Goal: Task Accomplishment & Management: Use online tool/utility

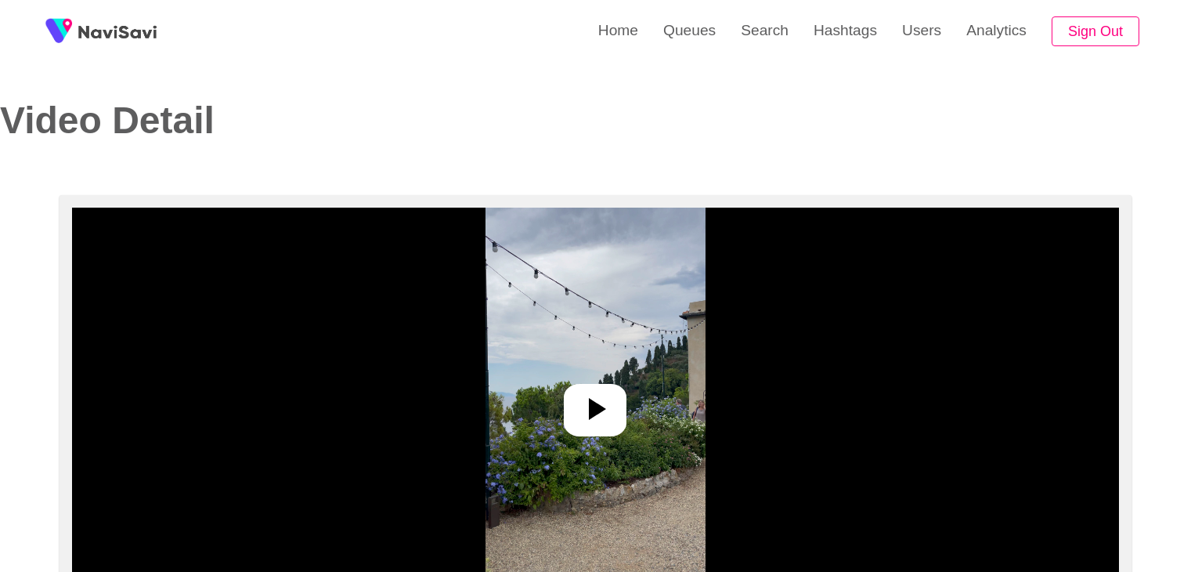
select select "**********"
select select "**"
click at [759, 38] on link "Search" at bounding box center [764, 30] width 73 height 61
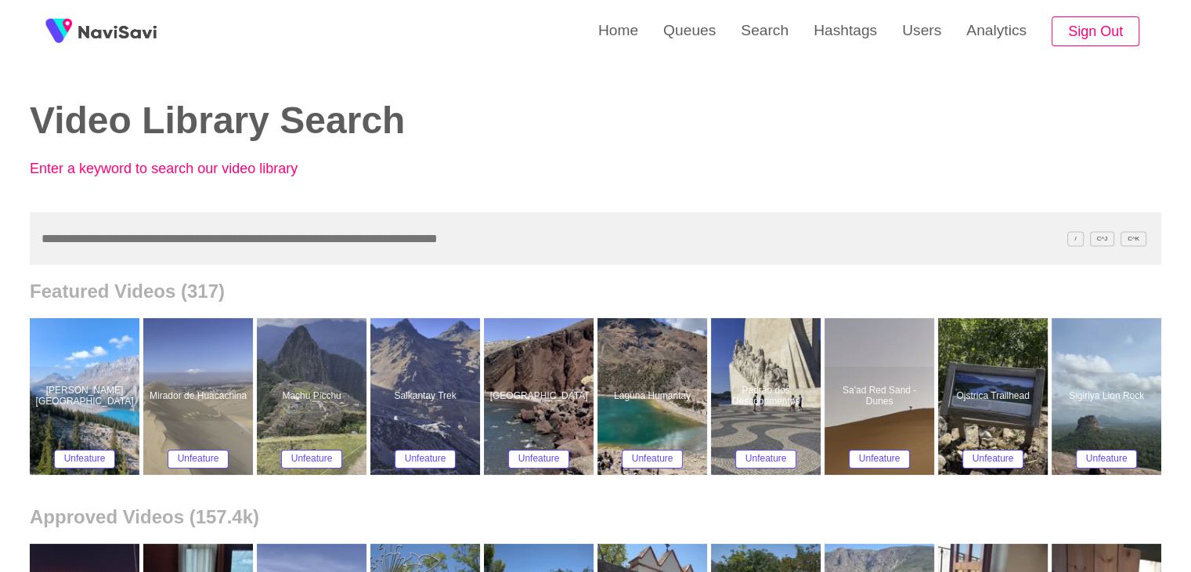
click at [112, 240] on input "text" at bounding box center [596, 238] width 1132 height 52
drag, startPoint x: 760, startPoint y: 27, endPoint x: 694, endPoint y: 60, distance: 74.3
click at [760, 28] on link "Search" at bounding box center [764, 30] width 73 height 61
click at [91, 228] on input "text" at bounding box center [596, 238] width 1132 height 52
paste input "**********"
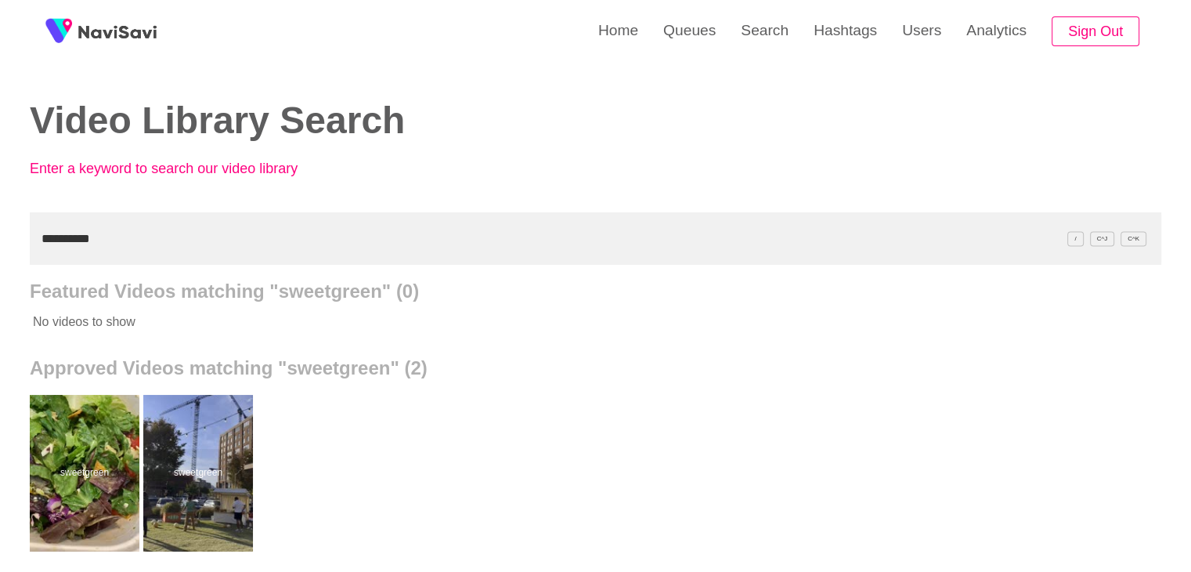
drag, startPoint x: 111, startPoint y: 237, endPoint x: 3, endPoint y: 222, distance: 109.1
click at [0, 231] on div "**********" at bounding box center [595, 433] width 1191 height 867
paste input "**********"
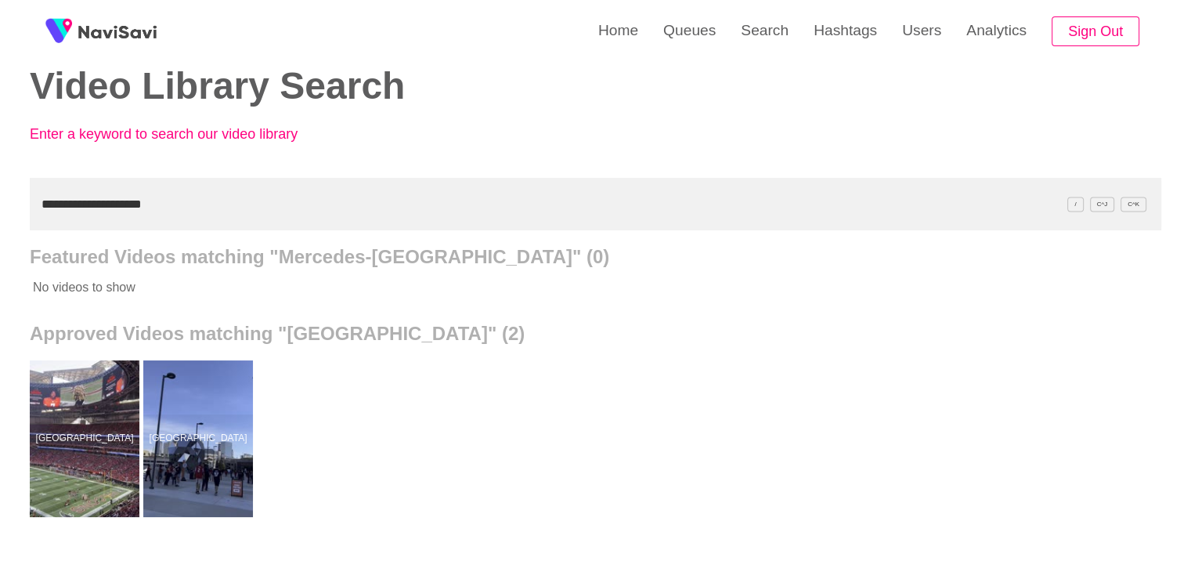
scroll to position [78, 0]
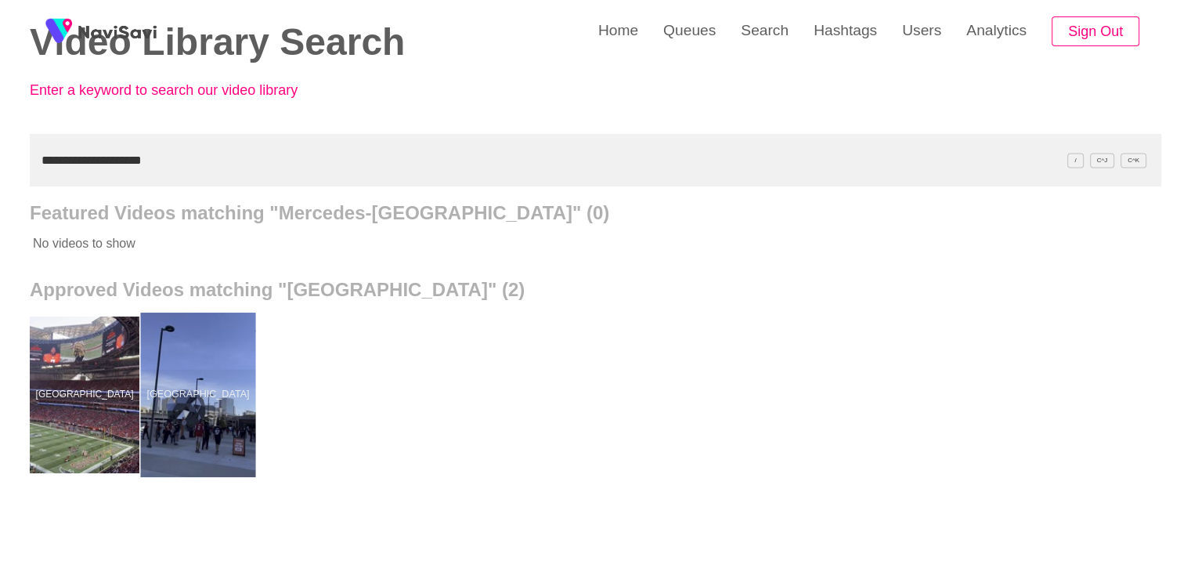
drag, startPoint x: 233, startPoint y: 410, endPoint x: 232, endPoint y: 396, distance: 14.9
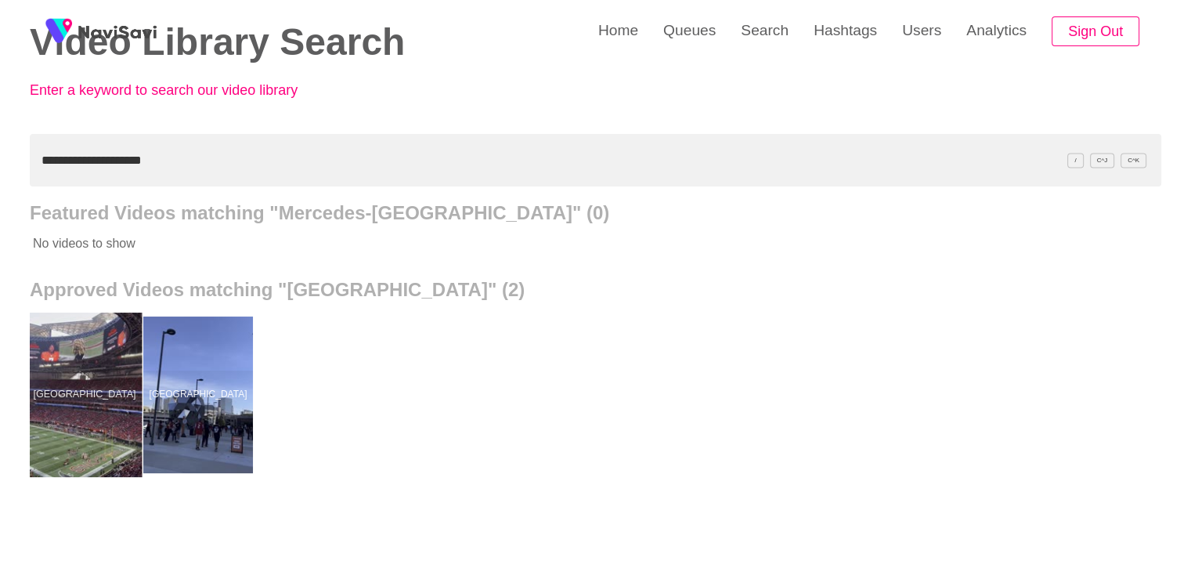
drag, startPoint x: 66, startPoint y: 354, endPoint x: 72, endPoint y: 342, distance: 13.3
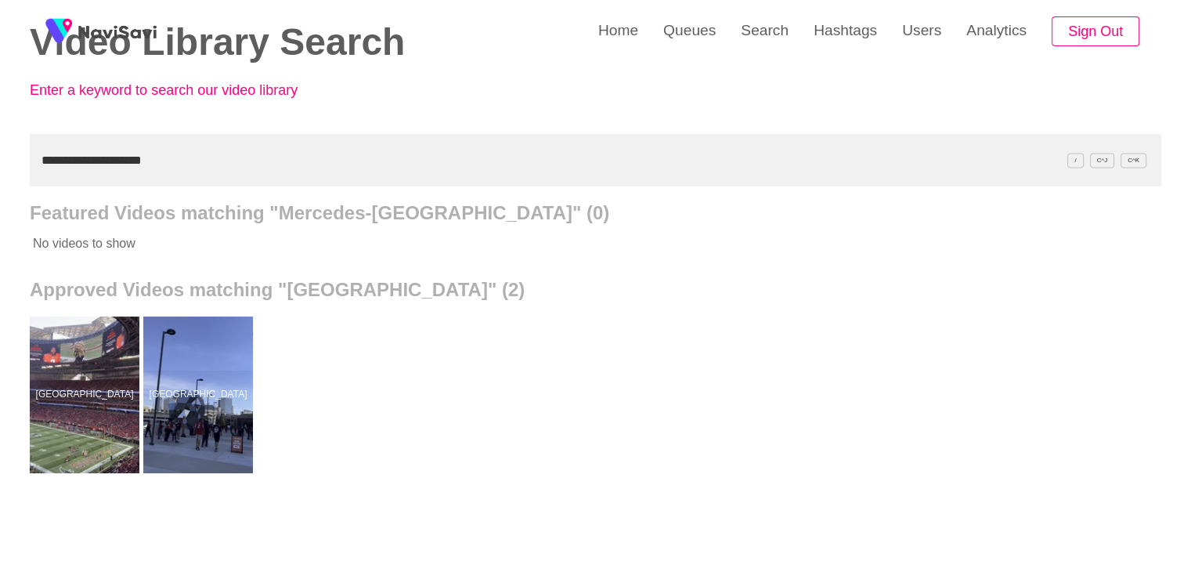
drag, startPoint x: 181, startPoint y: 156, endPoint x: 2, endPoint y: 150, distance: 178.7
click at [0, 159] on div "**********" at bounding box center [595, 355] width 1191 height 867
paste input "*****"
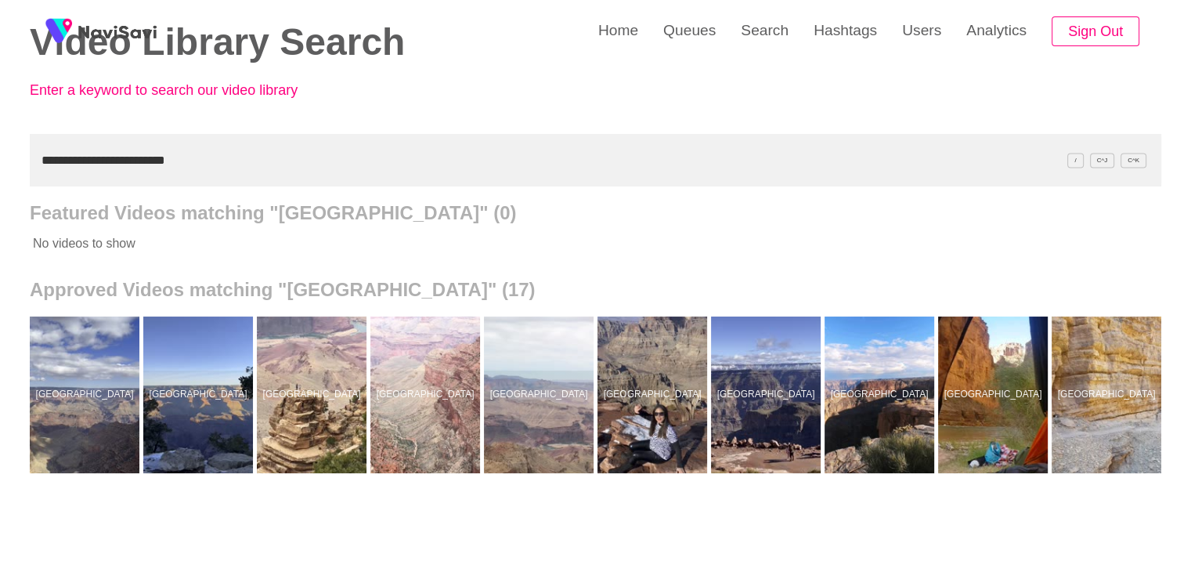
drag, startPoint x: 200, startPoint y: 158, endPoint x: 0, endPoint y: 148, distance: 200.8
click at [0, 156] on div "**********" at bounding box center [595, 355] width 1191 height 867
paste input "******"
type input "**********"
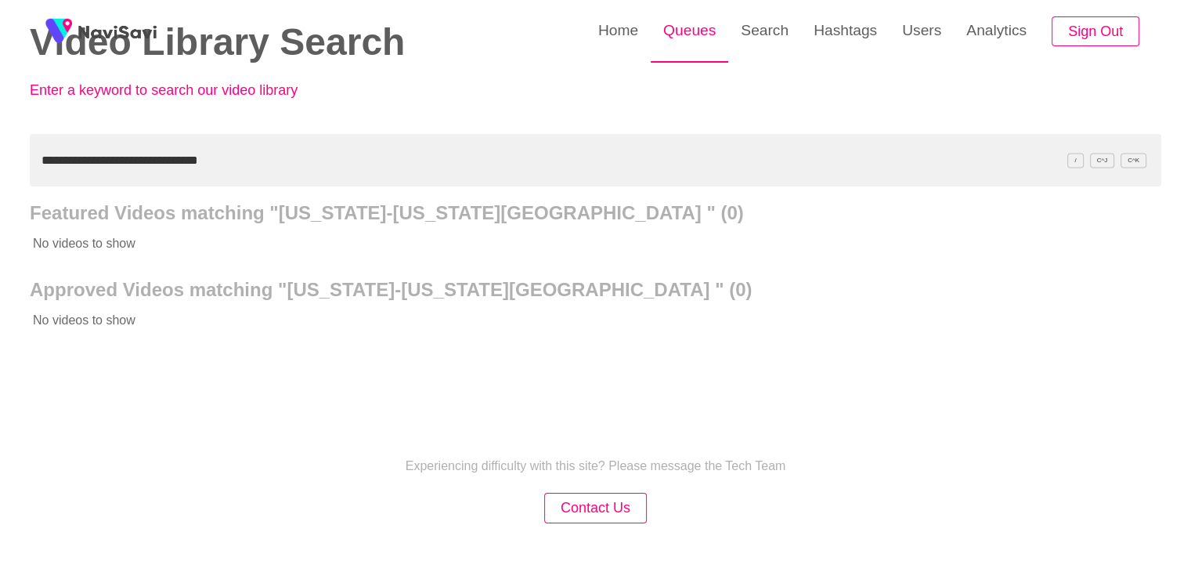
click at [687, 36] on link "Queues" at bounding box center [690, 30] width 78 height 61
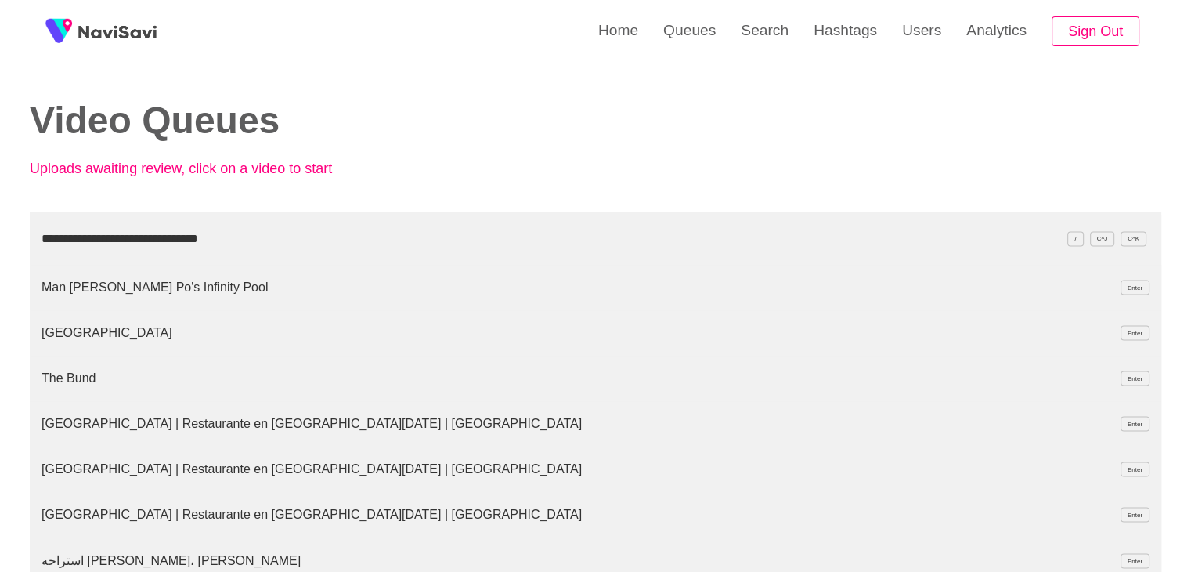
type input "**********"
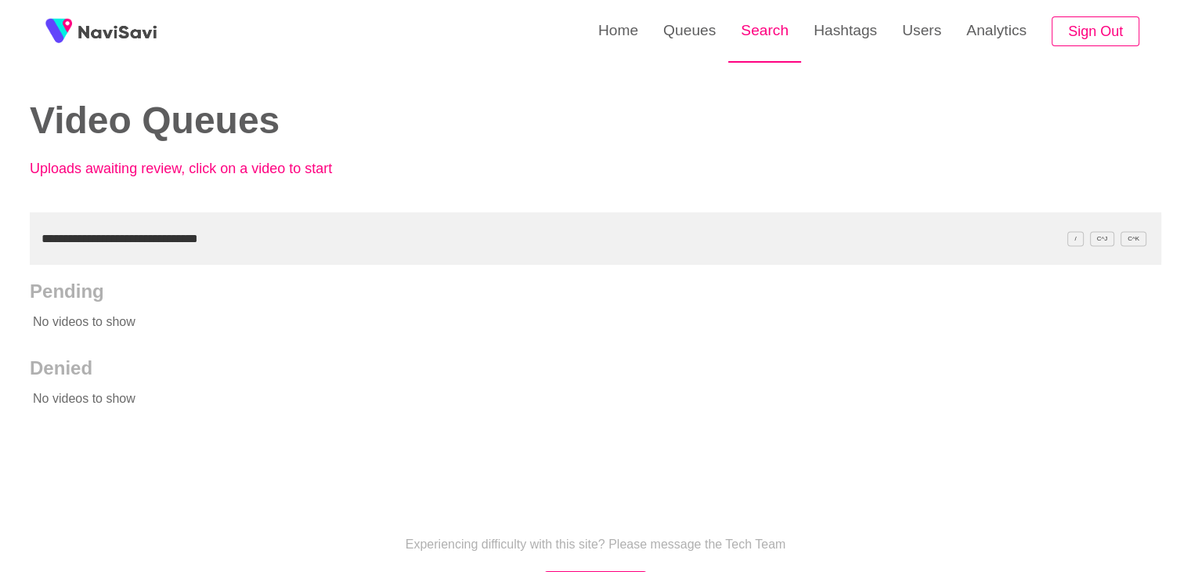
click at [764, 31] on link "Search" at bounding box center [764, 30] width 73 height 61
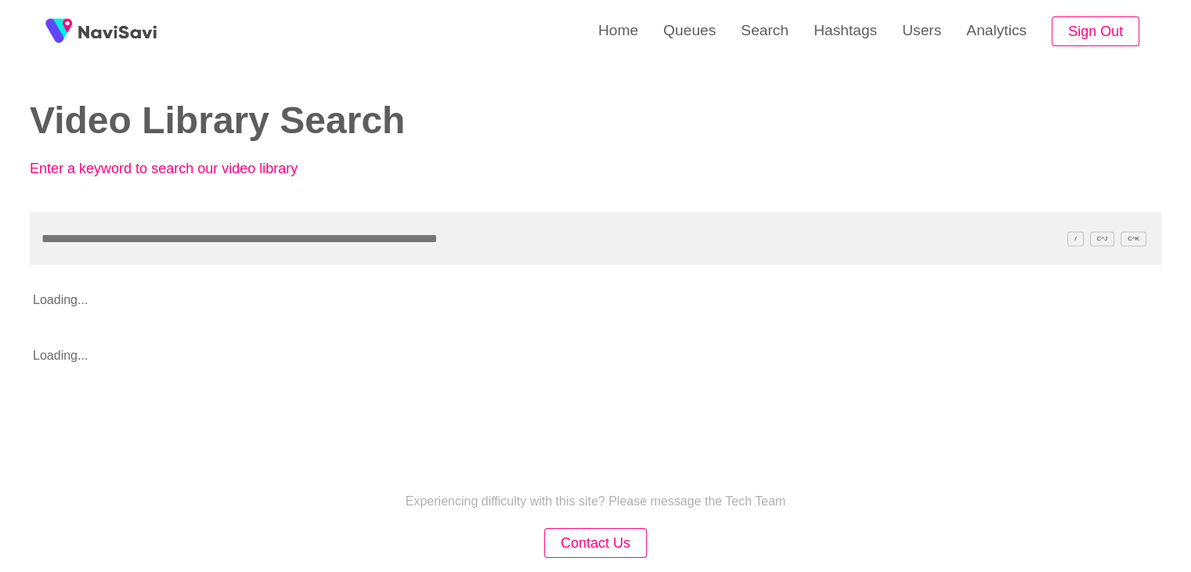
click at [41, 246] on input "text" at bounding box center [596, 238] width 1132 height 52
type input "**********"
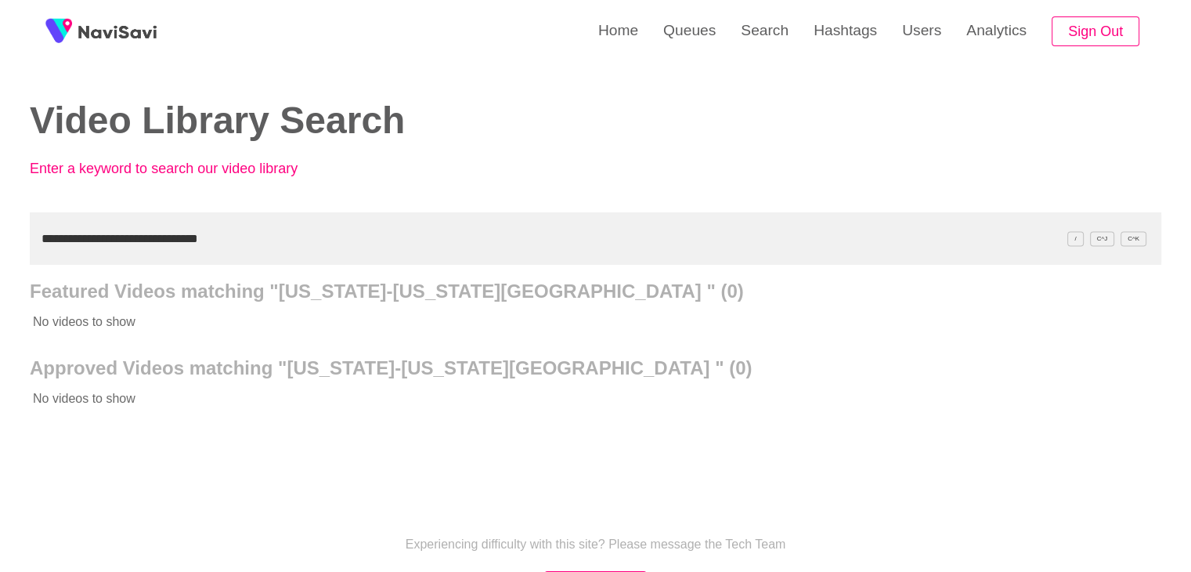
drag, startPoint x: 236, startPoint y: 238, endPoint x: 0, endPoint y: 233, distance: 235.8
click at [0, 233] on div "**********" at bounding box center [595, 359] width 1191 height 718
click at [169, 364] on h2 "Approved Videos matching "New York-New York Hotel & Casino " (0)" at bounding box center [596, 368] width 1132 height 22
click at [167, 367] on h2 "Approved Videos matching "New York-New York Hotel & Casino " (0)" at bounding box center [596, 368] width 1132 height 22
click at [306, 381] on p "No videos to show" at bounding box center [539, 398] width 1018 height 39
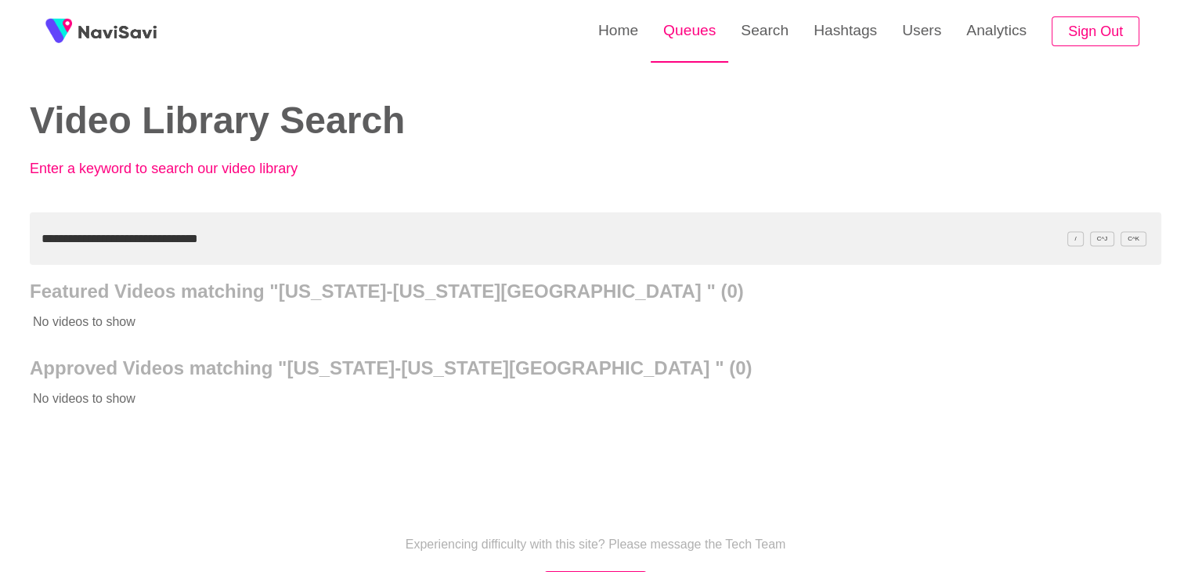
click at [692, 41] on link "Queues" at bounding box center [690, 30] width 78 height 61
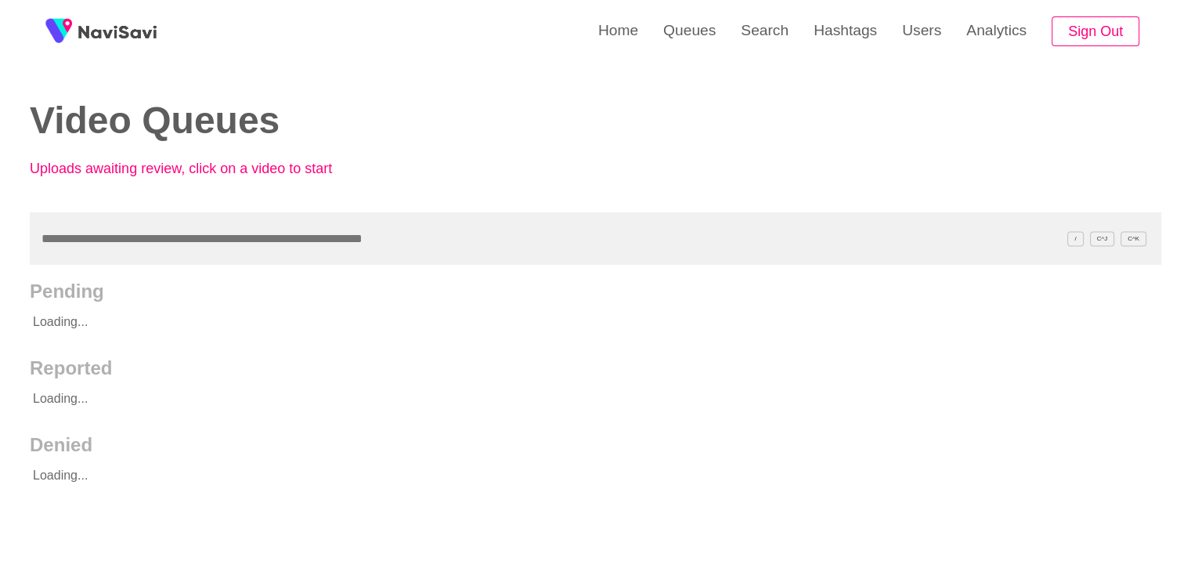
click at [104, 245] on input "text" at bounding box center [596, 238] width 1132 height 52
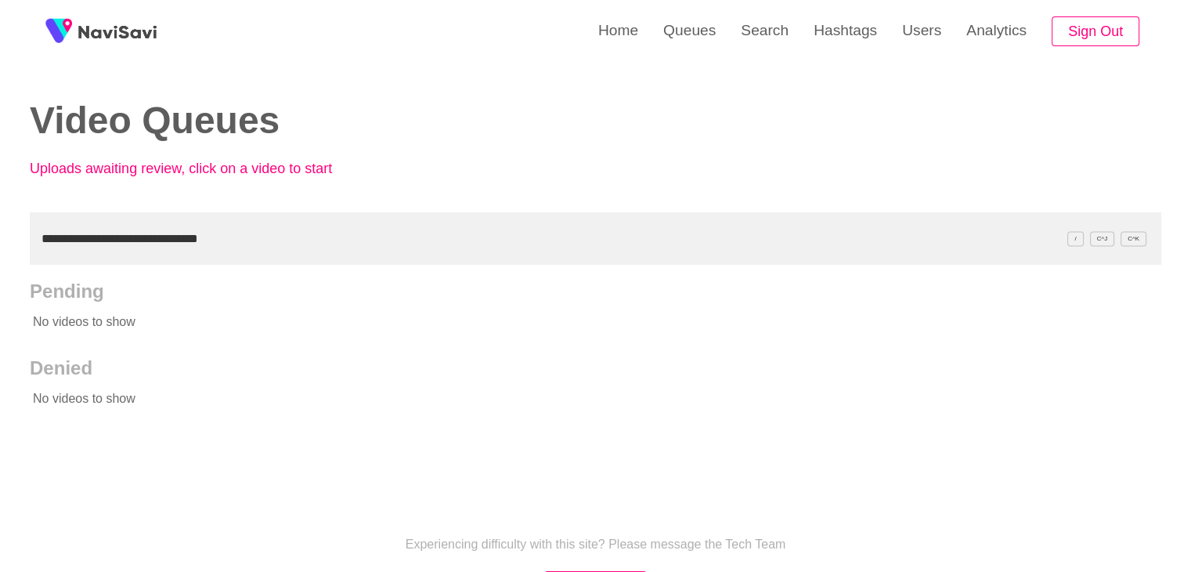
drag, startPoint x: 237, startPoint y: 244, endPoint x: 0, endPoint y: 236, distance: 236.7
click at [0, 242] on div "**********" at bounding box center [595, 359] width 1191 height 718
paste input "text"
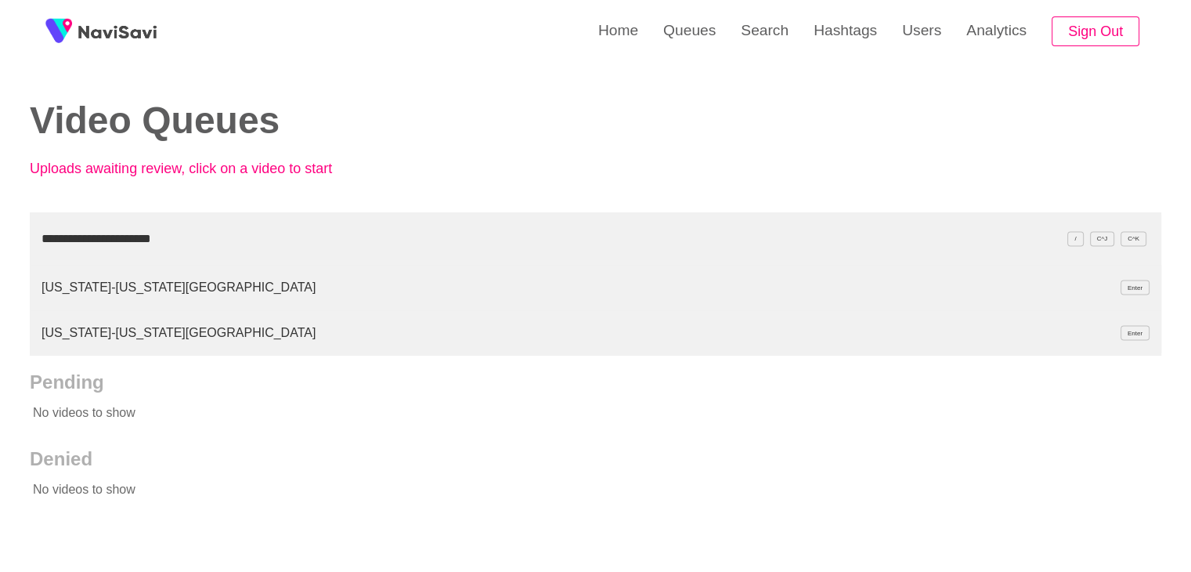
type input "**********"
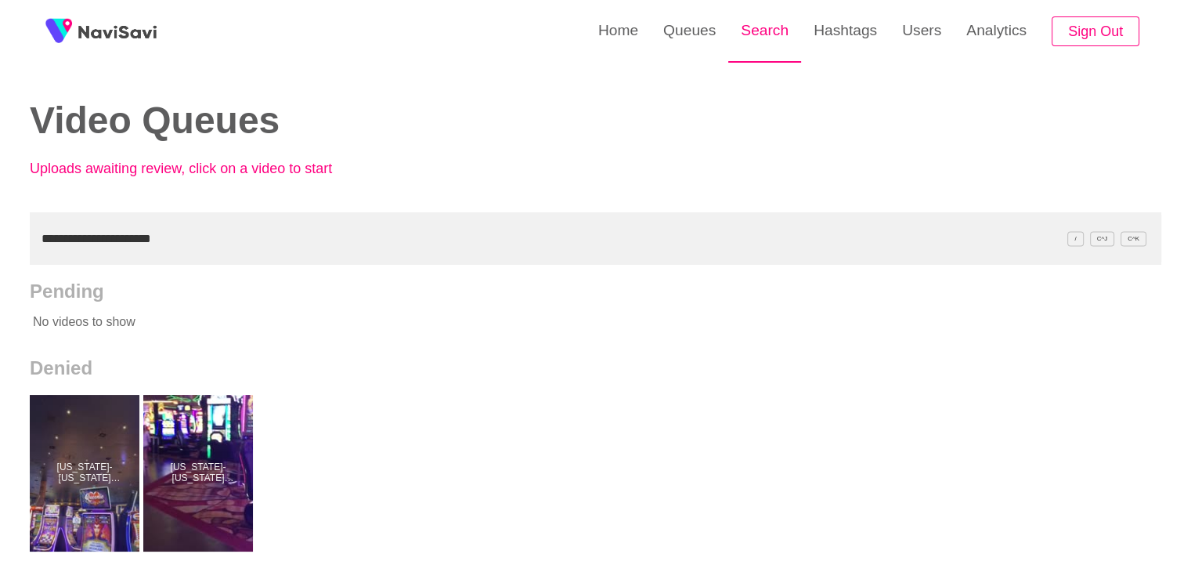
click at [752, 38] on link "Search" at bounding box center [764, 30] width 73 height 61
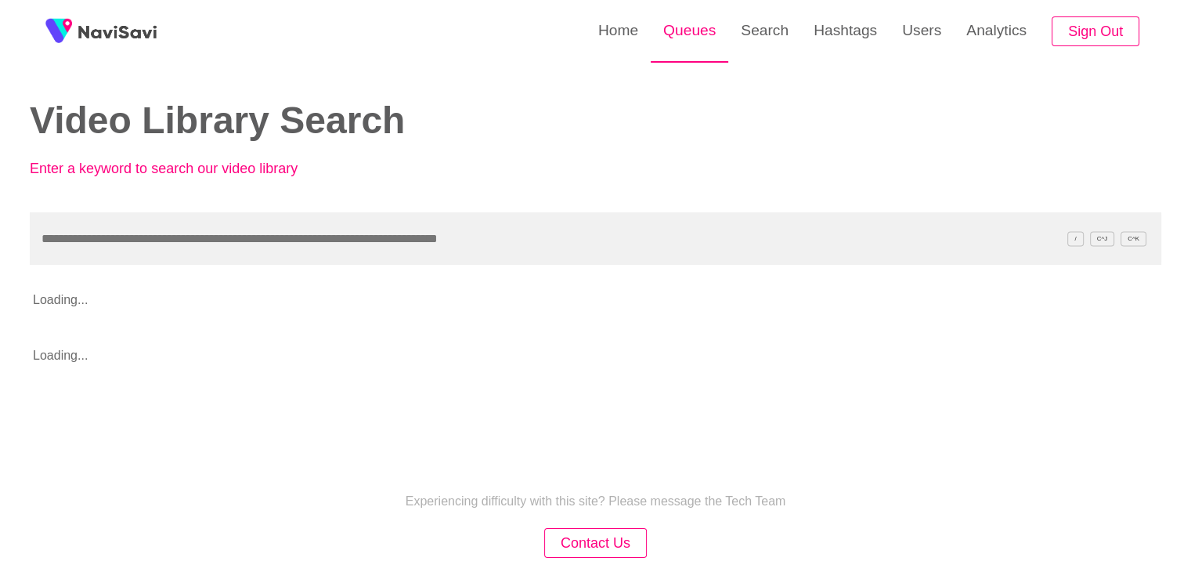
drag, startPoint x: 681, startPoint y: 35, endPoint x: 681, endPoint y: 43, distance: 7.9
click at [681, 36] on link "Queues" at bounding box center [690, 30] width 78 height 61
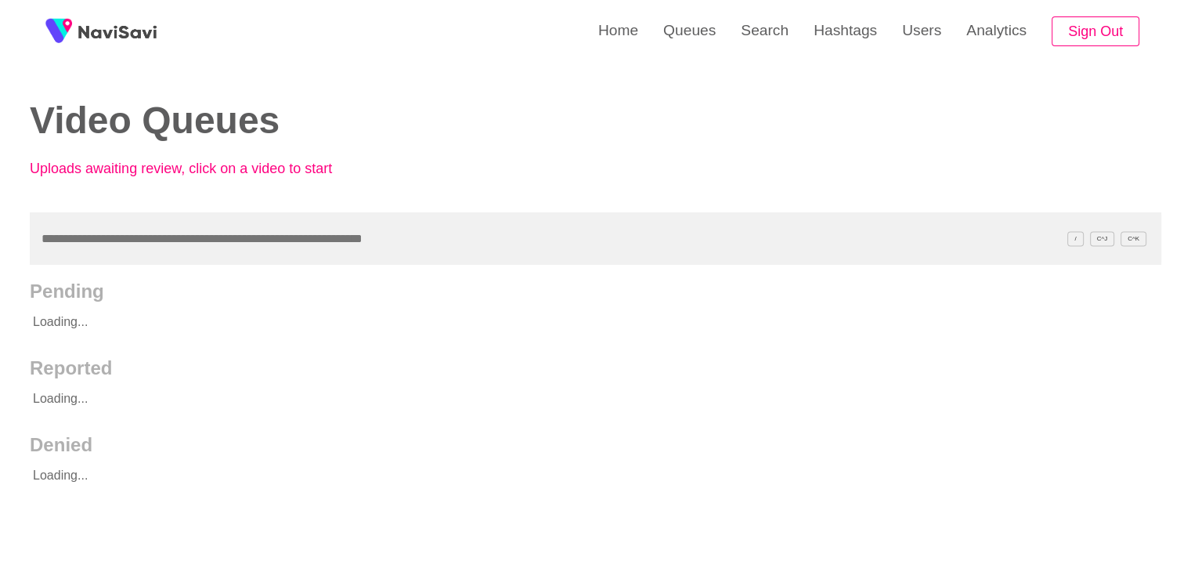
click at [51, 244] on input "text" at bounding box center [596, 238] width 1132 height 52
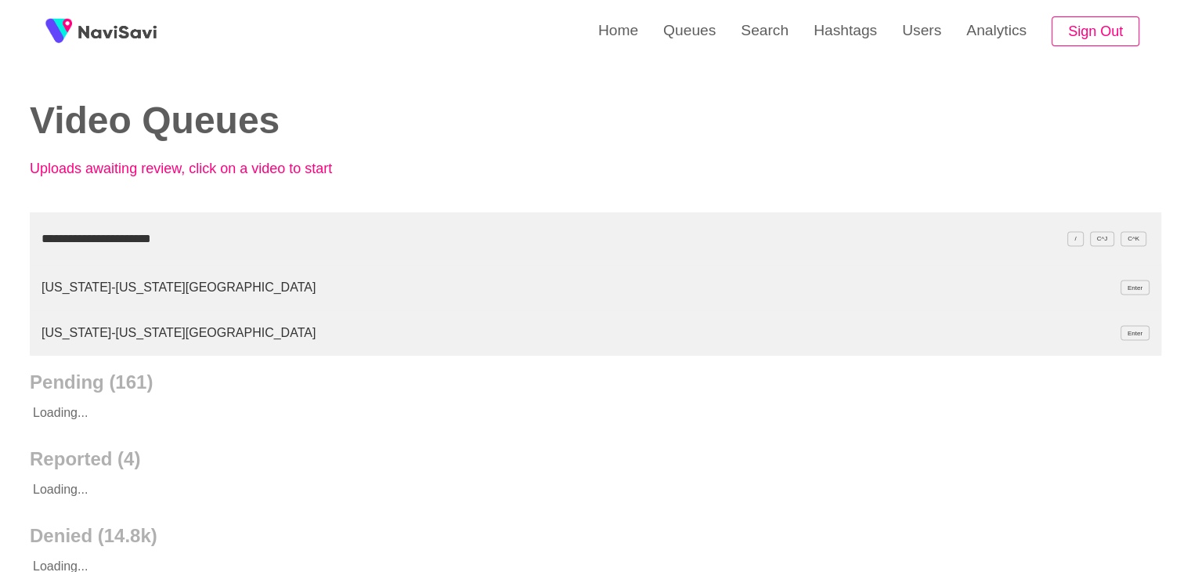
type input "**********"
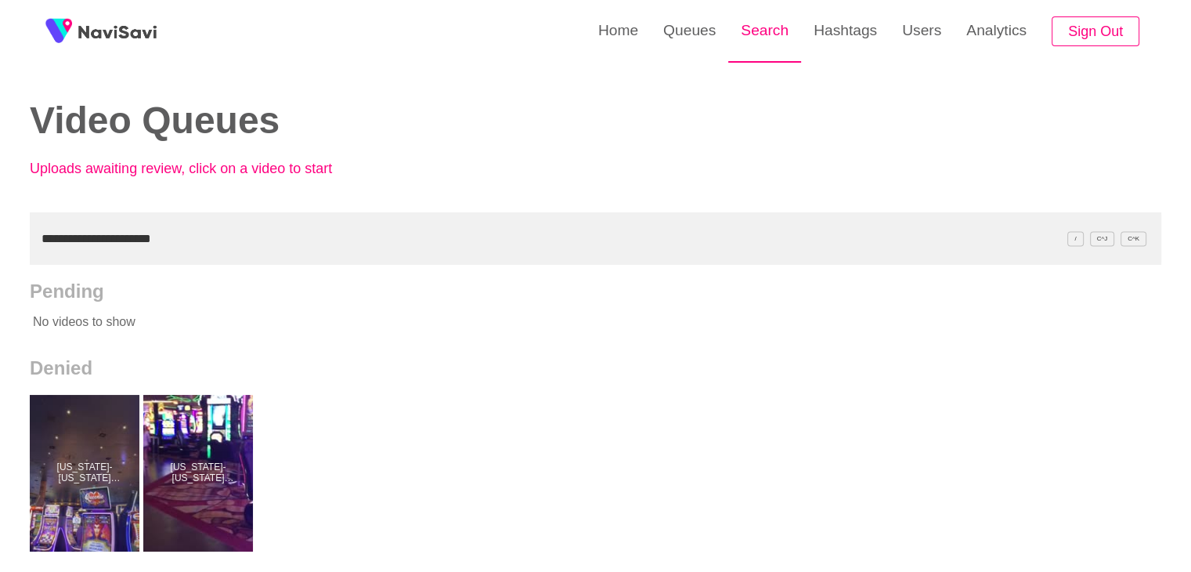
click at [786, 38] on link "Search" at bounding box center [764, 30] width 73 height 61
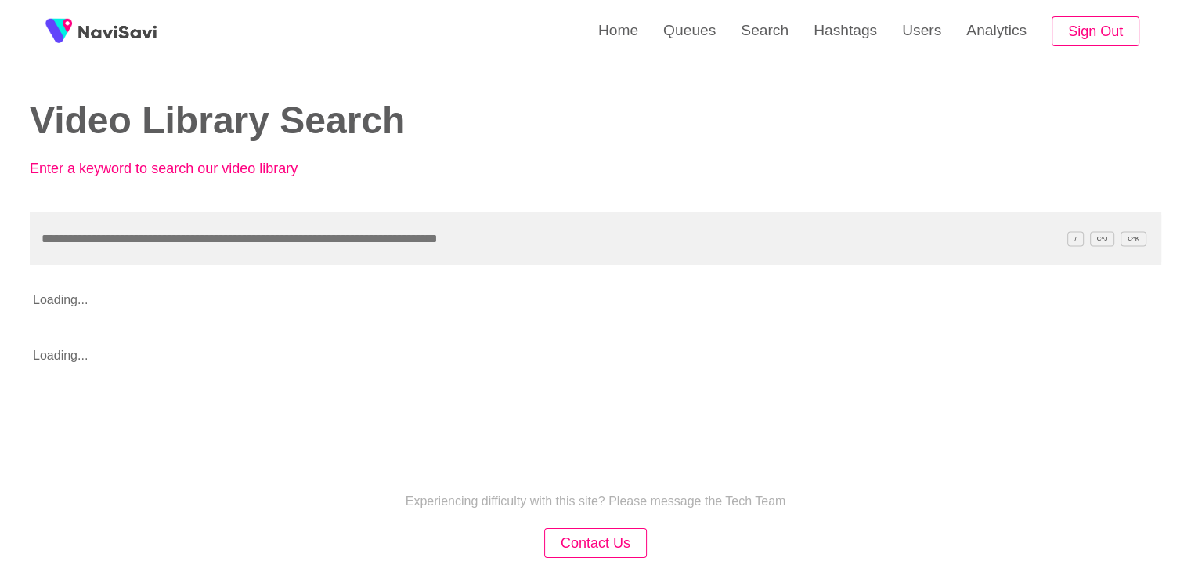
click at [45, 236] on input "text" at bounding box center [596, 238] width 1132 height 52
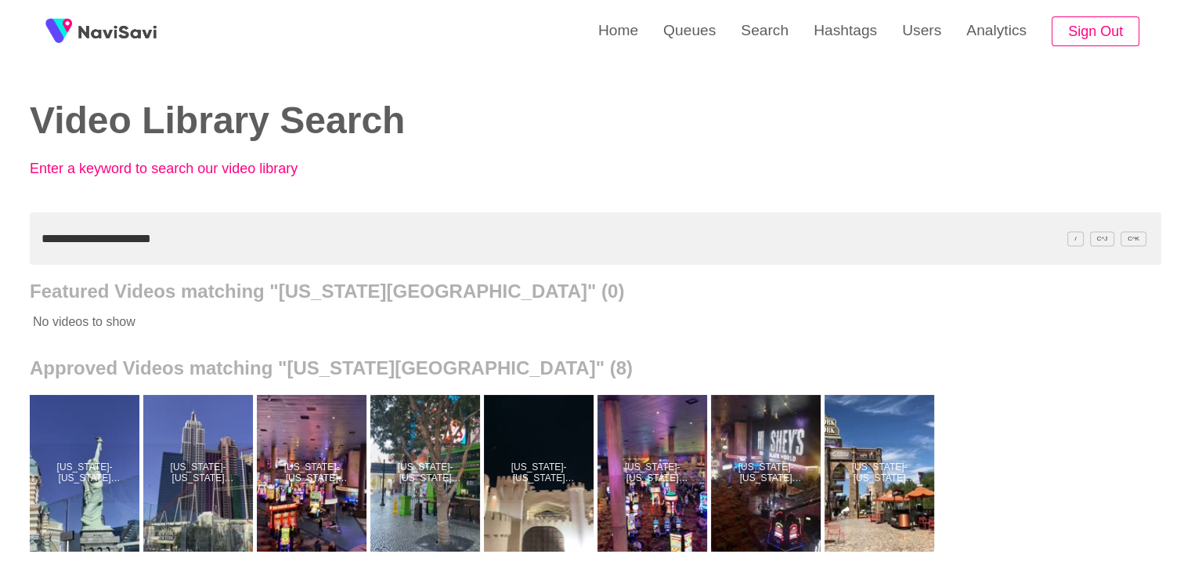
click at [0, 239] on div "**********" at bounding box center [595, 433] width 1191 height 867
paste input "**"
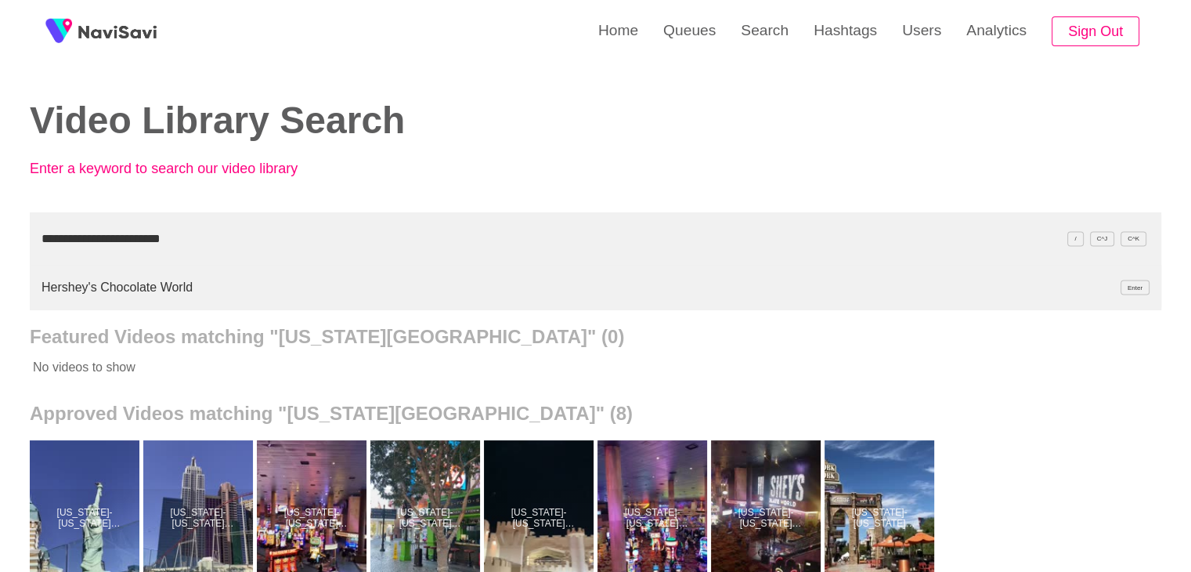
type input "**********"
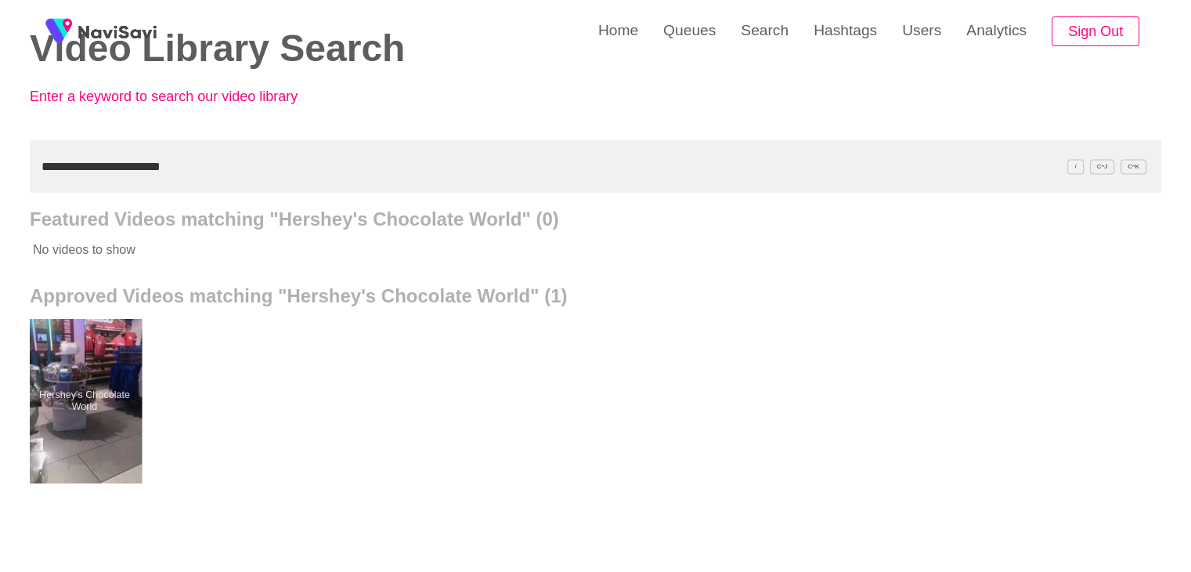
scroll to position [78, 0]
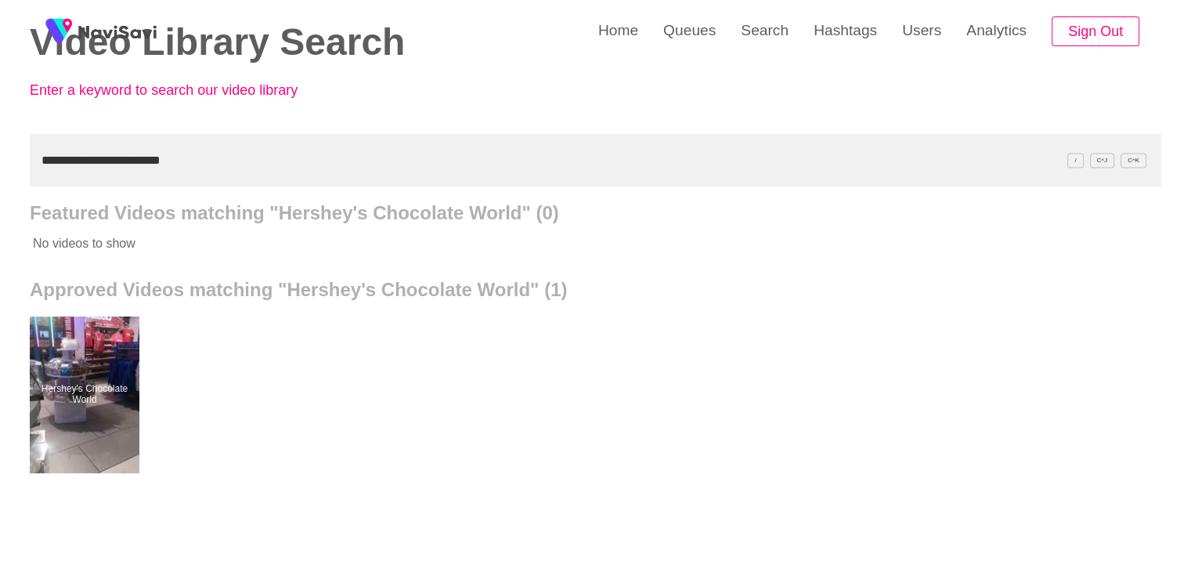
drag, startPoint x: 161, startPoint y: 157, endPoint x: 0, endPoint y: 154, distance: 160.6
click at [0, 168] on div "**********" at bounding box center [595, 355] width 1191 height 867
click at [709, 28] on link "Queues" at bounding box center [690, 30] width 78 height 61
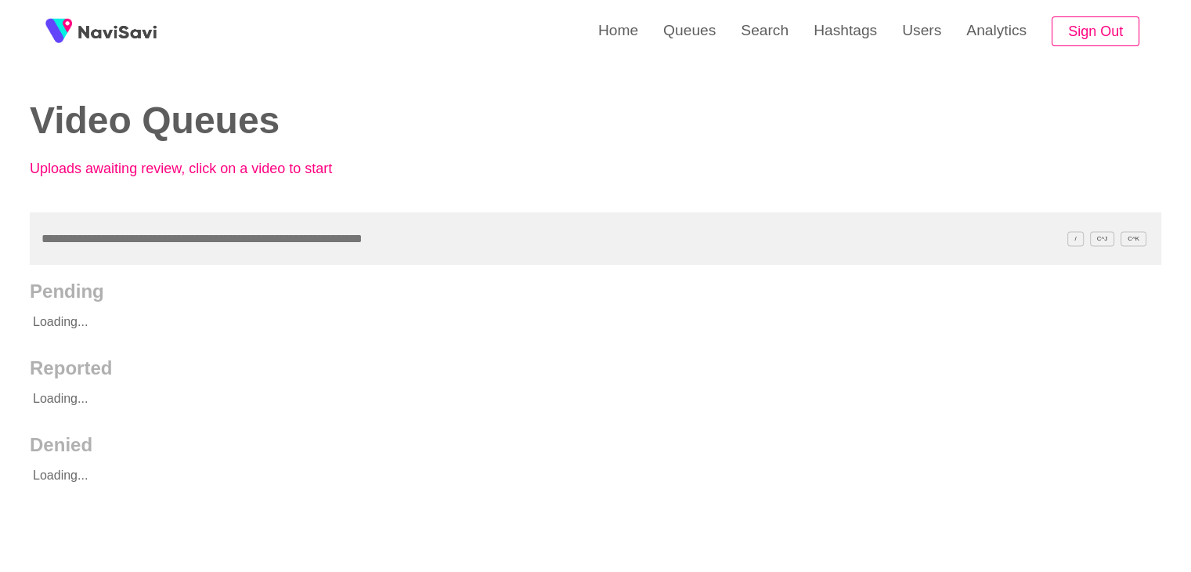
click at [91, 232] on input "text" at bounding box center [596, 238] width 1132 height 52
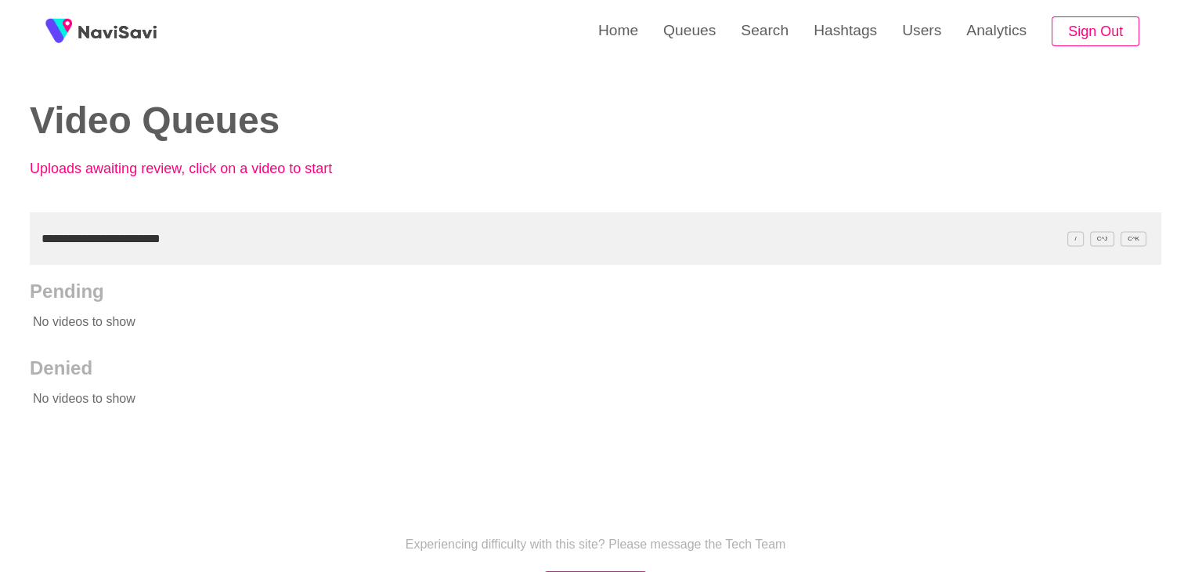
drag, startPoint x: 200, startPoint y: 233, endPoint x: 0, endPoint y: 258, distance: 202.1
click at [0, 258] on div "**********" at bounding box center [595, 359] width 1191 height 718
paste input "text"
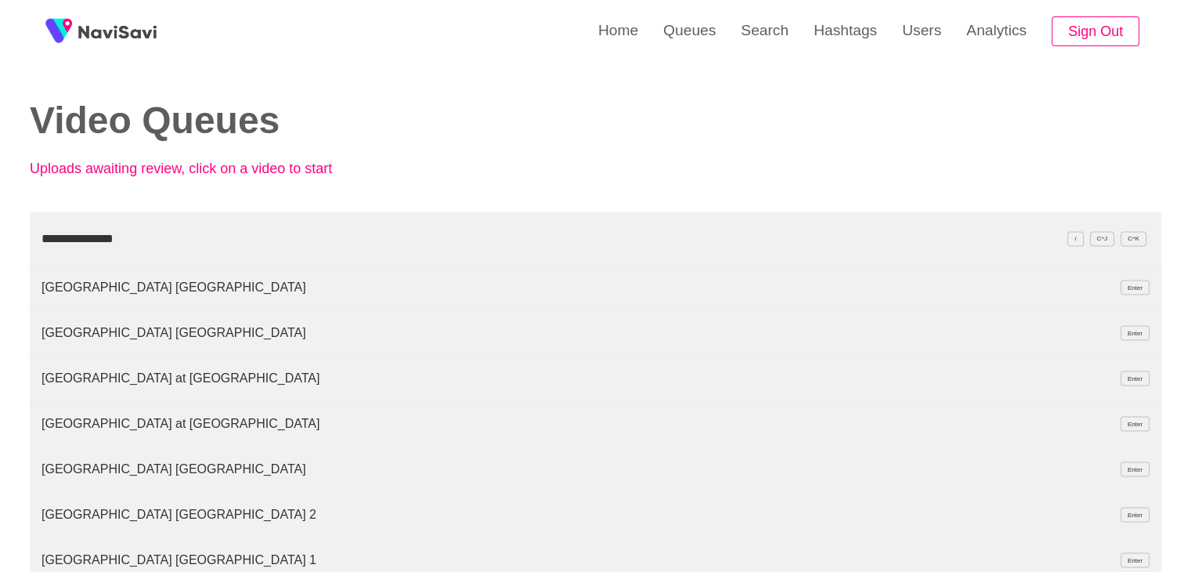
type input "**********"
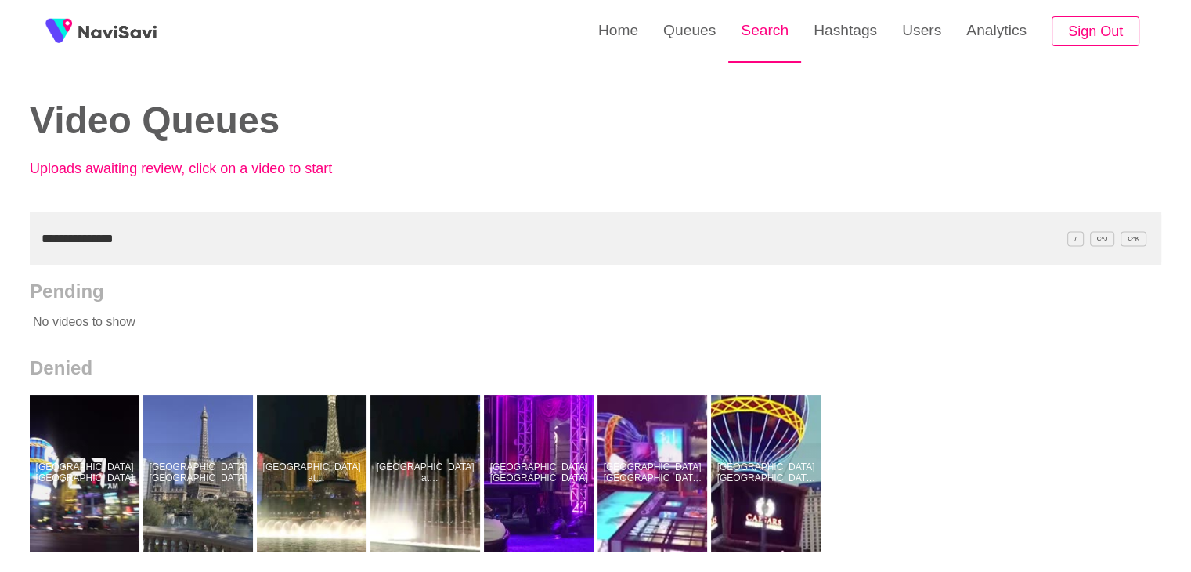
click at [764, 35] on link "Search" at bounding box center [764, 30] width 73 height 61
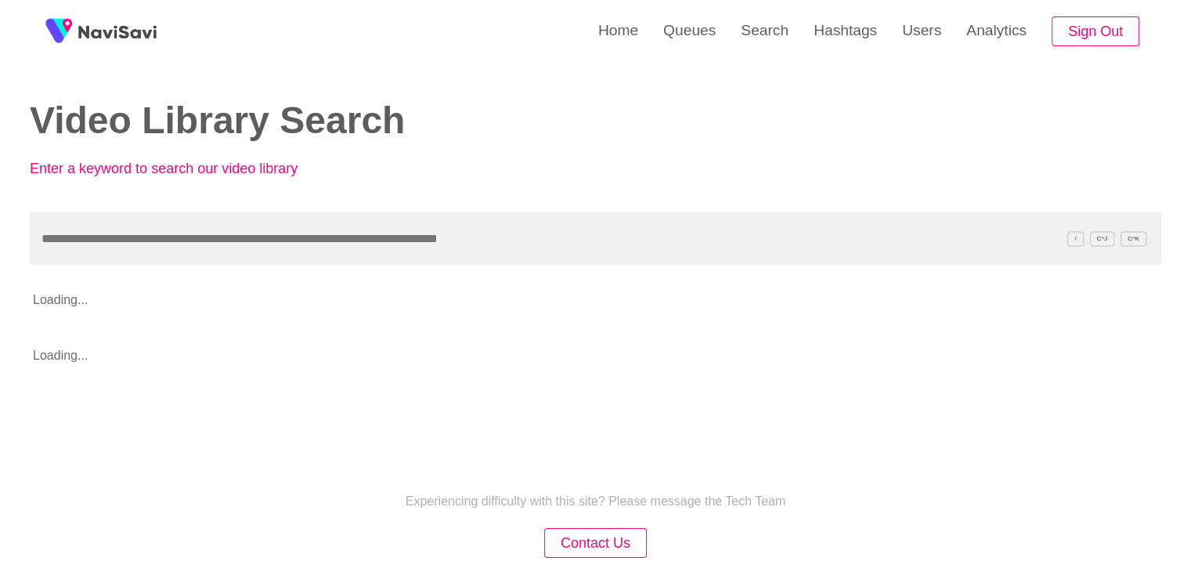
click at [194, 255] on input "text" at bounding box center [596, 238] width 1132 height 52
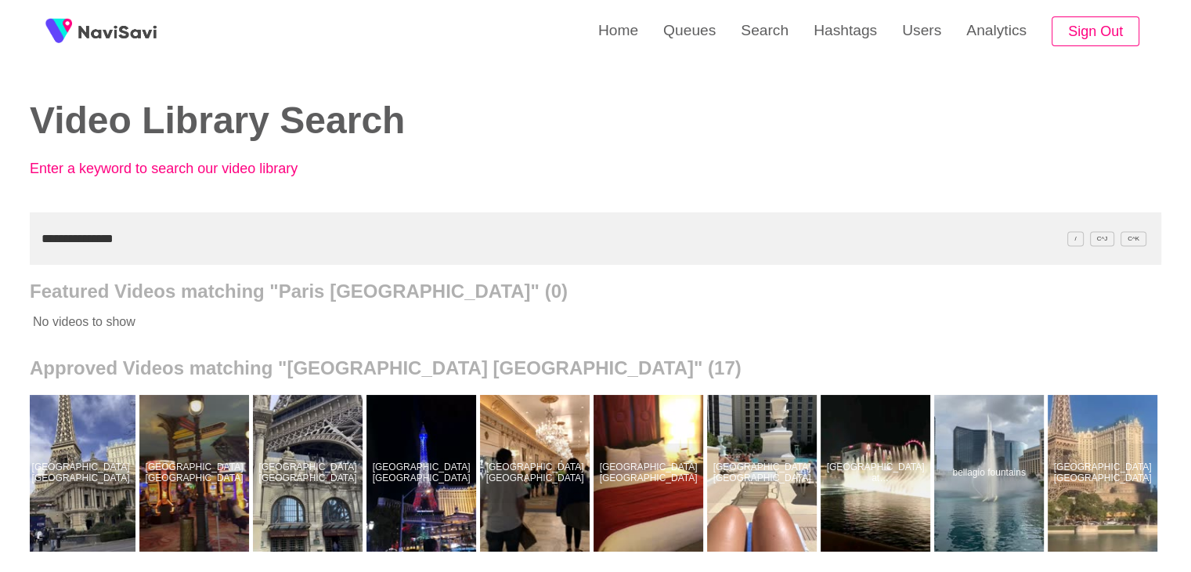
drag, startPoint x: 140, startPoint y: 226, endPoint x: 31, endPoint y: 215, distance: 110.2
click at [0, 239] on div "**********" at bounding box center [595, 433] width 1191 height 867
paste input "text"
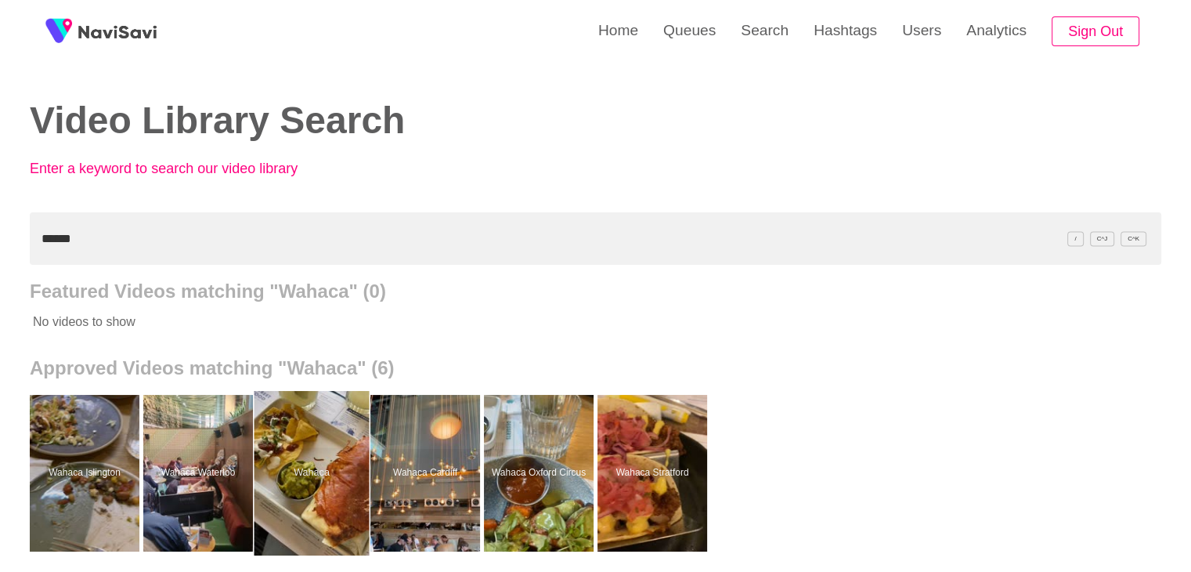
drag, startPoint x: 299, startPoint y: 453, endPoint x: 309, endPoint y: 426, distance: 29.0
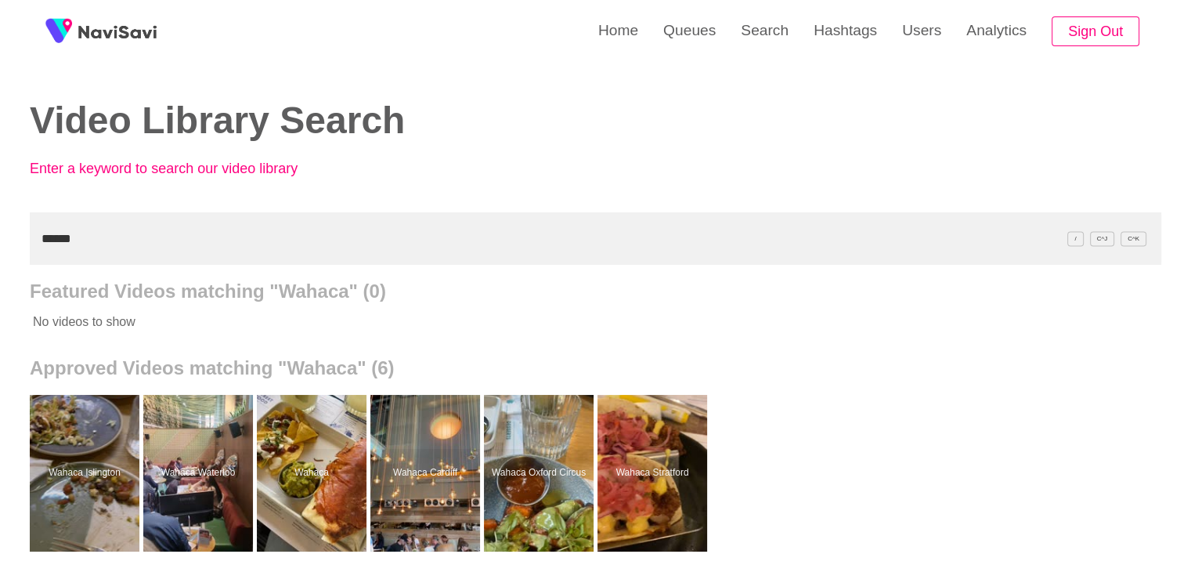
drag, startPoint x: 89, startPoint y: 238, endPoint x: 0, endPoint y: 191, distance: 100.2
click at [0, 206] on div "Home Queues Search Hashtags Users Analytics Sign Out Video Library Search Enter…" at bounding box center [595, 433] width 1191 height 867
paste input "*****"
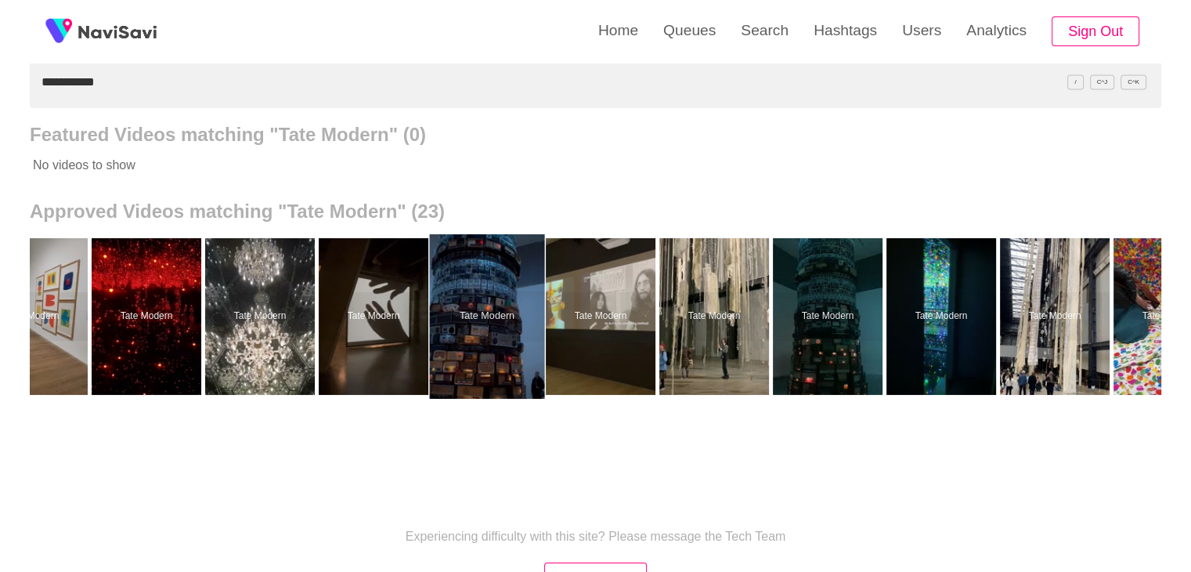
scroll to position [0, 735]
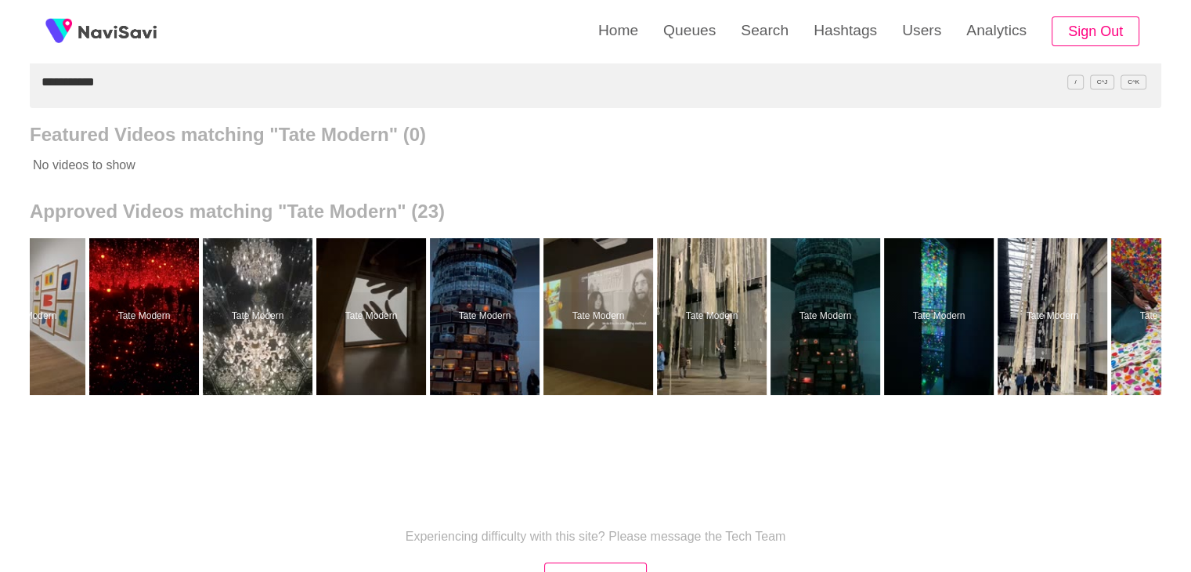
drag, startPoint x: 0, startPoint y: 92, endPoint x: 0, endPoint y: 81, distance: 11.7
click at [0, 89] on div "**********" at bounding box center [595, 276] width 1191 height 867
drag, startPoint x: 124, startPoint y: 78, endPoint x: 0, endPoint y: 104, distance: 126.4
click at [0, 104] on div "**********" at bounding box center [595, 276] width 1191 height 867
paste input "text"
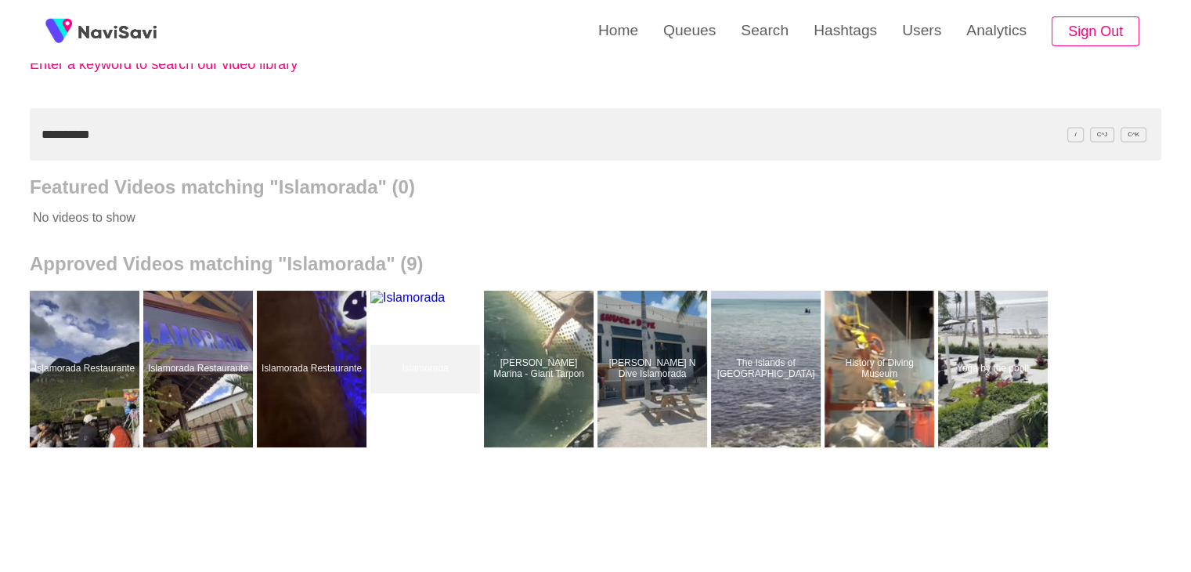
scroll to position [157, 0]
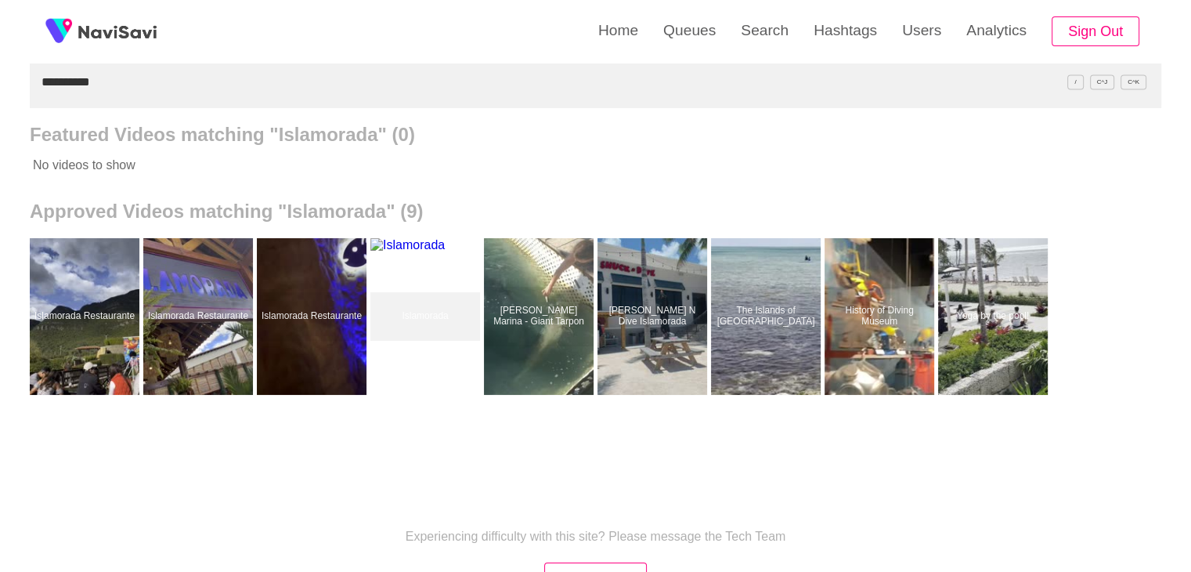
drag, startPoint x: 113, startPoint y: 82, endPoint x: 0, endPoint y: 56, distance: 115.9
click at [0, 74] on div "**********" at bounding box center [595, 276] width 1191 height 867
click at [109, 83] on input "**********" at bounding box center [596, 82] width 1132 height 52
drag, startPoint x: 109, startPoint y: 82, endPoint x: 0, endPoint y: 89, distance: 109.0
click at [0, 89] on div "**********" at bounding box center [595, 276] width 1191 height 867
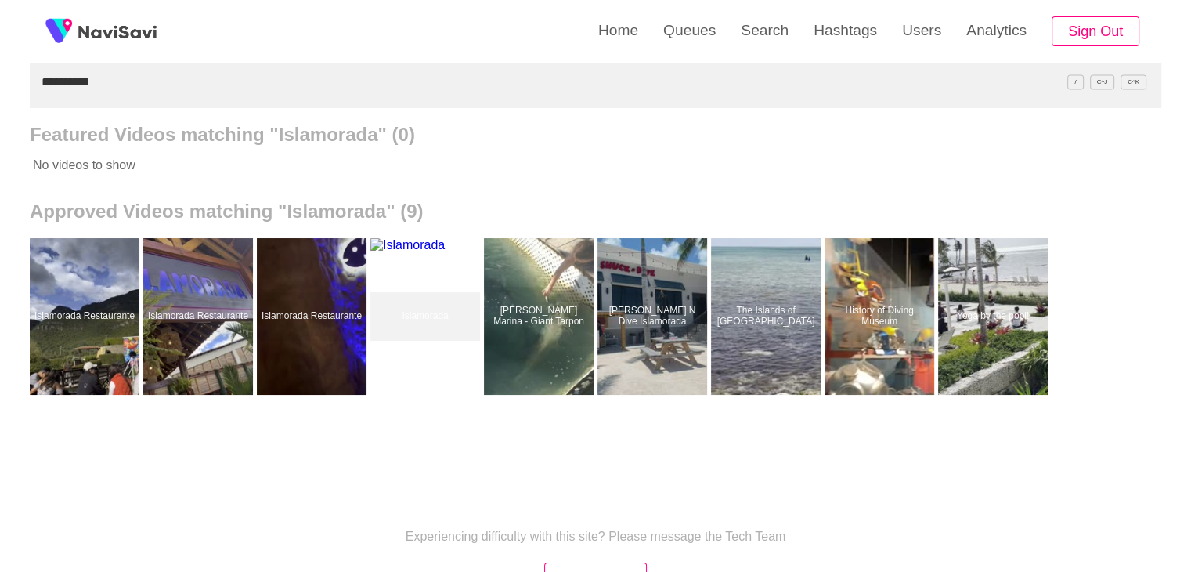
paste input "********"
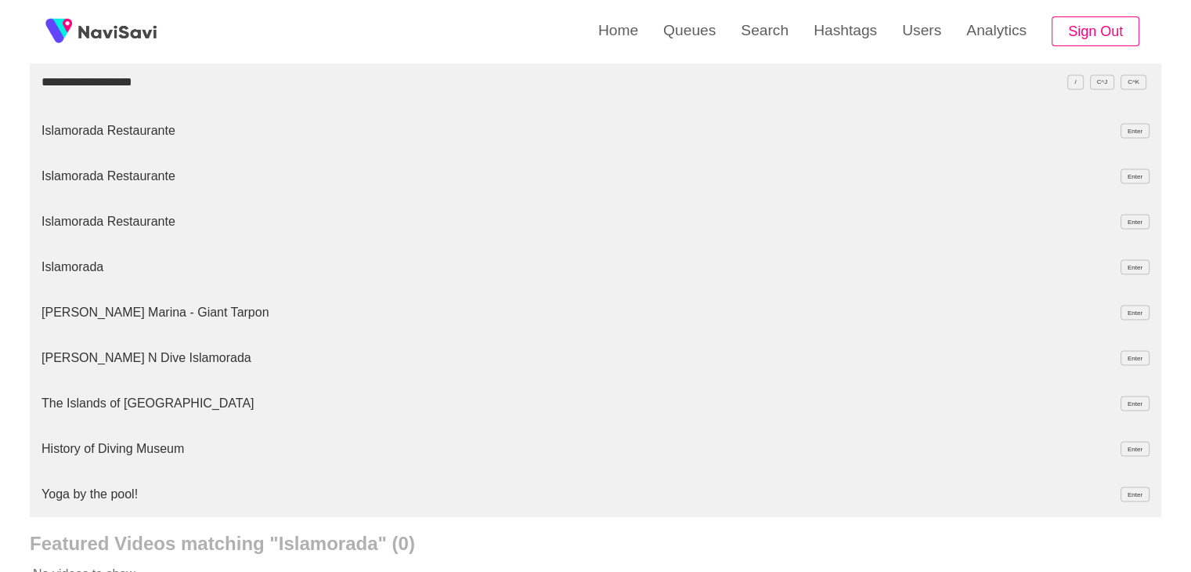
type input "**********"
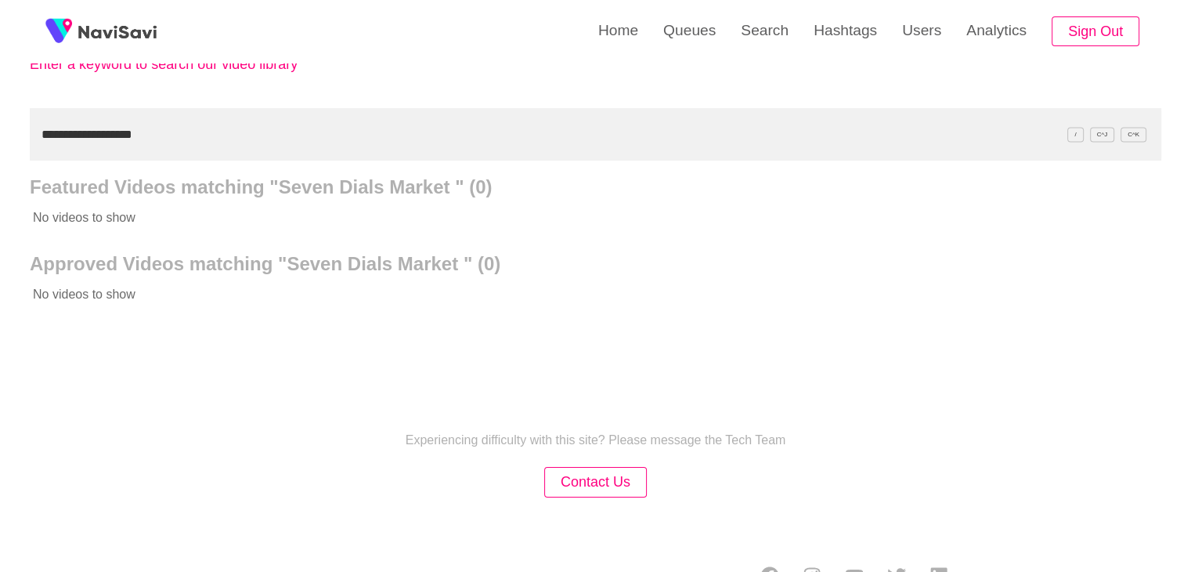
scroll to position [147, 0]
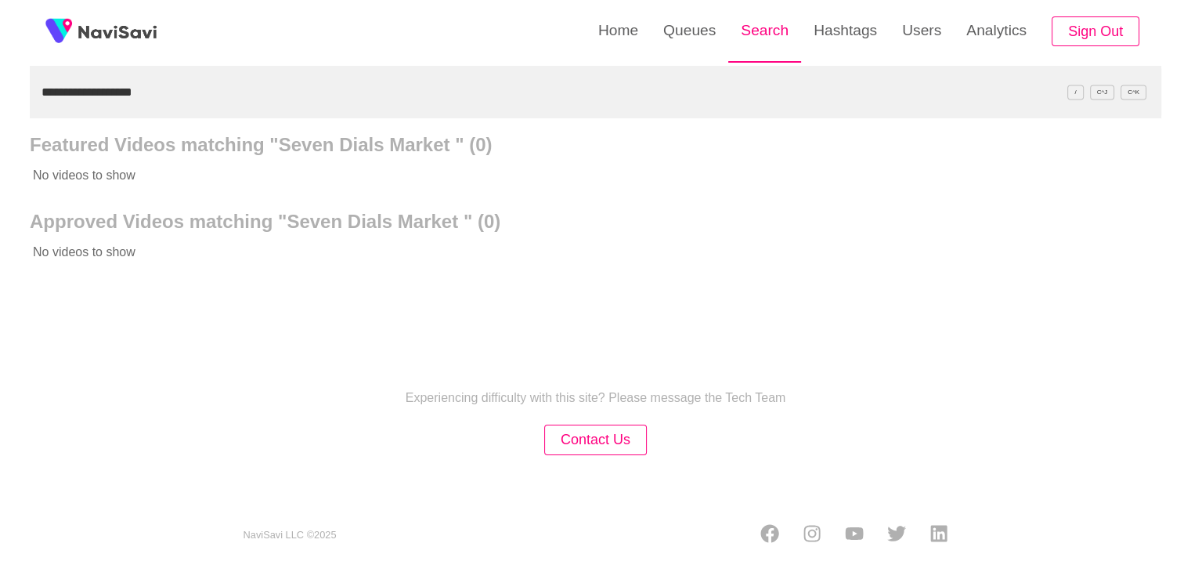
click at [767, 37] on link "Search" at bounding box center [764, 30] width 73 height 61
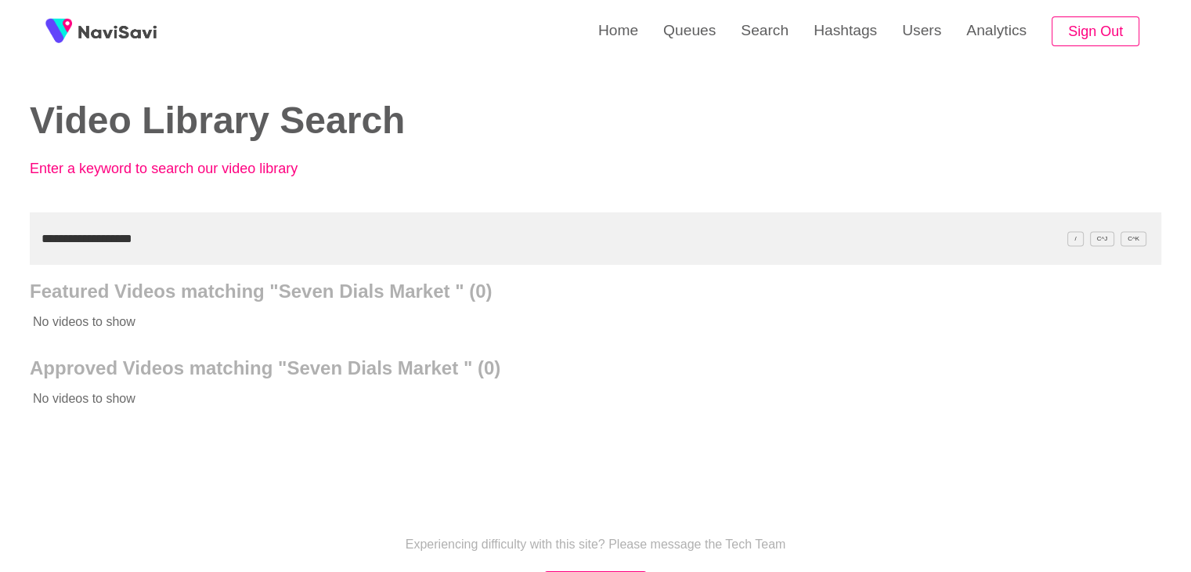
drag, startPoint x: 173, startPoint y: 237, endPoint x: 0, endPoint y: 241, distance: 173.1
click at [0, 241] on div "**********" at bounding box center [595, 359] width 1191 height 718
click at [670, 34] on link "Queues" at bounding box center [690, 30] width 78 height 61
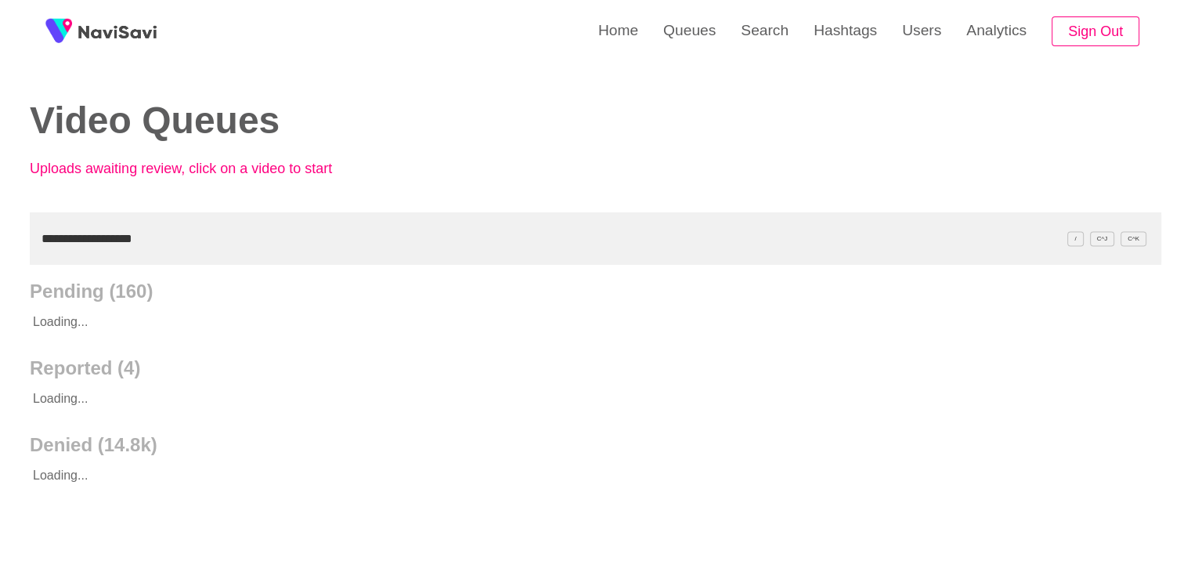
type input "**********"
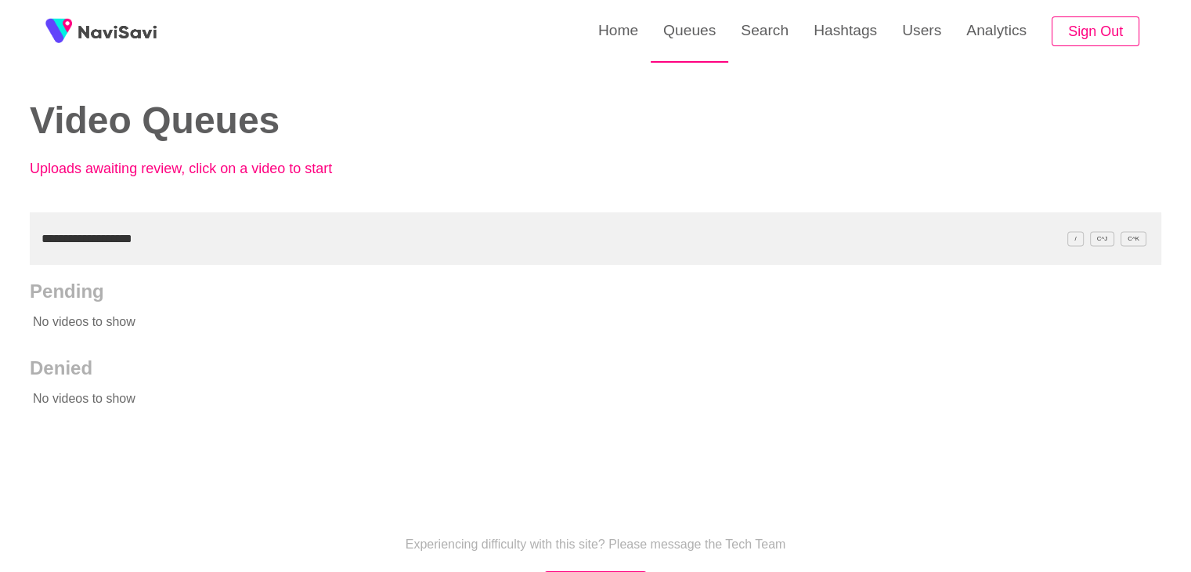
drag, startPoint x: 762, startPoint y: 40, endPoint x: 727, endPoint y: 62, distance: 41.5
click at [762, 40] on link "Search" at bounding box center [764, 30] width 73 height 61
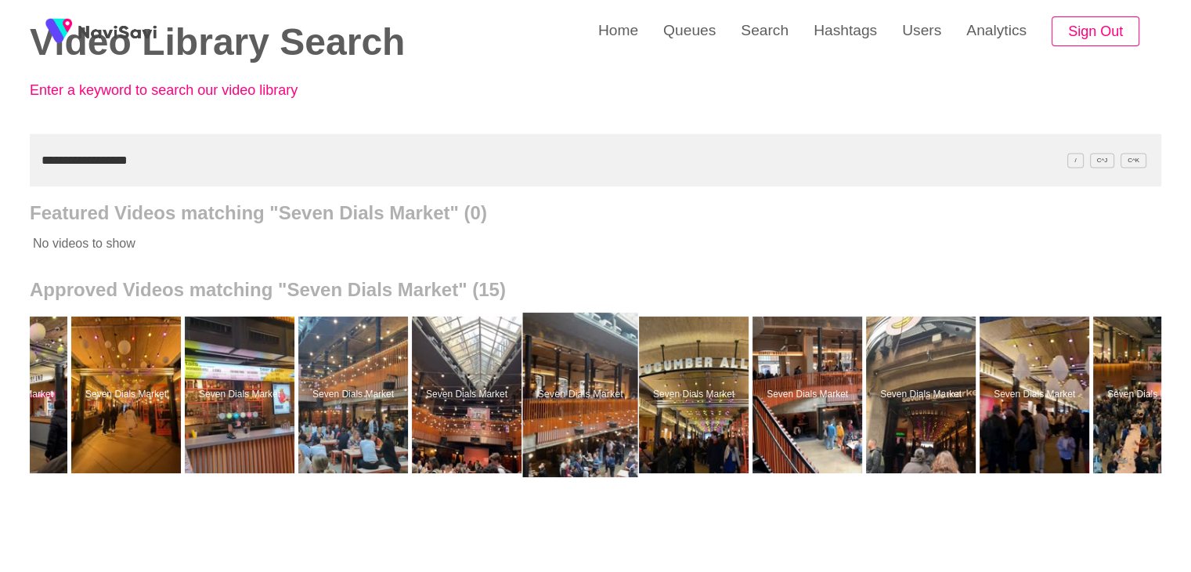
scroll to position [0, 78]
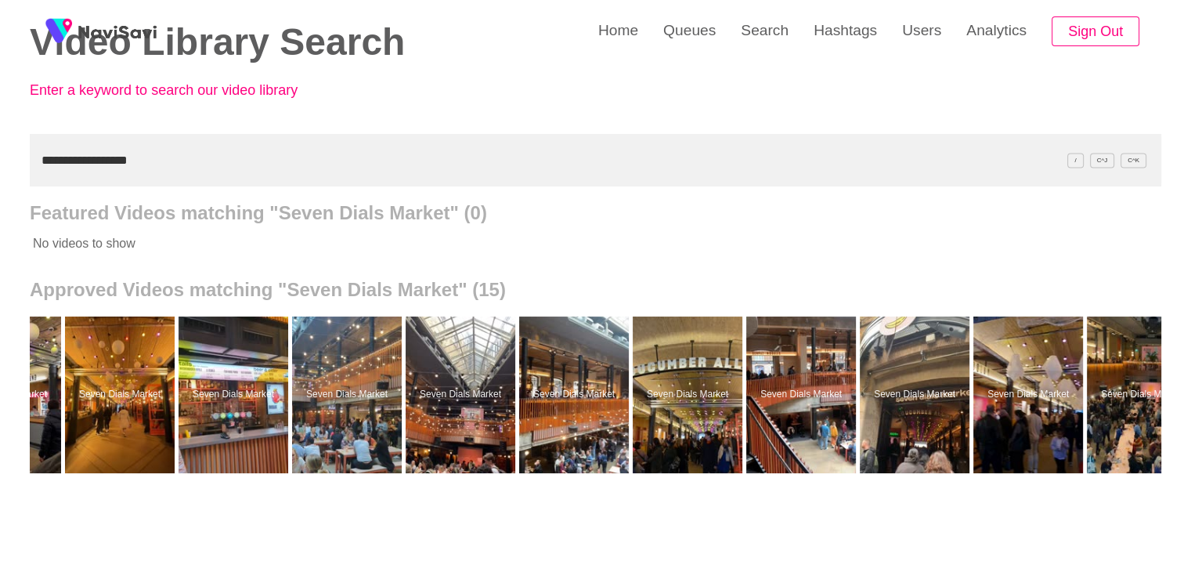
drag, startPoint x: 148, startPoint y: 163, endPoint x: 0, endPoint y: 189, distance: 150.3
click at [0, 189] on div "**********" at bounding box center [595, 355] width 1191 height 867
paste input "text"
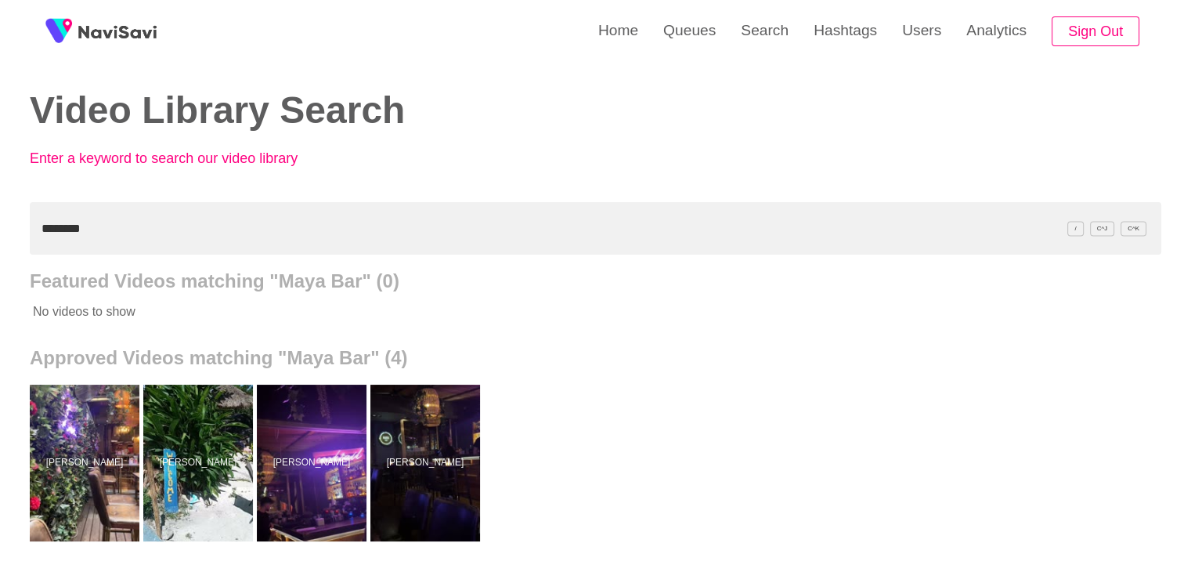
scroll to position [0, 0]
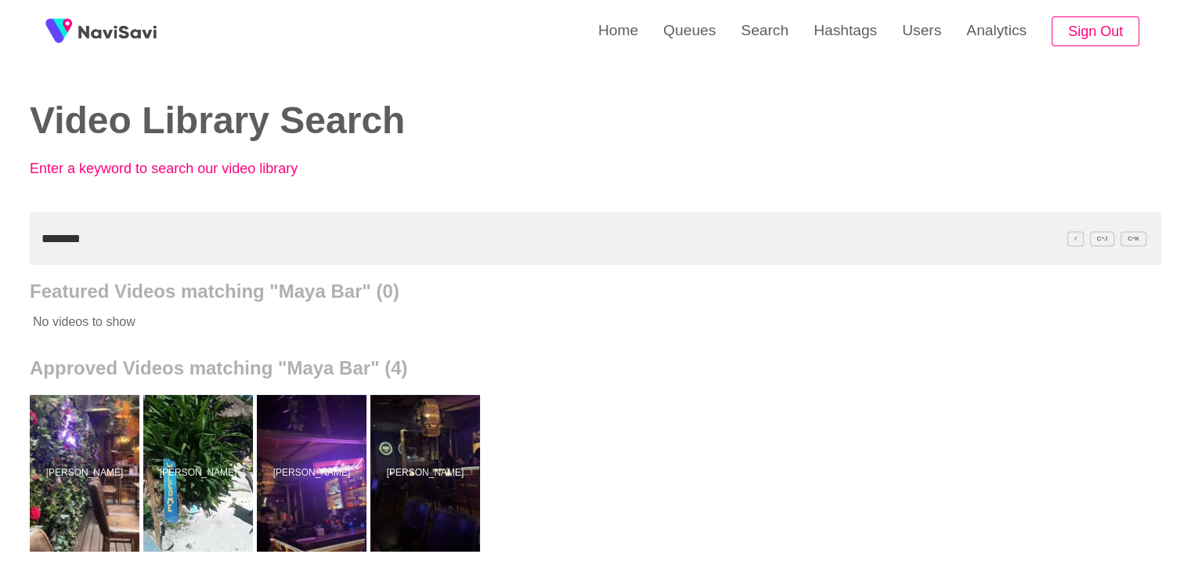
click at [0, 246] on div "Home Queues Search Hashtags Users Analytics Sign Out Video Library Search Enter…" at bounding box center [595, 433] width 1191 height 867
paste input "**********"
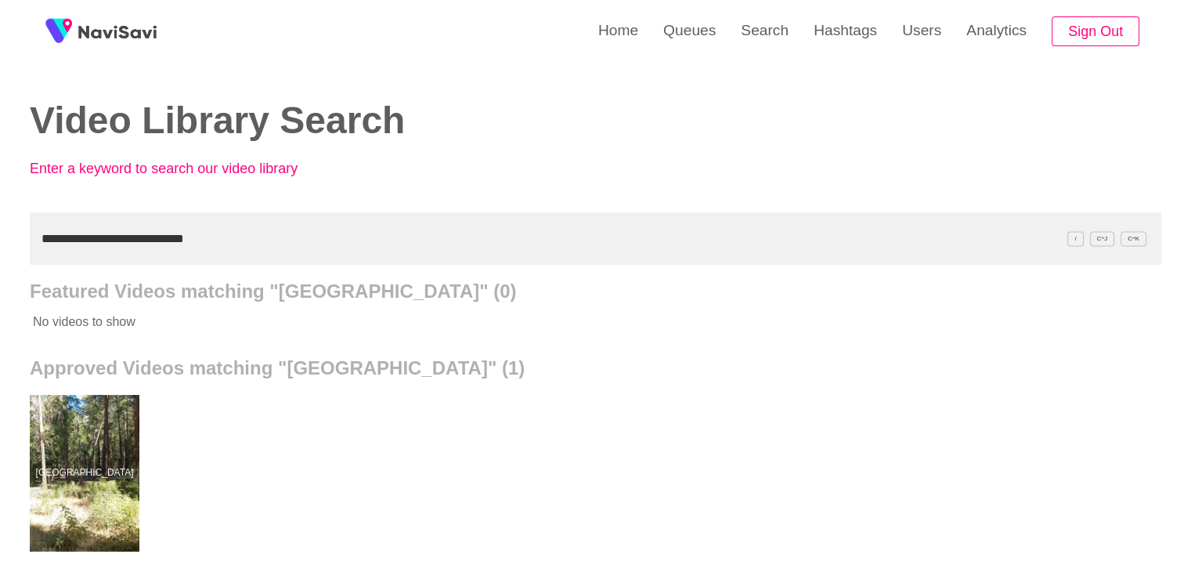
drag, startPoint x: 216, startPoint y: 240, endPoint x: 0, endPoint y: 223, distance: 216.8
click at [0, 223] on div "**********" at bounding box center [595, 433] width 1191 height 867
paste input "text"
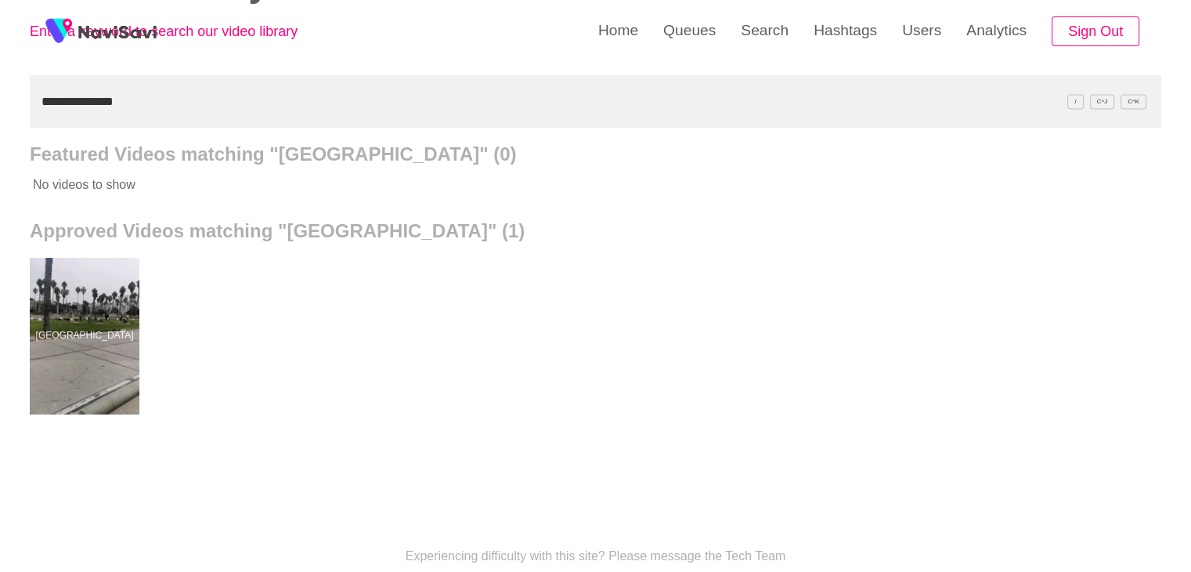
scroll to position [157, 0]
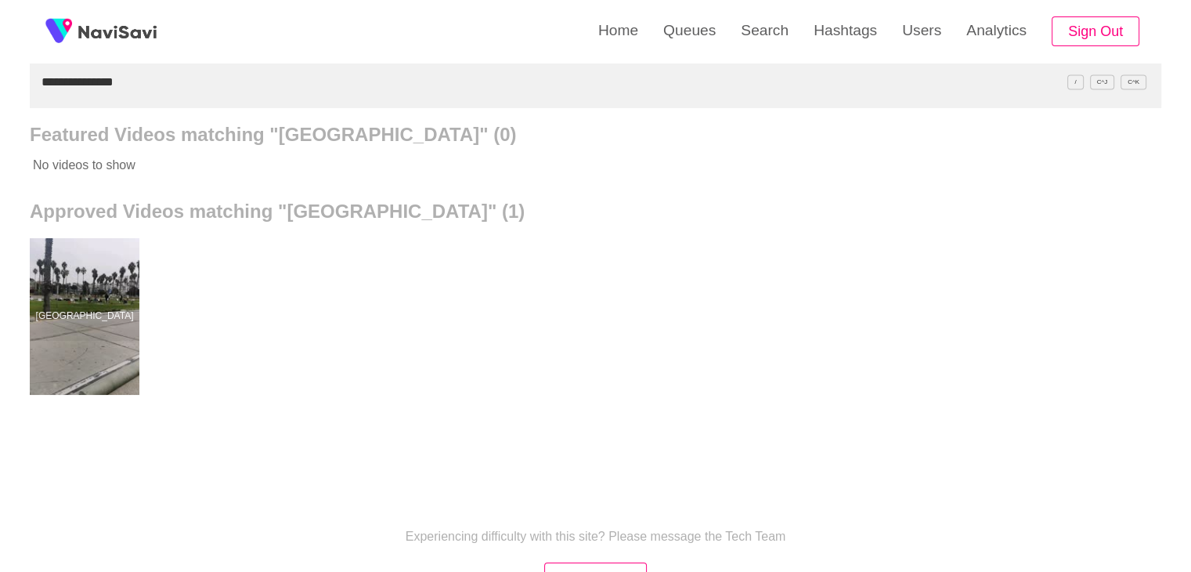
drag, startPoint x: 141, startPoint y: 82, endPoint x: 0, endPoint y: 85, distance: 141.0
click at [0, 85] on div "**********" at bounding box center [595, 276] width 1191 height 867
paste input "text"
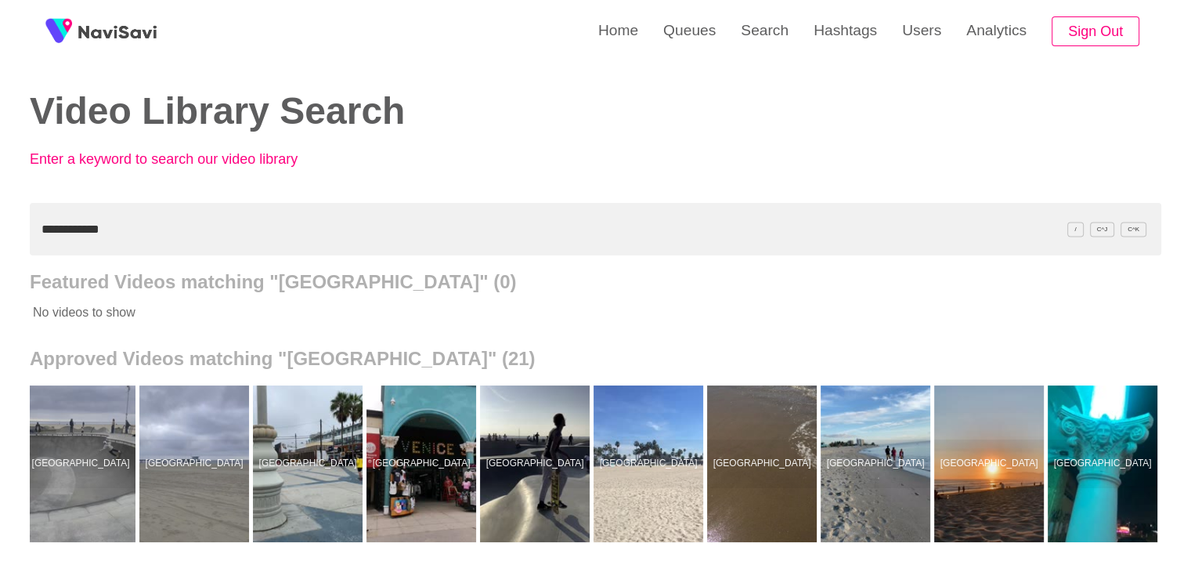
scroll to position [0, 0]
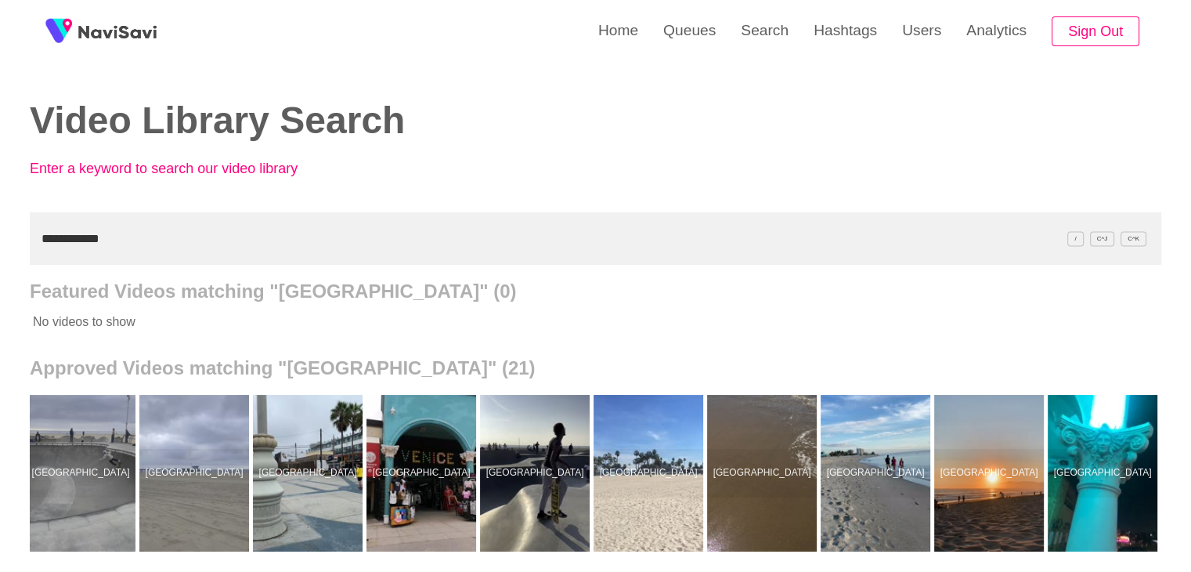
drag, startPoint x: 33, startPoint y: 242, endPoint x: 0, endPoint y: 246, distance: 33.1
click at [0, 246] on div "**********" at bounding box center [595, 433] width 1191 height 867
paste input "*"
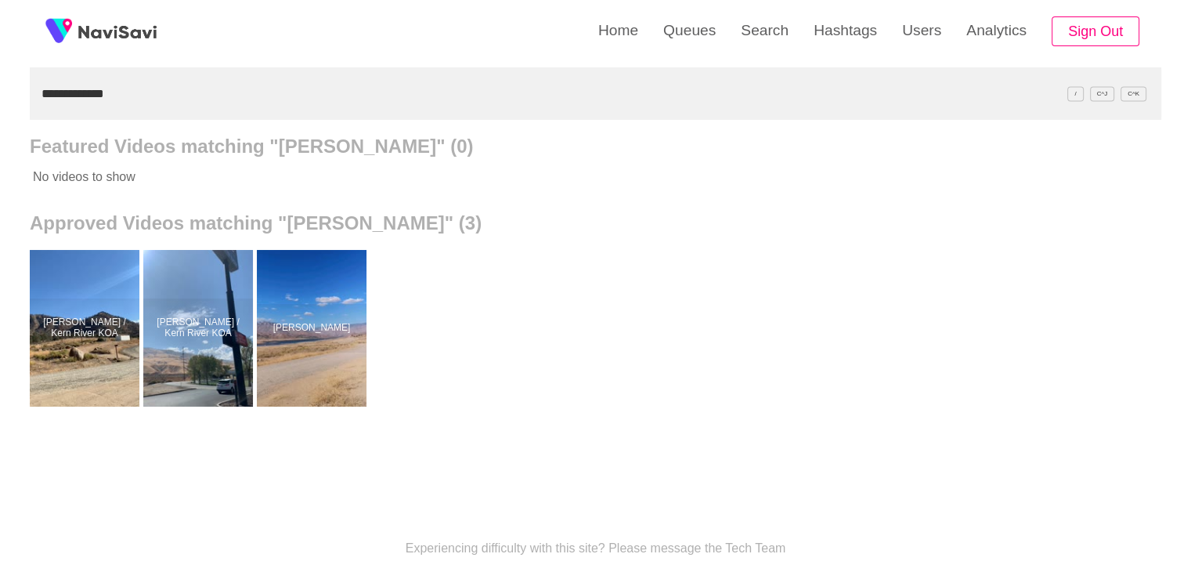
scroll to position [157, 0]
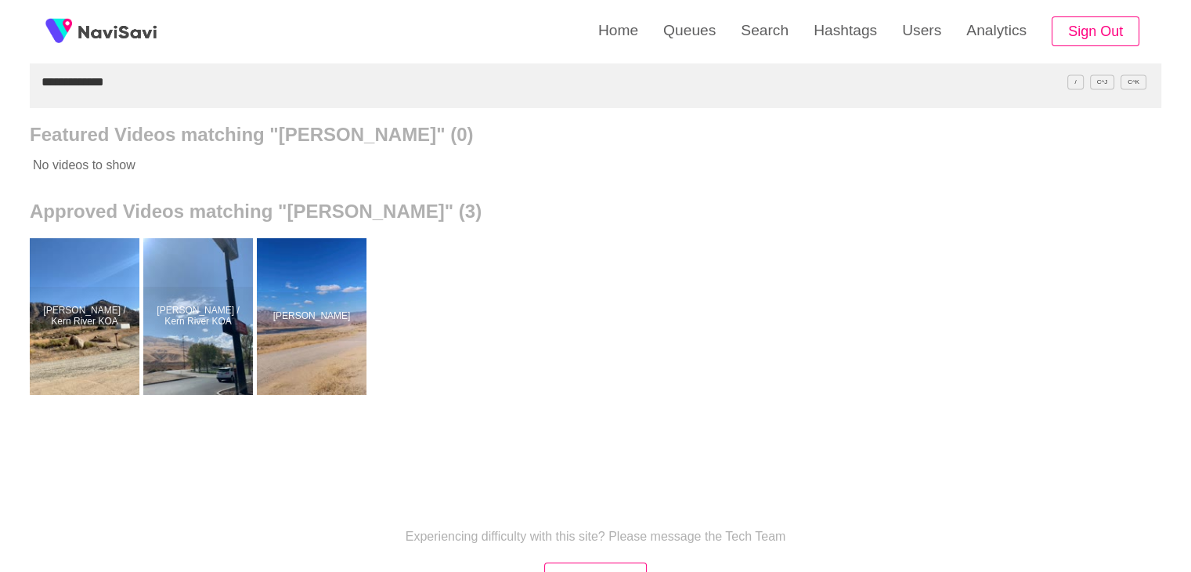
drag, startPoint x: 118, startPoint y: 78, endPoint x: 0, endPoint y: 77, distance: 118.3
click at [0, 86] on div "**********" at bounding box center [595, 276] width 1191 height 867
paste input "**********"
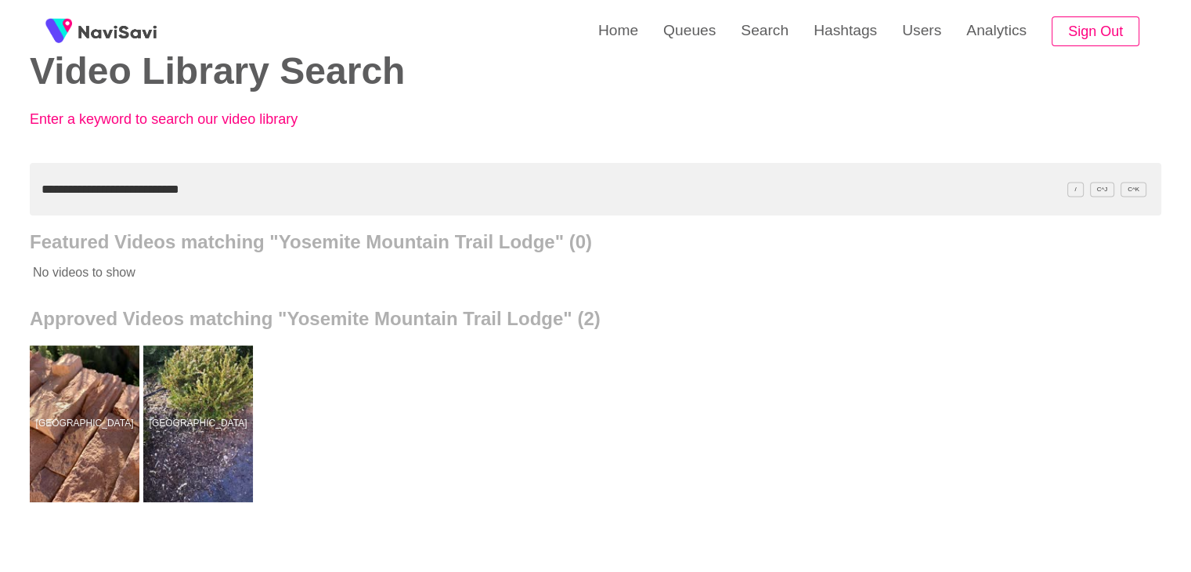
scroll to position [0, 0]
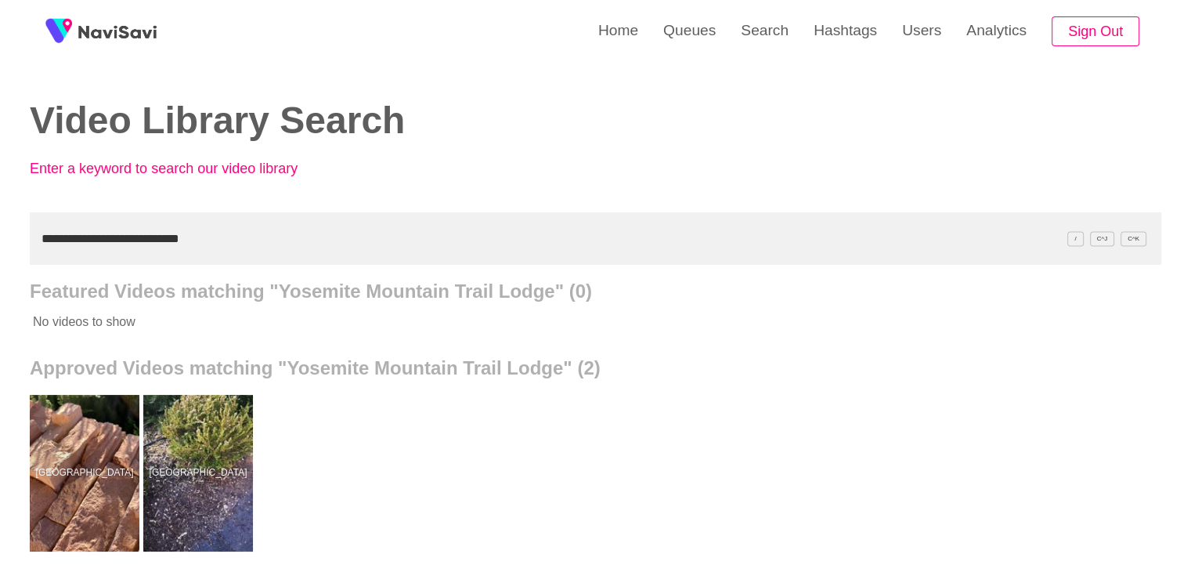
drag, startPoint x: 215, startPoint y: 231, endPoint x: 0, endPoint y: 198, distance: 217.1
click at [0, 198] on div "**********" at bounding box center [595, 433] width 1191 height 867
paste input "text"
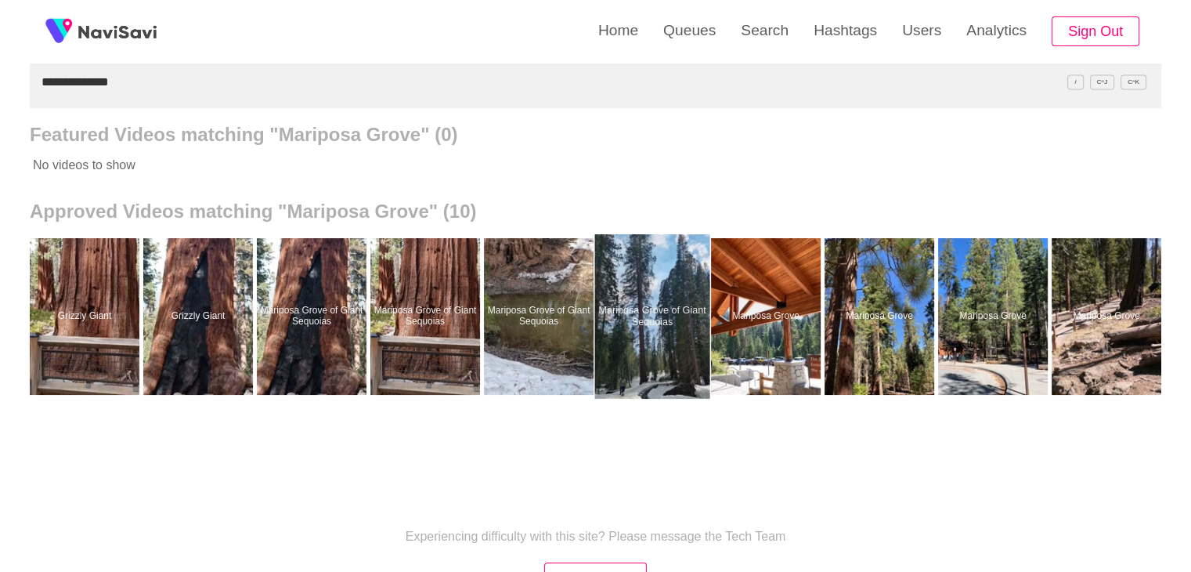
scroll to position [0, 4]
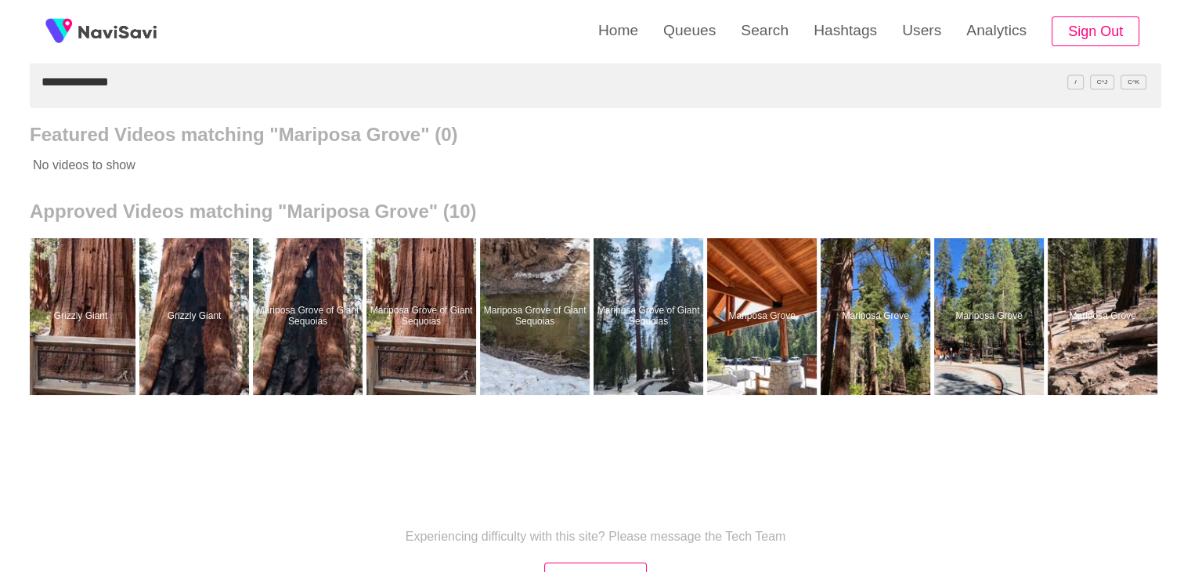
drag, startPoint x: 12, startPoint y: 108, endPoint x: 6, endPoint y: 101, distance: 8.9
click at [9, 107] on div "**********" at bounding box center [595, 276] width 1191 height 867
paste input "****"
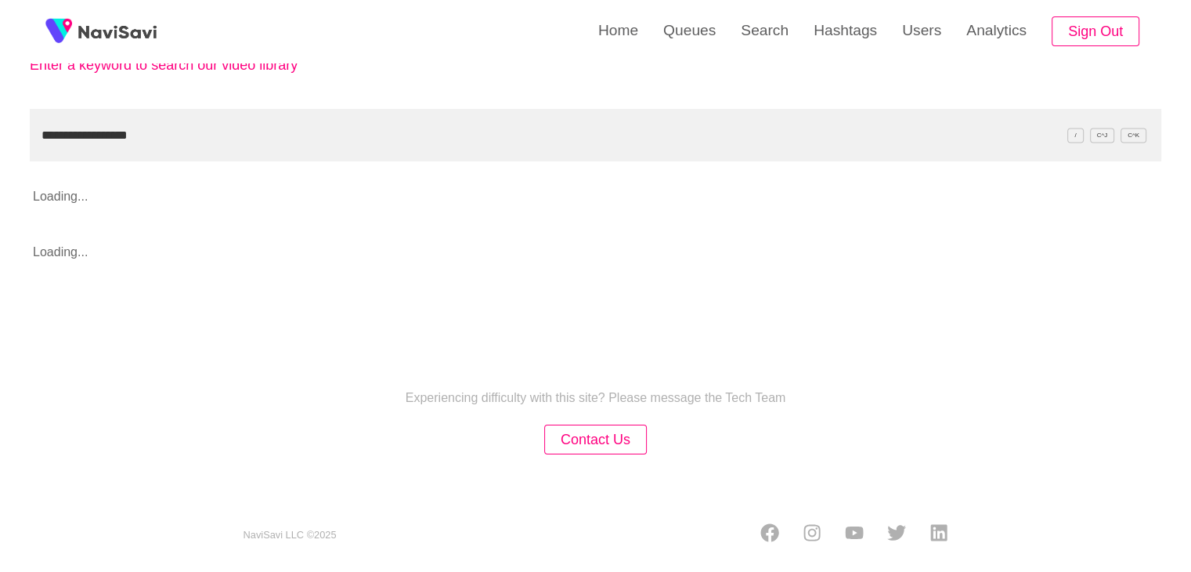
scroll to position [157, 0]
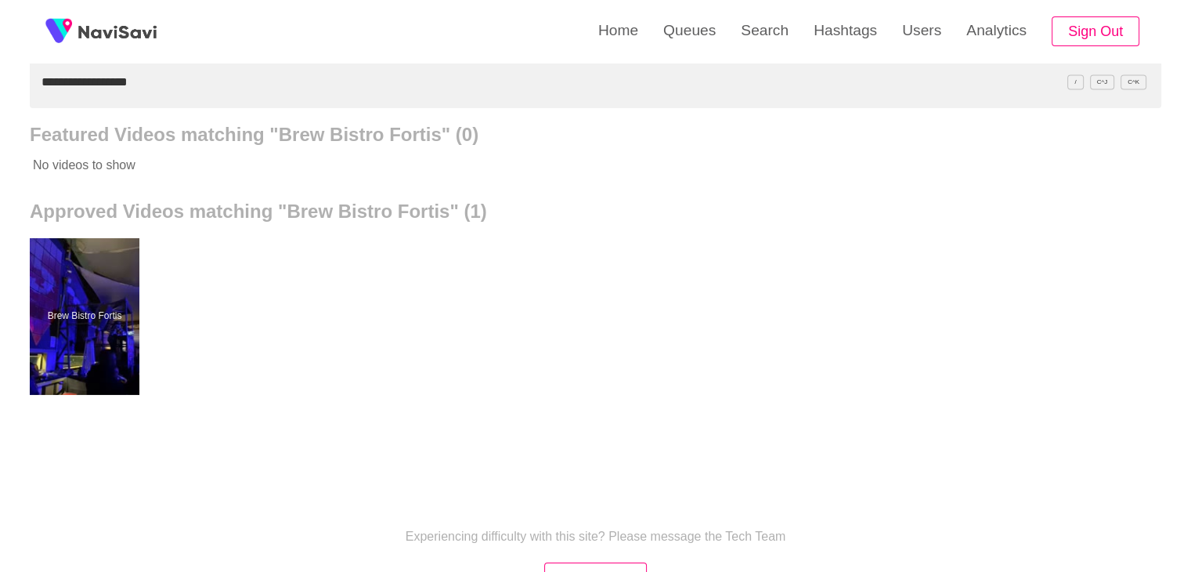
drag, startPoint x: 144, startPoint y: 81, endPoint x: 0, endPoint y: 85, distance: 144.2
click at [0, 85] on div "**********" at bounding box center [595, 276] width 1191 height 867
paste input "text"
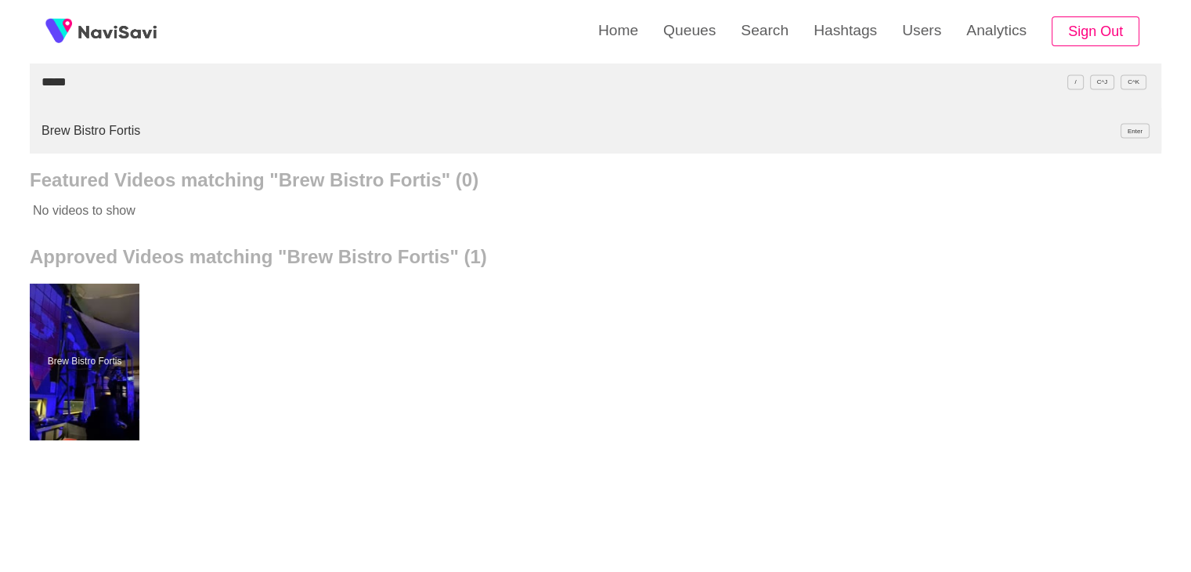
type input "*****"
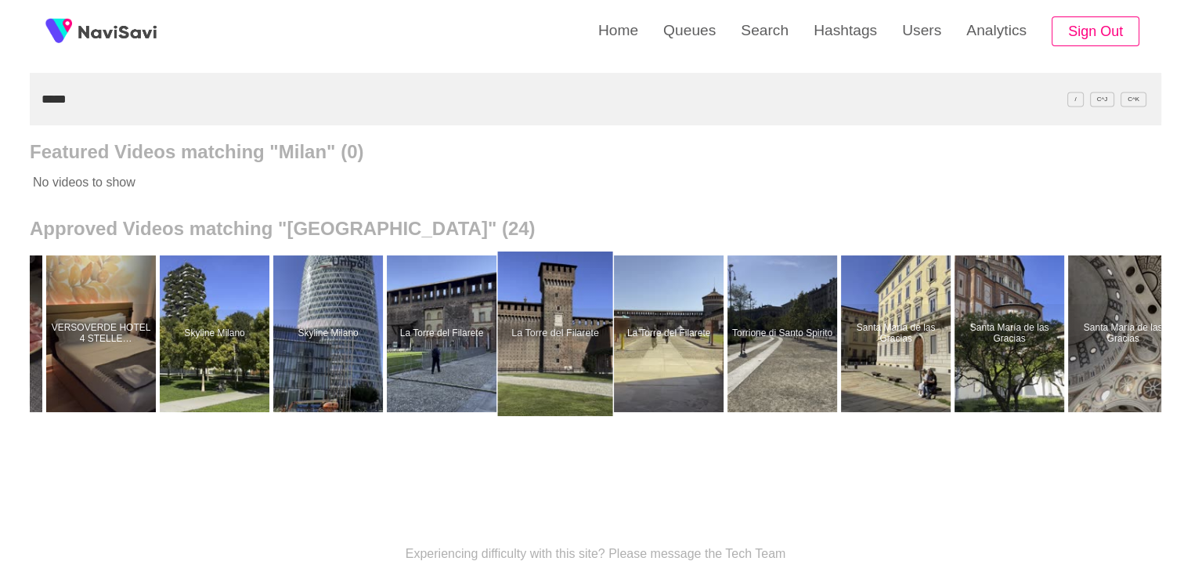
scroll to position [0, 0]
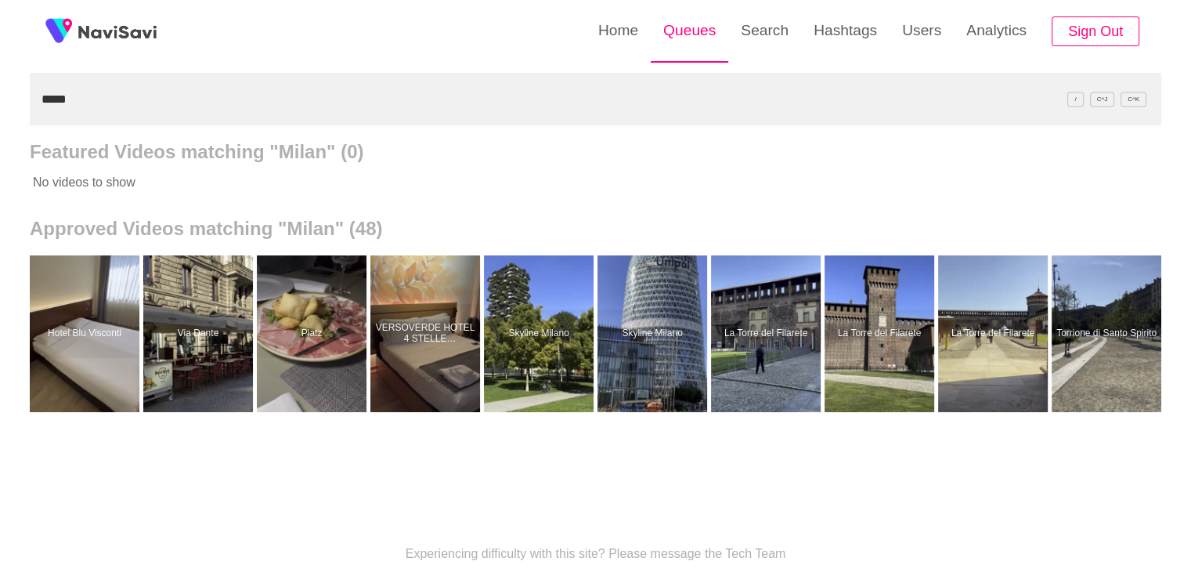
click at [703, 38] on link "Queues" at bounding box center [690, 30] width 78 height 61
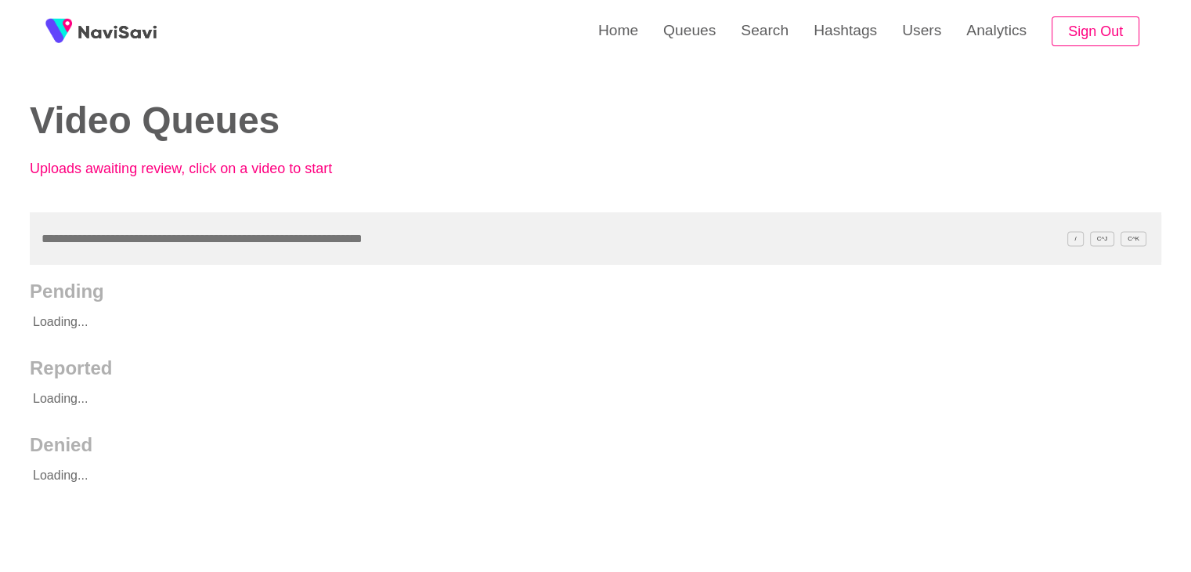
click at [69, 233] on input "text" at bounding box center [596, 238] width 1132 height 52
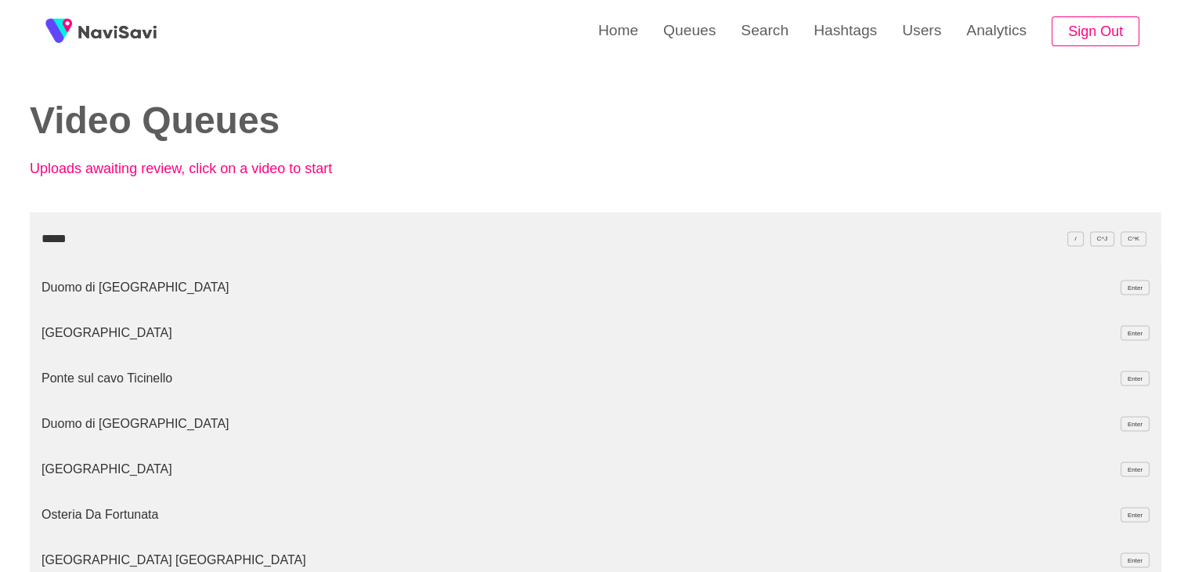
type input "*****"
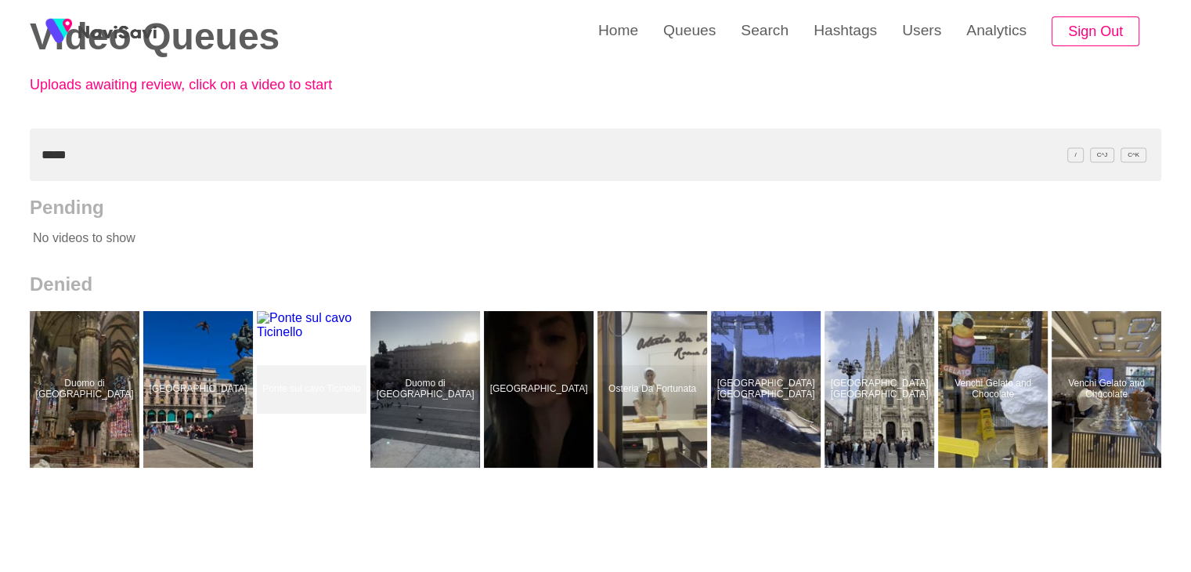
scroll to position [78, 0]
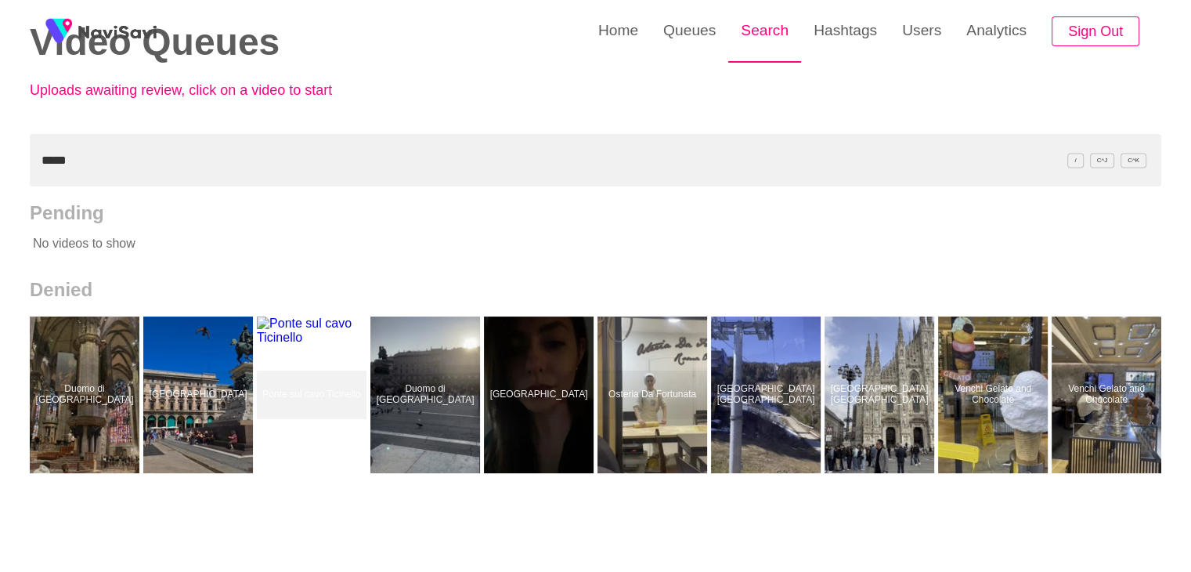
click at [771, 45] on link "Search" at bounding box center [764, 30] width 73 height 61
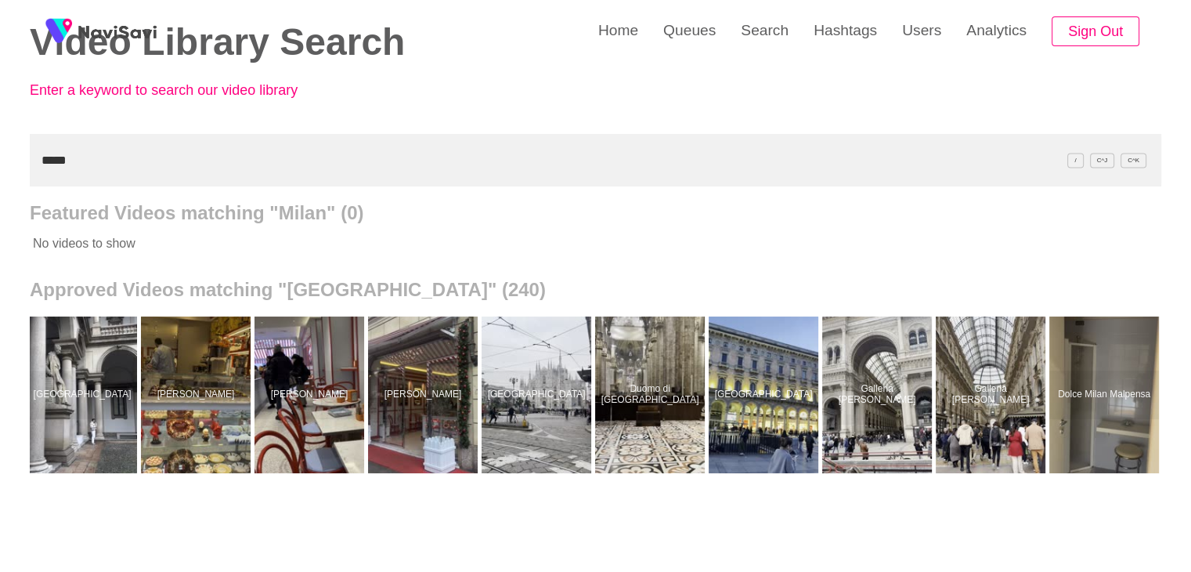
scroll to position [0, 26123]
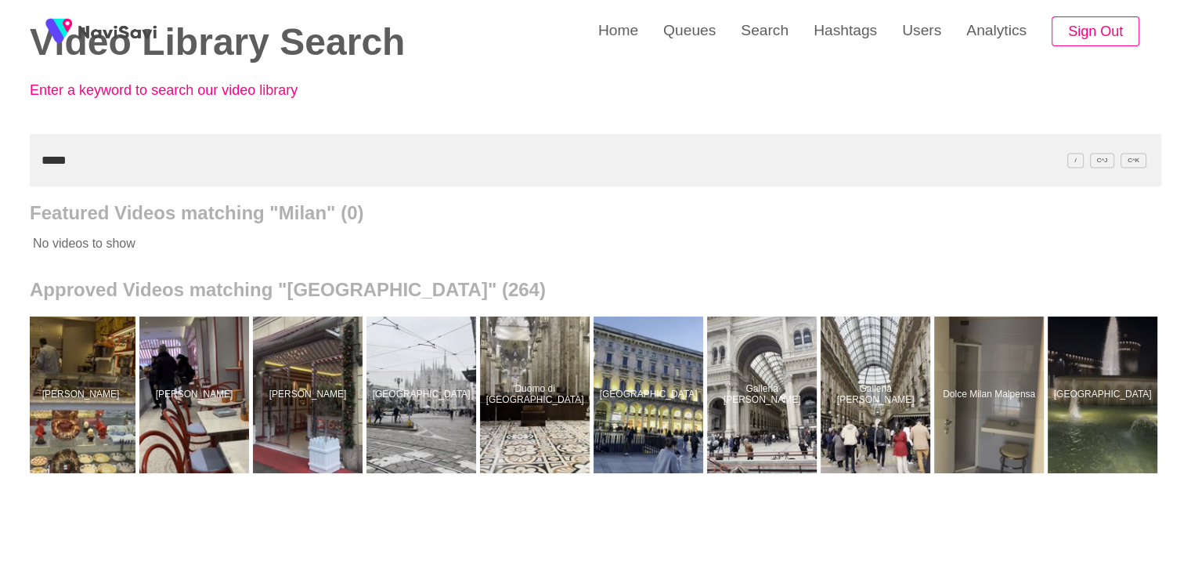
drag, startPoint x: 25, startPoint y: 167, endPoint x: 16, endPoint y: 167, distance: 9.4
click at [22, 167] on div "Home Queues Search Hashtags Users Analytics Sign Out Video Library Search Enter…" at bounding box center [595, 355] width 1191 height 867
paste input "*********"
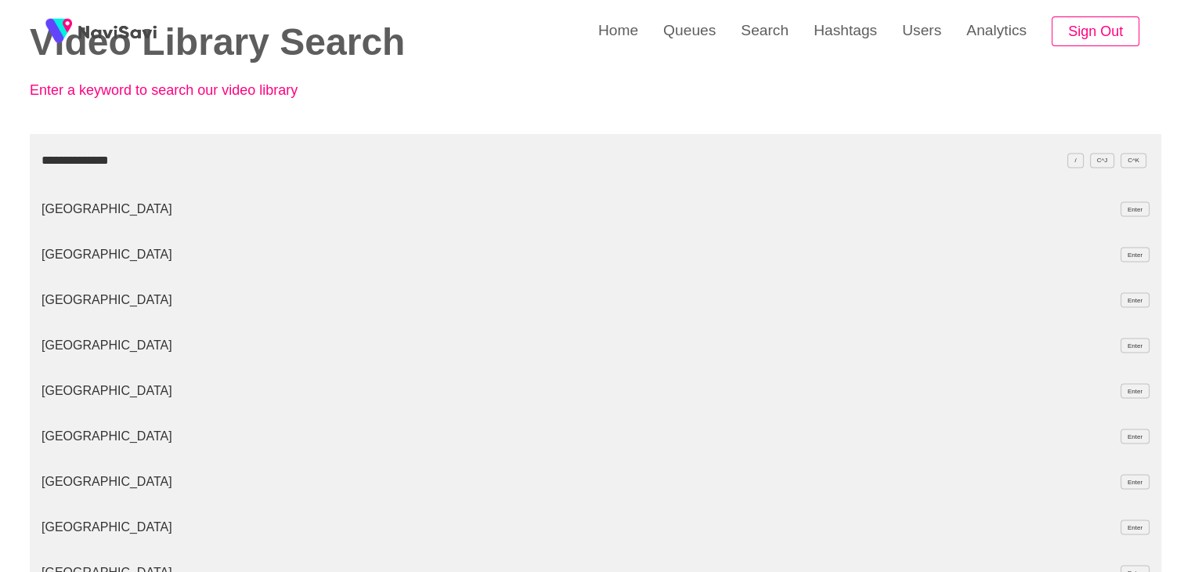
type input "**********"
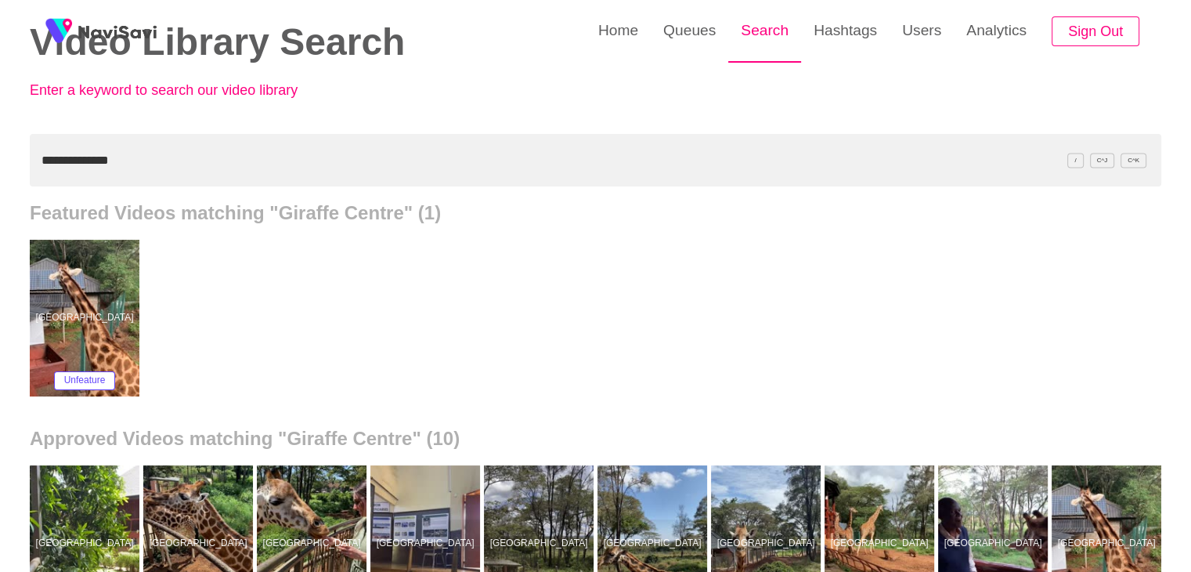
click at [775, 30] on link "Search" at bounding box center [764, 30] width 73 height 61
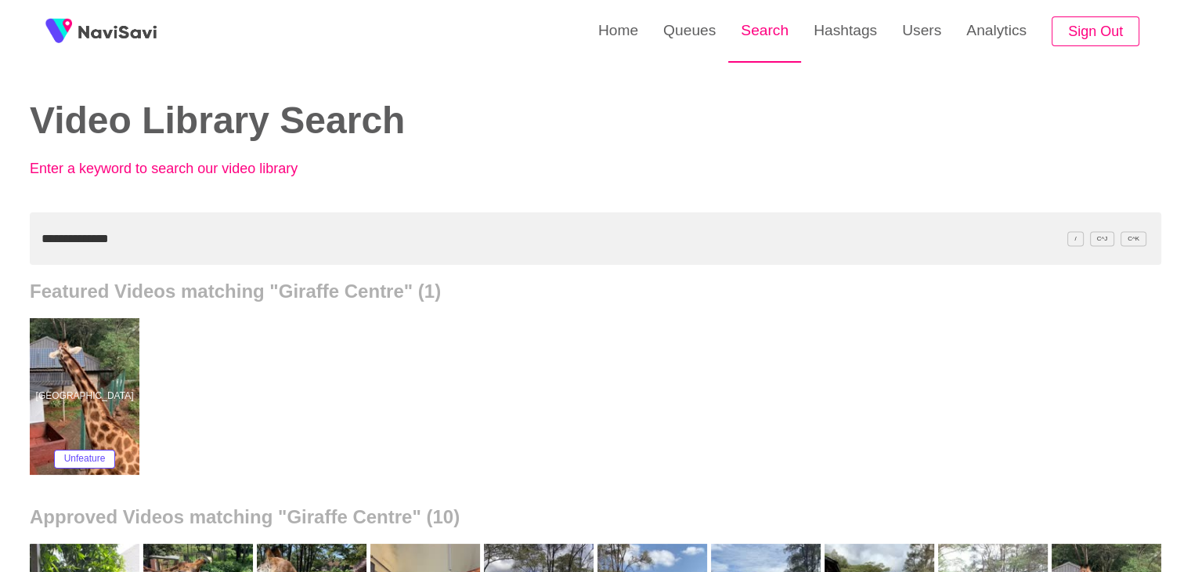
click at [781, 43] on link "Search" at bounding box center [764, 30] width 73 height 61
click at [674, 28] on link "Queues" at bounding box center [690, 30] width 78 height 61
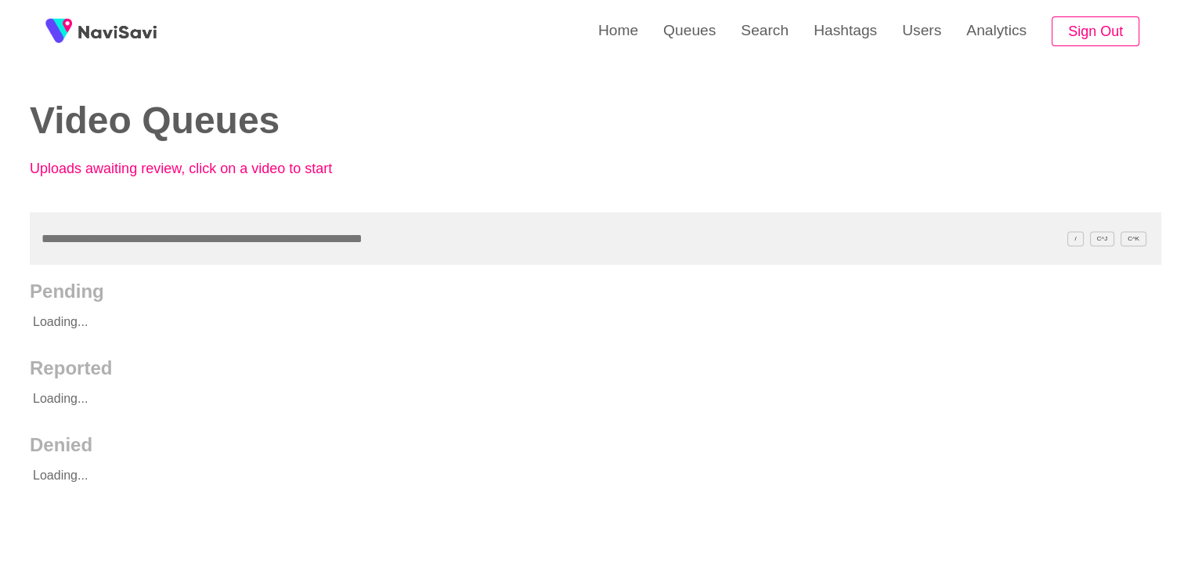
click at [118, 244] on input "text" at bounding box center [596, 238] width 1132 height 52
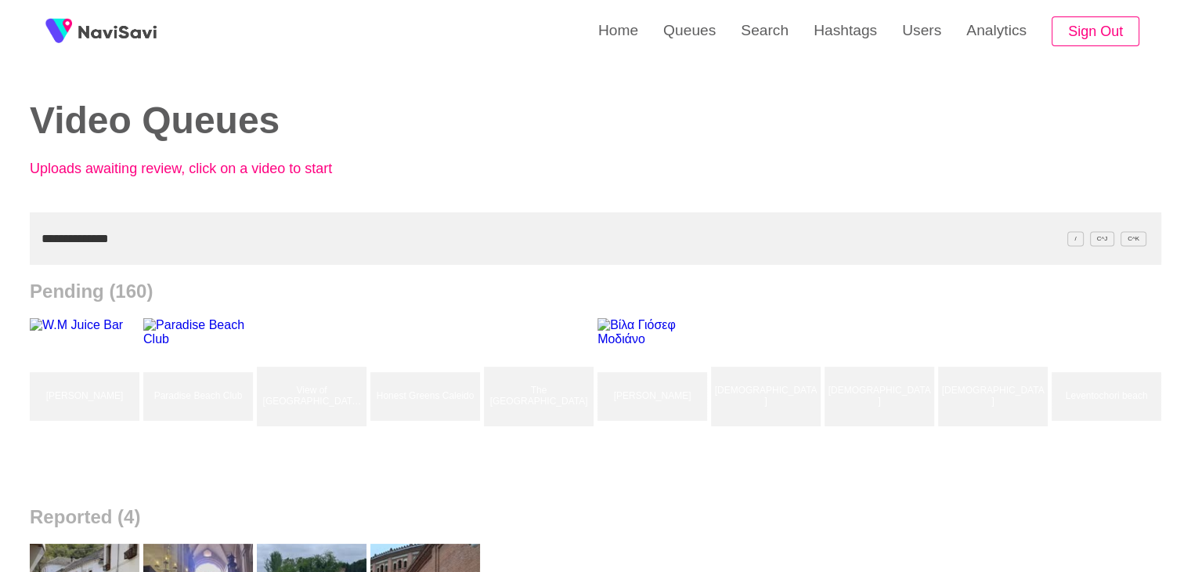
type input "**********"
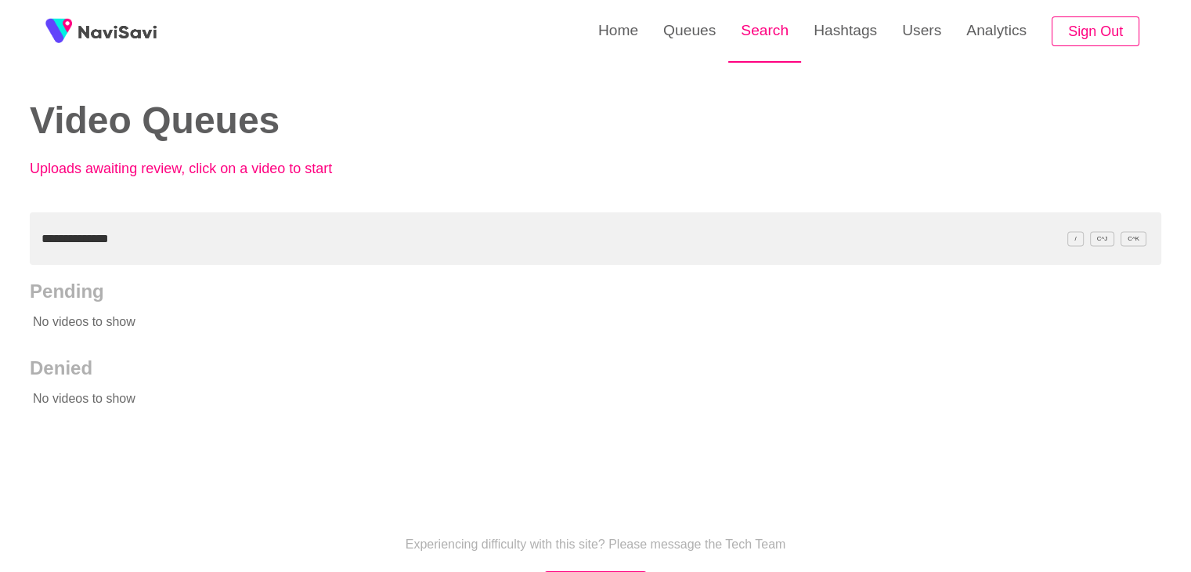
click at [781, 35] on link "Search" at bounding box center [764, 30] width 73 height 61
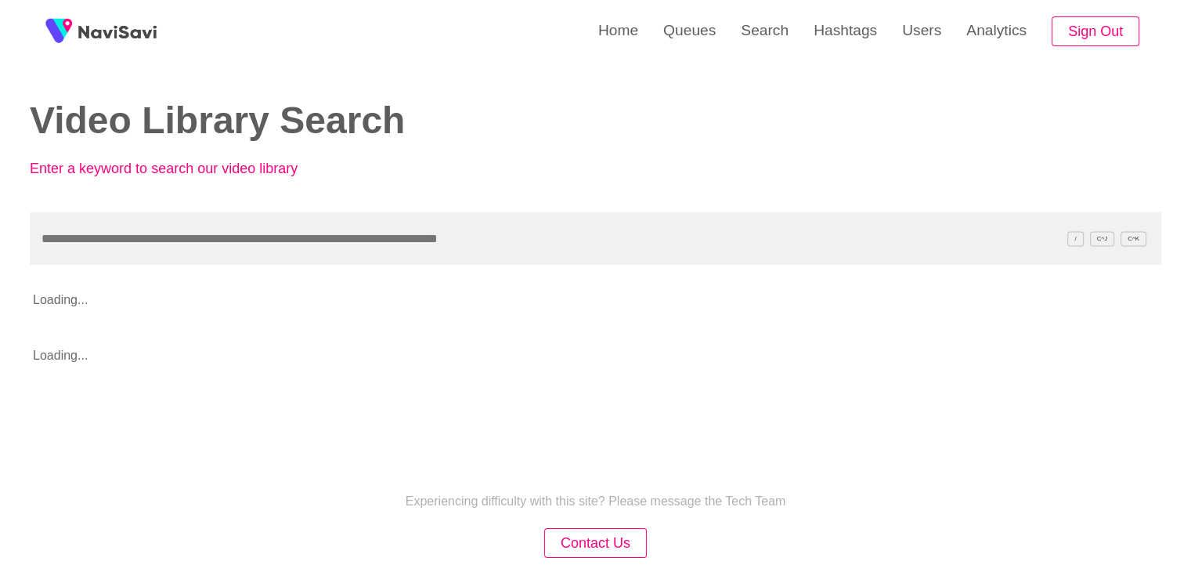
click at [88, 253] on input "text" at bounding box center [596, 238] width 1132 height 52
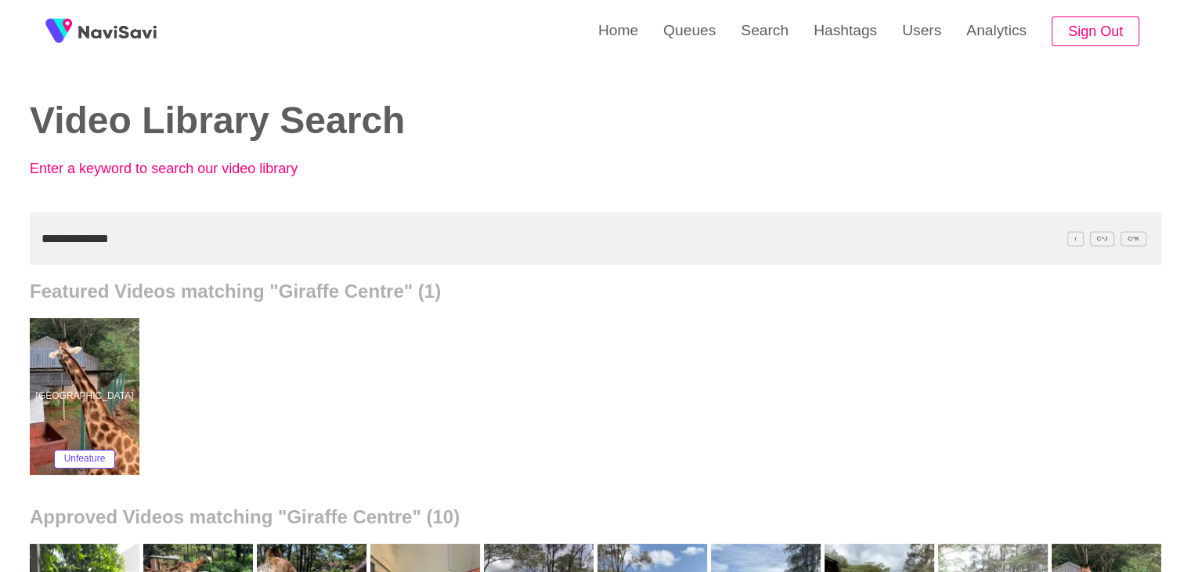
drag, startPoint x: 0, startPoint y: 233, endPoint x: 35, endPoint y: 219, distance: 38.0
click at [0, 228] on div "**********" at bounding box center [595, 507] width 1191 height 1015
paste input "**********"
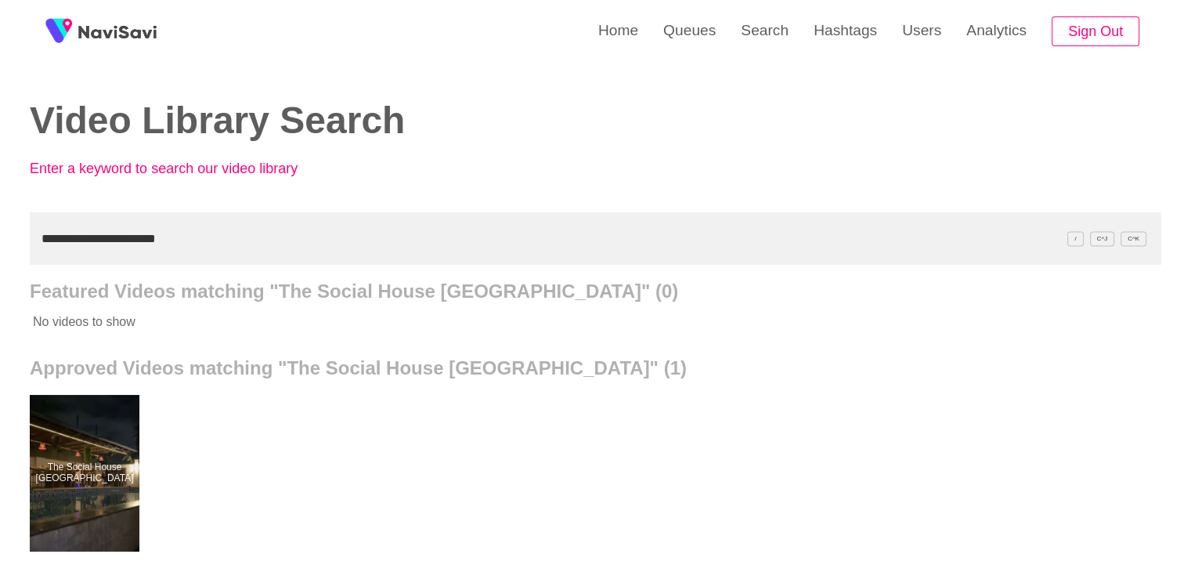
drag, startPoint x: 211, startPoint y: 236, endPoint x: 0, endPoint y: 232, distance: 211.5
click at [0, 232] on div "**********" at bounding box center [595, 433] width 1191 height 867
paste input "text"
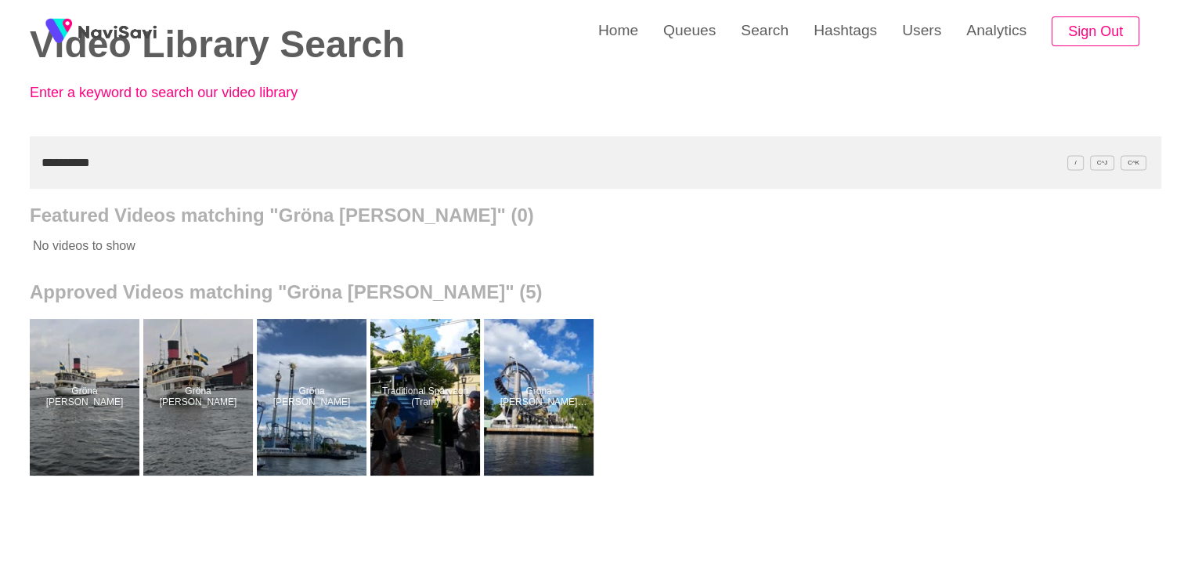
scroll to position [78, 0]
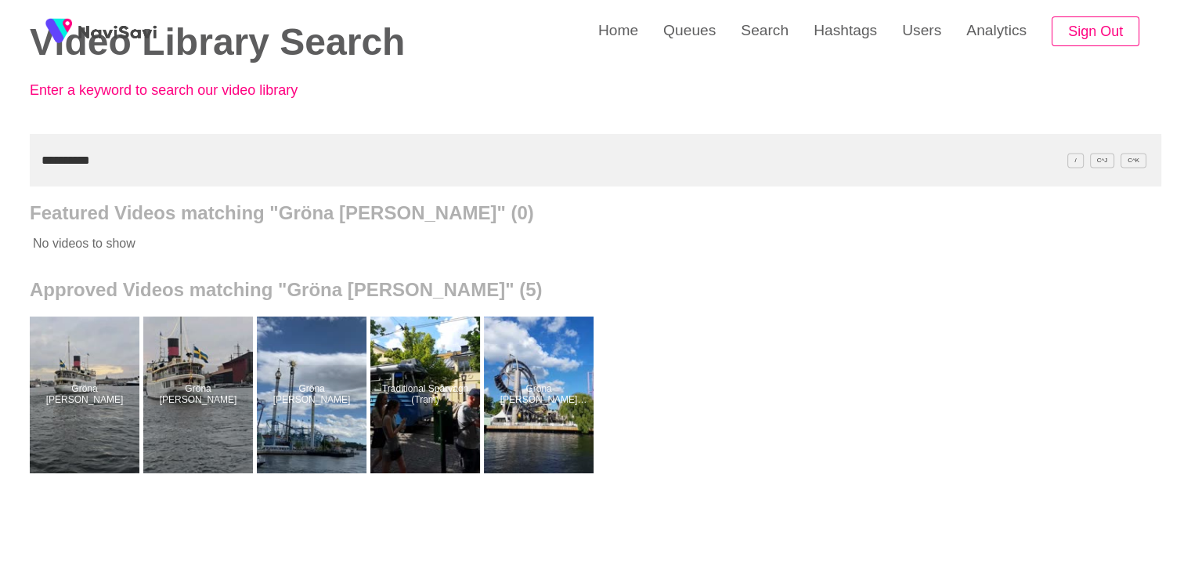
drag, startPoint x: 112, startPoint y: 155, endPoint x: 0, endPoint y: 189, distance: 116.9
click at [0, 189] on div "**********" at bounding box center [595, 355] width 1191 height 867
paste input "*"
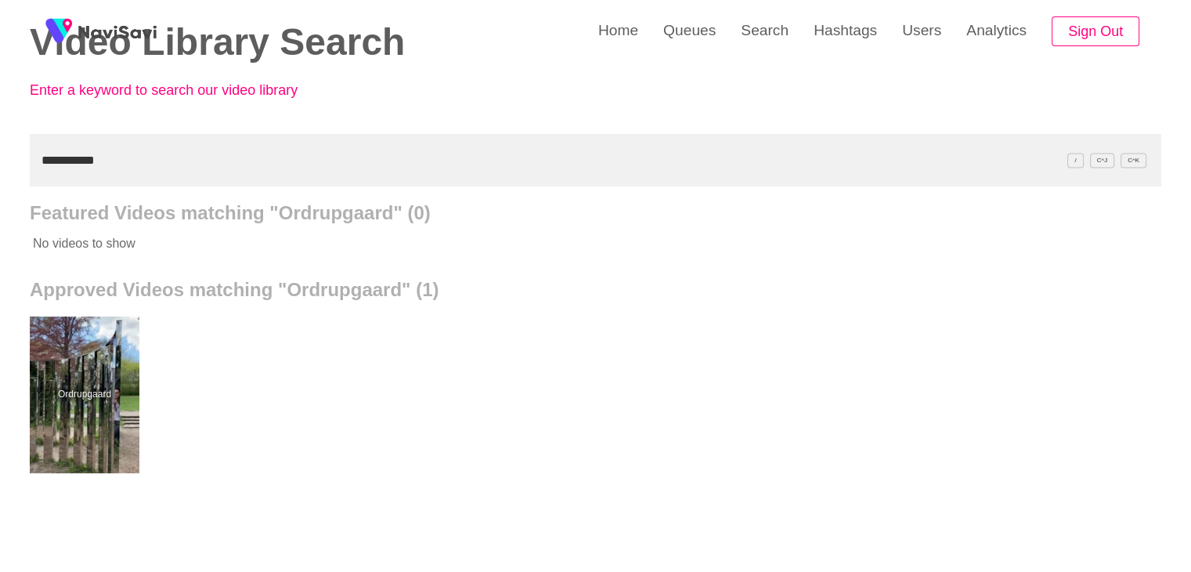
drag, startPoint x: 119, startPoint y: 164, endPoint x: 17, endPoint y: 160, distance: 101.9
click at [0, 171] on div "**********" at bounding box center [595, 355] width 1191 height 867
paste input "**********"
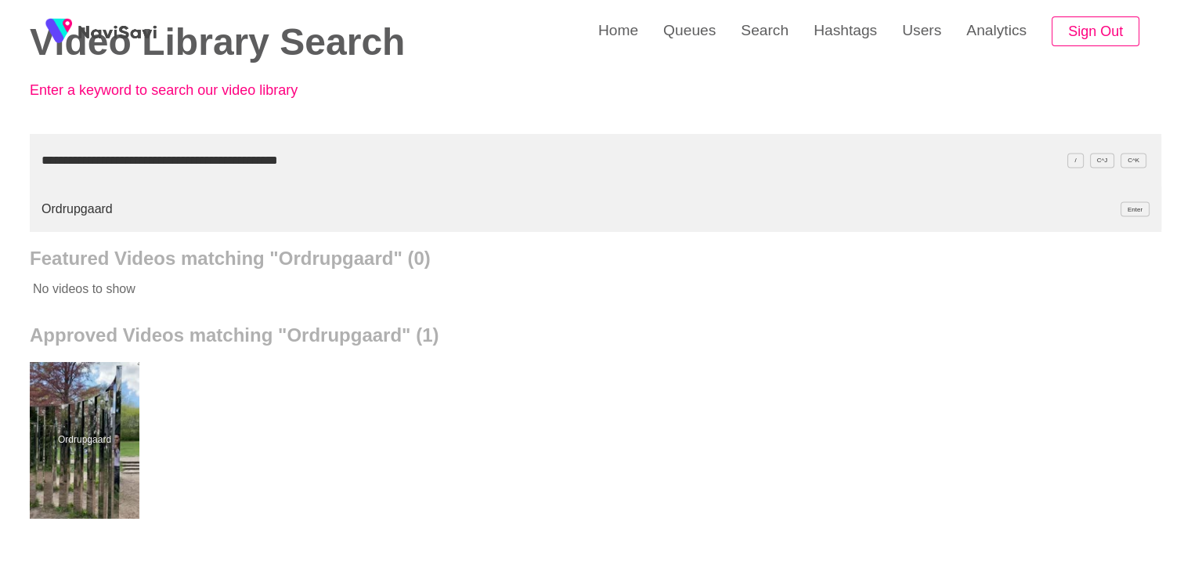
type input "**********"
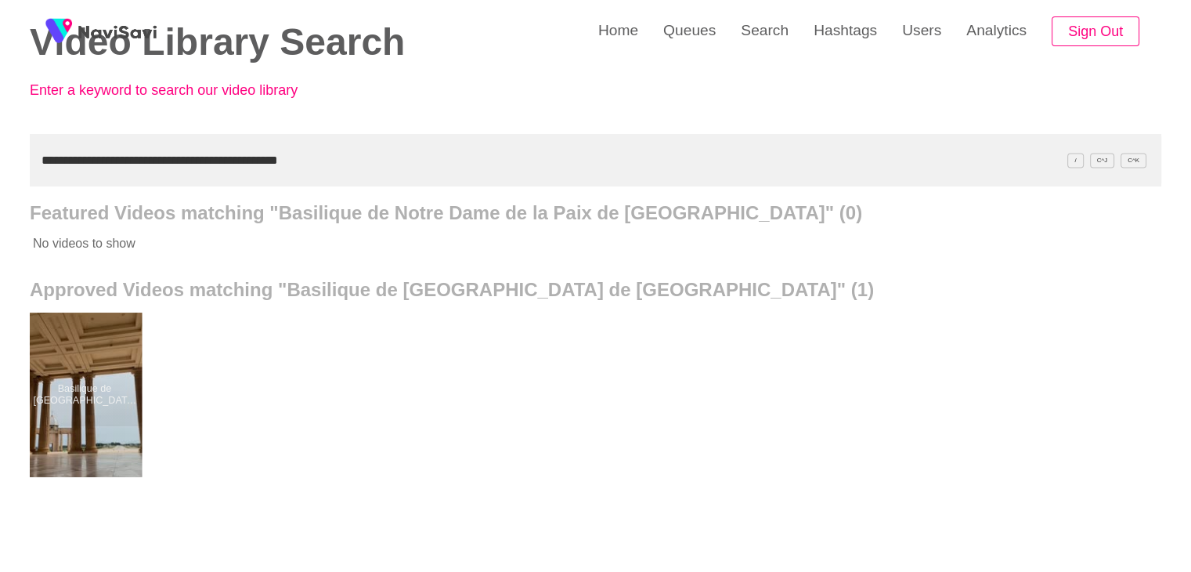
drag, startPoint x: 63, startPoint y: 385, endPoint x: 62, endPoint y: 361, distance: 23.5
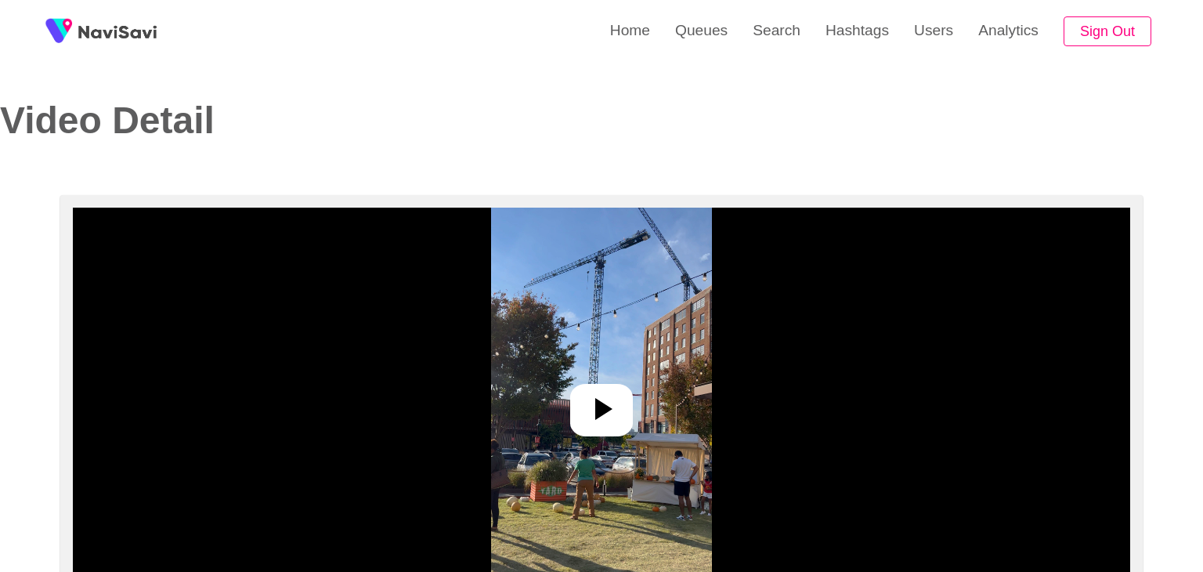
select select "**********"
select select "**"
click at [633, 416] on img at bounding box center [596, 404] width 220 height 392
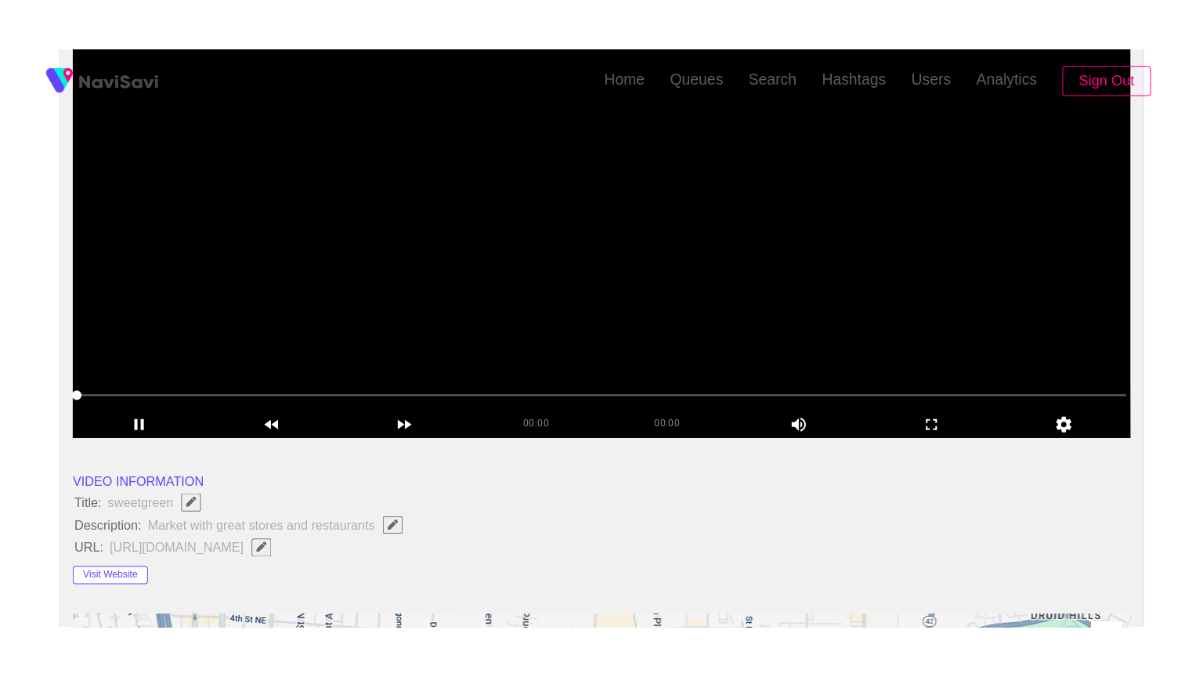
scroll to position [235, 0]
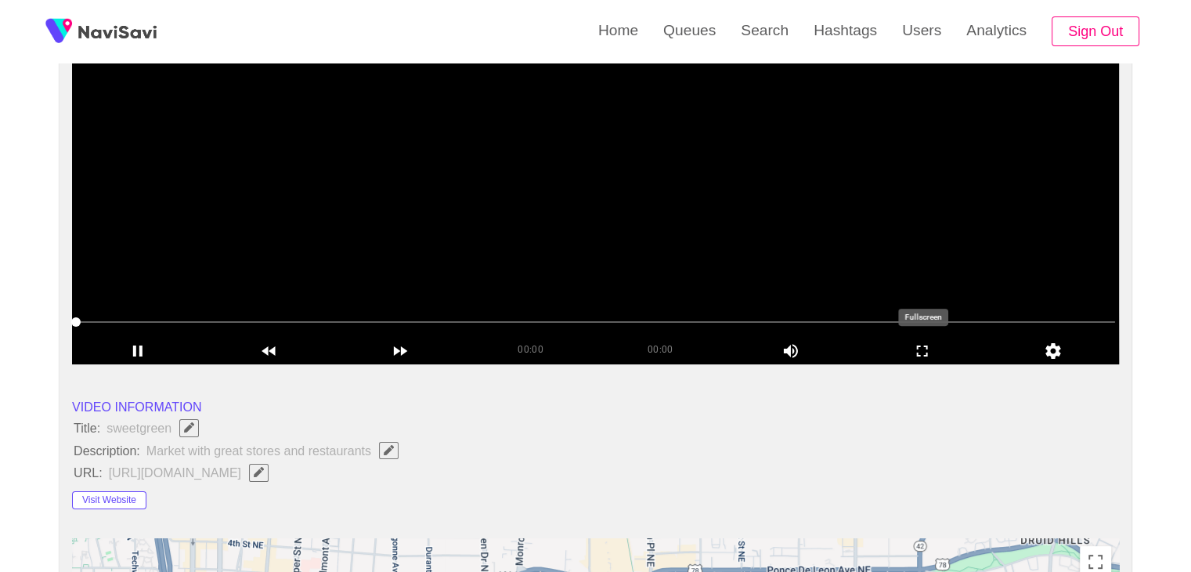
drag, startPoint x: 929, startPoint y: 352, endPoint x: 919, endPoint y: 426, distance: 75.1
click at [927, 352] on icon "add" at bounding box center [923, 350] width 130 height 19
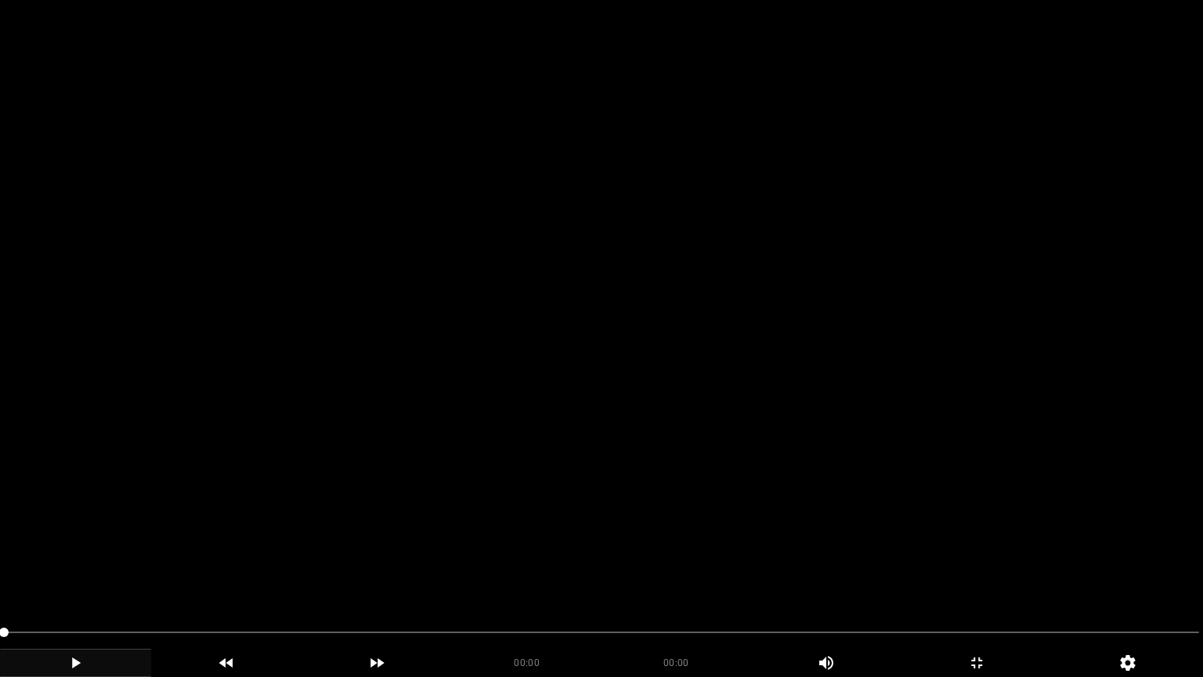
click at [89, 571] on icon "add" at bounding box center [76, 662] width 150 height 19
click at [63, 571] on icon "add" at bounding box center [76, 662] width 150 height 19
drag, startPoint x: 194, startPoint y: 637, endPoint x: 120, endPoint y: 649, distance: 75.5
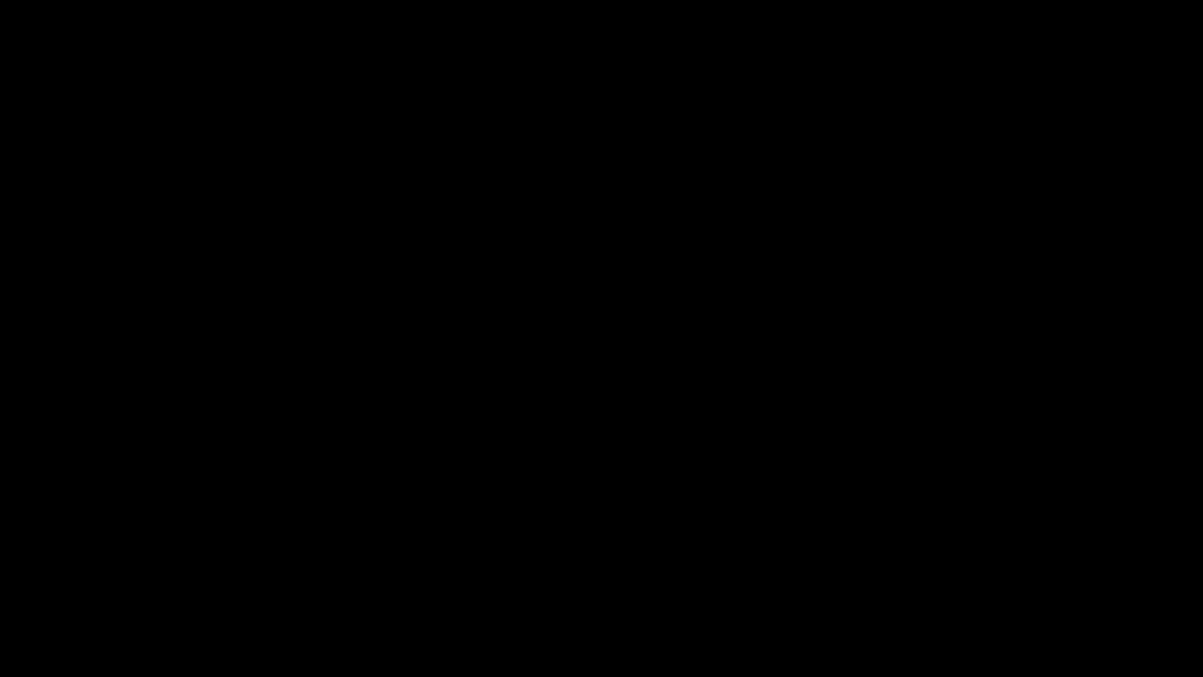
click at [1112, 571] on span at bounding box center [601, 632] width 1195 height 2
drag, startPoint x: 1035, startPoint y: 642, endPoint x: 1028, endPoint y: 645, distance: 8.2
click at [1028, 571] on span at bounding box center [601, 632] width 1195 height 25
drag, startPoint x: 918, startPoint y: 630, endPoint x: 881, endPoint y: 636, distance: 37.3
click at [881, 571] on span at bounding box center [601, 632] width 1195 height 25
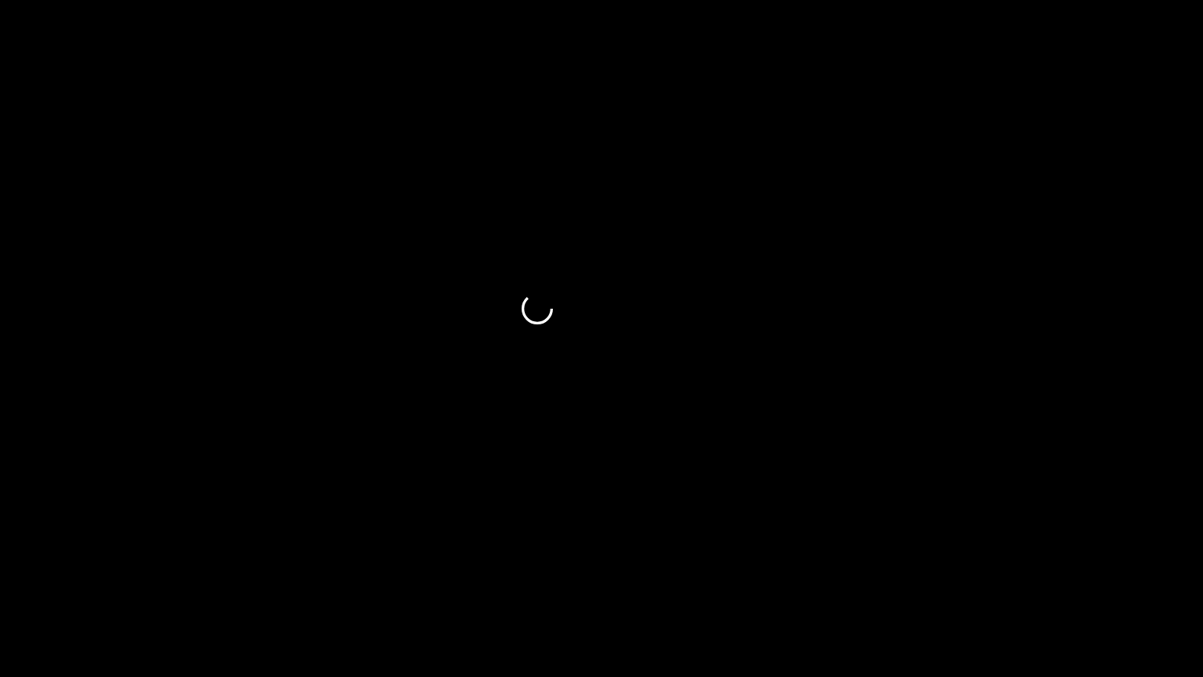
click at [758, 571] on span at bounding box center [601, 632] width 1195 height 25
click at [653, 571] on div at bounding box center [602, 634] width 1208 height 42
drag, startPoint x: 355, startPoint y: 642, endPoint x: 331, endPoint y: 643, distance: 24.3
click at [331, 571] on span at bounding box center [601, 632] width 1195 height 25
drag, startPoint x: 192, startPoint y: 633, endPoint x: 163, endPoint y: 635, distance: 29.1
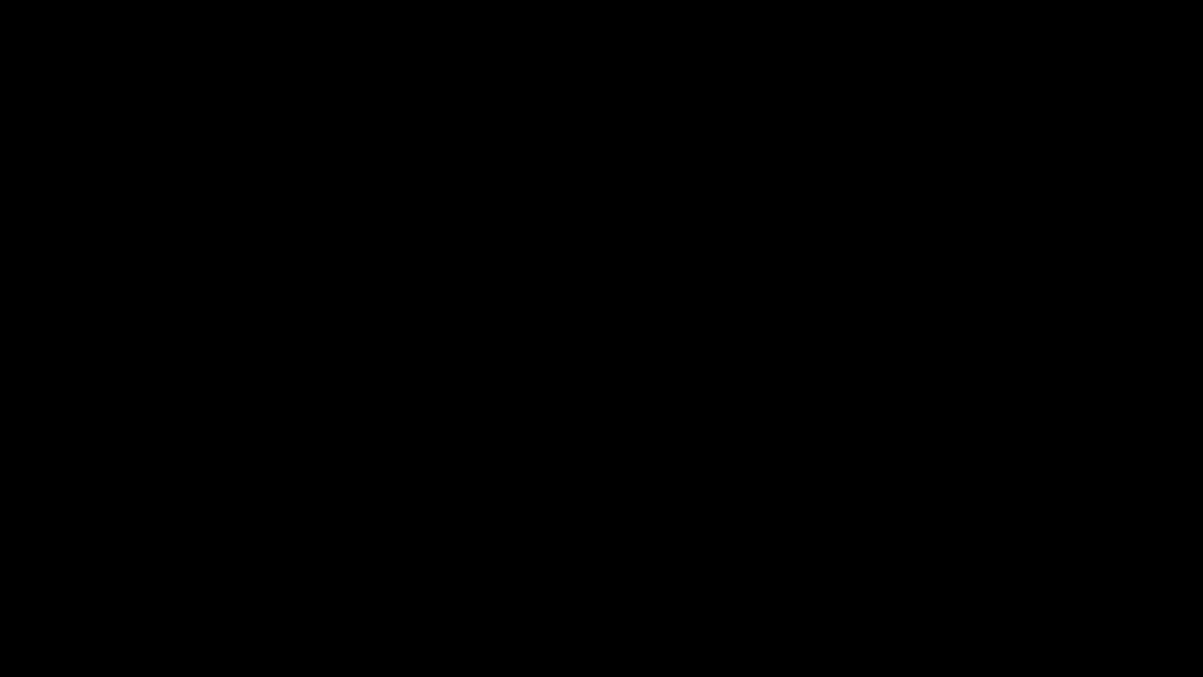
click at [1121, 571] on span at bounding box center [601, 632] width 1195 height 25
click at [1170, 571] on span at bounding box center [601, 632] width 1195 height 2
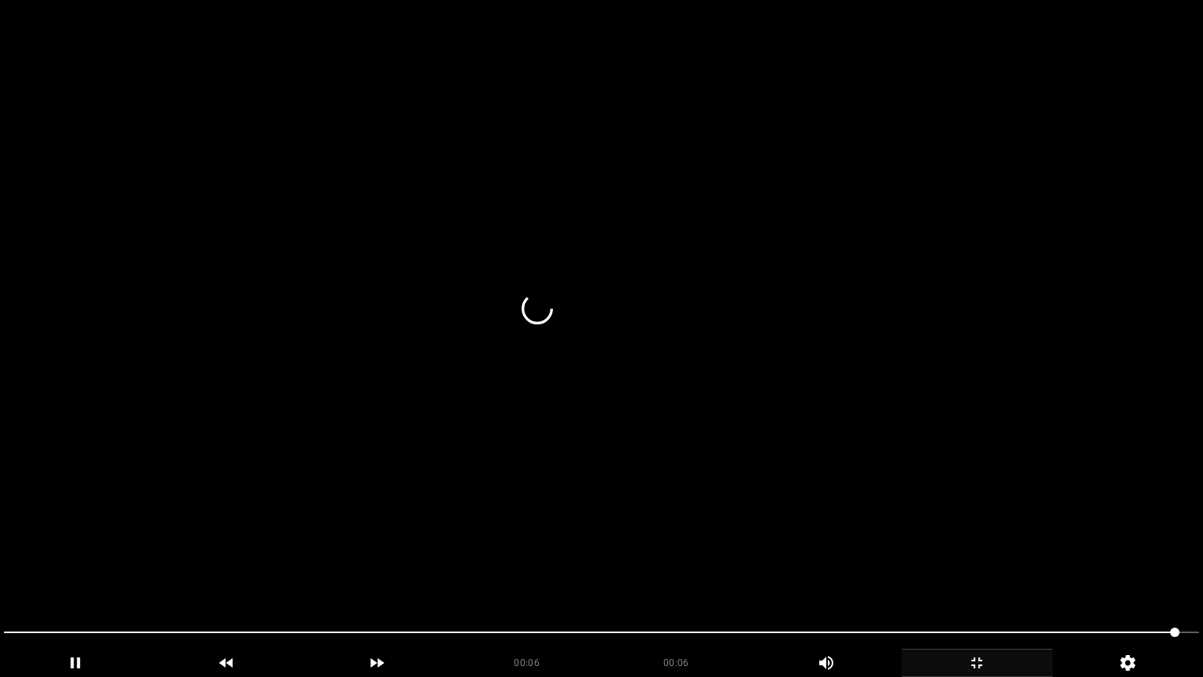
click at [983, 571] on icon "add" at bounding box center [977, 662] width 150 height 19
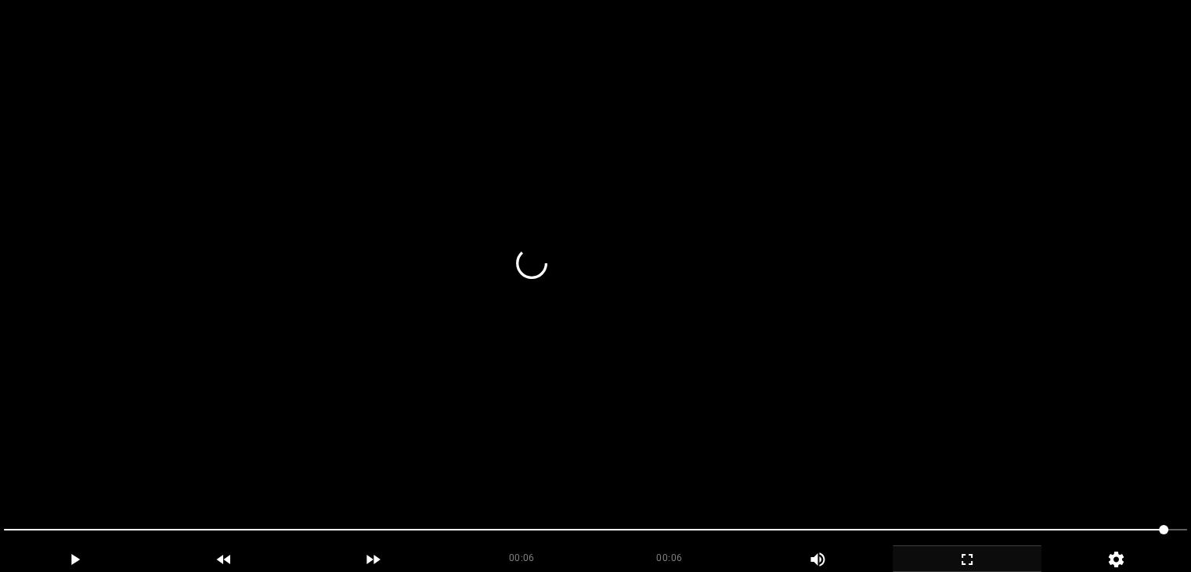
scroll to position [310, 0]
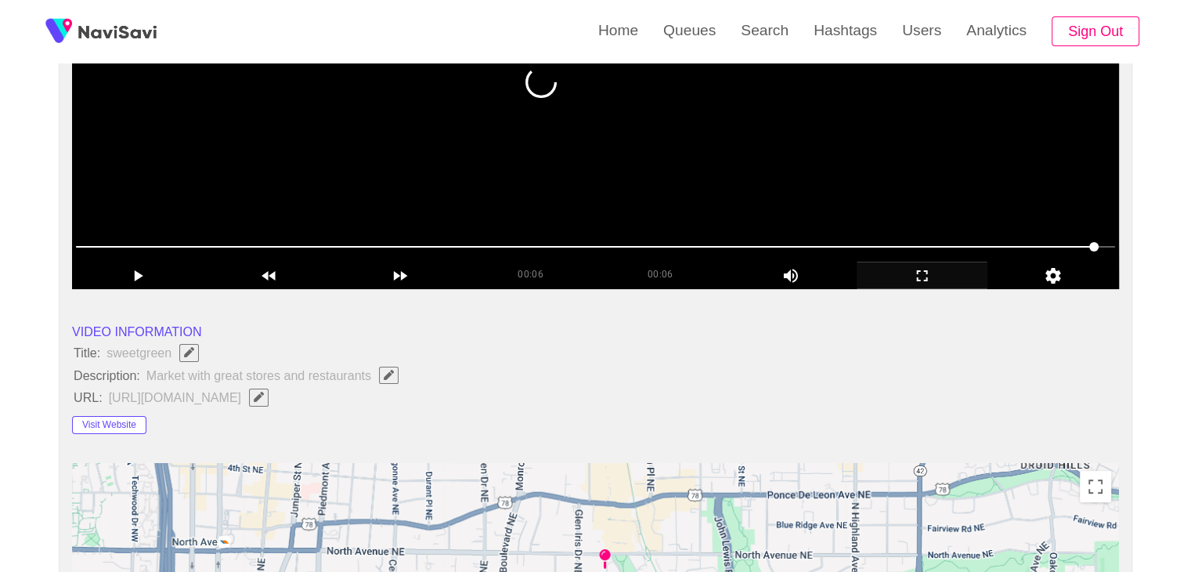
click at [1033, 239] on span at bounding box center [595, 246] width 1039 height 25
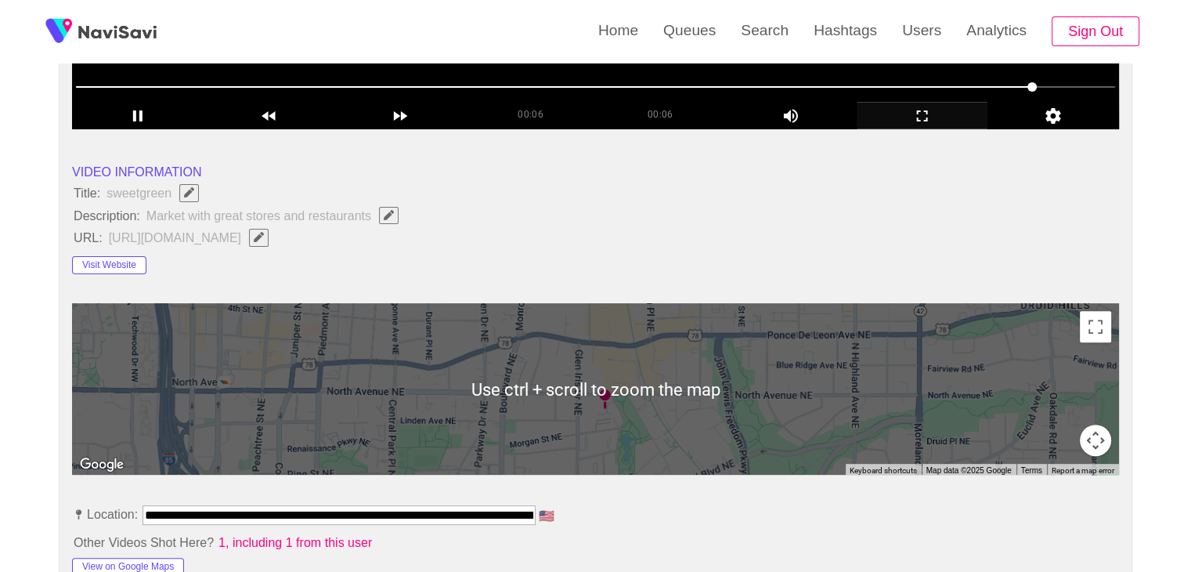
scroll to position [467, 0]
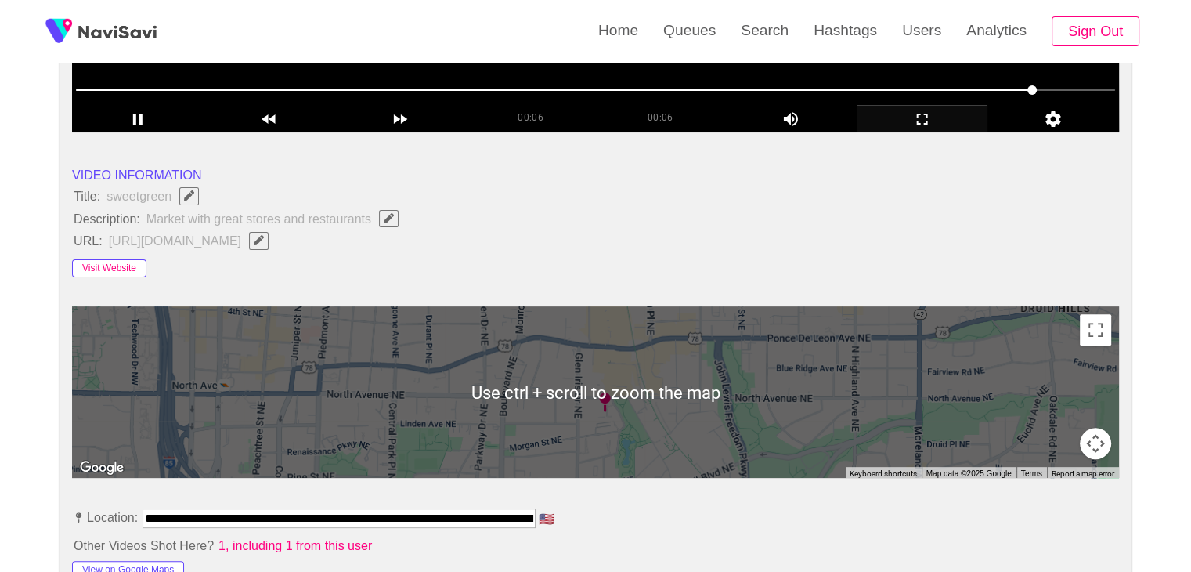
click at [90, 270] on button "Visit Website" at bounding box center [109, 268] width 74 height 19
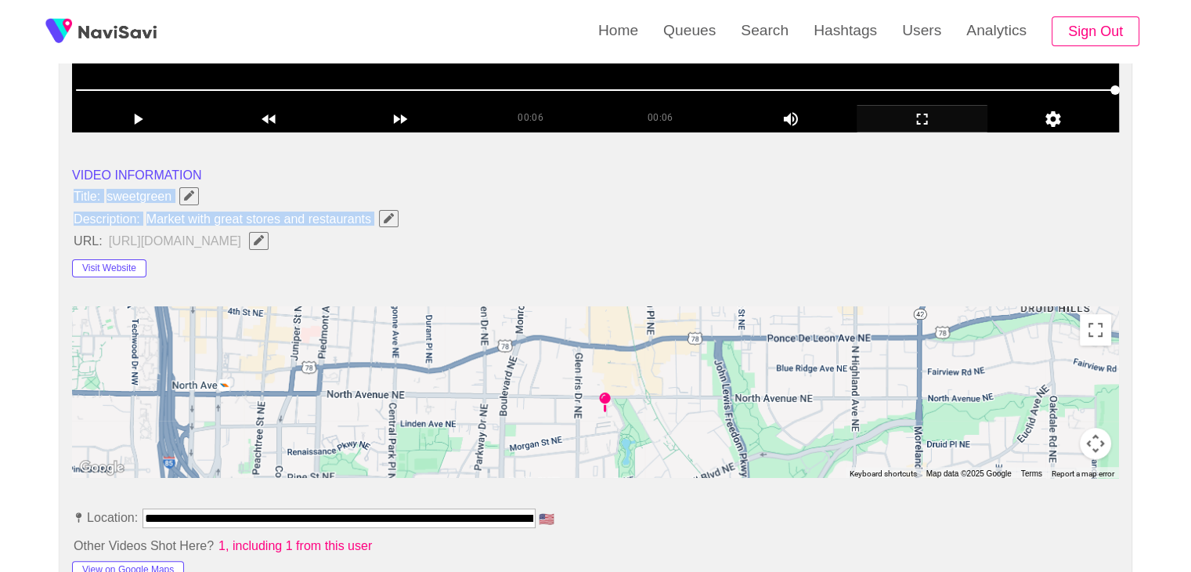
drag, startPoint x: 74, startPoint y: 190, endPoint x: 391, endPoint y: 219, distance: 317.7
copy ul "Title: sweetgreen Description: Market with great stores and restaurants"
click at [392, 213] on icon "Edit Field" at bounding box center [389, 218] width 10 height 10
type input "**********"
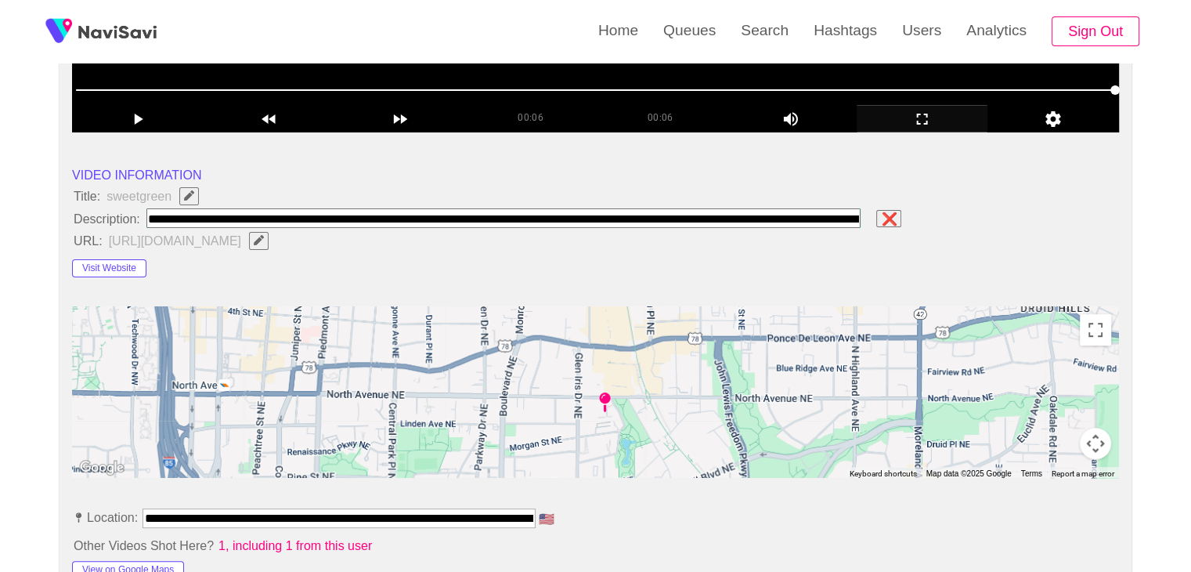
scroll to position [0, 179]
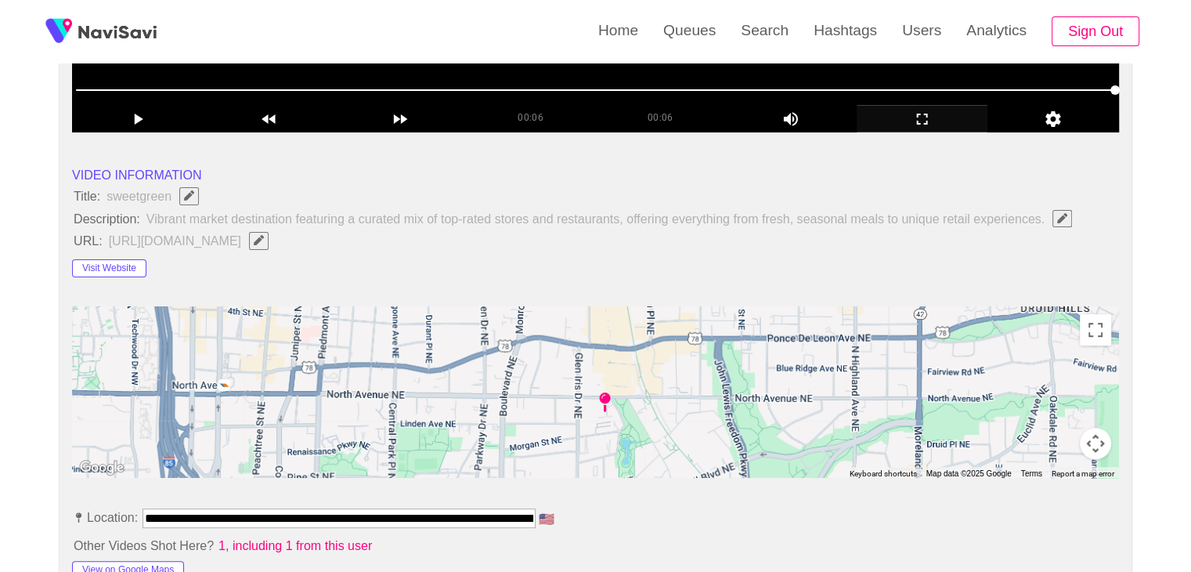
click at [425, 176] on li "VIDEO INFORMATION" at bounding box center [595, 174] width 1047 height 19
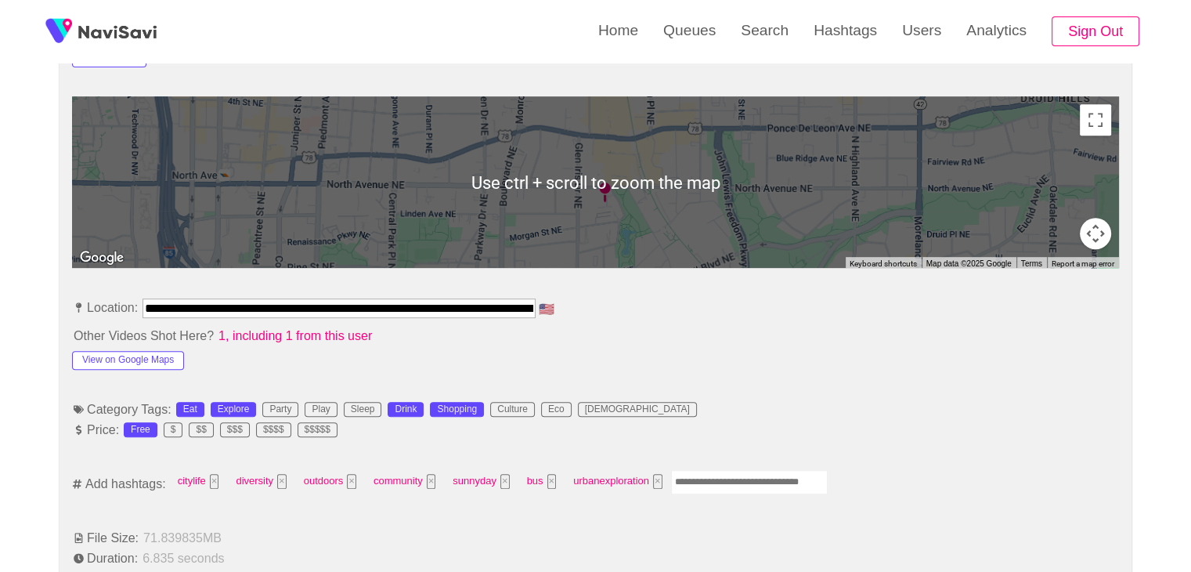
scroll to position [702, 0]
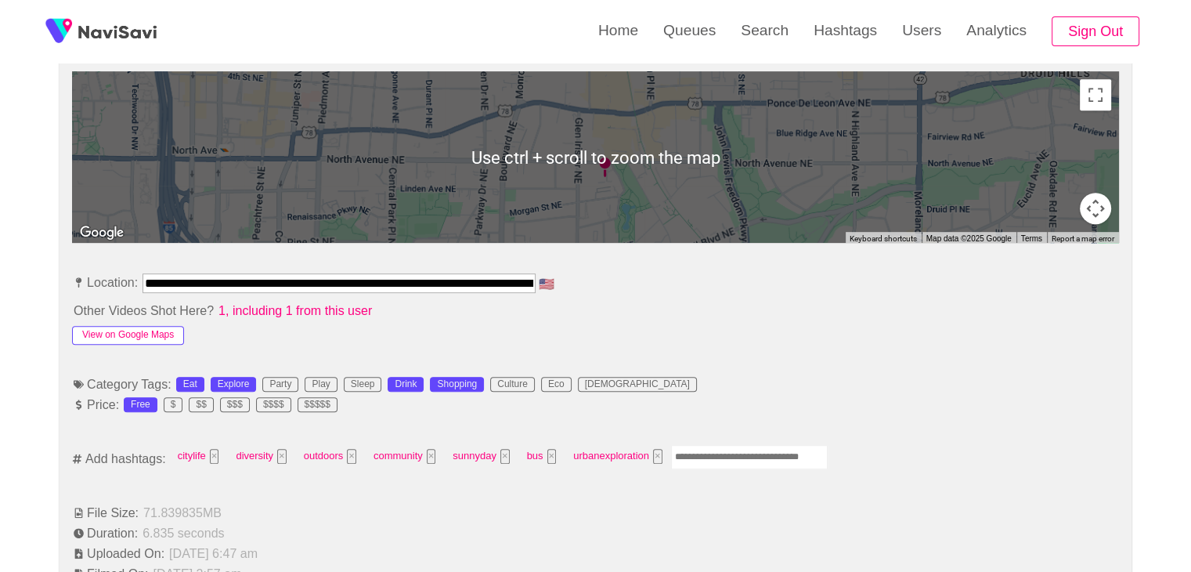
click at [149, 340] on button "View on Google Maps" at bounding box center [128, 335] width 112 height 19
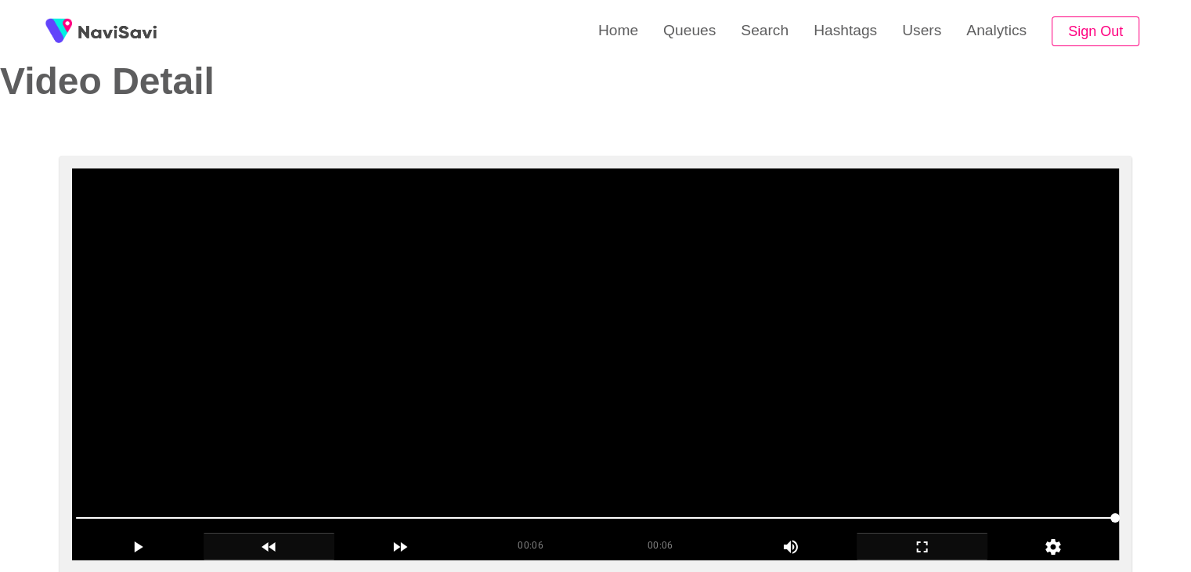
scroll to position [157, 0]
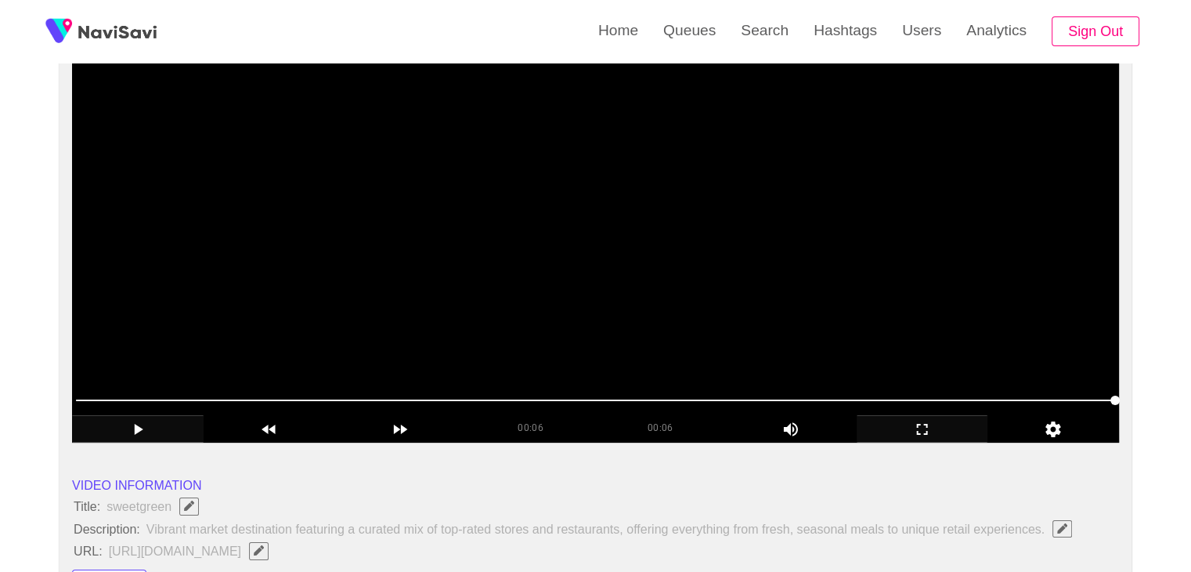
click at [118, 432] on icon "add" at bounding box center [138, 429] width 130 height 19
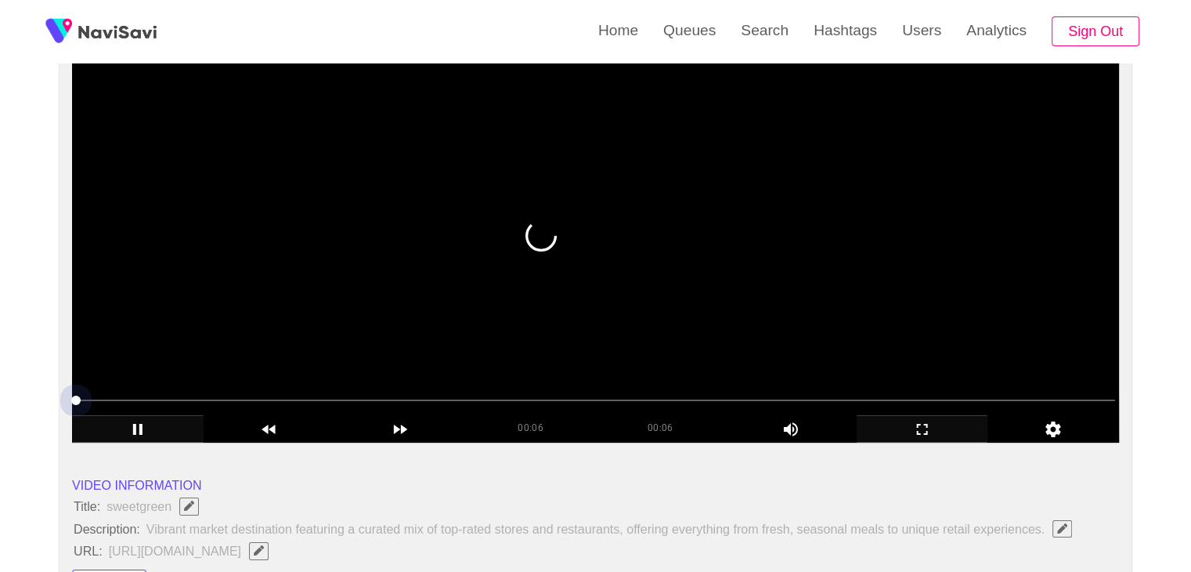
click at [160, 399] on span at bounding box center [595, 400] width 1039 height 2
drag, startPoint x: 160, startPoint y: 399, endPoint x: 292, endPoint y: 394, distance: 132.4
click at [292, 394] on span at bounding box center [595, 400] width 1039 height 25
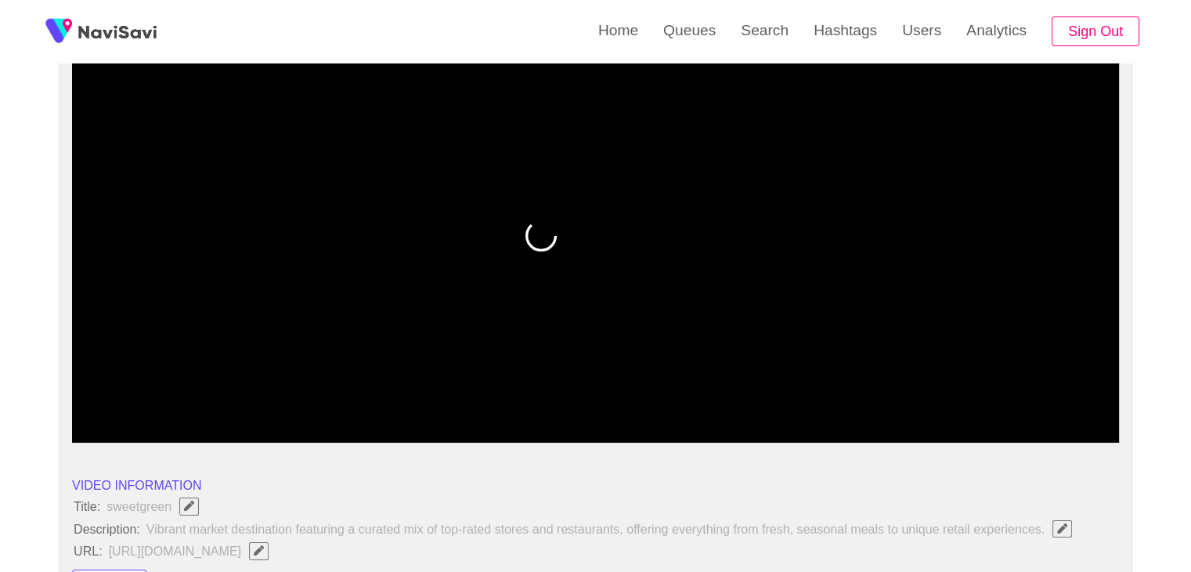
drag, startPoint x: 207, startPoint y: 402, endPoint x: 0, endPoint y: 410, distance: 206.9
click at [160, 429] on icon "add" at bounding box center [138, 429] width 130 height 19
drag, startPoint x: 161, startPoint y: 429, endPoint x: 210, endPoint y: 423, distance: 49.7
click at [161, 429] on icon "add" at bounding box center [138, 429] width 130 height 19
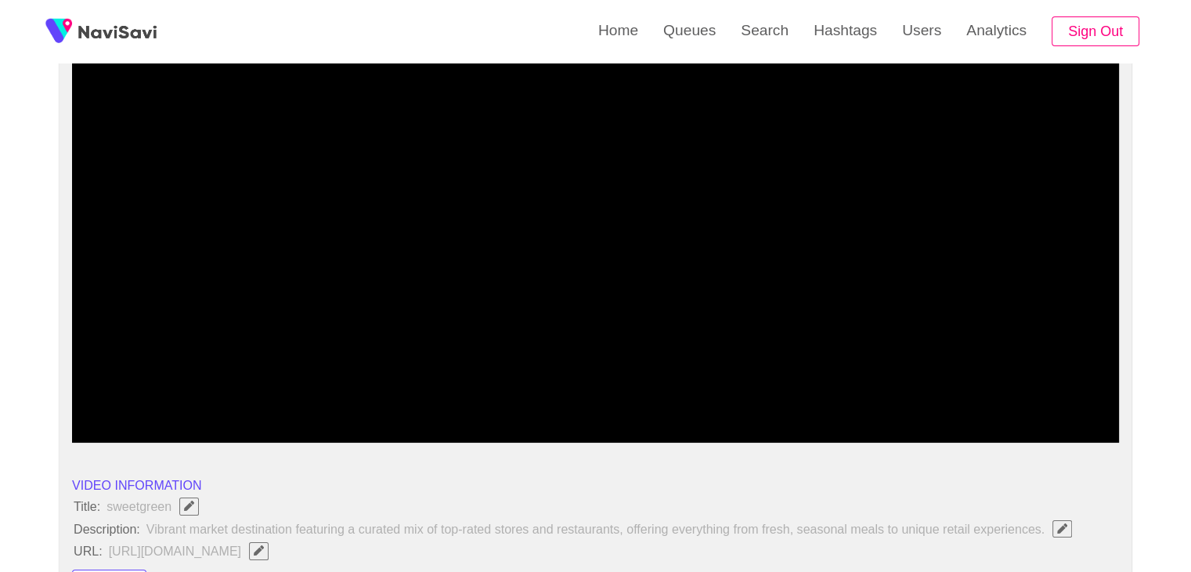
click at [316, 396] on span at bounding box center [595, 400] width 1039 height 25
drag, startPoint x: 260, startPoint y: 398, endPoint x: 23, endPoint y: 400, distance: 237.3
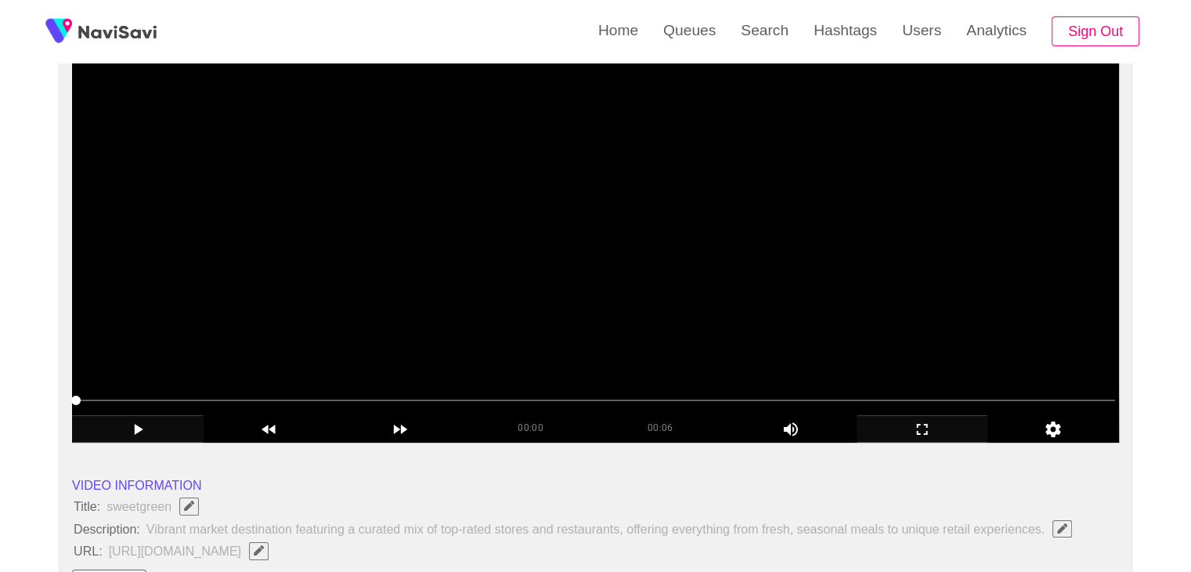
click at [139, 430] on icon "add" at bounding box center [139, 429] width 9 height 11
click at [329, 400] on span at bounding box center [595, 400] width 1039 height 25
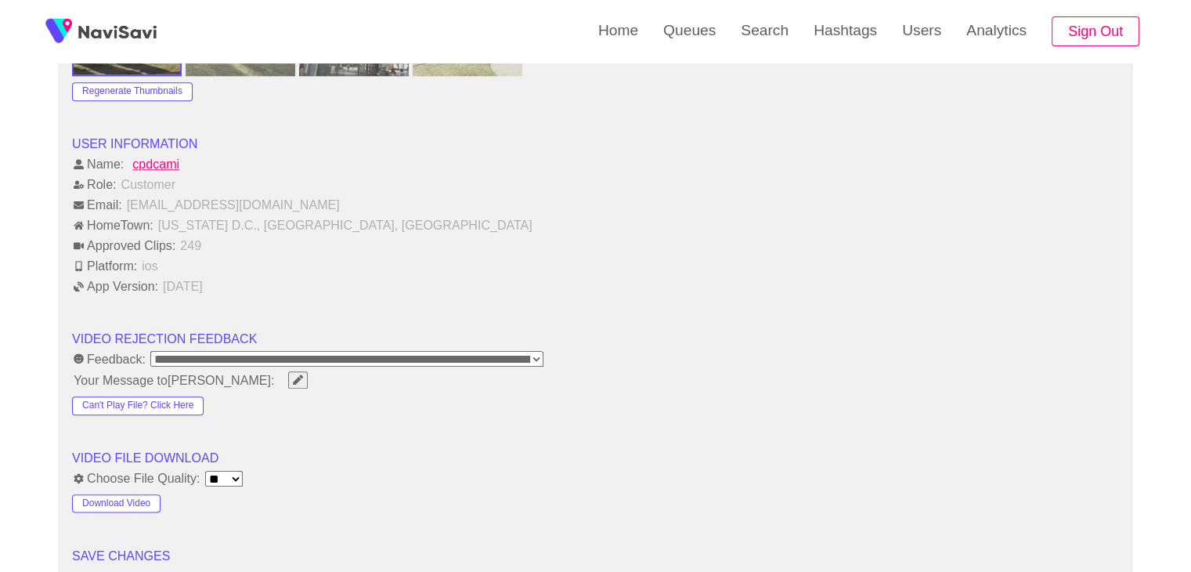
scroll to position [2036, 0]
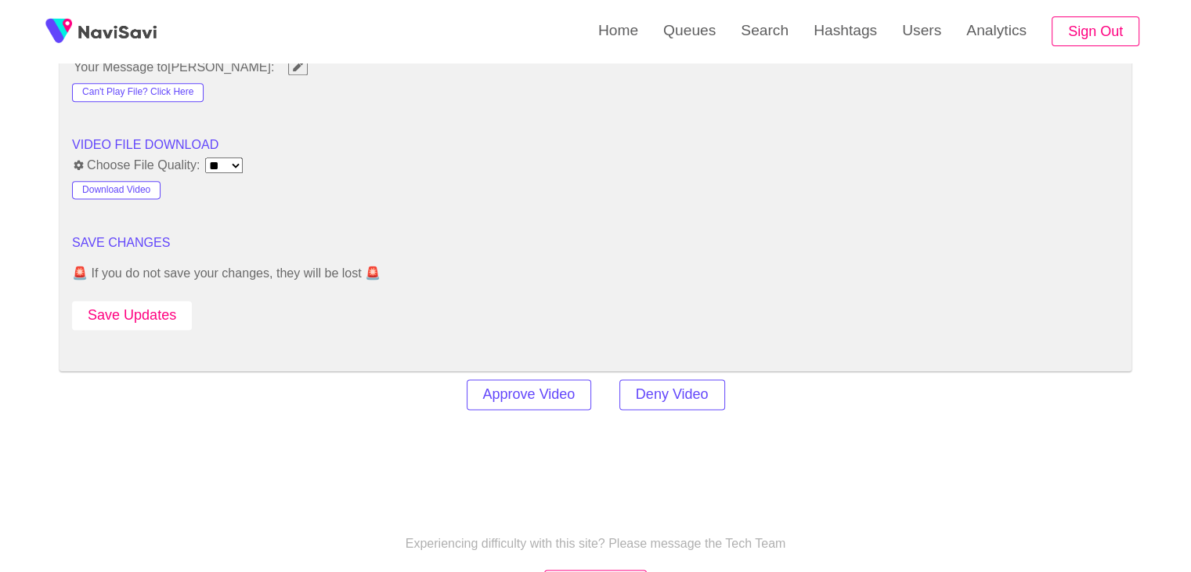
click at [147, 324] on button "Save Updates" at bounding box center [132, 315] width 120 height 29
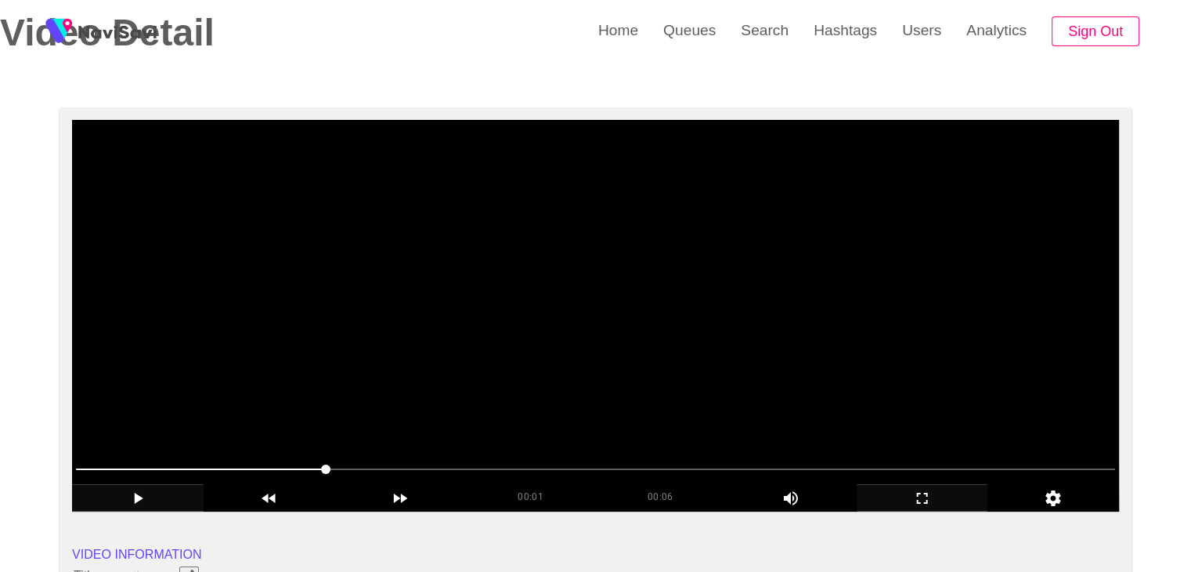
scroll to position [0, 0]
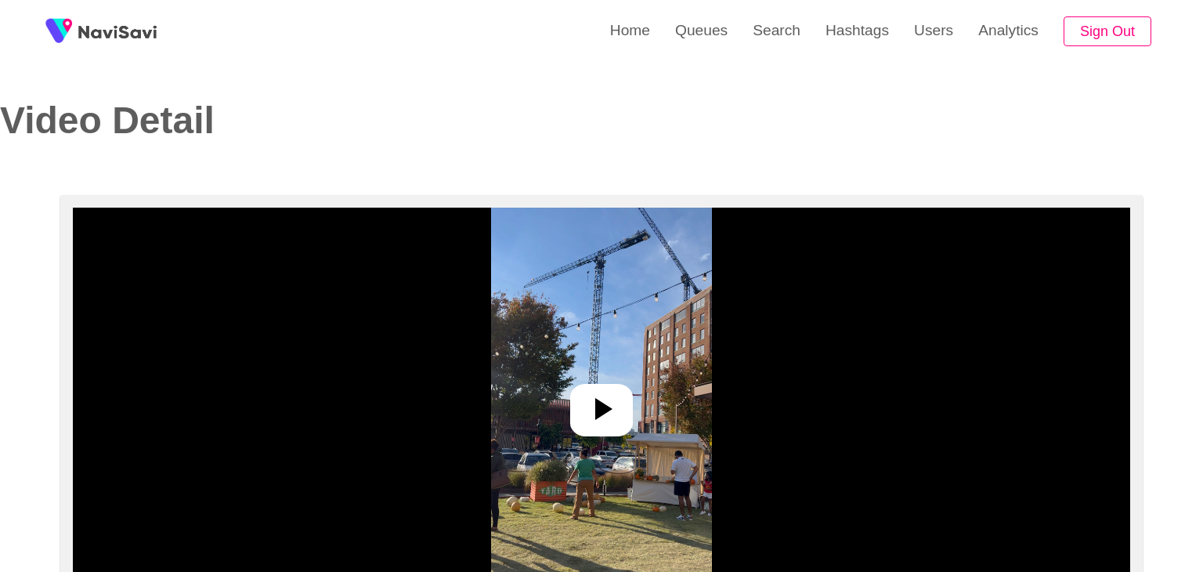
select select "**********"
select select "**"
click at [578, 408] on icon at bounding box center [595, 409] width 38 height 38
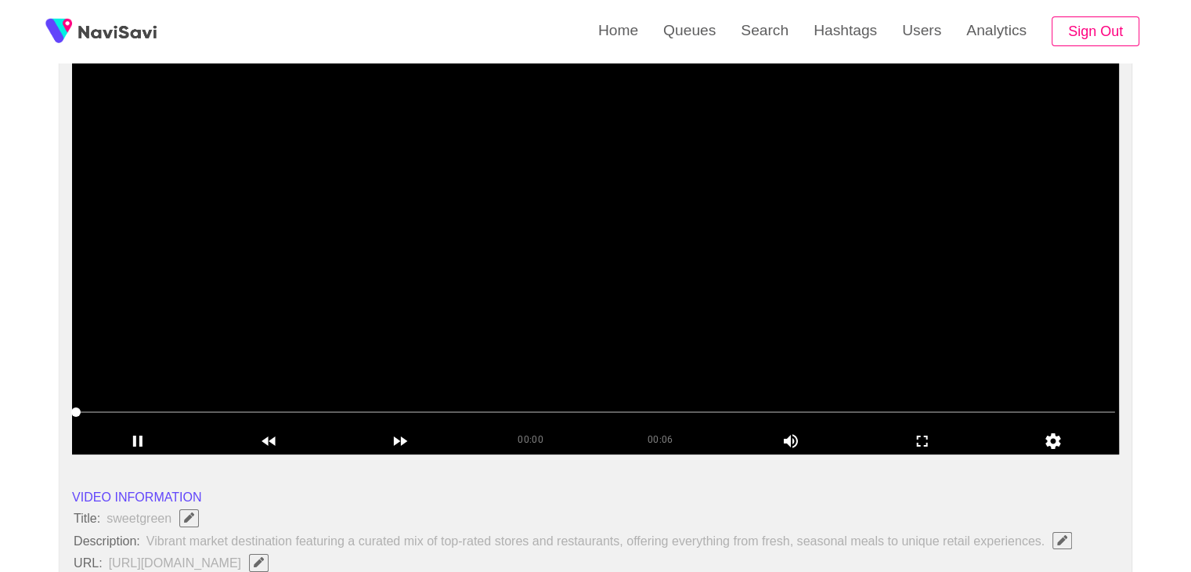
scroll to position [157, 0]
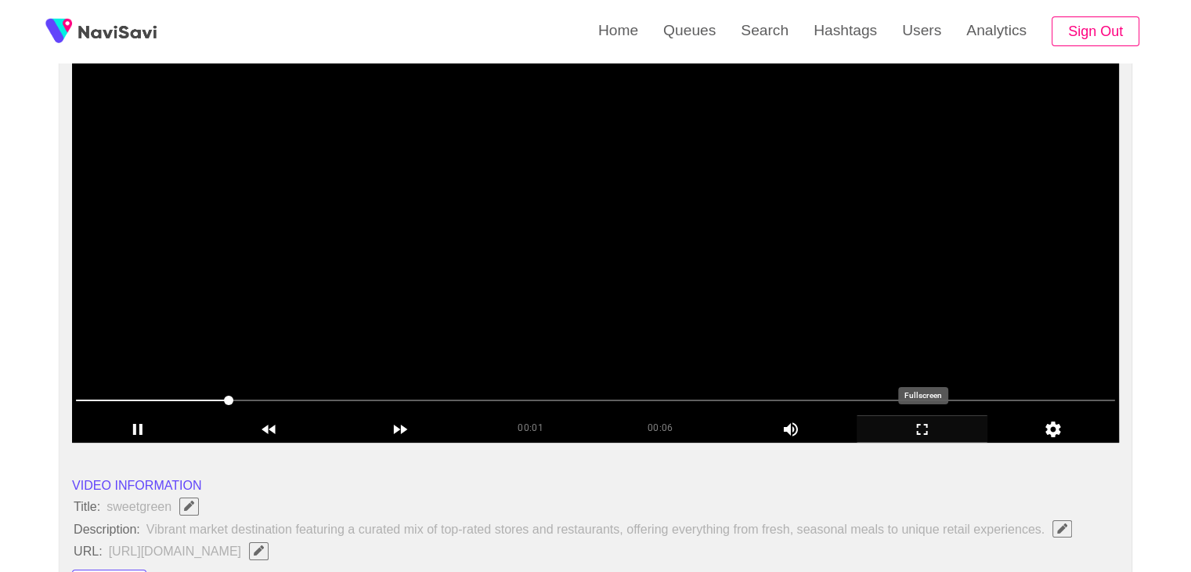
click at [922, 438] on icon "add" at bounding box center [923, 429] width 130 height 19
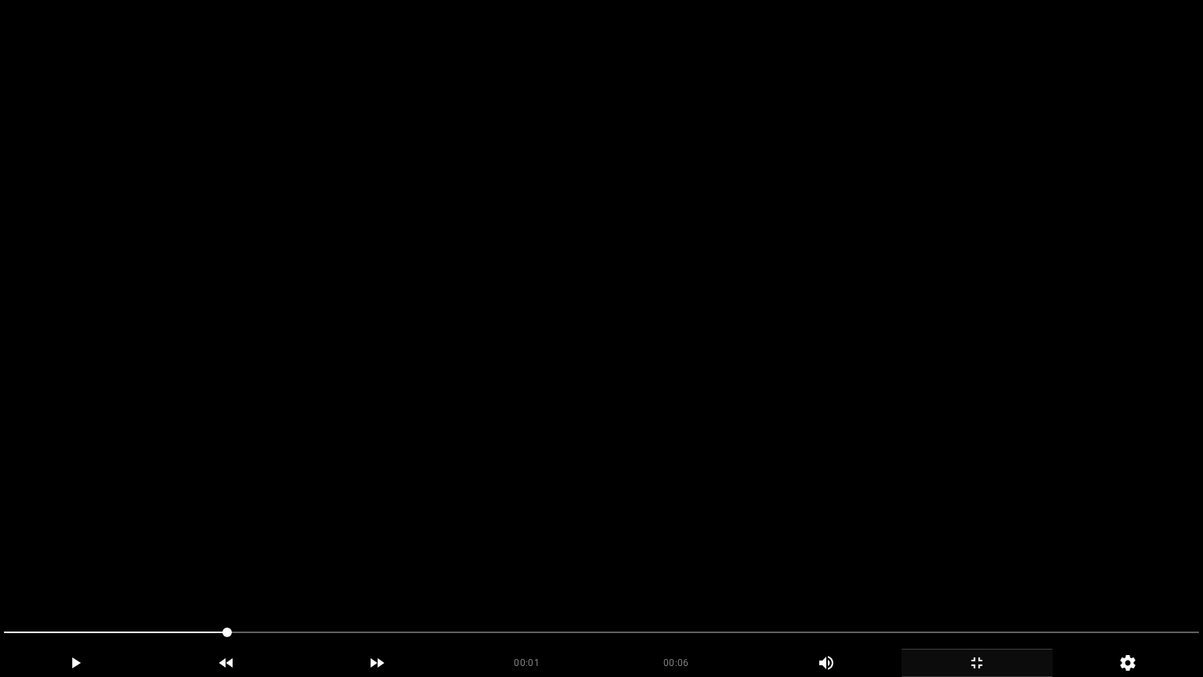
click at [735, 535] on video at bounding box center [601, 338] width 1203 height 677
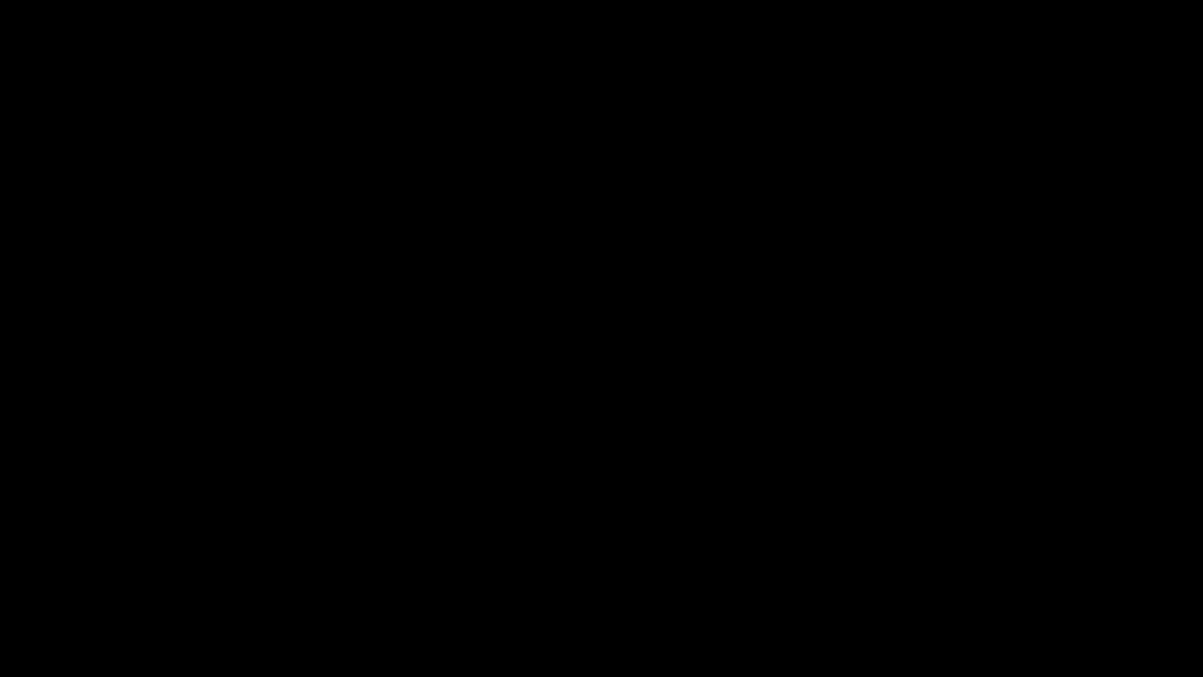
click at [987, 571] on div "add" at bounding box center [976, 662] width 151 height 28
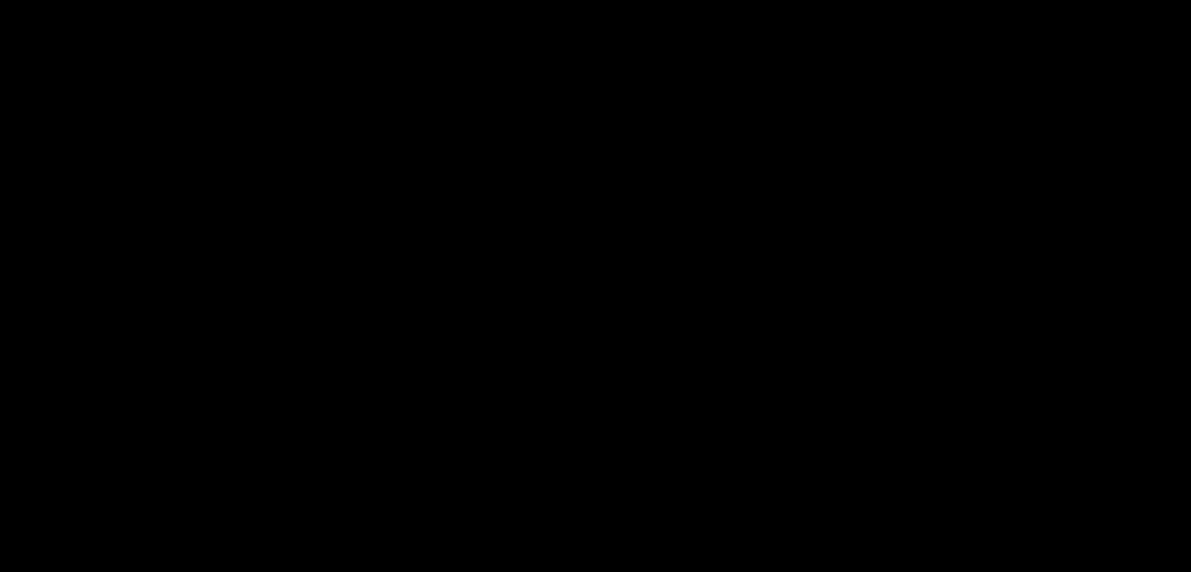
scroll to position [783, 0]
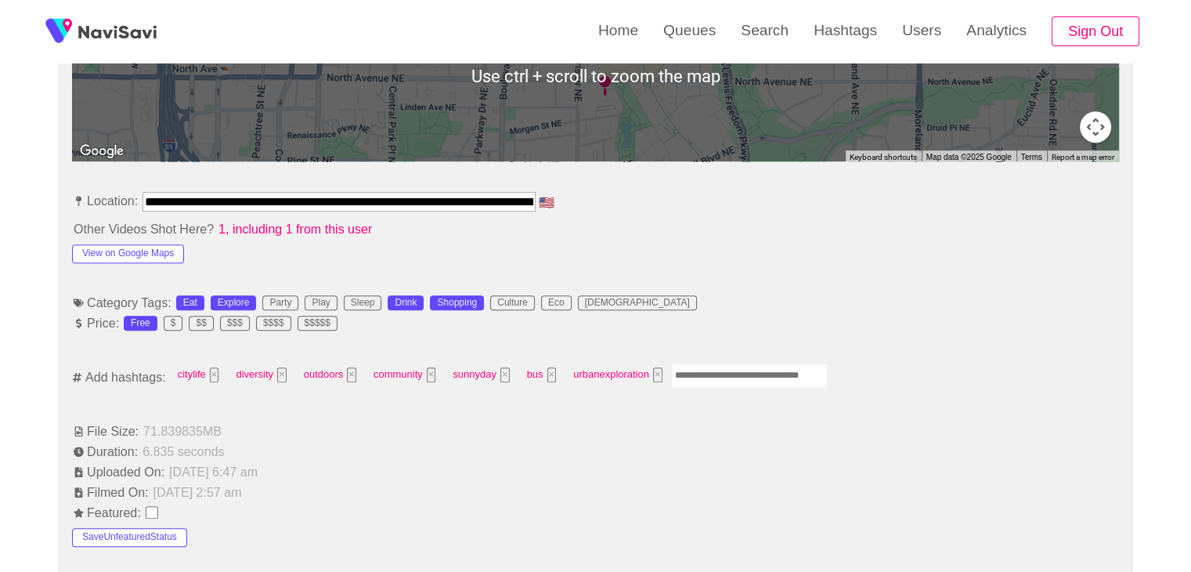
click at [721, 379] on input "Enter tag here and press return" at bounding box center [749, 375] width 157 height 24
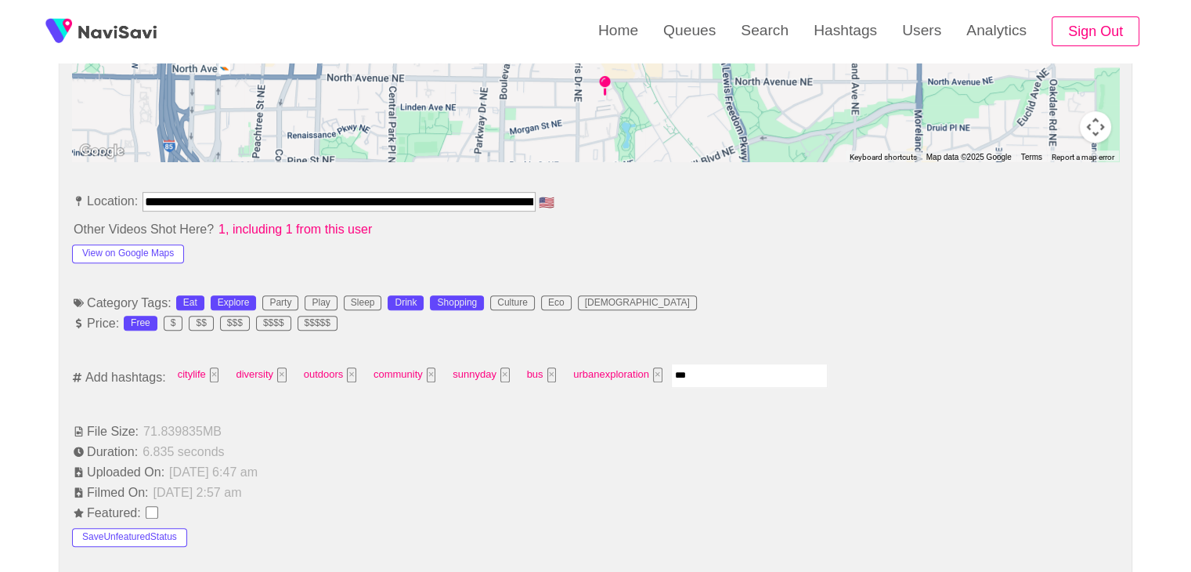
type input "****"
type input "*********"
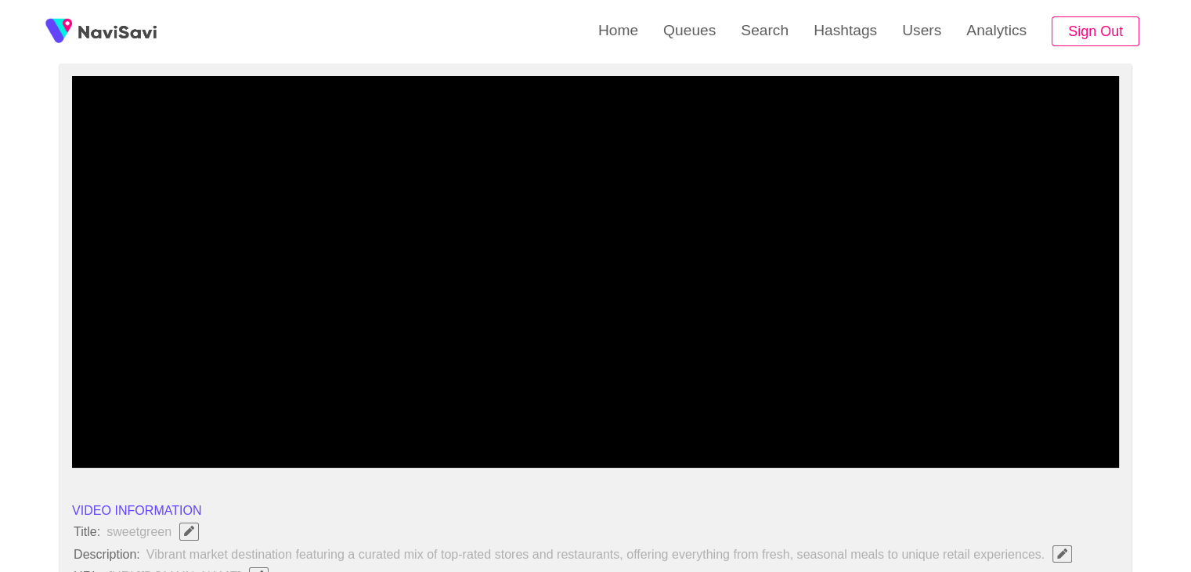
scroll to position [78, 0]
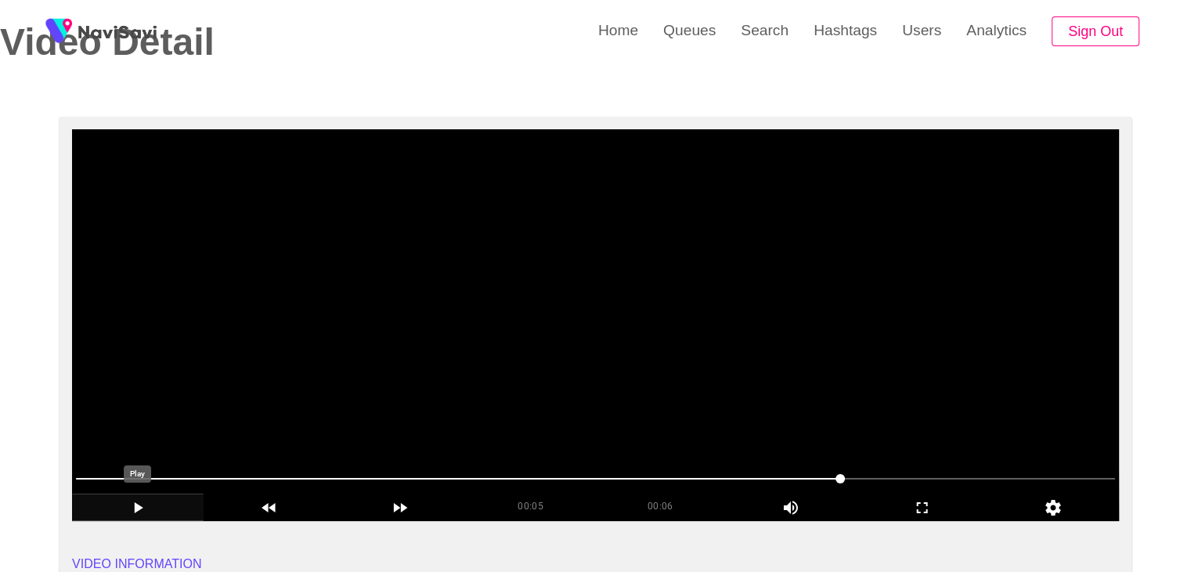
click at [176, 511] on icon "add" at bounding box center [138, 507] width 130 height 19
drag, startPoint x: 692, startPoint y: 474, endPoint x: 680, endPoint y: 474, distance: 12.5
click at [680, 474] on span at bounding box center [595, 478] width 1039 height 25
drag, startPoint x: 589, startPoint y: 479, endPoint x: 573, endPoint y: 480, distance: 16.5
click at [573, 480] on span at bounding box center [595, 478] width 1039 height 25
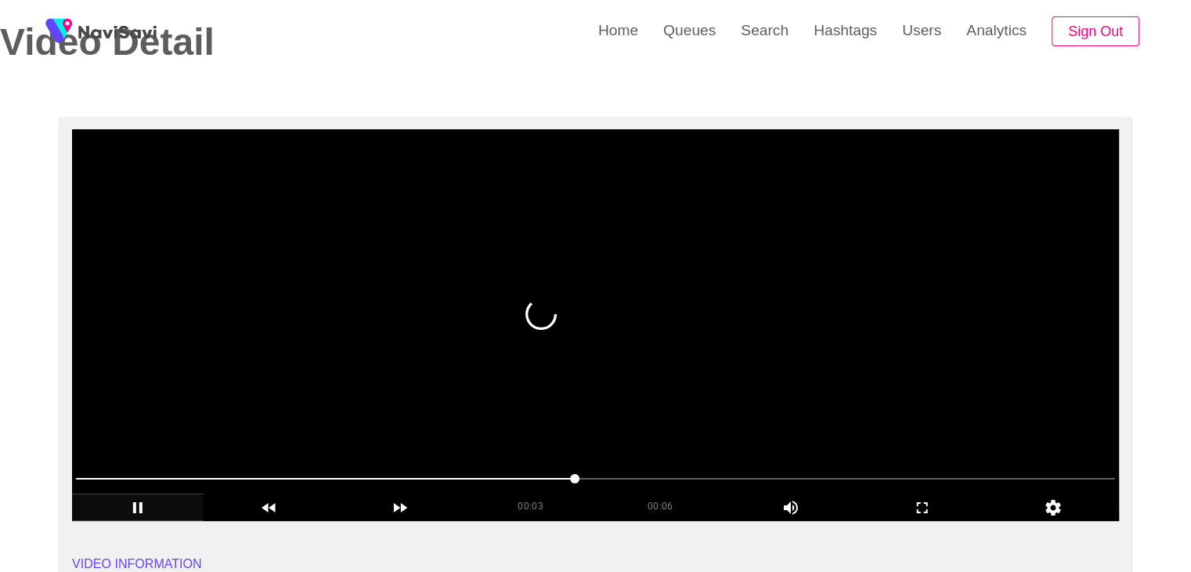
click at [511, 478] on span at bounding box center [325, 479] width 499 height 2
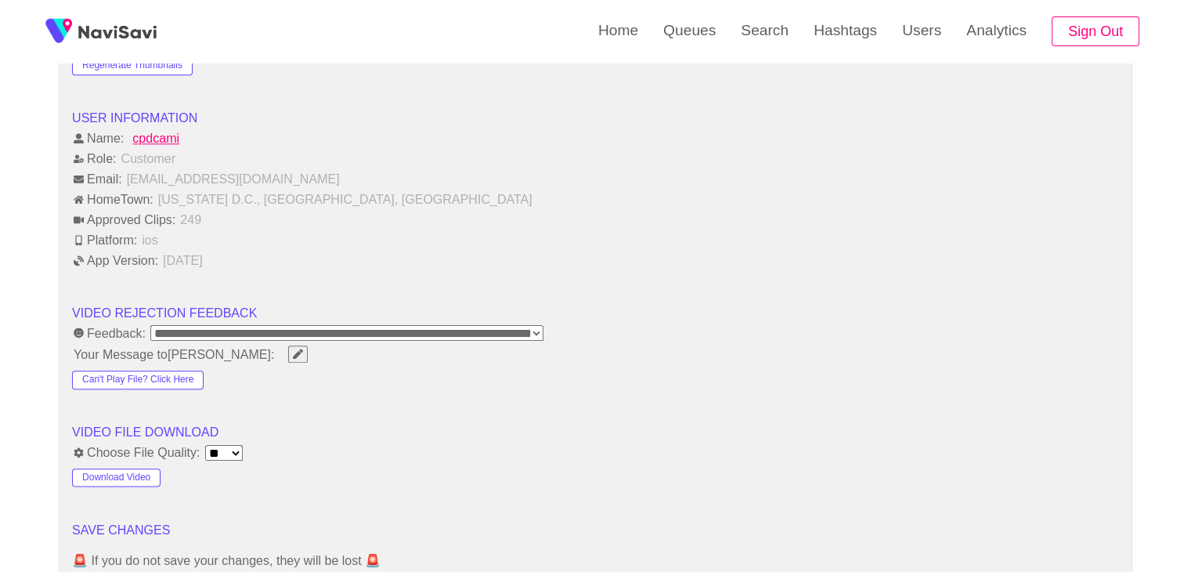
scroll to position [1880, 0]
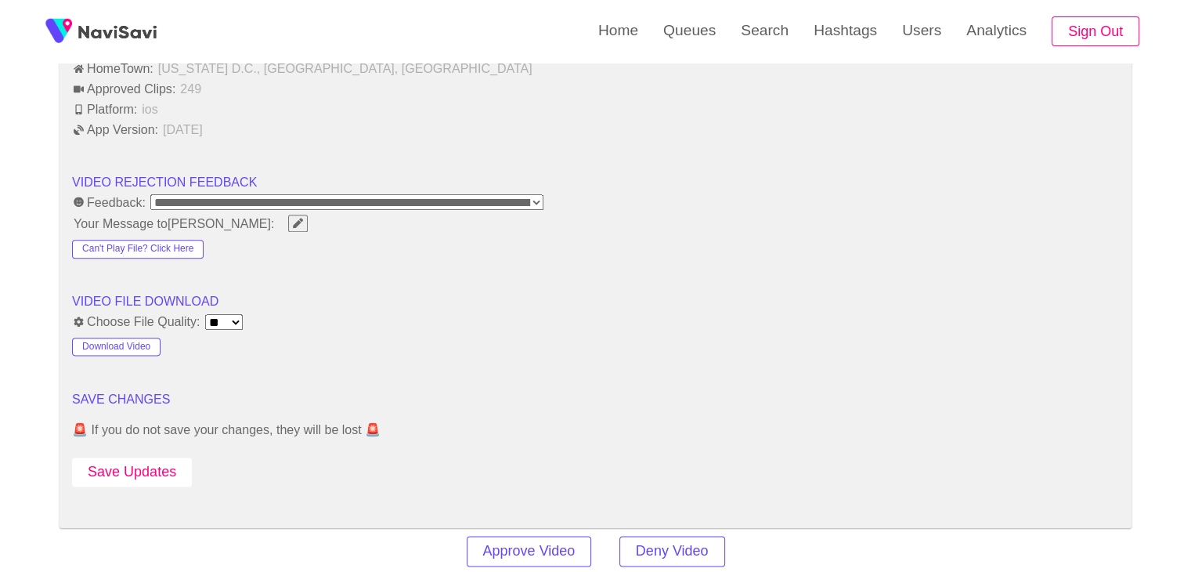
click at [140, 469] on button "Save Updates" at bounding box center [132, 471] width 120 height 29
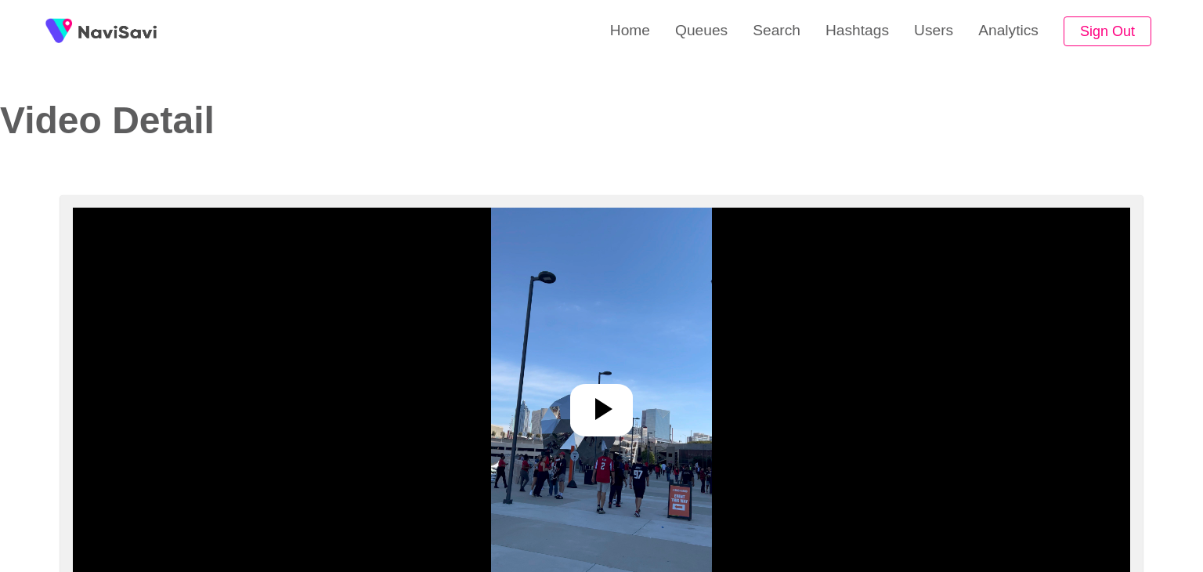
select select "**********"
select select "**"
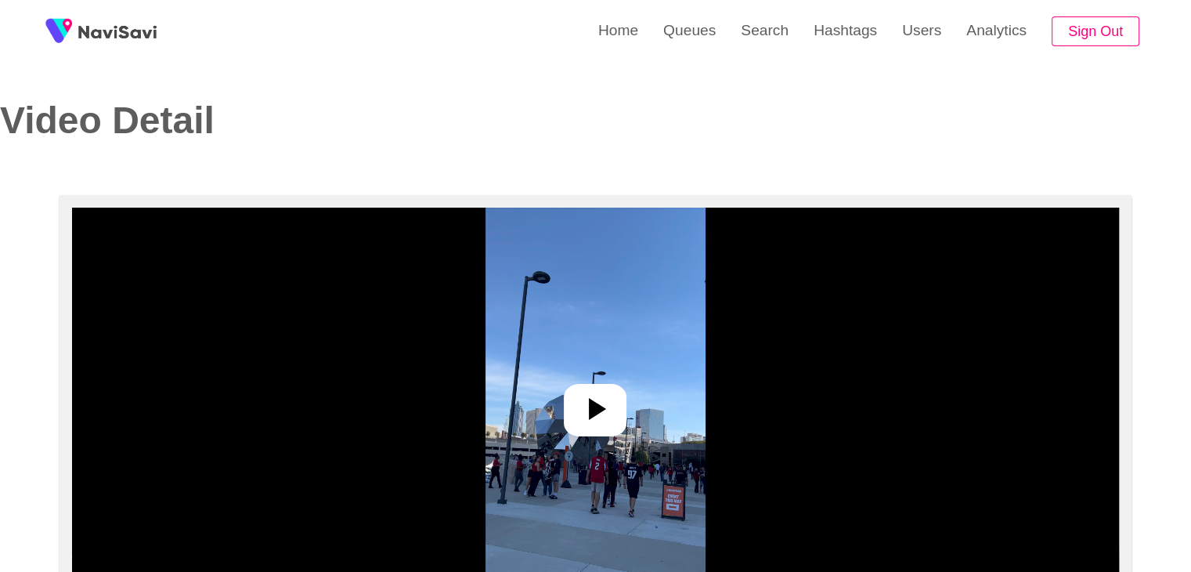
click at [617, 421] on div at bounding box center [595, 410] width 63 height 52
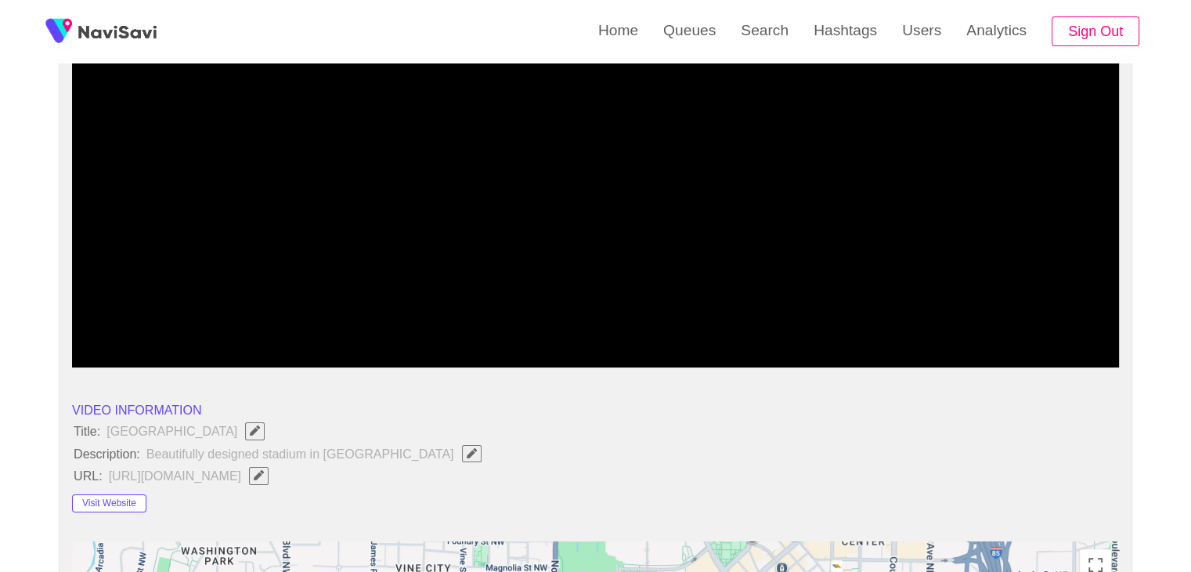
scroll to position [235, 0]
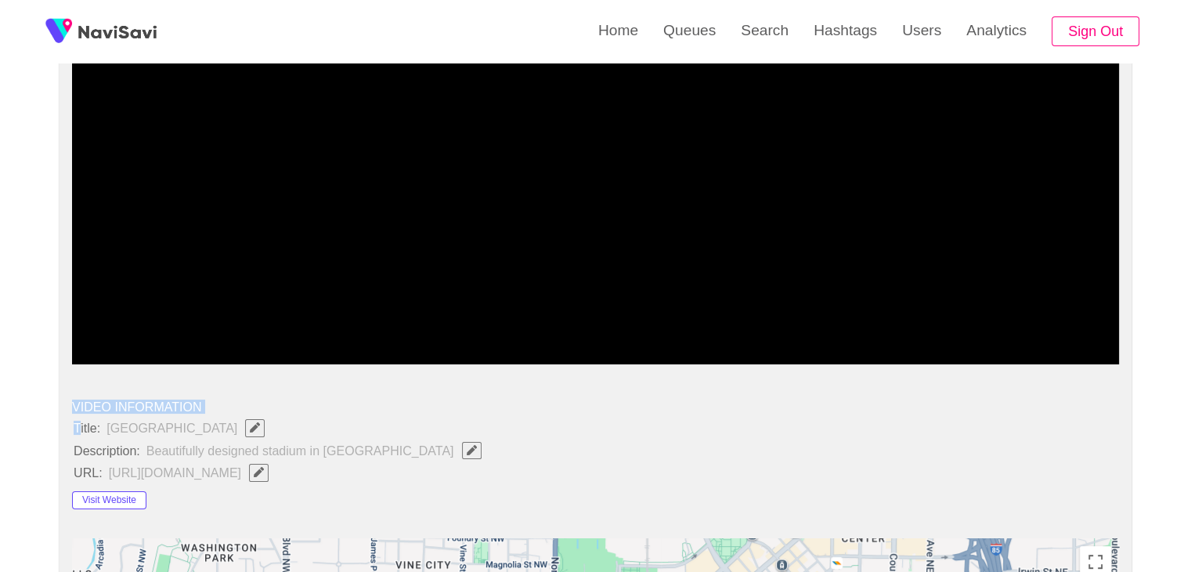
drag, startPoint x: 80, startPoint y: 424, endPoint x: 73, endPoint y: 412, distance: 13.7
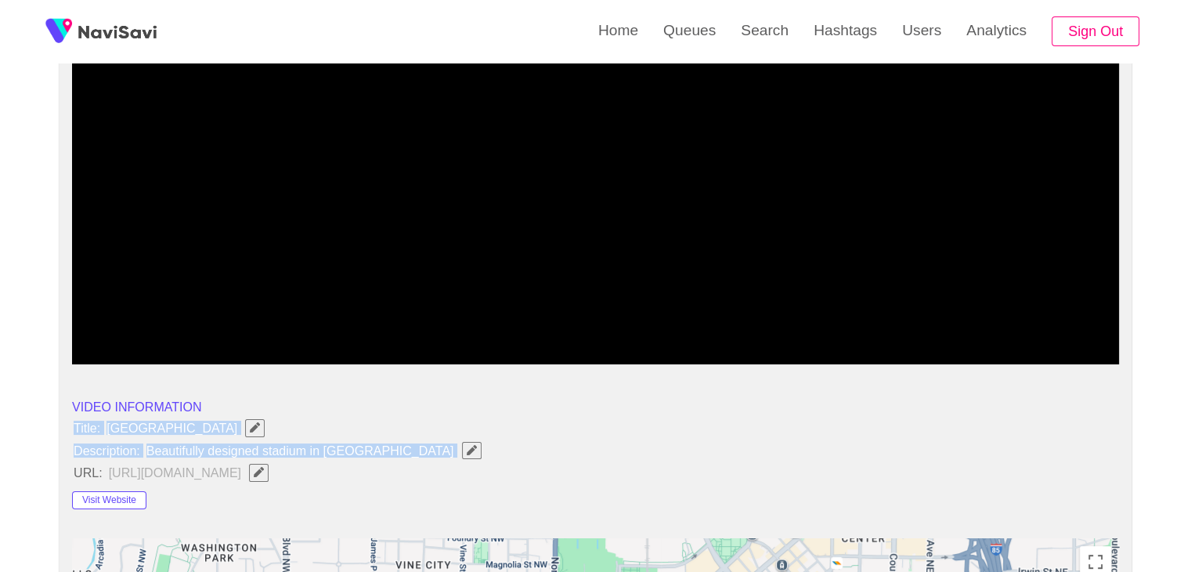
drag, startPoint x: 69, startPoint y: 422, endPoint x: 370, endPoint y: 455, distance: 302.5
copy ul "Title: Mercedes-Benz Stadium Description: Beautifully designed stadium in Atlan…"
click at [467, 448] on icon "Edit Field" at bounding box center [472, 450] width 10 height 10
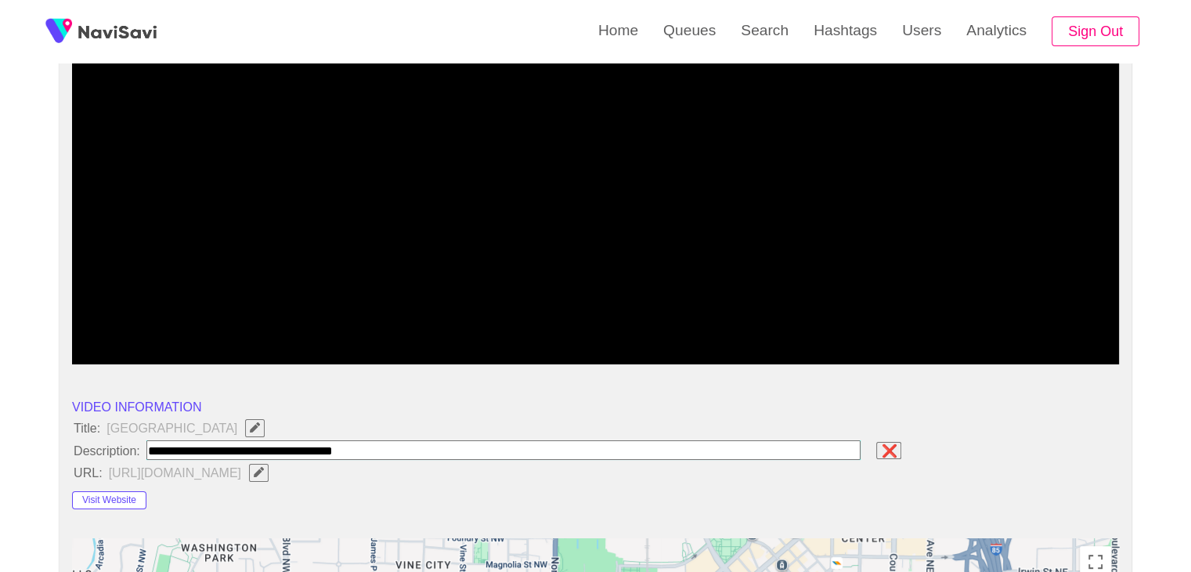
type input "**********"
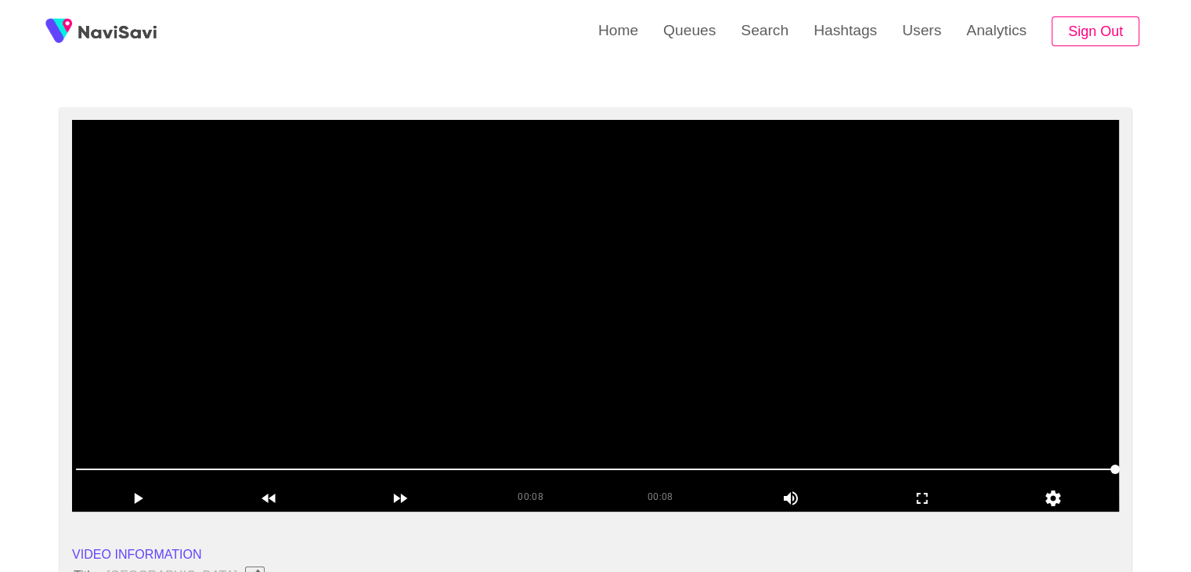
scroll to position [78, 0]
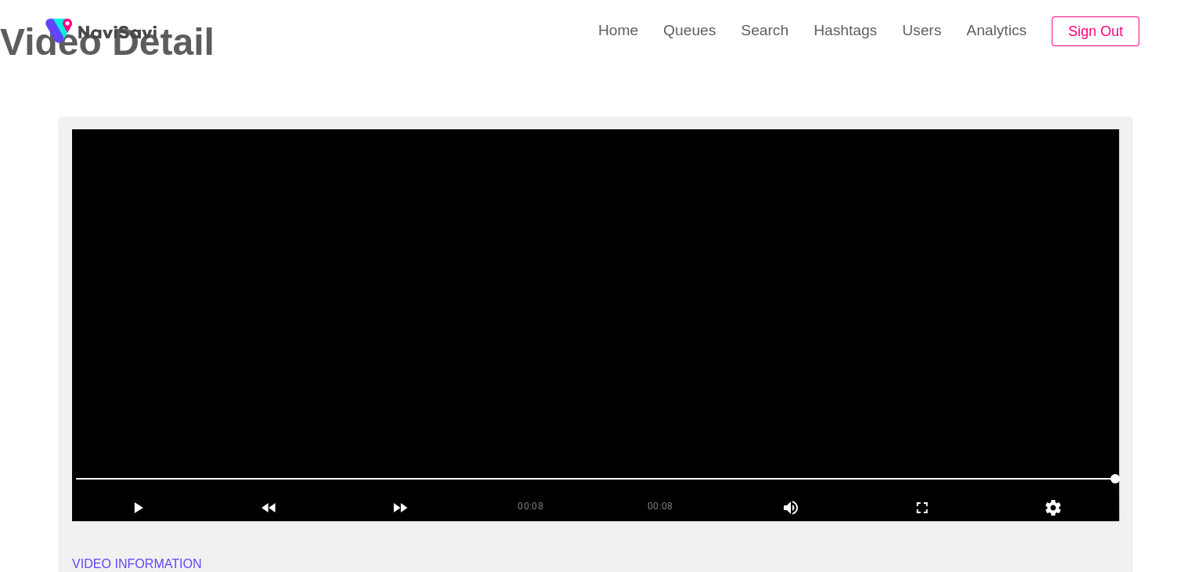
click at [667, 389] on video at bounding box center [595, 325] width 1047 height 392
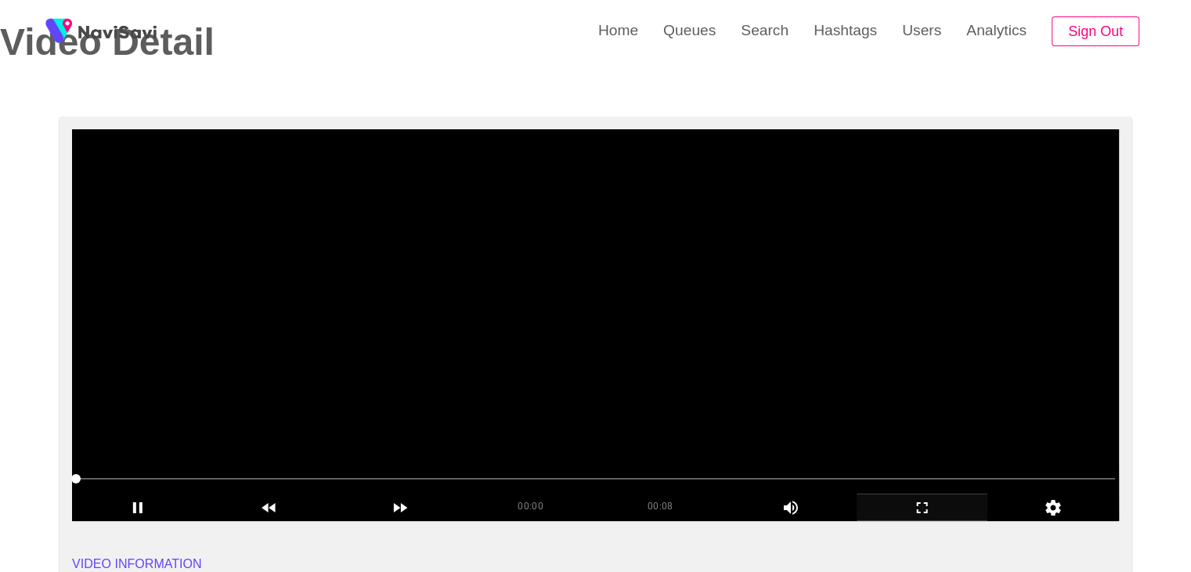
click at [928, 512] on icon "add" at bounding box center [923, 507] width 130 height 19
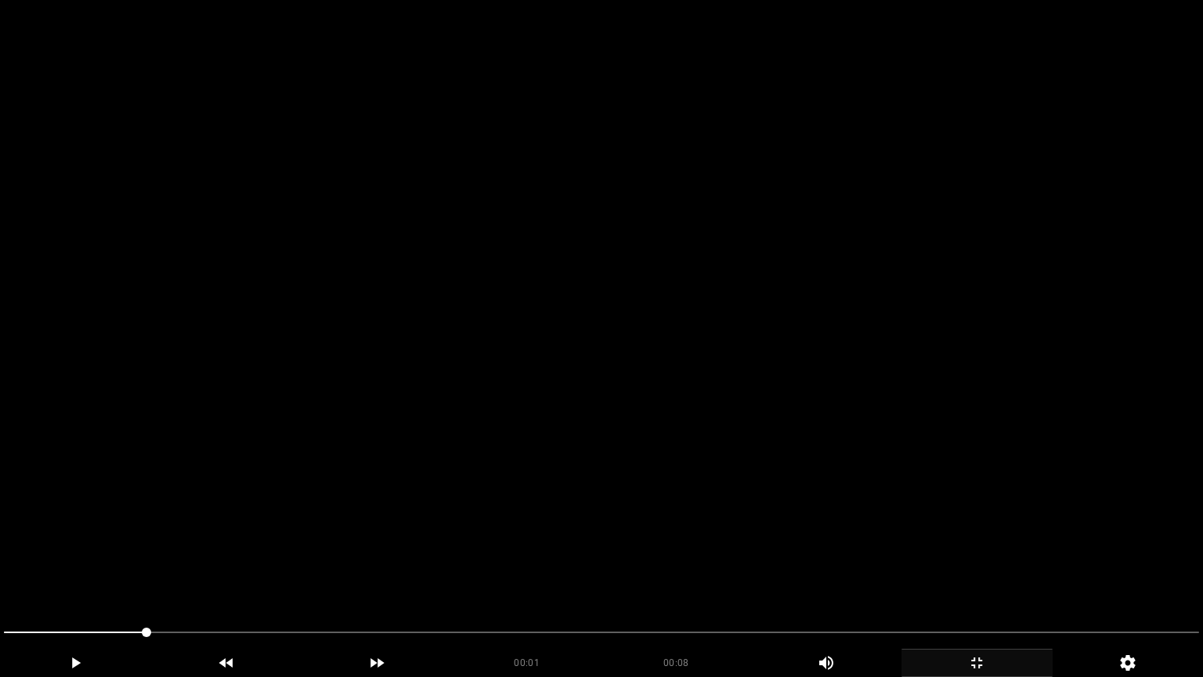
click at [763, 473] on video at bounding box center [601, 338] width 1203 height 677
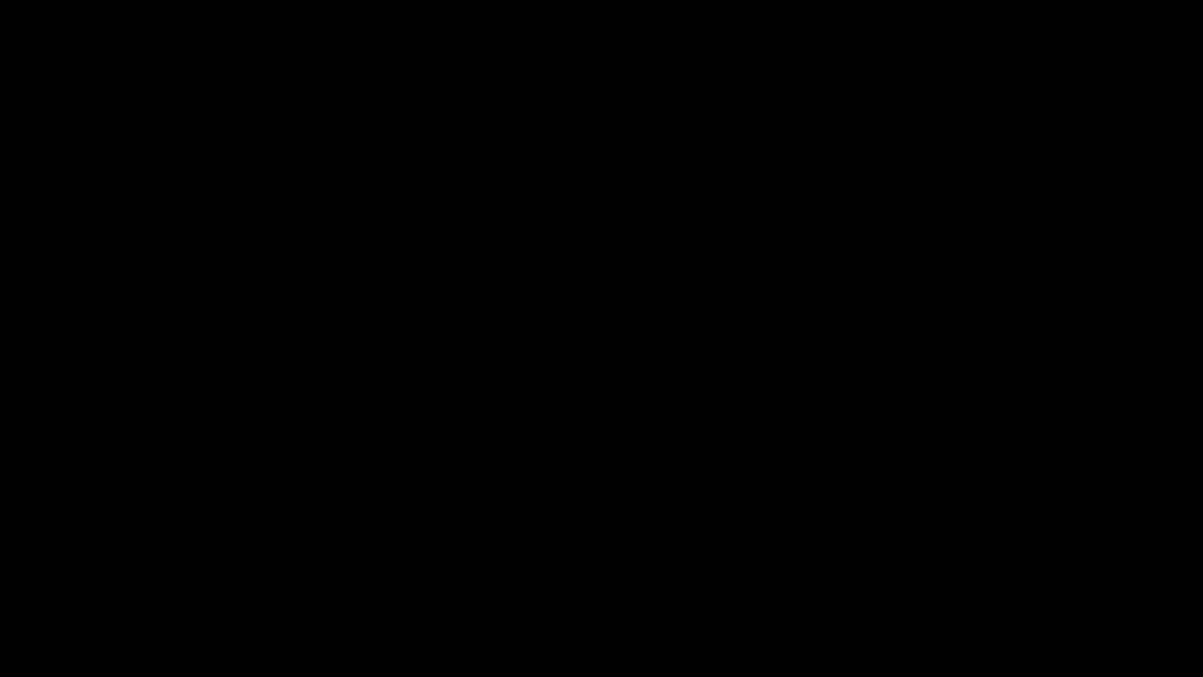
click at [1002, 571] on icon "add" at bounding box center [977, 662] width 150 height 19
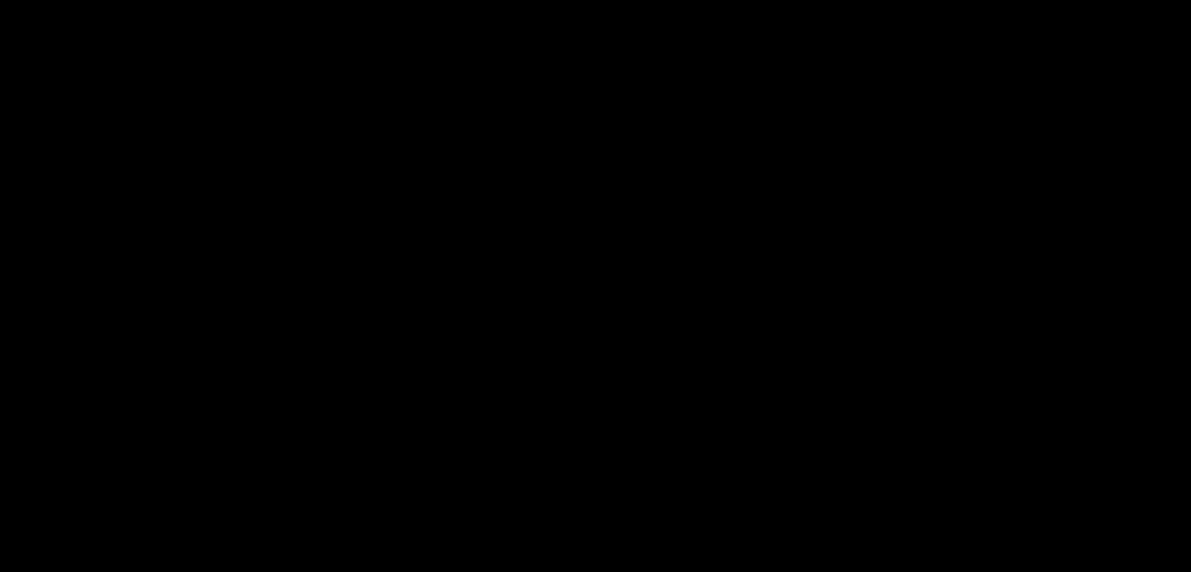
scroll to position [157, 0]
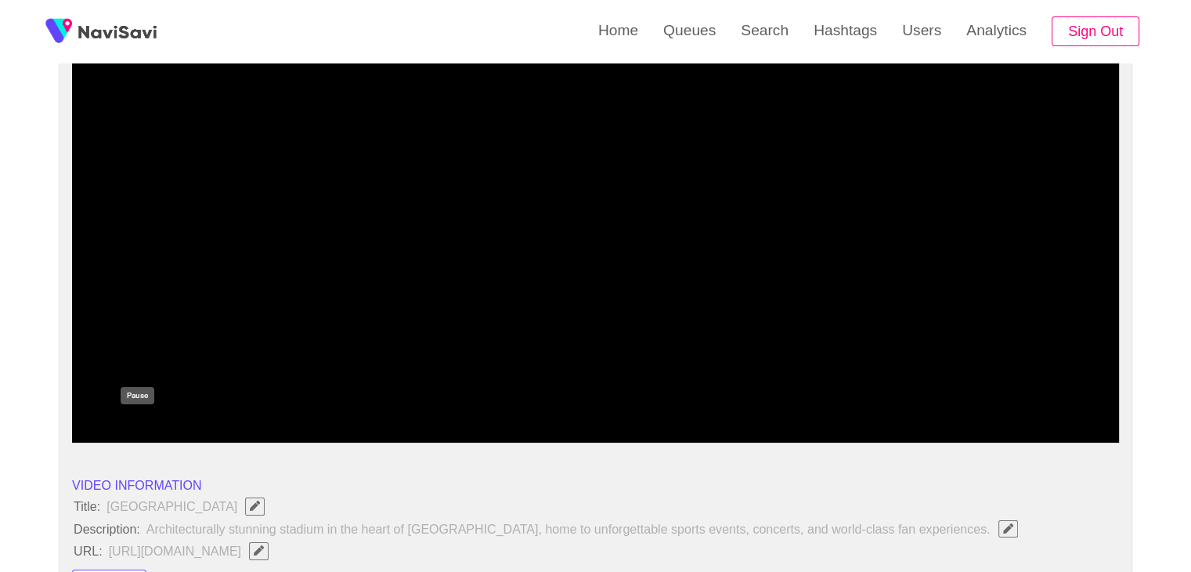
click at [138, 436] on icon "add" at bounding box center [138, 429] width 130 height 19
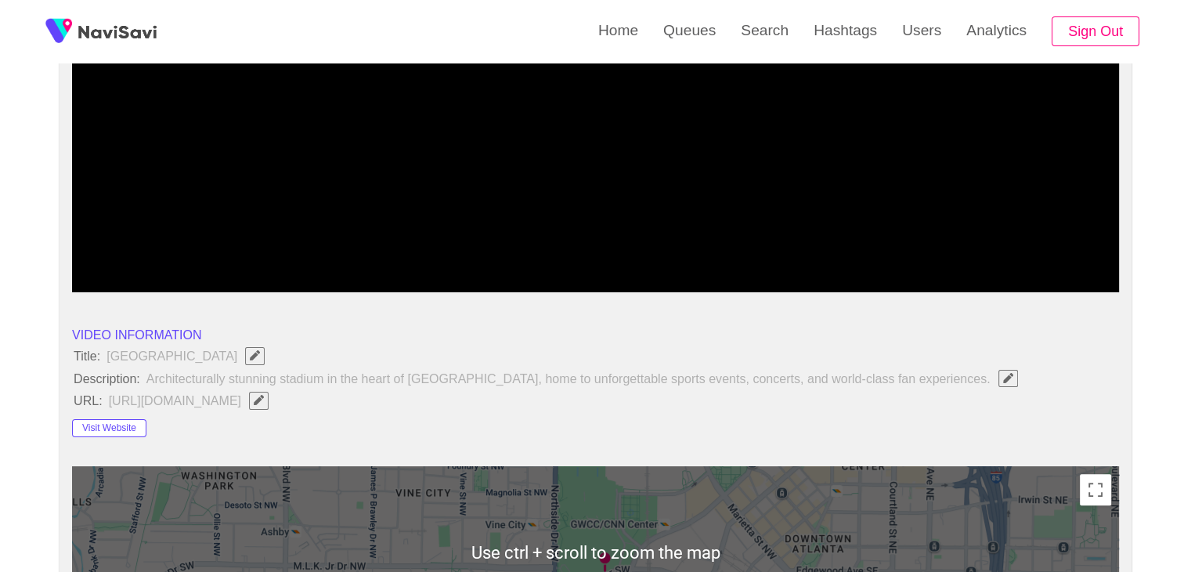
scroll to position [313, 0]
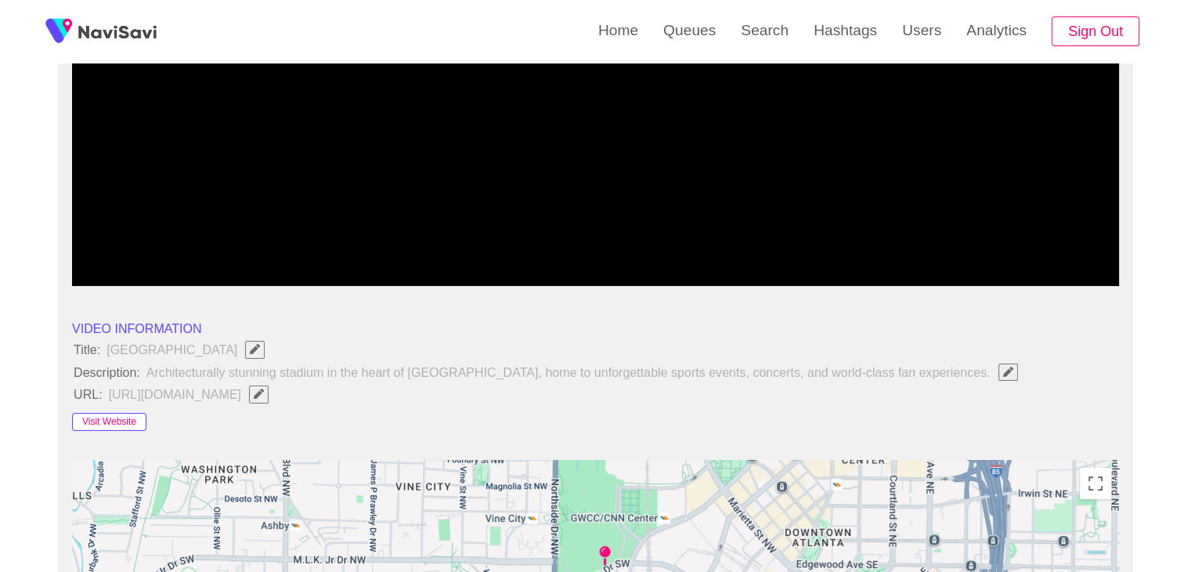
click at [113, 418] on button "Visit Website" at bounding box center [109, 422] width 74 height 19
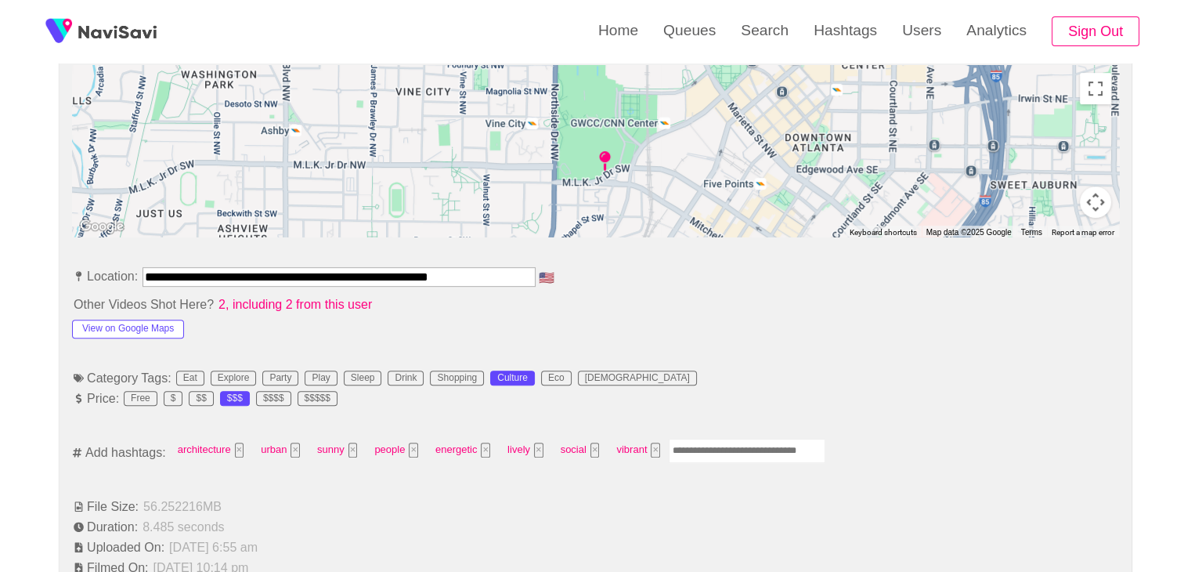
scroll to position [705, 0]
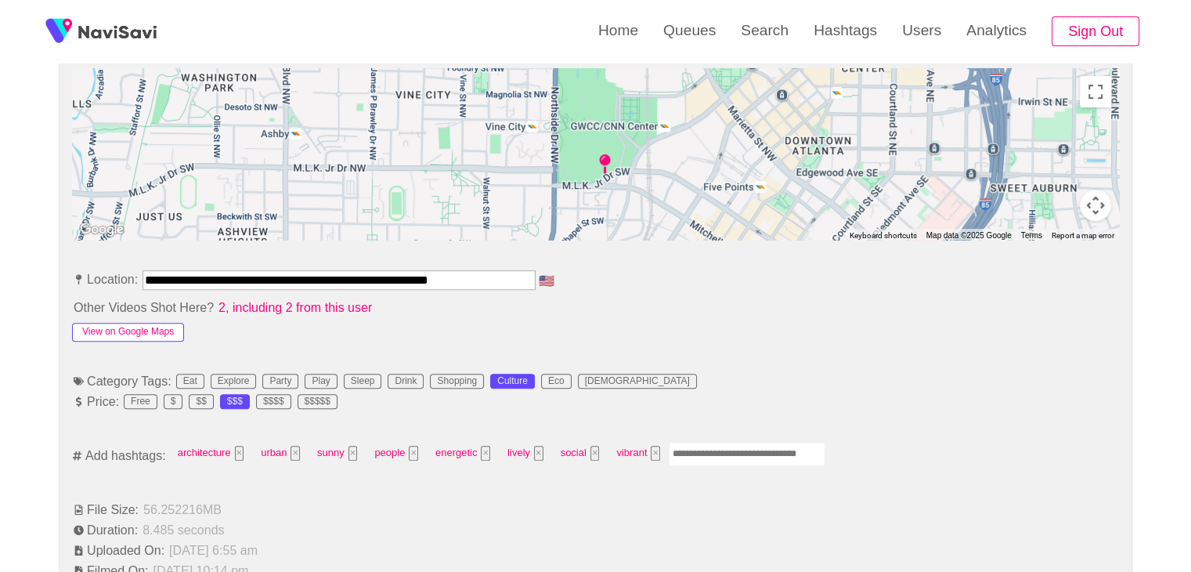
click at [132, 323] on button "View on Google Maps" at bounding box center [128, 332] width 112 height 19
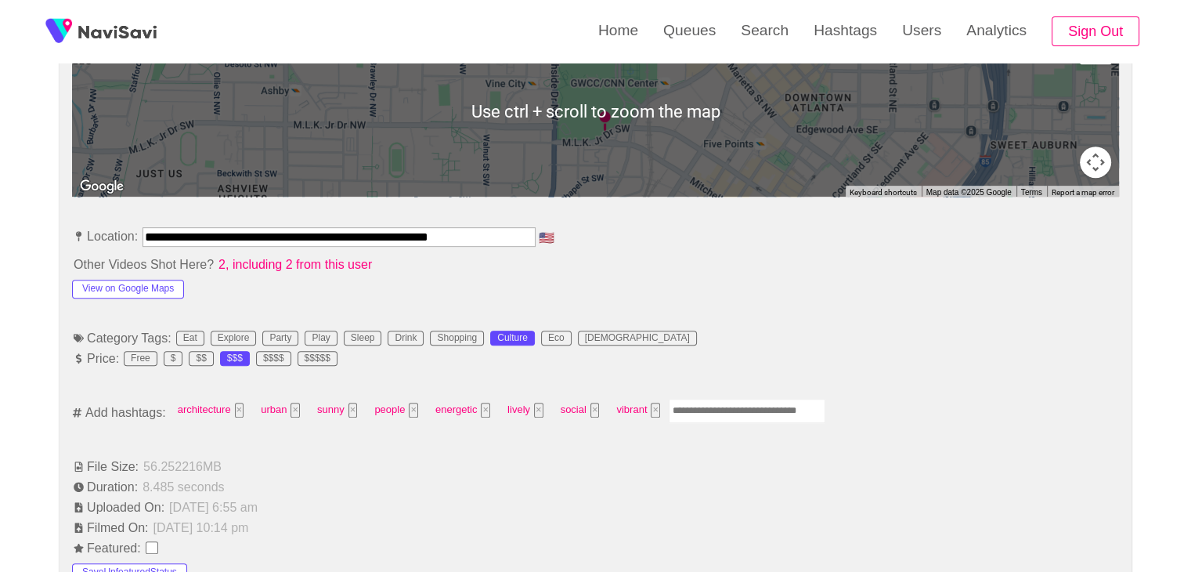
scroll to position [862, 0]
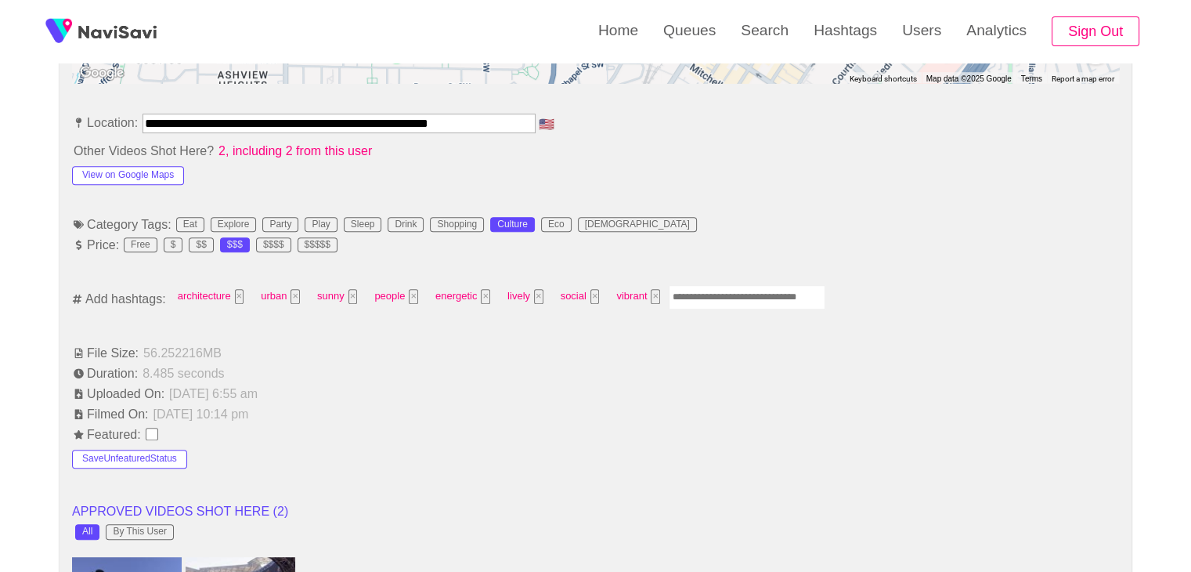
click at [685, 294] on input "Enter tag here and press return" at bounding box center [747, 297] width 157 height 24
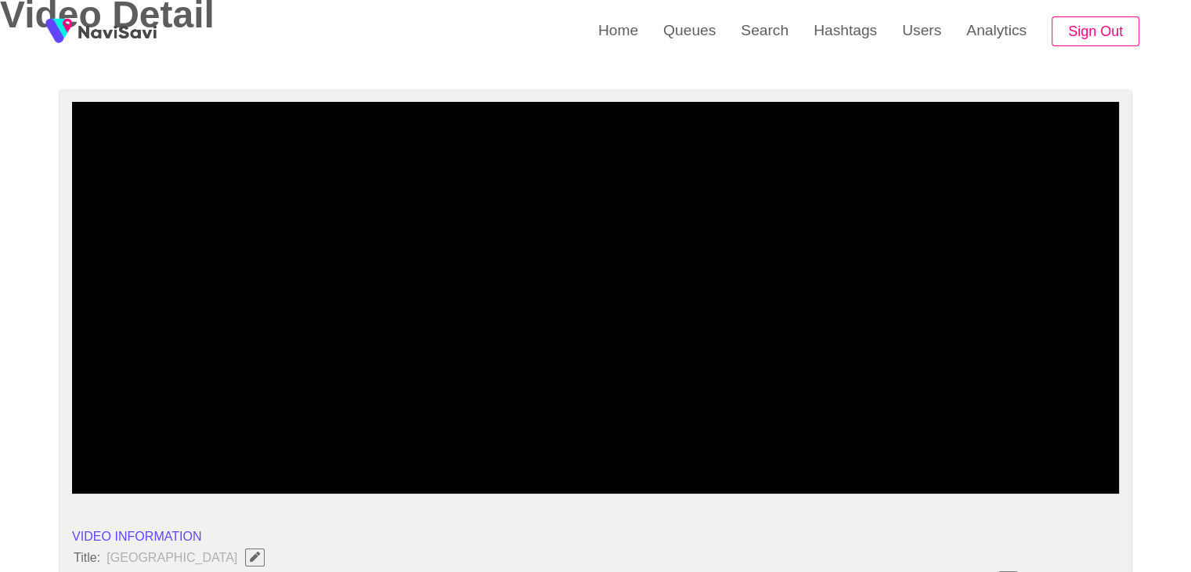
scroll to position [235, 0]
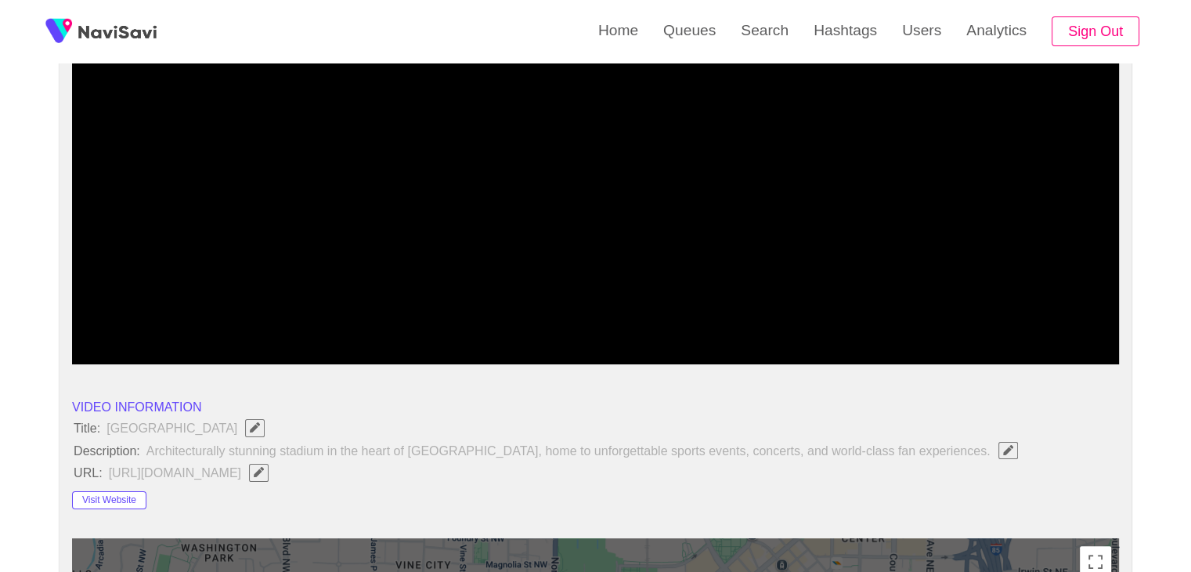
click at [112, 342] on icon "add" at bounding box center [138, 350] width 130 height 19
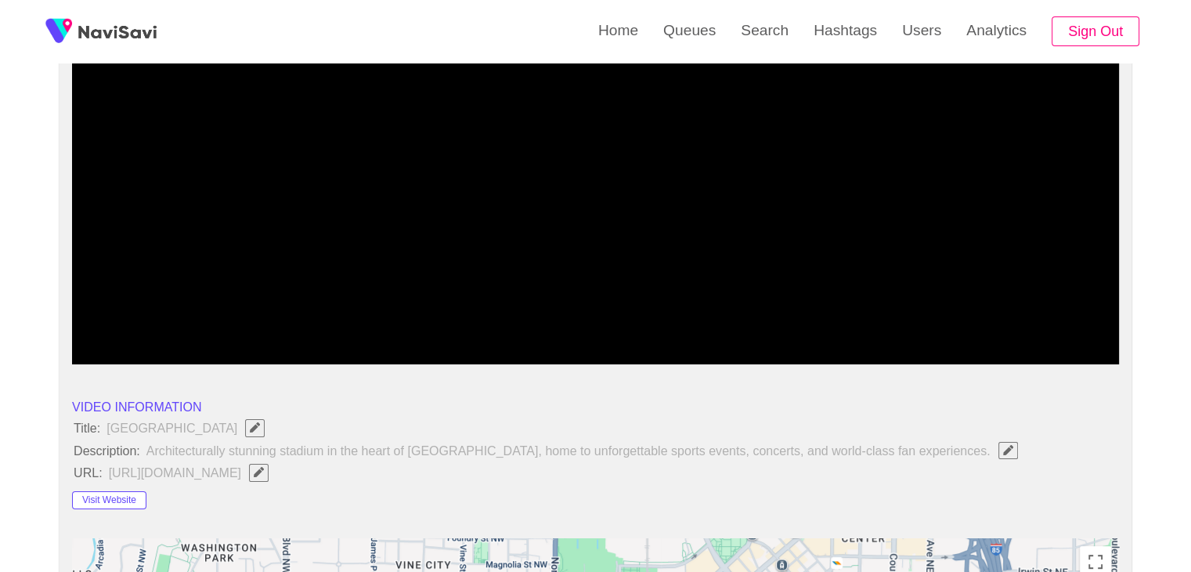
drag, startPoint x: 175, startPoint y: 319, endPoint x: 119, endPoint y: 321, distance: 55.7
click at [119, 321] on span at bounding box center [595, 321] width 1039 height 25
click at [396, 325] on span at bounding box center [595, 321] width 1039 height 25
click at [526, 318] on span at bounding box center [595, 321] width 1039 height 25
click at [647, 319] on span at bounding box center [595, 321] width 1039 height 25
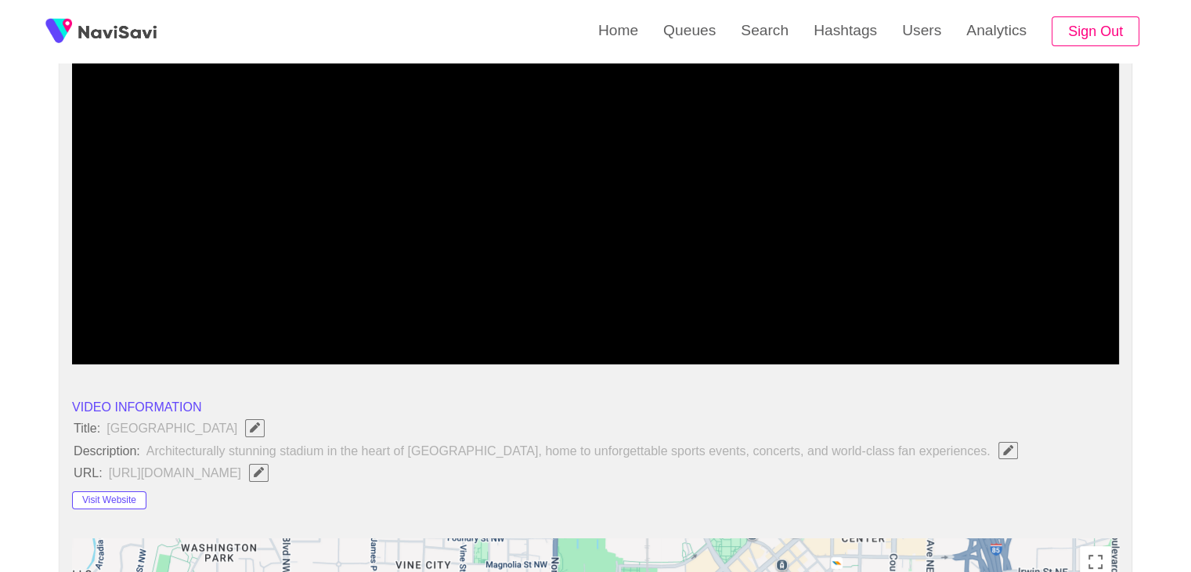
drag, startPoint x: 832, startPoint y: 320, endPoint x: 841, endPoint y: 318, distance: 9.5
drag, startPoint x: 919, startPoint y: 308, endPoint x: 948, endPoint y: 308, distance: 29.0
click at [923, 308] on div at bounding box center [596, 323] width 1052 height 40
click at [1002, 312] on span at bounding box center [595, 321] width 1039 height 25
click at [1041, 313] on span at bounding box center [595, 321] width 1039 height 25
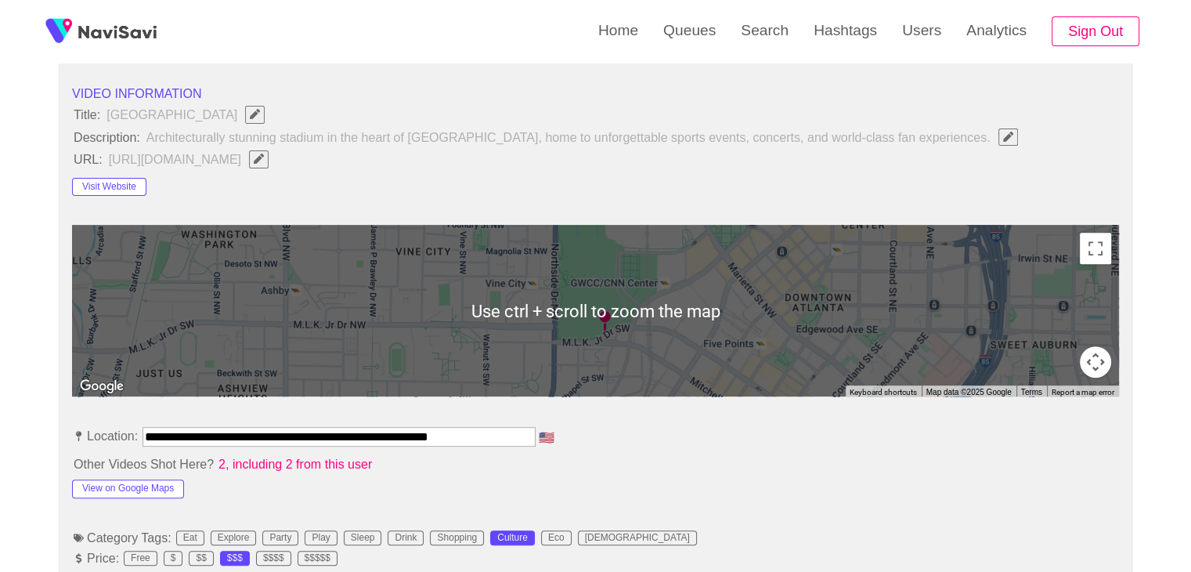
scroll to position [940, 0]
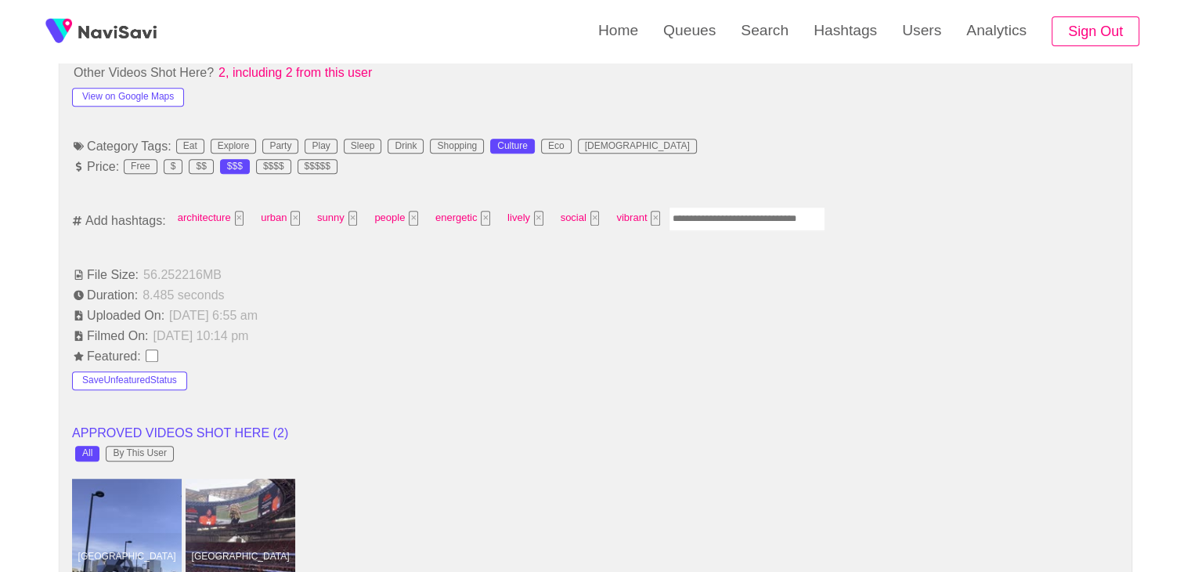
click at [708, 209] on input "Enter tag here and press return" at bounding box center [747, 219] width 157 height 24
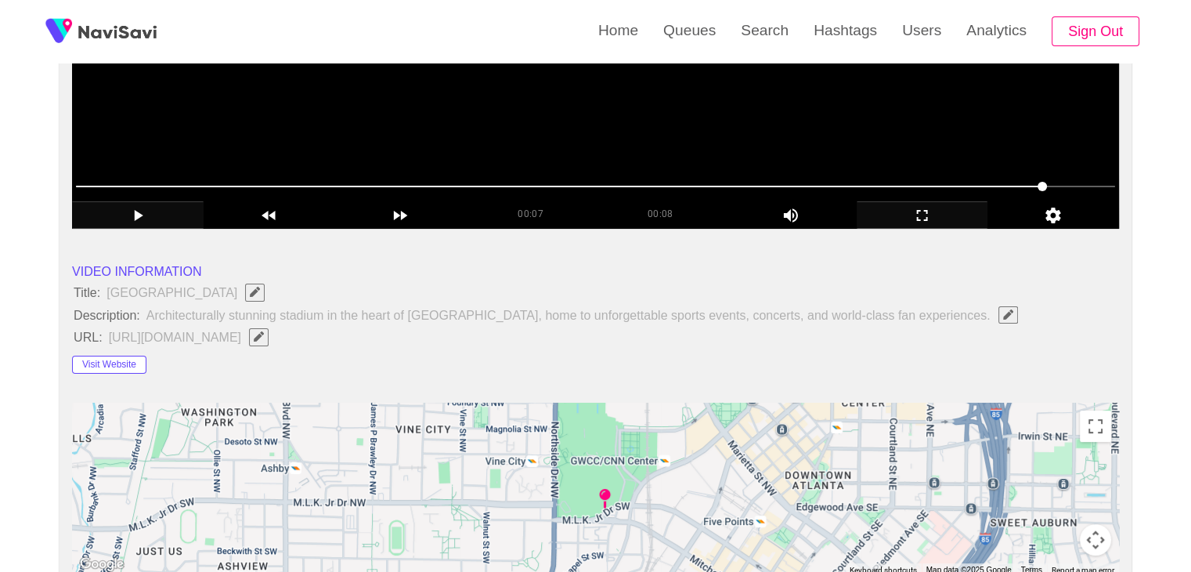
scroll to position [157, 0]
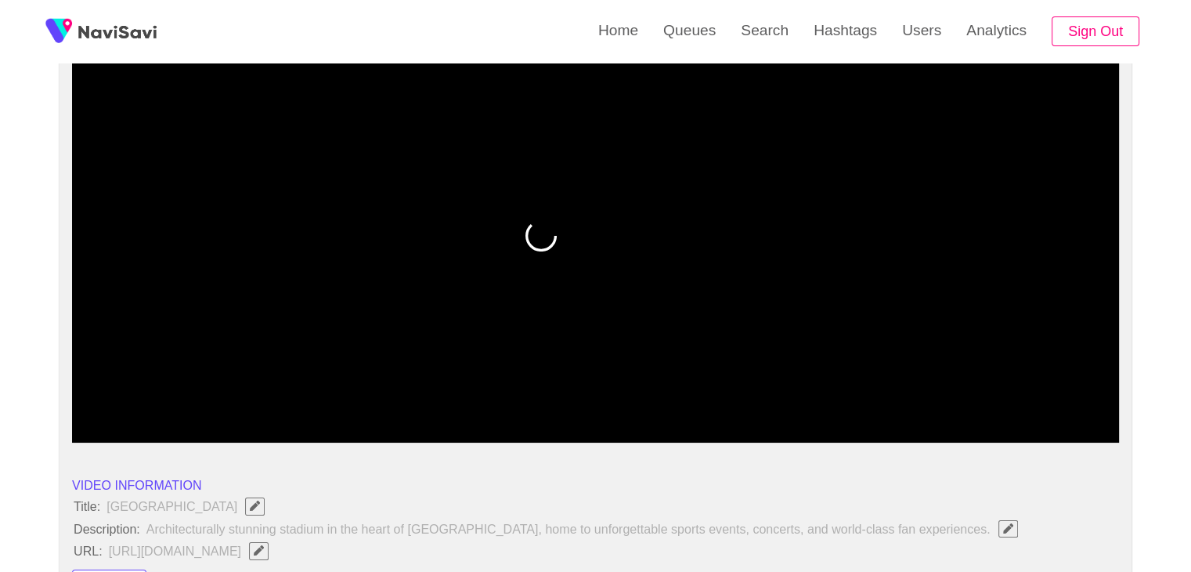
click at [1005, 397] on span at bounding box center [595, 400] width 1039 height 25
click at [921, 398] on span at bounding box center [595, 400] width 1039 height 25
click at [877, 399] on span at bounding box center [497, 400] width 842 height 2
drag, startPoint x: 769, startPoint y: 393, endPoint x: 734, endPoint y: 395, distance: 35.3
click at [734, 395] on span at bounding box center [595, 400] width 1039 height 25
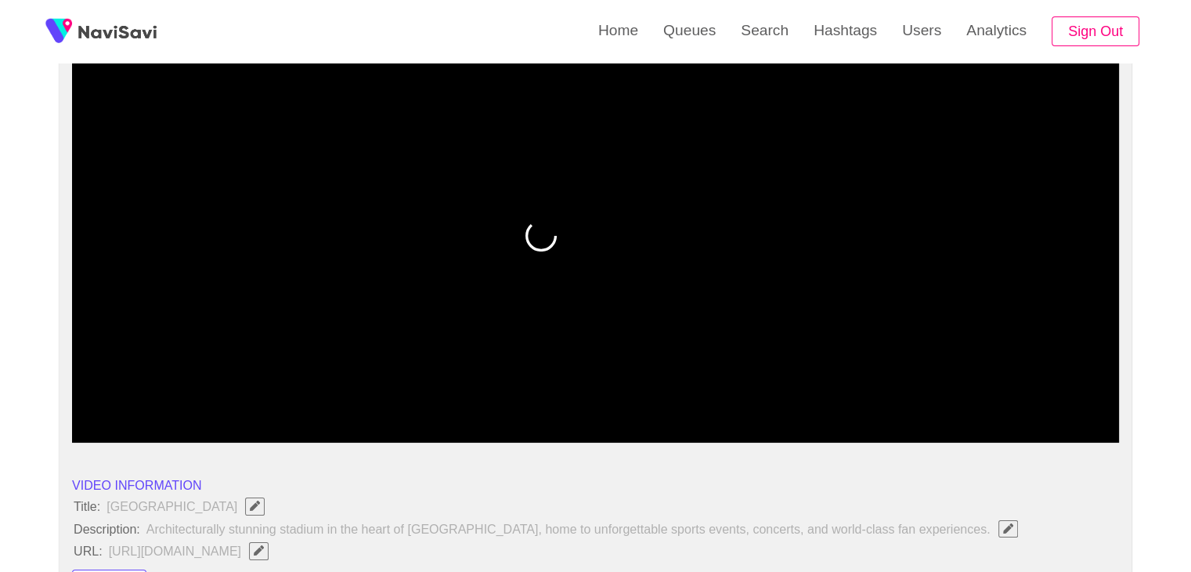
click at [833, 395] on span at bounding box center [595, 400] width 1039 height 25
drag, startPoint x: 854, startPoint y: 392, endPoint x: 887, endPoint y: 388, distance: 32.3
click at [887, 388] on span at bounding box center [595, 400] width 1039 height 25
click at [934, 392] on span at bounding box center [595, 400] width 1039 height 25
click at [970, 396] on span at bounding box center [595, 400] width 1039 height 25
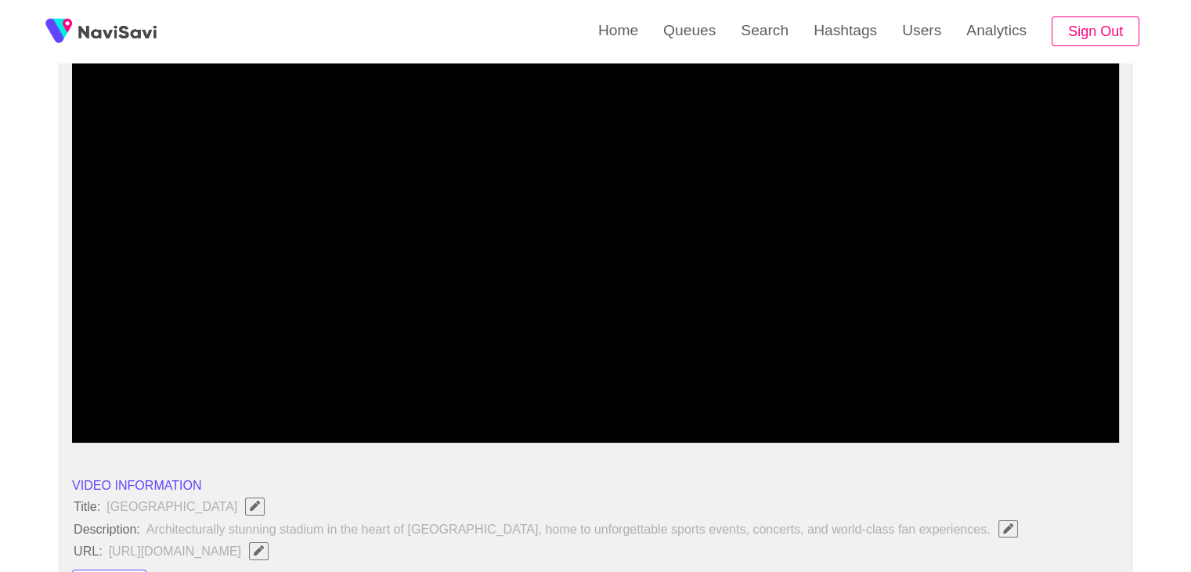
click at [970, 399] on span at bounding box center [970, 400] width 9 height 9
click at [1026, 398] on span at bounding box center [595, 400] width 1039 height 25
drag, startPoint x: 276, startPoint y: 397, endPoint x: 263, endPoint y: 398, distance: 13.3
click at [263, 398] on span at bounding box center [595, 400] width 1039 height 25
click at [152, 393] on span at bounding box center [595, 400] width 1039 height 25
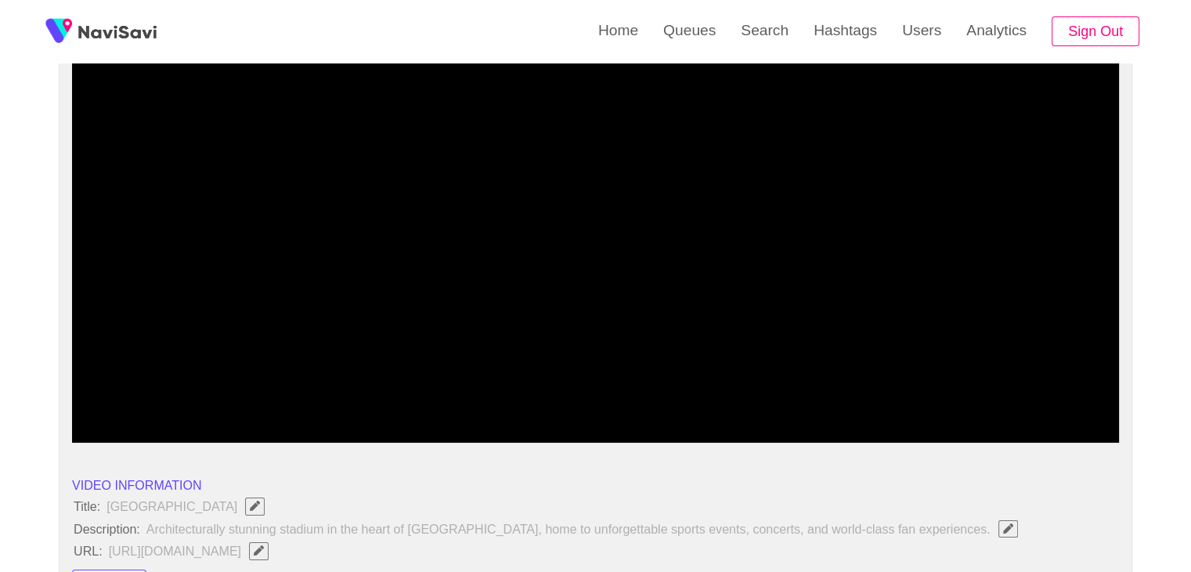
click at [128, 399] on span at bounding box center [595, 400] width 1039 height 25
click at [123, 399] on span at bounding box center [127, 400] width 9 height 9
click at [755, 402] on span at bounding box center [595, 400] width 1039 height 25
click at [868, 400] on span at bounding box center [595, 400] width 1039 height 25
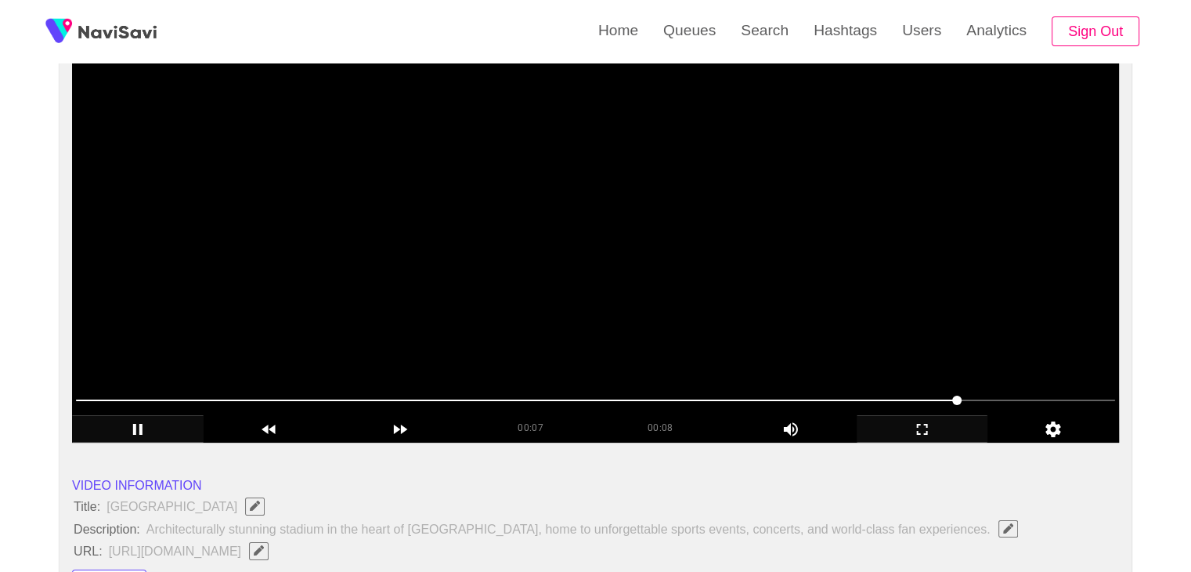
click at [783, 338] on video at bounding box center [595, 247] width 1047 height 392
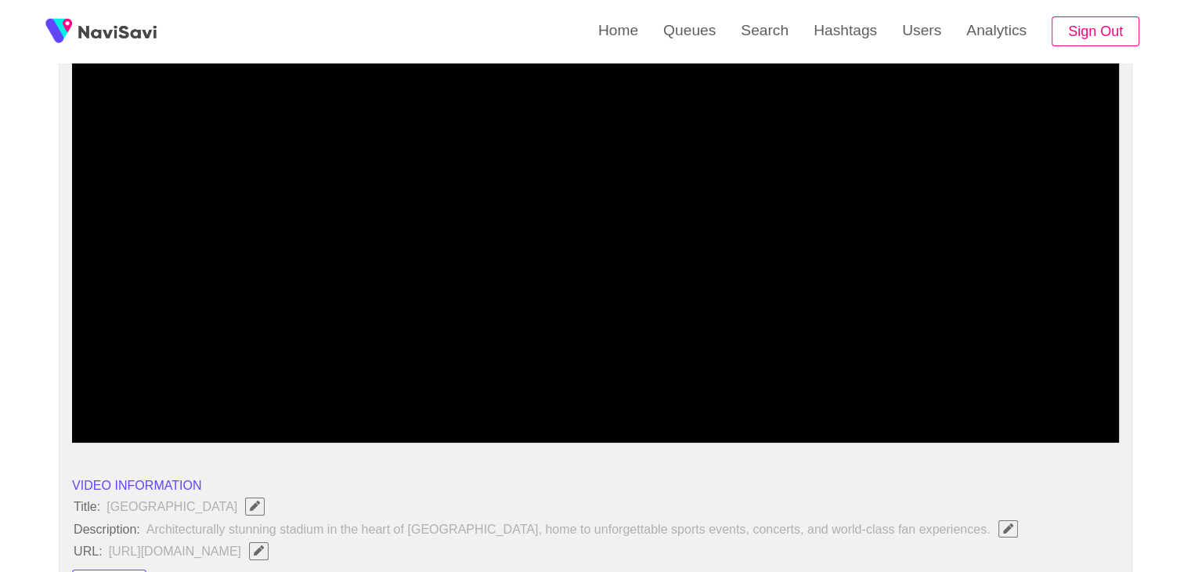
drag, startPoint x: 65, startPoint y: 392, endPoint x: 60, endPoint y: 381, distance: 12.3
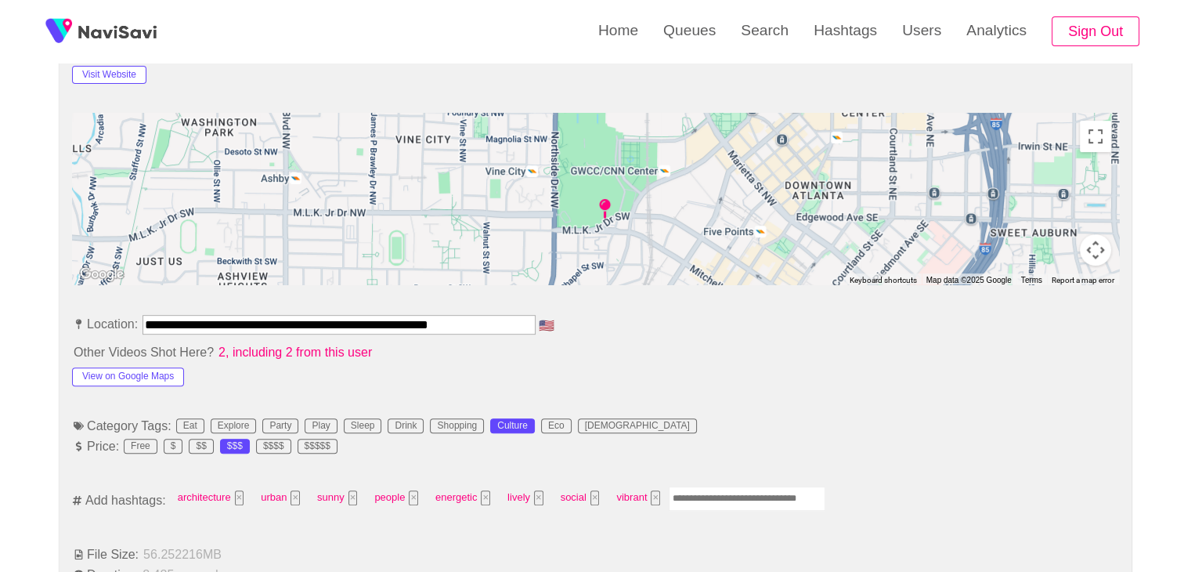
scroll to position [783, 0]
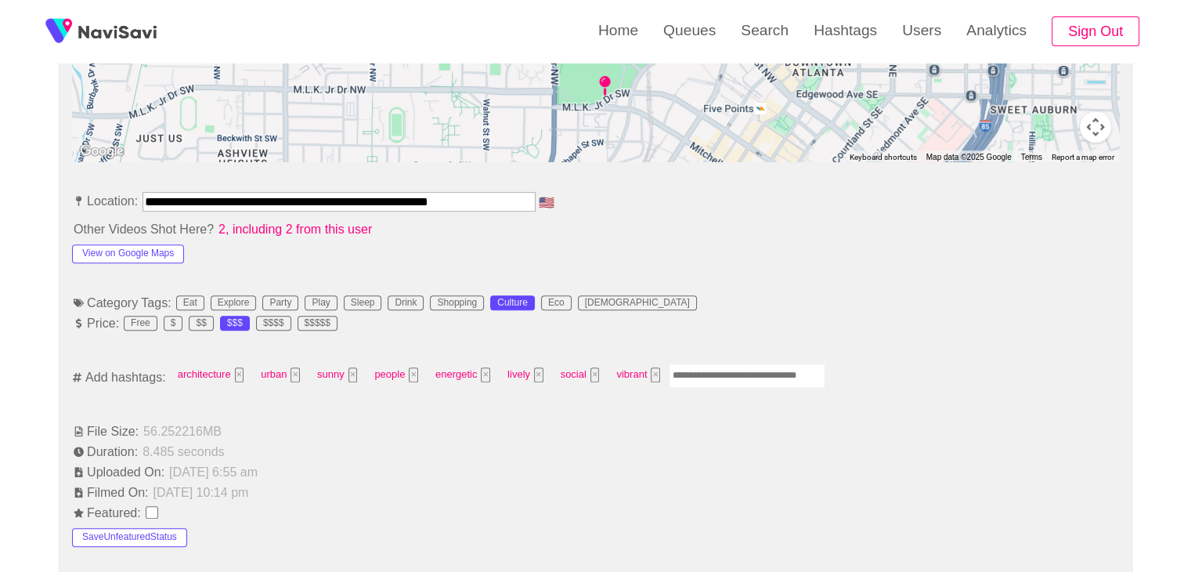
click at [727, 372] on input "Enter tag here and press return" at bounding box center [747, 375] width 157 height 24
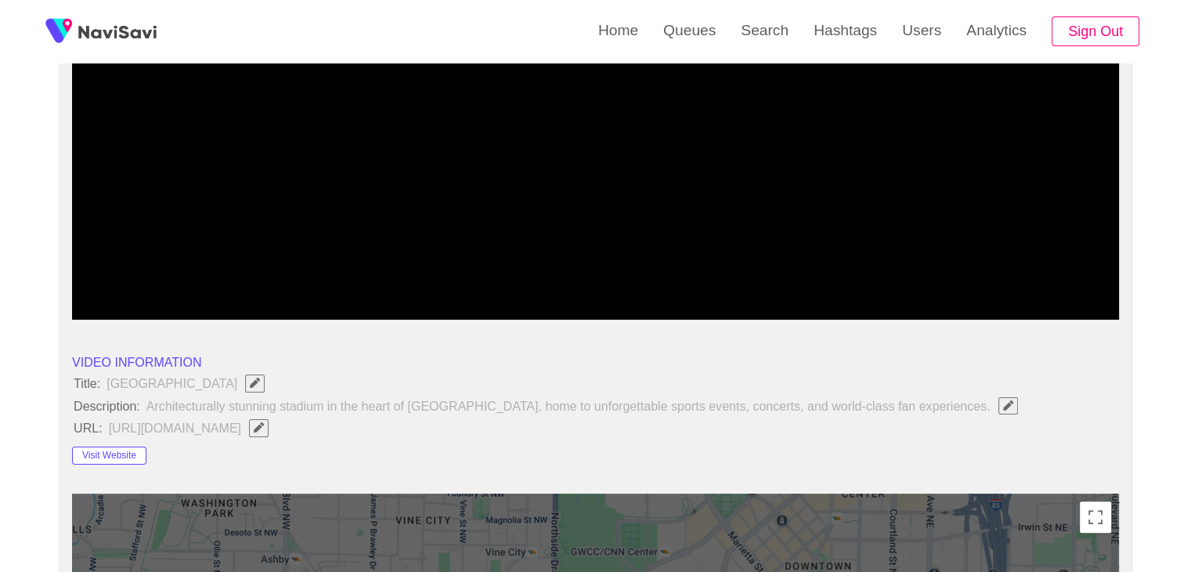
scroll to position [235, 0]
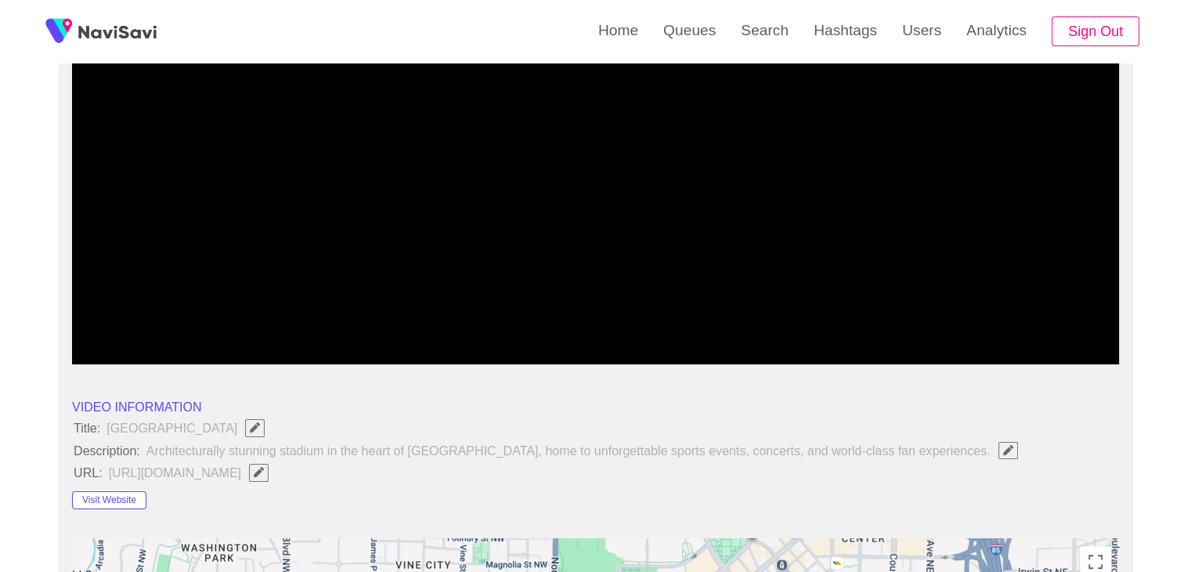
click at [118, 318] on span at bounding box center [595, 321] width 1039 height 25
click at [182, 316] on span at bounding box center [595, 321] width 1039 height 25
click at [121, 341] on icon "add" at bounding box center [138, 350] width 130 height 19
drag, startPoint x: 91, startPoint y: 333, endPoint x: 0, endPoint y: 323, distance: 91.4
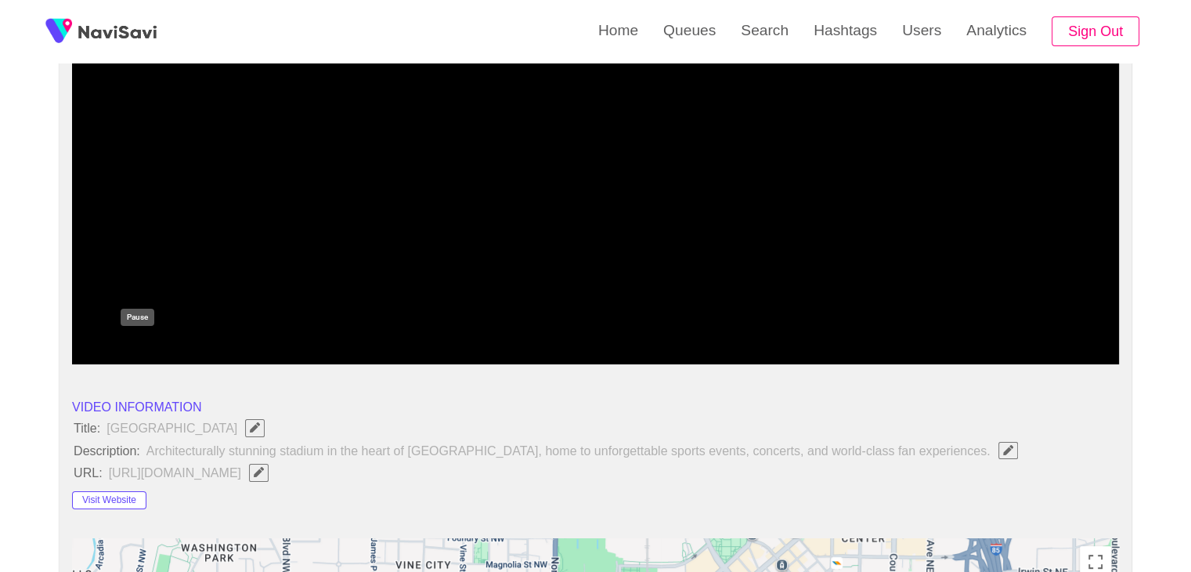
click at [138, 347] on icon "add" at bounding box center [138, 350] width 130 height 19
drag, startPoint x: 154, startPoint y: 323, endPoint x: 0, endPoint y: 311, distance: 154.0
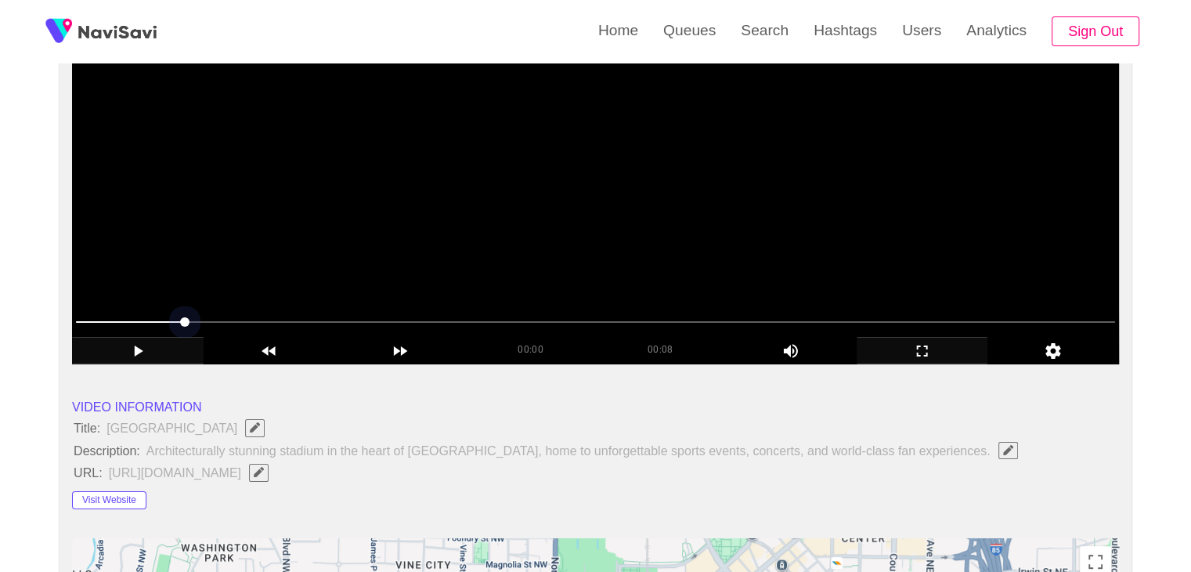
drag, startPoint x: 117, startPoint y: 311, endPoint x: 78, endPoint y: 327, distance: 42.5
click at [95, 319] on span at bounding box center [595, 321] width 1039 height 25
drag, startPoint x: 56, startPoint y: 326, endPoint x: 78, endPoint y: 328, distance: 22.1
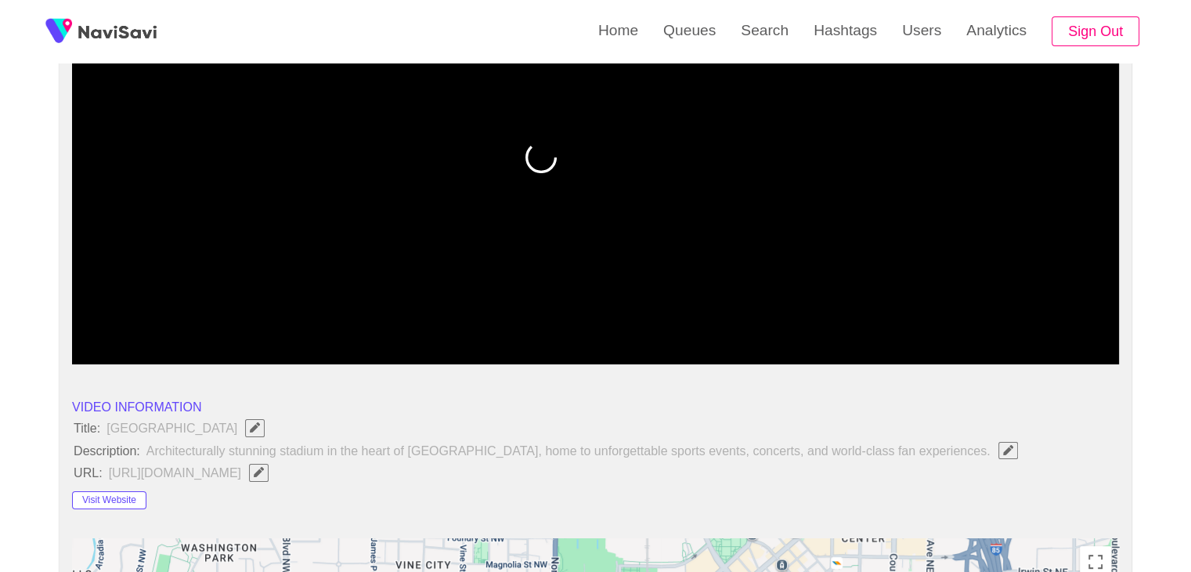
click at [150, 345] on icon "add" at bounding box center [138, 350] width 130 height 19
drag, startPoint x: 119, startPoint y: 319, endPoint x: 0, endPoint y: 305, distance: 119.8
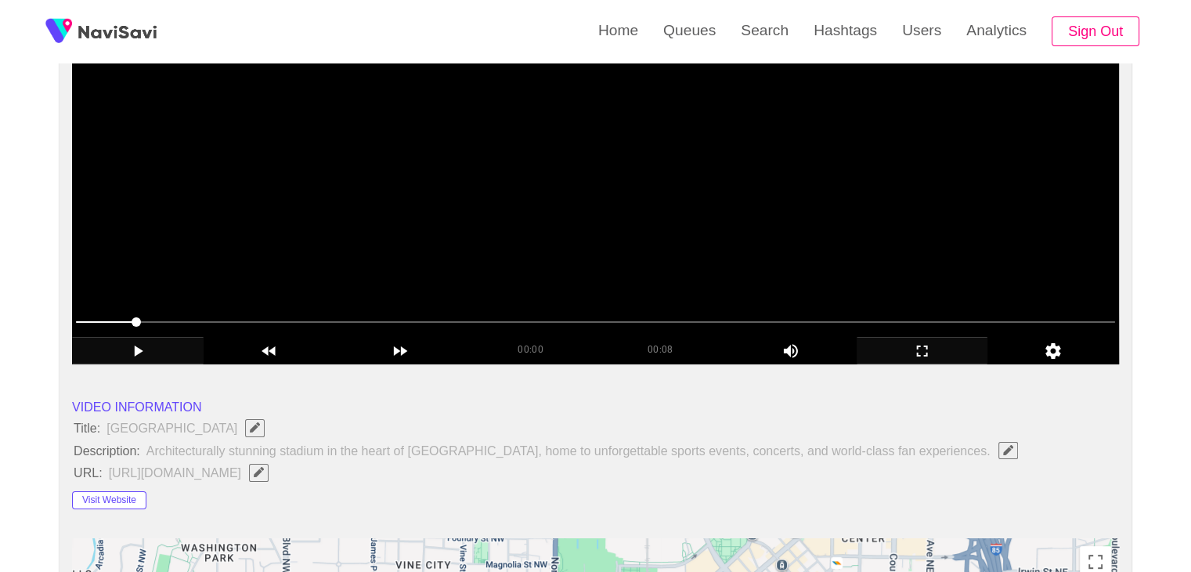
click at [76, 313] on span at bounding box center [595, 321] width 1039 height 25
click at [151, 345] on icon "add" at bounding box center [138, 350] width 130 height 19
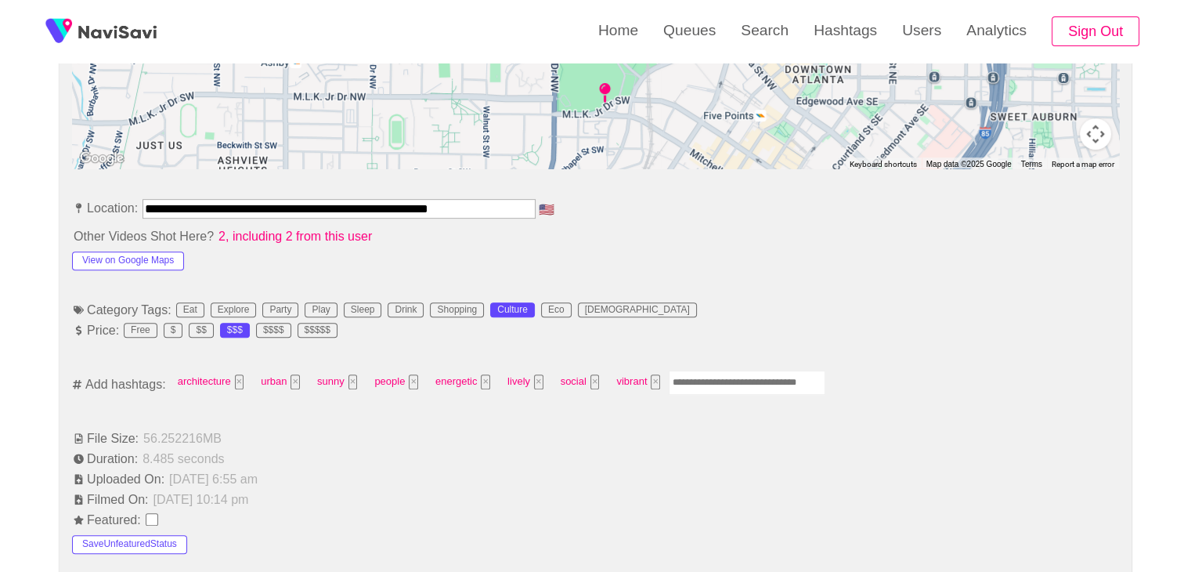
scroll to position [783, 0]
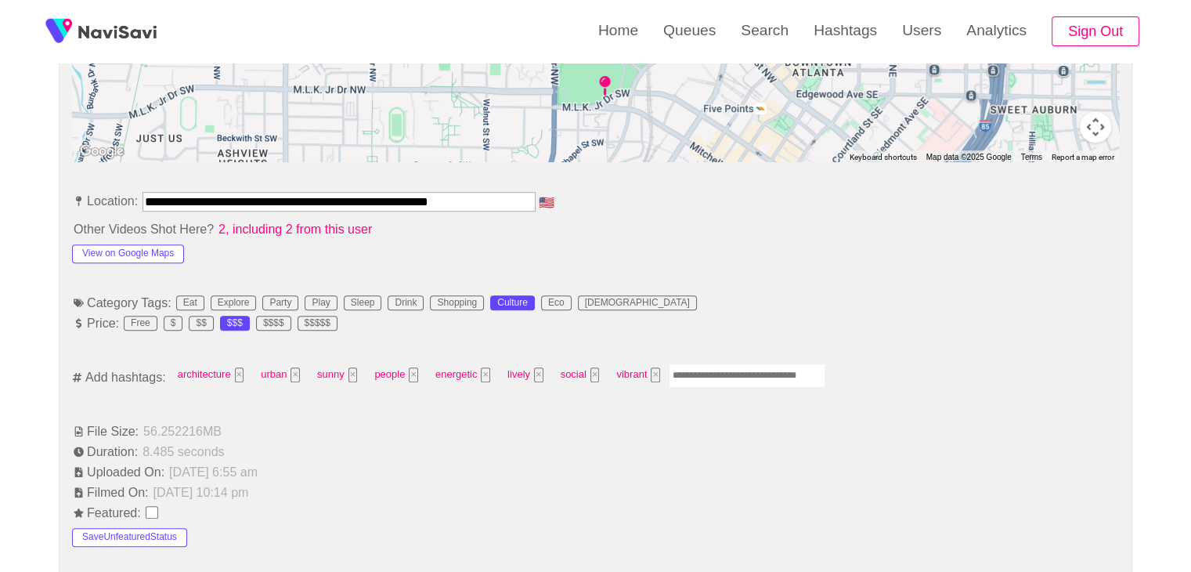
click at [724, 378] on input "Enter tag here and press return" at bounding box center [747, 375] width 157 height 24
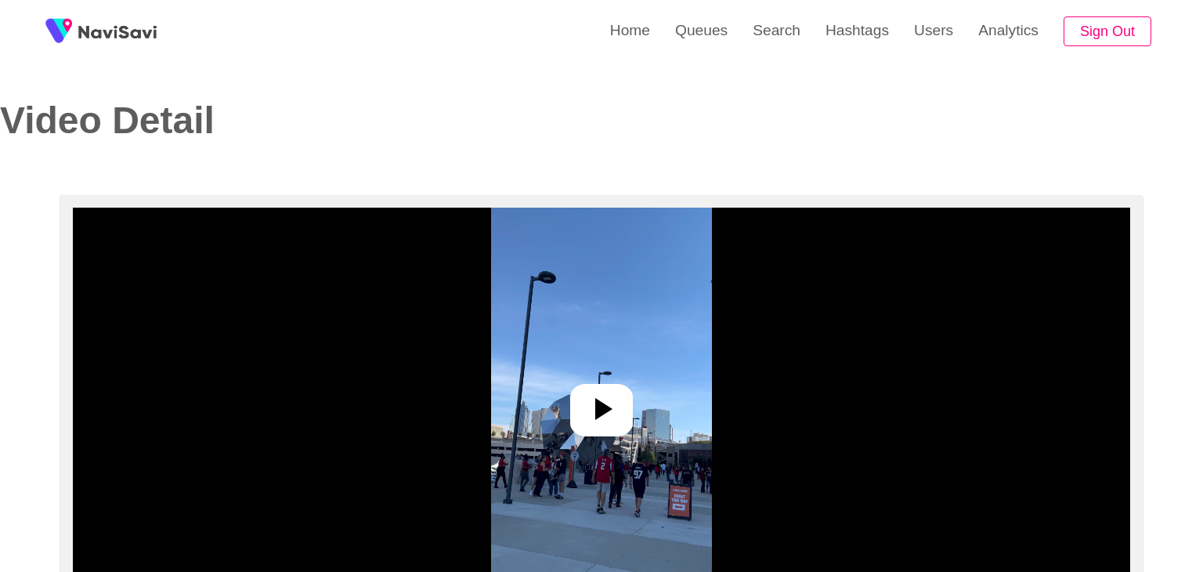
select select "**********"
select select "**"
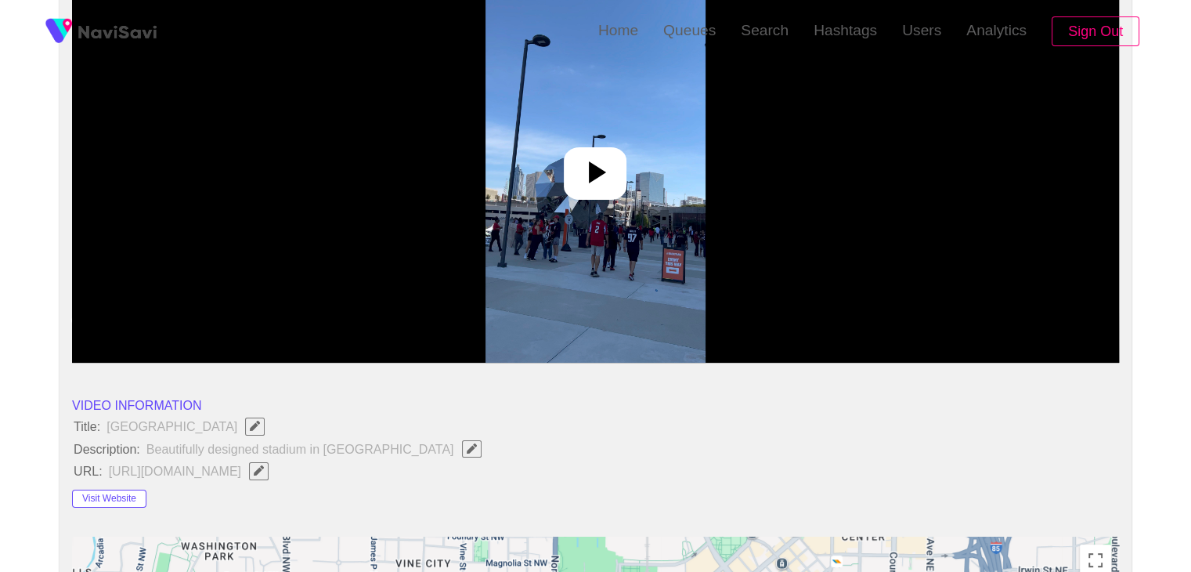
scroll to position [313, 0]
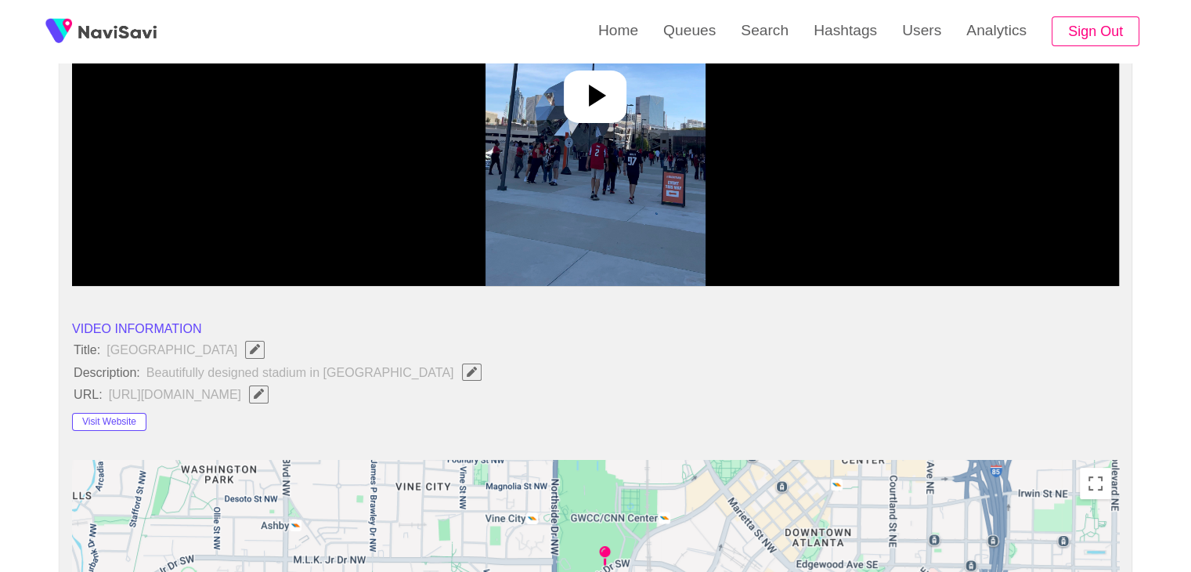
click at [392, 369] on span "Beautifully designed stadium in [GEOGRAPHIC_DATA]" at bounding box center [318, 372] width 346 height 20
click at [466, 370] on icon "Edit Field" at bounding box center [471, 372] width 10 height 10
type input "**********"
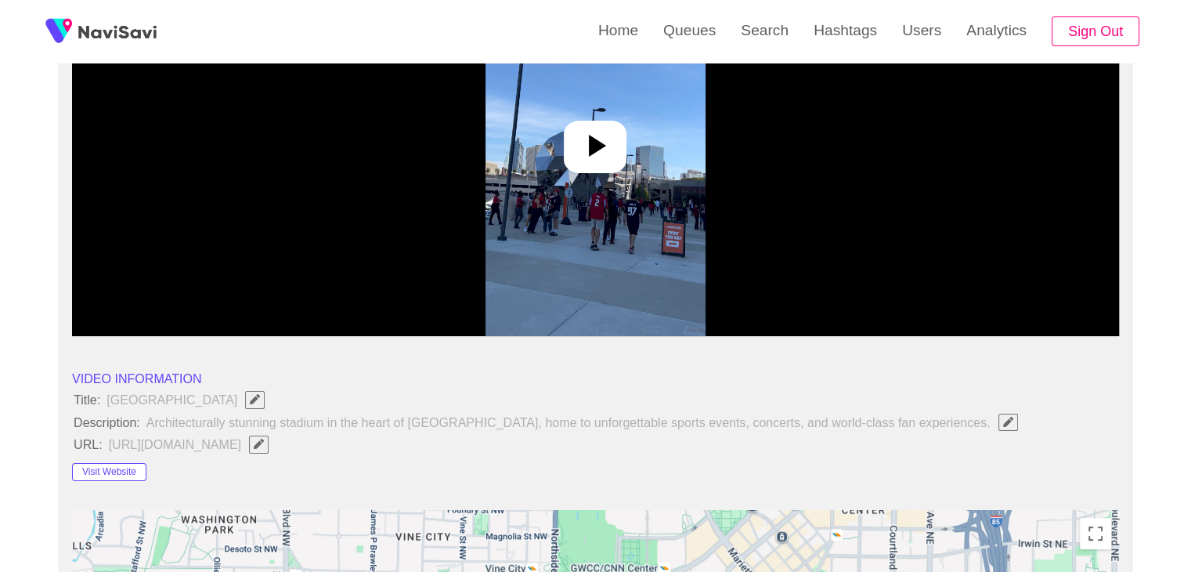
scroll to position [157, 0]
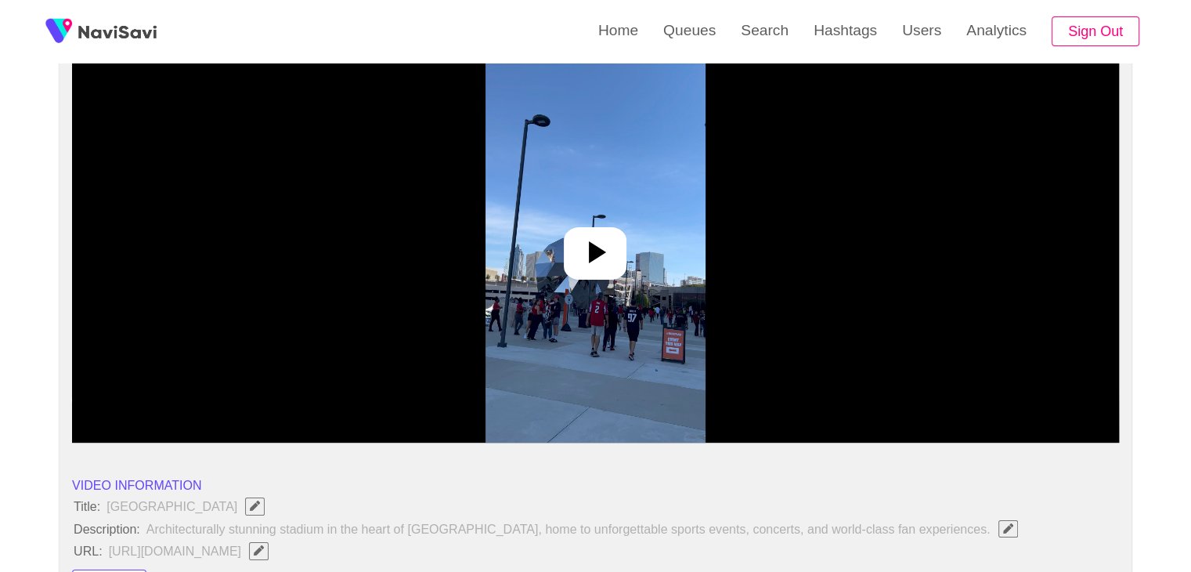
click at [586, 250] on icon at bounding box center [595, 252] width 38 height 38
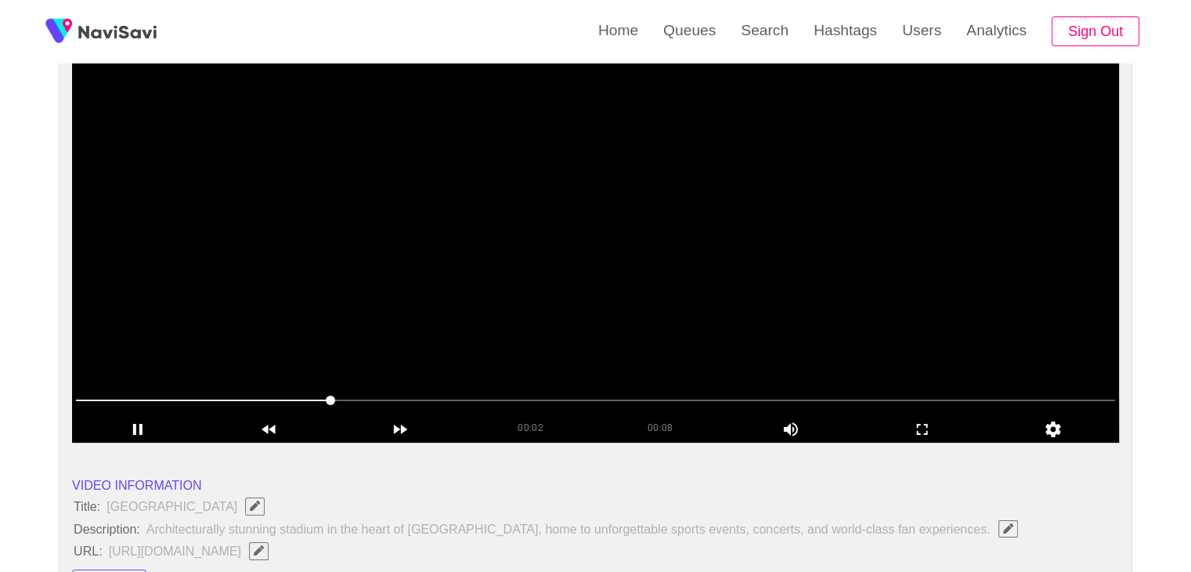
click at [642, 261] on video at bounding box center [595, 247] width 1047 height 392
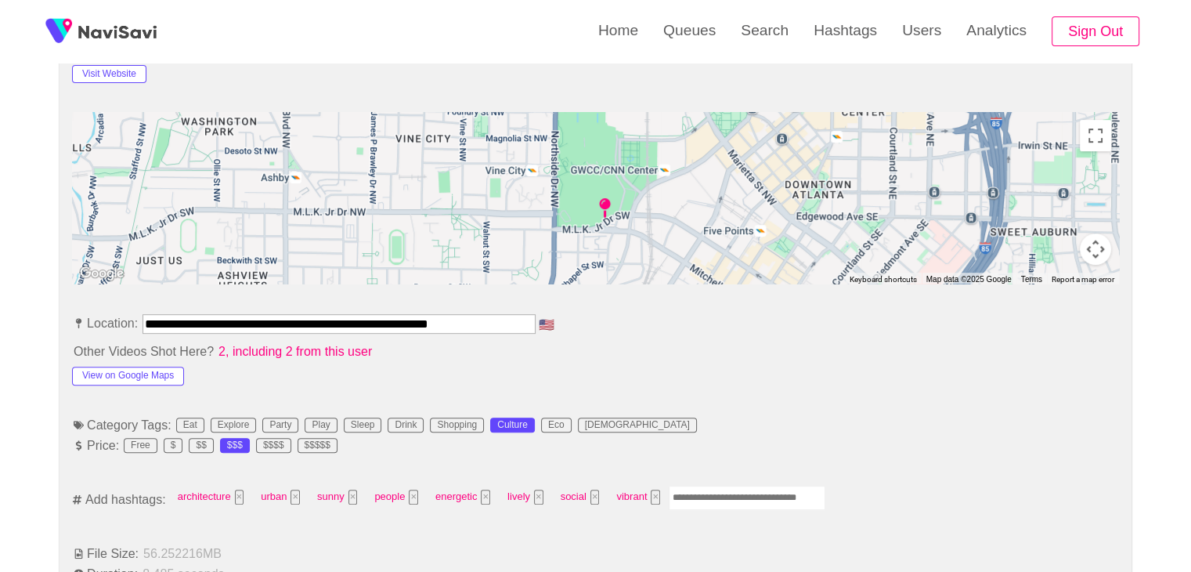
scroll to position [705, 0]
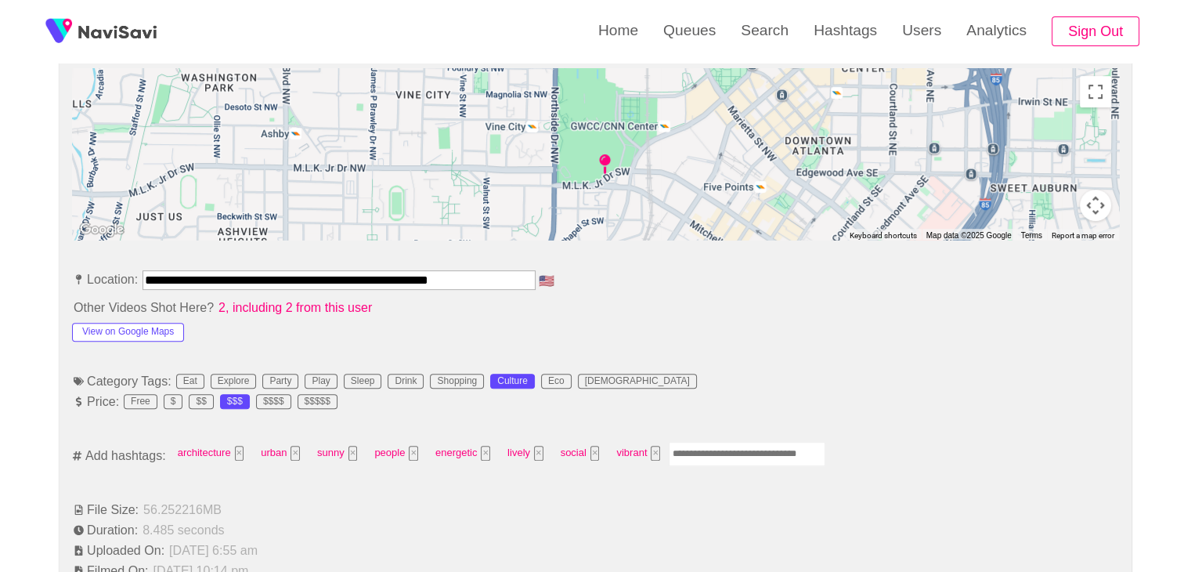
click at [704, 449] on input "Enter tag here and press return" at bounding box center [747, 454] width 157 height 24
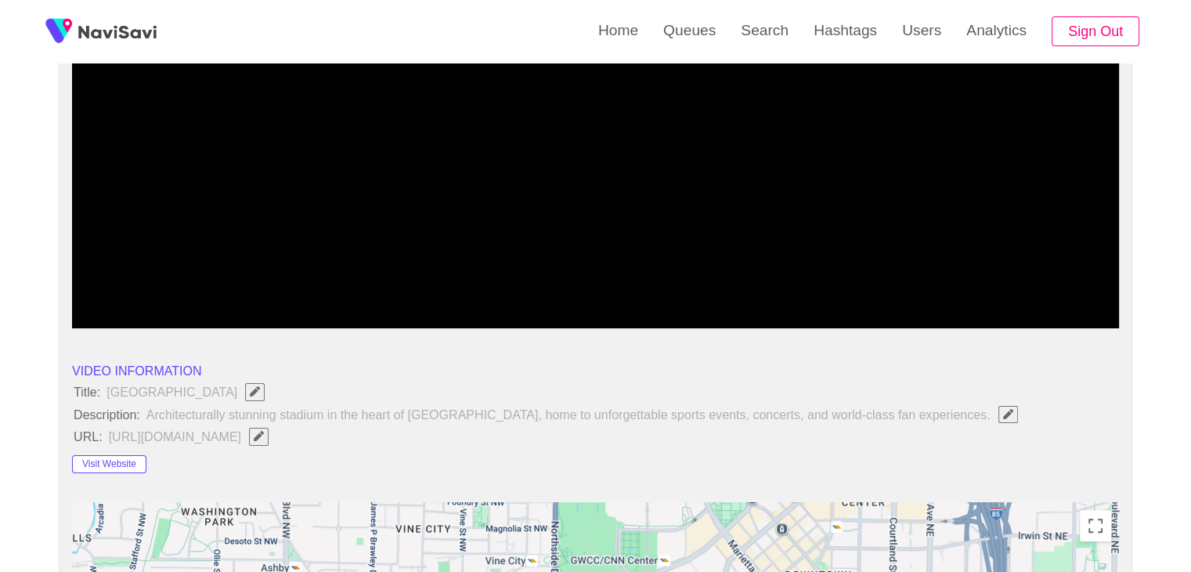
scroll to position [157, 0]
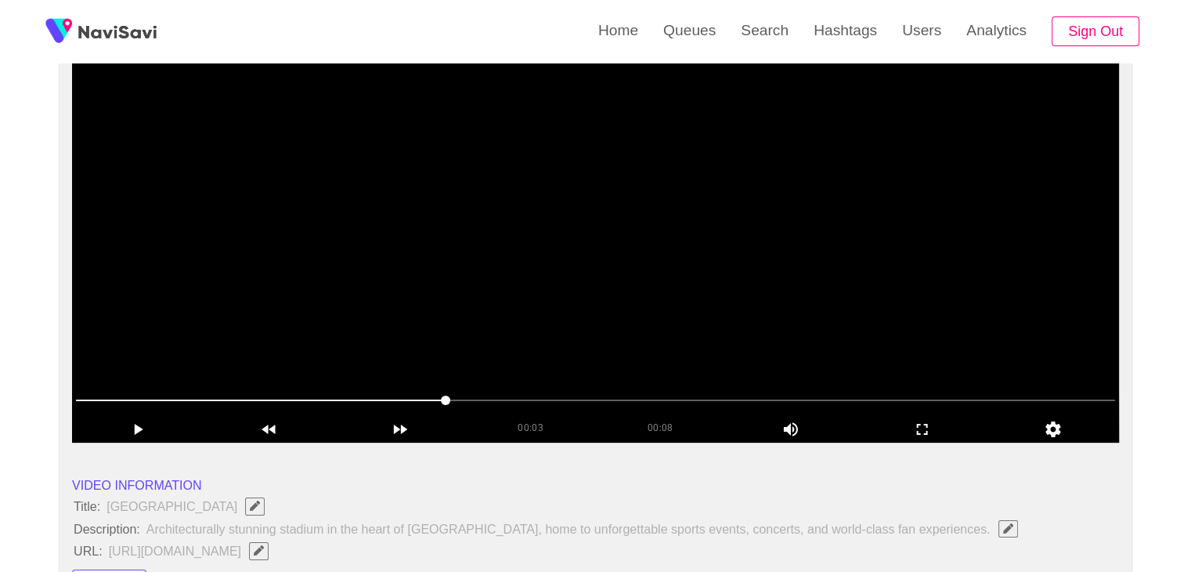
click at [703, 345] on video at bounding box center [595, 247] width 1047 height 392
click at [927, 427] on icon "add" at bounding box center [923, 429] width 130 height 19
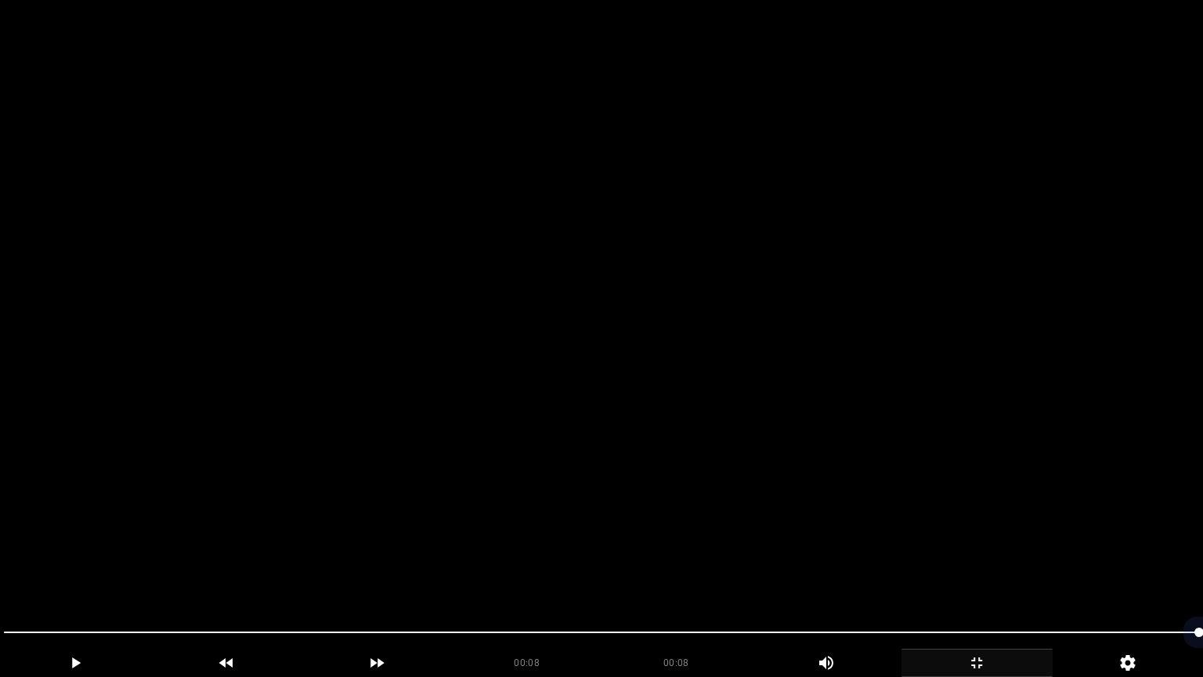
click at [965, 571] on span at bounding box center [601, 632] width 1195 height 25
drag, startPoint x: 853, startPoint y: 635, endPoint x: 818, endPoint y: 644, distance: 35.5
click at [818, 571] on span at bounding box center [601, 632] width 1195 height 25
drag, startPoint x: 671, startPoint y: 631, endPoint x: 652, endPoint y: 633, distance: 19.6
click at [652, 571] on span at bounding box center [601, 632] width 1195 height 25
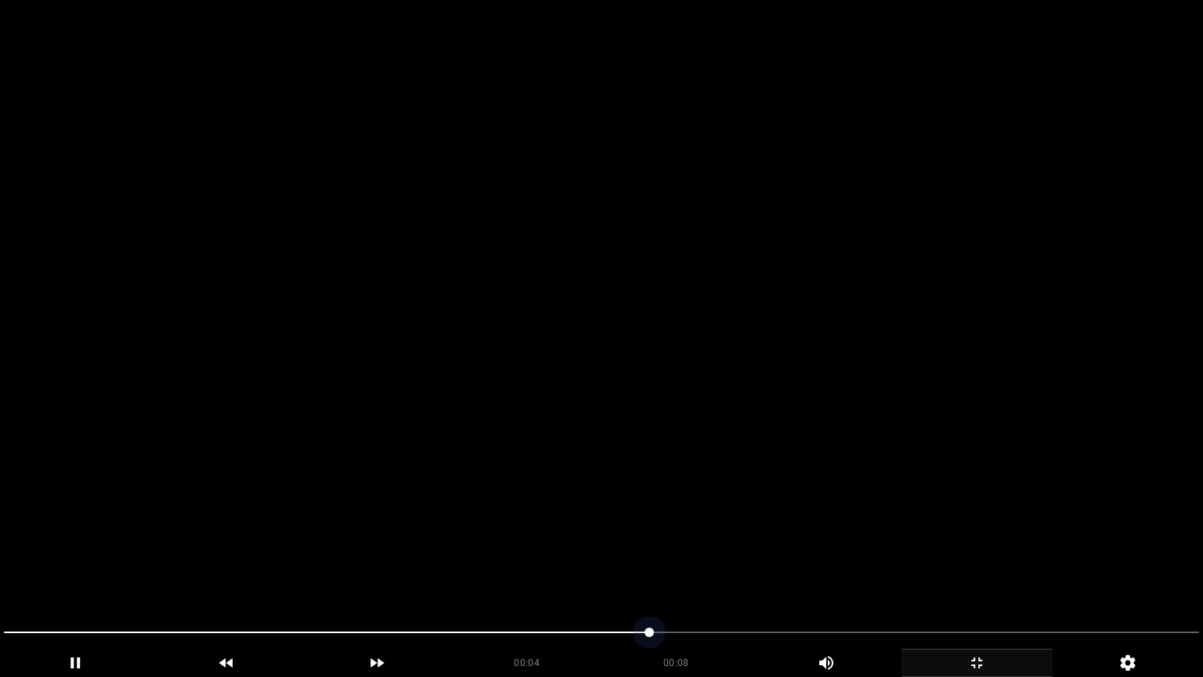
click at [580, 571] on span at bounding box center [601, 632] width 1195 height 25
click at [984, 571] on div "add" at bounding box center [976, 662] width 151 height 28
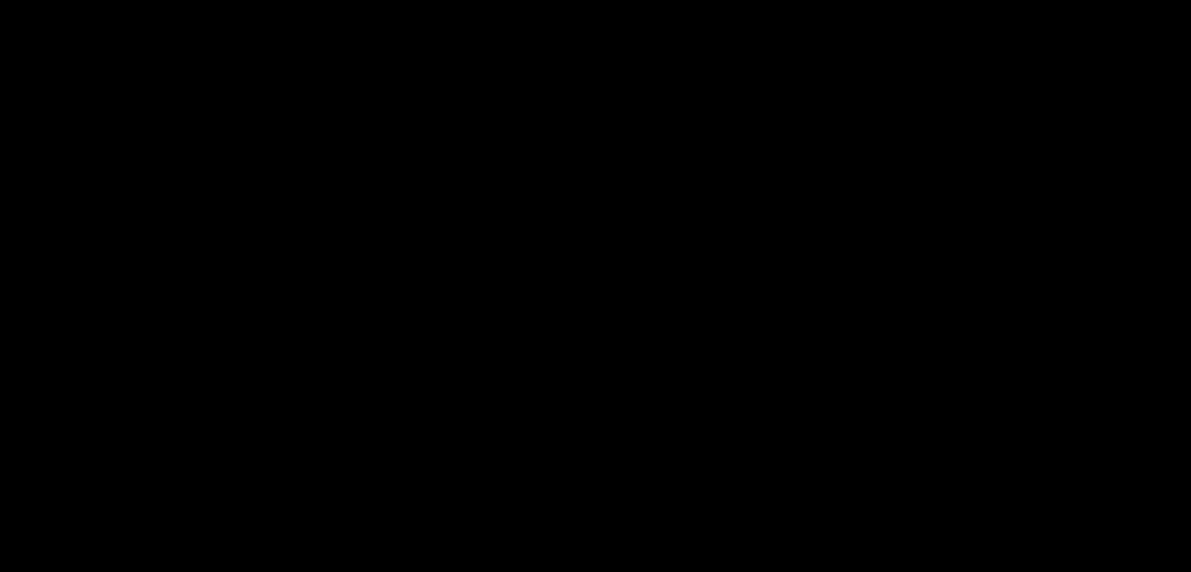
scroll to position [783, 0]
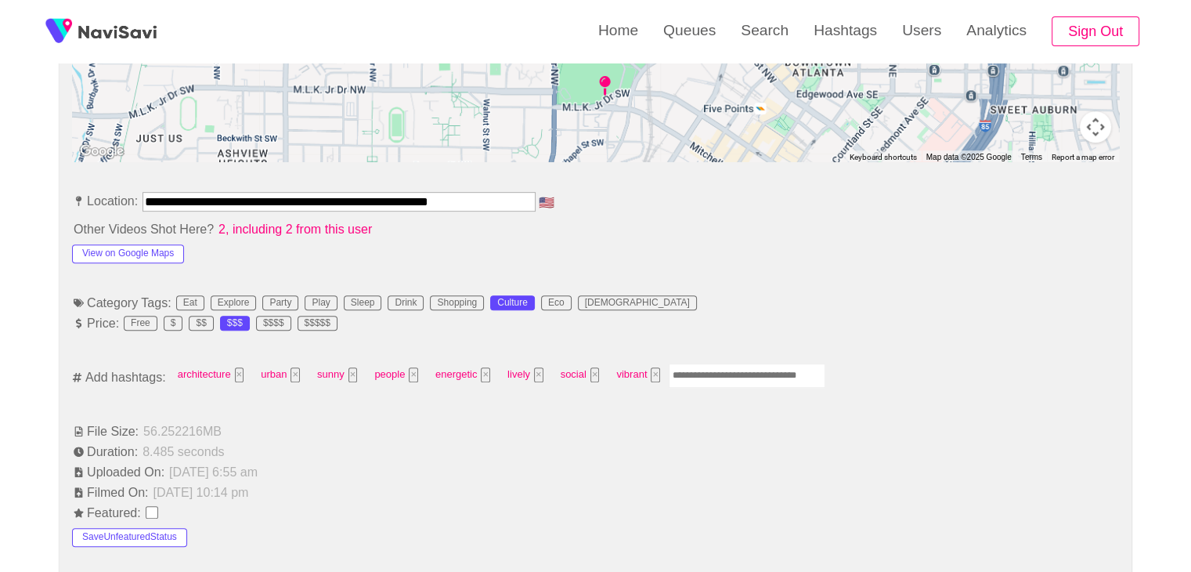
click at [727, 370] on input "Enter tag here and press return" at bounding box center [747, 375] width 157 height 24
type input "****"
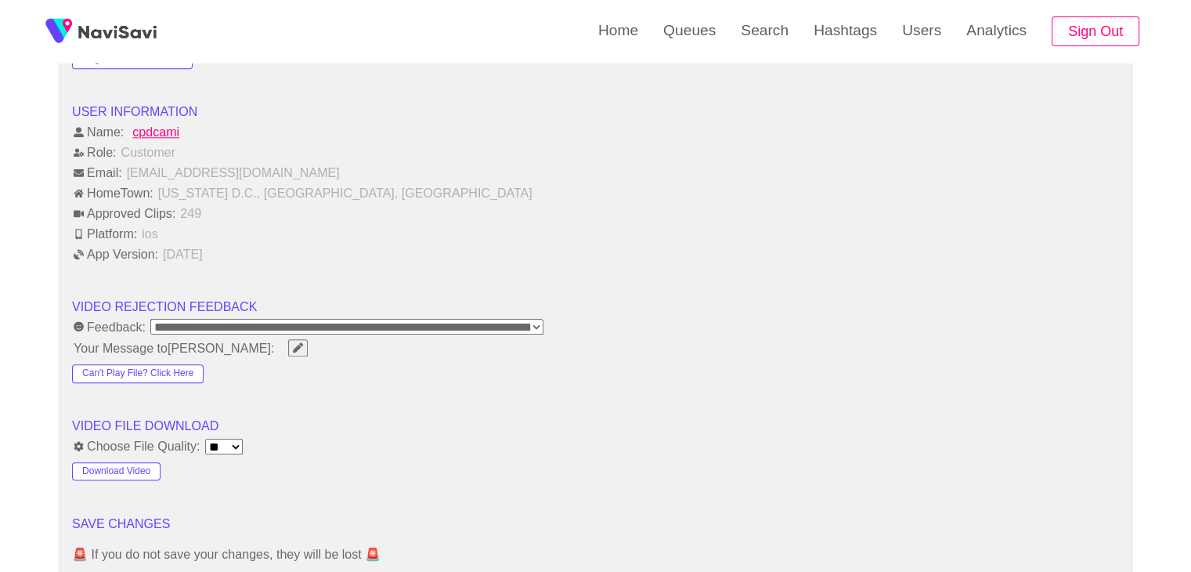
scroll to position [1880, 0]
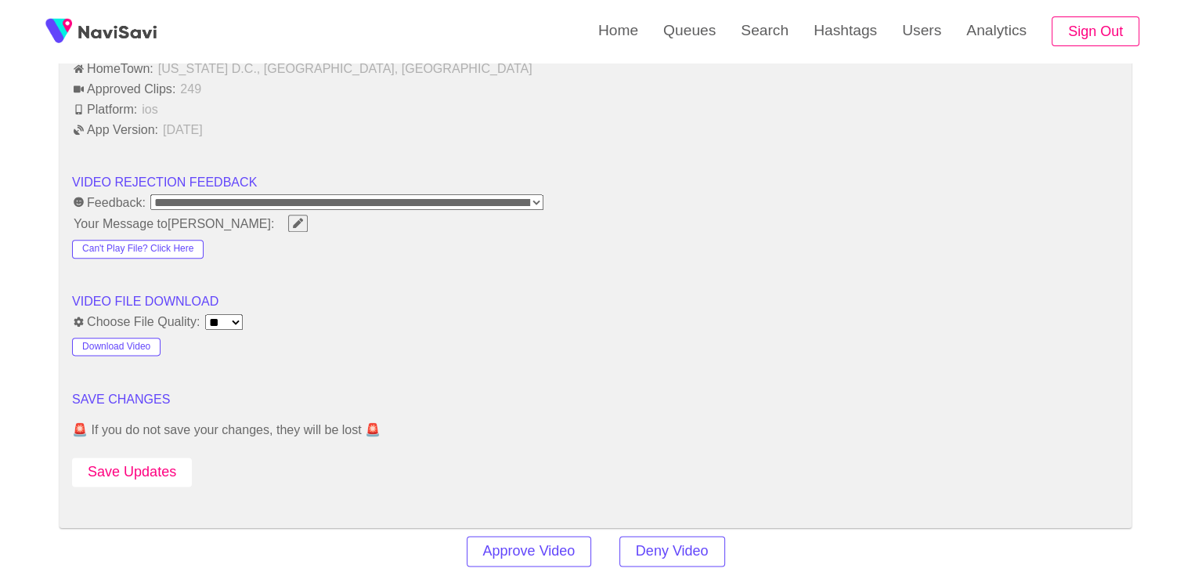
click at [150, 459] on button "Save Updates" at bounding box center [132, 471] width 120 height 29
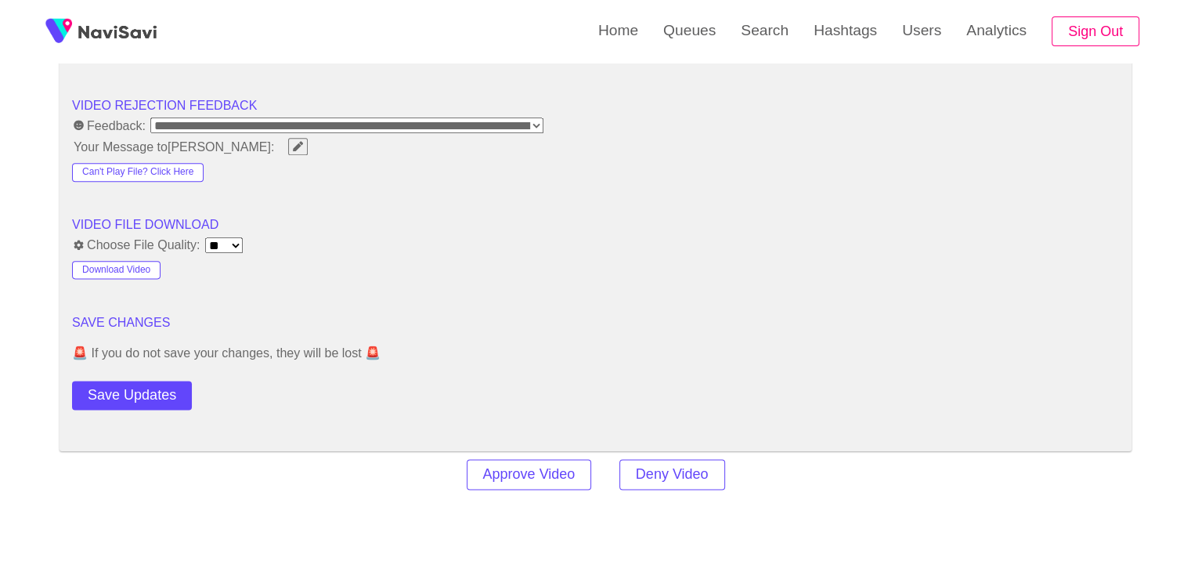
scroll to position [1958, 0]
click at [163, 388] on button "Save Updates" at bounding box center [132, 393] width 120 height 29
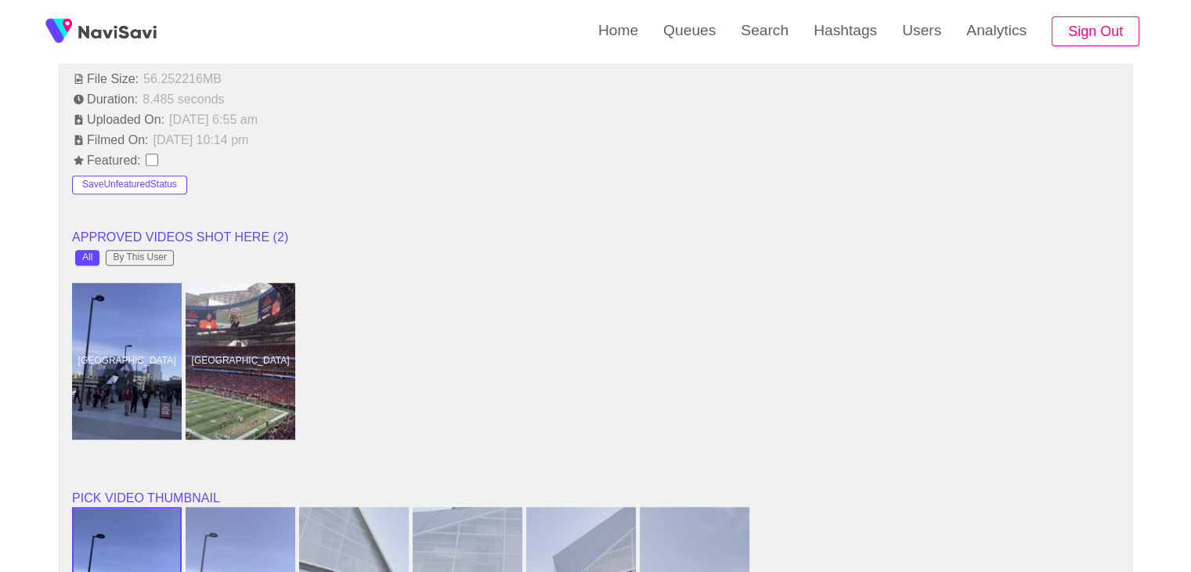
scroll to position [1018, 0]
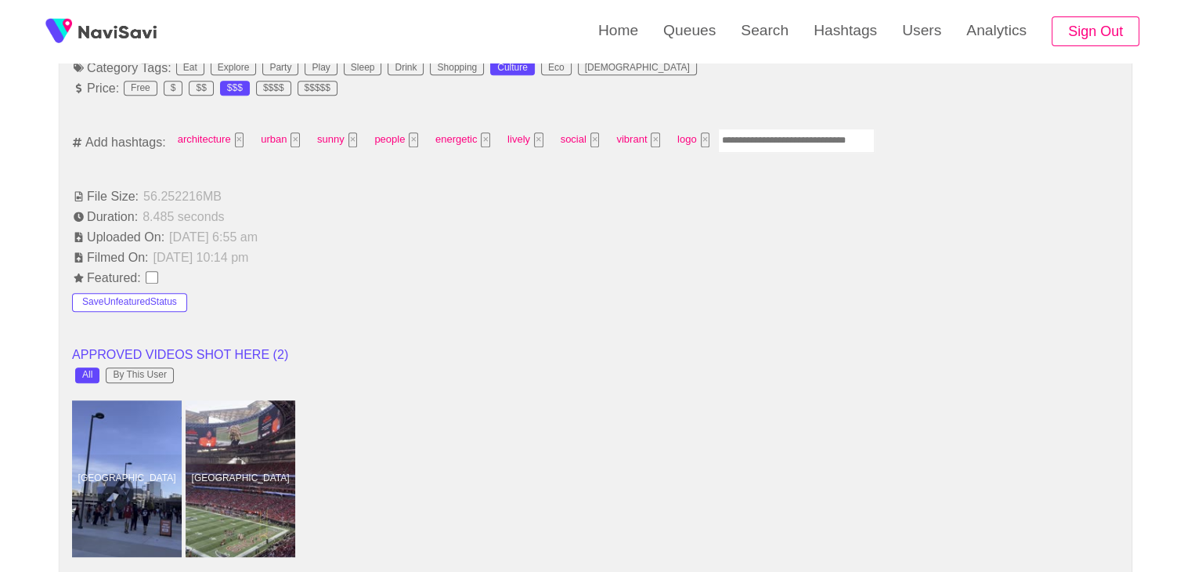
click at [789, 131] on input "Enter tag here and press return" at bounding box center [796, 140] width 157 height 24
type input "*******"
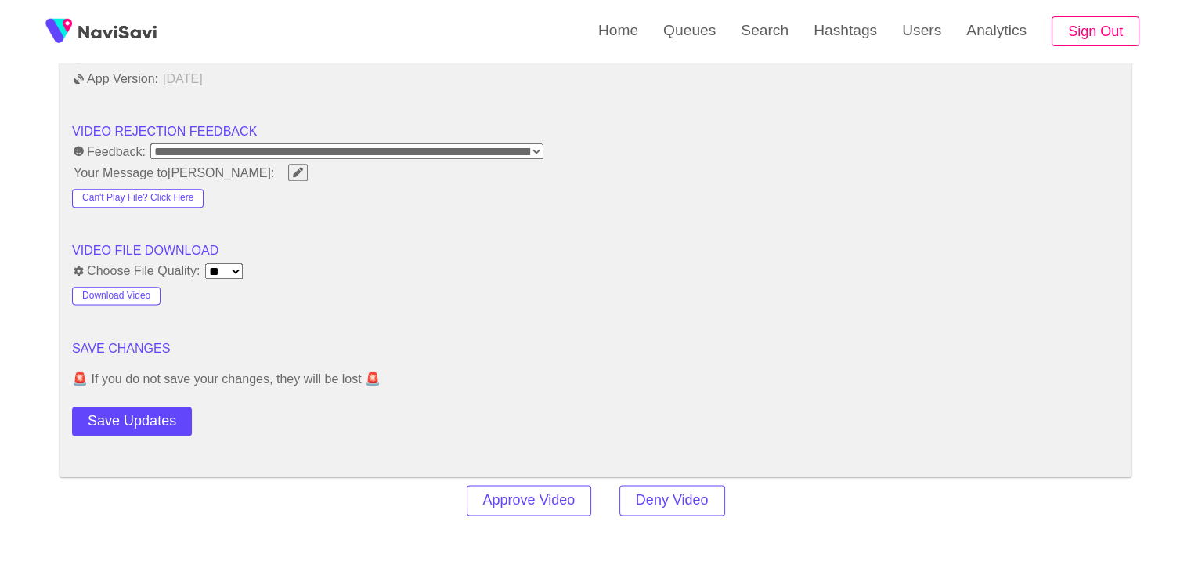
scroll to position [2036, 0]
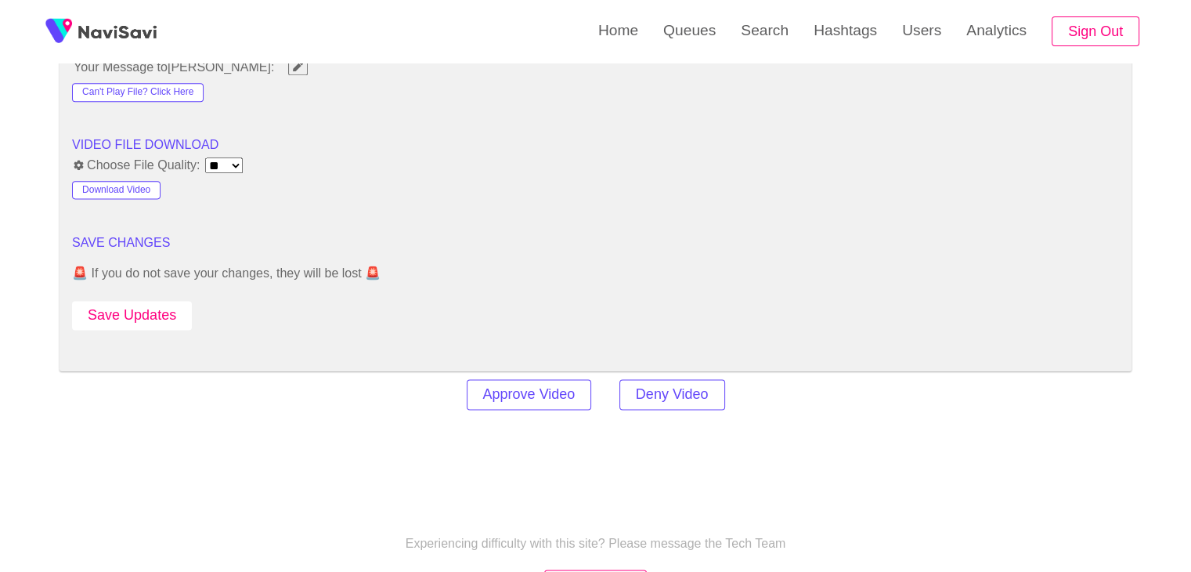
click at [153, 308] on button "Save Updates" at bounding box center [132, 315] width 120 height 29
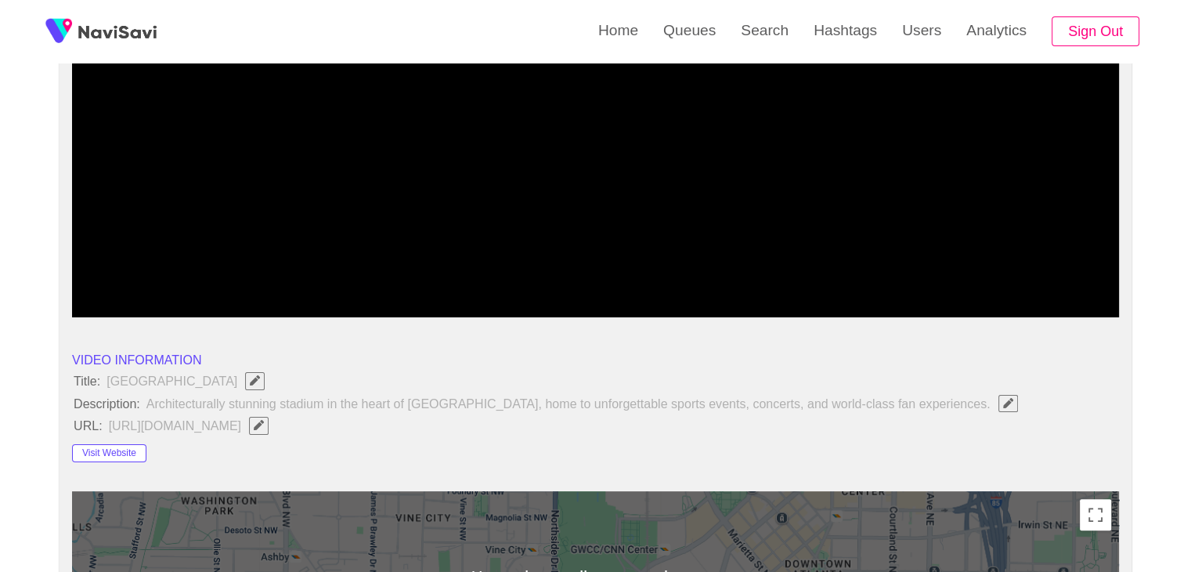
scroll to position [78, 0]
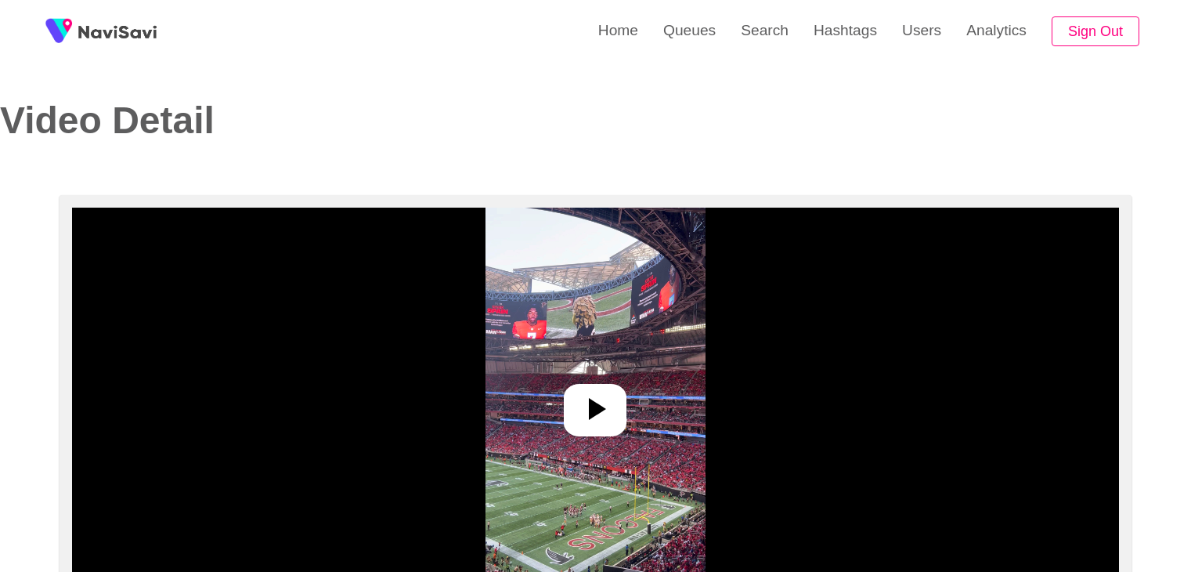
select select "**********"
select select "**"
click at [589, 428] on div at bounding box center [595, 410] width 63 height 52
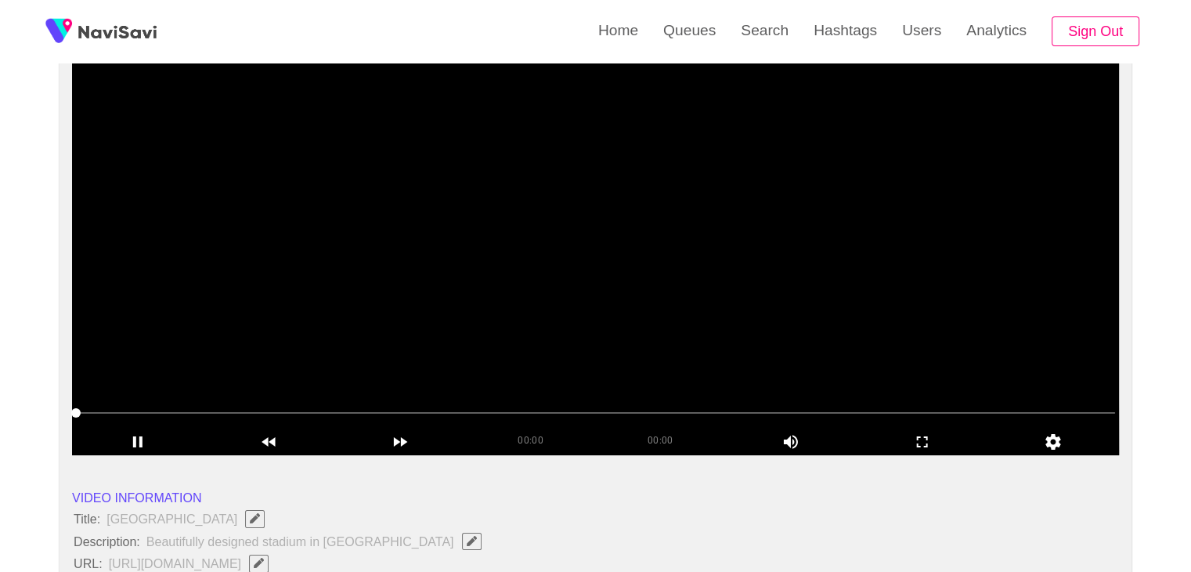
scroll to position [157, 0]
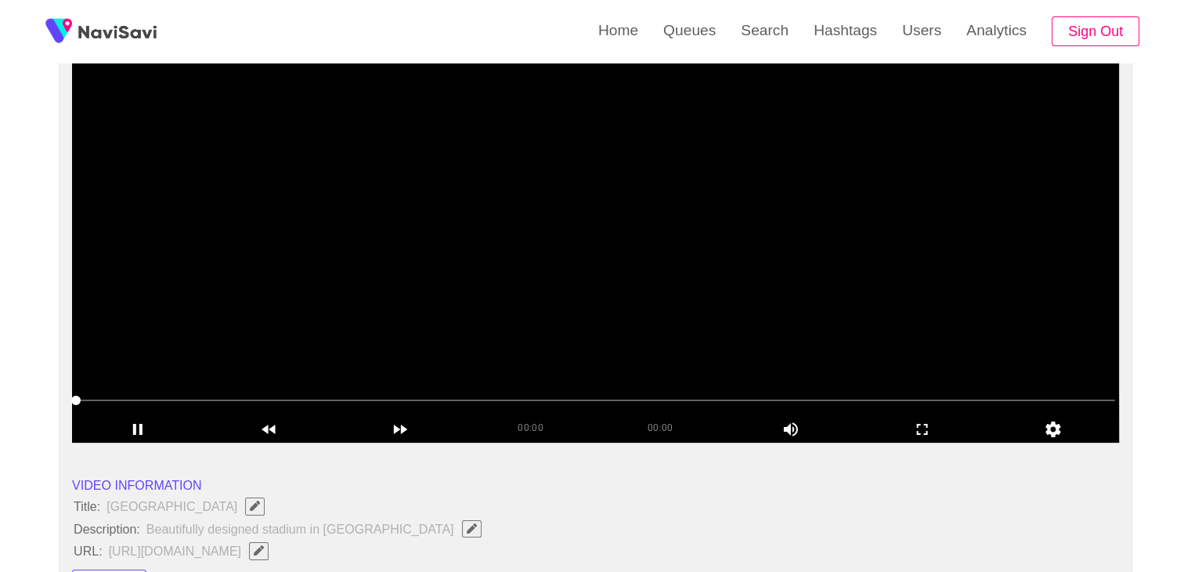
click at [943, 424] on icon "add" at bounding box center [923, 429] width 130 height 19
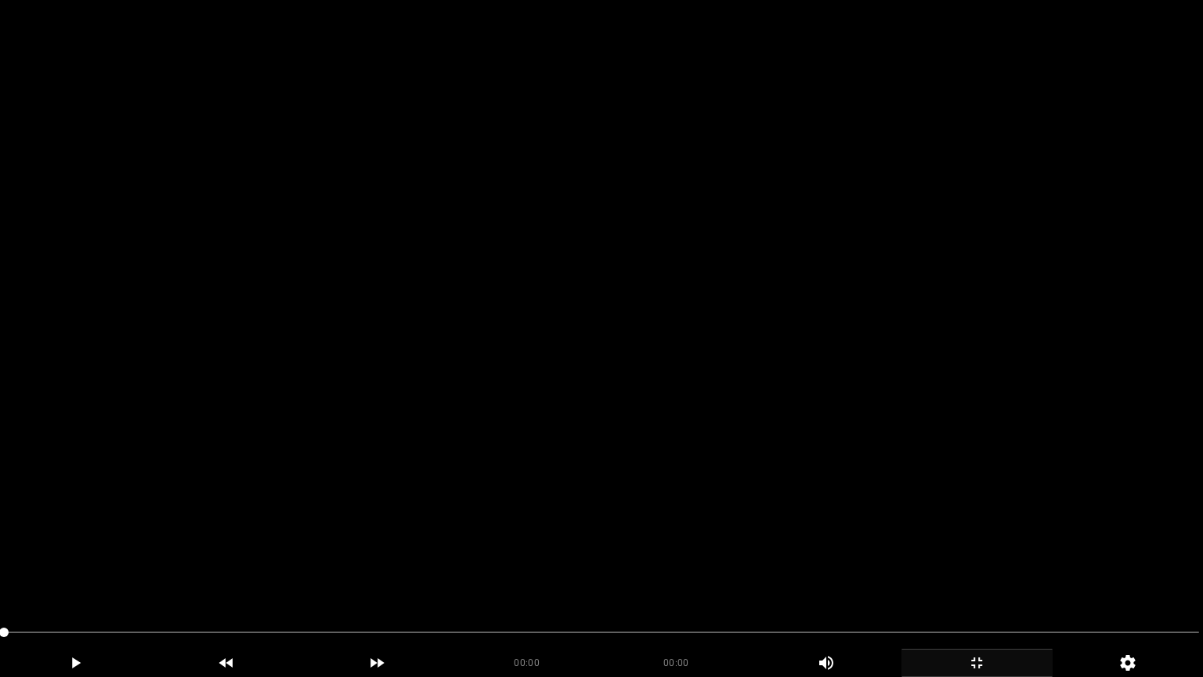
click at [984, 571] on icon "add" at bounding box center [977, 662] width 150 height 19
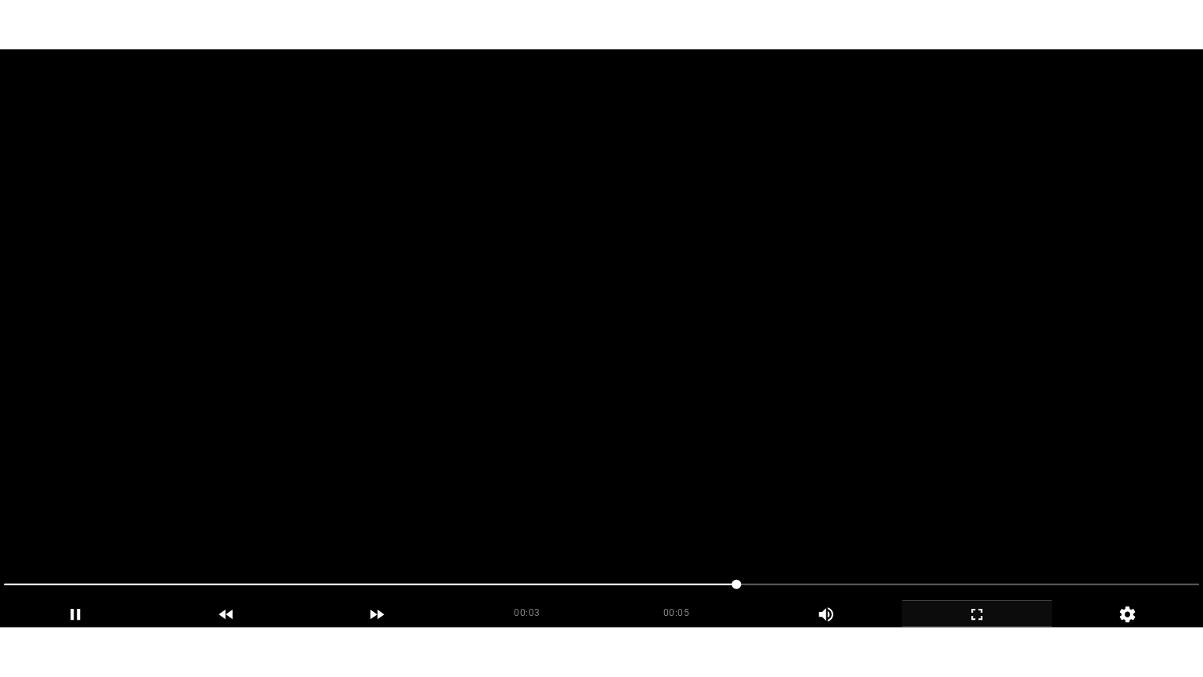
scroll to position [313, 0]
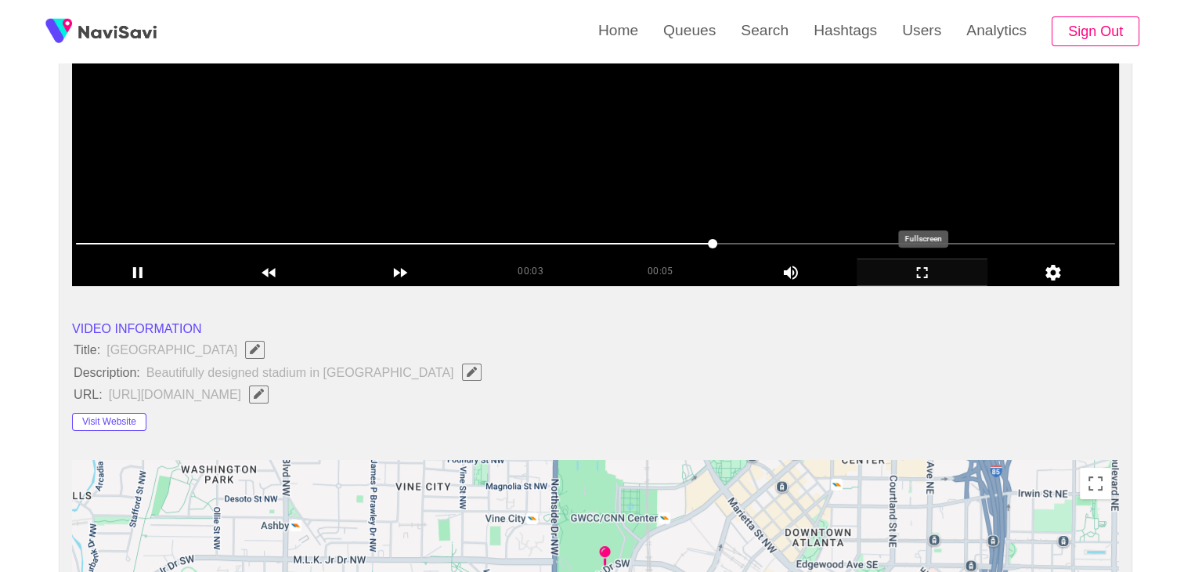
click at [927, 273] on icon "add" at bounding box center [923, 272] width 130 height 19
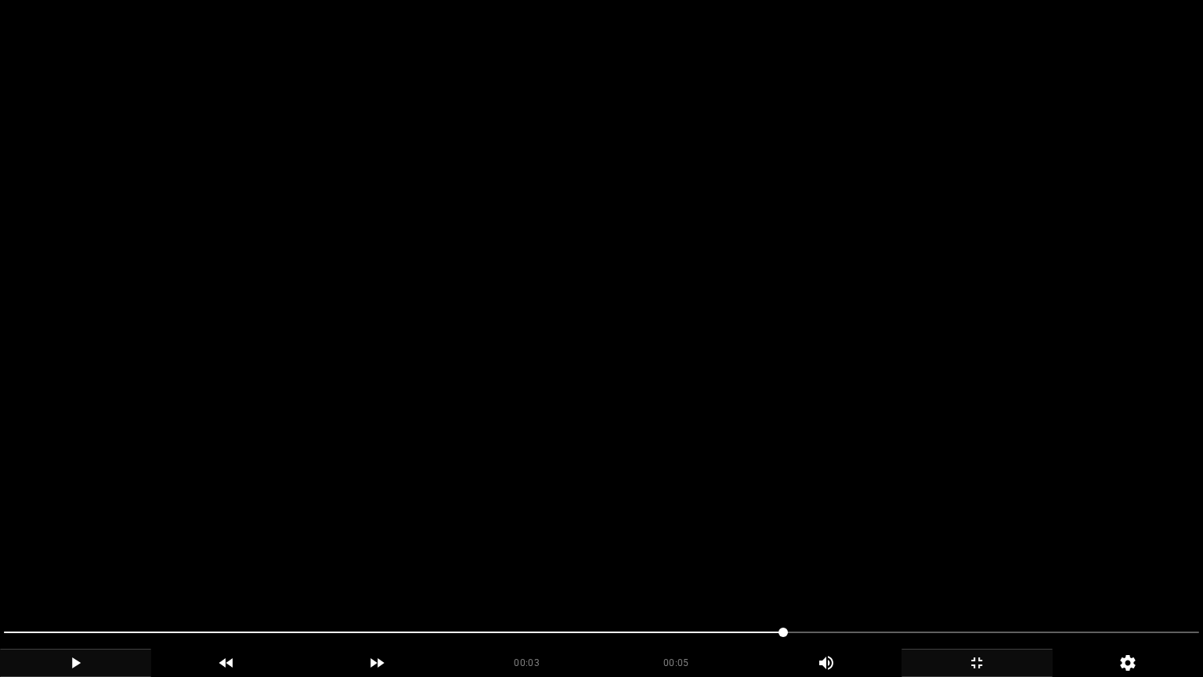
click at [62, 571] on icon "add" at bounding box center [76, 662] width 150 height 19
drag, startPoint x: 94, startPoint y: 637, endPoint x: 0, endPoint y: 627, distance: 94.5
click at [0, 571] on div at bounding box center [602, 634] width 1208 height 42
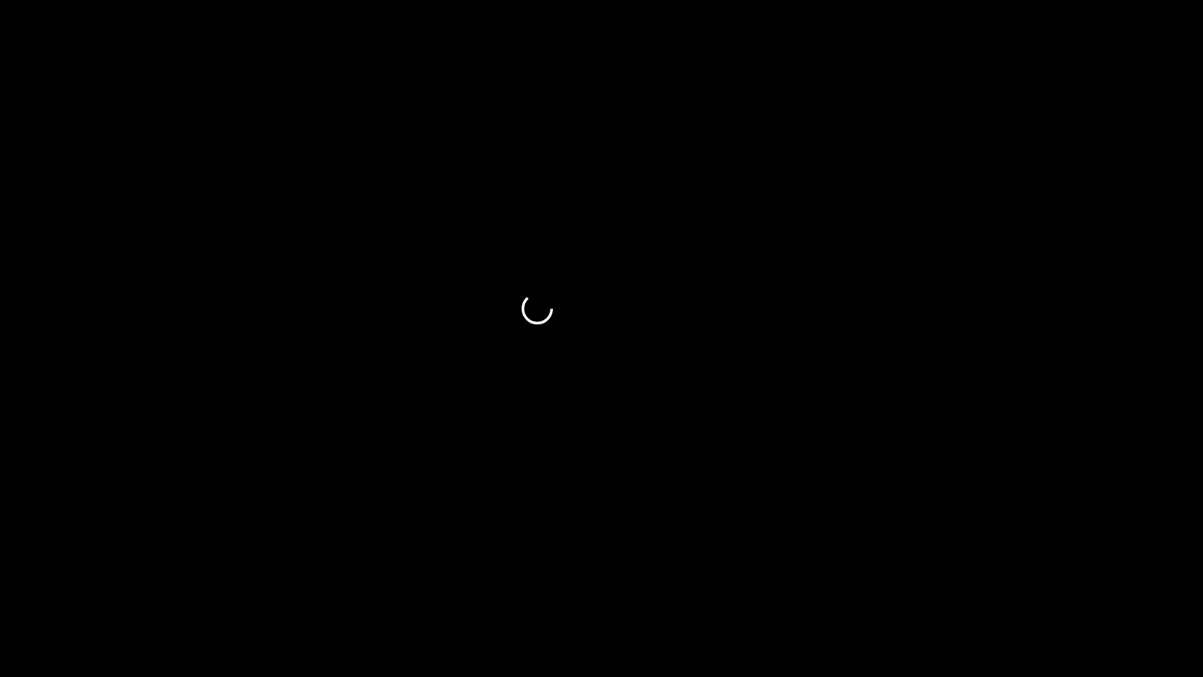
click at [91, 571] on icon "add" at bounding box center [76, 662] width 150 height 19
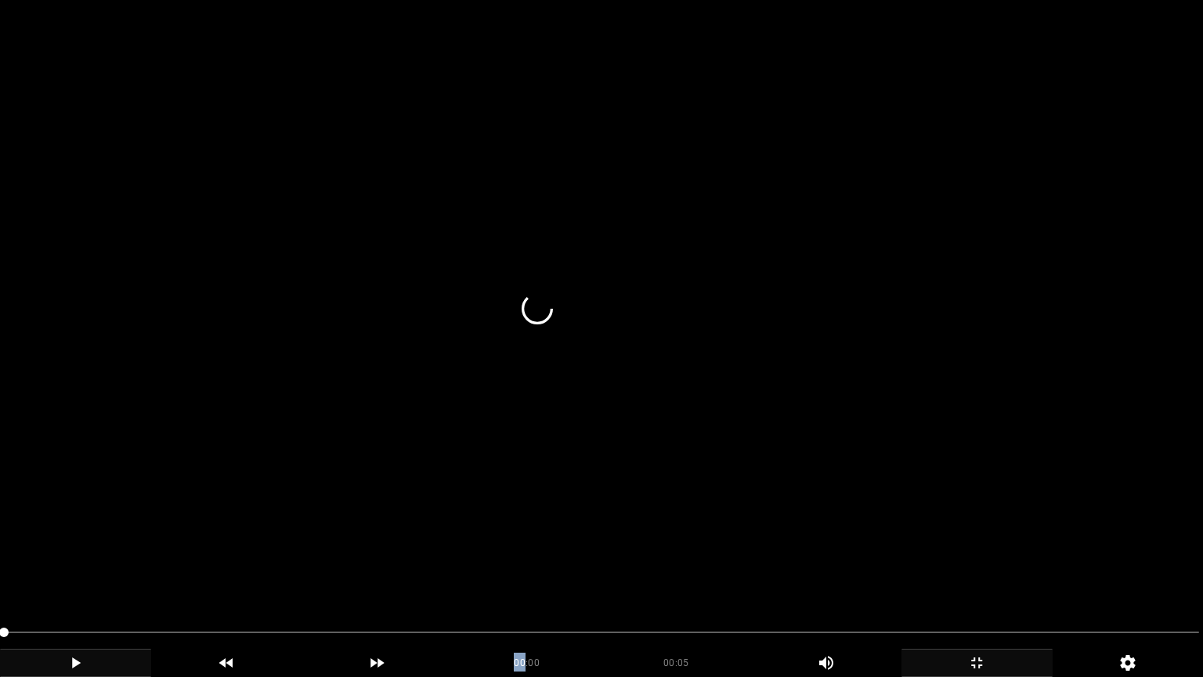
drag, startPoint x: 27, startPoint y: 634, endPoint x: 78, endPoint y: 633, distance: 51.7
click at [78, 571] on span at bounding box center [601, 632] width 1195 height 25
drag, startPoint x: 78, startPoint y: 633, endPoint x: 0, endPoint y: 623, distance: 79.0
click at [0, 571] on div at bounding box center [602, 634] width 1208 height 42
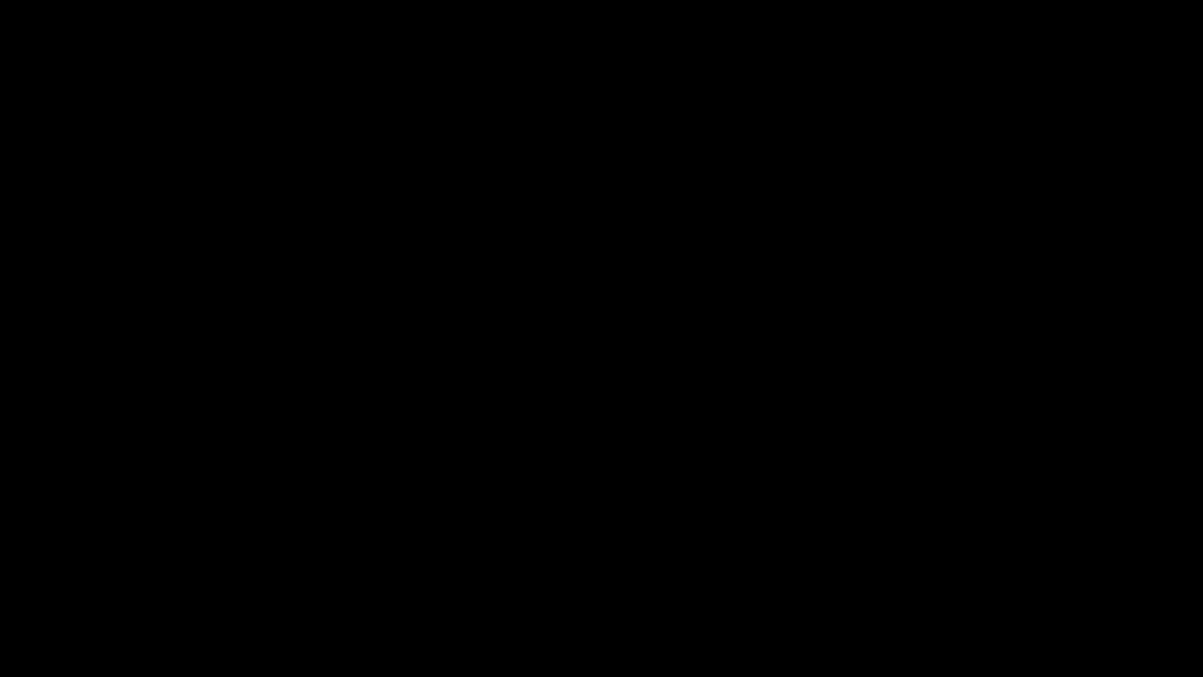
click at [88, 571] on icon "add" at bounding box center [76, 662] width 150 height 19
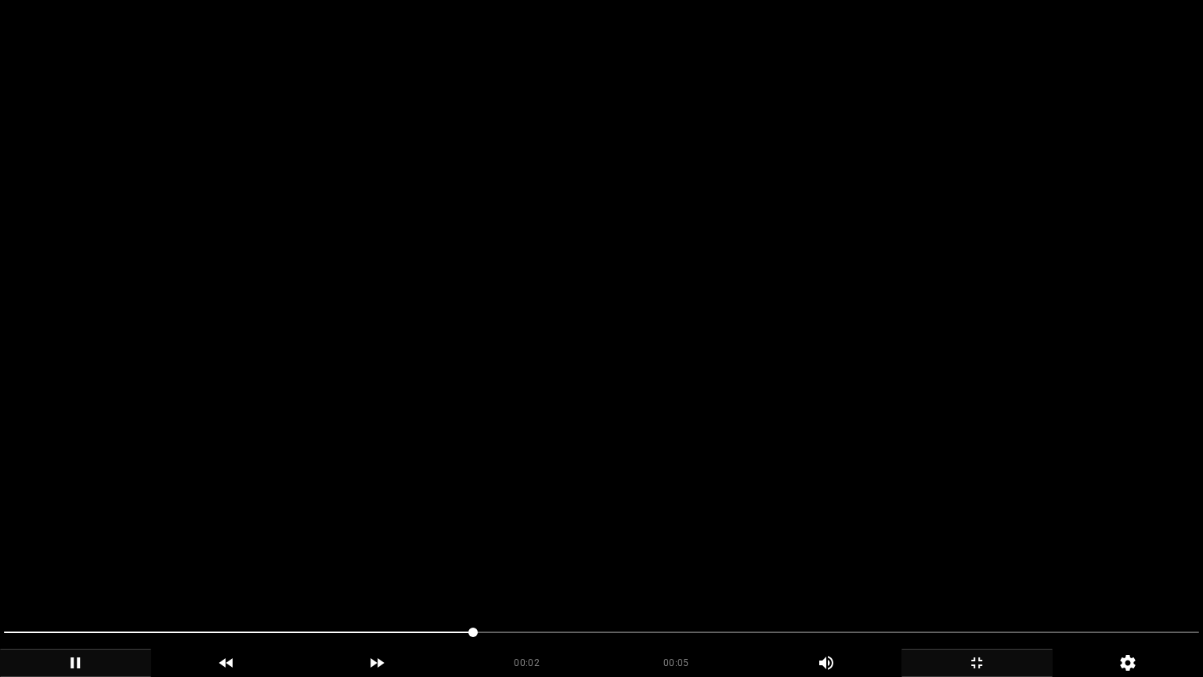
drag, startPoint x: 175, startPoint y: 636, endPoint x: 29, endPoint y: 632, distance: 145.7
click at [29, 571] on span at bounding box center [601, 632] width 1195 height 25
click at [0, 571] on div at bounding box center [602, 634] width 1208 height 42
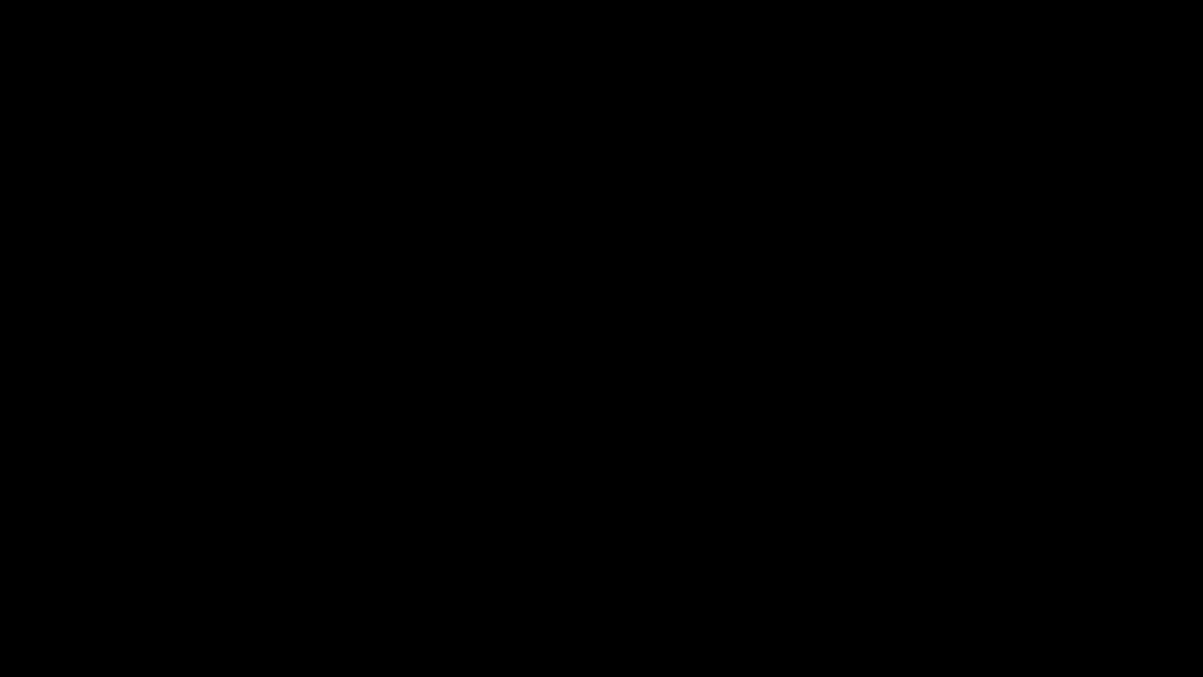
click at [85, 571] on icon "add" at bounding box center [76, 662] width 150 height 19
click at [83, 571] on icon "add" at bounding box center [76, 662] width 150 height 19
click at [110, 571] on div "add" at bounding box center [75, 662] width 151 height 28
click at [924, 571] on span at bounding box center [601, 632] width 1195 height 25
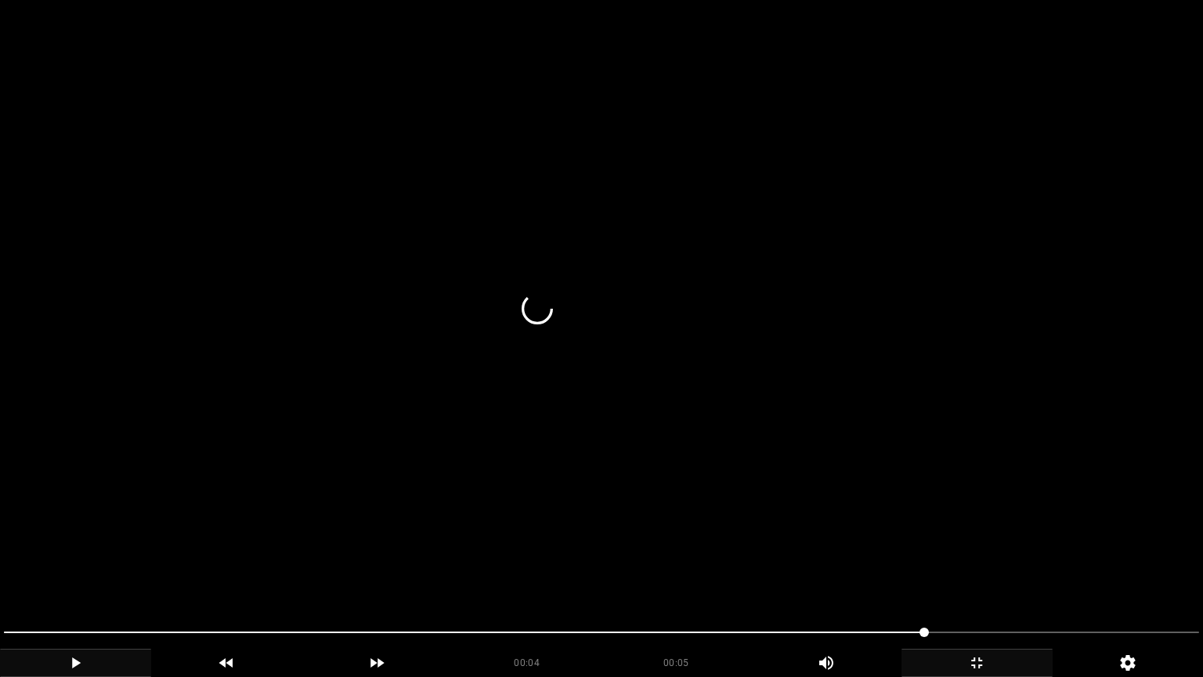
click at [135, 571] on icon "add" at bounding box center [76, 662] width 150 height 19
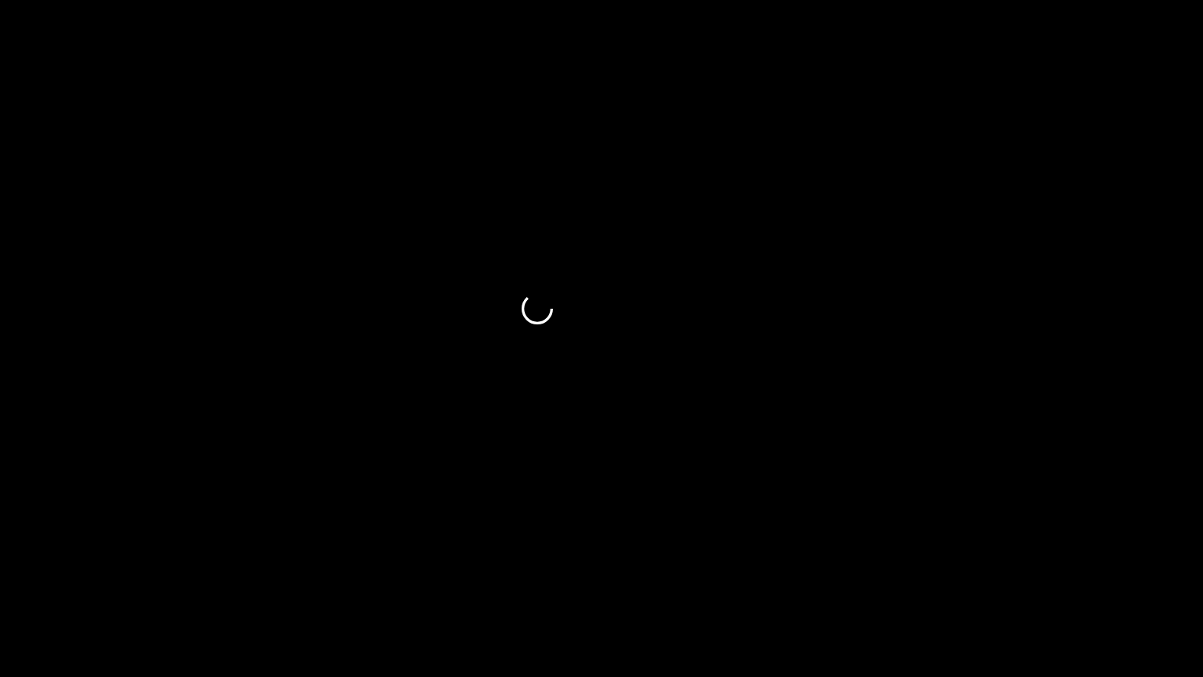
drag, startPoint x: 394, startPoint y: 641, endPoint x: 0, endPoint y: 654, distance: 394.2
click at [0, 571] on div "00:04 00:05 Picture In Picture 1" at bounding box center [601, 648] width 1203 height 57
click at [54, 571] on div "add" at bounding box center [75, 662] width 151 height 28
click at [85, 571] on icon "add" at bounding box center [76, 662] width 150 height 19
click at [1006, 571] on icon "add" at bounding box center [977, 662] width 150 height 19
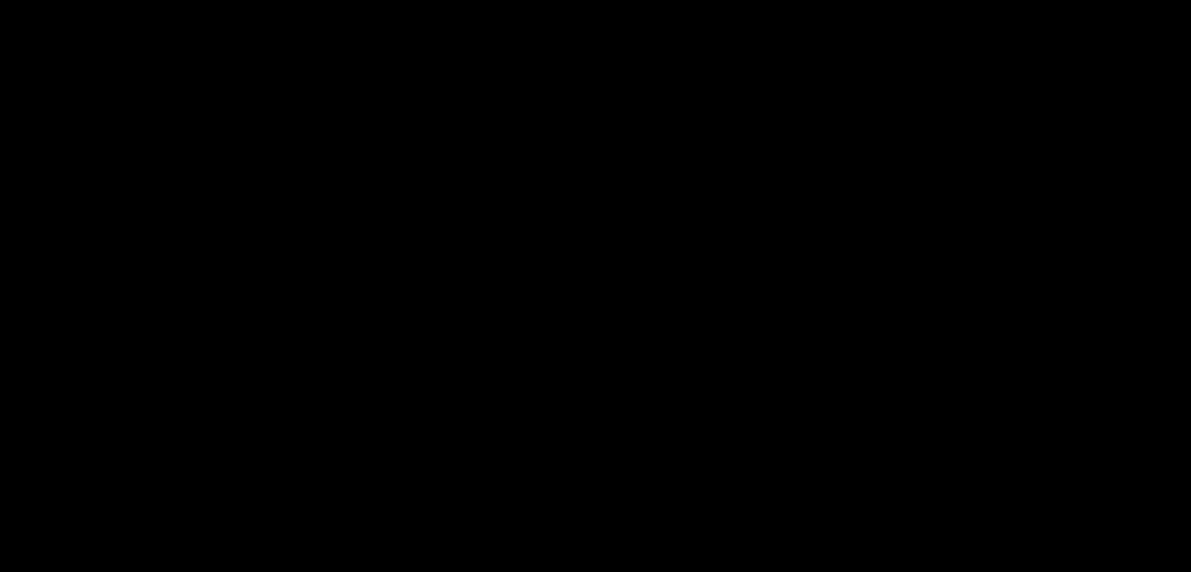
scroll to position [461, 0]
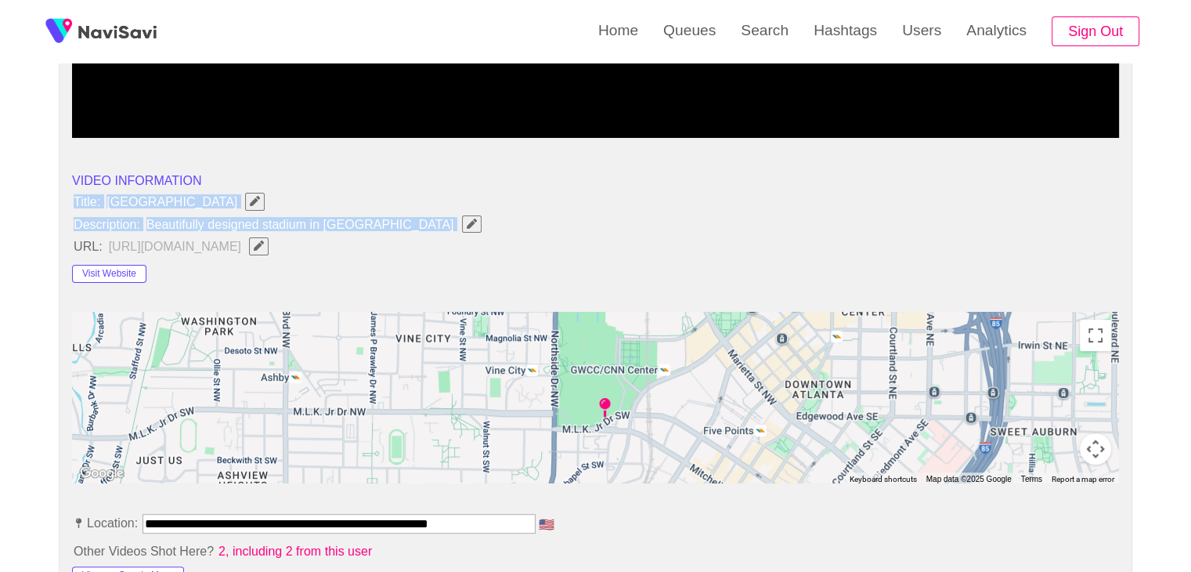
drag, startPoint x: 69, startPoint y: 194, endPoint x: 373, endPoint y: 218, distance: 304.8
click at [467, 222] on icon "Edit Field" at bounding box center [472, 224] width 10 height 10
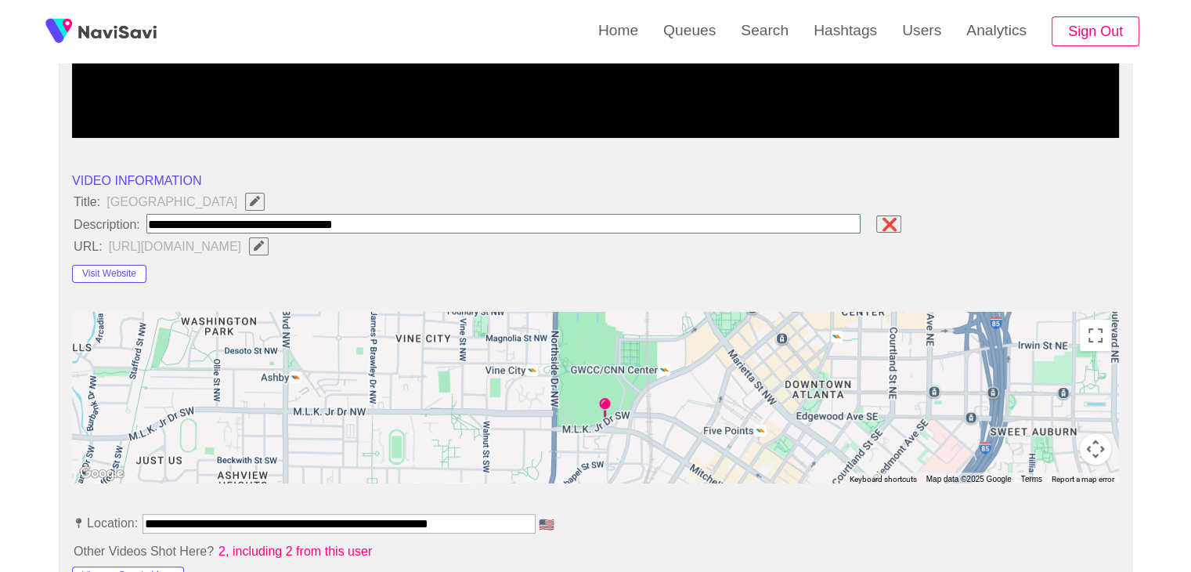
click at [379, 223] on input "field" at bounding box center [503, 224] width 715 height 20
drag, startPoint x: 379, startPoint y: 223, endPoint x: 0, endPoint y: 227, distance: 379.1
type input "**********"
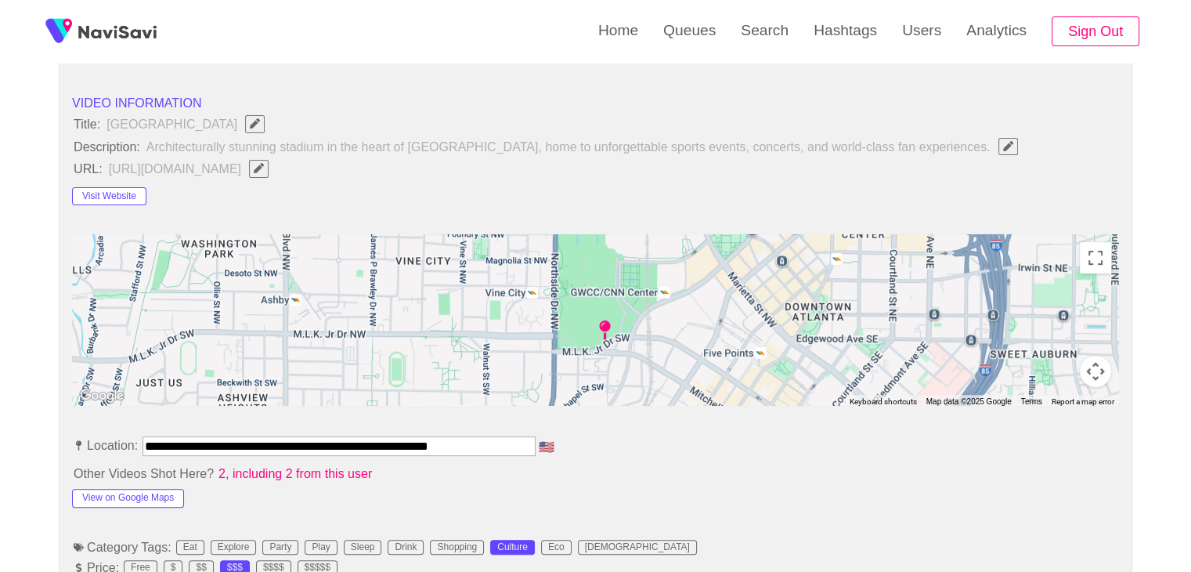
scroll to position [540, 0]
click at [125, 193] on button "Visit Website" at bounding box center [109, 195] width 74 height 19
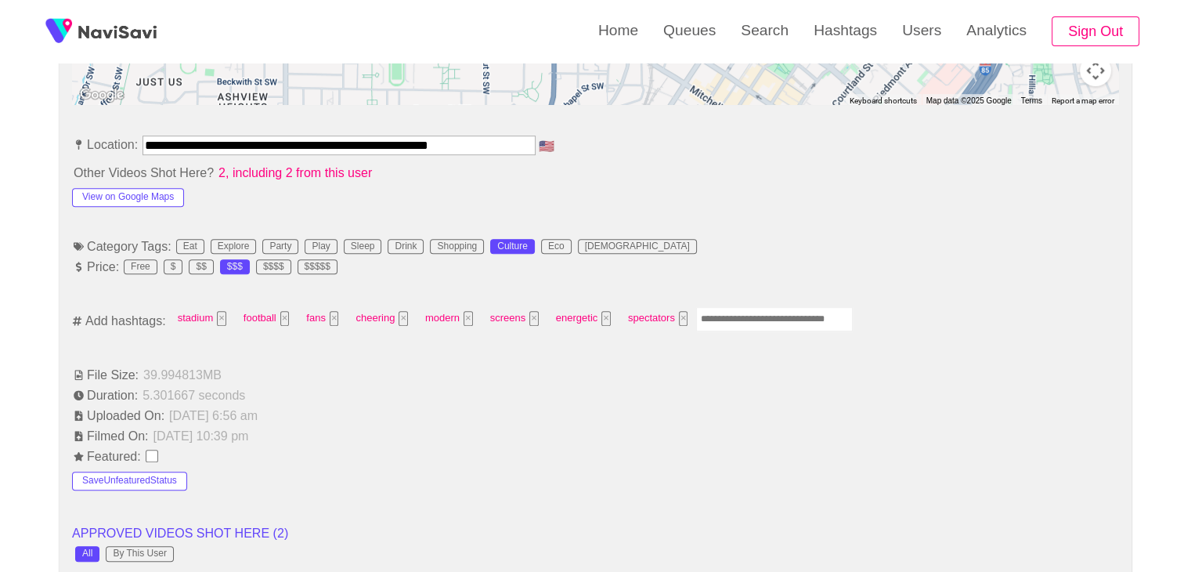
scroll to position [862, 0]
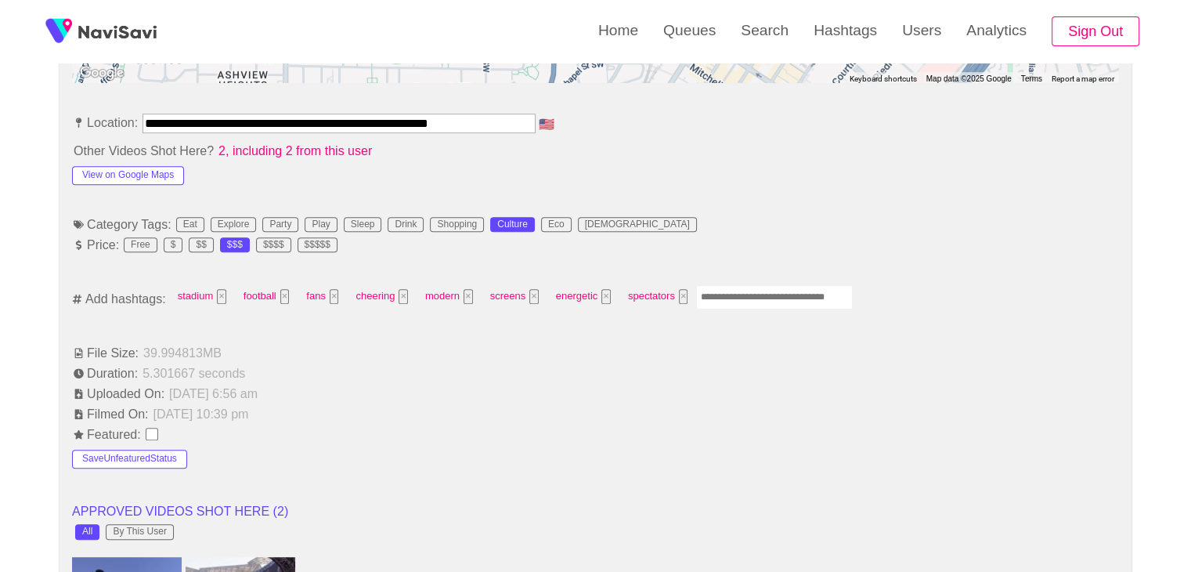
click at [727, 299] on input "Enter tag here and press return" at bounding box center [774, 297] width 157 height 24
click at [743, 287] on input "Enter tag here and press return" at bounding box center [774, 297] width 157 height 24
type input "****"
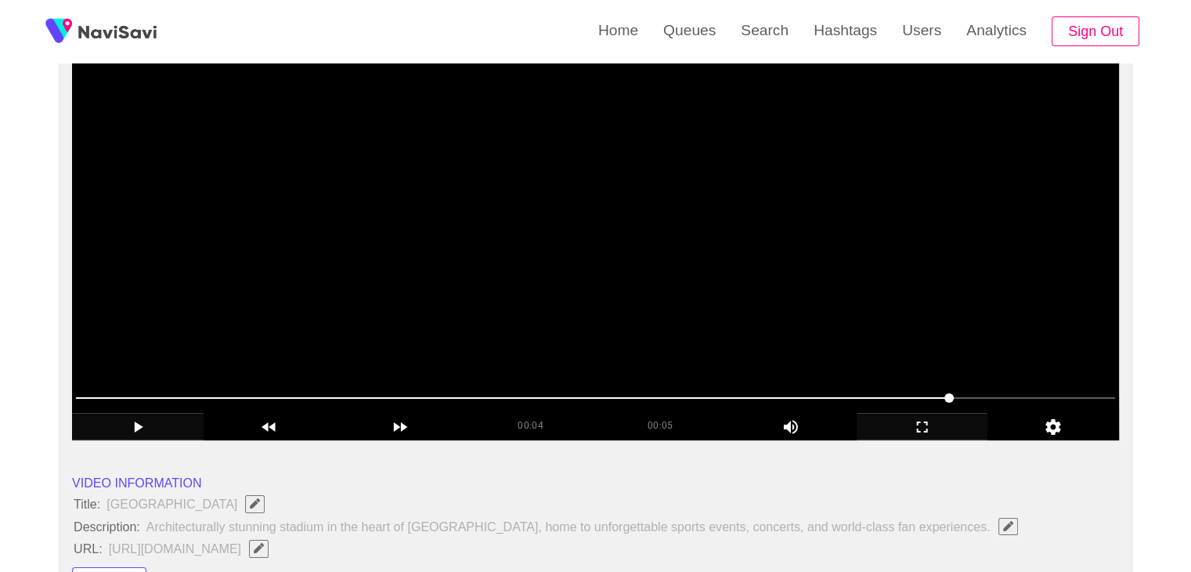
scroll to position [157, 0]
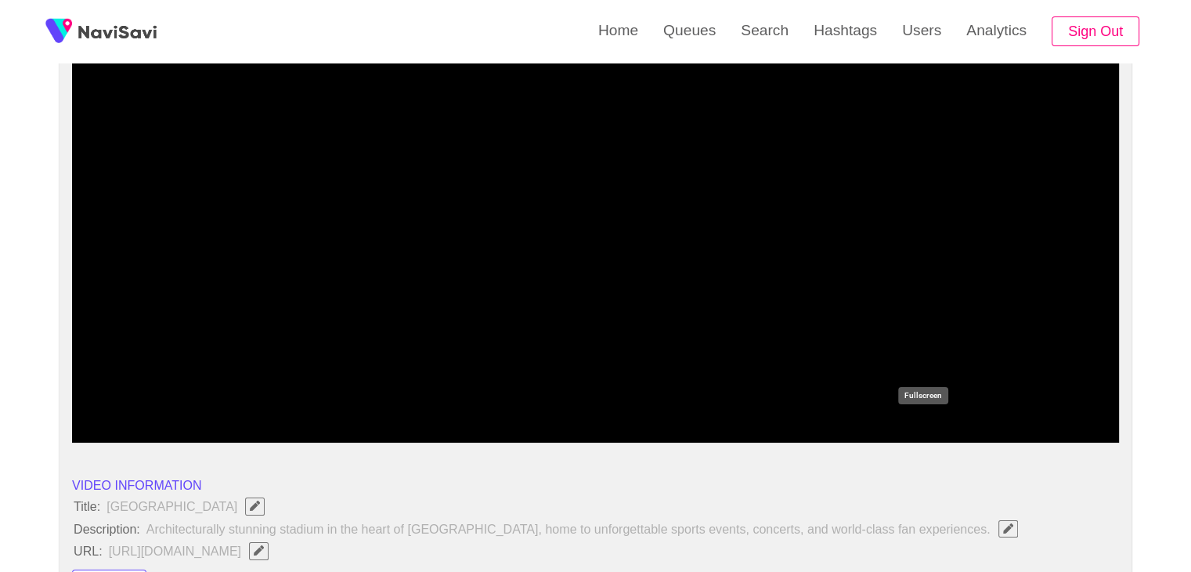
click at [908, 423] on icon "add" at bounding box center [923, 429] width 130 height 19
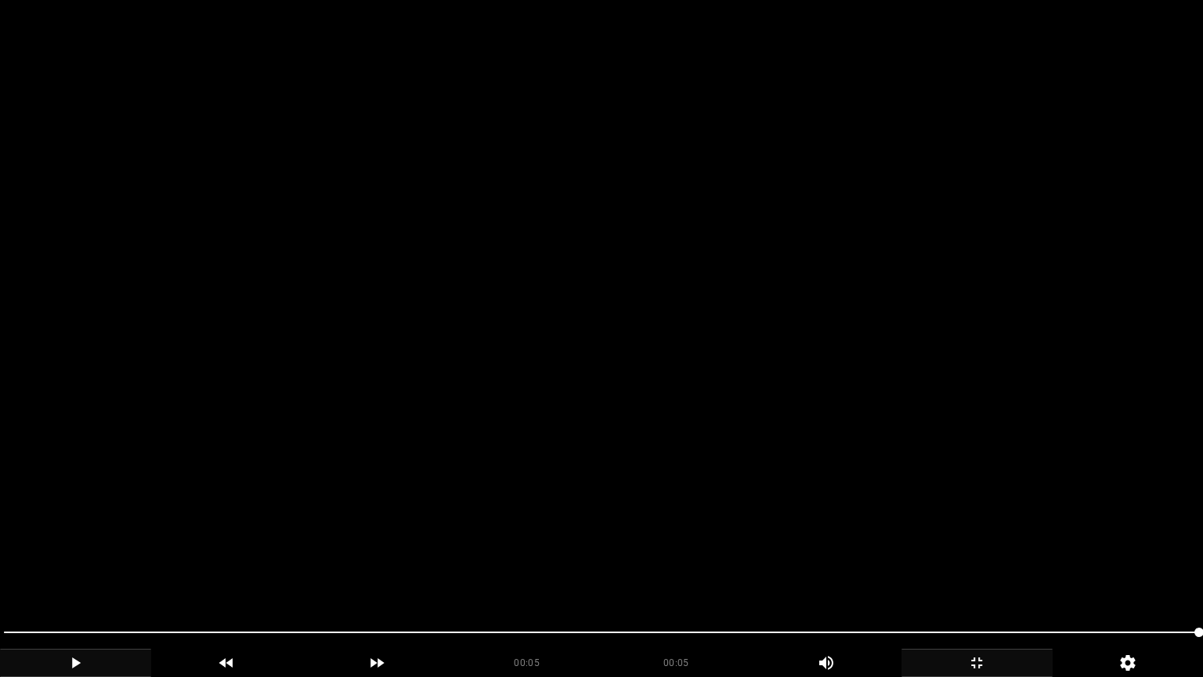
click at [979, 571] on icon "add" at bounding box center [977, 662] width 150 height 19
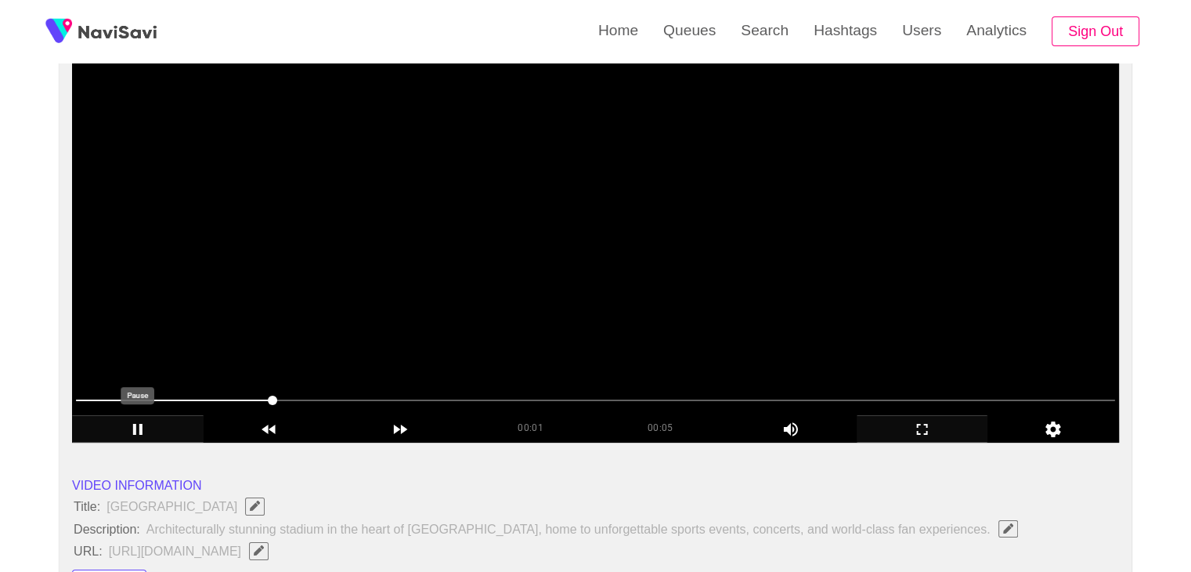
click at [113, 428] on icon "add" at bounding box center [138, 429] width 130 height 19
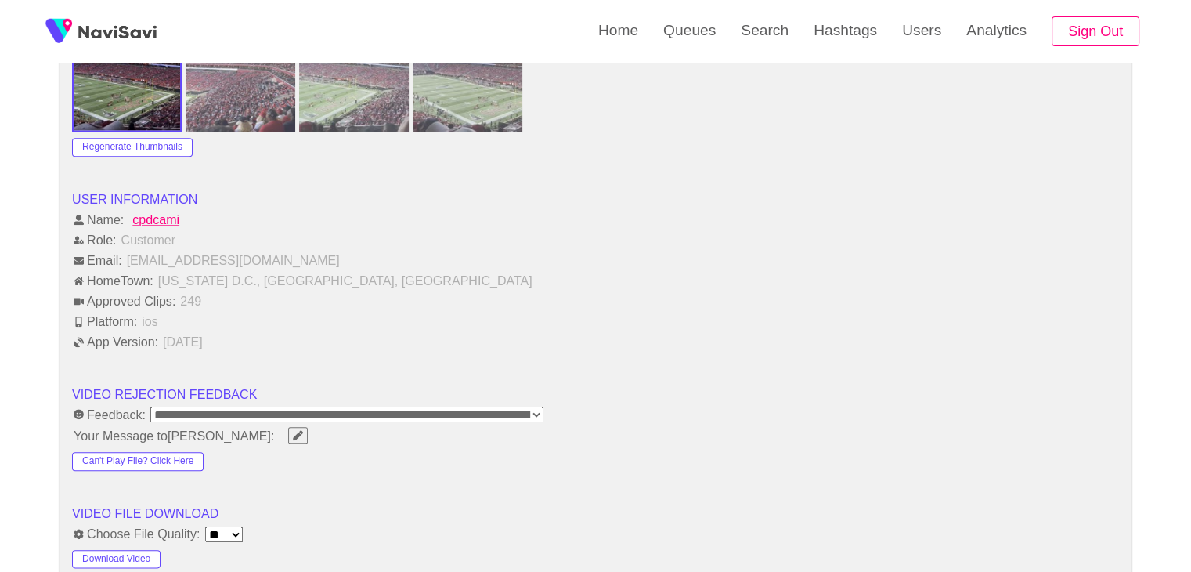
scroll to position [1880, 0]
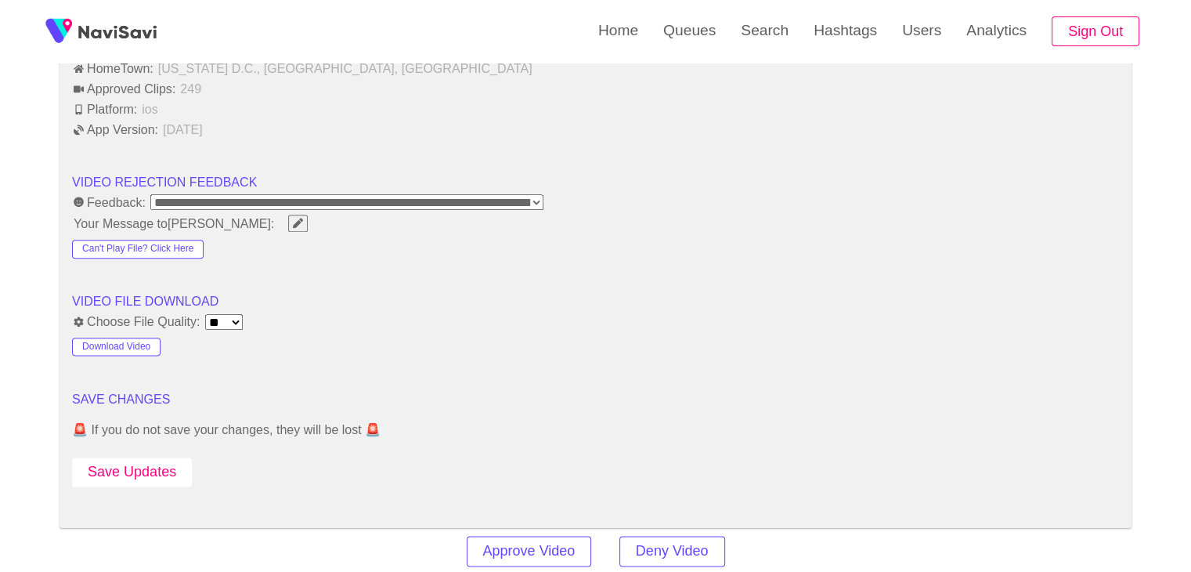
click at [144, 468] on button "Save Updates" at bounding box center [132, 471] width 120 height 29
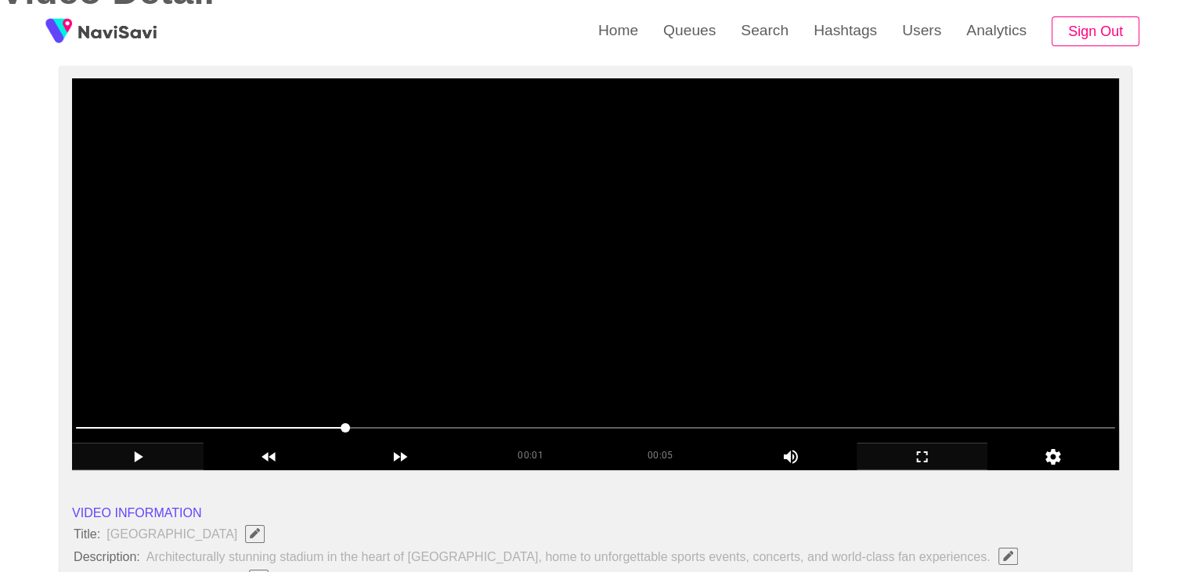
scroll to position [0, 0]
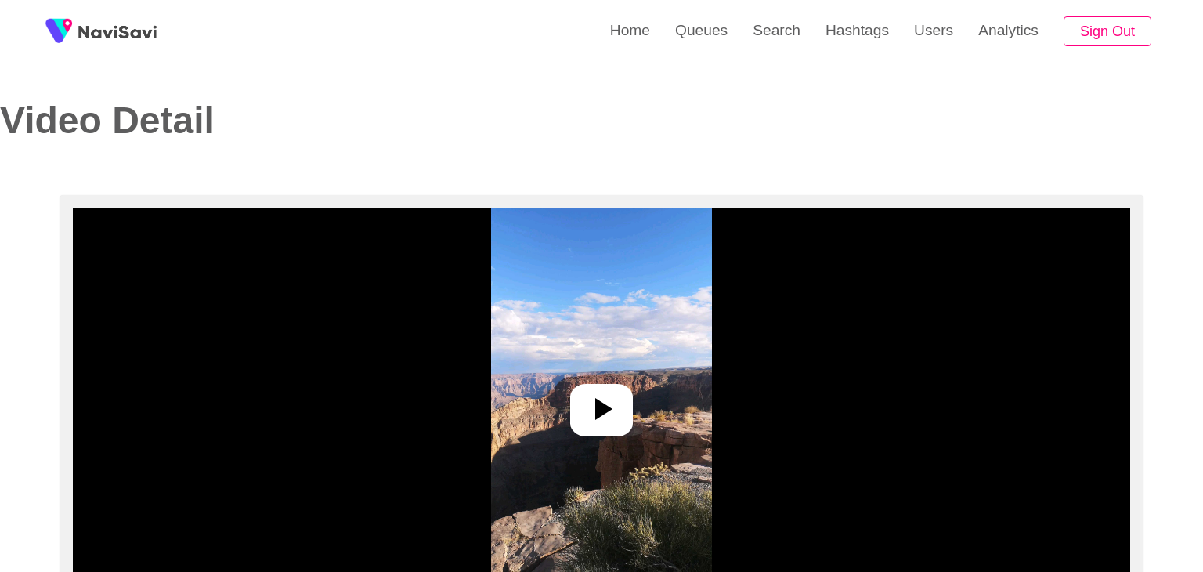
select select "**********"
select select "**"
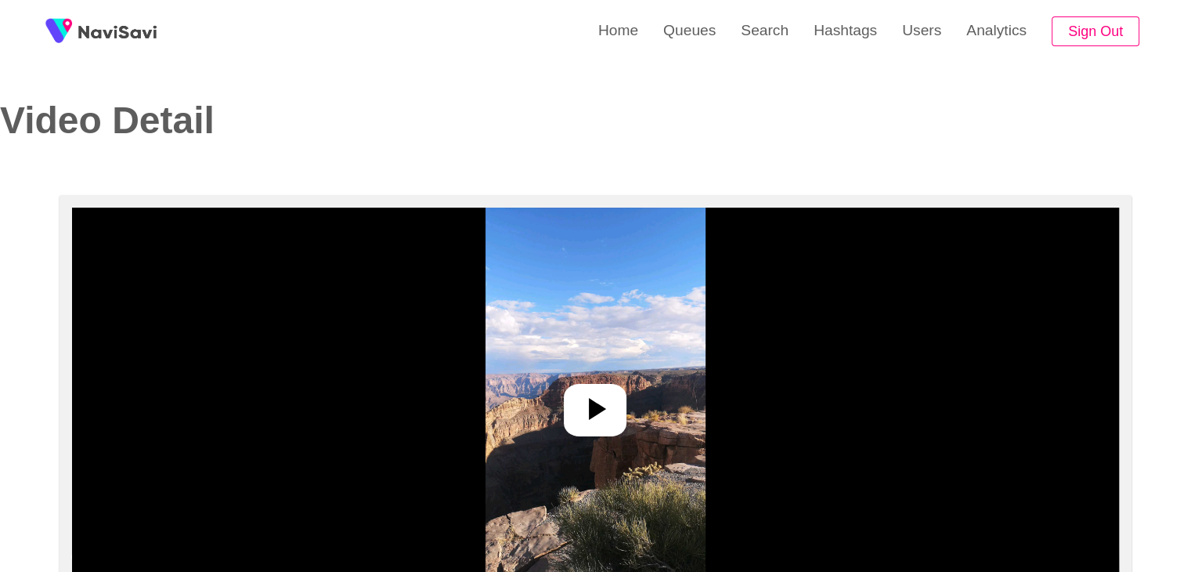
click at [576, 408] on icon at bounding box center [595, 409] width 38 height 38
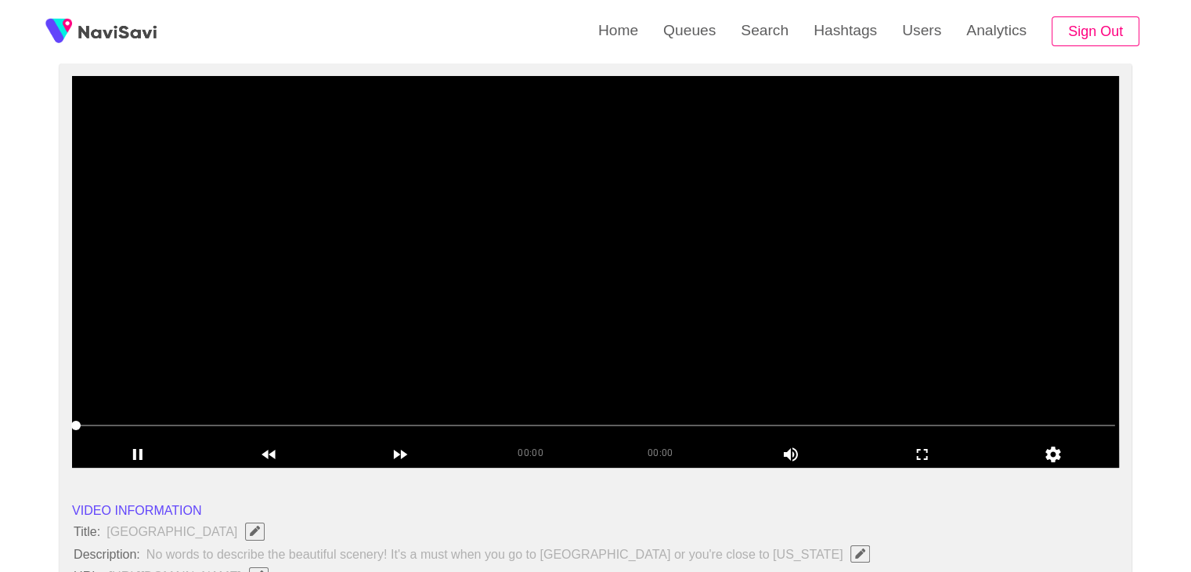
scroll to position [157, 0]
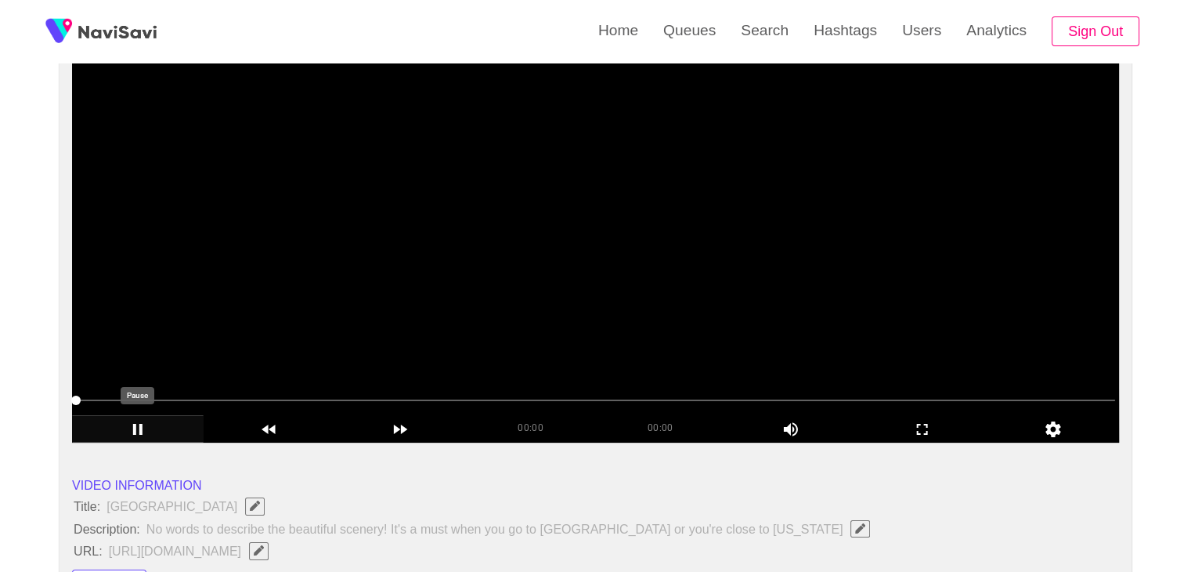
click at [147, 428] on icon "add" at bounding box center [138, 429] width 130 height 19
click at [936, 432] on icon "add" at bounding box center [923, 429] width 130 height 19
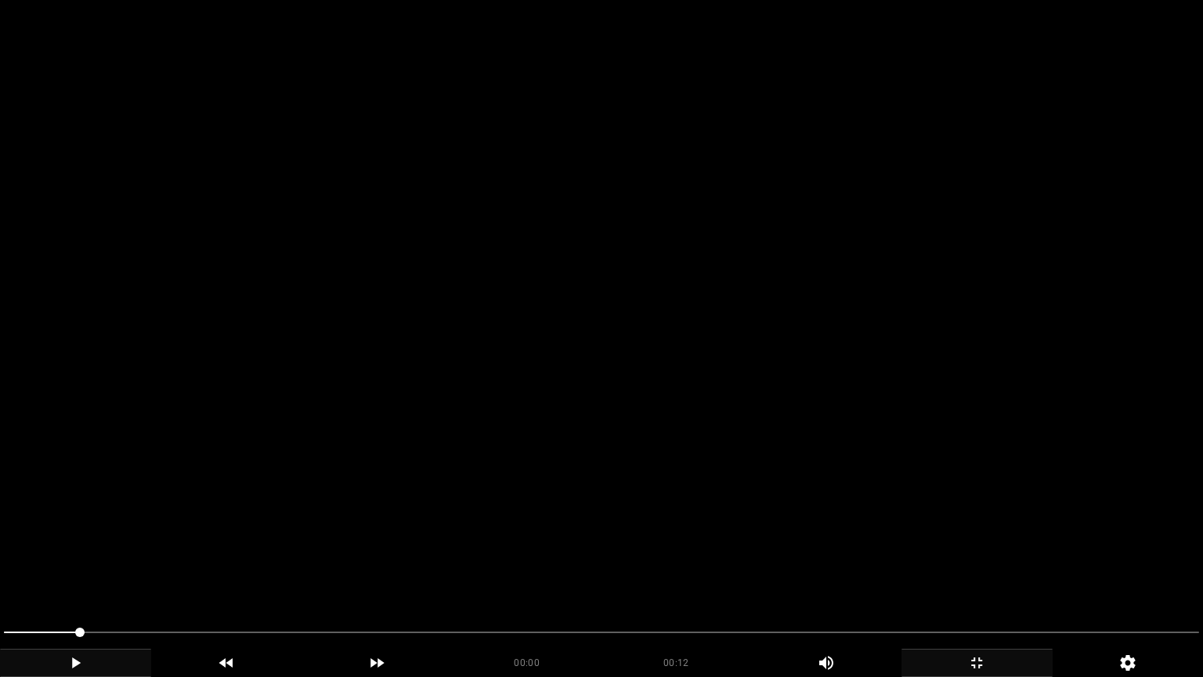
drag, startPoint x: 11, startPoint y: 633, endPoint x: 0, endPoint y: 633, distance: 11.0
click at [0, 571] on div at bounding box center [602, 634] width 1208 height 42
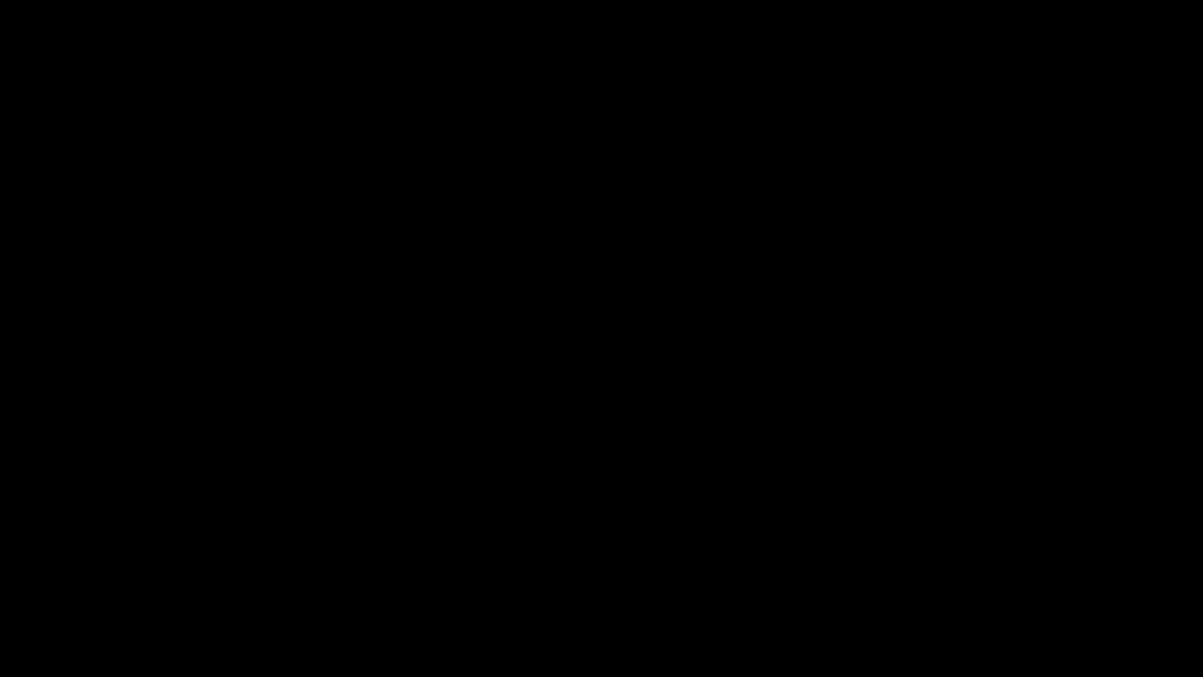
click at [93, 571] on div "add" at bounding box center [75, 662] width 151 height 28
click at [93, 571] on icon "add" at bounding box center [76, 662] width 150 height 19
click at [92, 571] on icon "add" at bounding box center [76, 662] width 150 height 19
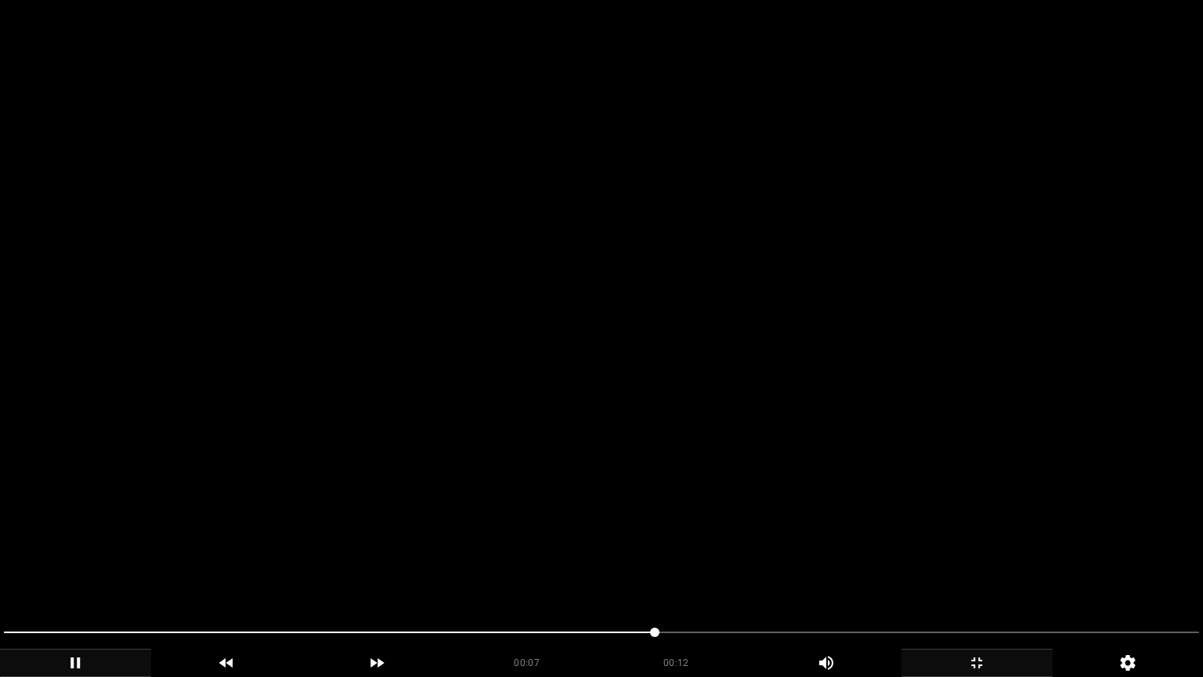
click at [67, 571] on div "add" at bounding box center [75, 662] width 151 height 28
click at [85, 571] on icon "add" at bounding box center [76, 662] width 150 height 19
click at [69, 571] on div "add" at bounding box center [75, 662] width 151 height 28
click at [85, 571] on icon "add" at bounding box center [76, 662] width 150 height 19
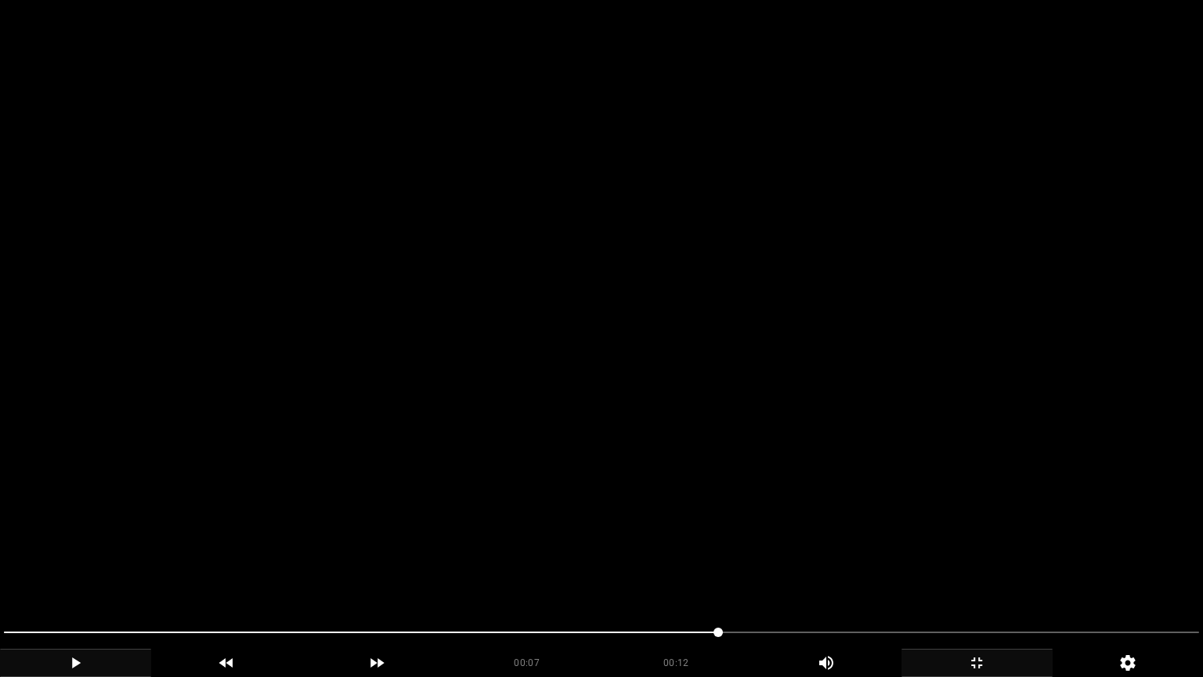
click at [778, 571] on span at bounding box center [601, 632] width 1195 height 25
click at [845, 571] on span at bounding box center [601, 632] width 1195 height 25
drag, startPoint x: 910, startPoint y: 627, endPoint x: 919, endPoint y: 627, distance: 8.6
click at [919, 571] on span at bounding box center [601, 632] width 1195 height 25
click at [995, 571] on span at bounding box center [601, 632] width 1195 height 2
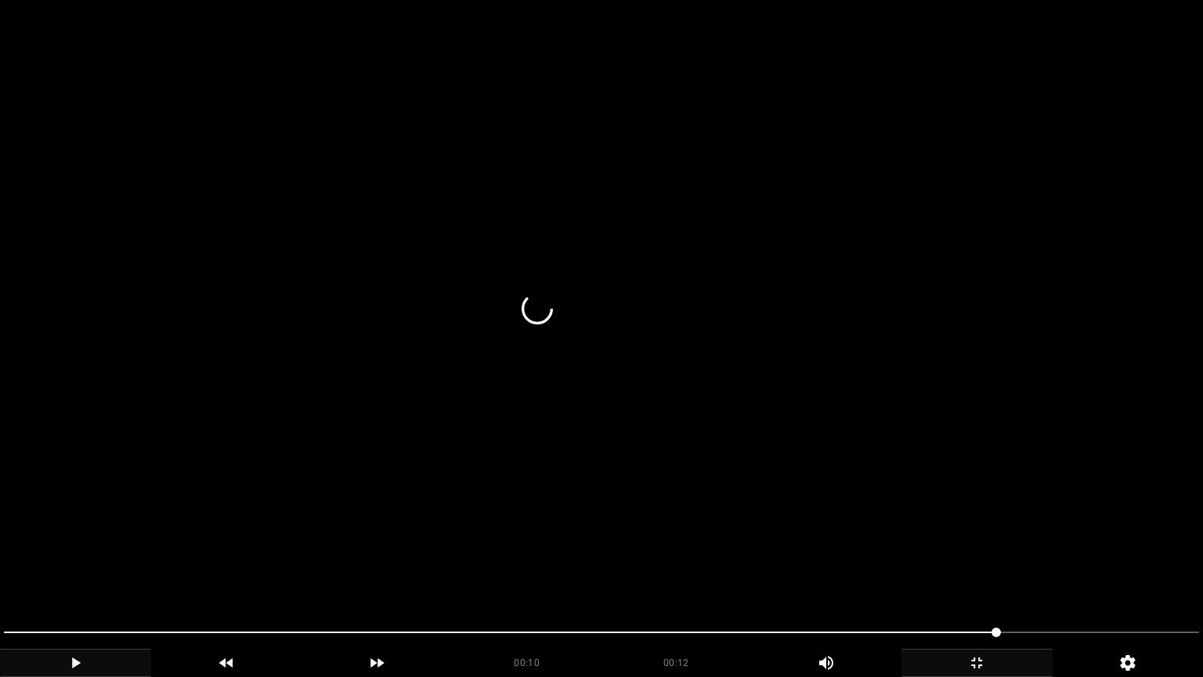
drag, startPoint x: 995, startPoint y: 633, endPoint x: 1018, endPoint y: 630, distance: 22.9
click at [1018, 571] on span at bounding box center [601, 632] width 1195 height 25
click at [986, 571] on icon "add" at bounding box center [977, 662] width 150 height 19
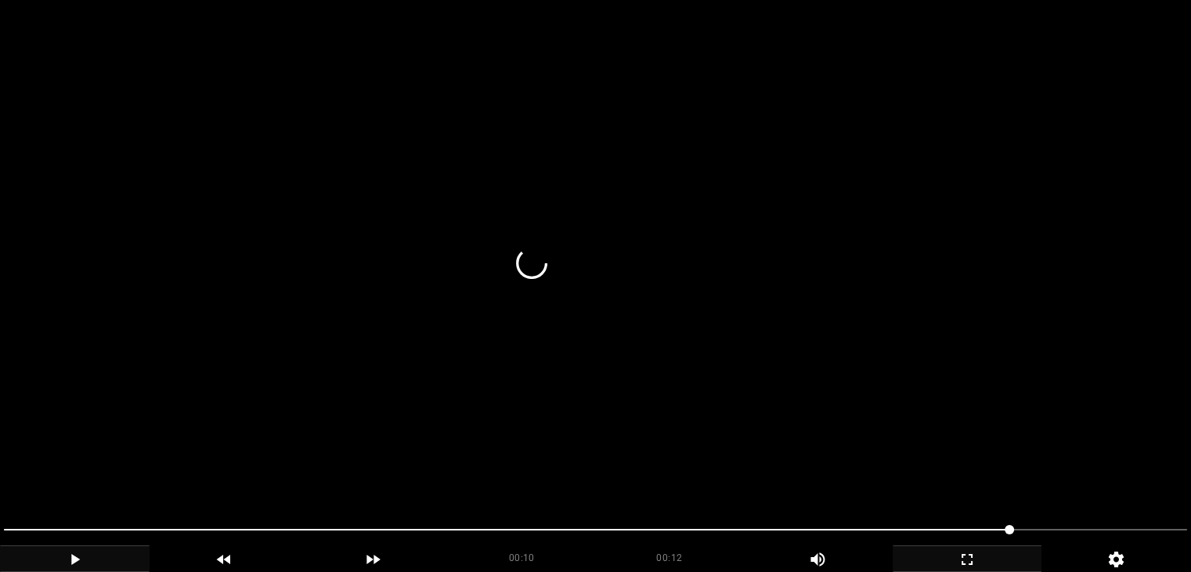
scroll to position [313, 0]
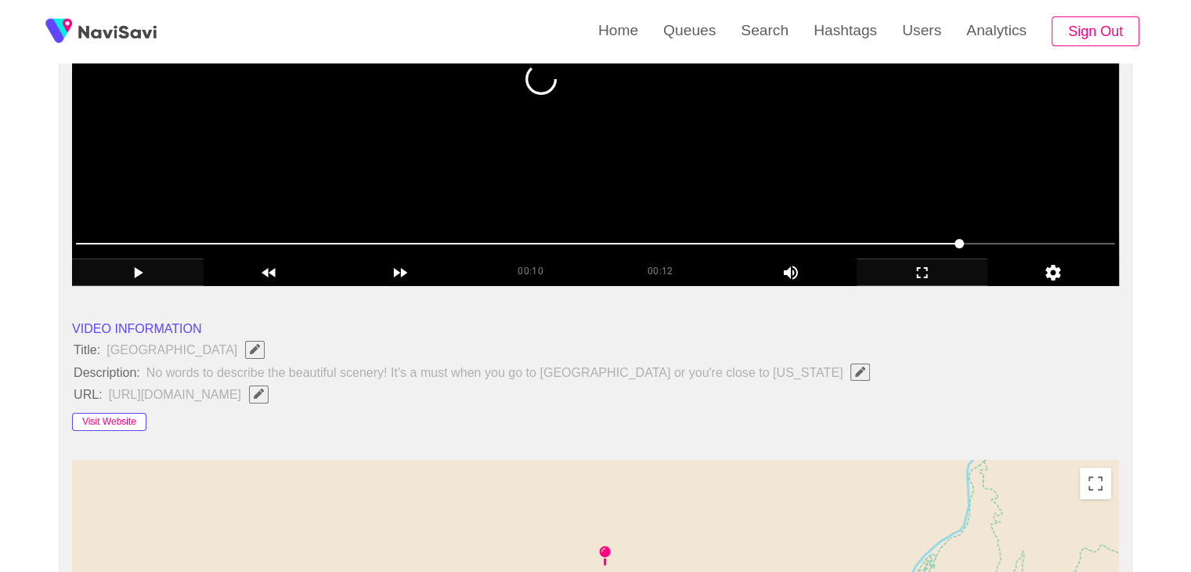
click at [113, 421] on button "Visit Website" at bounding box center [109, 422] width 74 height 19
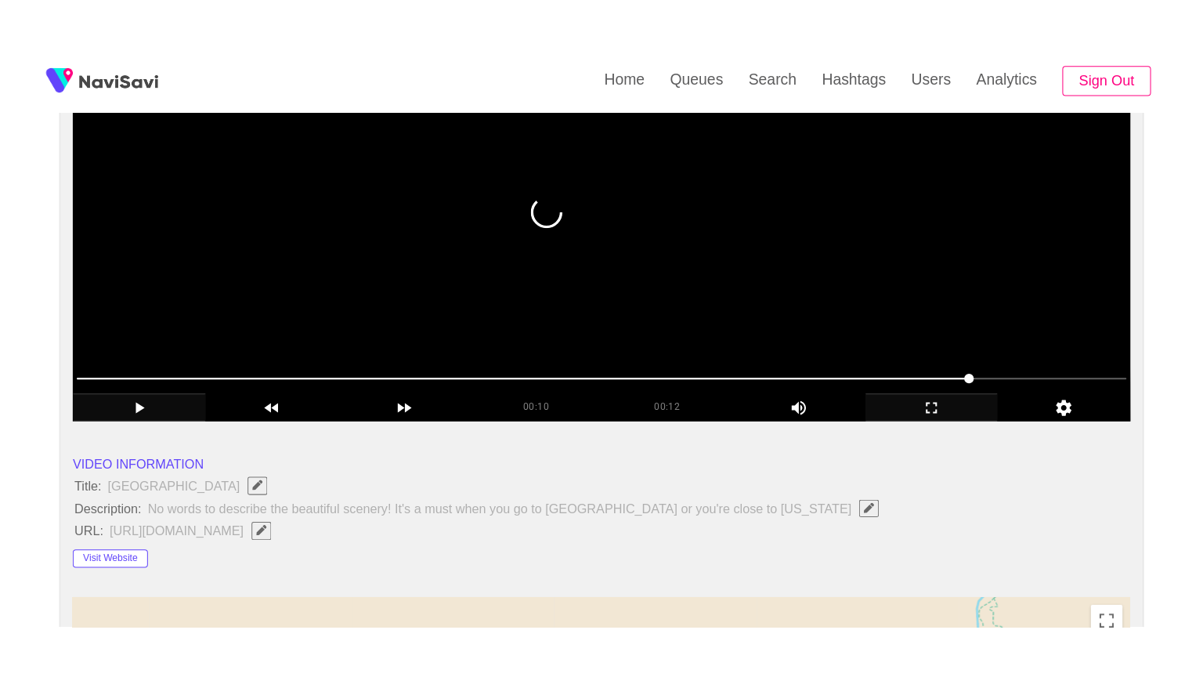
scroll to position [235, 0]
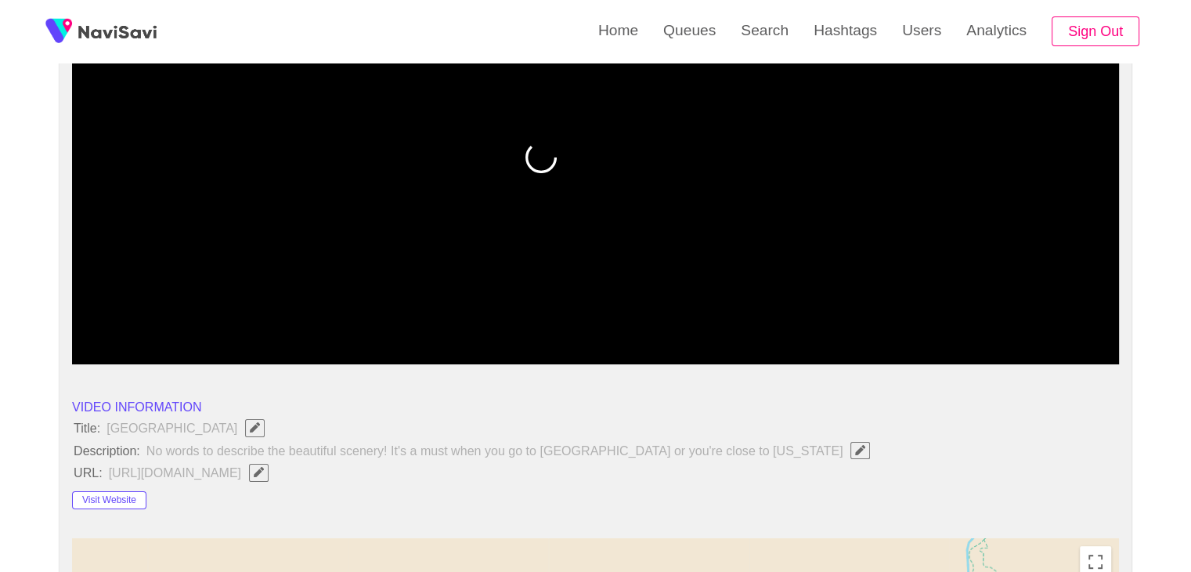
drag, startPoint x: 152, startPoint y: 334, endPoint x: 0, endPoint y: 327, distance: 152.1
click at [139, 341] on icon "add" at bounding box center [138, 350] width 130 height 19
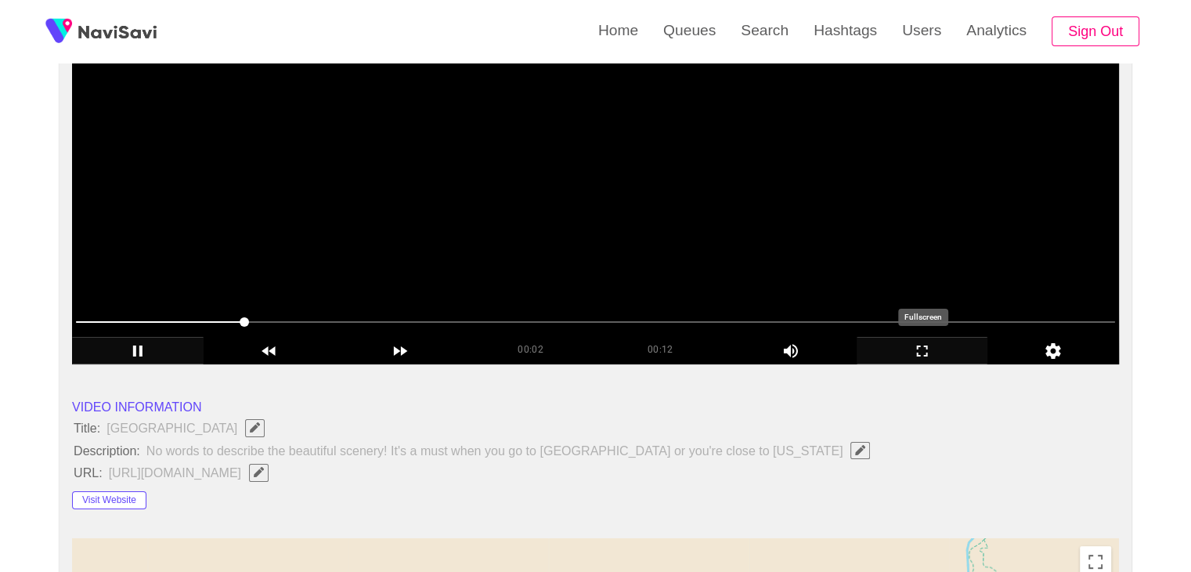
drag, startPoint x: 930, startPoint y: 348, endPoint x: 933, endPoint y: 417, distance: 69.0
click at [933, 349] on icon "add" at bounding box center [923, 350] width 130 height 19
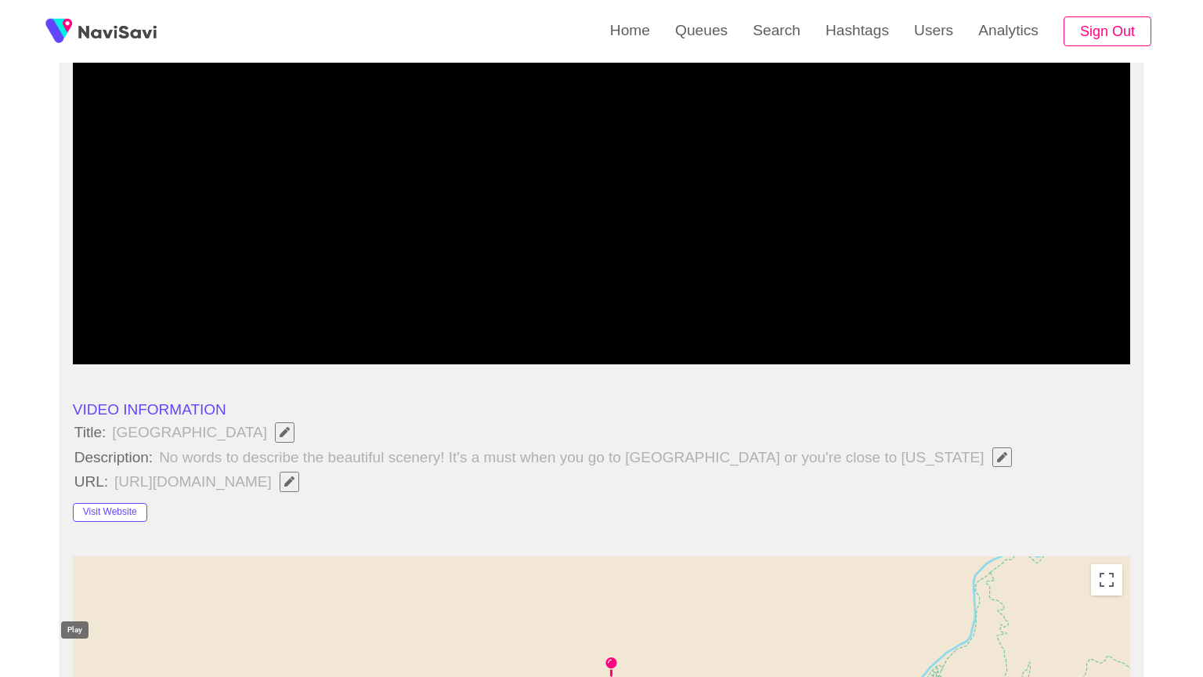
click at [73, 364] on div "add" at bounding box center [139, 350] width 132 height 28
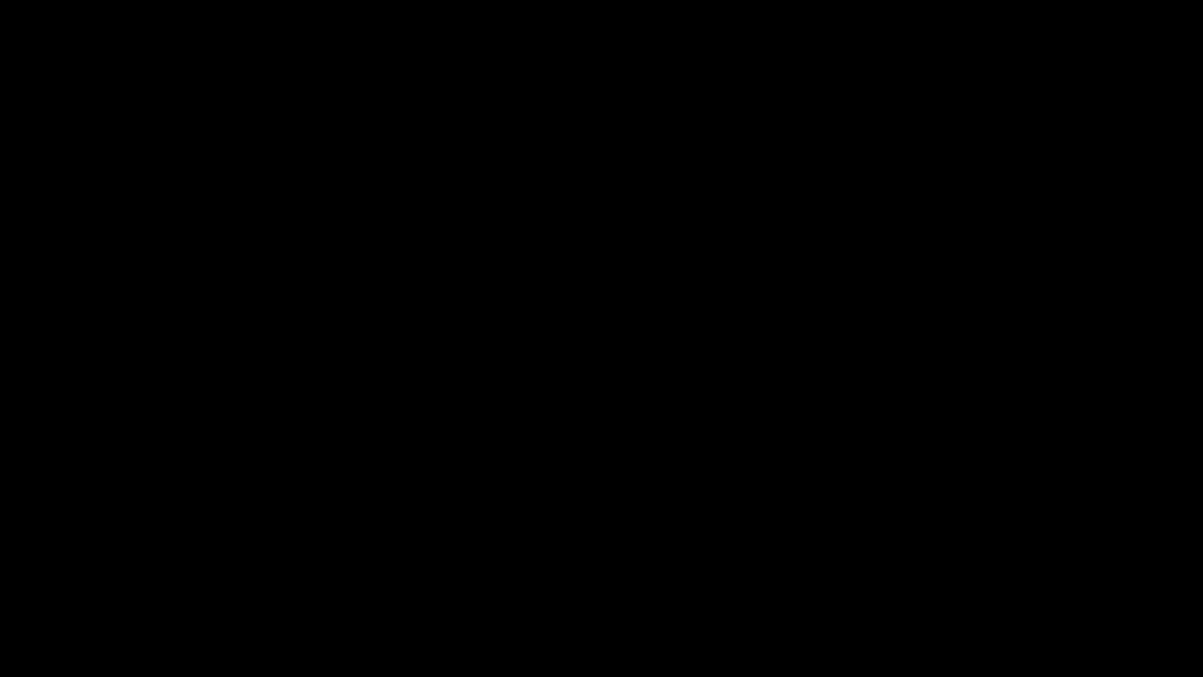
click at [91, 571] on icon "add" at bounding box center [76, 662] width 150 height 19
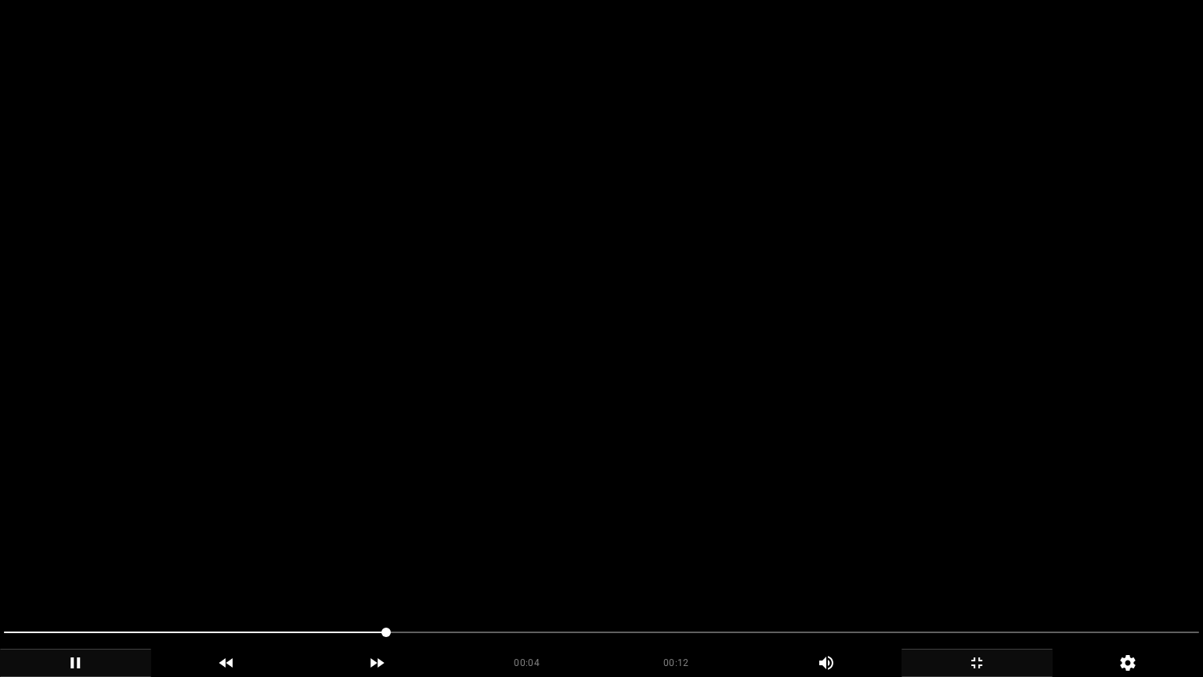
drag, startPoint x: 381, startPoint y: 630, endPoint x: 325, endPoint y: 636, distance: 56.0
click at [988, 571] on div "add" at bounding box center [976, 662] width 151 height 28
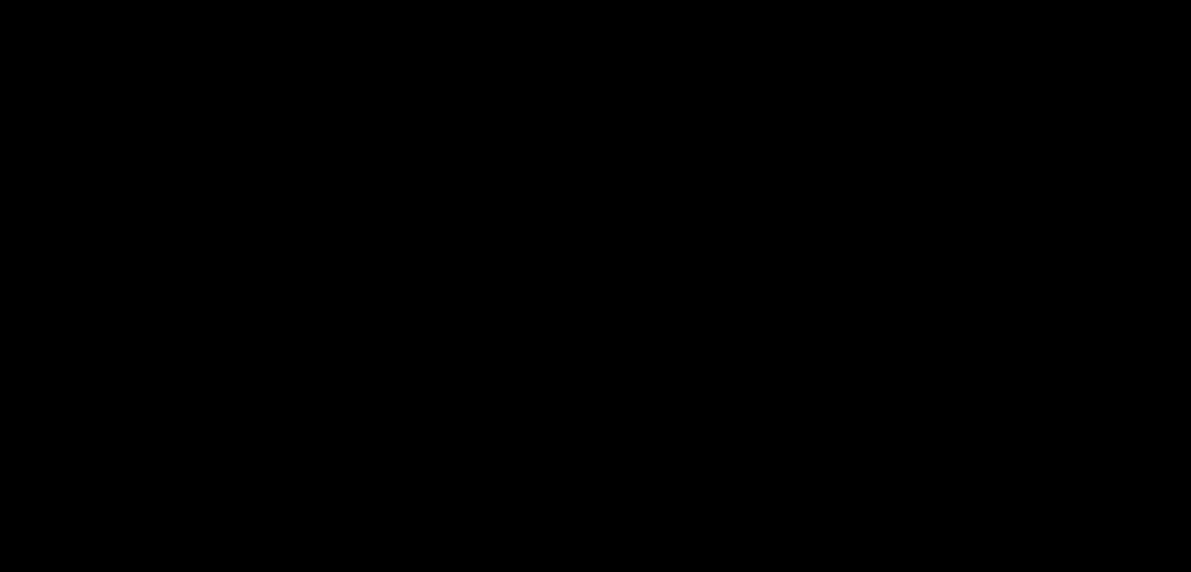
scroll to position [623, 0]
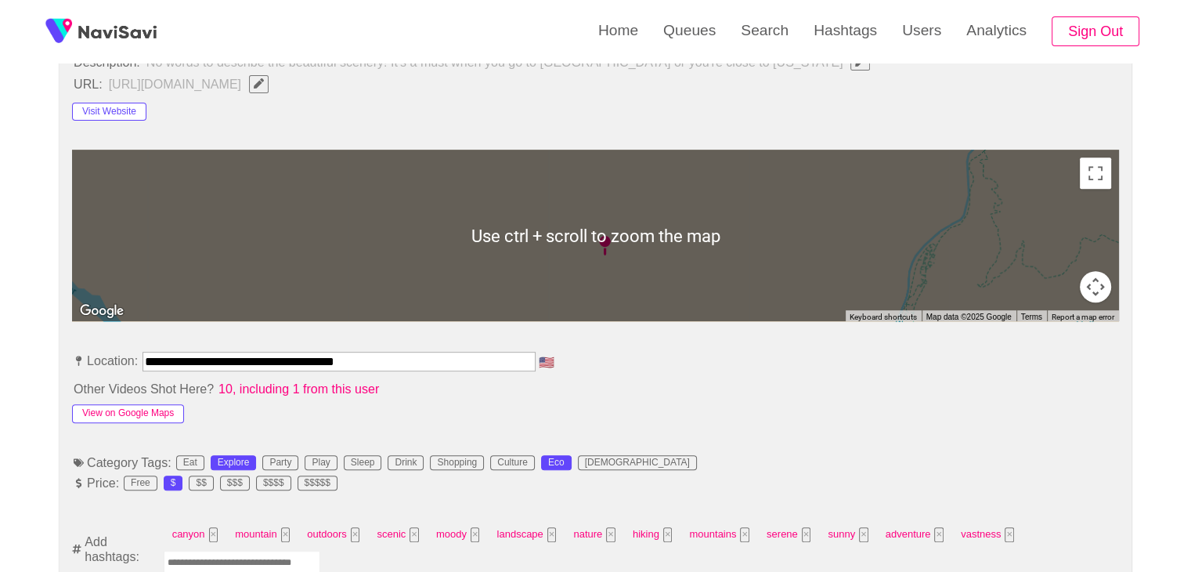
click at [150, 409] on button "View on Google Maps" at bounding box center [128, 413] width 112 height 19
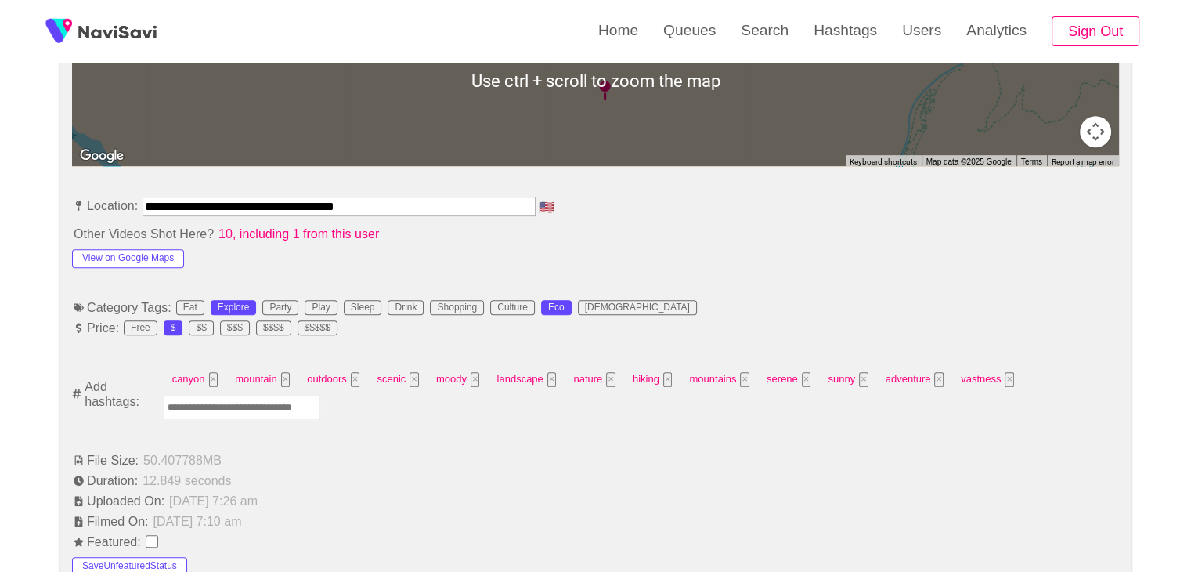
scroll to position [780, 0]
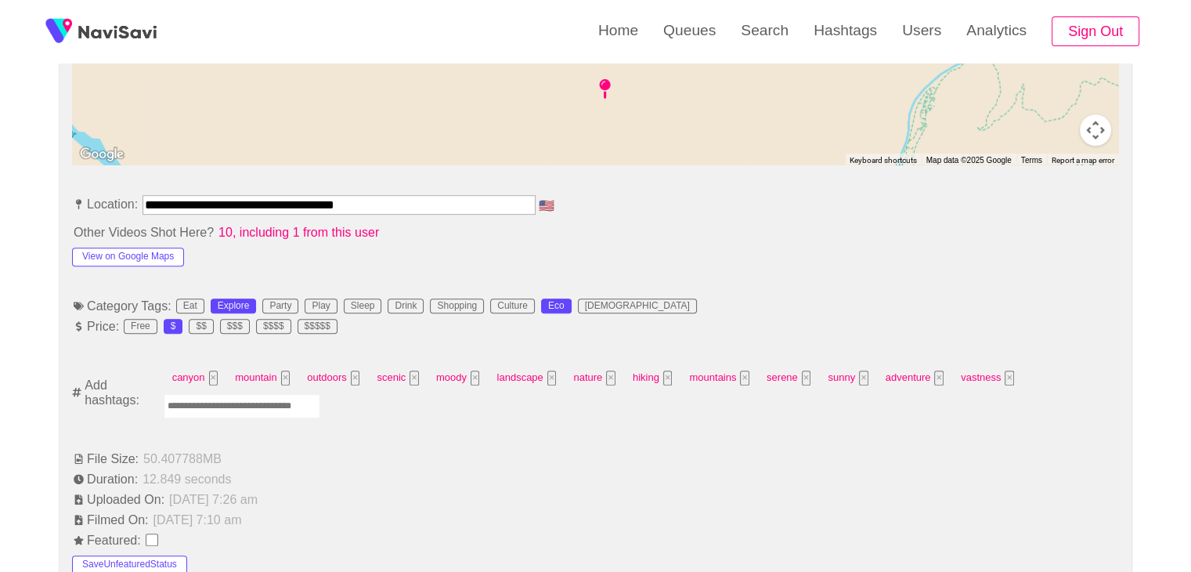
click at [213, 397] on input "Enter tag here and press return" at bounding box center [242, 406] width 157 height 24
type input "*********"
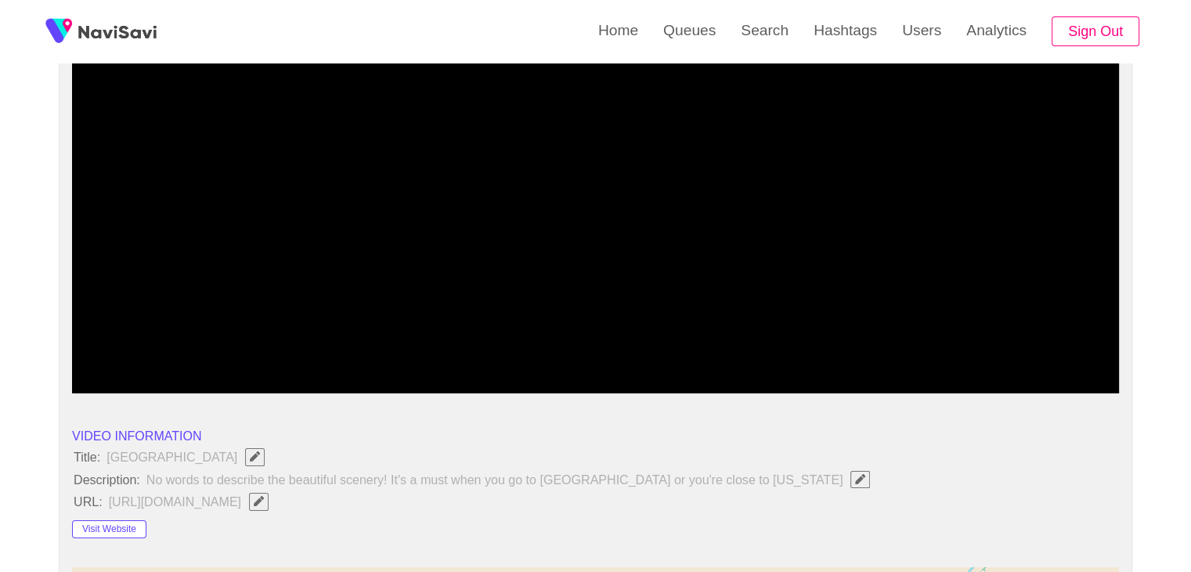
scroll to position [232, 0]
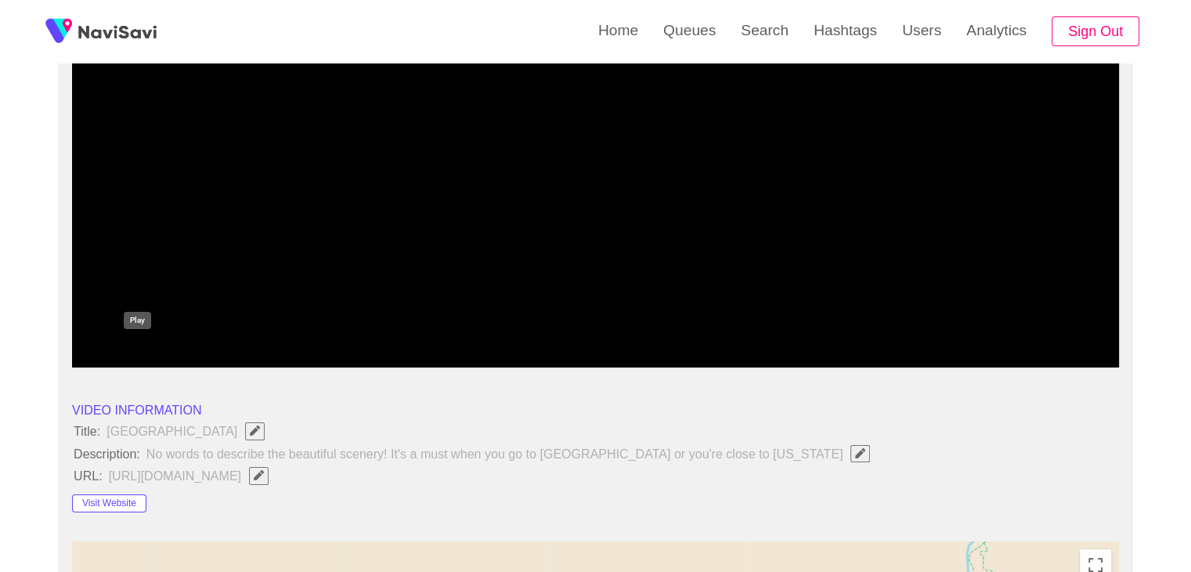
click at [151, 354] on icon "add" at bounding box center [138, 354] width 130 height 19
click at [142, 351] on icon "add" at bounding box center [137, 354] width 9 height 11
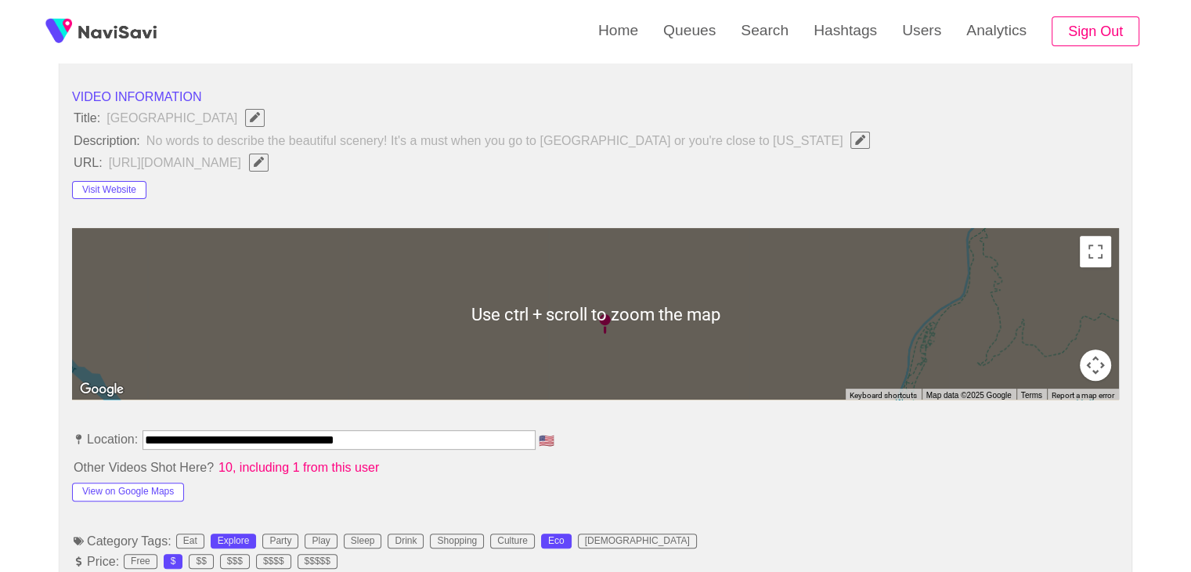
scroll to position [548, 0]
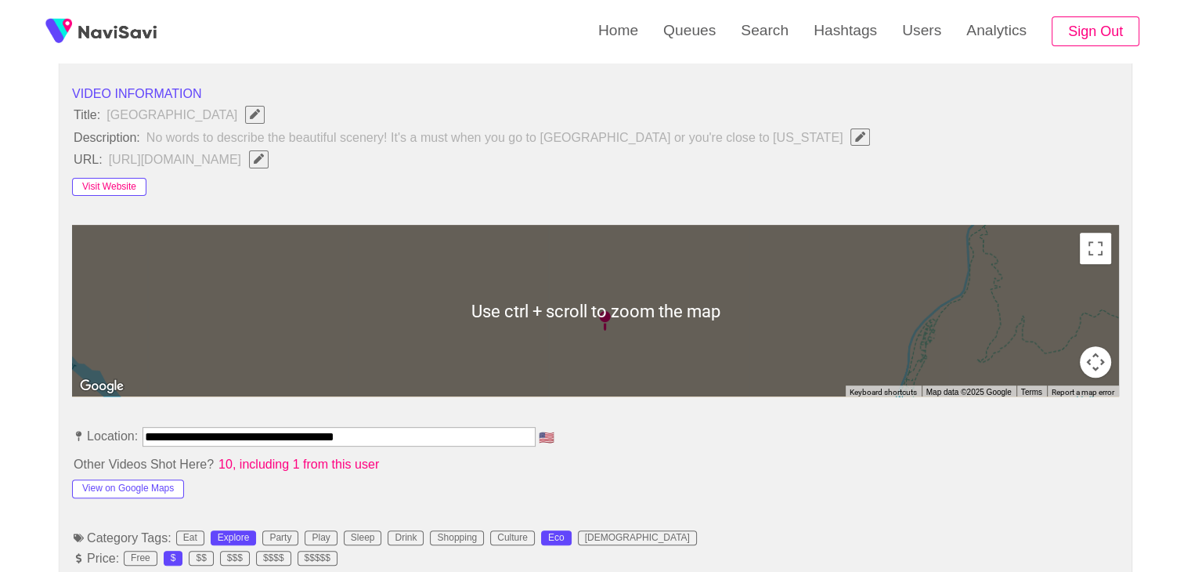
click at [126, 184] on button "Visit Website" at bounding box center [109, 187] width 74 height 19
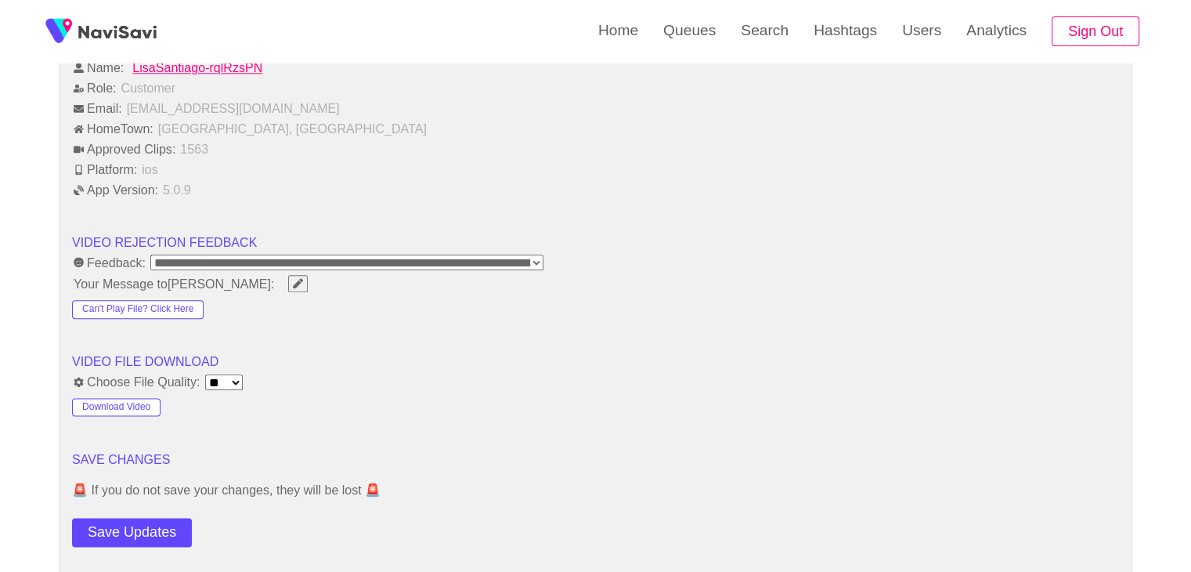
scroll to position [2036, 0]
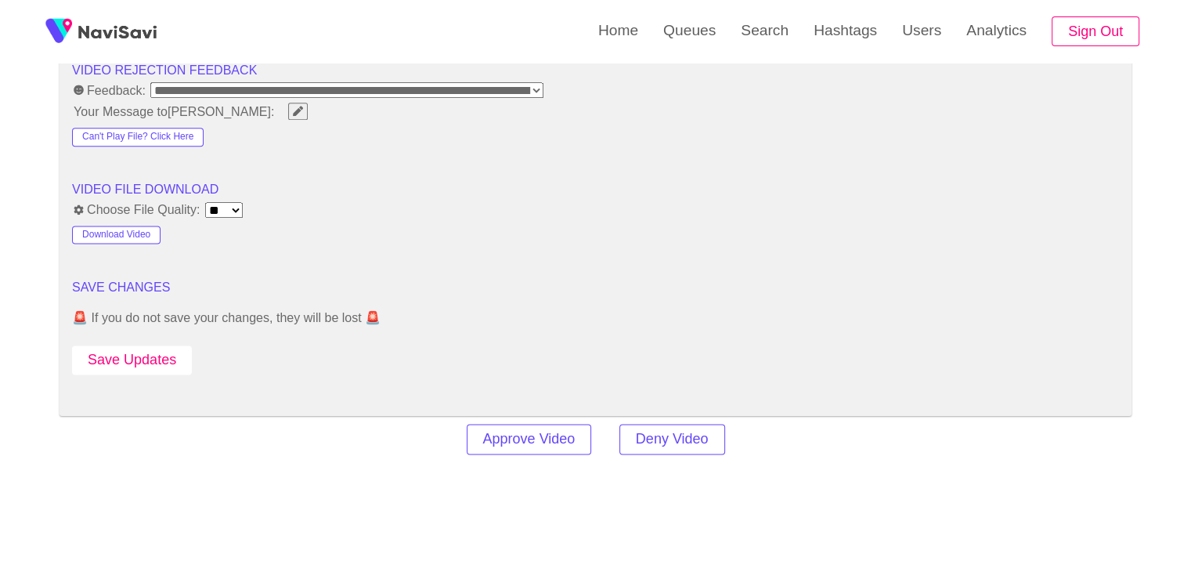
click at [158, 354] on button "Save Updates" at bounding box center [132, 359] width 120 height 29
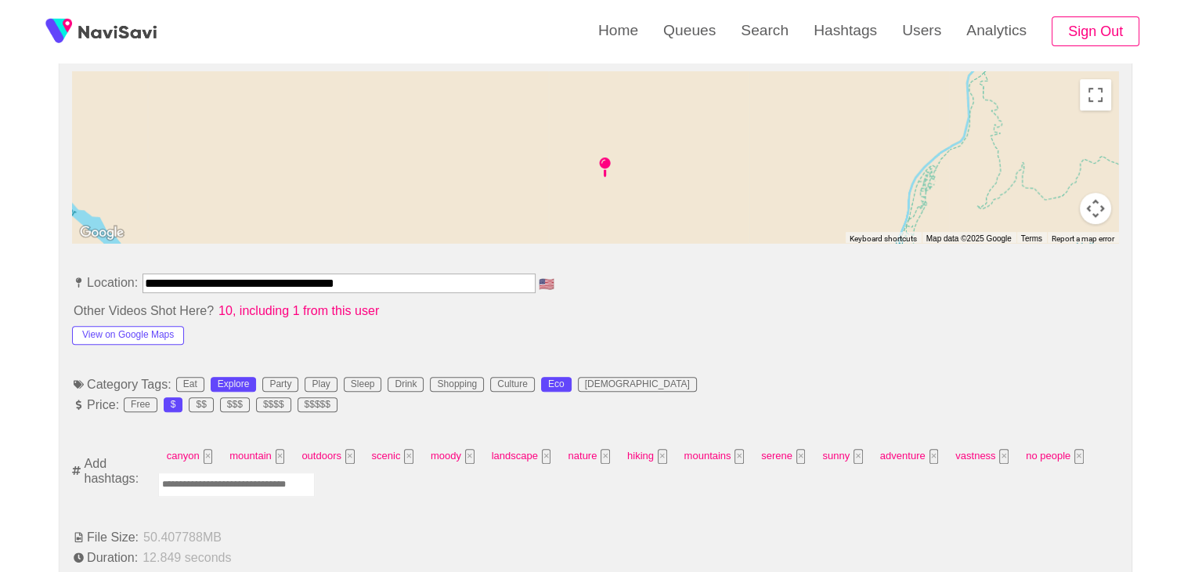
scroll to position [705, 0]
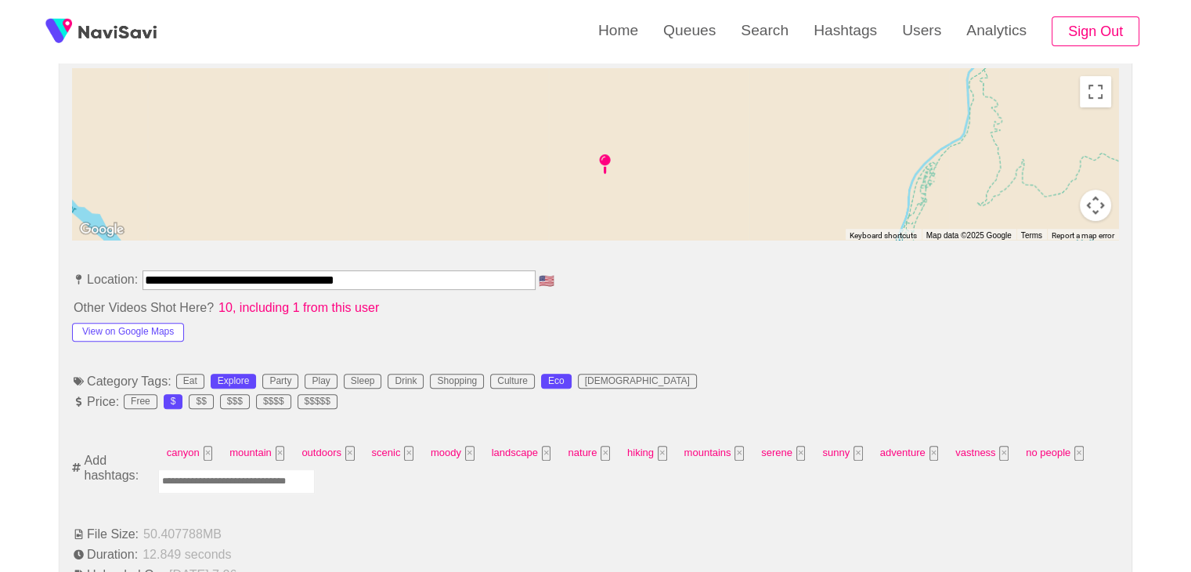
click at [231, 480] on input "Enter tag here and press return" at bounding box center [236, 481] width 157 height 24
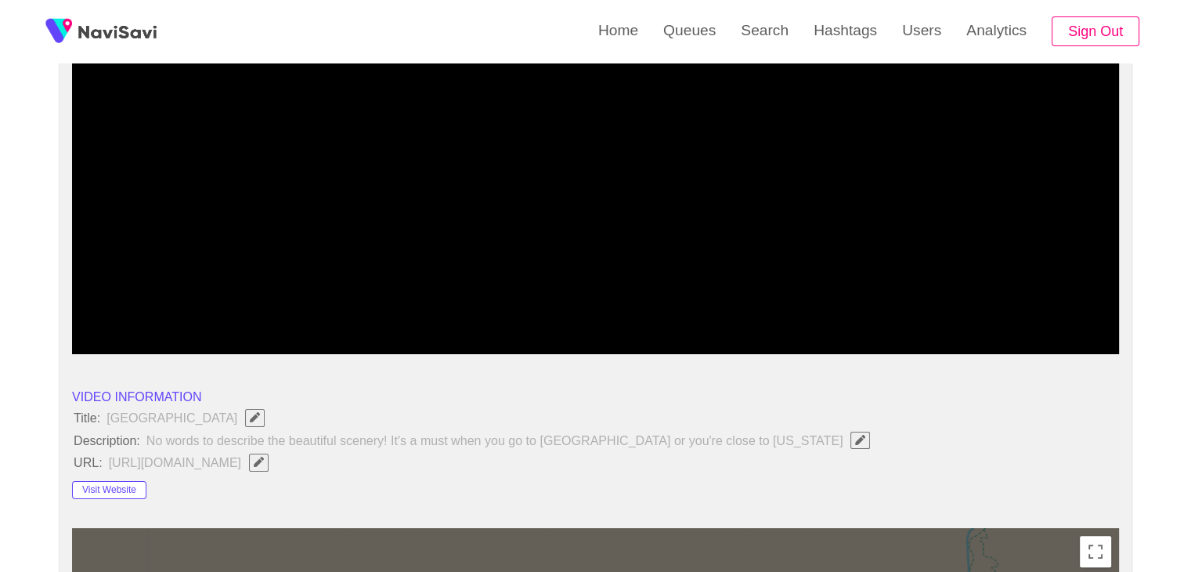
scroll to position [235, 0]
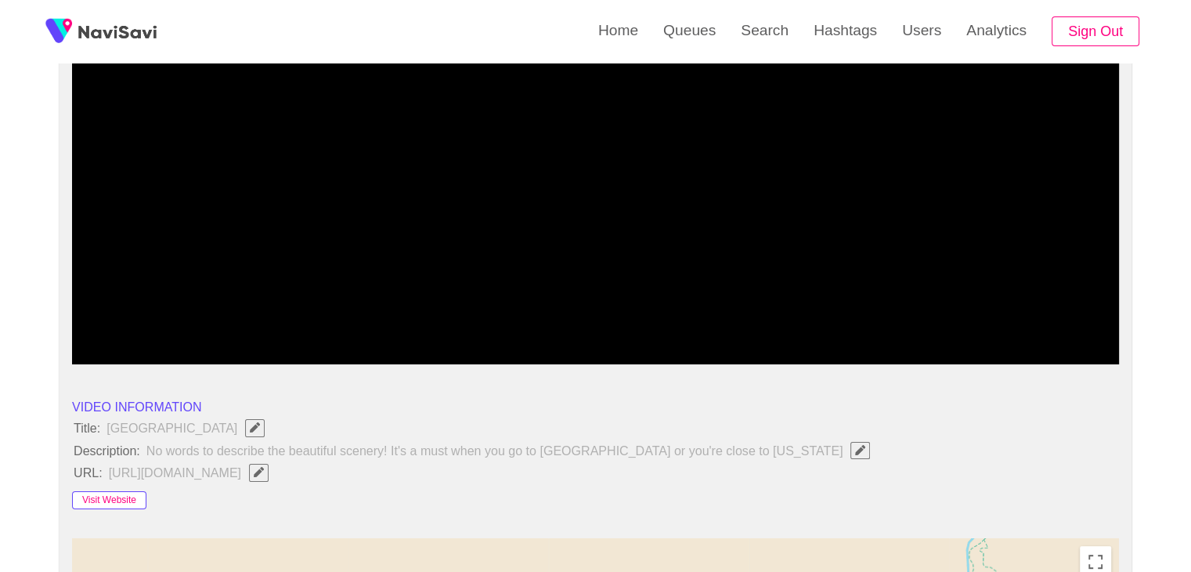
click at [110, 497] on button "Visit Website" at bounding box center [109, 500] width 74 height 19
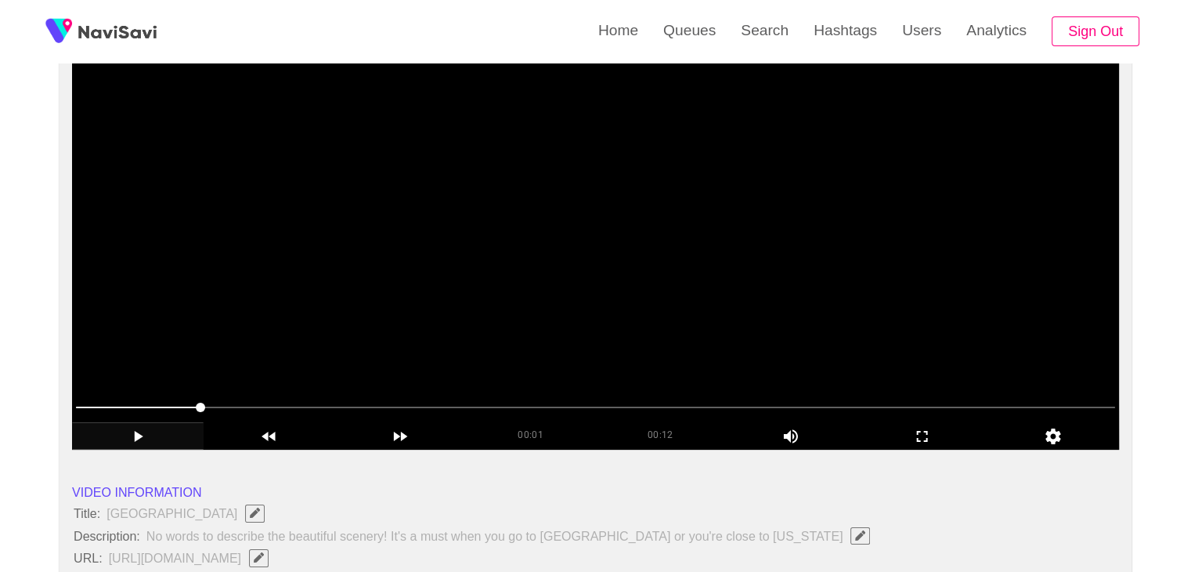
scroll to position [157, 0]
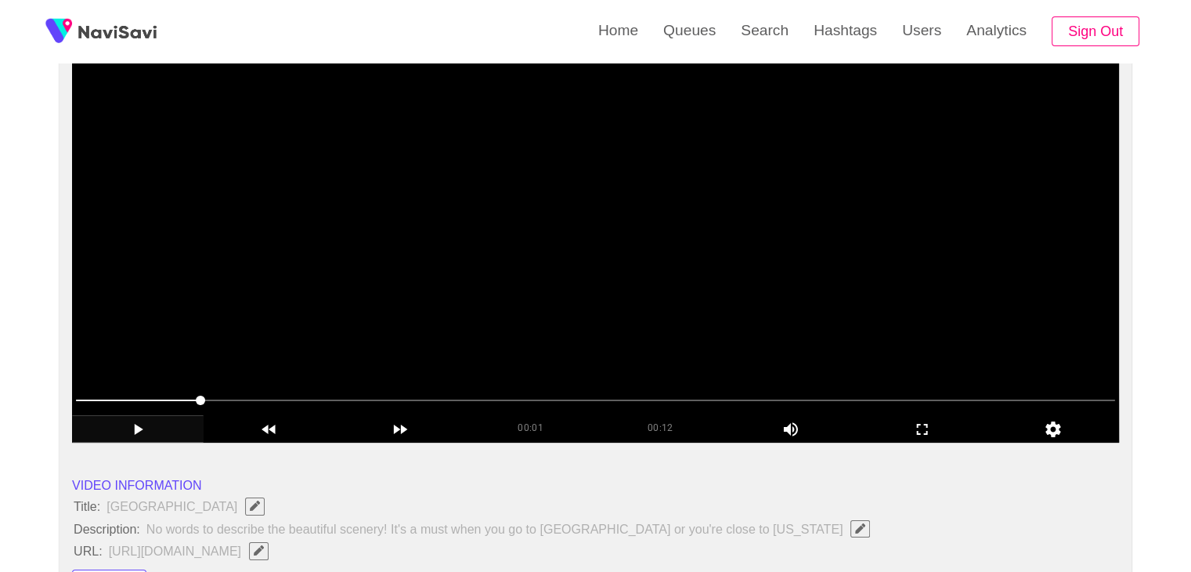
click at [575, 293] on video at bounding box center [595, 247] width 1047 height 392
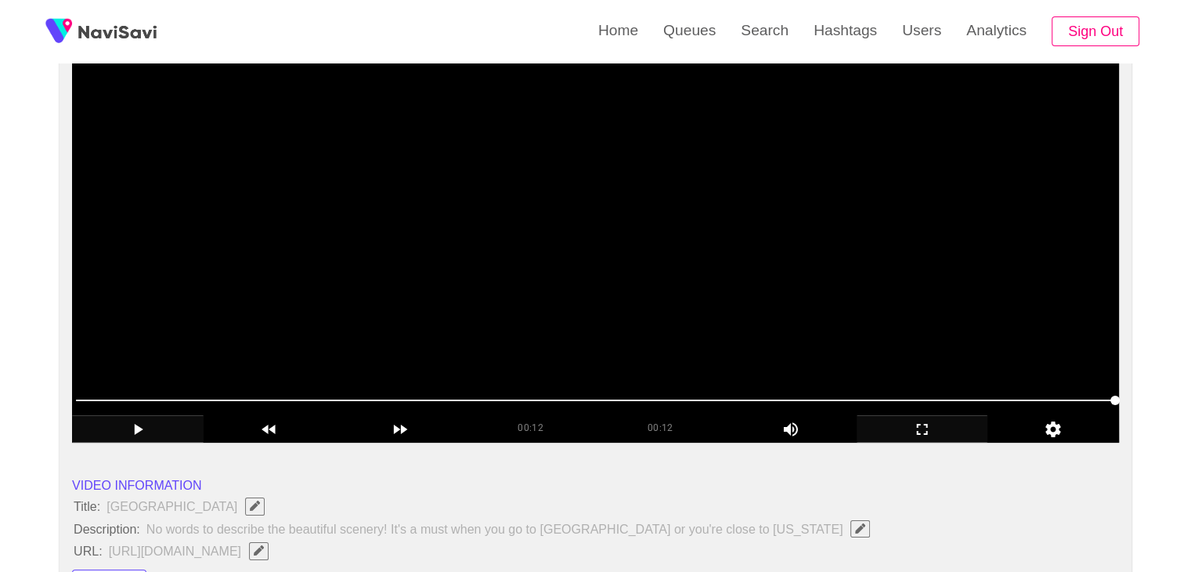
click at [929, 435] on icon "add" at bounding box center [923, 429] width 130 height 19
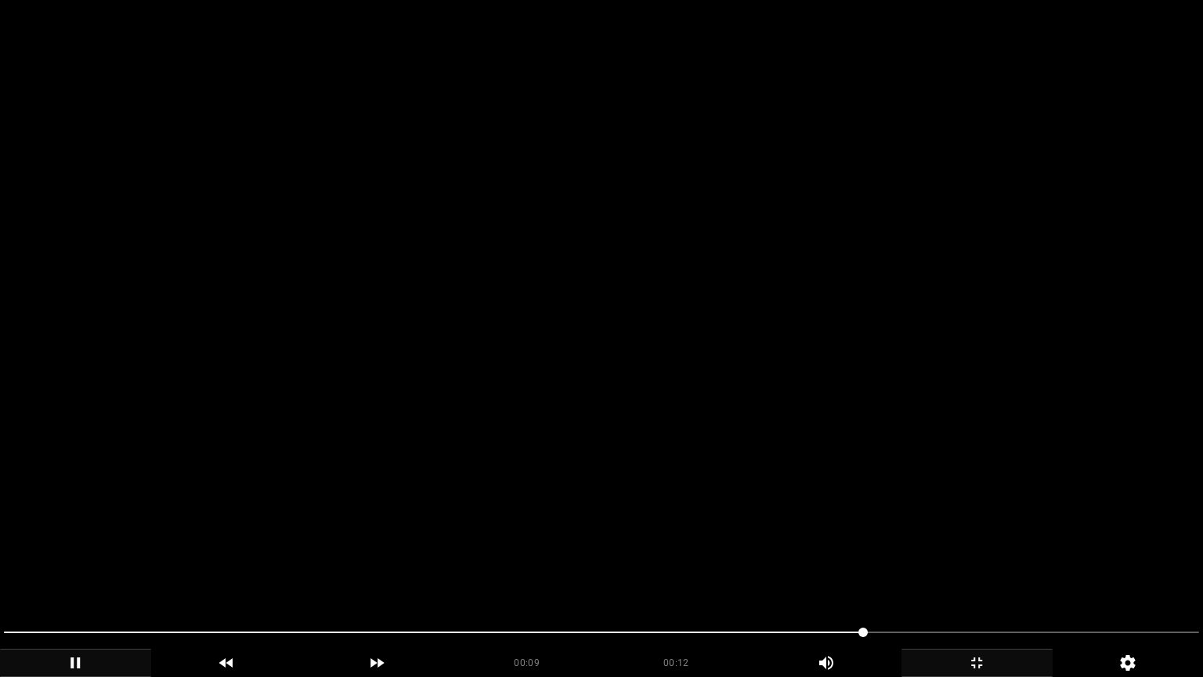
click at [981, 571] on div "add" at bounding box center [976, 662] width 151 height 28
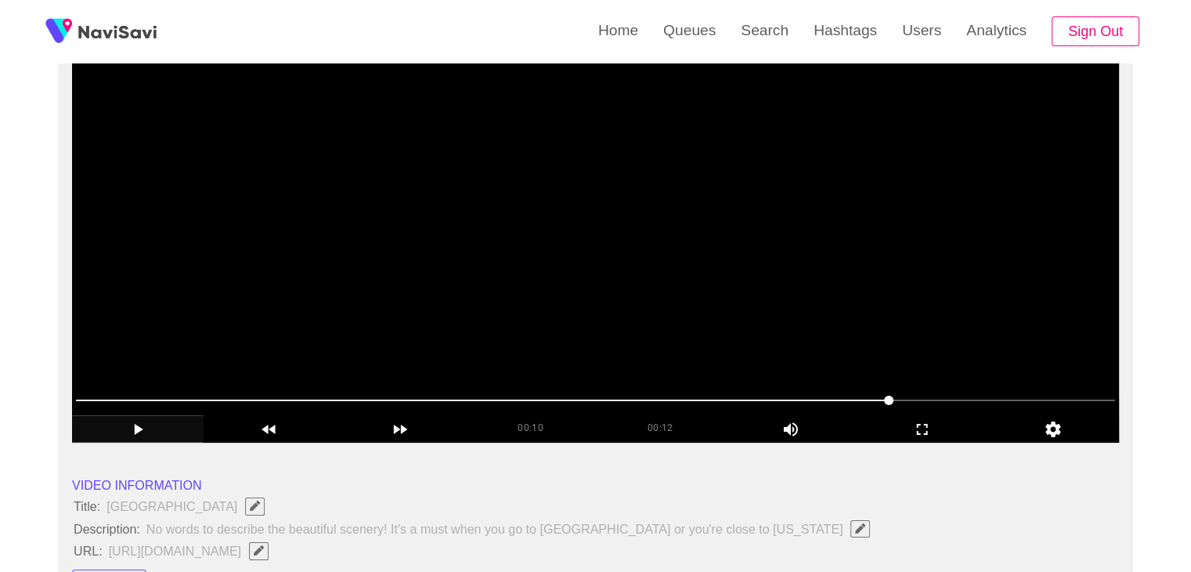
click at [501, 276] on video at bounding box center [595, 247] width 1047 height 392
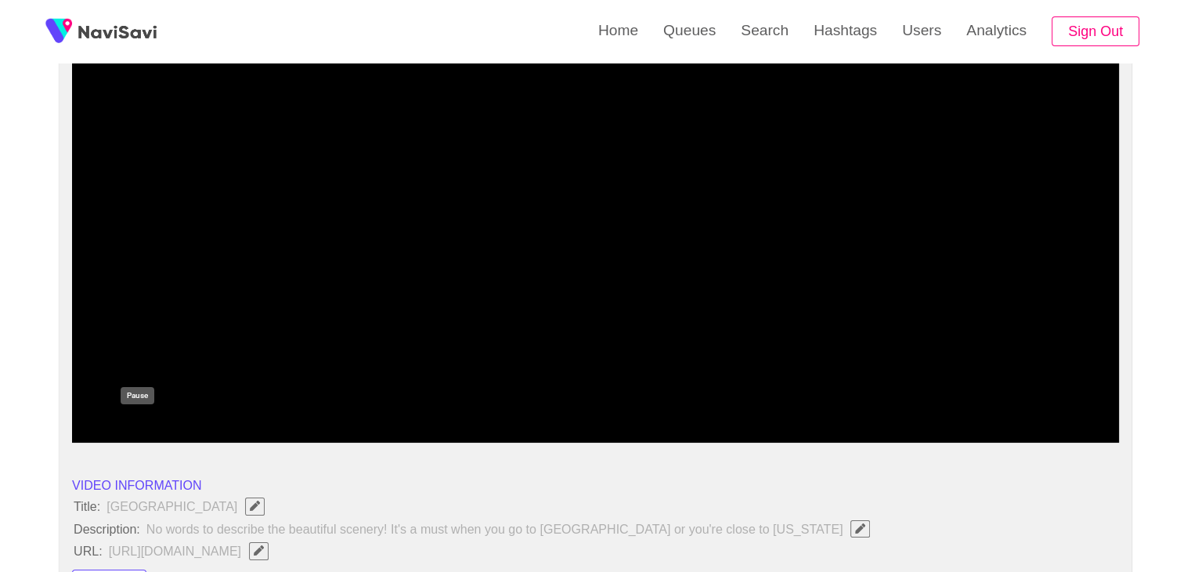
click at [119, 427] on icon "add" at bounding box center [138, 429] width 130 height 19
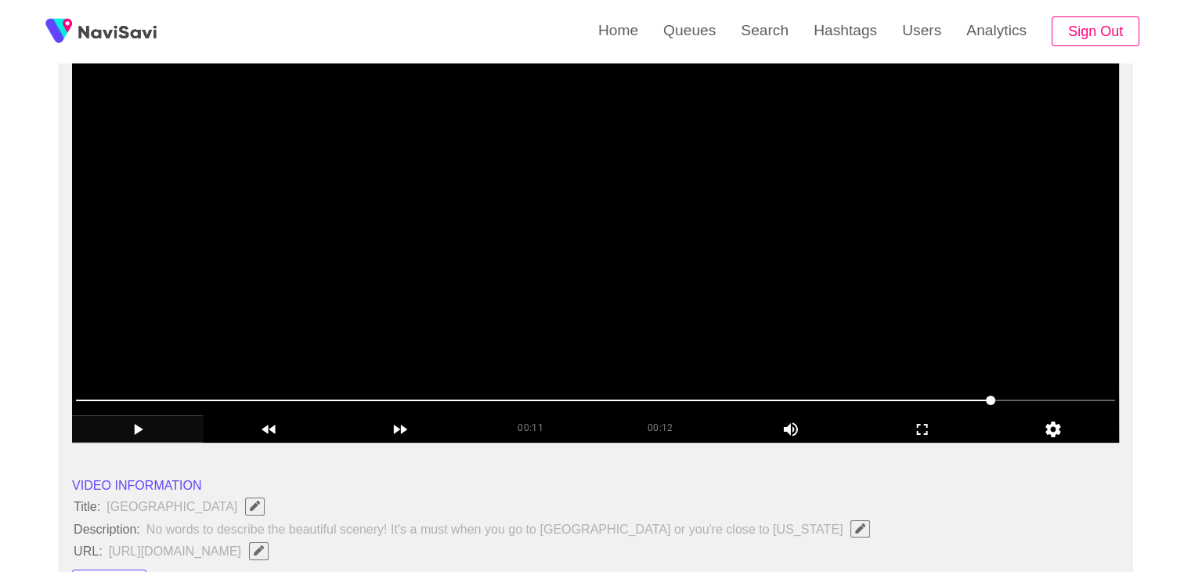
click at [328, 327] on video at bounding box center [595, 247] width 1047 height 392
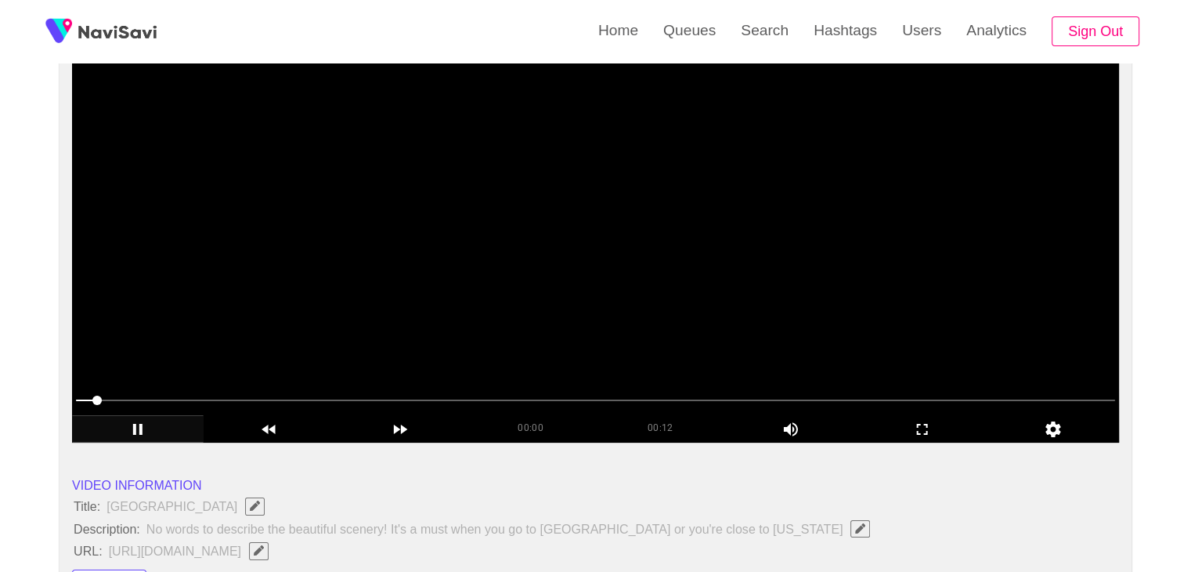
click at [92, 399] on span at bounding box center [96, 400] width 9 height 9
click at [135, 399] on span at bounding box center [595, 400] width 1039 height 2
click at [169, 400] on span at bounding box center [164, 400] width 9 height 9
click at [215, 406] on span at bounding box center [595, 400] width 1039 height 25
click at [273, 402] on span at bounding box center [595, 400] width 1039 height 25
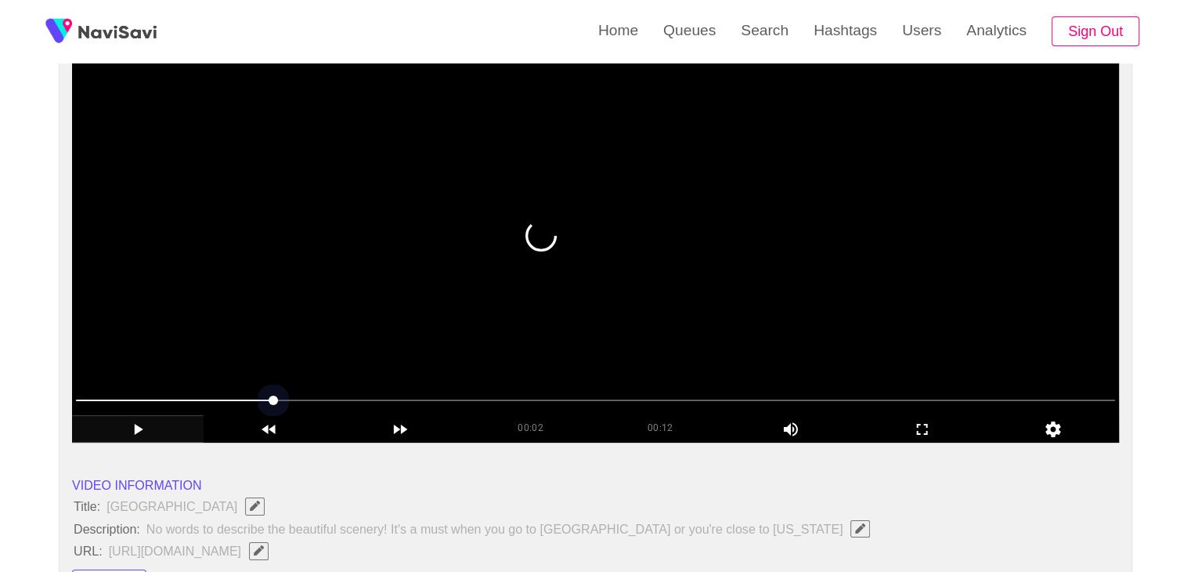
click at [346, 400] on span at bounding box center [595, 400] width 1039 height 25
click at [439, 399] on span at bounding box center [595, 400] width 1039 height 2
click at [157, 421] on icon "add" at bounding box center [138, 429] width 130 height 19
click at [548, 399] on span at bounding box center [595, 400] width 1039 height 2
click at [661, 395] on span at bounding box center [595, 400] width 1039 height 25
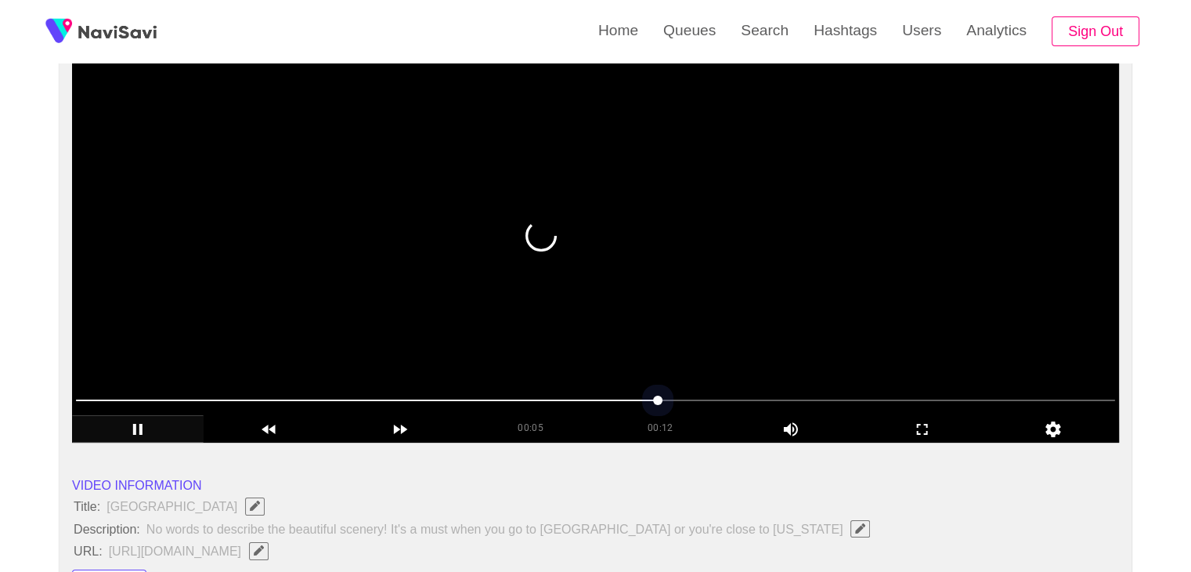
click at [713, 399] on span at bounding box center [595, 400] width 1039 height 2
click at [150, 424] on icon "add" at bounding box center [138, 429] width 130 height 19
click at [148, 424] on icon "add" at bounding box center [138, 429] width 130 height 19
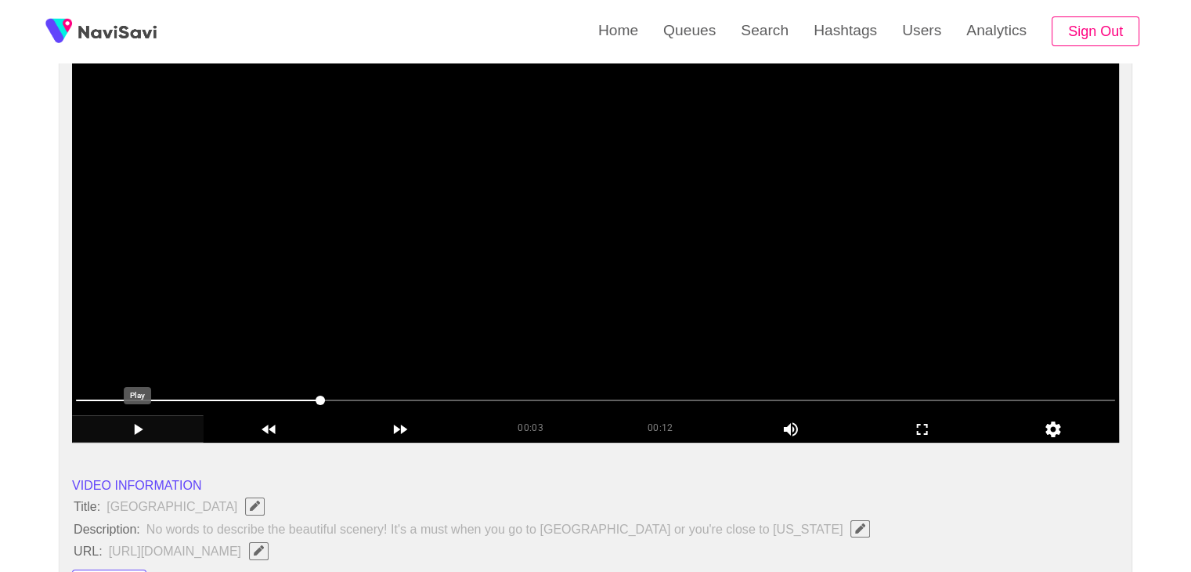
click at [148, 424] on icon "add" at bounding box center [138, 429] width 130 height 19
click at [406, 402] on span at bounding box center [595, 400] width 1039 height 25
click at [460, 397] on span at bounding box center [595, 400] width 1039 height 25
click at [482, 400] on span at bounding box center [595, 400] width 1039 height 25
click at [503, 403] on span at bounding box center [595, 400] width 1039 height 25
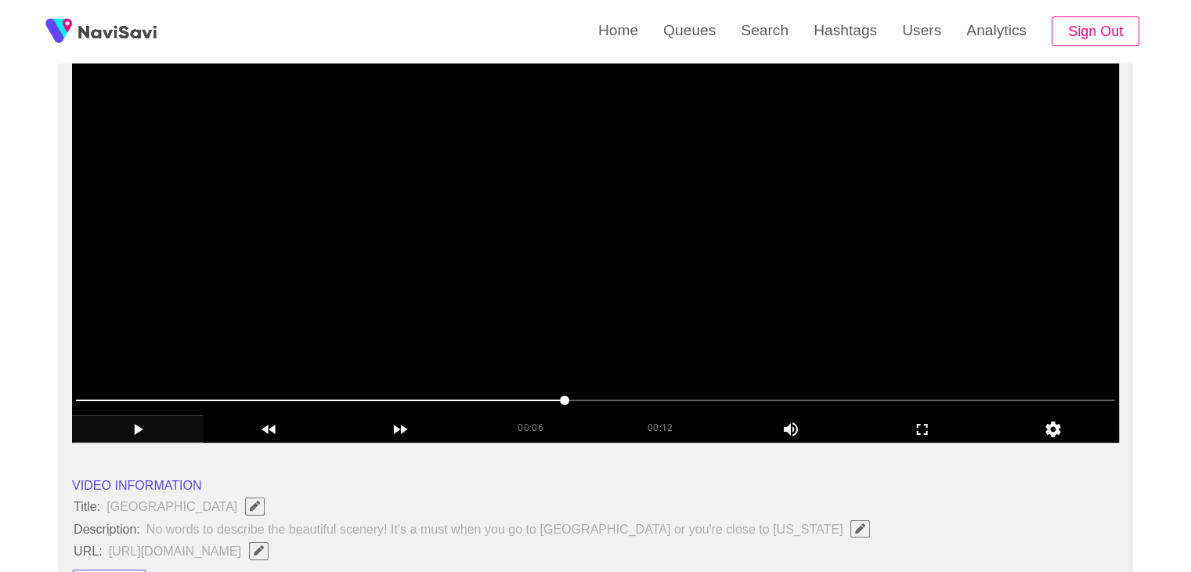
click at [128, 421] on icon "add" at bounding box center [138, 429] width 130 height 19
click at [146, 430] on icon "add" at bounding box center [138, 429] width 130 height 19
click at [144, 432] on icon "add" at bounding box center [138, 429] width 130 height 19
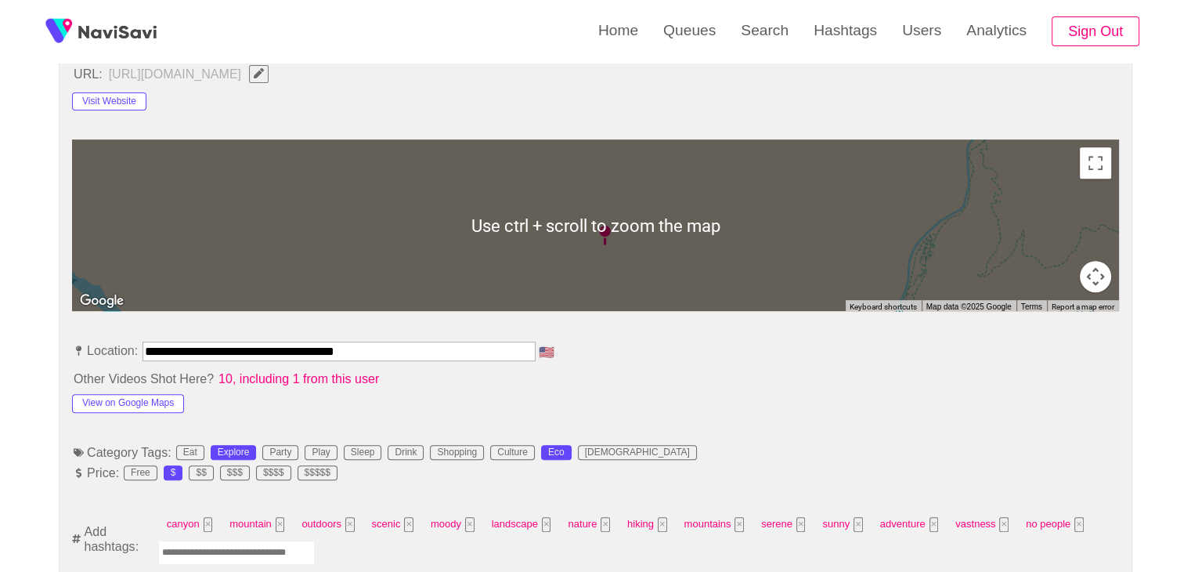
scroll to position [783, 0]
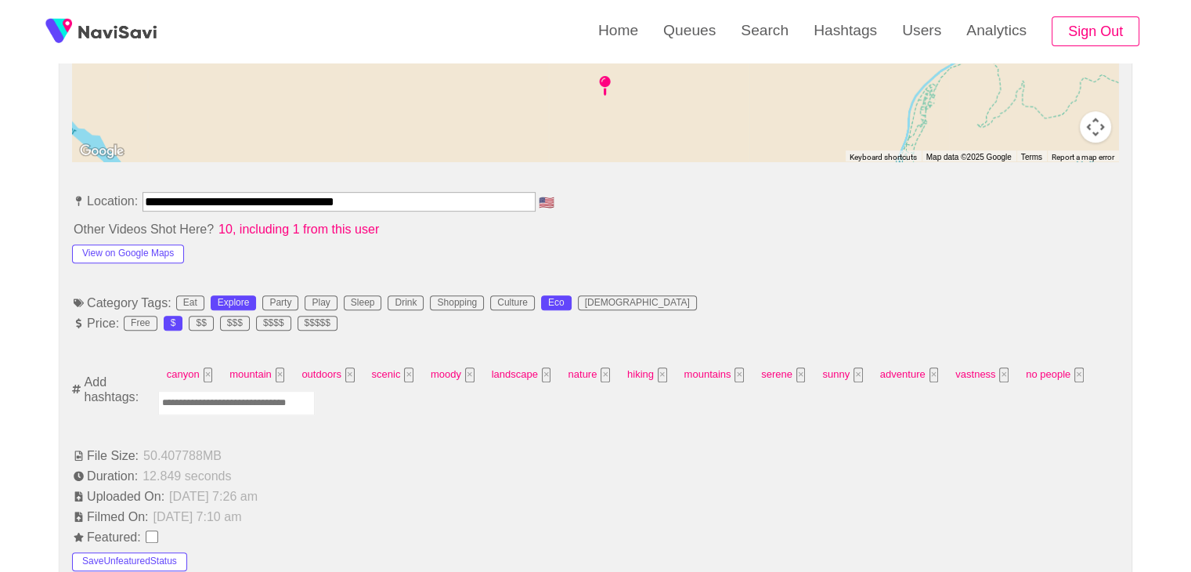
click at [210, 401] on input "Enter tag here and press return" at bounding box center [236, 403] width 157 height 24
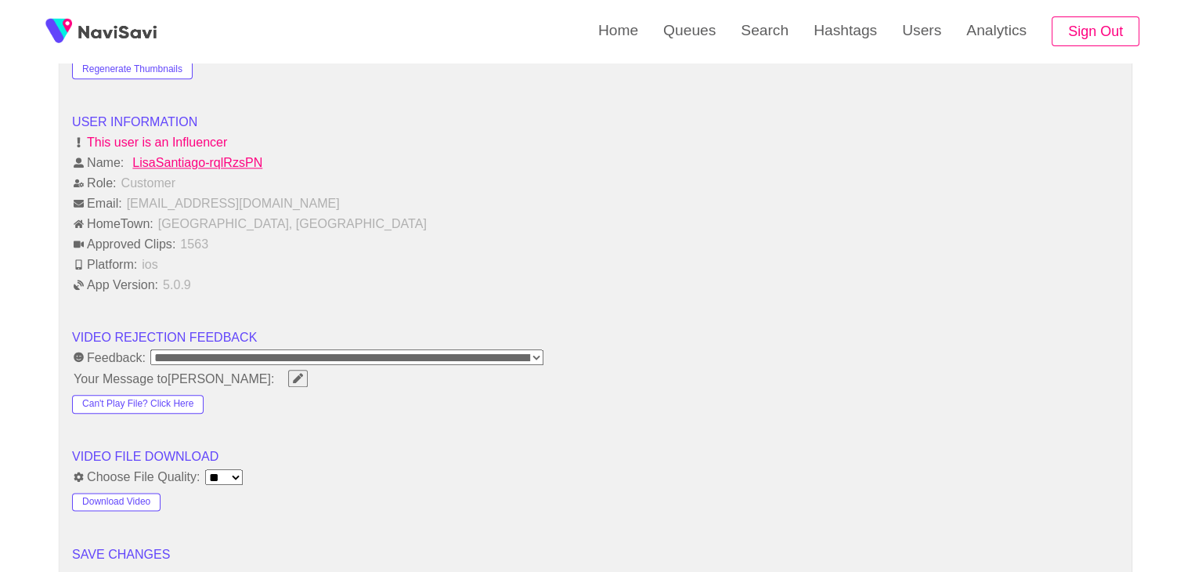
scroll to position [1958, 0]
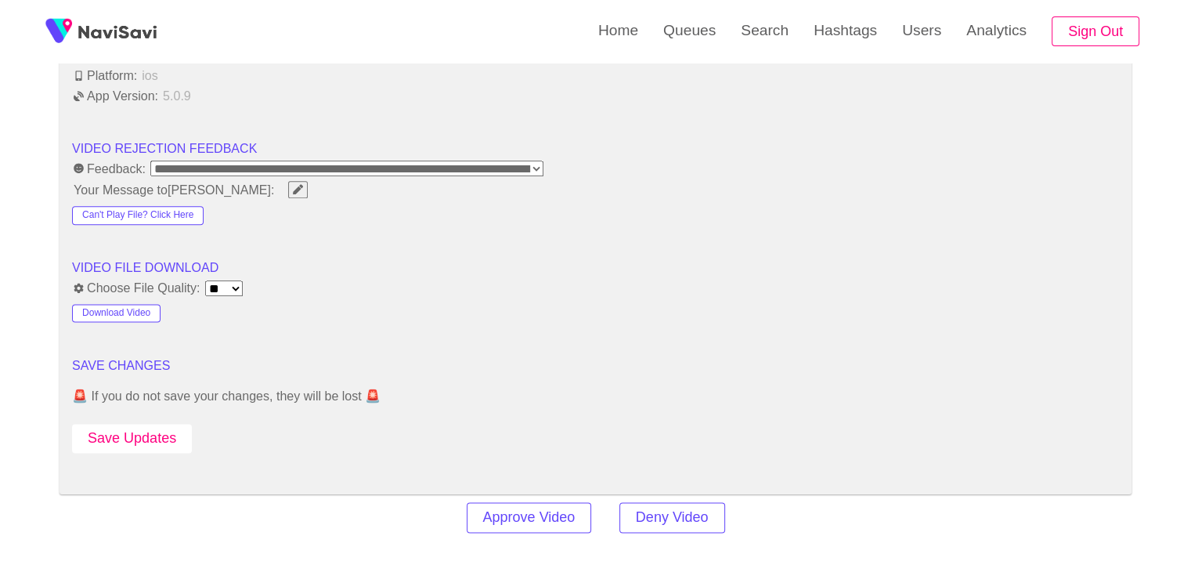
type input "*********"
click at [147, 433] on button "Save Updates" at bounding box center [132, 438] width 120 height 29
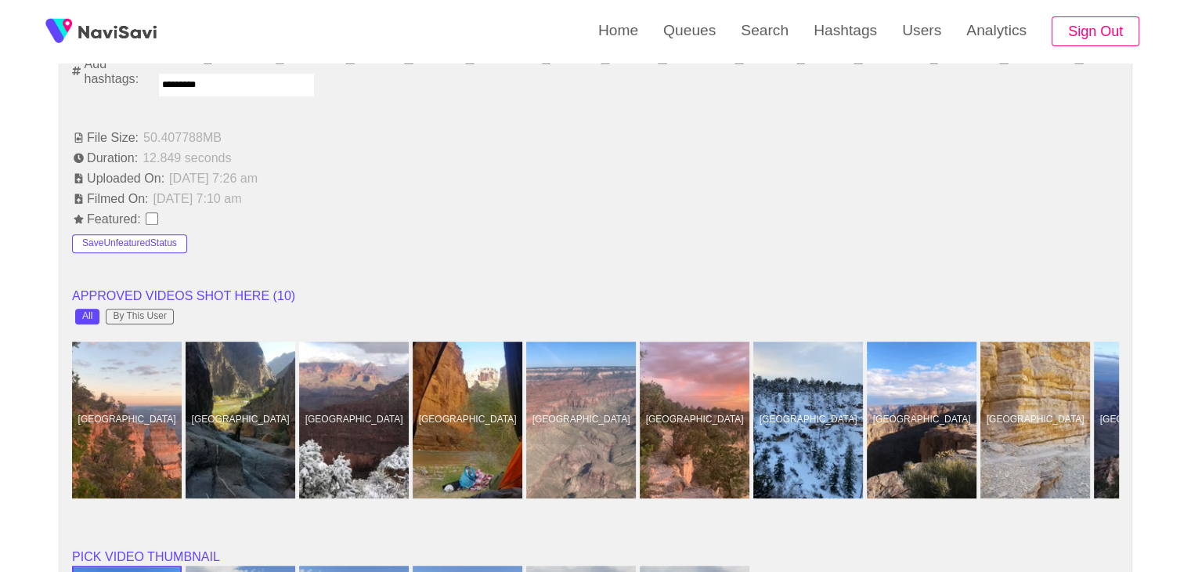
scroll to position [940, 0]
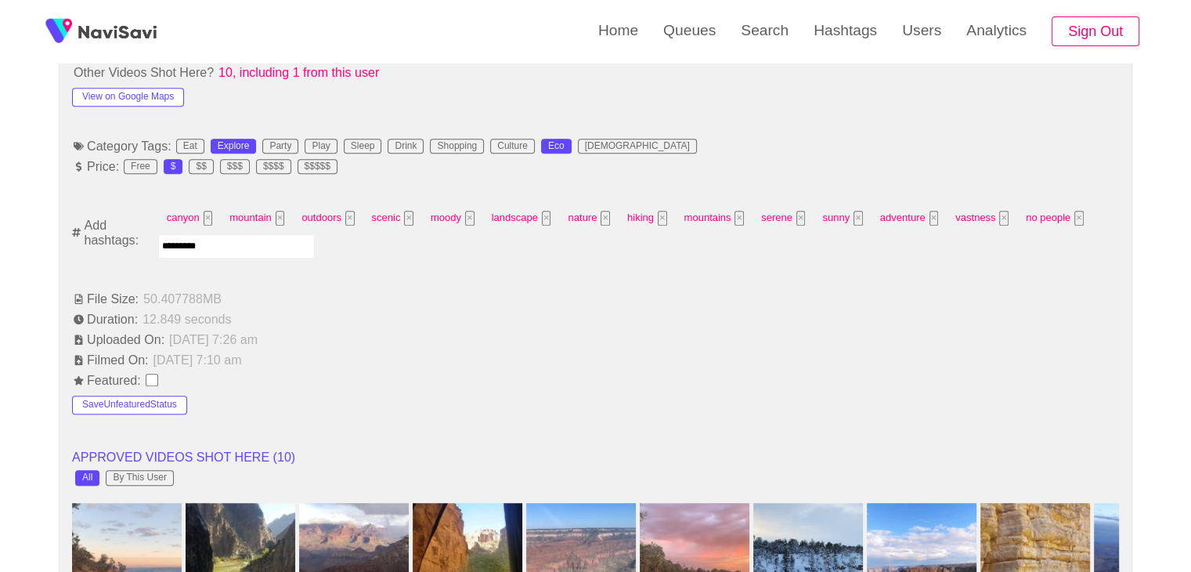
click at [249, 248] on input "*********" at bounding box center [236, 246] width 157 height 24
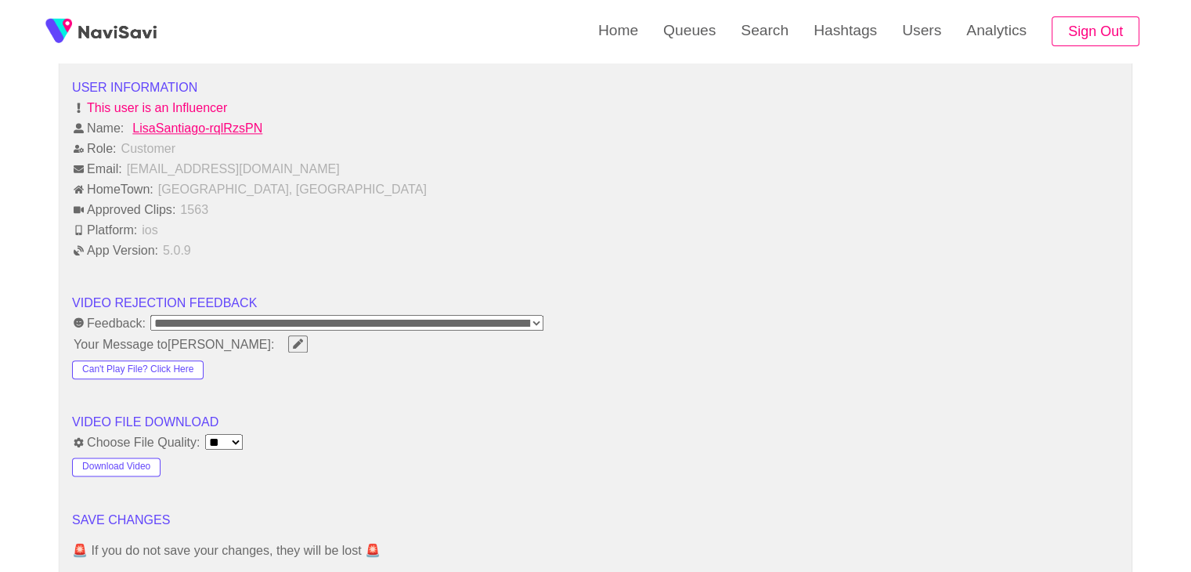
scroll to position [1989, 0]
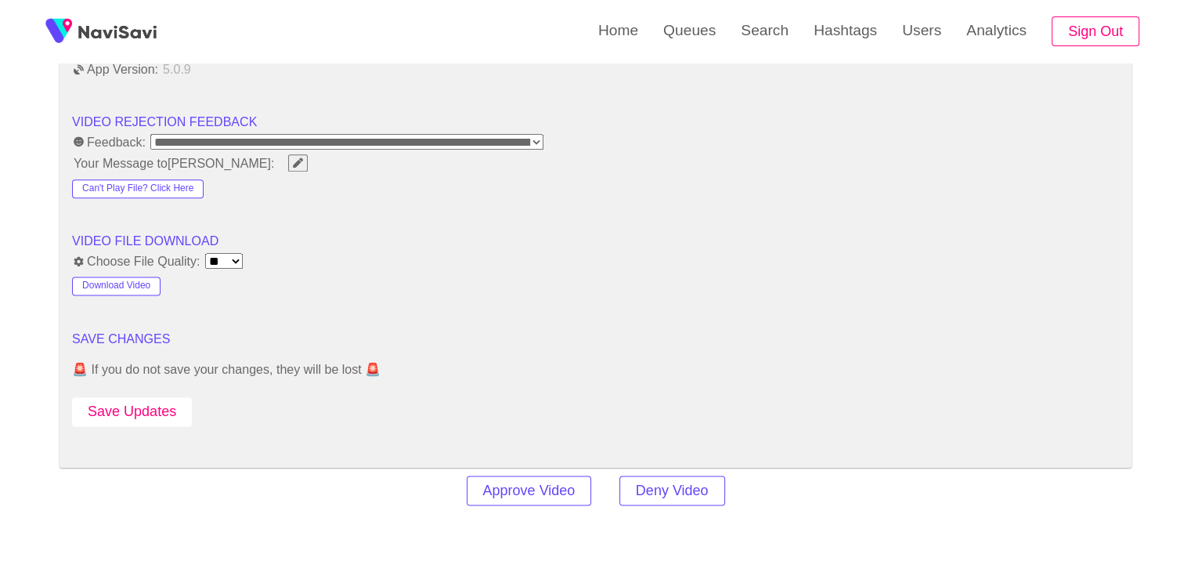
click at [135, 405] on button "Save Updates" at bounding box center [132, 411] width 120 height 29
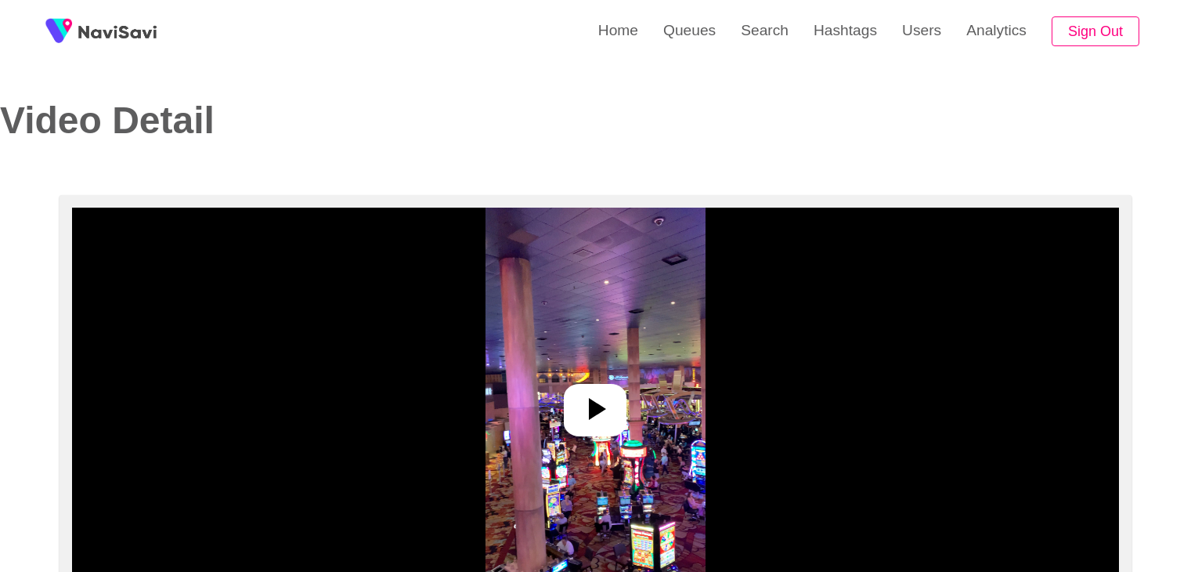
select select "**********"
select select "**"
click at [627, 397] on img at bounding box center [596, 404] width 220 height 392
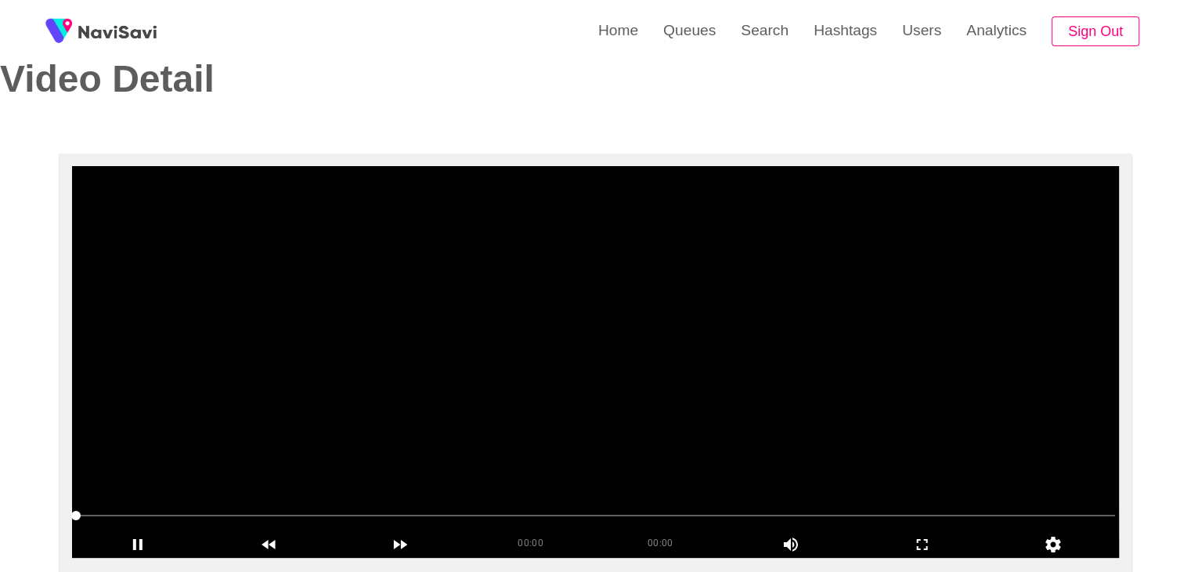
scroll to position [157, 0]
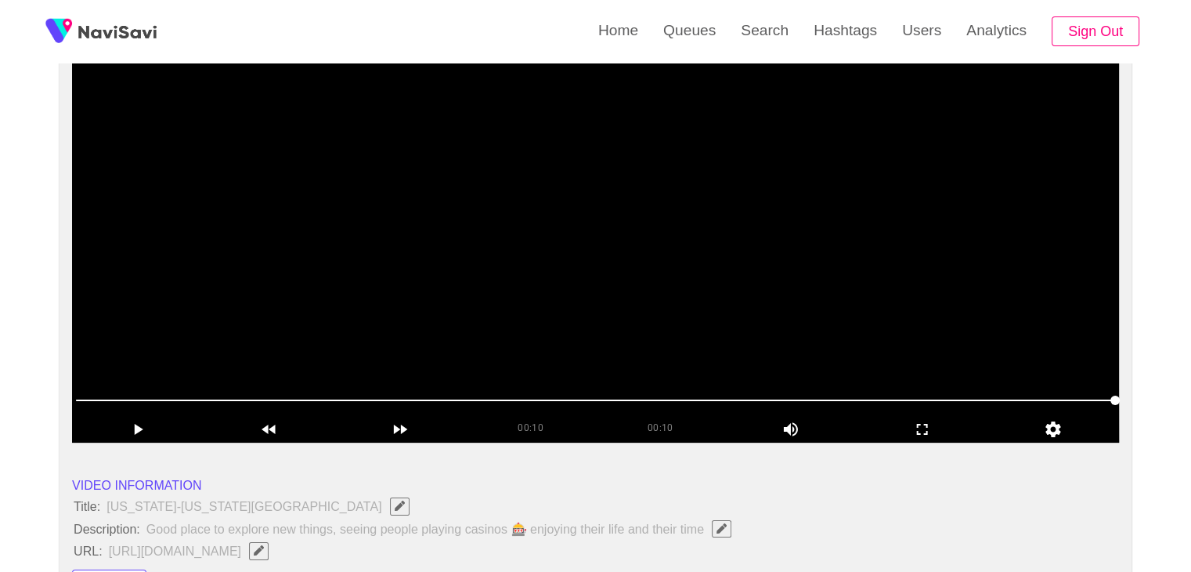
click at [586, 273] on video at bounding box center [595, 247] width 1047 height 392
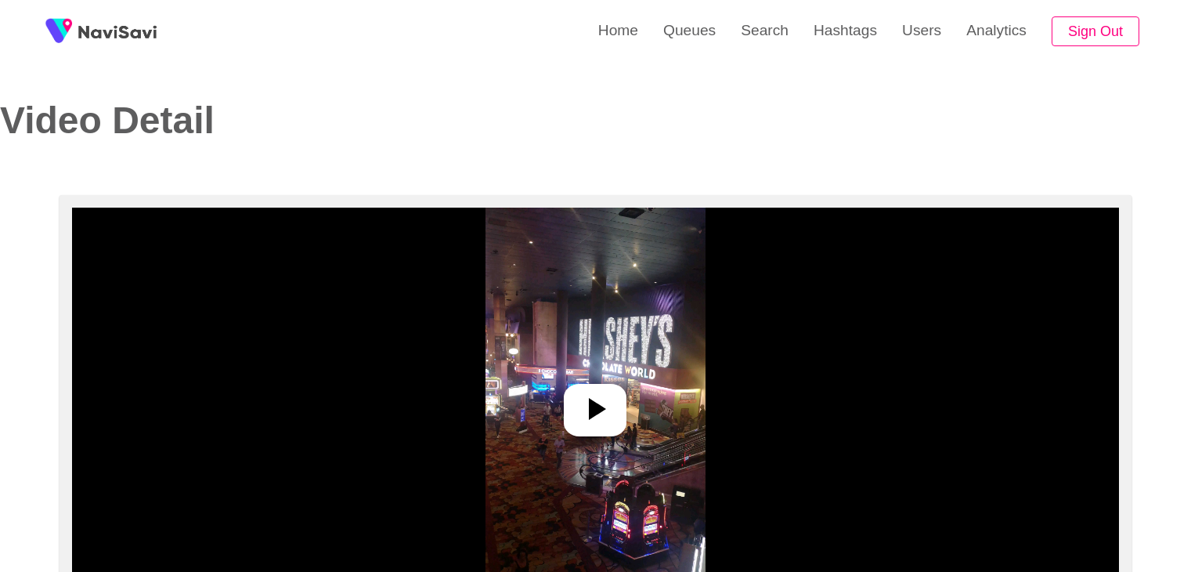
select select "**********"
select select "**"
click at [630, 421] on img at bounding box center [596, 404] width 220 height 392
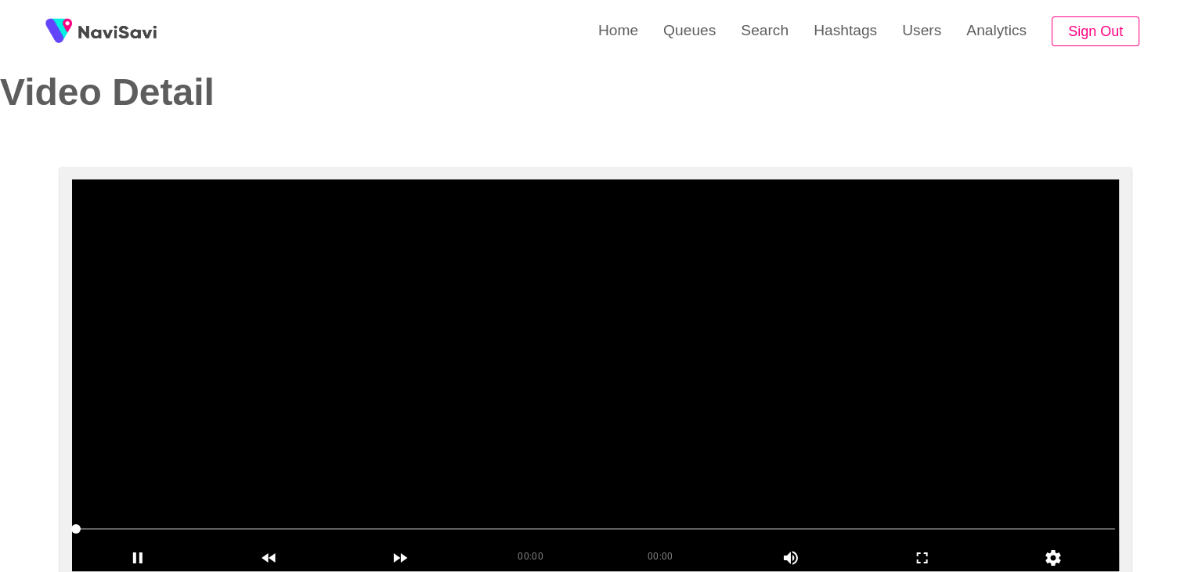
scroll to position [78, 0]
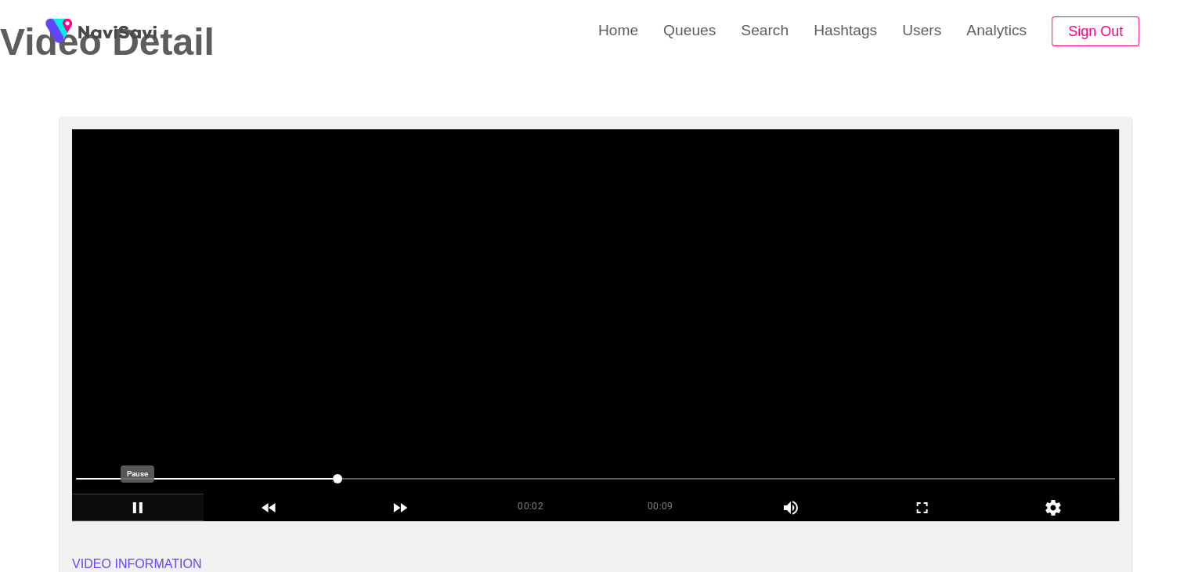
click at [135, 500] on icon "add" at bounding box center [138, 507] width 130 height 19
click at [132, 505] on icon "add" at bounding box center [138, 507] width 130 height 19
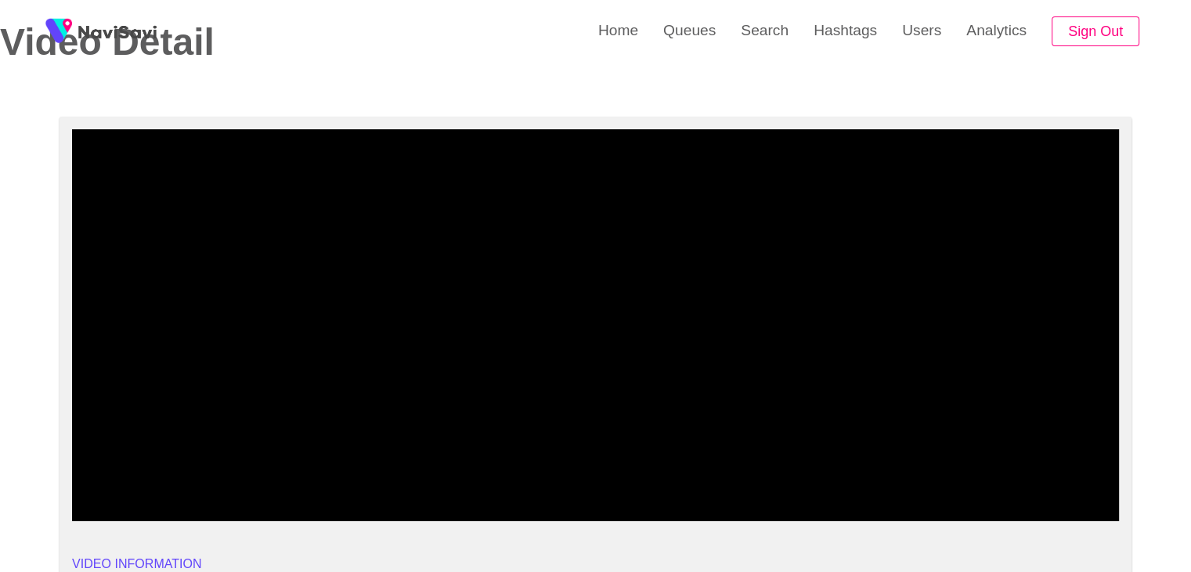
drag, startPoint x: 243, startPoint y: 459, endPoint x: 0, endPoint y: 434, distance: 244.1
click at [927, 512] on icon "add" at bounding box center [922, 507] width 11 height 11
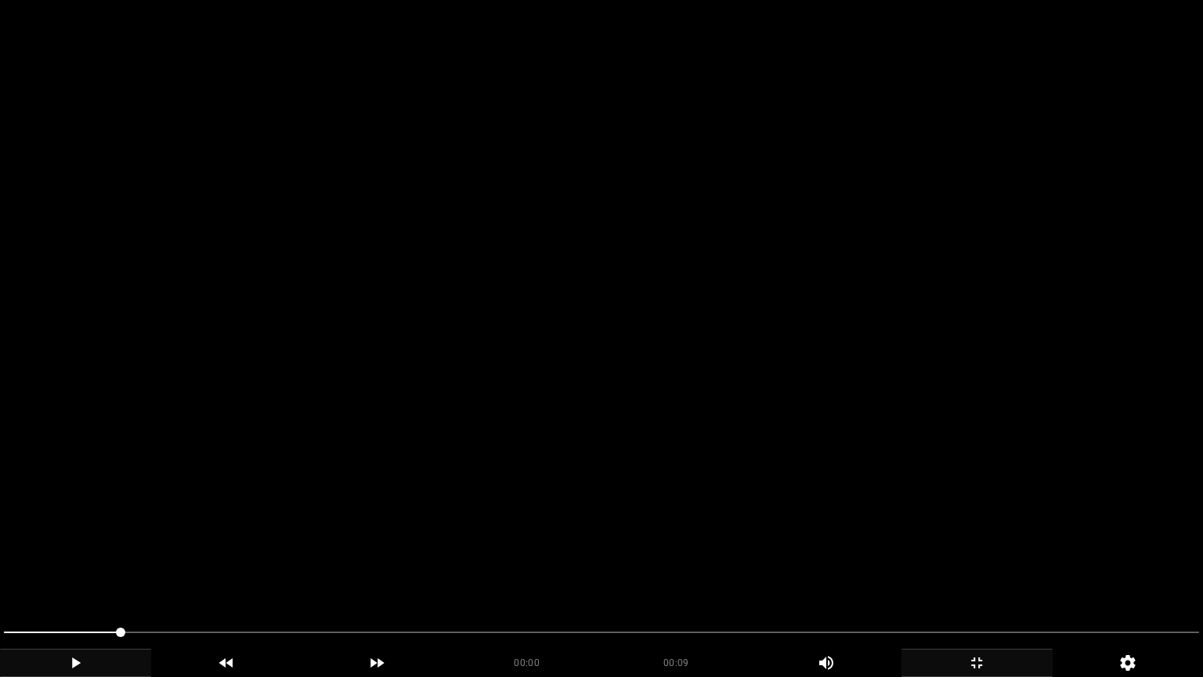
drag, startPoint x: 87, startPoint y: 634, endPoint x: 0, endPoint y: 623, distance: 87.5
click at [0, 571] on div at bounding box center [602, 634] width 1208 height 42
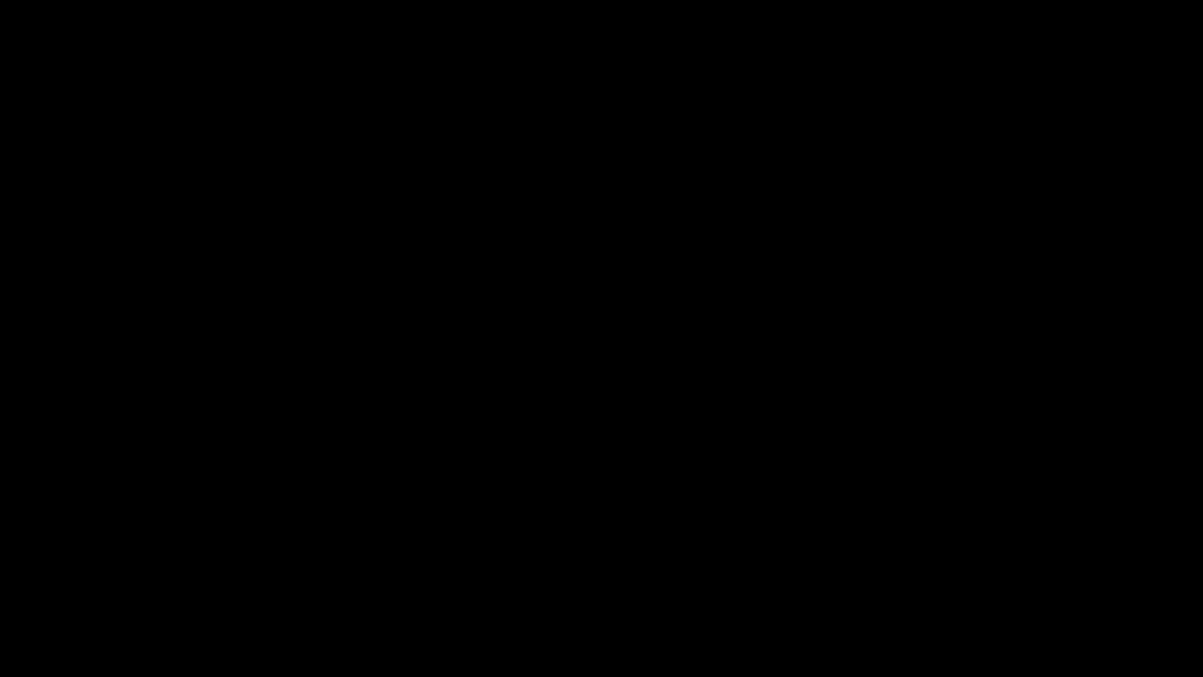
click at [78, 571] on icon "add" at bounding box center [74, 662] width 9 height 11
click at [73, 571] on div "add" at bounding box center [75, 662] width 151 height 28
click at [87, 571] on div "add" at bounding box center [75, 662] width 151 height 28
click at [87, 571] on icon "add" at bounding box center [76, 662] width 150 height 19
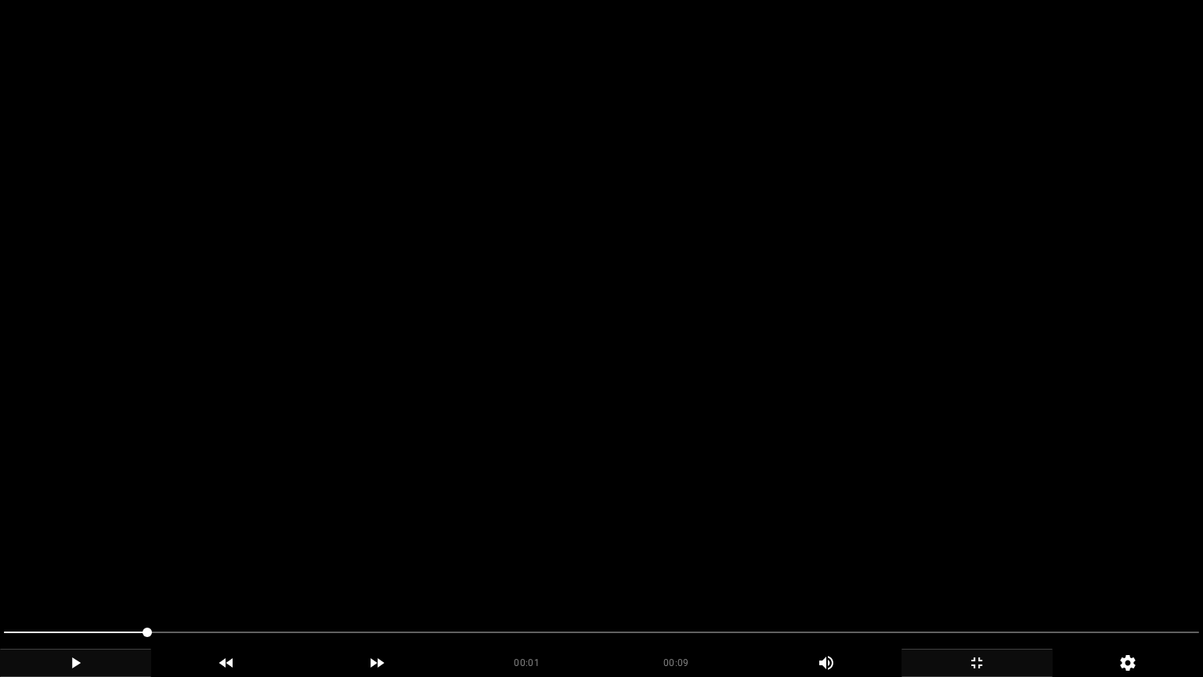
drag, startPoint x: 147, startPoint y: 634, endPoint x: 0, endPoint y: 620, distance: 147.8
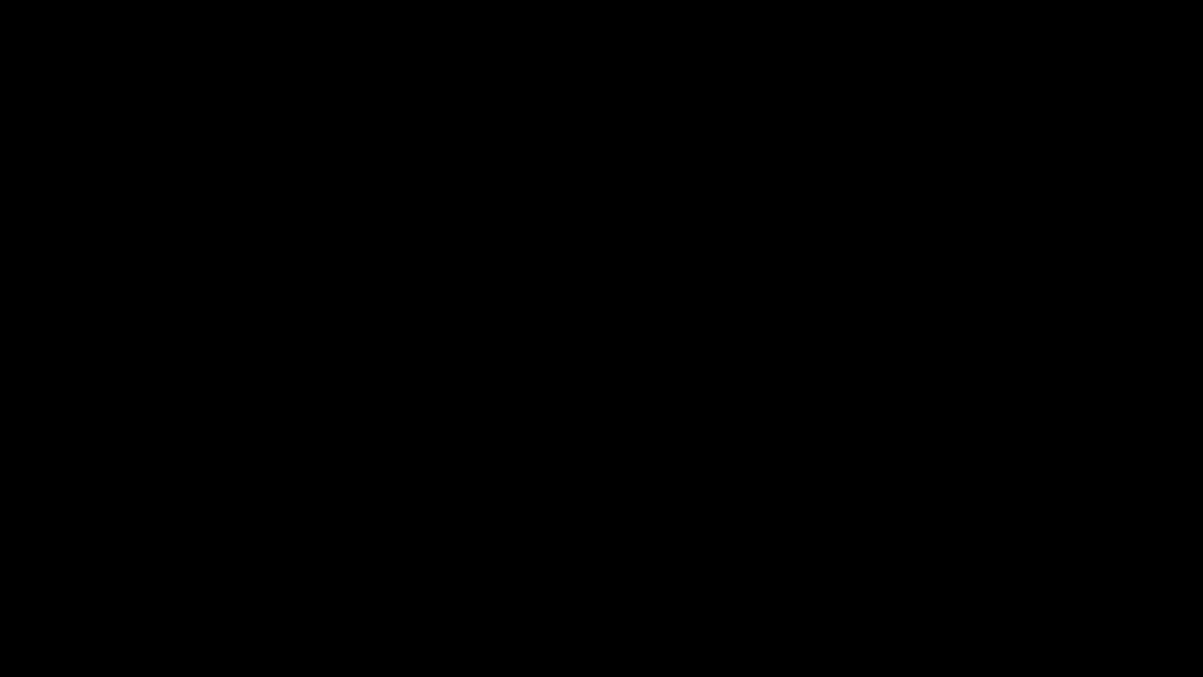
click at [45, 571] on div "add" at bounding box center [75, 662] width 151 height 28
click at [68, 571] on icon "add" at bounding box center [76, 662] width 150 height 19
click at [82, 571] on icon "add" at bounding box center [76, 662] width 150 height 19
click at [974, 571] on icon "add" at bounding box center [977, 662] width 150 height 19
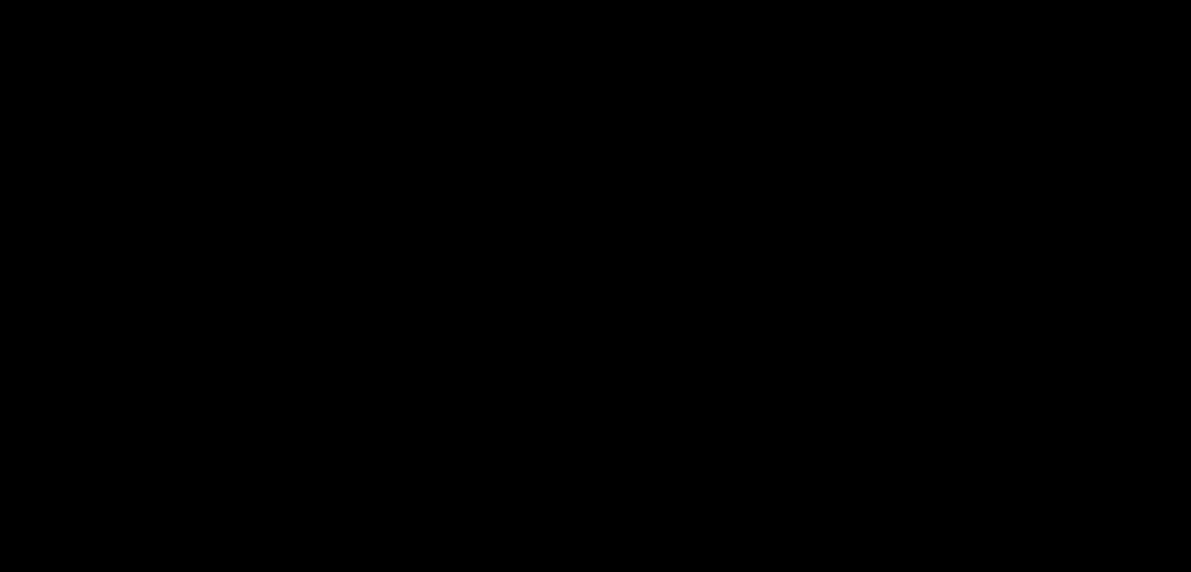
scroll to position [157, 0]
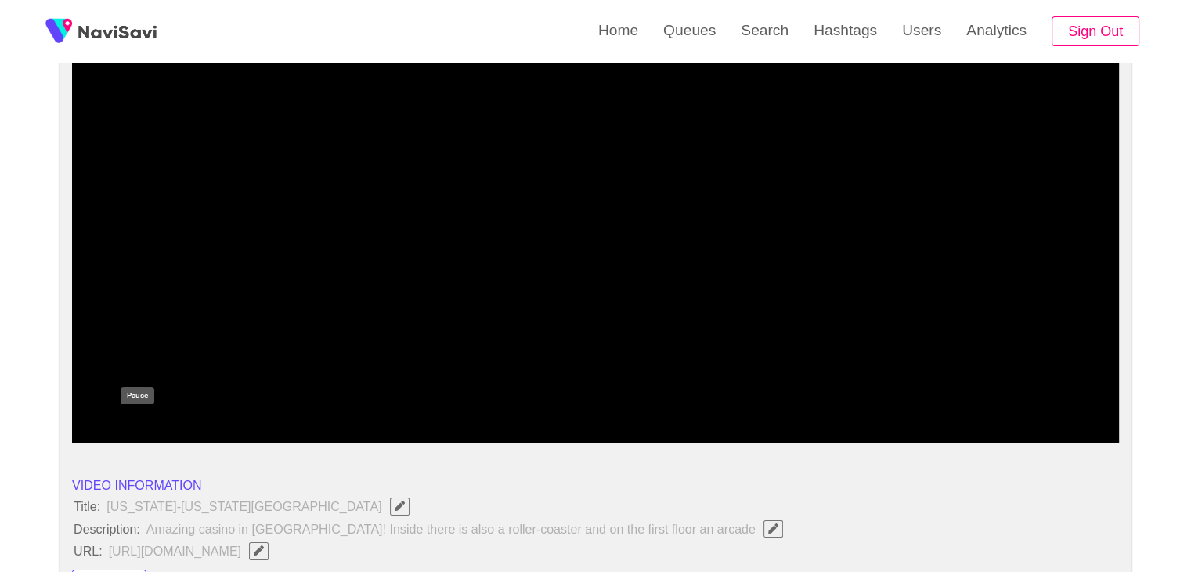
click at [132, 420] on icon "add" at bounding box center [138, 429] width 130 height 19
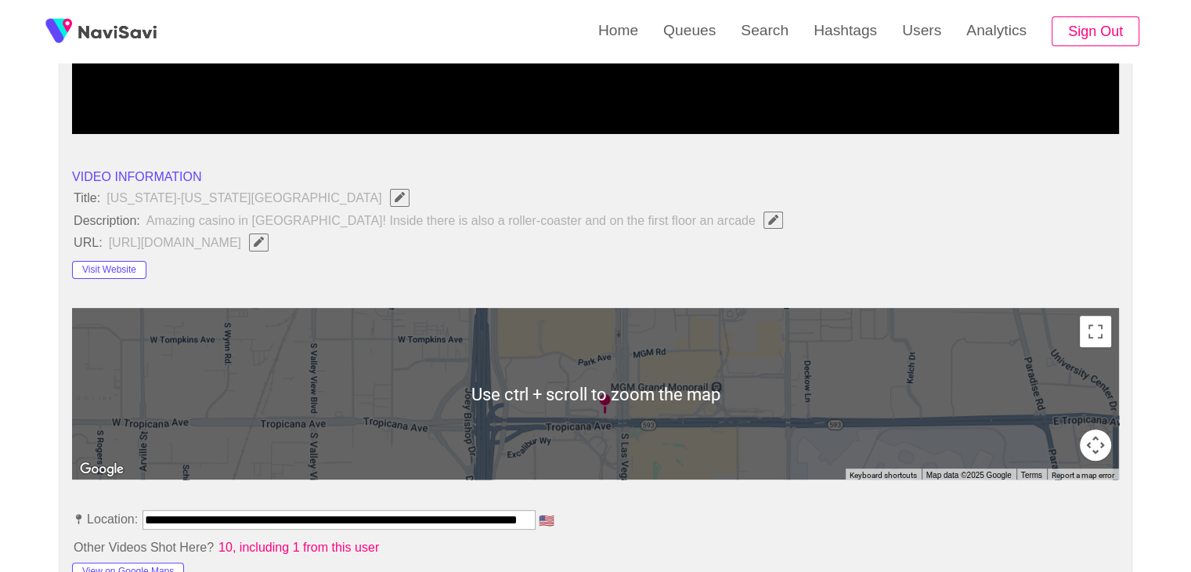
scroll to position [470, 0]
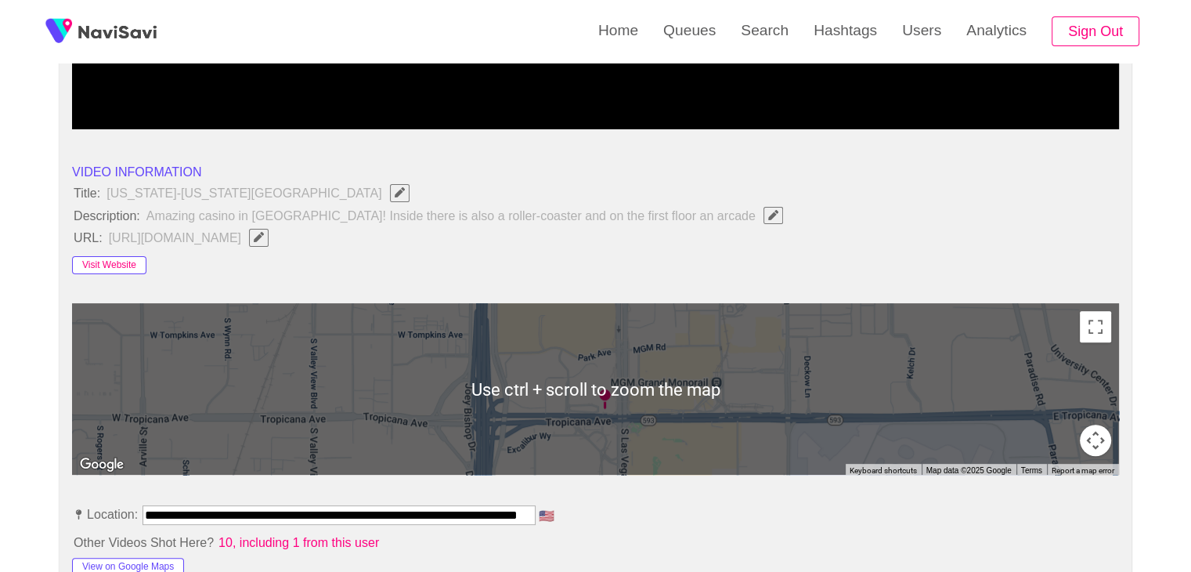
click at [108, 263] on button "Visit Website" at bounding box center [109, 265] width 74 height 19
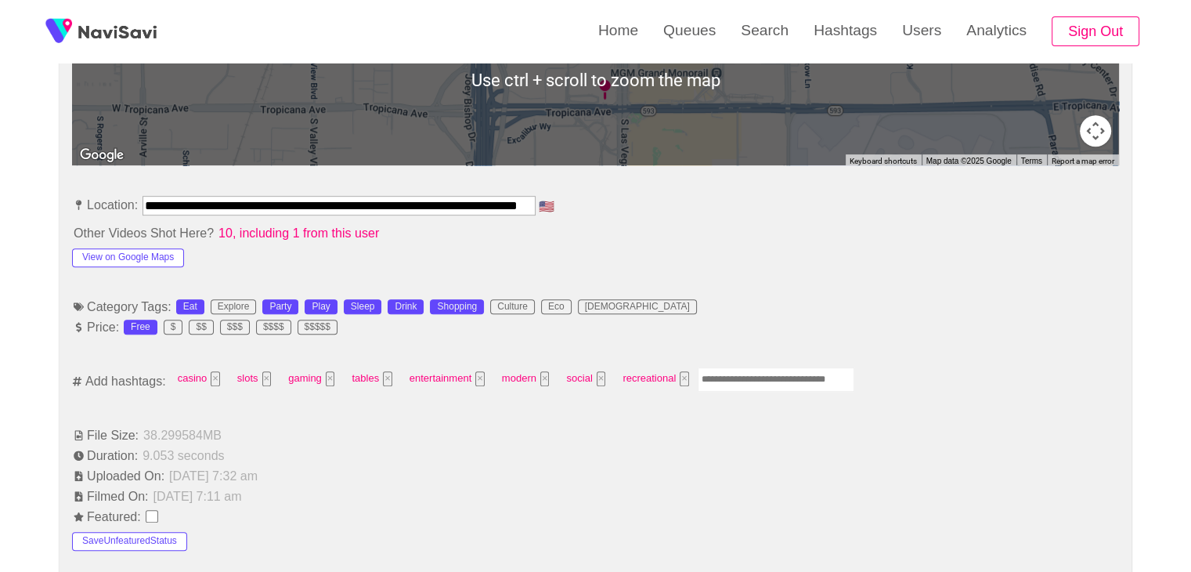
scroll to position [783, 0]
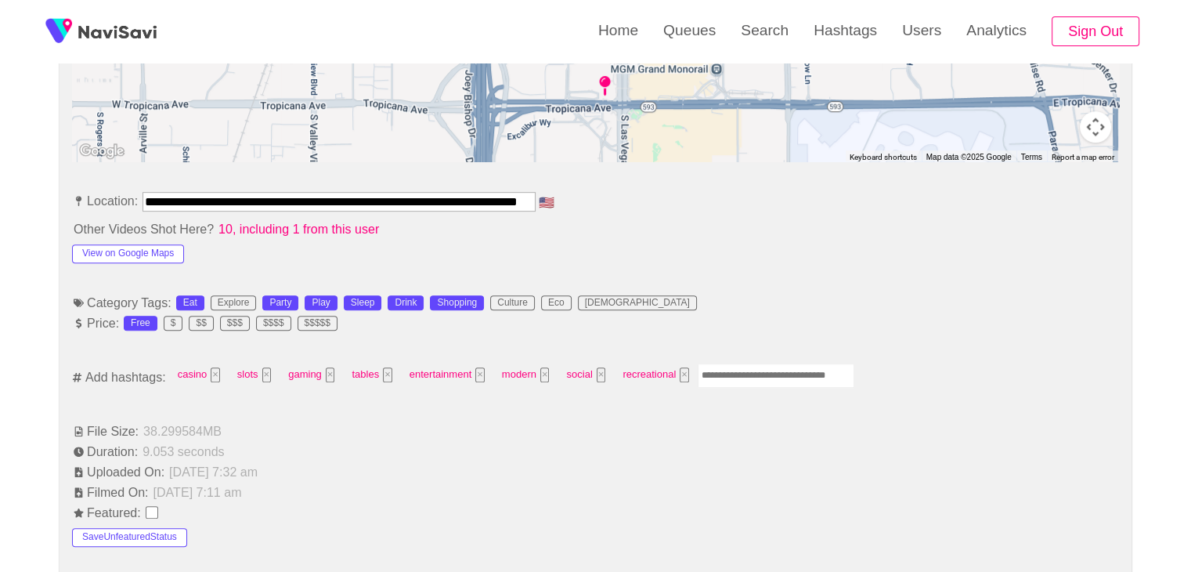
click at [733, 374] on input "Enter tag here and press return" at bounding box center [776, 375] width 157 height 24
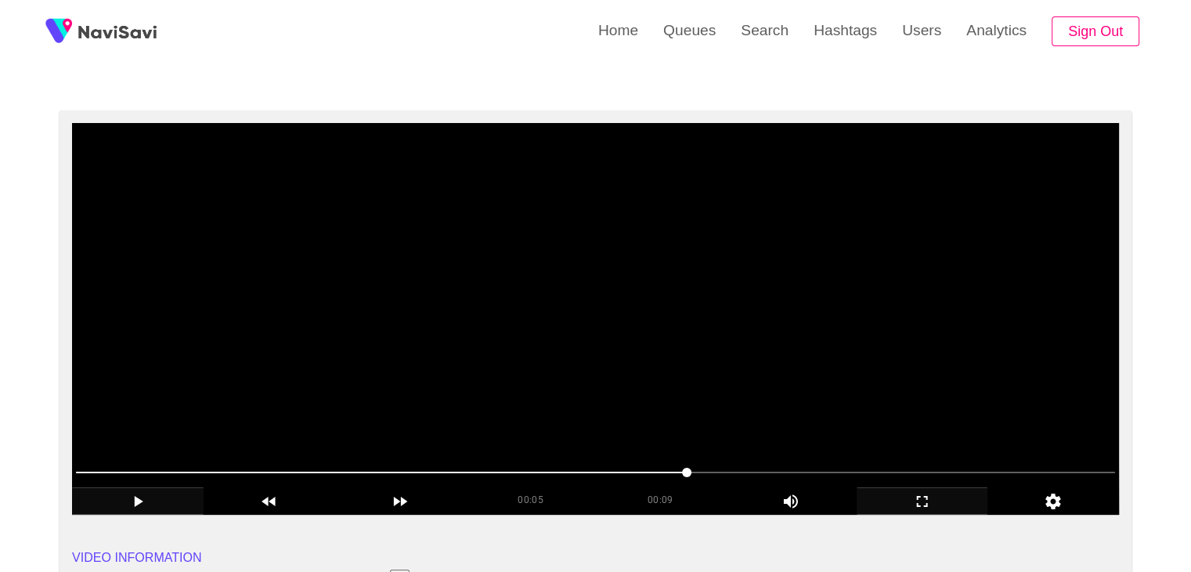
scroll to position [78, 0]
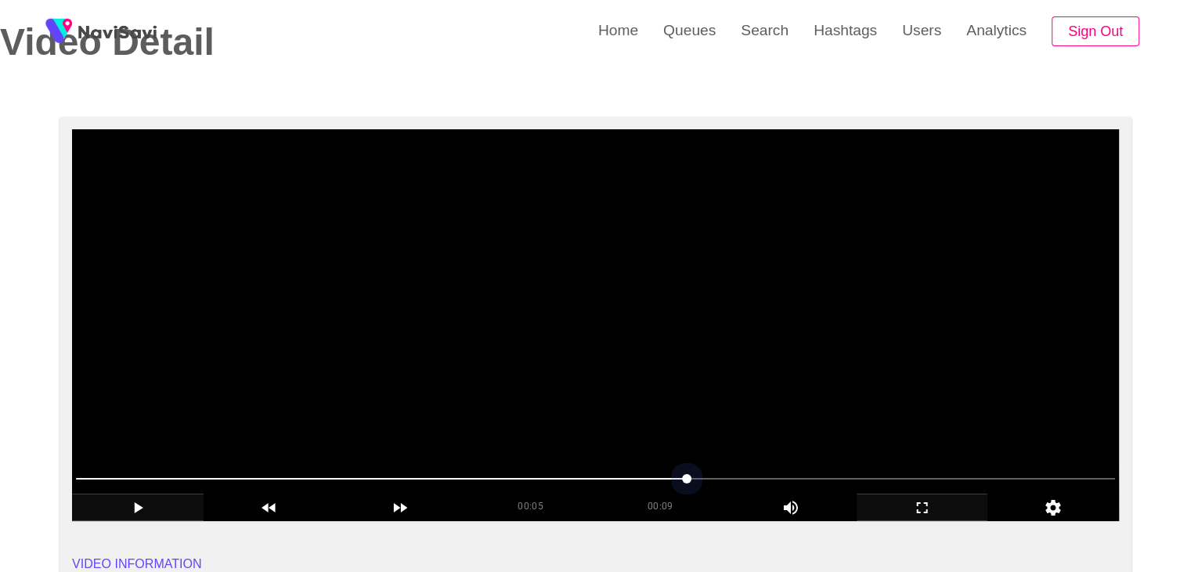
drag, startPoint x: 658, startPoint y: 475, endPoint x: 561, endPoint y: 455, distance: 99.2
click at [569, 457] on section "00:05 00:09 Picture In Picture 1 Error: Failed to load Video" at bounding box center [595, 325] width 1047 height 392
drag, startPoint x: 357, startPoint y: 474, endPoint x: 345, endPoint y: 477, distance: 12.9
click at [345, 477] on span at bounding box center [595, 478] width 1039 height 25
drag, startPoint x: 188, startPoint y: 475, endPoint x: 169, endPoint y: 475, distance: 18.8
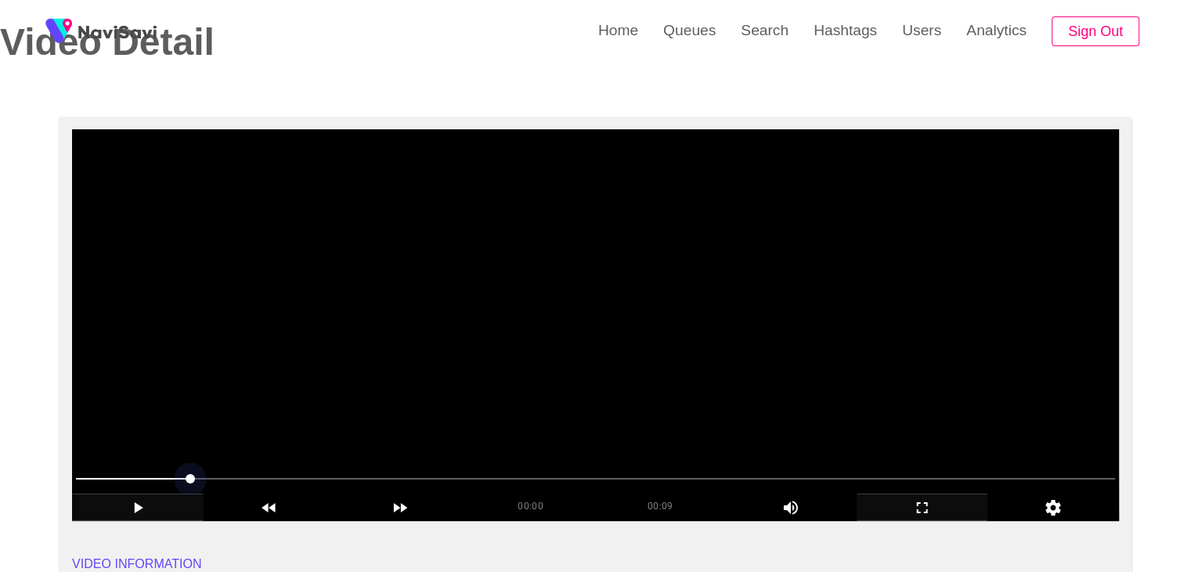
click at [149, 475] on span at bounding box center [595, 478] width 1039 height 25
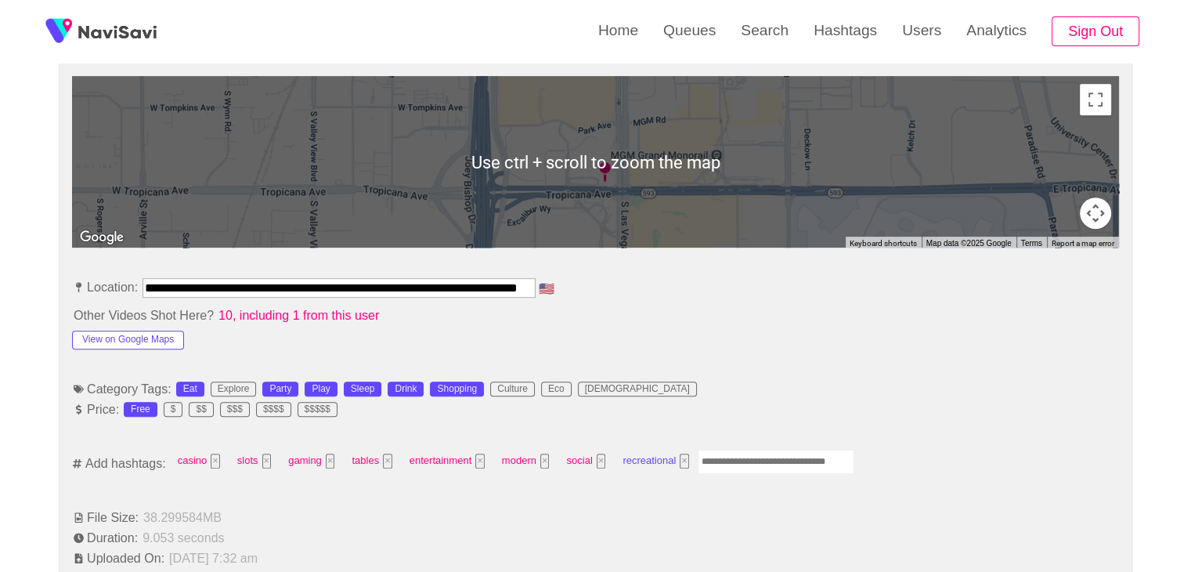
scroll to position [705, 0]
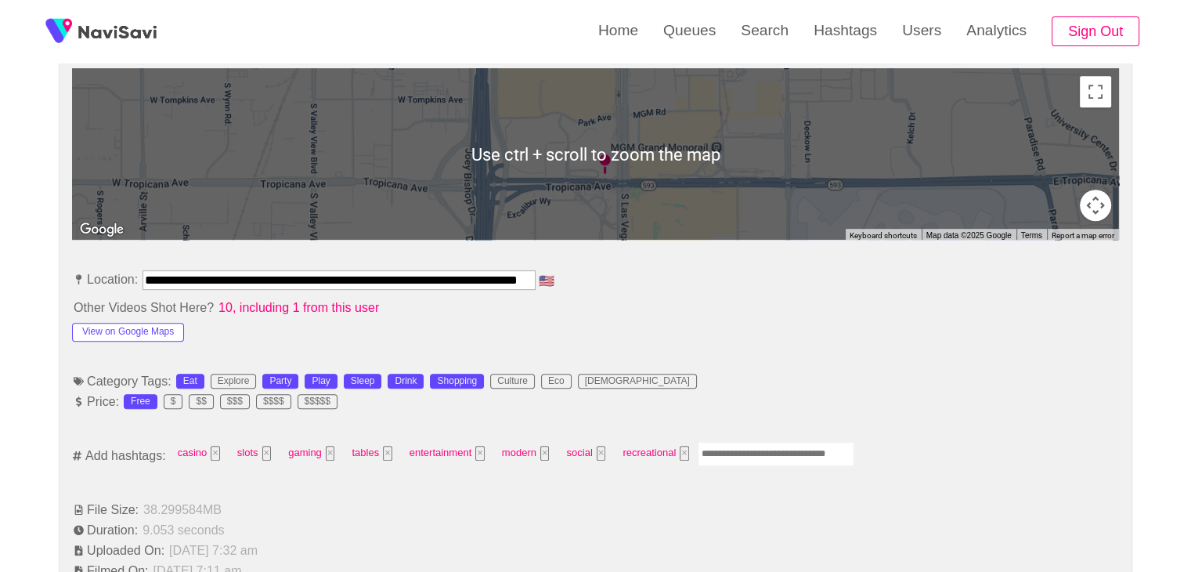
click at [739, 450] on input "Enter tag here and press return" at bounding box center [776, 454] width 157 height 24
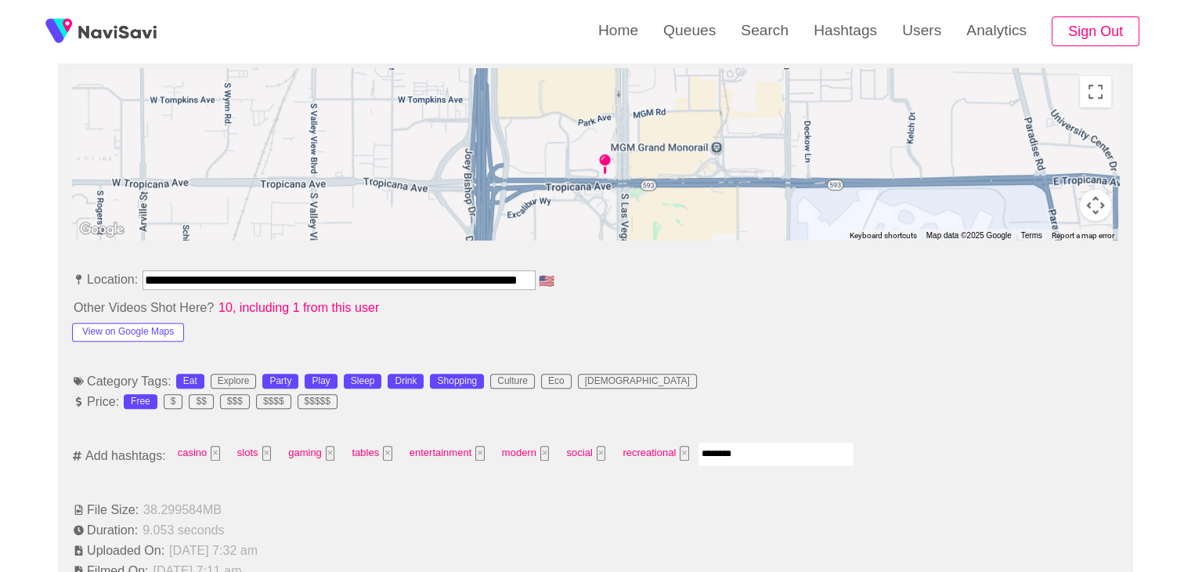
type input "*********"
type input "****"
type input "*********"
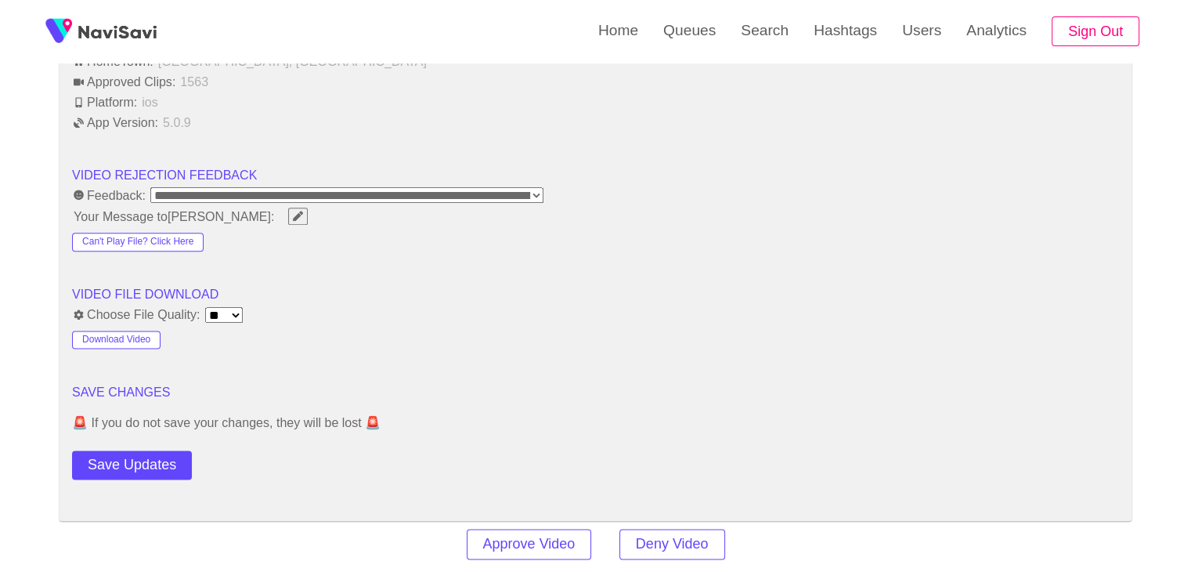
scroll to position [1958, 0]
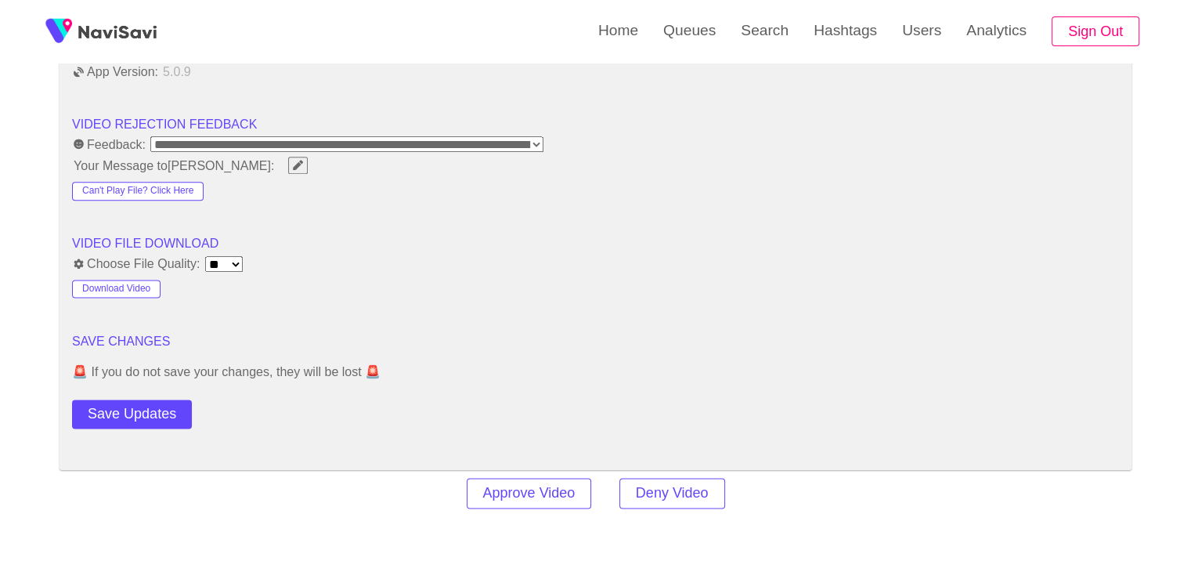
click at [156, 407] on button "Save Updates" at bounding box center [132, 413] width 120 height 29
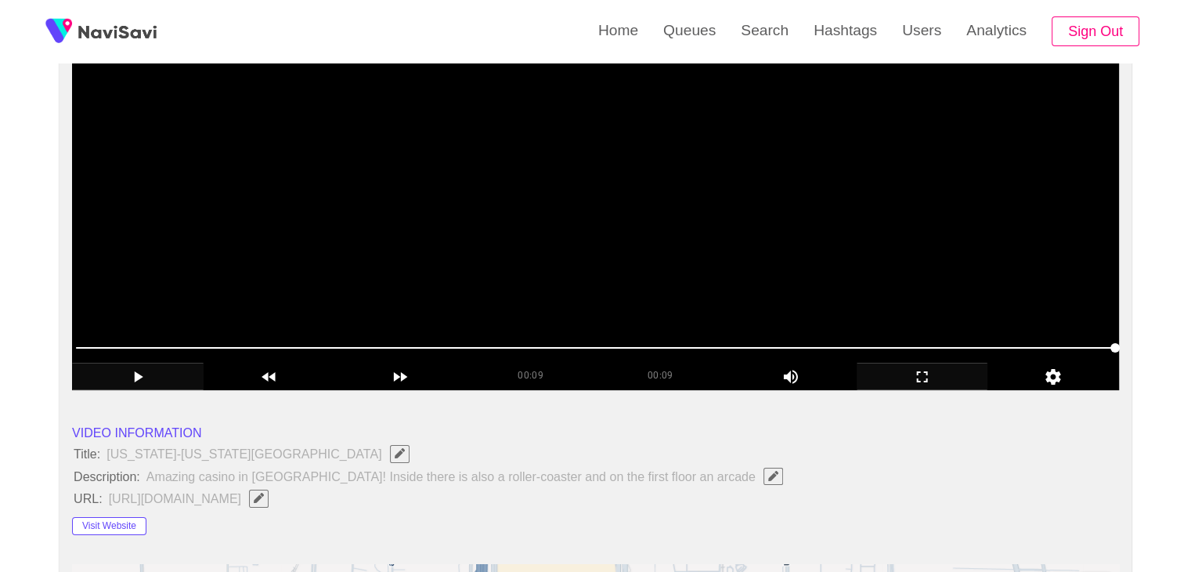
scroll to position [0, 0]
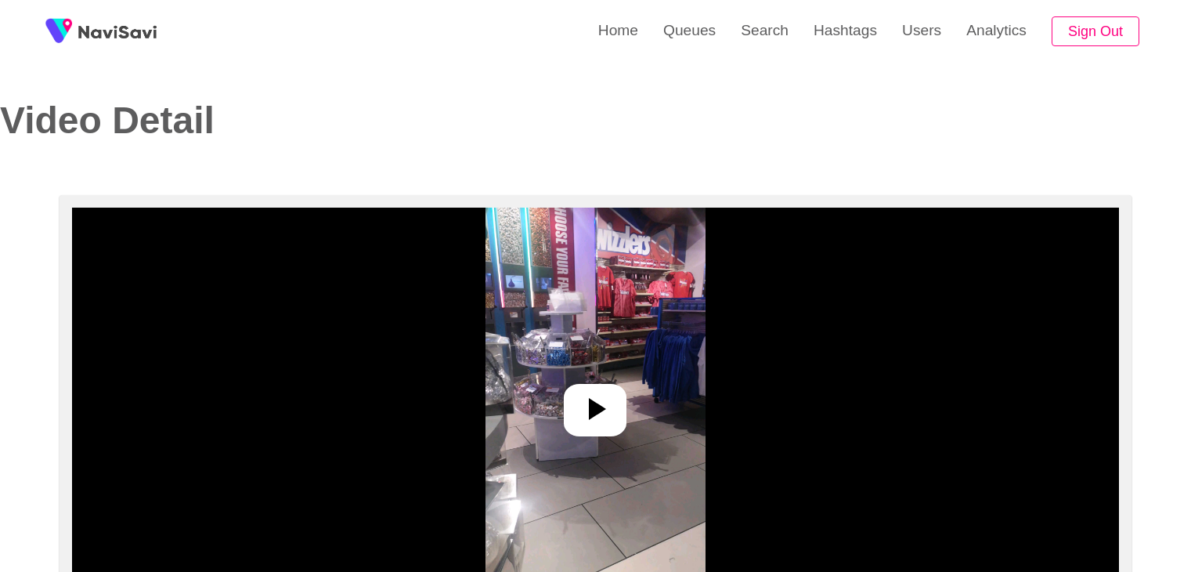
select select "**********"
select select "**"
click at [583, 406] on icon at bounding box center [595, 409] width 38 height 38
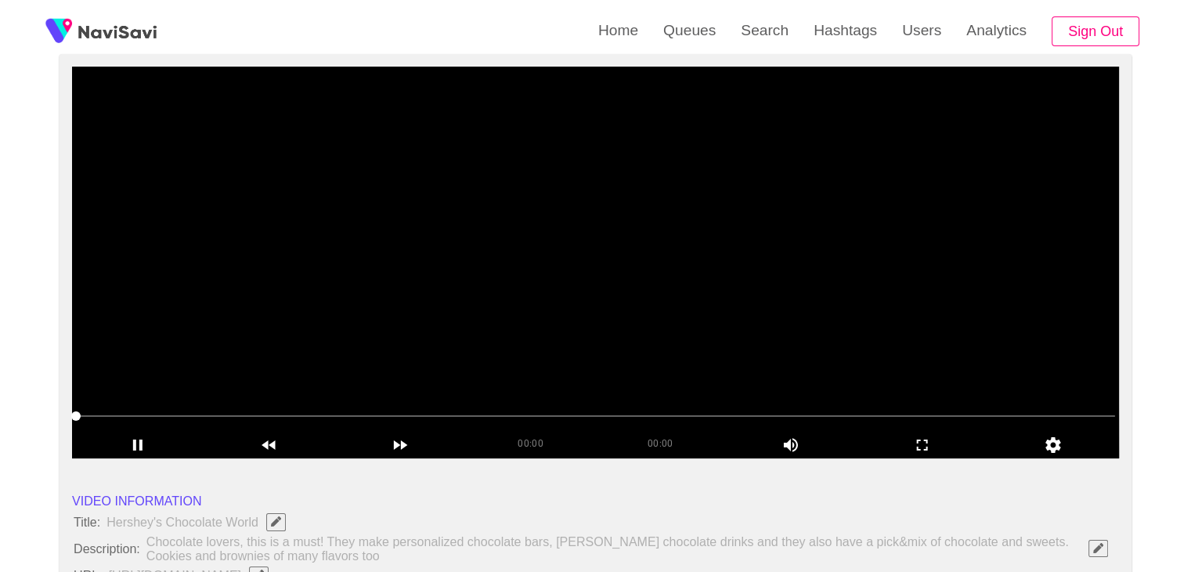
scroll to position [157, 0]
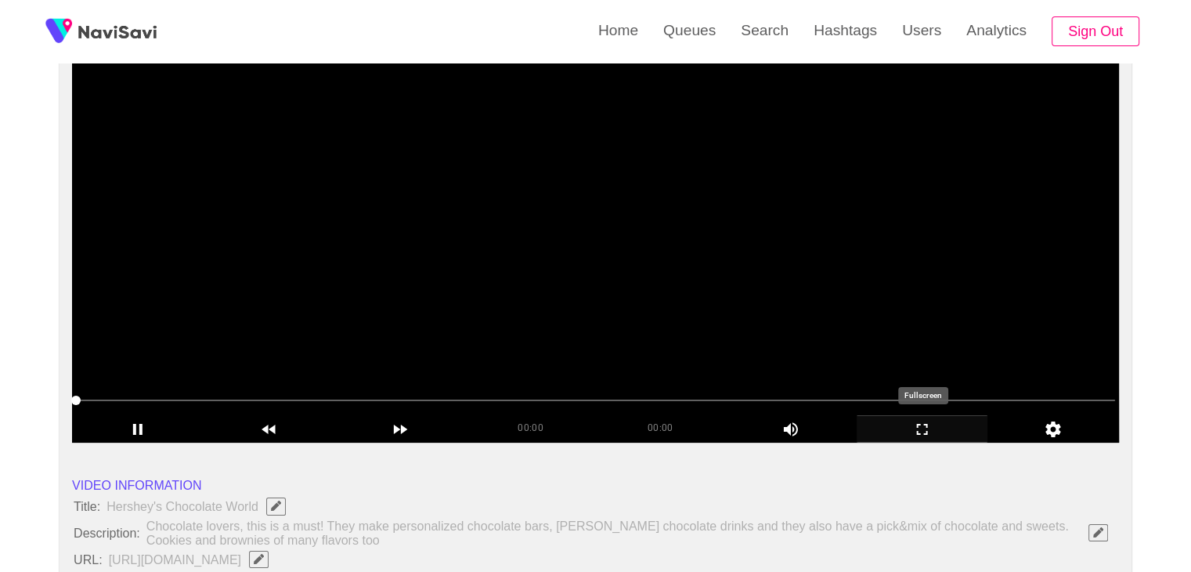
click at [918, 431] on icon "add" at bounding box center [922, 429] width 11 height 11
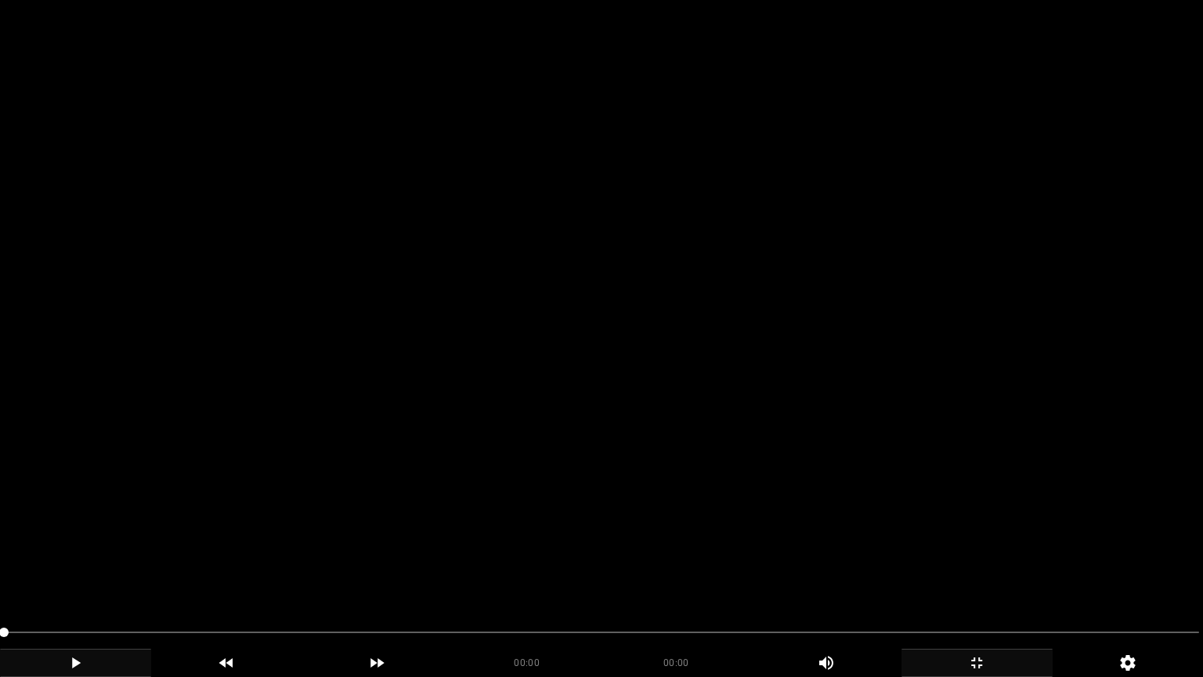
click at [105, 571] on icon "add" at bounding box center [76, 662] width 150 height 19
click at [992, 571] on icon "add" at bounding box center [977, 662] width 150 height 19
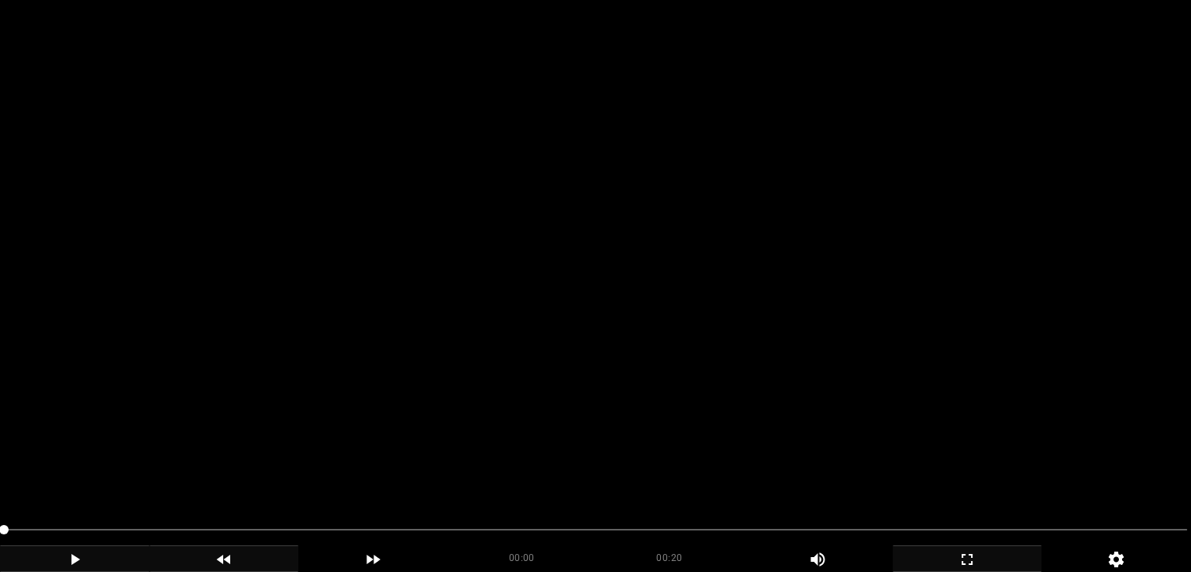
scroll to position [235, 0]
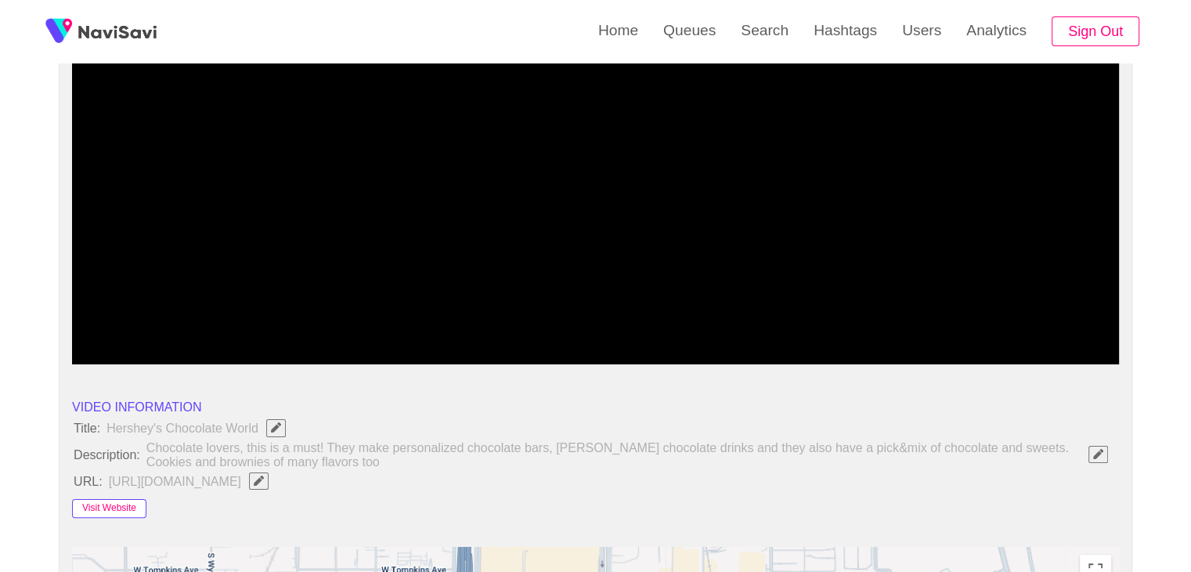
click at [125, 509] on button "Visit Website" at bounding box center [109, 508] width 74 height 19
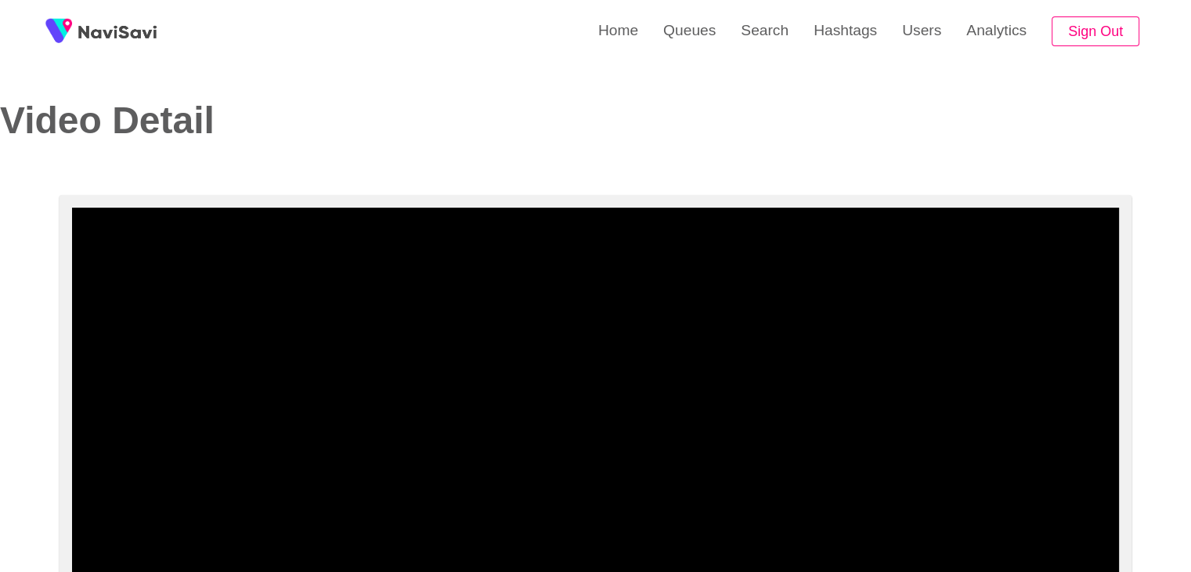
scroll to position [0, 0]
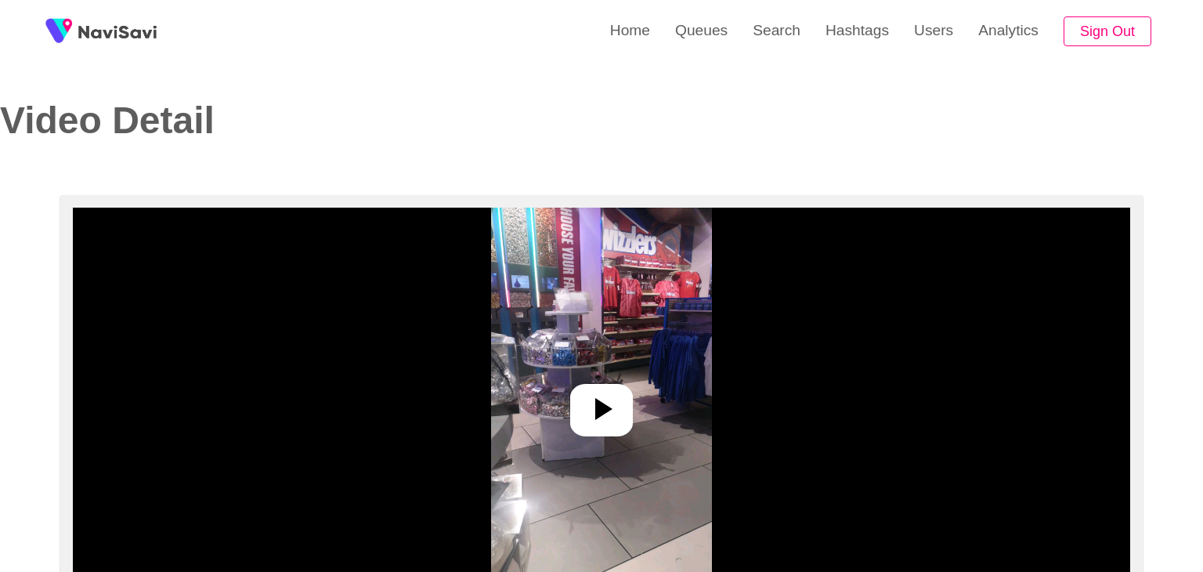
select select "**********"
select select "**"
click at [609, 417] on icon at bounding box center [595, 409] width 38 height 38
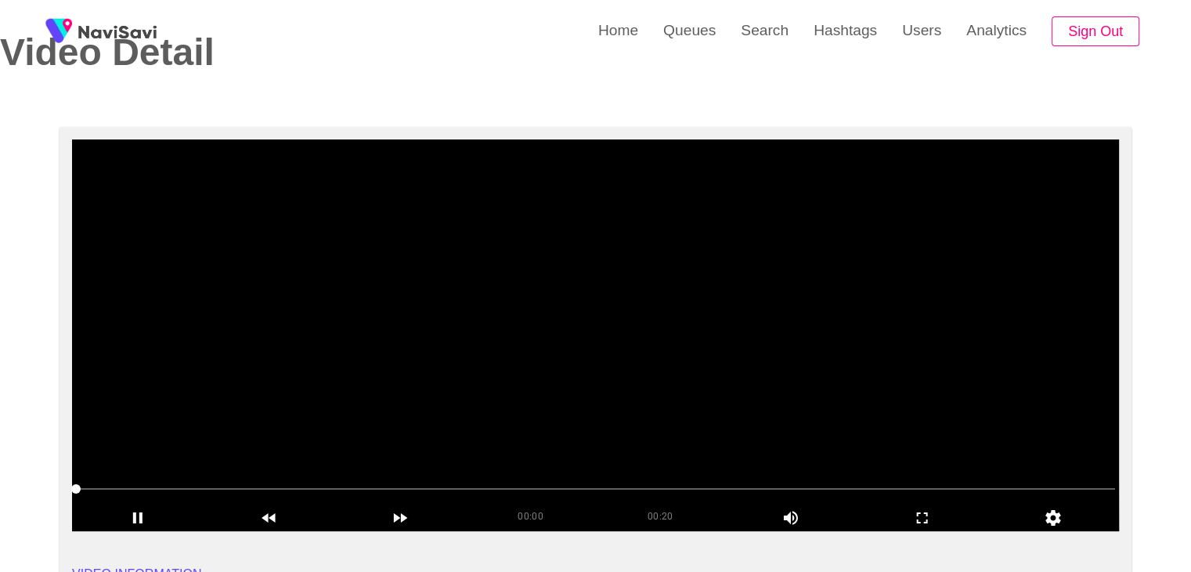
scroll to position [78, 0]
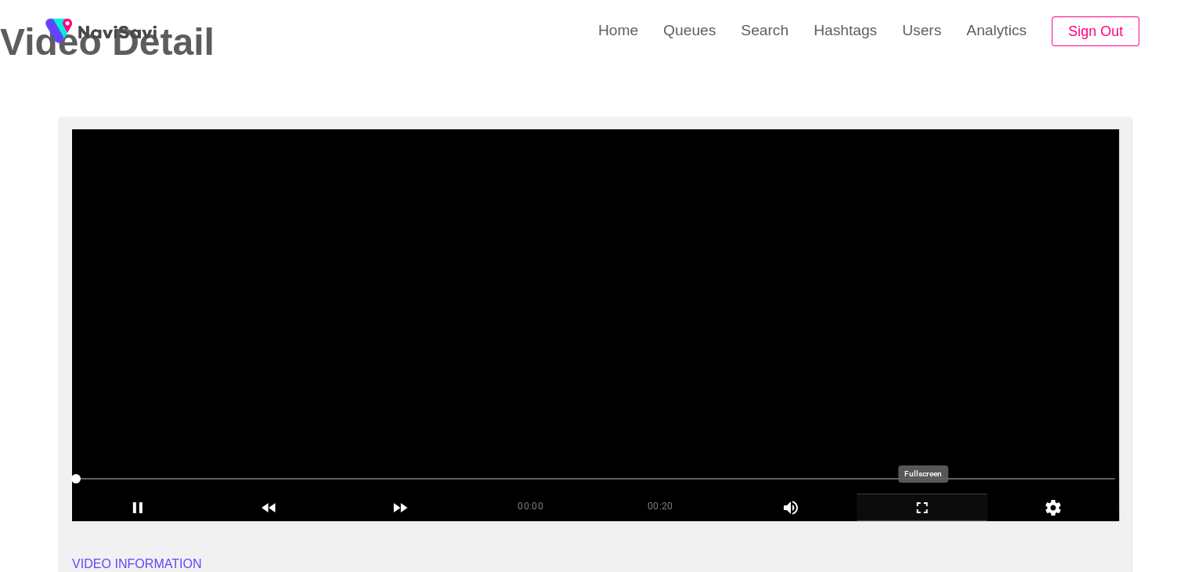
click at [936, 499] on icon "add" at bounding box center [923, 507] width 130 height 19
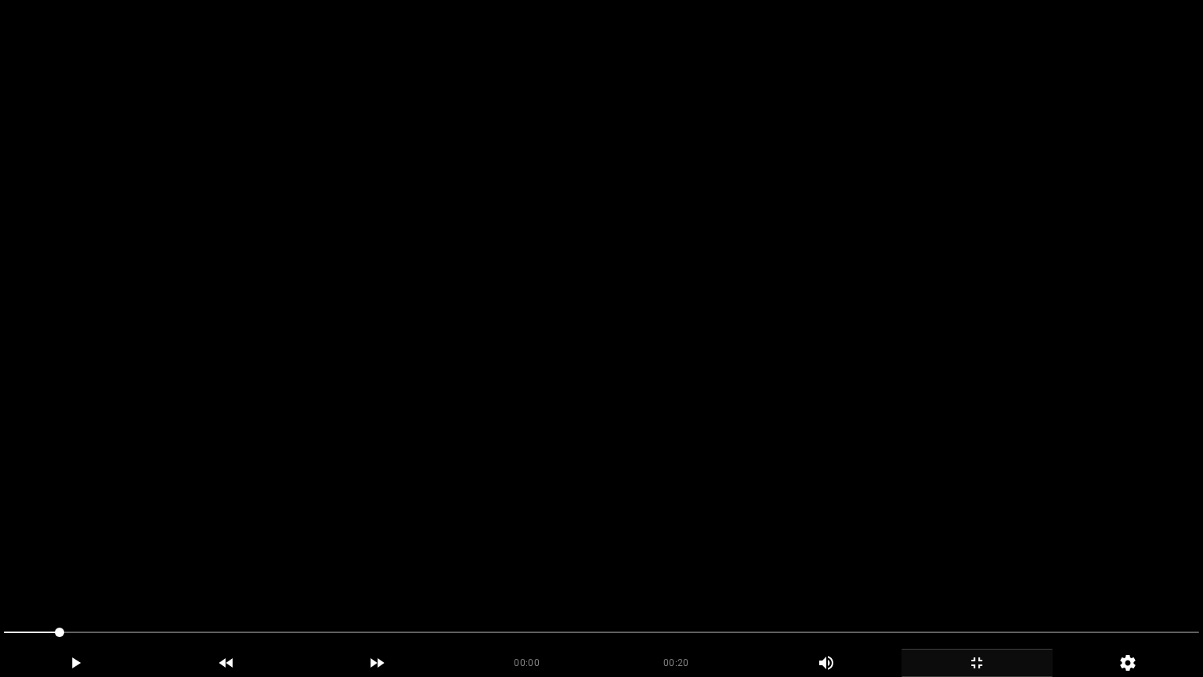
drag, startPoint x: 79, startPoint y: 656, endPoint x: 84, endPoint y: 648, distance: 9.1
click at [80, 571] on icon "add" at bounding box center [76, 662] width 150 height 19
click at [100, 571] on icon "add" at bounding box center [76, 662] width 150 height 19
click at [972, 571] on icon "add" at bounding box center [977, 662] width 150 height 19
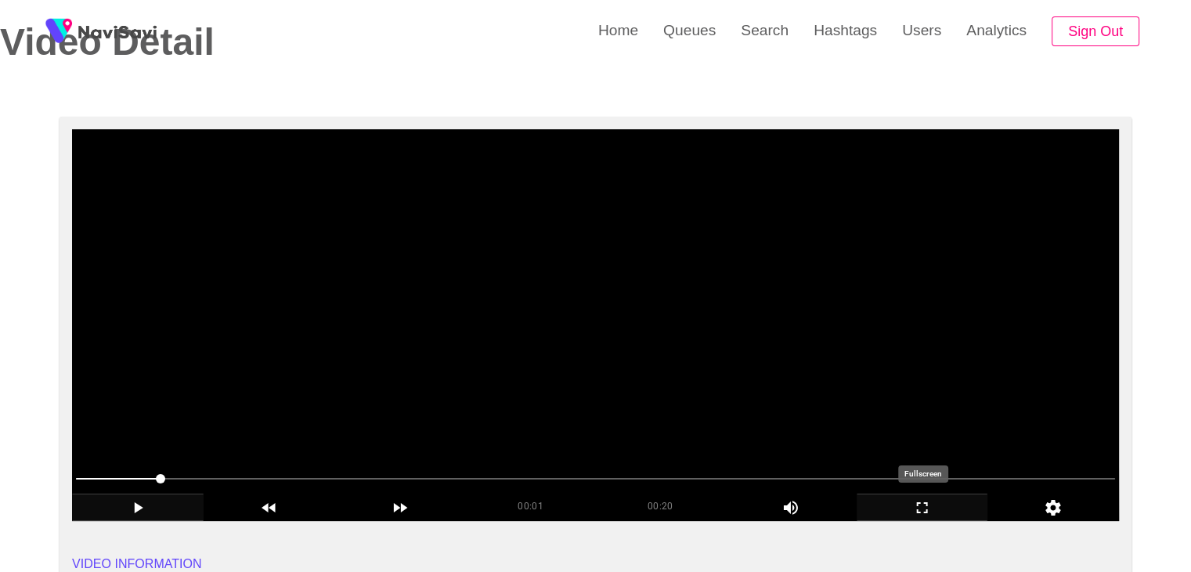
click at [929, 510] on icon "add" at bounding box center [923, 507] width 130 height 19
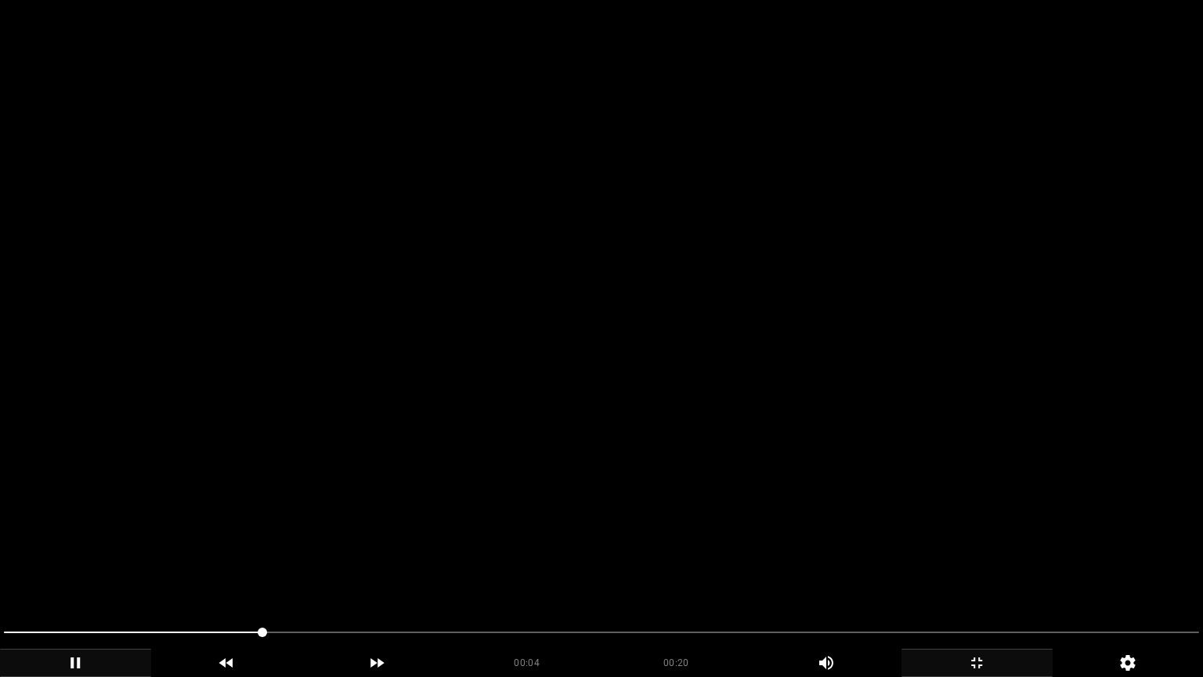
drag, startPoint x: 232, startPoint y: 631, endPoint x: 62, endPoint y: 615, distance: 170.7
click at [93, 571] on div at bounding box center [602, 634] width 1208 height 42
click at [0, 571] on div at bounding box center [602, 634] width 1208 height 42
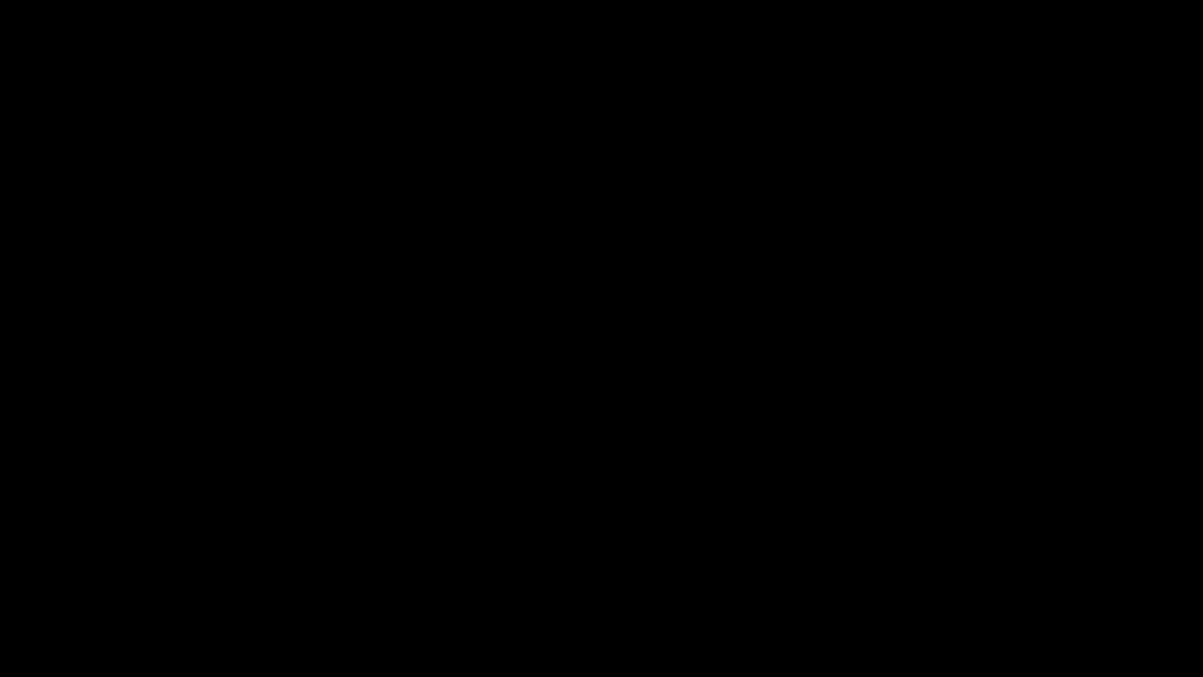
click at [77, 571] on icon "add" at bounding box center [76, 662] width 150 height 19
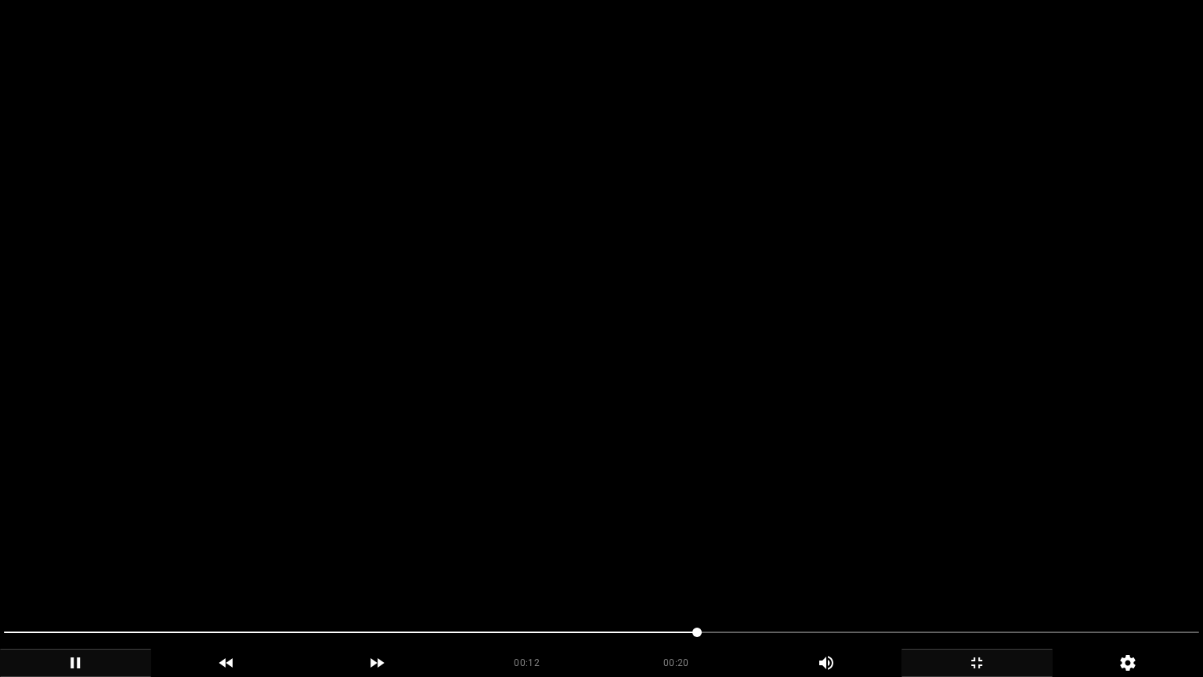
click at [832, 571] on span at bounding box center [601, 632] width 1195 height 25
click at [962, 571] on span at bounding box center [601, 632] width 1195 height 25
drag, startPoint x: 789, startPoint y: 636, endPoint x: 726, endPoint y: 635, distance: 63.4
click at [726, 571] on span at bounding box center [601, 632] width 1195 height 25
click at [88, 571] on icon "add" at bounding box center [76, 662] width 150 height 19
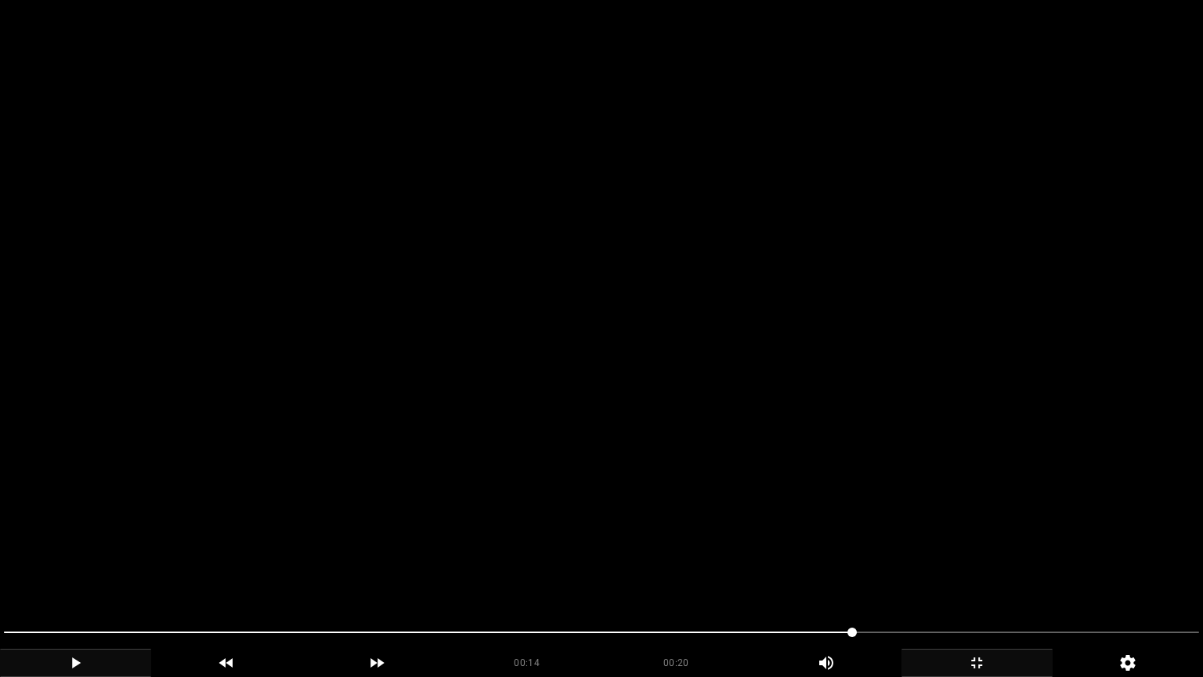
drag, startPoint x: 888, startPoint y: 630, endPoint x: 817, endPoint y: 627, distance: 71.3
click at [836, 571] on span at bounding box center [601, 632] width 1195 height 25
click at [925, 571] on div at bounding box center [602, 634] width 1208 height 42
drag, startPoint x: 947, startPoint y: 641, endPoint x: 933, endPoint y: 642, distance: 14.1
click at [933, 571] on span at bounding box center [601, 632] width 1195 height 25
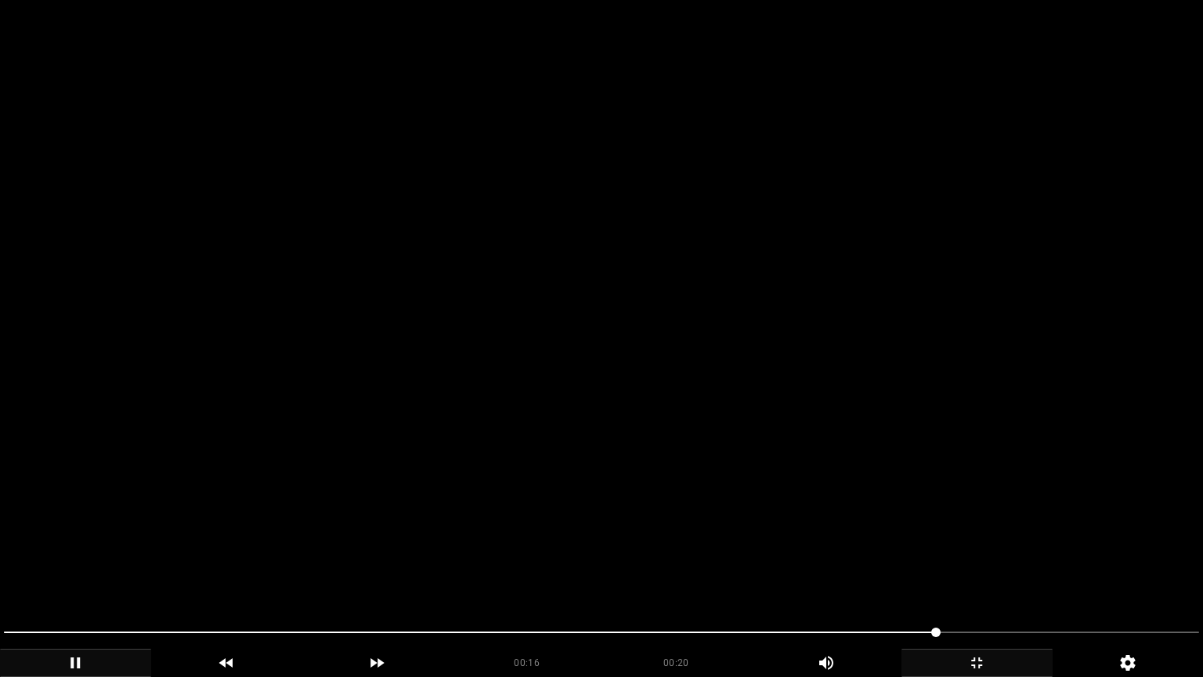
click at [834, 571] on span at bounding box center [601, 632] width 1195 height 25
drag, startPoint x: 770, startPoint y: 637, endPoint x: 749, endPoint y: 635, distance: 21.2
click at [707, 571] on span at bounding box center [601, 632] width 1195 height 25
drag, startPoint x: 662, startPoint y: 629, endPoint x: 651, endPoint y: 629, distance: 11.0
click at [651, 571] on span at bounding box center [601, 632] width 1195 height 25
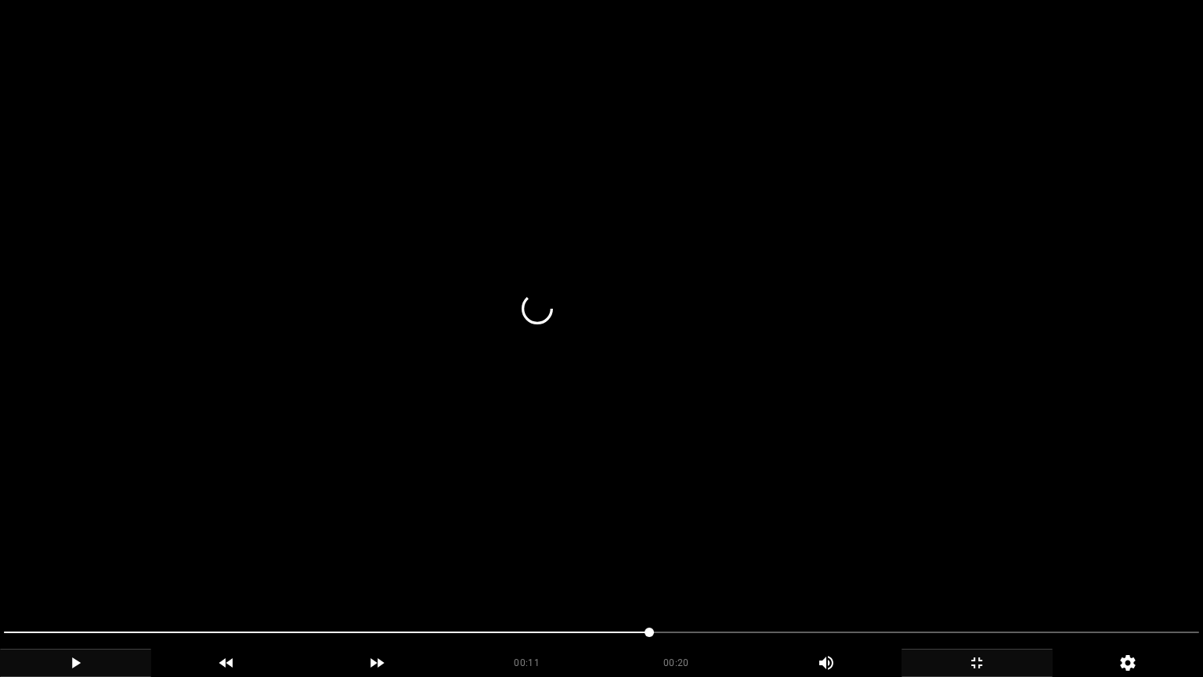
drag, startPoint x: 595, startPoint y: 620, endPoint x: 580, endPoint y: 620, distance: 15.7
click at [595, 571] on div at bounding box center [602, 634] width 1208 height 42
drag, startPoint x: 551, startPoint y: 620, endPoint x: 540, endPoint y: 620, distance: 11.0
click at [544, 571] on div at bounding box center [602, 634] width 1208 height 42
drag, startPoint x: 539, startPoint y: 620, endPoint x: 527, endPoint y: 620, distance: 11.7
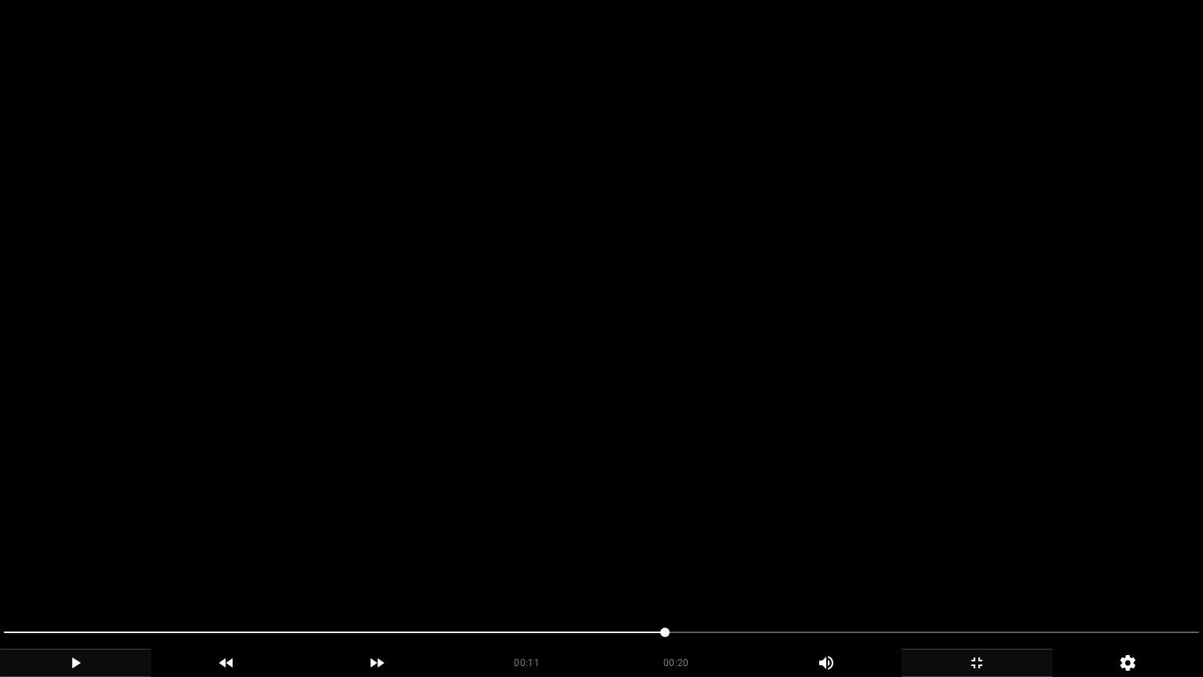
click at [533, 571] on div at bounding box center [602, 634] width 1208 height 42
click at [501, 571] on div at bounding box center [602, 634] width 1208 height 42
drag, startPoint x: 424, startPoint y: 640, endPoint x: 413, endPoint y: 641, distance: 11.8
click at [413, 571] on span at bounding box center [601, 632] width 1195 height 25
click at [943, 571] on div "add" at bounding box center [976, 662] width 151 height 28
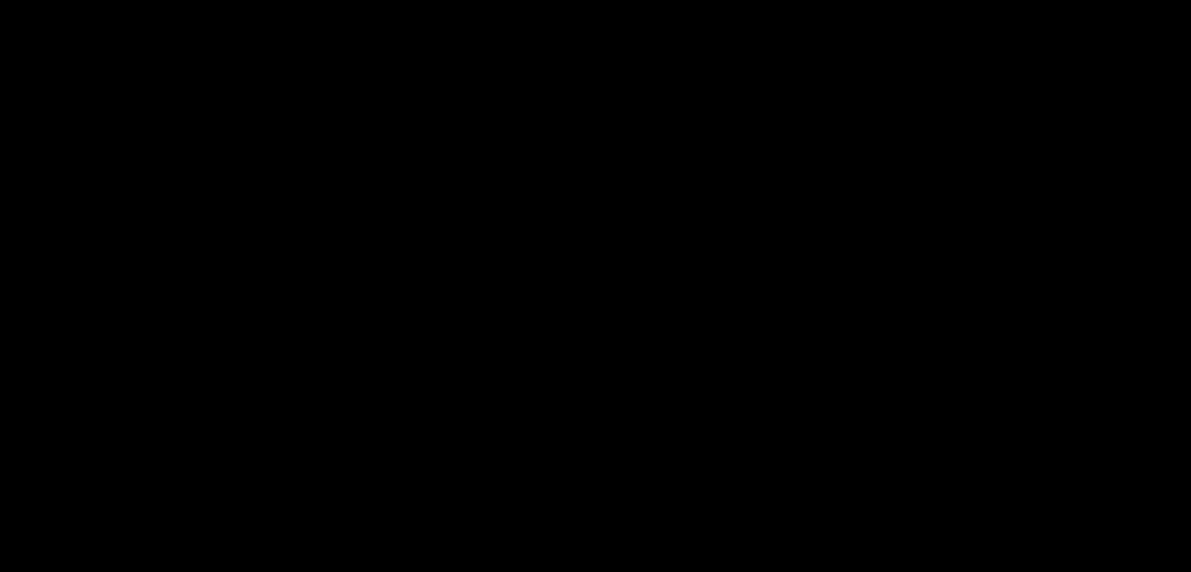
scroll to position [862, 0]
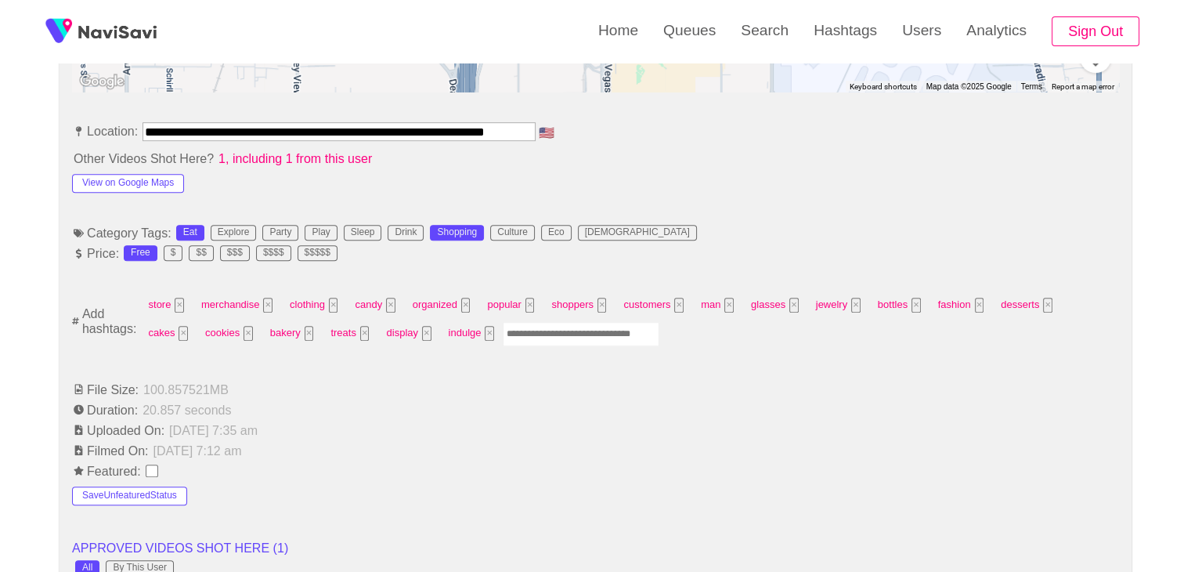
click at [503, 327] on input "Enter tag here and press return" at bounding box center [581, 334] width 157 height 24
type input "*"
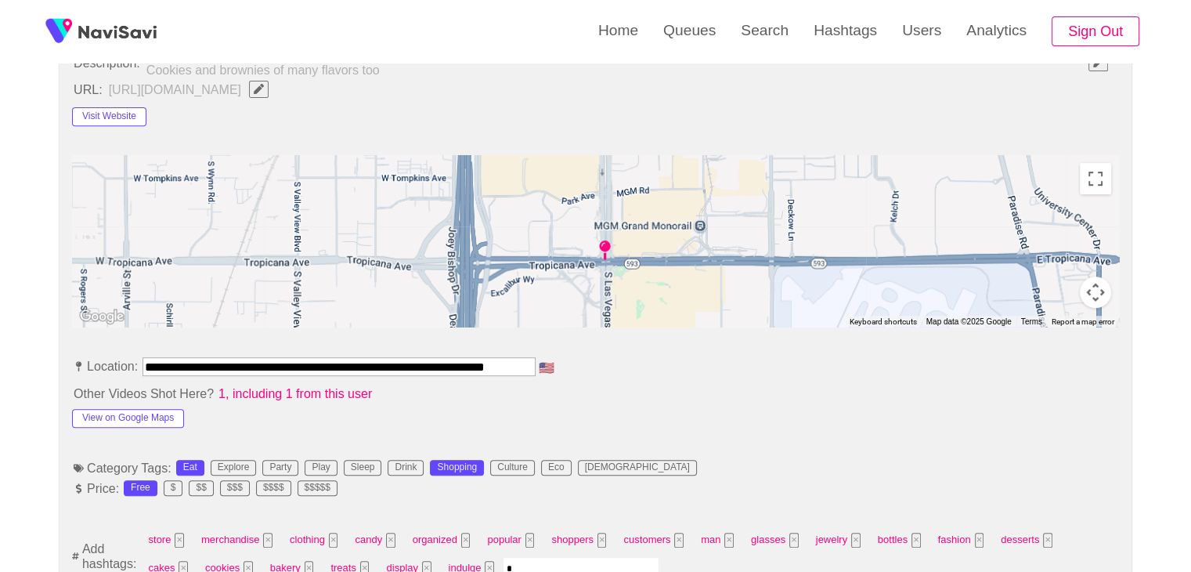
scroll to position [940, 0]
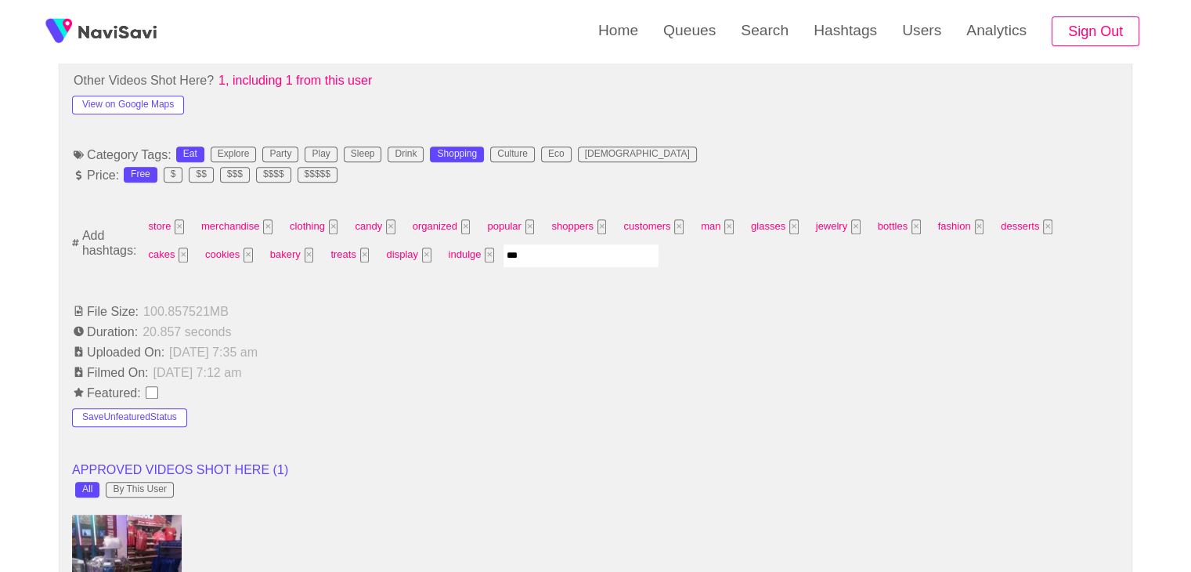
type input "****"
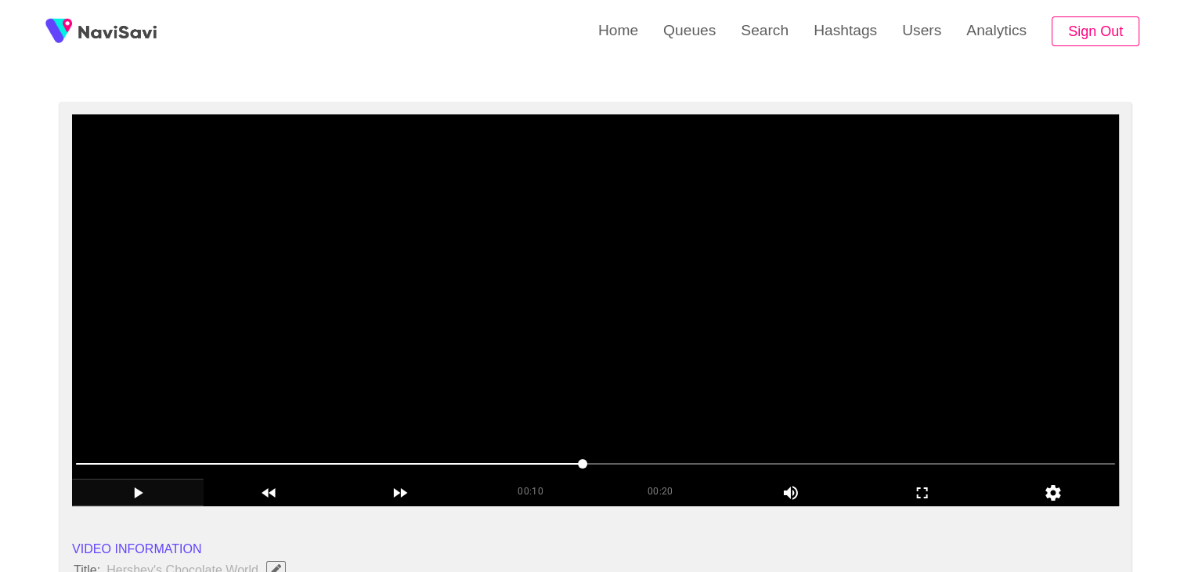
scroll to position [78, 0]
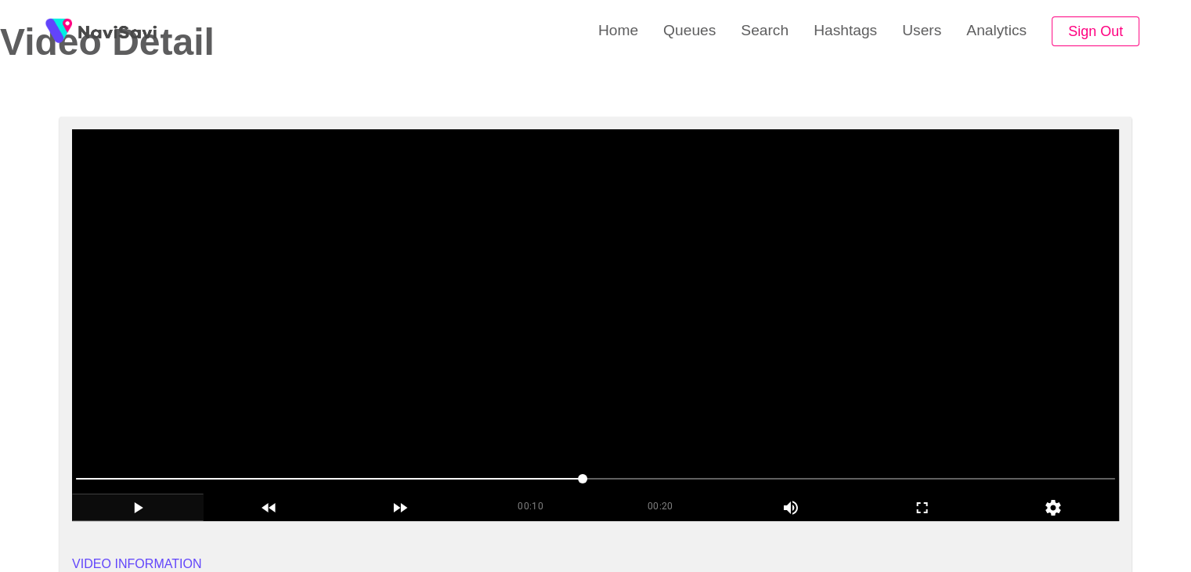
click at [529, 371] on video at bounding box center [595, 325] width 1047 height 392
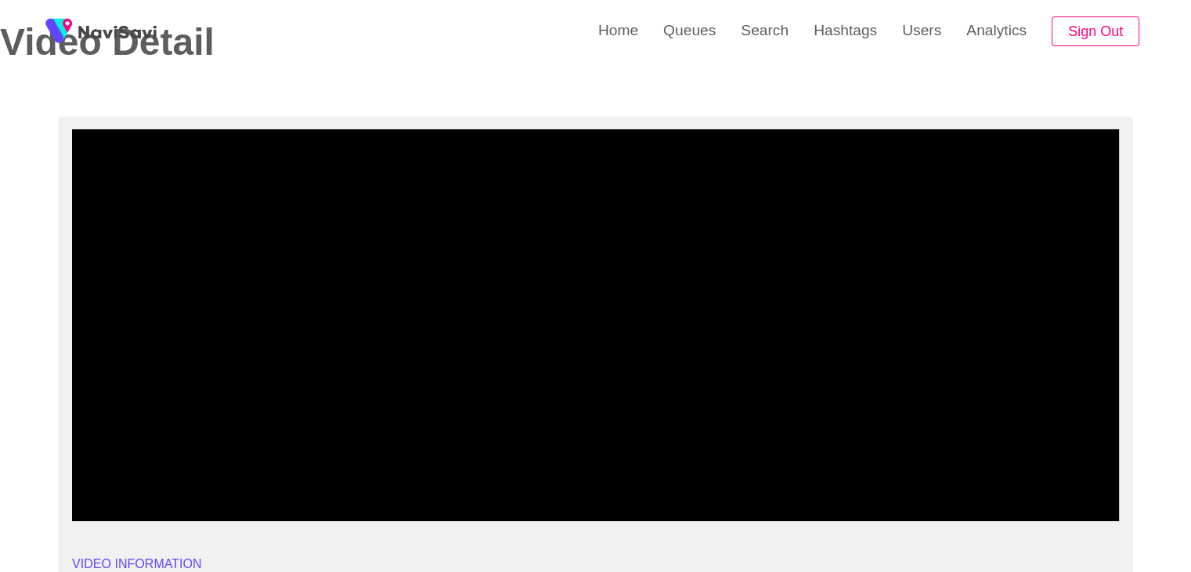
click at [558, 480] on span at bounding box center [595, 478] width 1039 height 25
click at [429, 478] on span at bounding box center [273, 479] width 395 height 2
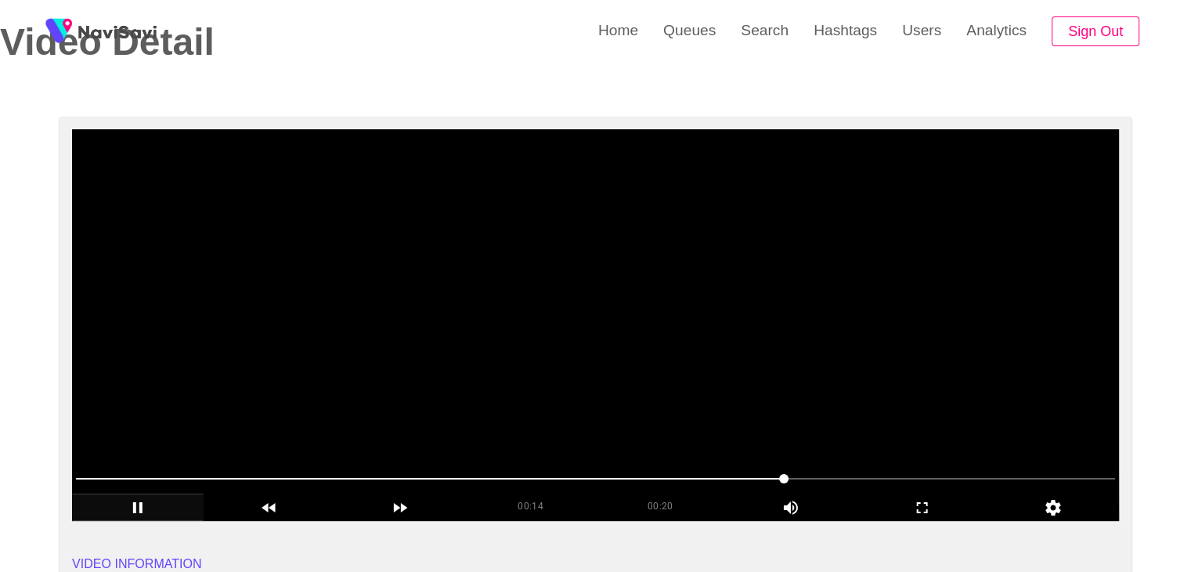
click at [695, 421] on video at bounding box center [595, 325] width 1047 height 392
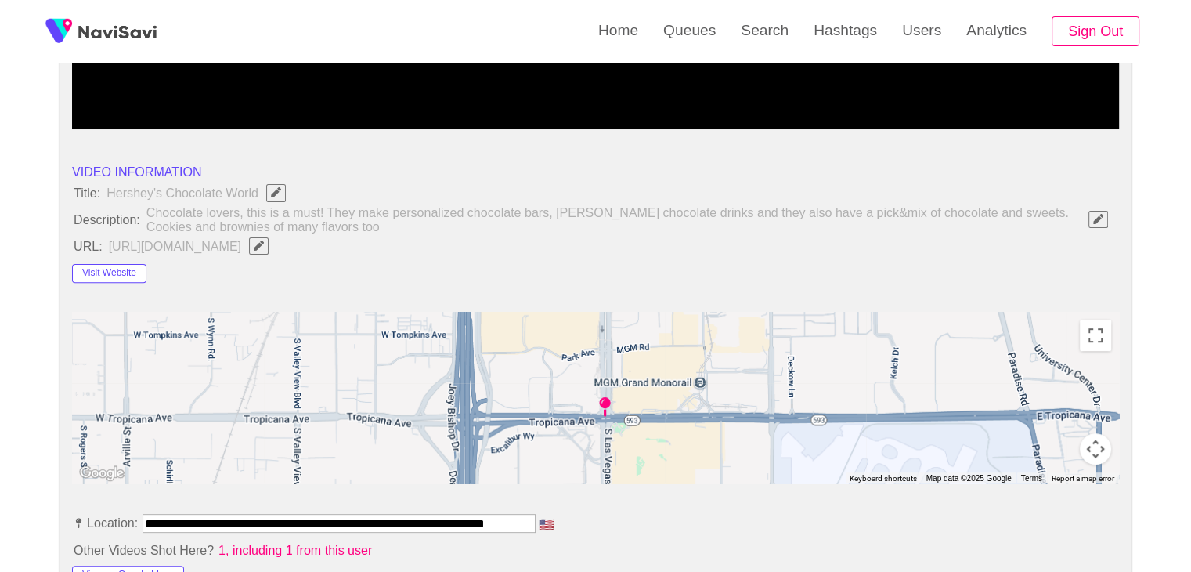
scroll to position [783, 0]
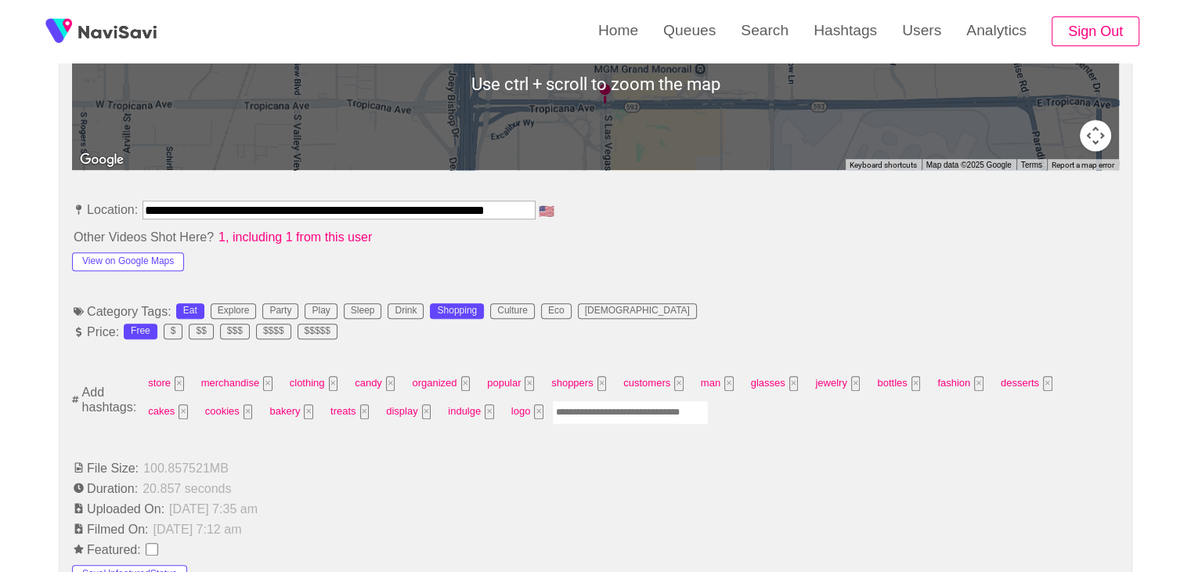
click at [552, 405] on input "Enter tag here and press return" at bounding box center [630, 412] width 157 height 24
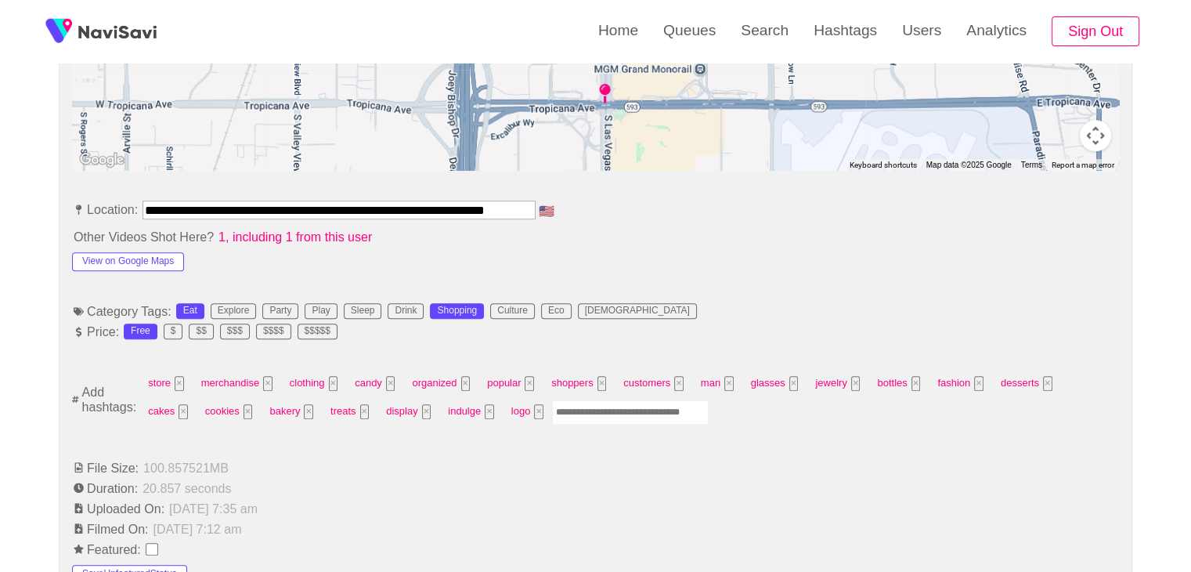
click at [552, 408] on input "Enter tag here and press return" at bounding box center [630, 412] width 157 height 24
type input "*********"
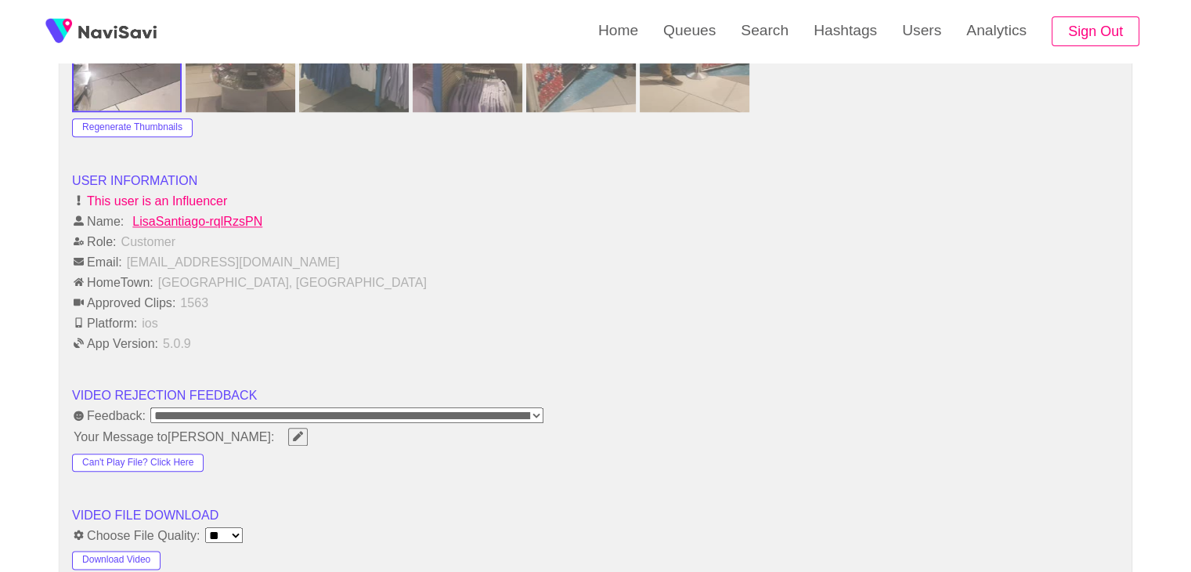
scroll to position [2036, 0]
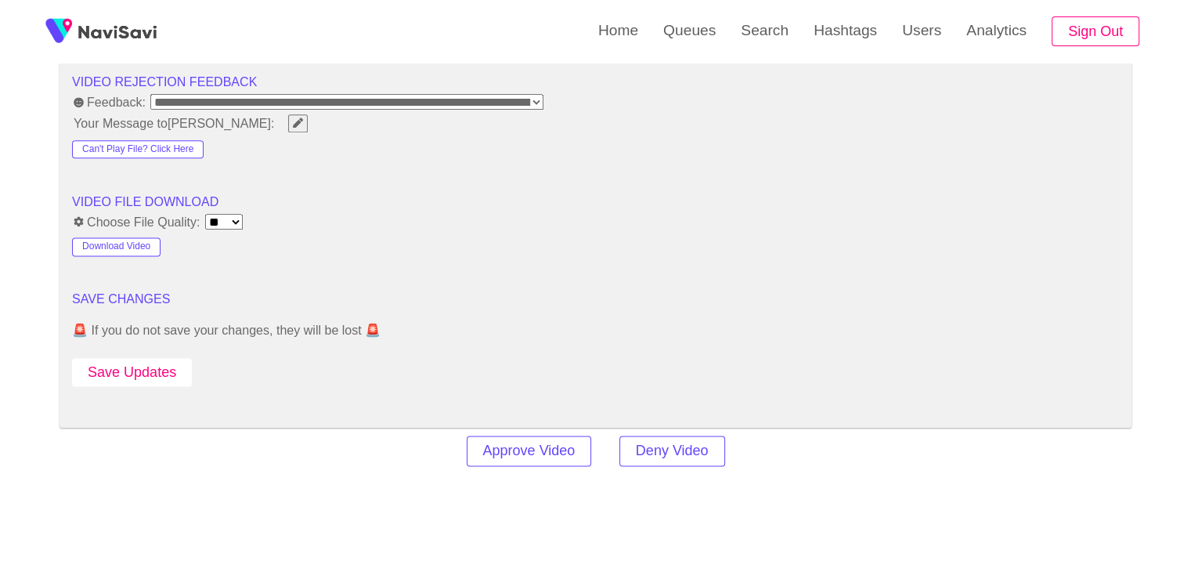
click at [150, 370] on button "Save Updates" at bounding box center [132, 372] width 120 height 29
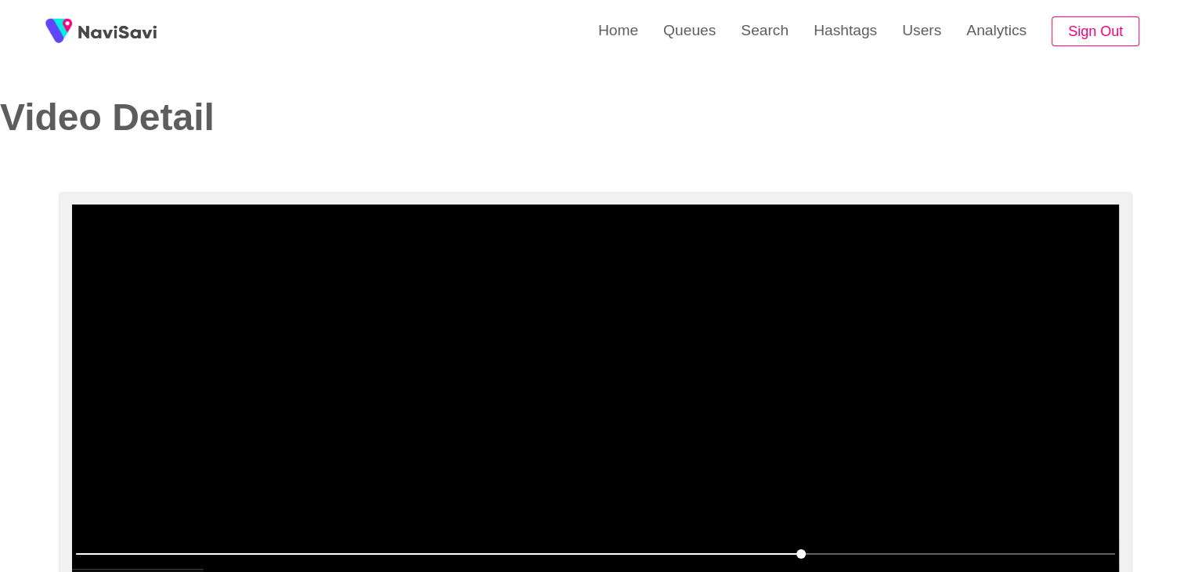
scroll to position [0, 0]
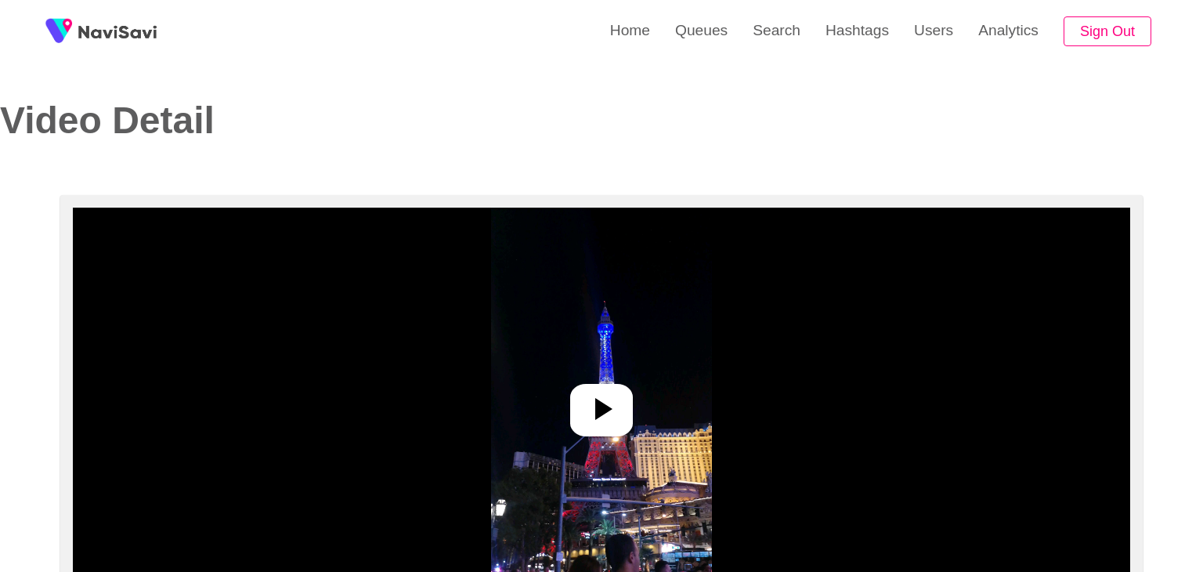
select select "**********"
select select "**"
click at [583, 379] on img at bounding box center [596, 404] width 220 height 392
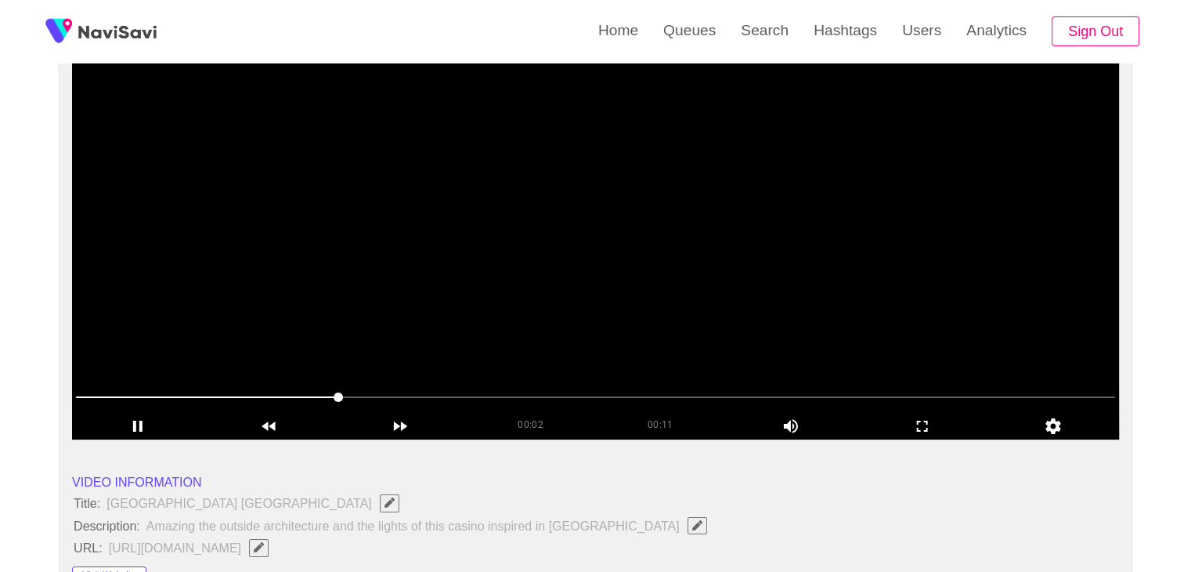
scroll to position [157, 0]
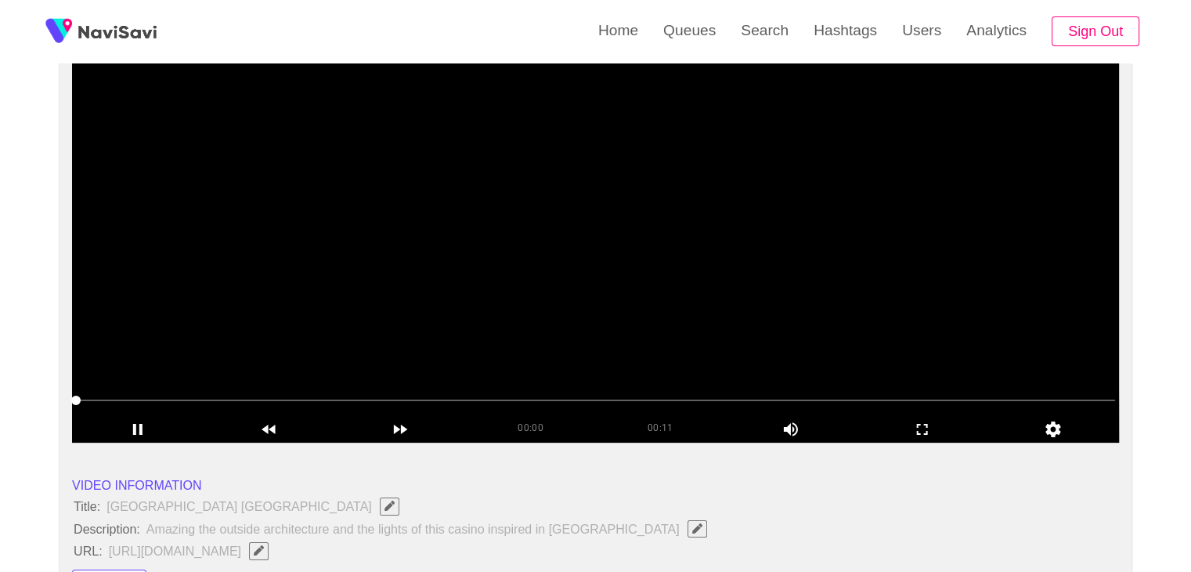
drag, startPoint x: 235, startPoint y: 393, endPoint x: 36, endPoint y: 392, distance: 198.9
drag, startPoint x: 102, startPoint y: 392, endPoint x: 75, endPoint y: 403, distance: 28.5
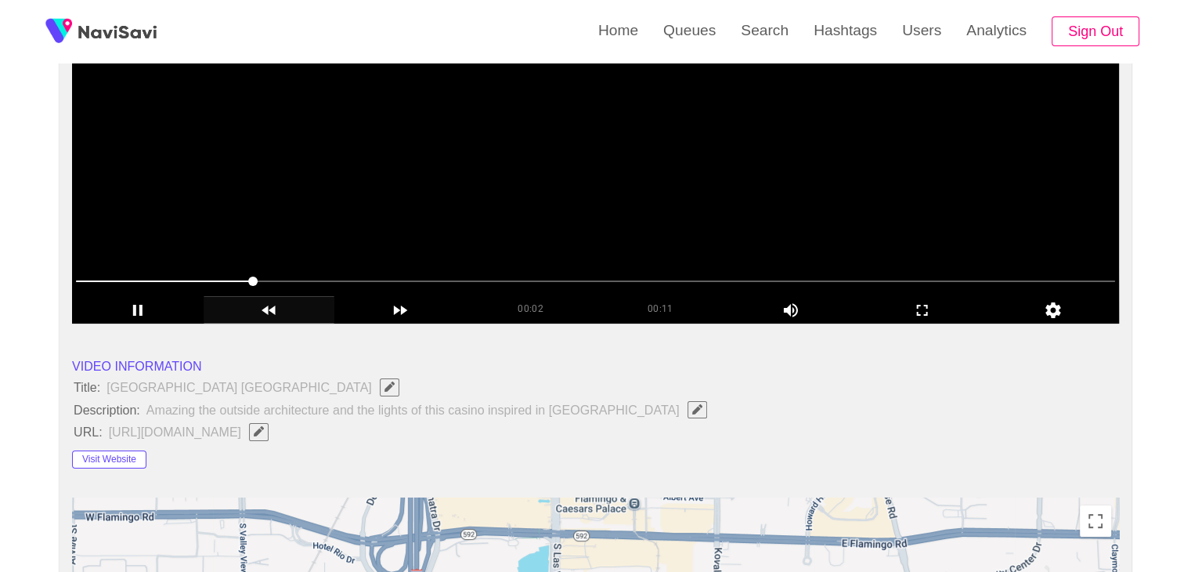
scroll to position [313, 0]
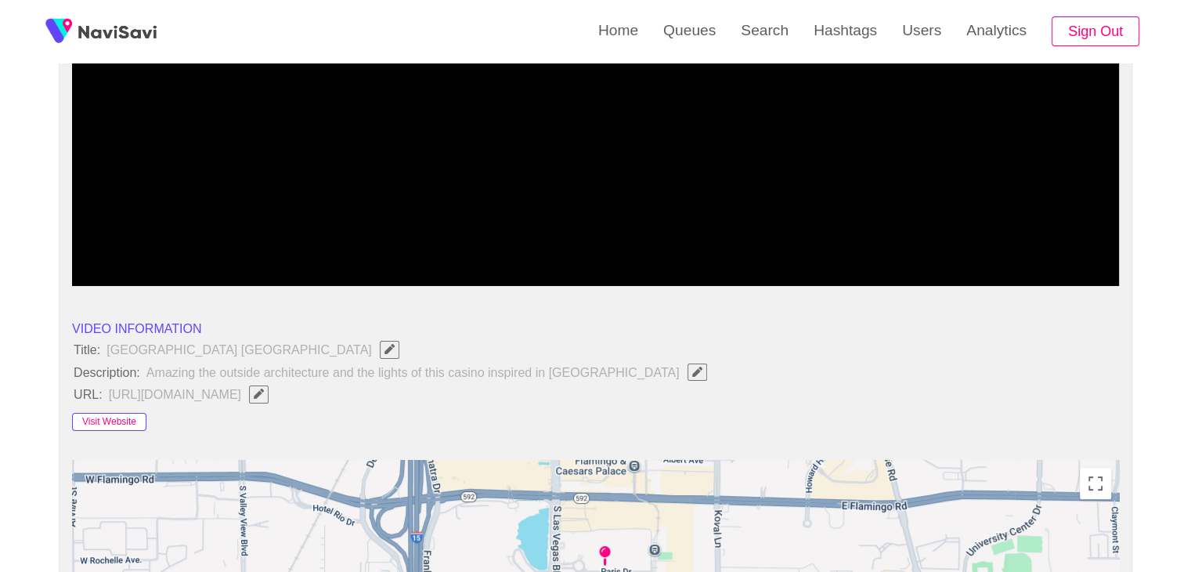
click at [119, 421] on button "Visit Website" at bounding box center [109, 422] width 74 height 19
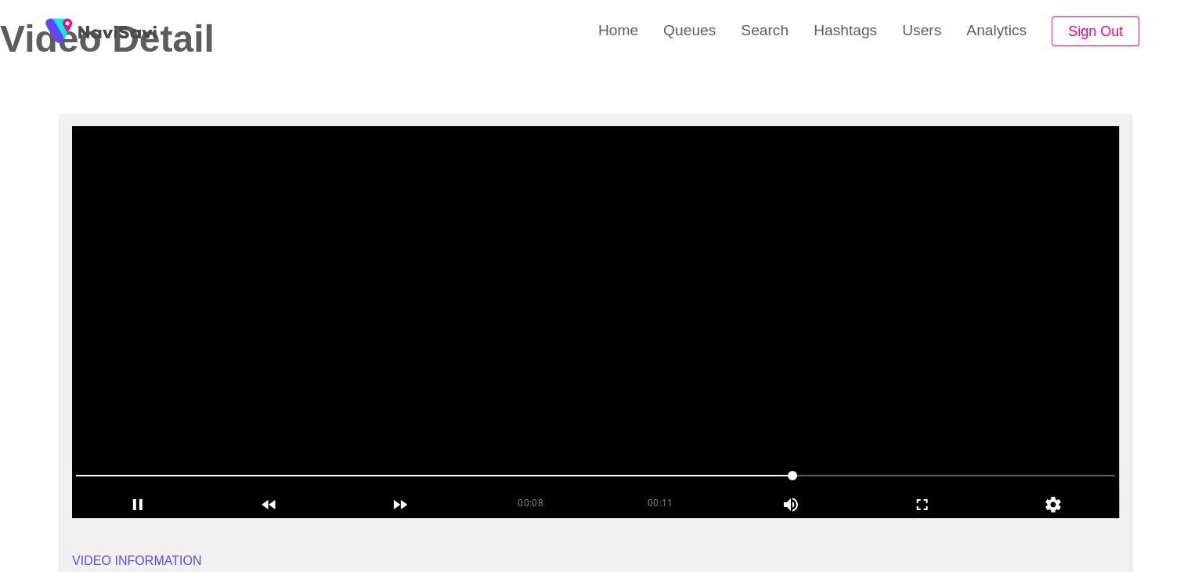
scroll to position [78, 0]
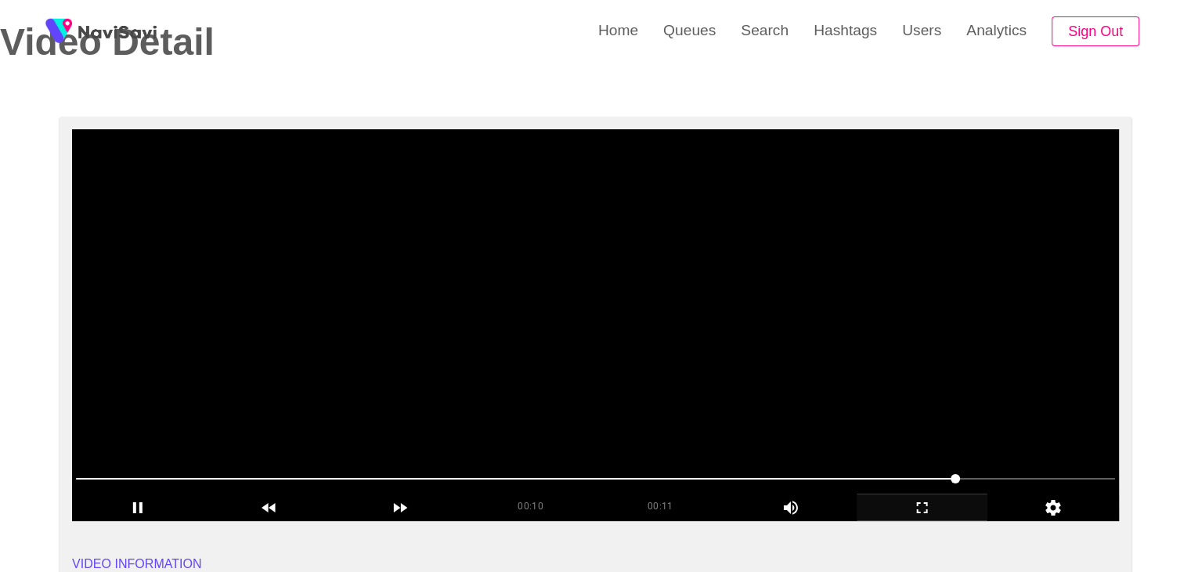
click at [932, 504] on icon "add" at bounding box center [923, 507] width 130 height 19
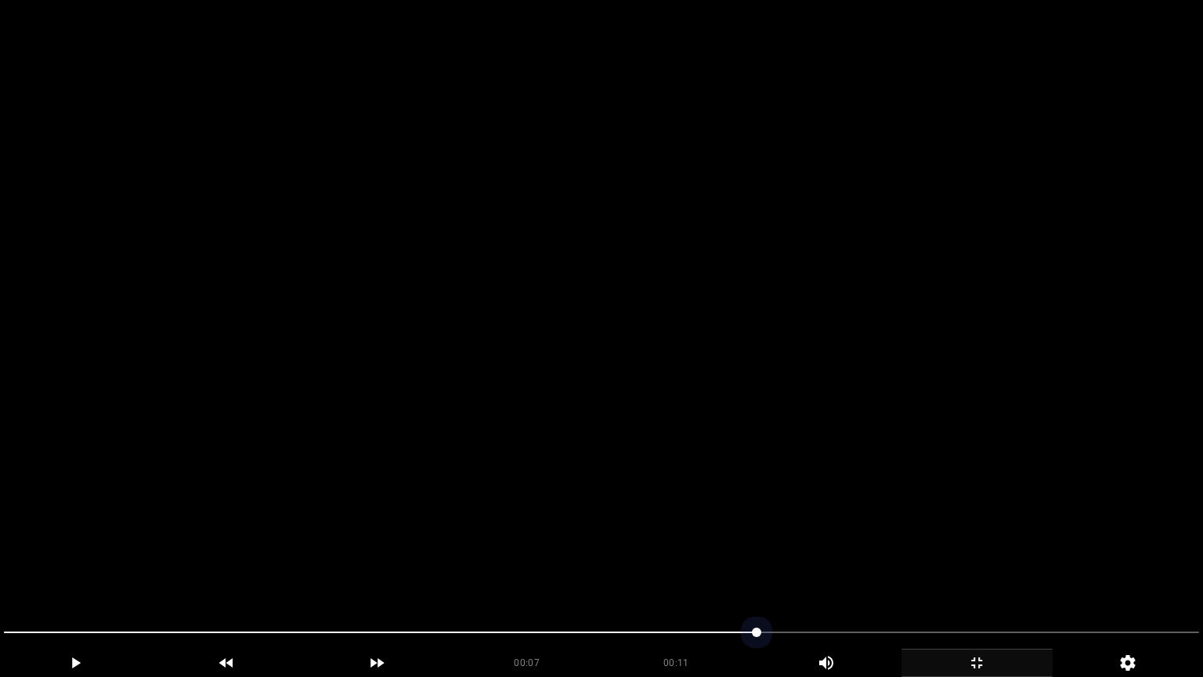
drag, startPoint x: 551, startPoint y: 626, endPoint x: 522, endPoint y: 627, distance: 29.8
click at [522, 571] on span at bounding box center [601, 632] width 1195 height 25
drag, startPoint x: 591, startPoint y: 641, endPoint x: 351, endPoint y: 630, distance: 240.7
click at [351, 571] on span at bounding box center [601, 632] width 1195 height 25
click at [975, 571] on icon "add" at bounding box center [977, 662] width 150 height 19
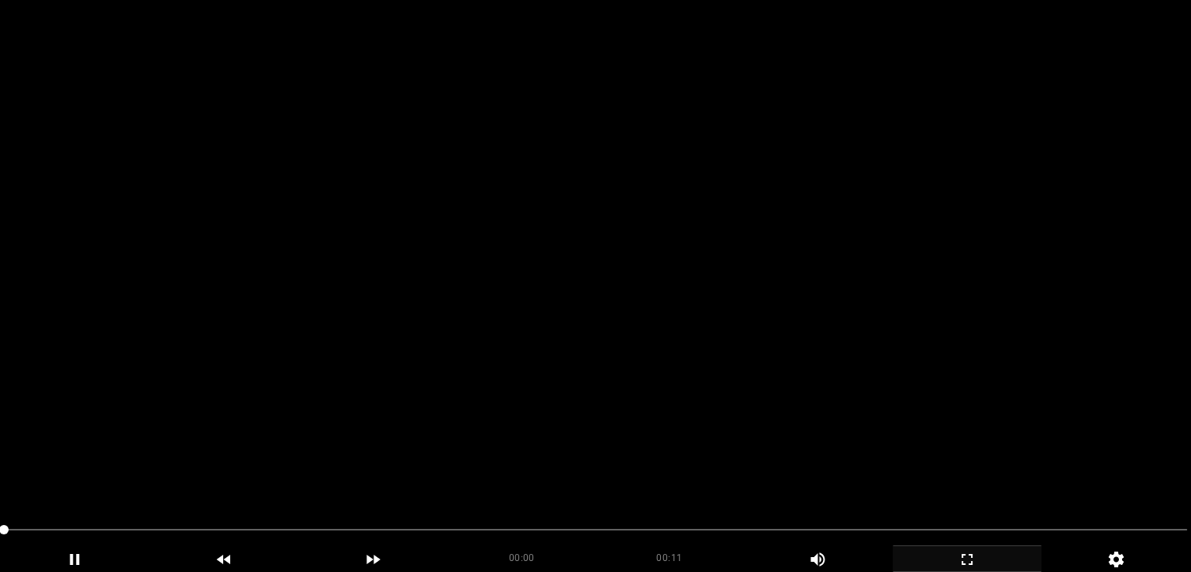
scroll to position [313, 0]
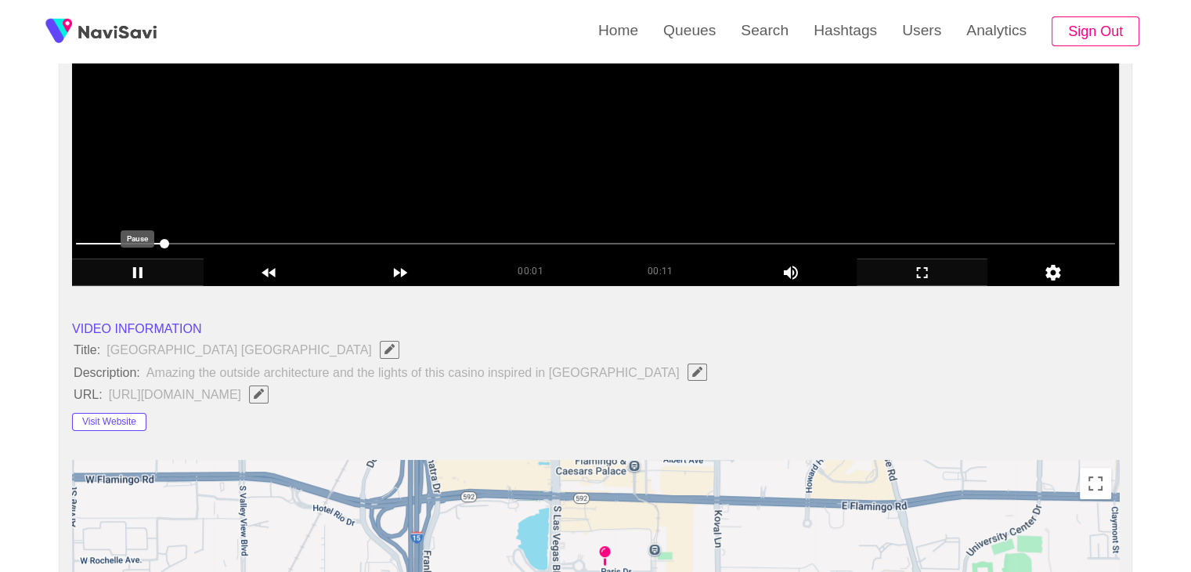
click at [132, 264] on icon "add" at bounding box center [138, 272] width 130 height 19
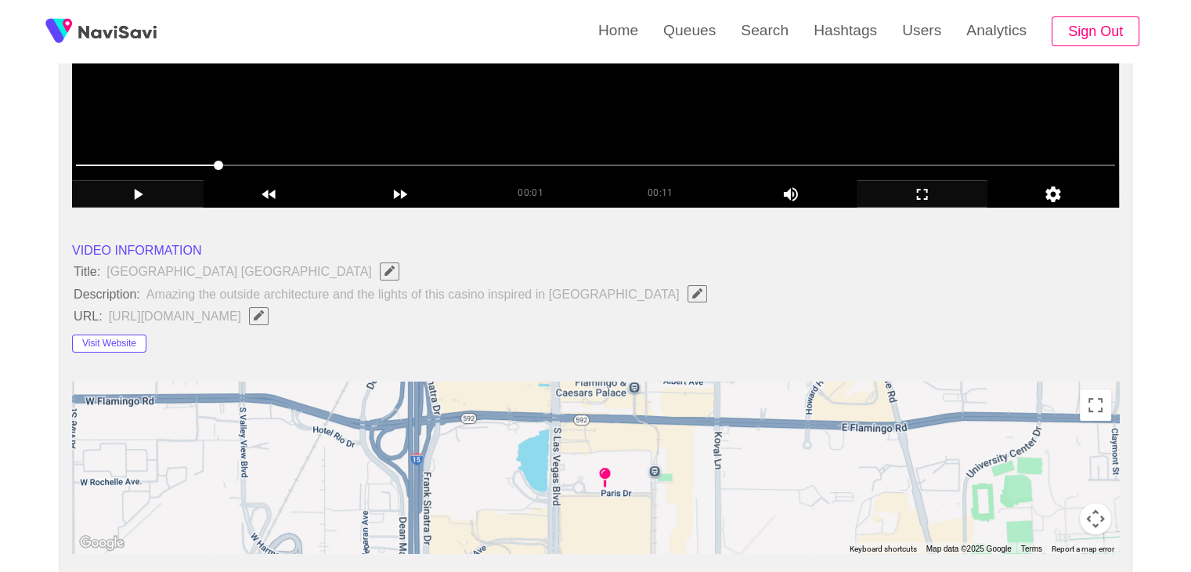
scroll to position [705, 0]
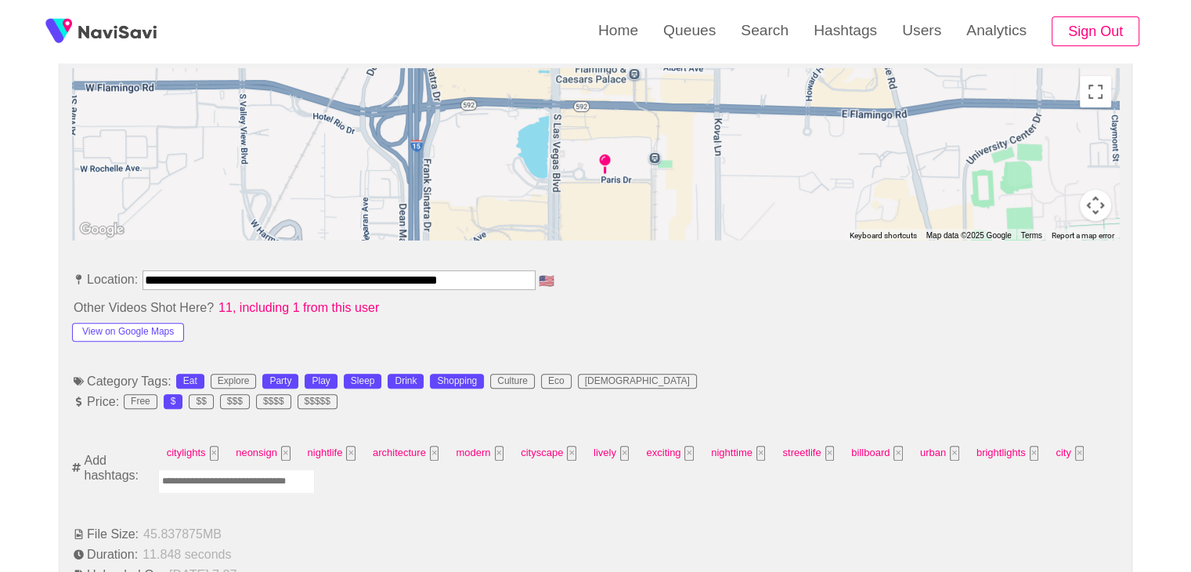
click at [233, 473] on input "Enter tag here and press return" at bounding box center [236, 481] width 157 height 24
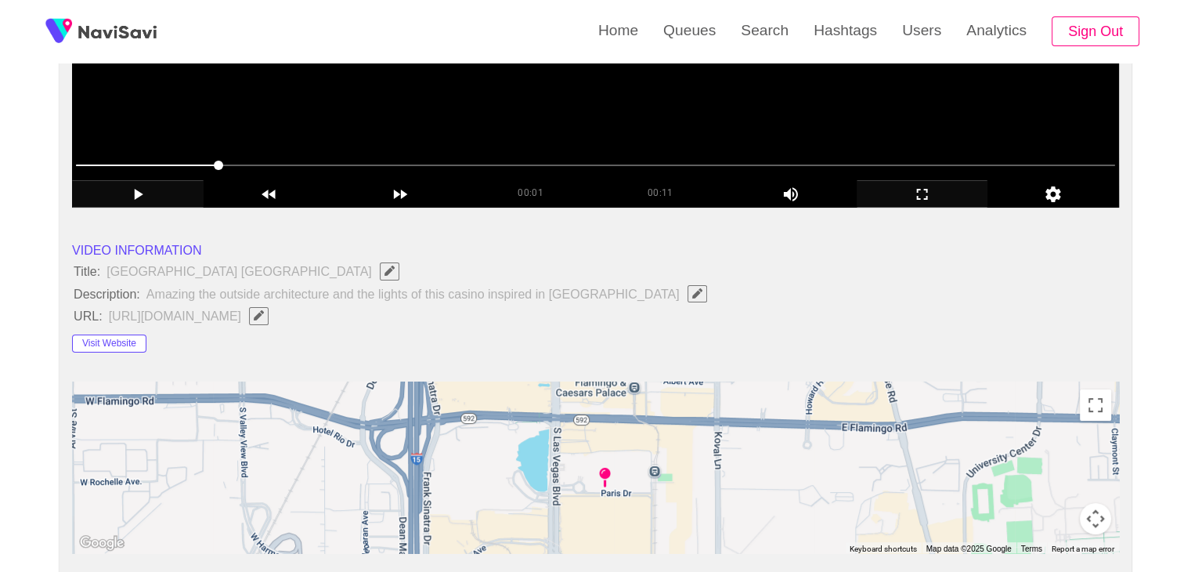
scroll to position [783, 0]
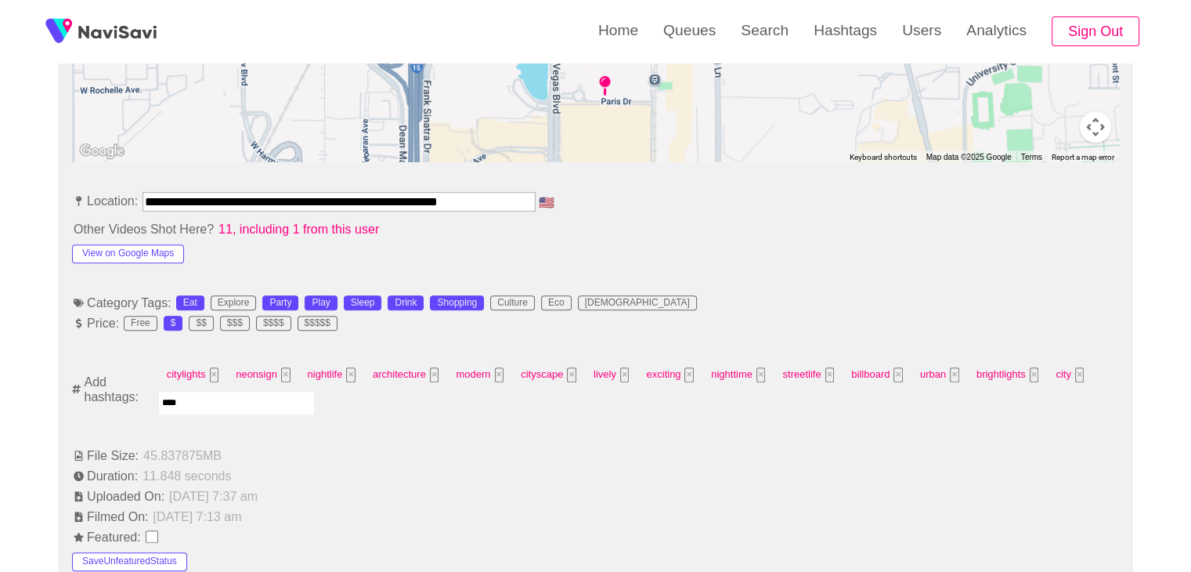
type input "*****"
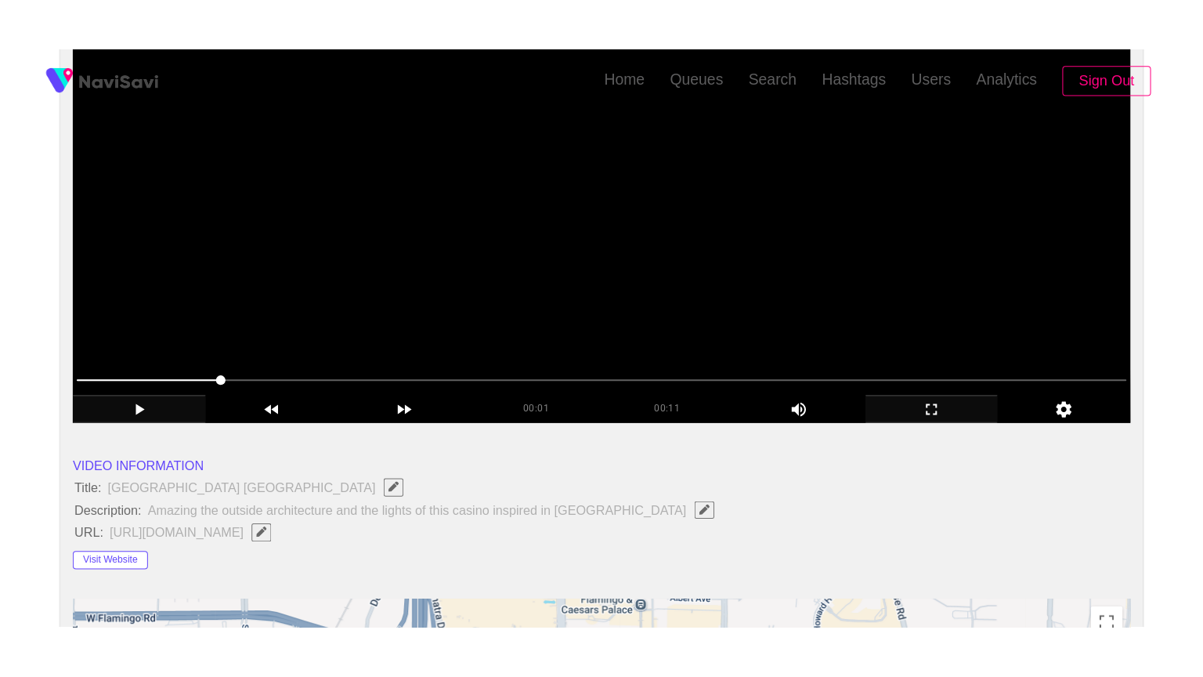
scroll to position [235, 0]
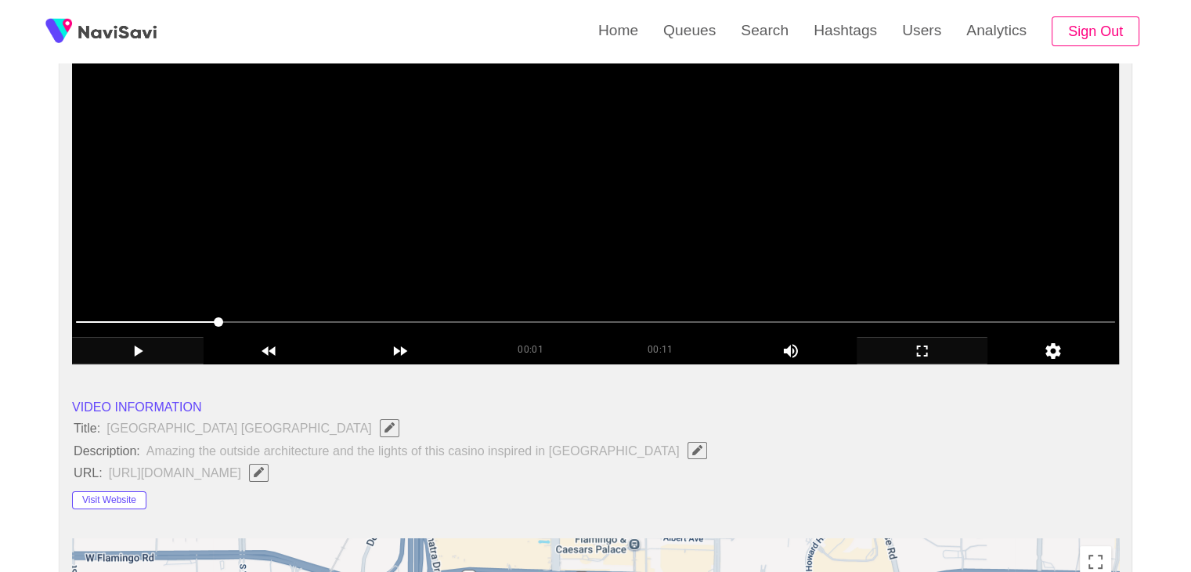
click at [583, 266] on video at bounding box center [595, 169] width 1047 height 392
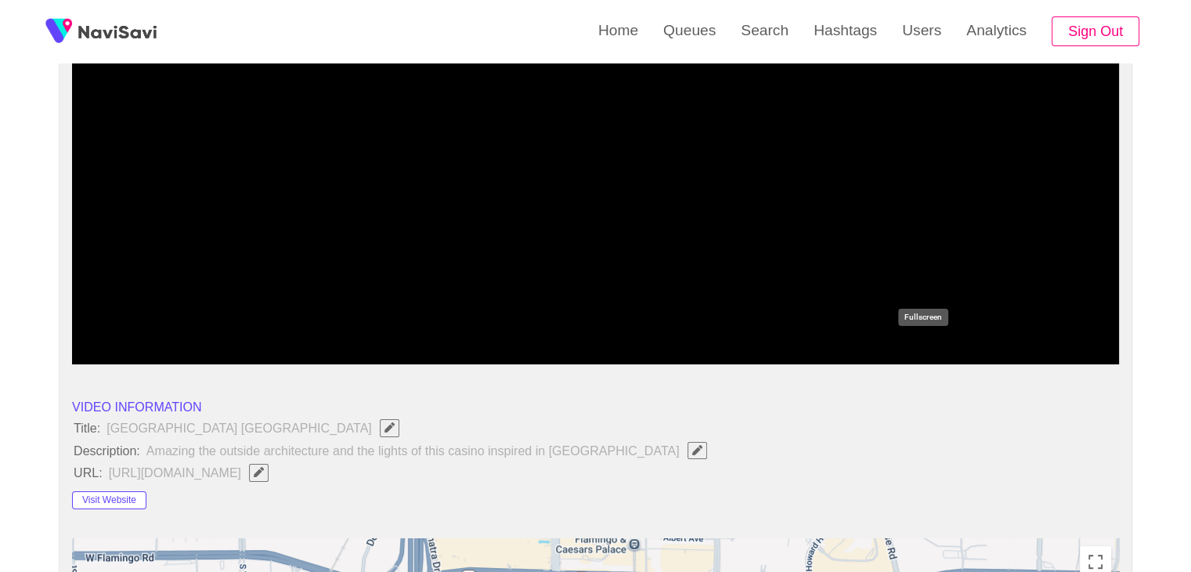
click at [932, 345] on icon "add" at bounding box center [923, 350] width 130 height 19
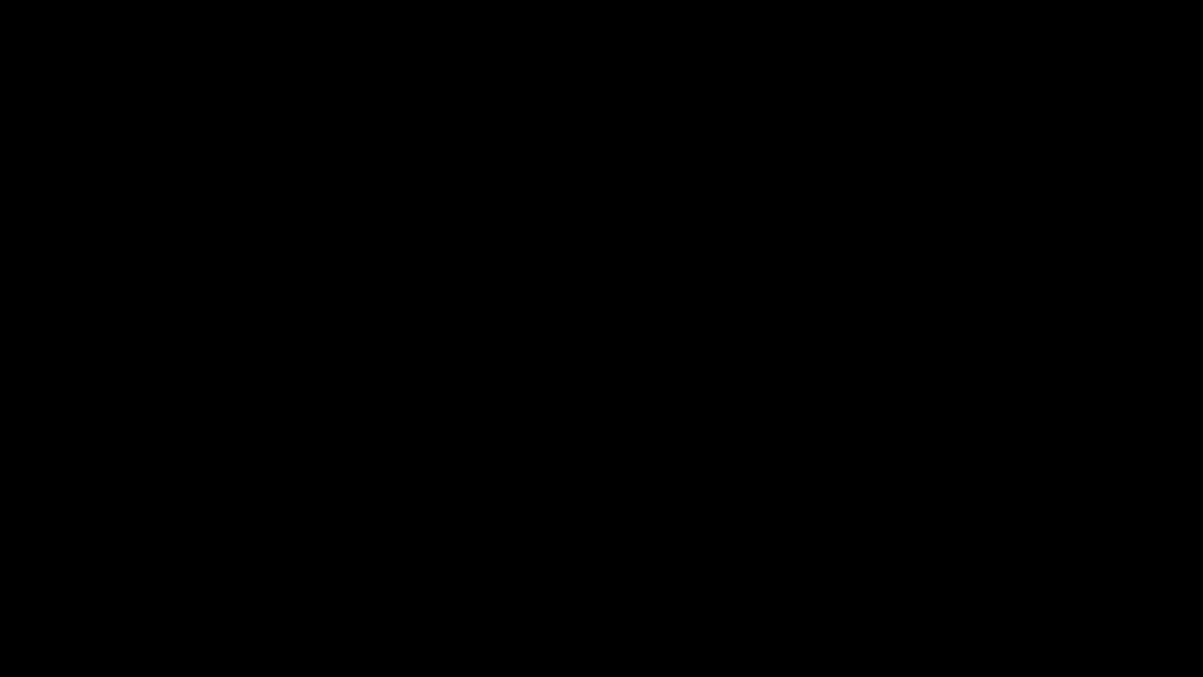
click at [973, 571] on div "add" at bounding box center [976, 662] width 151 height 28
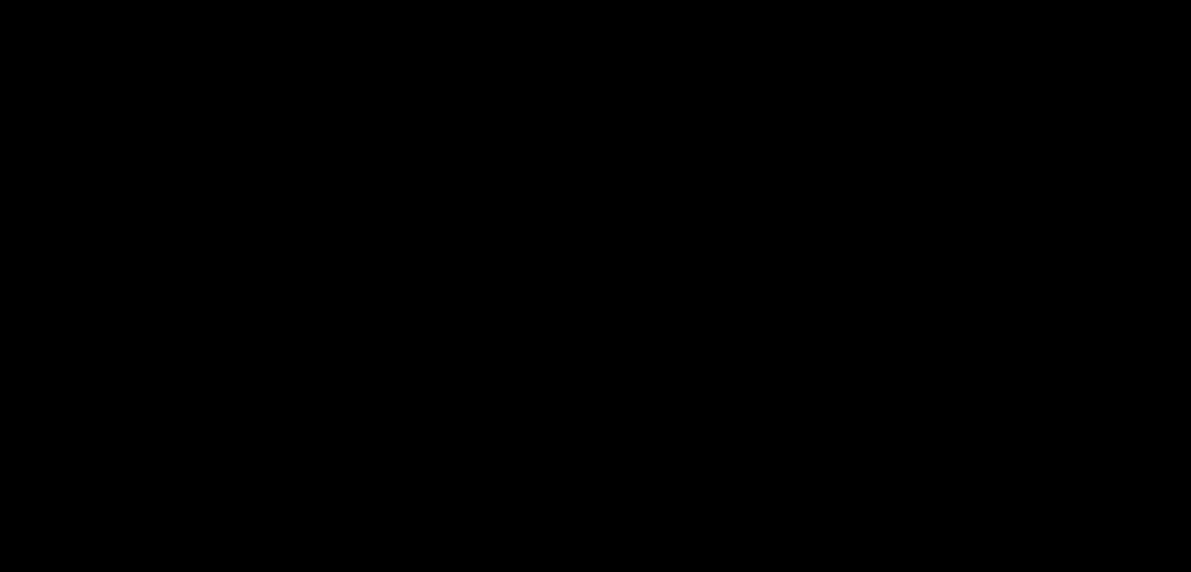
scroll to position [858, 0]
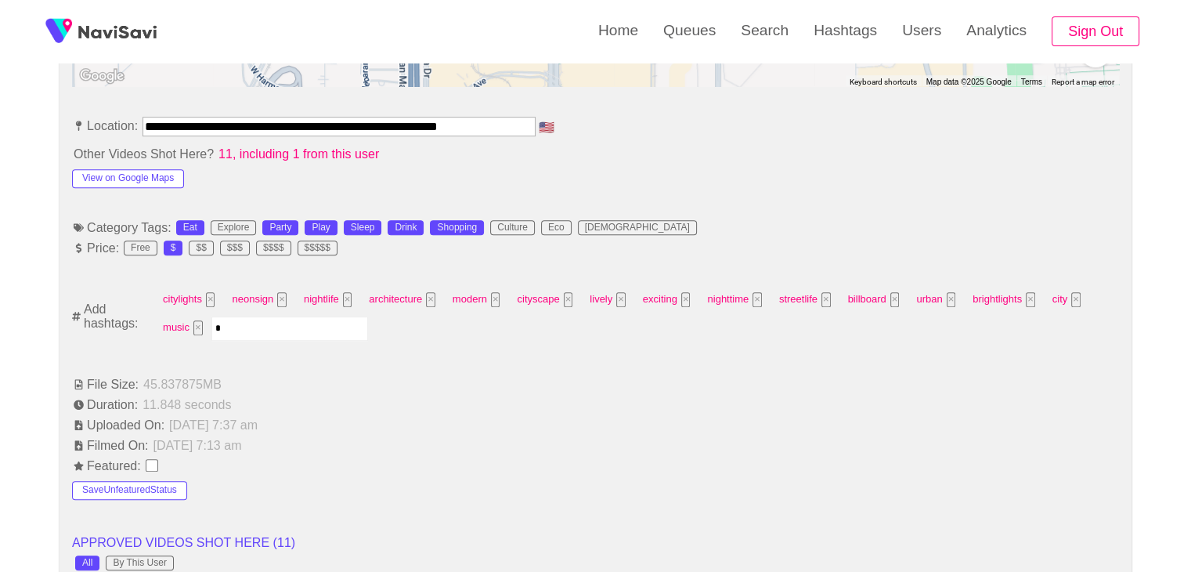
click at [273, 327] on input "*" at bounding box center [289, 328] width 157 height 24
type input "*********"
click at [370, 317] on input "Enter tag here and press return" at bounding box center [360, 328] width 157 height 24
click at [394, 329] on input "Enter tag here and press return" at bounding box center [360, 328] width 157 height 24
type input "*********"
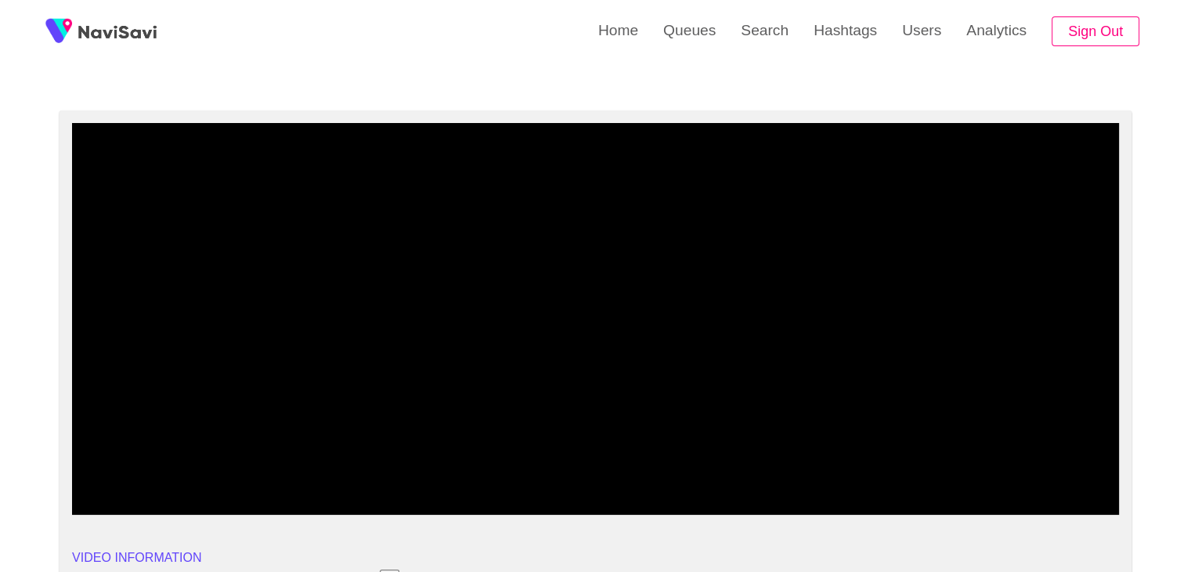
scroll to position [75, 0]
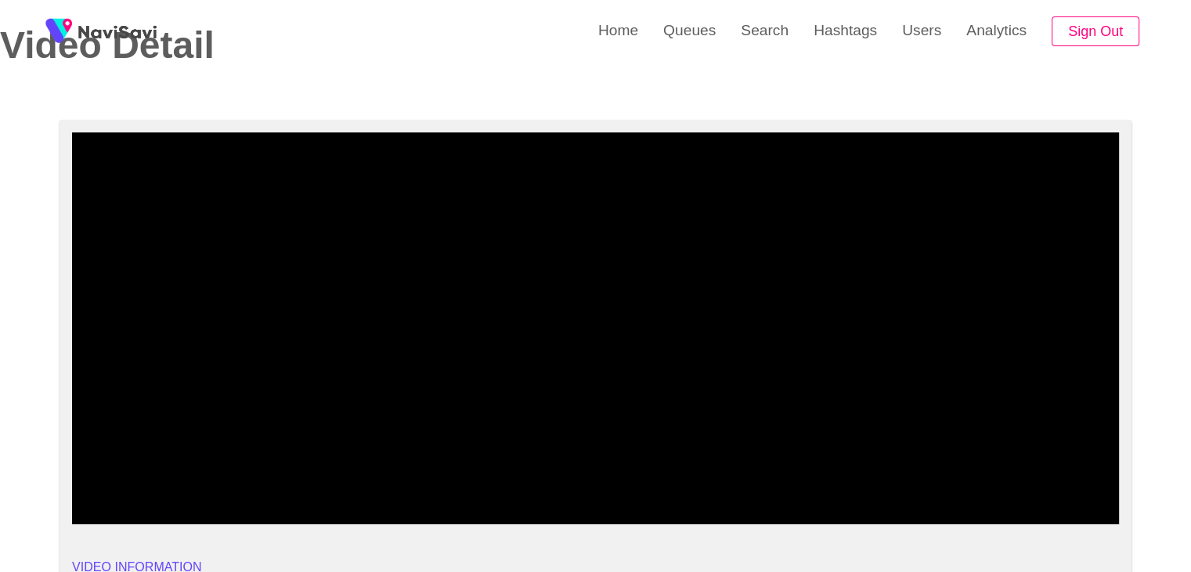
click at [551, 377] on video at bounding box center [595, 328] width 1047 height 392
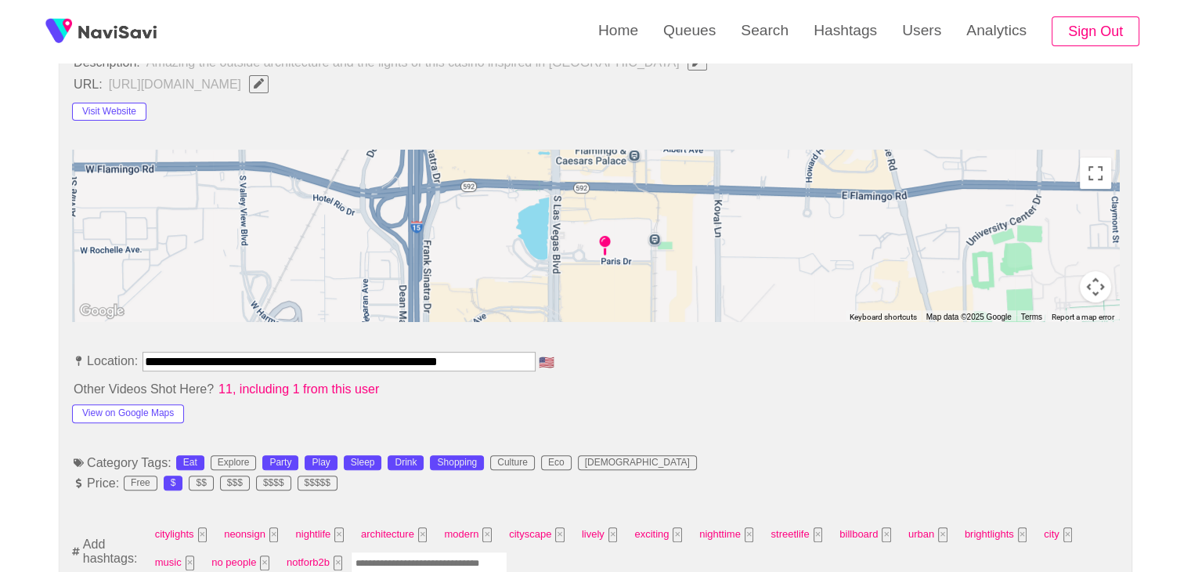
scroll to position [937, 0]
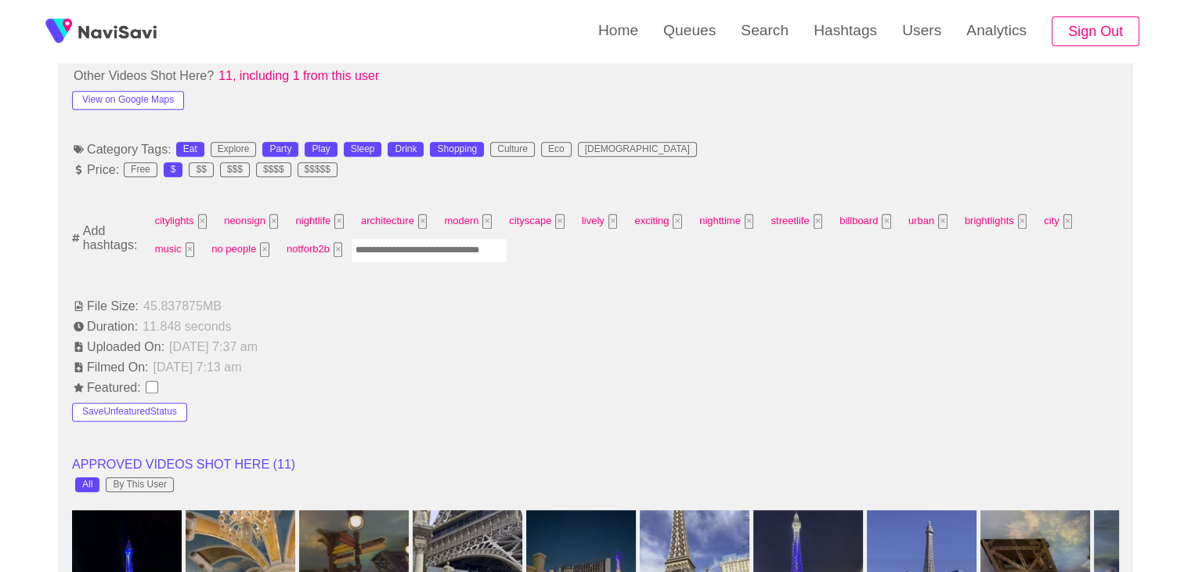
click at [379, 244] on input "Enter tag here and press return" at bounding box center [429, 250] width 157 height 24
type input "****"
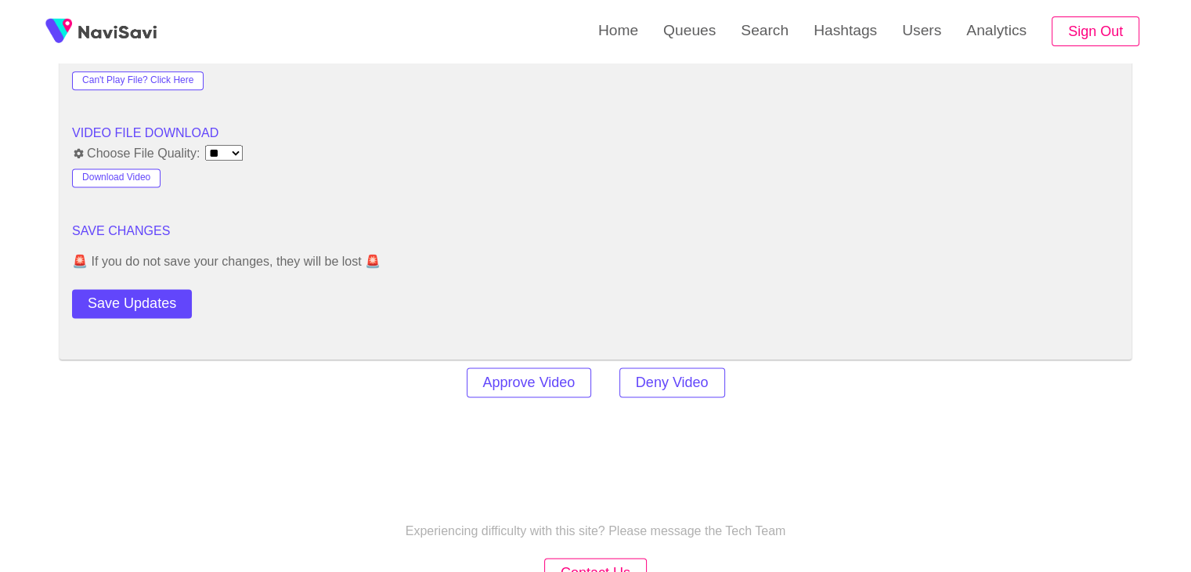
scroll to position [2223, 0]
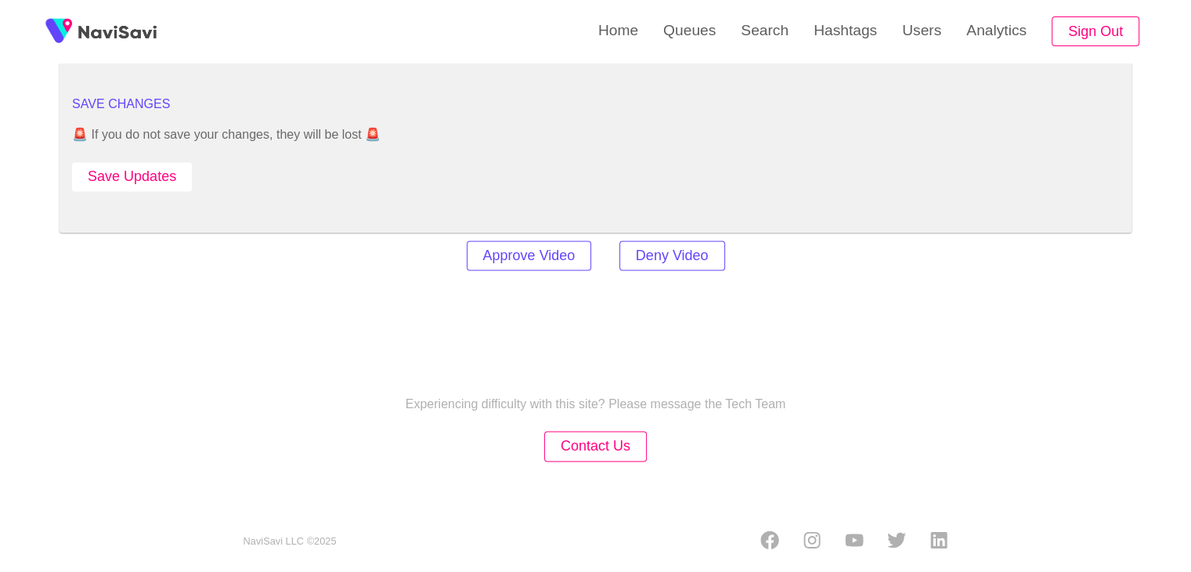
click at [145, 167] on button "Save Updates" at bounding box center [132, 176] width 120 height 29
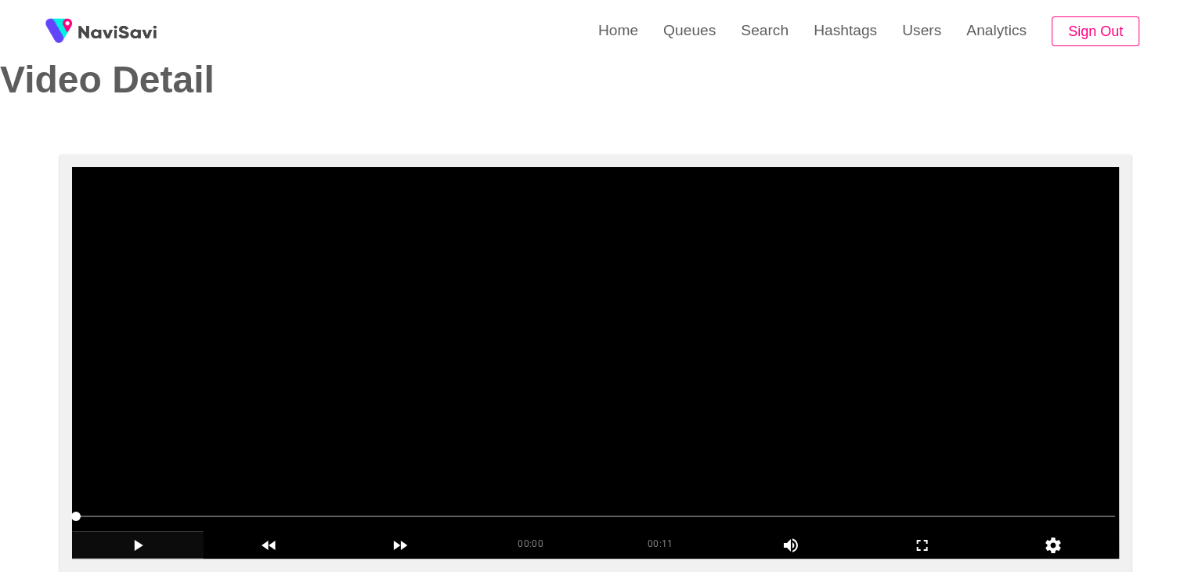
scroll to position [31, 0]
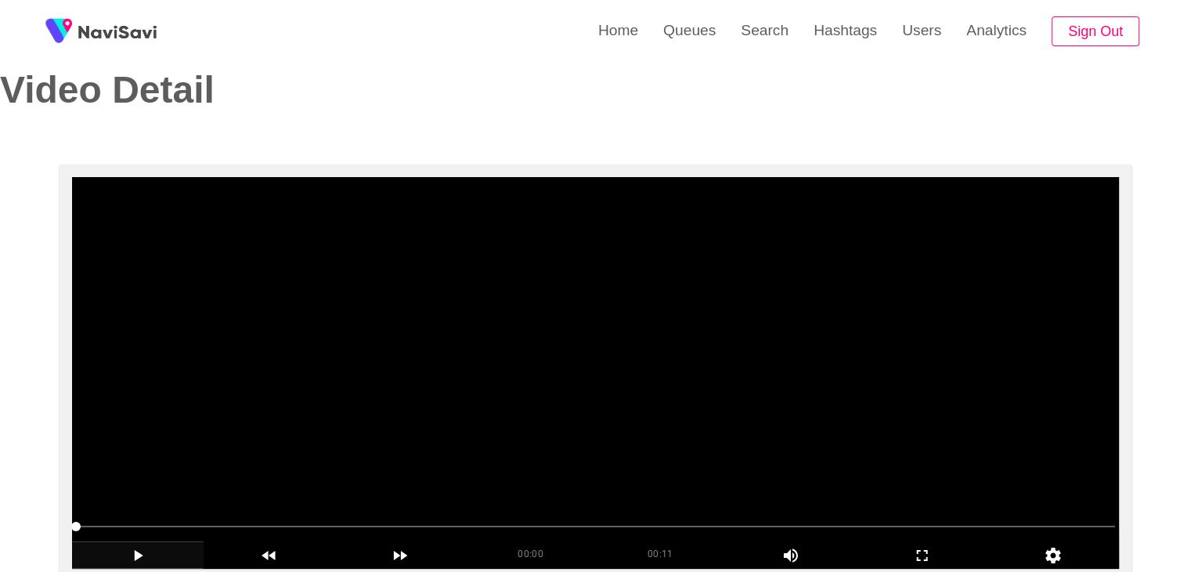
click at [514, 320] on video at bounding box center [595, 373] width 1047 height 392
click at [522, 317] on video at bounding box center [595, 373] width 1047 height 392
click at [526, 315] on video at bounding box center [595, 373] width 1047 height 392
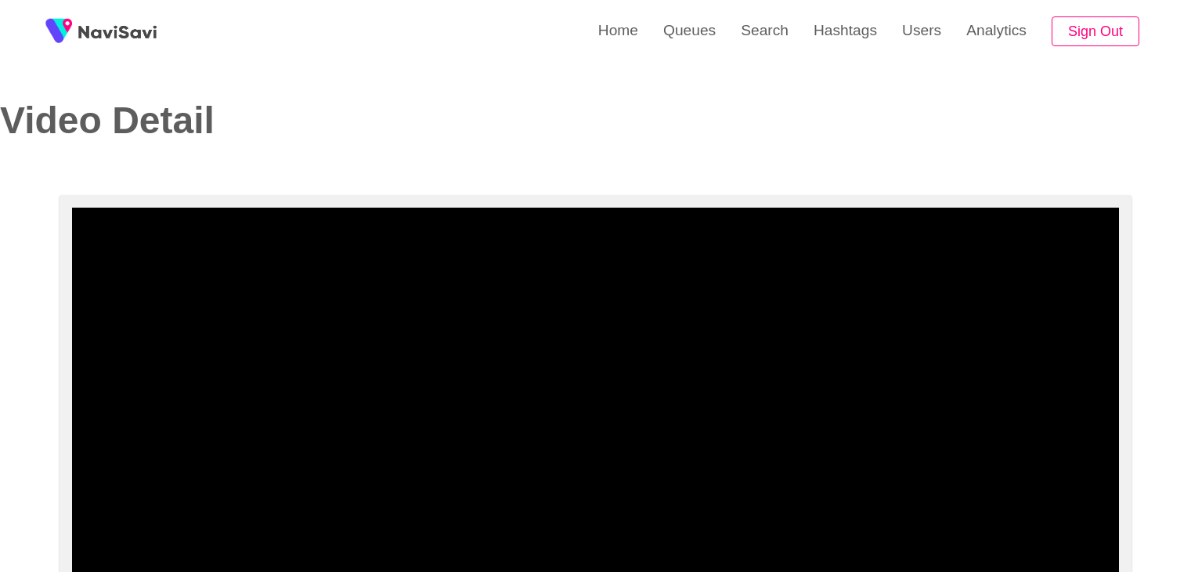
select select "**********"
select select "**"
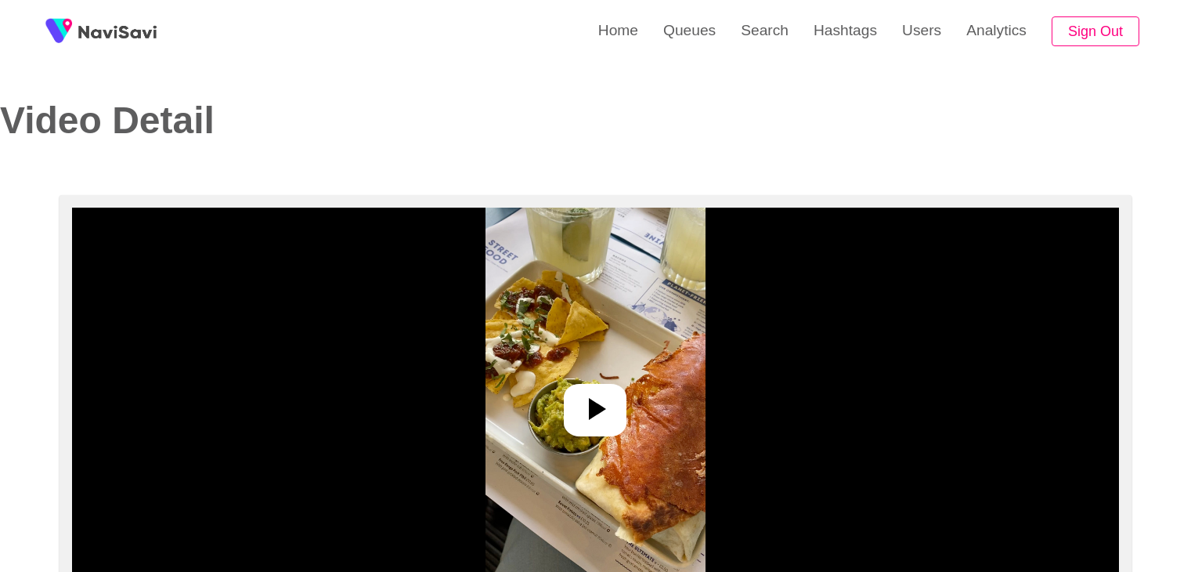
select select "**********"
select select "**"
click at [583, 417] on icon at bounding box center [595, 409] width 38 height 38
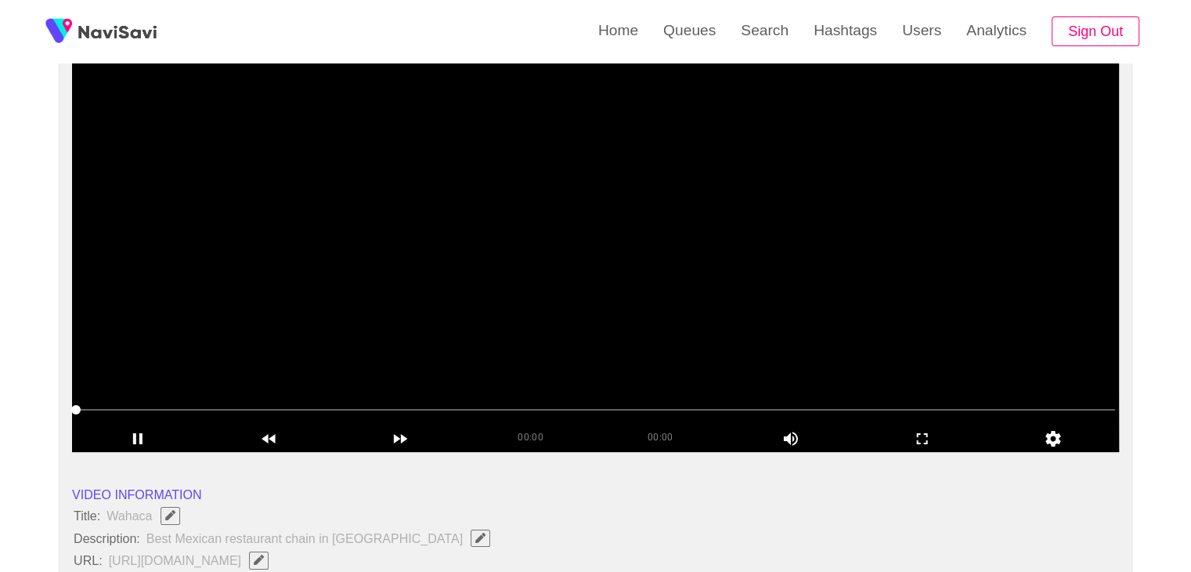
scroll to position [157, 0]
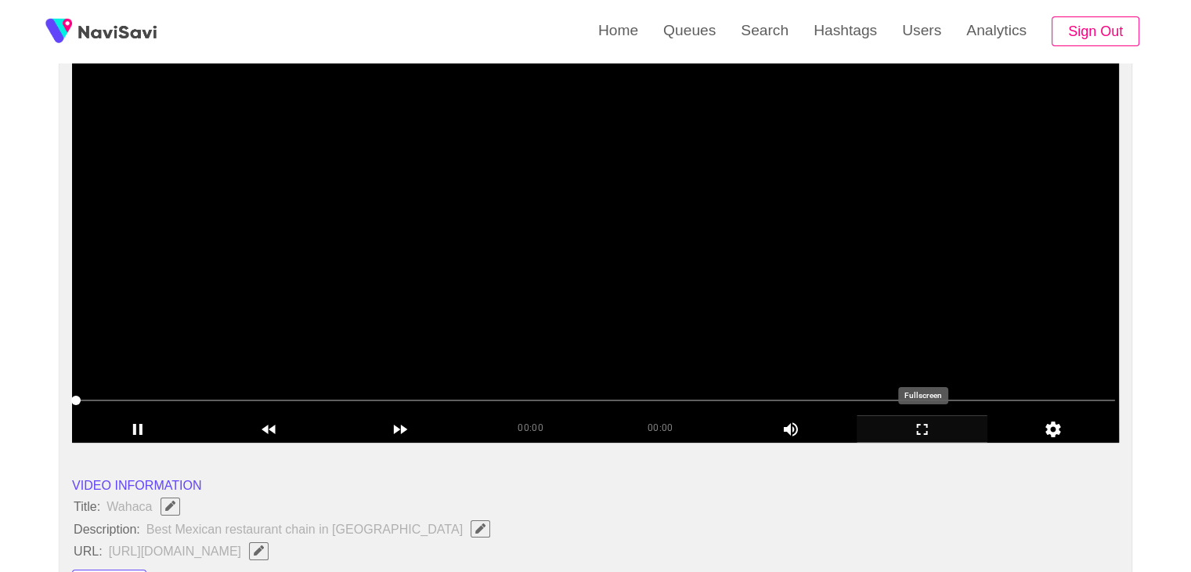
click at [927, 428] on icon "add" at bounding box center [923, 429] width 130 height 19
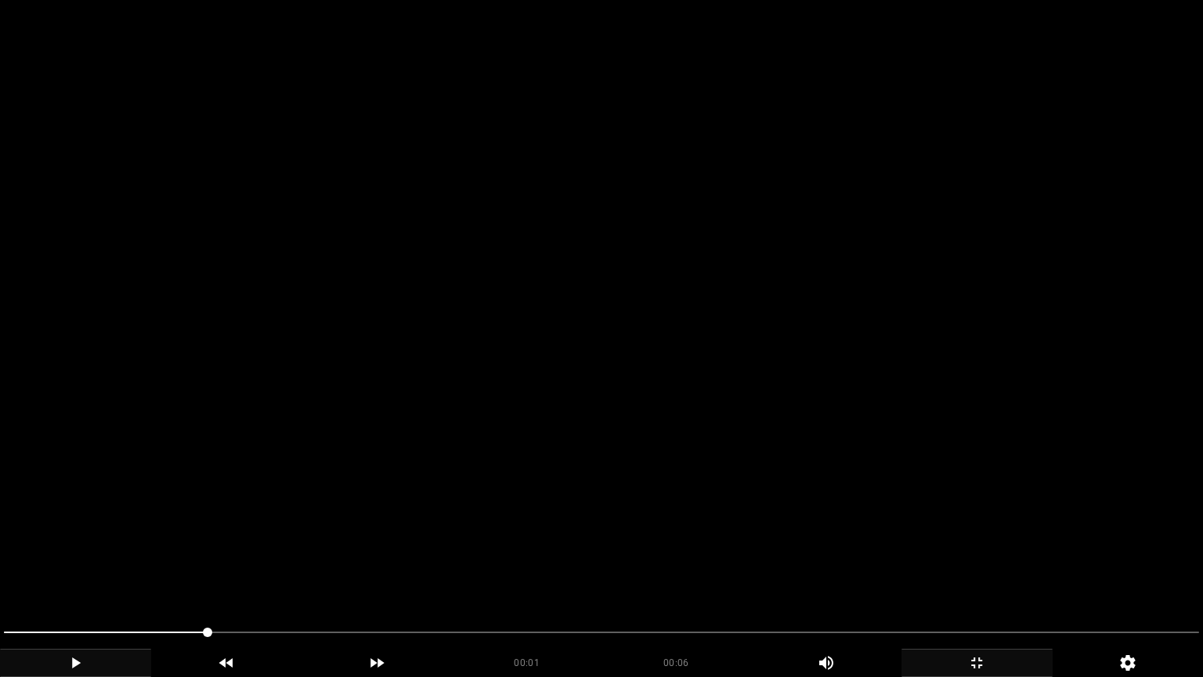
click at [58, 571] on div "add" at bounding box center [75, 662] width 151 height 28
click at [93, 571] on icon "add" at bounding box center [76, 662] width 150 height 19
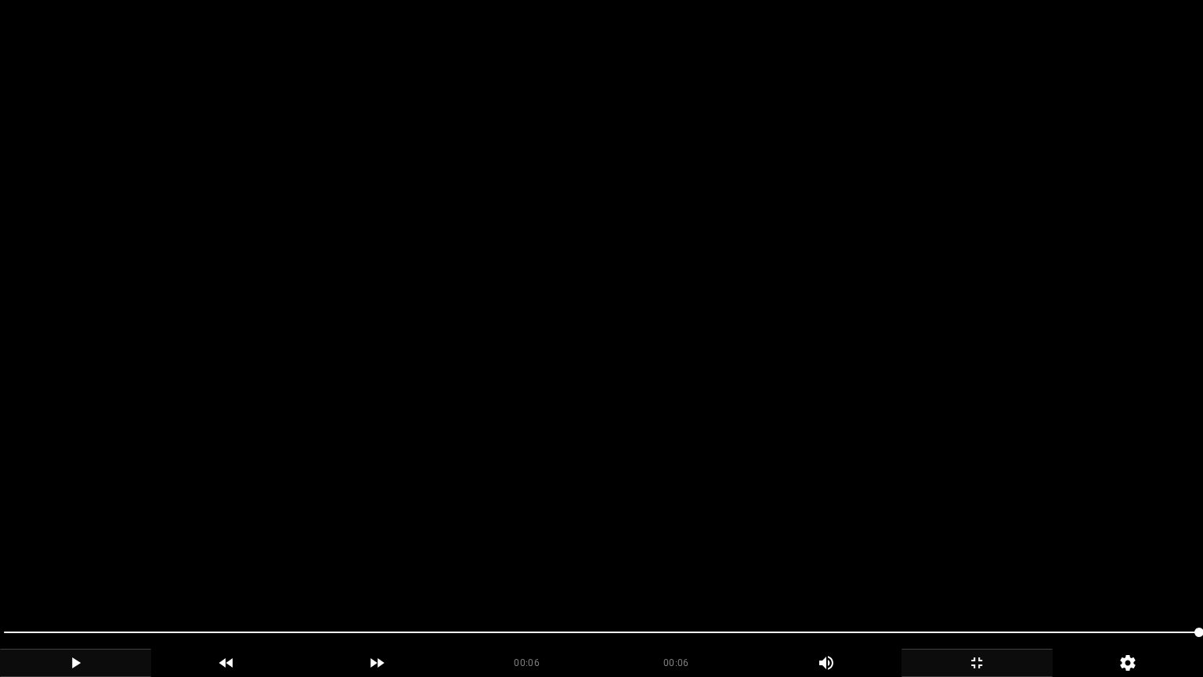
click at [1039, 571] on icon "add" at bounding box center [977, 662] width 150 height 19
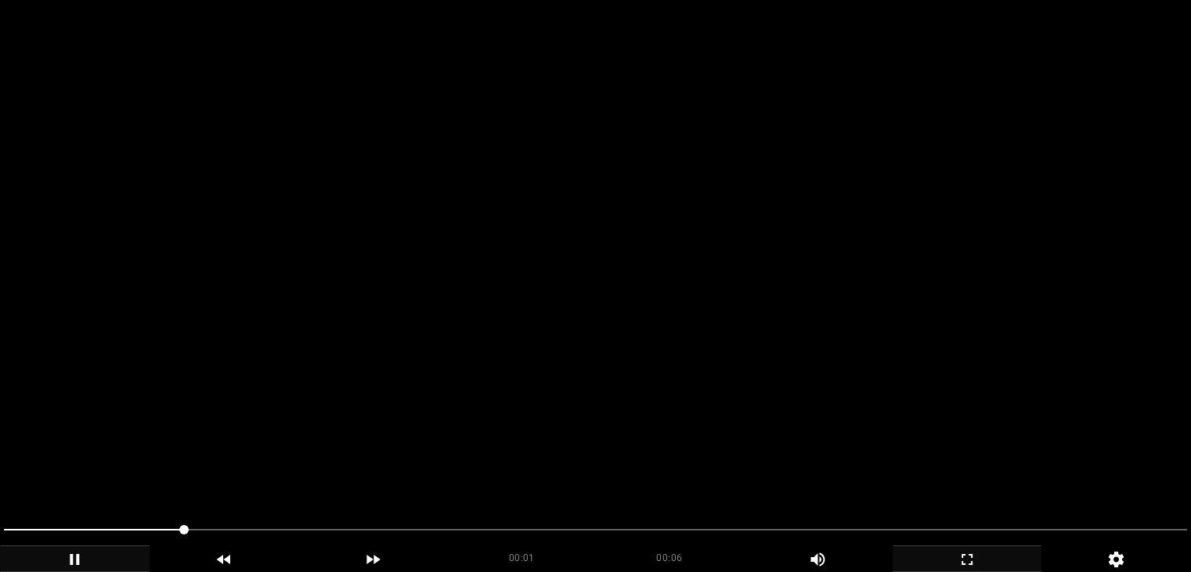
scroll to position [235, 0]
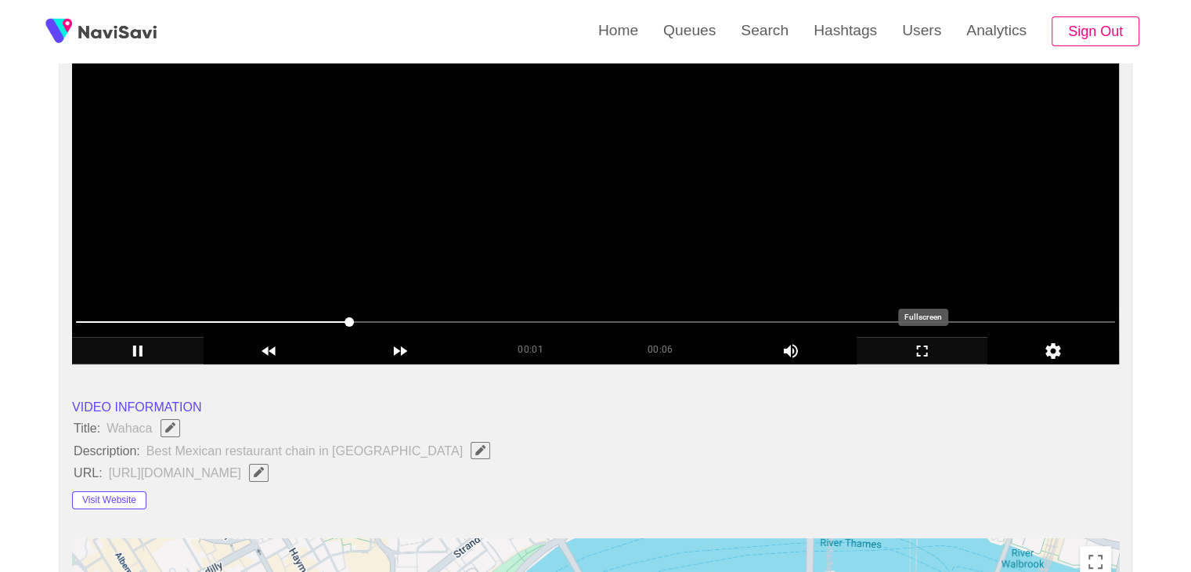
click at [940, 342] on icon "add" at bounding box center [923, 350] width 130 height 19
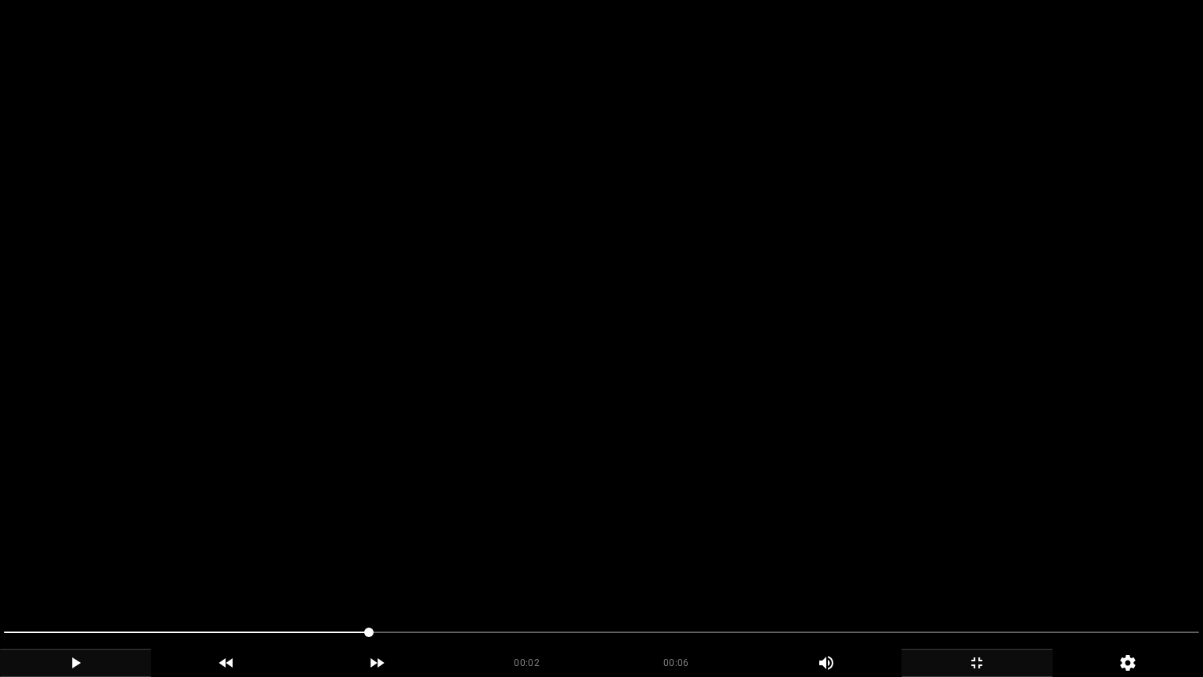
click at [815, 549] on video at bounding box center [601, 338] width 1203 height 677
click at [816, 549] on video at bounding box center [601, 338] width 1203 height 677
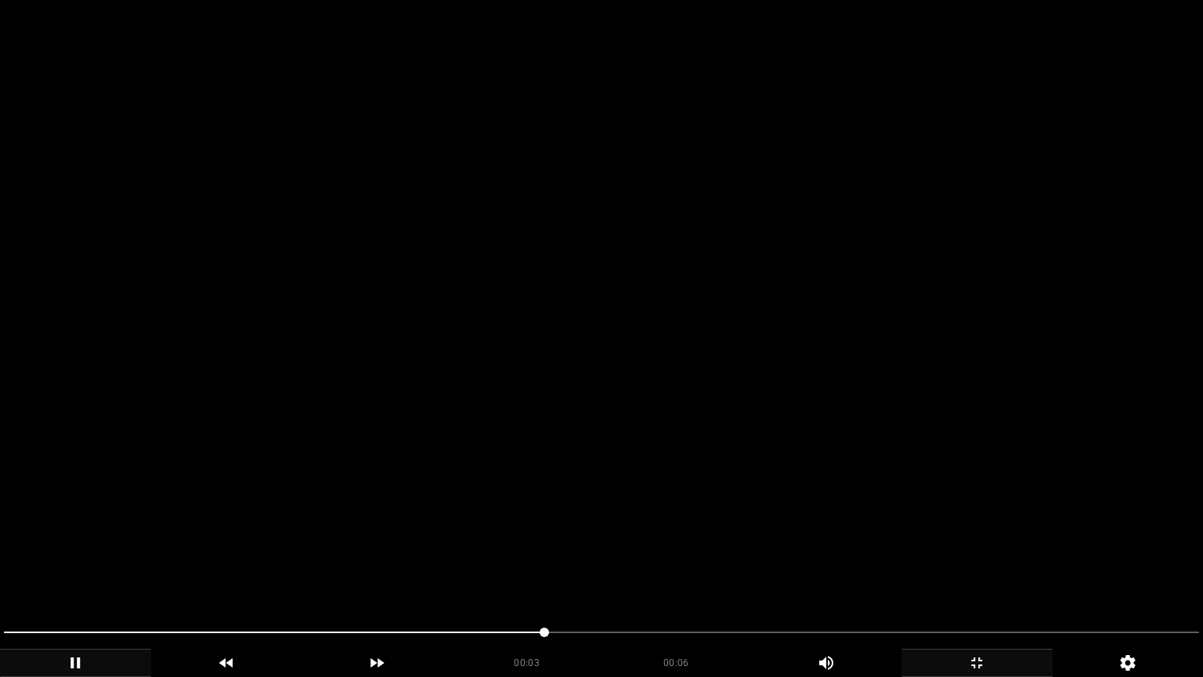
click at [816, 549] on video at bounding box center [601, 338] width 1203 height 677
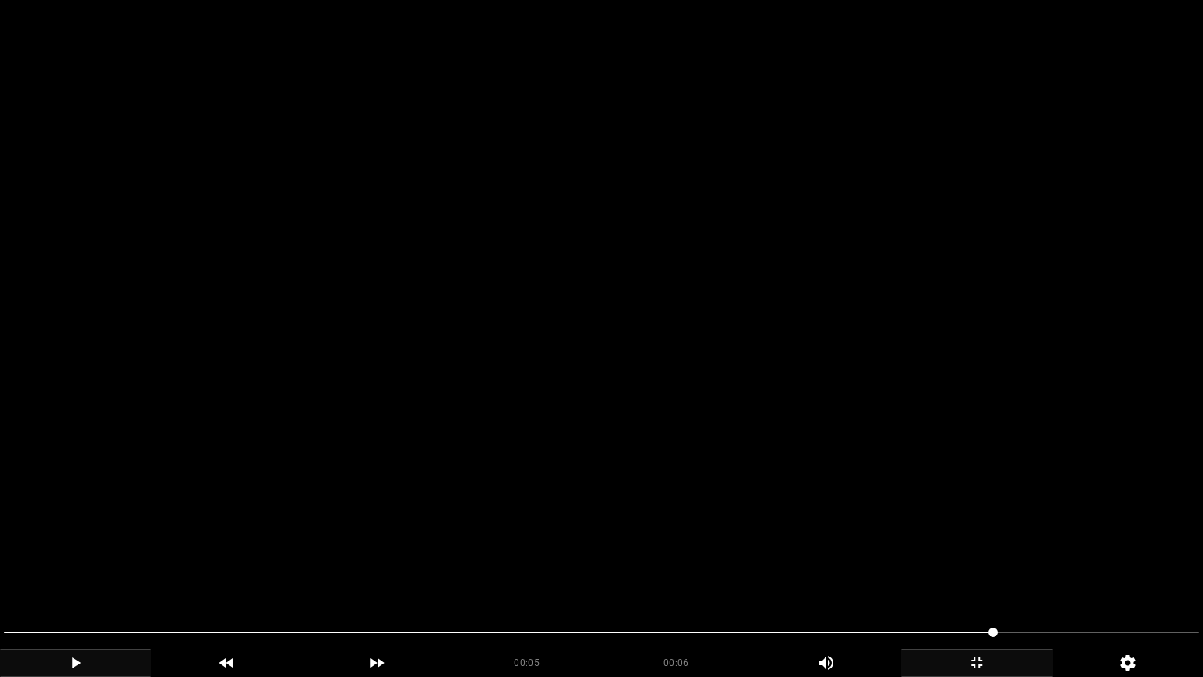
click at [816, 549] on video at bounding box center [601, 338] width 1203 height 677
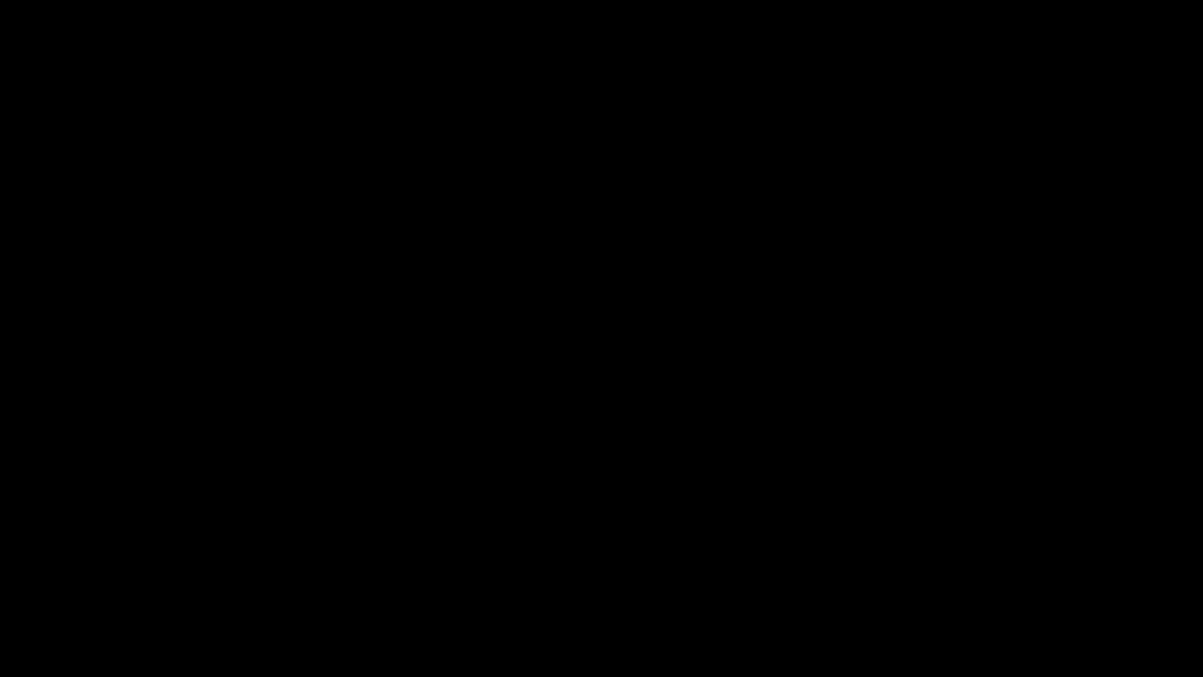
click at [983, 571] on icon "add" at bounding box center [977, 662] width 150 height 19
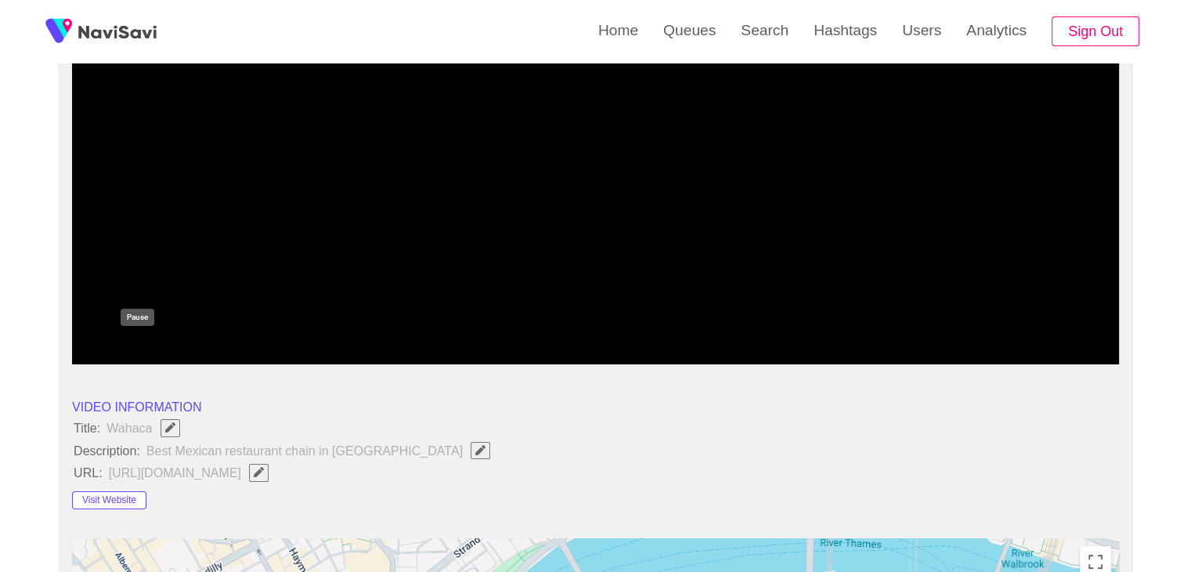
click at [122, 345] on icon "add" at bounding box center [138, 350] width 130 height 19
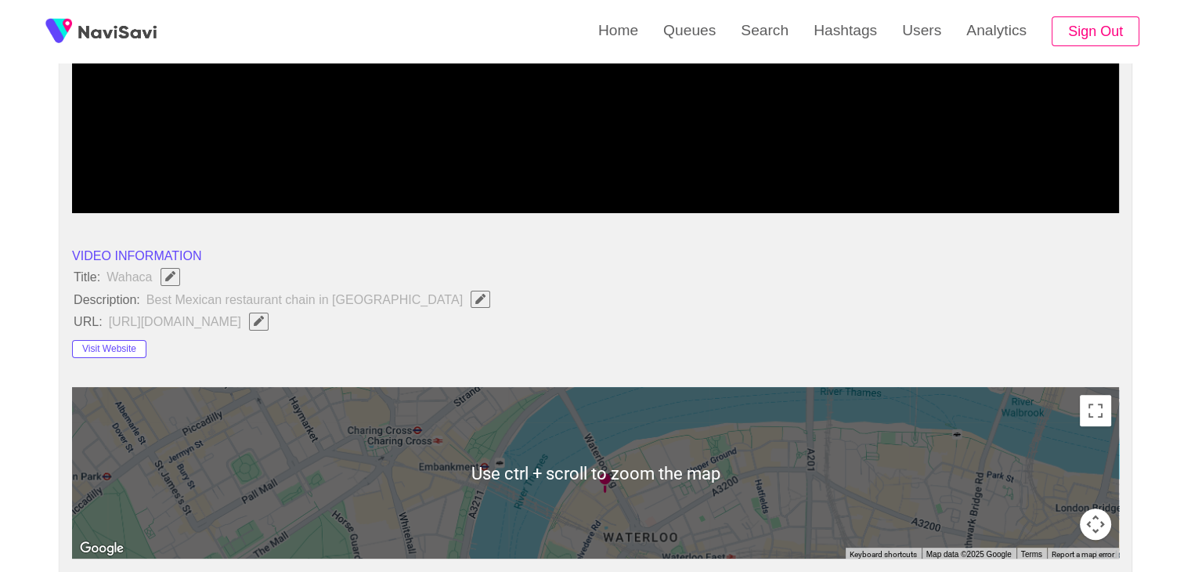
scroll to position [392, 0]
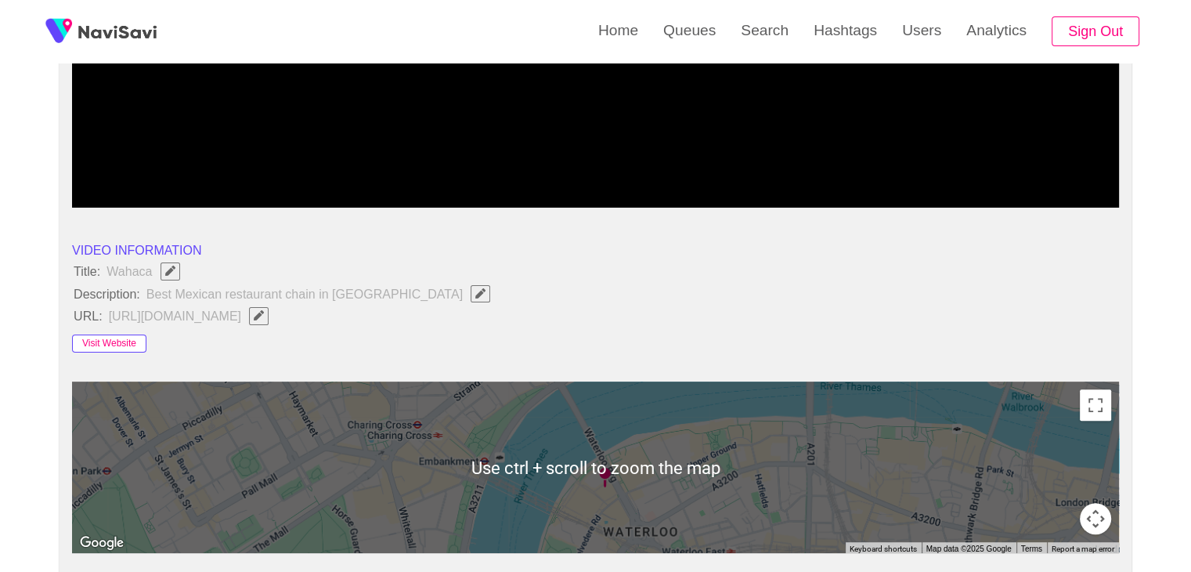
click at [124, 342] on button "Visit Website" at bounding box center [109, 343] width 74 height 19
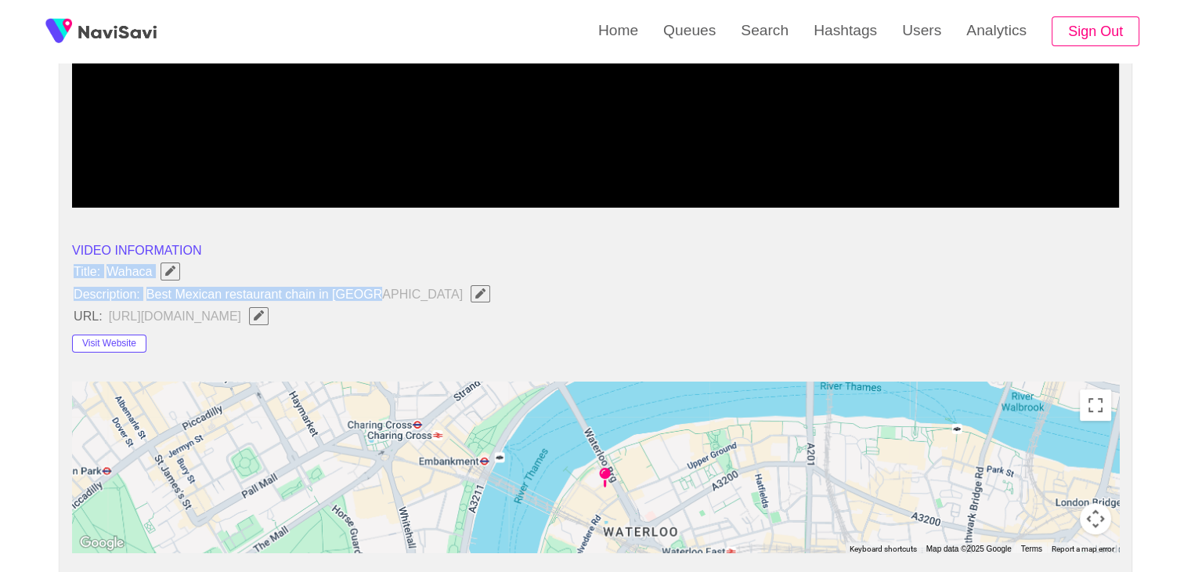
drag, startPoint x: 53, startPoint y: 268, endPoint x: 374, endPoint y: 286, distance: 321.6
copy ul "Title: Wahaca Description: Best Mexican restaurant chain in London"
click at [475, 288] on icon "Edit Field" at bounding box center [480, 293] width 10 height 10
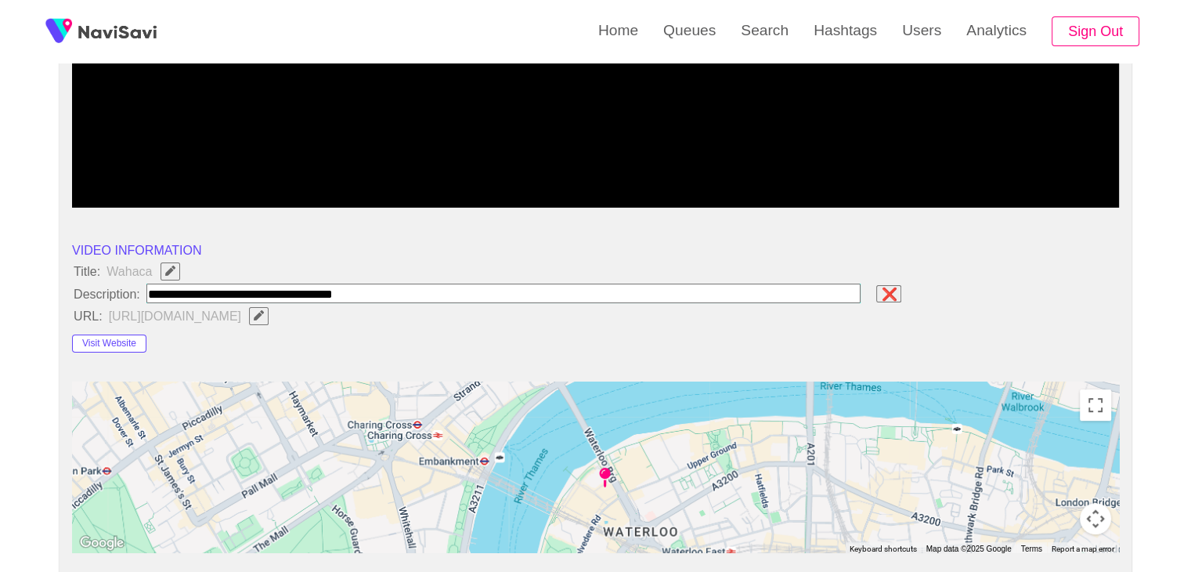
type input "**********"
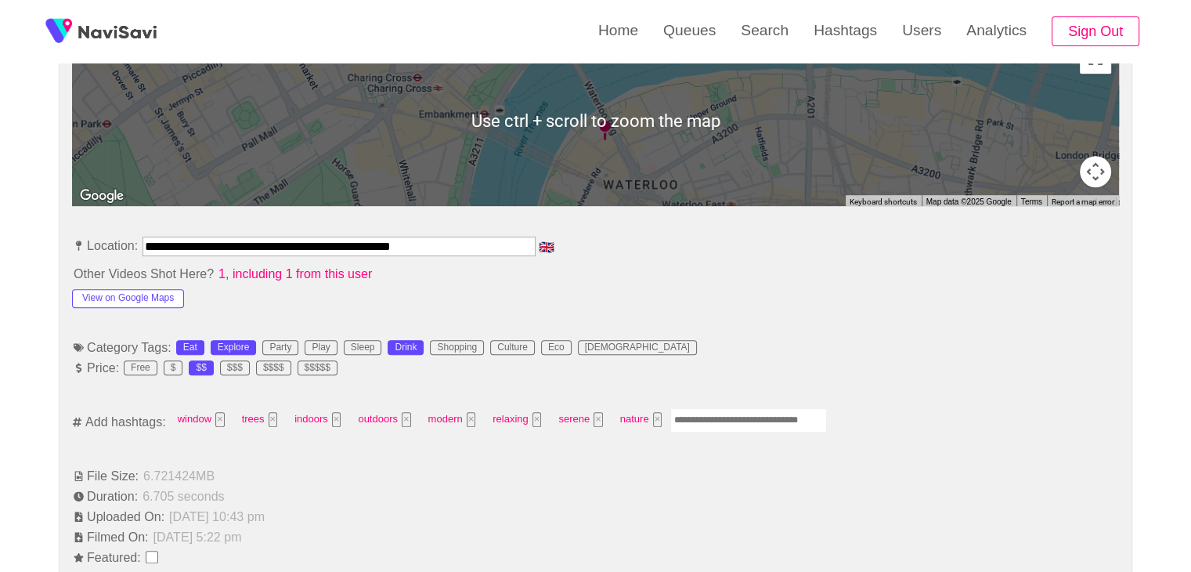
scroll to position [783, 0]
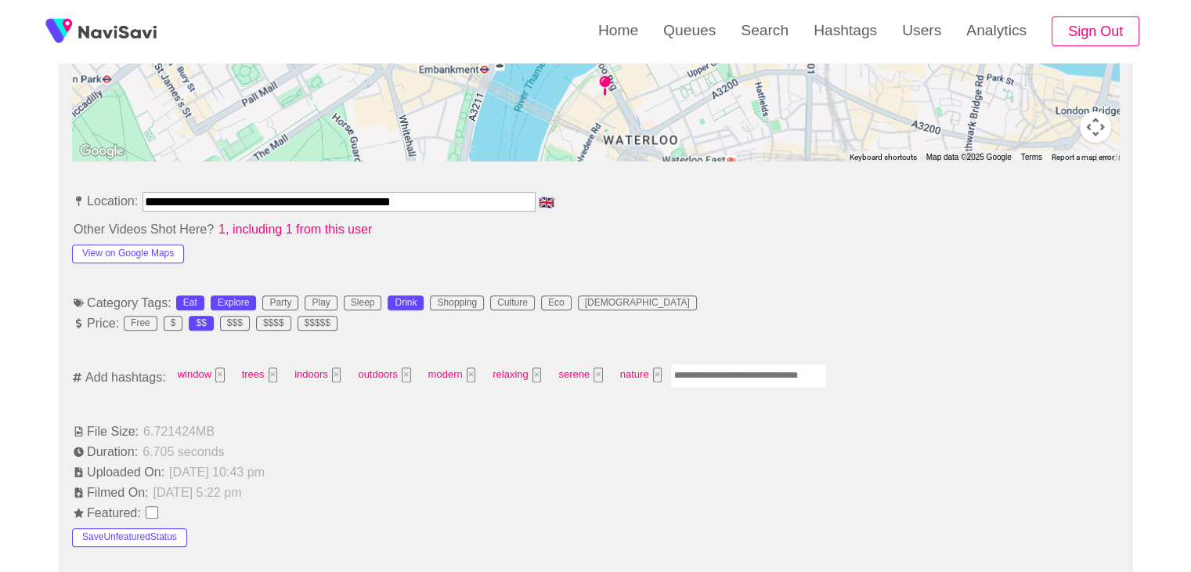
click at [692, 367] on input "Enter tag here and press return" at bounding box center [748, 375] width 157 height 24
type input "****"
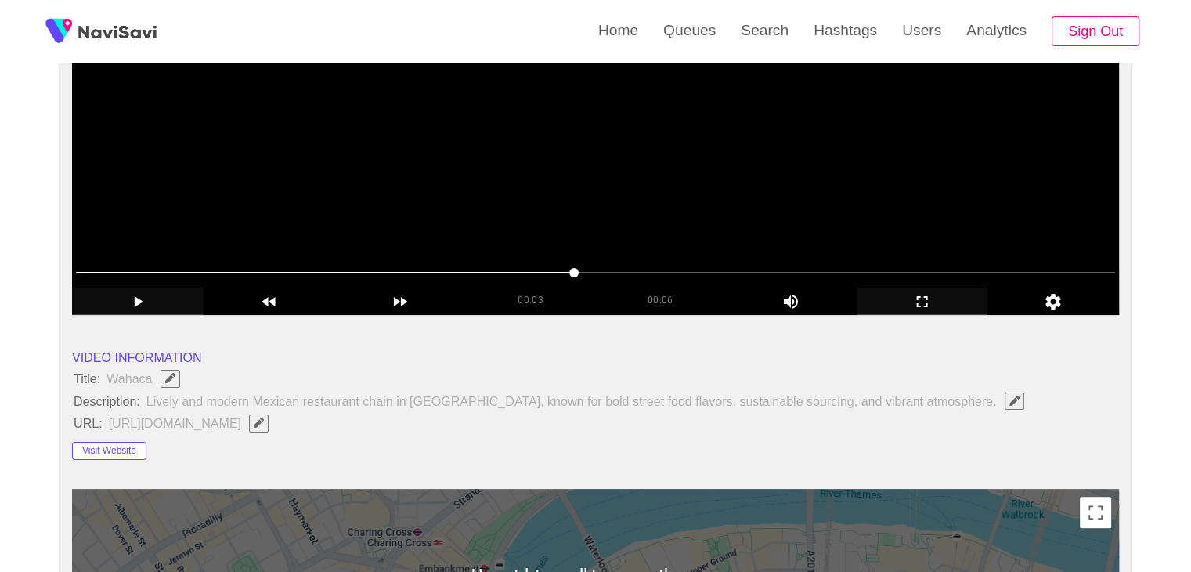
scroll to position [78, 0]
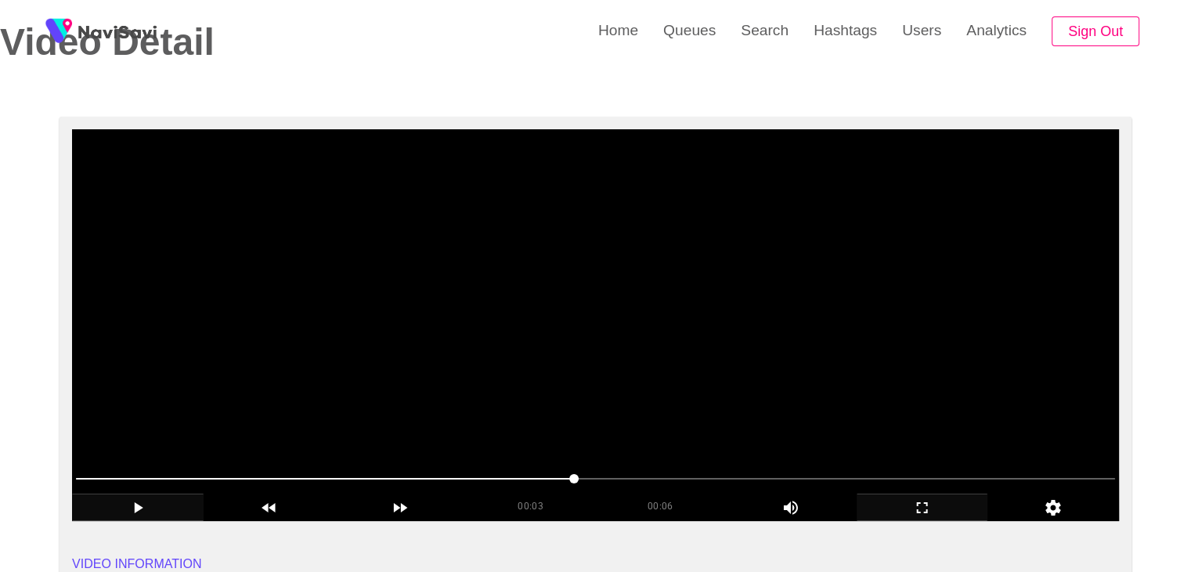
click at [652, 290] on video at bounding box center [595, 325] width 1047 height 392
click at [691, 338] on video at bounding box center [595, 325] width 1047 height 392
click at [699, 341] on video at bounding box center [595, 325] width 1047 height 392
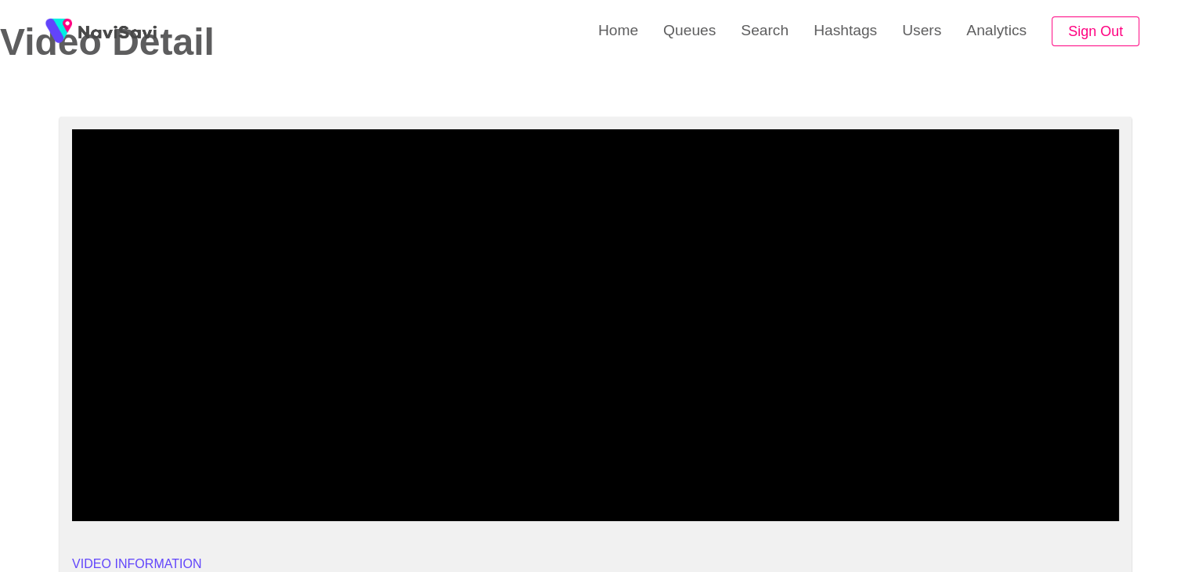
drag, startPoint x: 179, startPoint y: 475, endPoint x: 26, endPoint y: 474, distance: 152.7
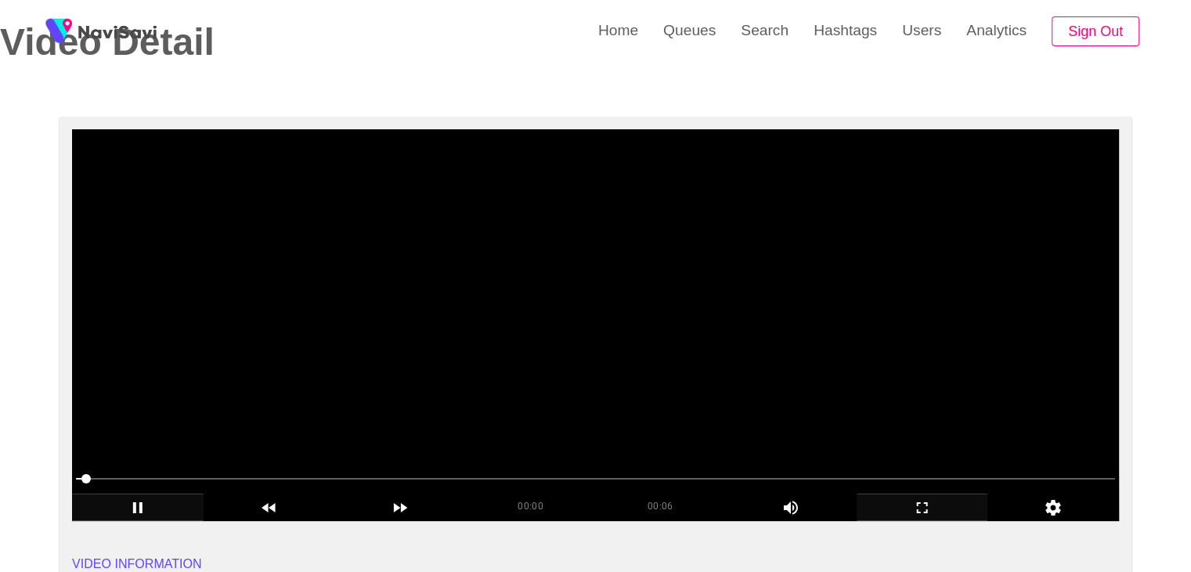
click at [627, 370] on video at bounding box center [595, 325] width 1047 height 392
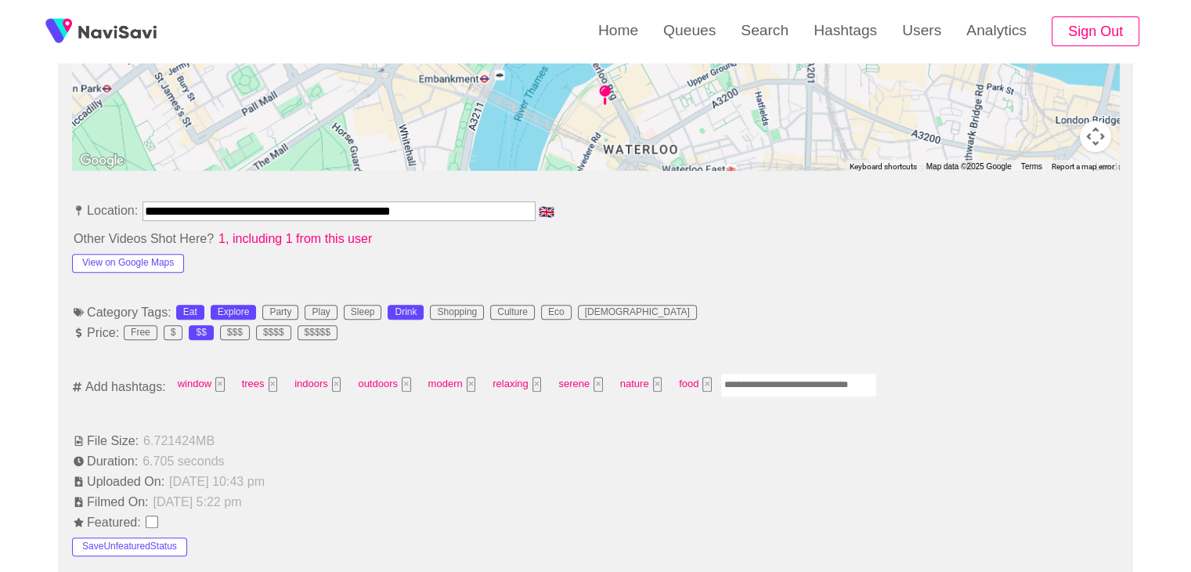
scroll to position [783, 0]
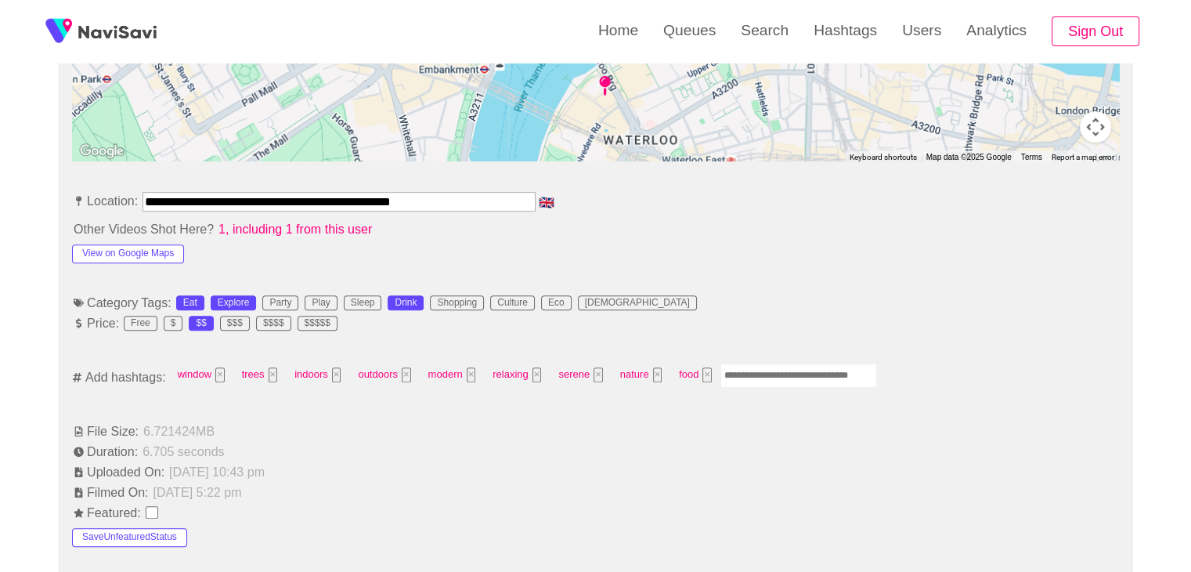
click at [782, 374] on input "Enter tag here and press return" at bounding box center [799, 375] width 157 height 24
type input "*********"
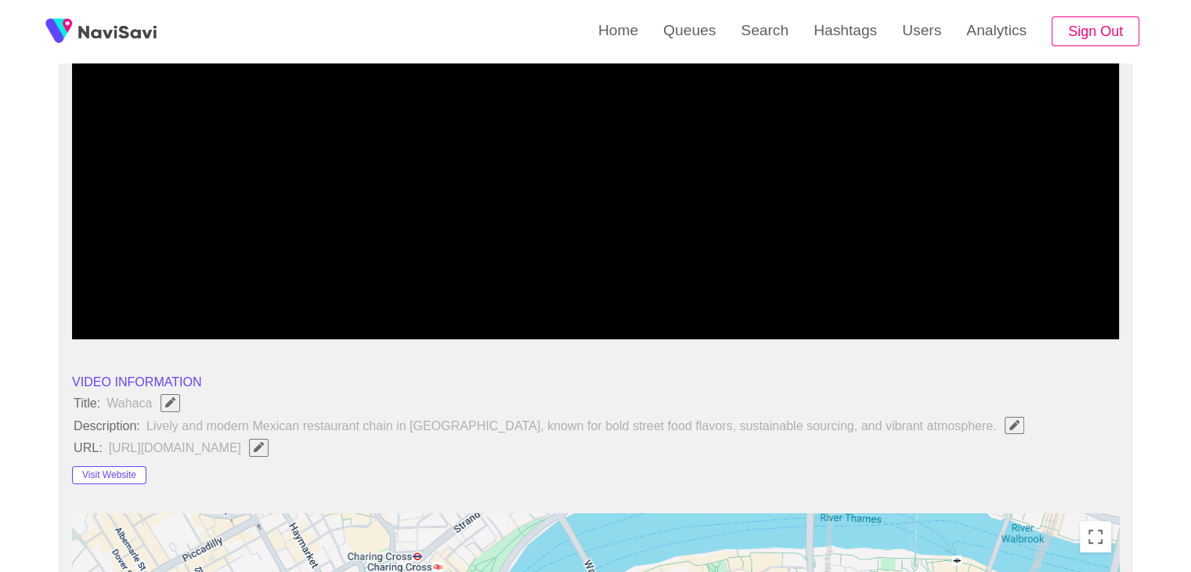
scroll to position [235, 0]
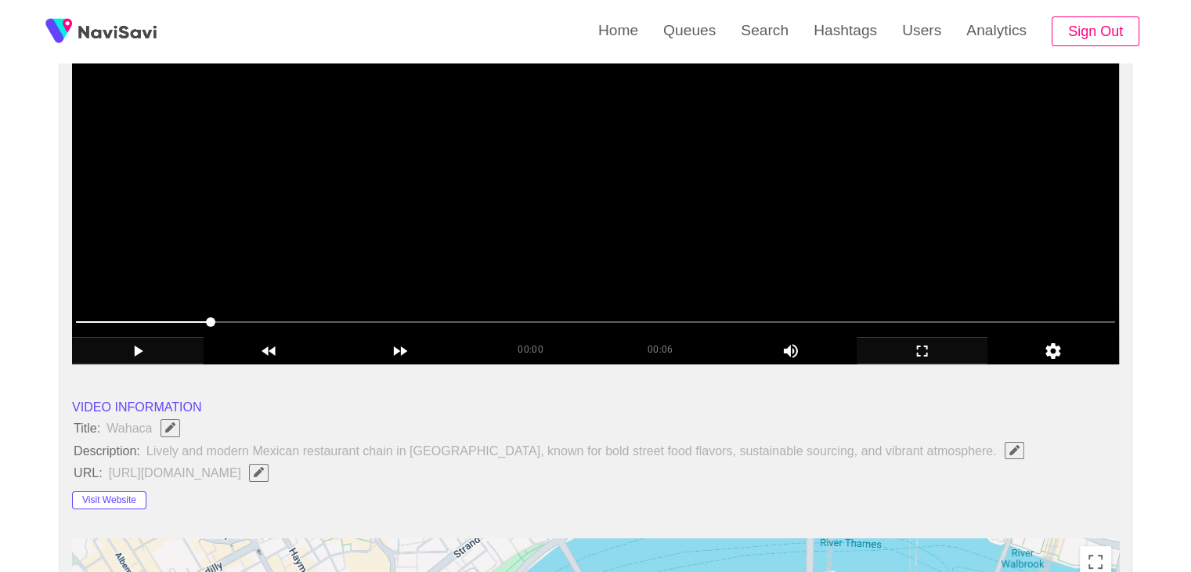
click at [632, 273] on video at bounding box center [595, 169] width 1047 height 392
drag, startPoint x: 351, startPoint y: 316, endPoint x: 307, endPoint y: 316, distance: 43.9
click at [307, 316] on span at bounding box center [595, 321] width 1039 height 25
click at [651, 270] on video at bounding box center [595, 169] width 1047 height 392
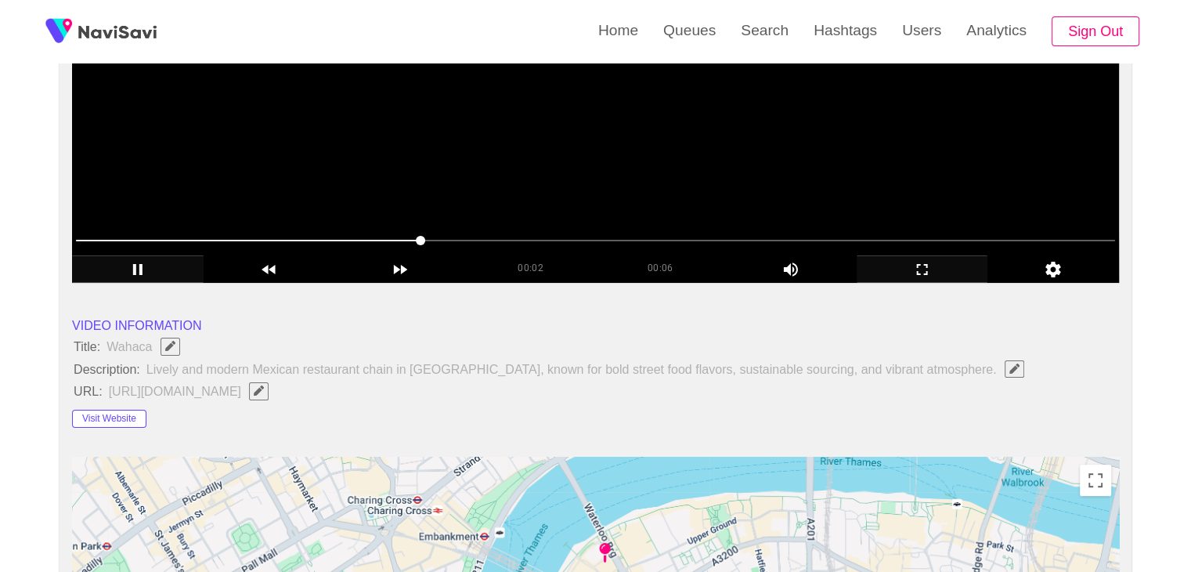
scroll to position [313, 0]
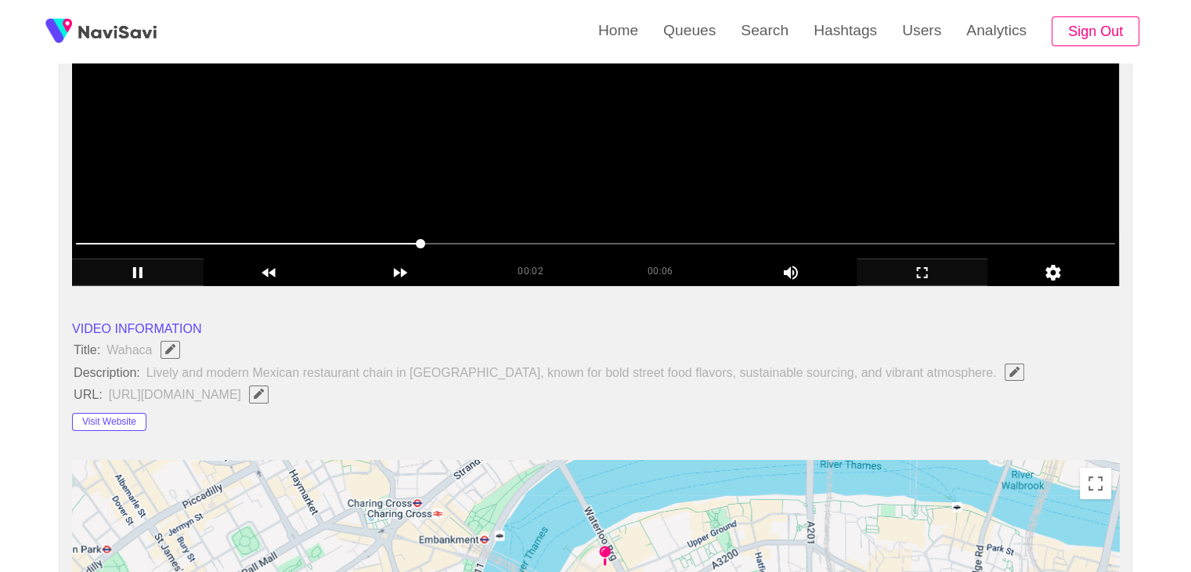
click at [674, 204] on video at bounding box center [595, 90] width 1047 height 392
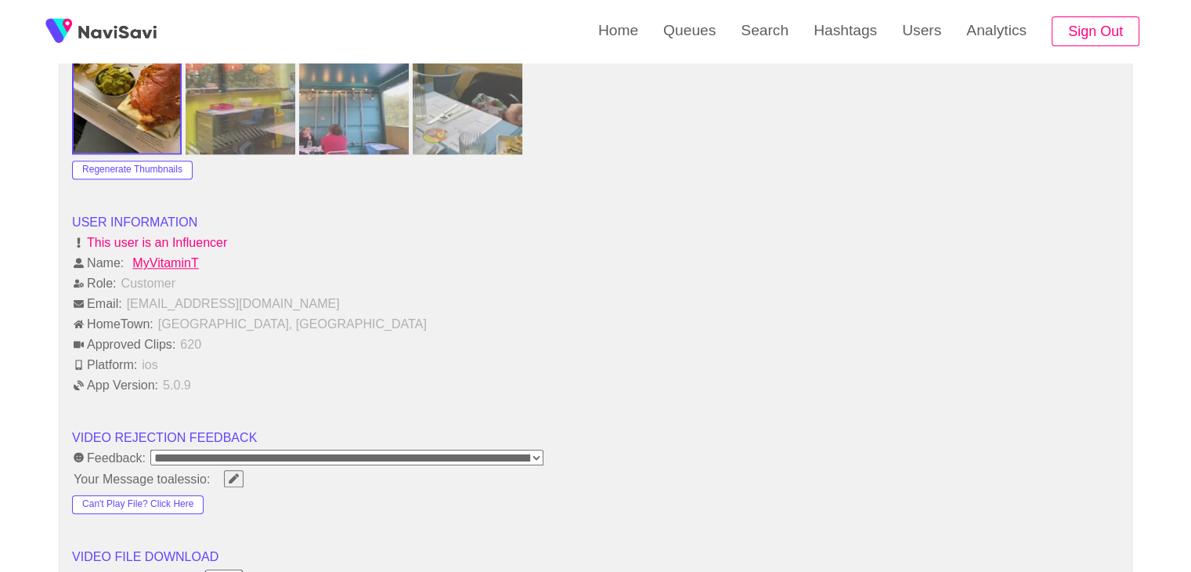
scroll to position [1880, 0]
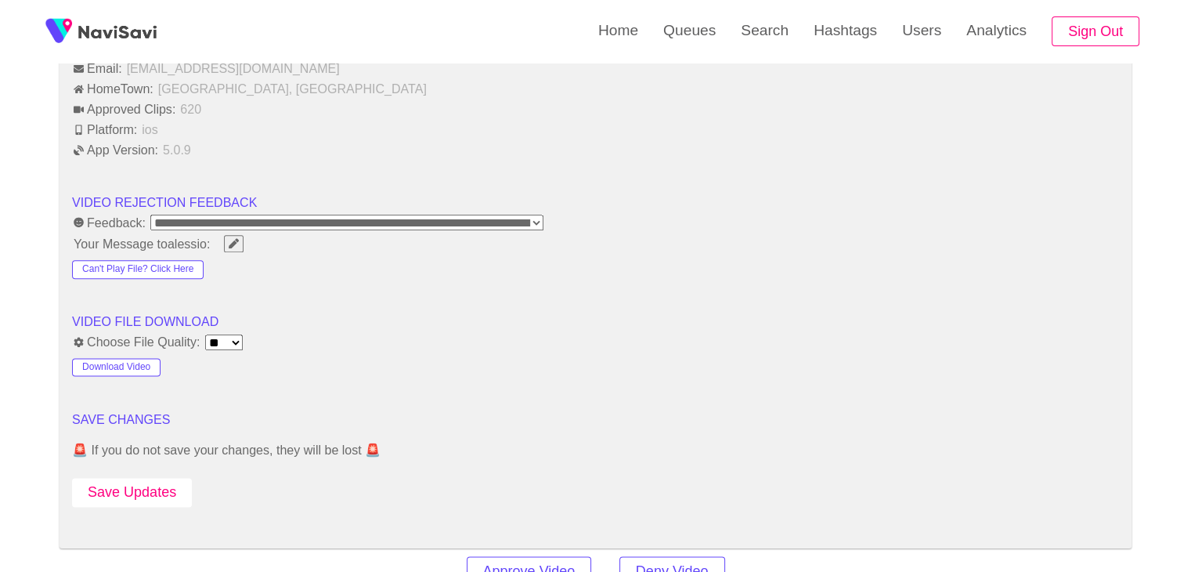
click at [151, 484] on button "Save Updates" at bounding box center [132, 492] width 120 height 29
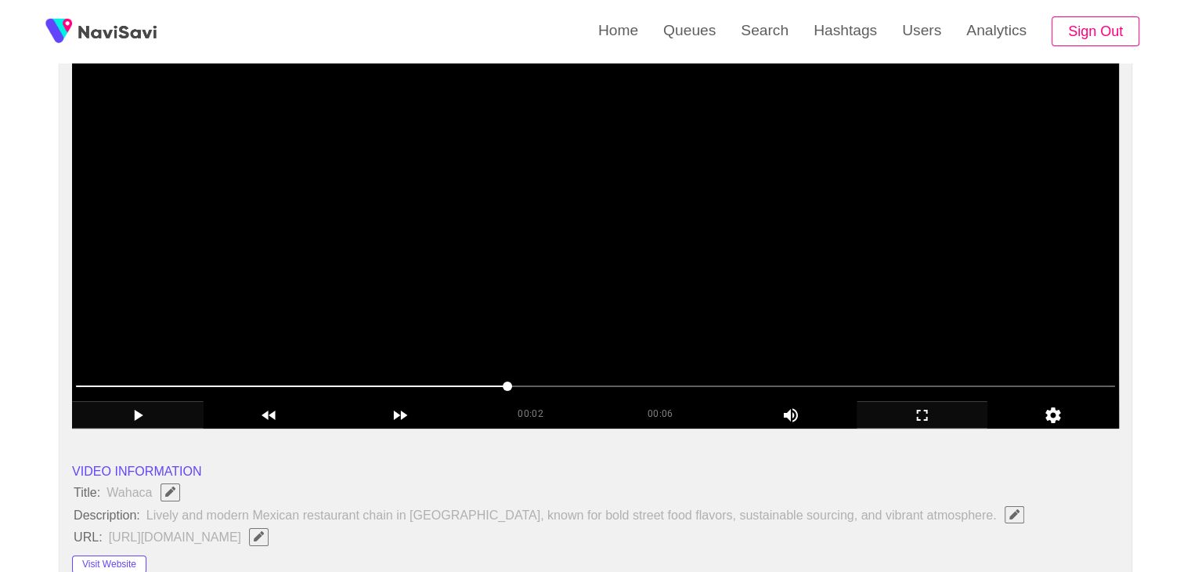
scroll to position [157, 0]
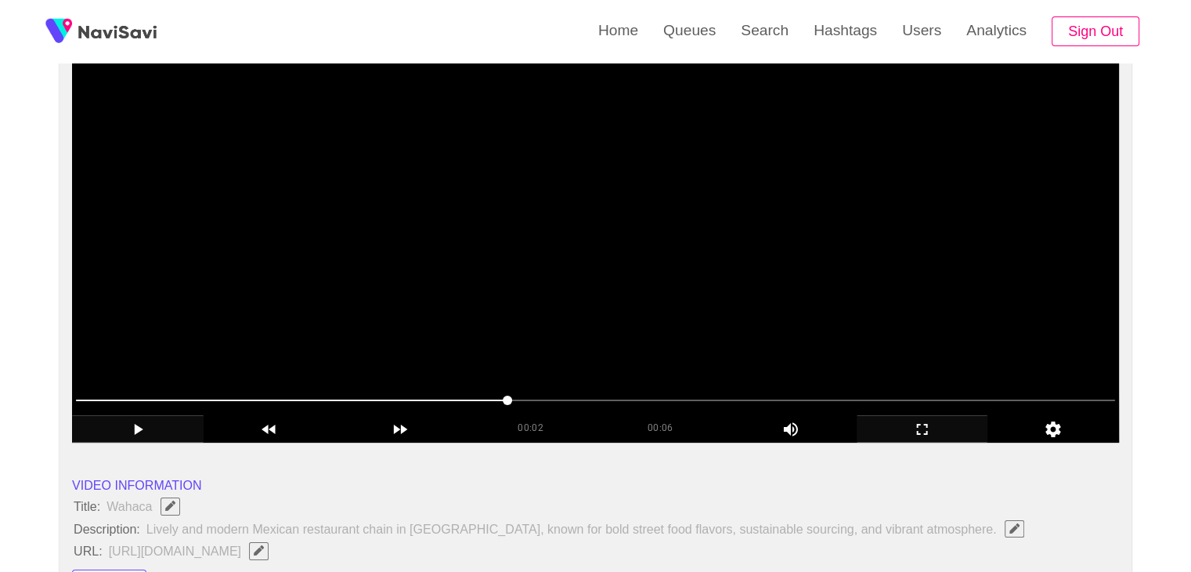
click at [539, 286] on video at bounding box center [595, 247] width 1047 height 392
click at [531, 306] on video at bounding box center [595, 247] width 1047 height 392
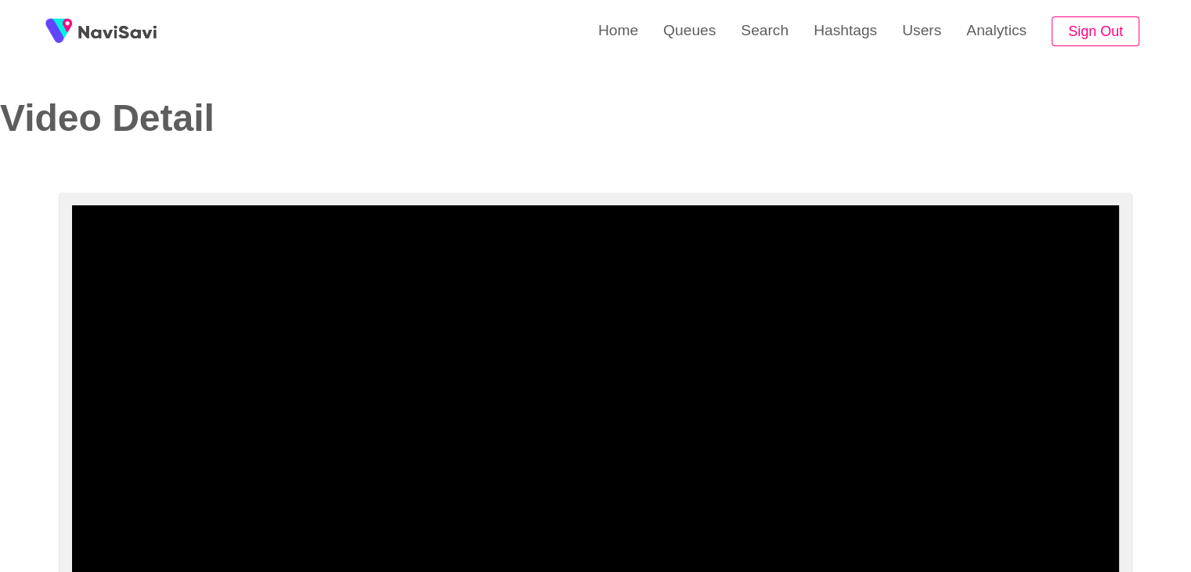
scroll to position [0, 0]
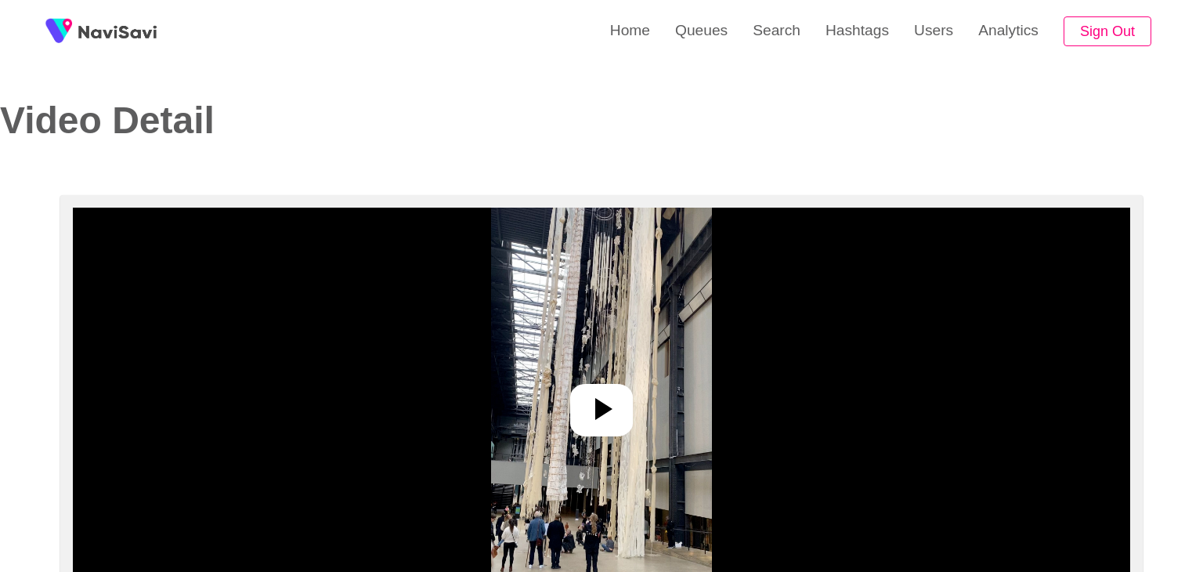
select select "**********"
select select "**"
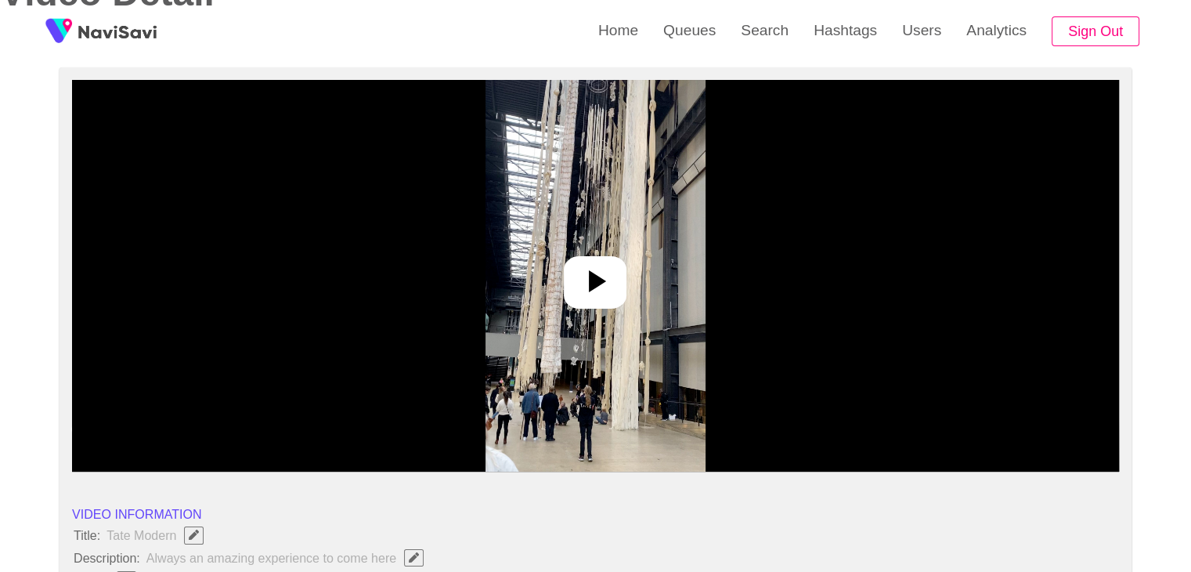
scroll to position [157, 0]
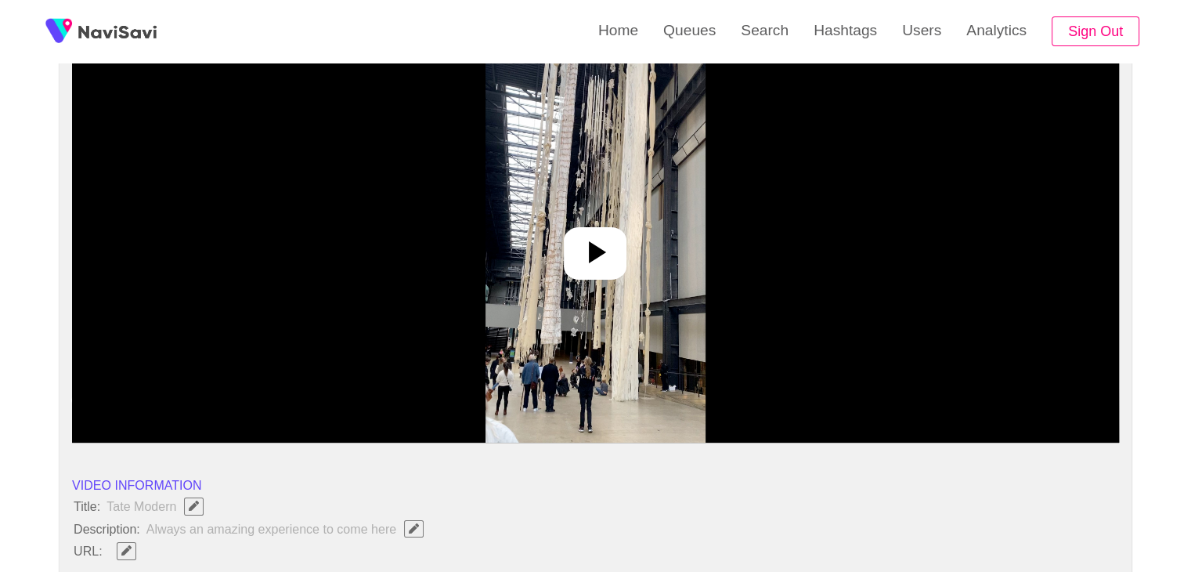
click at [618, 245] on div at bounding box center [595, 253] width 63 height 52
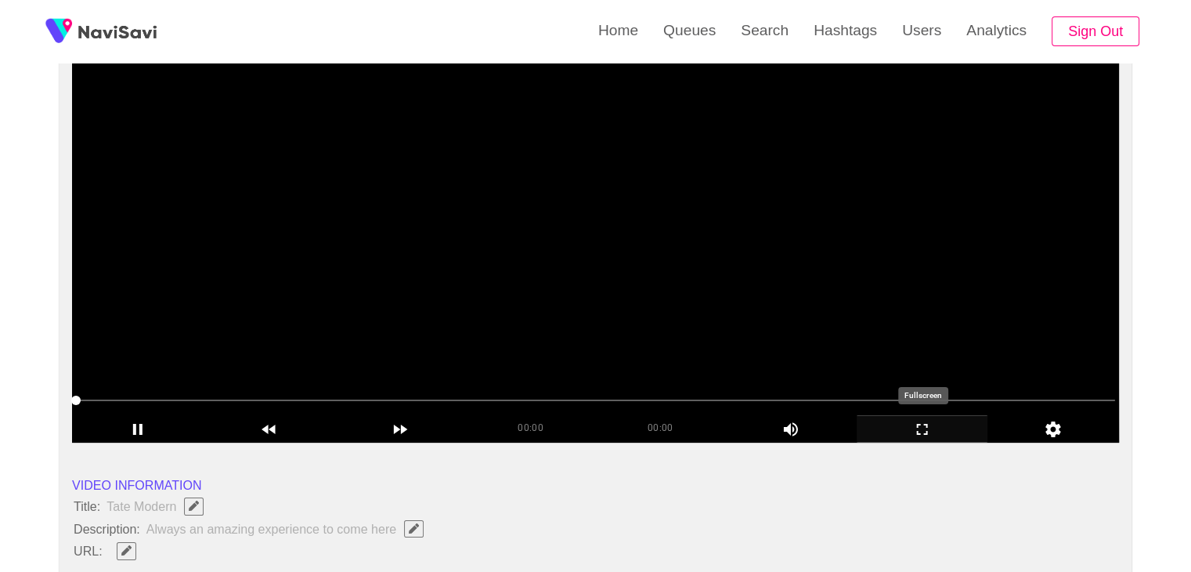
click at [909, 424] on icon "add" at bounding box center [923, 429] width 130 height 19
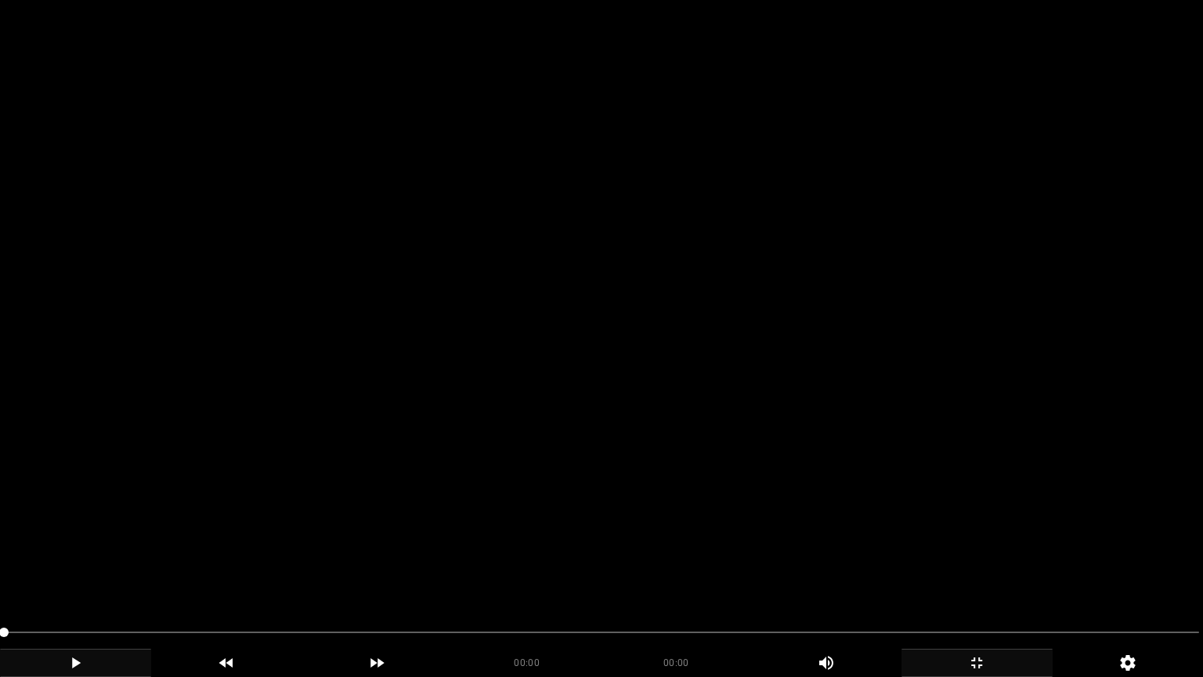
click at [115, 571] on icon "add" at bounding box center [76, 662] width 150 height 19
drag, startPoint x: 96, startPoint y: 631, endPoint x: 0, endPoint y: 636, distance: 96.4
click at [219, 545] on video at bounding box center [601, 338] width 1203 height 677
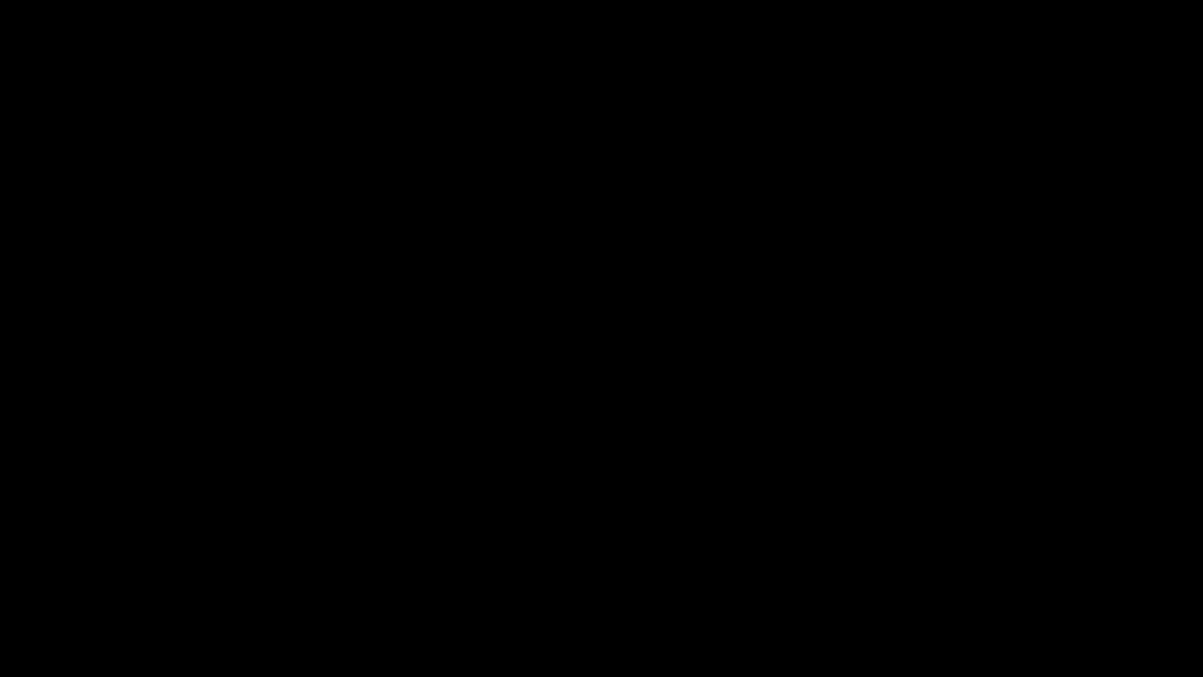
click at [1028, 571] on icon "add" at bounding box center [977, 662] width 150 height 19
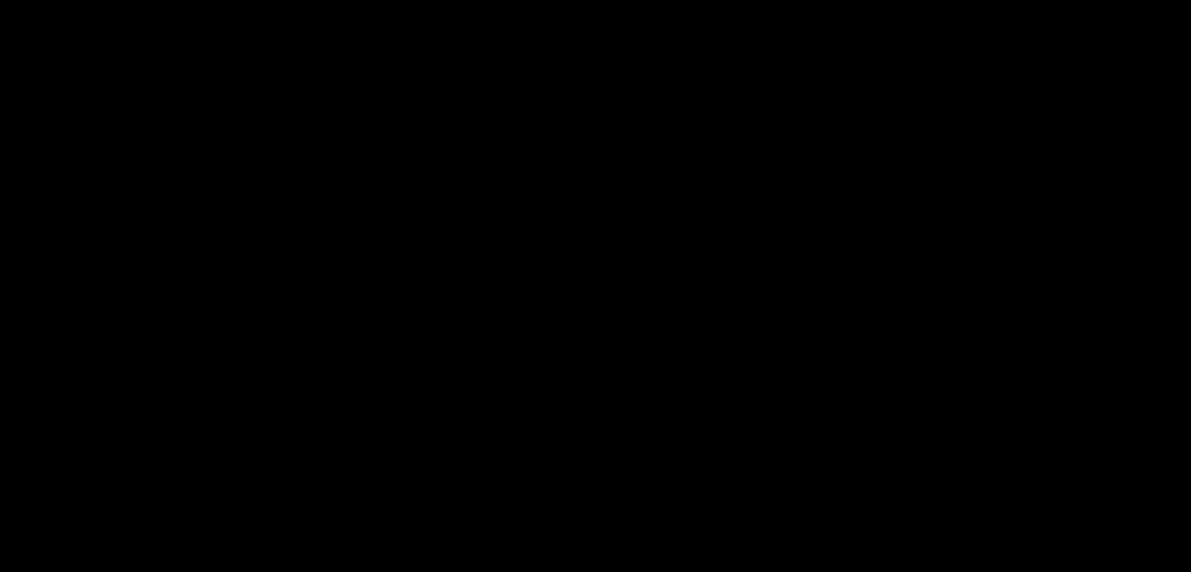
scroll to position [313, 0]
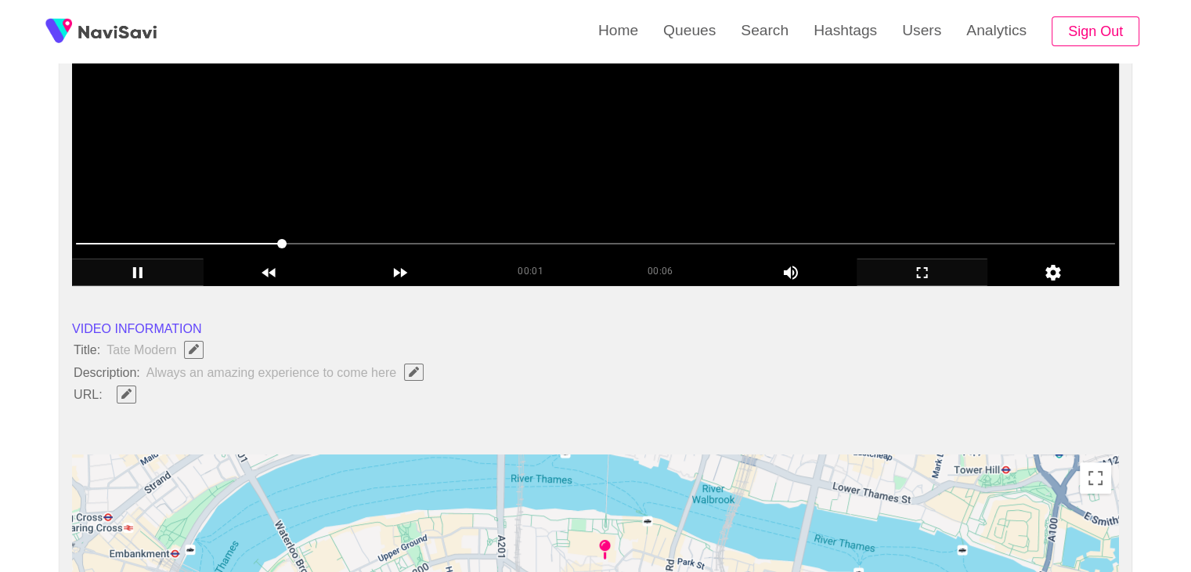
click at [424, 144] on video at bounding box center [595, 90] width 1047 height 392
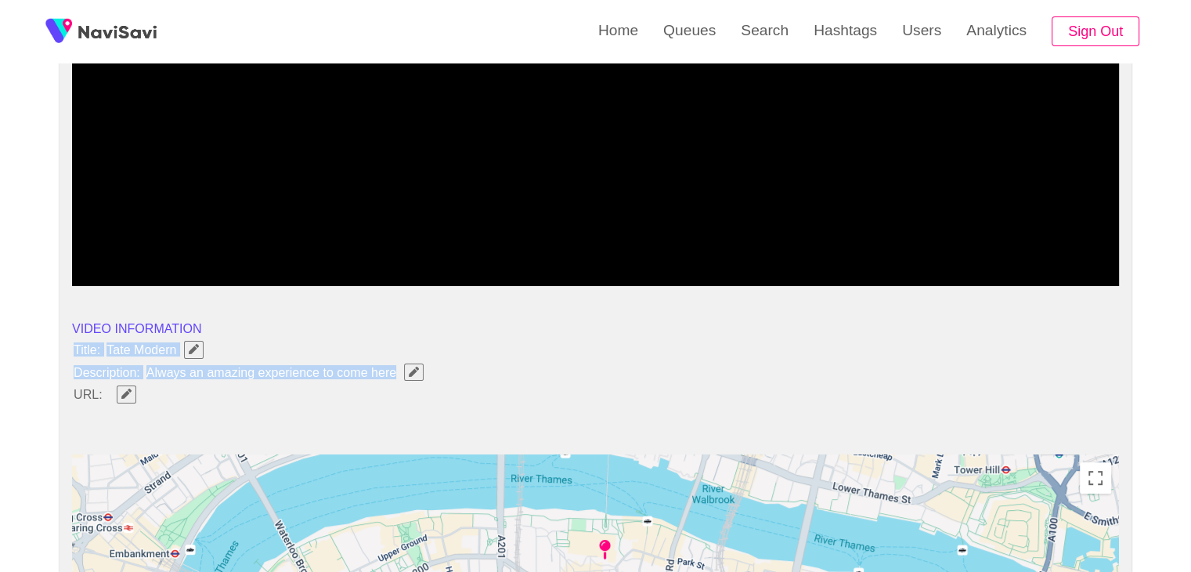
drag, startPoint x: 68, startPoint y: 345, endPoint x: 439, endPoint y: 373, distance: 372.3
copy ul "Title: Tate Modern Description: Always an amazing experience to come here"
click at [420, 373] on span "Edit Field" at bounding box center [413, 372] width 13 height 10
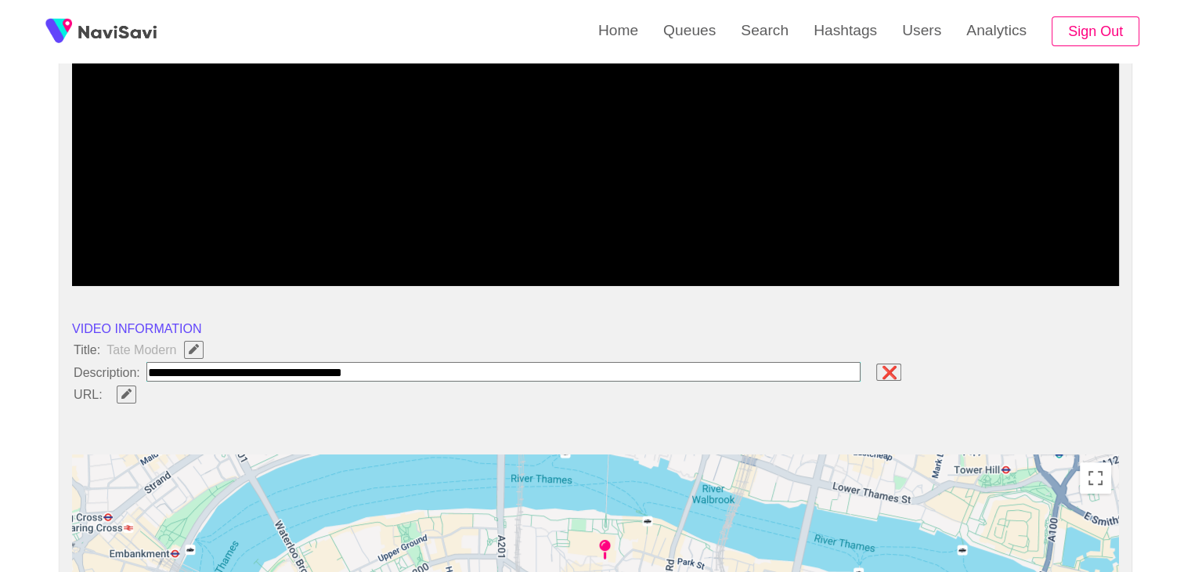
type input "**********"
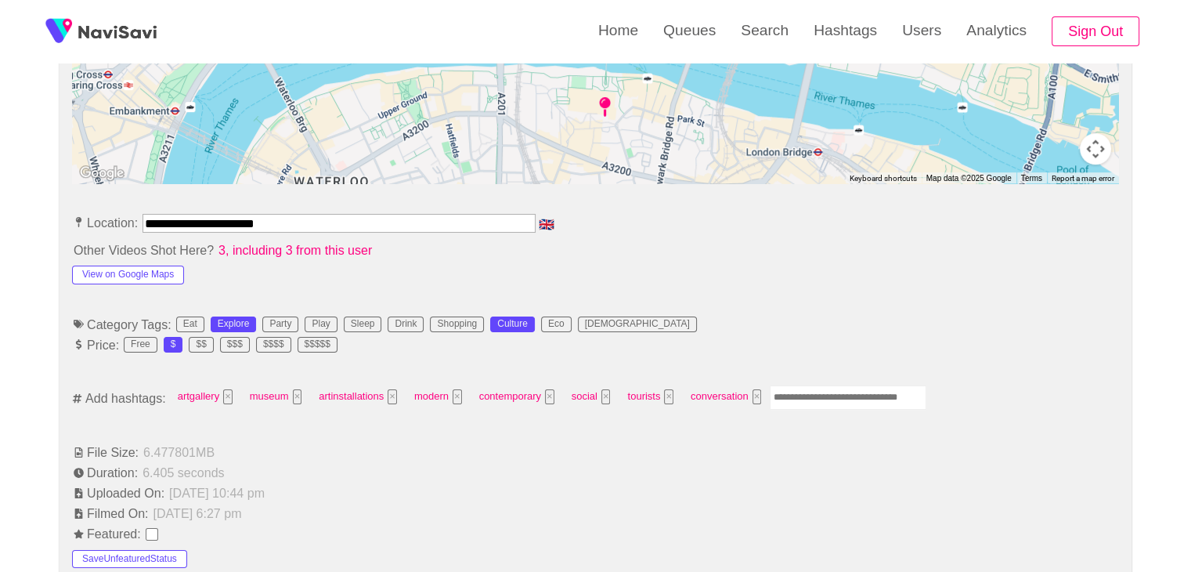
scroll to position [783, 0]
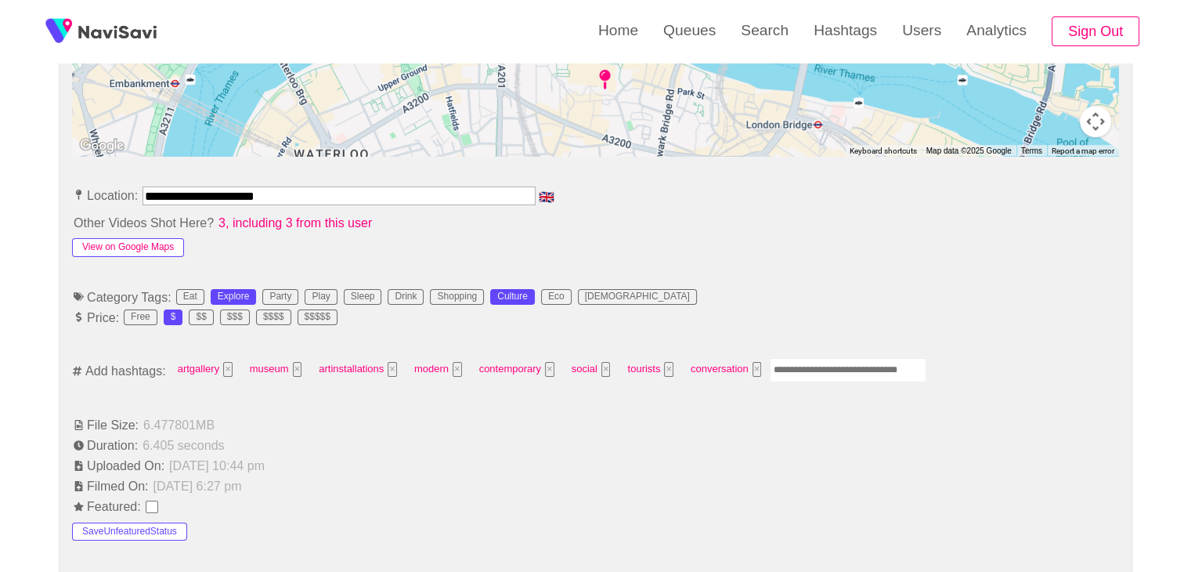
click at [144, 250] on button "View on Google Maps" at bounding box center [128, 247] width 112 height 19
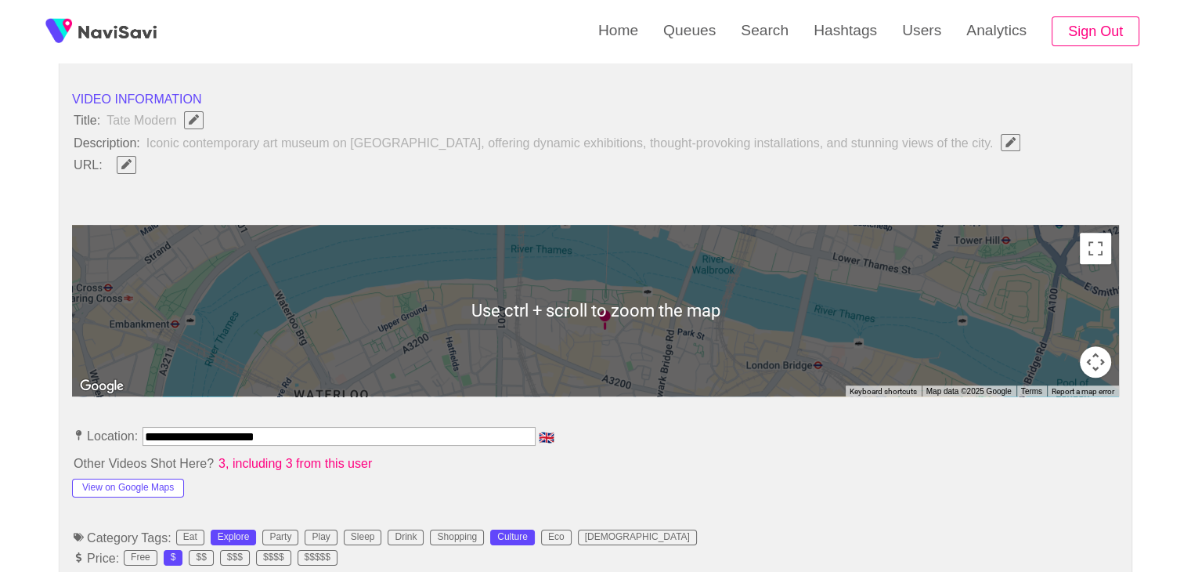
scroll to position [548, 0]
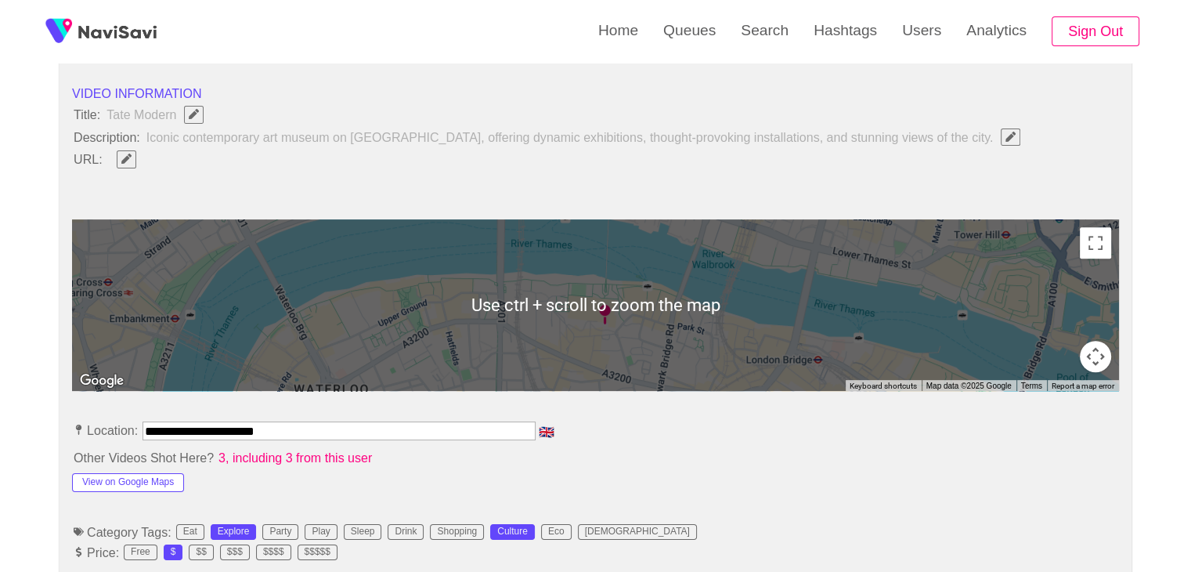
drag, startPoint x: 86, startPoint y: 424, endPoint x: 38, endPoint y: 414, distance: 49.5
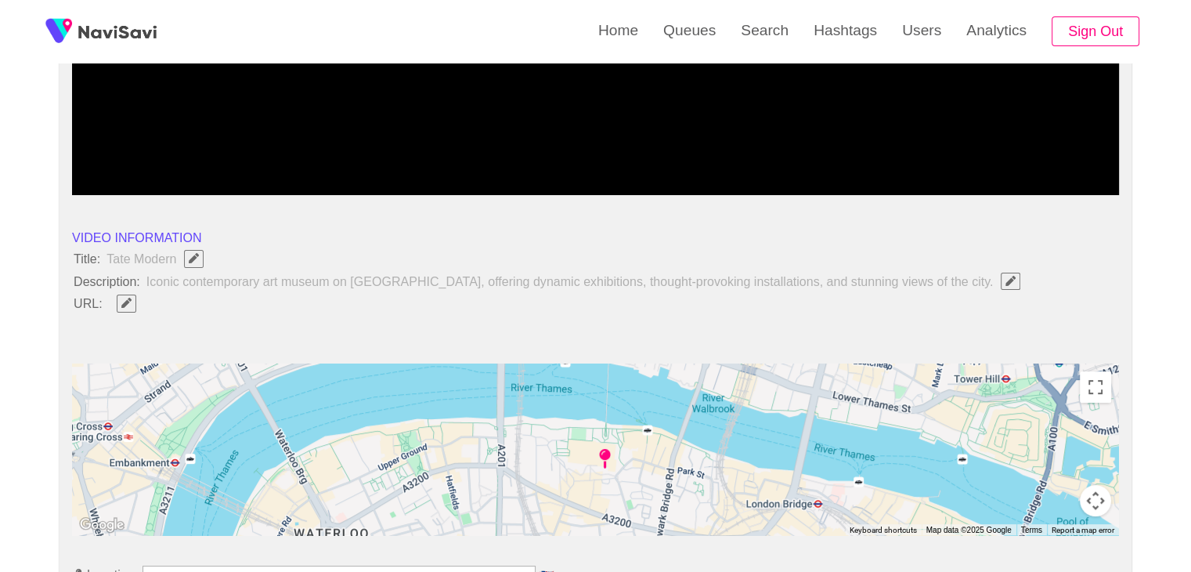
scroll to position [392, 0]
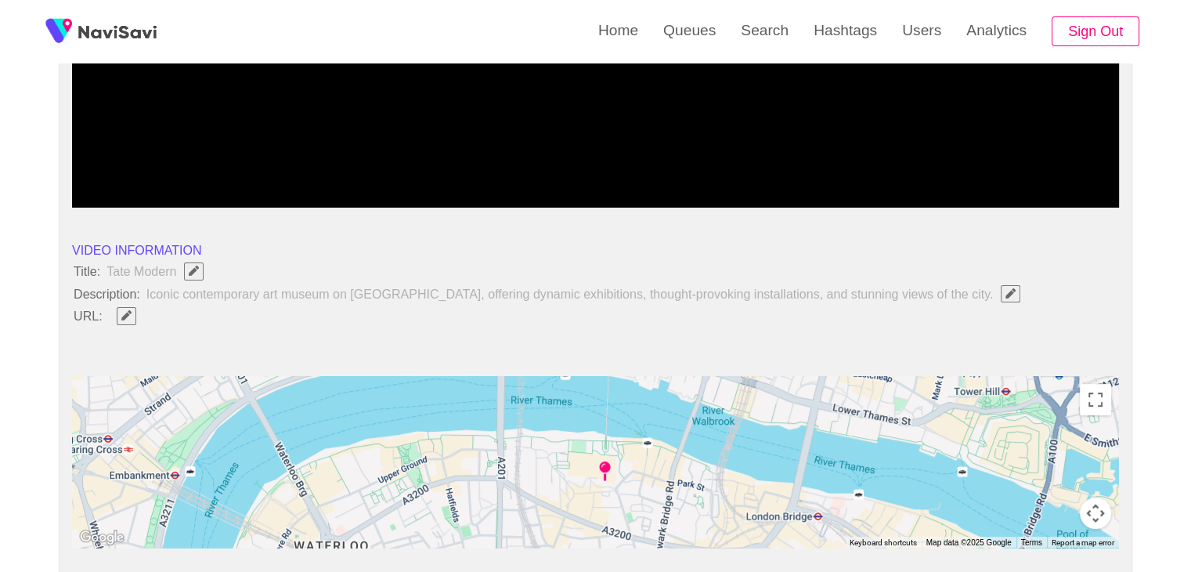
click at [124, 310] on icon "Edit Field" at bounding box center [126, 315] width 10 height 10
type input "**********"
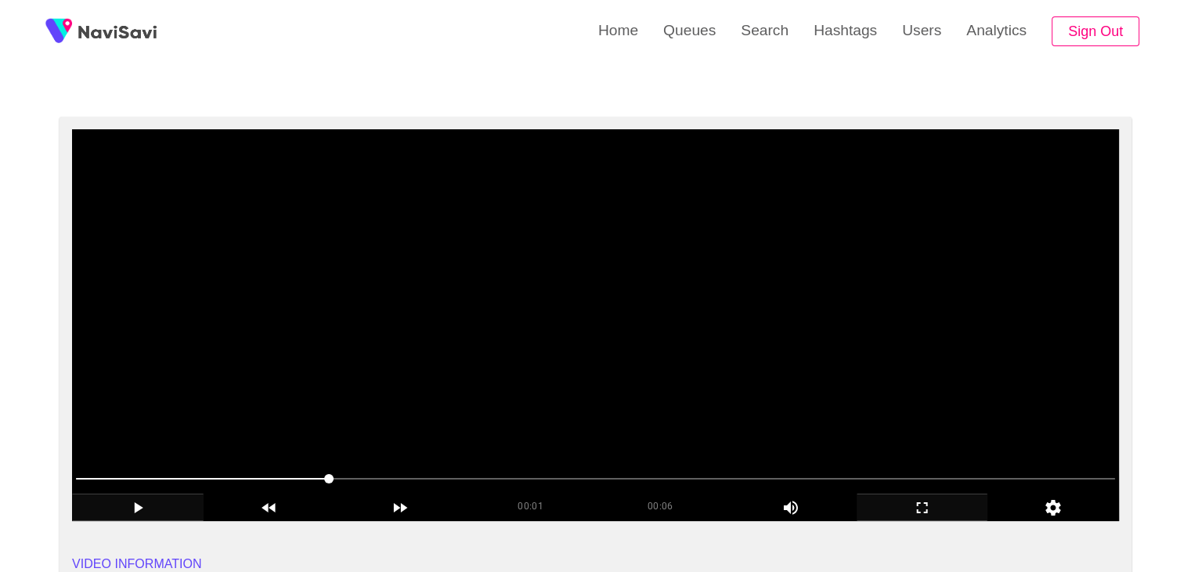
scroll to position [78, 0]
click at [521, 387] on video at bounding box center [595, 325] width 1047 height 392
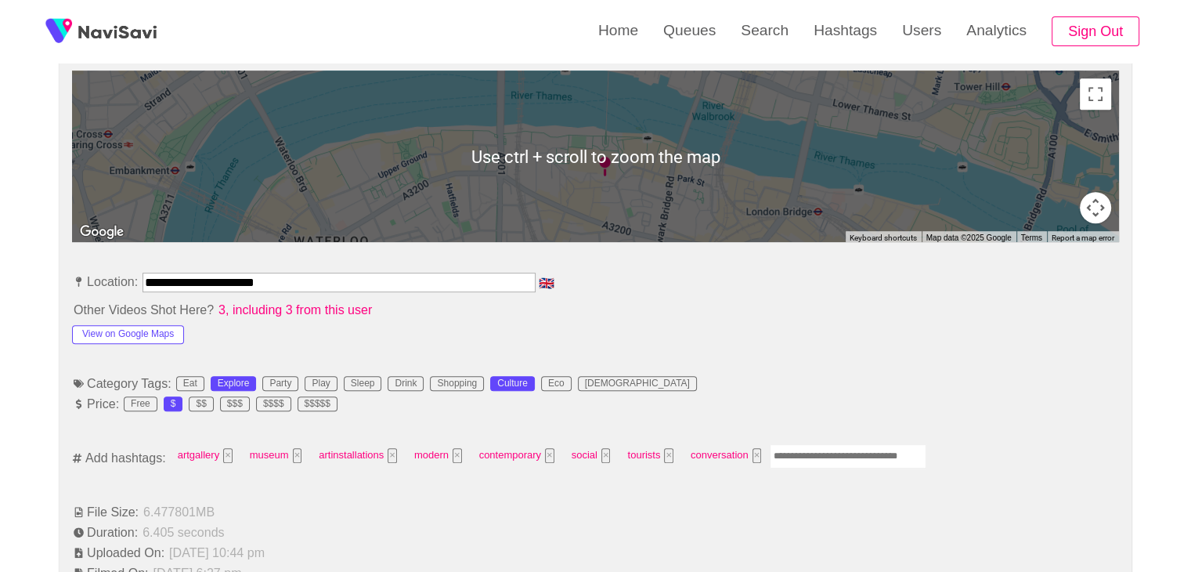
scroll to position [705, 0]
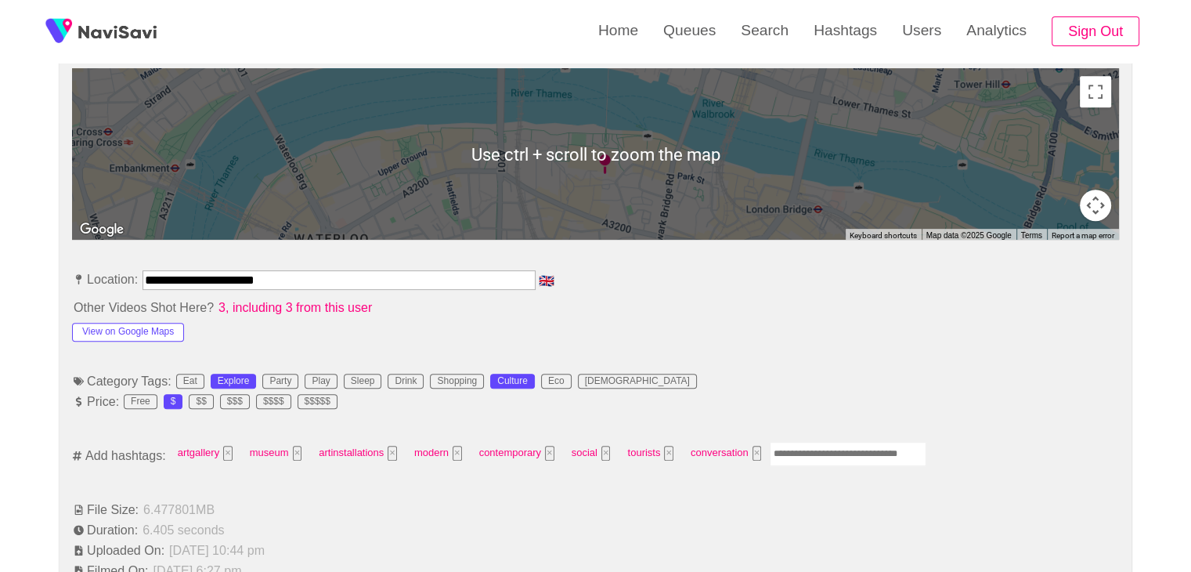
click at [805, 458] on input "Enter tag here and press return" at bounding box center [848, 454] width 157 height 24
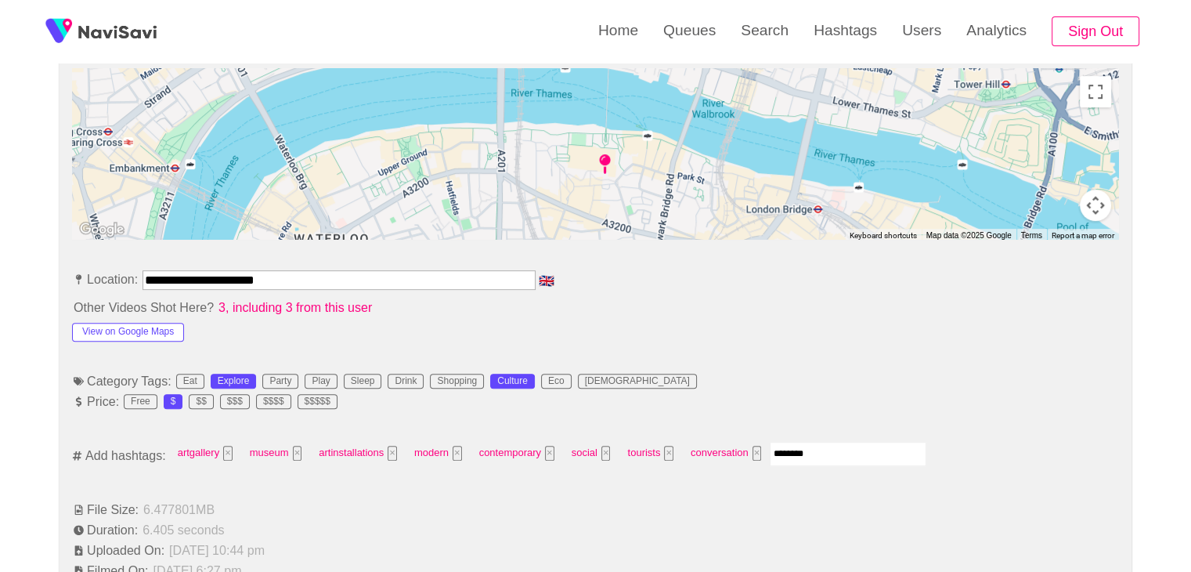
type input "*********"
click at [874, 462] on div "artgallery × museum × artinstallations × modern × contemporary × social × touri…" at bounding box center [585, 455] width 833 height 28
click at [883, 456] on input "Enter tag here and press return" at bounding box center [923, 454] width 157 height 24
type input "*"
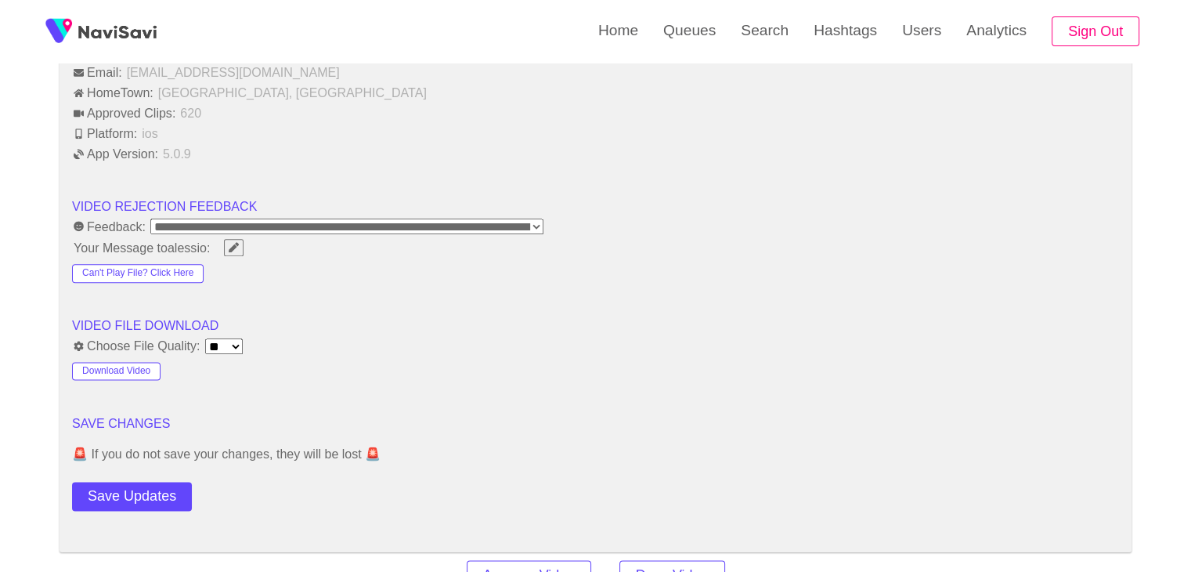
scroll to position [1880, 0]
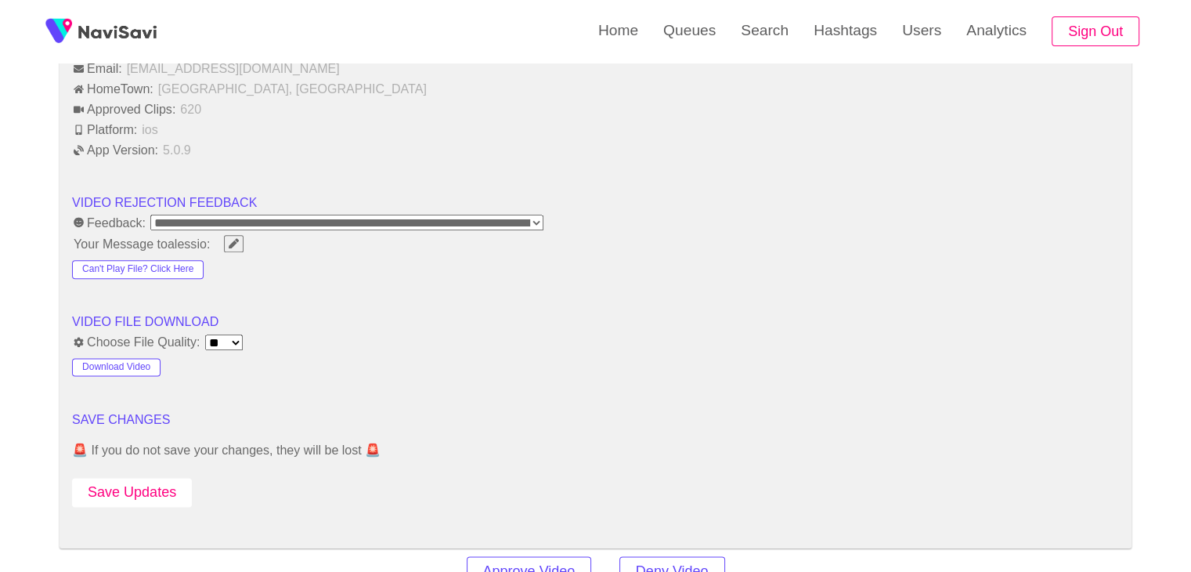
click at [132, 480] on button "Save Updates" at bounding box center [132, 492] width 120 height 29
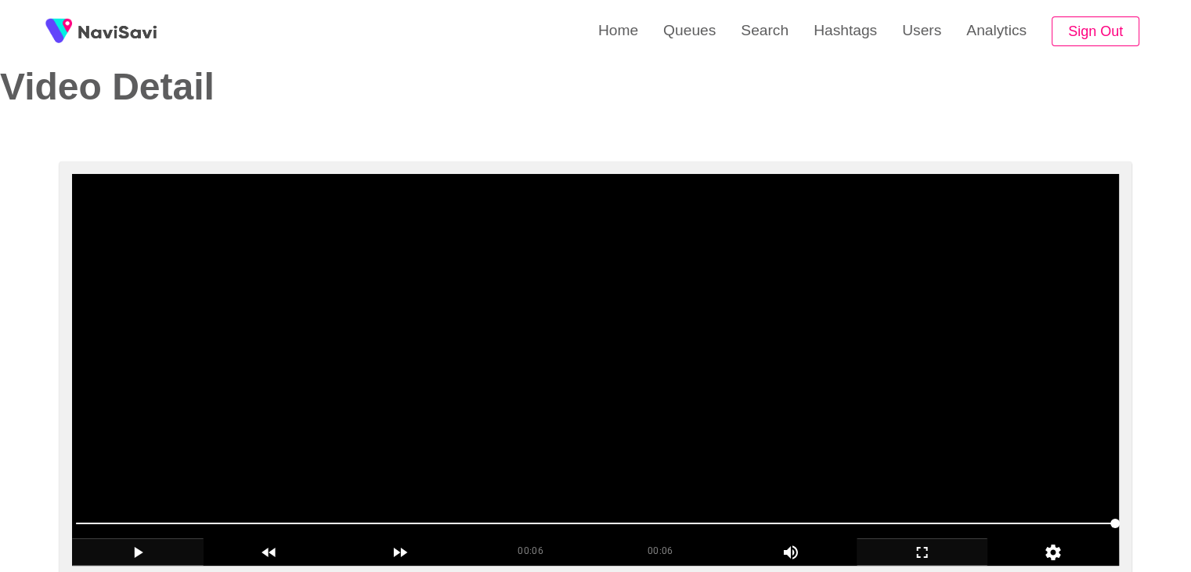
scroll to position [78, 0]
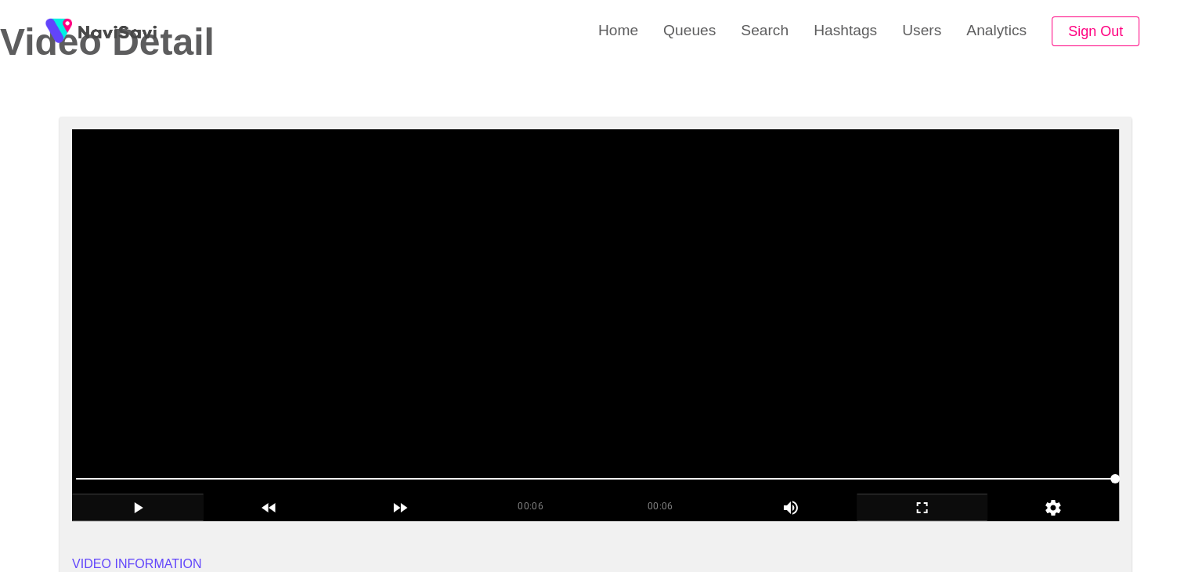
drag, startPoint x: 715, startPoint y: 474, endPoint x: 693, endPoint y: 478, distance: 22.3
click at [693, 478] on span at bounding box center [595, 478] width 1039 height 25
drag, startPoint x: 457, startPoint y: 459, endPoint x: 404, endPoint y: 458, distance: 53.3
click at [411, 460] on div at bounding box center [596, 480] width 1052 height 40
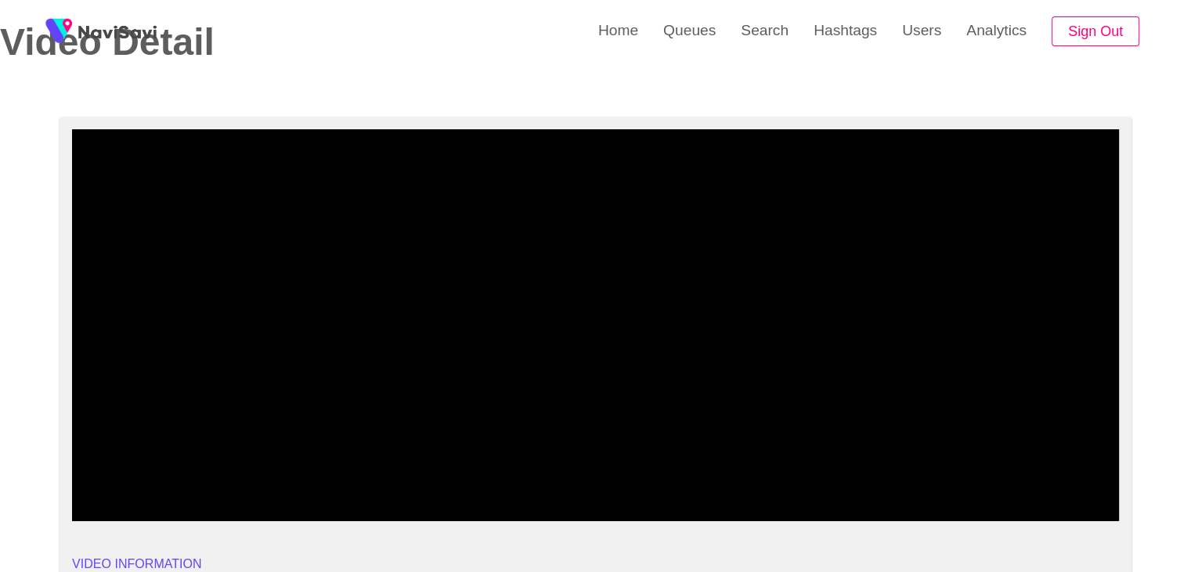
click at [144, 498] on icon "add" at bounding box center [138, 507] width 130 height 19
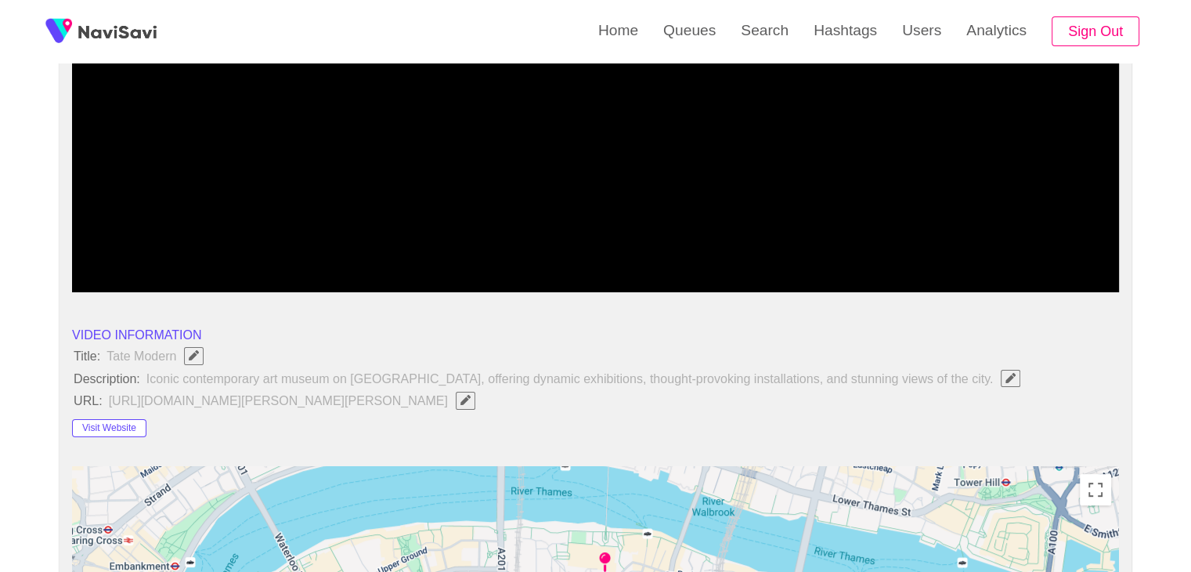
scroll to position [313, 0]
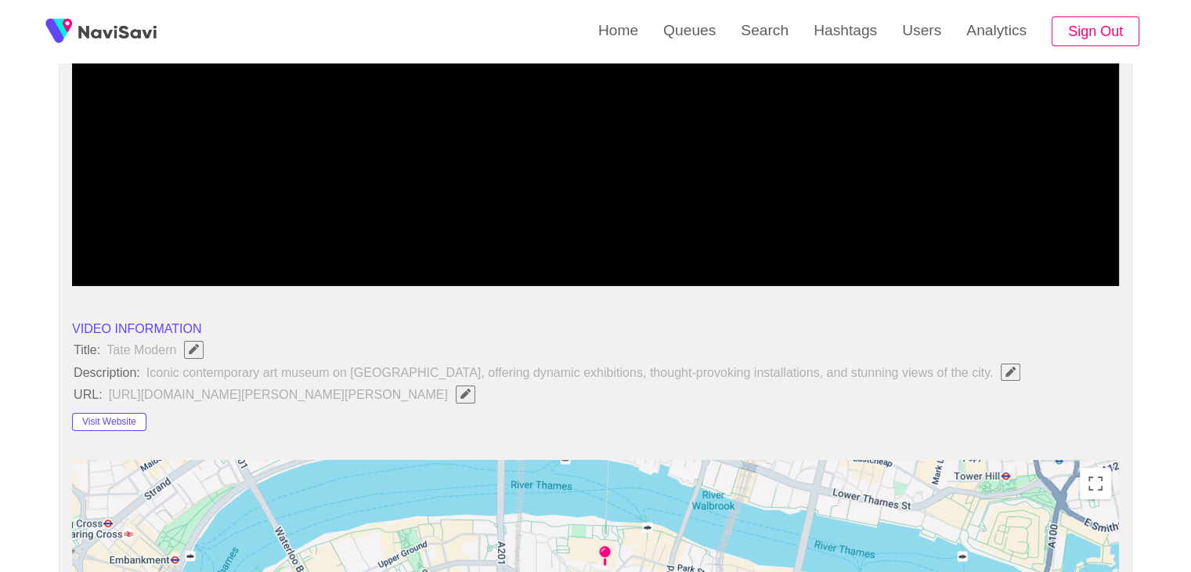
click at [456, 397] on button "button" at bounding box center [466, 393] width 20 height 17
click at [447, 423] on li "Visit Website" at bounding box center [595, 418] width 1047 height 25
click at [529, 398] on input "field" at bounding box center [466, 395] width 715 height 20
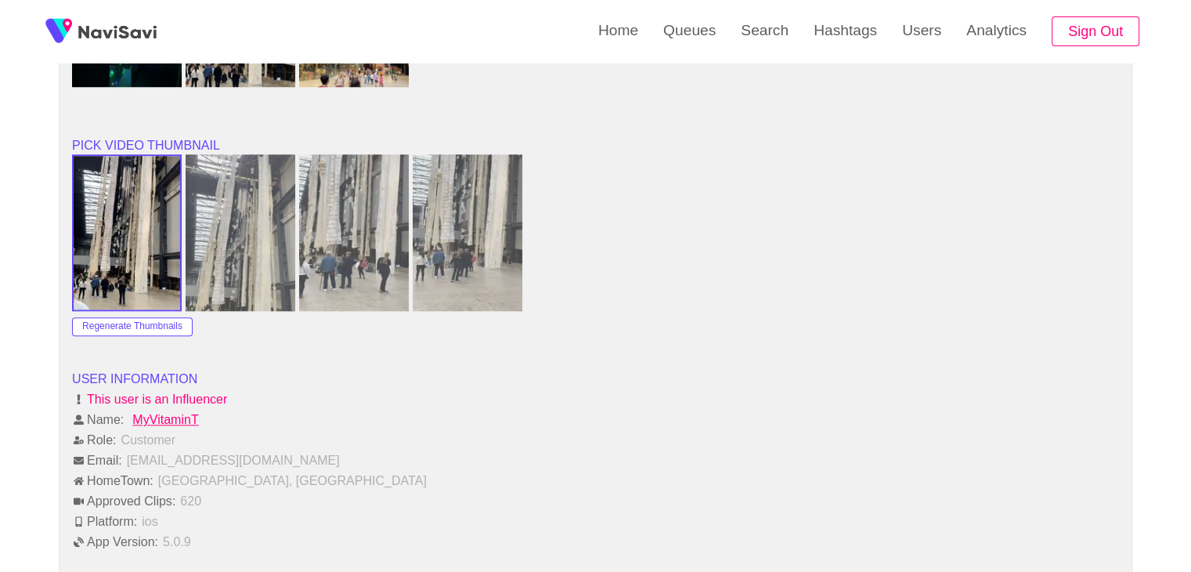
scroll to position [1801, 0]
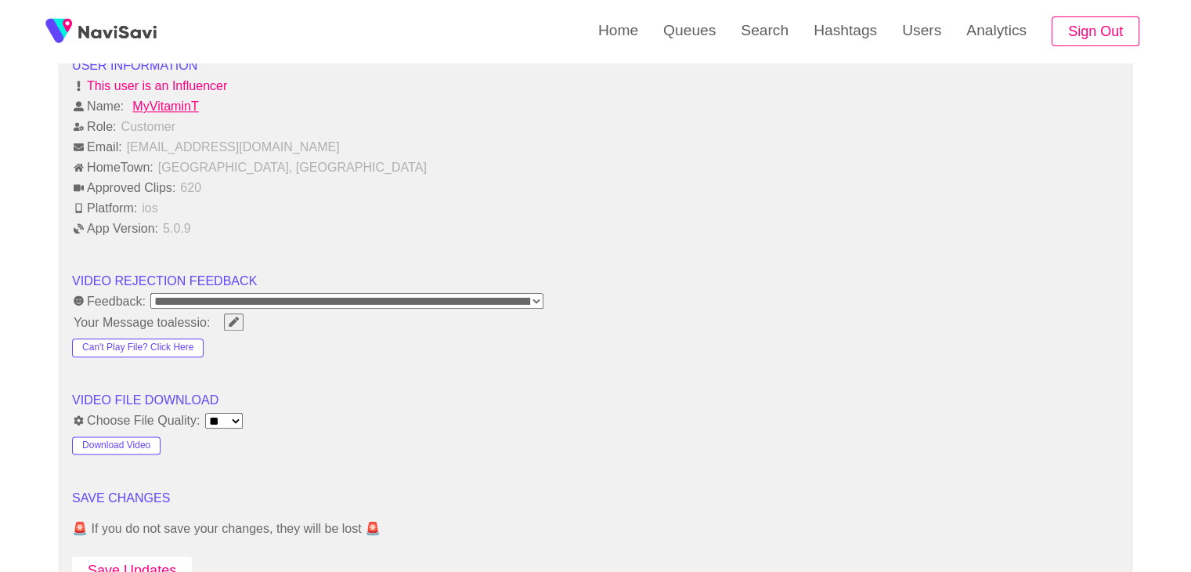
click at [134, 556] on button "Save Updates" at bounding box center [132, 570] width 120 height 29
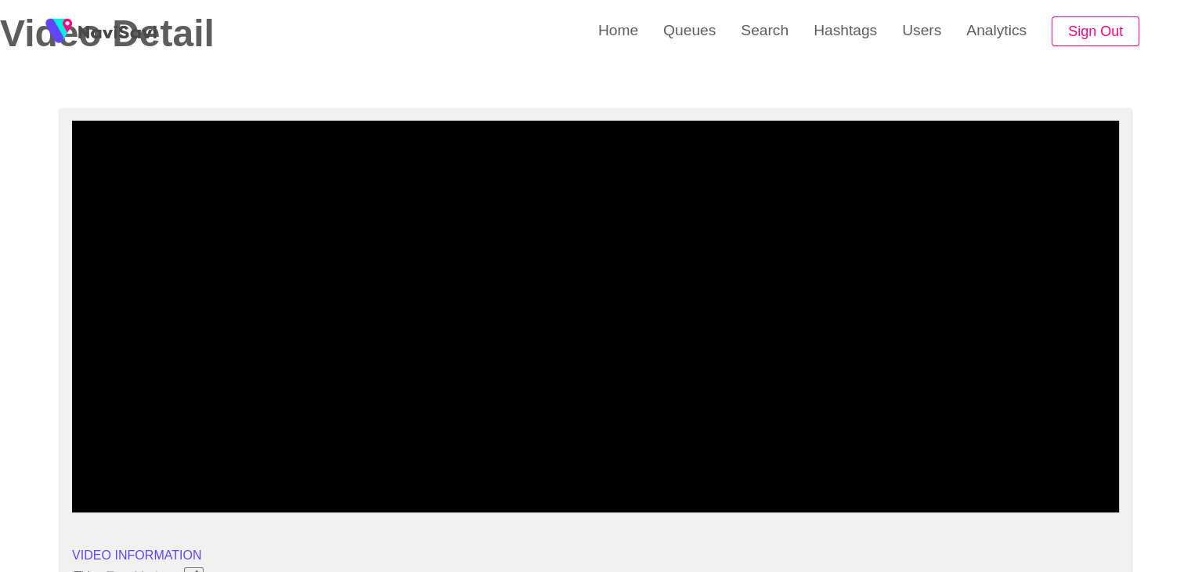
scroll to position [78, 0]
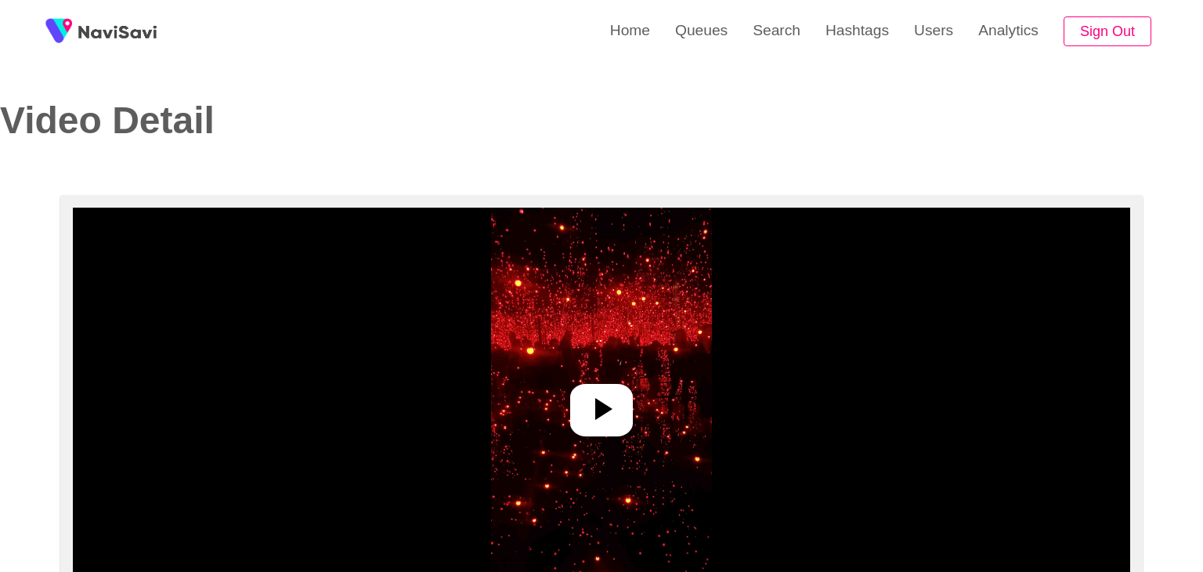
select select "**********"
select select "**"
click at [589, 396] on icon at bounding box center [595, 409] width 38 height 38
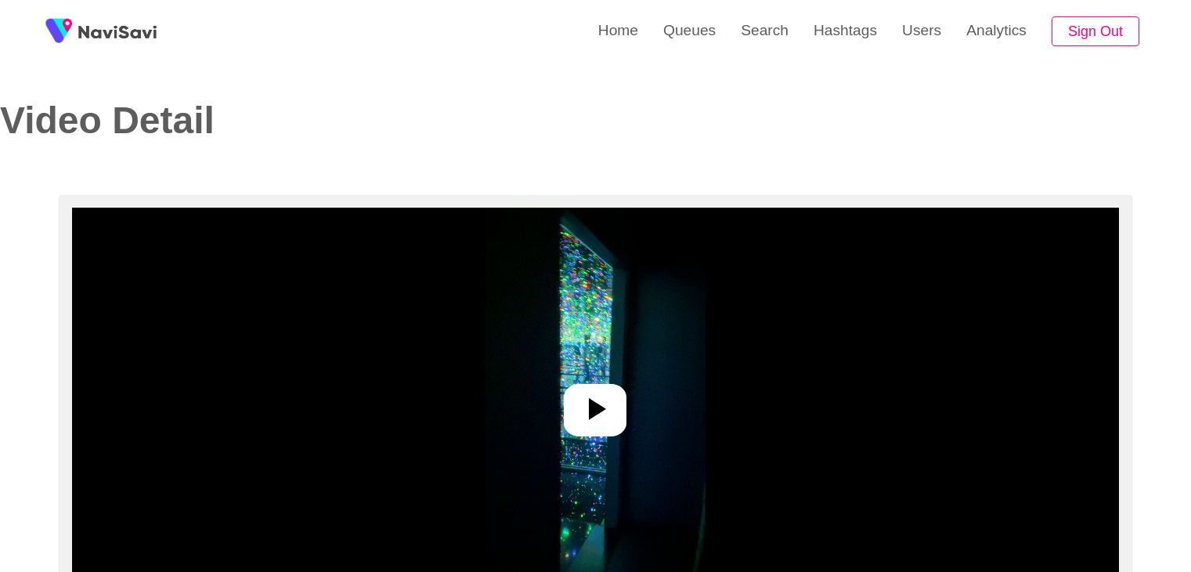
select select "**********"
select select "**"
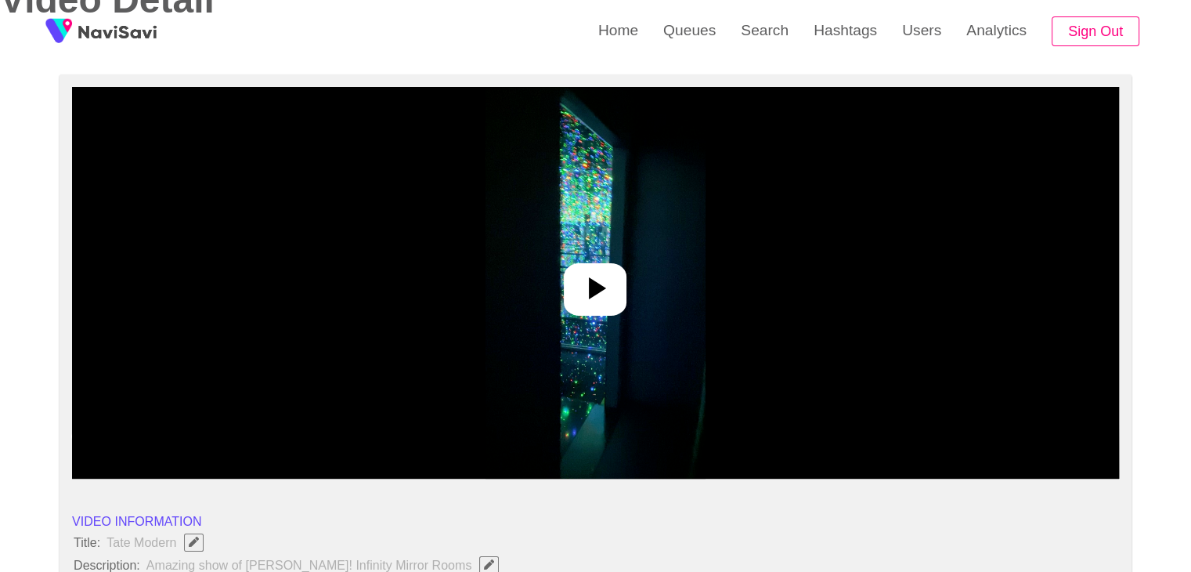
scroll to position [157, 0]
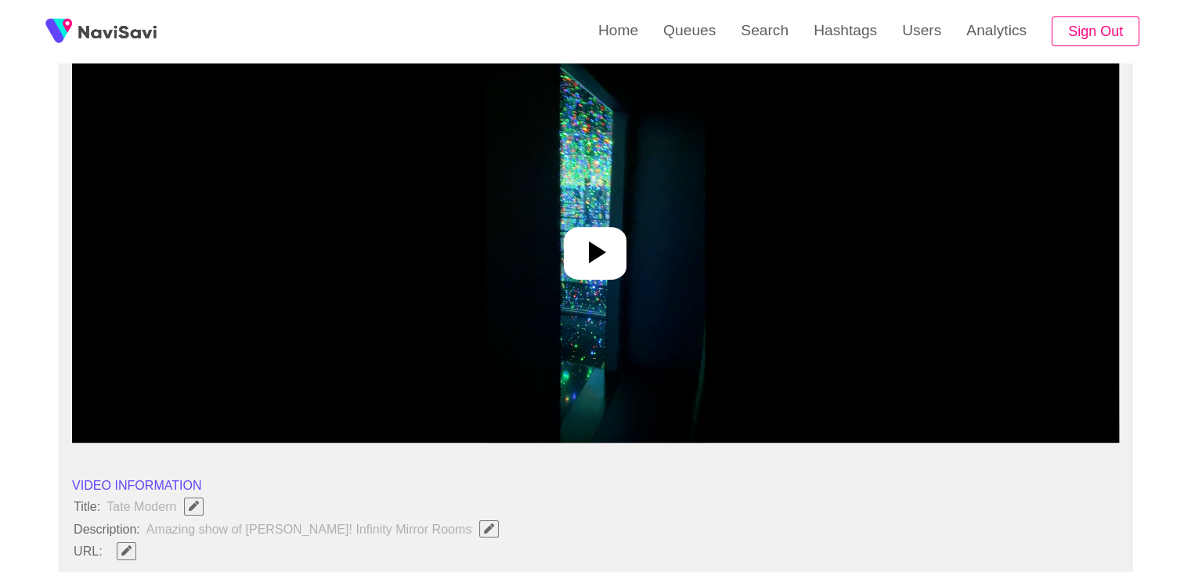
click at [612, 256] on icon at bounding box center [595, 252] width 38 height 38
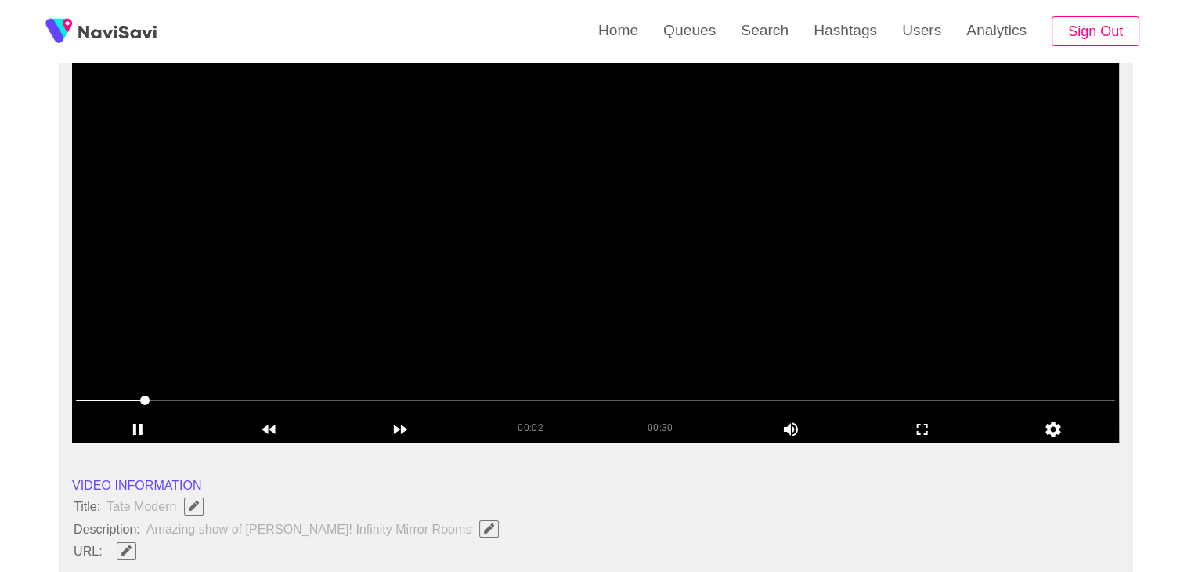
click at [916, 414] on div at bounding box center [596, 401] width 1052 height 40
click at [940, 424] on icon "add" at bounding box center [923, 429] width 130 height 19
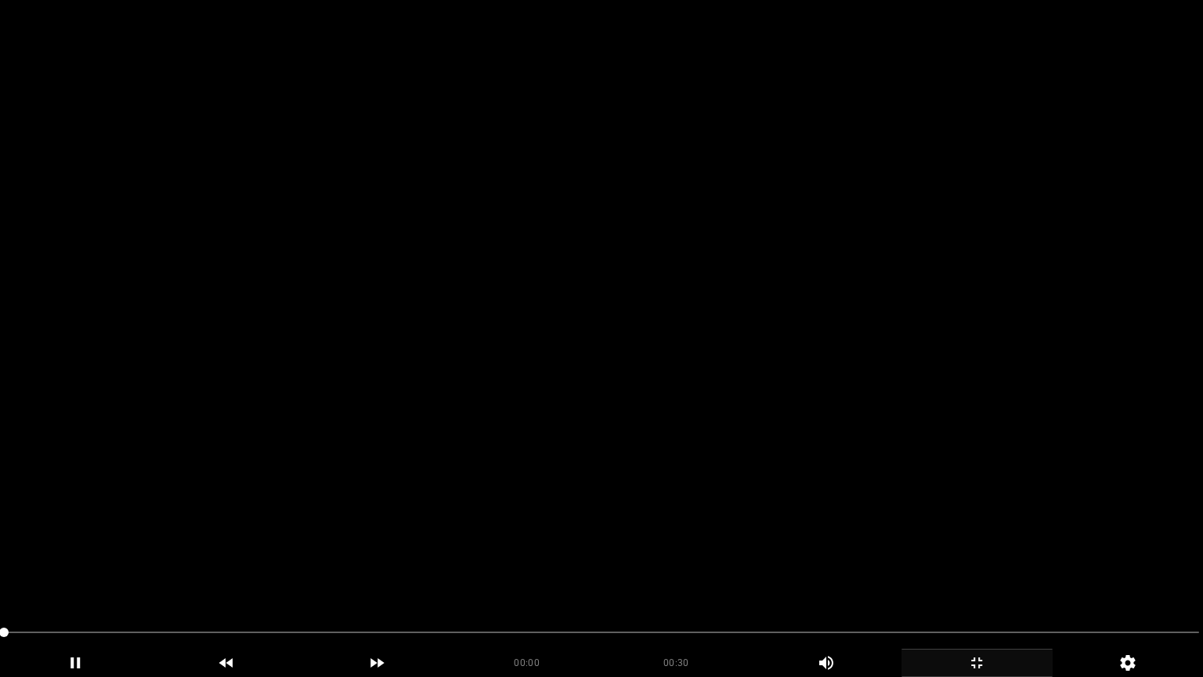
drag, startPoint x: 71, startPoint y: 633, endPoint x: 0, endPoint y: 634, distance: 71.3
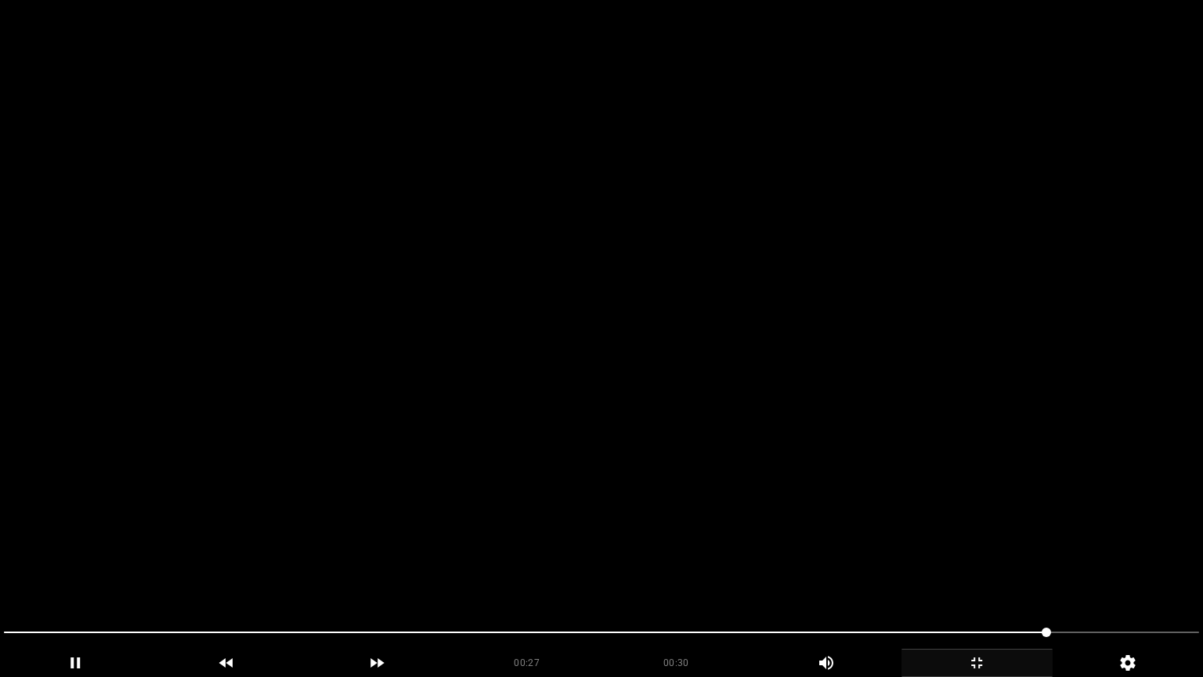
click at [829, 540] on video at bounding box center [601, 338] width 1203 height 677
click at [842, 523] on video at bounding box center [601, 338] width 1203 height 677
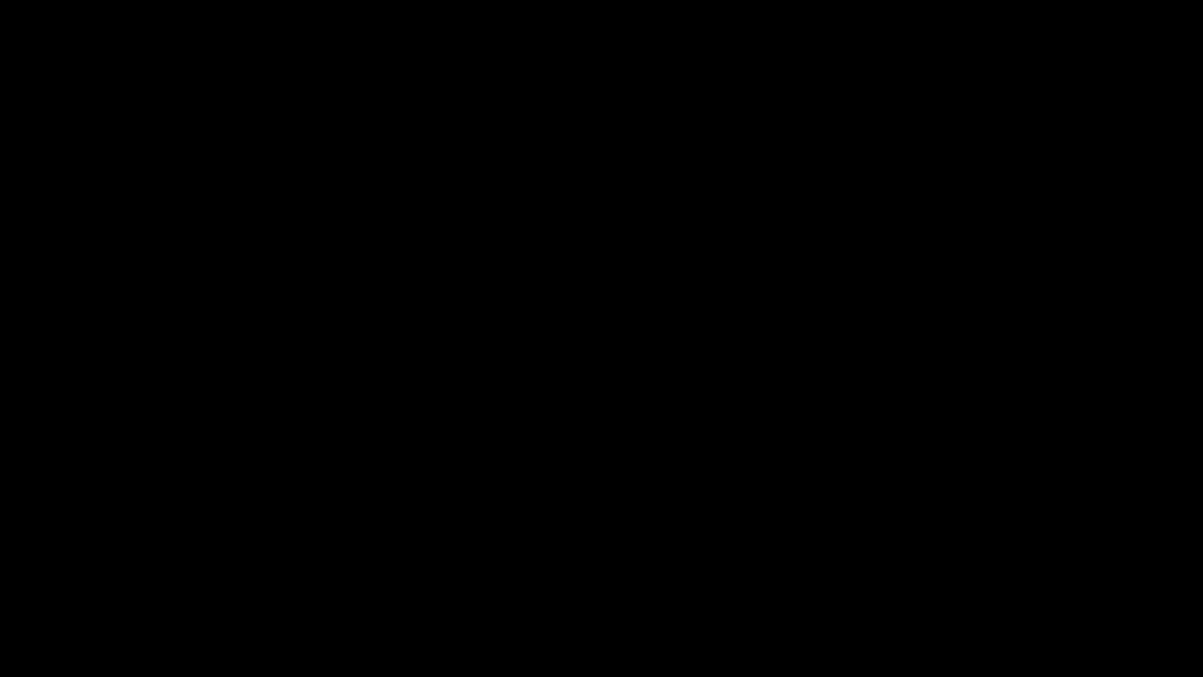
click at [1031, 571] on icon "add" at bounding box center [977, 662] width 150 height 19
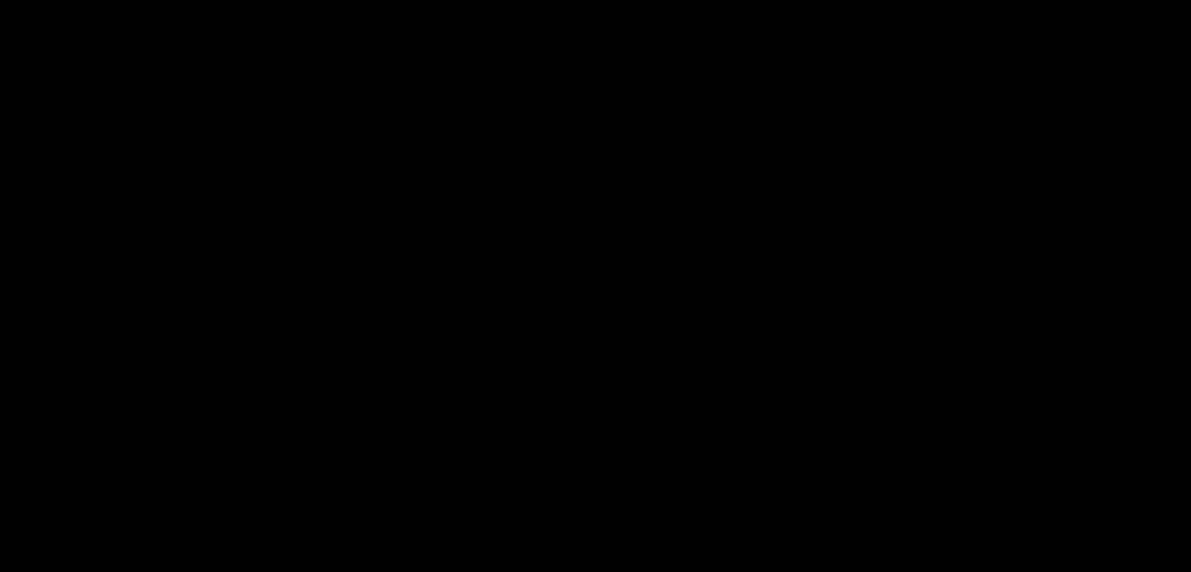
scroll to position [313, 0]
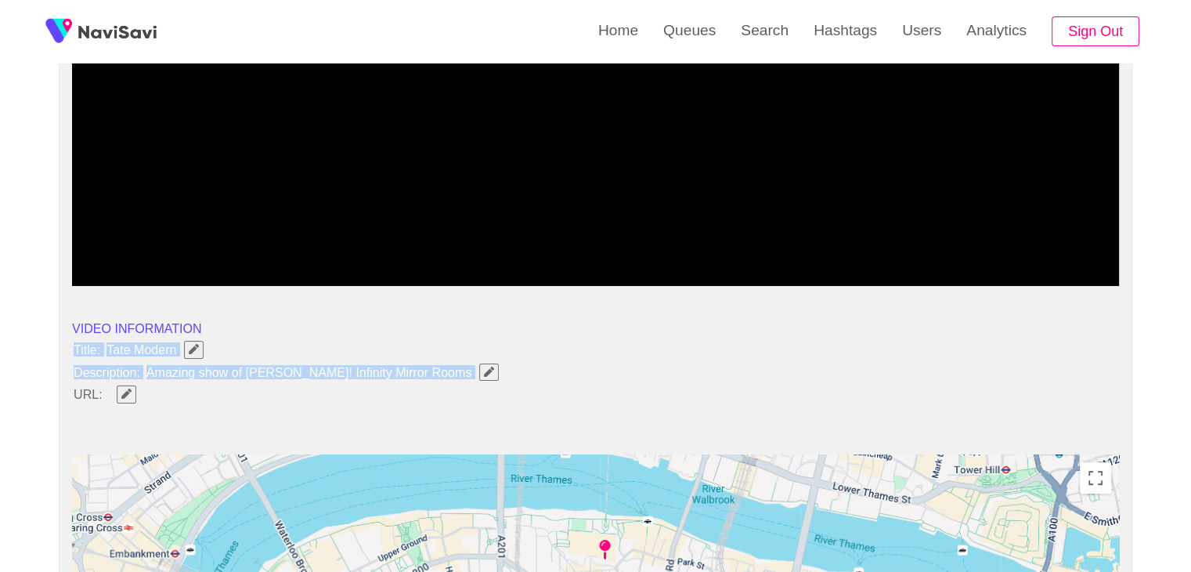
drag, startPoint x: 229, startPoint y: 373, endPoint x: 461, endPoint y: 370, distance: 232.6
copy ul "Title: [PERSON_NAME] Modern Description: Amazing show of [PERSON_NAME]! Infinit…"
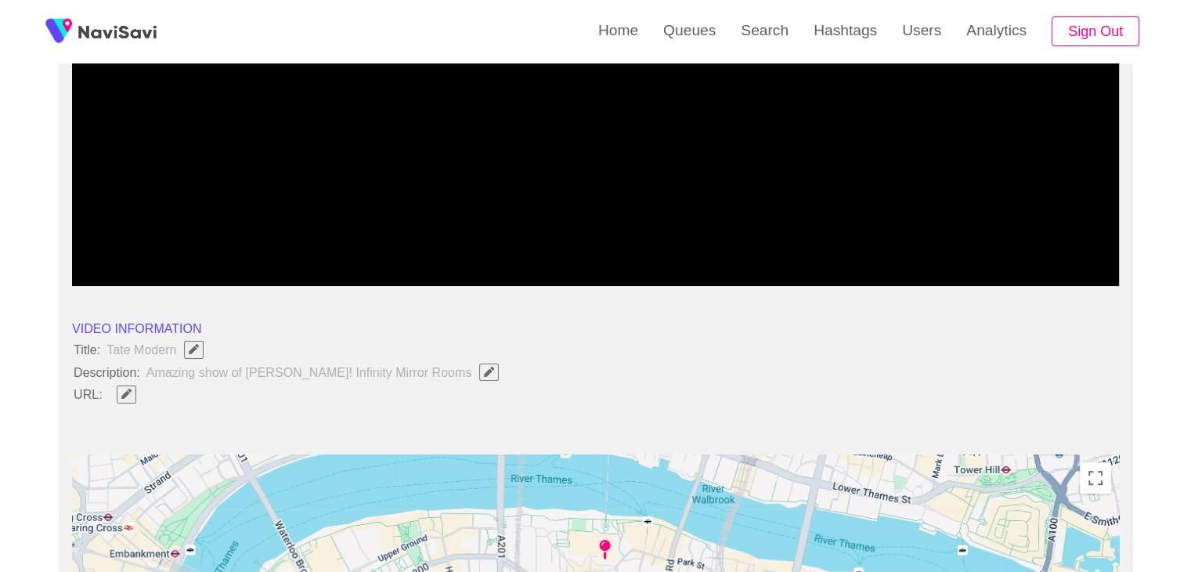
click at [524, 337] on li "VIDEO INFORMATION" at bounding box center [595, 328] width 1047 height 19
click at [484, 367] on icon "Edit Field" at bounding box center [489, 372] width 10 height 10
type input "**********"
click at [120, 391] on span "Edit Field" at bounding box center [126, 393] width 13 height 10
click at [212, 402] on input "field" at bounding box center [466, 395] width 715 height 20
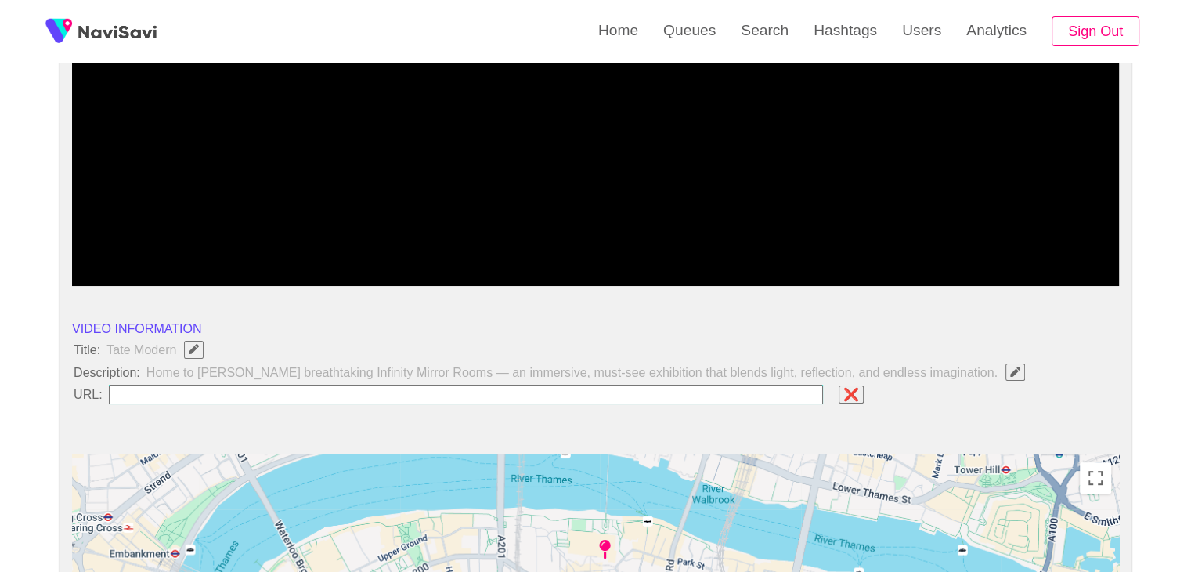
type input "**********"
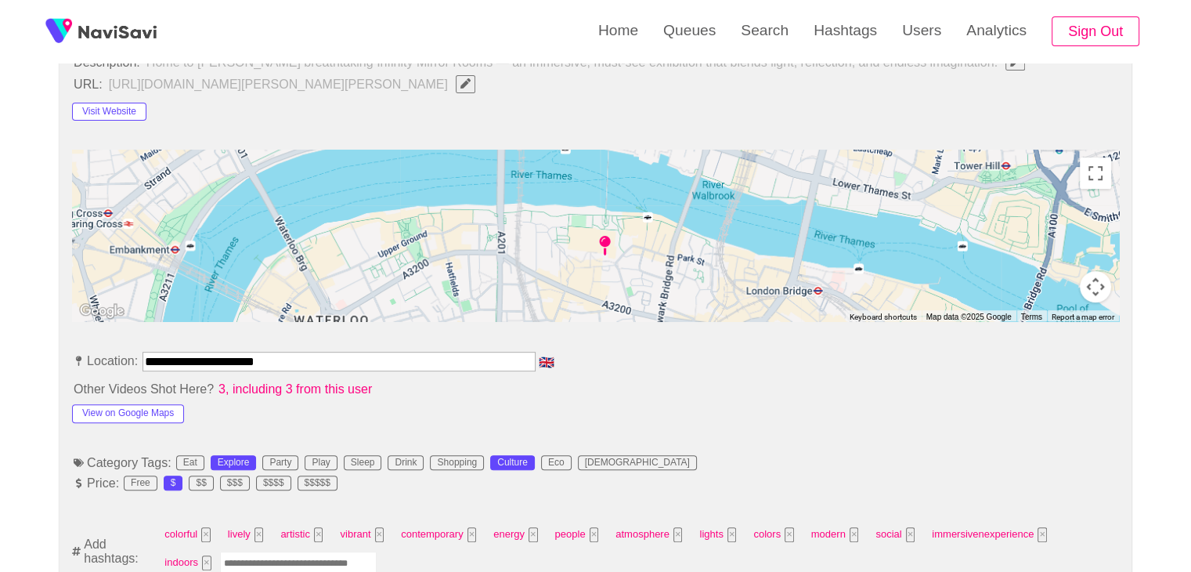
scroll to position [627, 0]
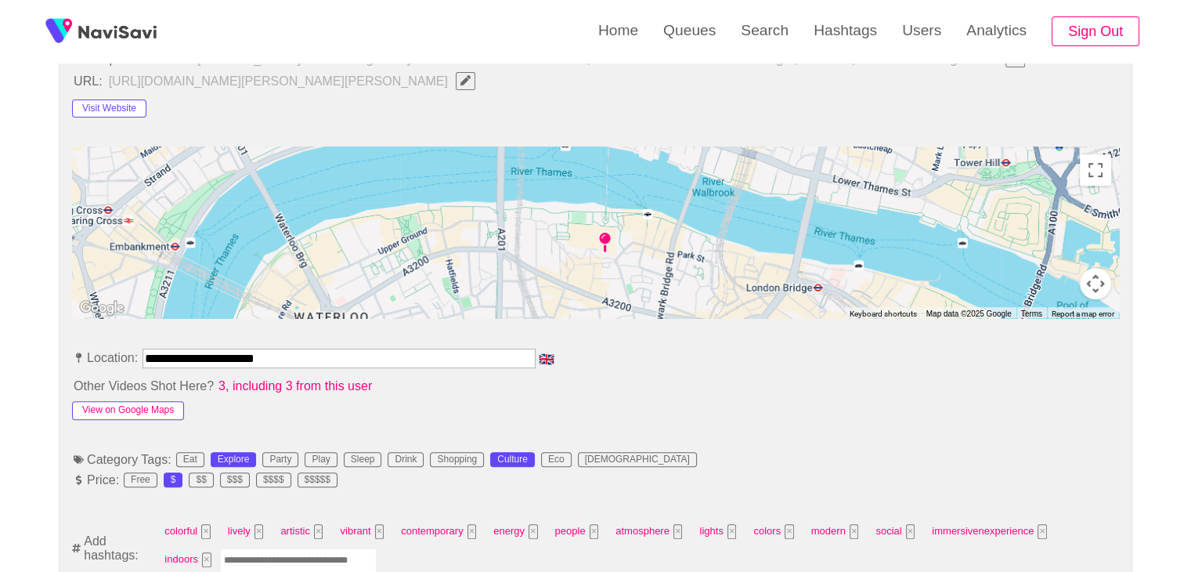
click at [147, 411] on button "View on Google Maps" at bounding box center [128, 410] width 112 height 19
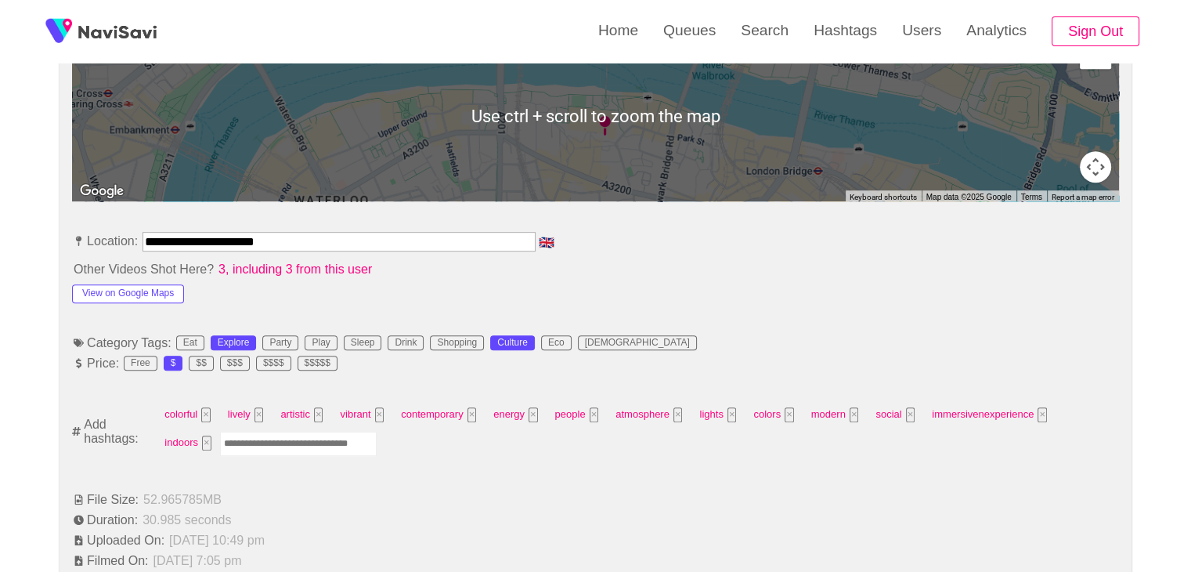
scroll to position [940, 0]
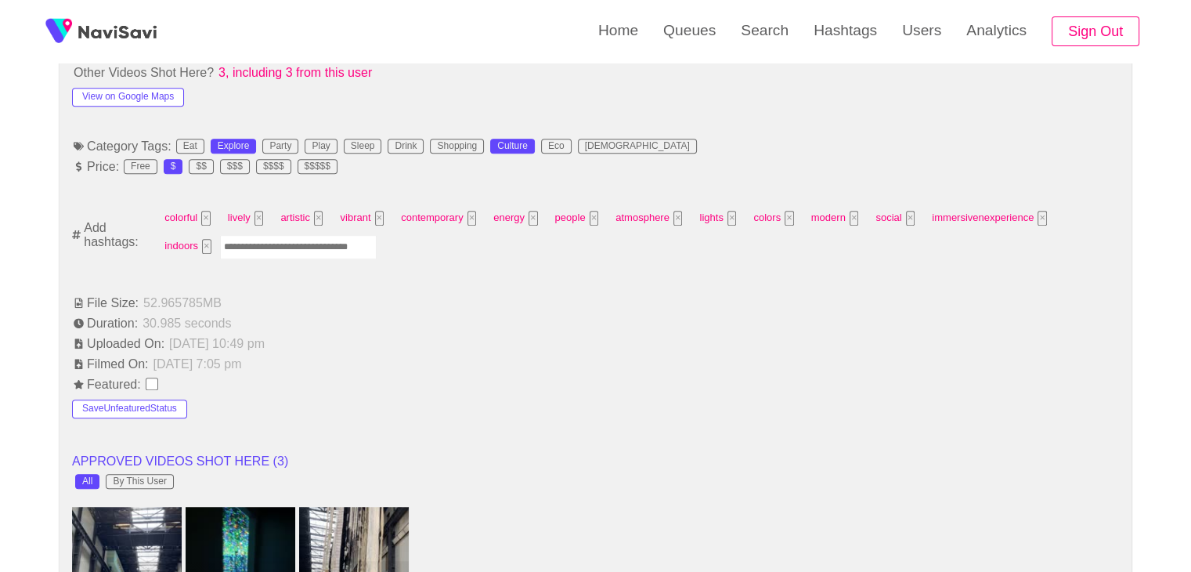
click at [251, 250] on input "Enter tag here and press return" at bounding box center [298, 247] width 157 height 24
type input "*******"
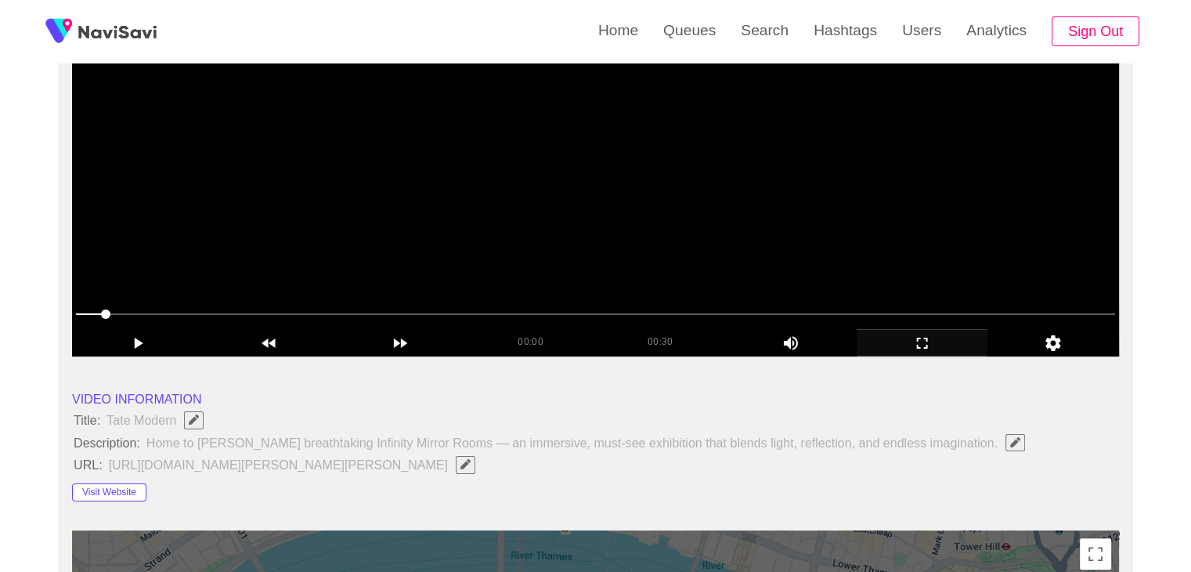
scroll to position [78, 0]
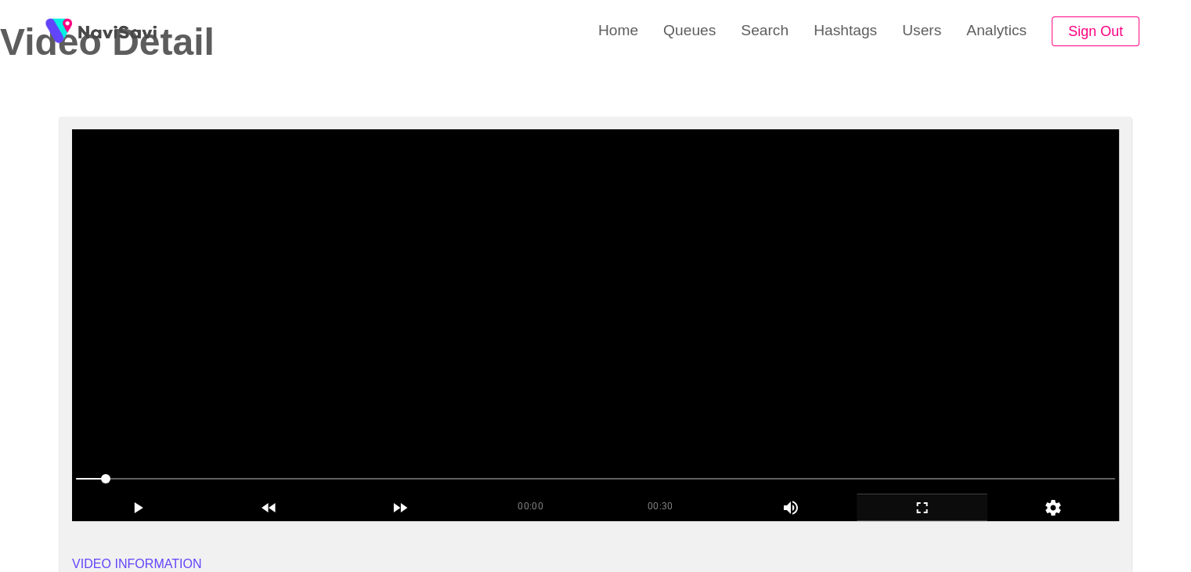
click at [505, 478] on span at bounding box center [595, 479] width 1039 height 2
drag, startPoint x: 625, startPoint y: 479, endPoint x: 34, endPoint y: 482, distance: 590.5
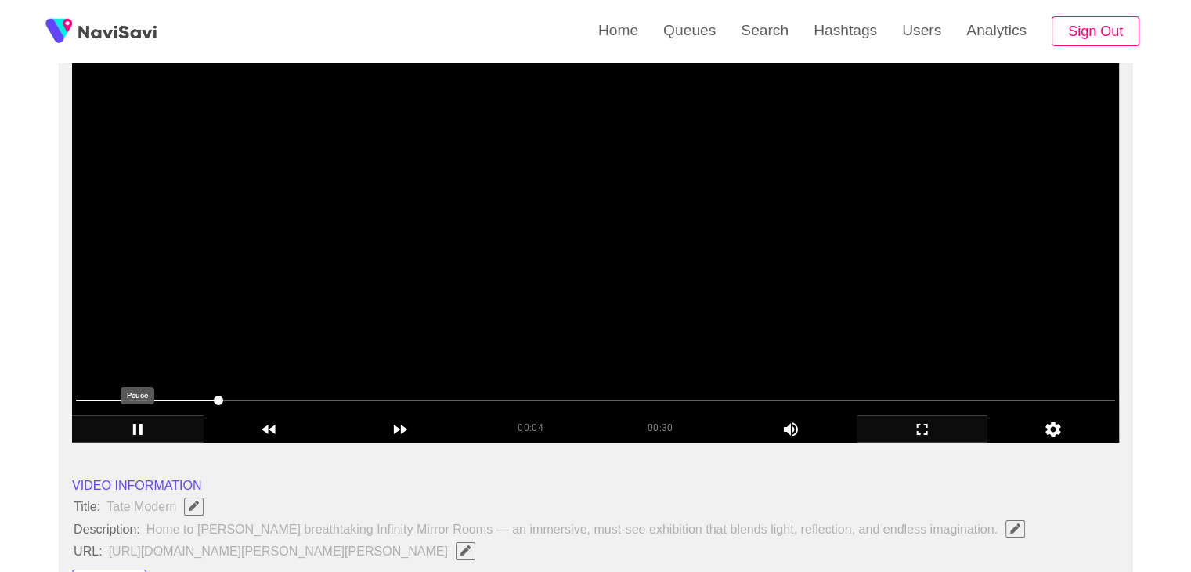
click at [138, 423] on icon "add" at bounding box center [138, 429] width 130 height 19
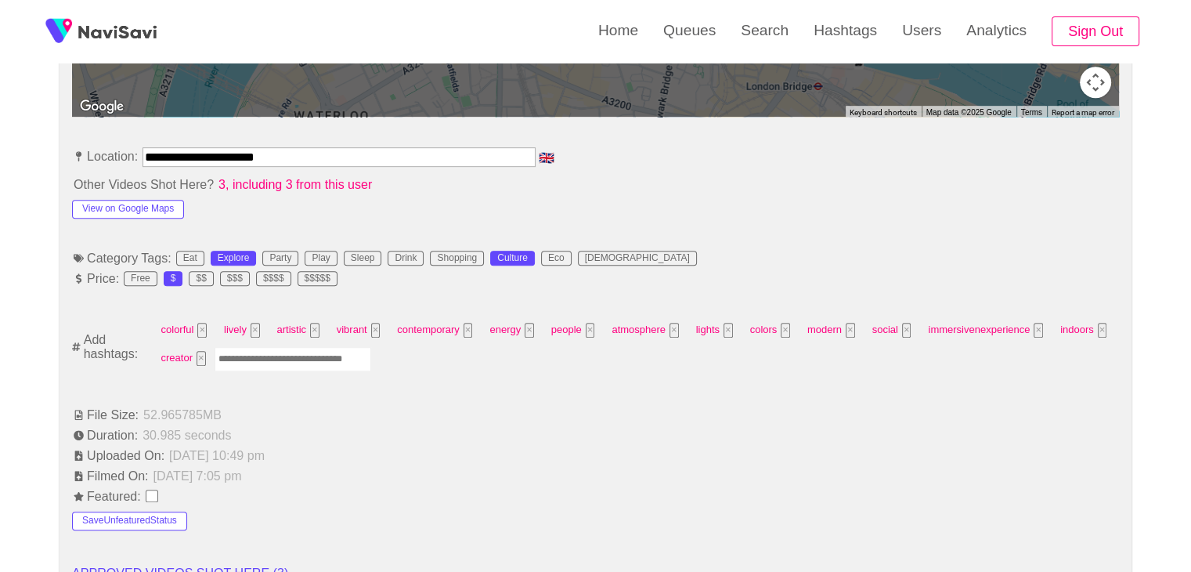
scroll to position [862, 0]
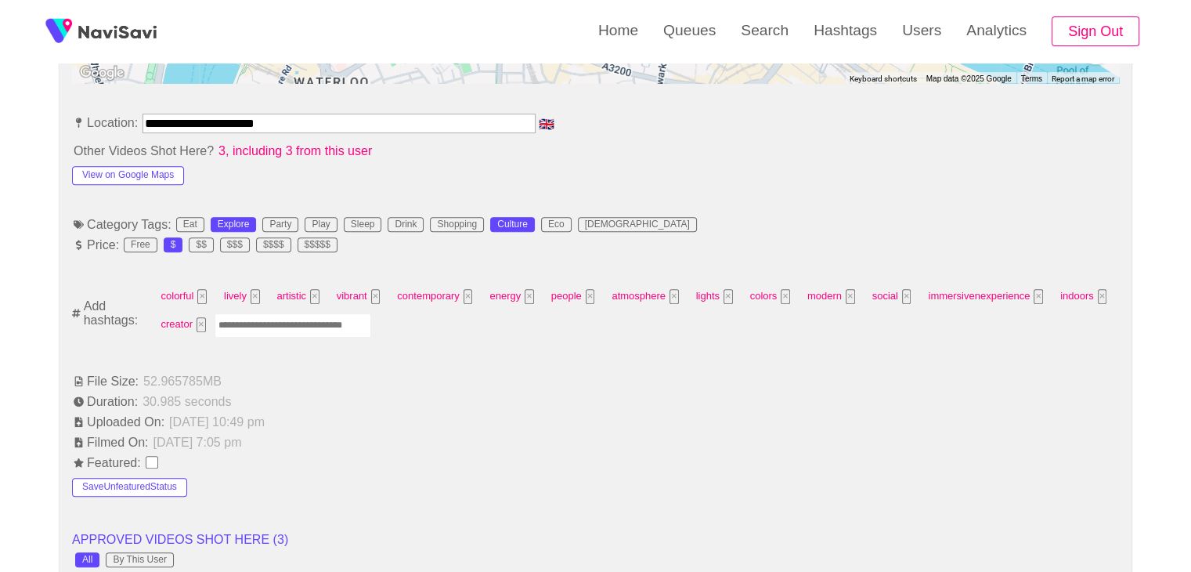
click at [276, 327] on input "Enter tag here and press return" at bounding box center [293, 325] width 157 height 24
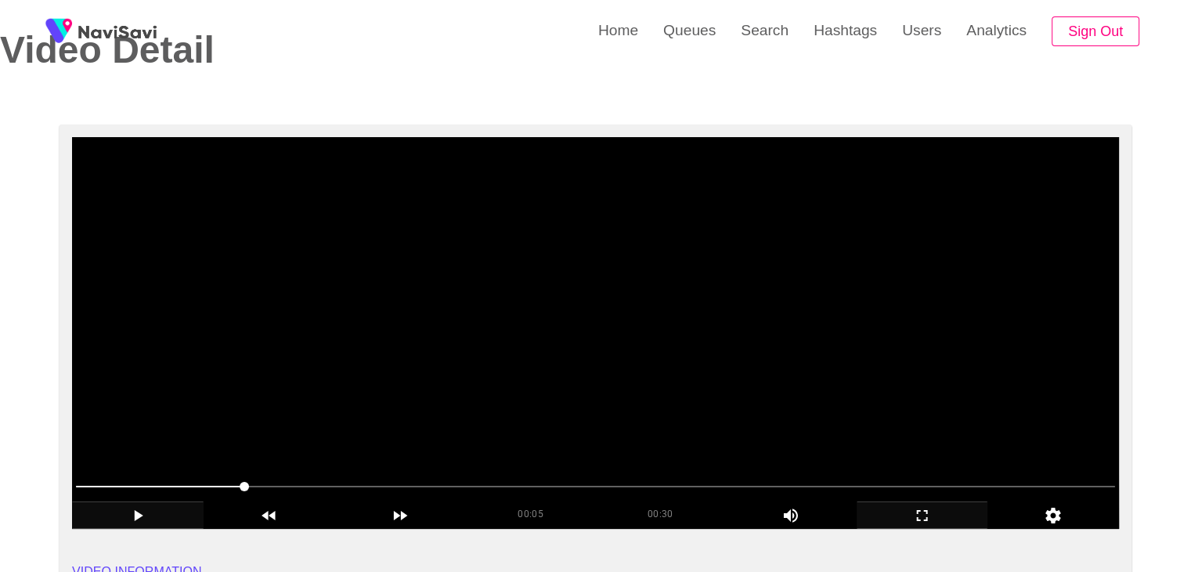
scroll to position [78, 0]
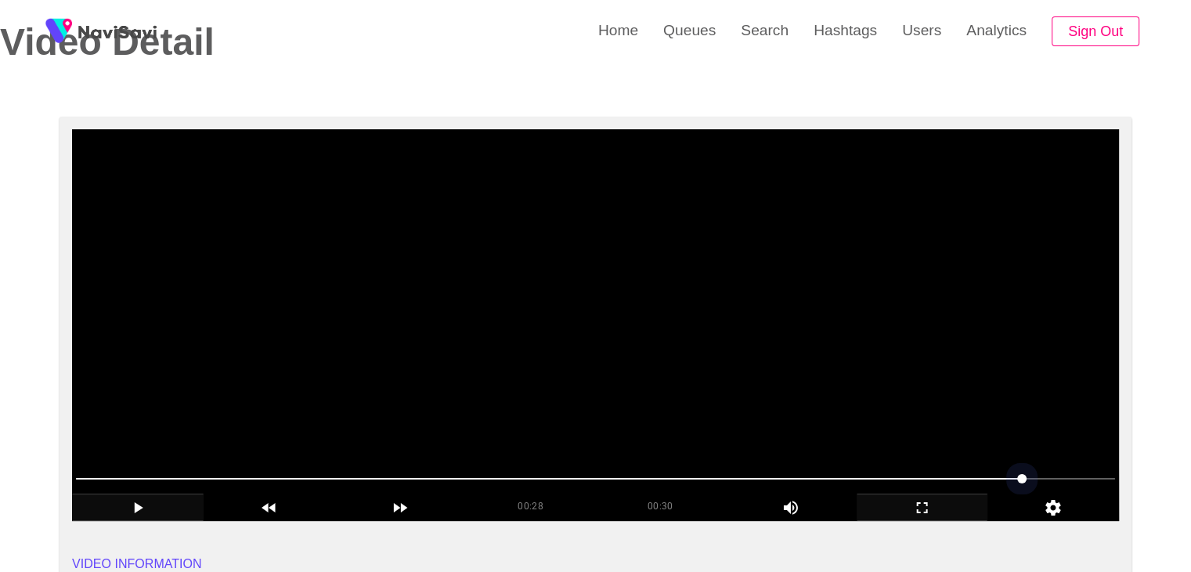
click at [1049, 473] on span at bounding box center [595, 478] width 1039 height 25
click at [1054, 474] on span at bounding box center [1052, 478] width 9 height 9
click at [937, 495] on div "add" at bounding box center [923, 506] width 132 height 27
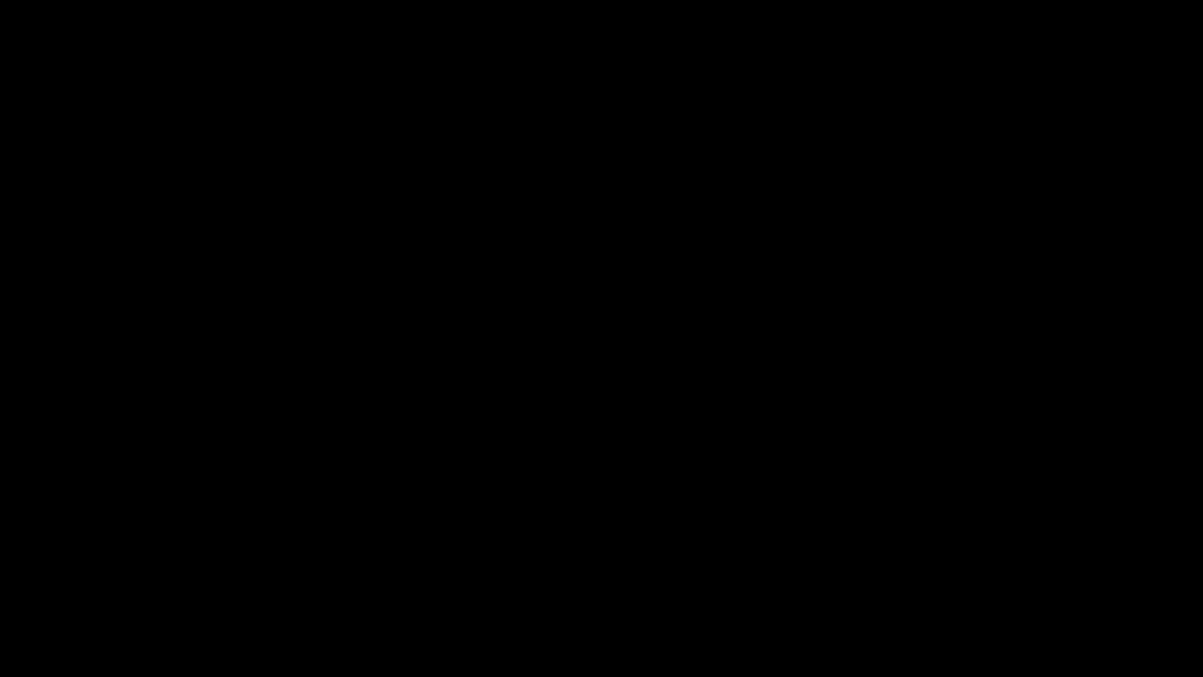
drag, startPoint x: 699, startPoint y: 631, endPoint x: 667, endPoint y: 634, distance: 32.3
click at [667, 571] on span at bounding box center [601, 632] width 1195 height 25
drag, startPoint x: 531, startPoint y: 623, endPoint x: 440, endPoint y: 620, distance: 90.9
click at [500, 571] on span at bounding box center [601, 632] width 1195 height 25
click at [381, 571] on span at bounding box center [601, 632] width 1195 height 25
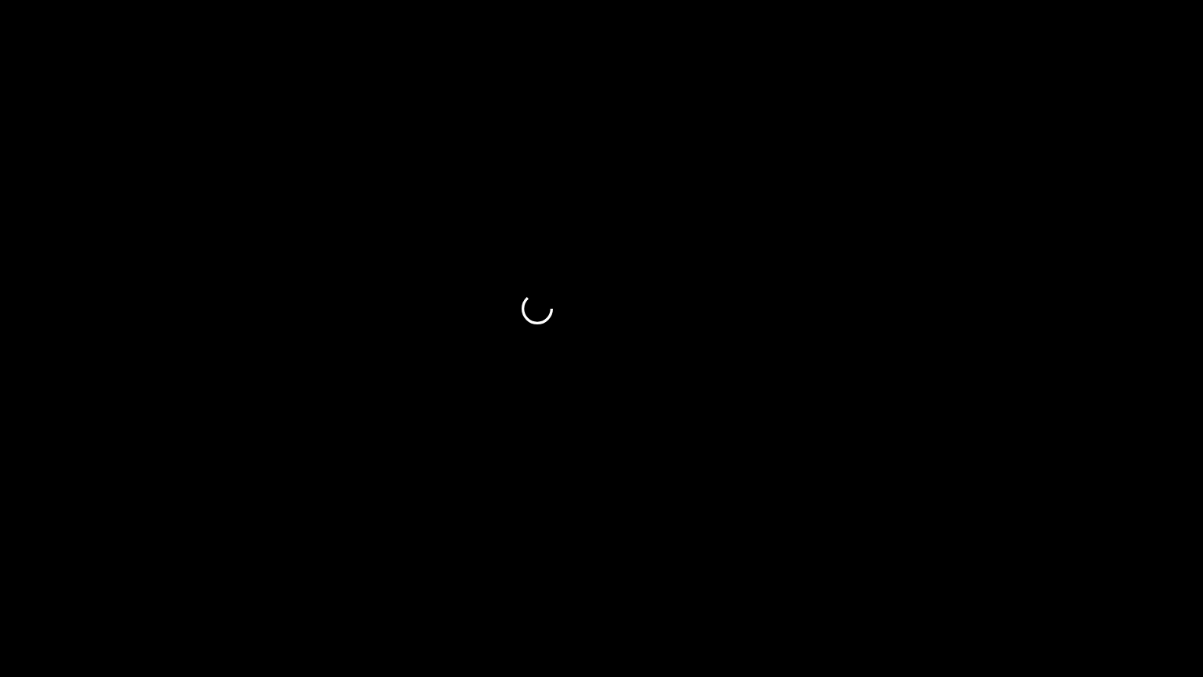
click at [278, 571] on span at bounding box center [601, 632] width 1195 height 25
drag, startPoint x: 212, startPoint y: 616, endPoint x: 186, endPoint y: 620, distance: 26.3
click at [186, 571] on div at bounding box center [602, 634] width 1208 height 42
drag, startPoint x: 130, startPoint y: 626, endPoint x: 114, endPoint y: 626, distance: 15.7
click at [114, 571] on span at bounding box center [601, 632] width 1195 height 25
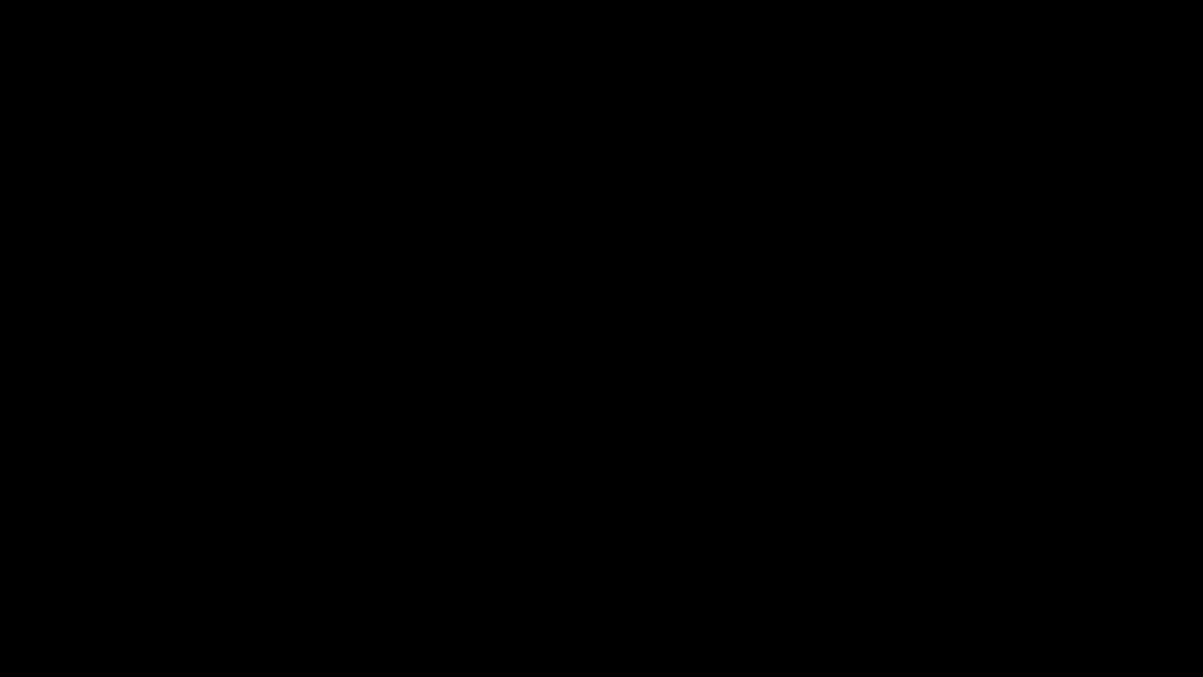
drag, startPoint x: 222, startPoint y: 645, endPoint x: 262, endPoint y: 648, distance: 40.1
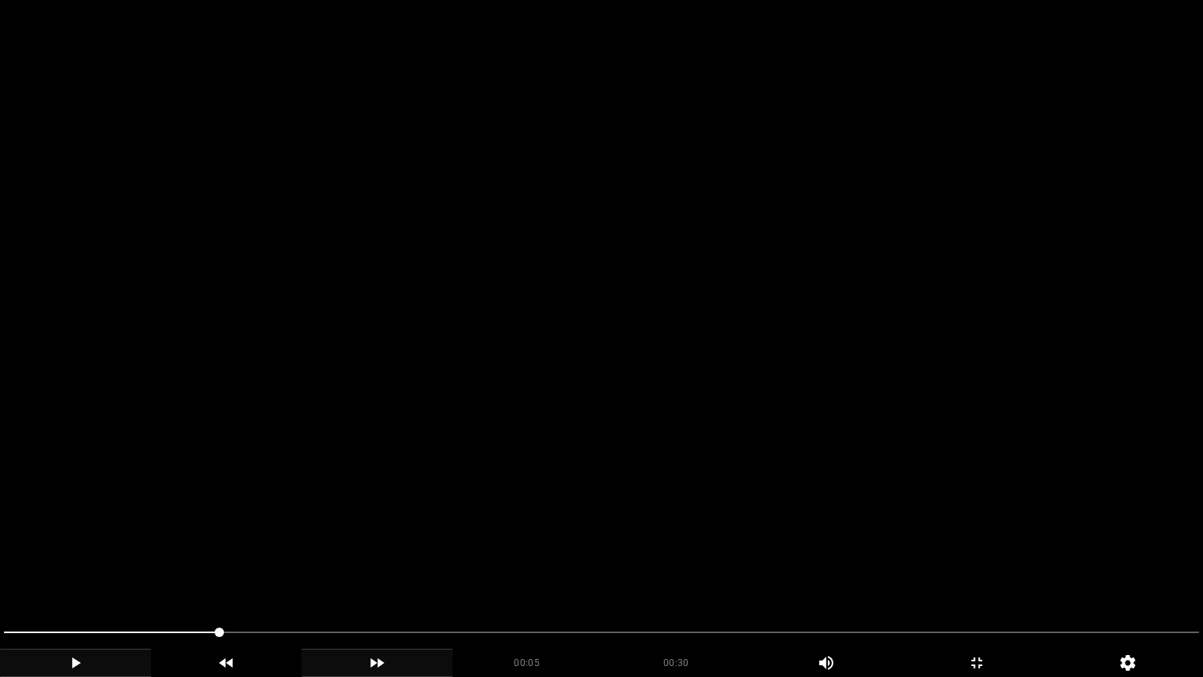
drag, startPoint x: 262, startPoint y: 648, endPoint x: 302, endPoint y: 650, distance: 40.0
click at [276, 571] on div "add" at bounding box center [226, 662] width 151 height 28
drag, startPoint x: 302, startPoint y: 650, endPoint x: 338, endPoint y: 652, distance: 36.1
click at [318, 571] on div "add" at bounding box center [377, 662] width 151 height 28
drag, startPoint x: 338, startPoint y: 652, endPoint x: 388, endPoint y: 653, distance: 49.4
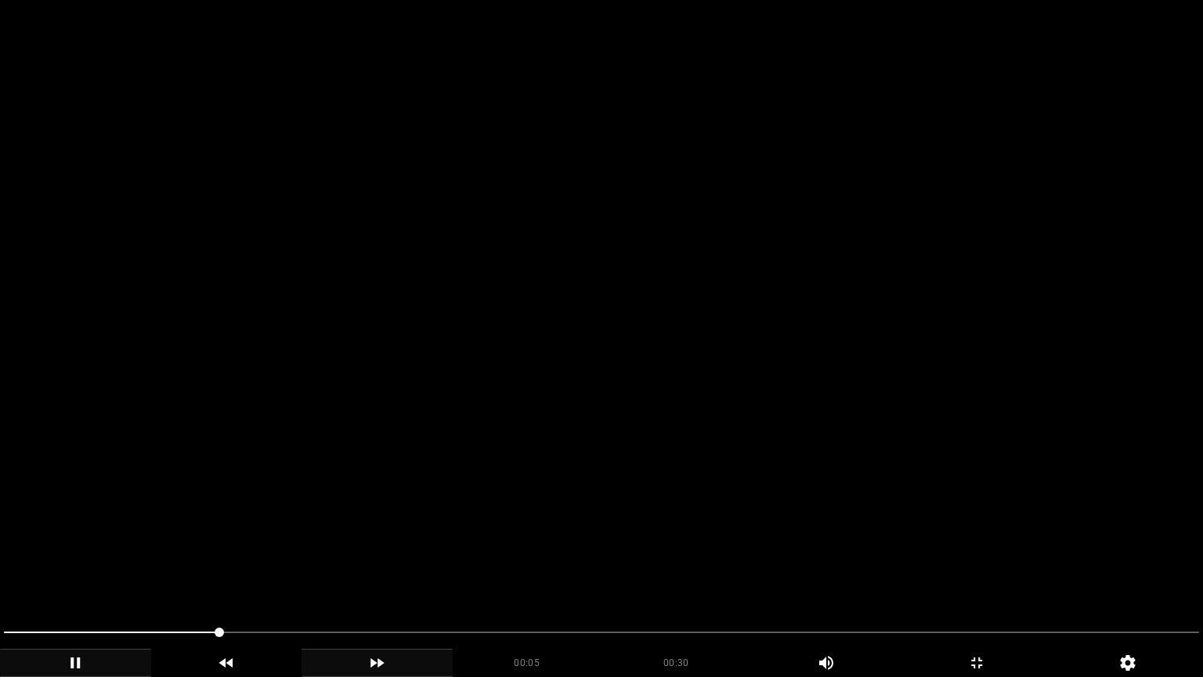
click at [358, 571] on div "add" at bounding box center [377, 662] width 151 height 28
drag, startPoint x: 388, startPoint y: 653, endPoint x: 425, endPoint y: 652, distance: 37.6
click at [399, 571] on icon "add" at bounding box center [377, 662] width 150 height 19
drag, startPoint x: 425, startPoint y: 652, endPoint x: 439, endPoint y: 651, distance: 13.4
click at [434, 571] on div "add" at bounding box center [377, 662] width 151 height 28
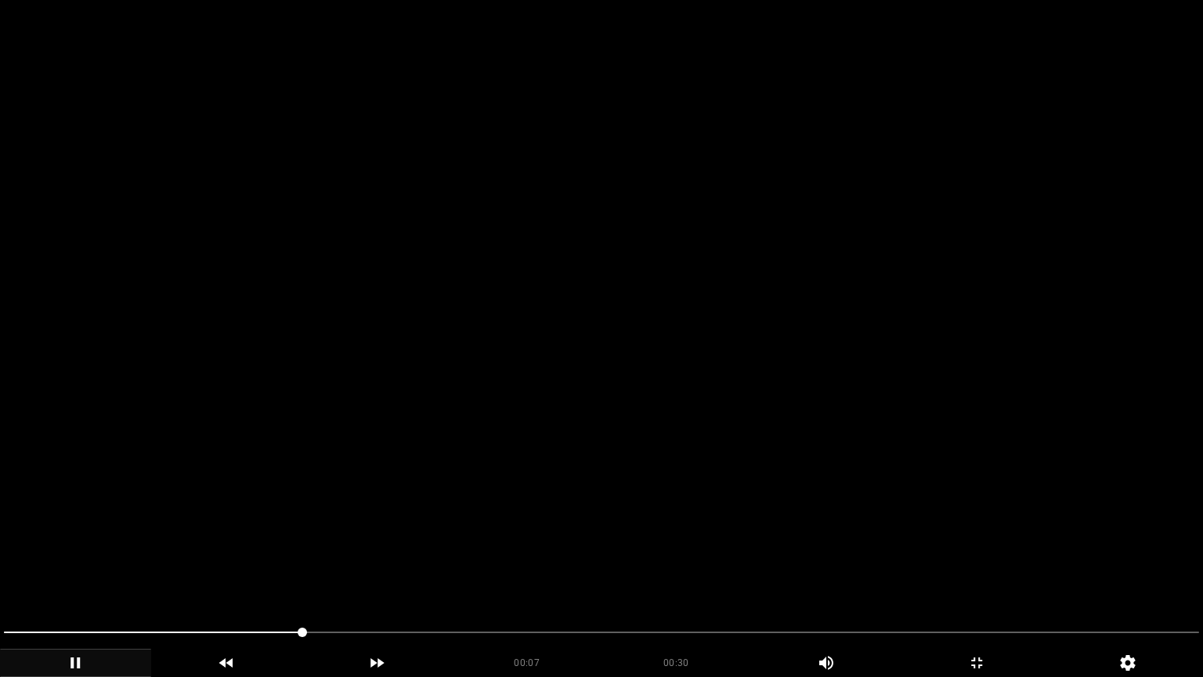
drag, startPoint x: 467, startPoint y: 649, endPoint x: 501, endPoint y: 648, distance: 34.5
click at [470, 571] on div "00:07" at bounding box center [528, 659] width 150 height 23
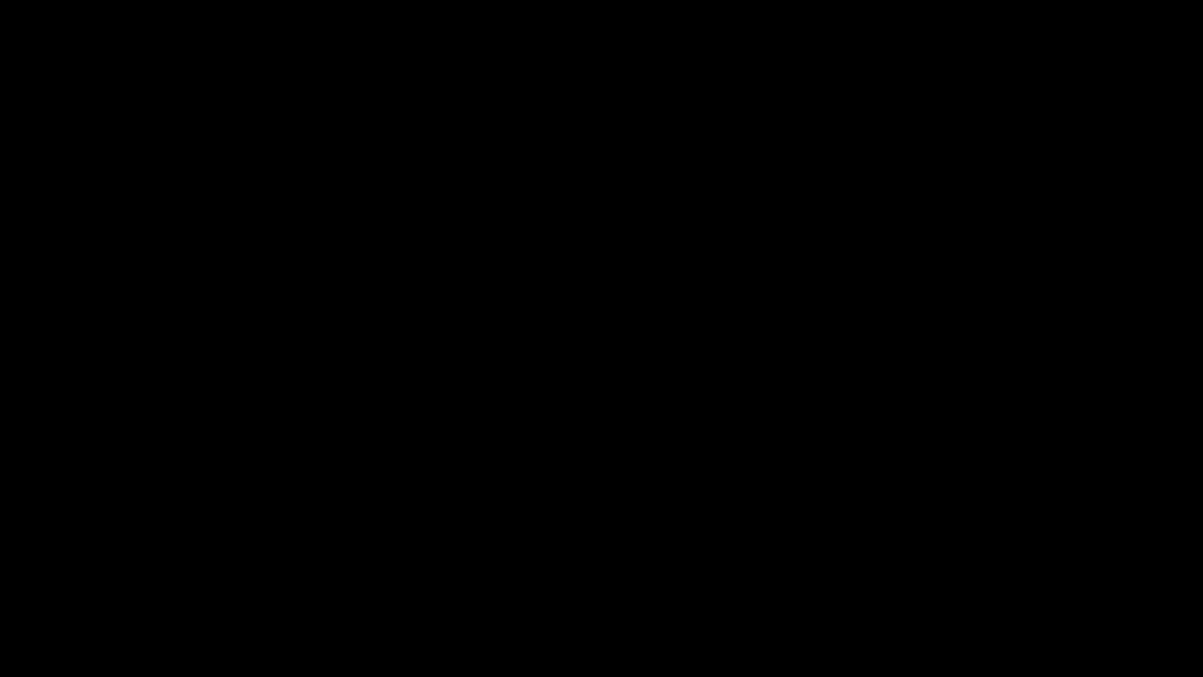
click at [548, 571] on span at bounding box center [601, 632] width 1195 height 2
drag, startPoint x: 714, startPoint y: 638, endPoint x: 724, endPoint y: 638, distance: 10.2
click at [724, 571] on span at bounding box center [601, 632] width 1195 height 25
drag, startPoint x: 938, startPoint y: 620, endPoint x: 949, endPoint y: 622, distance: 11.1
click at [949, 571] on div at bounding box center [602, 634] width 1208 height 42
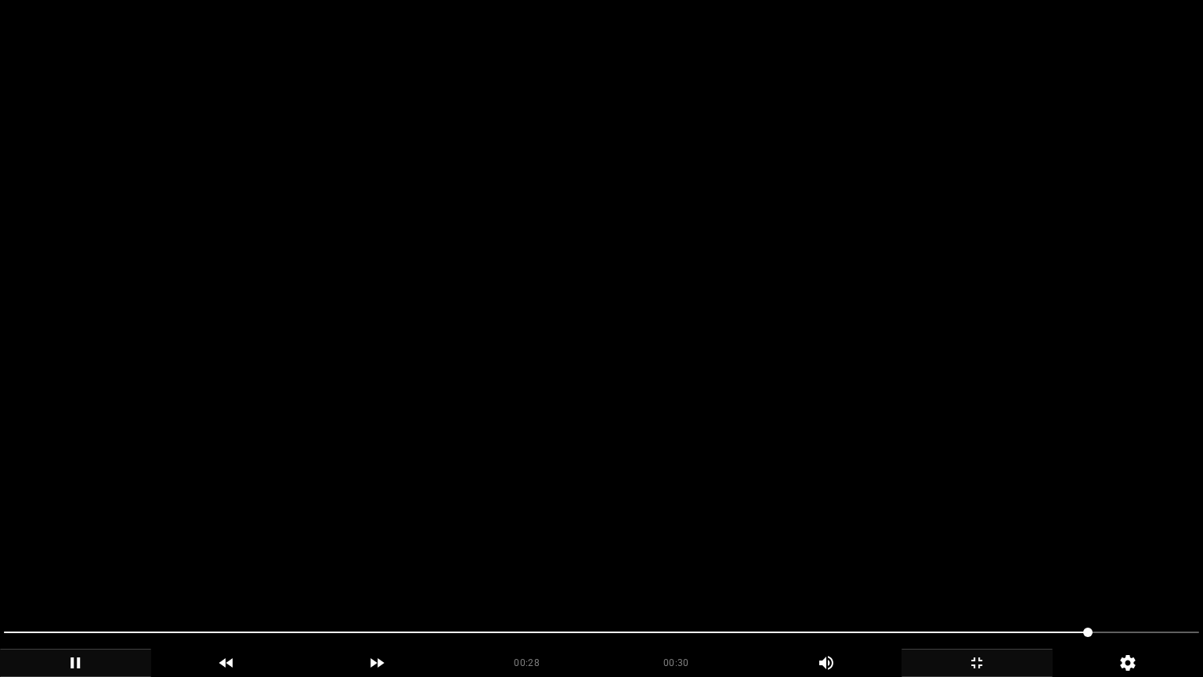
click at [956, 571] on icon "add" at bounding box center [977, 662] width 150 height 19
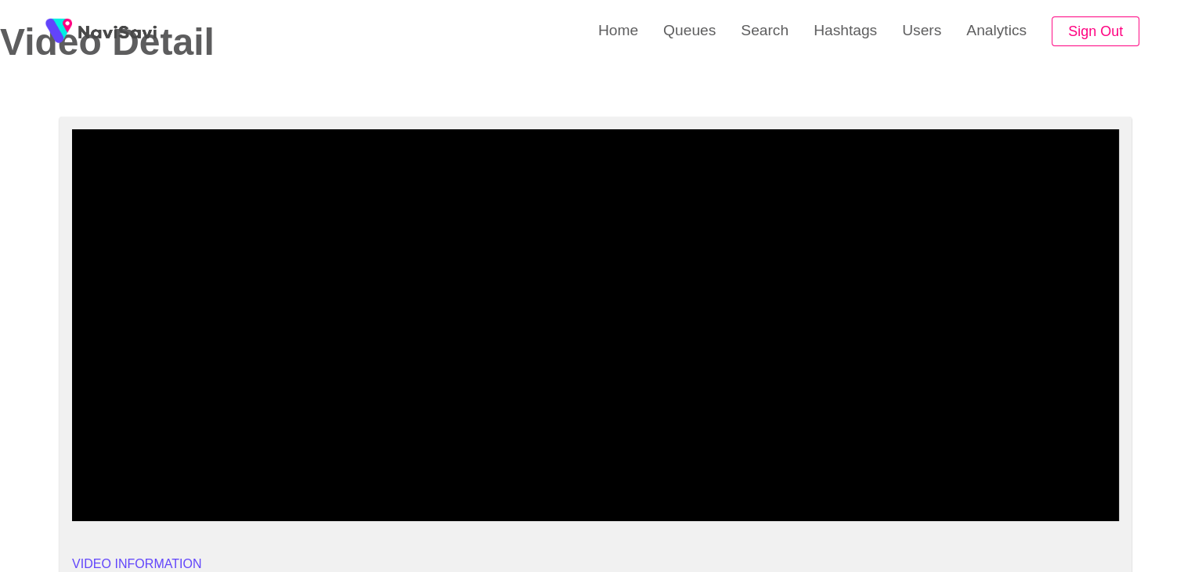
drag, startPoint x: 666, startPoint y: 477, endPoint x: 652, endPoint y: 483, distance: 15.4
click at [652, 483] on span at bounding box center [595, 478] width 1039 height 25
click at [984, 474] on span at bounding box center [595, 478] width 1039 height 25
drag, startPoint x: 147, startPoint y: 481, endPoint x: 85, endPoint y: 511, distance: 69.7
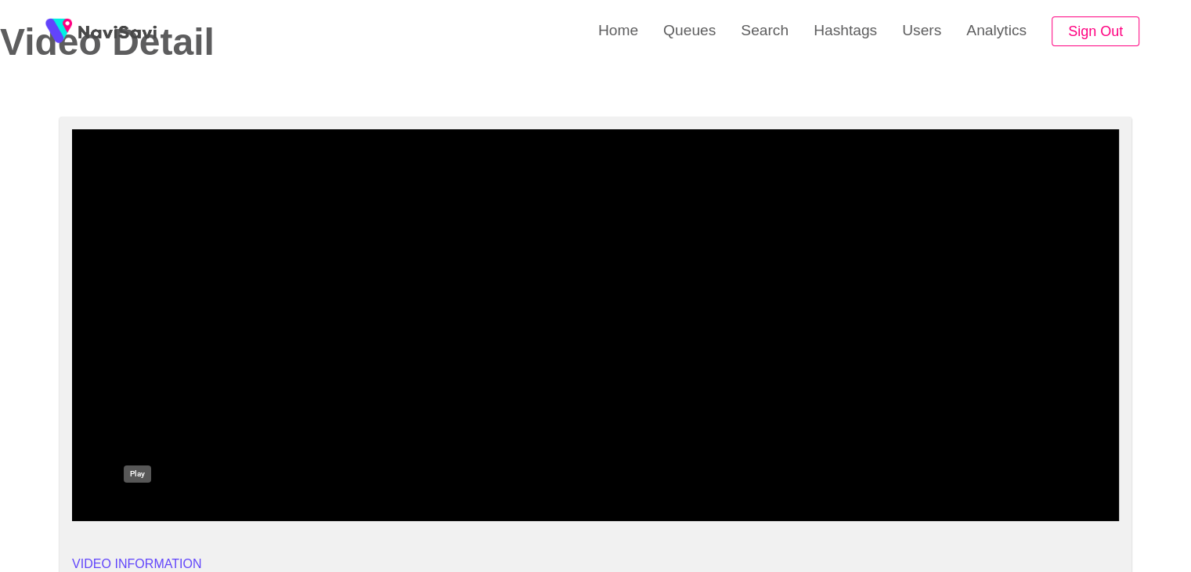
click at [160, 508] on icon "add" at bounding box center [138, 507] width 130 height 19
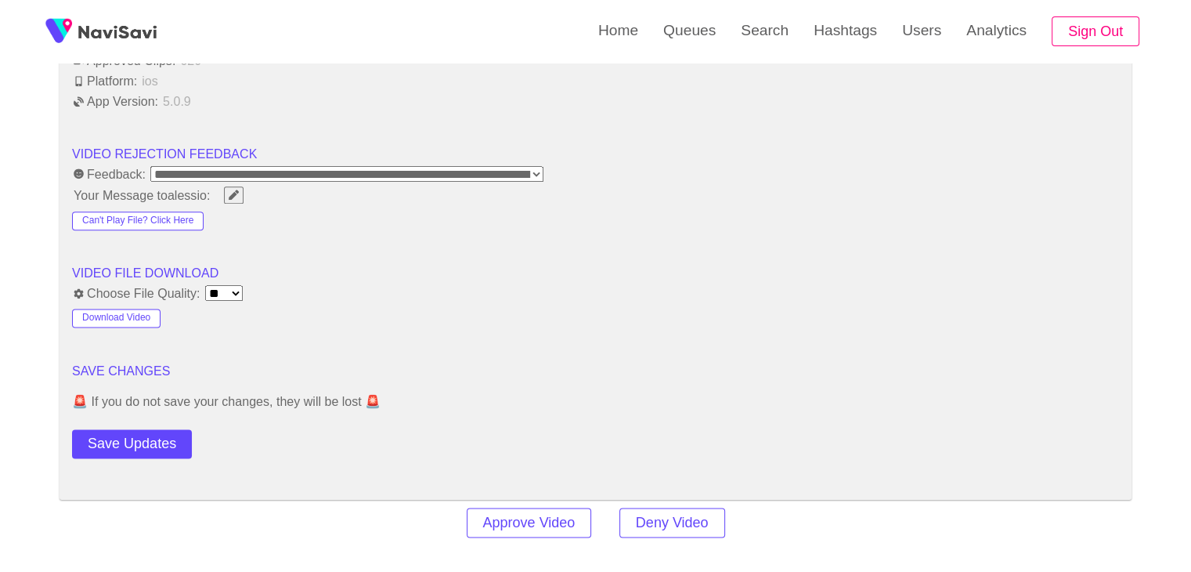
scroll to position [1958, 0]
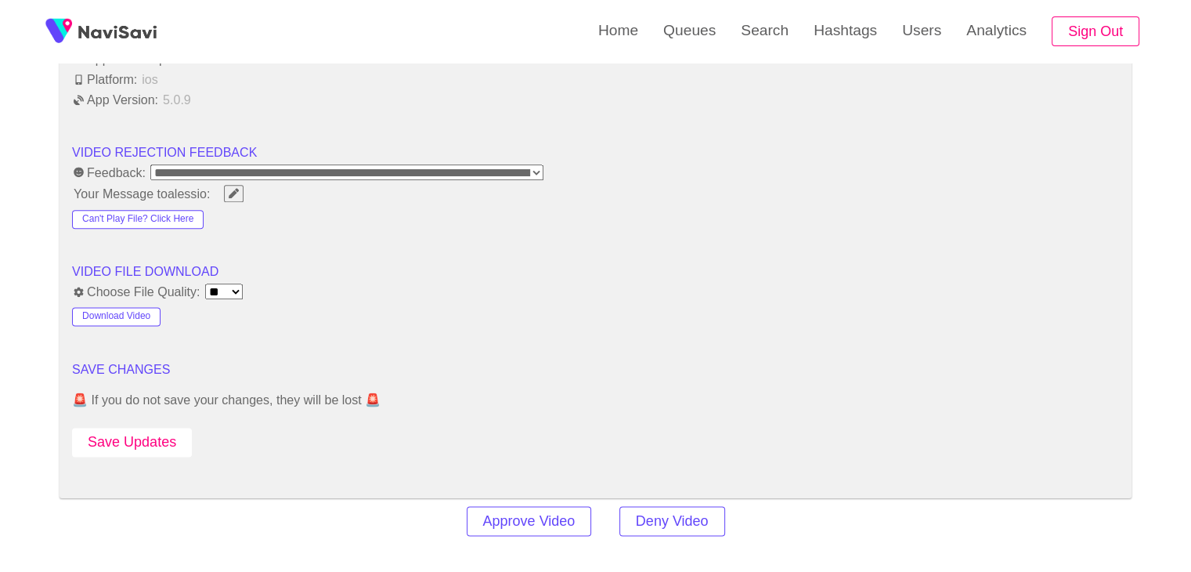
click at [165, 432] on button "Save Updates" at bounding box center [132, 442] width 120 height 29
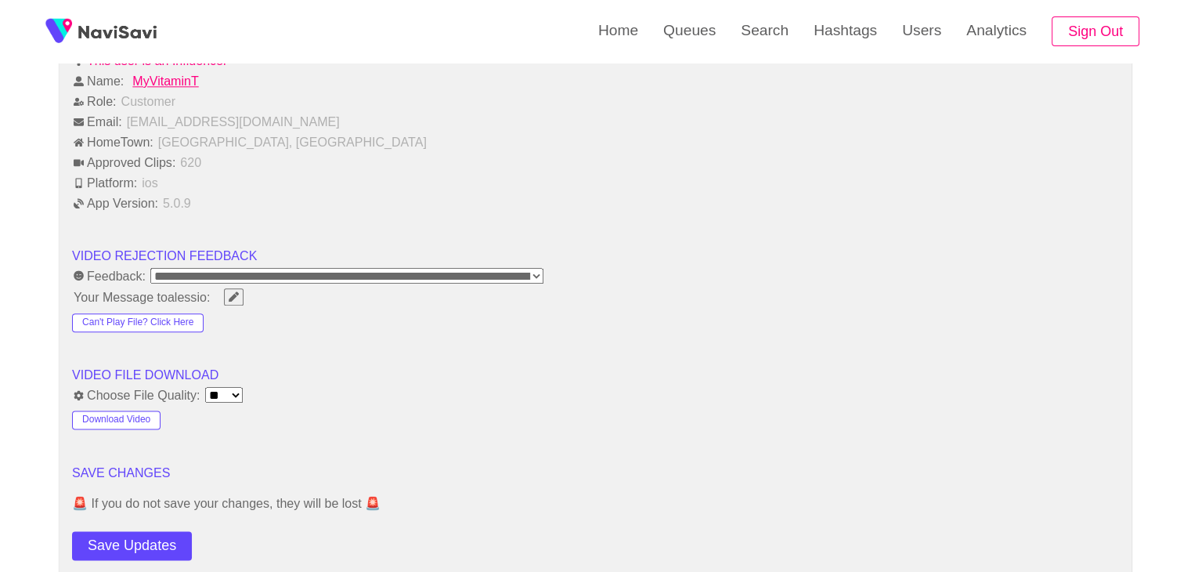
scroll to position [1880, 0]
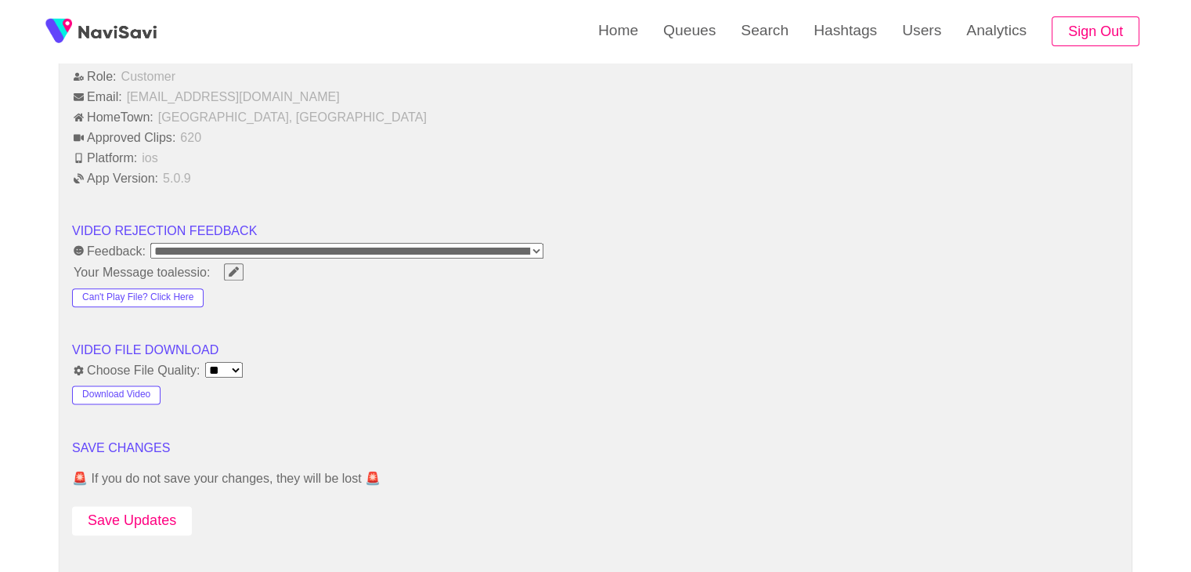
click at [138, 506] on button "Save Updates" at bounding box center [132, 520] width 120 height 29
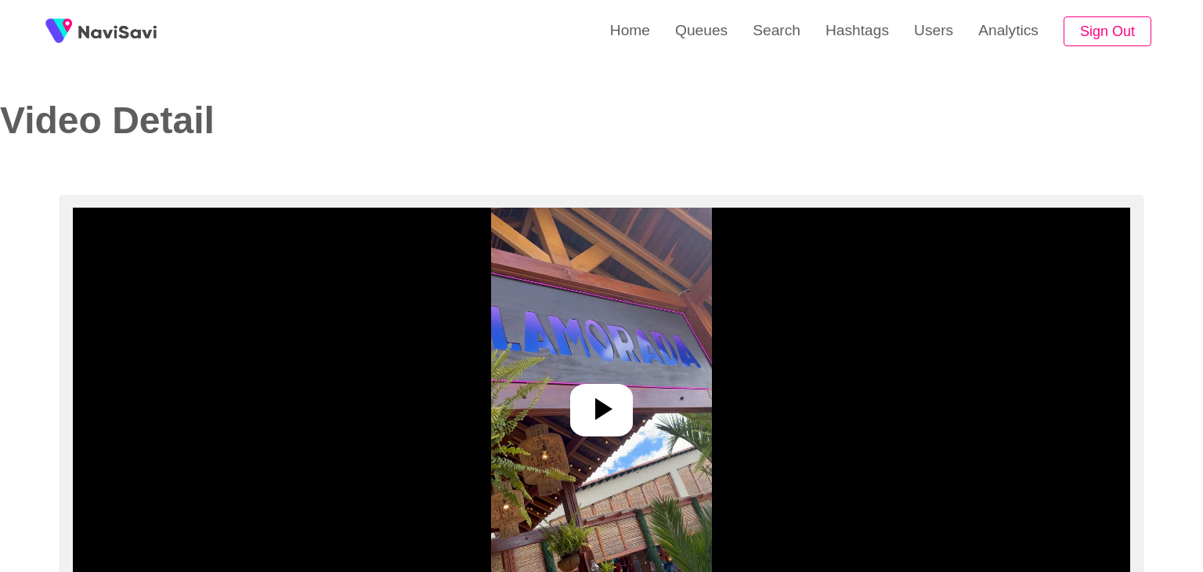
select select "**"
click at [594, 417] on icon at bounding box center [595, 409] width 38 height 38
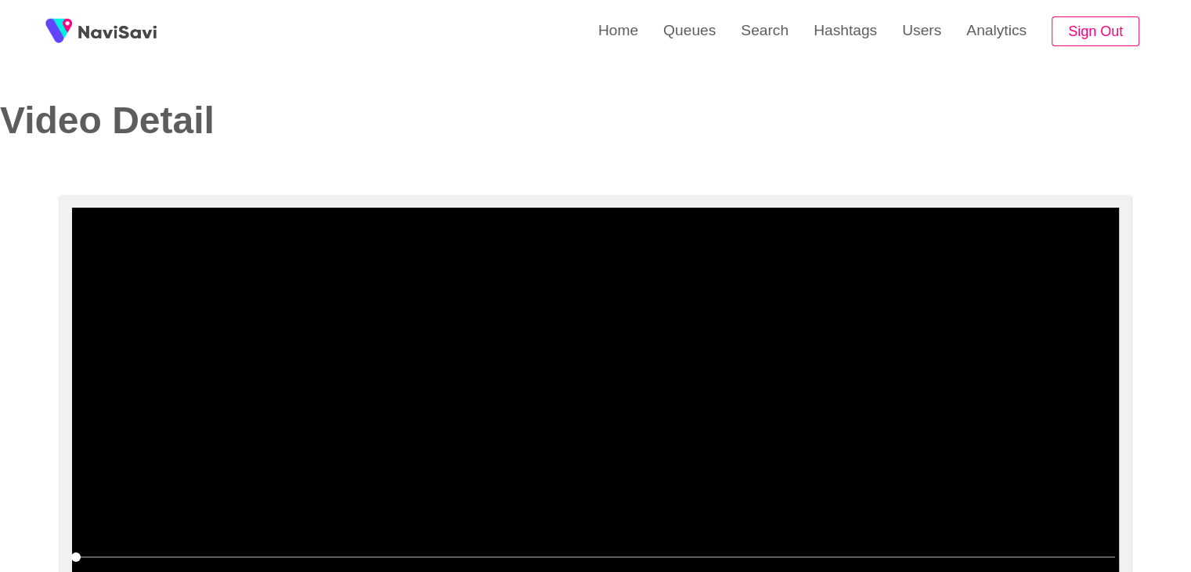
select select "**********"
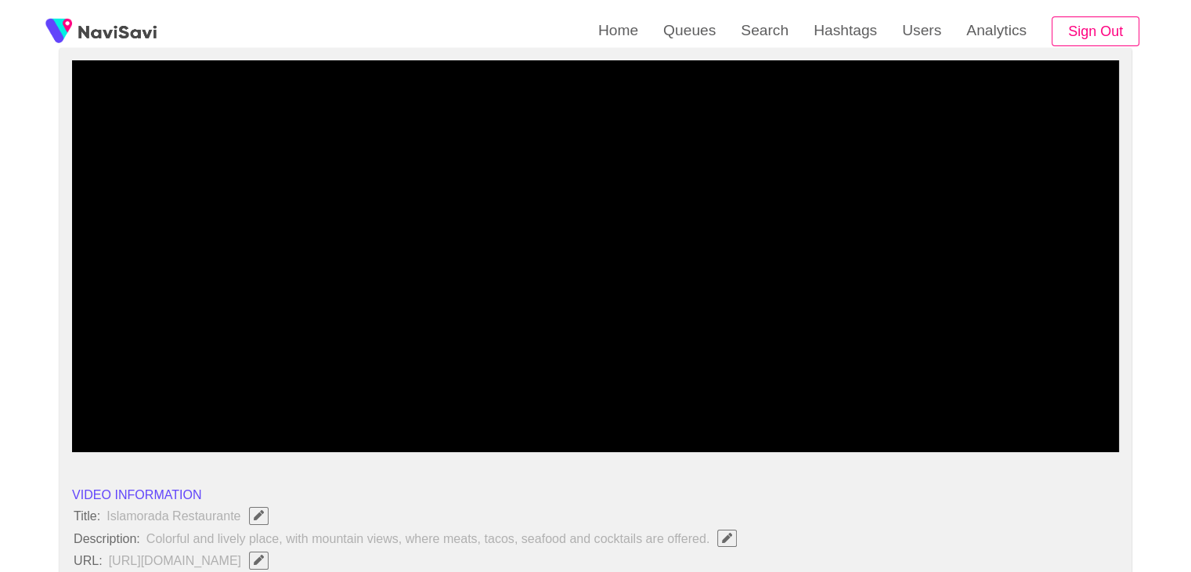
scroll to position [157, 0]
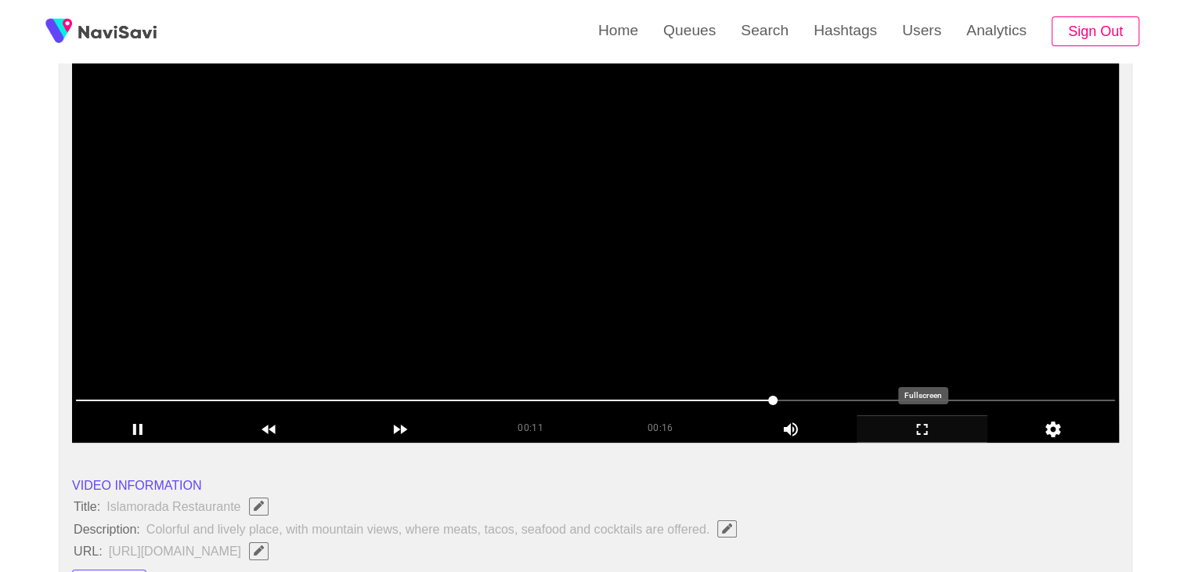
click at [934, 417] on div "add" at bounding box center [923, 428] width 132 height 27
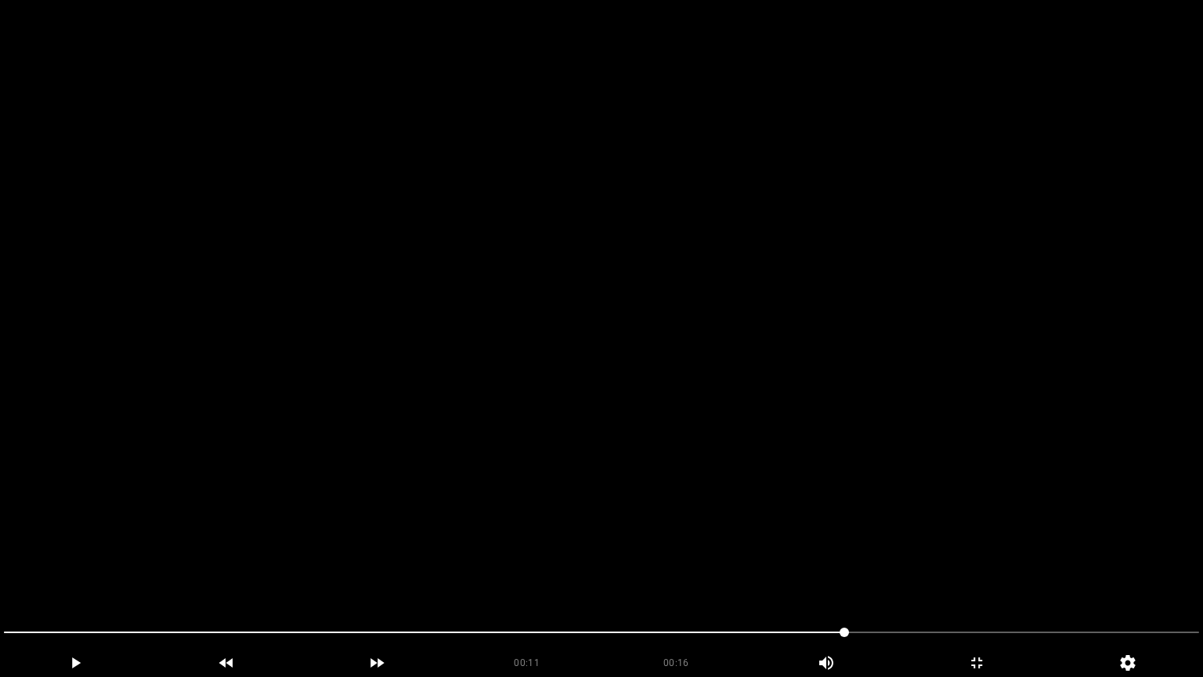
drag, startPoint x: 118, startPoint y: 627, endPoint x: 0, endPoint y: 600, distance: 121.2
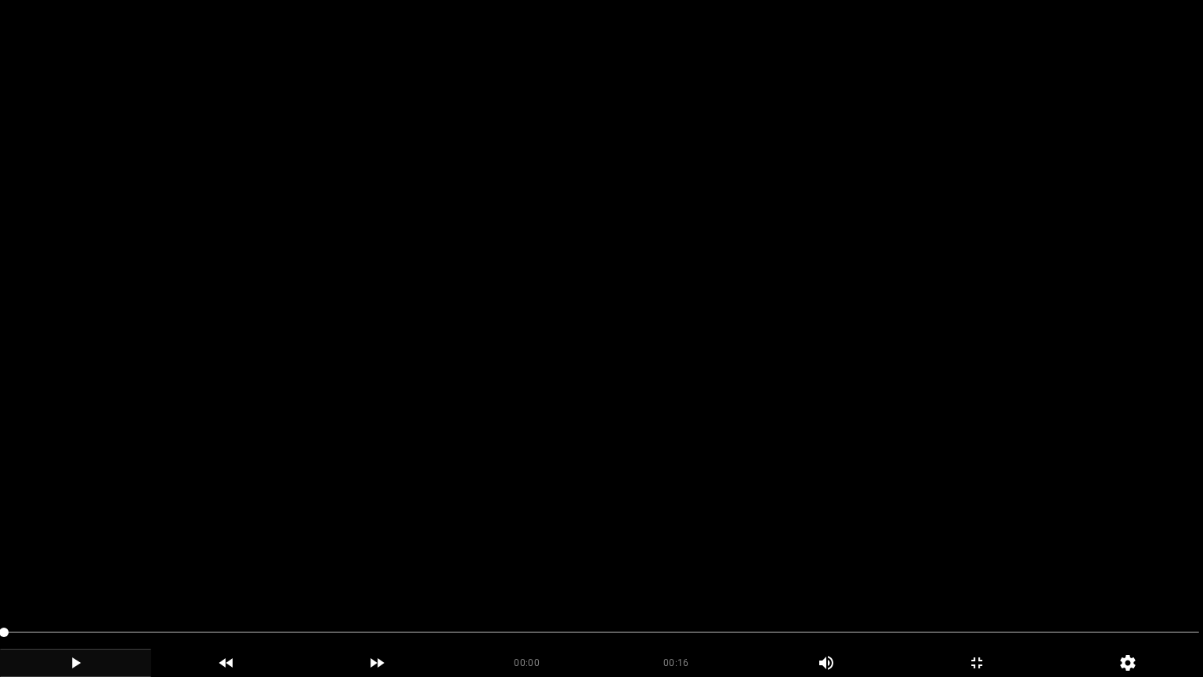
click at [94, 571] on icon "add" at bounding box center [76, 662] width 150 height 19
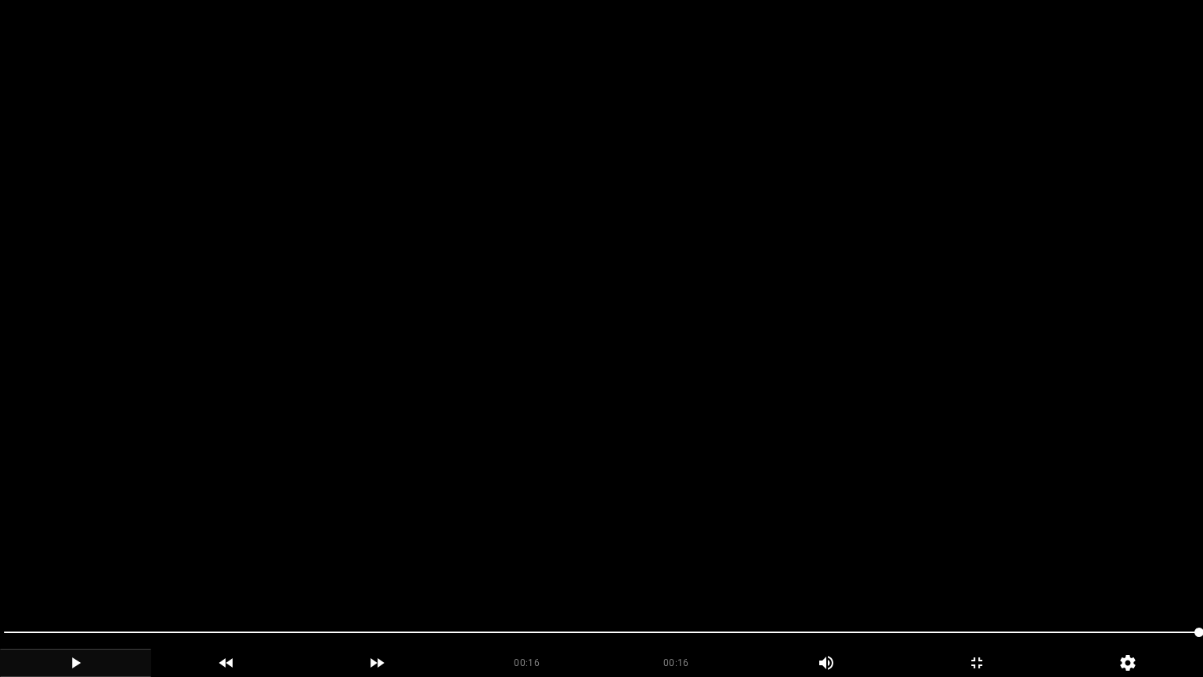
drag, startPoint x: 81, startPoint y: 634, endPoint x: 6, endPoint y: 639, distance: 75.3
click at [6, 571] on span at bounding box center [601, 632] width 1195 height 25
drag, startPoint x: 11, startPoint y: 602, endPoint x: 0, endPoint y: 602, distance: 11.0
click at [0, 571] on section "00:07 00:16 Picture In Picture 1 Error: Failed to load Video" at bounding box center [601, 338] width 1203 height 677
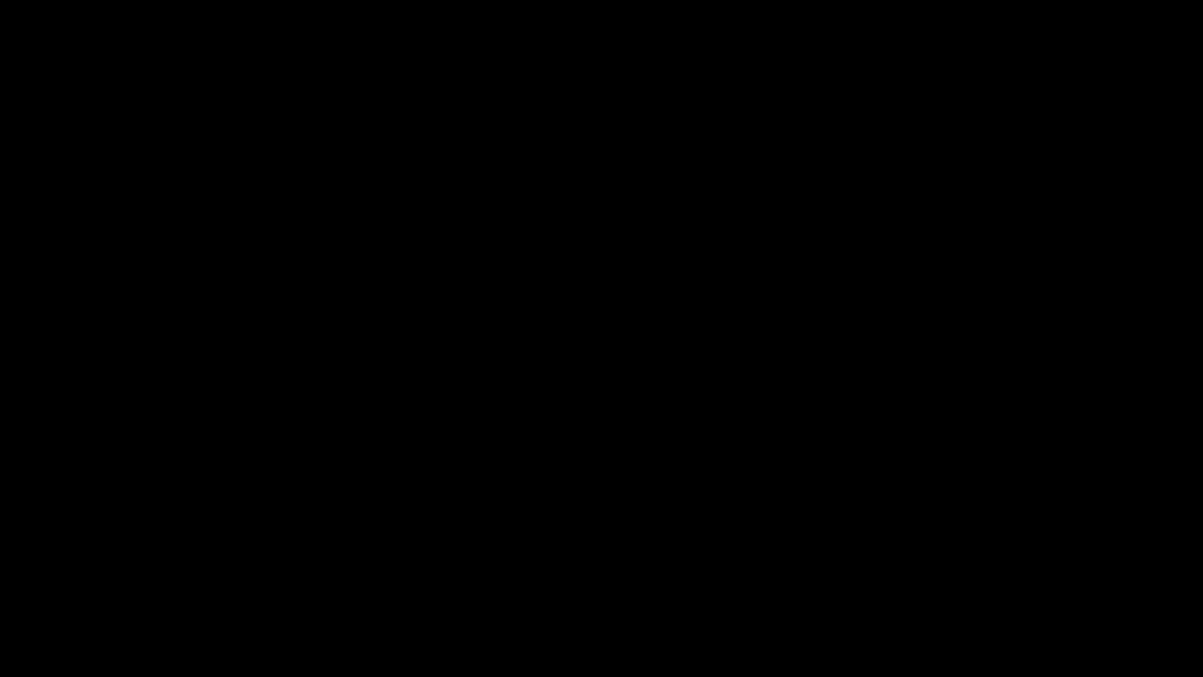
click at [110, 571] on icon "add" at bounding box center [76, 662] width 150 height 19
click at [977, 571] on icon "add" at bounding box center [977, 662] width 150 height 19
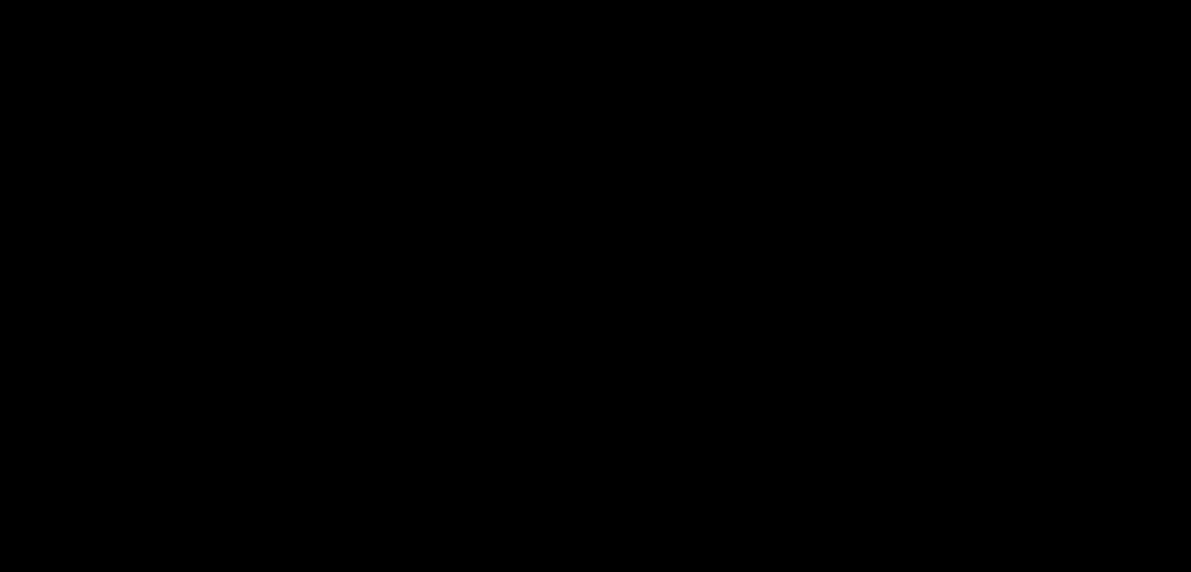
scroll to position [313, 0]
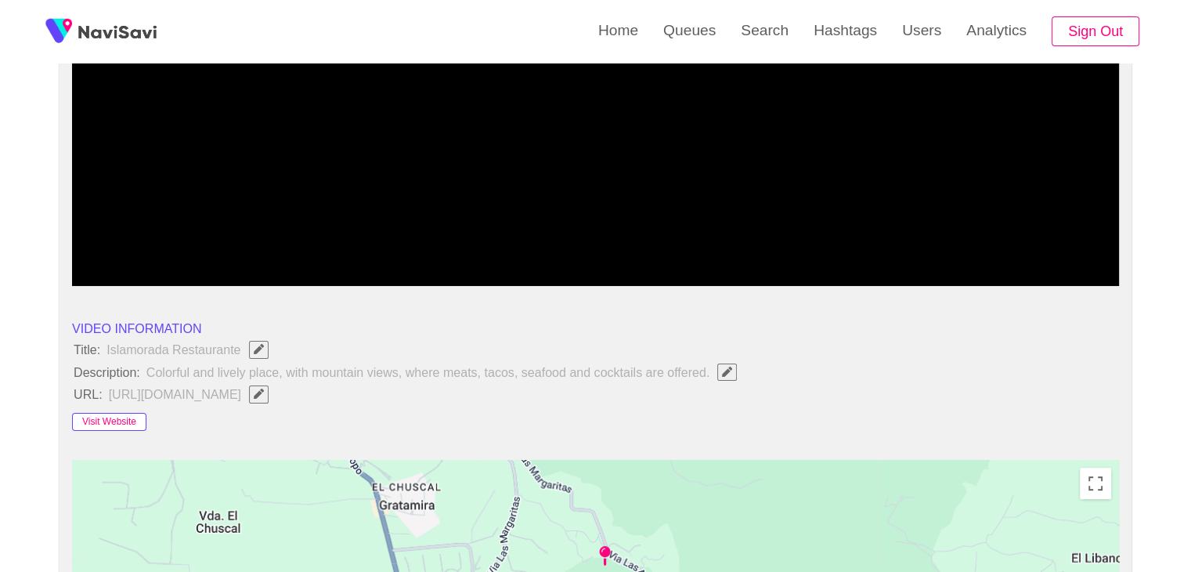
click at [128, 422] on button "Visit Website" at bounding box center [109, 422] width 74 height 19
click at [266, 392] on span "Edit Field" at bounding box center [258, 393] width 13 height 10
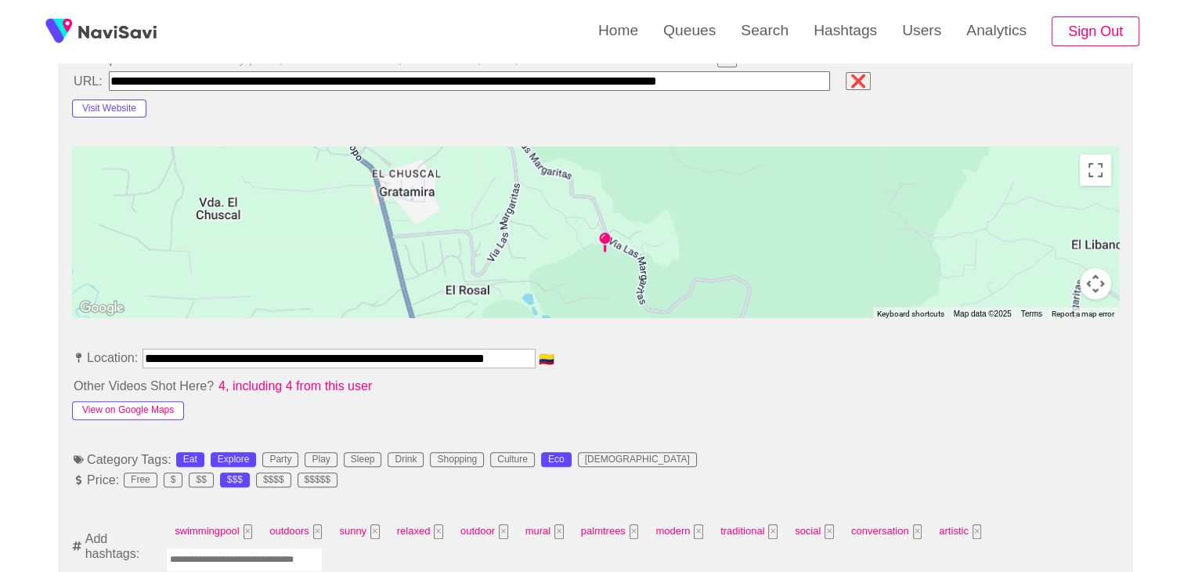
scroll to position [0, 0]
click at [138, 406] on button "View on Google Maps" at bounding box center [128, 410] width 112 height 19
drag, startPoint x: 146, startPoint y: 352, endPoint x: 686, endPoint y: 333, distance: 540.8
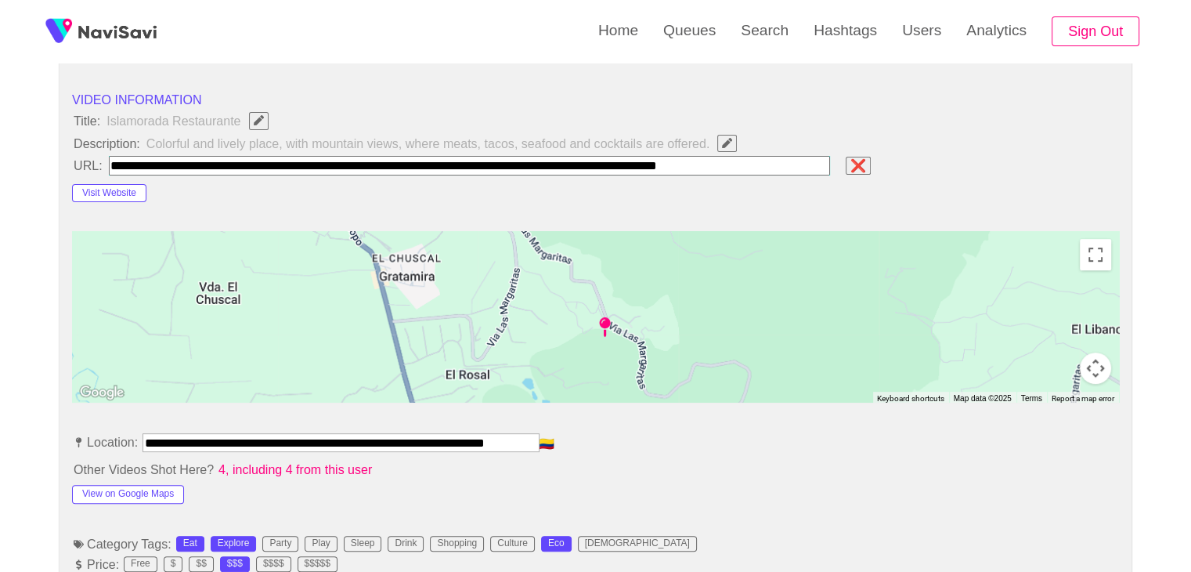
scroll to position [548, 0]
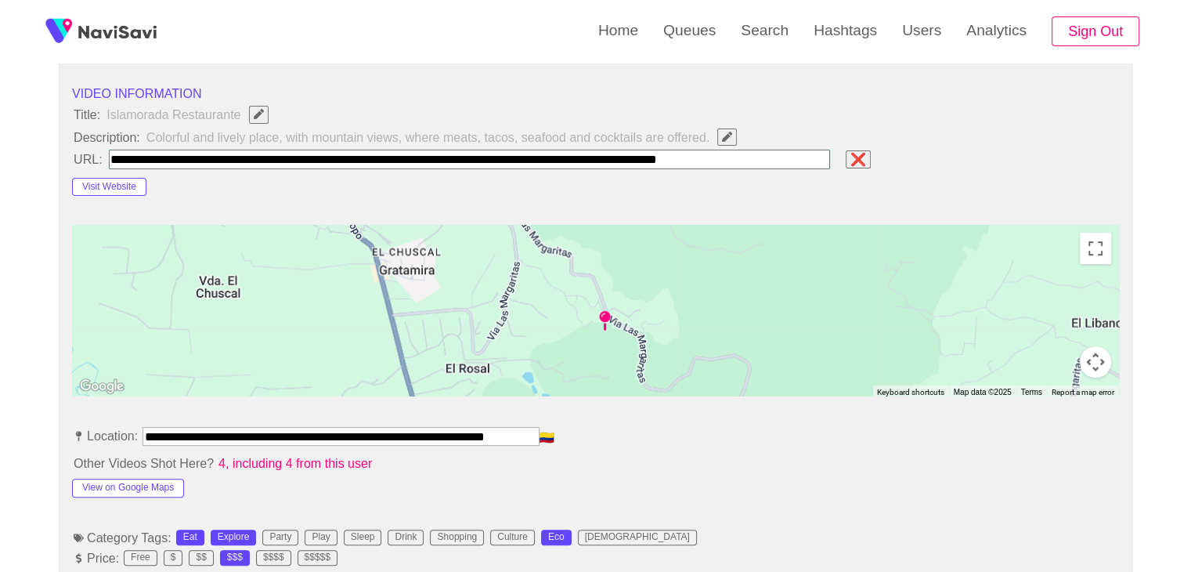
click at [807, 158] on input "field" at bounding box center [470, 160] width 722 height 20
paste input "**********"
type input "**********"
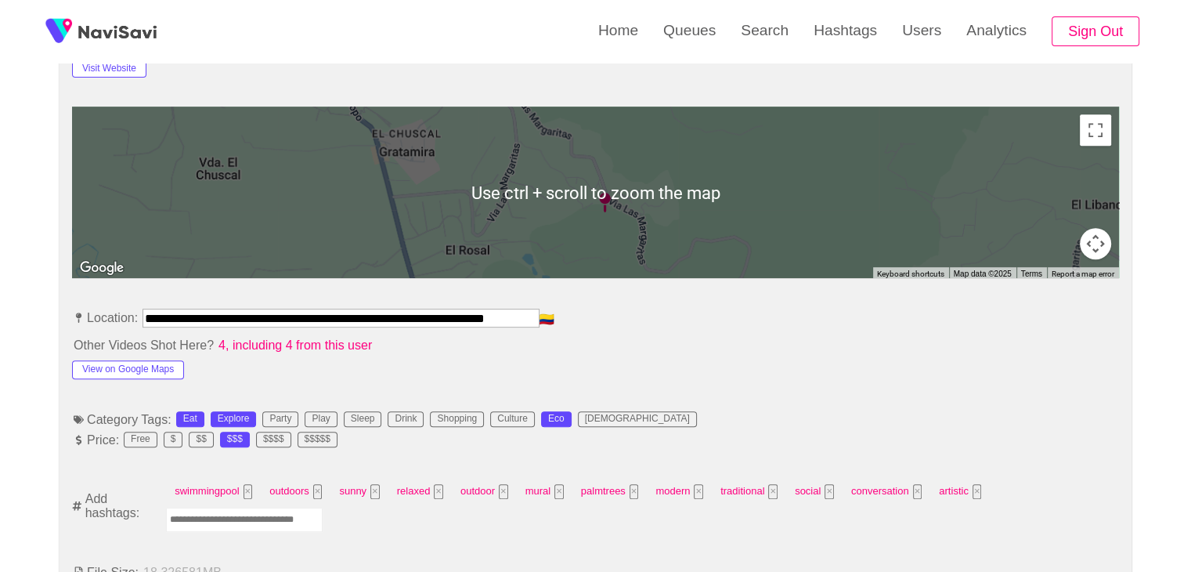
scroll to position [783, 0]
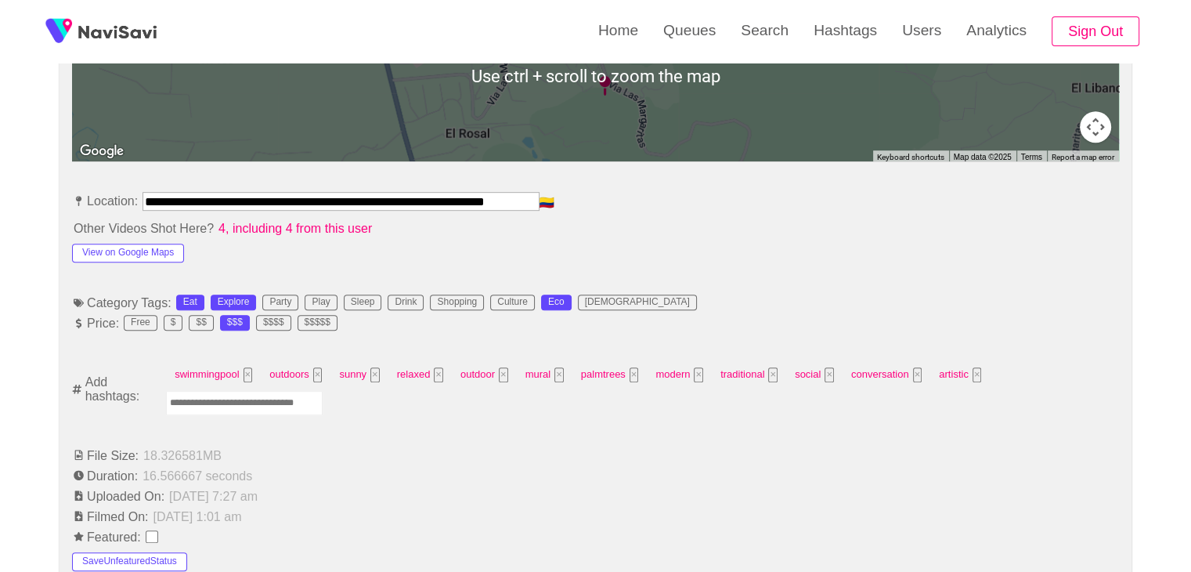
click at [266, 403] on input "Enter tag here and press return" at bounding box center [244, 403] width 157 height 24
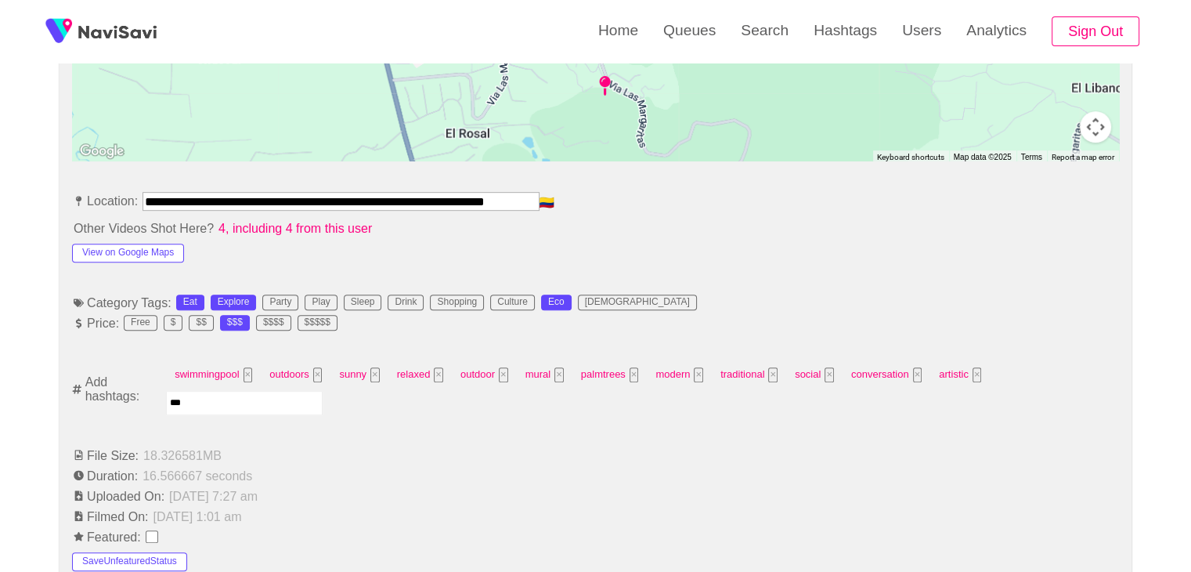
type input "****"
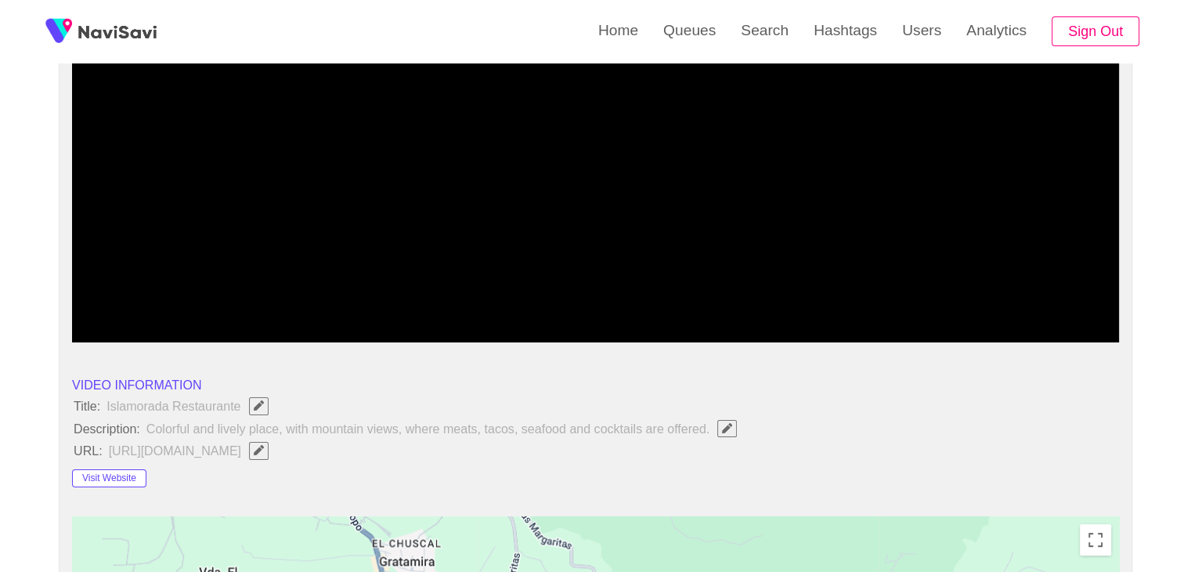
scroll to position [235, 0]
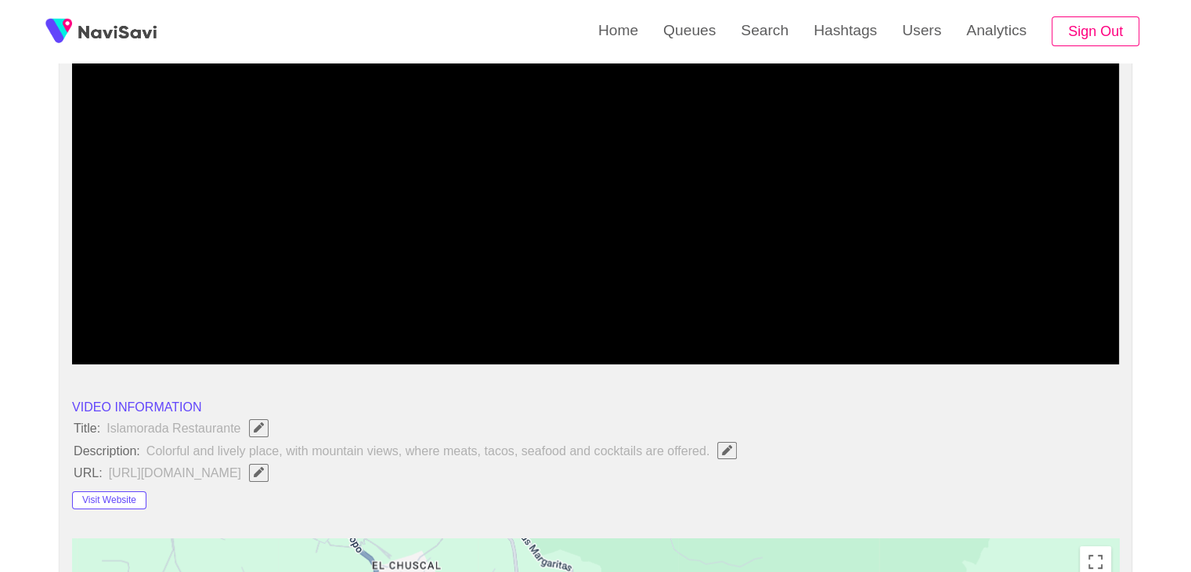
drag, startPoint x: 612, startPoint y: 323, endPoint x: 578, endPoint y: 326, distance: 34.5
click at [578, 326] on span at bounding box center [595, 321] width 1039 height 25
click at [416, 316] on span at bounding box center [595, 321] width 1039 height 25
drag, startPoint x: 376, startPoint y: 318, endPoint x: 239, endPoint y: 323, distance: 137.2
click at [239, 323] on span at bounding box center [595, 321] width 1039 height 25
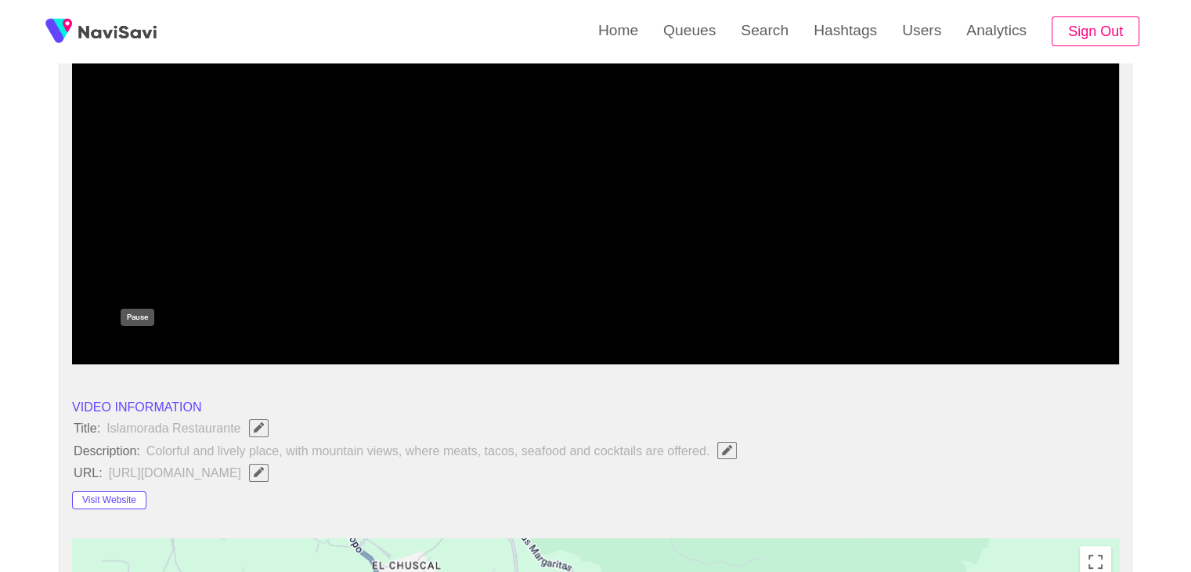
click at [147, 349] on icon "add" at bounding box center [138, 350] width 130 height 19
drag, startPoint x: 78, startPoint y: 323, endPoint x: 32, endPoint y: 321, distance: 46.3
click at [138, 345] on icon "add" at bounding box center [138, 350] width 130 height 19
click at [139, 346] on icon "add" at bounding box center [138, 350] width 130 height 19
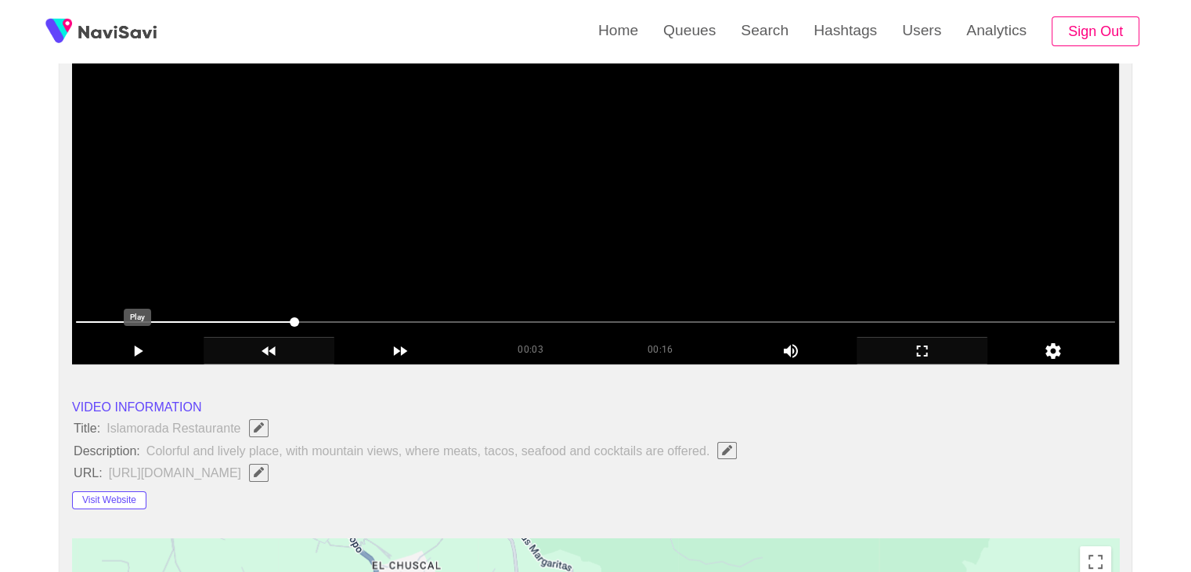
drag, startPoint x: 124, startPoint y: 355, endPoint x: 306, endPoint y: 347, distance: 182.7
click at [133, 355] on icon "add" at bounding box center [138, 350] width 130 height 19
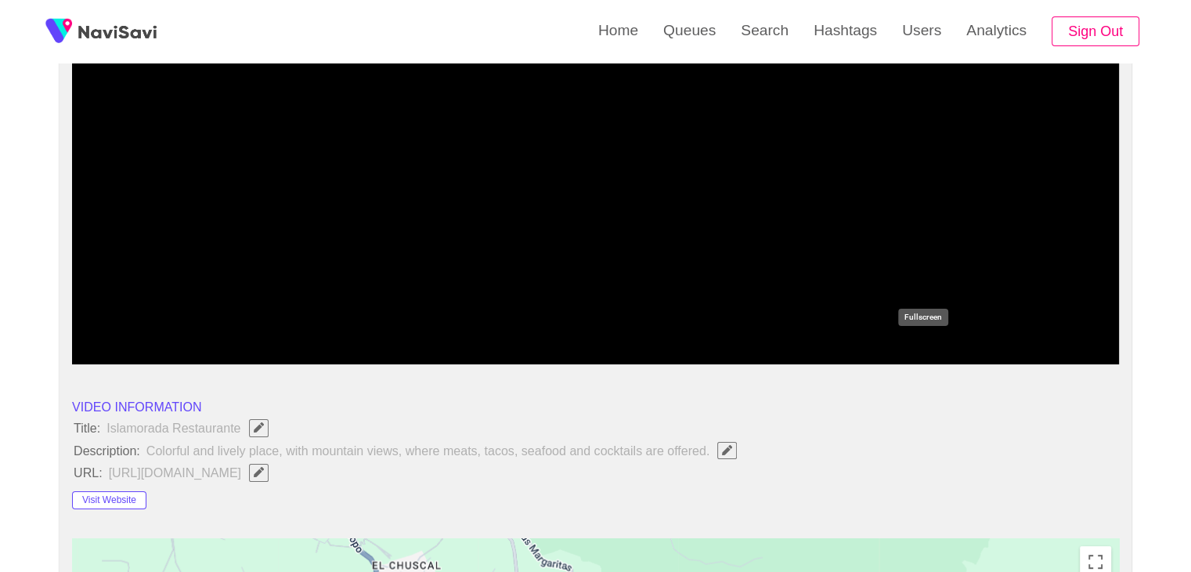
click at [927, 352] on icon "add" at bounding box center [923, 350] width 130 height 19
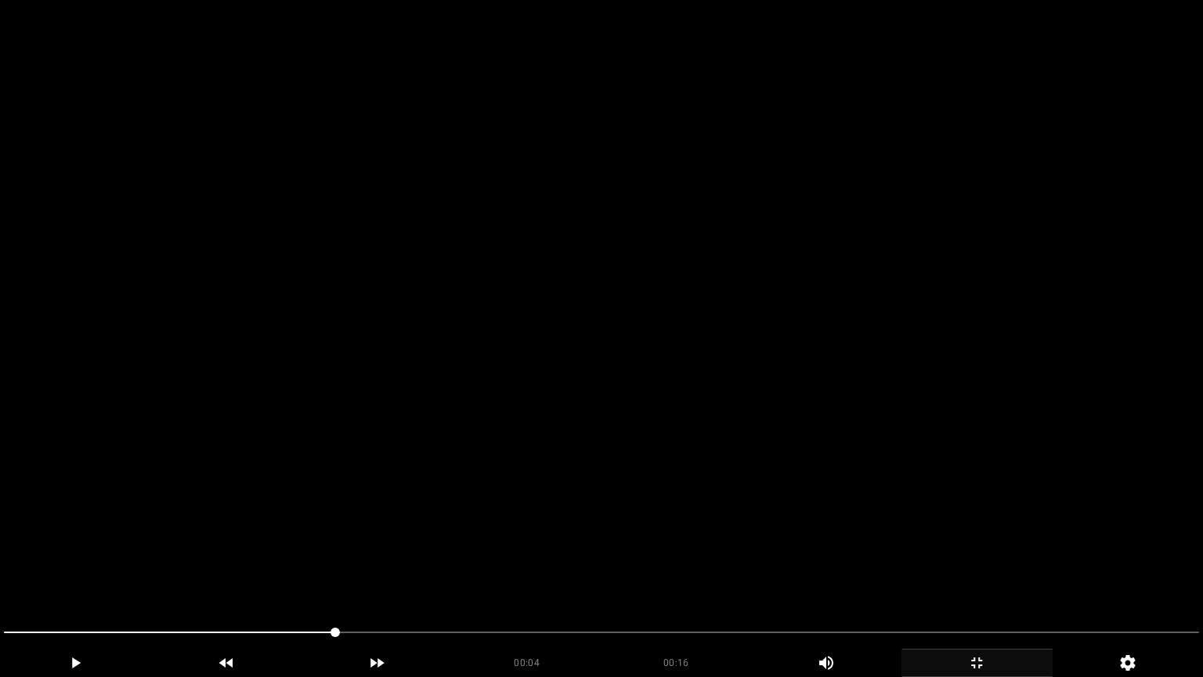
click at [464, 504] on video at bounding box center [601, 338] width 1203 height 677
click at [530, 479] on video at bounding box center [601, 338] width 1203 height 677
click at [962, 553] on video at bounding box center [601, 338] width 1203 height 677
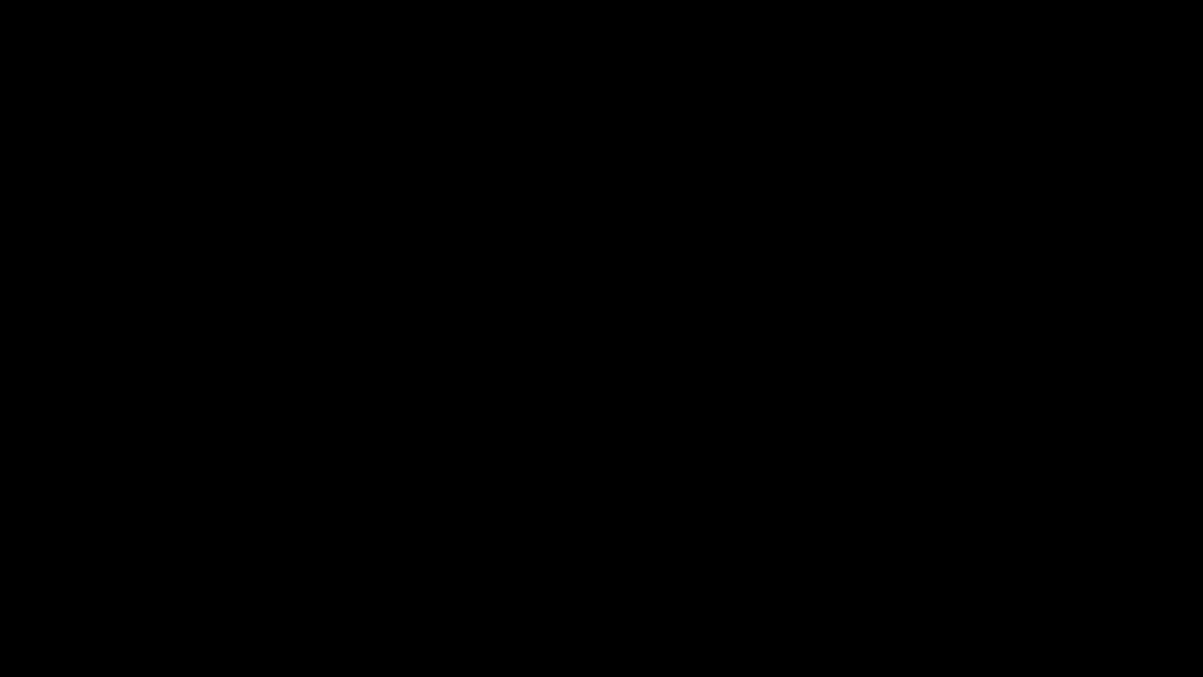
click at [979, 571] on div "add" at bounding box center [976, 662] width 151 height 28
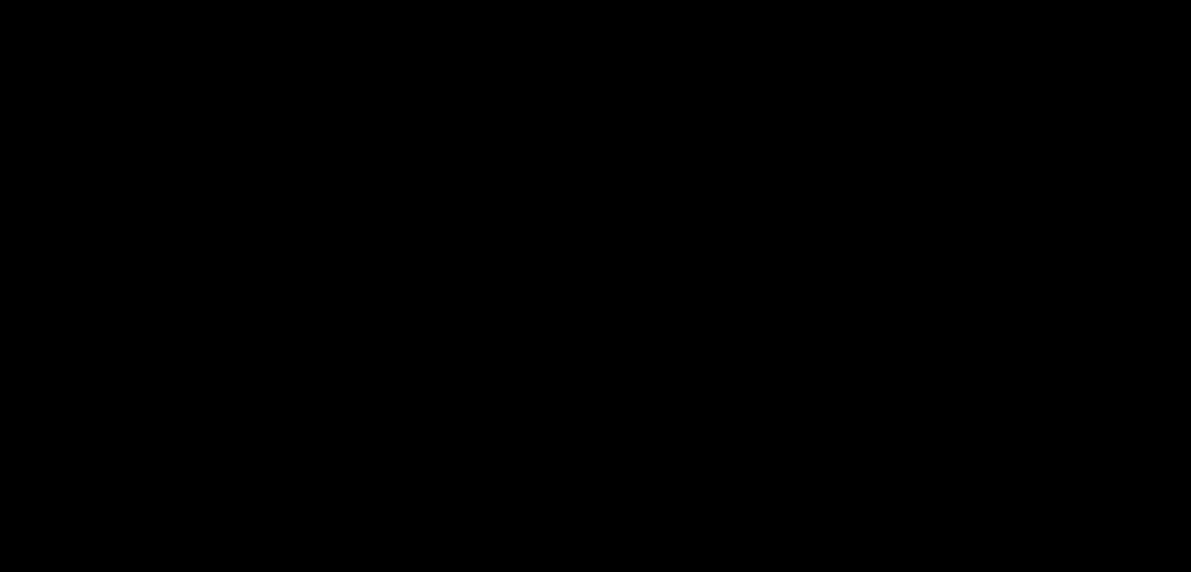
scroll to position [862, 0]
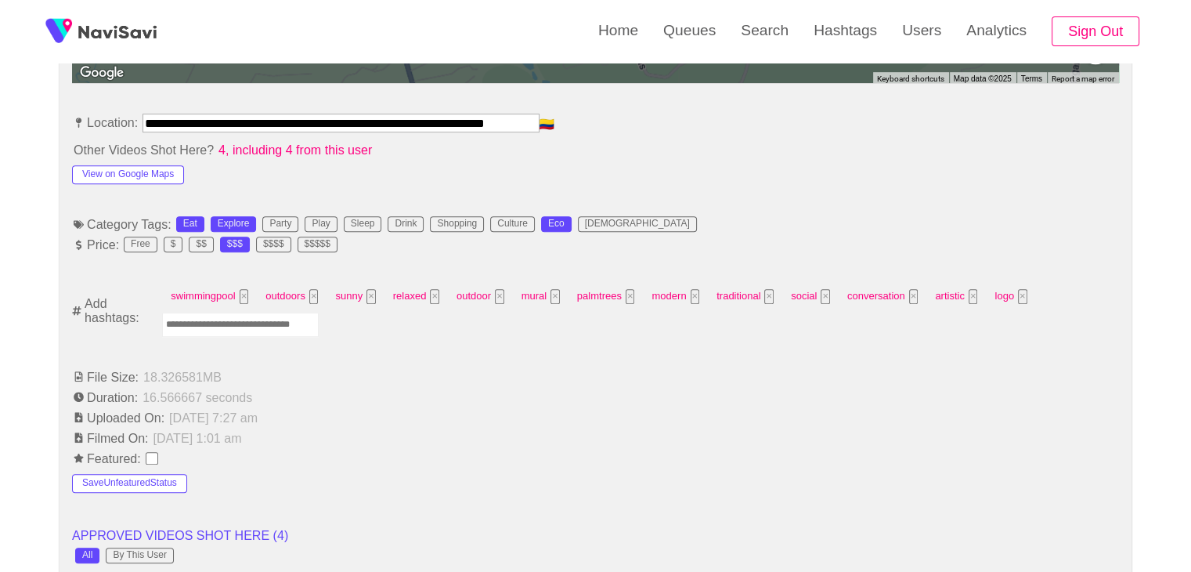
click at [248, 326] on input "Enter tag here and press return" at bounding box center [240, 324] width 157 height 24
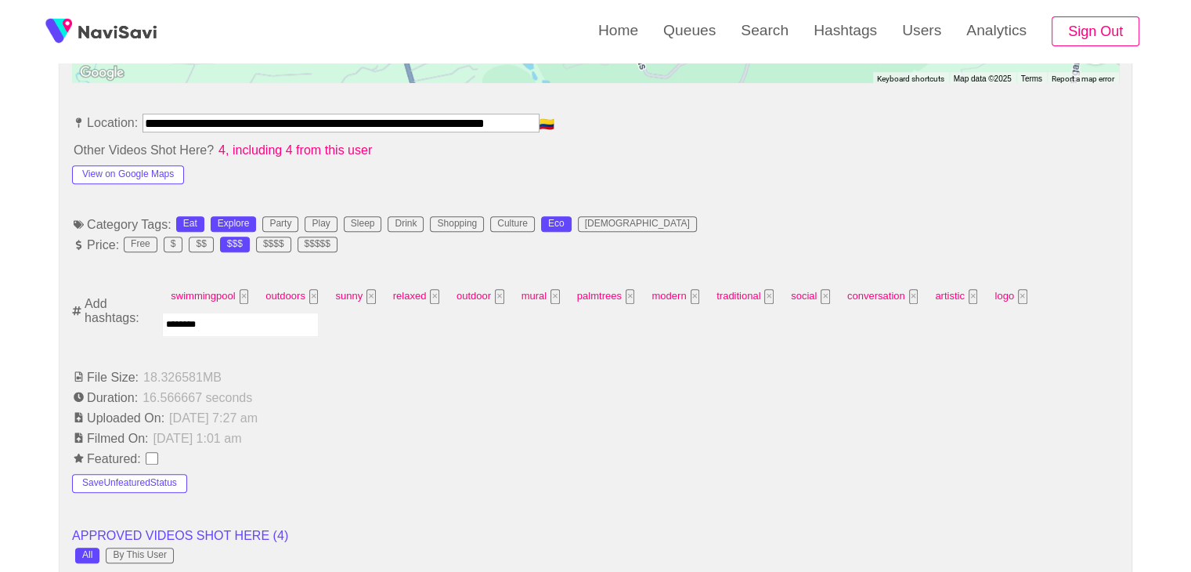
type input "*********"
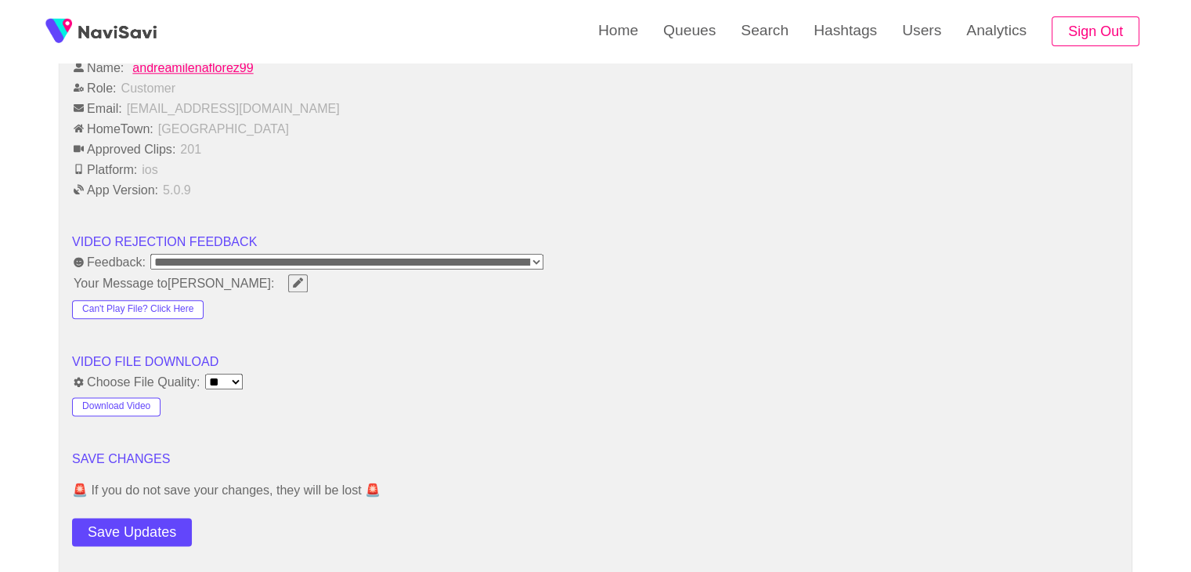
scroll to position [1880, 0]
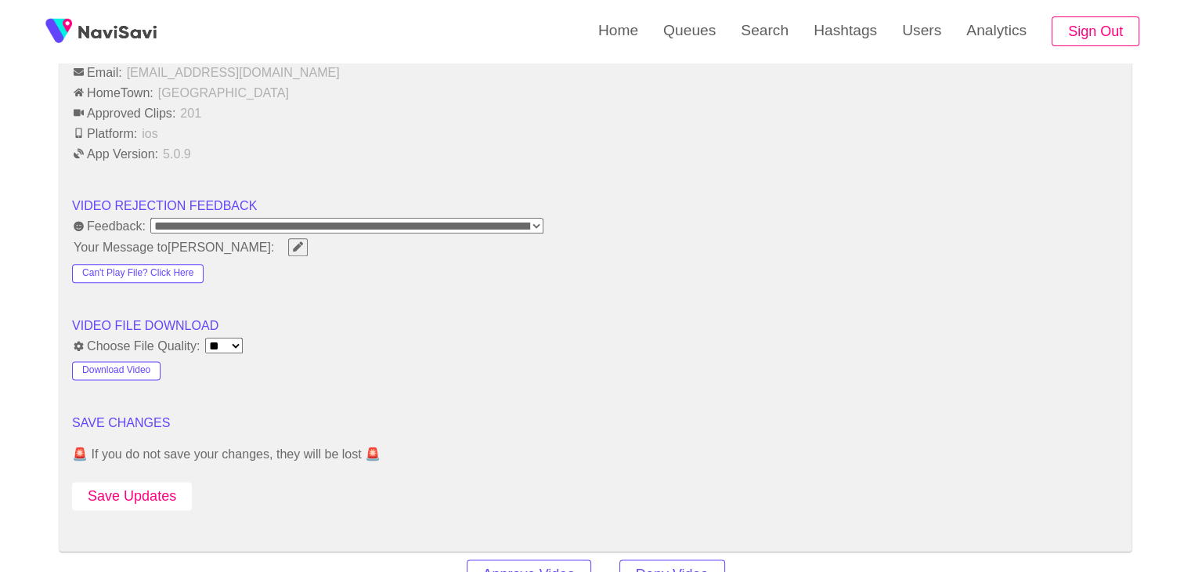
click at [145, 496] on button "Save Updates" at bounding box center [132, 496] width 120 height 29
drag, startPoint x: 154, startPoint y: 487, endPoint x: 159, endPoint y: 468, distance: 19.6
click at [154, 487] on button "Save Updates" at bounding box center [132, 496] width 120 height 29
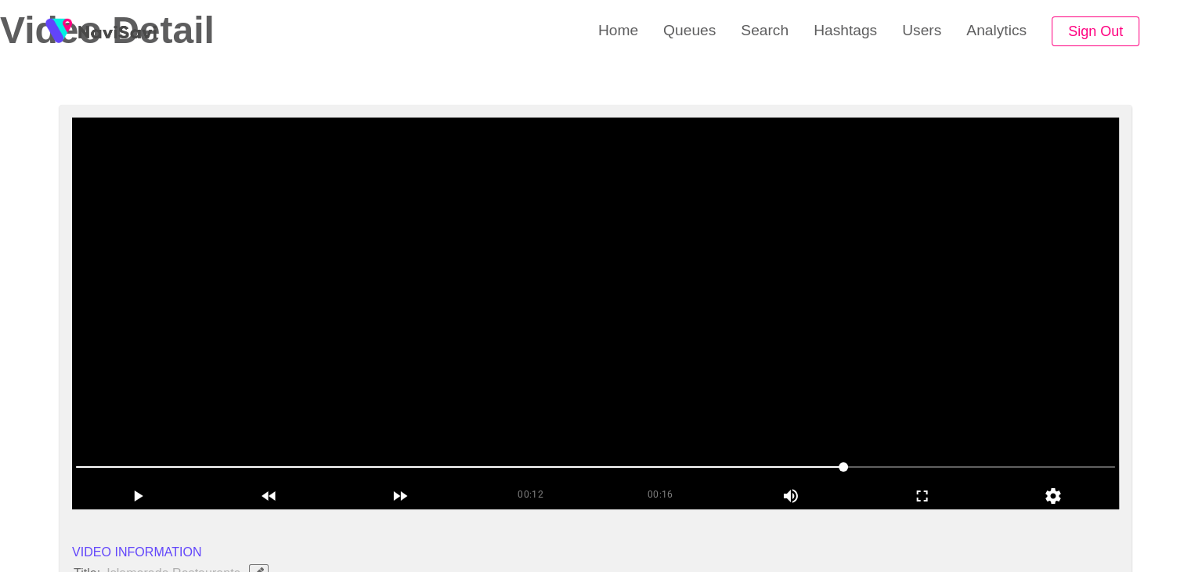
scroll to position [0, 0]
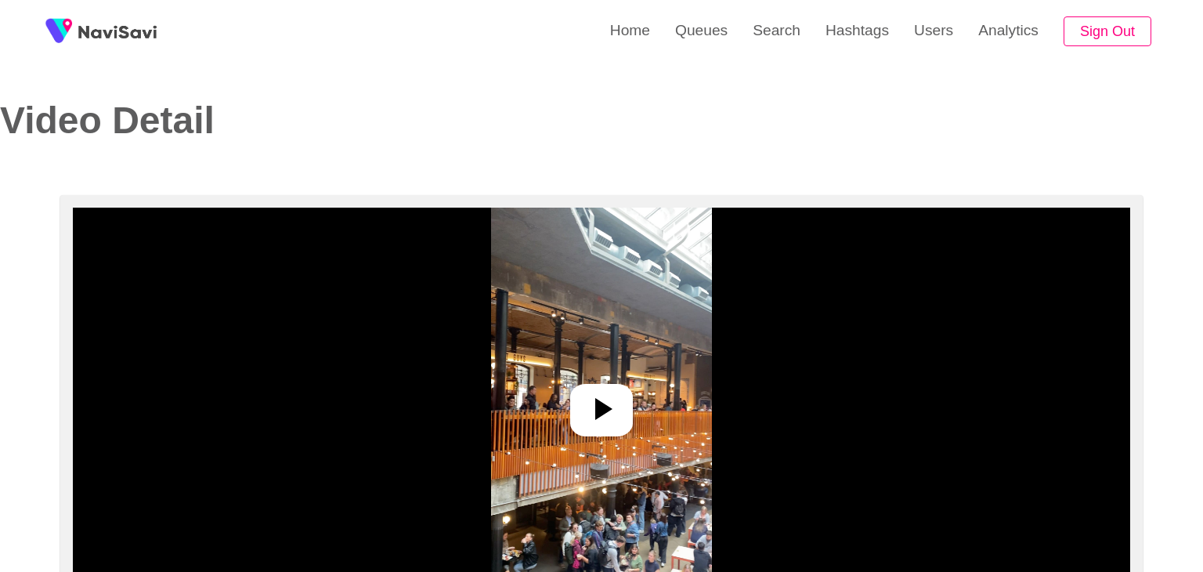
select select "**********"
select select "**"
click at [598, 414] on icon at bounding box center [595, 409] width 38 height 38
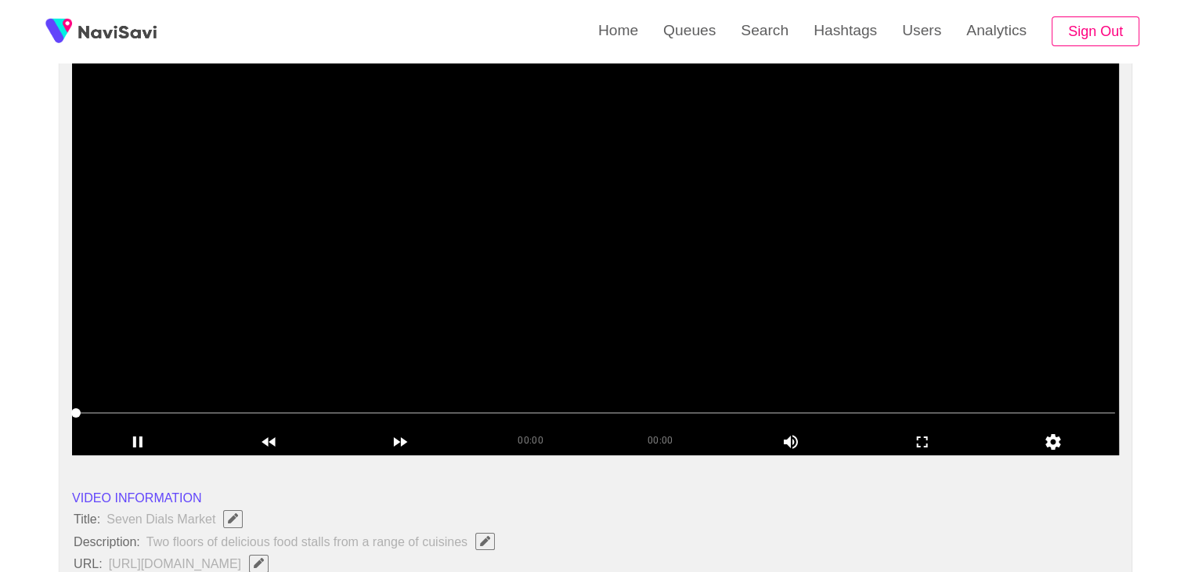
scroll to position [157, 0]
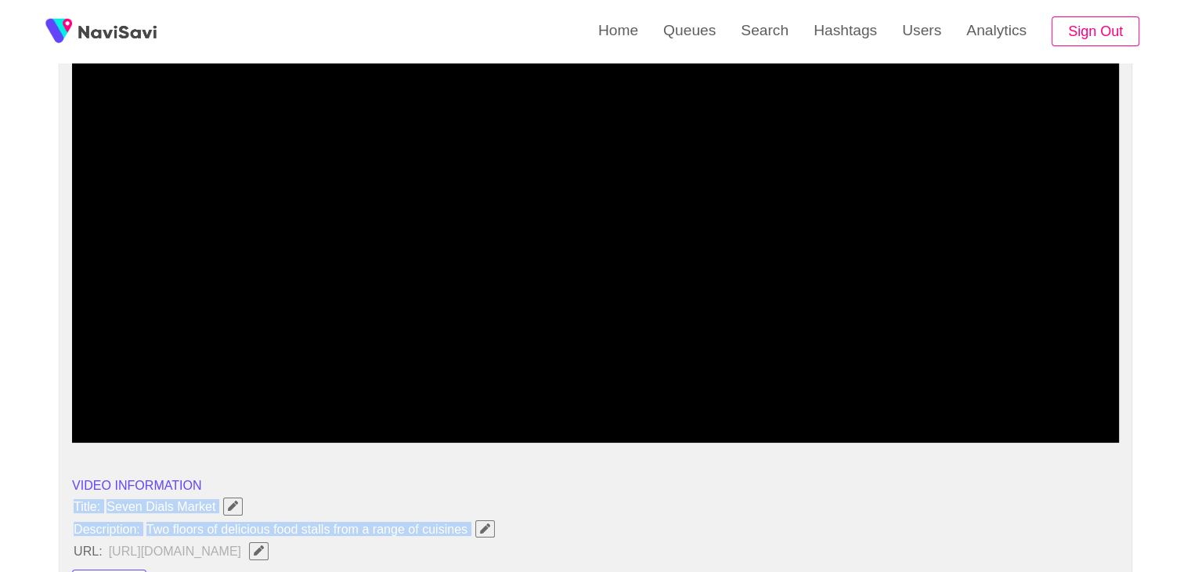
drag, startPoint x: 72, startPoint y: 504, endPoint x: 482, endPoint y: 533, distance: 410.6
copy ul "Title: Seven Dials Market Description: Two floors of delicious food stalls from…"
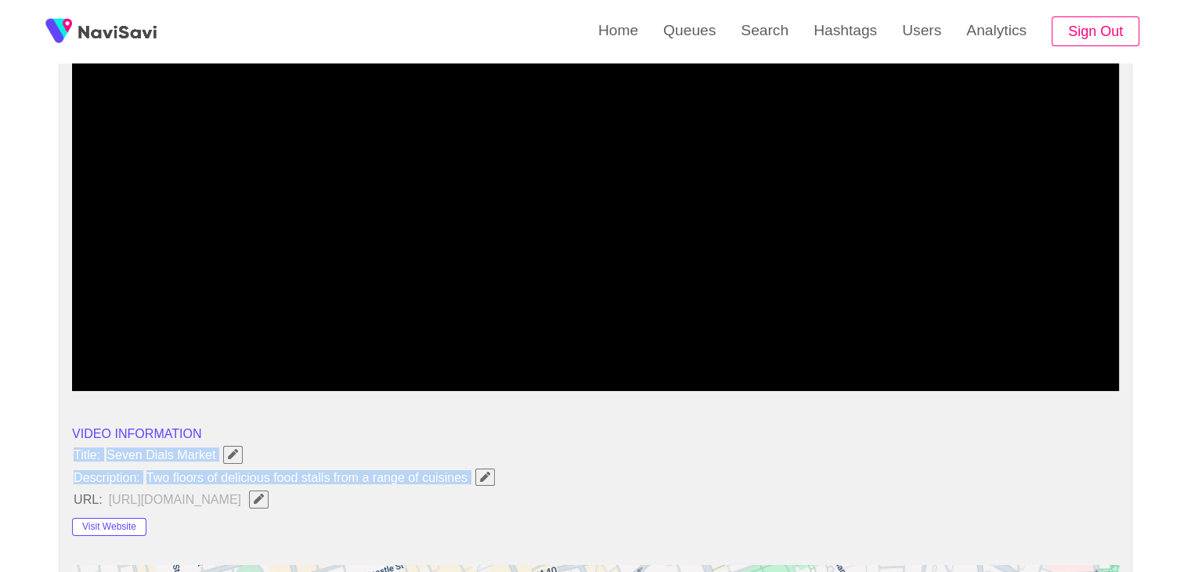
scroll to position [235, 0]
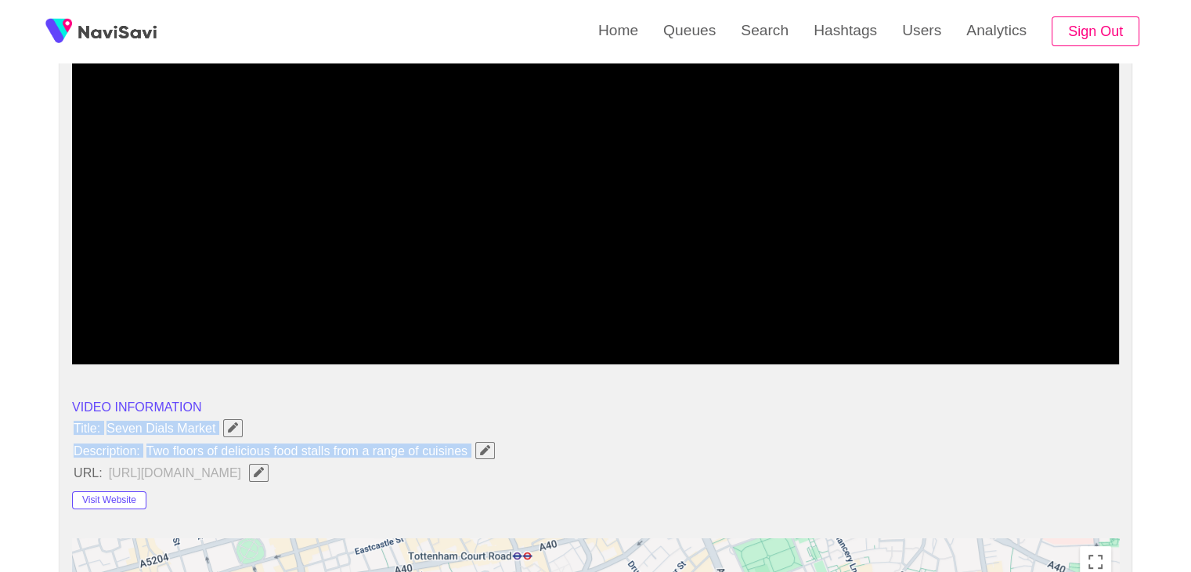
click at [484, 449] on icon "Edit Field" at bounding box center [485, 450] width 10 height 10
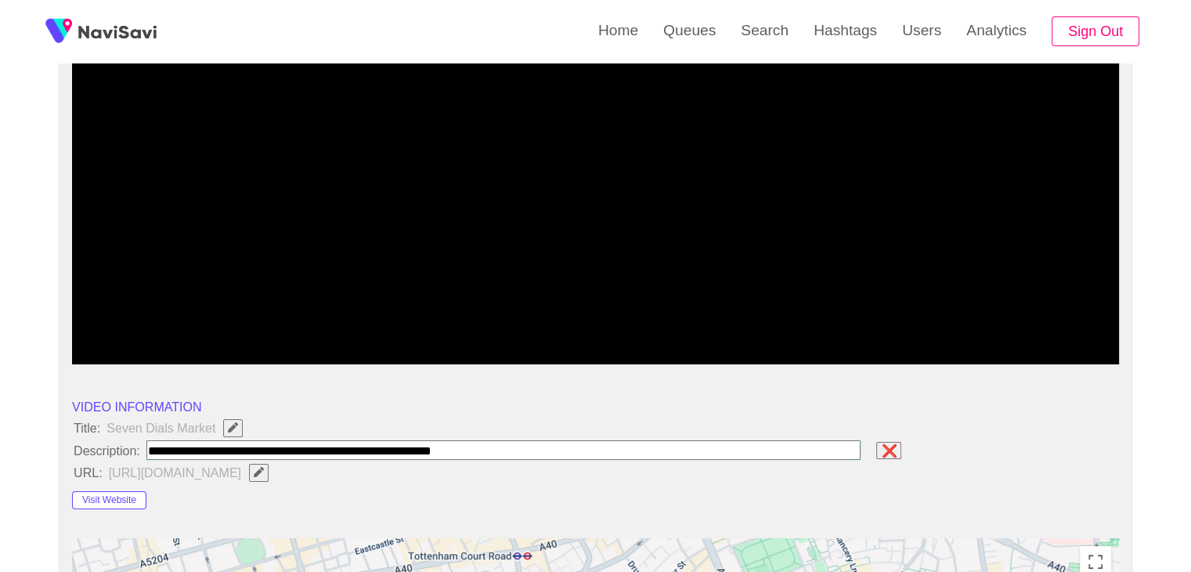
type input "**********"
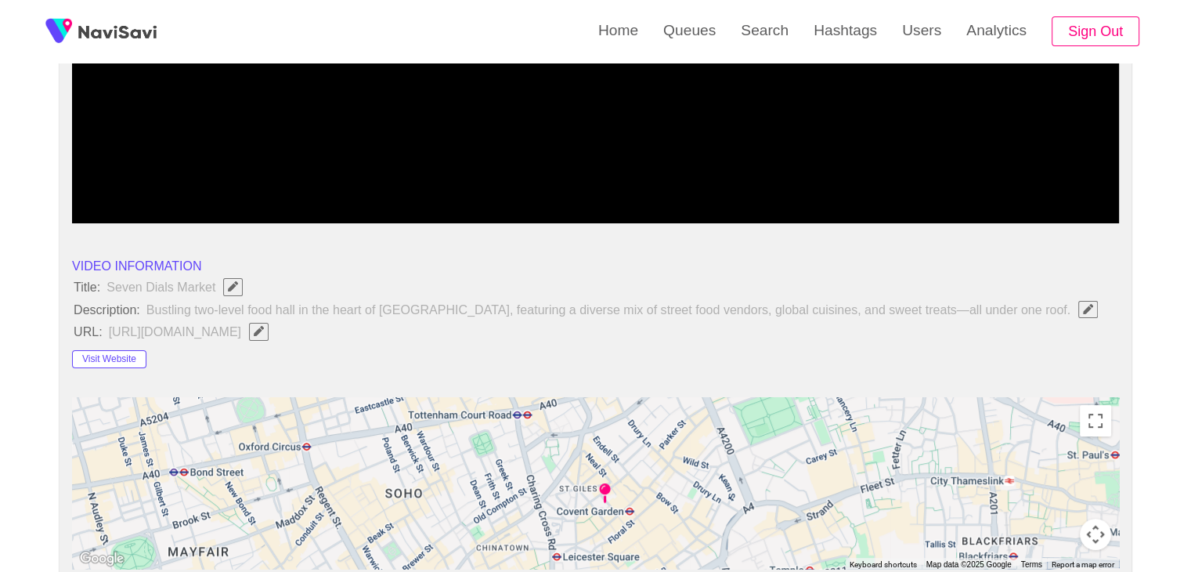
scroll to position [392, 0]
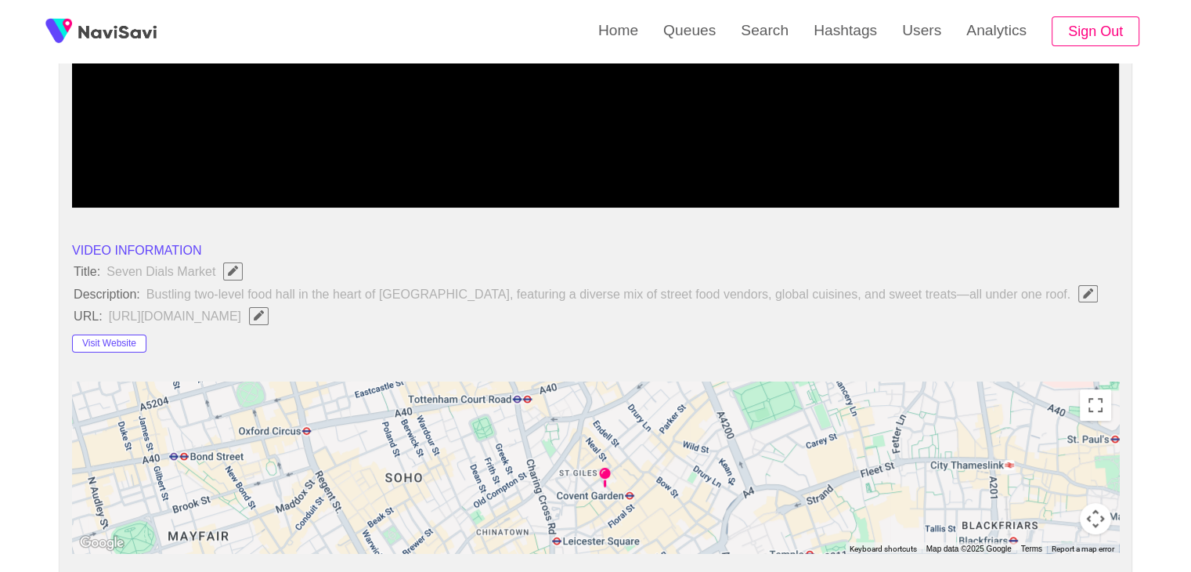
click at [132, 341] on button "Visit Website" at bounding box center [109, 343] width 74 height 19
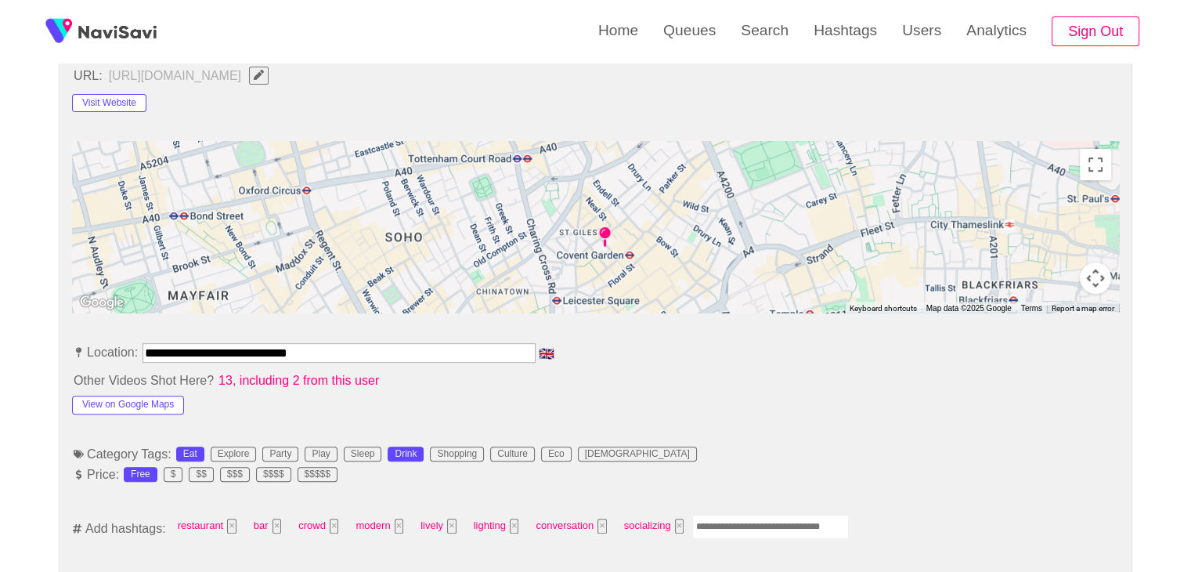
scroll to position [705, 0]
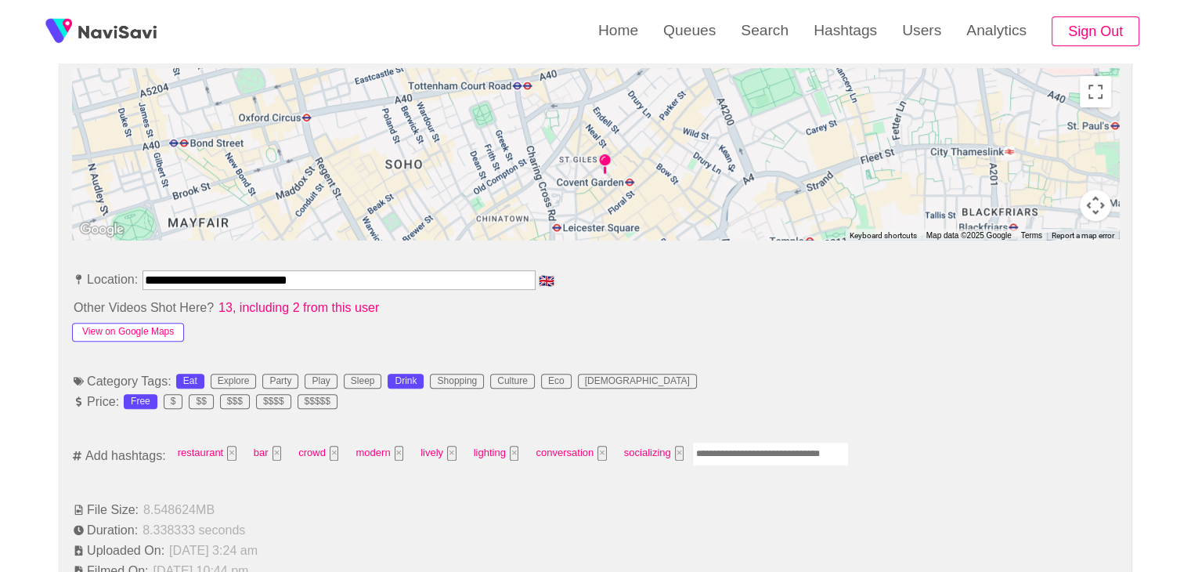
click at [155, 332] on button "View on Google Maps" at bounding box center [128, 332] width 112 height 19
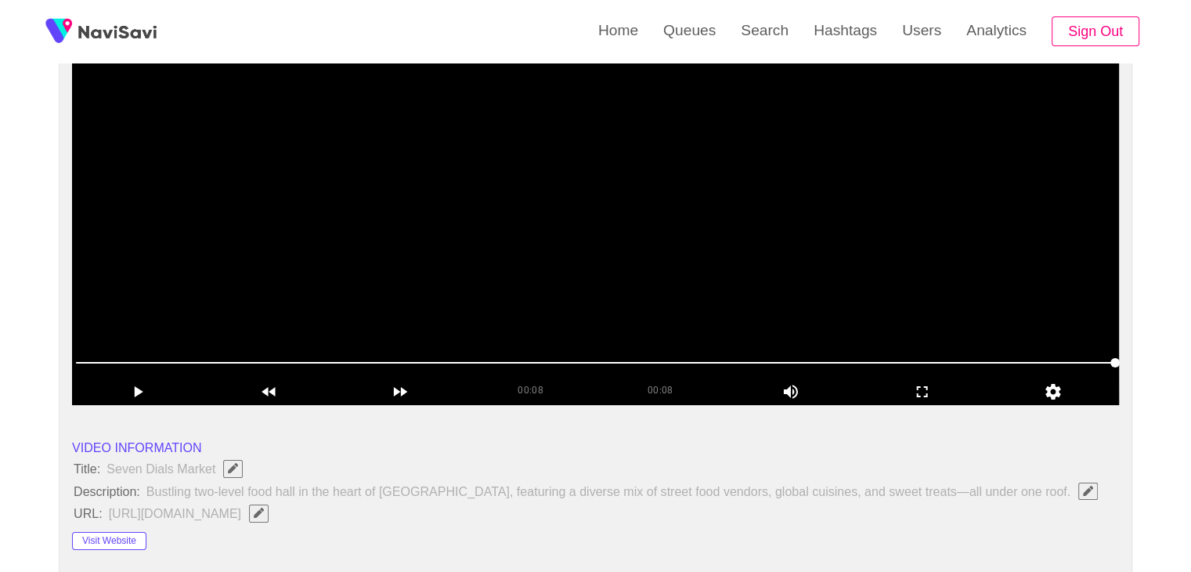
scroll to position [157, 0]
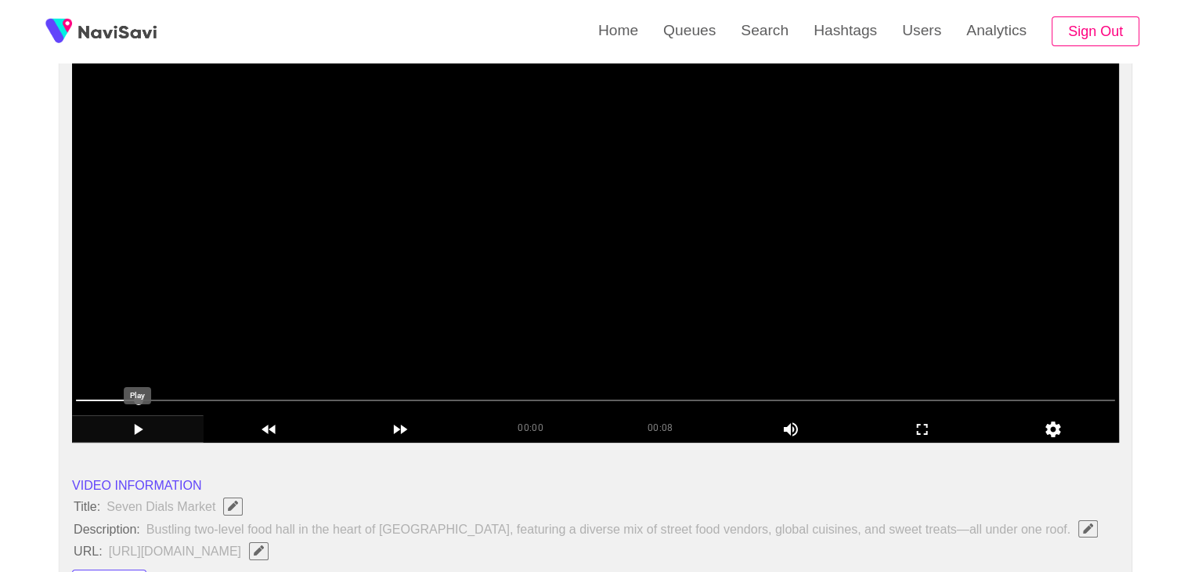
click at [114, 427] on icon "add" at bounding box center [138, 429] width 130 height 19
click at [904, 434] on icon "add" at bounding box center [923, 429] width 130 height 19
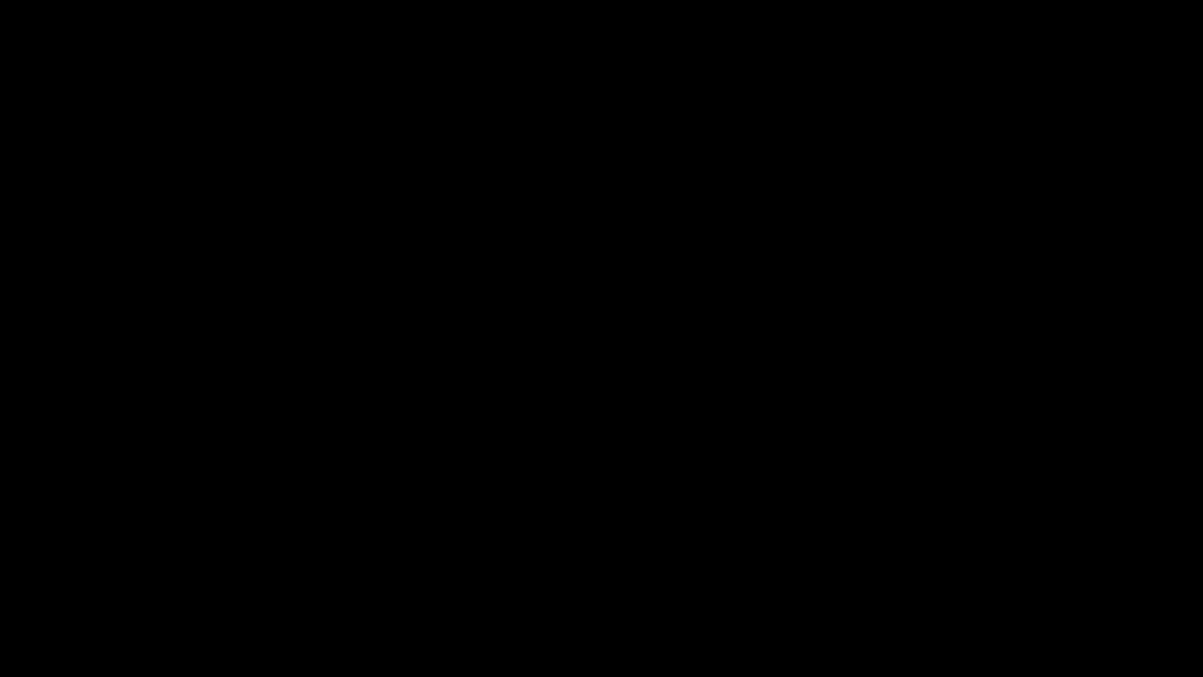
click at [81, 571] on icon "add" at bounding box center [76, 662] width 150 height 19
click at [975, 571] on icon "add" at bounding box center [977, 662] width 150 height 19
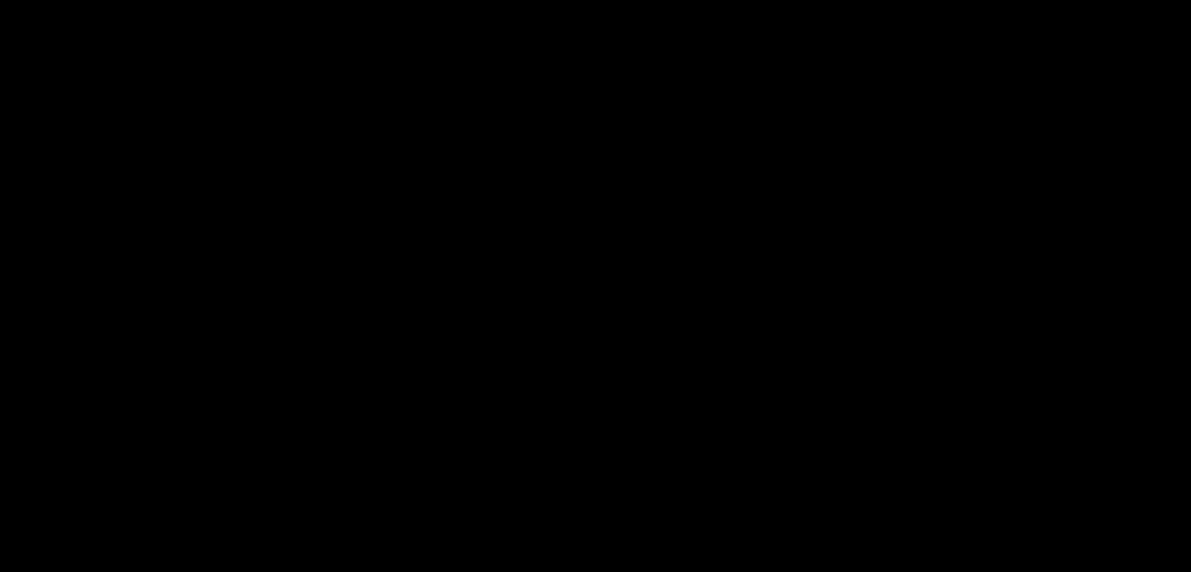
scroll to position [313, 0]
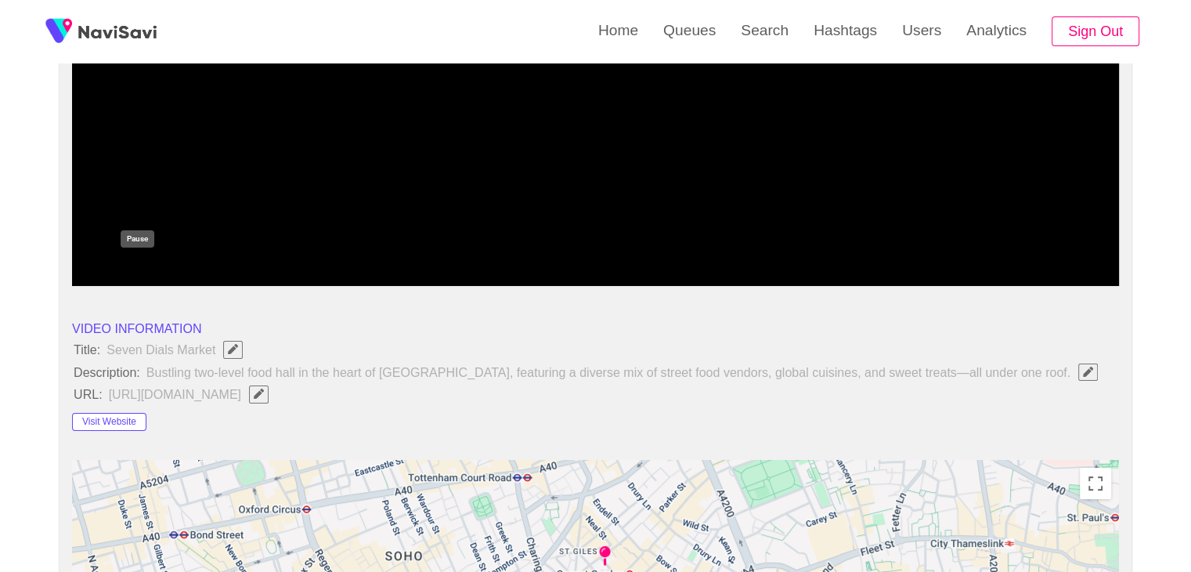
click at [135, 262] on div "add" at bounding box center [138, 271] width 132 height 27
click at [144, 263] on icon "add" at bounding box center [138, 272] width 130 height 19
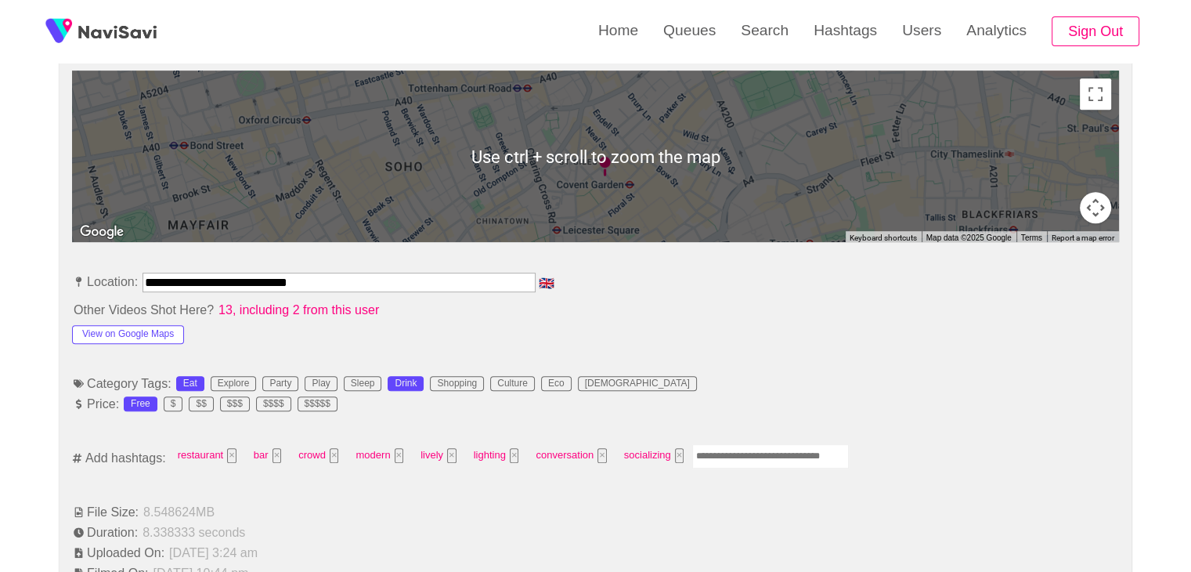
scroll to position [705, 0]
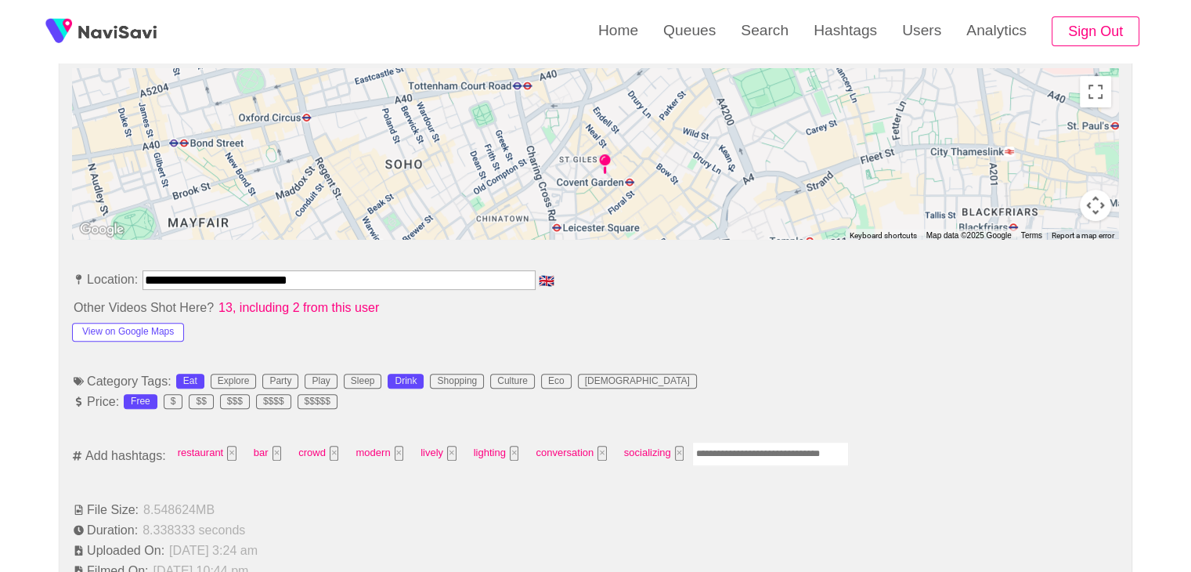
click at [727, 446] on input "Enter tag here and press return" at bounding box center [770, 454] width 157 height 24
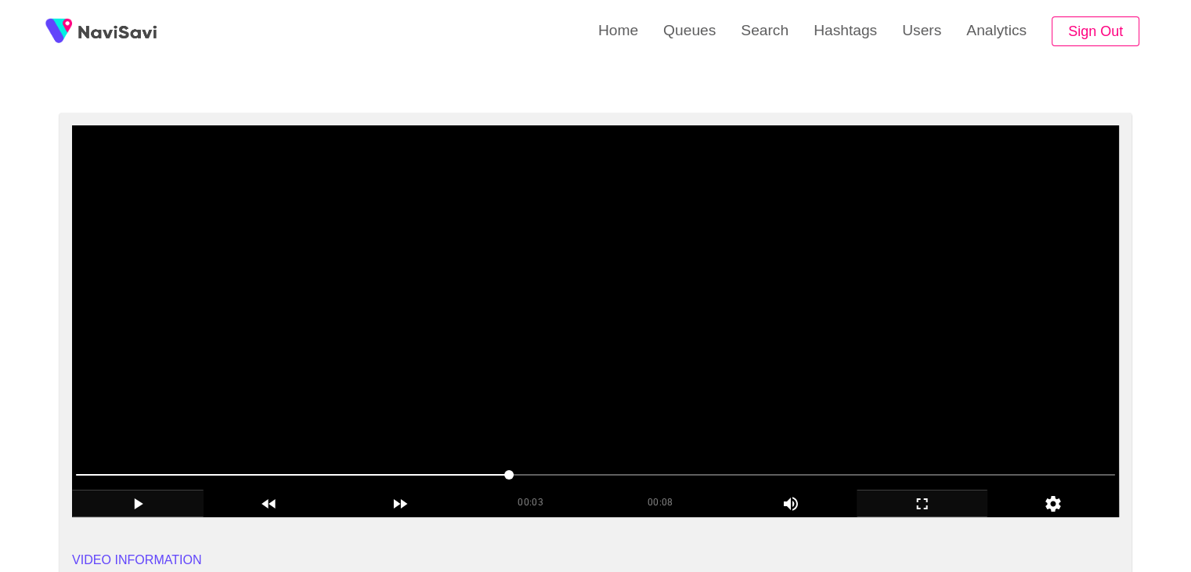
scroll to position [78, 0]
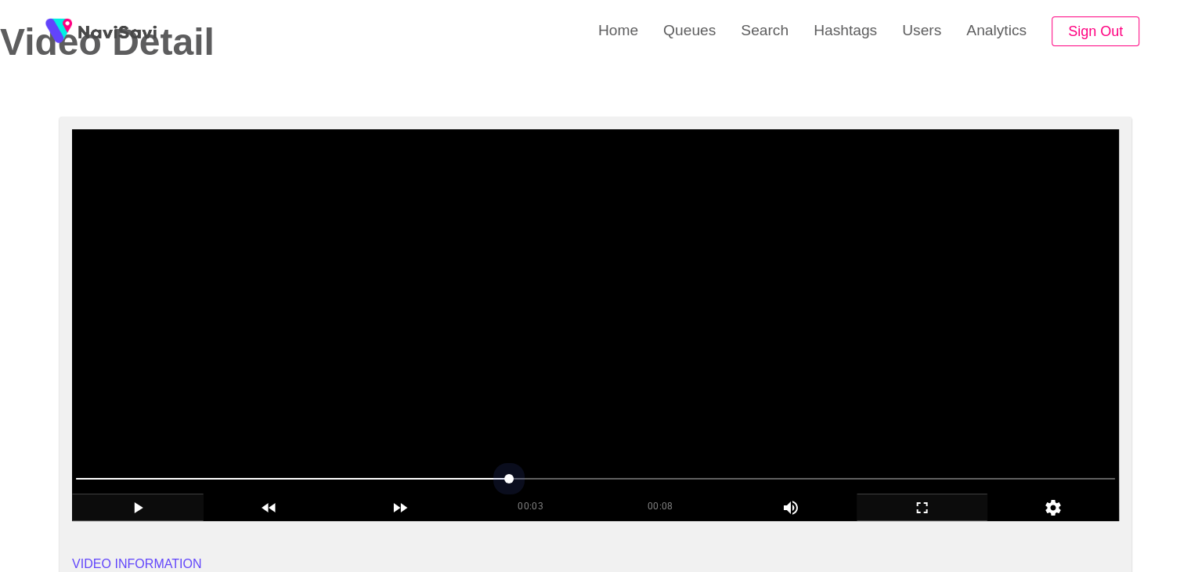
drag, startPoint x: 450, startPoint y: 471, endPoint x: 243, endPoint y: 470, distance: 207.5
click at [243, 470] on span at bounding box center [595, 478] width 1039 height 25
click at [204, 470] on span at bounding box center [595, 478] width 1039 height 25
click at [796, 478] on span at bounding box center [595, 479] width 1039 height 2
drag, startPoint x: 589, startPoint y: 486, endPoint x: 551, endPoint y: 481, distance: 37.9
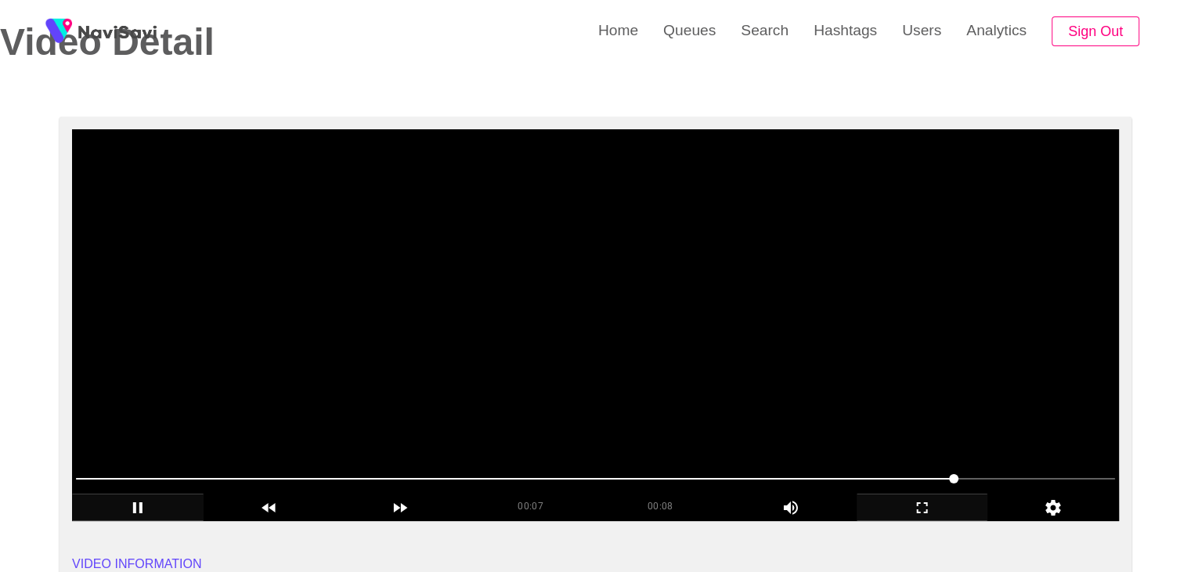
click at [551, 481] on span at bounding box center [595, 478] width 1039 height 25
drag, startPoint x: 170, startPoint y: 483, endPoint x: 143, endPoint y: 486, distance: 27.6
click at [143, 486] on span at bounding box center [595, 478] width 1039 height 25
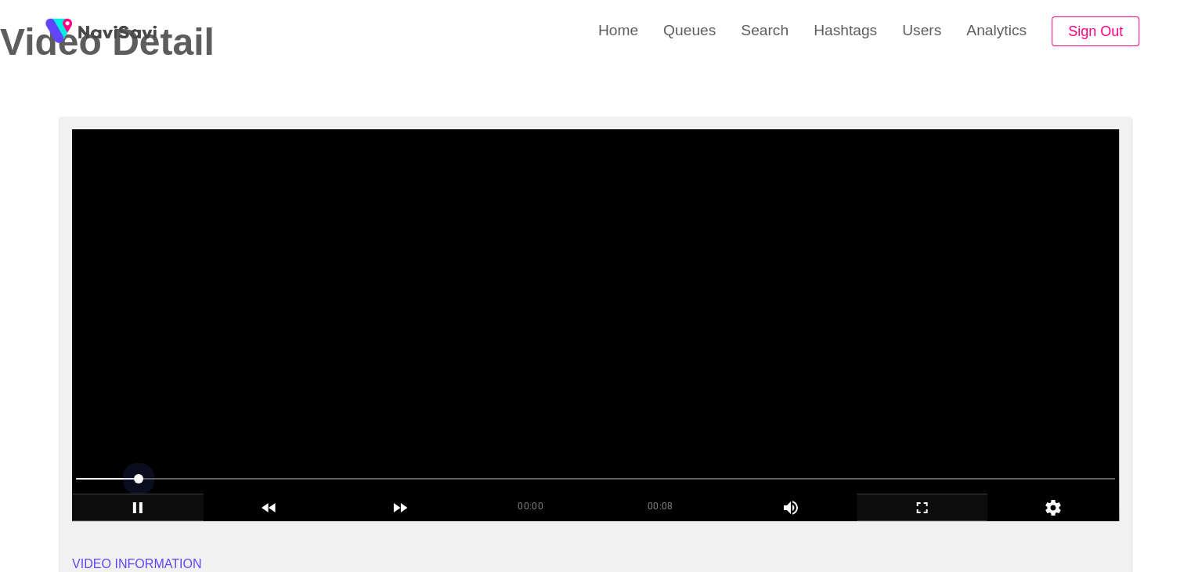
click at [104, 478] on span at bounding box center [107, 479] width 63 height 2
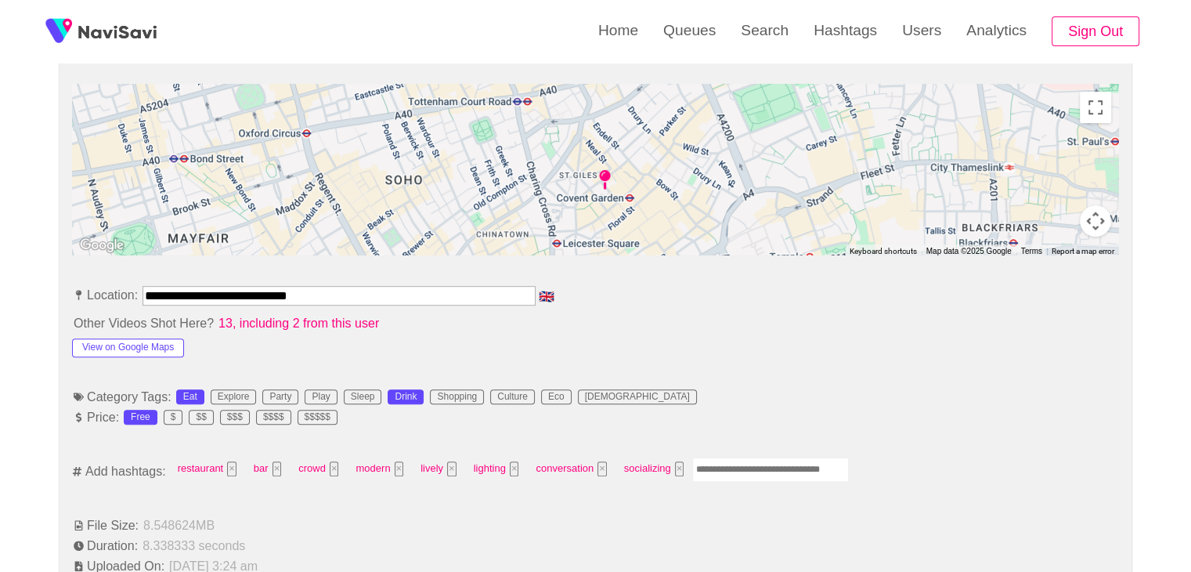
scroll to position [862, 0]
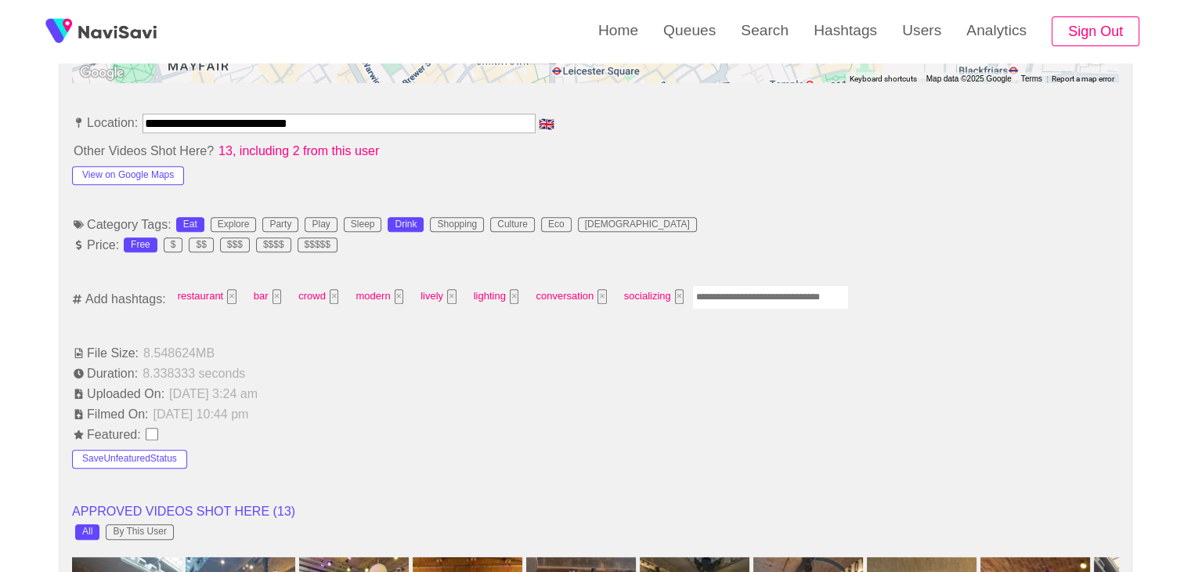
click at [711, 291] on input "Enter tag here and press return" at bounding box center [770, 297] width 157 height 24
type input "****"
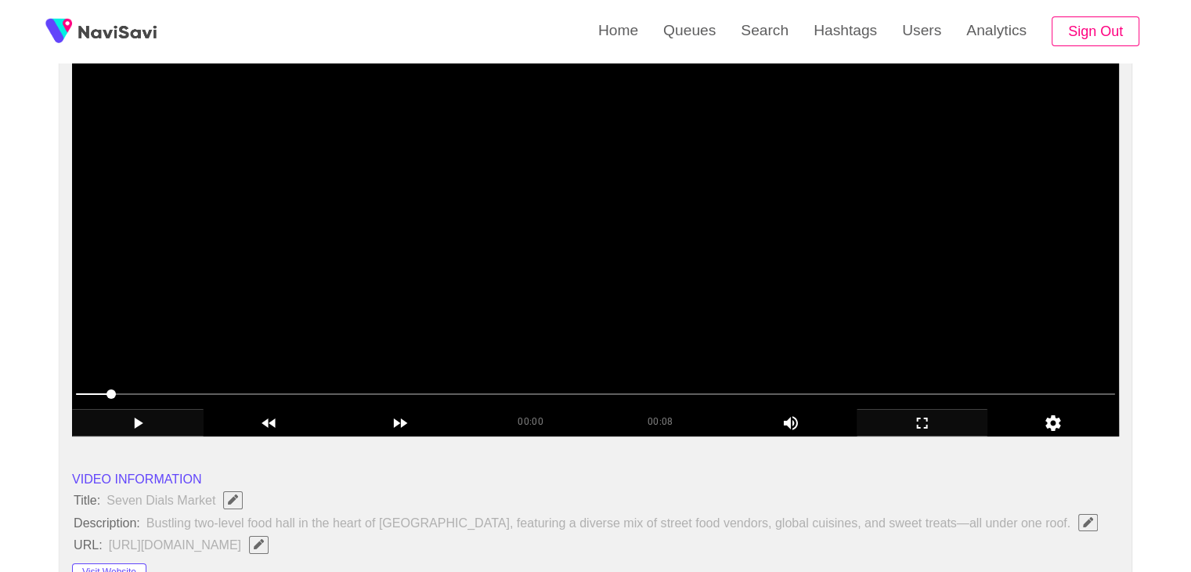
scroll to position [157, 0]
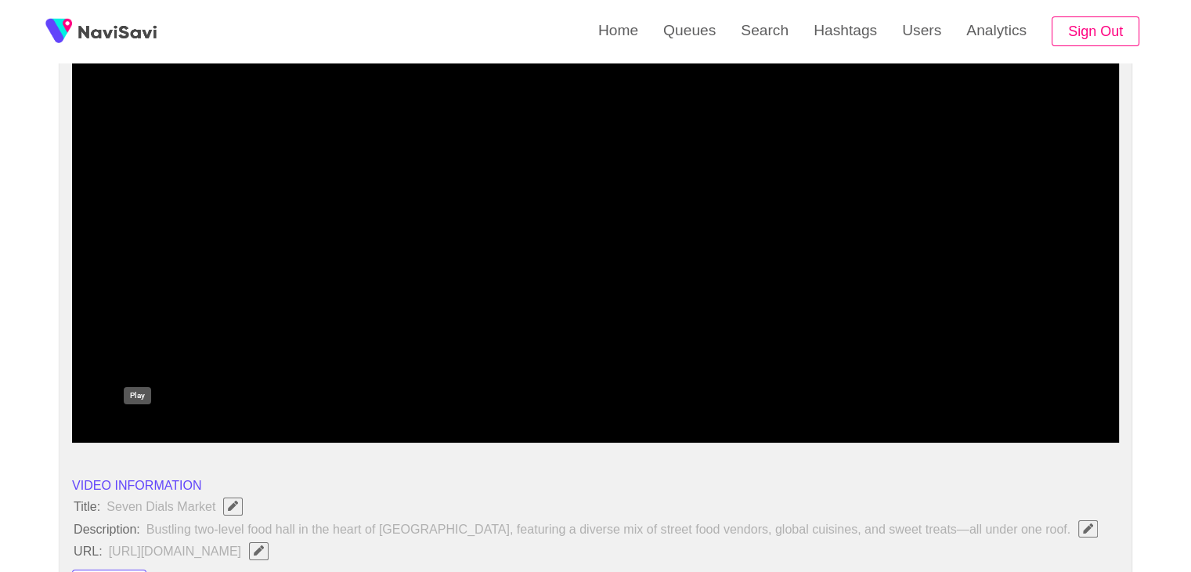
click at [130, 420] on icon "add" at bounding box center [138, 429] width 130 height 19
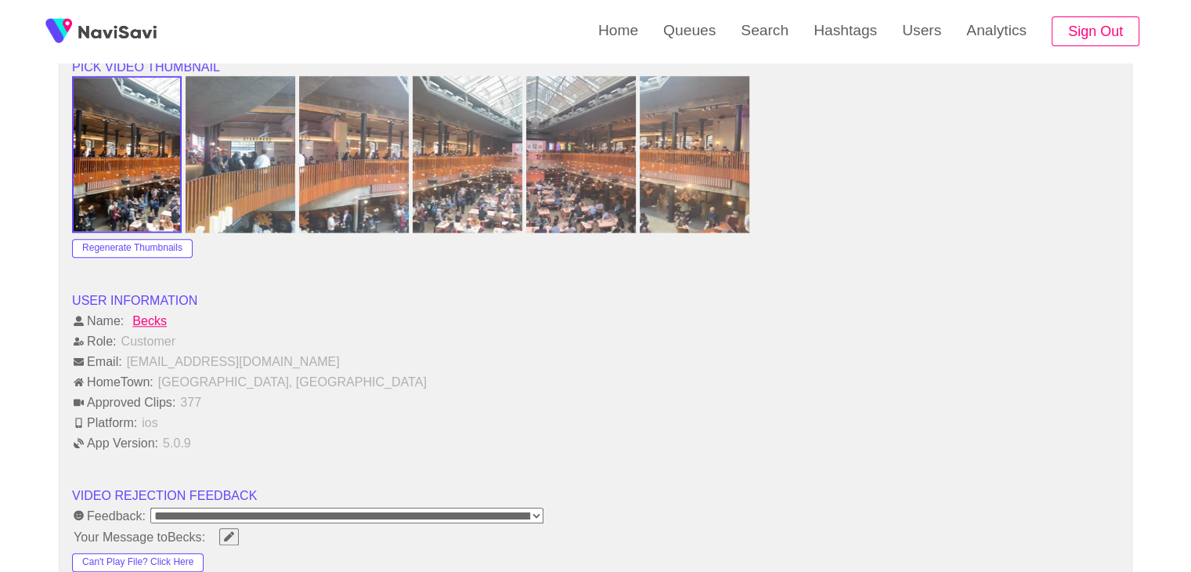
scroll to position [1801, 0]
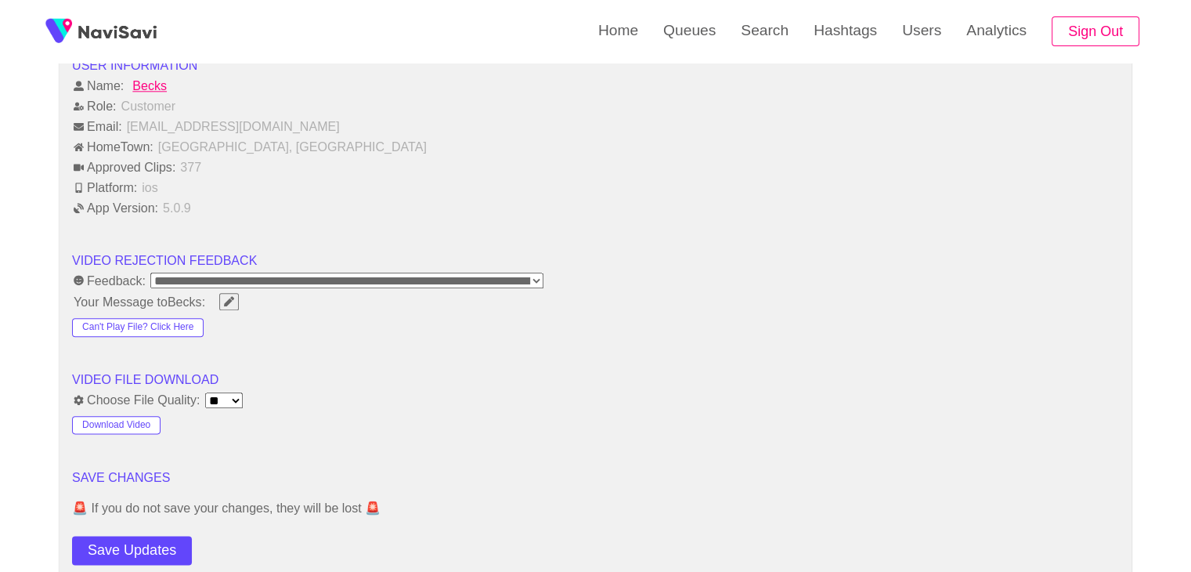
drag, startPoint x: 142, startPoint y: 544, endPoint x: 148, endPoint y: 539, distance: 8.3
click at [143, 544] on button "Save Updates" at bounding box center [132, 550] width 120 height 29
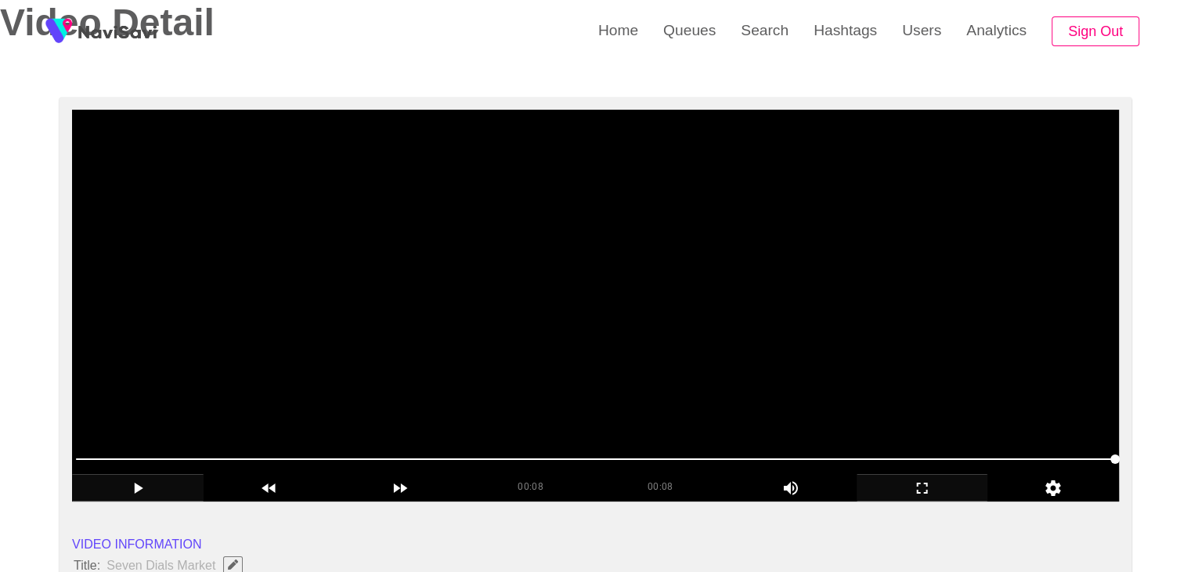
scroll to position [78, 0]
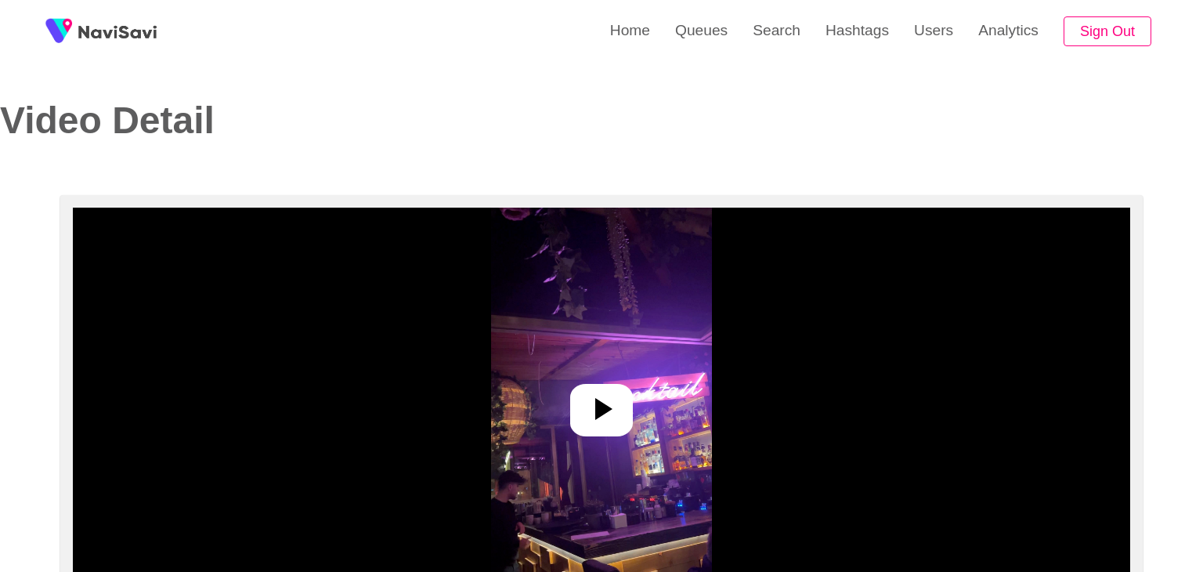
select select "**********"
select select "**"
click at [595, 405] on icon at bounding box center [597, 409] width 17 height 22
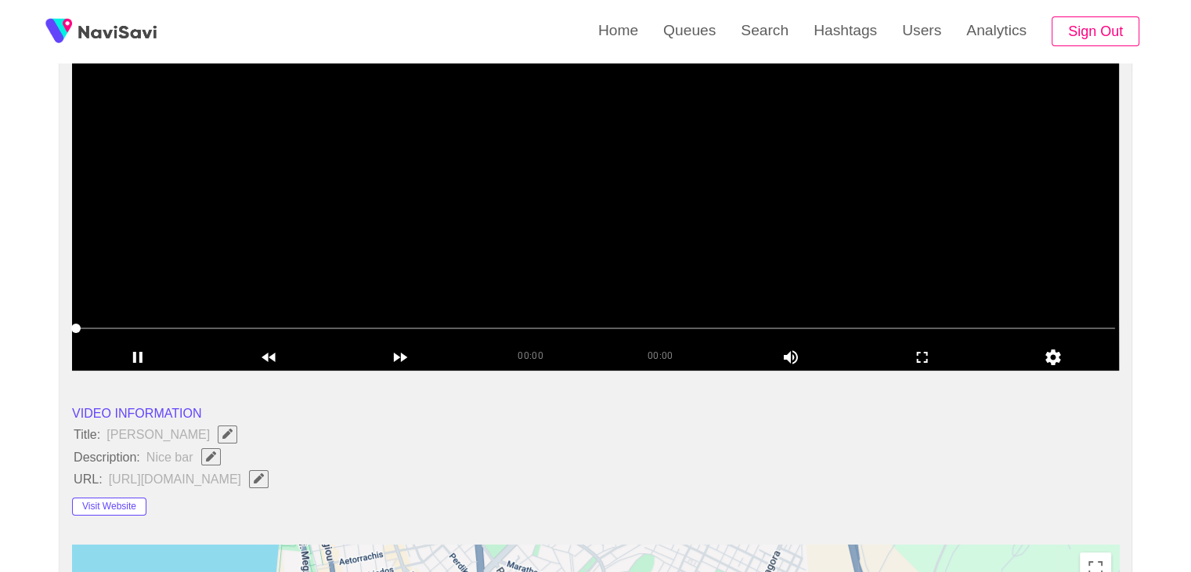
scroll to position [235, 0]
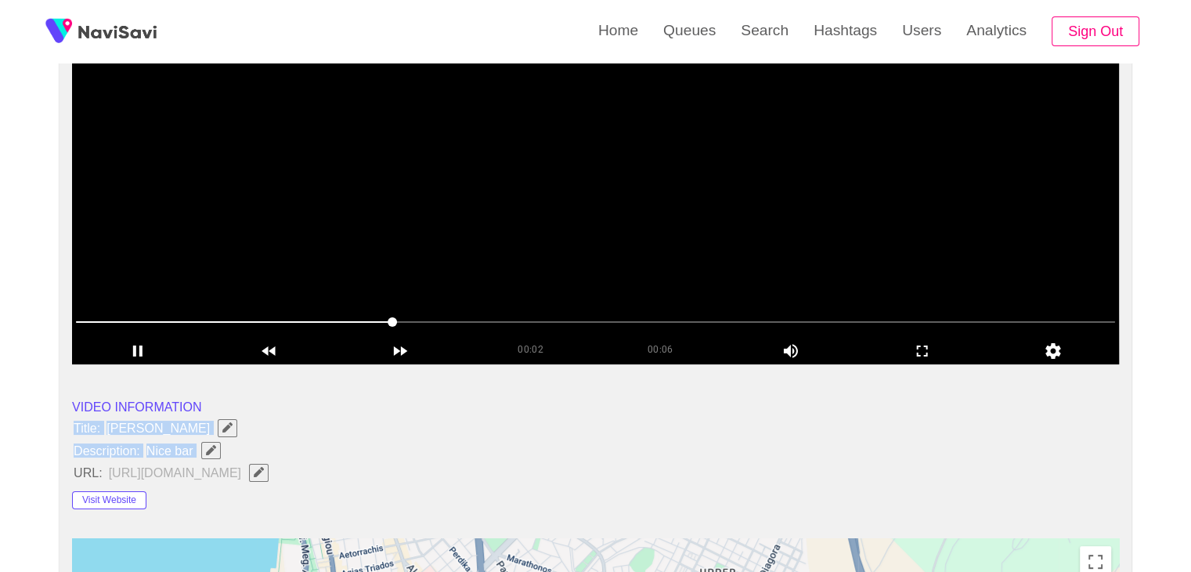
drag, startPoint x: 74, startPoint y: 421, endPoint x: 206, endPoint y: 446, distance: 134.6
copy ul "Title: Maya Bar Description: Nice bar"
click at [212, 450] on icon "Edit Field" at bounding box center [211, 450] width 10 height 10
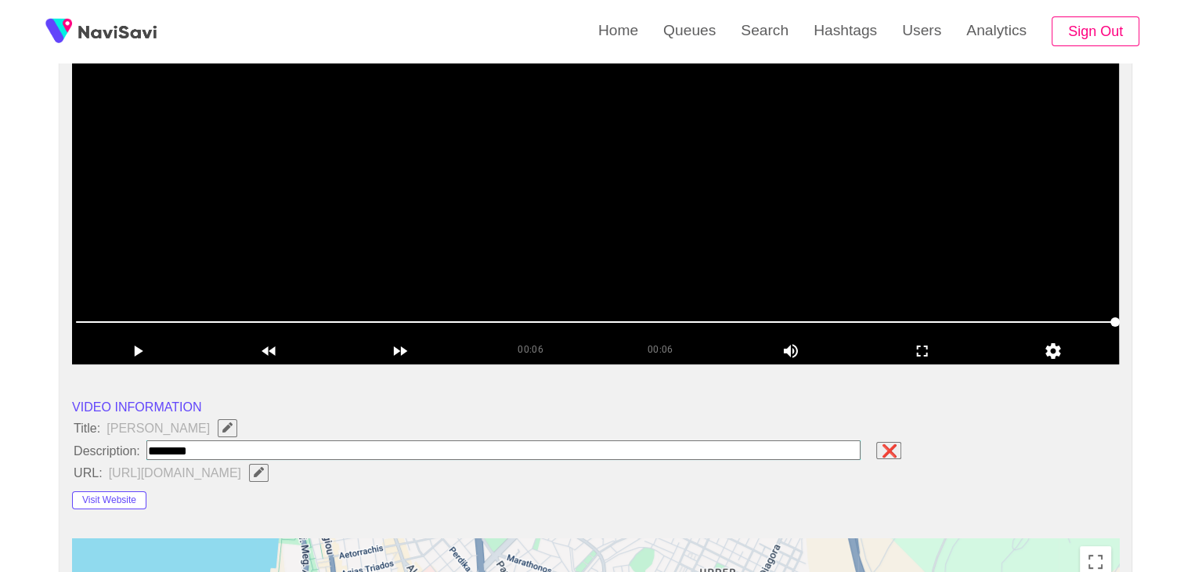
type input "**********"
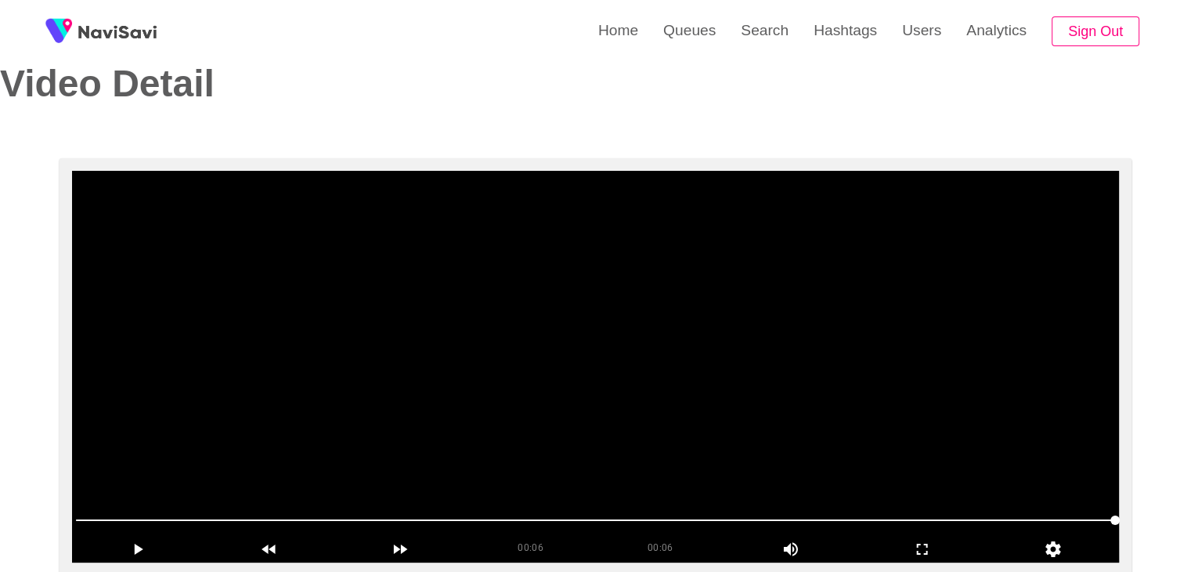
scroll to position [0, 0]
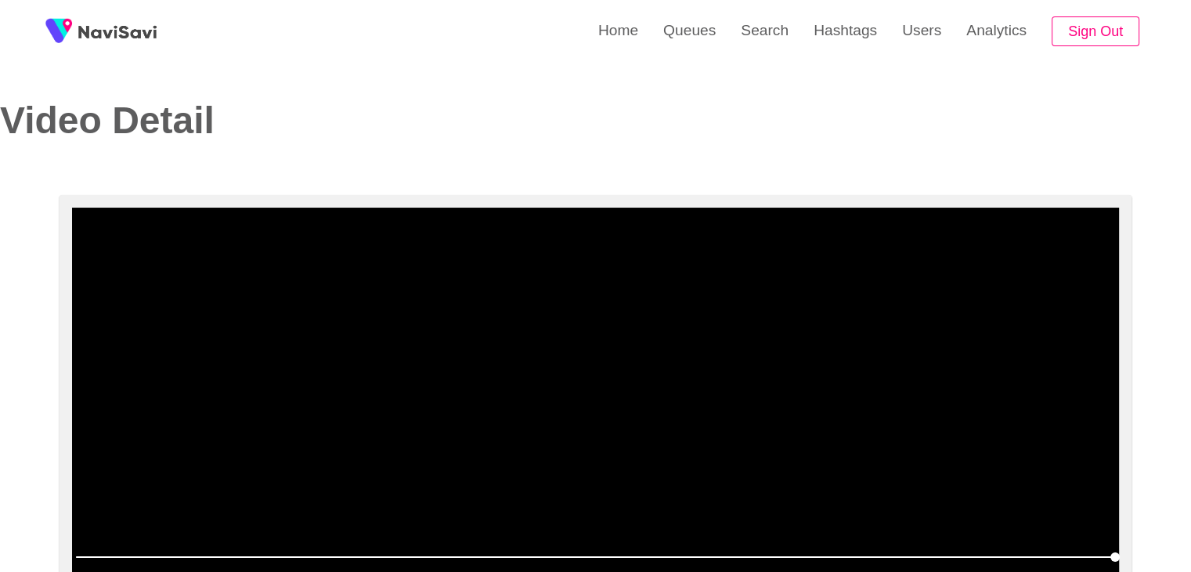
click at [512, 405] on video at bounding box center [595, 404] width 1047 height 392
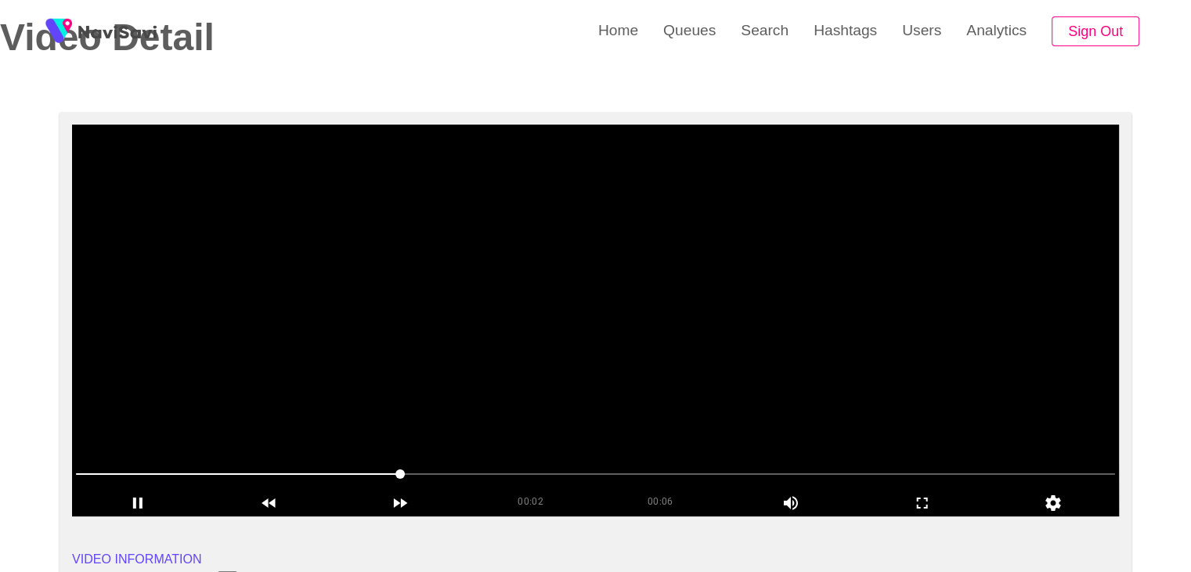
scroll to position [78, 0]
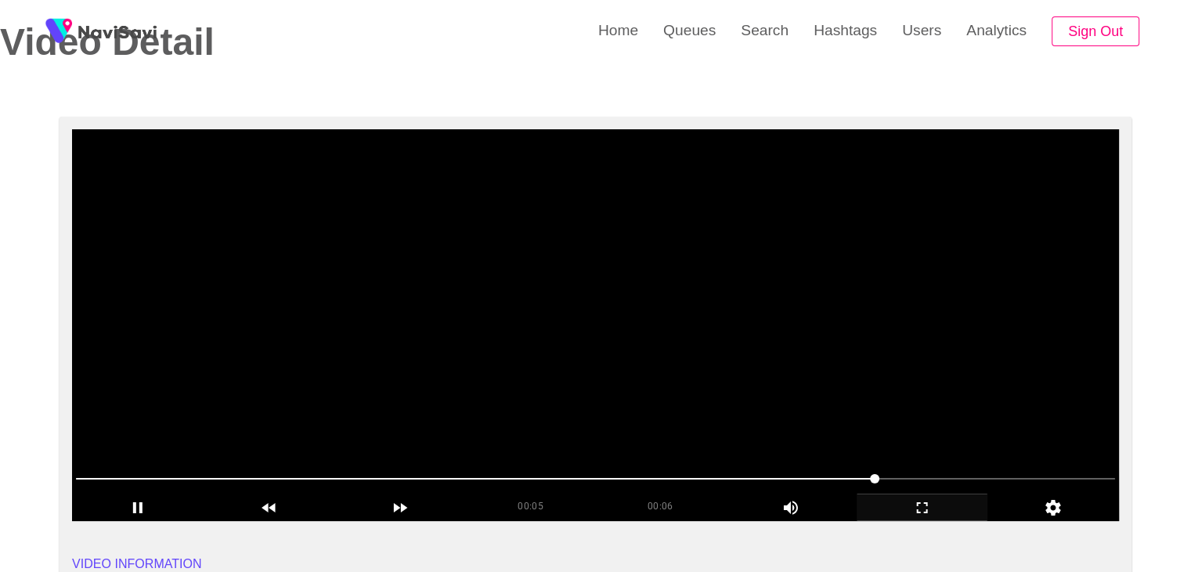
click at [930, 518] on div "add" at bounding box center [923, 506] width 132 height 27
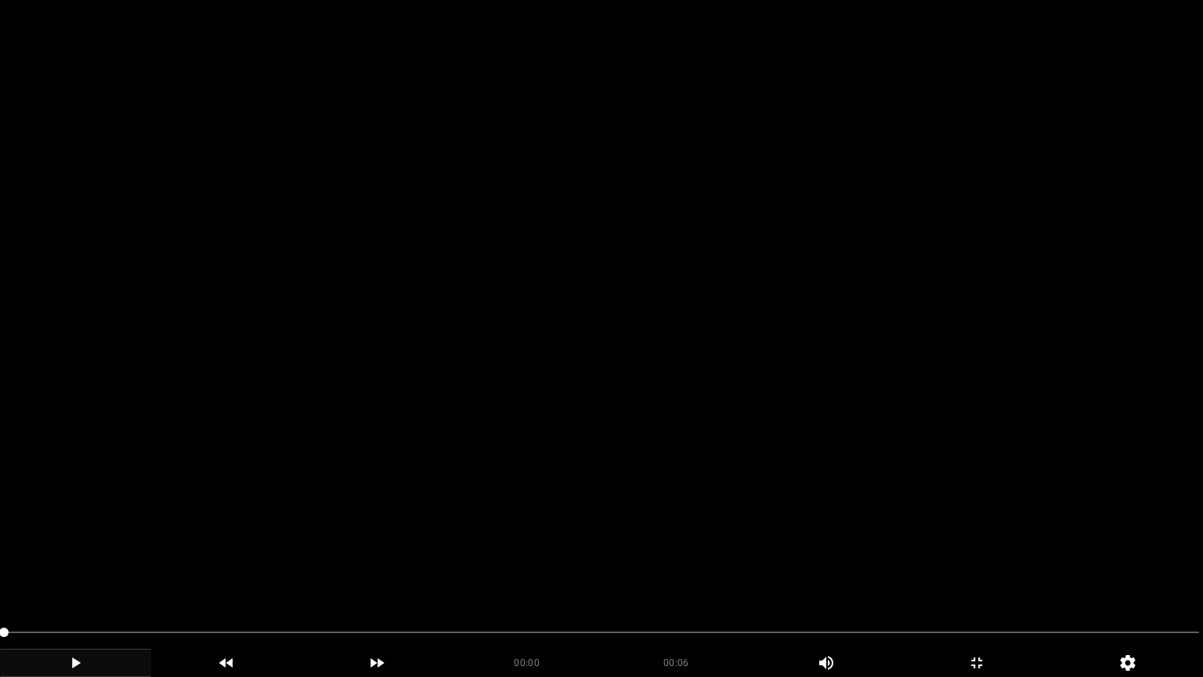
click at [101, 571] on icon "add" at bounding box center [76, 662] width 150 height 19
click at [87, 571] on icon "add" at bounding box center [76, 662] width 150 height 19
click at [88, 571] on icon "add" at bounding box center [76, 662] width 150 height 19
click at [89, 571] on icon "add" at bounding box center [76, 662] width 150 height 19
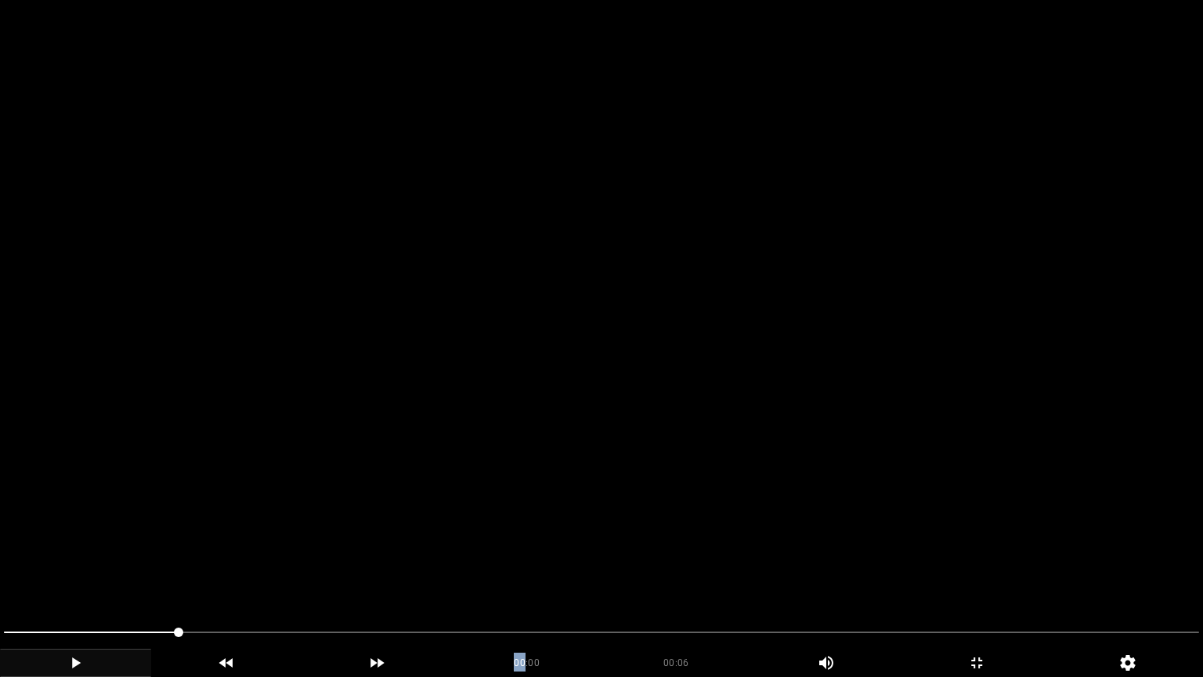
click at [89, 571] on icon "add" at bounding box center [76, 662] width 150 height 19
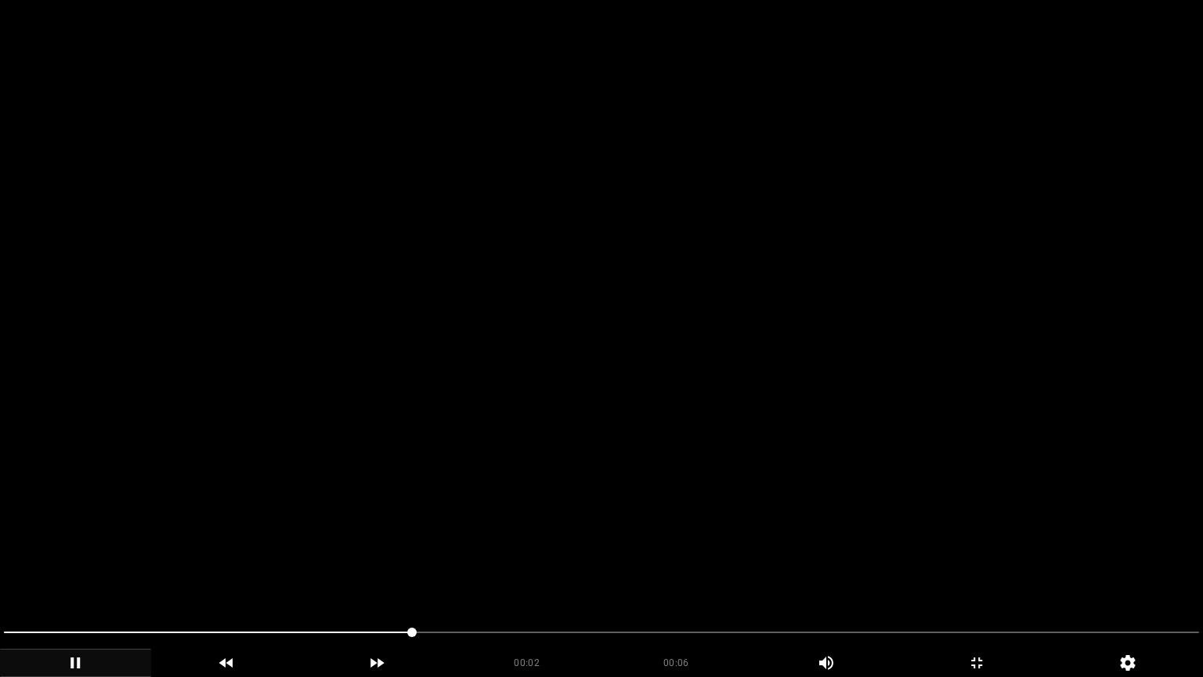
click at [89, 571] on icon "add" at bounding box center [76, 662] width 150 height 19
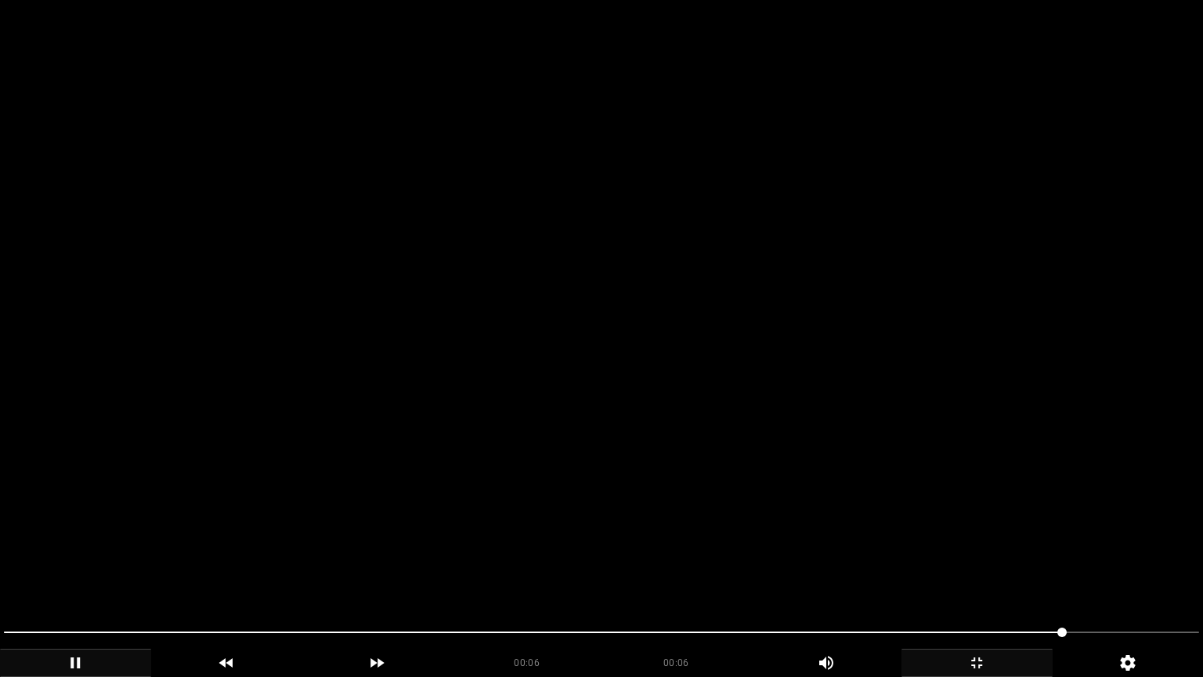
click at [986, 571] on icon "add" at bounding box center [977, 662] width 150 height 19
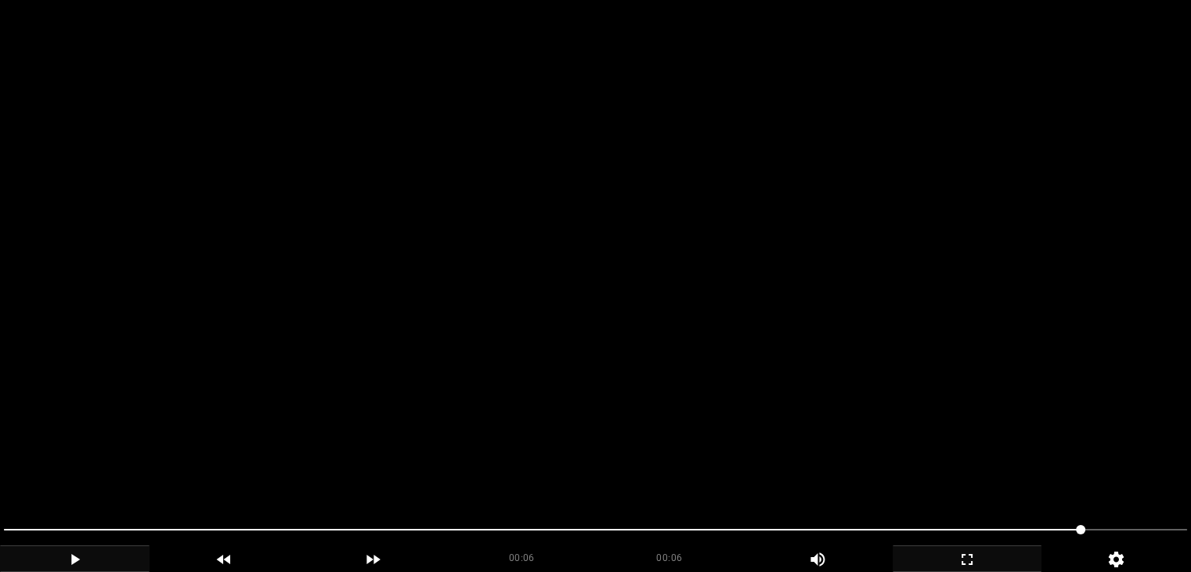
scroll to position [470, 0]
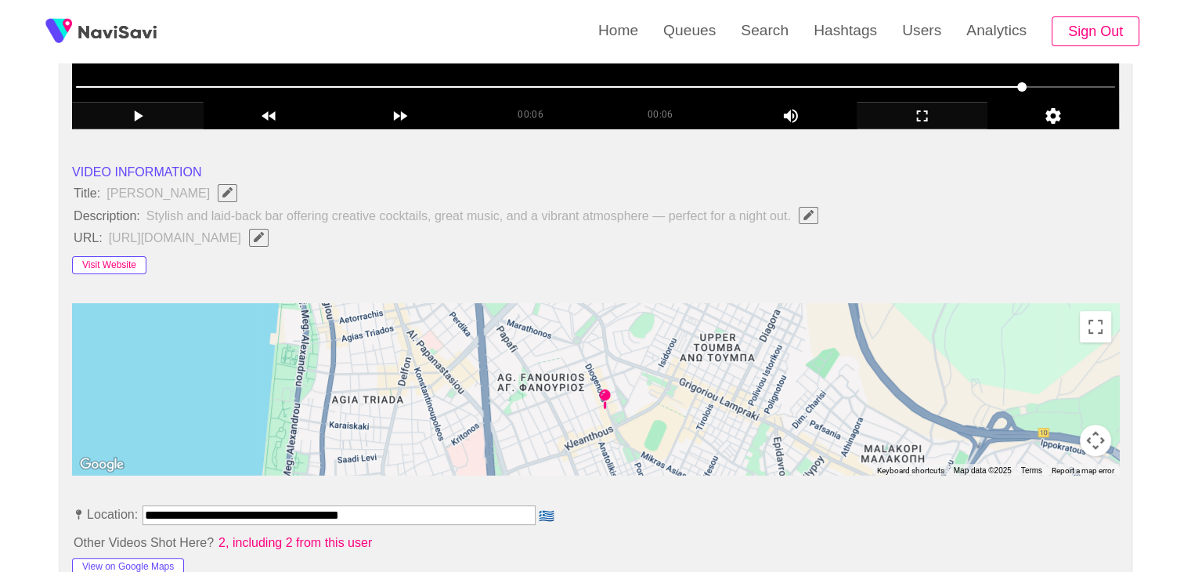
click at [125, 269] on button "Visit Website" at bounding box center [109, 265] width 74 height 19
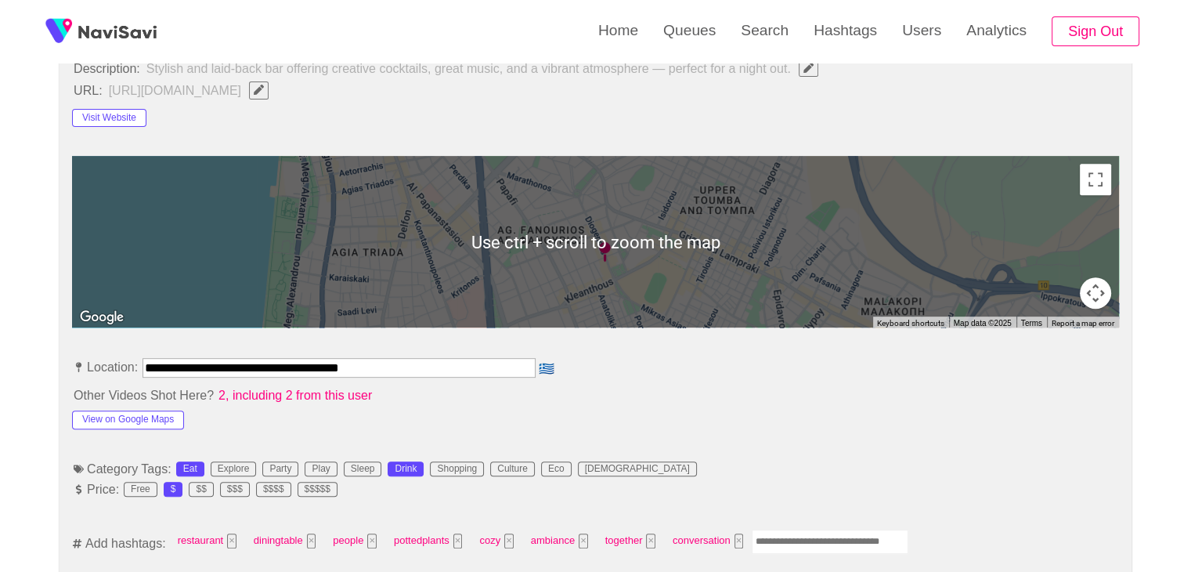
scroll to position [627, 0]
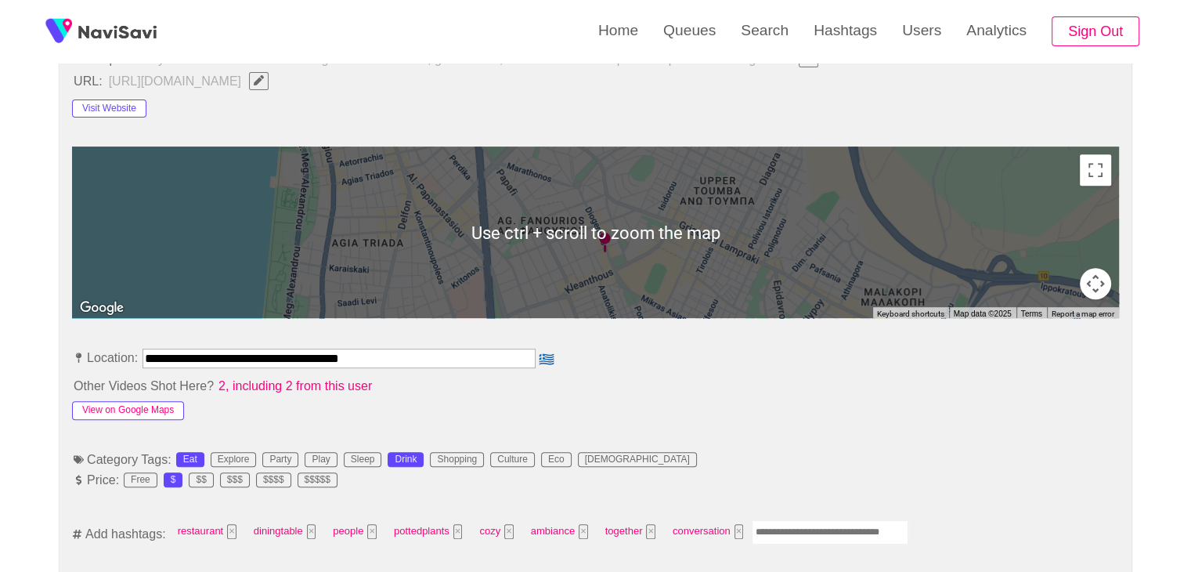
click at [169, 406] on button "View on Google Maps" at bounding box center [128, 410] width 112 height 19
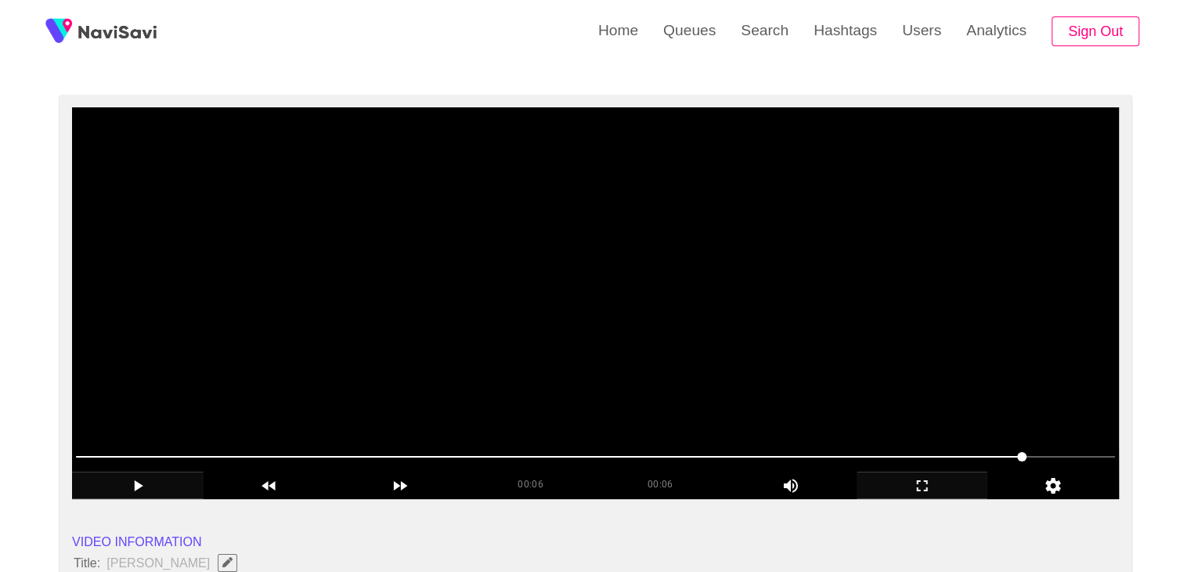
scroll to position [78, 0]
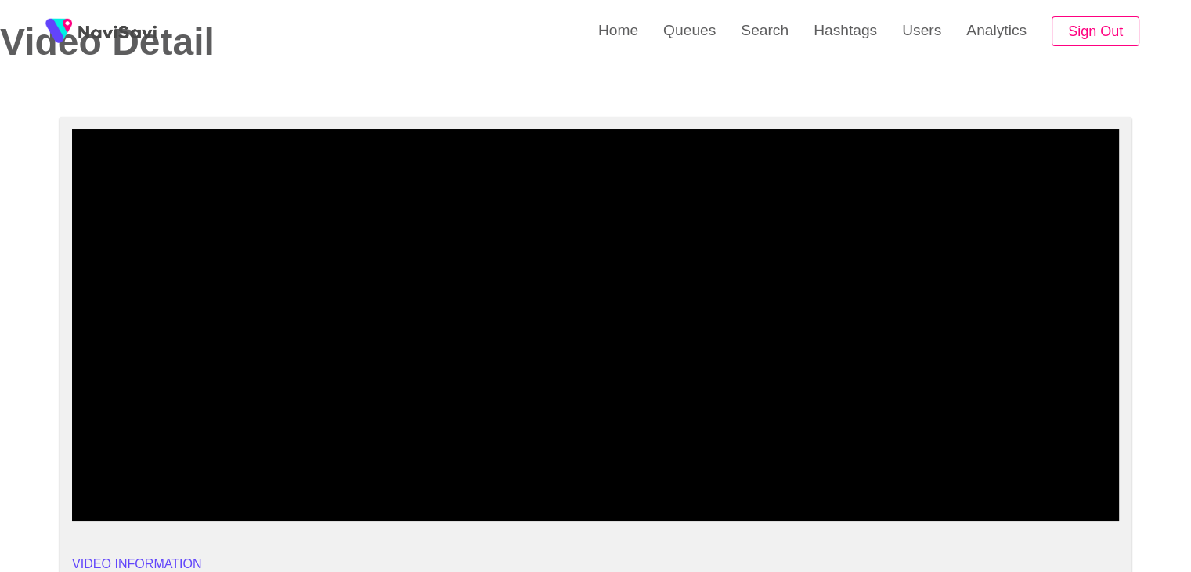
click at [526, 472] on span at bounding box center [595, 478] width 1039 height 25
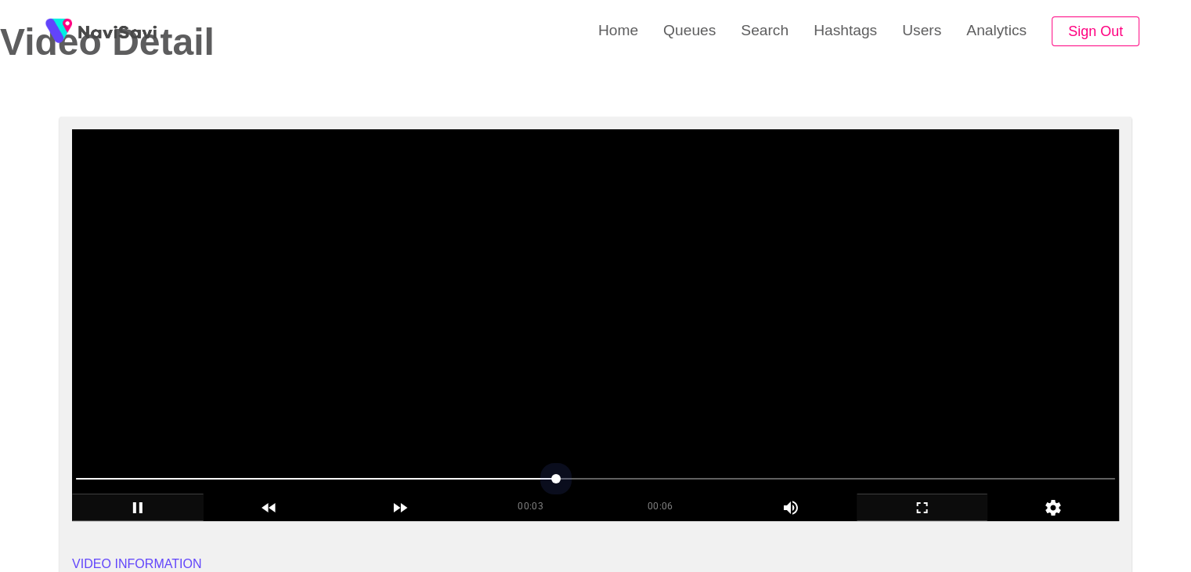
drag, startPoint x: 522, startPoint y: 472, endPoint x: 238, endPoint y: 457, distance: 283.9
click at [267, 455] on section "00:03 00:06 Picture In Picture 1 Error: Failed to load Video" at bounding box center [595, 325] width 1047 height 392
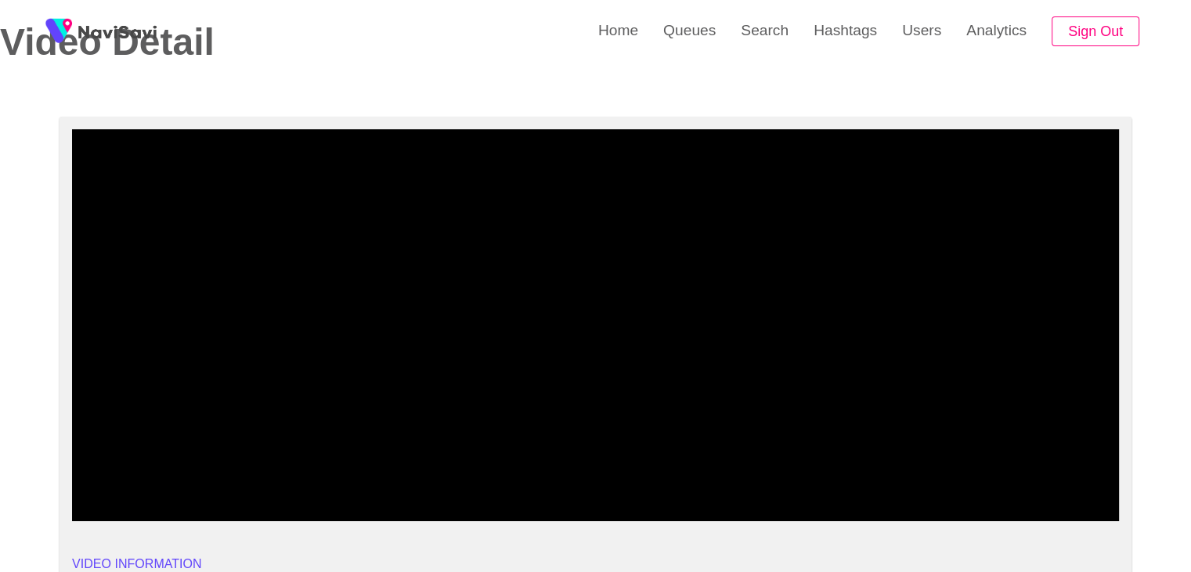
click at [92, 478] on span at bounding box center [102, 479] width 52 height 2
click at [141, 494] on div "add" at bounding box center [138, 506] width 132 height 27
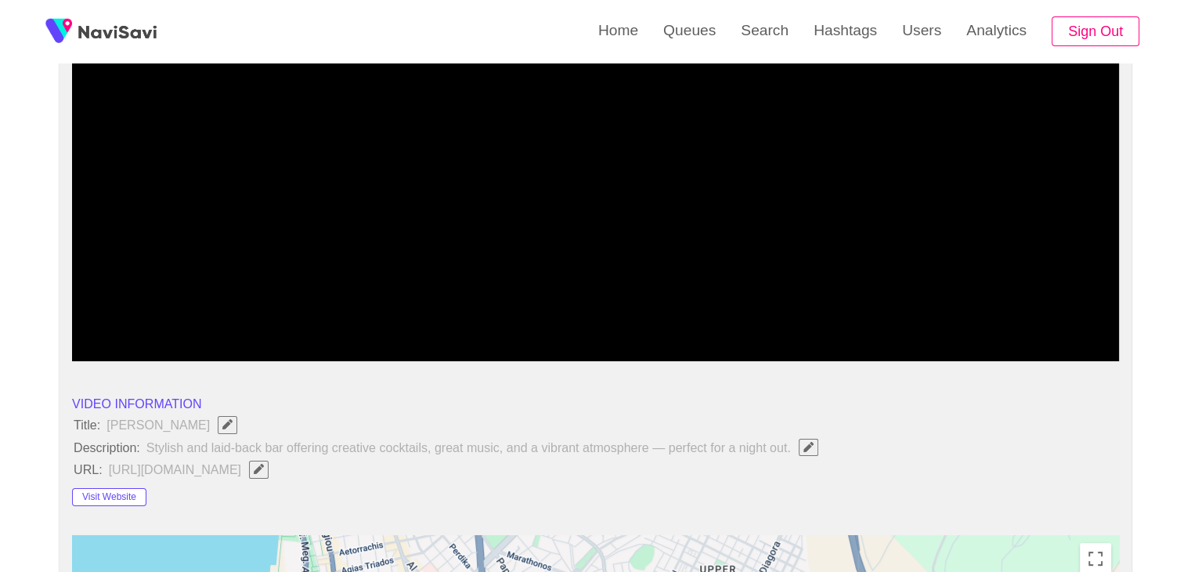
scroll to position [235, 0]
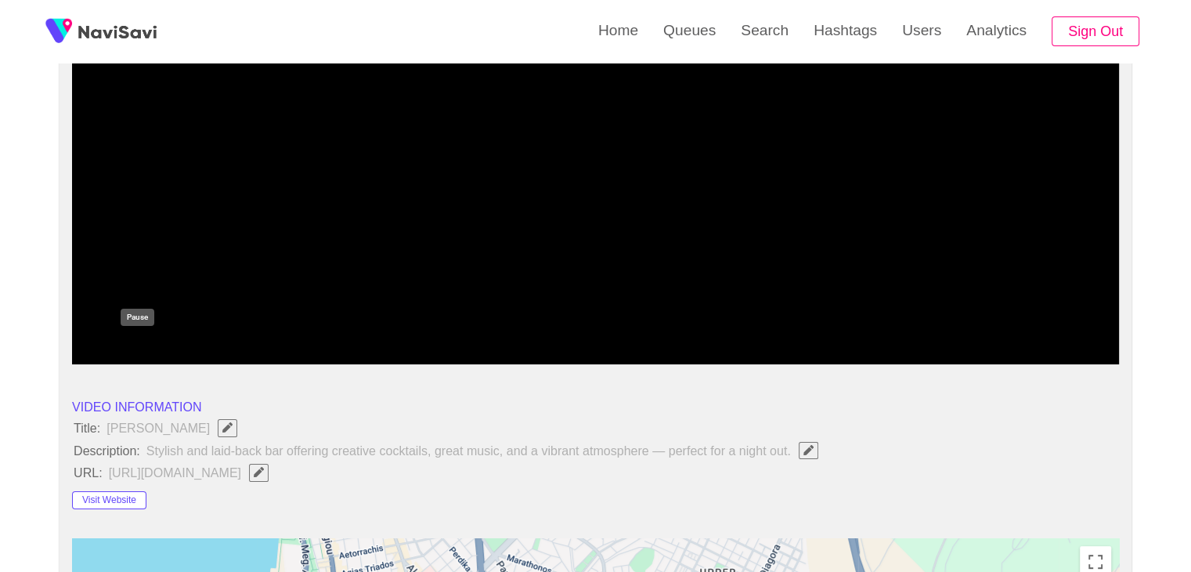
click at [137, 356] on icon "add" at bounding box center [138, 350] width 130 height 19
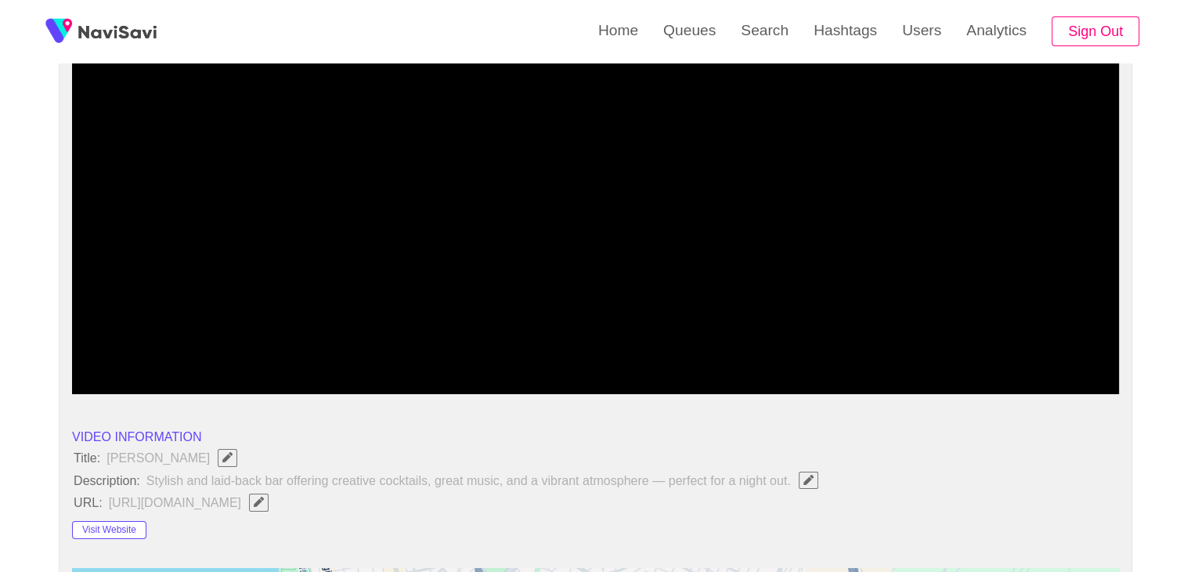
scroll to position [157, 0]
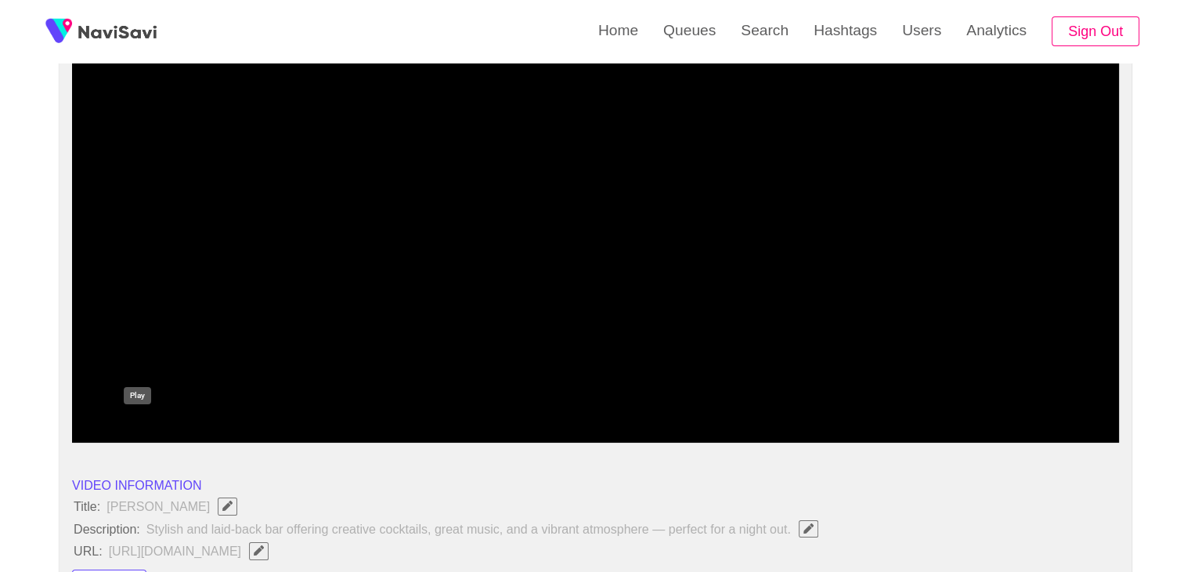
click at [131, 435] on icon "add" at bounding box center [138, 429] width 130 height 19
click at [144, 427] on icon "add" at bounding box center [138, 429] width 130 height 19
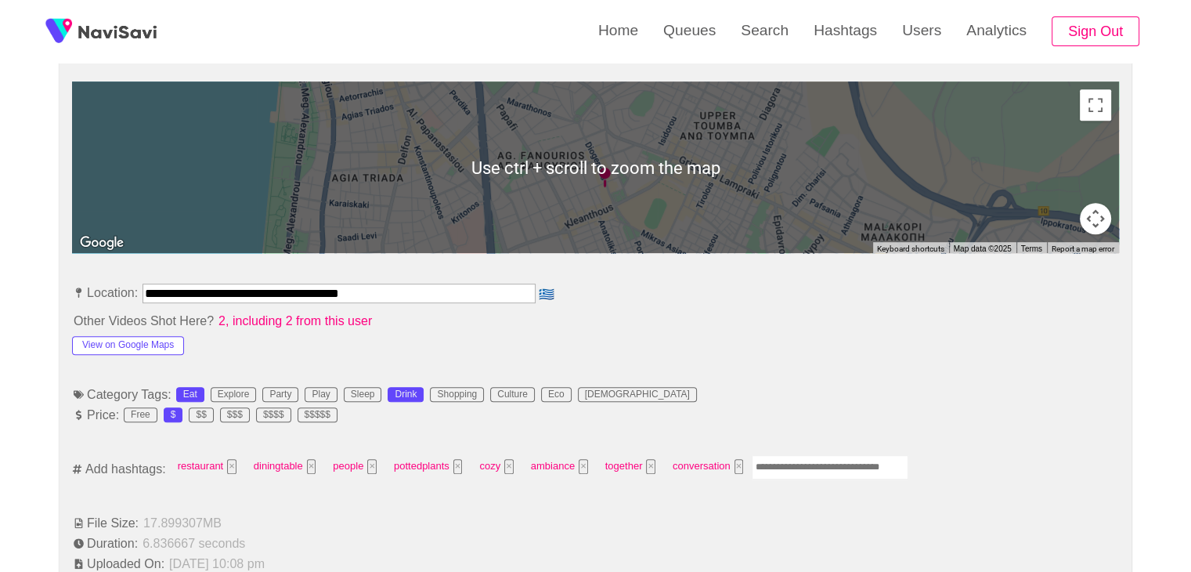
scroll to position [705, 0]
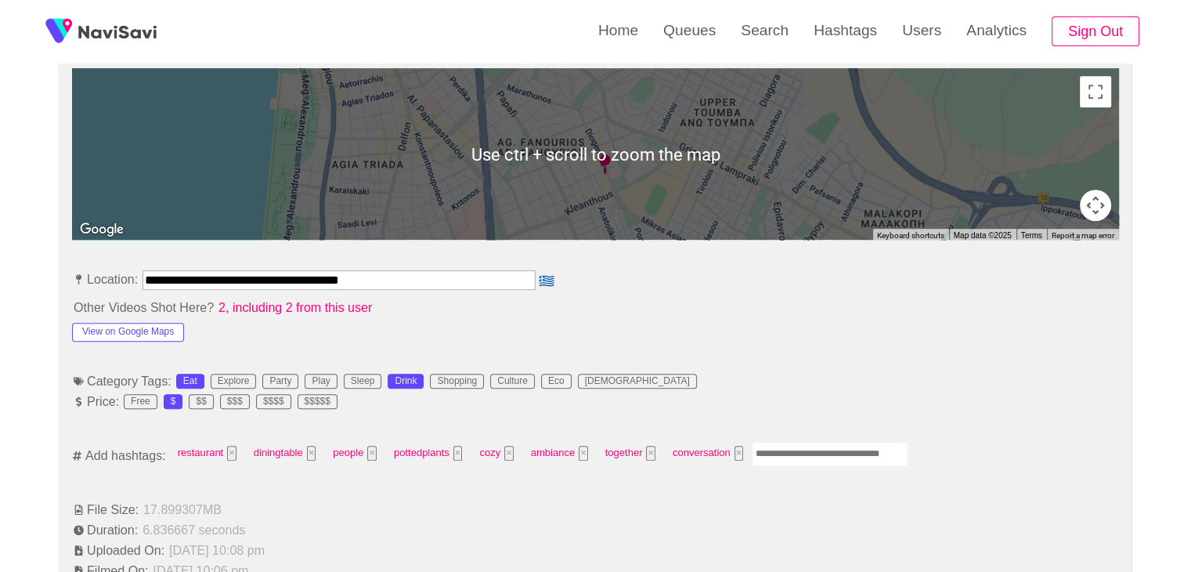
click at [794, 449] on input "Enter tag here and press return" at bounding box center [830, 454] width 157 height 24
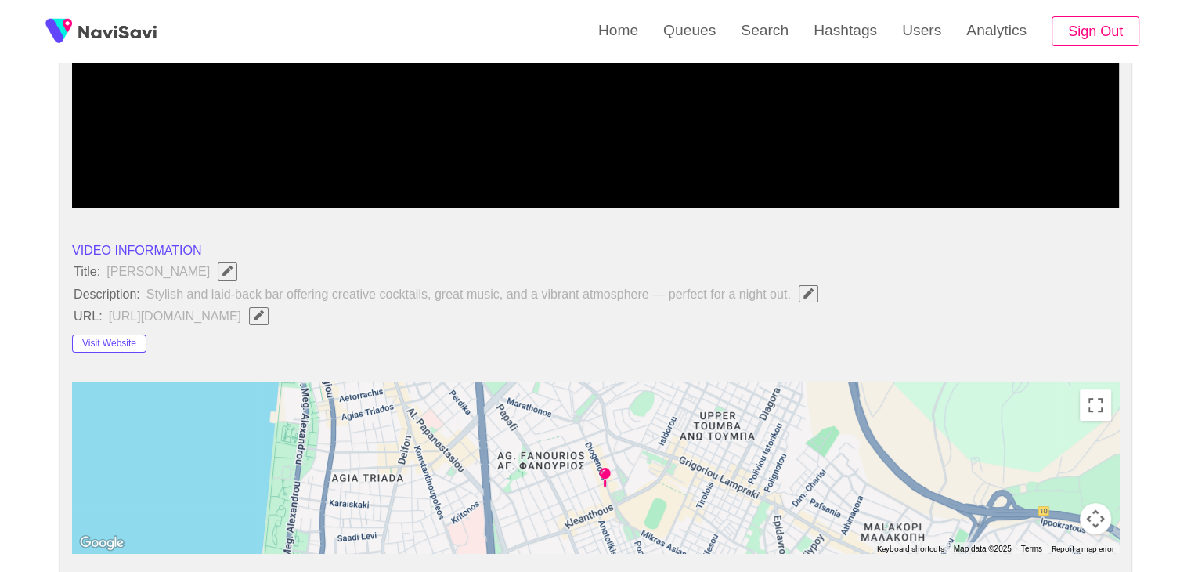
scroll to position [627, 0]
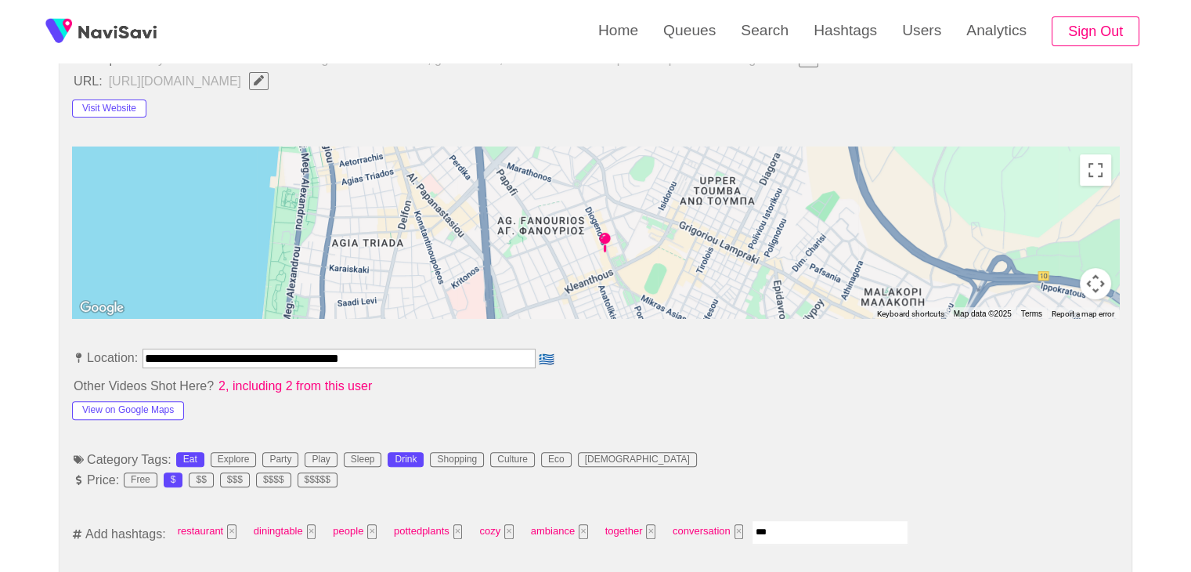
type input "****"
type input "***"
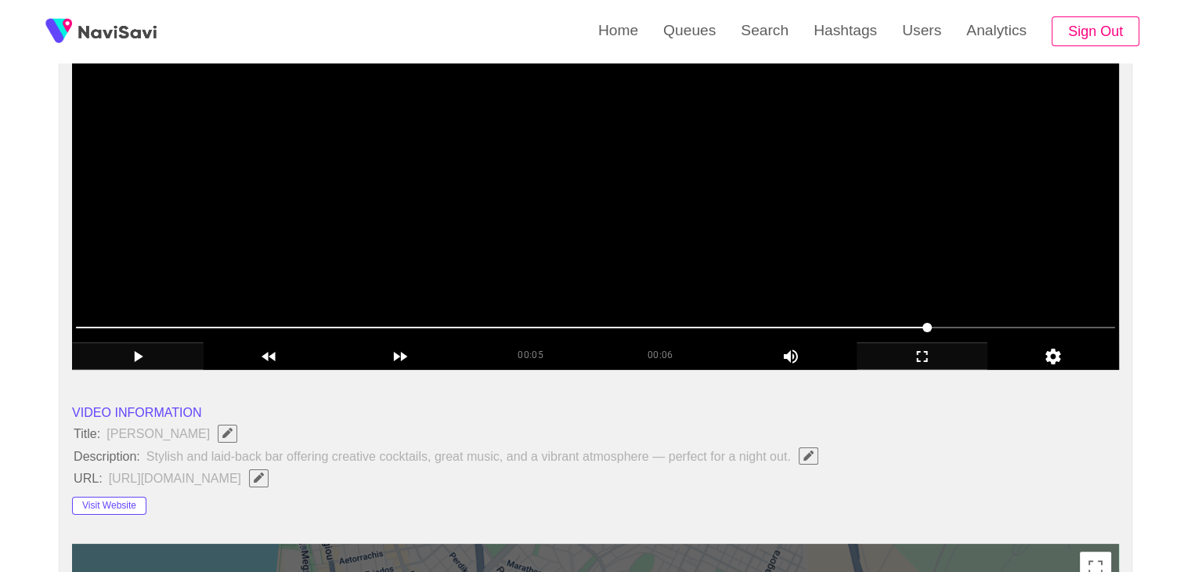
scroll to position [235, 0]
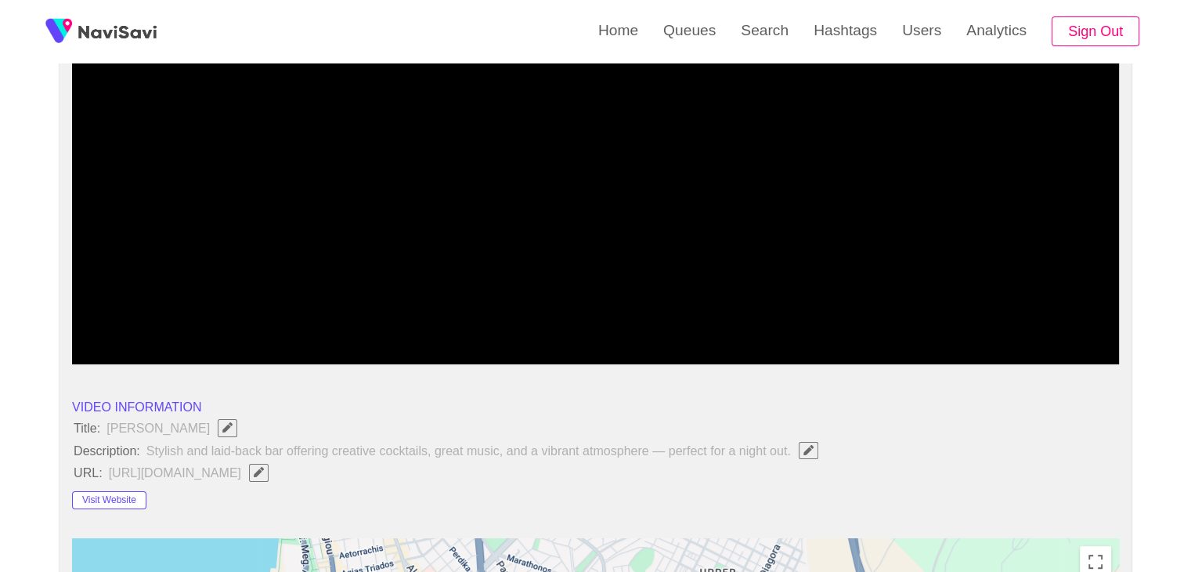
click at [853, 320] on span at bounding box center [595, 321] width 1039 height 25
click at [680, 317] on span at bounding box center [595, 321] width 1039 height 25
drag, startPoint x: 589, startPoint y: 314, endPoint x: 575, endPoint y: 315, distance: 14.1
click at [575, 315] on span at bounding box center [595, 321] width 1039 height 25
drag, startPoint x: 531, startPoint y: 315, endPoint x: 523, endPoint y: 316, distance: 8.0
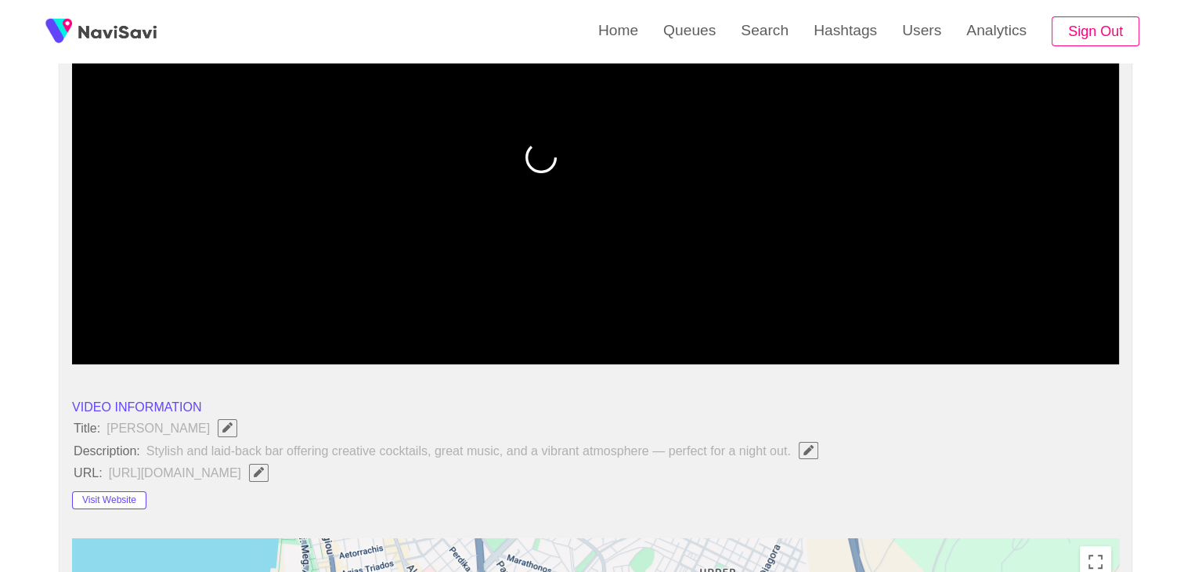
click at [523, 316] on span at bounding box center [595, 321] width 1039 height 25
click at [438, 320] on span at bounding box center [595, 321] width 1039 height 25
drag, startPoint x: 413, startPoint y: 320, endPoint x: 395, endPoint y: 323, distance: 18.3
click at [395, 323] on span at bounding box center [595, 321] width 1039 height 25
drag, startPoint x: 395, startPoint y: 323, endPoint x: 330, endPoint y: 327, distance: 65.1
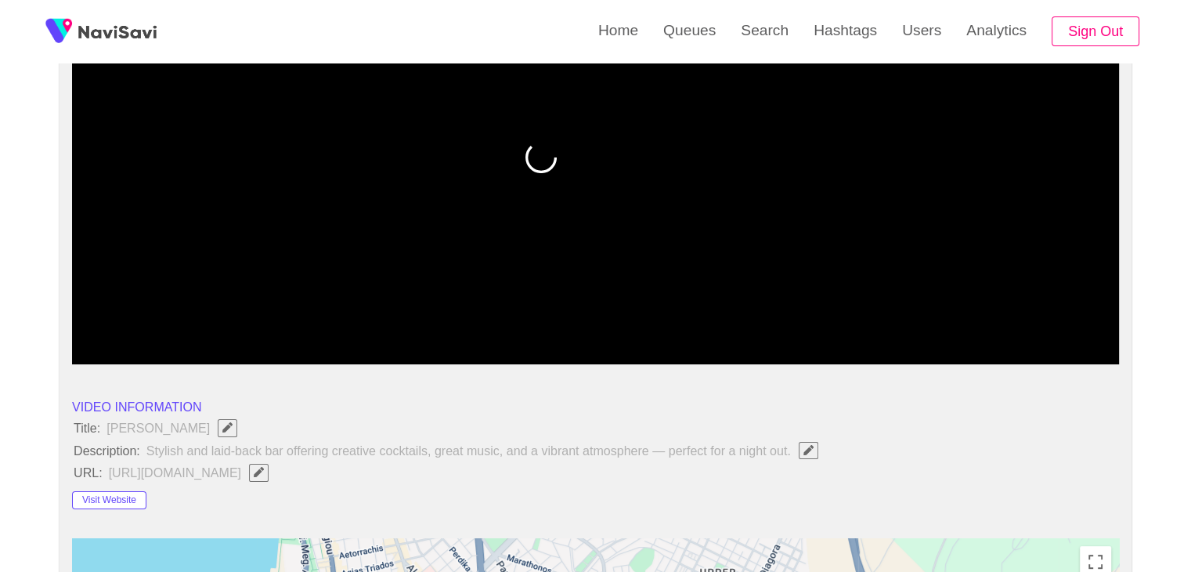
click at [330, 327] on span at bounding box center [595, 321] width 1039 height 25
drag, startPoint x: 330, startPoint y: 327, endPoint x: 273, endPoint y: 316, distance: 58.2
click at [273, 316] on span at bounding box center [595, 321] width 1039 height 25
drag, startPoint x: 182, startPoint y: 320, endPoint x: 154, endPoint y: 320, distance: 28.2
click at [154, 321] on span at bounding box center [174, 322] width 197 height 2
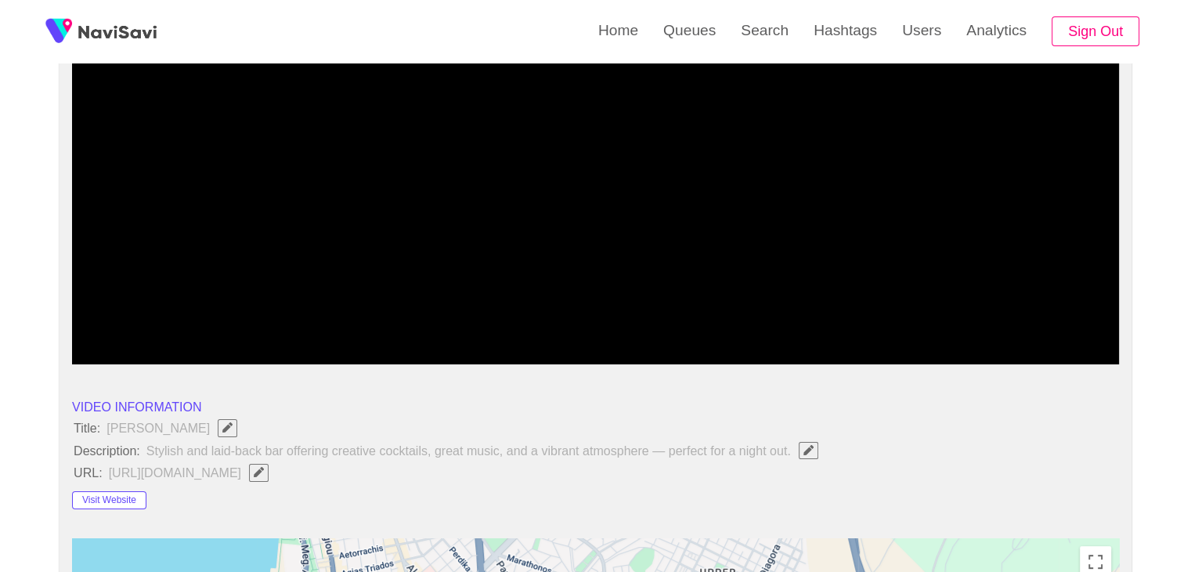
click at [98, 326] on span at bounding box center [595, 321] width 1039 height 25
click at [92, 323] on span at bounding box center [96, 321] width 9 height 9
click at [160, 345] on icon "add" at bounding box center [138, 350] width 130 height 19
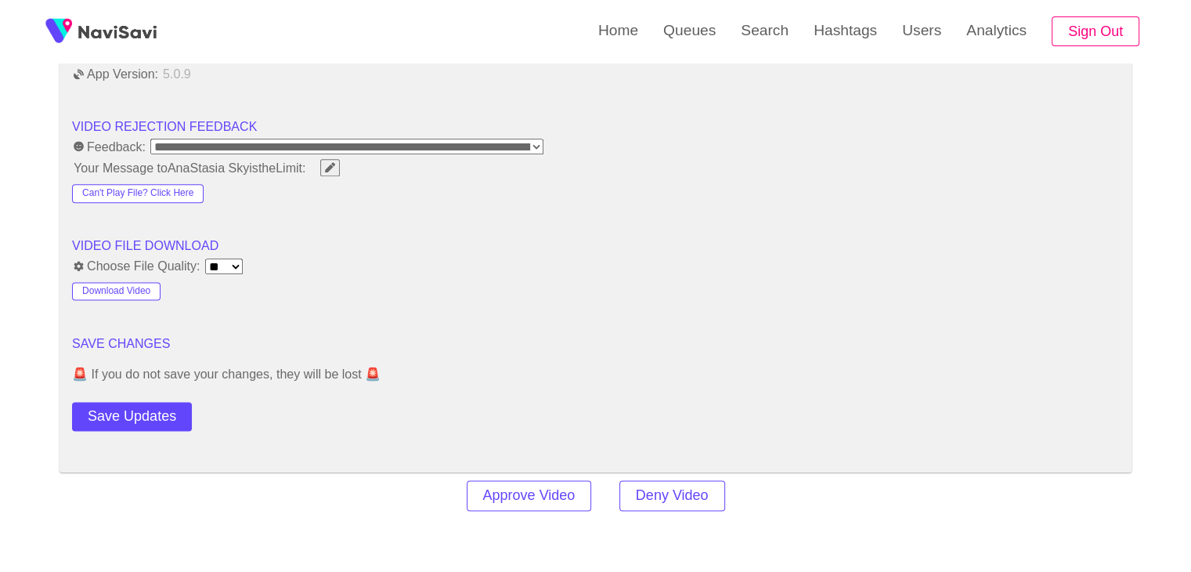
scroll to position [1958, 0]
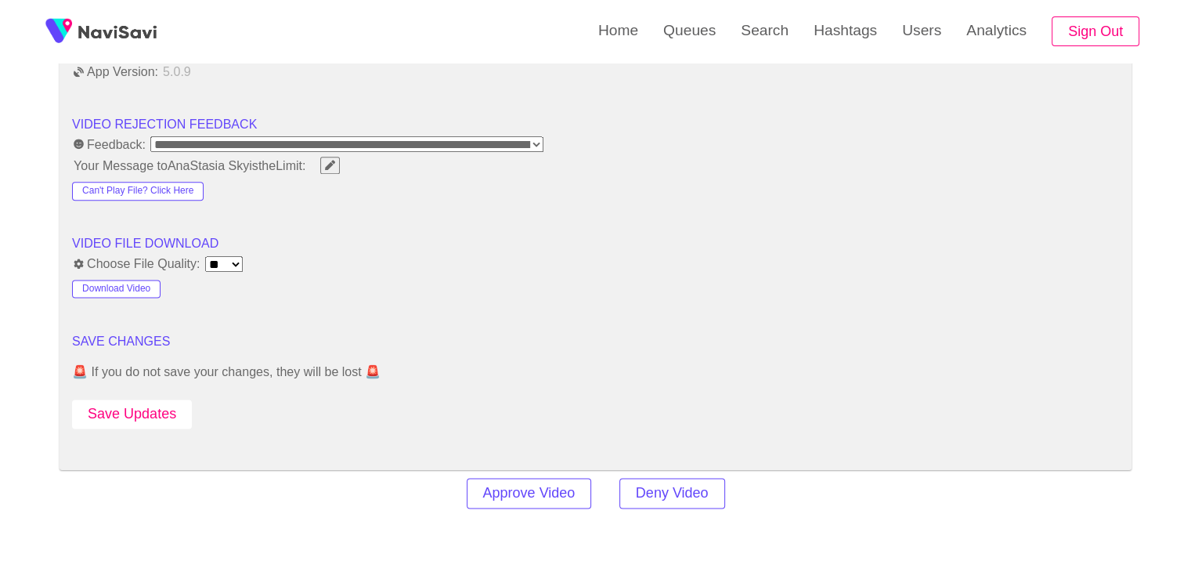
click at [154, 417] on button "Save Updates" at bounding box center [132, 413] width 120 height 29
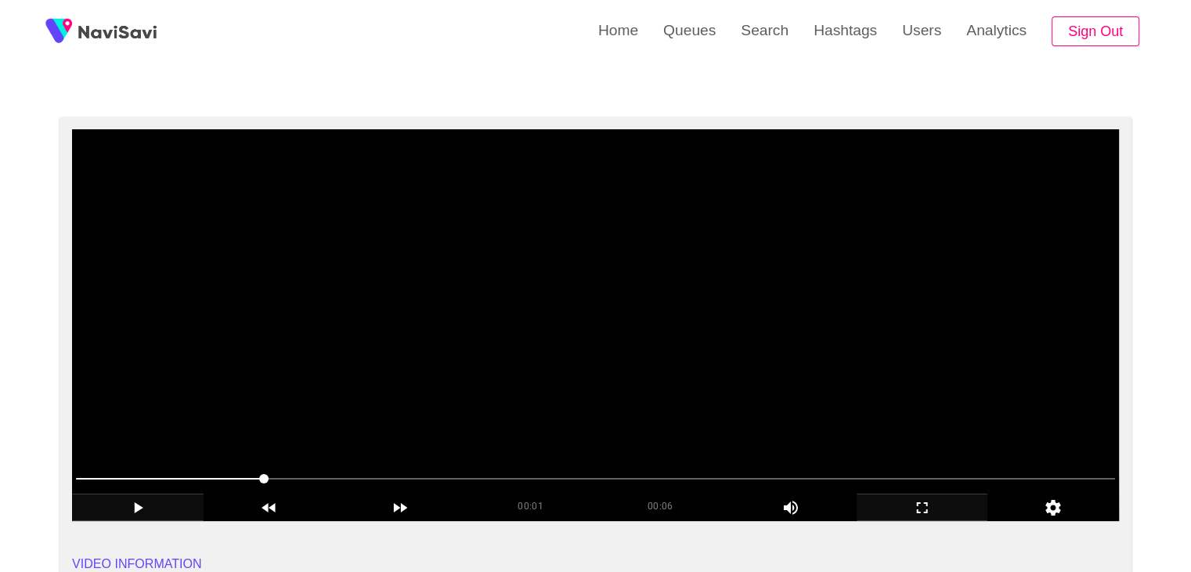
scroll to position [78, 0]
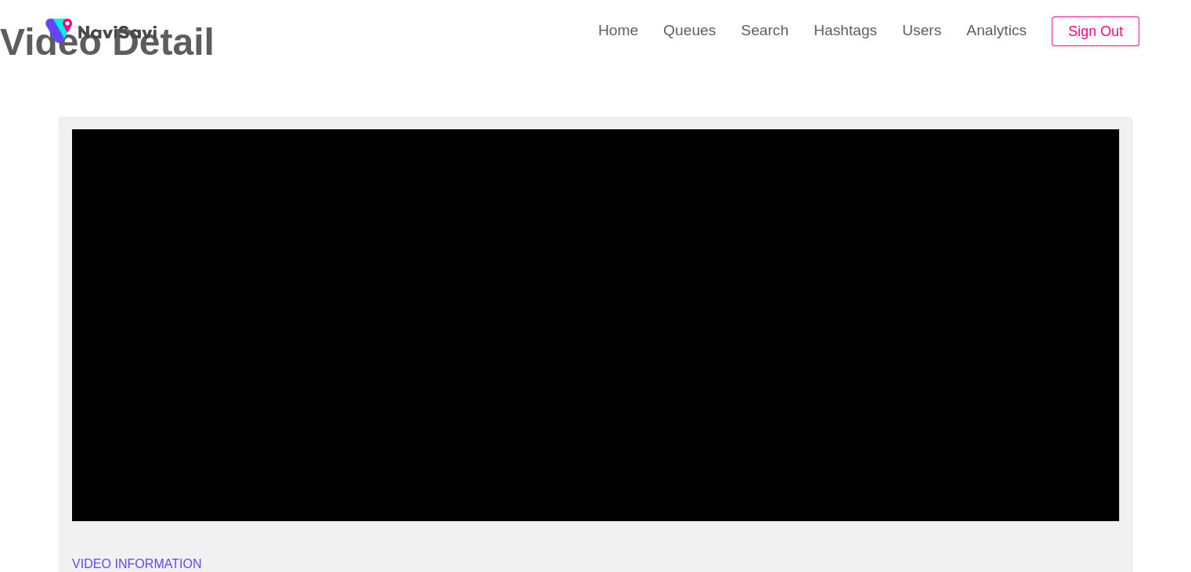
drag, startPoint x: 13, startPoint y: 479, endPoint x: 34, endPoint y: 464, distance: 24.8
click at [138, 520] on div "add" at bounding box center [138, 506] width 132 height 27
click at [161, 508] on icon "add" at bounding box center [138, 507] width 130 height 19
click at [931, 508] on icon "add" at bounding box center [923, 507] width 130 height 19
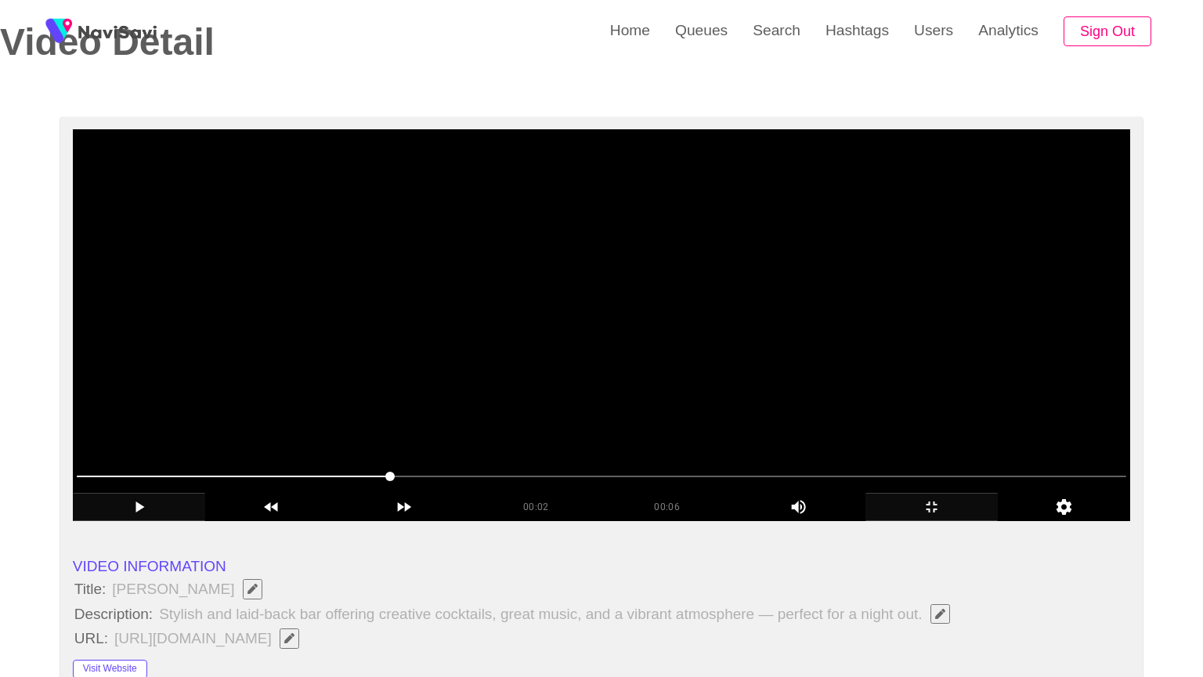
click at [974, 521] on video at bounding box center [601, 325] width 1057 height 392
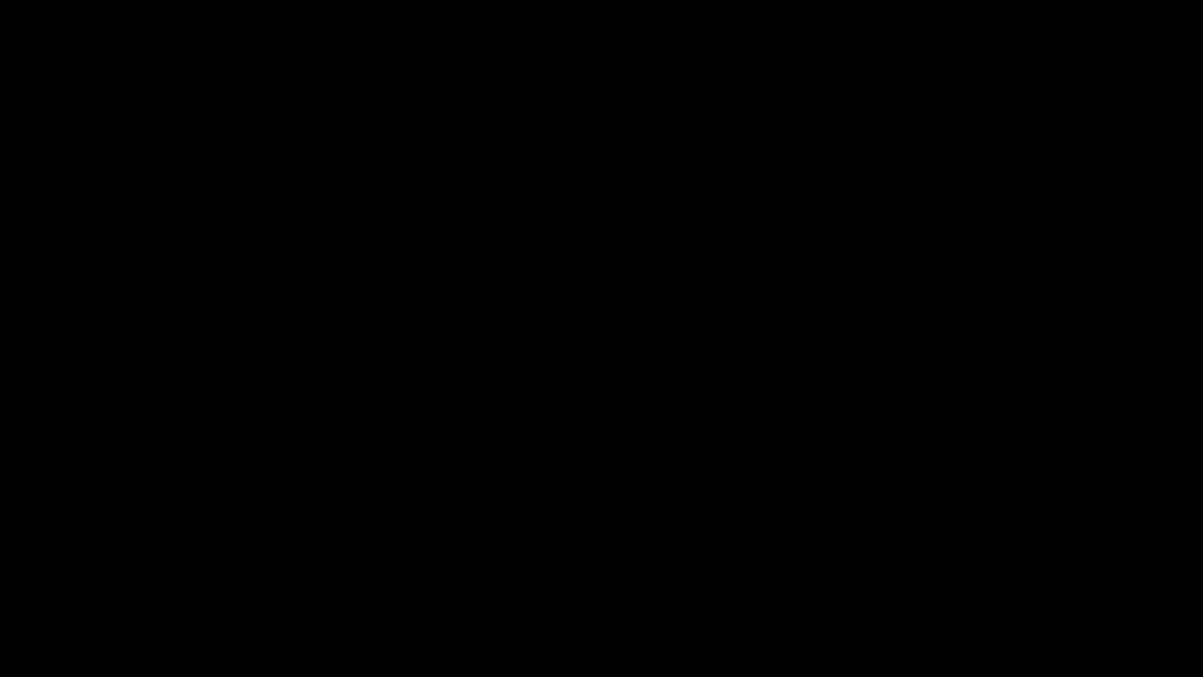
click at [80, 571] on icon "add" at bounding box center [76, 662] width 150 height 19
click at [75, 571] on icon "add" at bounding box center [76, 662] width 150 height 19
click at [984, 571] on icon "add" at bounding box center [977, 662] width 150 height 19
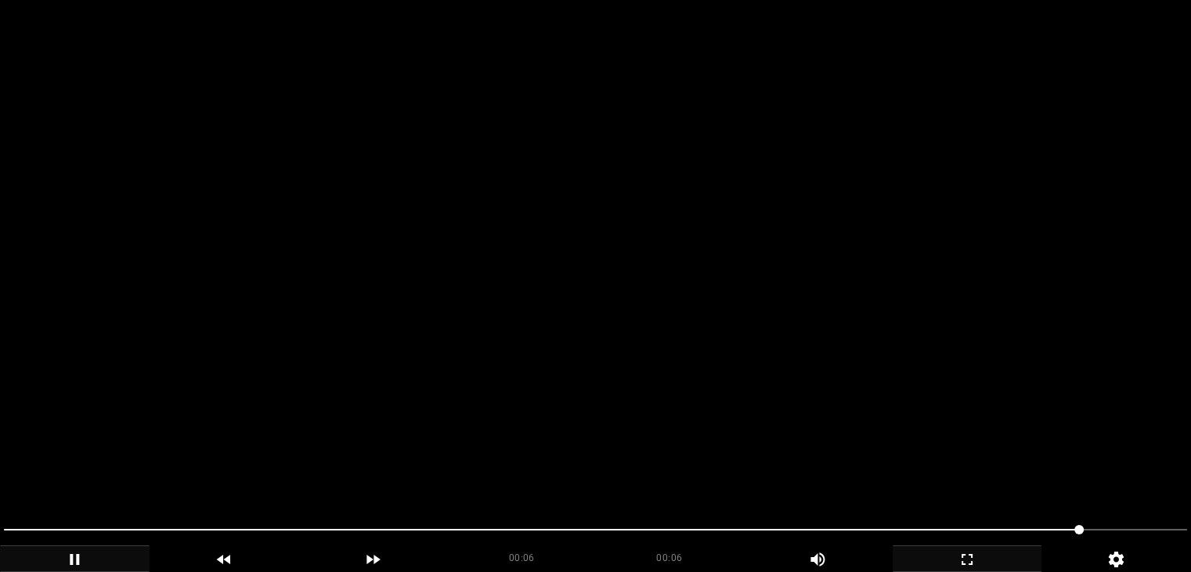
click at [587, 319] on video at bounding box center [595, 286] width 1191 height 572
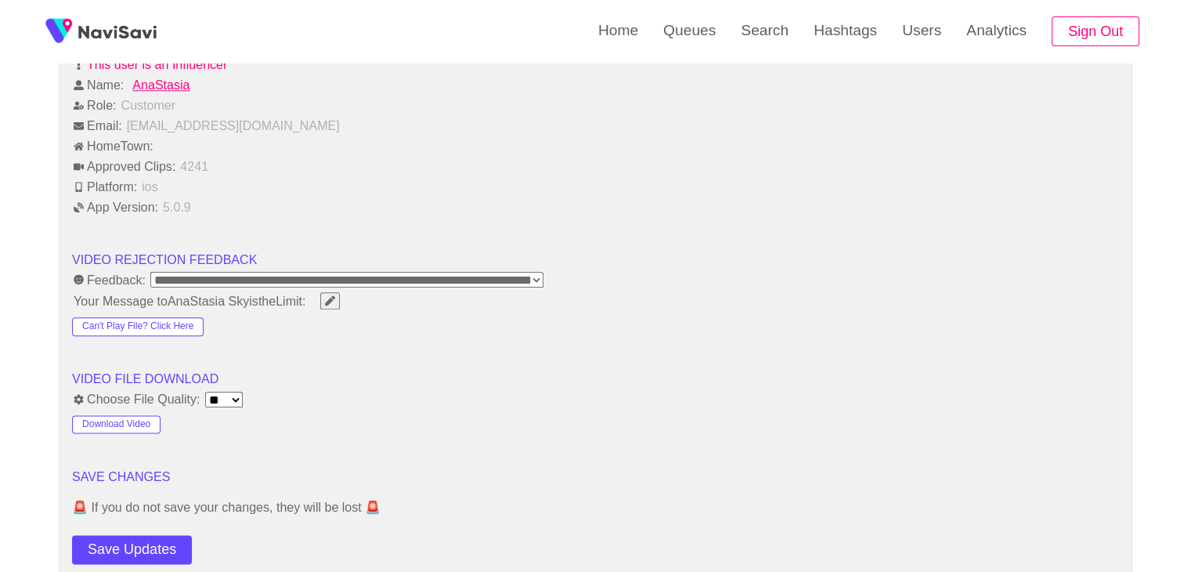
scroll to position [2036, 0]
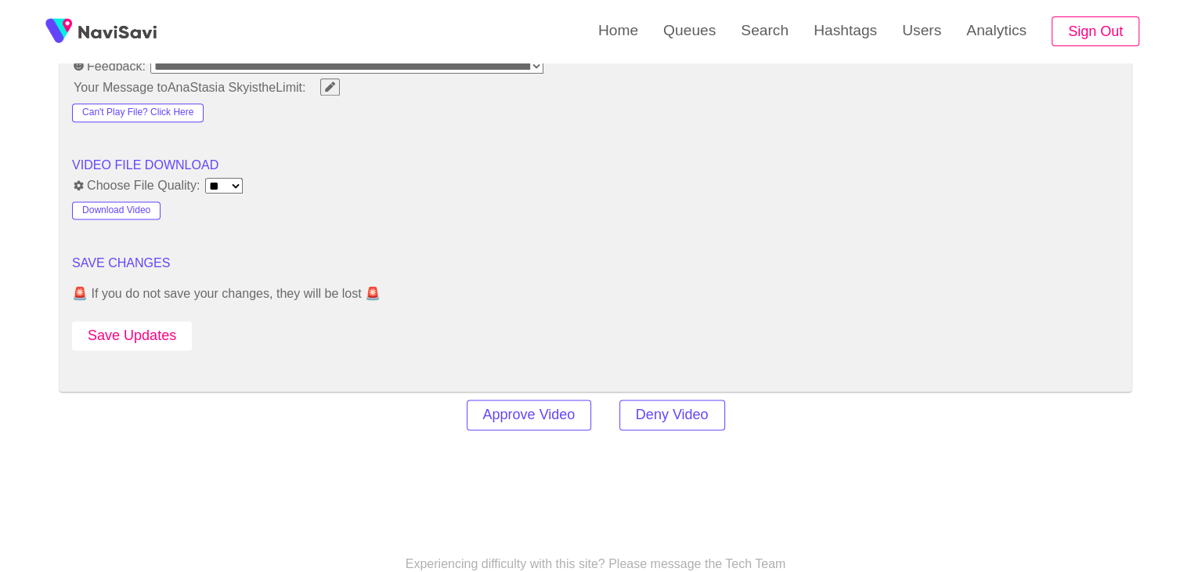
click at [164, 334] on button "Save Updates" at bounding box center [132, 335] width 120 height 29
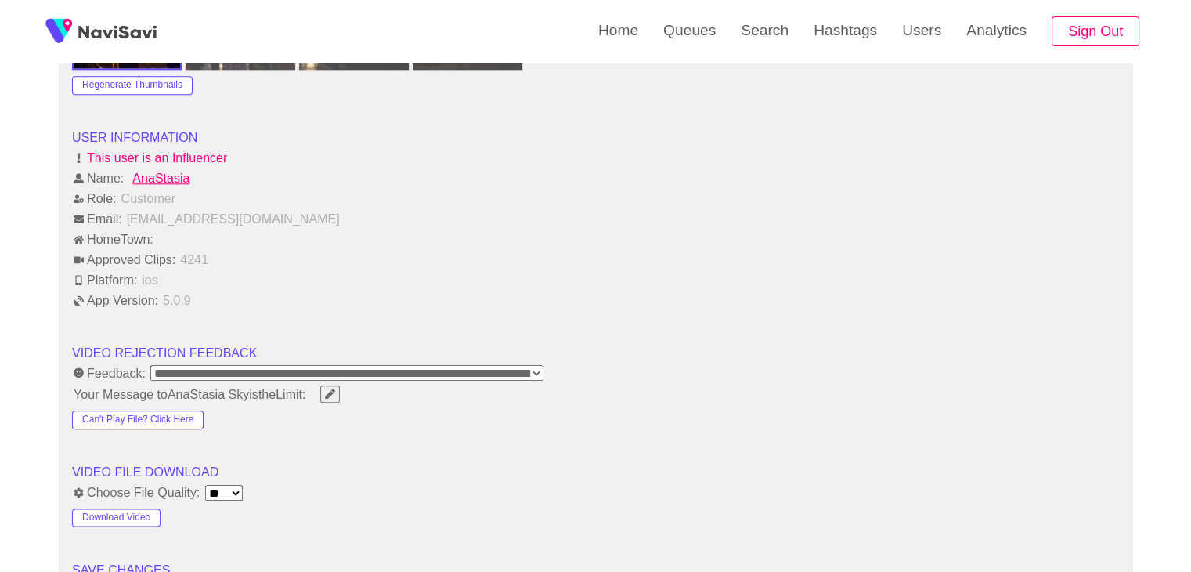
scroll to position [1880, 0]
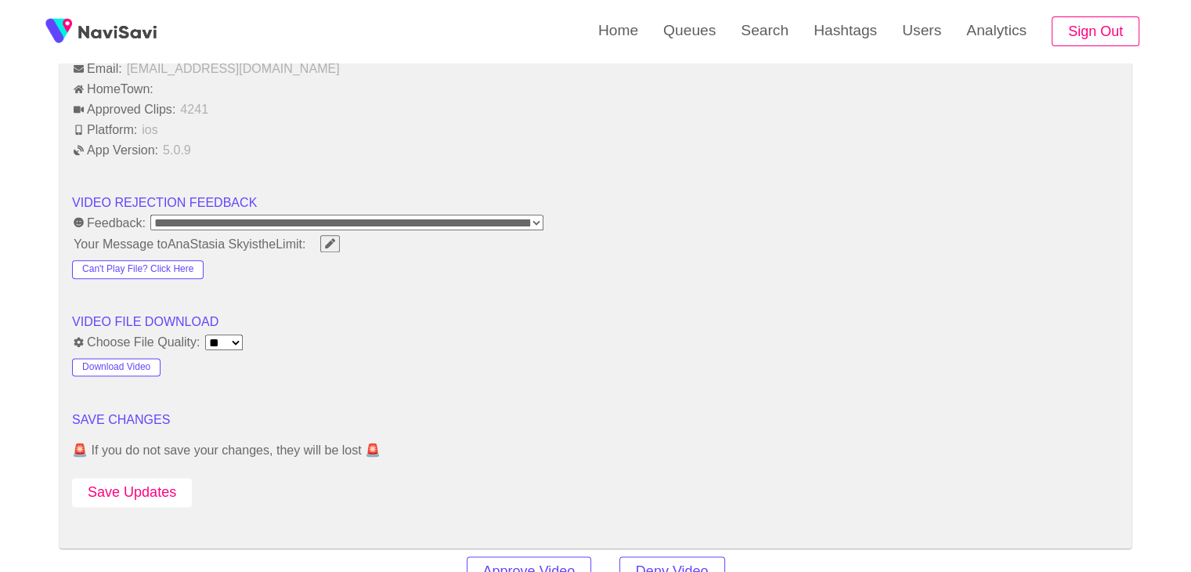
click at [146, 478] on button "Save Updates" at bounding box center [132, 492] width 120 height 29
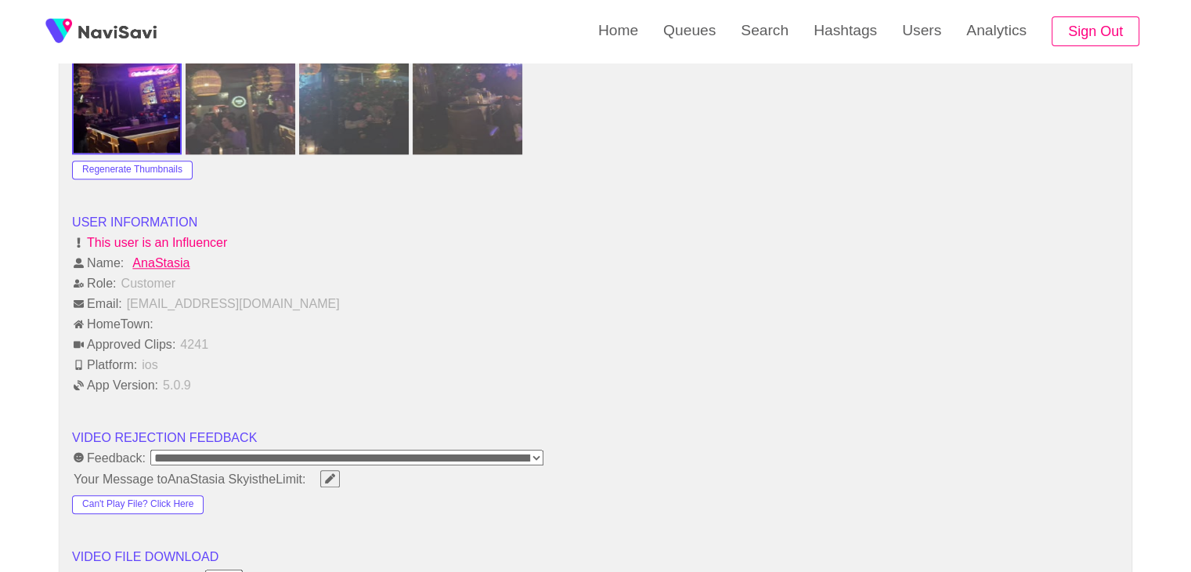
scroll to position [1958, 0]
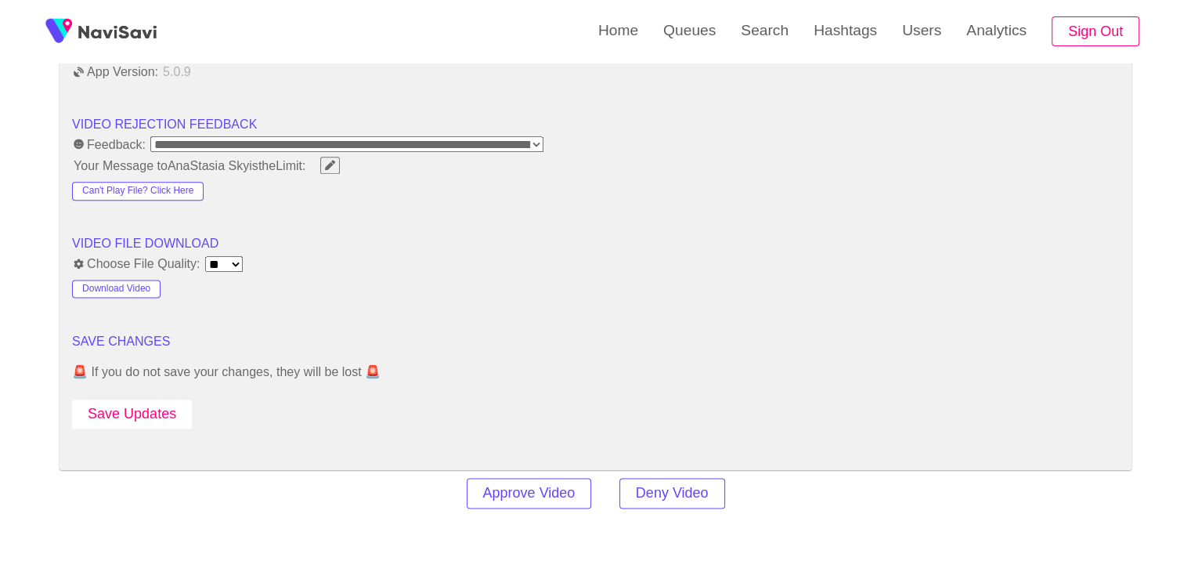
click at [151, 410] on button "Save Updates" at bounding box center [132, 413] width 120 height 29
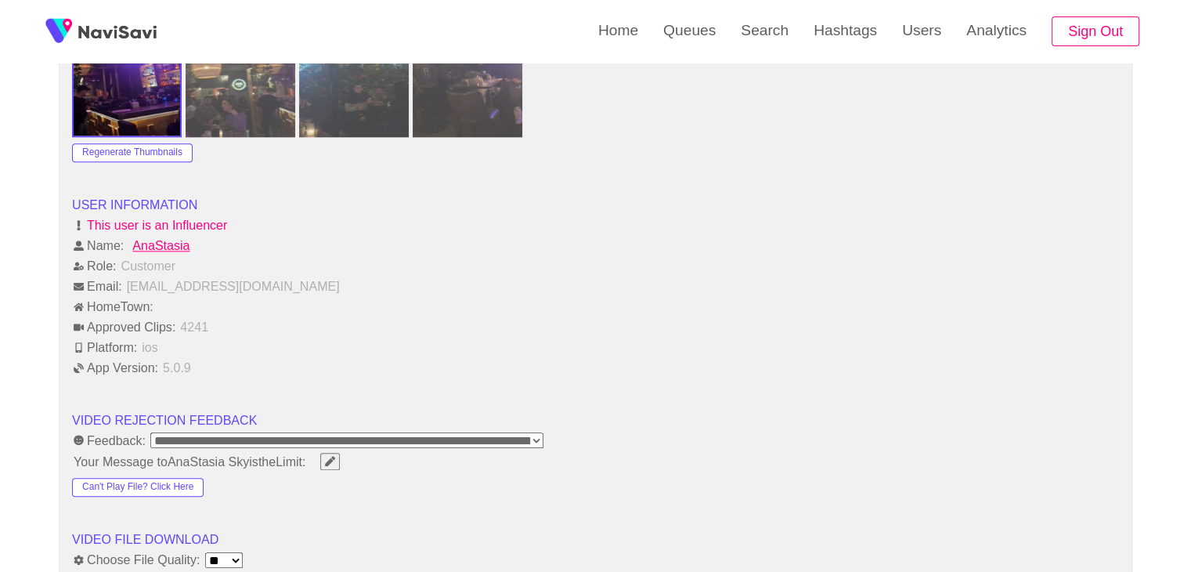
scroll to position [1880, 0]
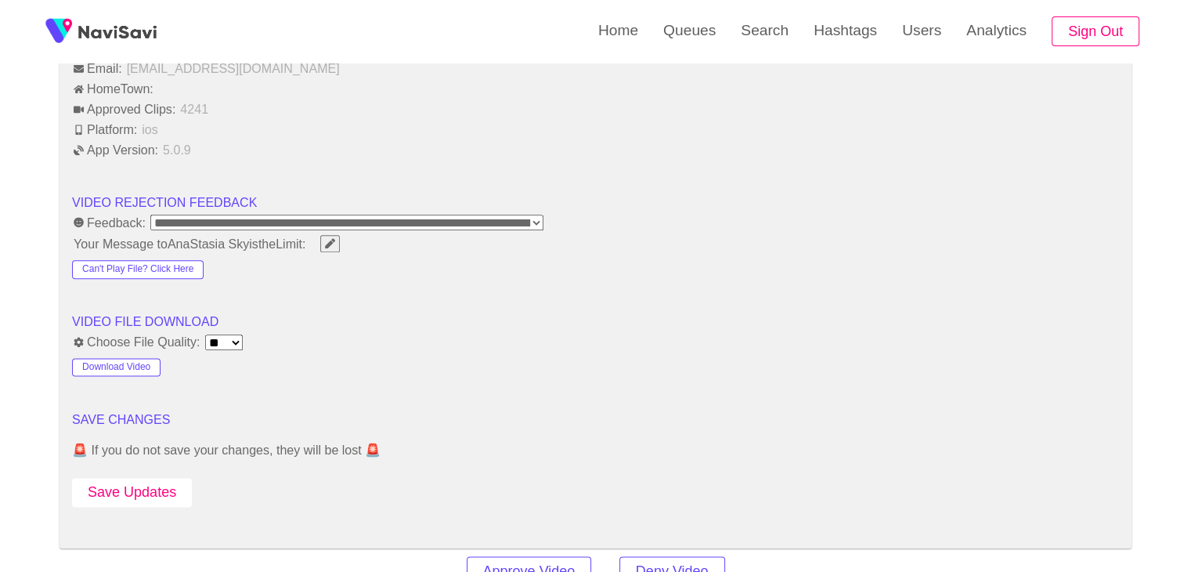
click at [144, 480] on button "Save Updates" at bounding box center [132, 492] width 120 height 29
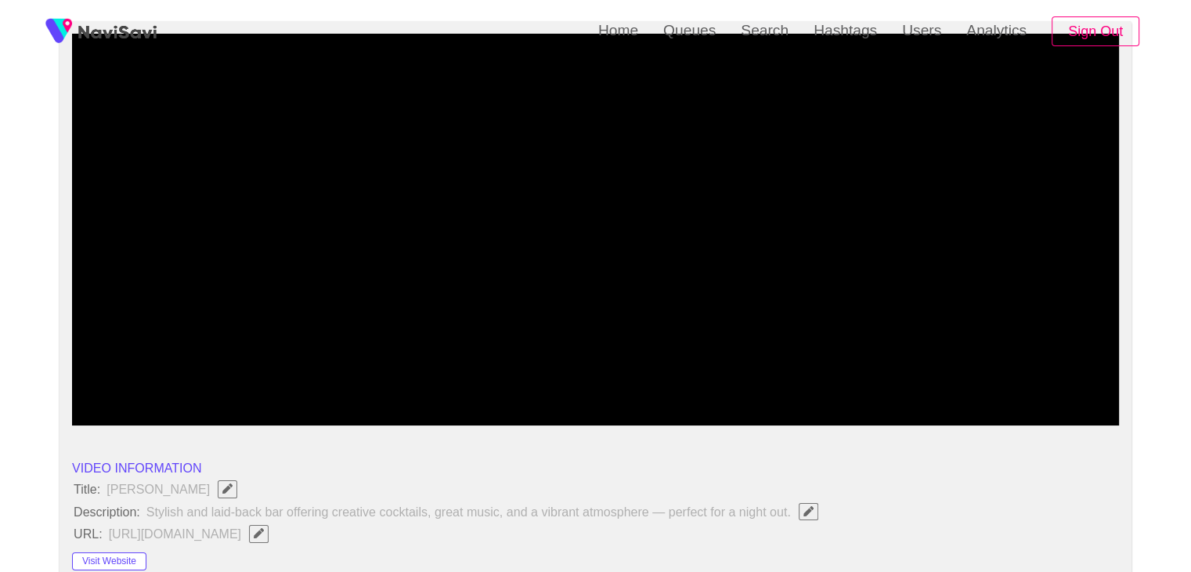
scroll to position [235, 0]
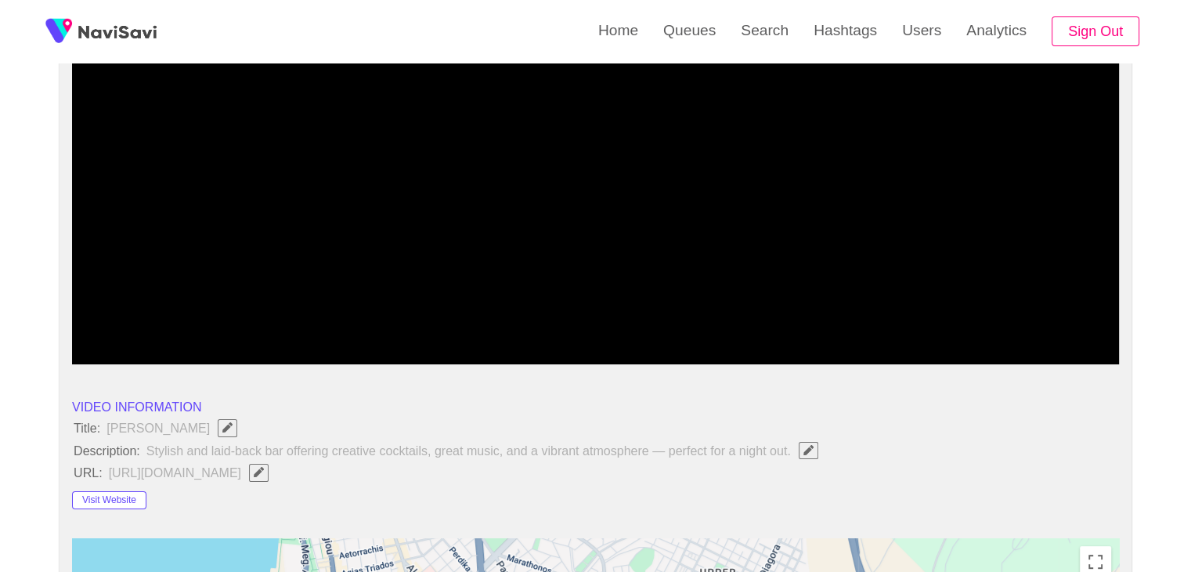
click at [811, 446] on icon "Edit Field" at bounding box center [809, 450] width 10 height 10
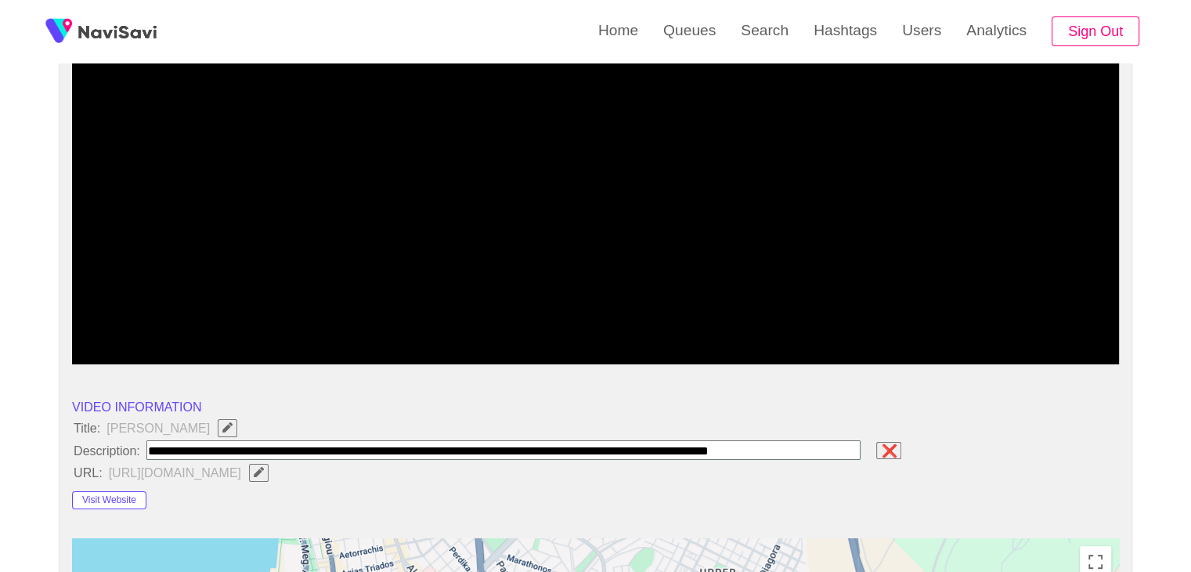
click at [264, 467] on icon "Edit Field" at bounding box center [259, 472] width 10 height 10
click at [952, 477] on li "URL: ❌" at bounding box center [595, 472] width 1047 height 20
click at [936, 414] on li "VIDEO INFORMATION" at bounding box center [595, 406] width 1047 height 19
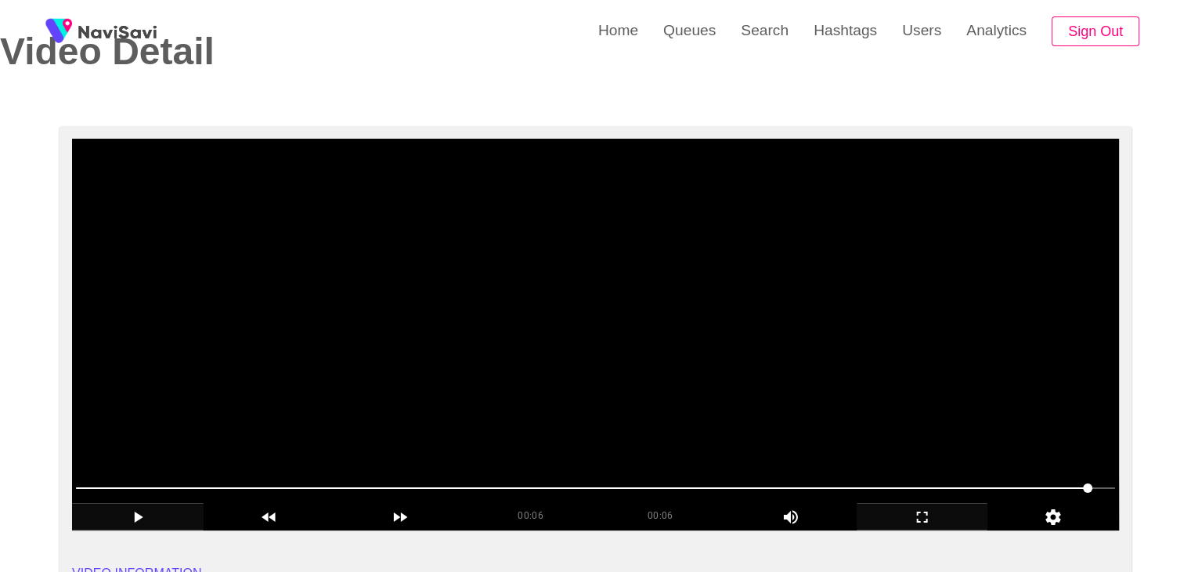
scroll to position [313, 0]
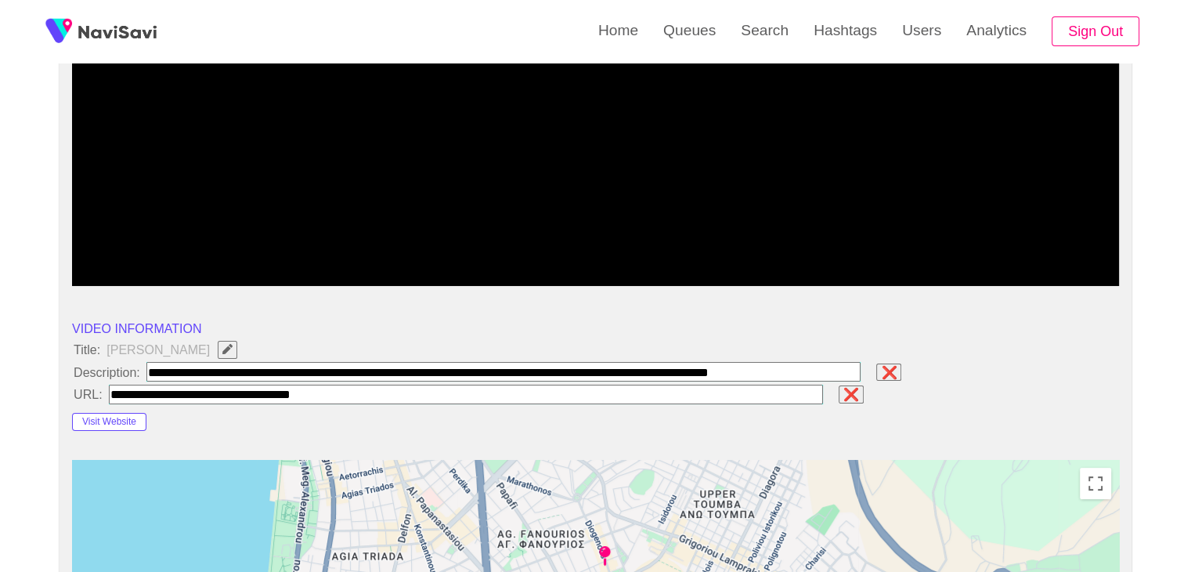
click at [821, 372] on input "field" at bounding box center [503, 372] width 715 height 20
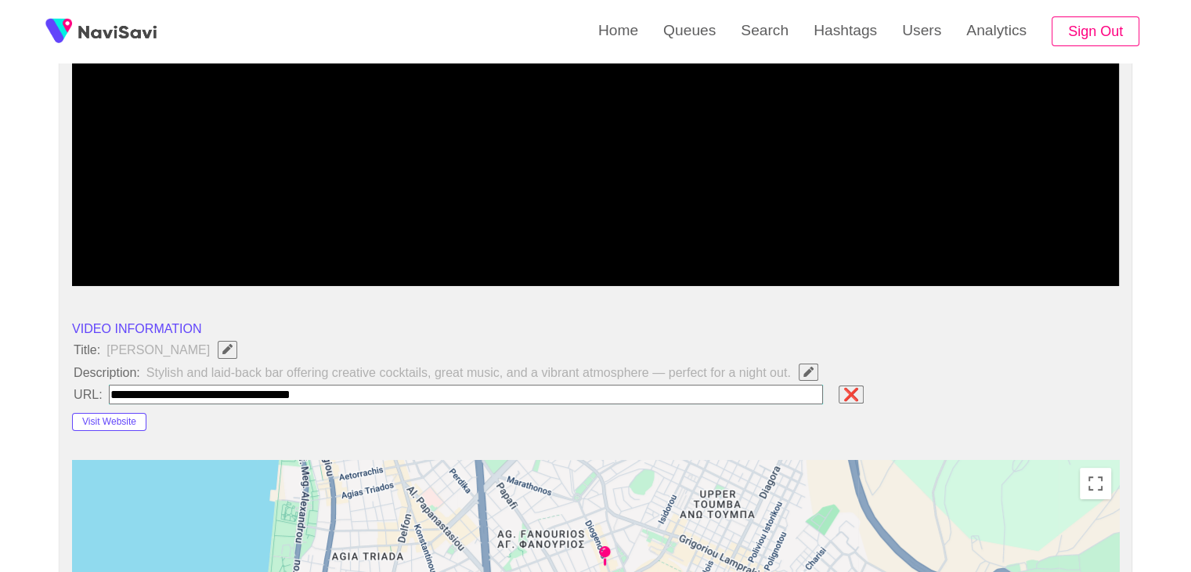
click at [567, 393] on input "field" at bounding box center [466, 395] width 715 height 20
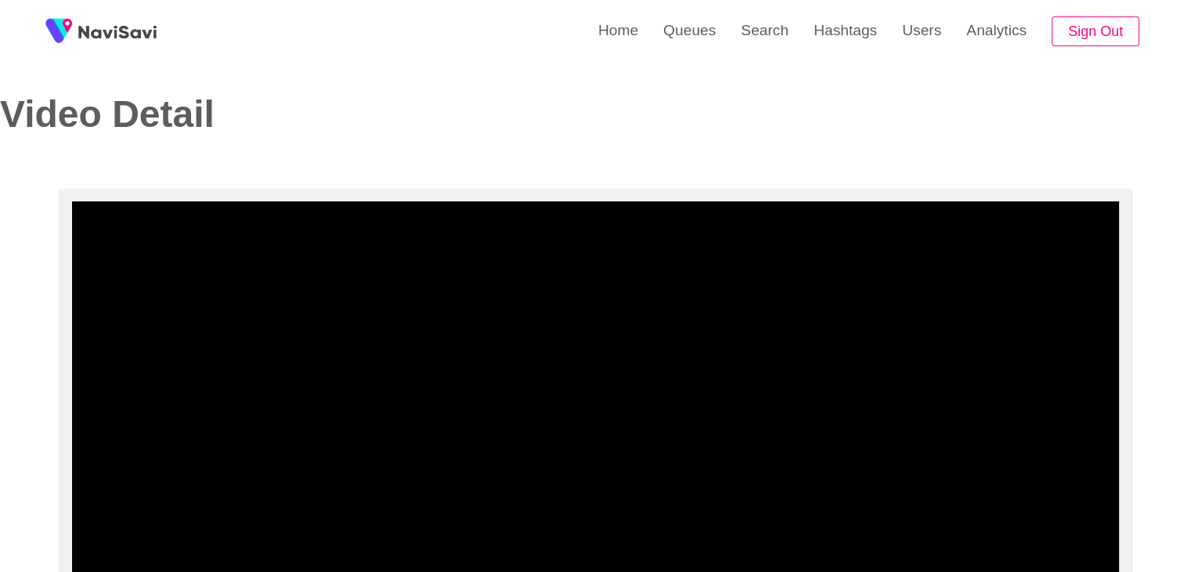
scroll to position [0, 0]
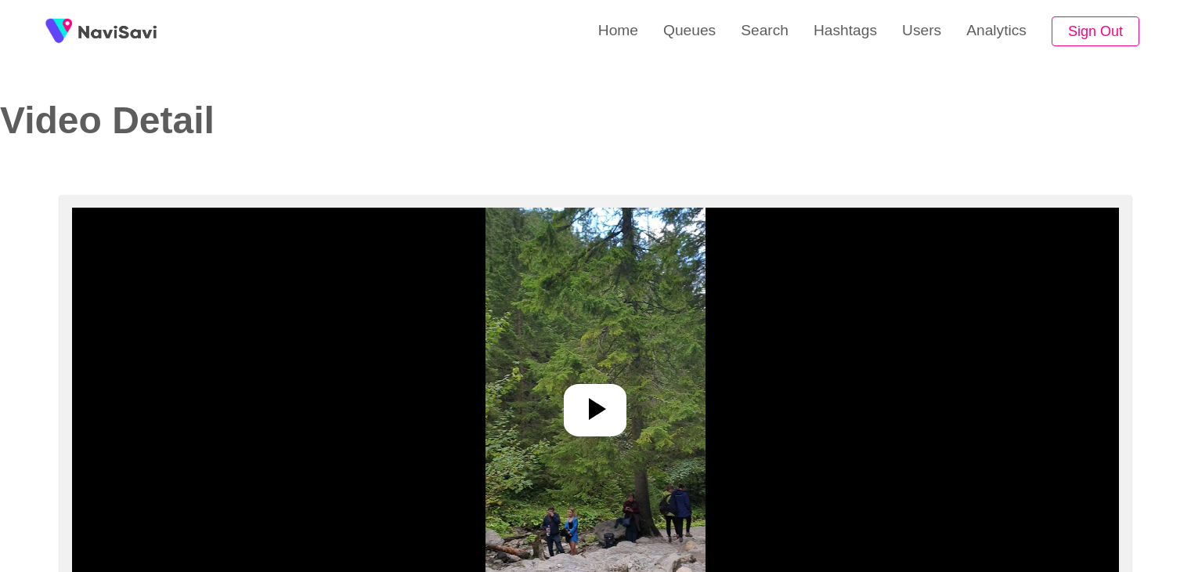
select select "**********"
select select "**"
click at [578, 396] on icon at bounding box center [595, 409] width 38 height 38
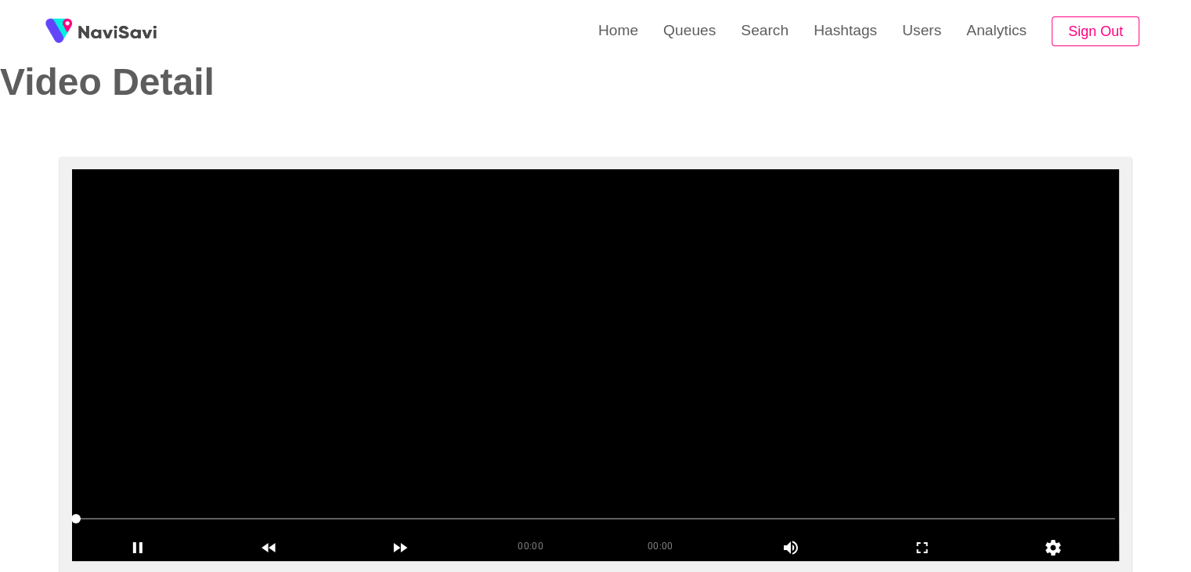
scroll to position [157, 0]
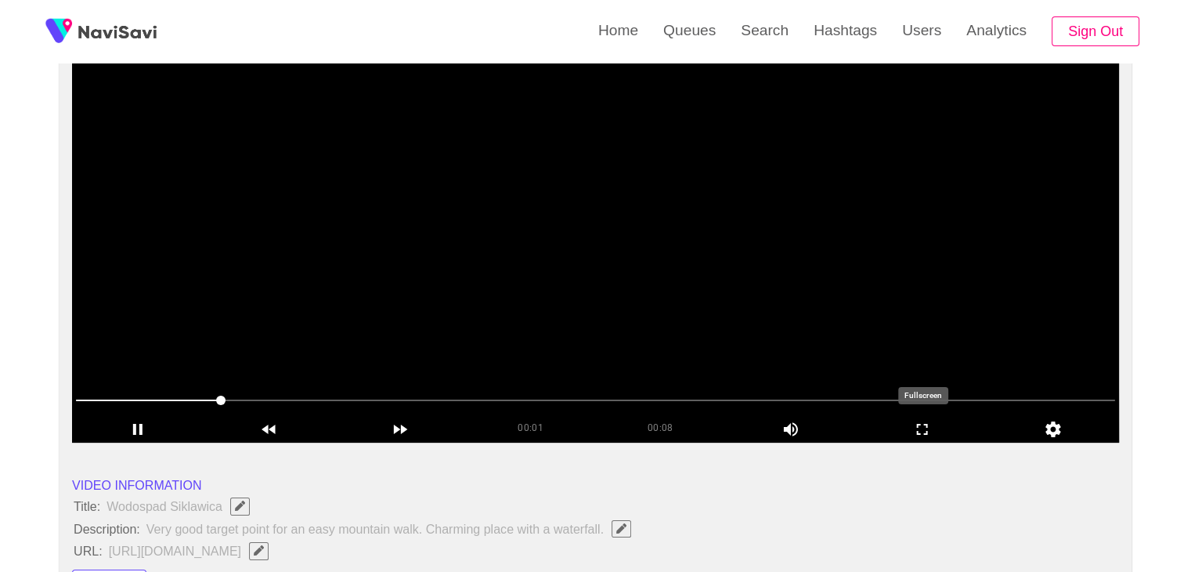
click at [933, 420] on icon "add" at bounding box center [923, 429] width 130 height 19
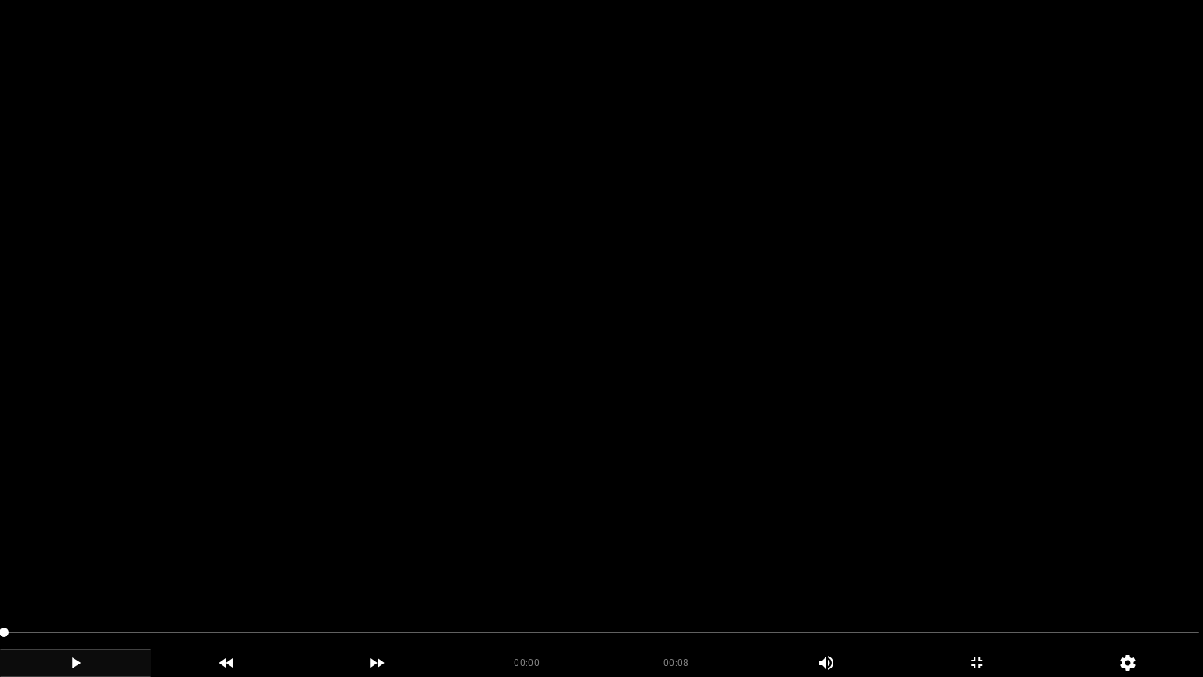
click at [70, 571] on icon "add" at bounding box center [76, 662] width 150 height 19
click at [72, 571] on icon "add" at bounding box center [74, 662] width 9 height 11
click at [72, 571] on icon "add" at bounding box center [76, 662] width 9 height 11
drag, startPoint x: 107, startPoint y: 637, endPoint x: 26, endPoint y: 638, distance: 80.7
drag, startPoint x: 45, startPoint y: 630, endPoint x: 0, endPoint y: 630, distance: 45.4
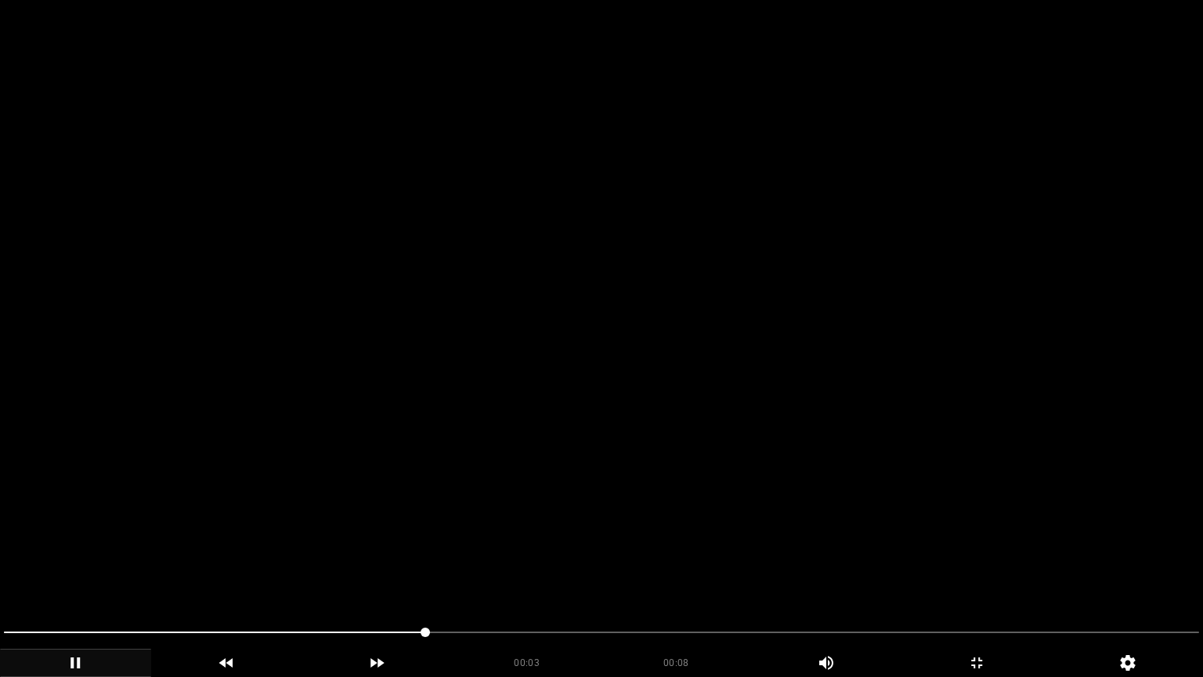
click at [500, 571] on span at bounding box center [601, 632] width 1195 height 25
click at [534, 571] on span at bounding box center [601, 632] width 1195 height 25
click at [602, 571] on span at bounding box center [601, 632] width 1195 height 25
click at [500, 571] on span at bounding box center [601, 632] width 1195 height 25
drag, startPoint x: 172, startPoint y: 634, endPoint x: 0, endPoint y: 635, distance: 171.5
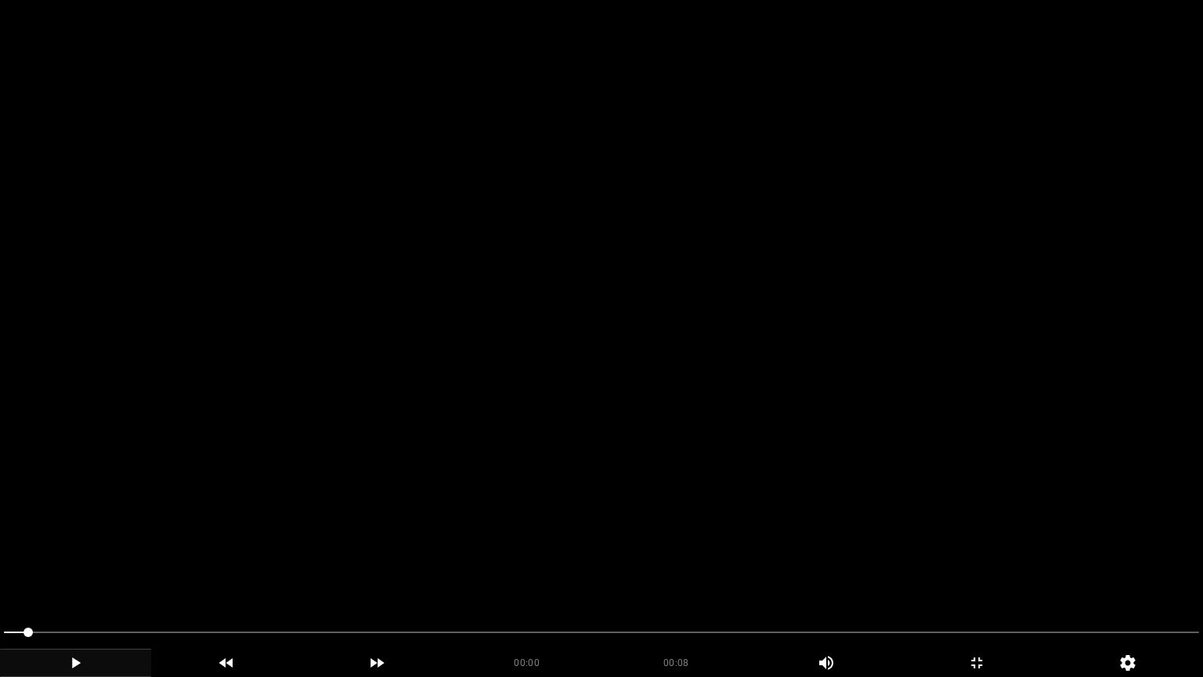
click at [5, 571] on span at bounding box center [601, 632] width 1195 height 25
click at [74, 571] on icon "add" at bounding box center [76, 662] width 150 height 19
click at [74, 571] on icon "add" at bounding box center [76, 662] width 9 height 11
click at [103, 571] on icon "add" at bounding box center [76, 662] width 150 height 19
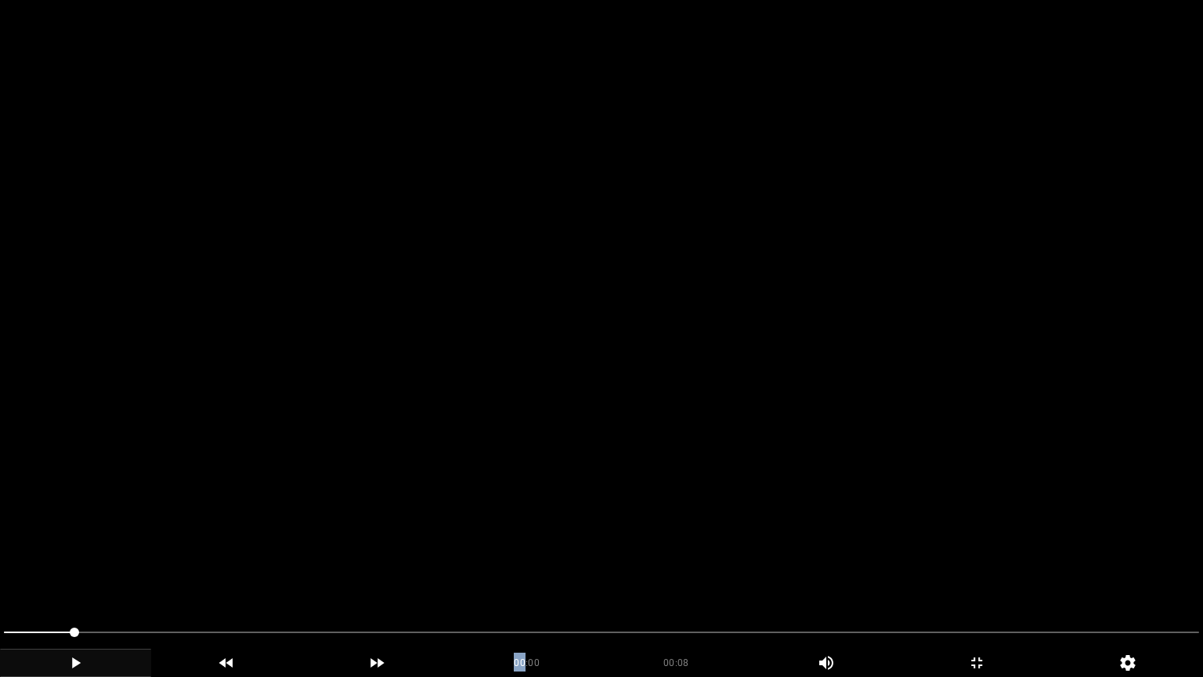
click at [103, 571] on icon "add" at bounding box center [76, 662] width 150 height 19
click at [104, 571] on icon "add" at bounding box center [76, 662] width 150 height 19
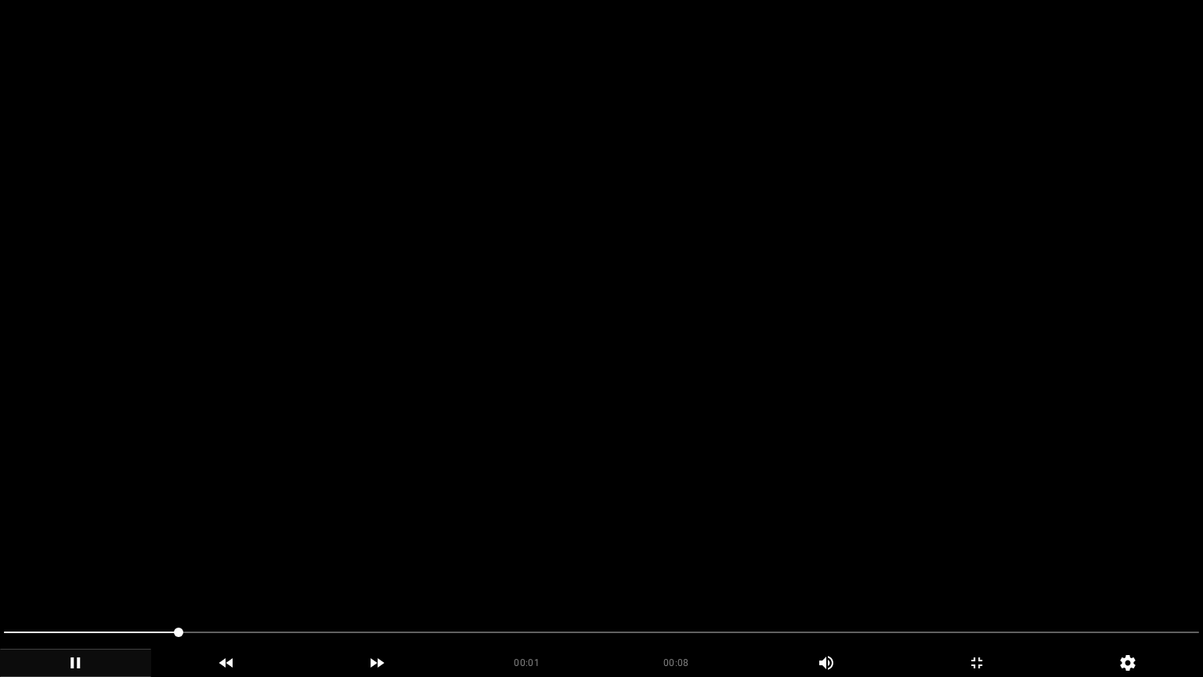
click at [105, 571] on icon "add" at bounding box center [76, 662] width 150 height 19
click at [107, 571] on icon "add" at bounding box center [76, 662] width 150 height 19
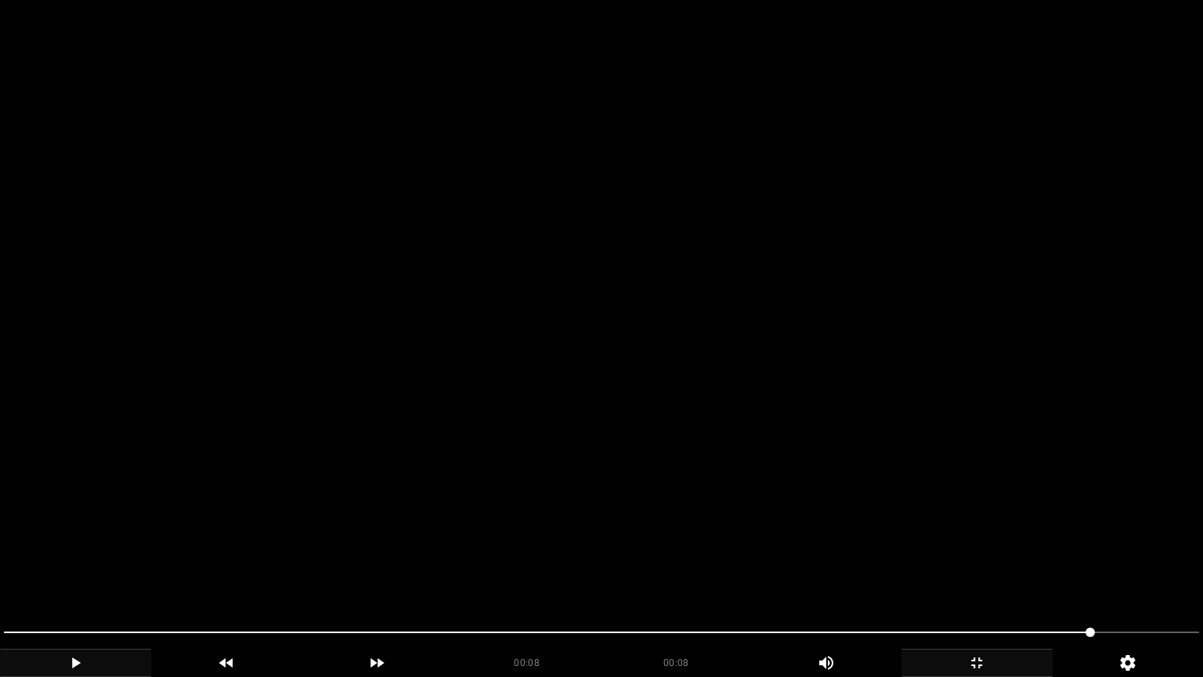
click at [995, 571] on div "add" at bounding box center [976, 662] width 151 height 28
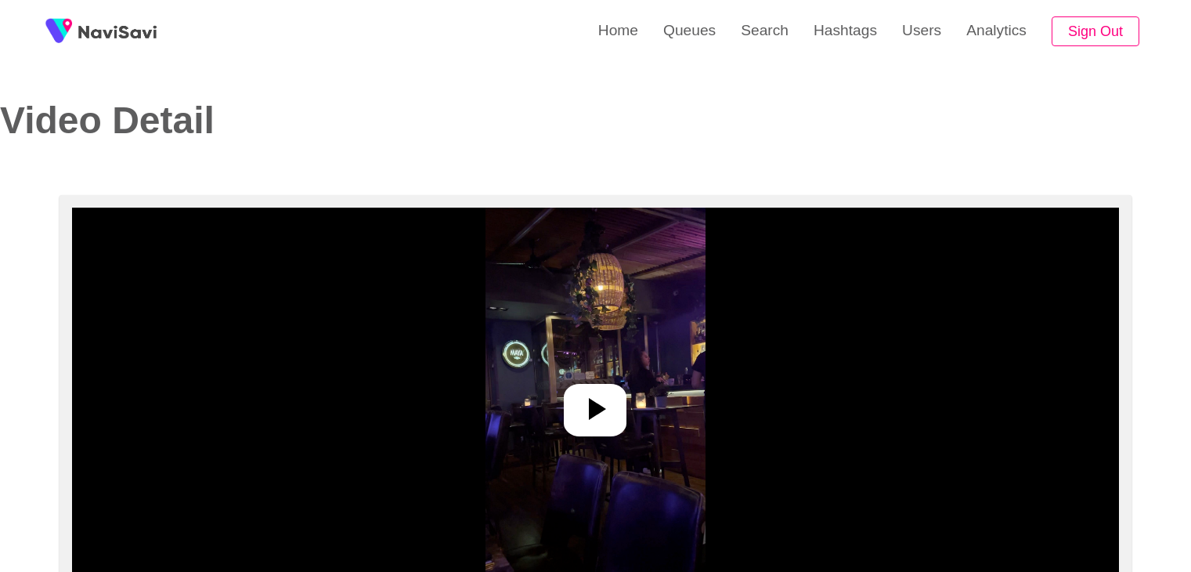
select select "**********"
select select "**"
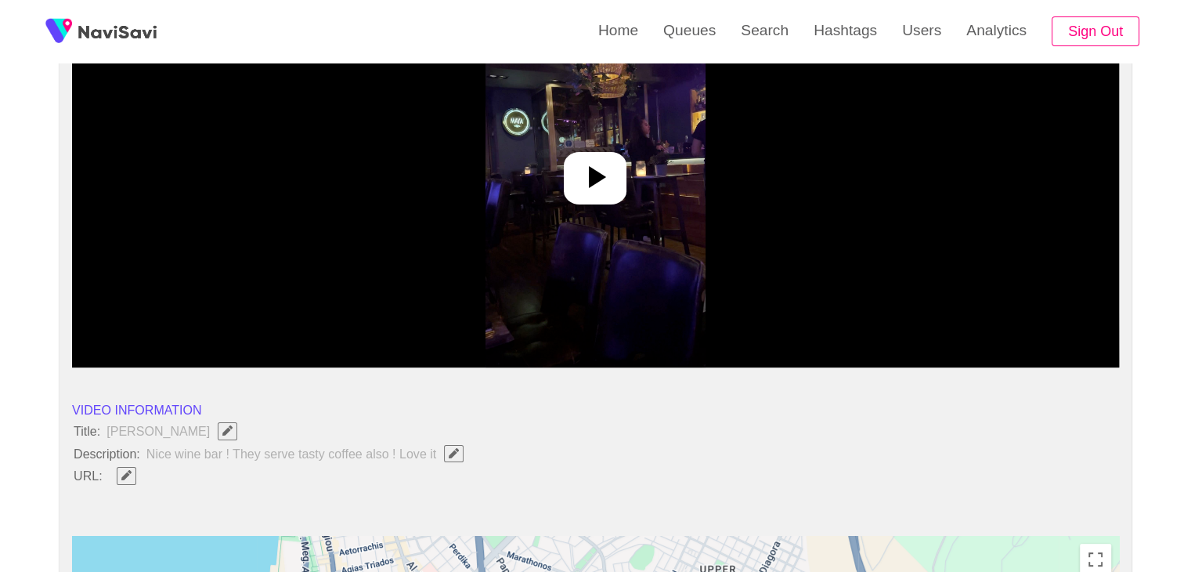
scroll to position [235, 0]
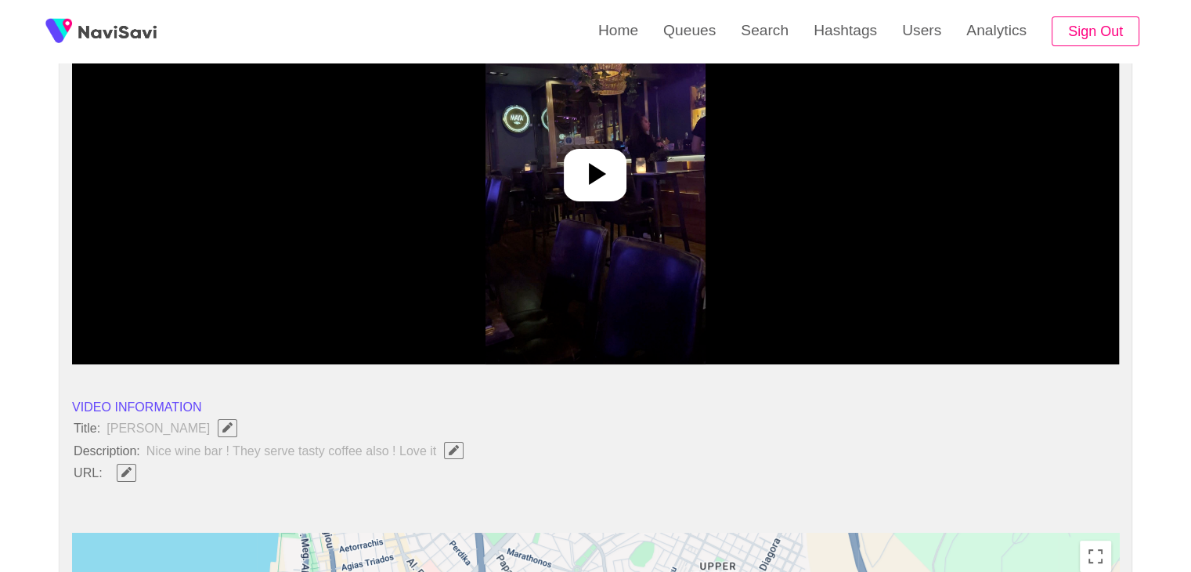
click at [454, 452] on icon "Edit Field" at bounding box center [454, 450] width 10 height 10
type input "**********"
click at [132, 464] on button "button" at bounding box center [127, 472] width 20 height 17
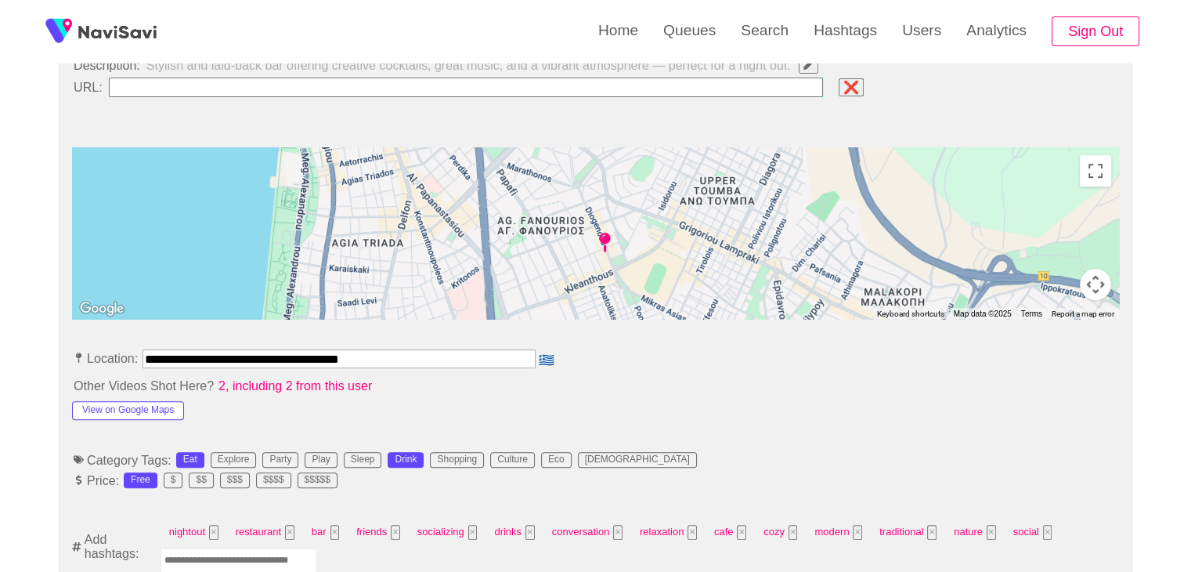
scroll to position [627, 0]
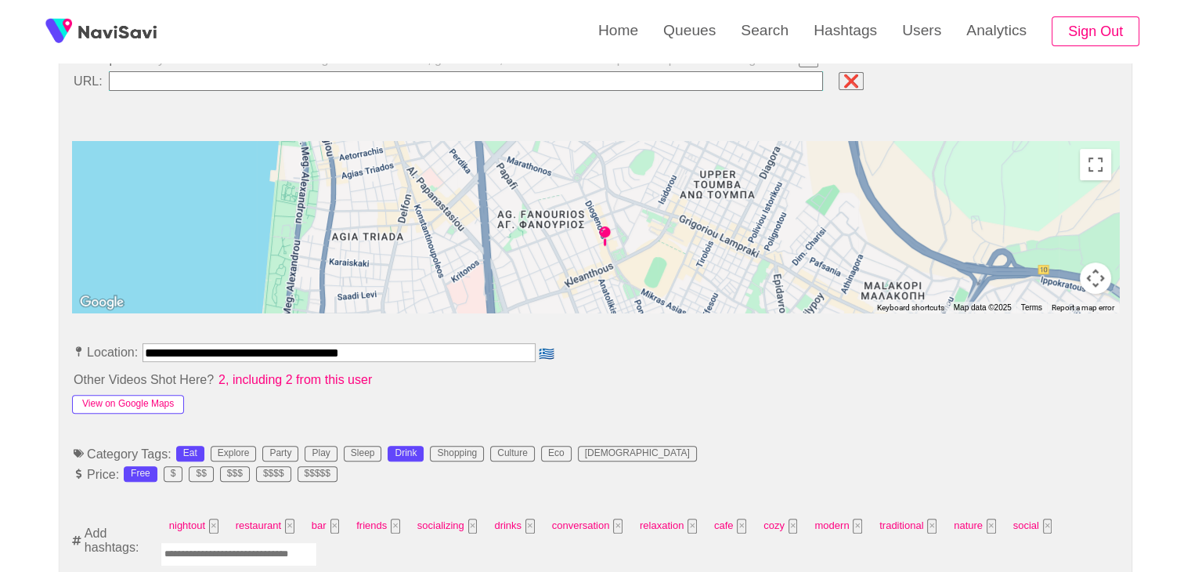
click at [142, 398] on button "View on Google Maps" at bounding box center [128, 404] width 112 height 19
drag, startPoint x: 210, startPoint y: 352, endPoint x: 69, endPoint y: 338, distance: 141.6
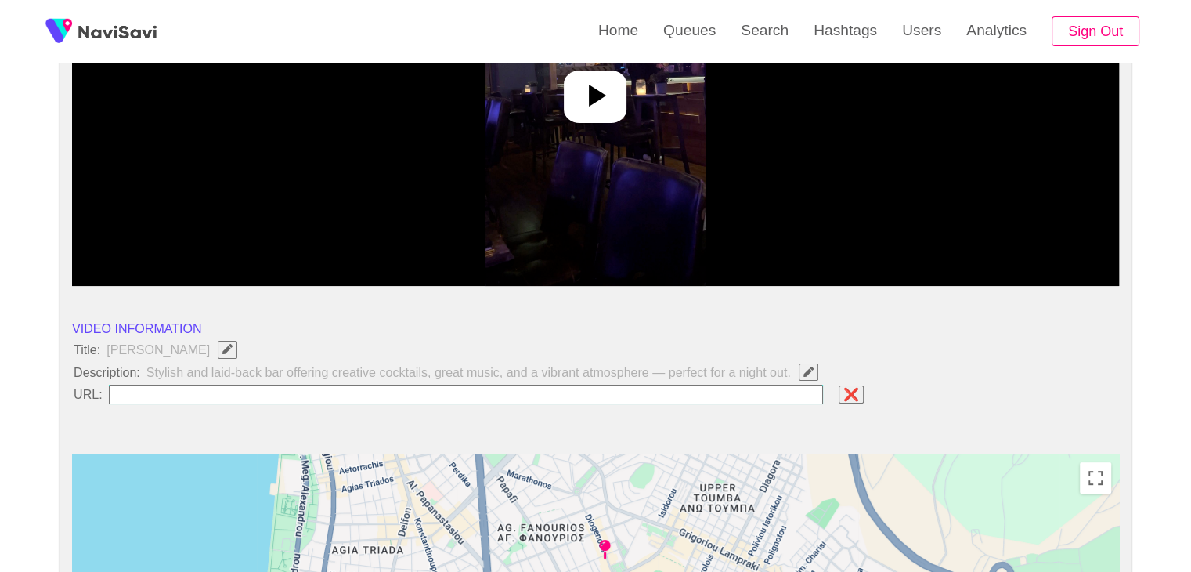
click at [196, 396] on input "field" at bounding box center [466, 395] width 715 height 20
paste input "**********"
type input "**********"
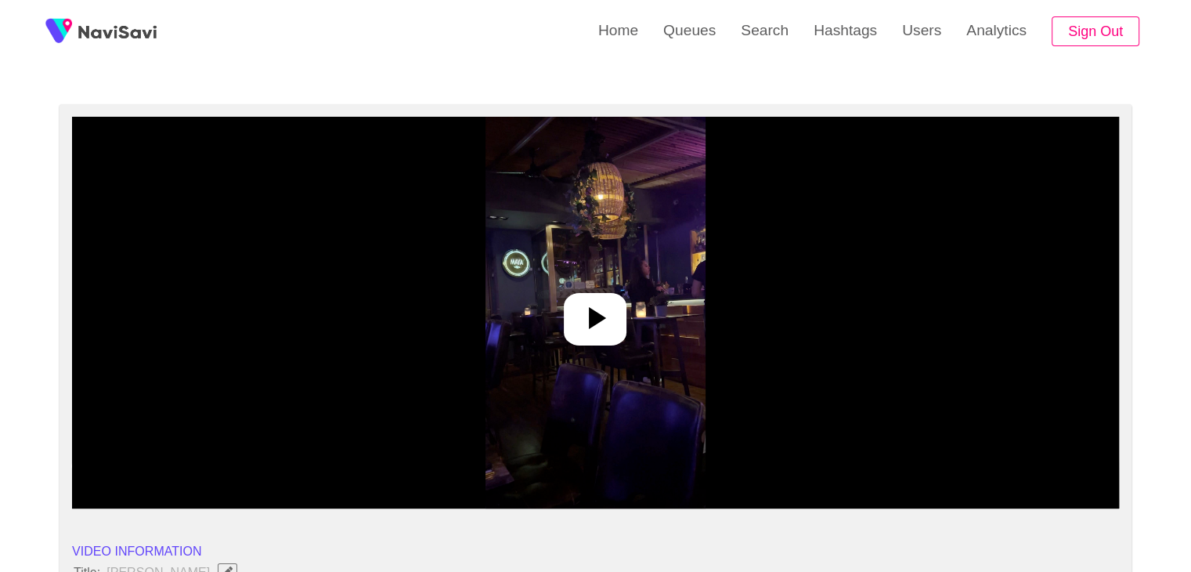
scroll to position [78, 0]
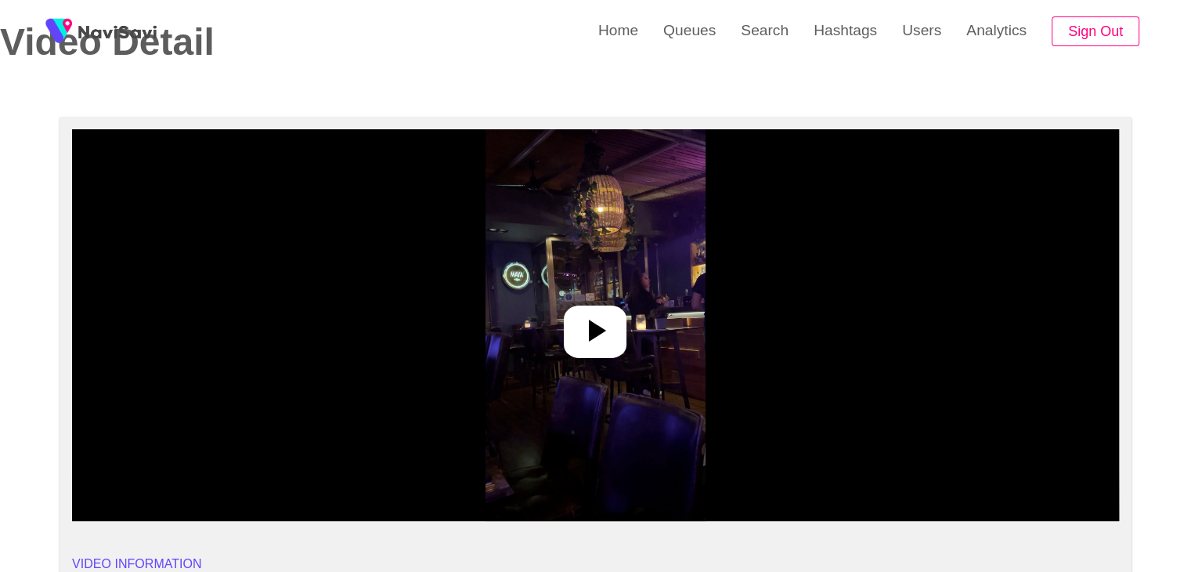
click at [591, 336] on icon at bounding box center [597, 331] width 17 height 22
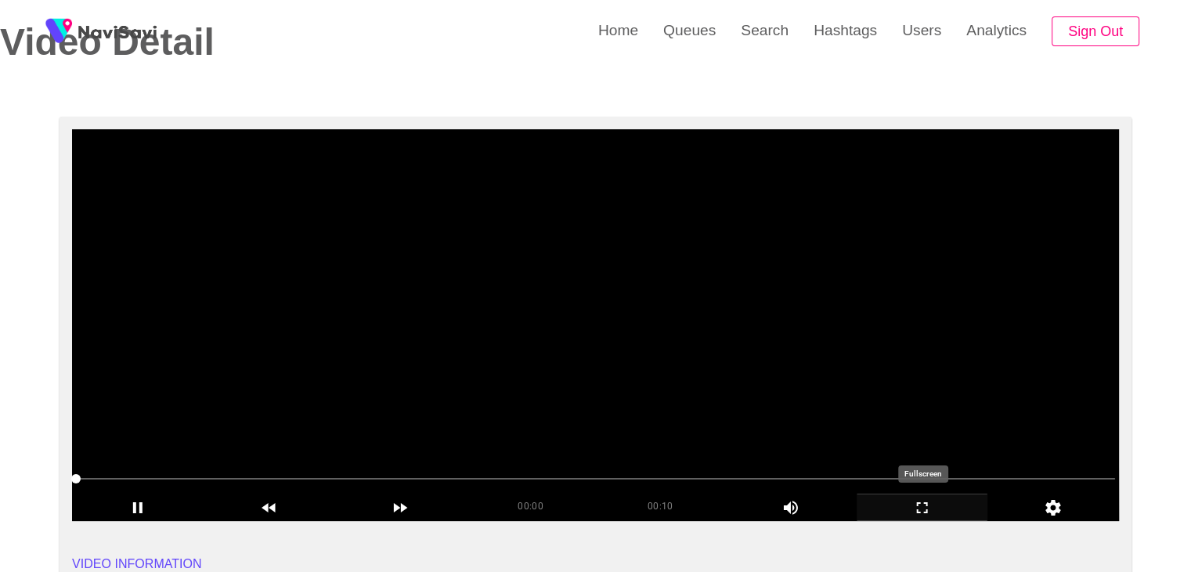
click at [908, 508] on icon "add" at bounding box center [923, 507] width 130 height 19
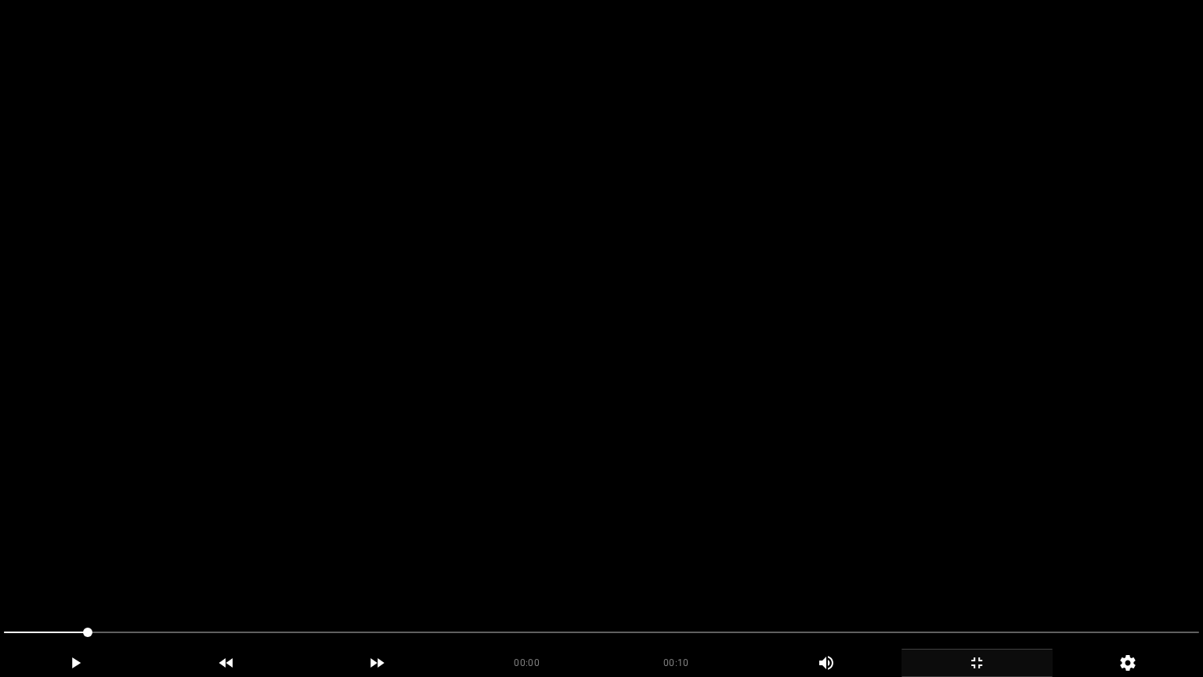
click at [750, 426] on video at bounding box center [601, 338] width 1203 height 677
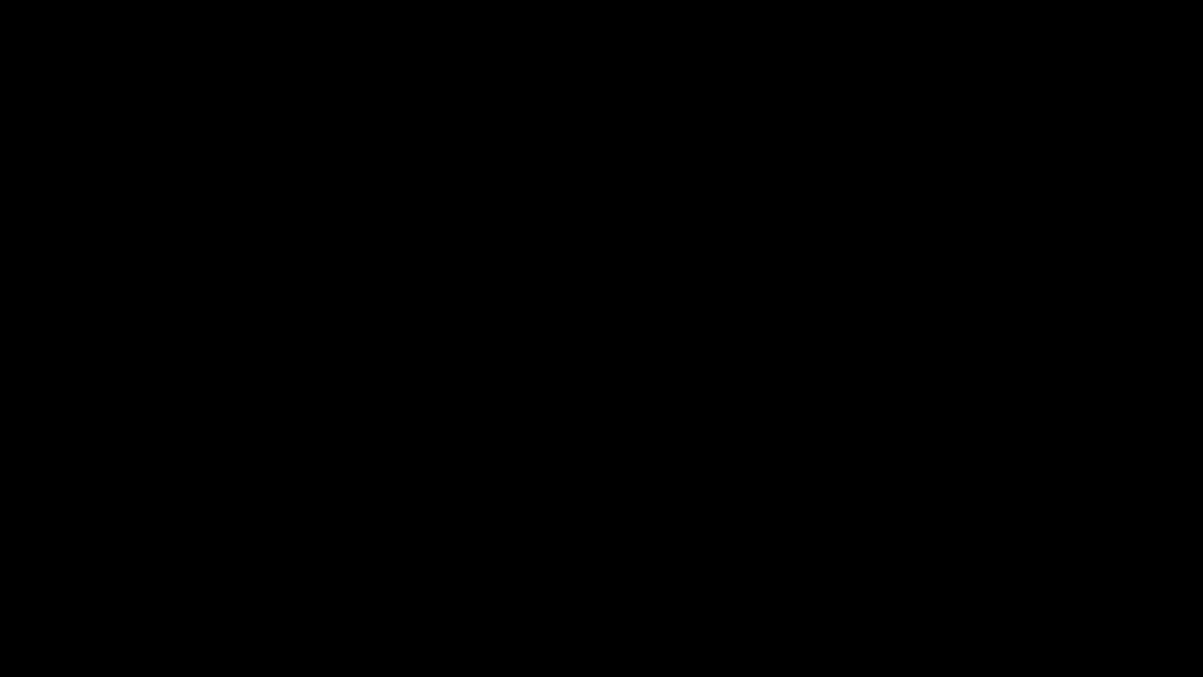
click at [63, 571] on icon "add" at bounding box center [76, 662] width 150 height 19
click at [981, 571] on icon "add" at bounding box center [976, 662] width 11 height 11
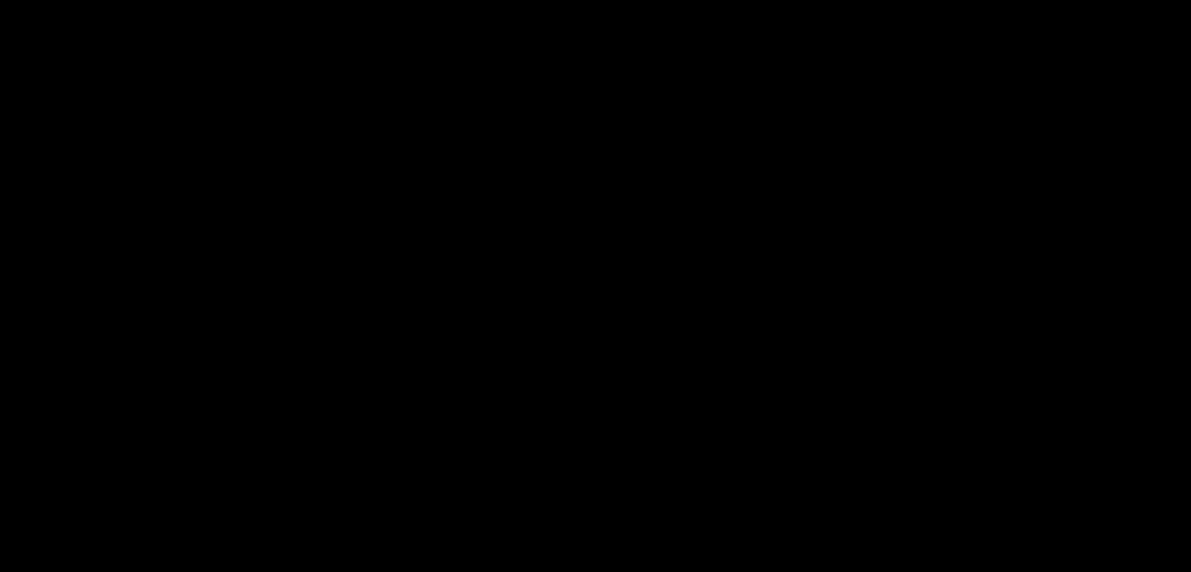
scroll to position [783, 0]
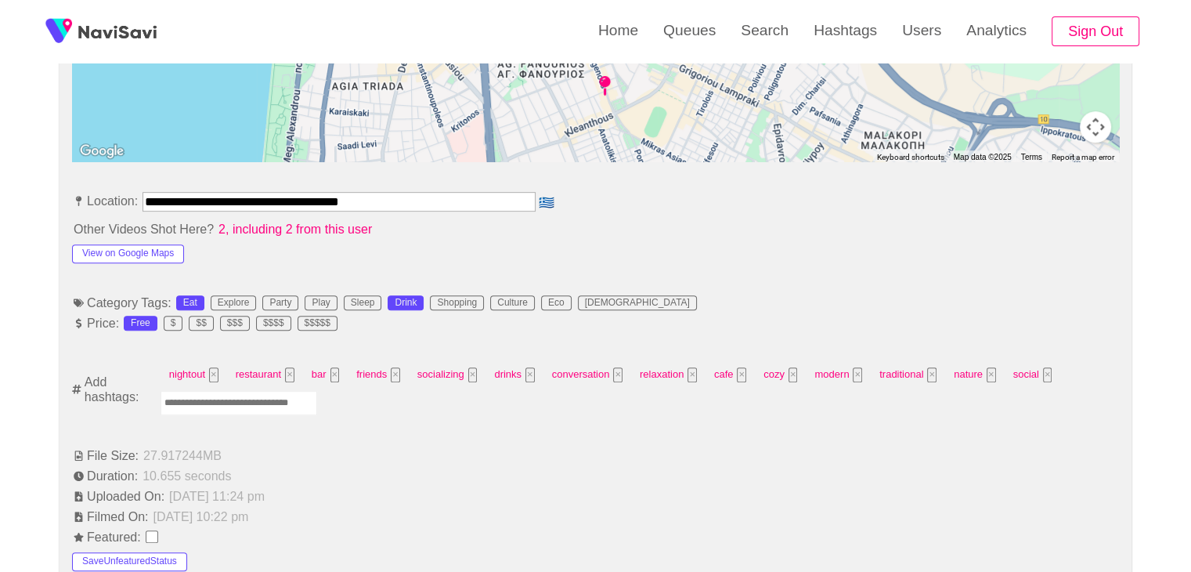
click at [235, 405] on input "Enter tag here and press return" at bounding box center [239, 403] width 157 height 24
type input "****"
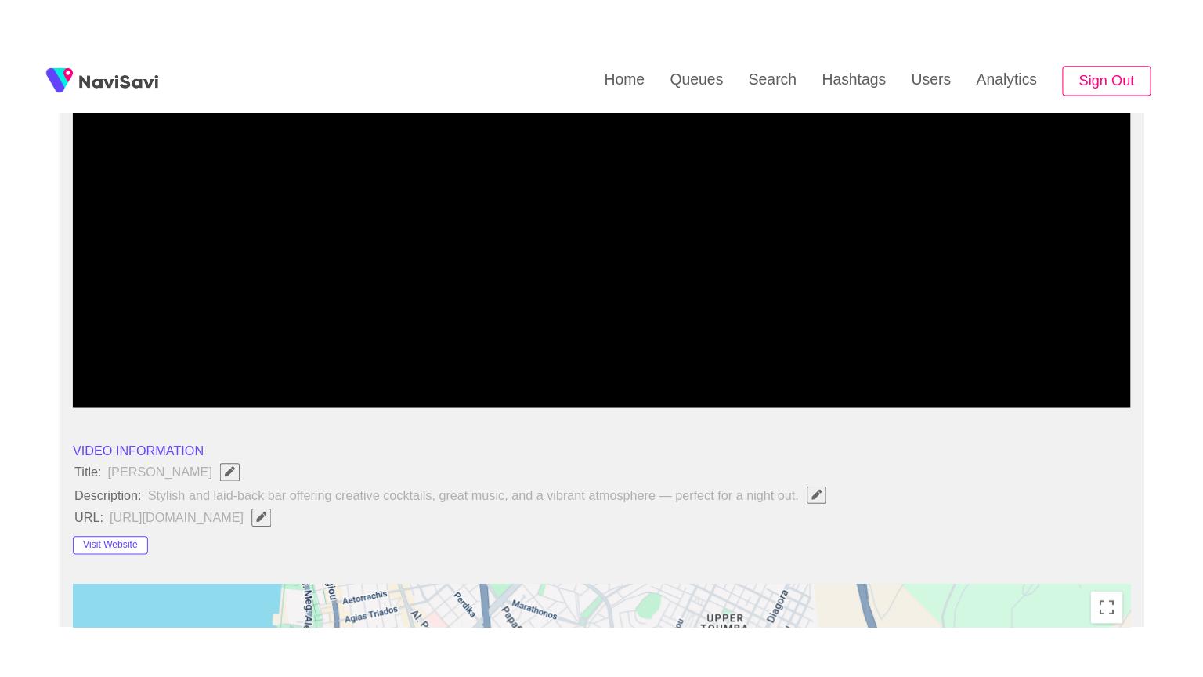
scroll to position [235, 0]
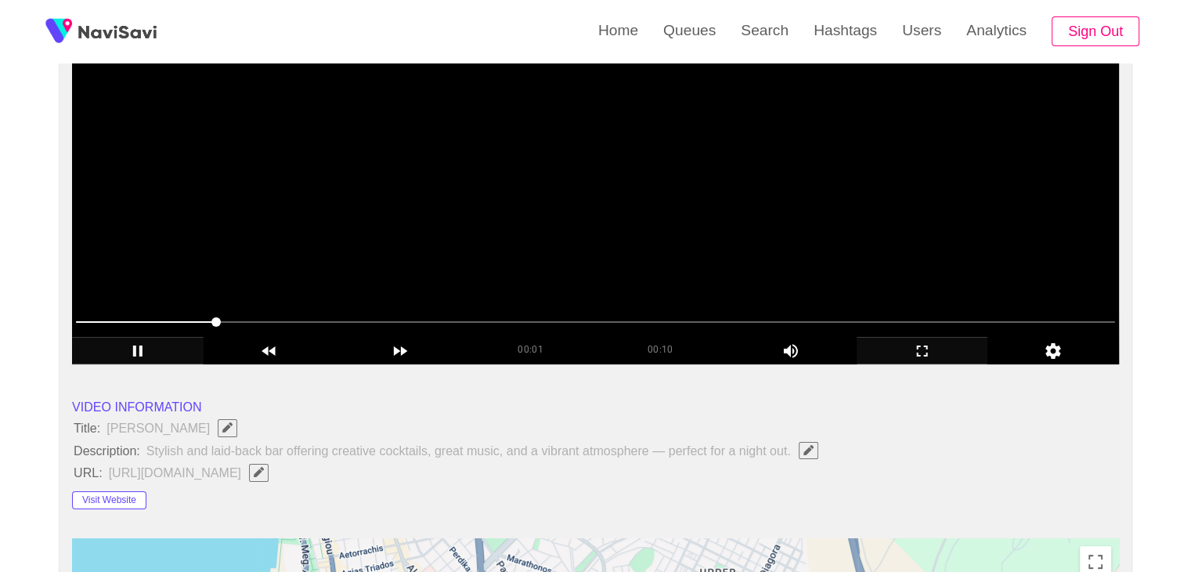
click at [612, 254] on video at bounding box center [595, 169] width 1047 height 392
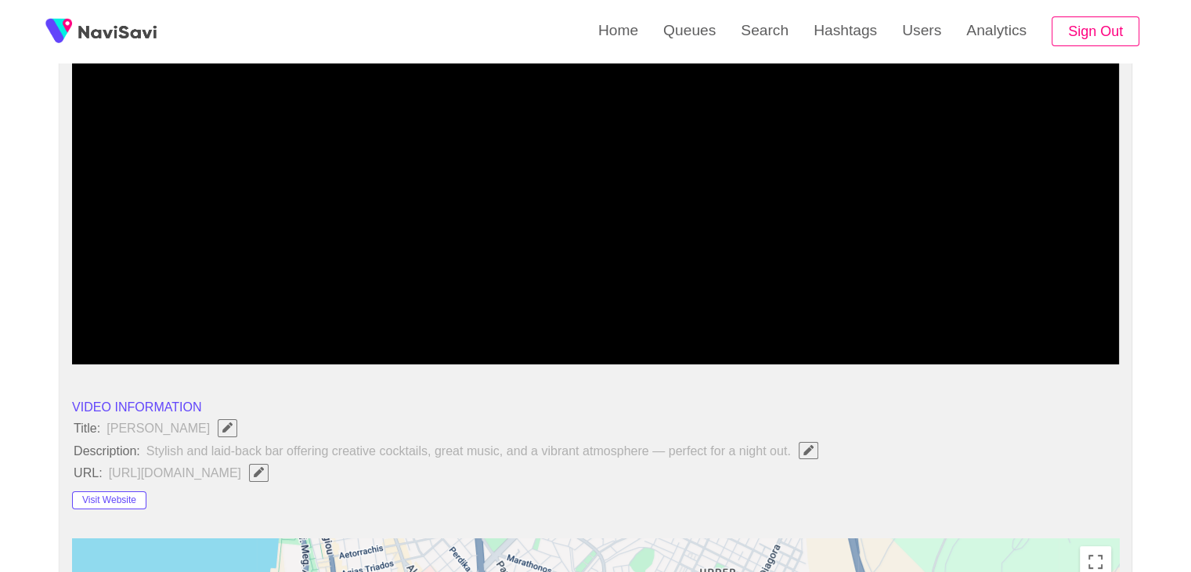
drag, startPoint x: 209, startPoint y: 323, endPoint x: 38, endPoint y: 324, distance: 171.5
click at [156, 352] on icon "add" at bounding box center [138, 350] width 130 height 19
click at [916, 344] on icon "add" at bounding box center [923, 350] width 130 height 19
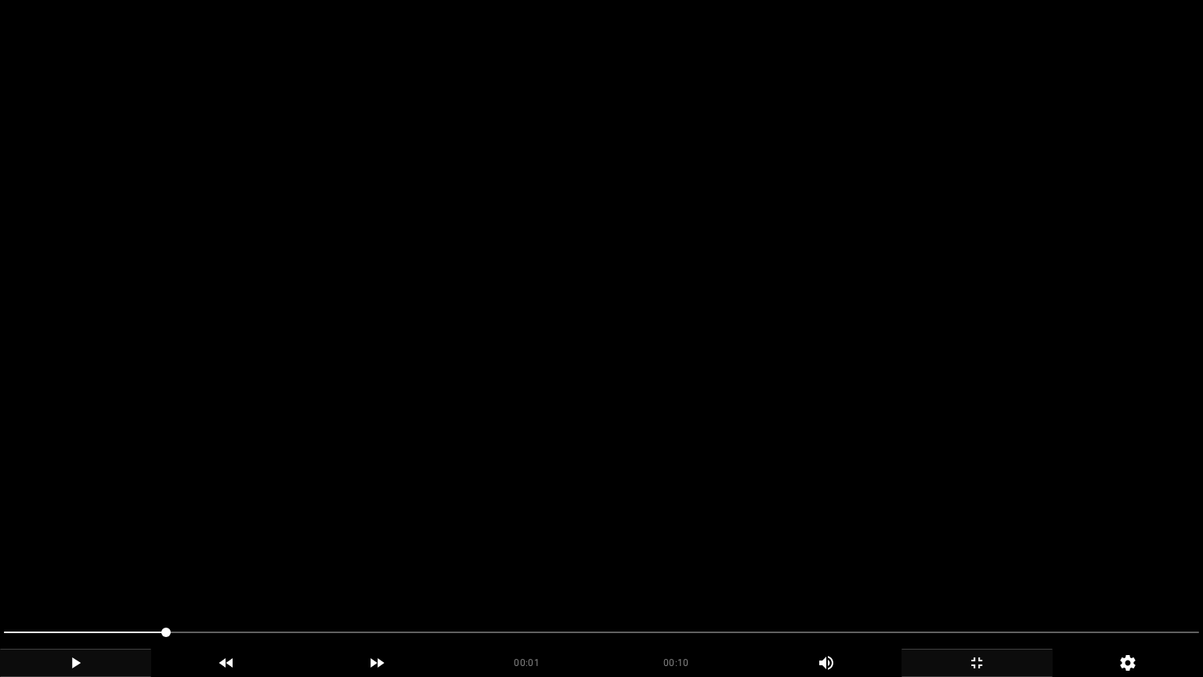
click at [576, 480] on video at bounding box center [601, 338] width 1203 height 677
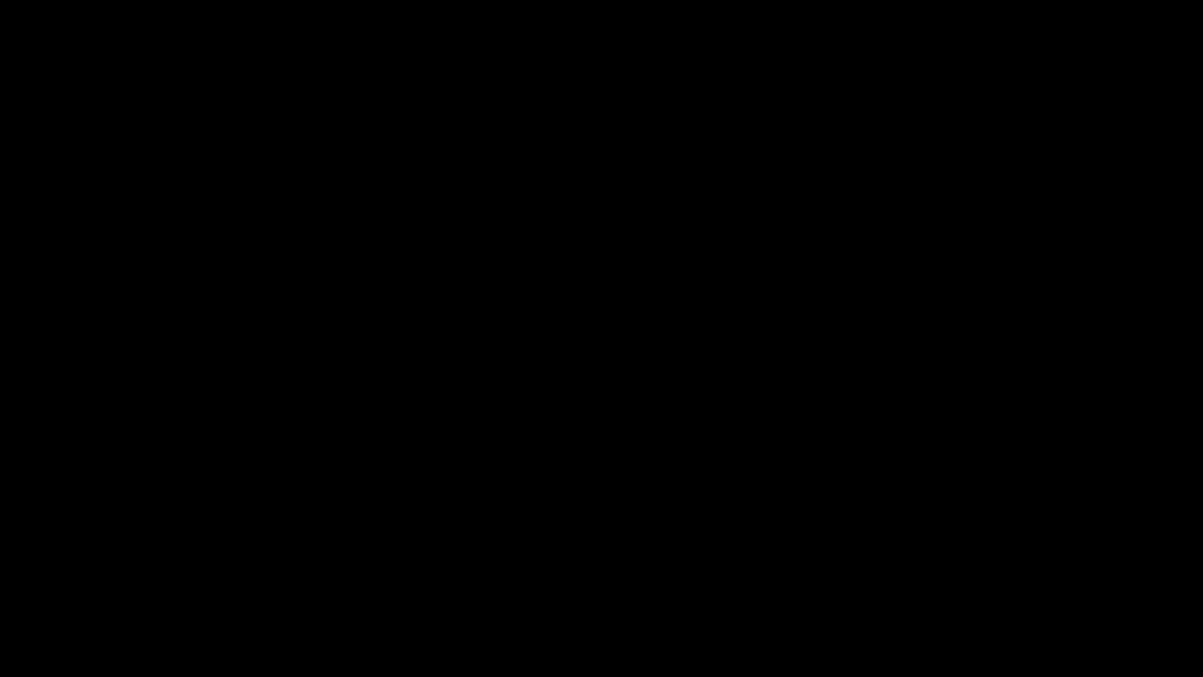
click at [531, 571] on span at bounding box center [601, 632] width 1195 height 25
click at [461, 571] on span at bounding box center [601, 632] width 1195 height 25
click at [67, 571] on icon "add" at bounding box center [76, 662] width 150 height 19
click at [1029, 571] on span at bounding box center [601, 632] width 1195 height 2
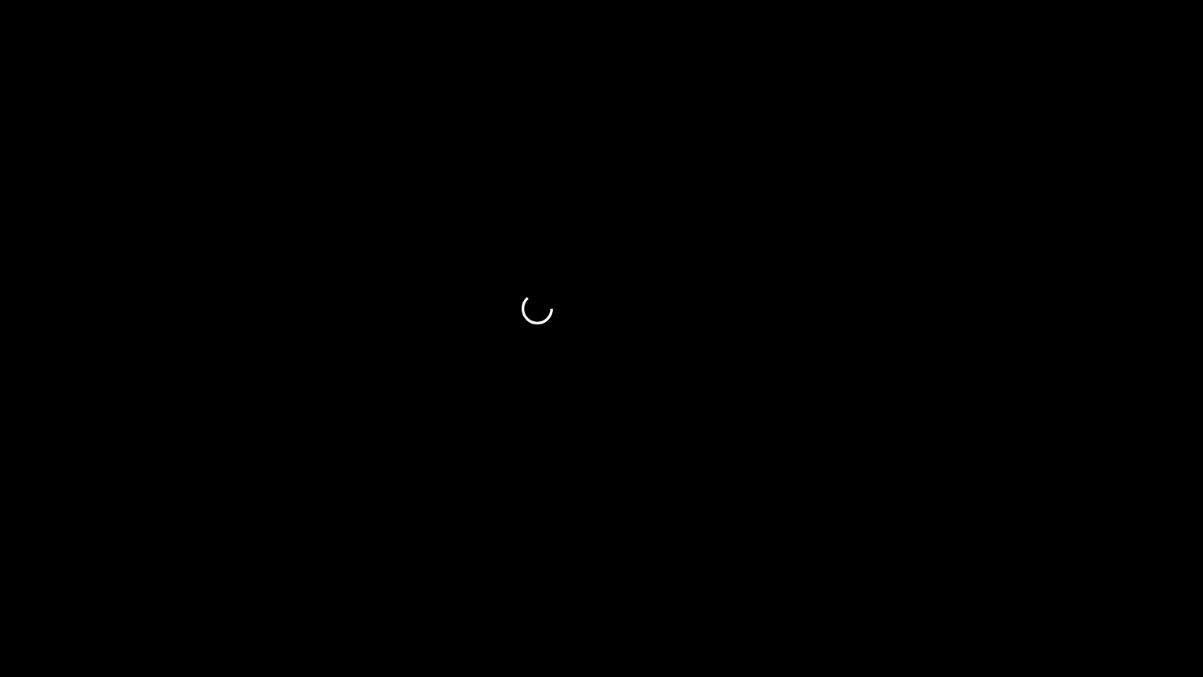
click at [1062, 571] on span at bounding box center [601, 632] width 1195 height 2
click at [1104, 571] on span at bounding box center [601, 632] width 1195 height 2
click at [1108, 571] on span at bounding box center [1103, 631] width 9 height 9
drag, startPoint x: 67, startPoint y: 633, endPoint x: 0, endPoint y: 648, distance: 69.0
click at [976, 571] on icon "add" at bounding box center [977, 662] width 150 height 19
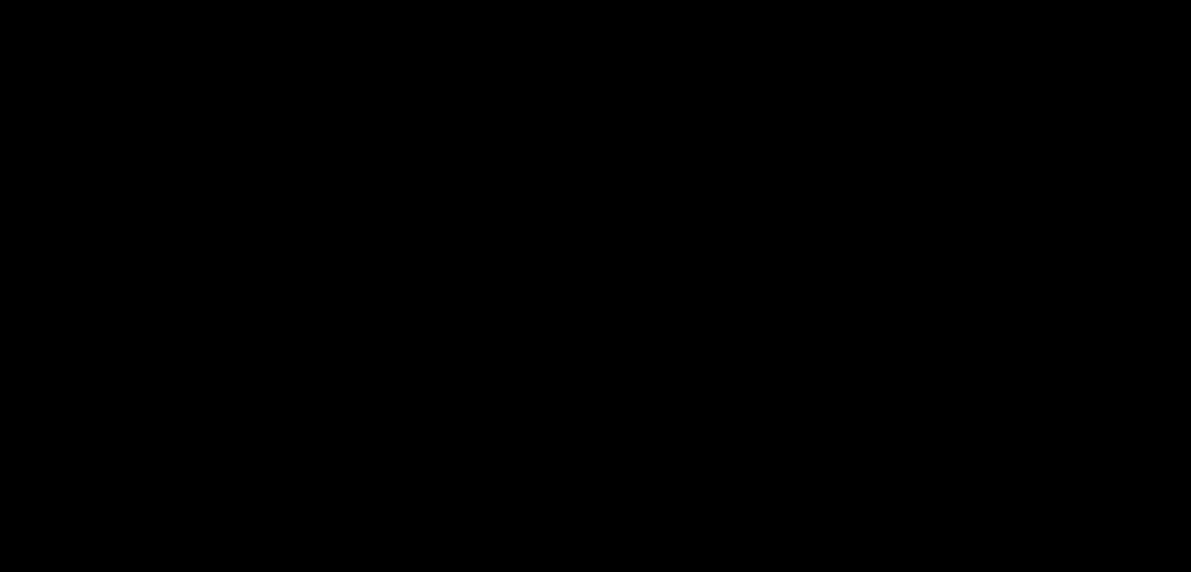
scroll to position [2033, 0]
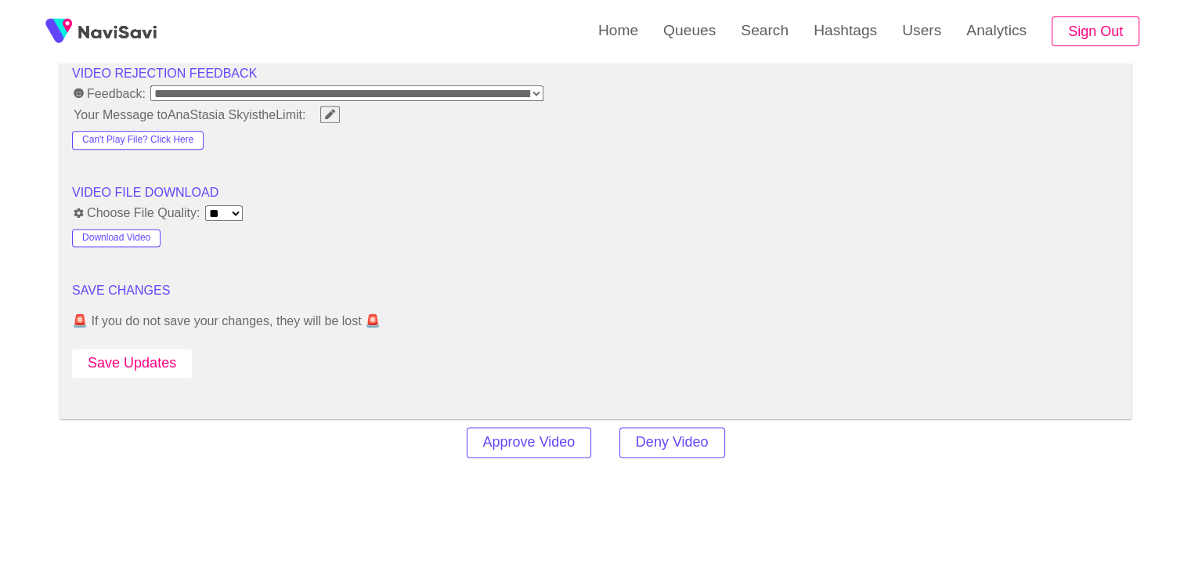
click at [136, 353] on button "Save Updates" at bounding box center [132, 363] width 120 height 29
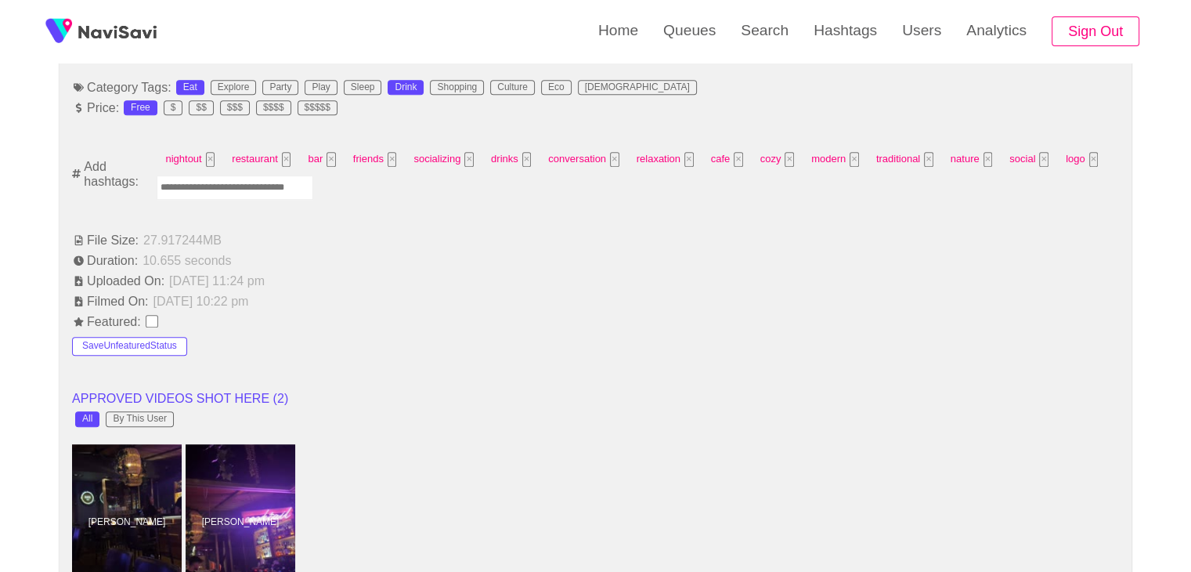
scroll to position [1015, 0]
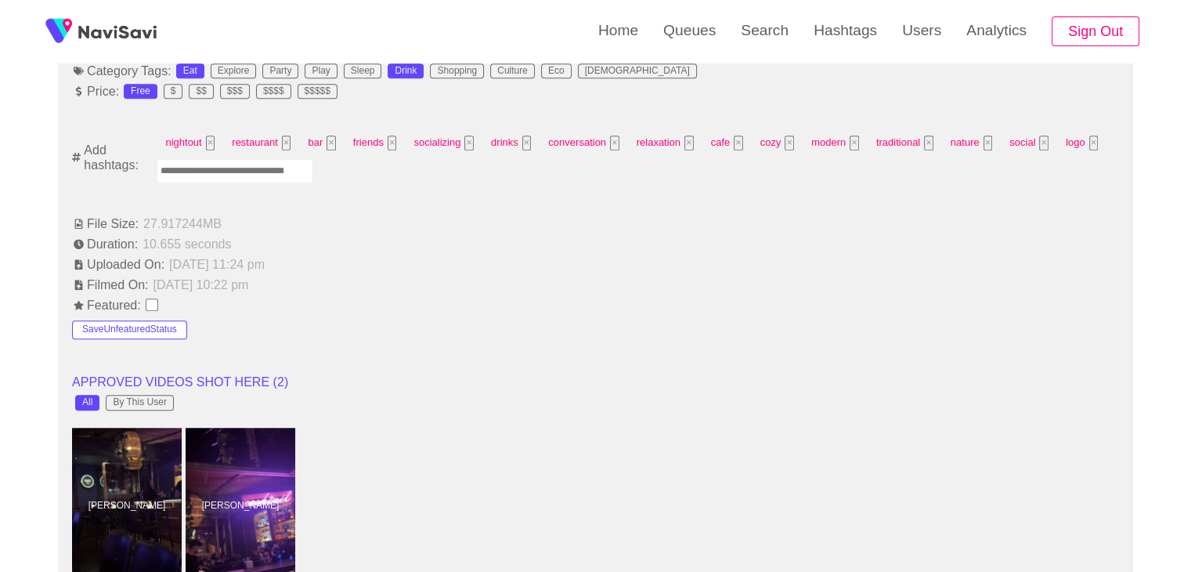
click at [186, 163] on input "Enter tag here and press return" at bounding box center [235, 171] width 157 height 24
type input "***"
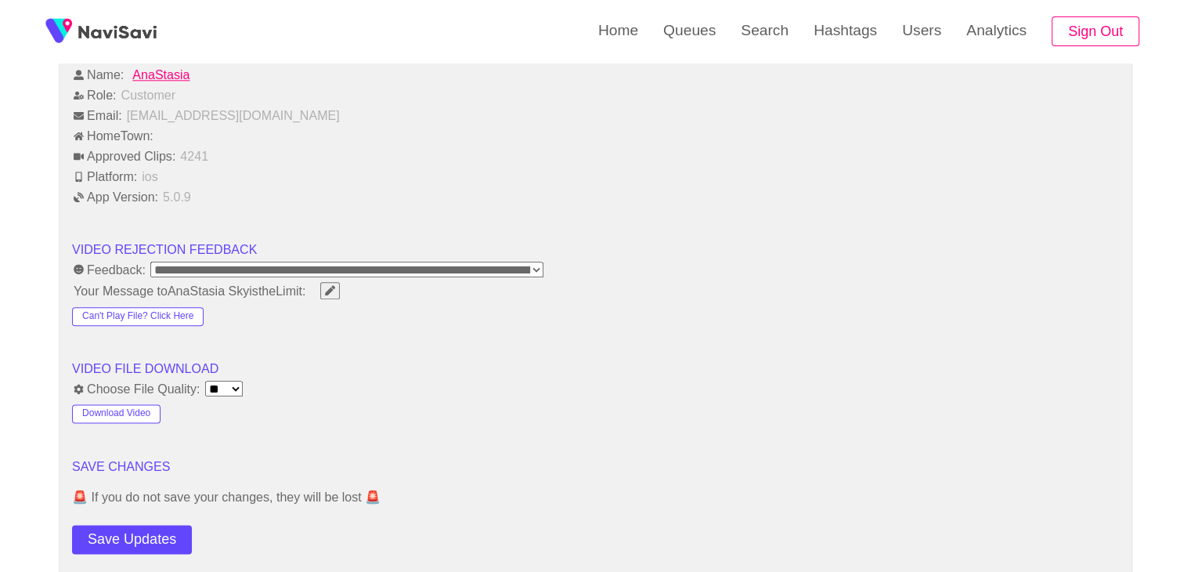
scroll to position [2111, 0]
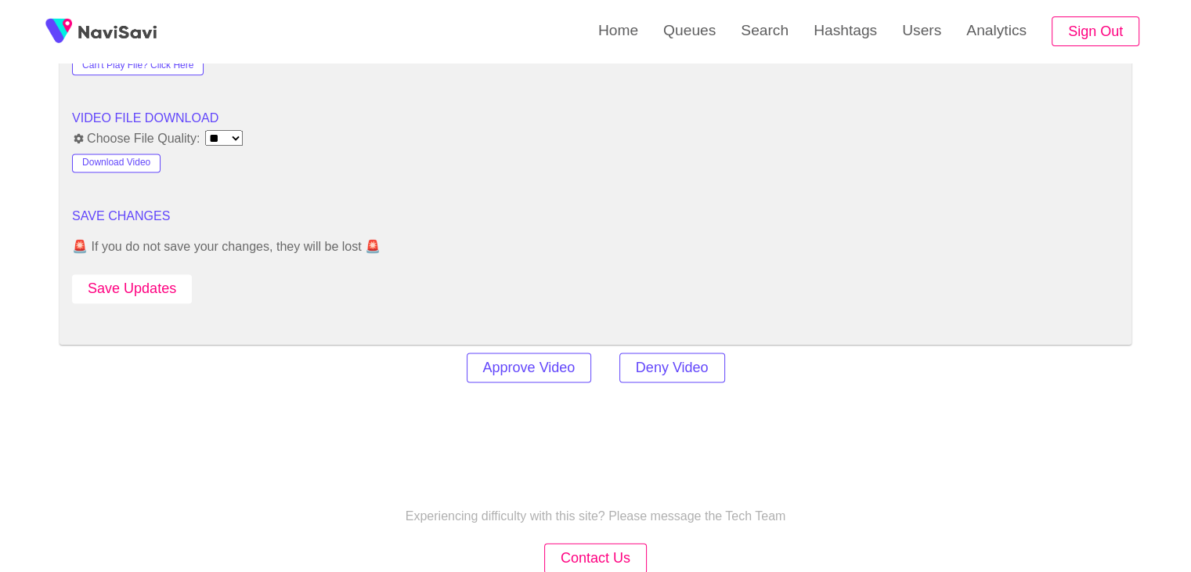
click at [139, 280] on button "Save Updates" at bounding box center [132, 288] width 120 height 29
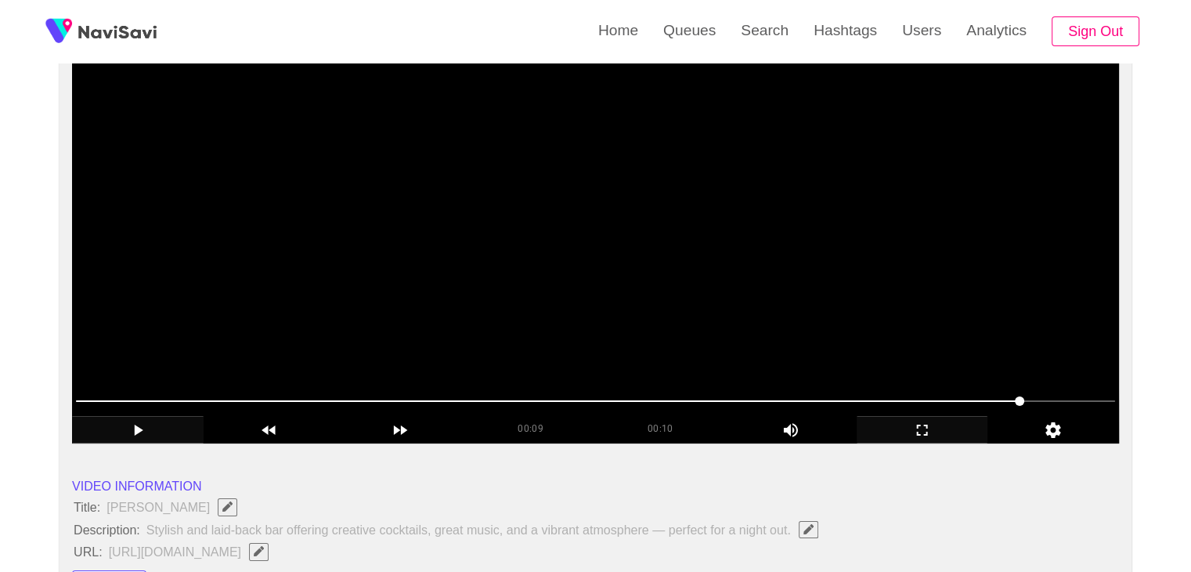
scroll to position [154, 0]
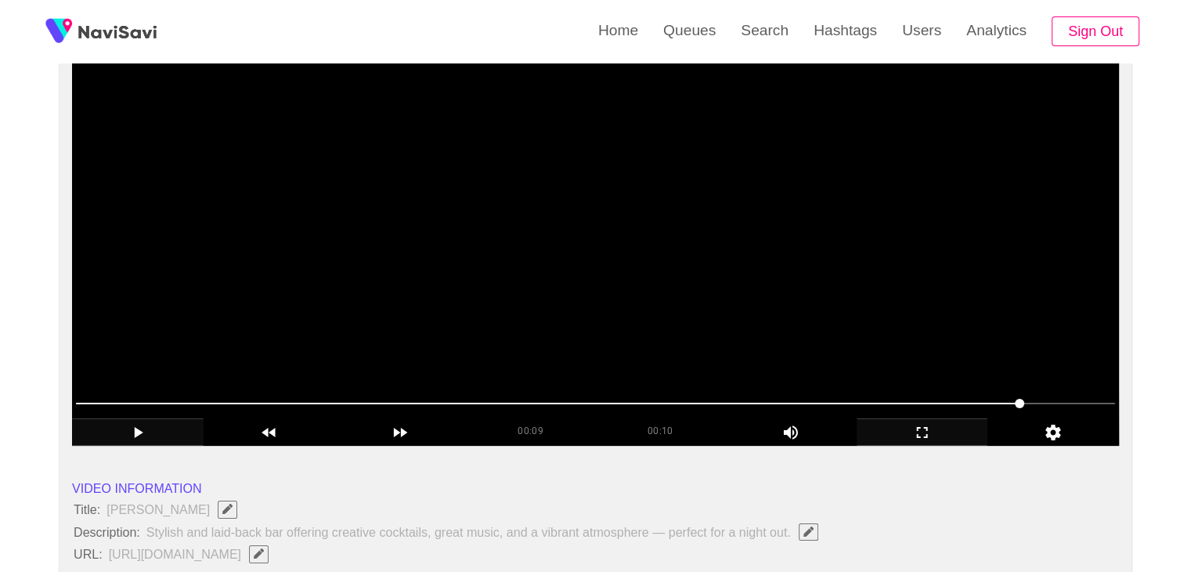
click at [520, 253] on video at bounding box center [595, 250] width 1047 height 392
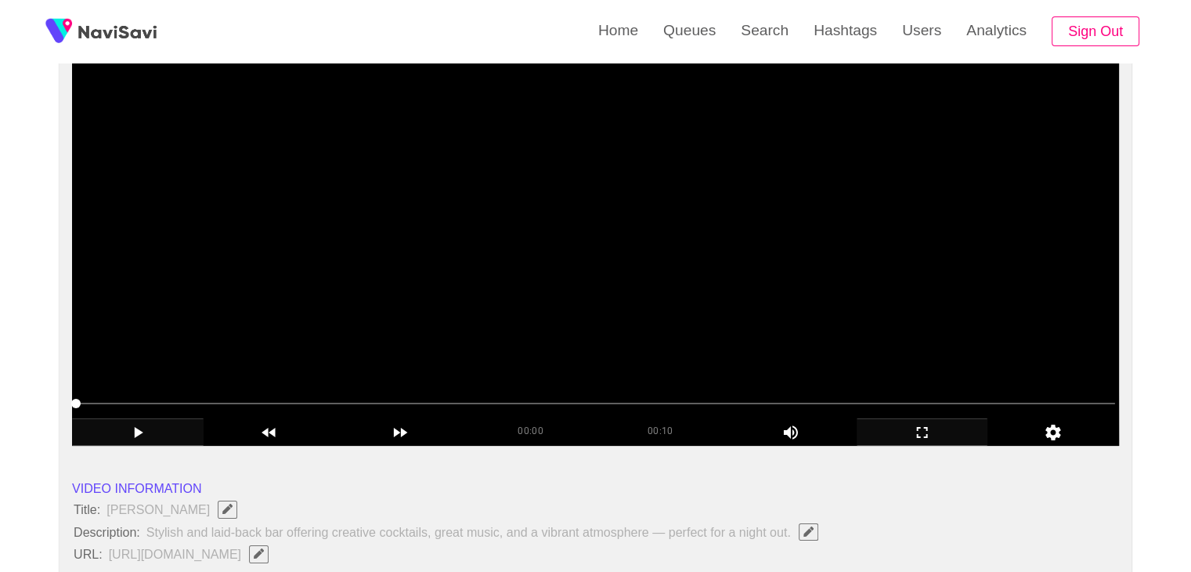
click at [669, 280] on video at bounding box center [595, 250] width 1047 height 392
click at [633, 231] on video at bounding box center [595, 250] width 1047 height 392
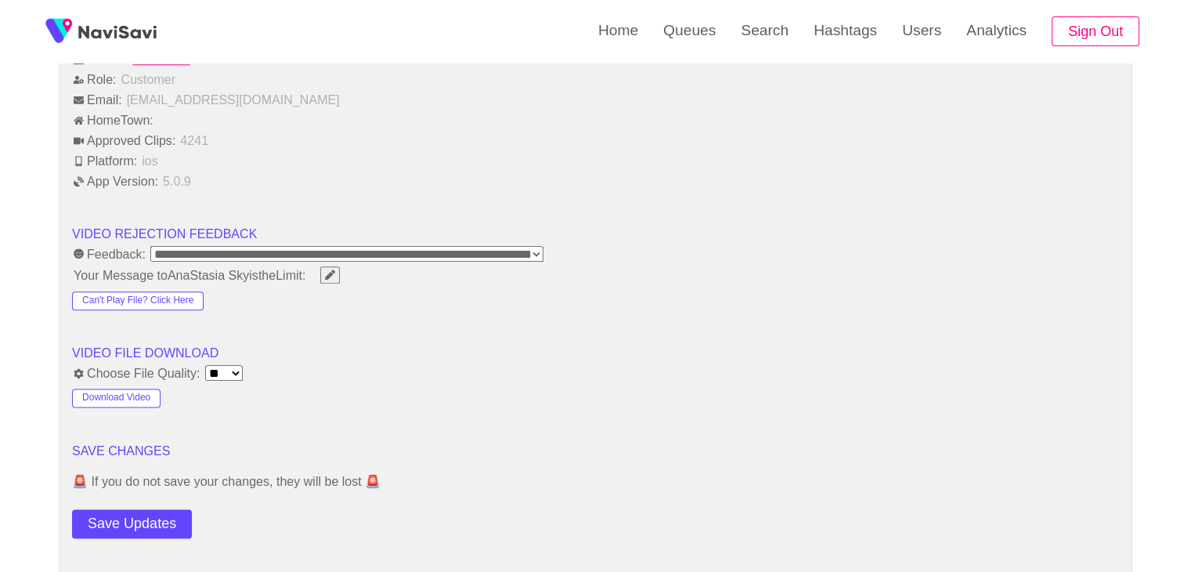
scroll to position [1877, 0]
click at [125, 509] on button "Save Updates" at bounding box center [132, 523] width 120 height 29
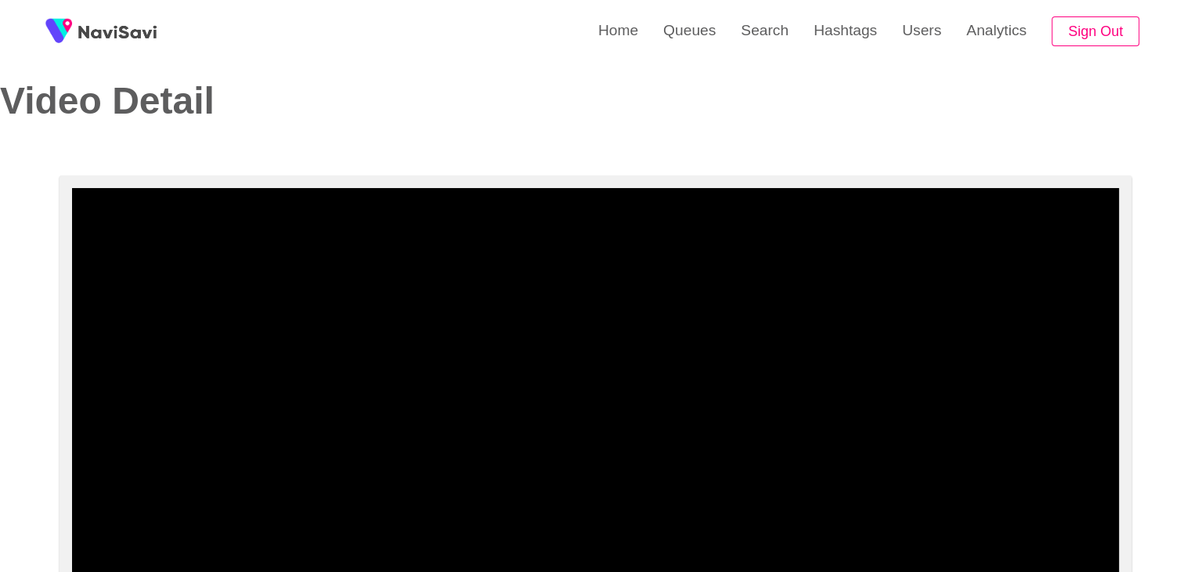
scroll to position [0, 0]
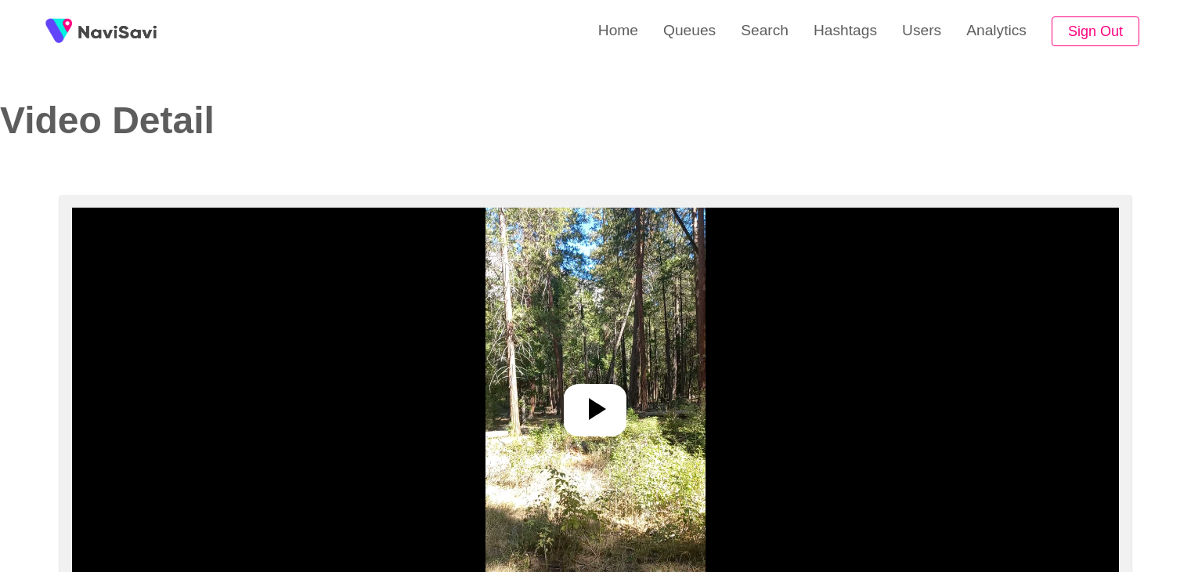
select select "**********"
select select "**"
click at [588, 403] on icon at bounding box center [595, 409] width 38 height 38
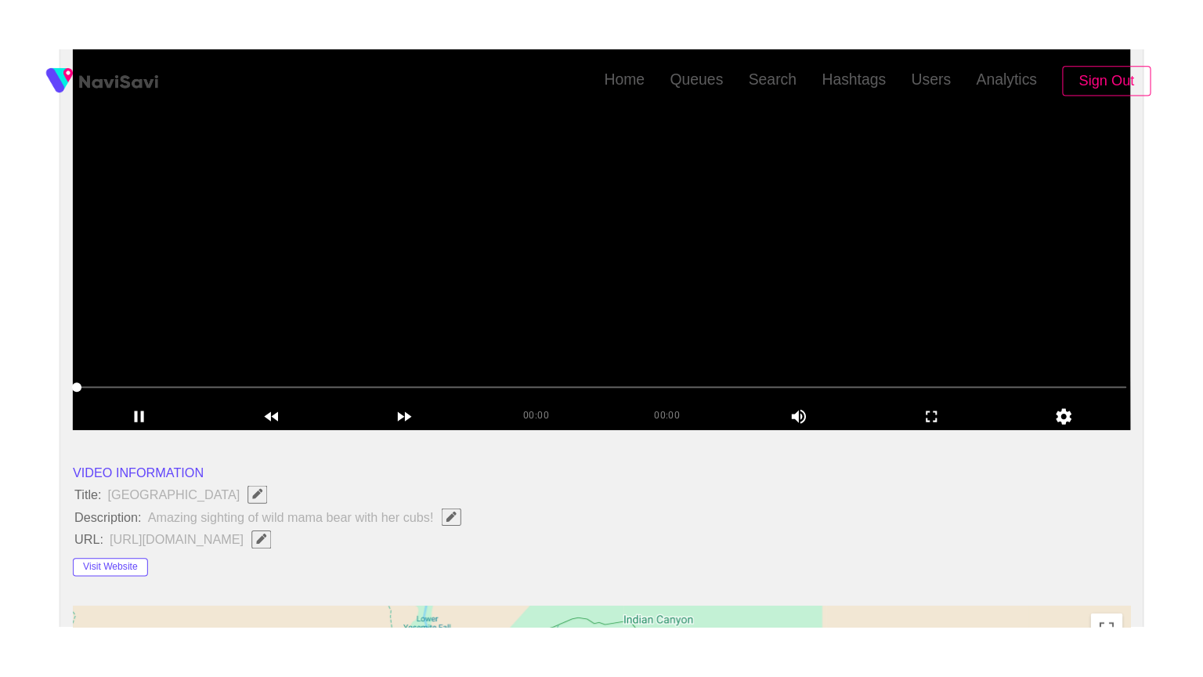
scroll to position [235, 0]
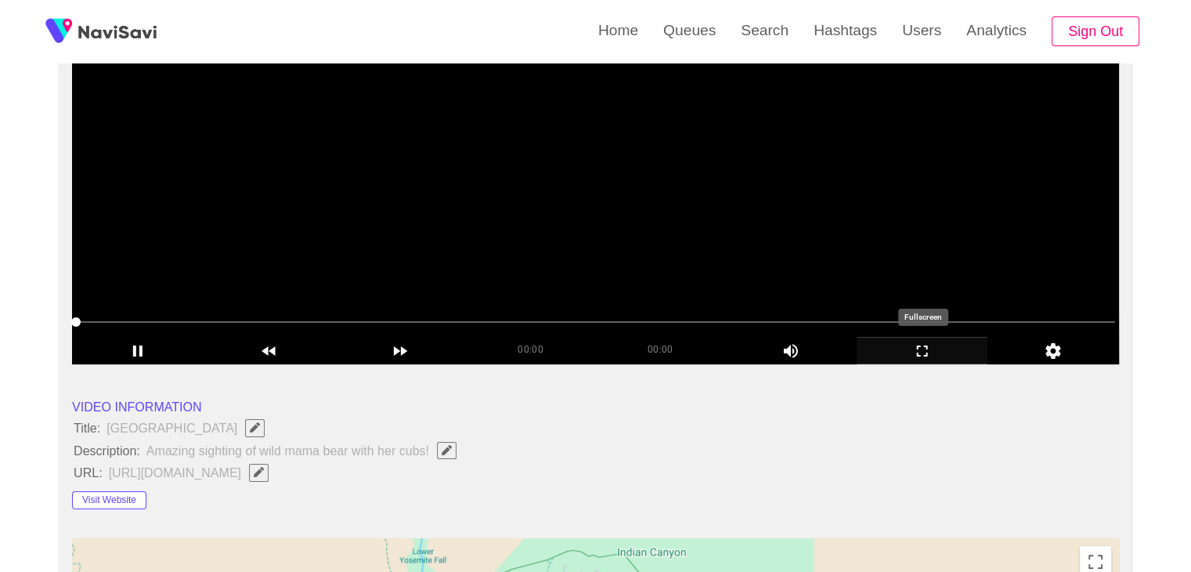
click at [927, 350] on icon "add" at bounding box center [923, 350] width 130 height 19
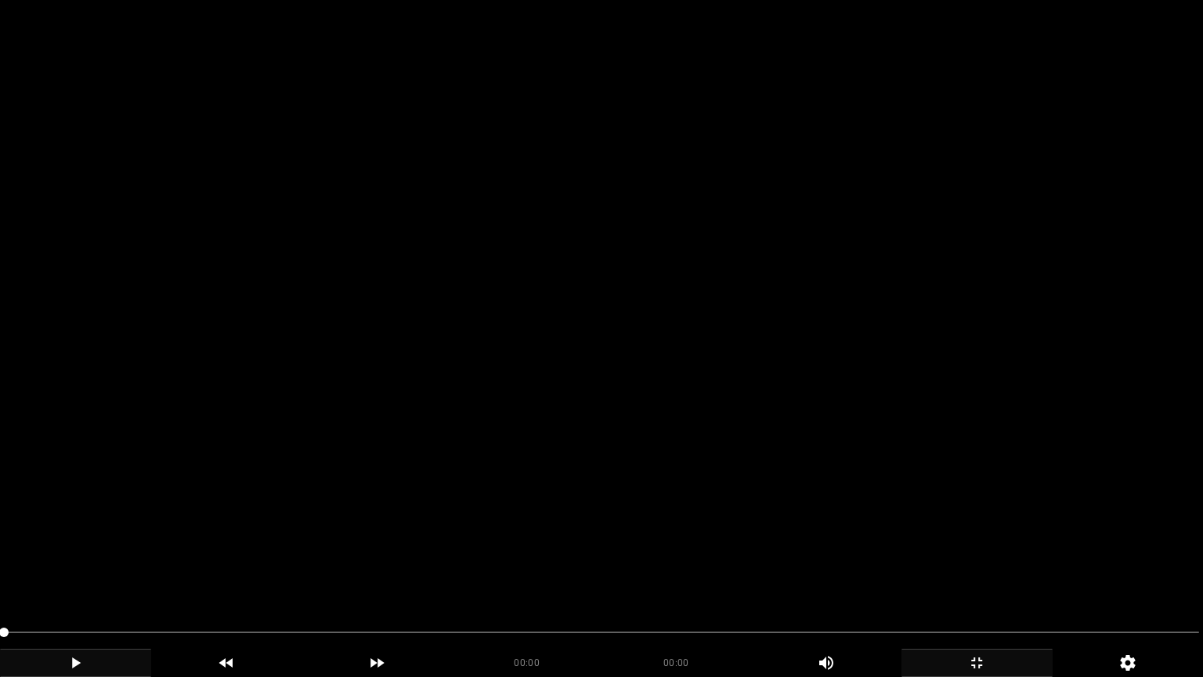
click at [73, 571] on icon "add" at bounding box center [76, 662] width 150 height 19
click at [112, 571] on icon "add" at bounding box center [76, 662] width 150 height 19
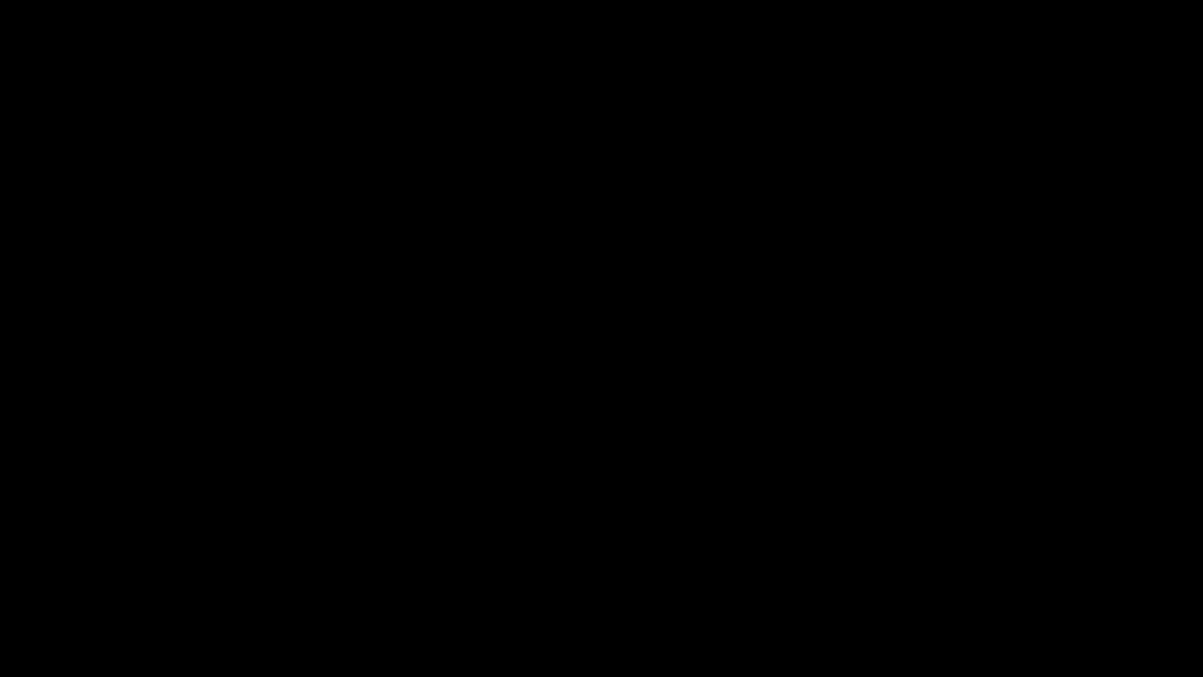
click at [97, 571] on icon "add" at bounding box center [76, 662] width 150 height 19
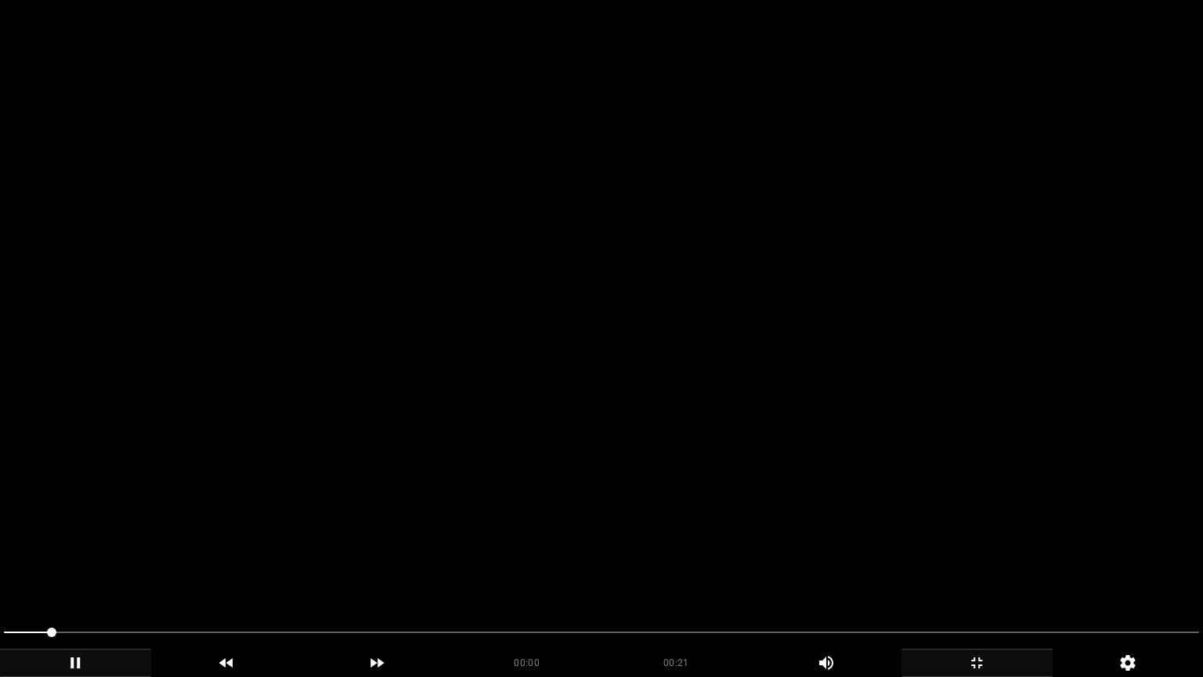
drag, startPoint x: 56, startPoint y: 633, endPoint x: 0, endPoint y: 651, distance: 58.5
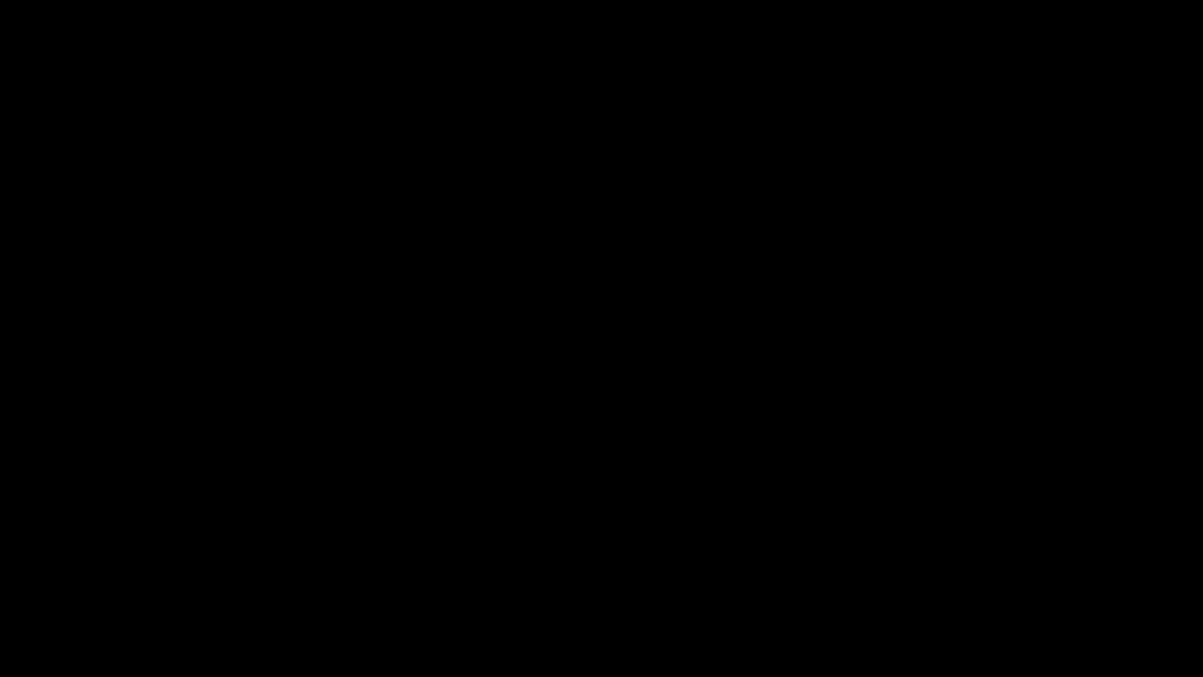
drag, startPoint x: 45, startPoint y: 631, endPoint x: 3, endPoint y: 631, distance: 42.3
click at [11, 571] on span at bounding box center [15, 631] width 9 height 9
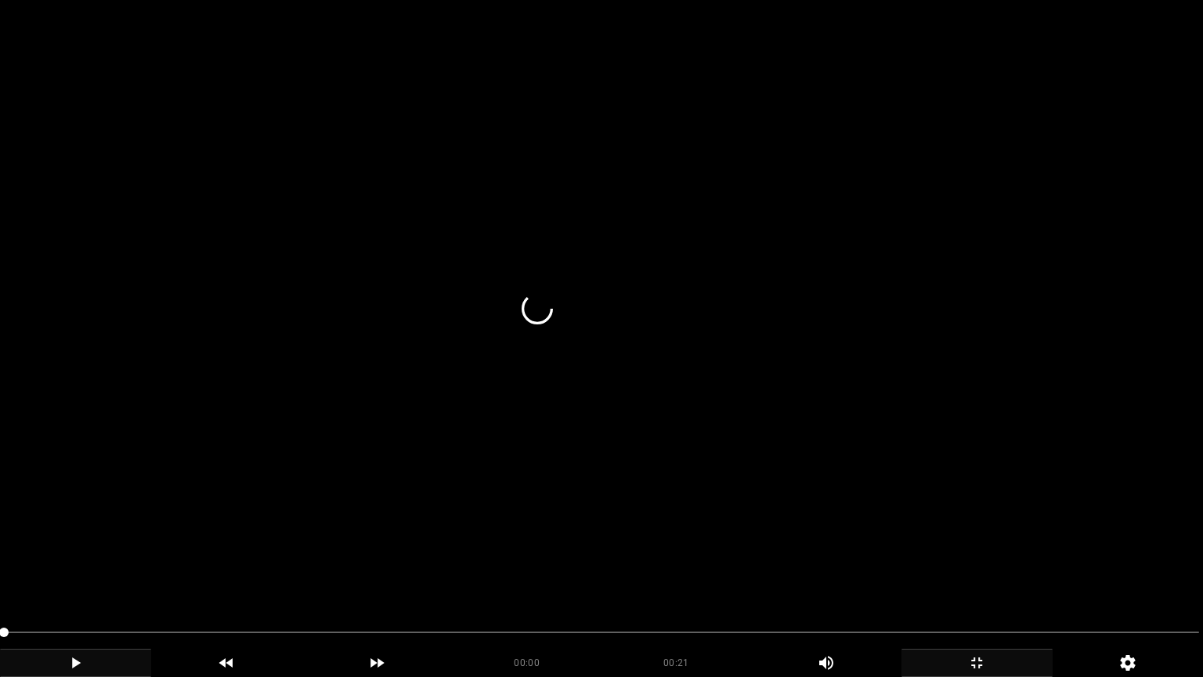
click at [78, 571] on icon "add" at bounding box center [76, 662] width 150 height 19
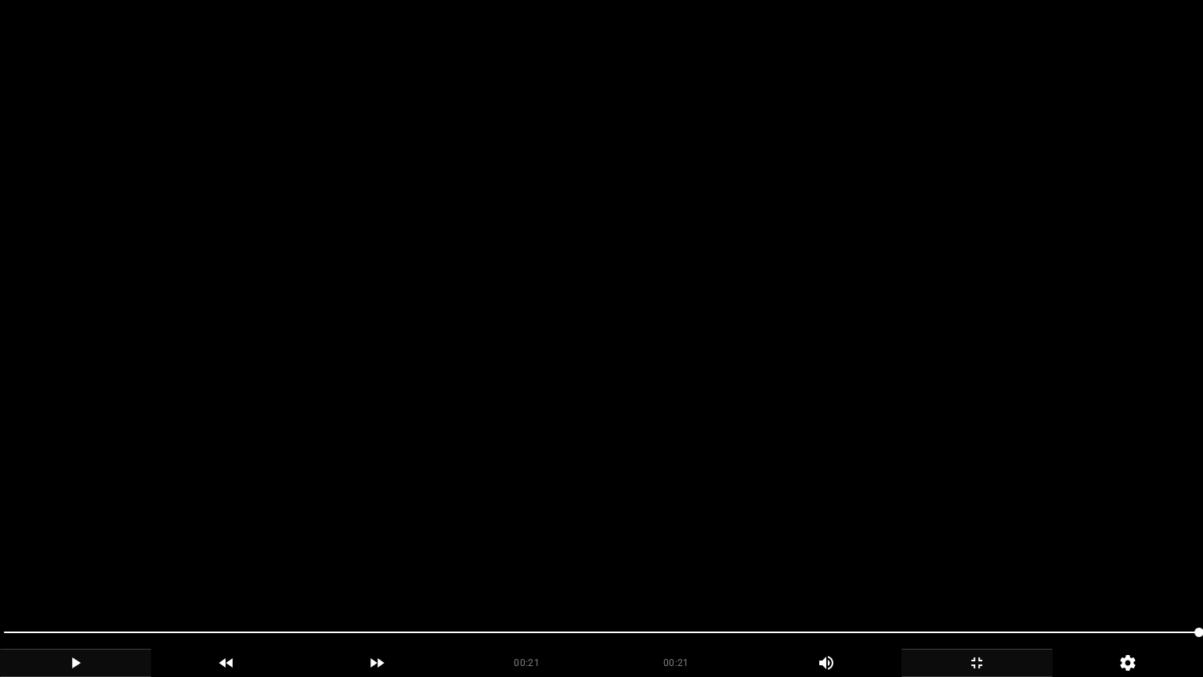
click at [991, 571] on icon "add" at bounding box center [977, 662] width 150 height 19
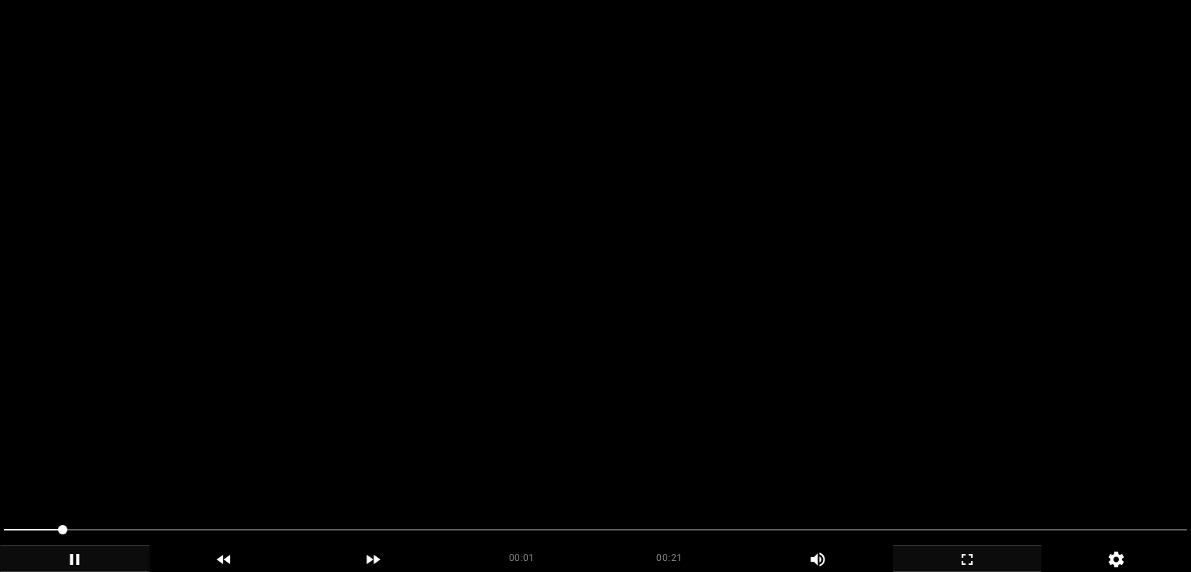
scroll to position [388, 0]
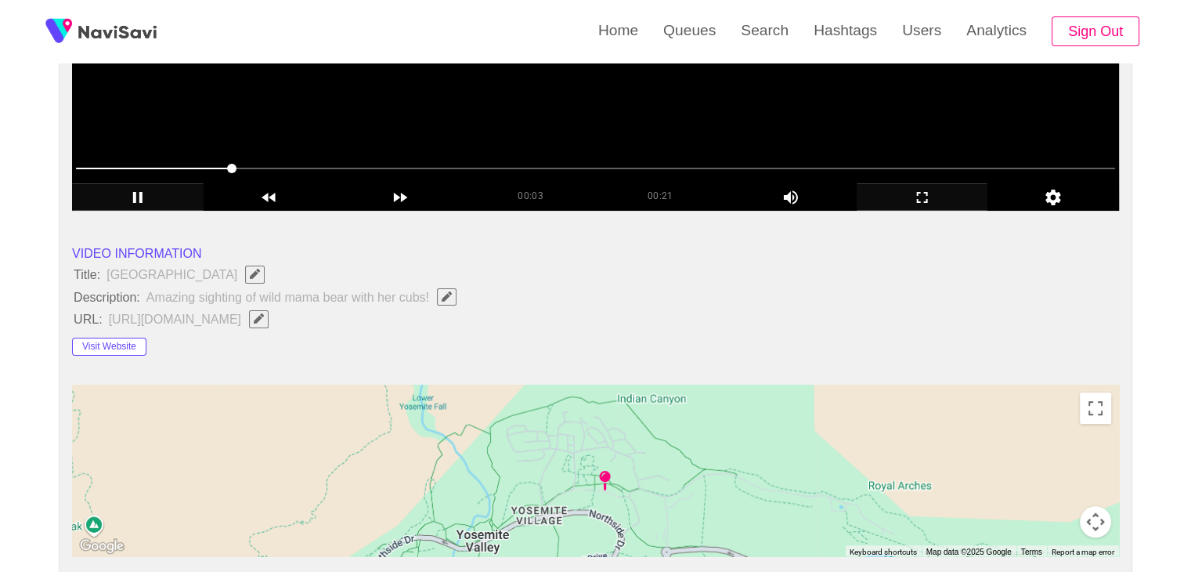
click at [103, 334] on div "Visit Website" at bounding box center [176, 343] width 209 height 25
click at [114, 346] on button "Visit Website" at bounding box center [109, 347] width 74 height 19
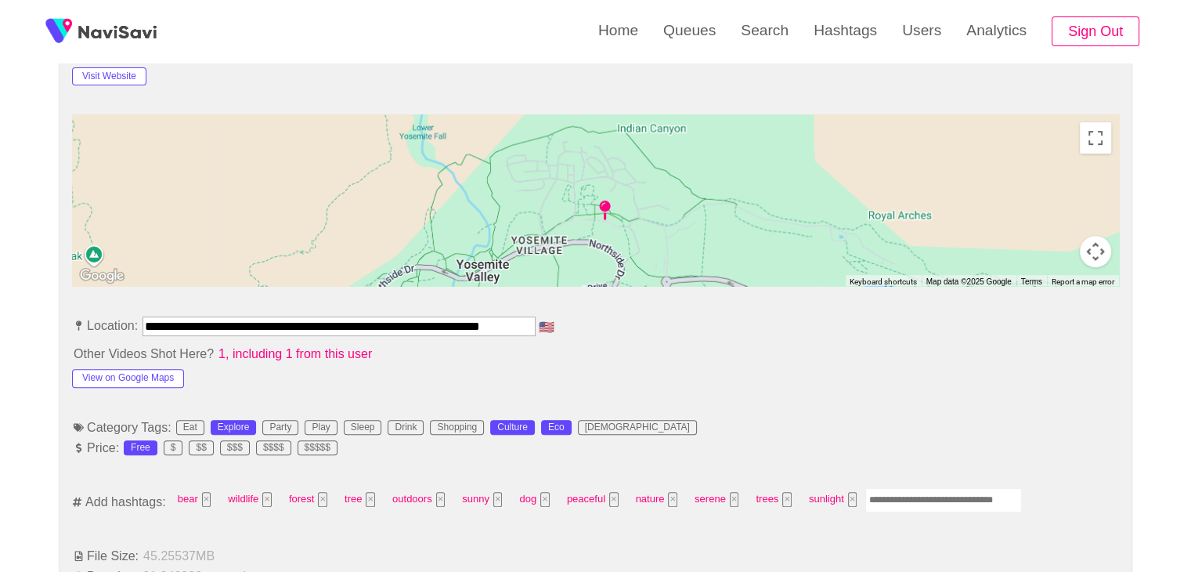
scroll to position [702, 0]
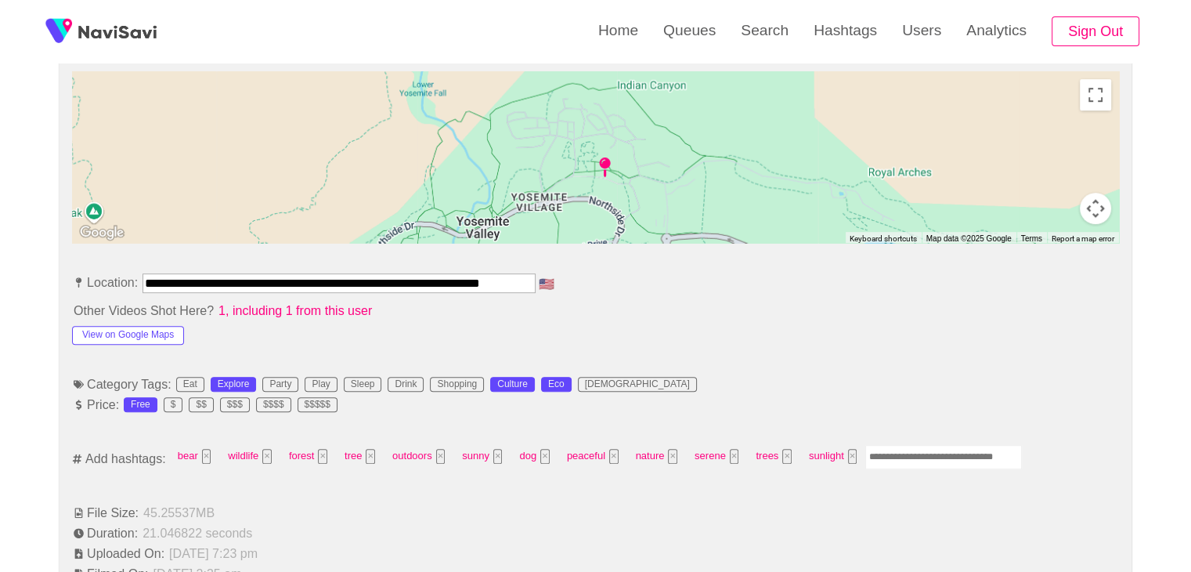
click at [890, 449] on input "Enter tag here and press return" at bounding box center [943, 457] width 157 height 24
type input "*********"
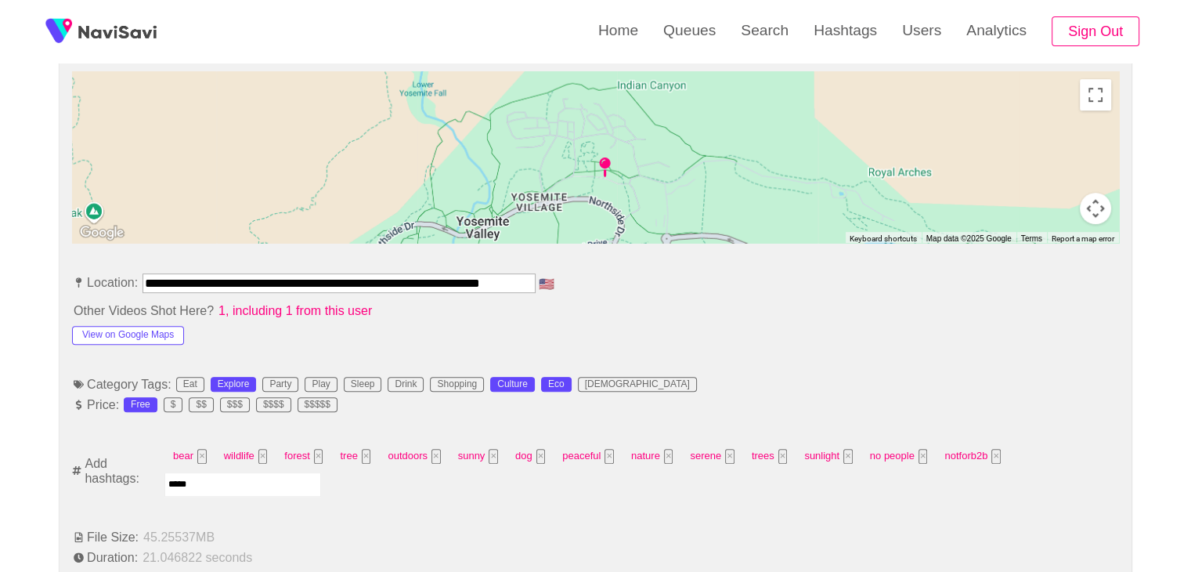
type input "******"
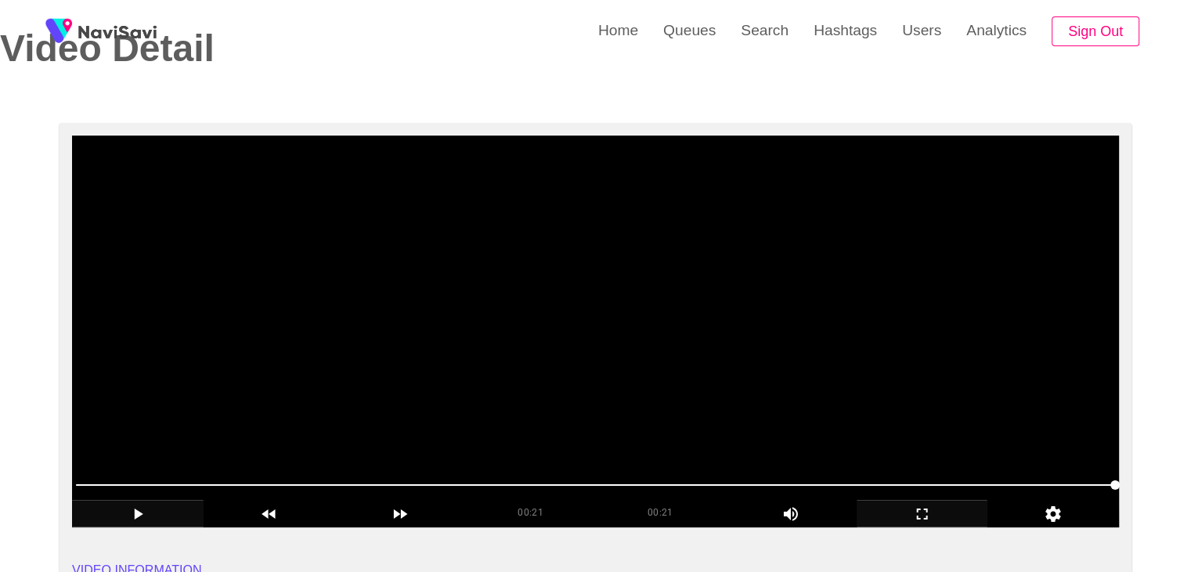
scroll to position [78, 0]
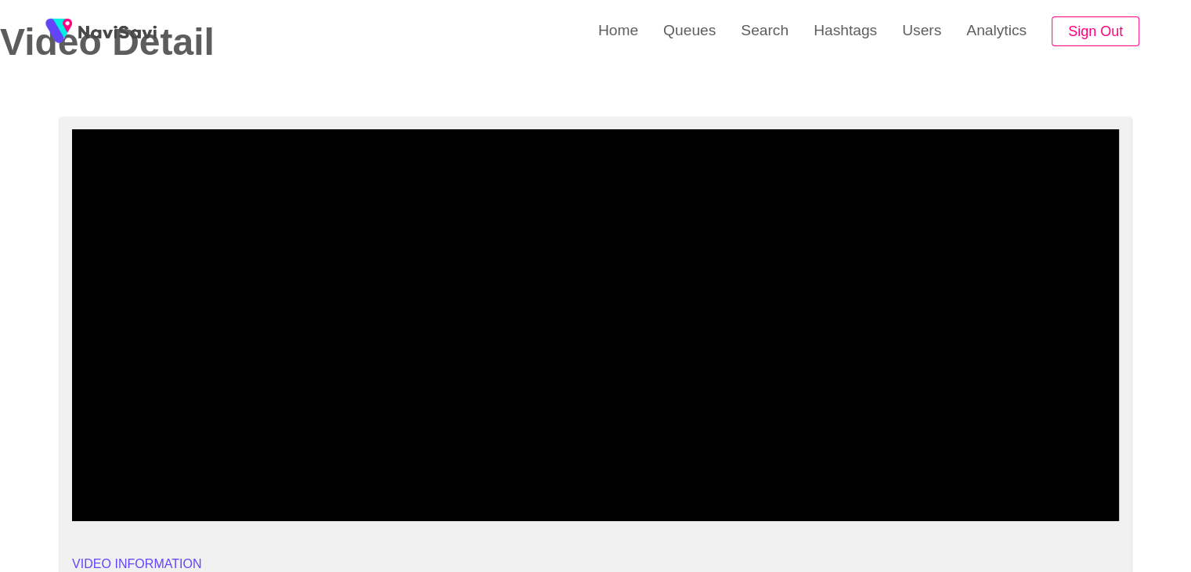
drag, startPoint x: 585, startPoint y: 477, endPoint x: 485, endPoint y: 471, distance: 100.4
drag, startPoint x: 288, startPoint y: 459, endPoint x: 263, endPoint y: 459, distance: 25.1
click at [286, 460] on div at bounding box center [596, 480] width 1052 height 40
drag, startPoint x: 211, startPoint y: 472, endPoint x: 188, endPoint y: 473, distance: 23.5
click at [188, 473] on span at bounding box center [595, 478] width 1039 height 25
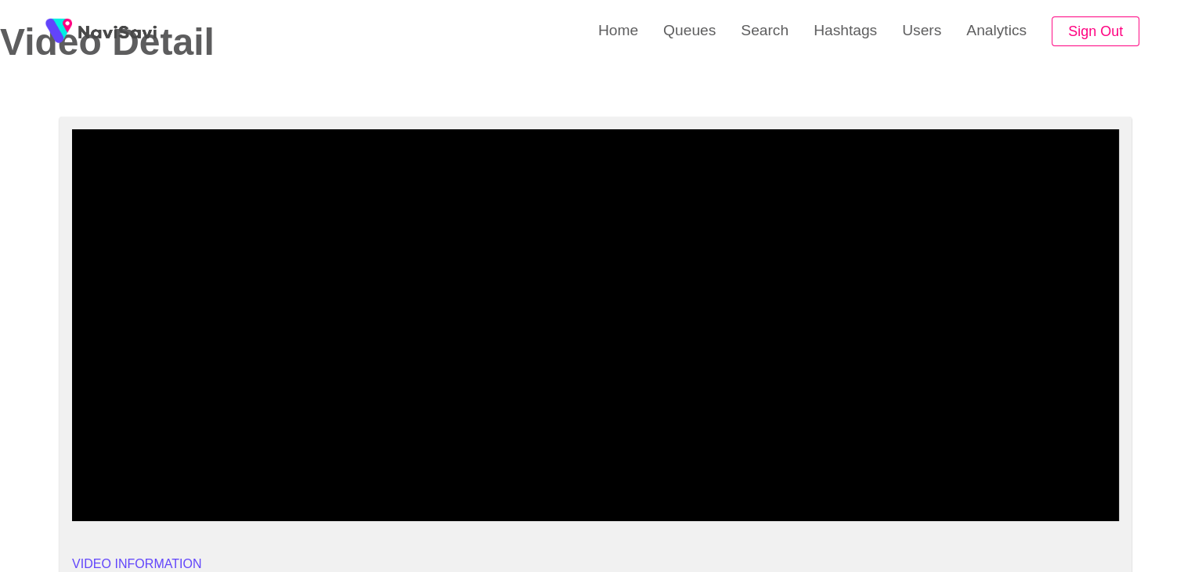
click at [918, 508] on icon "add" at bounding box center [923, 507] width 130 height 19
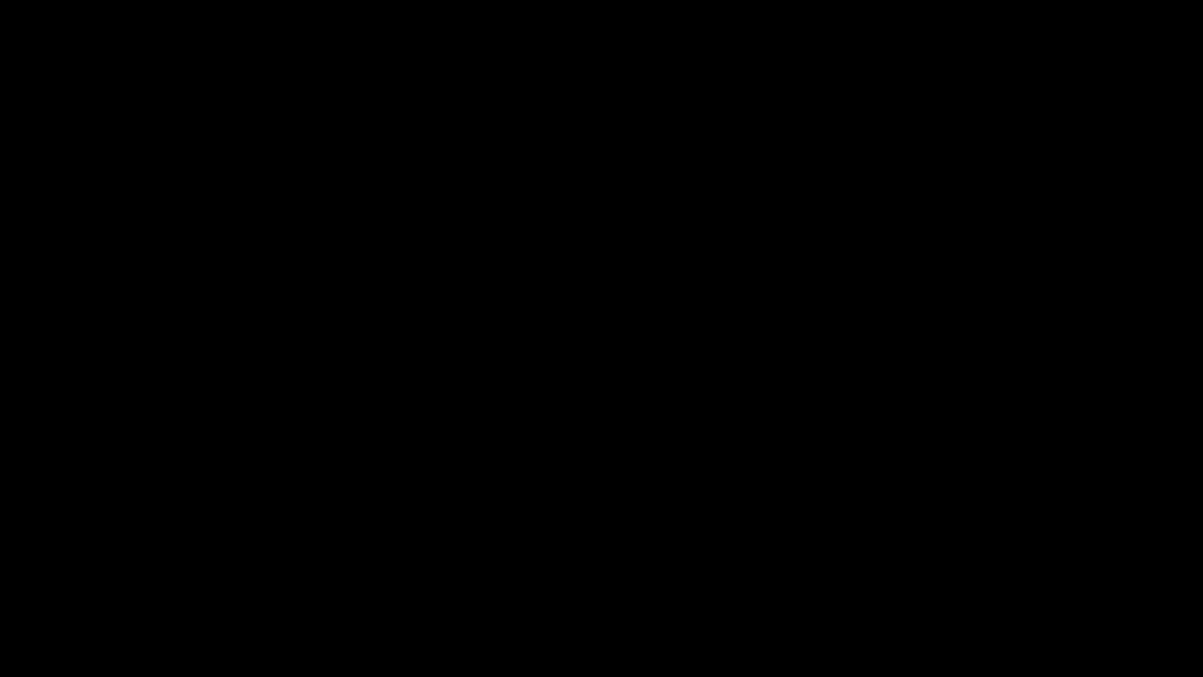
drag, startPoint x: 0, startPoint y: 641, endPoint x: 66, endPoint y: 659, distance: 68.2
click at [85, 571] on icon "add" at bounding box center [76, 662] width 150 height 19
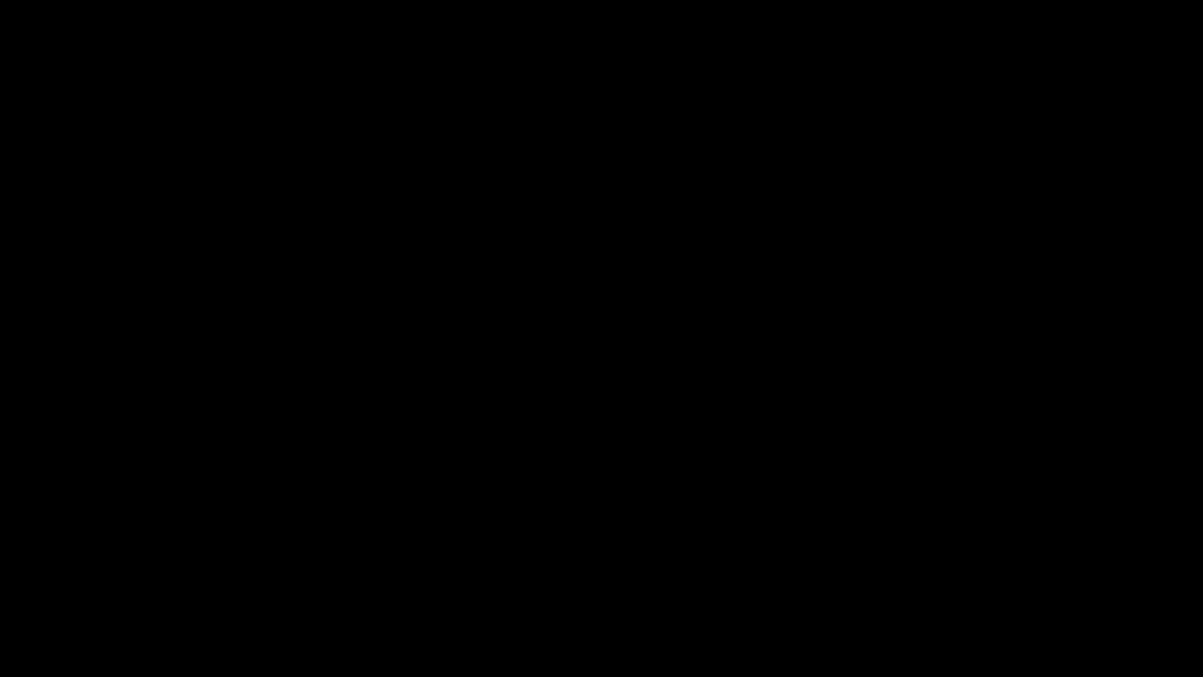
click at [85, 571] on icon "add" at bounding box center [76, 662] width 150 height 19
click at [84, 571] on icon "add" at bounding box center [76, 662] width 150 height 19
click at [990, 571] on icon "add" at bounding box center [977, 662] width 150 height 19
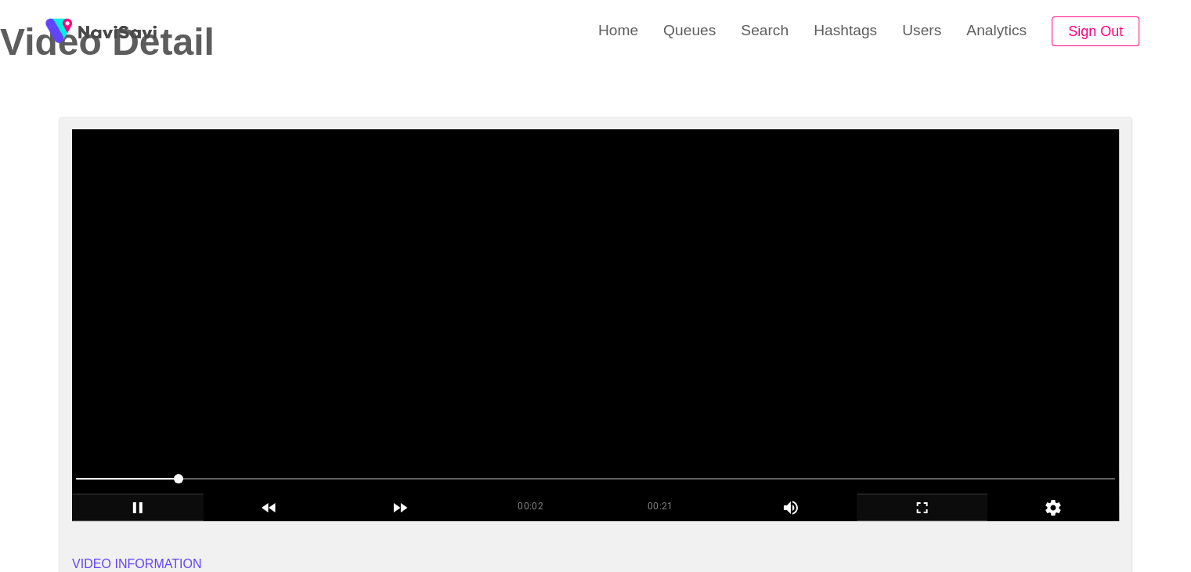
click at [128, 502] on icon "add" at bounding box center [138, 507] width 130 height 19
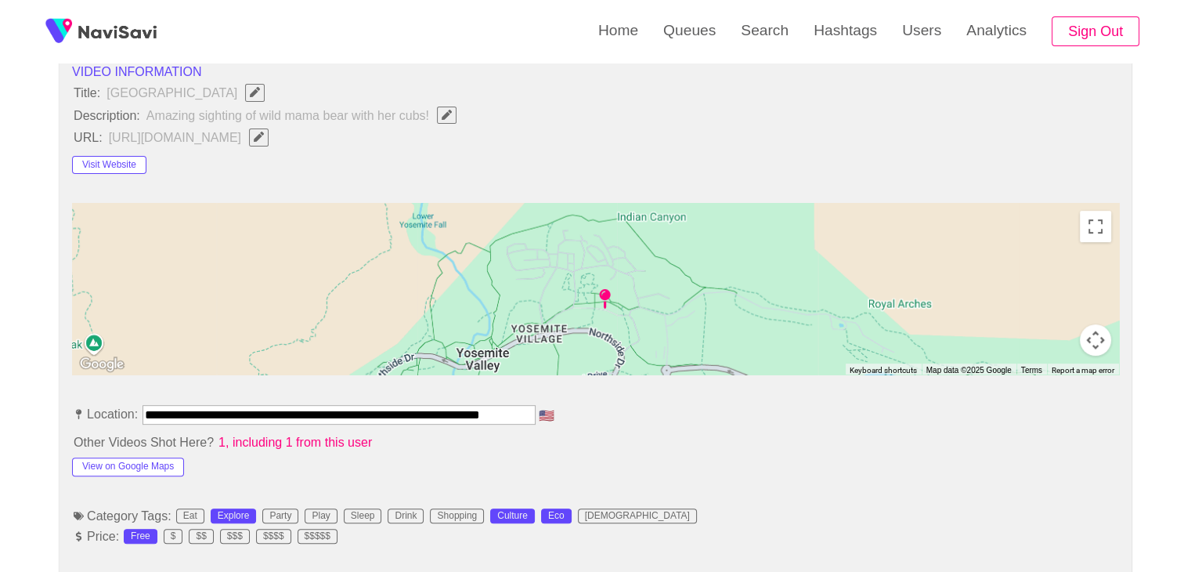
scroll to position [548, 0]
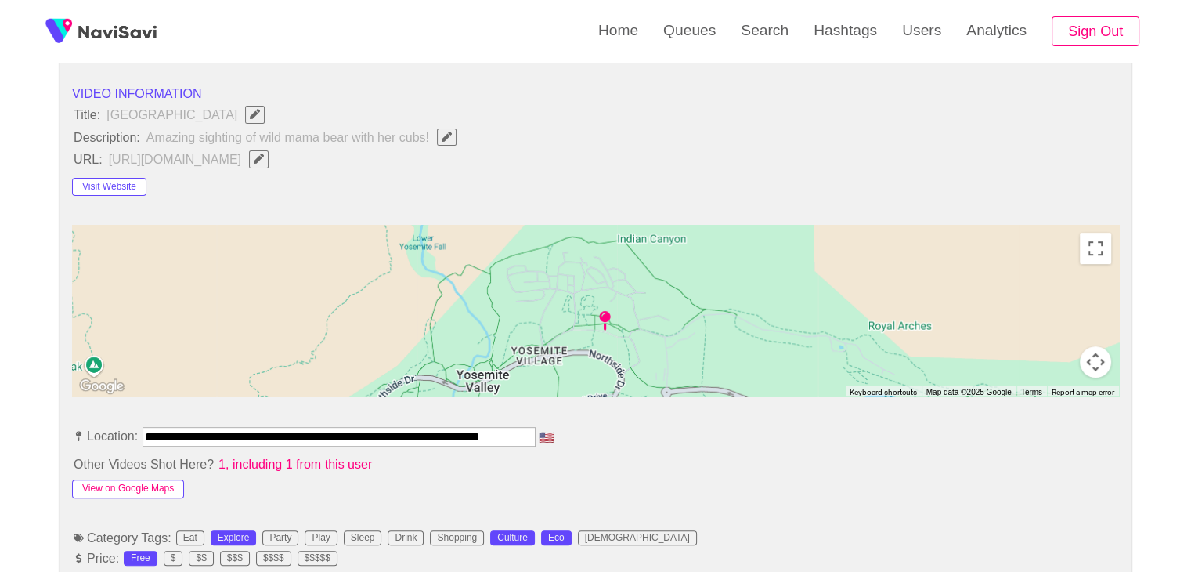
click at [153, 490] on button "View on Google Maps" at bounding box center [128, 488] width 112 height 19
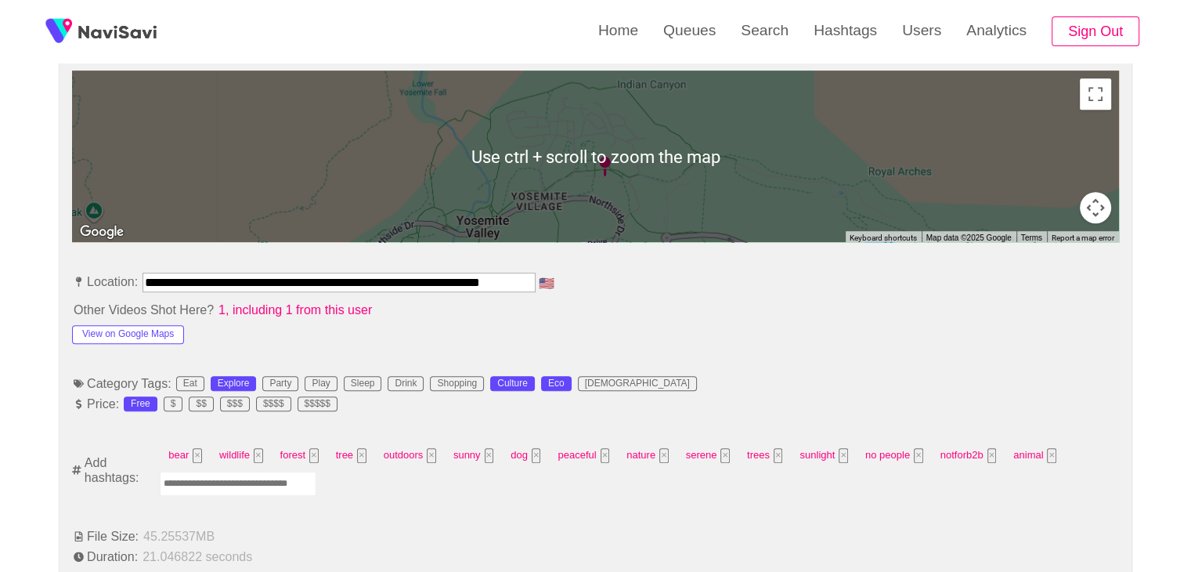
scroll to position [705, 0]
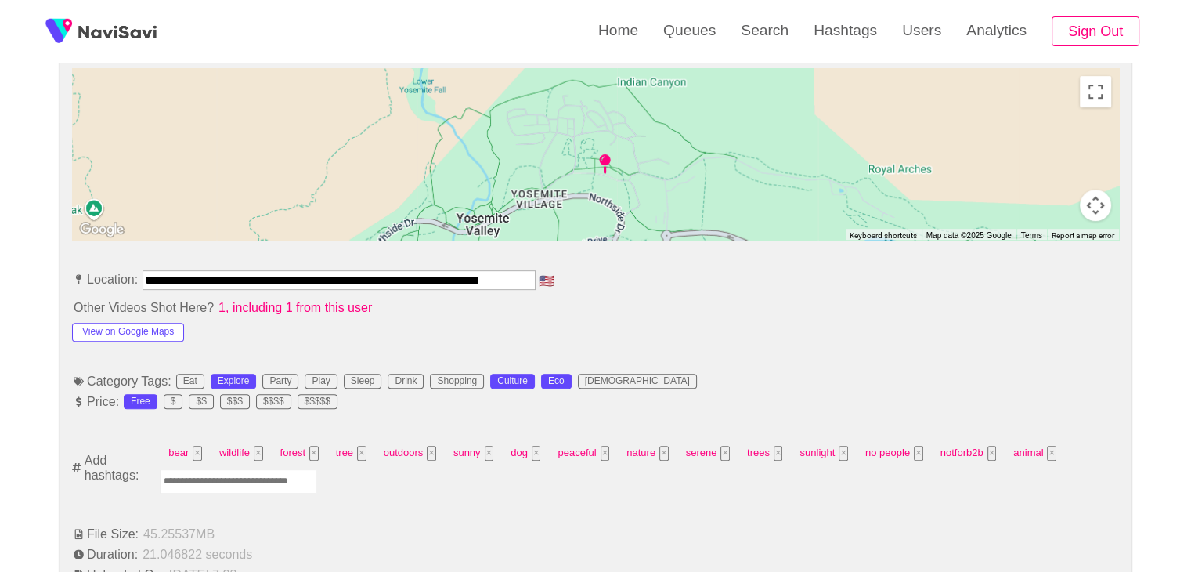
click at [254, 471] on input "Enter tag here and press return" at bounding box center [238, 481] width 157 height 24
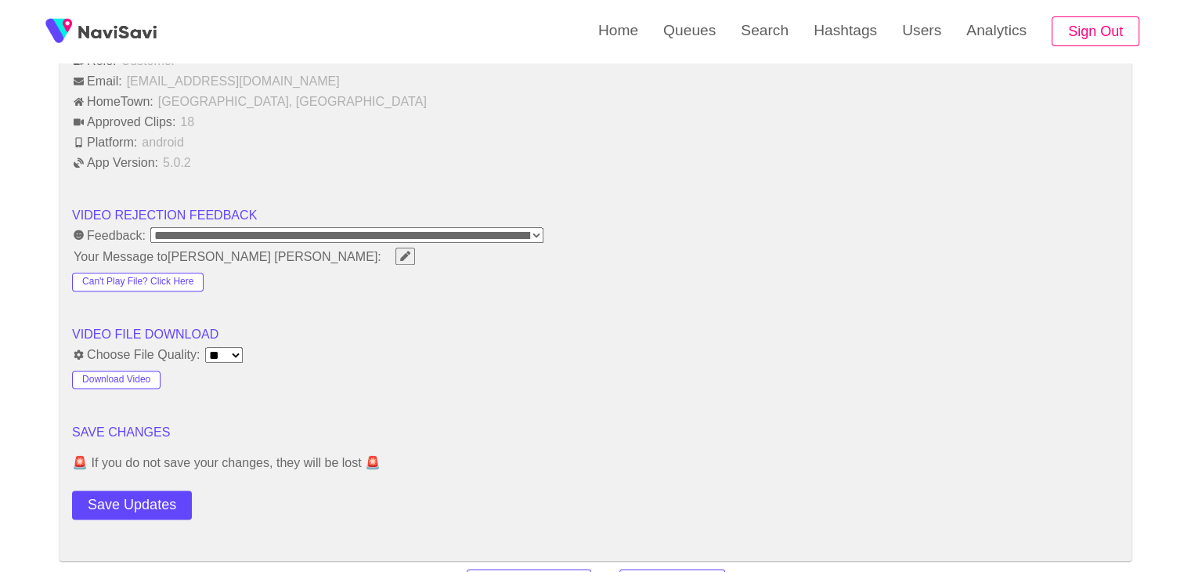
scroll to position [1880, 0]
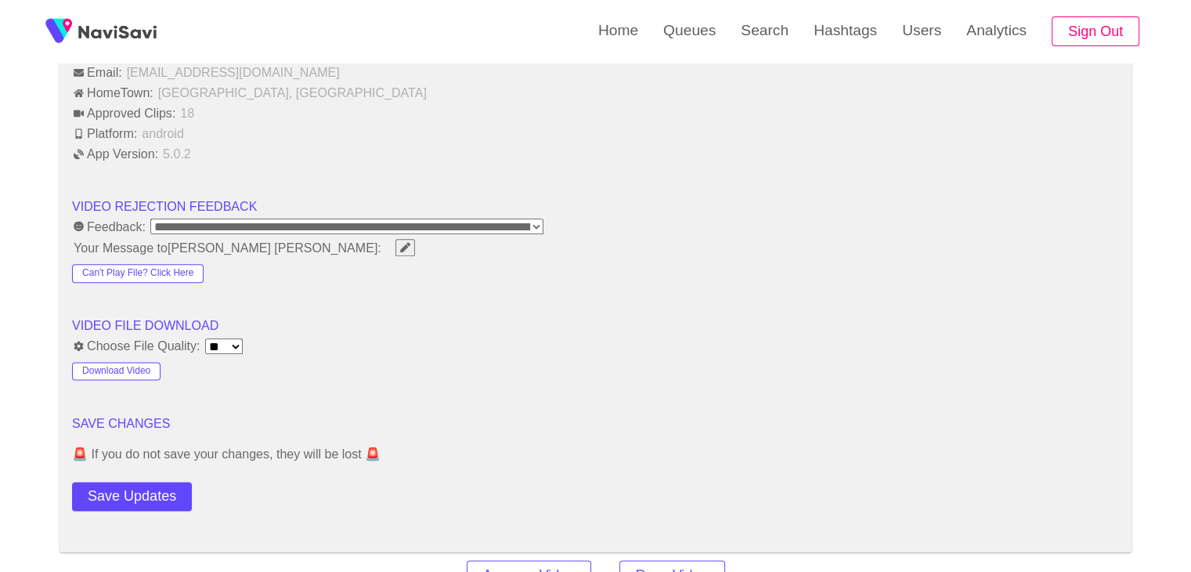
click at [140, 497] on button "Save Updates" at bounding box center [132, 496] width 120 height 29
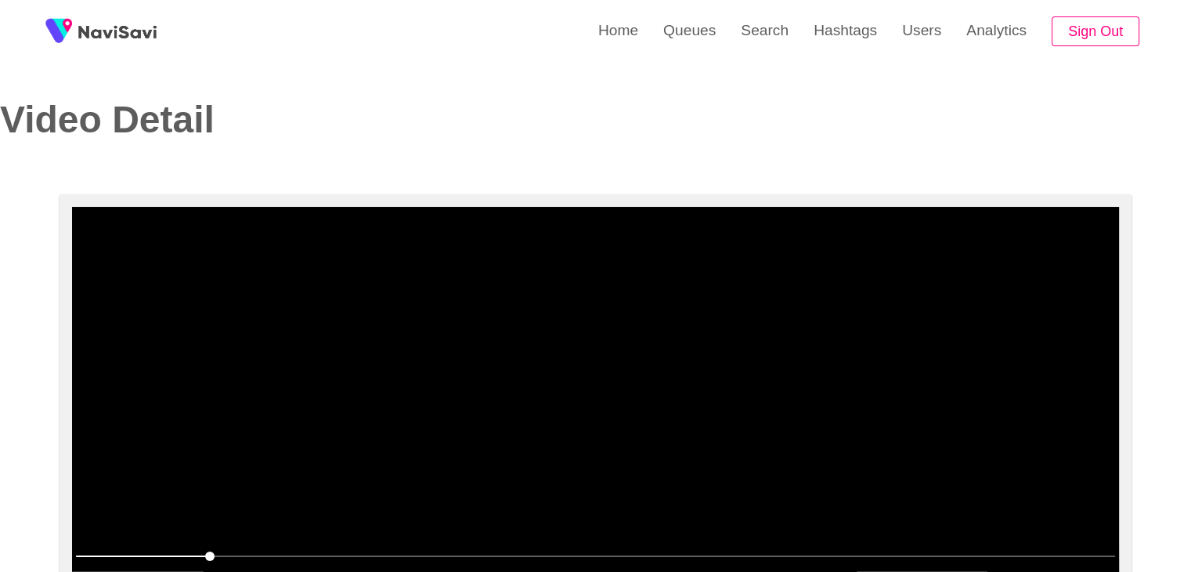
scroll to position [0, 0]
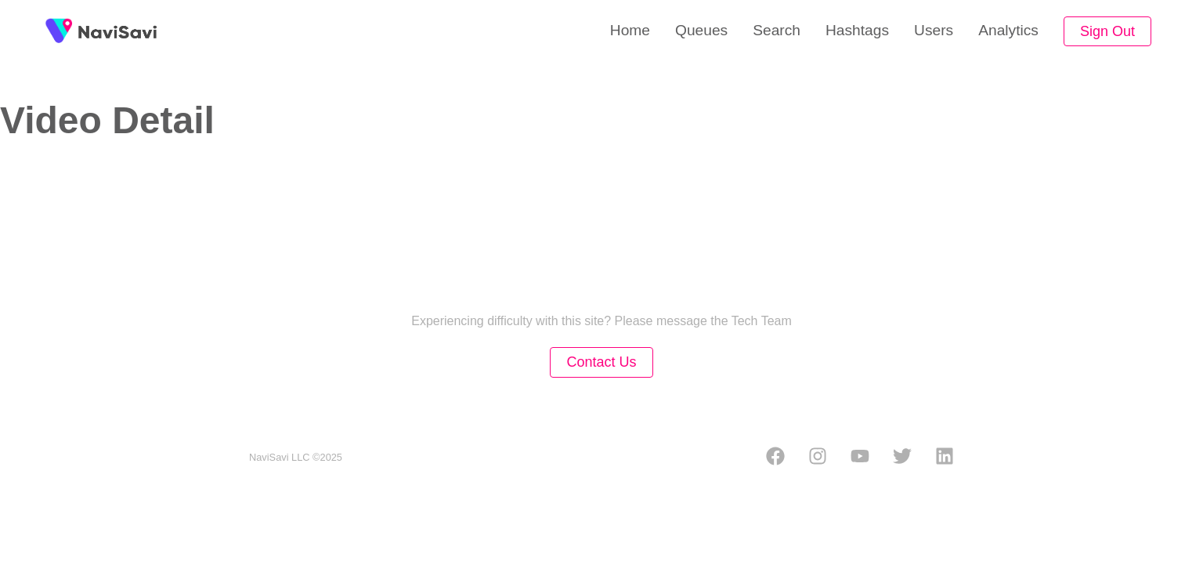
select select "**********"
select select "**"
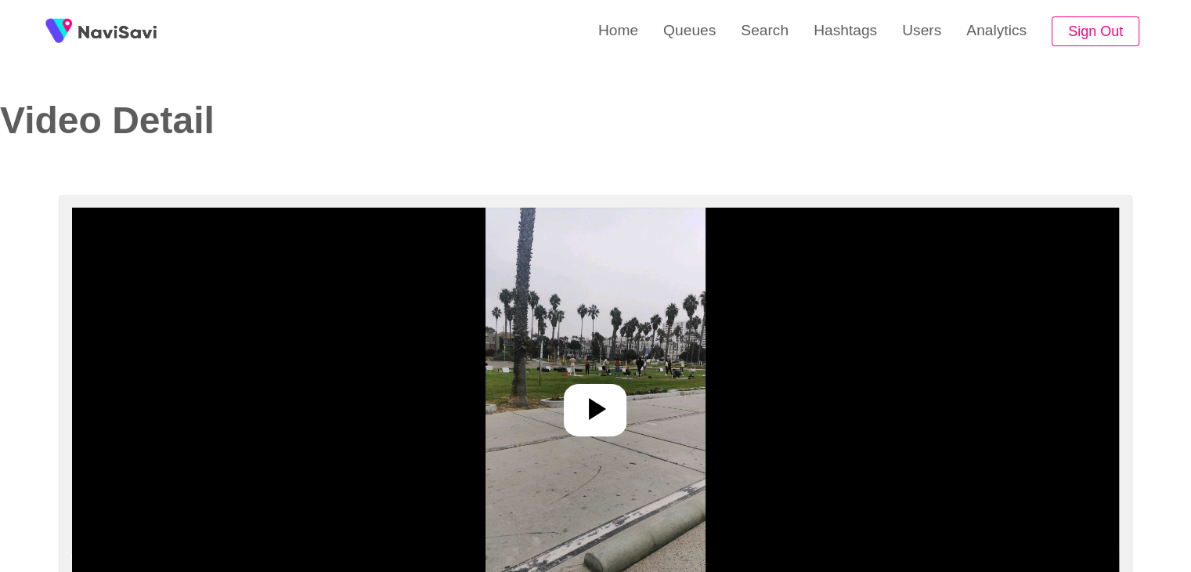
click at [627, 410] on div at bounding box center [595, 410] width 63 height 52
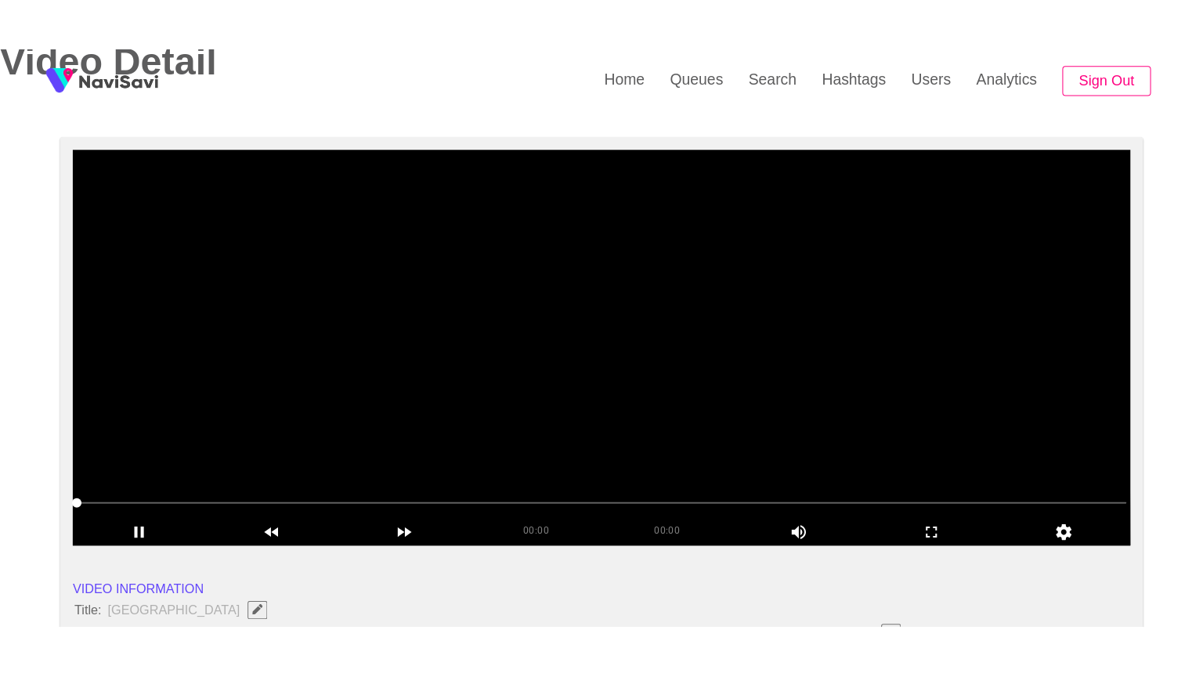
scroll to position [235, 0]
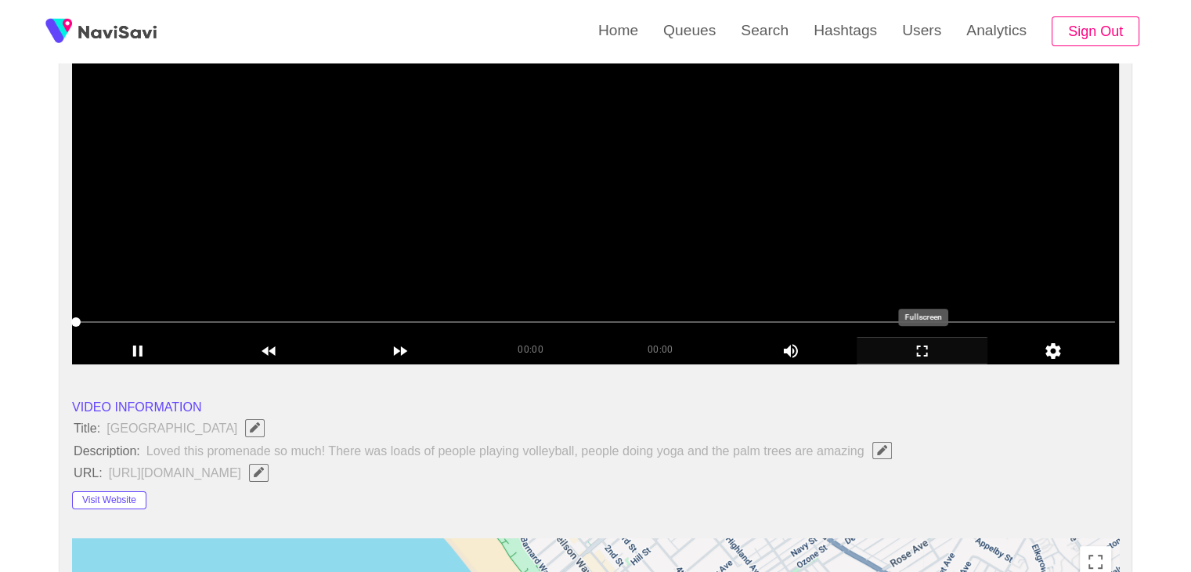
click at [917, 341] on icon "add" at bounding box center [923, 350] width 130 height 19
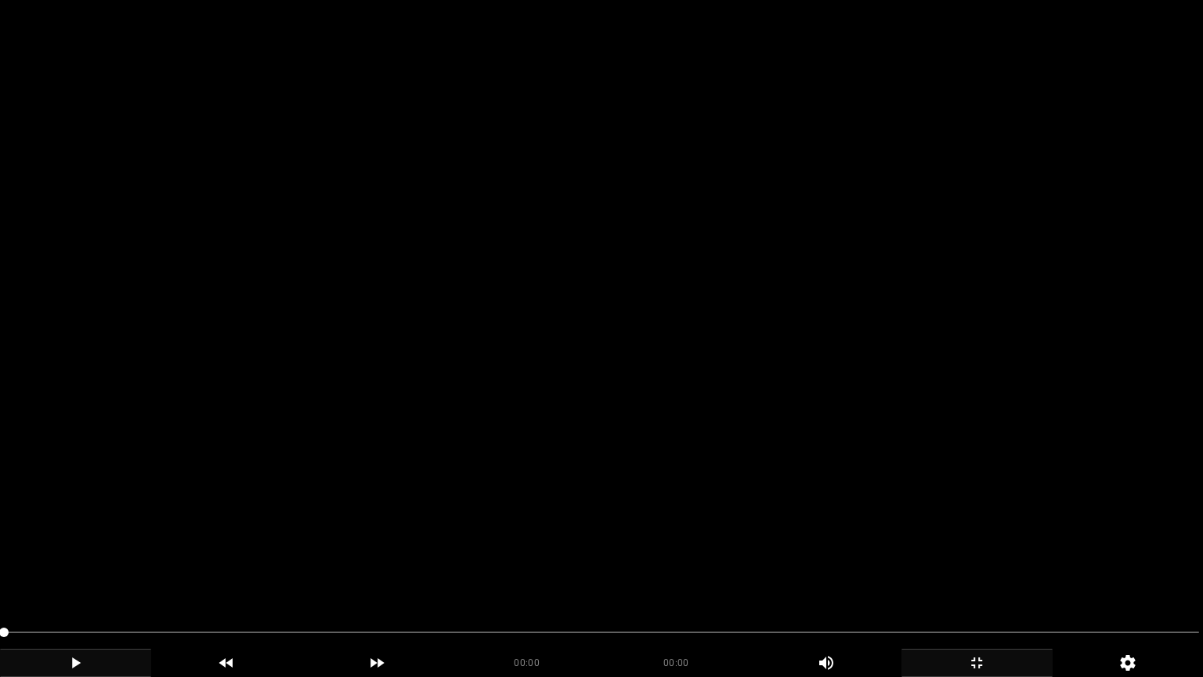
click at [67, 571] on icon "add" at bounding box center [76, 662] width 150 height 19
click at [82, 571] on icon "add" at bounding box center [76, 662] width 150 height 19
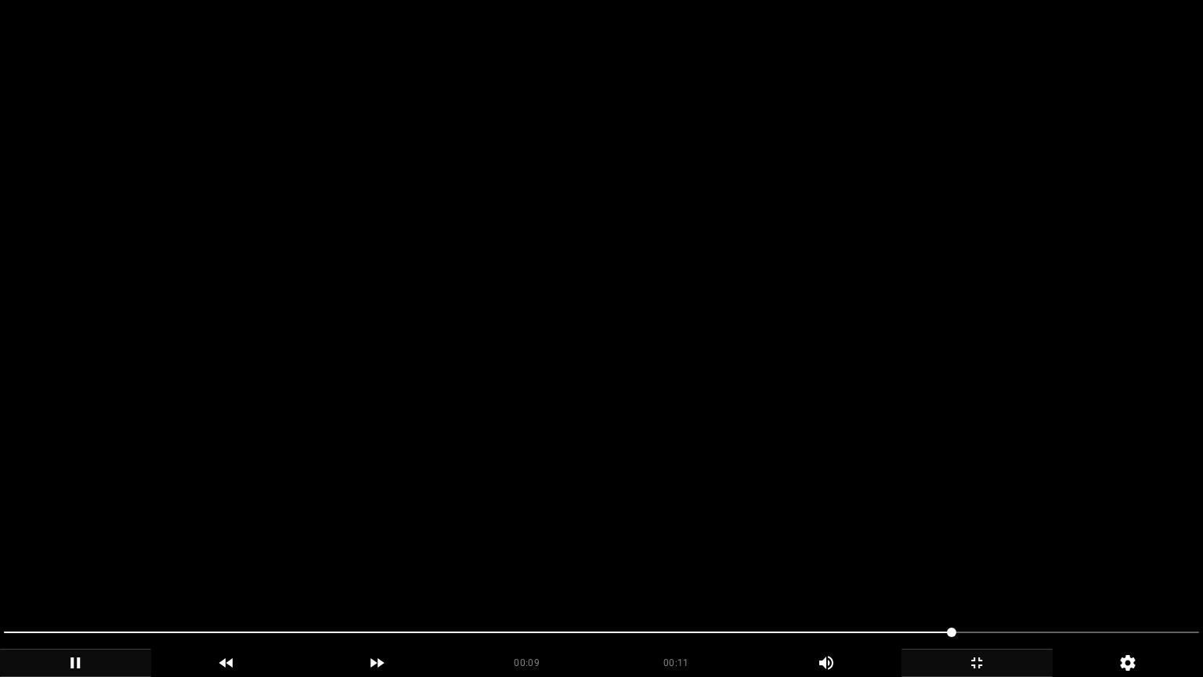
drag, startPoint x: 117, startPoint y: 630, endPoint x: 0, endPoint y: 644, distance: 117.5
drag, startPoint x: 7, startPoint y: 641, endPoint x: 0, endPoint y: 648, distance: 10.0
click at [0, 571] on div at bounding box center [602, 634] width 1208 height 42
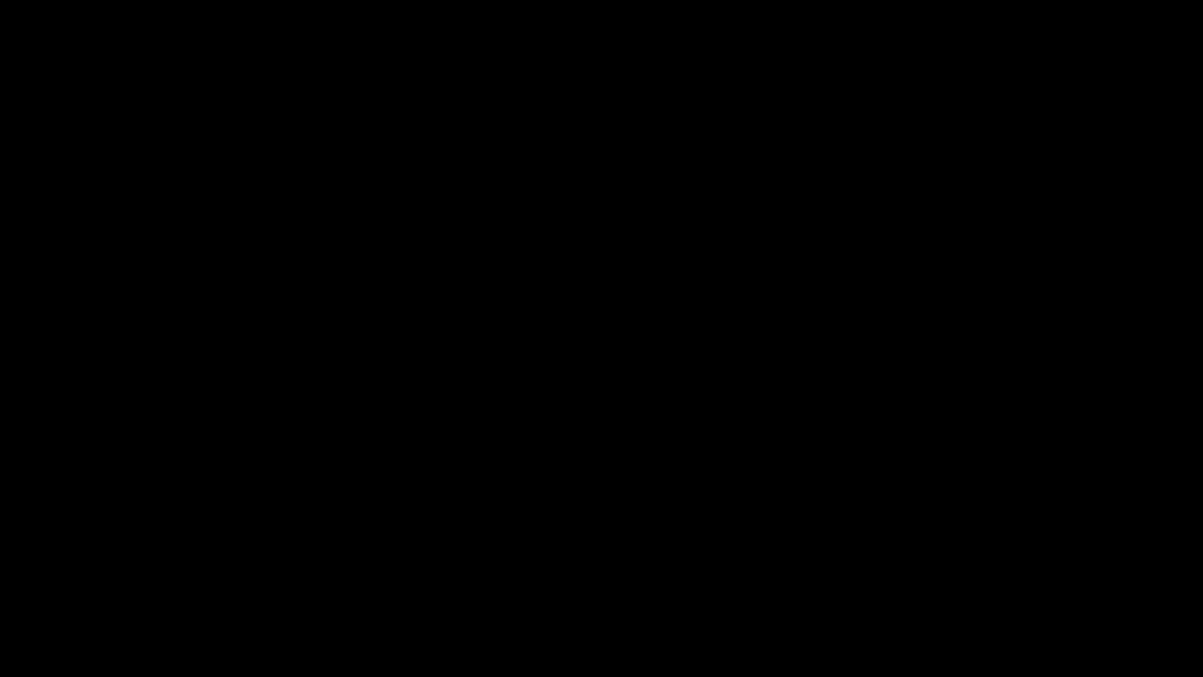
click at [91, 571] on icon "add" at bounding box center [76, 662] width 150 height 19
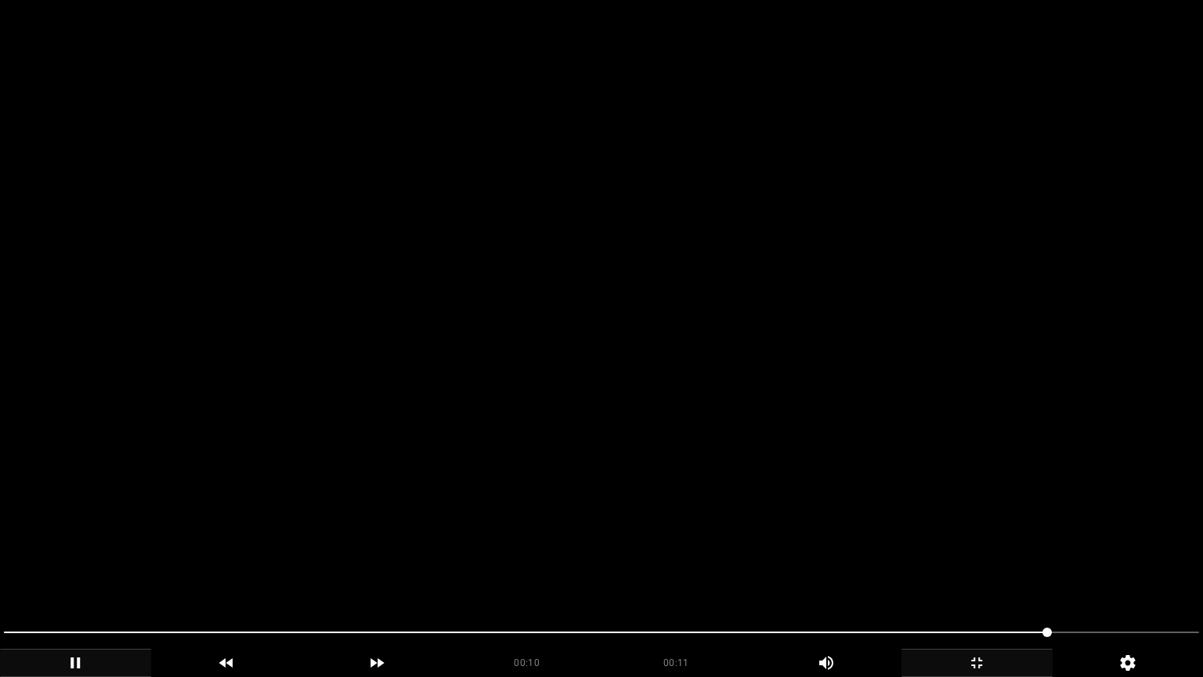
click at [64, 571] on icon "add" at bounding box center [76, 662] width 150 height 19
click at [988, 571] on icon "add" at bounding box center [977, 662] width 150 height 19
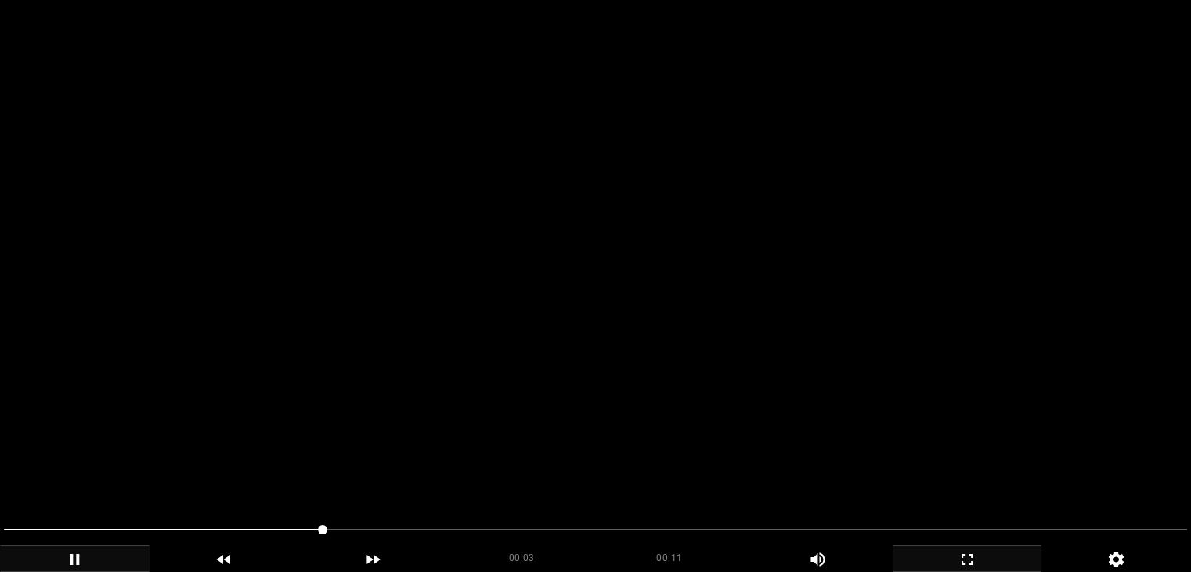
scroll to position [310, 0]
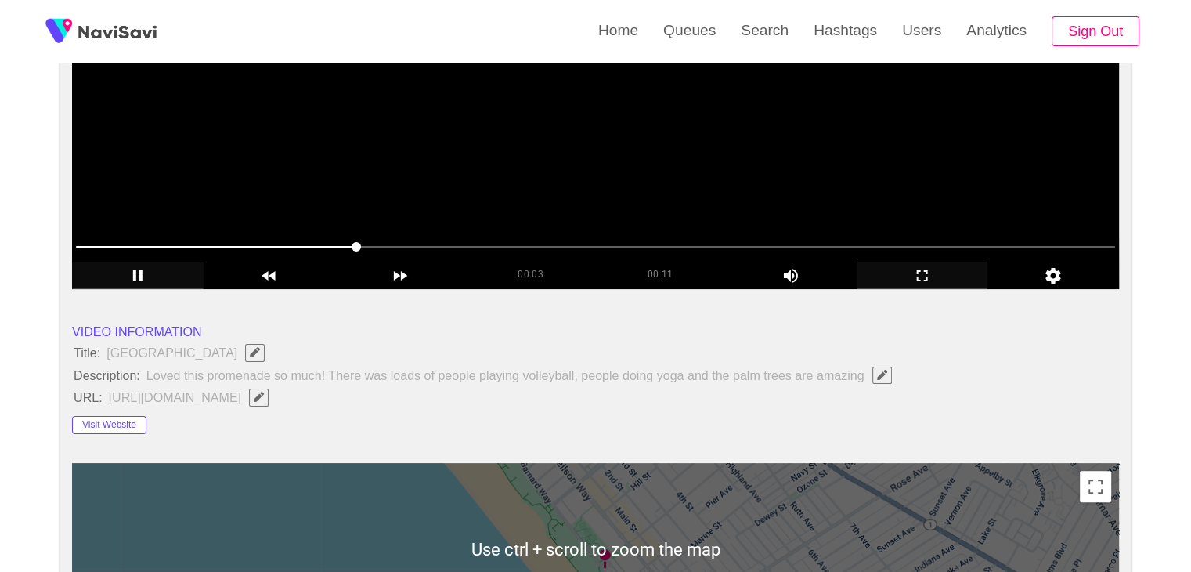
click at [505, 195] on video at bounding box center [595, 93] width 1047 height 392
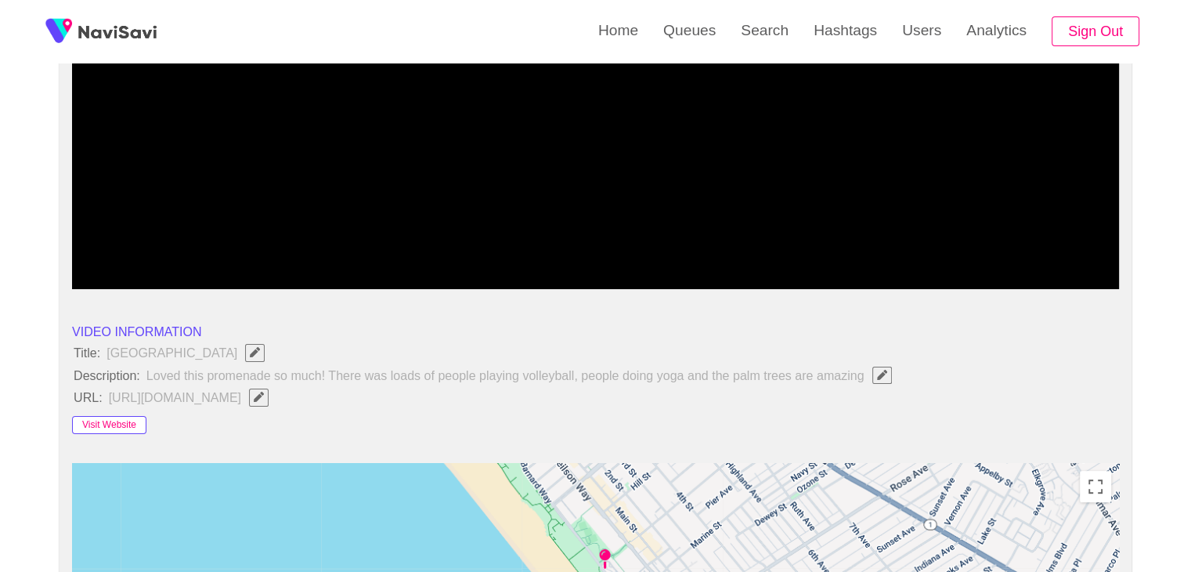
click at [114, 416] on button "Visit Website" at bounding box center [109, 425] width 74 height 19
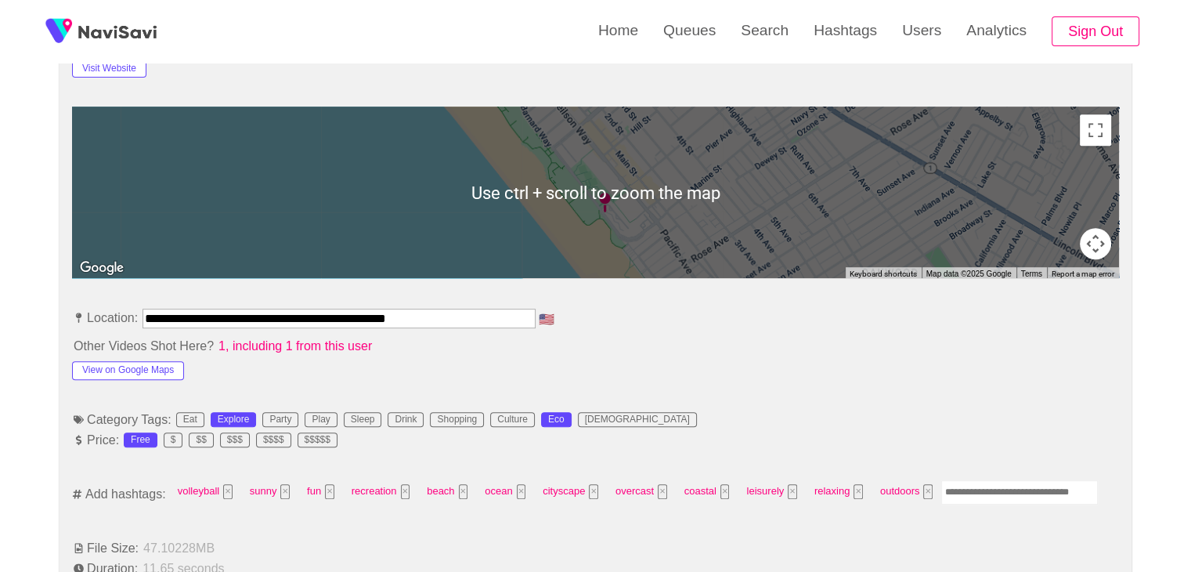
scroll to position [702, 0]
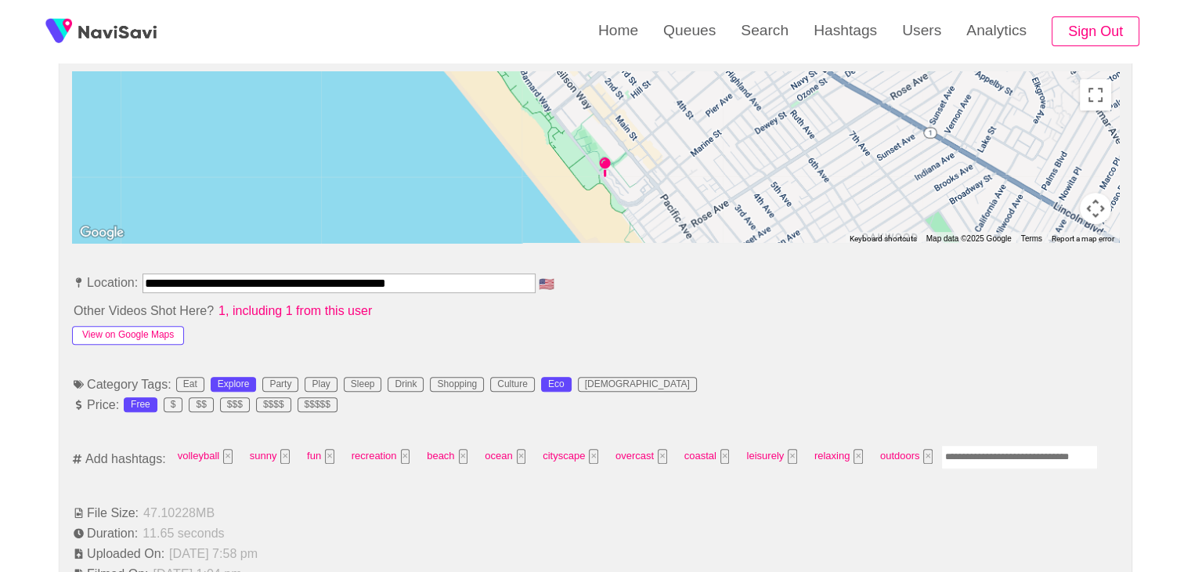
click at [154, 334] on button "View on Google Maps" at bounding box center [128, 335] width 112 height 19
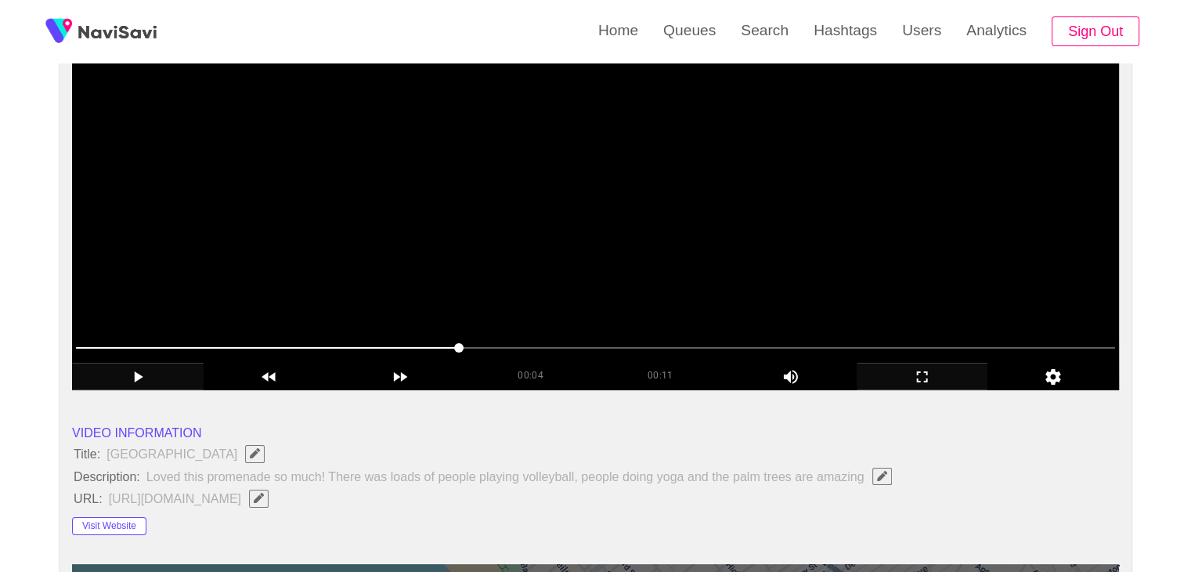
scroll to position [0, 0]
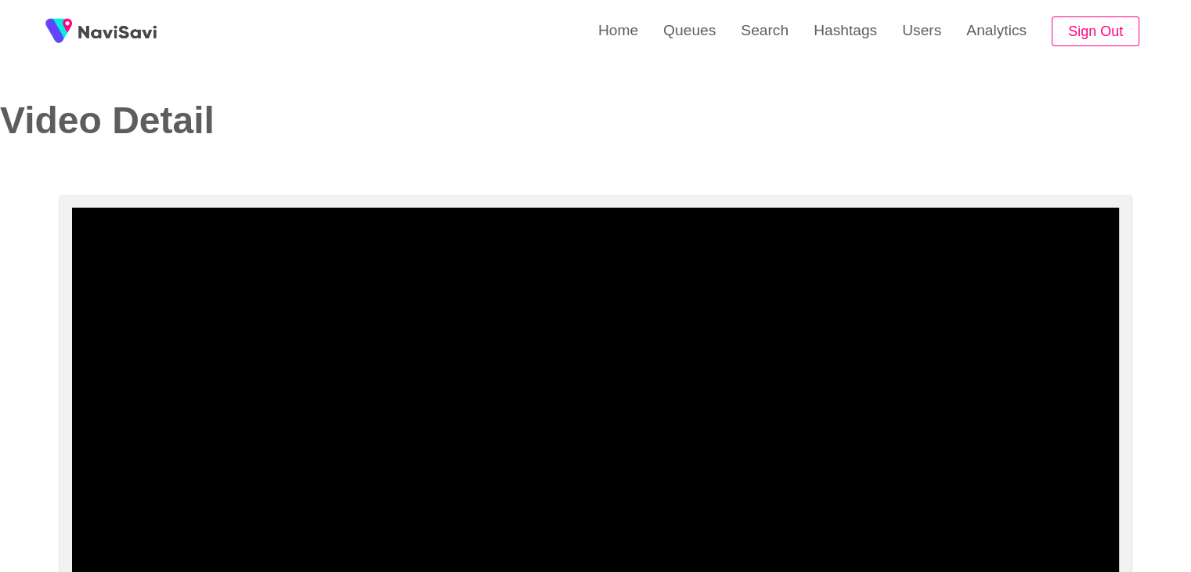
drag, startPoint x: 235, startPoint y: 559, endPoint x: 143, endPoint y: 551, distance: 92.0
click at [143, 551] on span at bounding box center [595, 556] width 1039 height 25
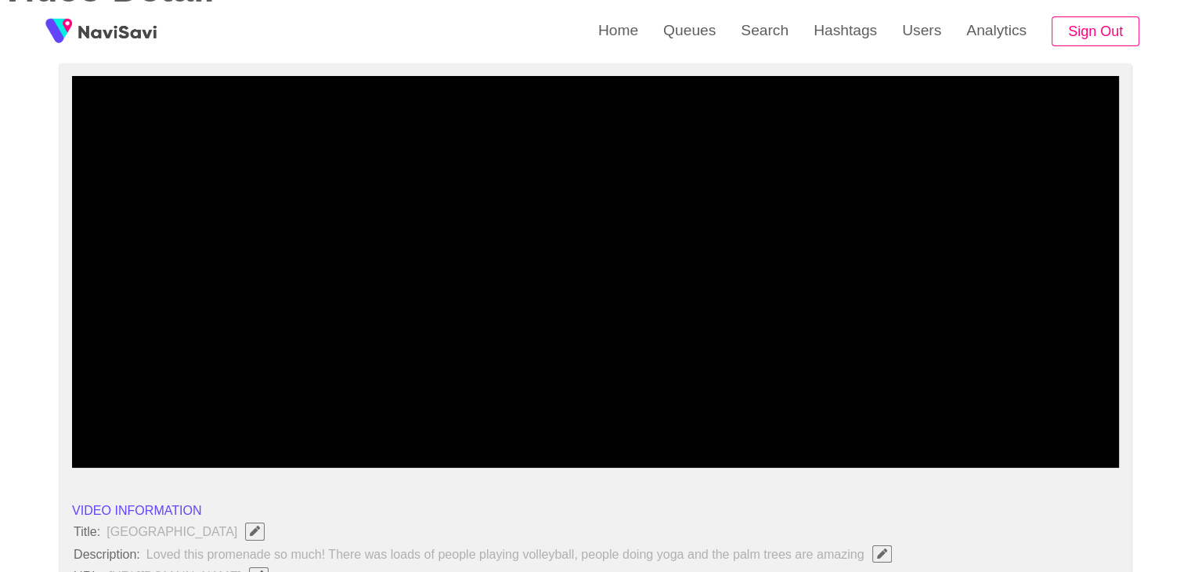
scroll to position [157, 0]
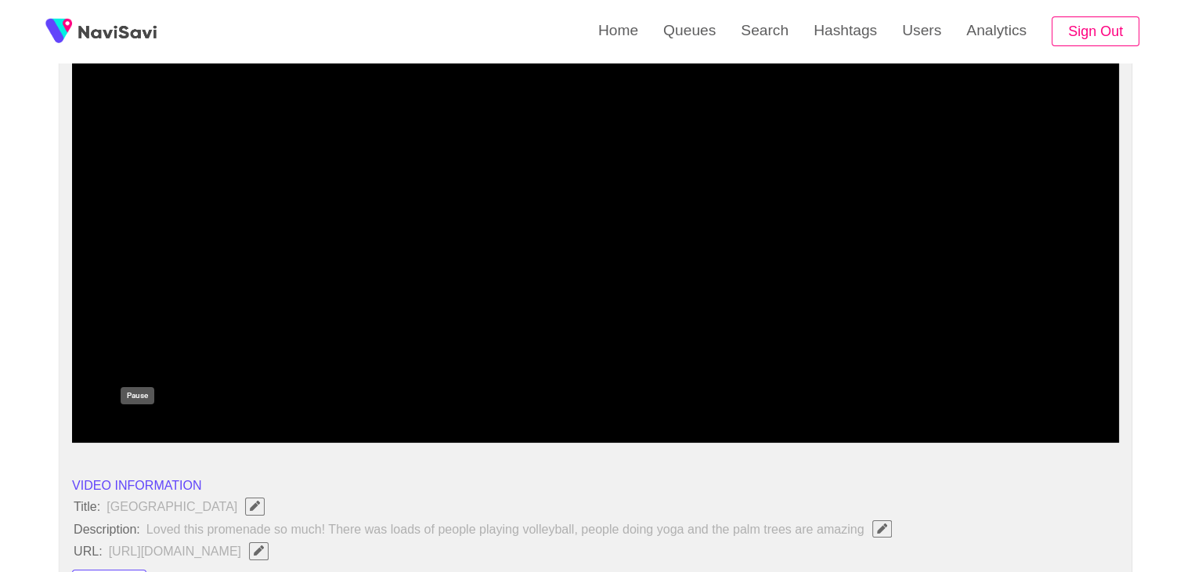
click at [132, 429] on icon "add" at bounding box center [138, 429] width 130 height 19
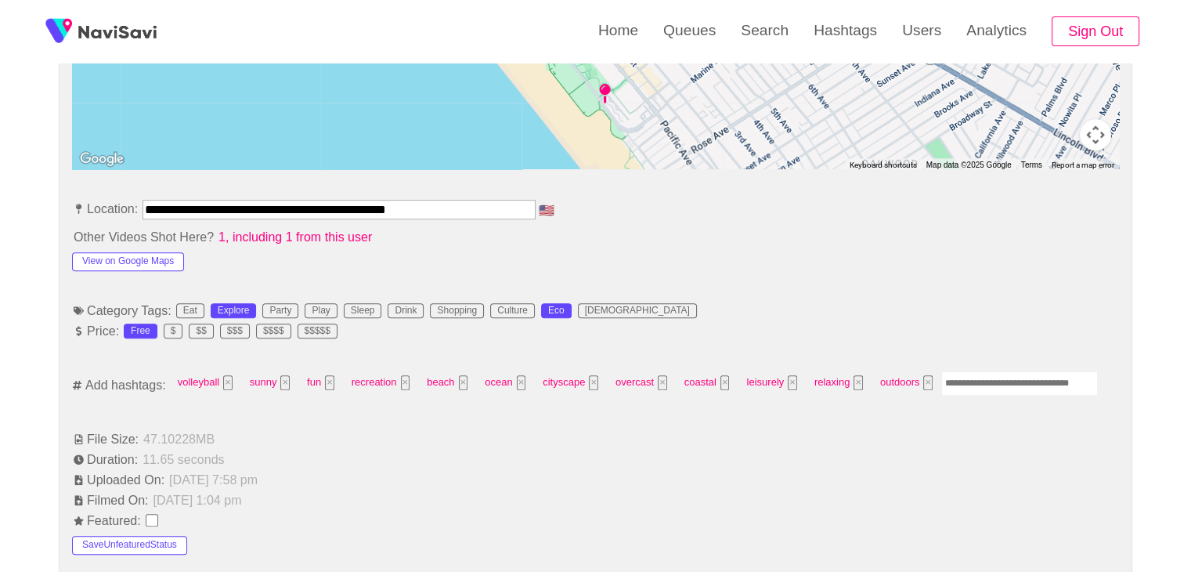
scroll to position [783, 0]
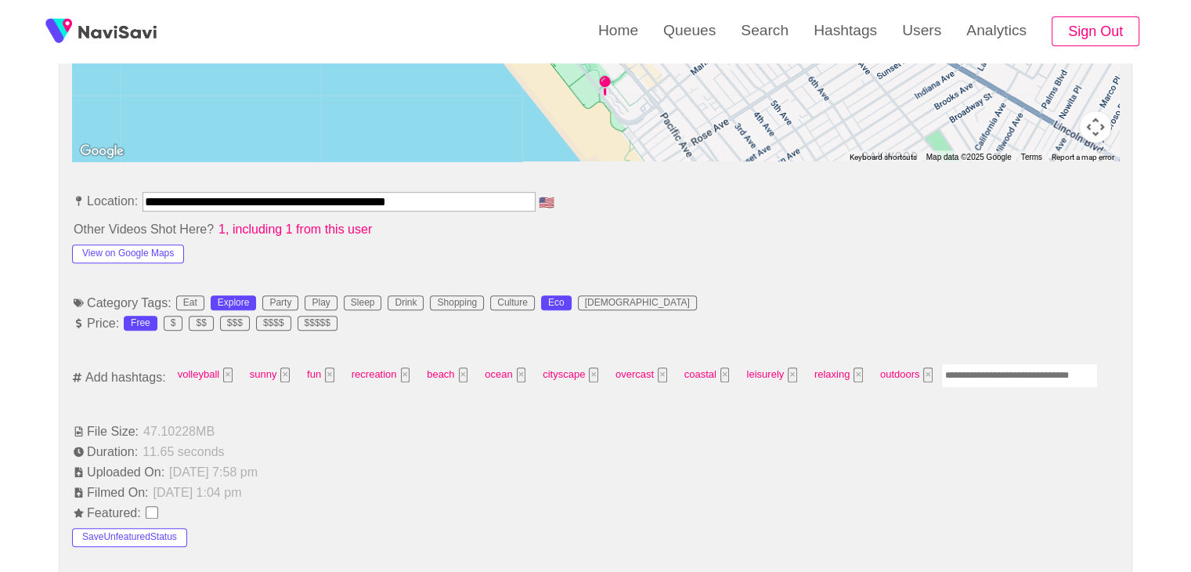
click at [993, 377] on input "Enter tag here and press return" at bounding box center [1019, 375] width 157 height 24
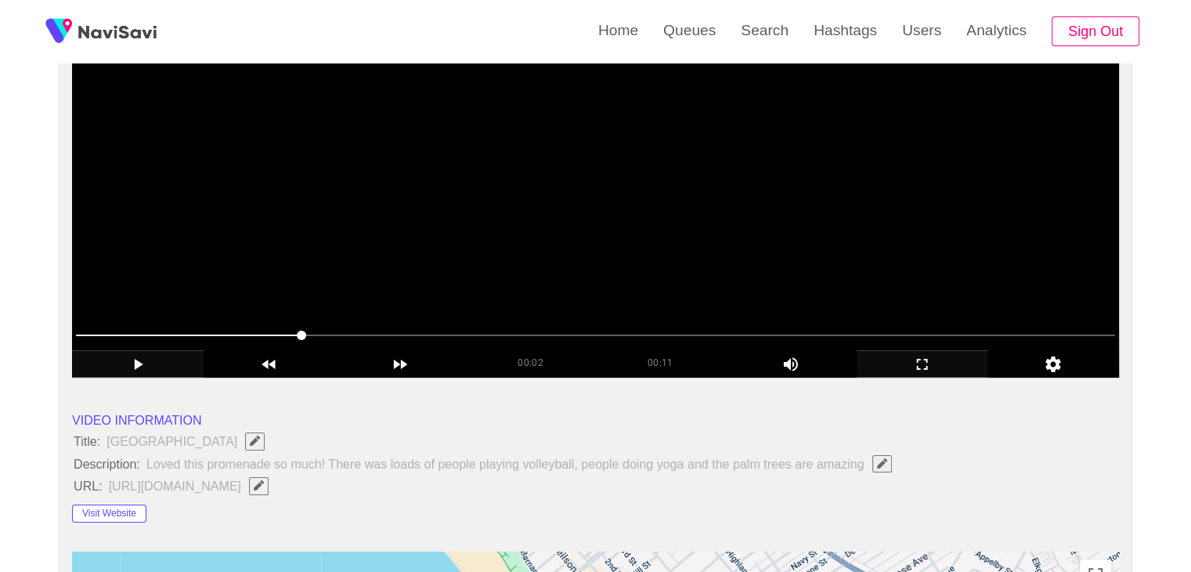
scroll to position [157, 0]
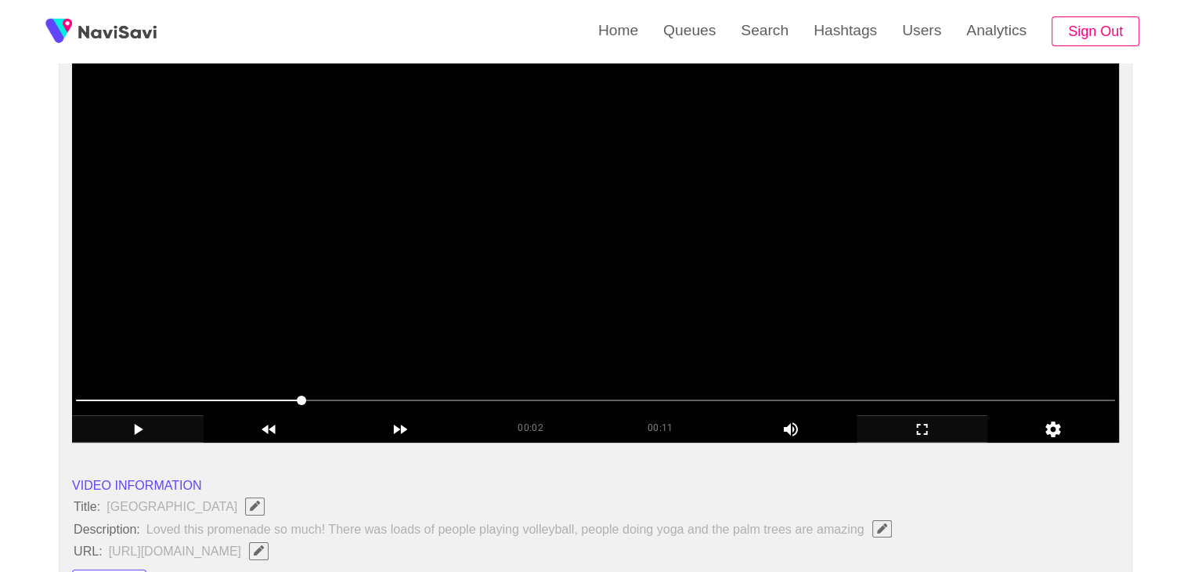
click at [536, 267] on video at bounding box center [595, 247] width 1047 height 392
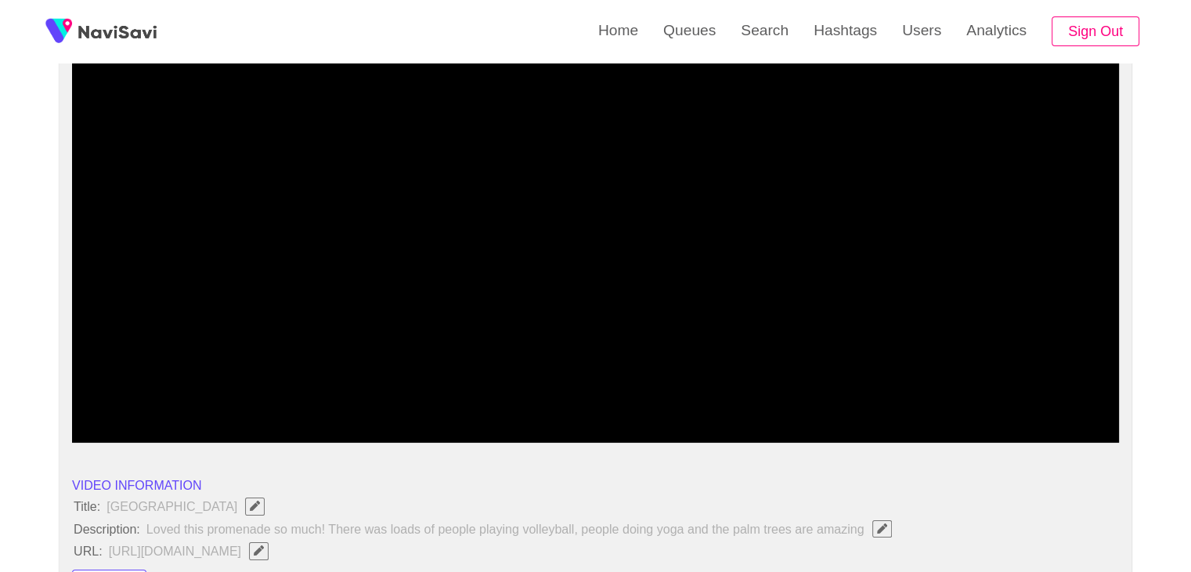
drag, startPoint x: 264, startPoint y: 396, endPoint x: 345, endPoint y: 398, distance: 80.7
drag, startPoint x: 711, startPoint y: 402, endPoint x: 879, endPoint y: 413, distance: 168.0
click at [844, 411] on span at bounding box center [595, 400] width 1039 height 25
drag, startPoint x: 879, startPoint y: 413, endPoint x: 905, endPoint y: 414, distance: 25.9
click at [905, 414] on div at bounding box center [596, 401] width 1052 height 40
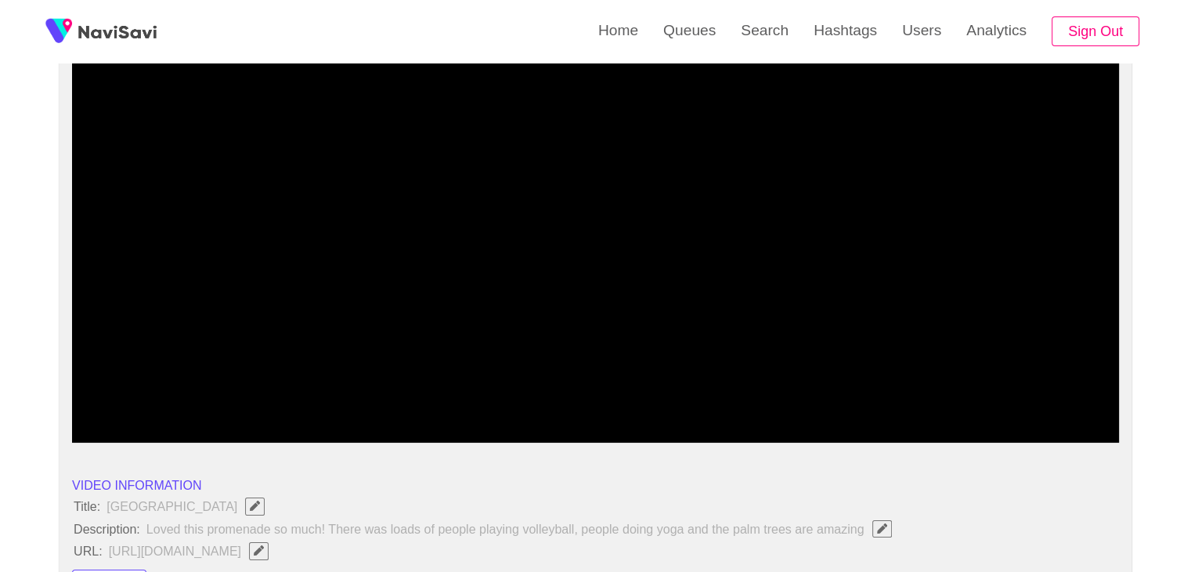
click at [965, 411] on span at bounding box center [595, 400] width 1039 height 25
click at [1031, 403] on span at bounding box center [595, 400] width 1039 height 25
click at [110, 430] on icon "add" at bounding box center [138, 429] width 130 height 19
drag, startPoint x: 161, startPoint y: 388, endPoint x: 132, endPoint y: 396, distance: 29.1
click at [132, 396] on section "00:10 00:11 Picture In Picture 1 Error: Failed to load Video" at bounding box center [595, 247] width 1047 height 392
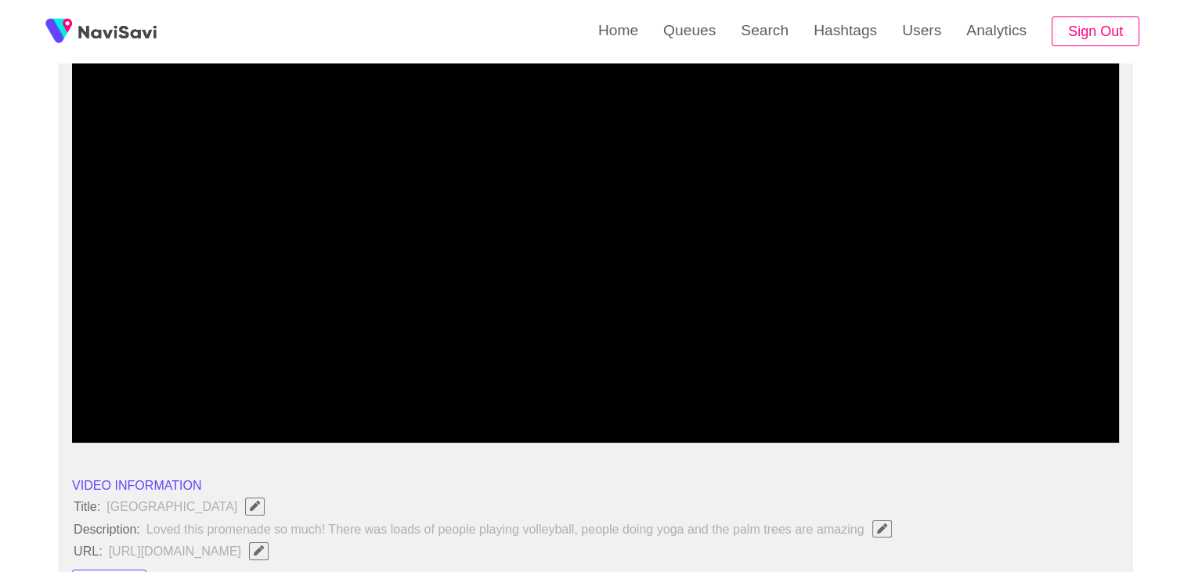
click at [124, 421] on icon "add" at bounding box center [138, 429] width 130 height 19
click at [127, 421] on icon "add" at bounding box center [138, 429] width 130 height 19
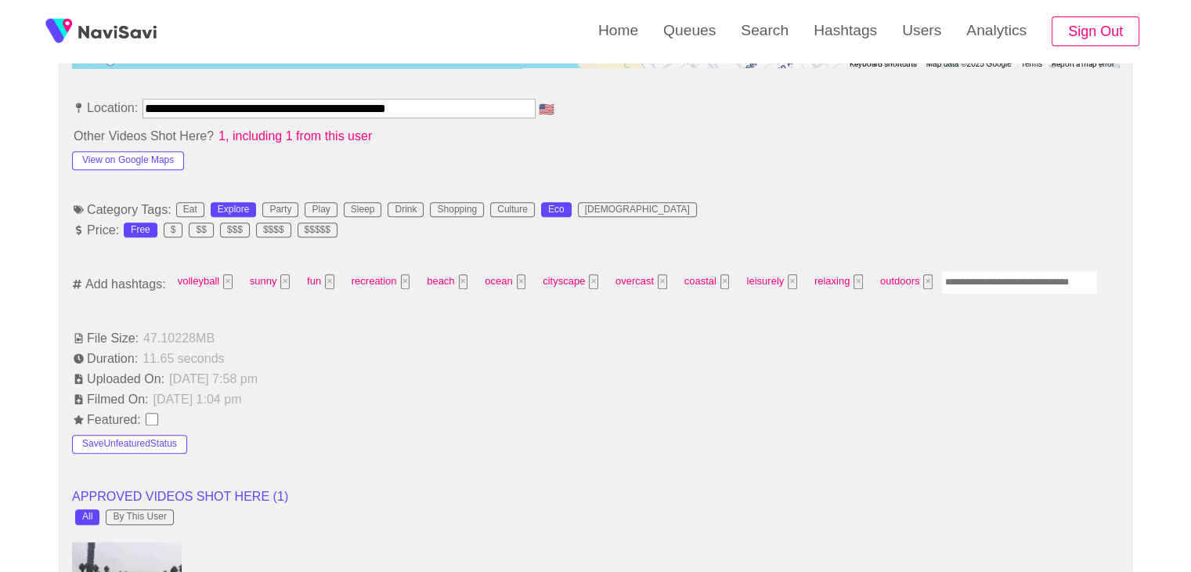
scroll to position [862, 0]
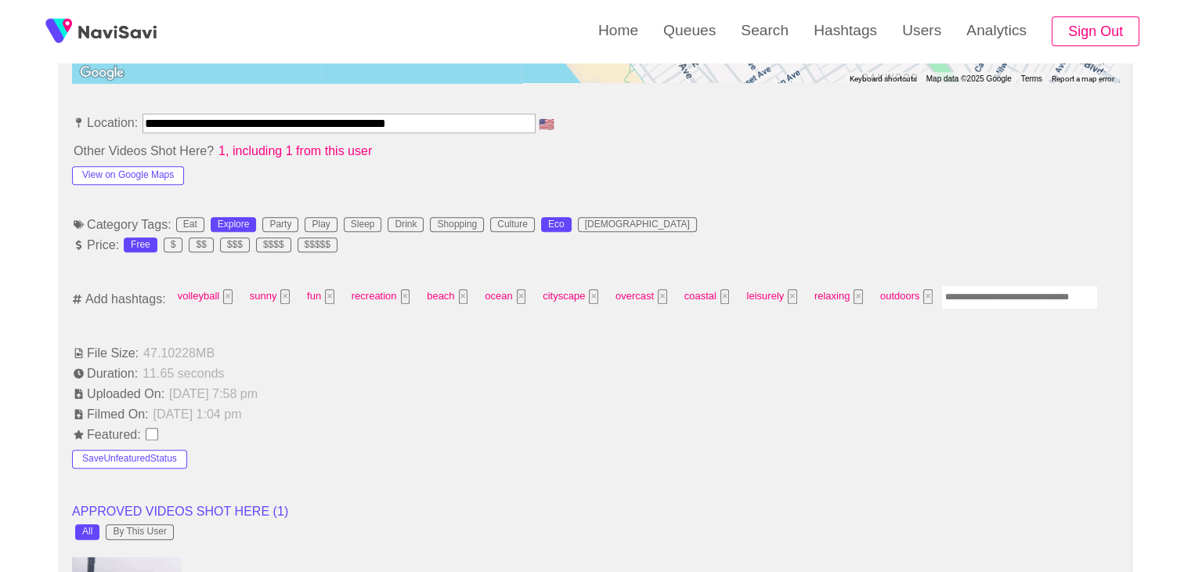
click at [992, 292] on input "Enter tag here and press return" at bounding box center [1019, 297] width 157 height 24
type input "*********"
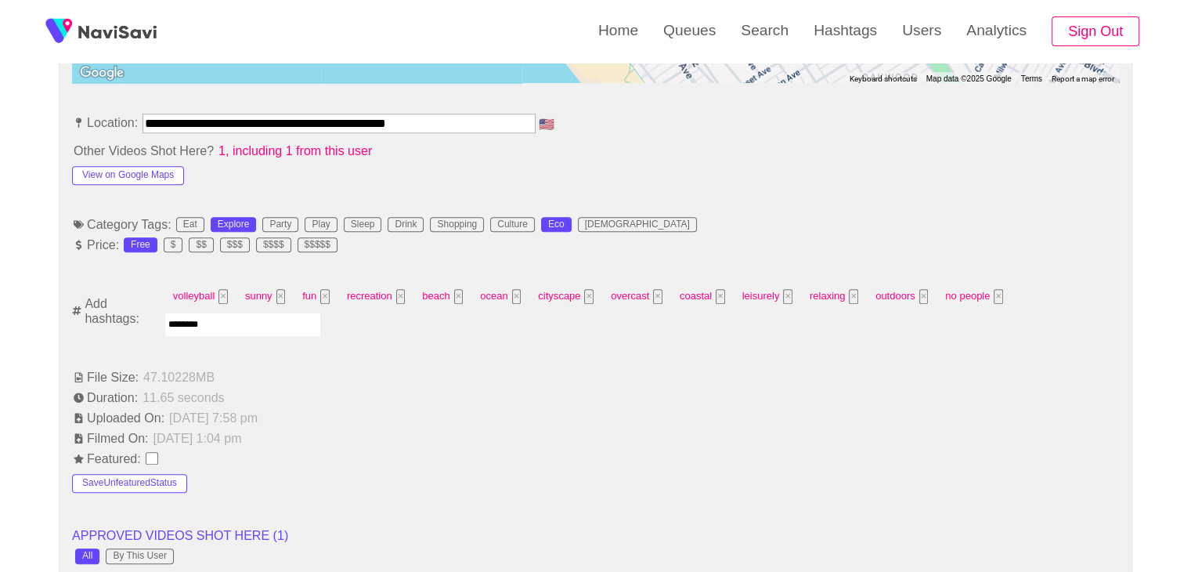
type input "*********"
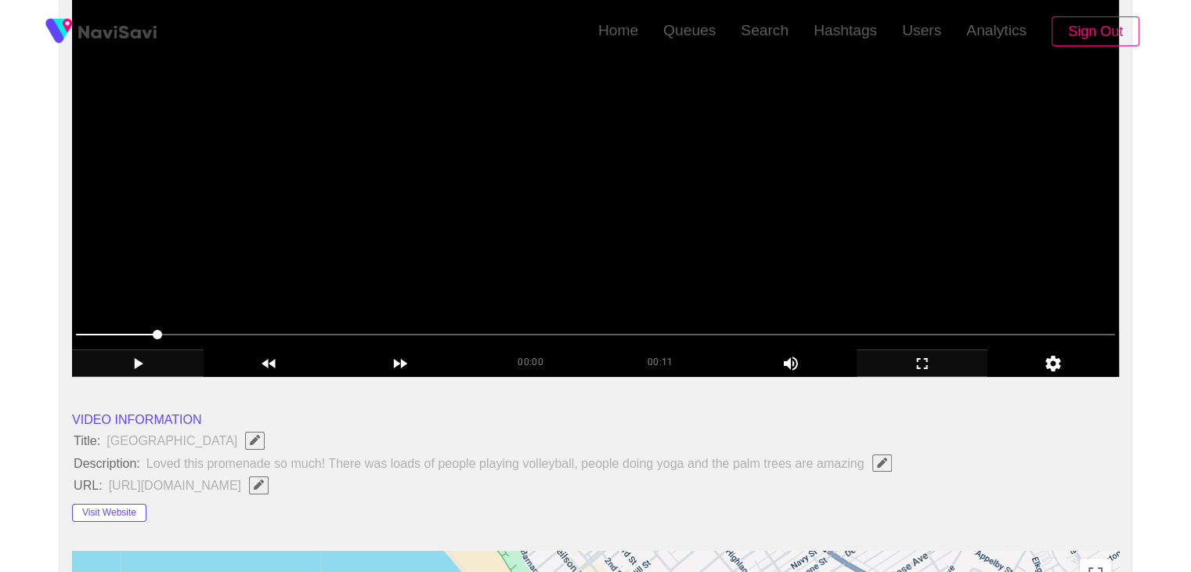
scroll to position [0, 0]
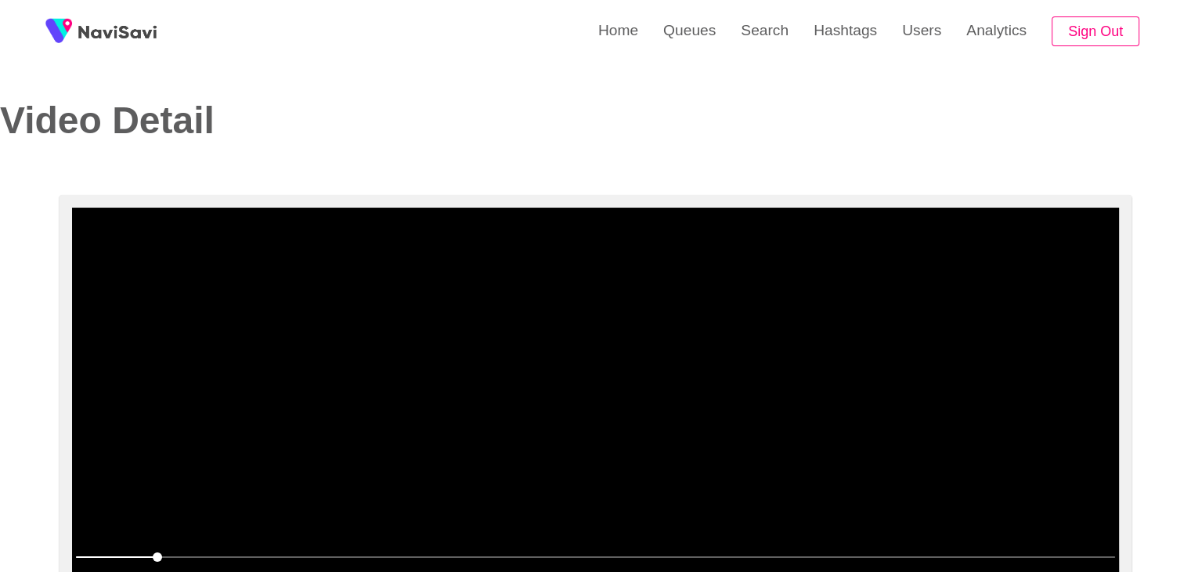
click at [674, 418] on video at bounding box center [595, 404] width 1047 height 392
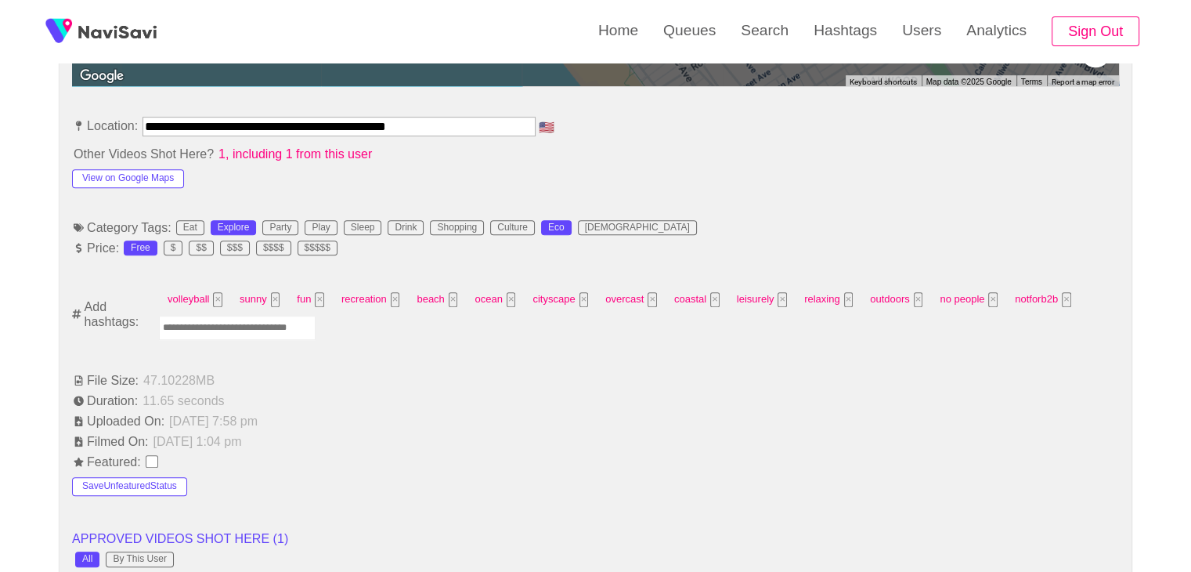
scroll to position [862, 0]
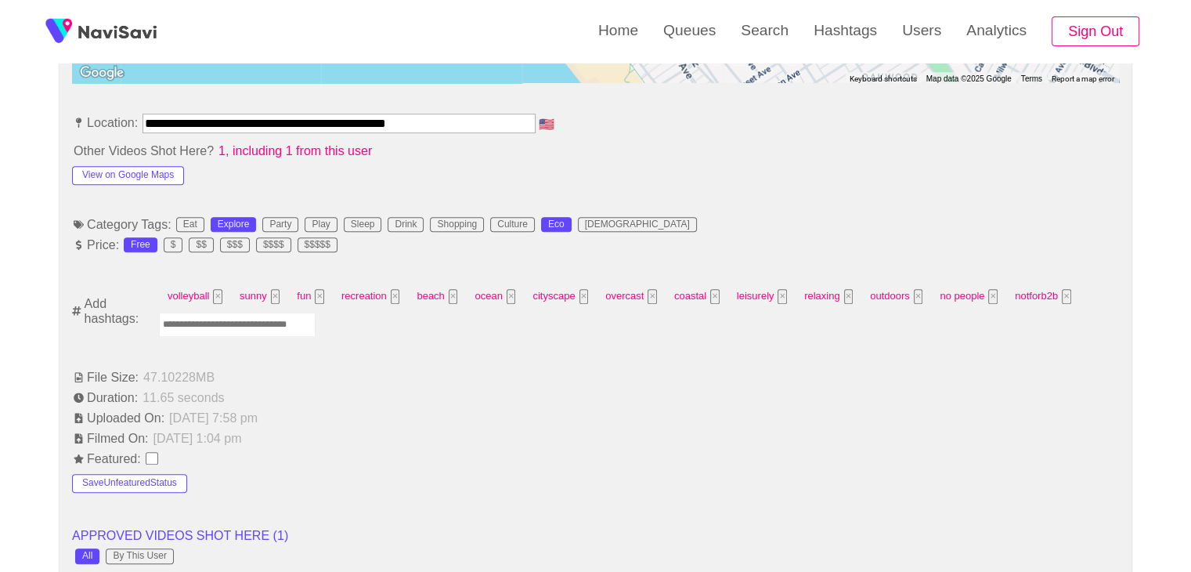
click at [257, 326] on input "Enter tag here and press return" at bounding box center [237, 324] width 157 height 24
type input "****"
click at [190, 317] on button "×" at bounding box center [193, 324] width 9 height 15
click at [232, 324] on input "Enter tag here and press return" at bounding box center [237, 324] width 157 height 24
type input "****"
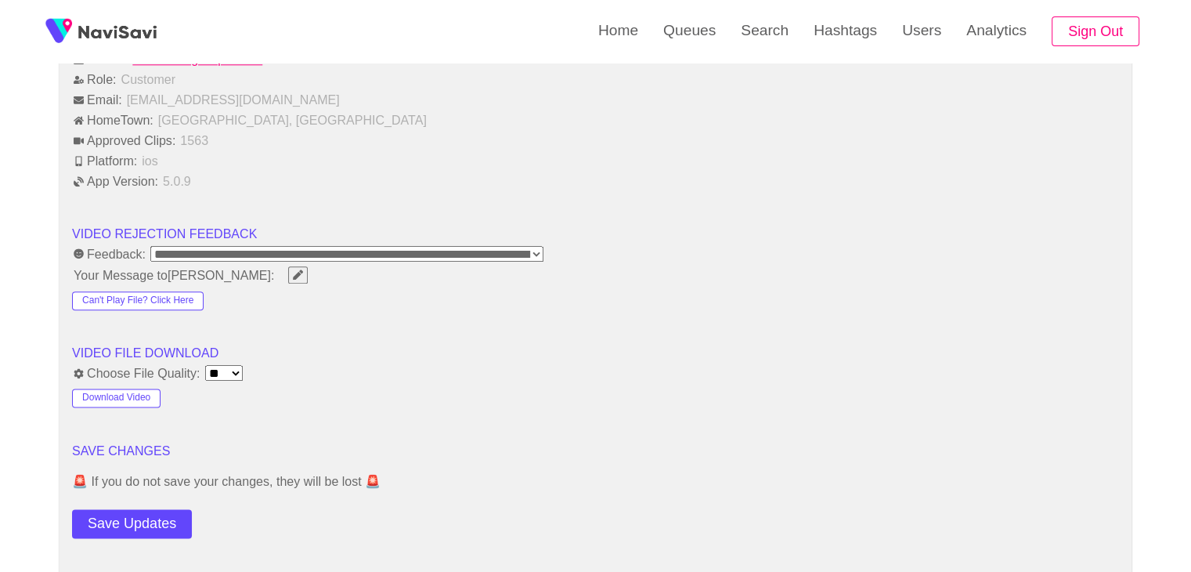
scroll to position [1880, 0]
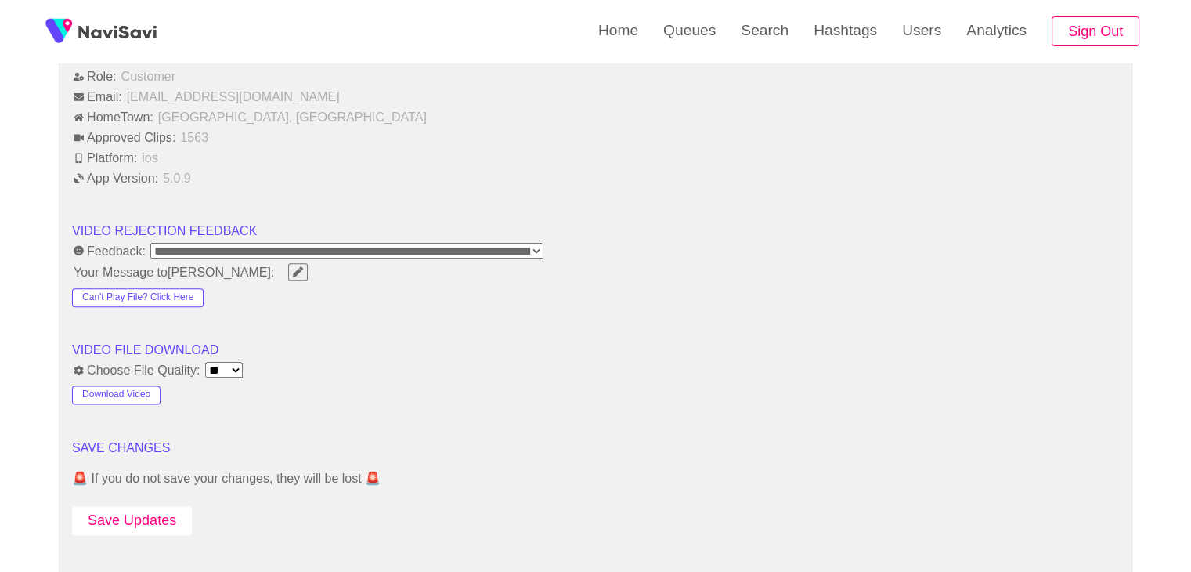
click at [144, 515] on button "Save Updates" at bounding box center [132, 520] width 120 height 29
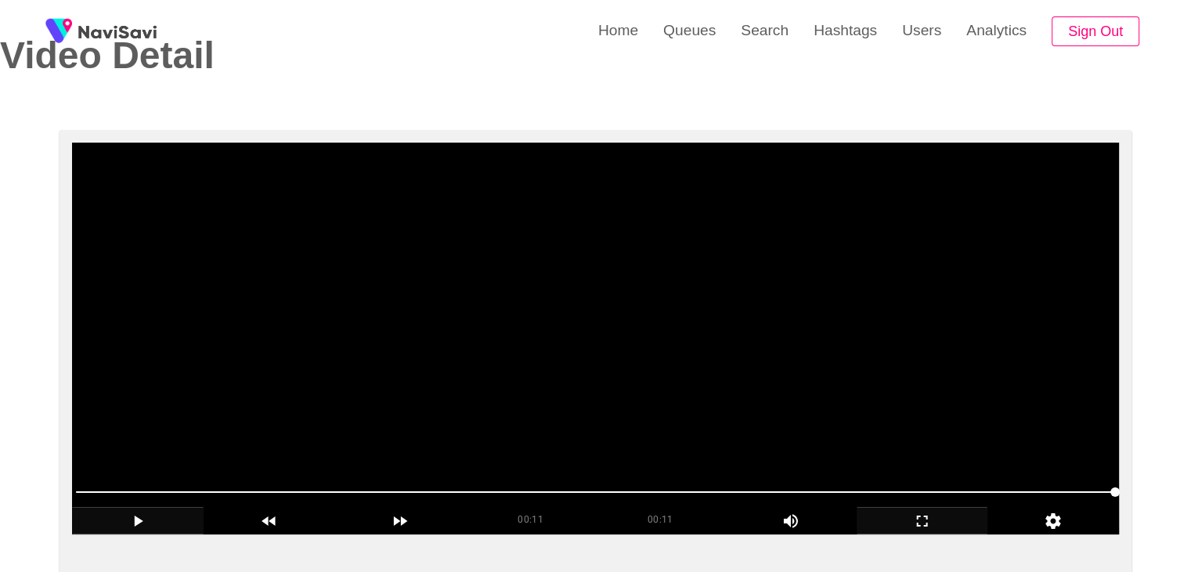
scroll to position [235, 0]
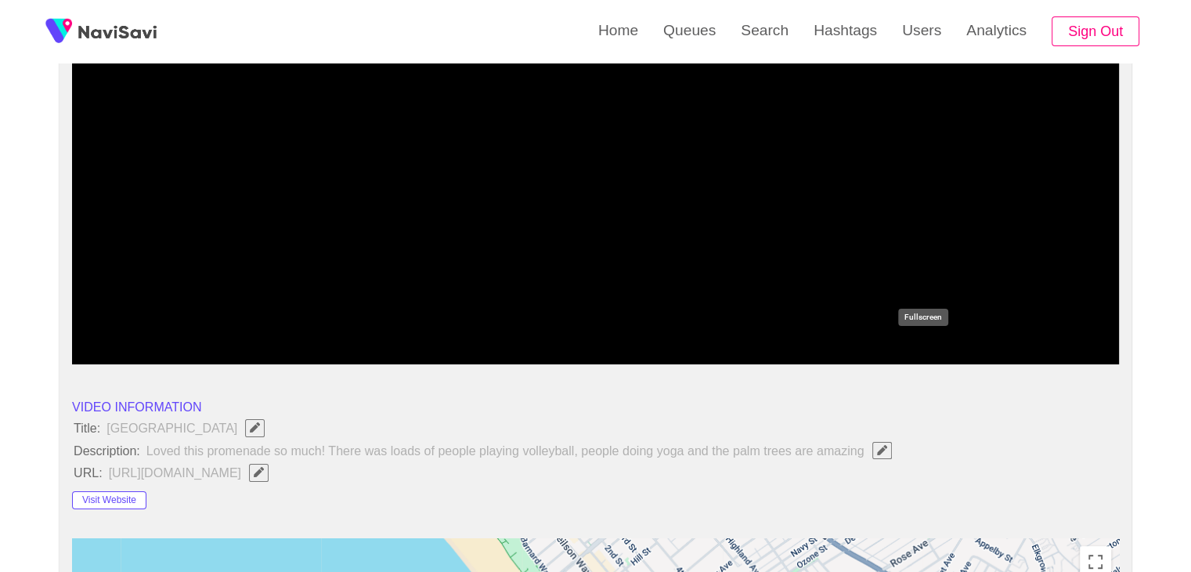
click at [941, 354] on icon "add" at bounding box center [923, 350] width 130 height 19
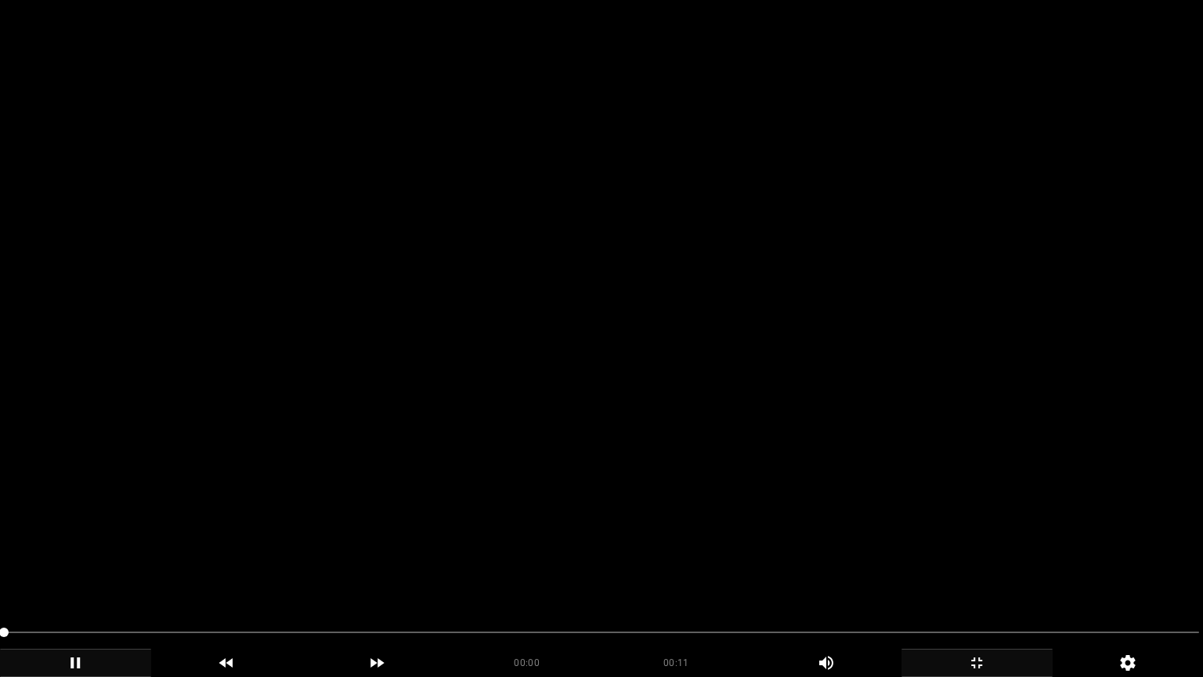
click at [867, 453] on video at bounding box center [601, 338] width 1203 height 677
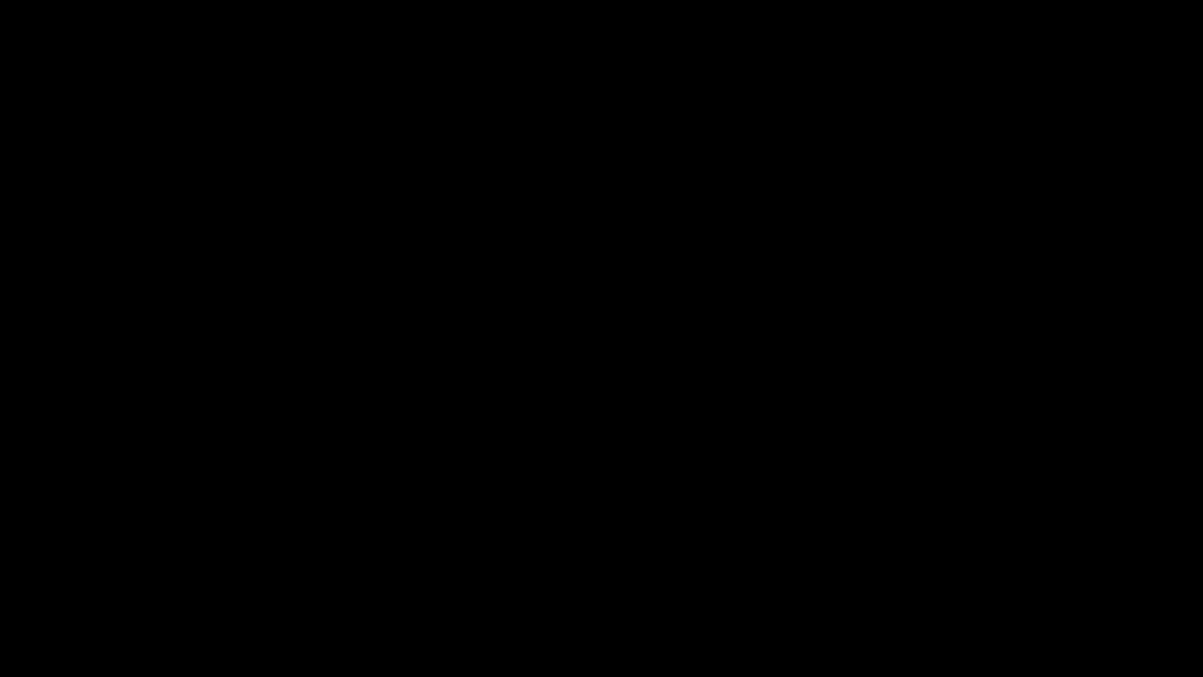
click at [970, 571] on icon "add" at bounding box center [977, 662] width 150 height 19
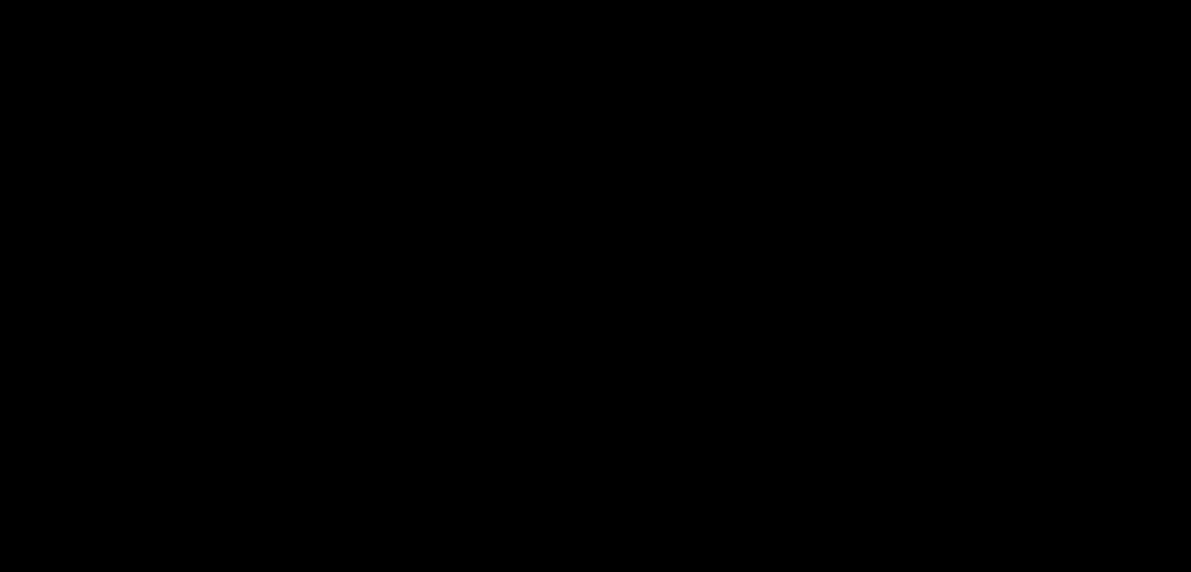
scroll to position [392, 0]
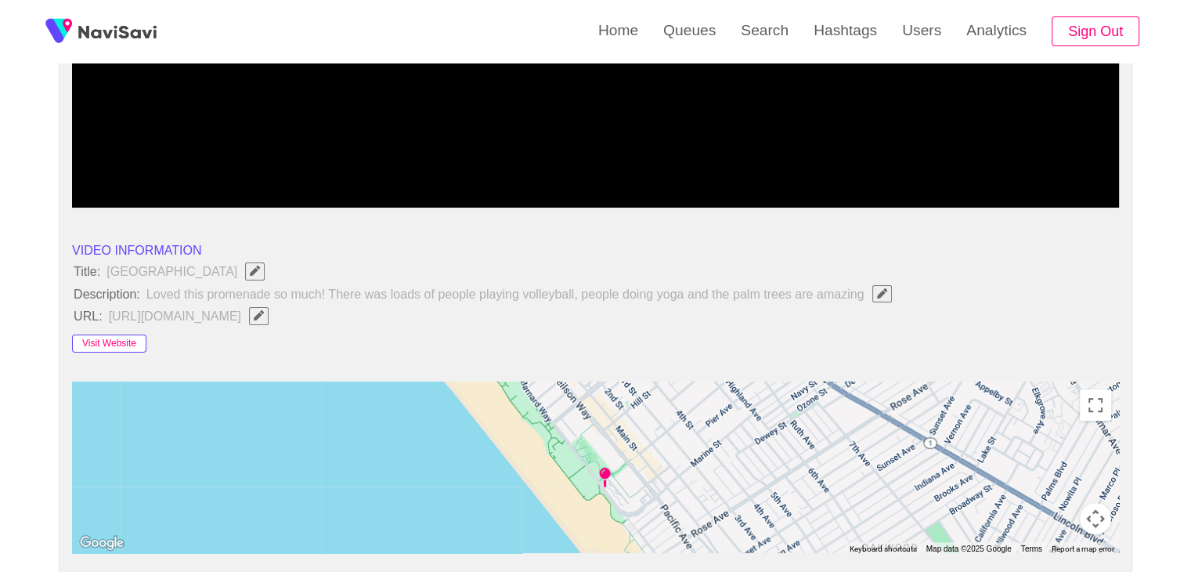
click at [115, 341] on button "Visit Website" at bounding box center [109, 343] width 74 height 19
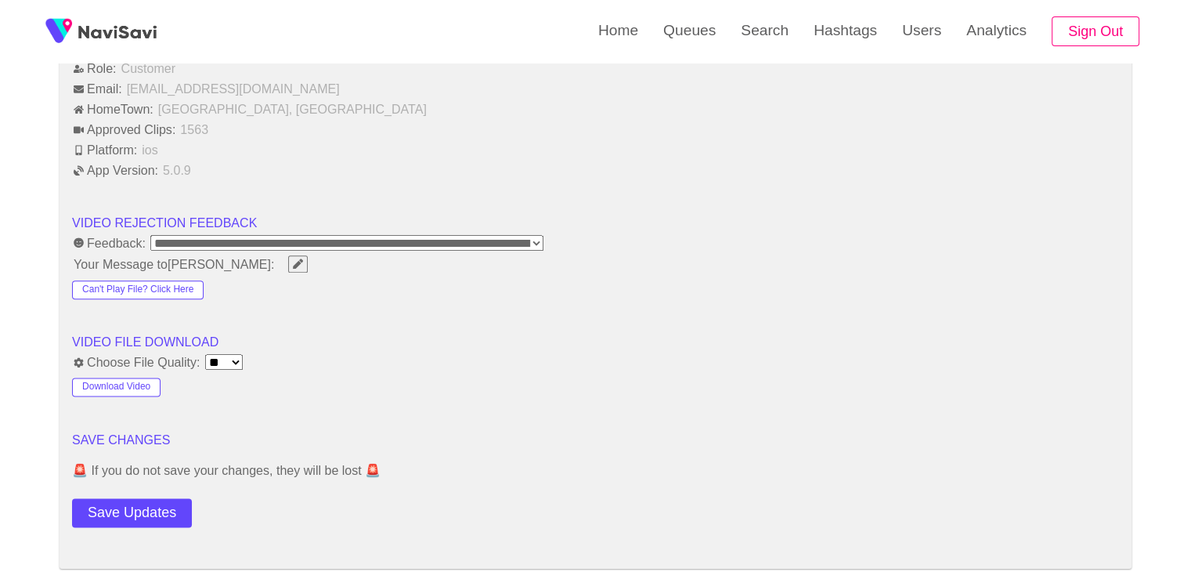
scroll to position [1958, 0]
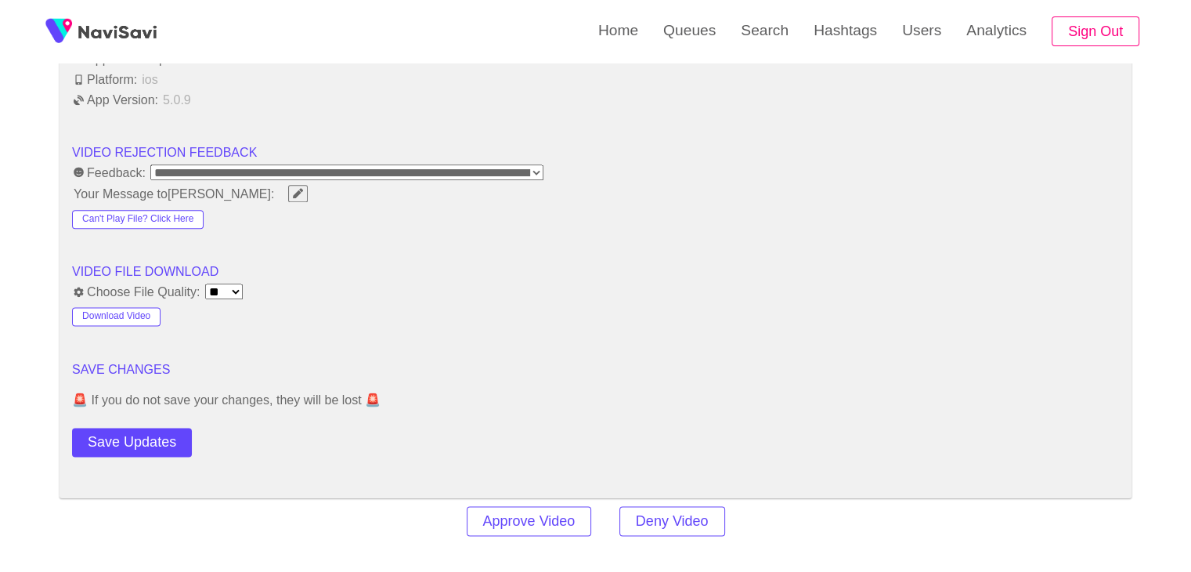
click at [141, 433] on button "Save Updates" at bounding box center [132, 442] width 120 height 29
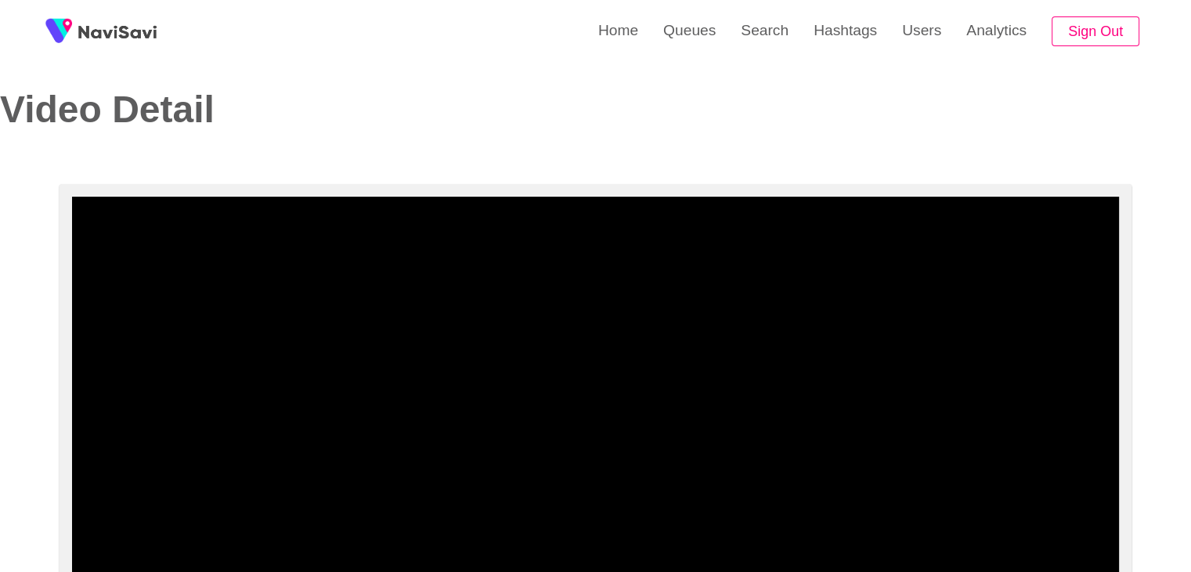
scroll to position [0, 0]
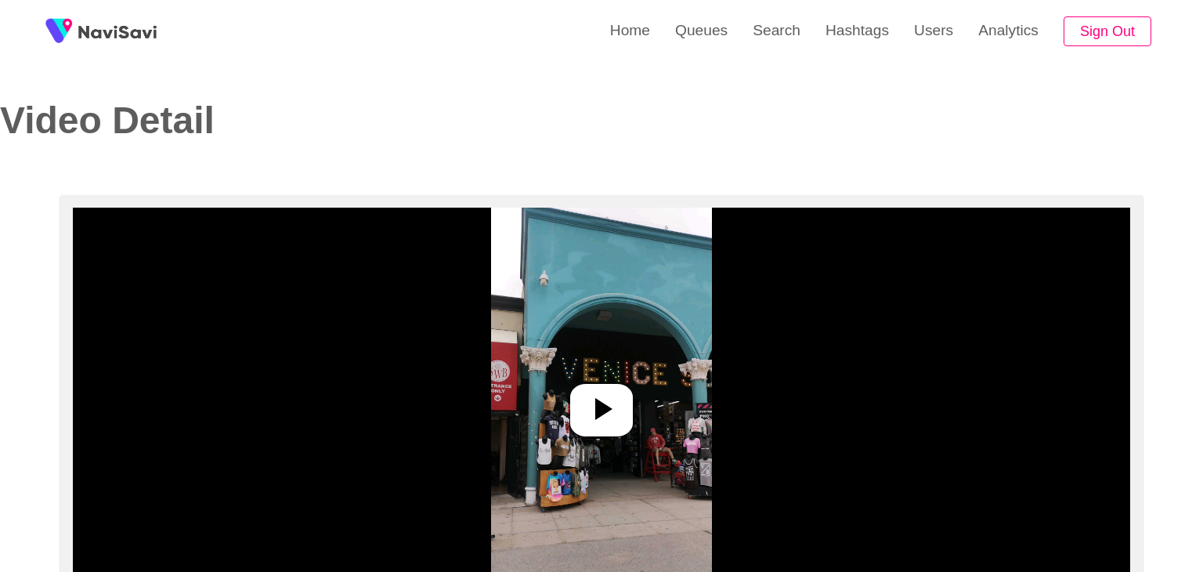
select select "**********"
select select "**"
click at [581, 407] on icon at bounding box center [595, 409] width 38 height 38
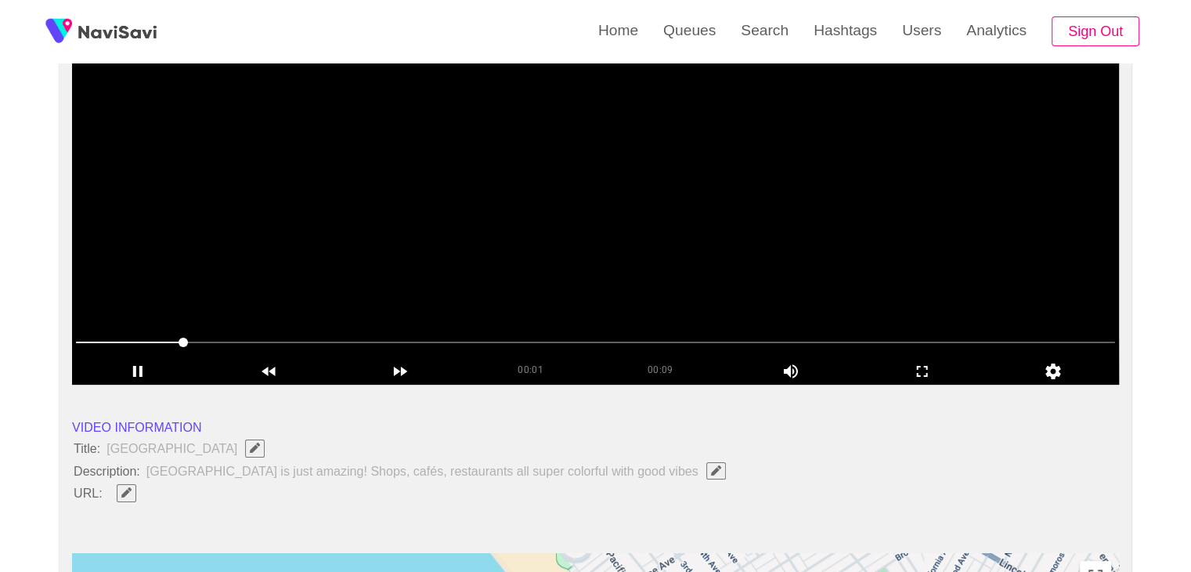
scroll to position [157, 0]
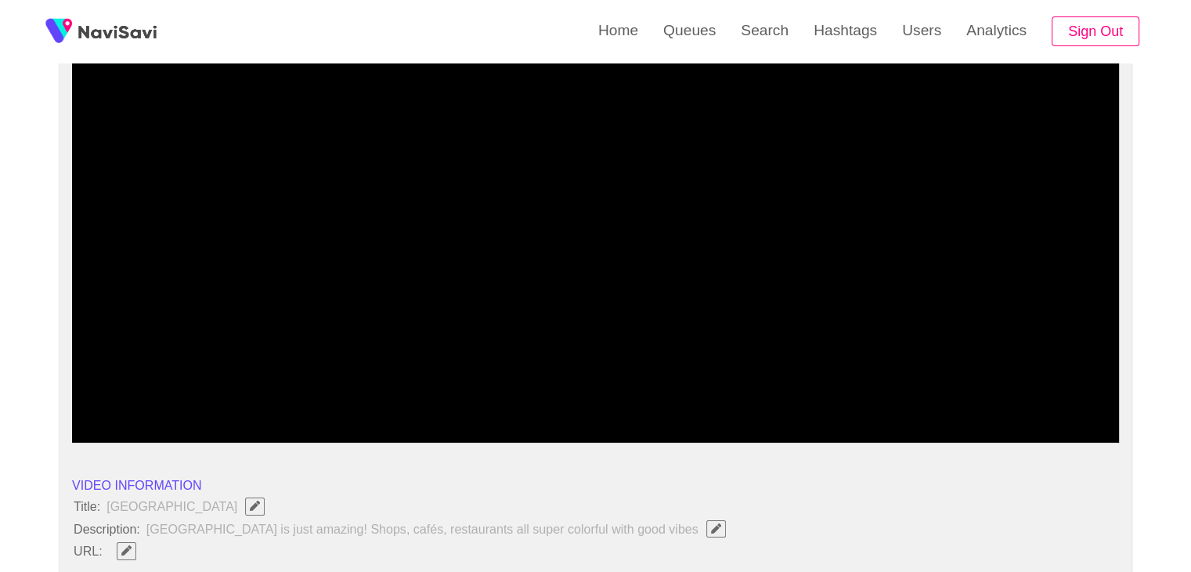
drag, startPoint x: 155, startPoint y: 396, endPoint x: 16, endPoint y: 394, distance: 139.4
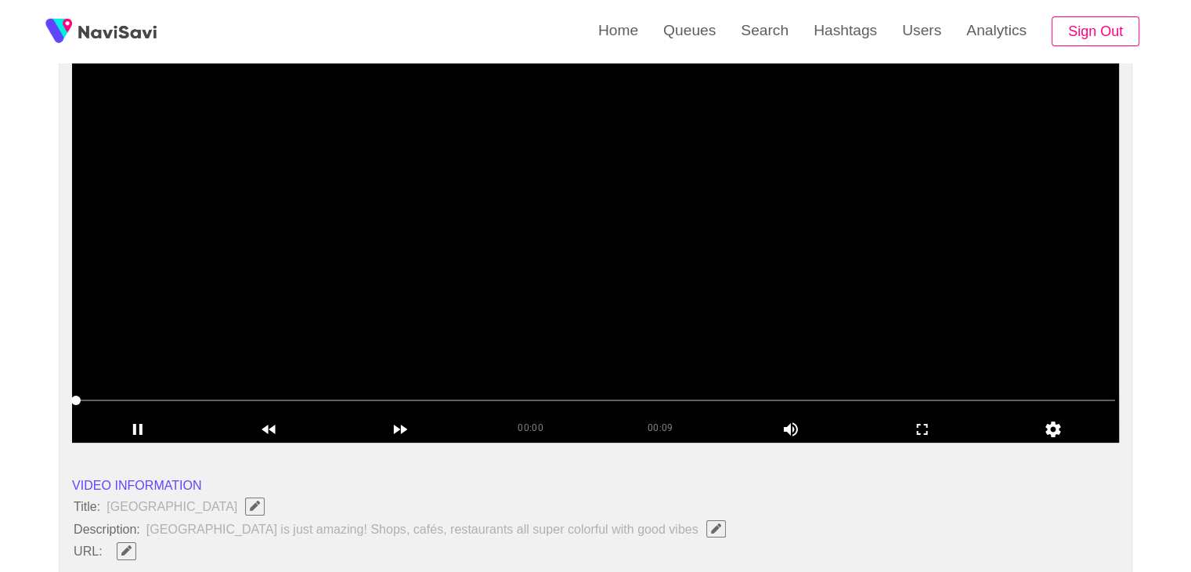
click at [313, 412] on div at bounding box center [596, 401] width 1052 height 40
drag, startPoint x: 459, startPoint y: 399, endPoint x: 479, endPoint y: 401, distance: 19.6
click at [479, 401] on span at bounding box center [595, 400] width 1039 height 25
drag, startPoint x: 606, startPoint y: 402, endPoint x: 617, endPoint y: 403, distance: 11.0
click at [617, 403] on span at bounding box center [595, 400] width 1039 height 25
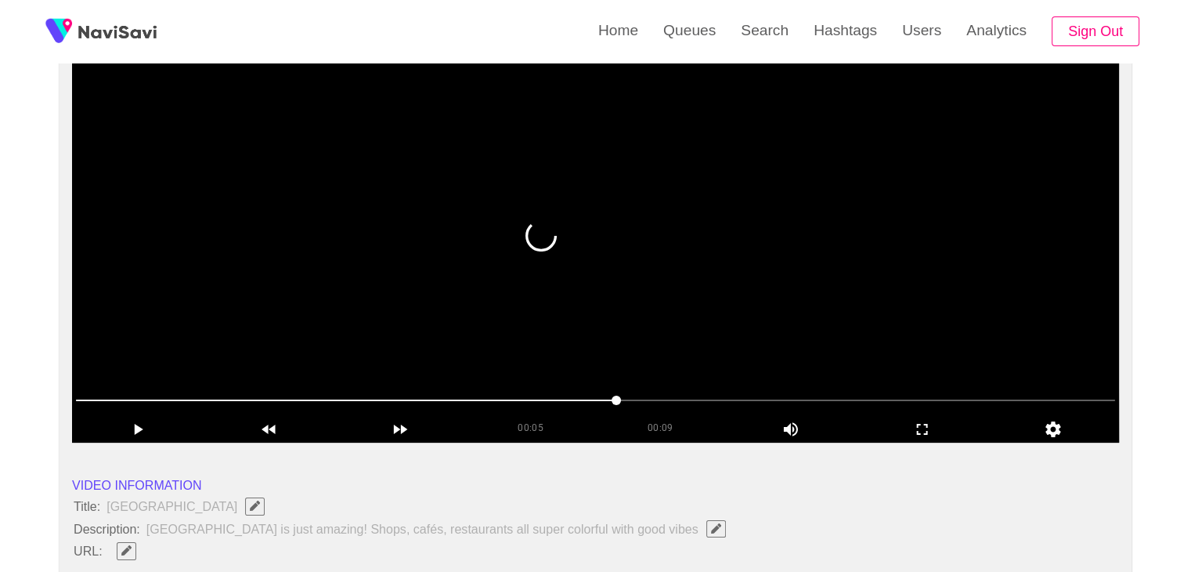
click at [732, 410] on span at bounding box center [595, 400] width 1039 height 25
click at [387, 396] on span at bounding box center [595, 400] width 1039 height 25
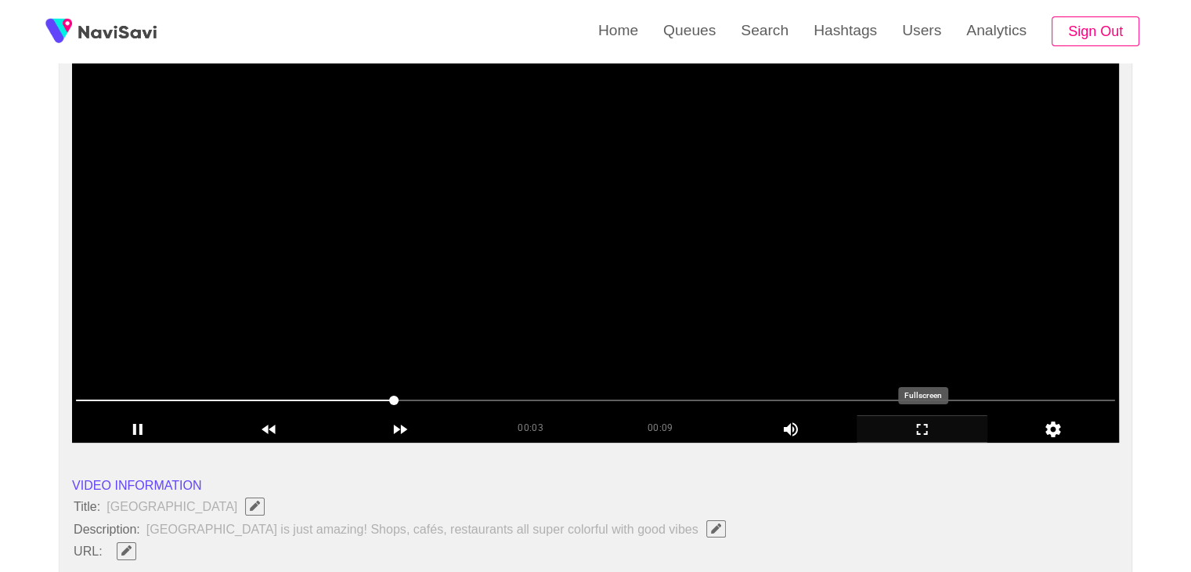
click at [940, 428] on icon "add" at bounding box center [923, 429] width 130 height 19
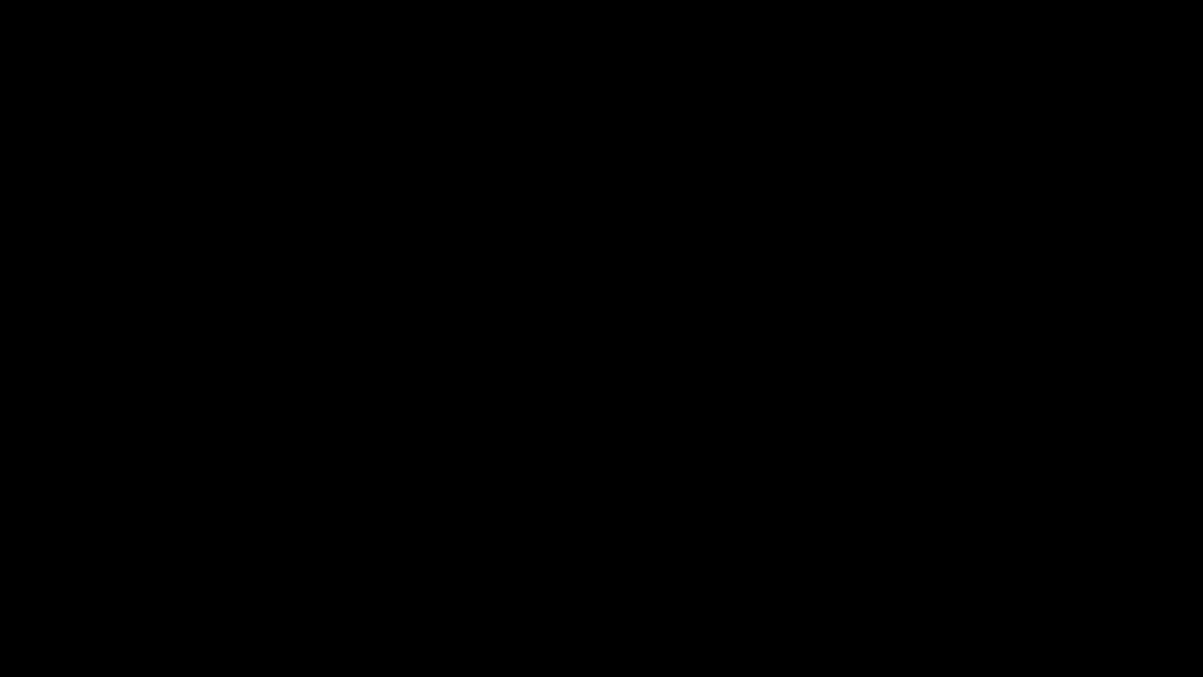
click at [85, 571] on icon "add" at bounding box center [76, 662] width 150 height 19
click at [996, 571] on icon "add" at bounding box center [977, 662] width 150 height 19
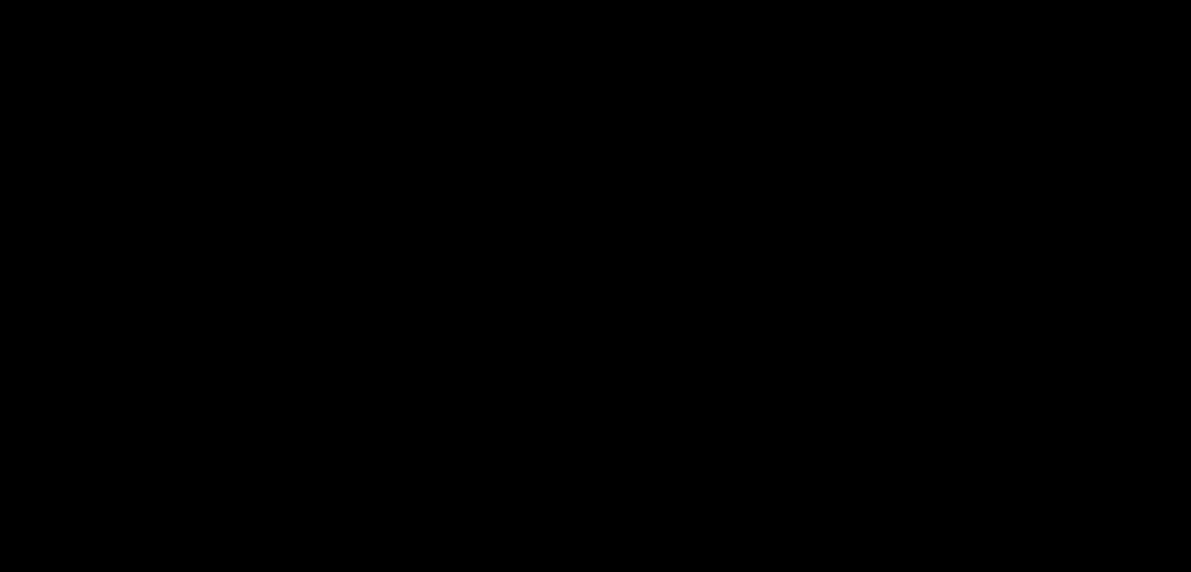
scroll to position [705, 0]
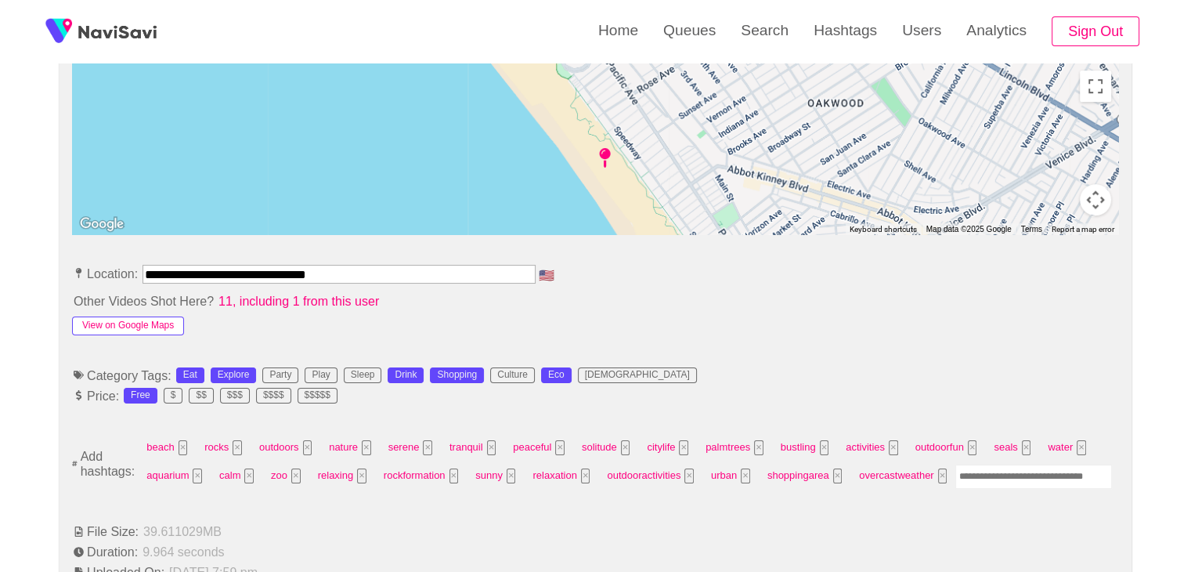
click at [147, 319] on button "View on Google Maps" at bounding box center [128, 325] width 112 height 19
drag, startPoint x: 78, startPoint y: 263, endPoint x: 0, endPoint y: 252, distance: 79.1
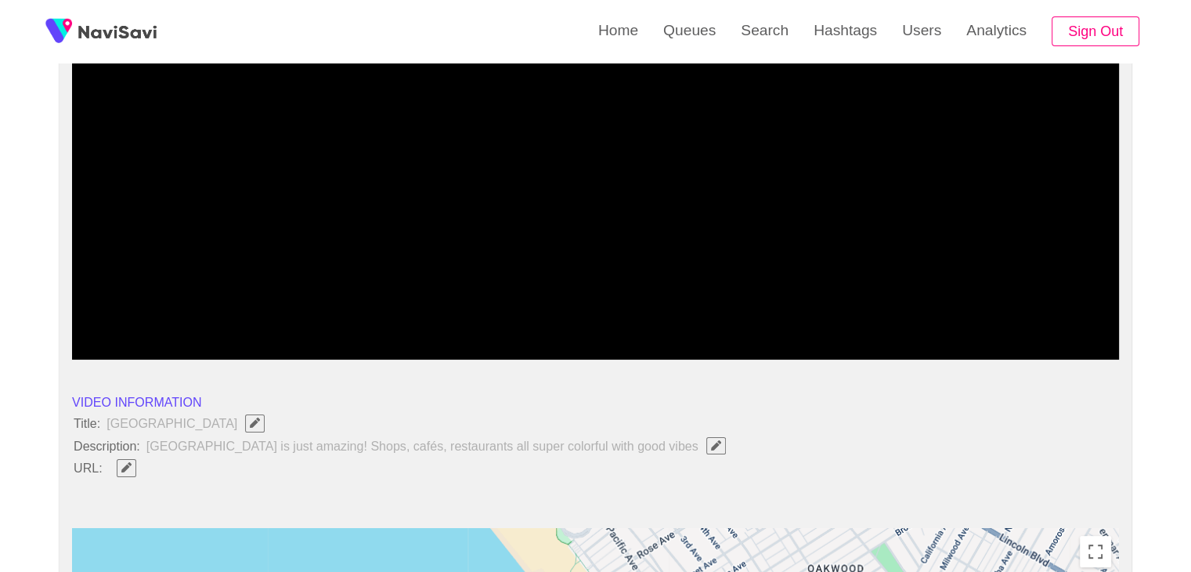
scroll to position [235, 0]
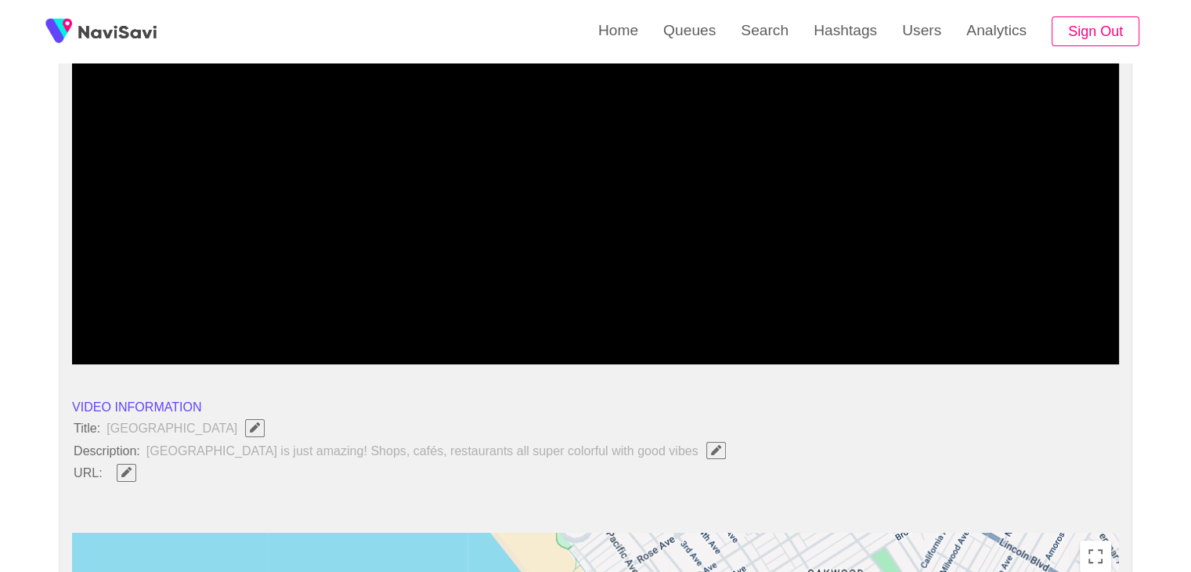
click at [132, 469] on span "button" at bounding box center [126, 472] width 16 height 10
click at [186, 469] on input "field" at bounding box center [466, 473] width 715 height 20
type input "**********"
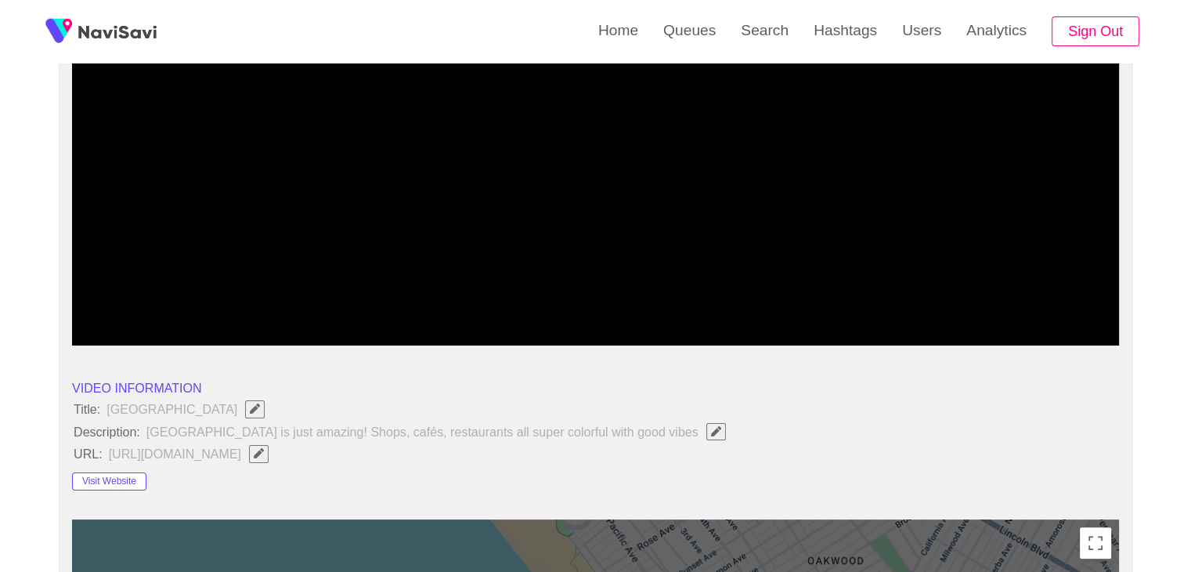
scroll to position [78, 0]
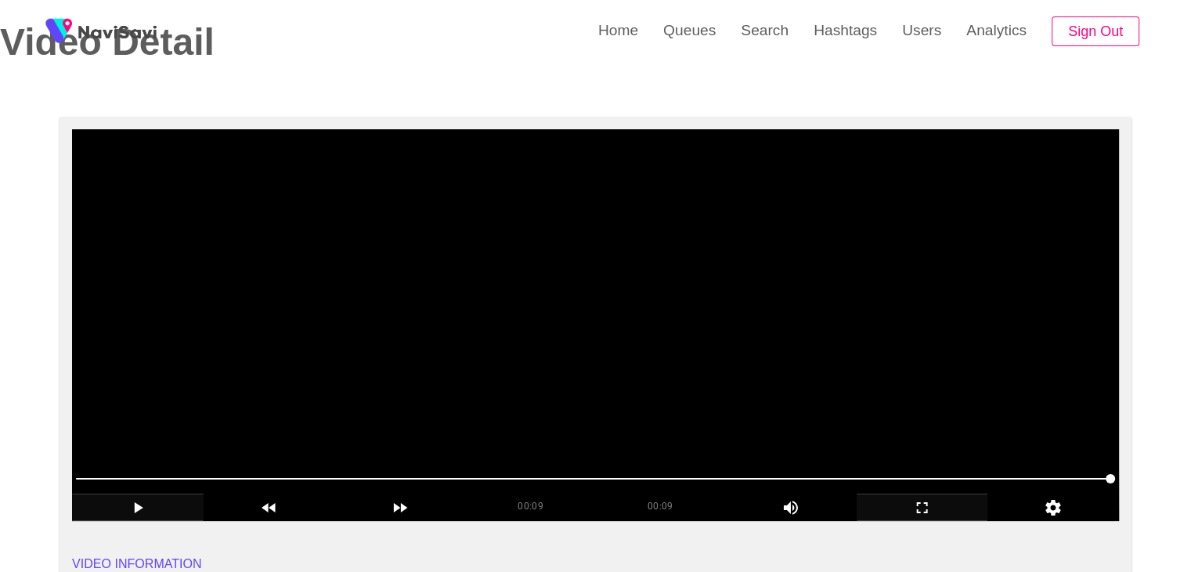
click at [588, 352] on video at bounding box center [595, 325] width 1047 height 392
drag, startPoint x: 270, startPoint y: 486, endPoint x: 172, endPoint y: 486, distance: 97.9
click at [172, 486] on span at bounding box center [595, 478] width 1039 height 25
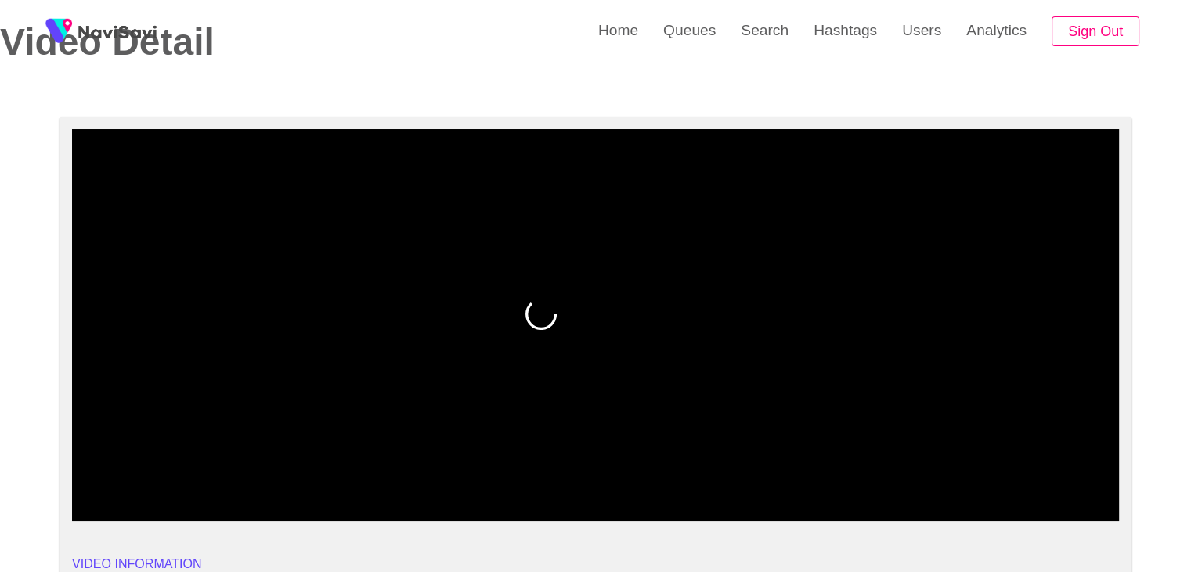
drag, startPoint x: 70, startPoint y: 469, endPoint x: 32, endPoint y: 469, distance: 38.4
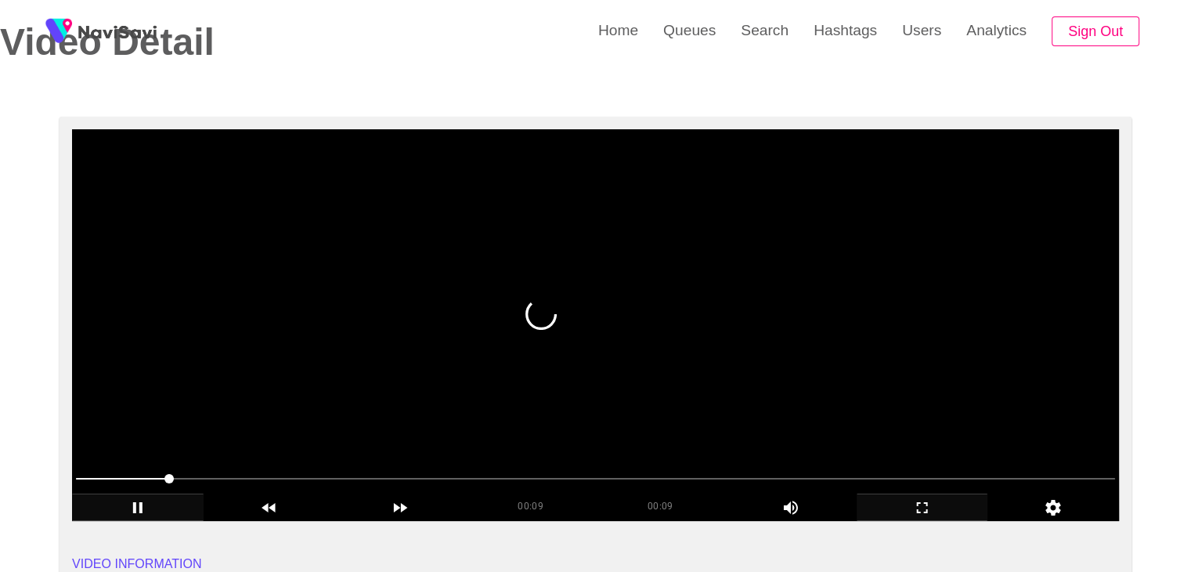
drag, startPoint x: 81, startPoint y: 475, endPoint x: 72, endPoint y: 475, distance: 9.4
click at [72, 475] on div at bounding box center [596, 480] width 1052 height 40
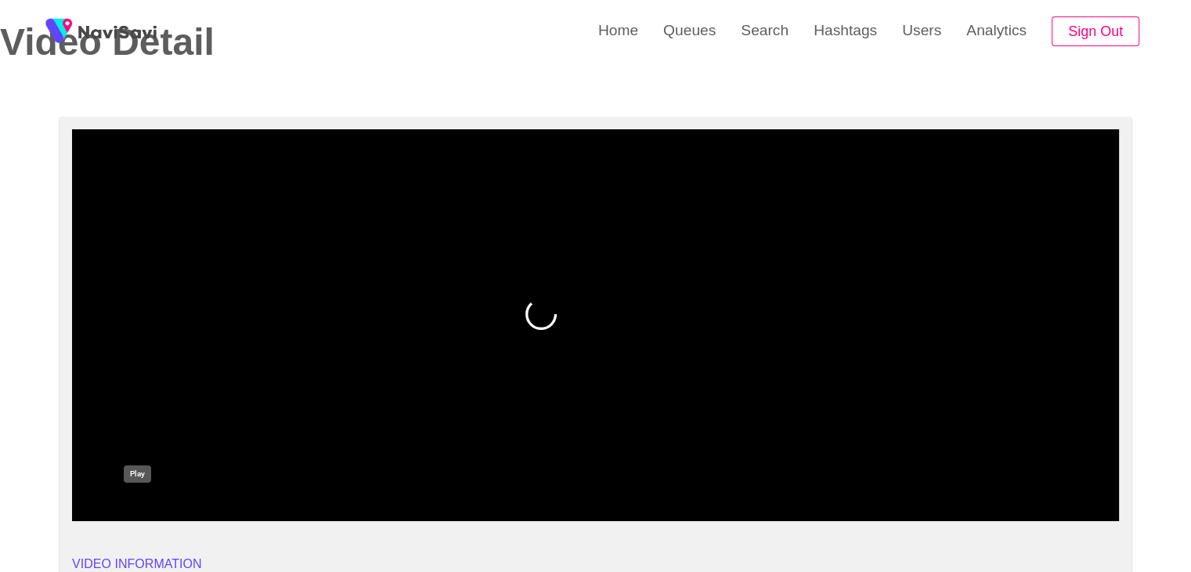
click at [125, 497] on div "add" at bounding box center [138, 506] width 132 height 27
click at [157, 508] on icon "add" at bounding box center [138, 507] width 130 height 19
click at [929, 504] on icon "add" at bounding box center [923, 507] width 130 height 19
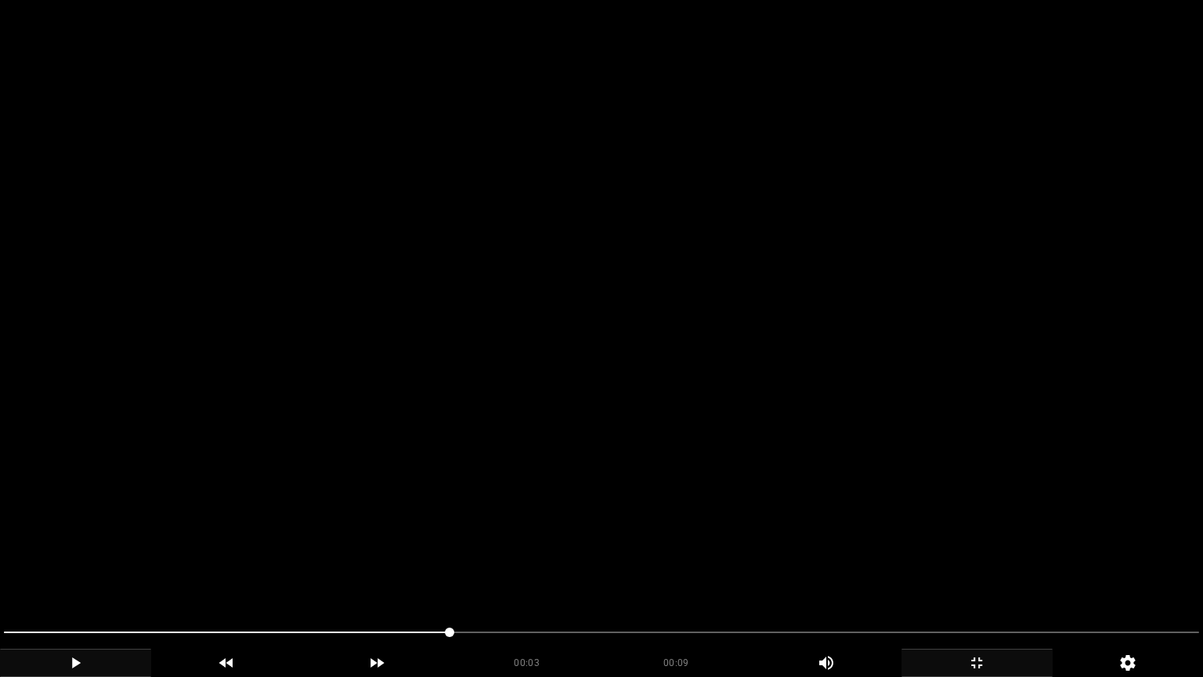
drag, startPoint x: 172, startPoint y: 641, endPoint x: 0, endPoint y: 631, distance: 171.8
click at [0, 571] on div at bounding box center [602, 634] width 1208 height 42
drag, startPoint x: 0, startPoint y: 631, endPoint x: 53, endPoint y: 627, distance: 53.5
click at [53, 571] on span at bounding box center [601, 632] width 1195 height 25
click at [69, 571] on icon "add" at bounding box center [76, 662] width 150 height 19
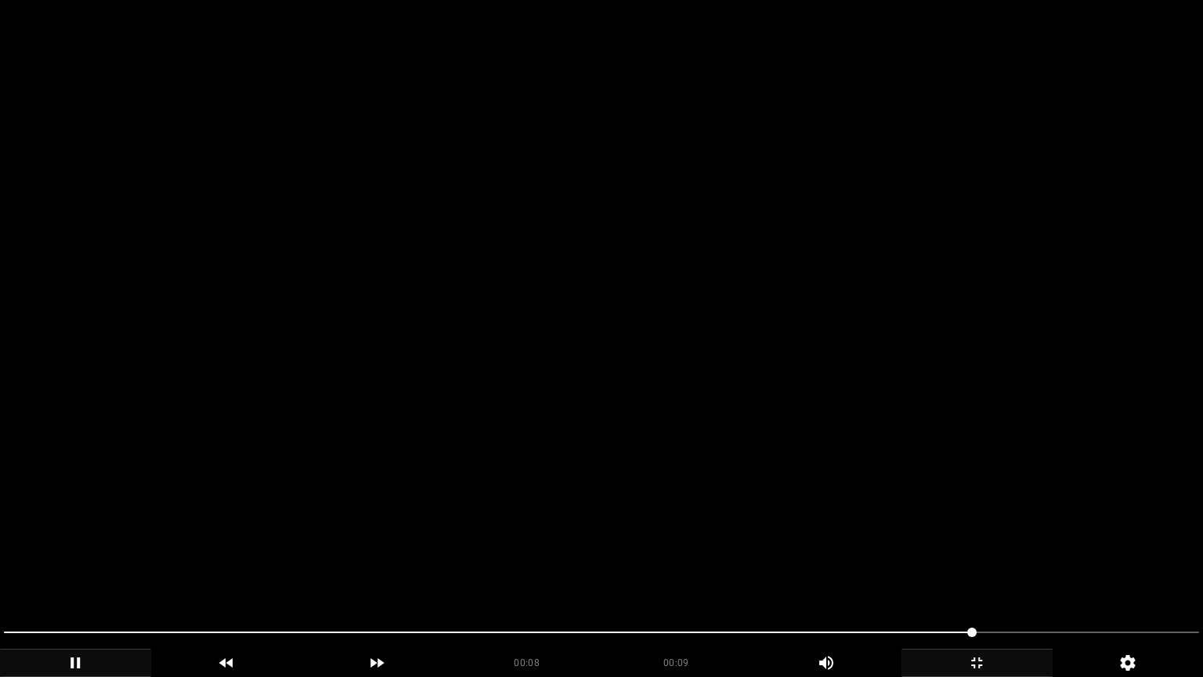
click at [994, 571] on icon "add" at bounding box center [977, 662] width 150 height 19
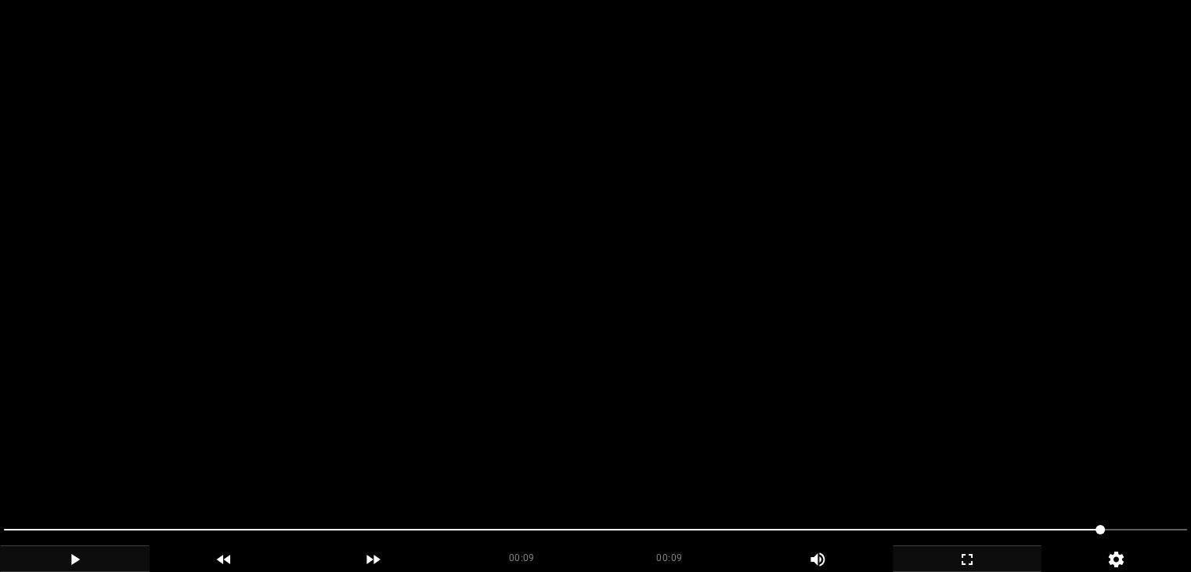
scroll to position [783, 0]
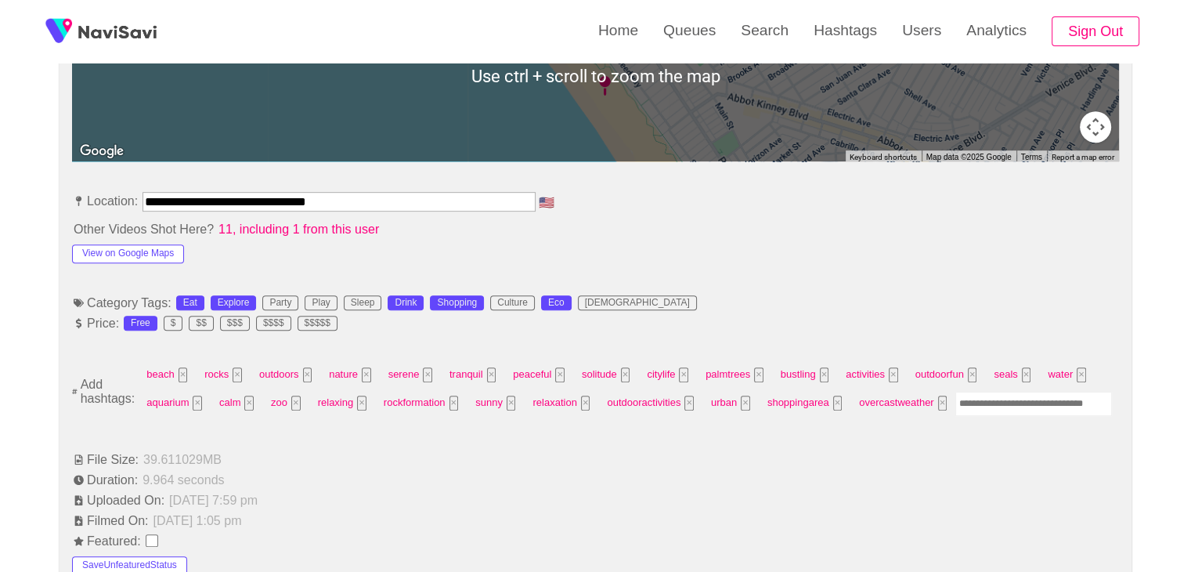
click at [1040, 402] on input "Enter tag here and press return" at bounding box center [1033, 404] width 157 height 24
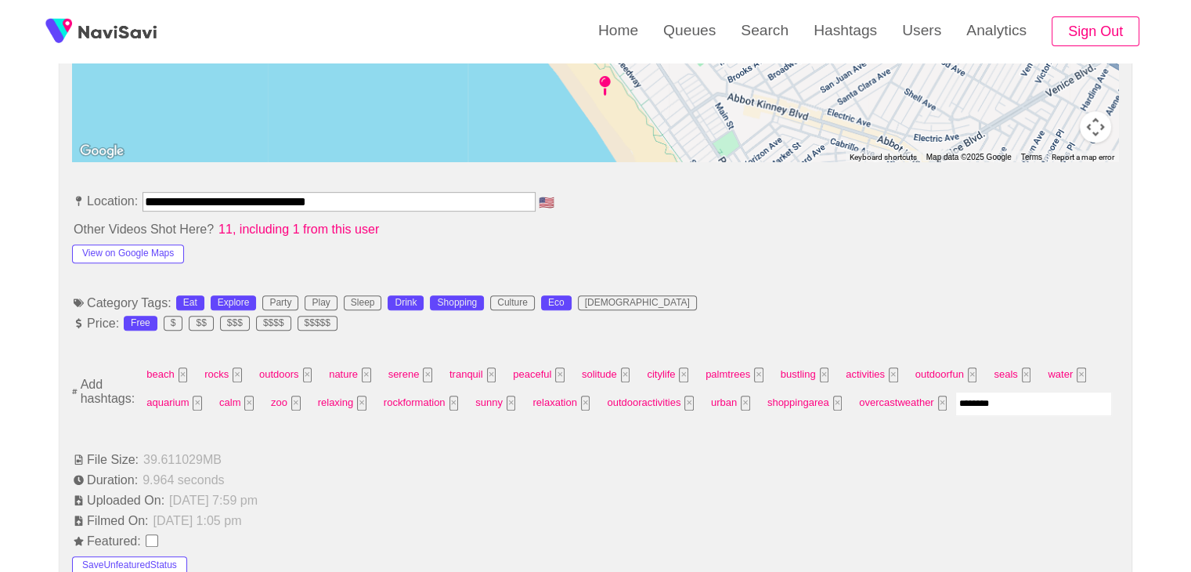
type input "*********"
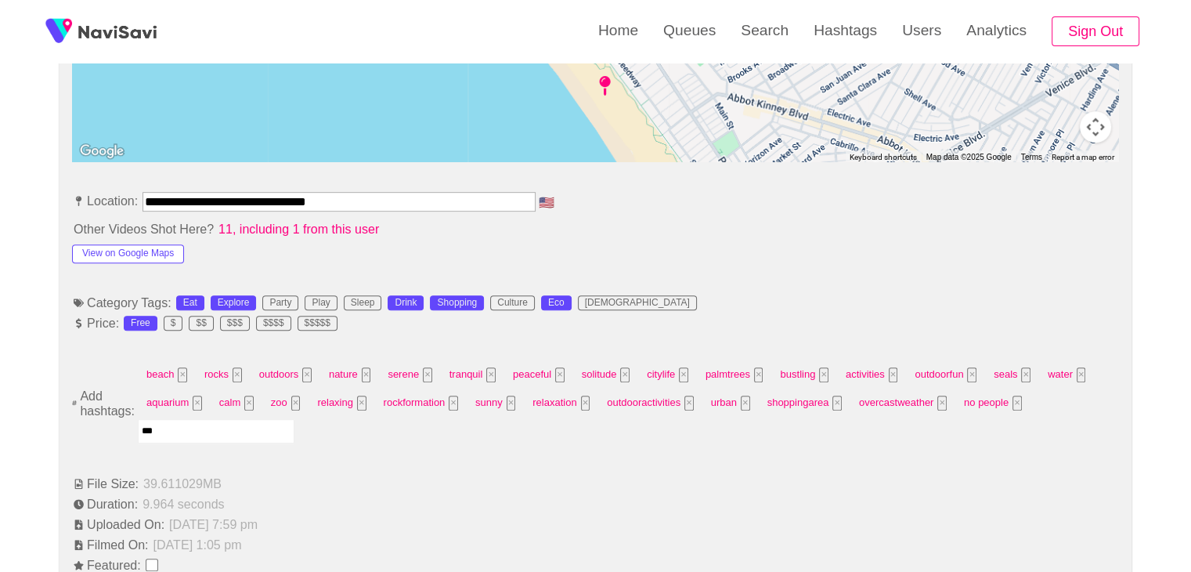
type input "****"
type input "*"
type input "*********"
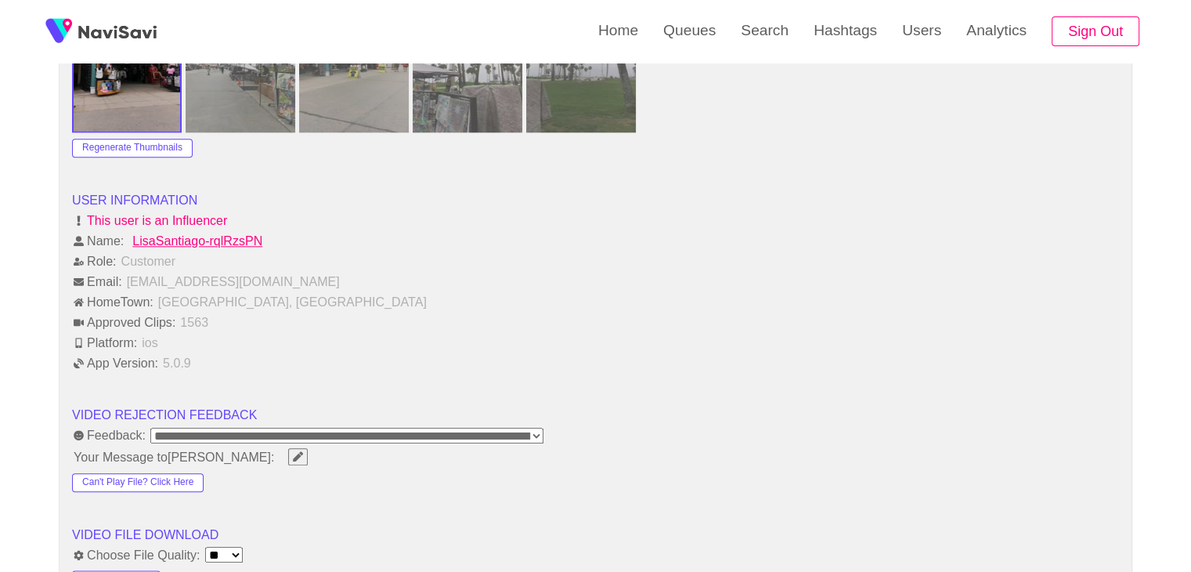
scroll to position [2036, 0]
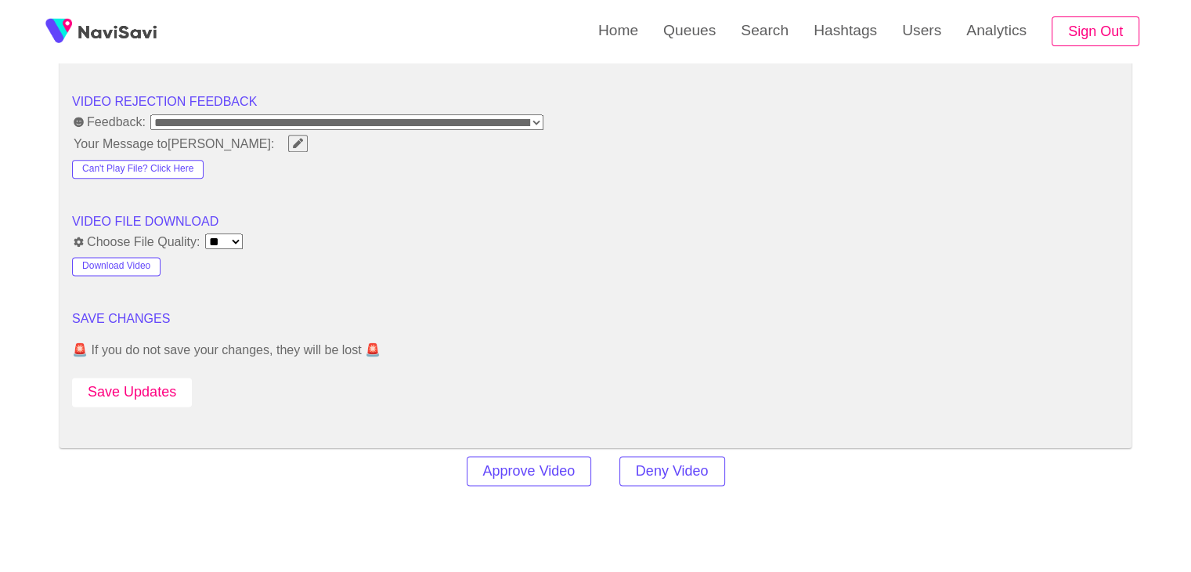
click at [154, 377] on button "Save Updates" at bounding box center [132, 391] width 120 height 29
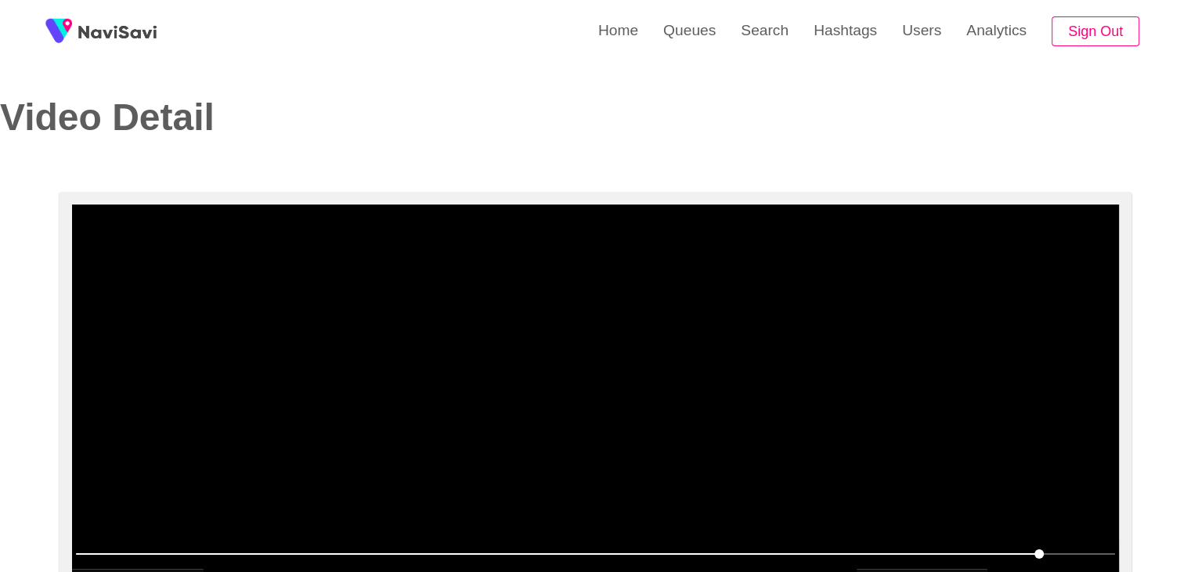
scroll to position [0, 0]
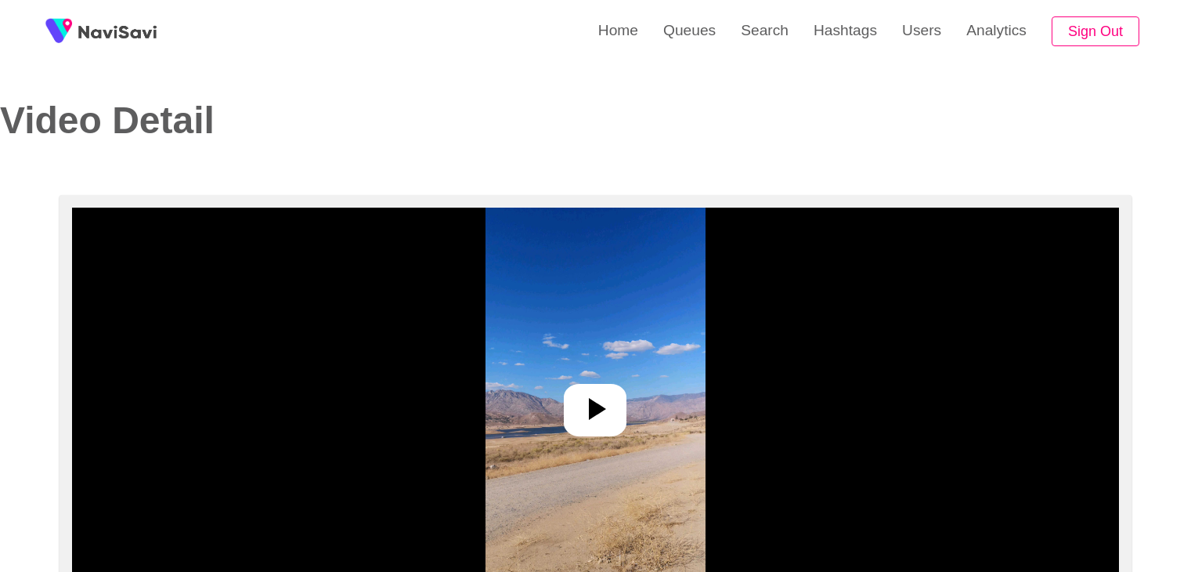
select select "**********"
select select "**"
click at [586, 432] on div at bounding box center [595, 410] width 63 height 52
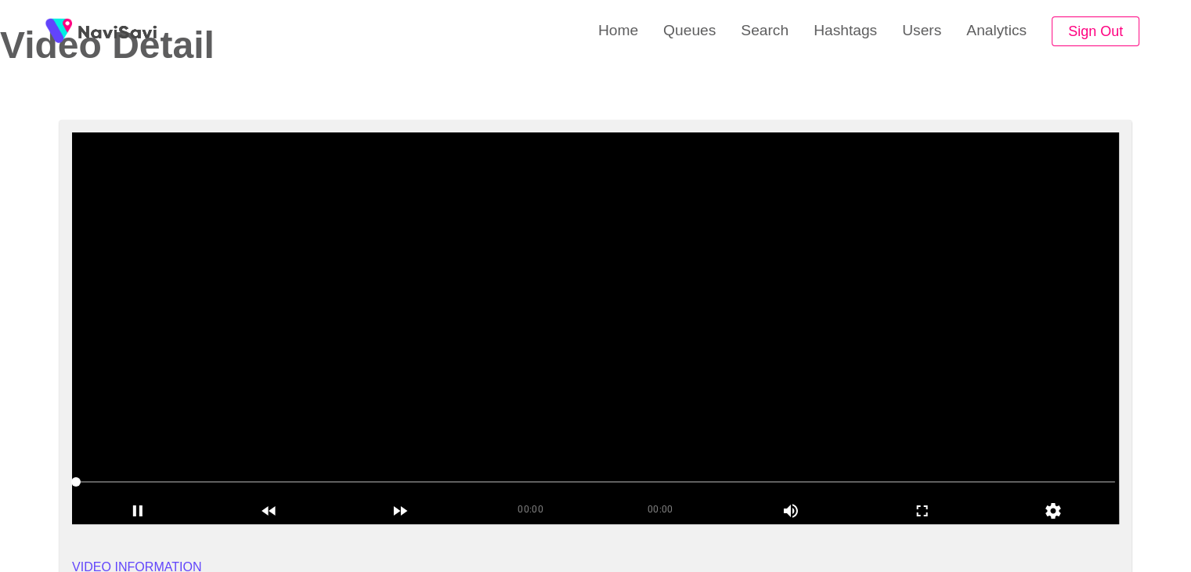
scroll to position [78, 0]
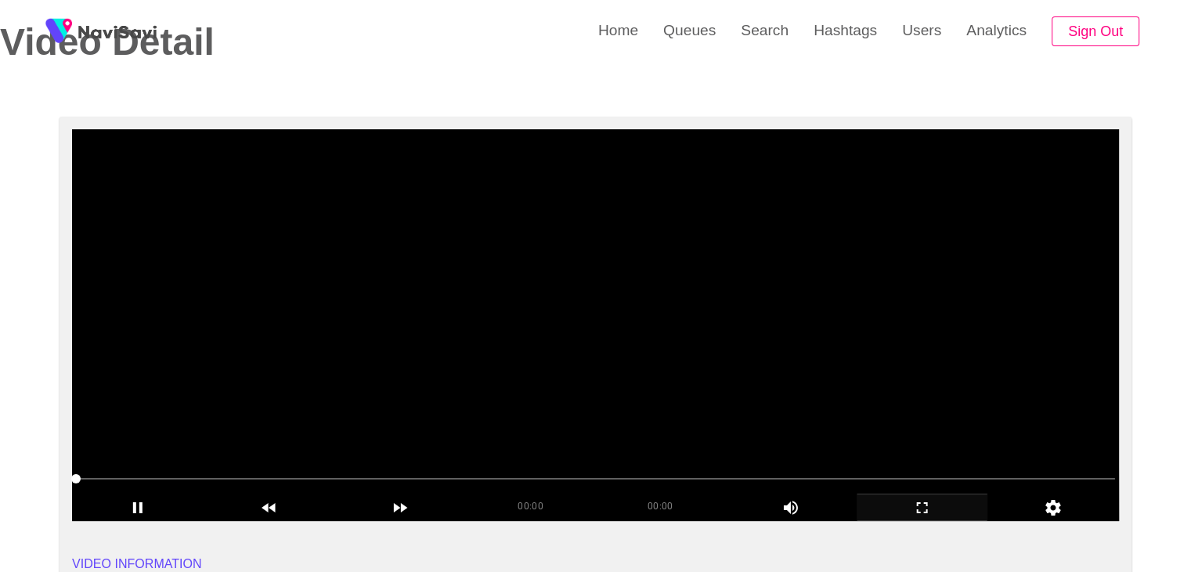
click at [899, 497] on div "add" at bounding box center [923, 506] width 132 height 27
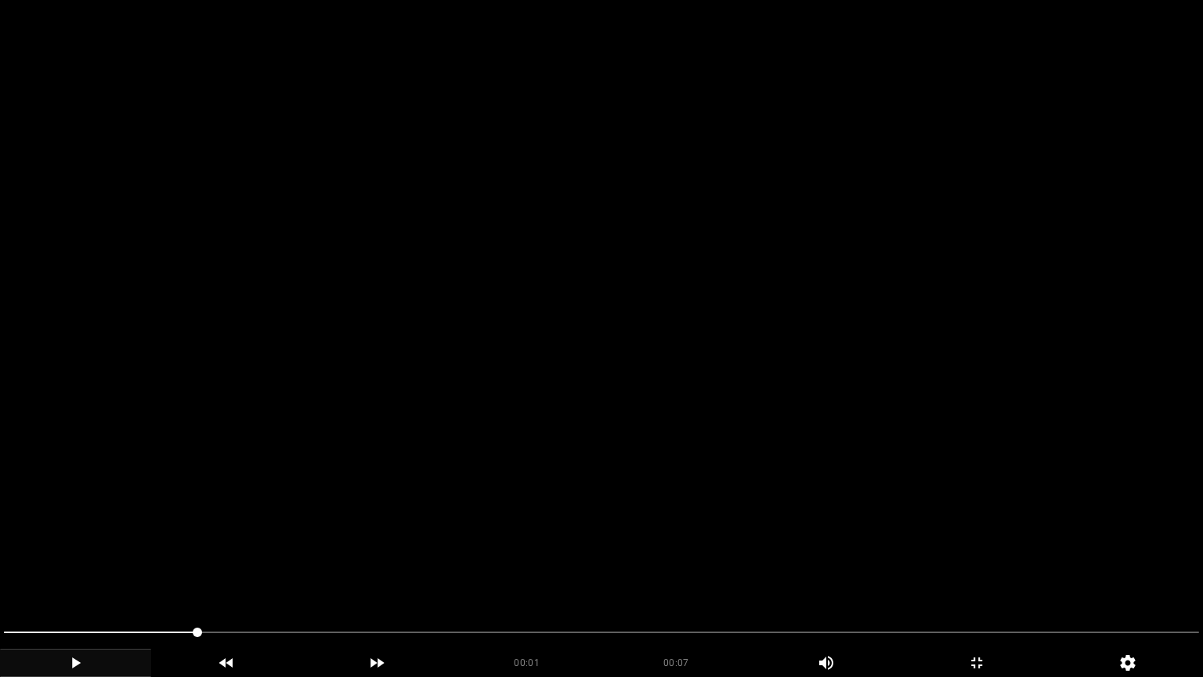
click at [49, 571] on div "add" at bounding box center [75, 662] width 151 height 28
click at [105, 571] on icon "add" at bounding box center [76, 662] width 150 height 19
drag, startPoint x: 182, startPoint y: 627, endPoint x: 0, endPoint y: 632, distance: 182.5
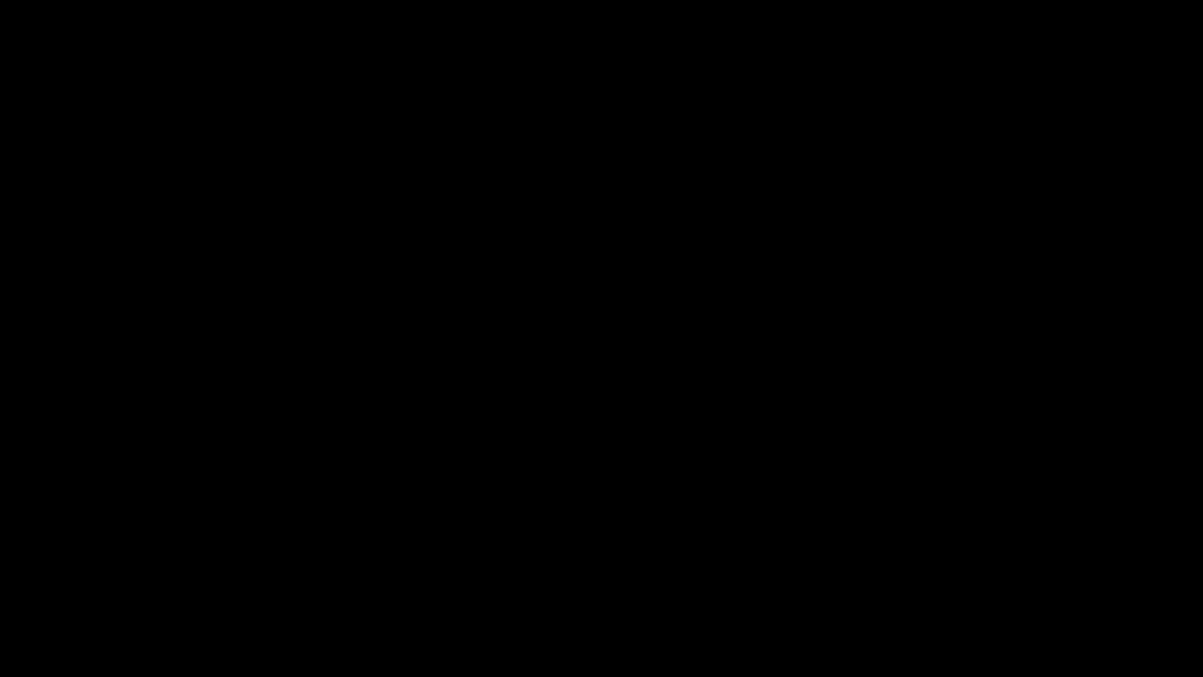
click at [1002, 571] on icon "add" at bounding box center [977, 662] width 150 height 19
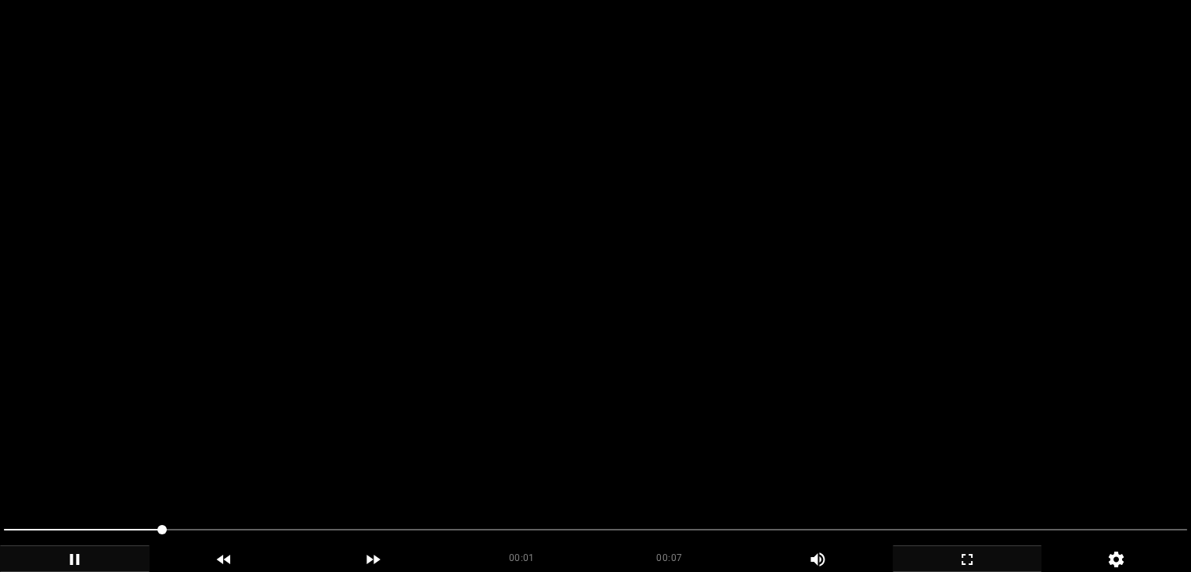
scroll to position [313, 0]
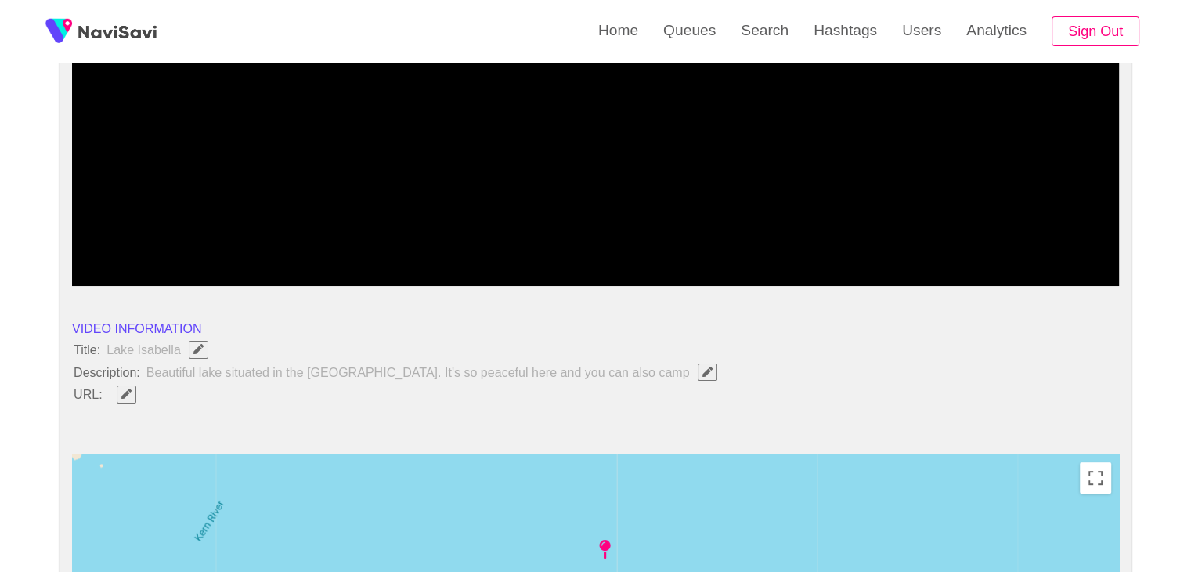
click at [128, 266] on icon "add" at bounding box center [138, 272] width 130 height 19
click at [126, 392] on icon "Edit Field" at bounding box center [126, 393] width 10 height 10
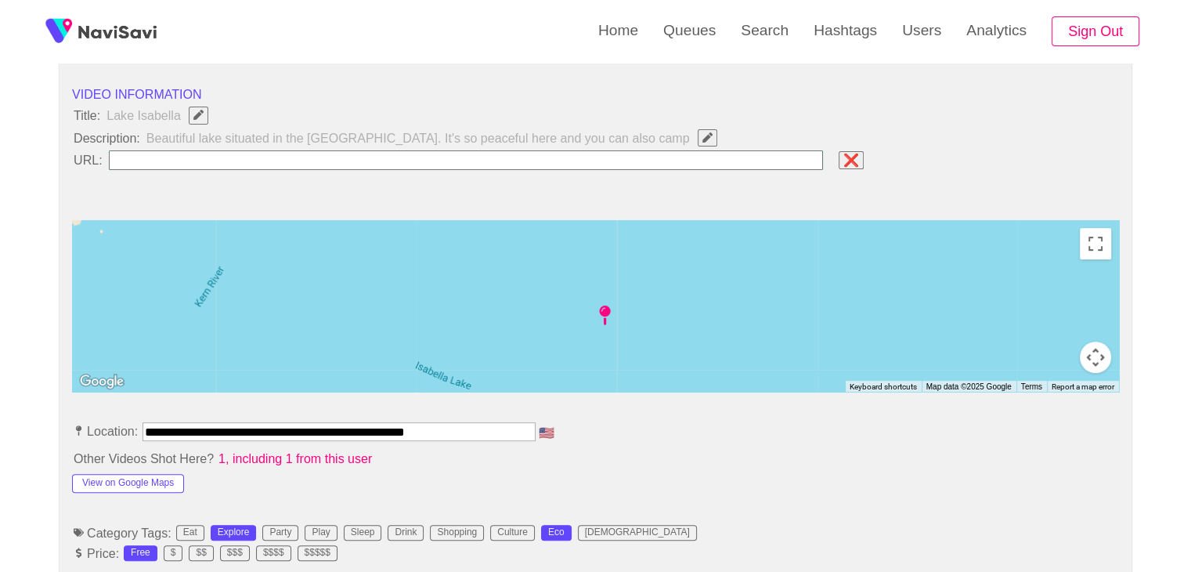
scroll to position [548, 0]
click at [161, 475] on button "View on Google Maps" at bounding box center [128, 482] width 112 height 19
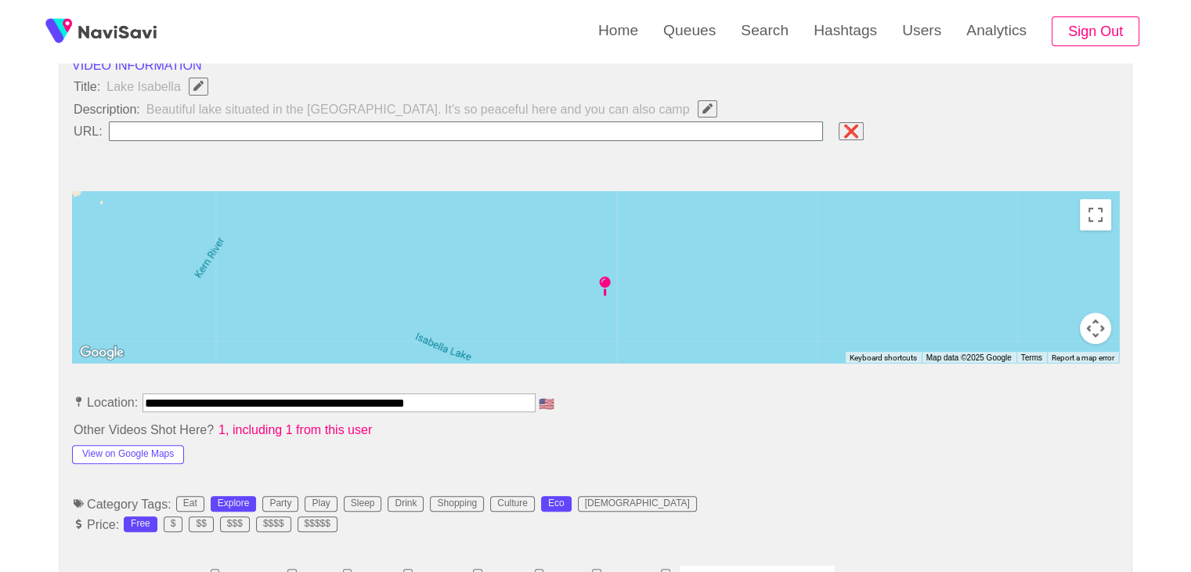
scroll to position [627, 0]
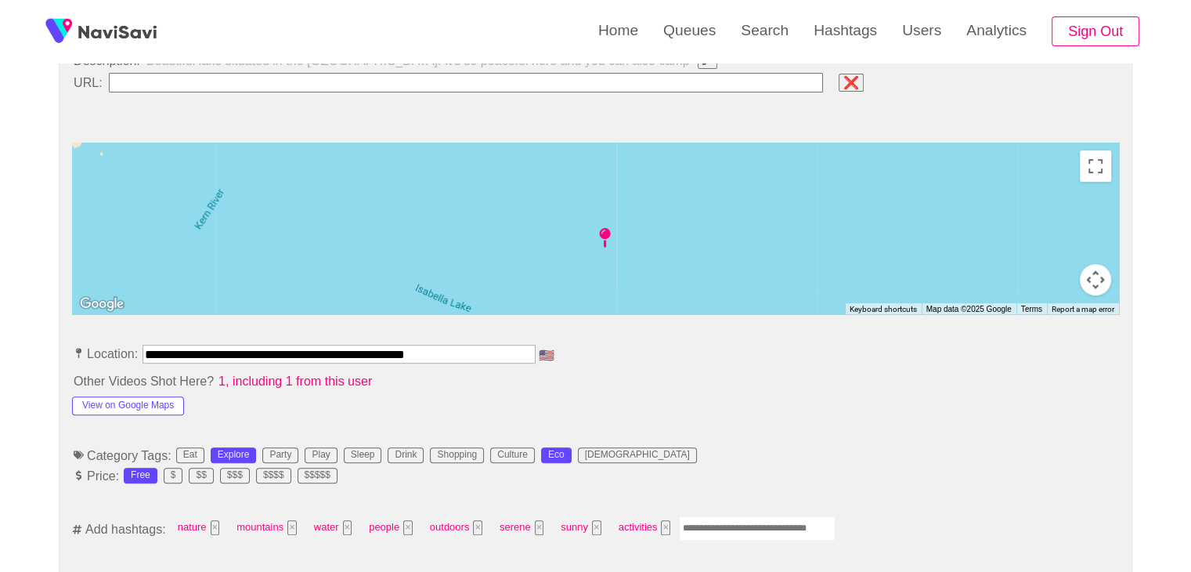
drag, startPoint x: 341, startPoint y: 406, endPoint x: 34, endPoint y: 402, distance: 307.8
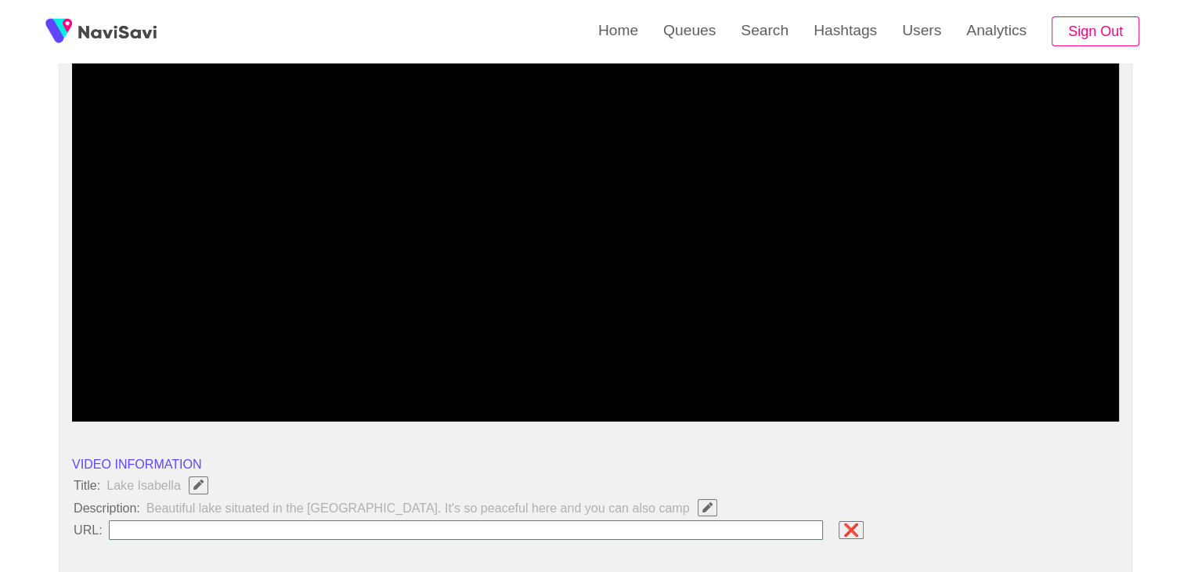
scroll to position [157, 0]
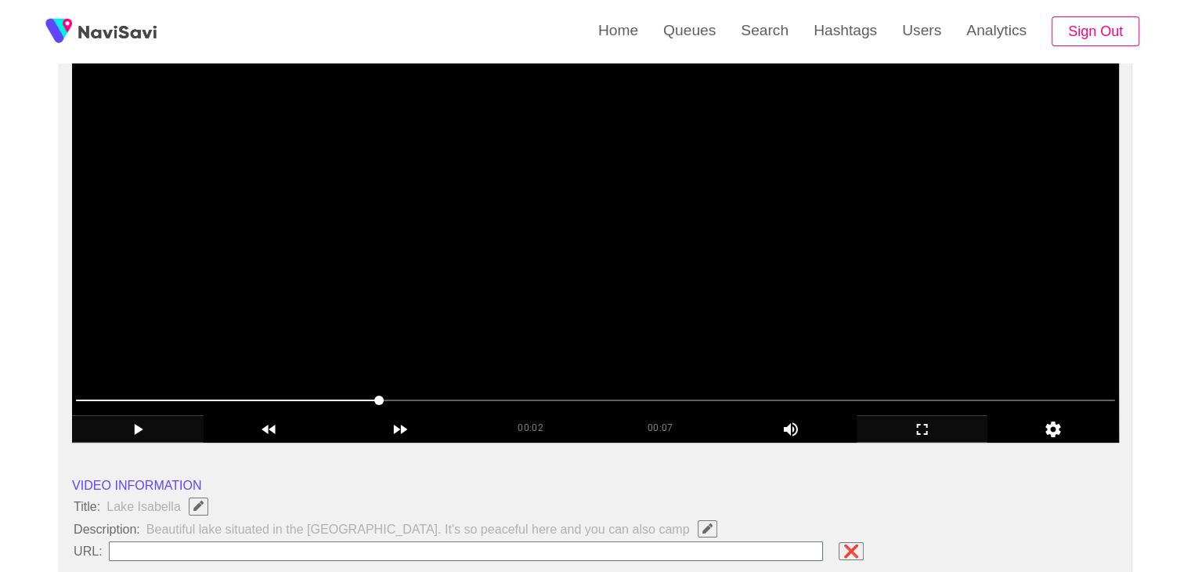
click at [600, 311] on video at bounding box center [595, 247] width 1047 height 392
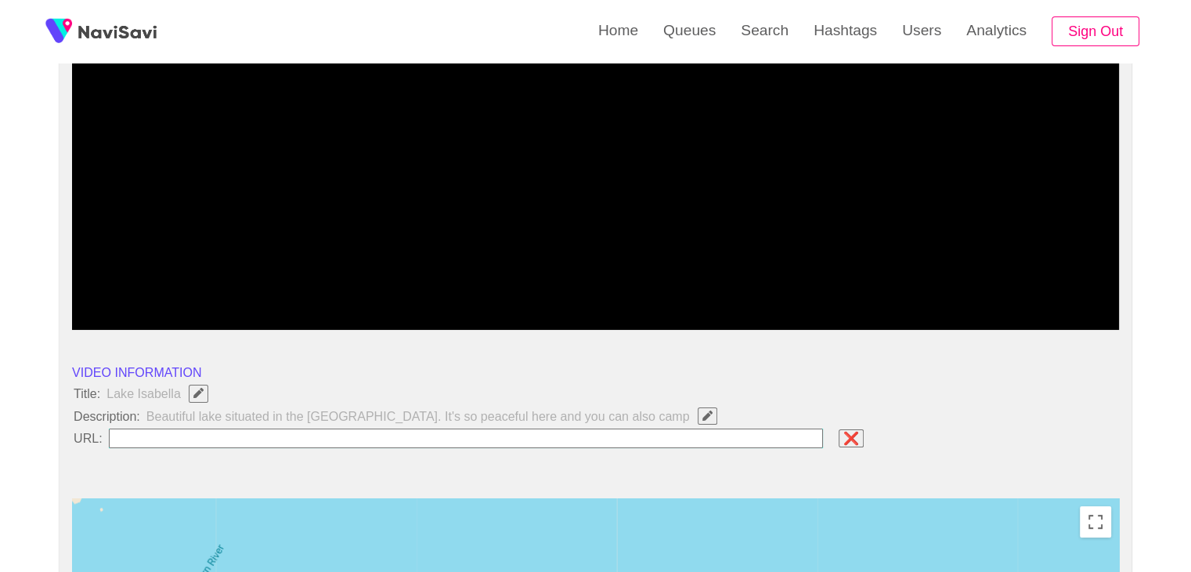
scroll to position [313, 0]
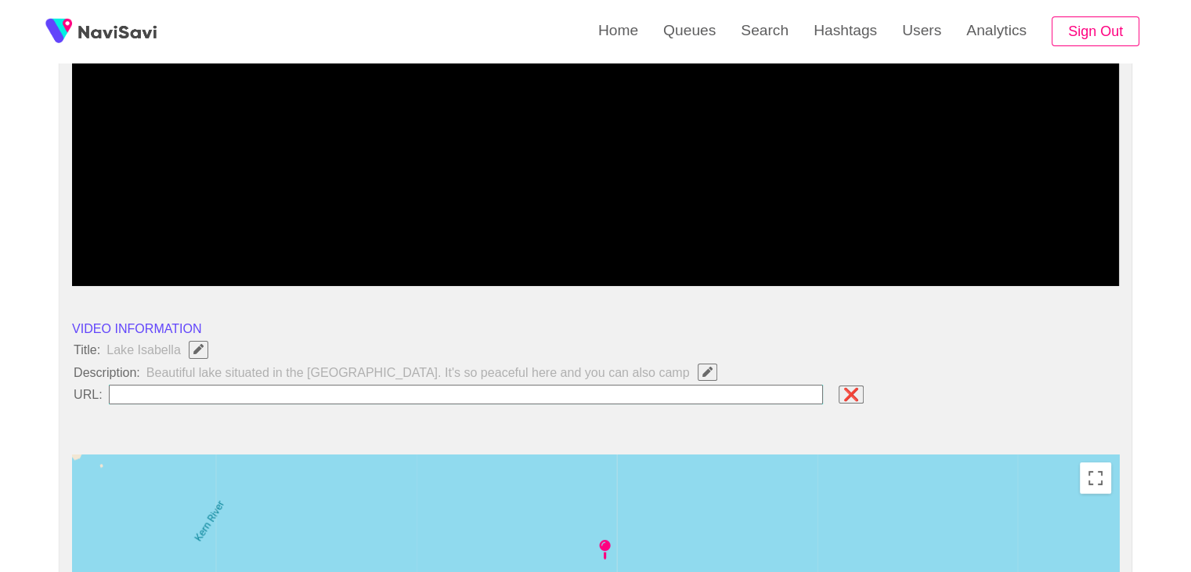
click at [146, 390] on input "field" at bounding box center [466, 395] width 715 height 20
paste input "**********"
type input "**********"
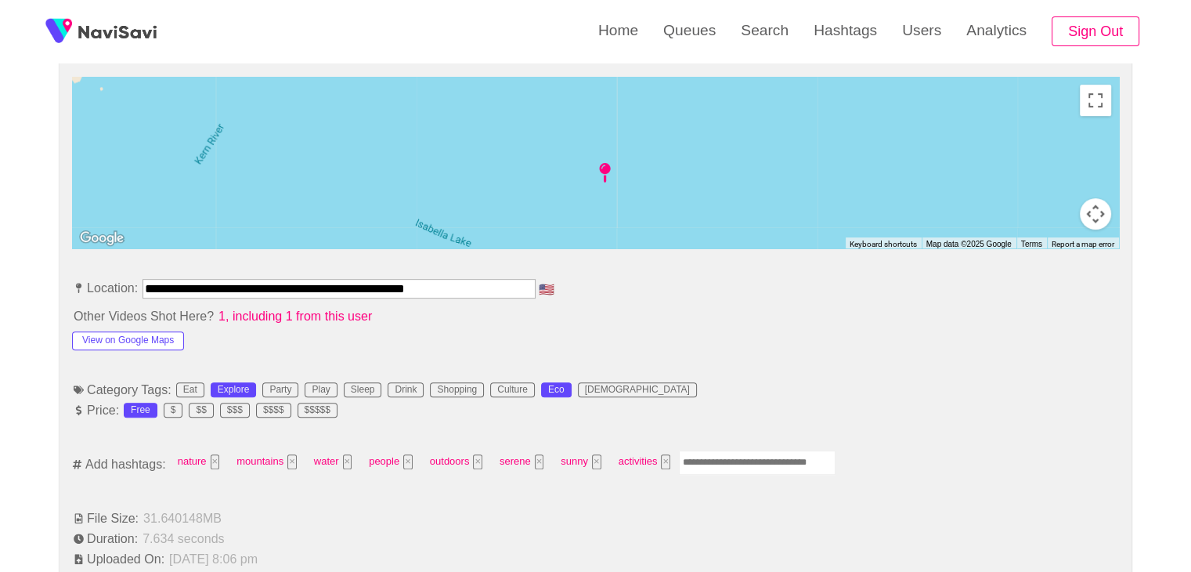
scroll to position [705, 0]
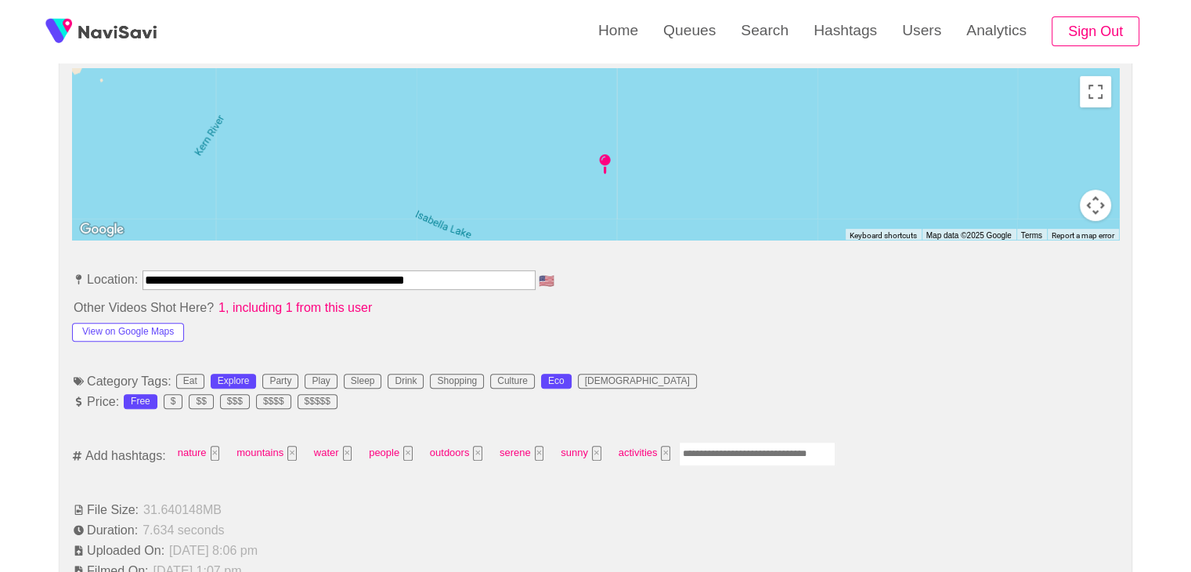
click at [734, 442] on input "Enter tag here and press return" at bounding box center [757, 454] width 157 height 24
type input "*********"
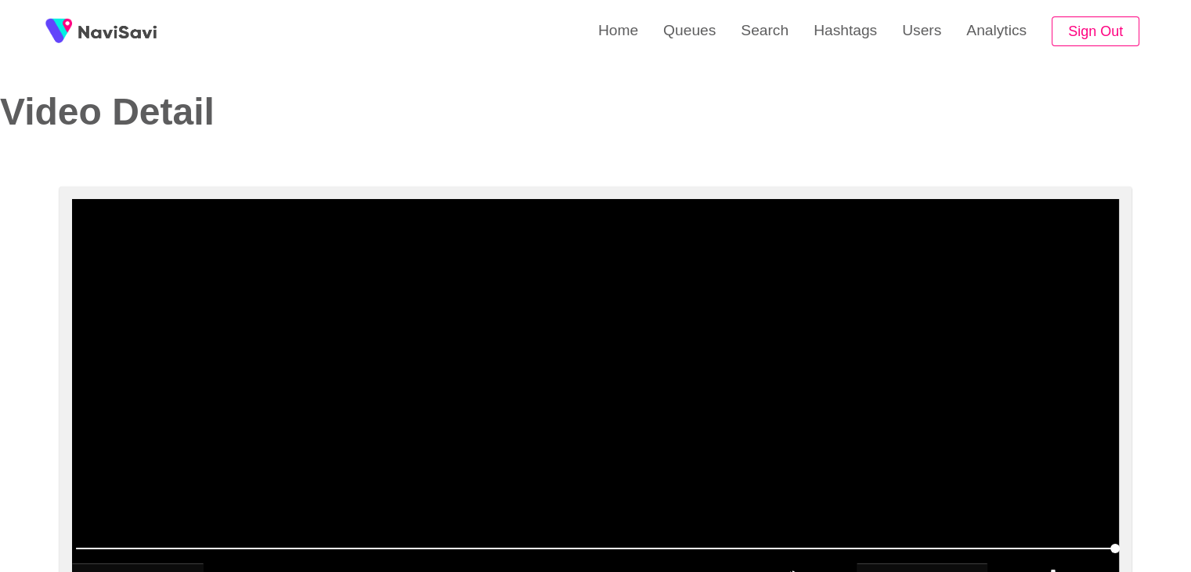
scroll to position [0, 0]
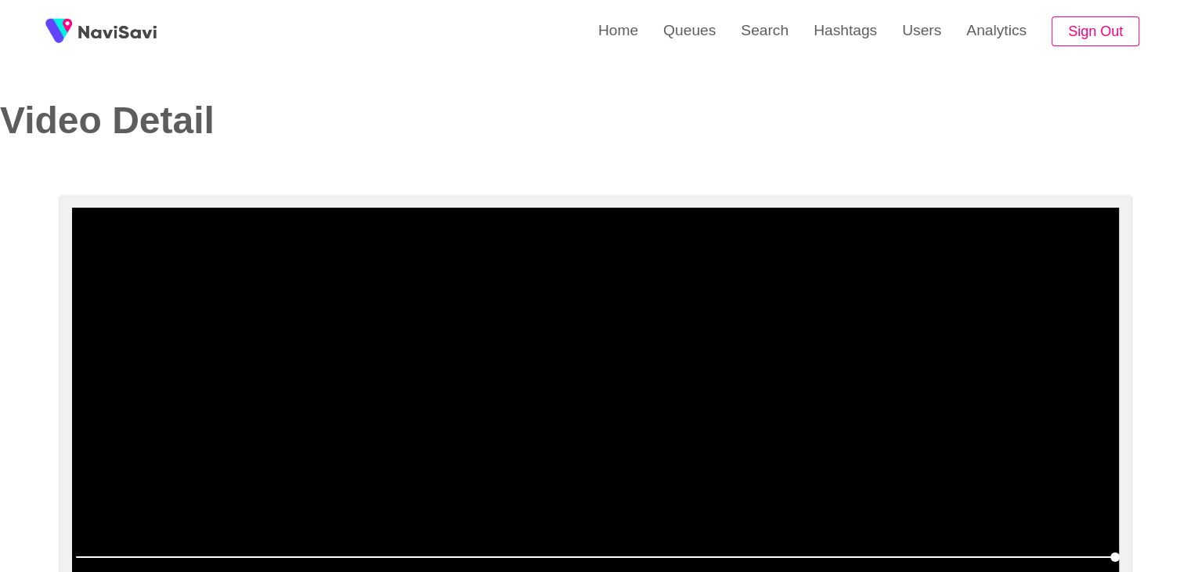
click at [450, 367] on video at bounding box center [595, 404] width 1047 height 392
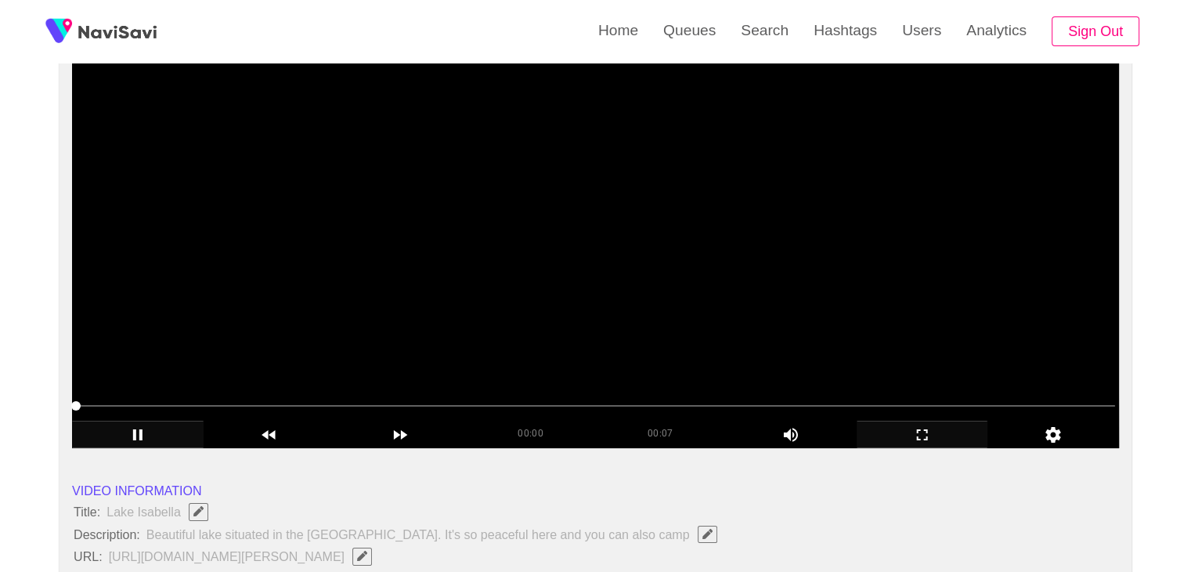
scroll to position [157, 0]
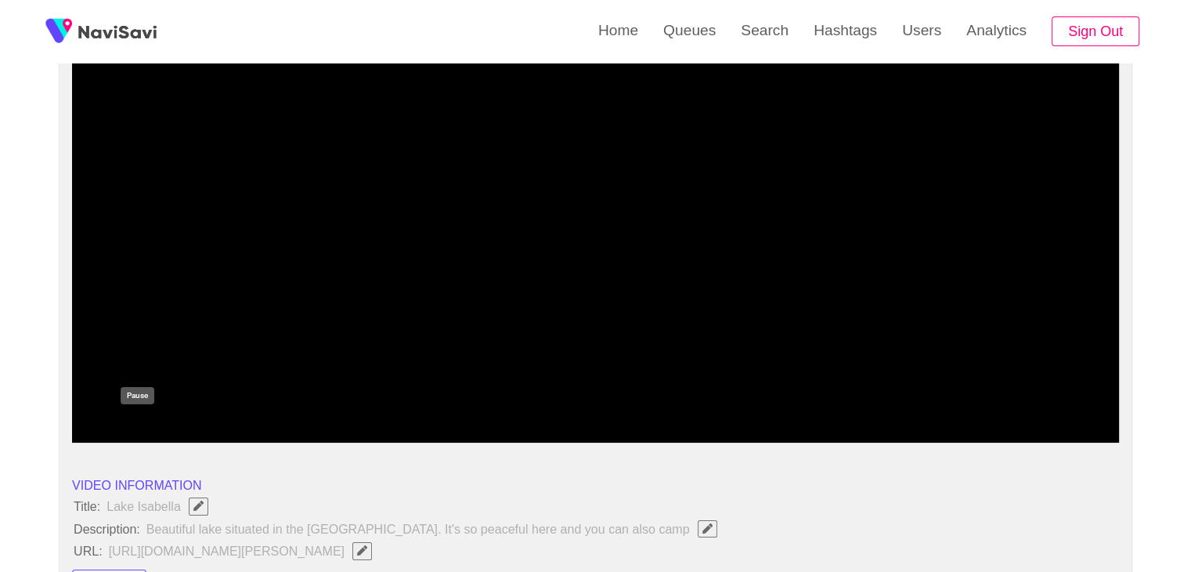
click at [147, 425] on icon "add" at bounding box center [138, 429] width 130 height 19
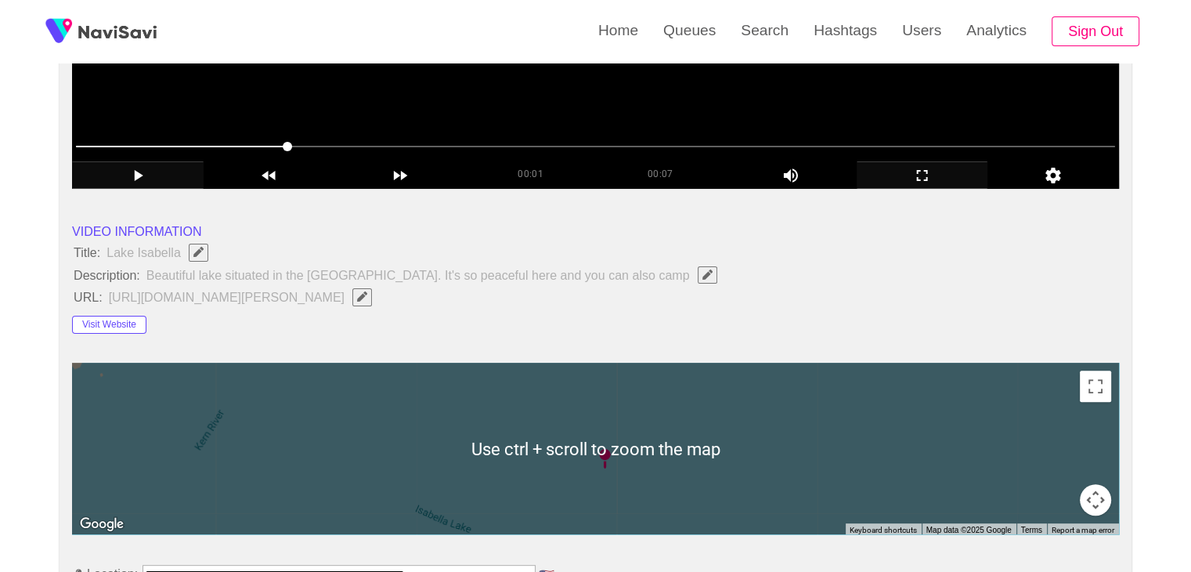
scroll to position [235, 0]
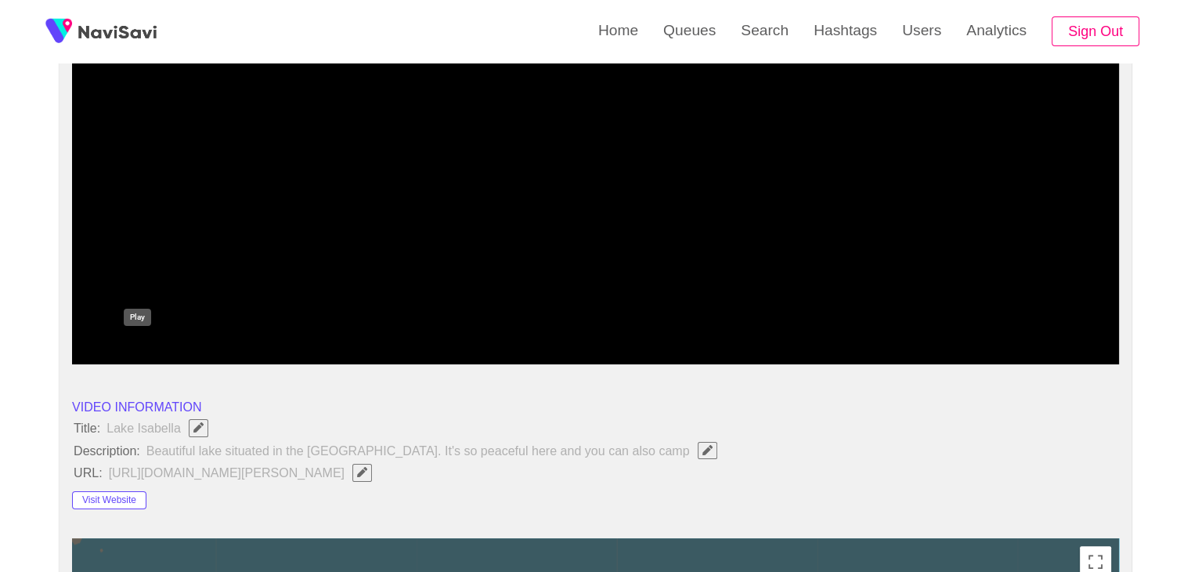
click at [112, 347] on icon "add" at bounding box center [138, 350] width 130 height 19
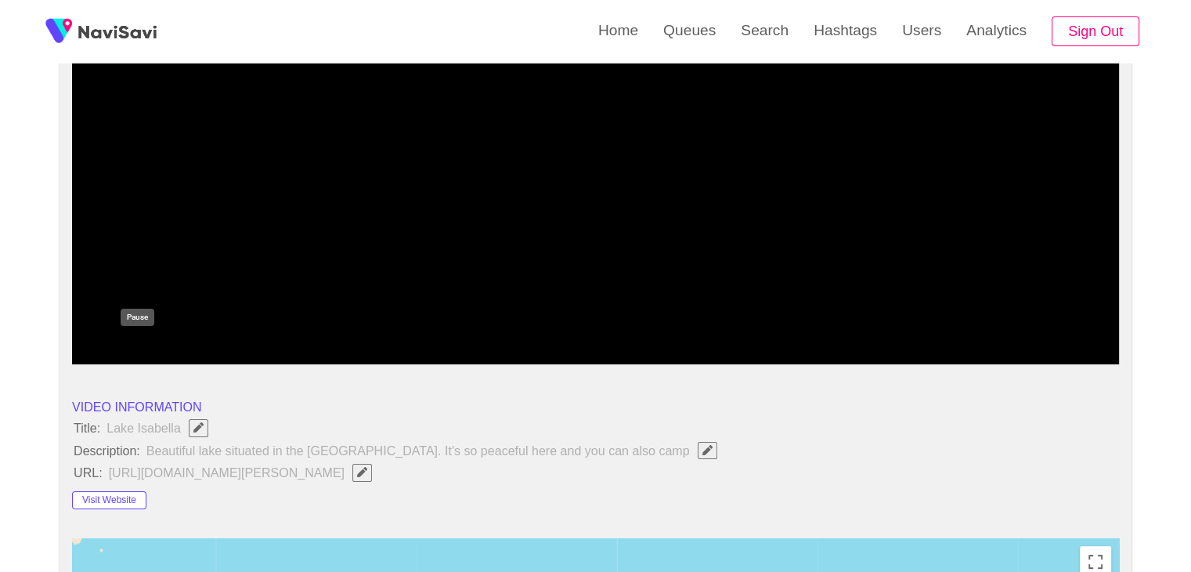
click at [121, 345] on icon "add" at bounding box center [138, 350] width 130 height 19
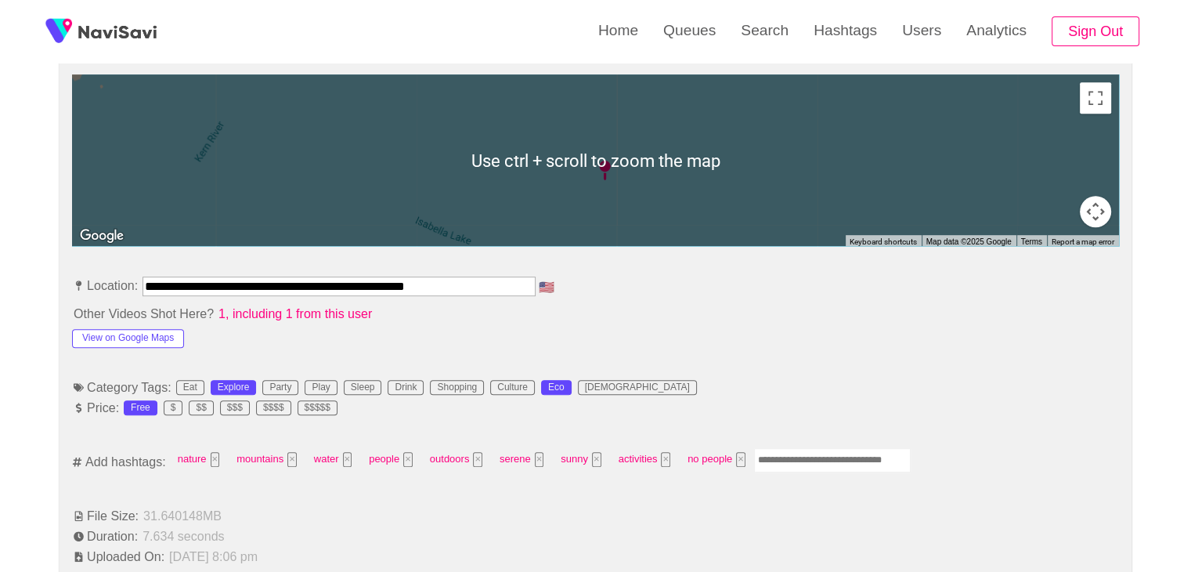
scroll to position [705, 0]
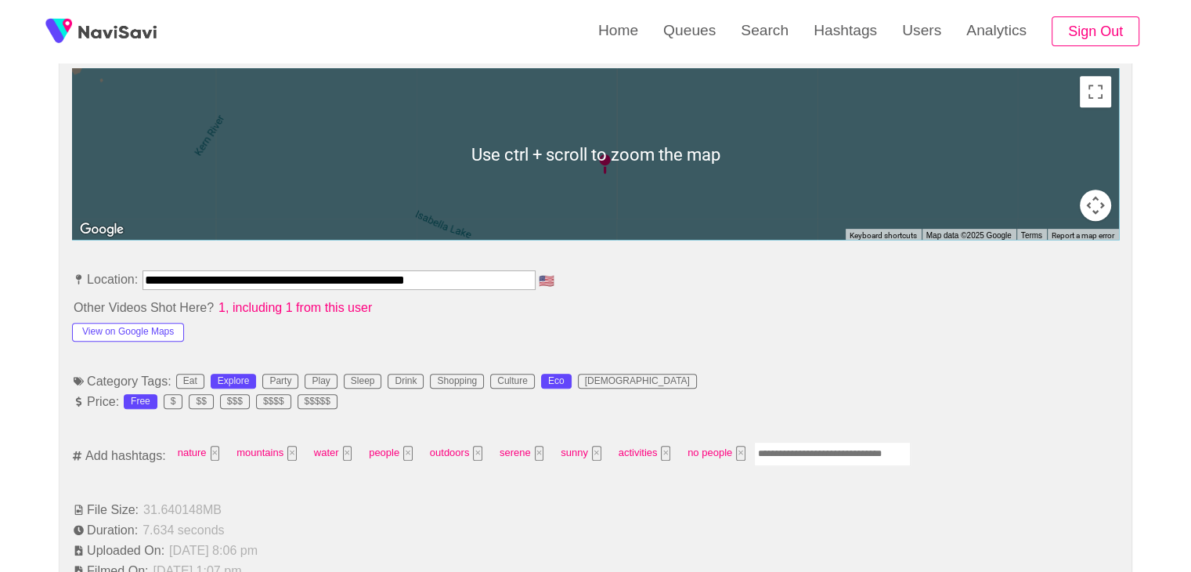
click at [795, 446] on input "Enter tag here and press return" at bounding box center [832, 454] width 157 height 24
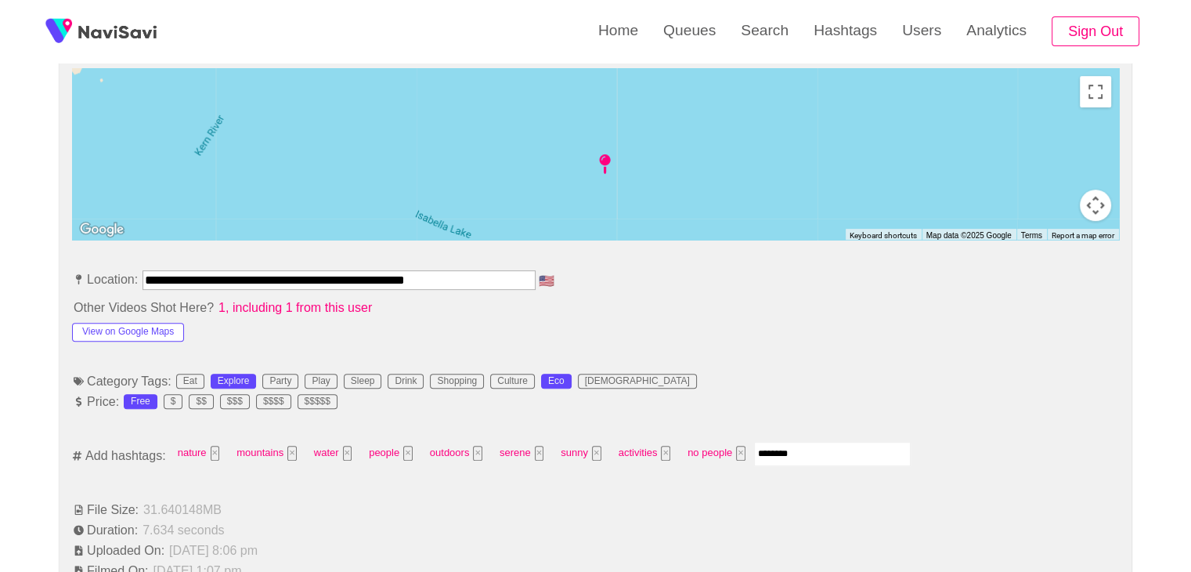
type input "*********"
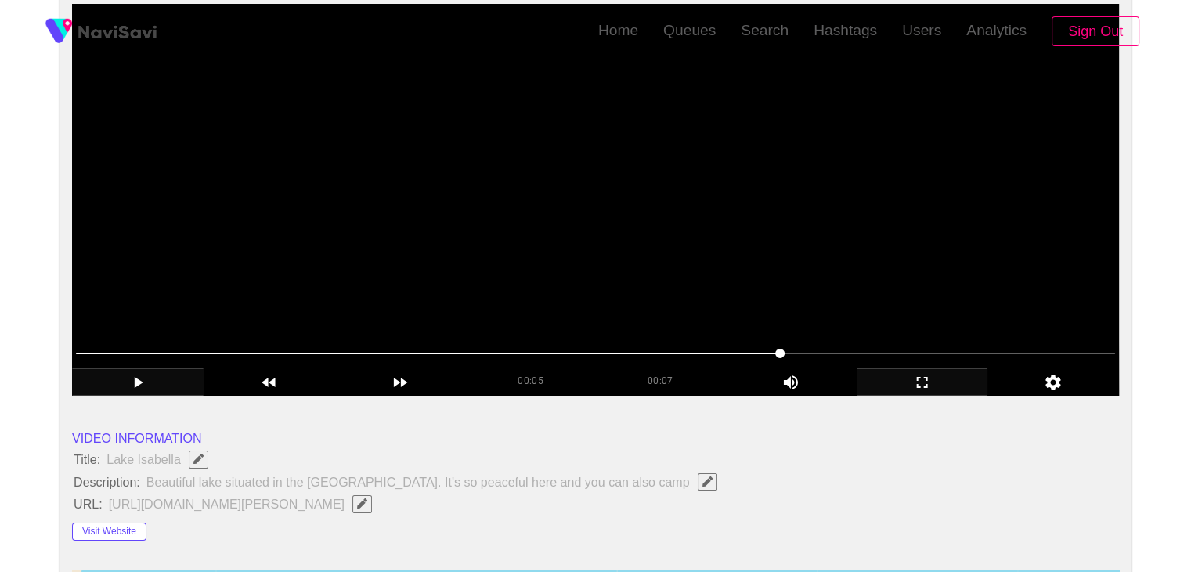
scroll to position [0, 0]
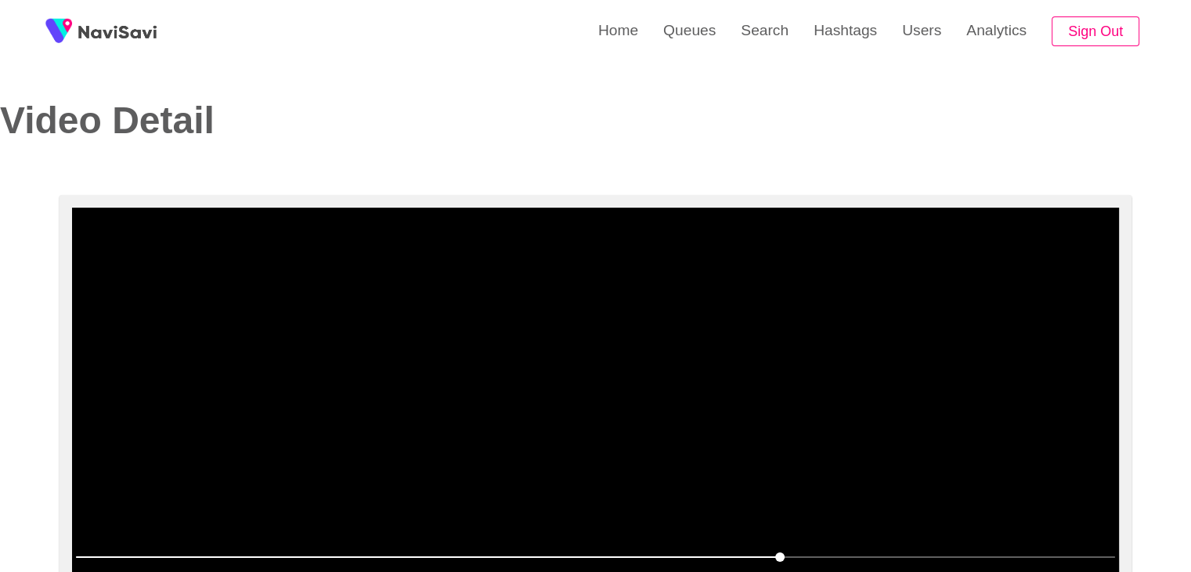
click at [526, 425] on video at bounding box center [595, 404] width 1047 height 392
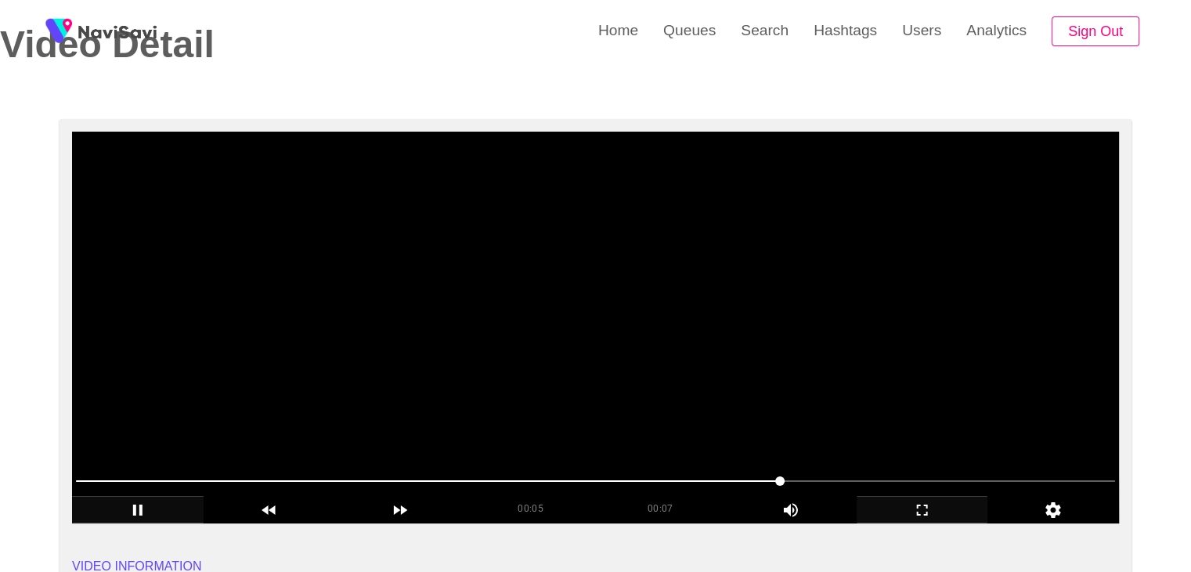
scroll to position [78, 0]
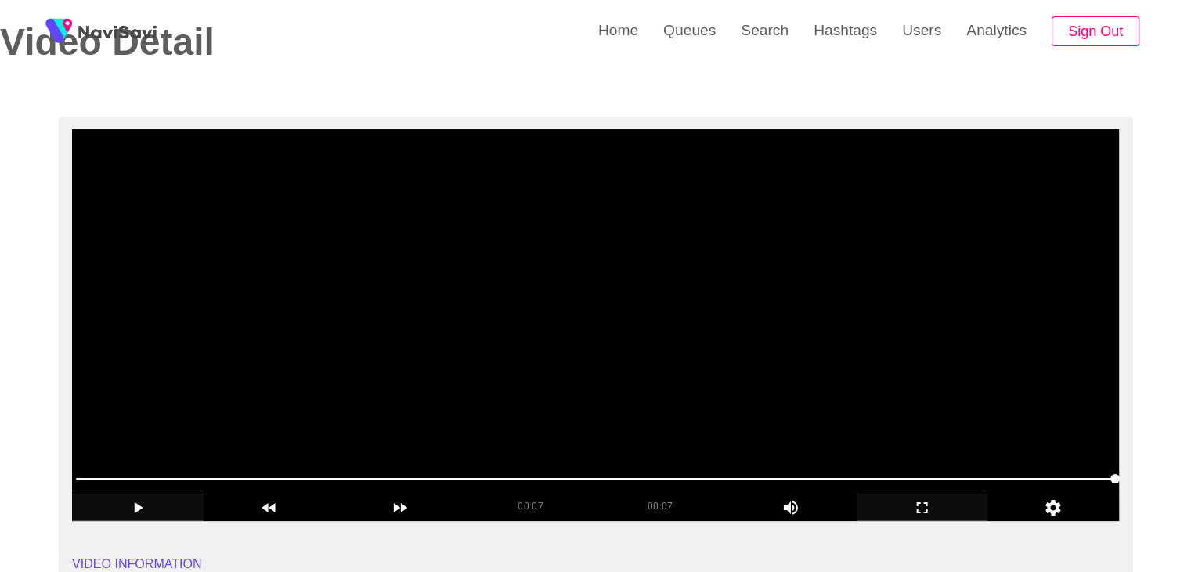
drag, startPoint x: 354, startPoint y: 481, endPoint x: 277, endPoint y: 483, distance: 76.8
click at [277, 483] on span at bounding box center [595, 478] width 1039 height 25
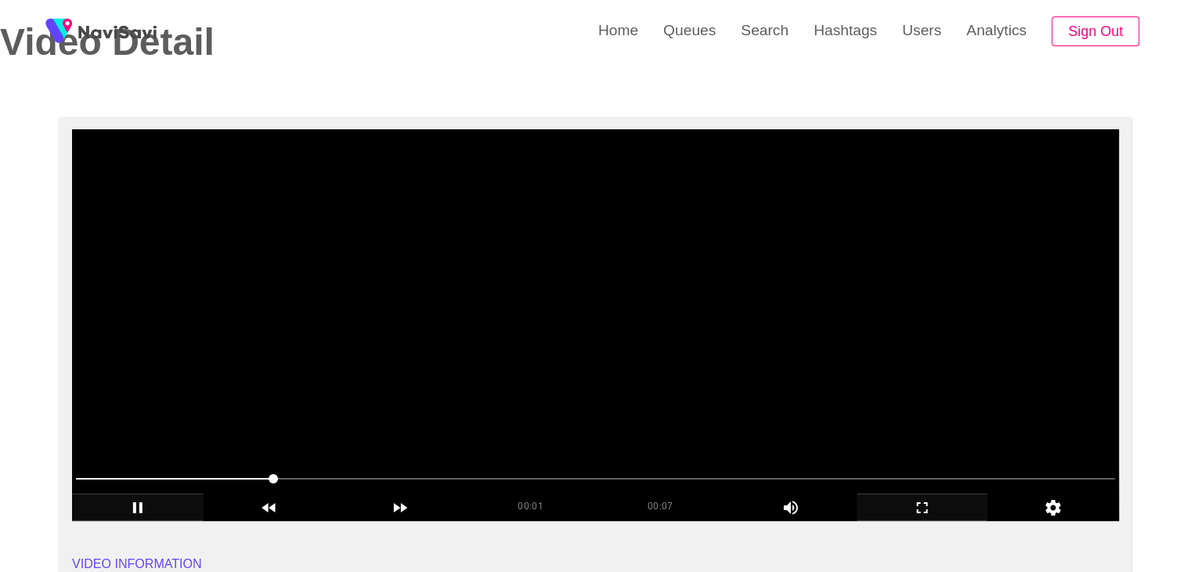
click at [157, 478] on span at bounding box center [595, 478] width 1039 height 25
click at [91, 474] on span at bounding box center [595, 478] width 1039 height 25
click at [128, 515] on icon "add" at bounding box center [138, 507] width 130 height 19
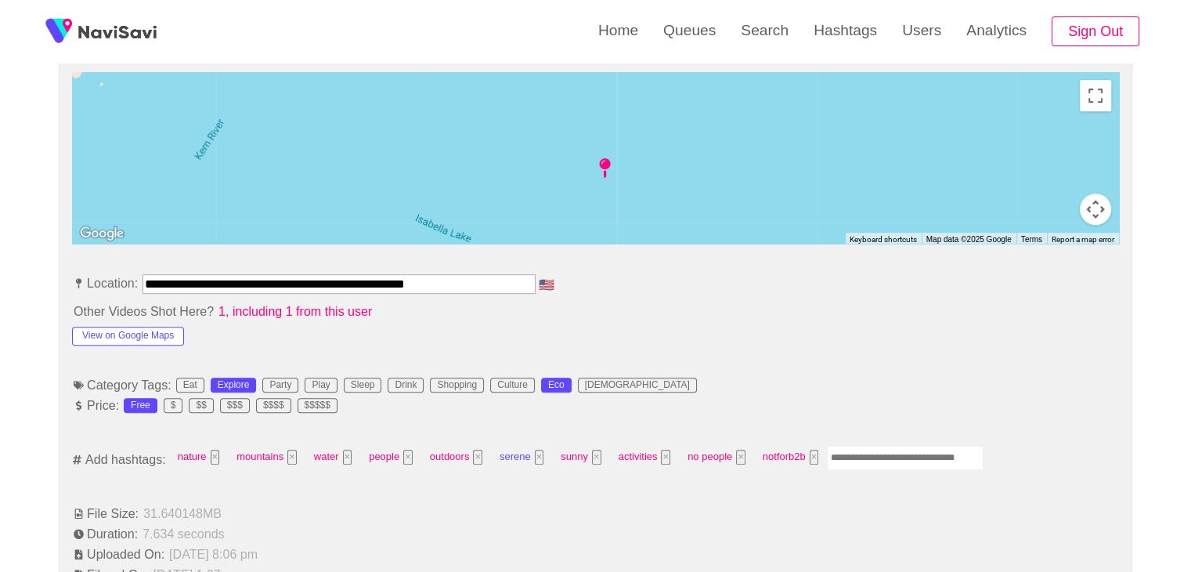
scroll to position [705, 0]
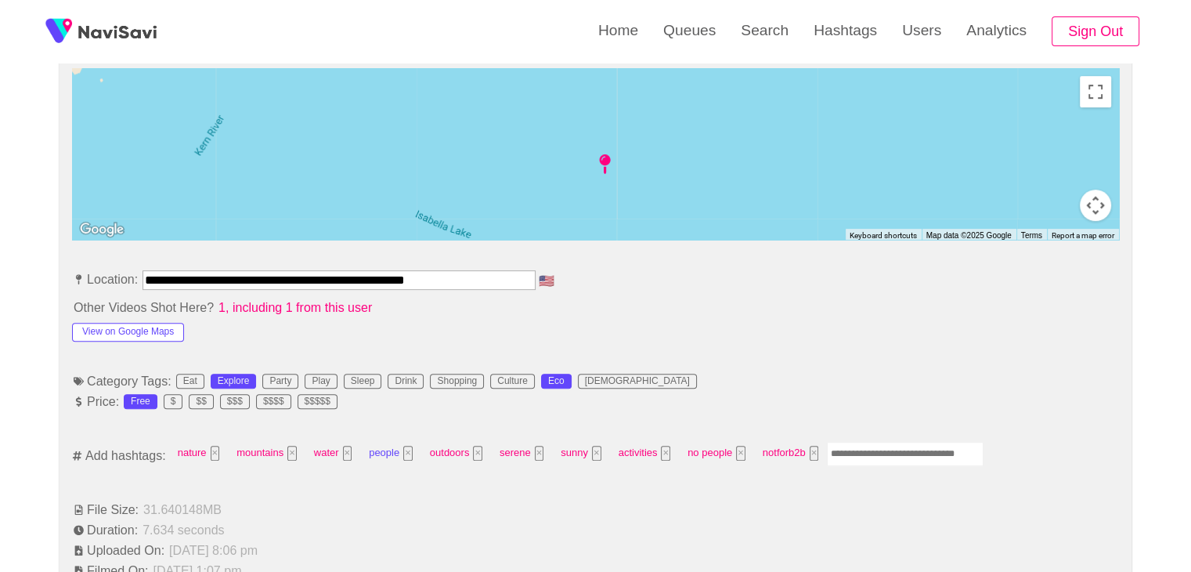
click at [404, 455] on button "×" at bounding box center [407, 453] width 9 height 15
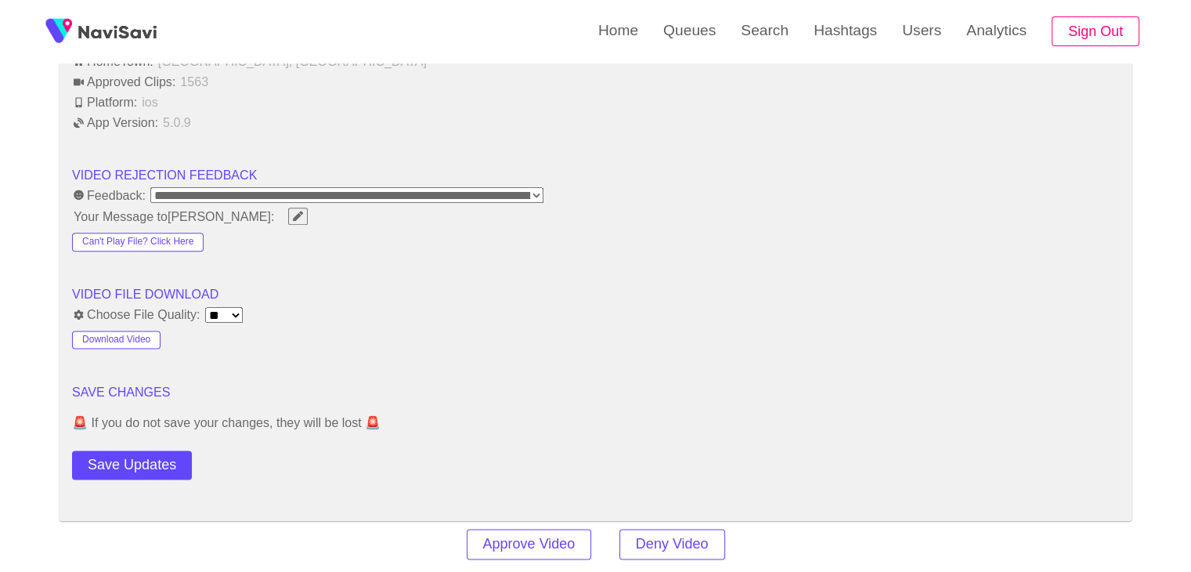
scroll to position [2036, 0]
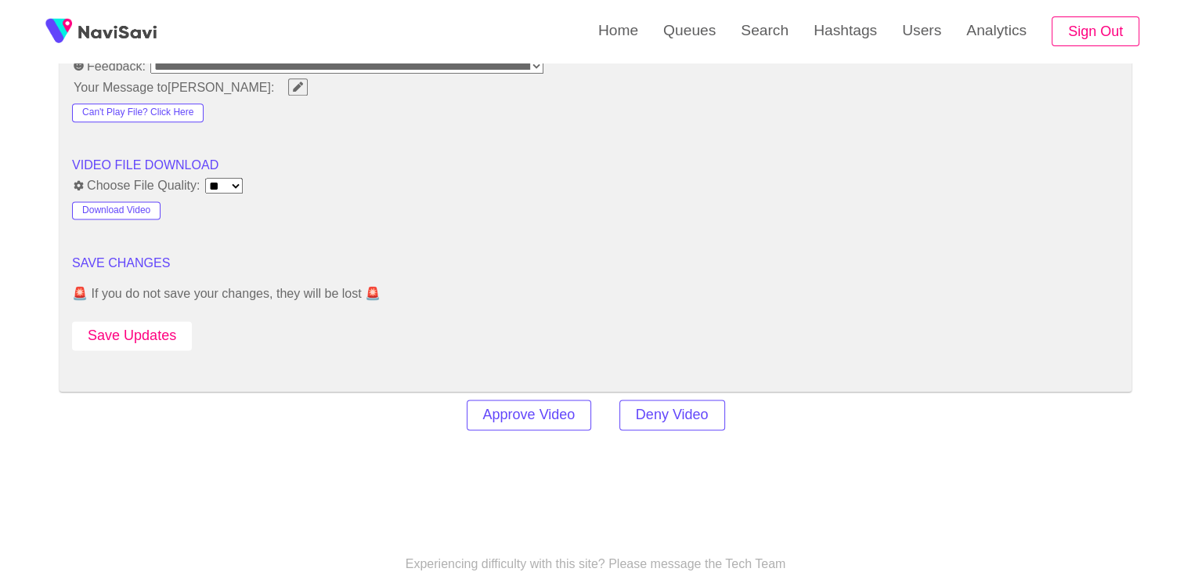
click at [154, 334] on button "Save Updates" at bounding box center [132, 335] width 120 height 29
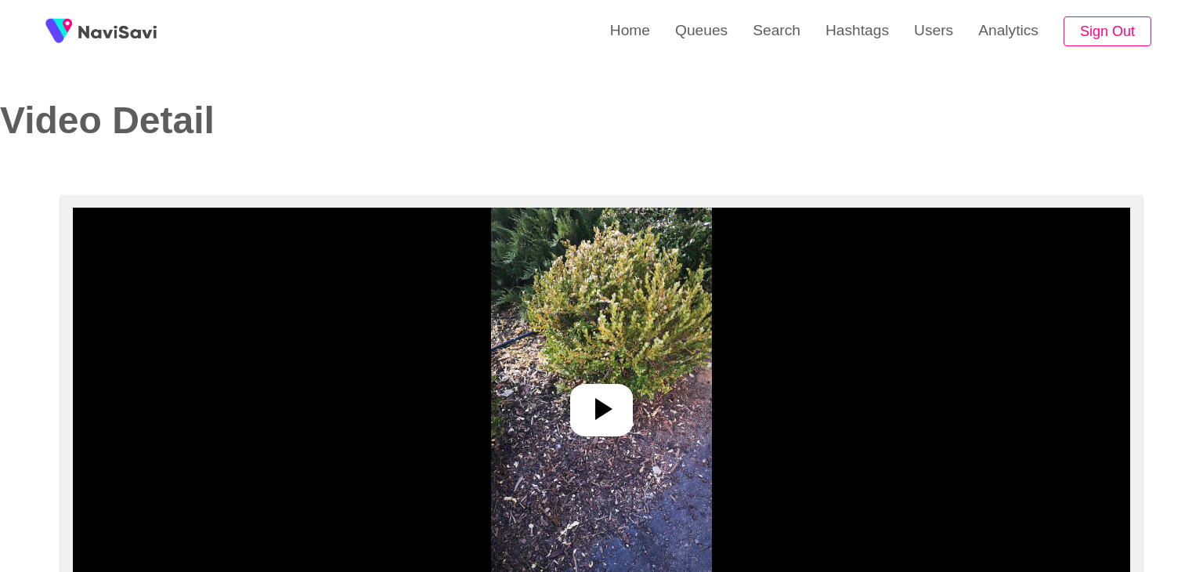
select select "**"
click at [604, 396] on icon at bounding box center [595, 409] width 38 height 38
select select "**********"
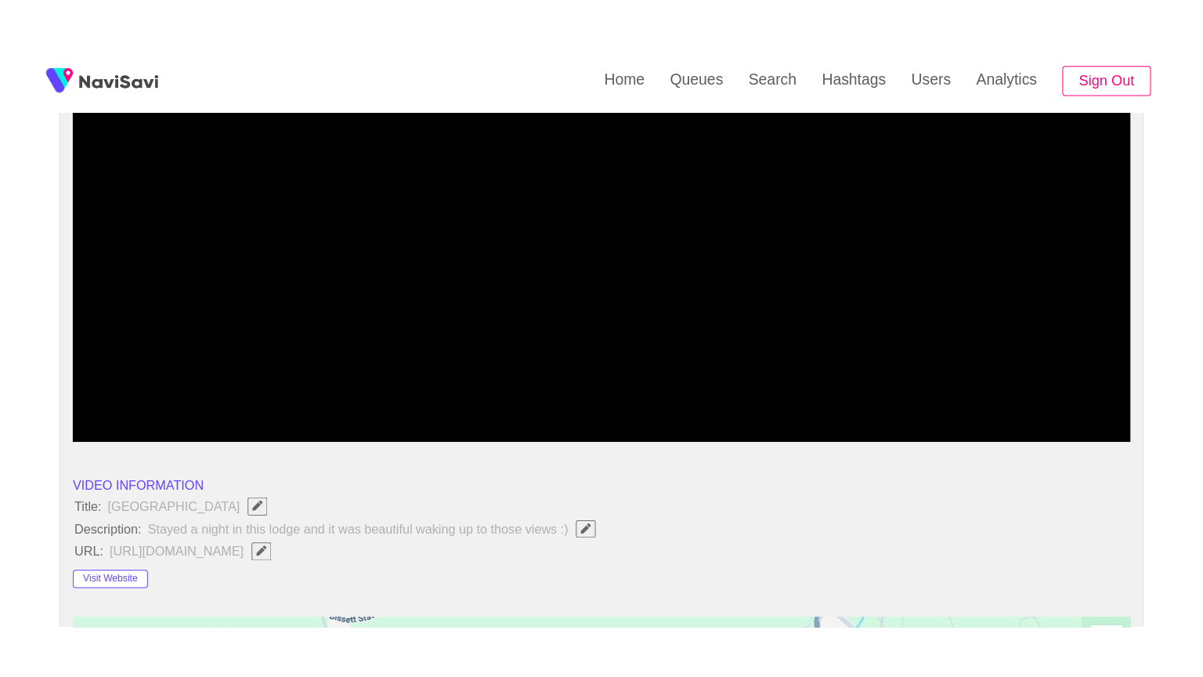
scroll to position [235, 0]
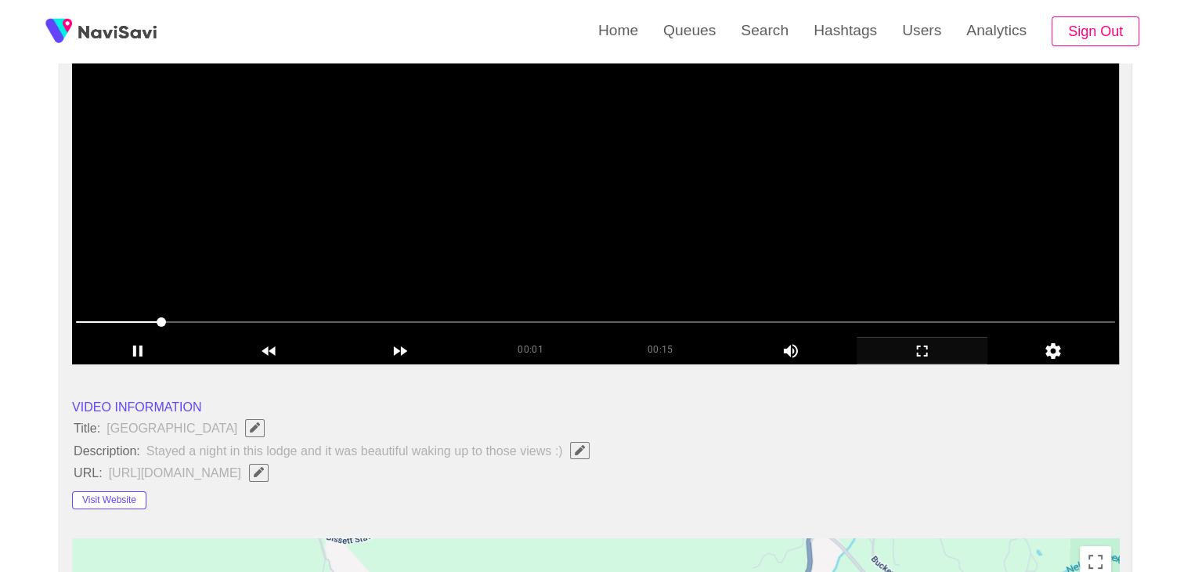
click at [928, 337] on div "00:01 00:15 Picture In Picture 1" at bounding box center [595, 336] width 1047 height 55
click at [924, 341] on icon "add" at bounding box center [923, 350] width 130 height 19
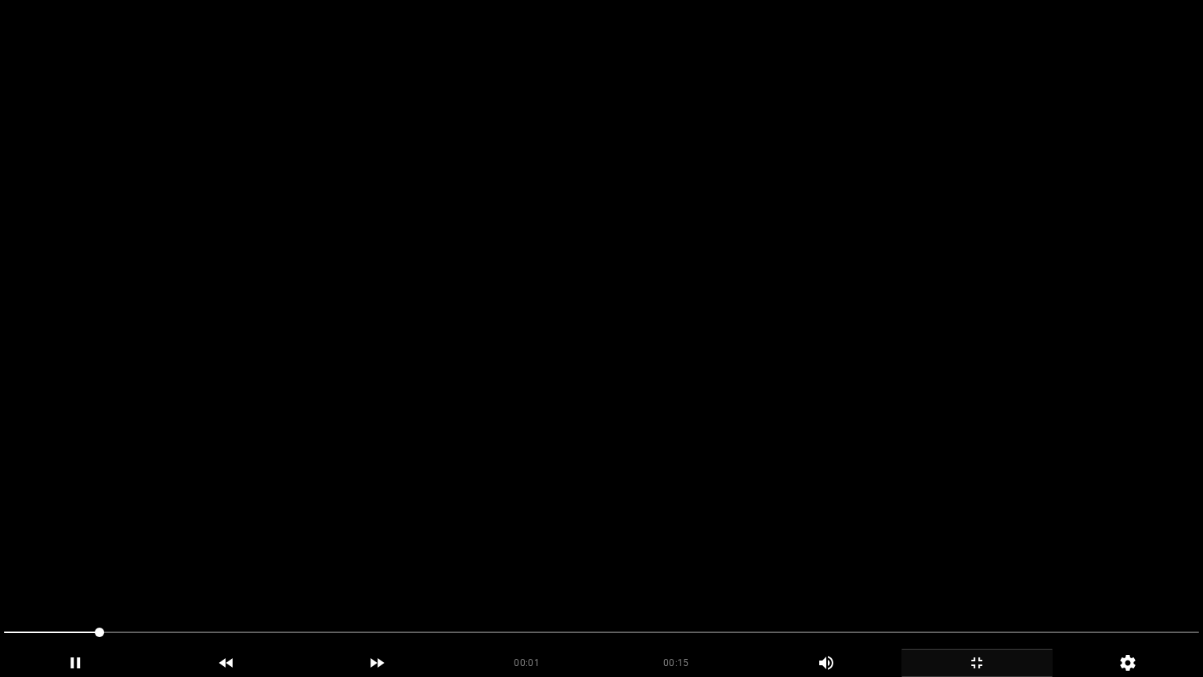
drag, startPoint x: 94, startPoint y: 630, endPoint x: 0, endPoint y: 608, distance: 96.5
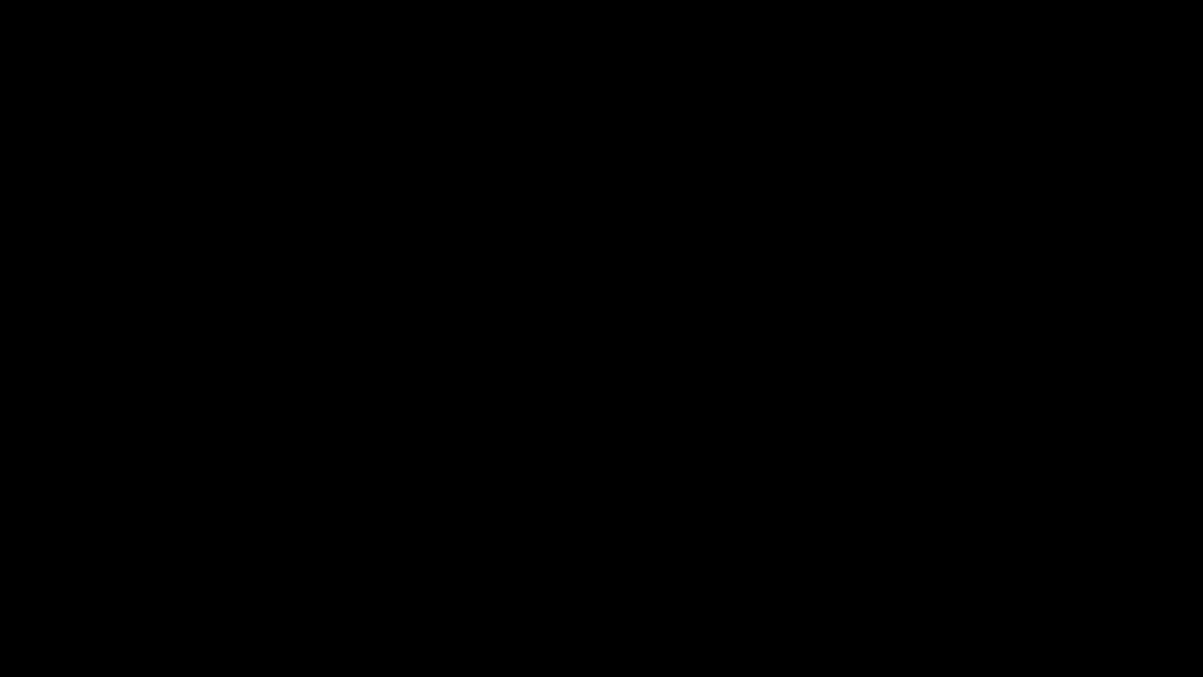
drag, startPoint x: 66, startPoint y: 634, endPoint x: 16, endPoint y: 618, distance: 52.5
click at [0, 571] on div at bounding box center [602, 634] width 1208 height 42
click at [105, 571] on icon "add" at bounding box center [76, 662] width 150 height 19
click at [102, 571] on icon "add" at bounding box center [76, 662] width 150 height 19
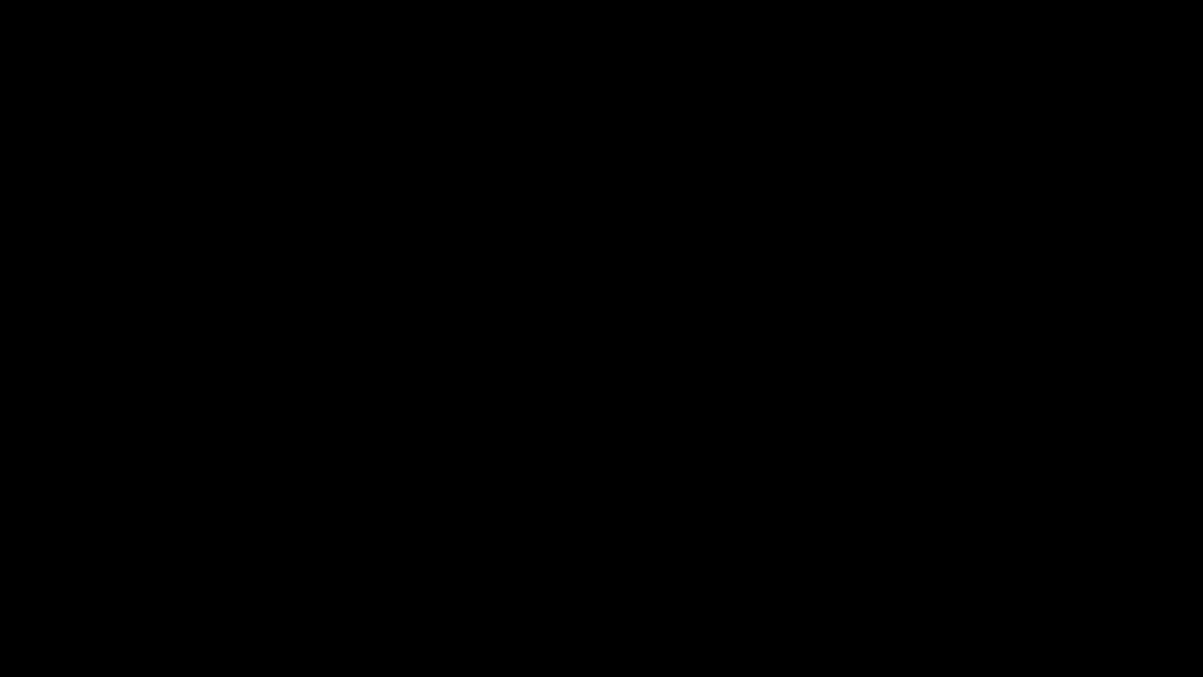
click at [102, 571] on icon "add" at bounding box center [76, 662] width 150 height 19
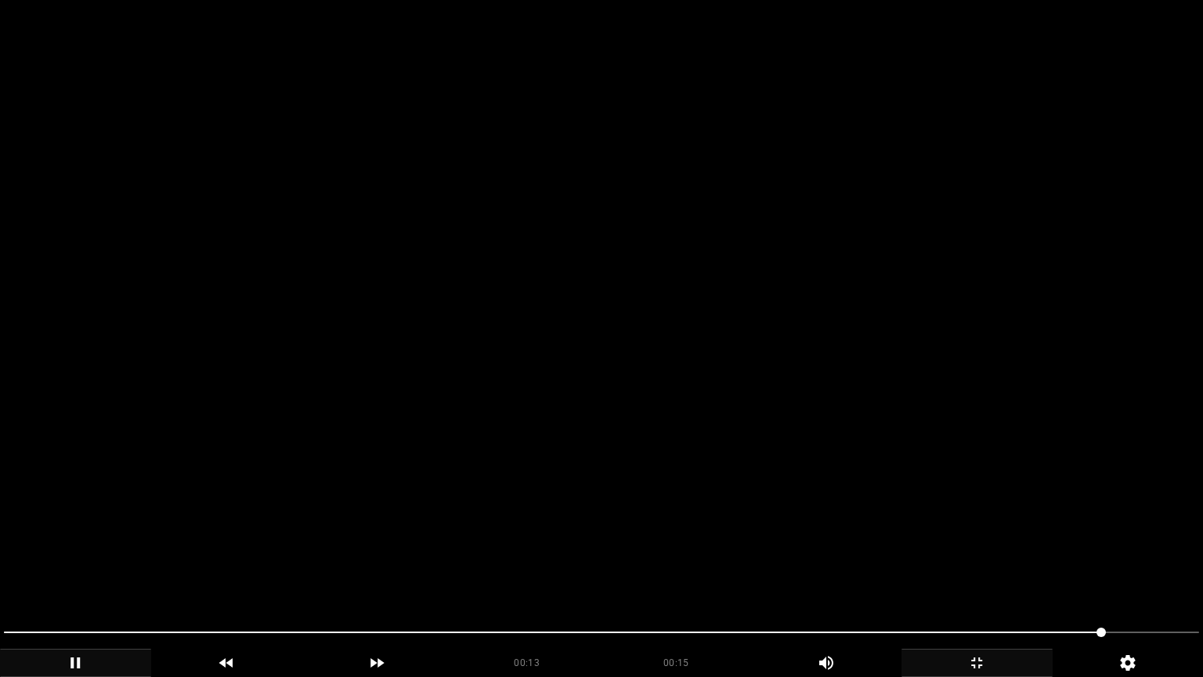
drag, startPoint x: 818, startPoint y: 634, endPoint x: 731, endPoint y: 621, distance: 88.7
click at [731, 571] on span at bounding box center [601, 632] width 1195 height 25
click at [64, 571] on icon "add" at bounding box center [76, 662] width 150 height 19
click at [68, 571] on icon "add" at bounding box center [76, 662] width 150 height 19
click at [114, 571] on icon "add" at bounding box center [76, 662] width 150 height 19
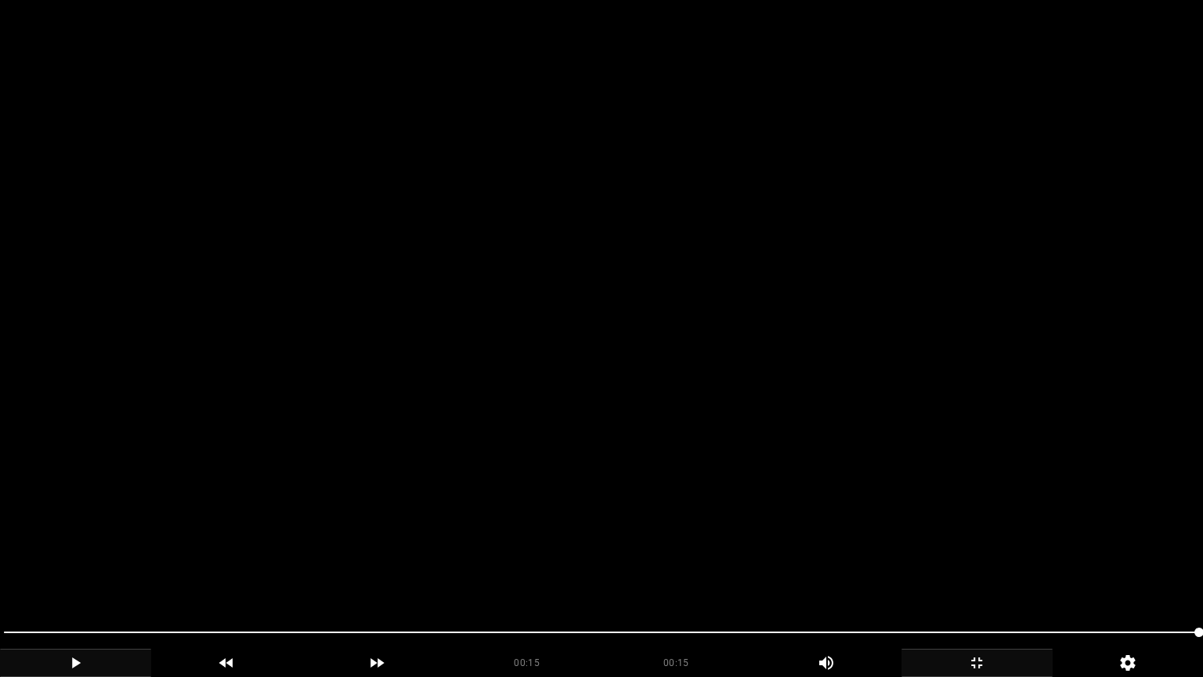
click at [980, 571] on icon "add" at bounding box center [977, 662] width 150 height 19
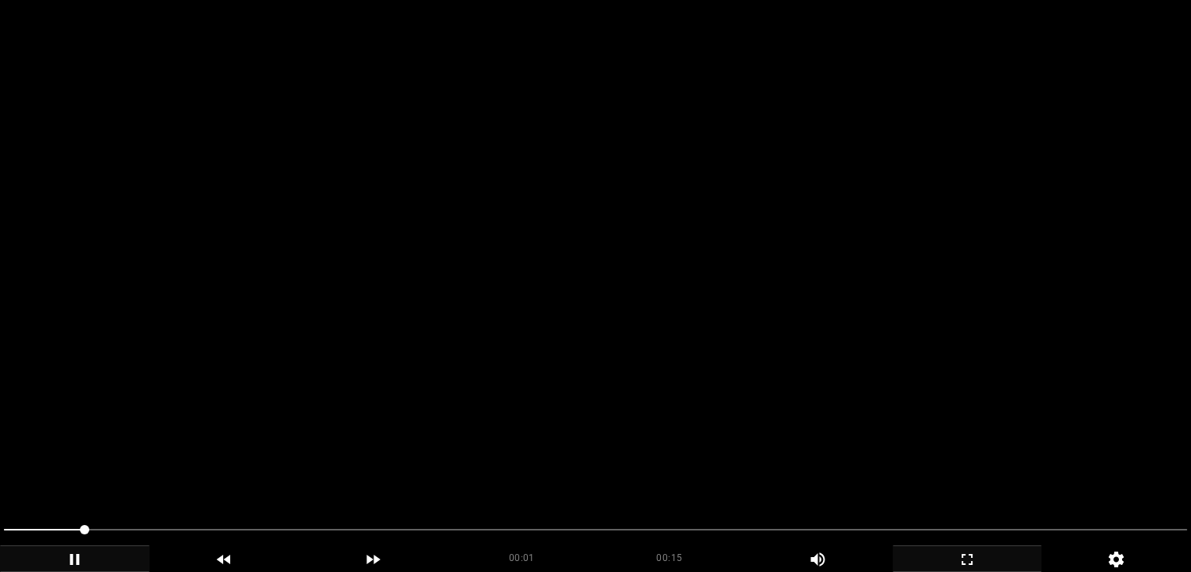
scroll to position [388, 0]
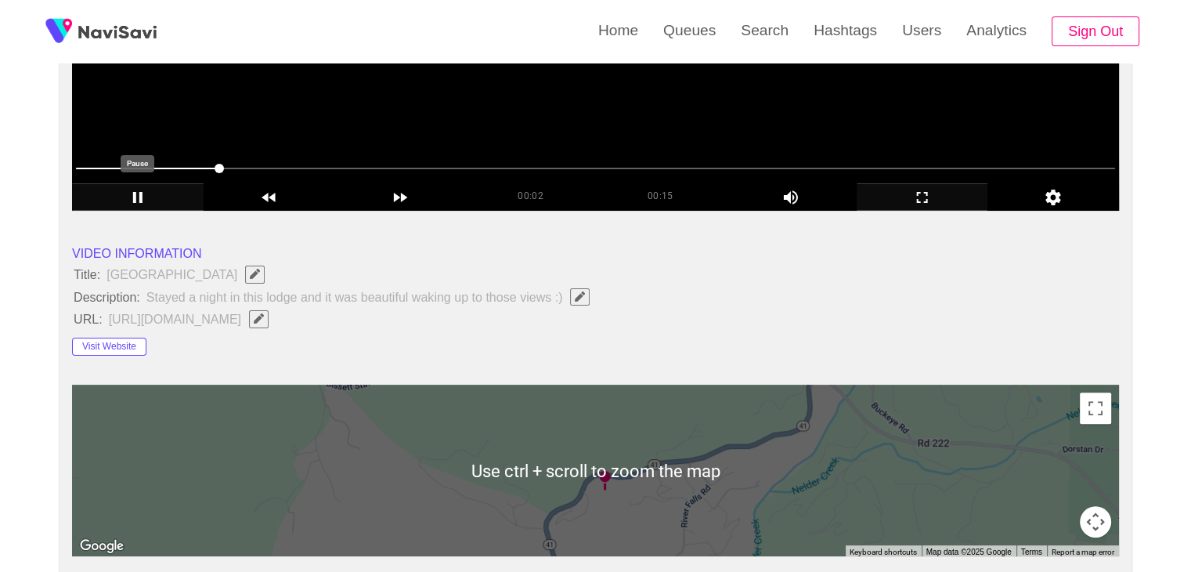
click at [125, 184] on div "add" at bounding box center [138, 196] width 132 height 27
click at [137, 193] on icon "add" at bounding box center [138, 197] width 130 height 19
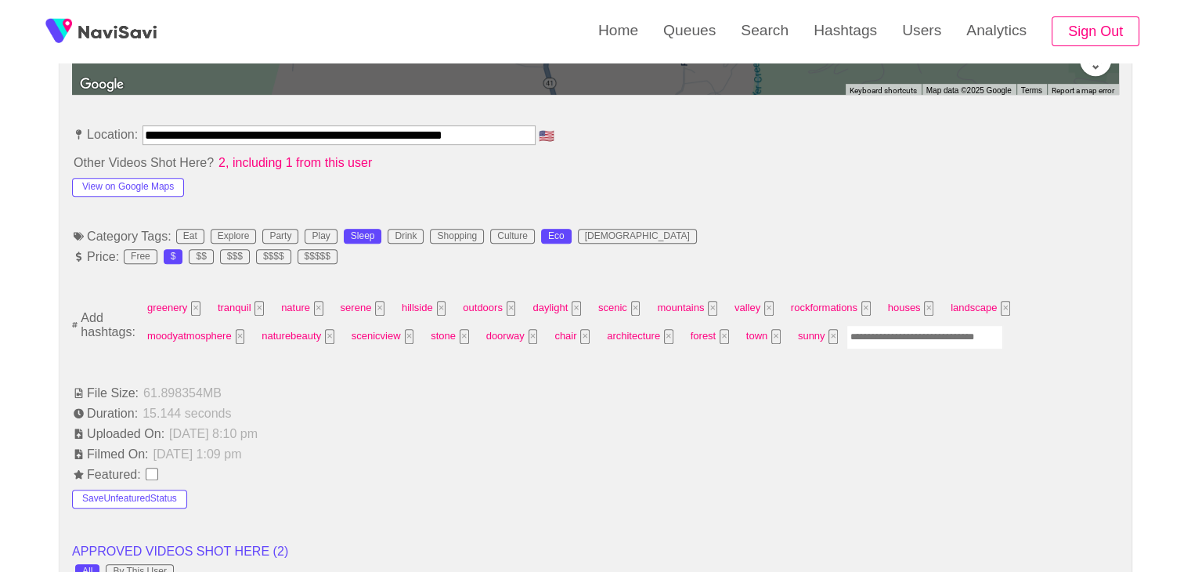
scroll to position [858, 0]
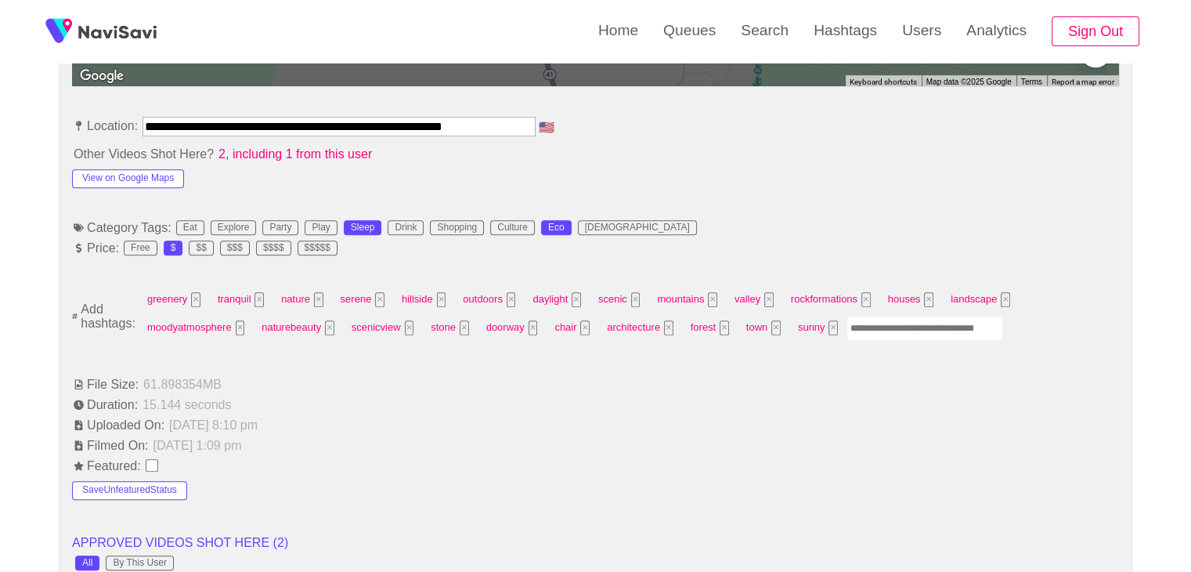
click at [887, 327] on input "Enter tag here and press return" at bounding box center [925, 328] width 157 height 24
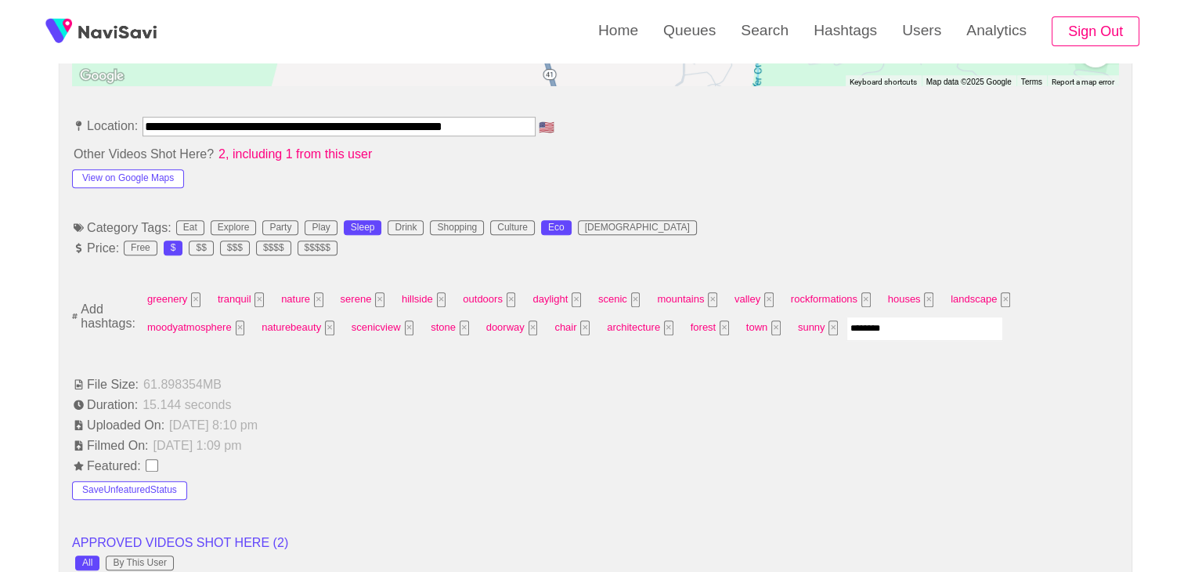
type input "*********"
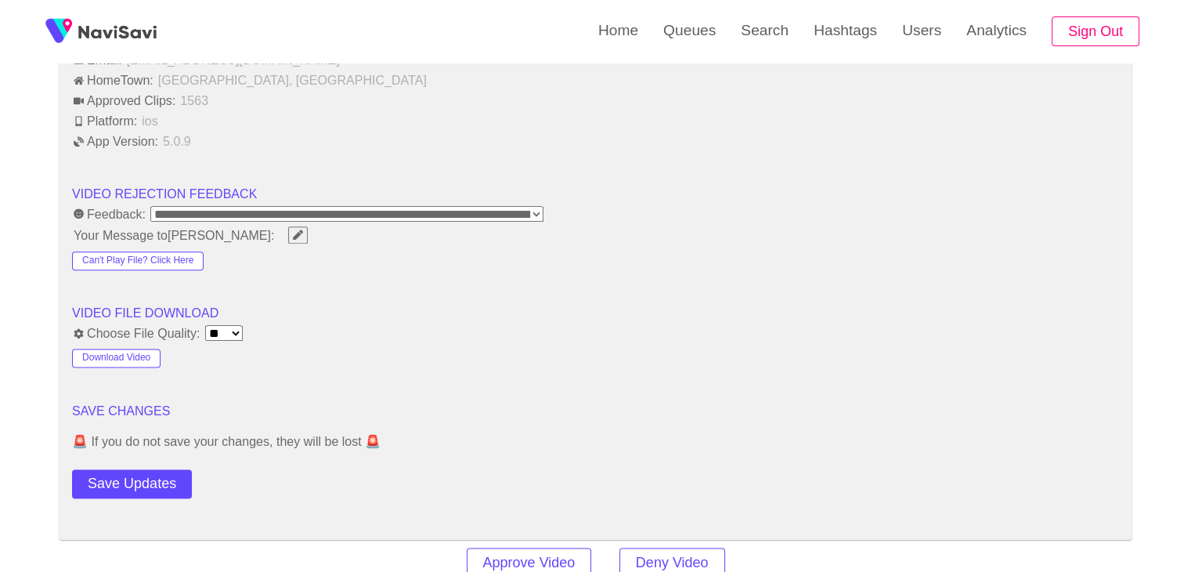
scroll to position [1955, 0]
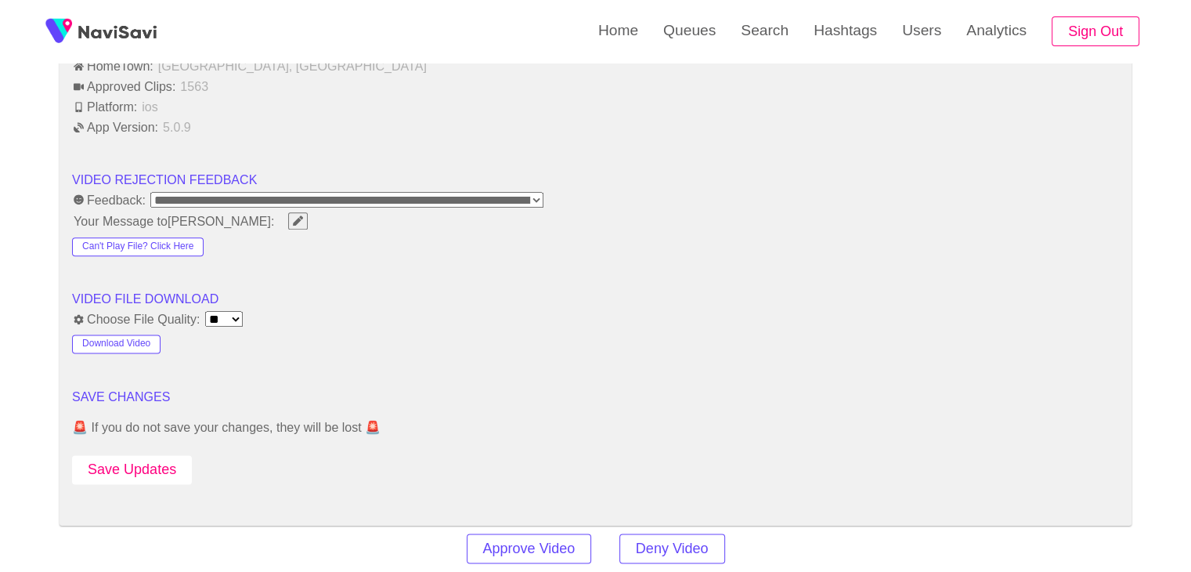
click at [142, 463] on button "Save Updates" at bounding box center [132, 469] width 120 height 29
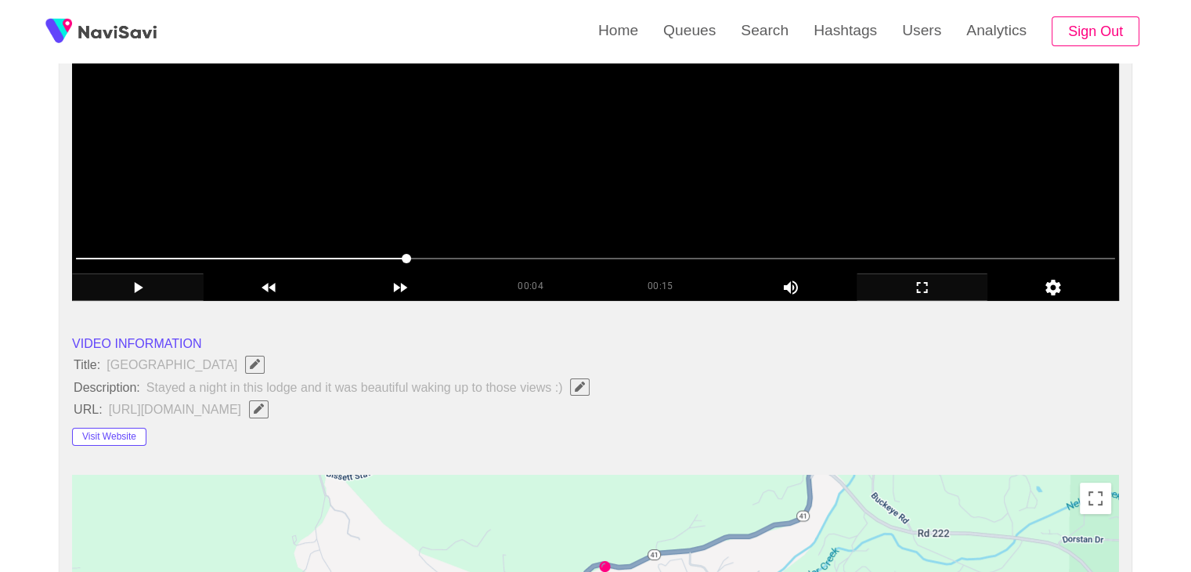
scroll to position [388, 0]
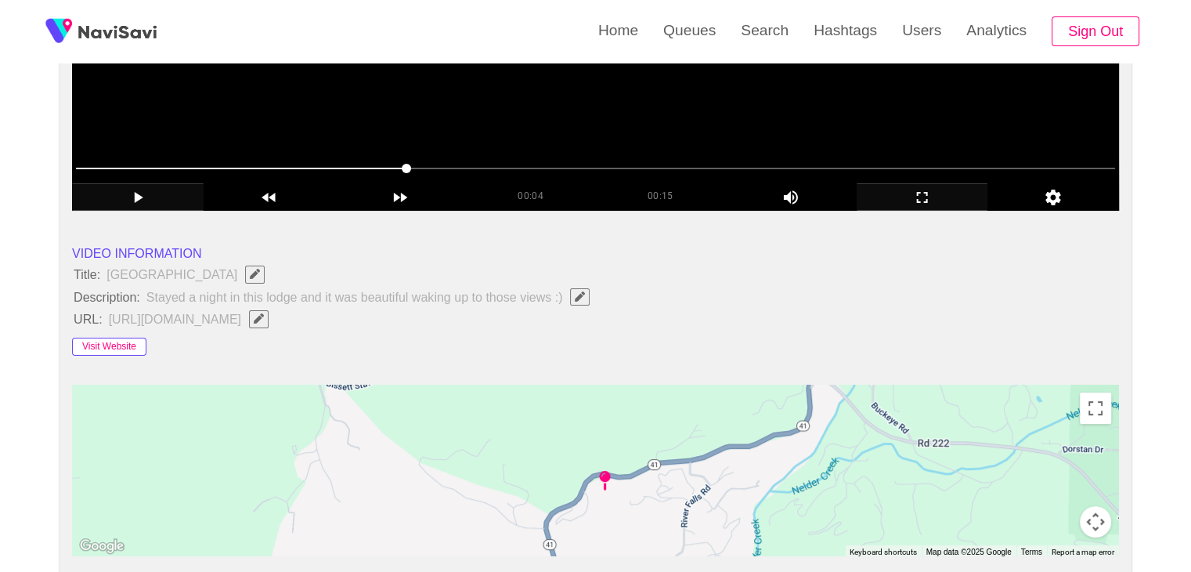
click at [121, 346] on button "Visit Website" at bounding box center [109, 347] width 74 height 19
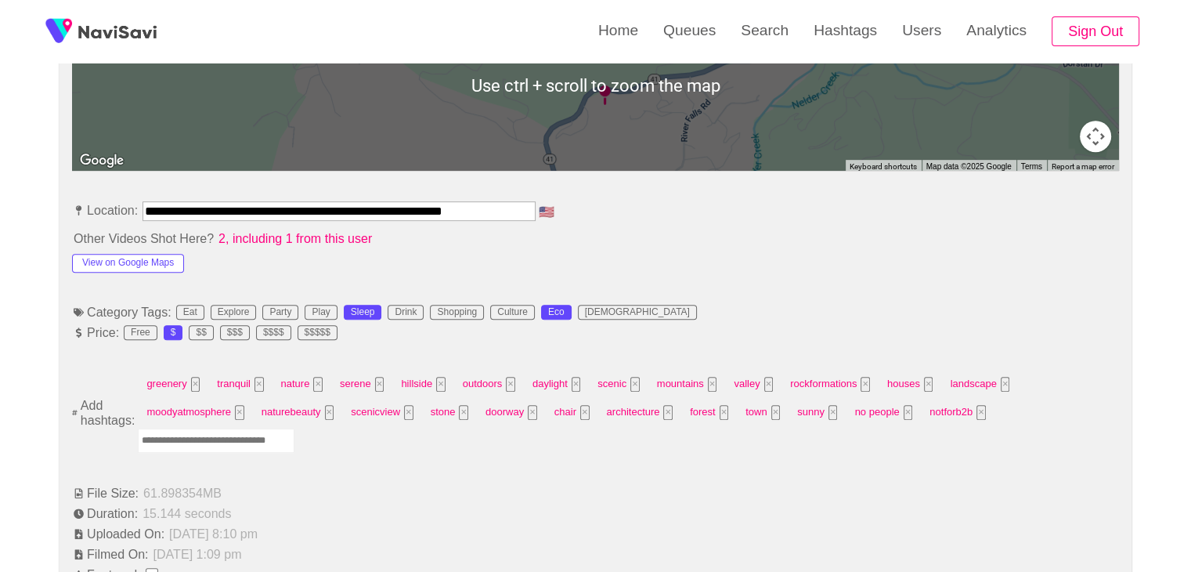
scroll to position [780, 0]
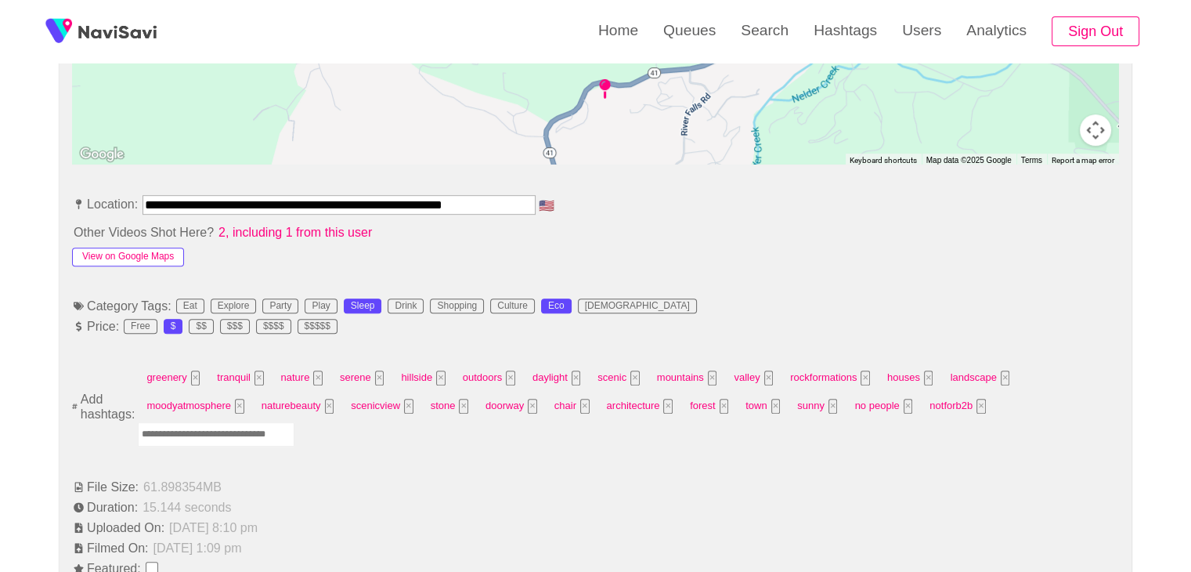
click at [157, 251] on button "View on Google Maps" at bounding box center [128, 256] width 112 height 19
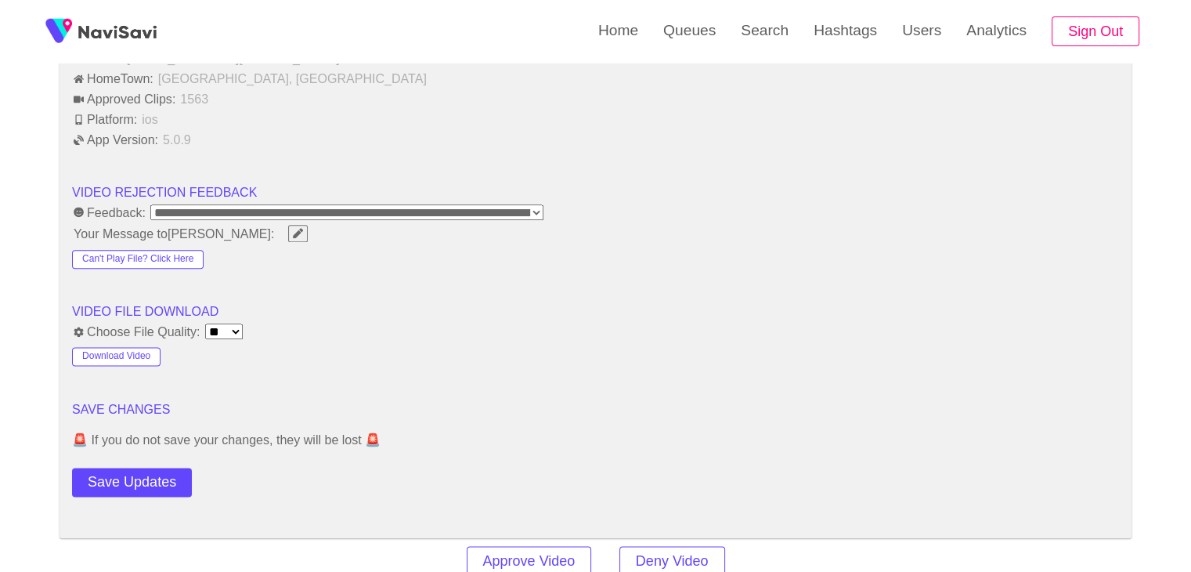
scroll to position [1955, 0]
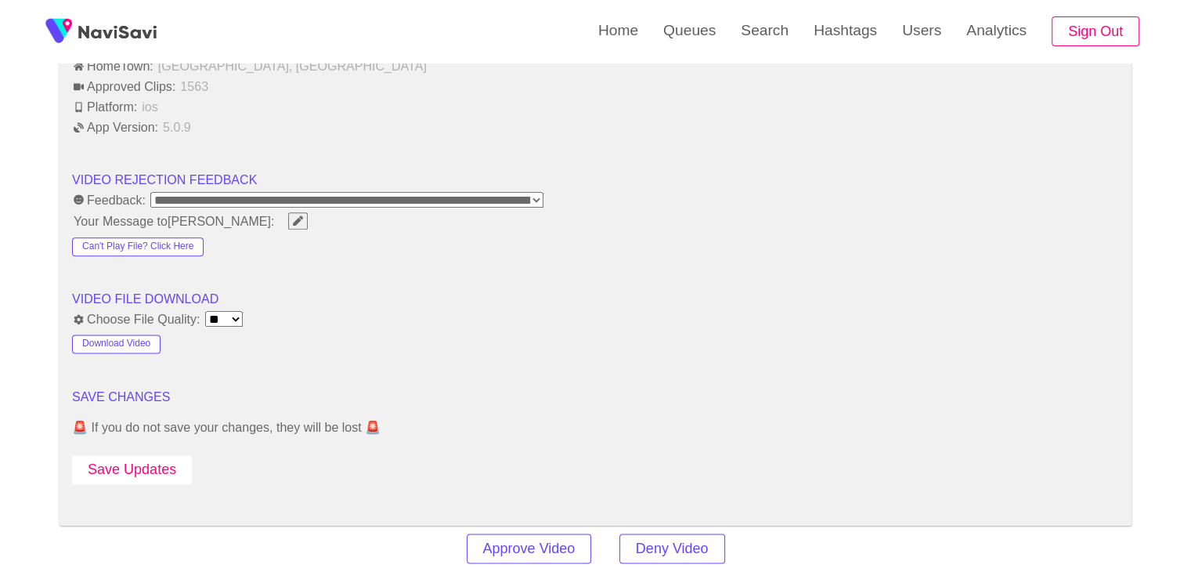
click at [168, 455] on button "Save Updates" at bounding box center [132, 469] width 120 height 29
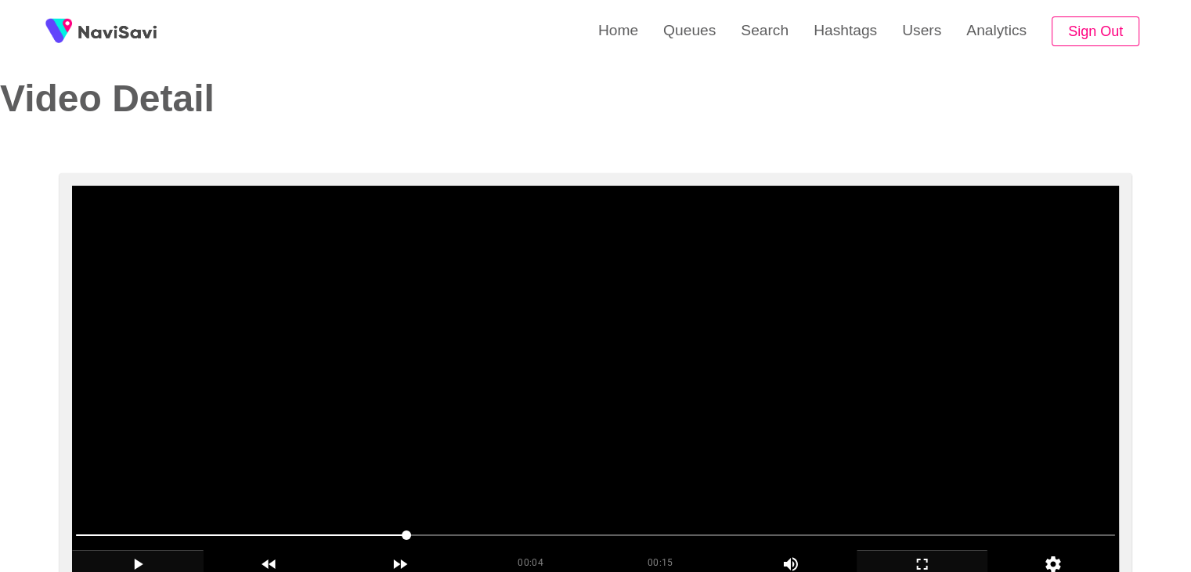
scroll to position [0, 0]
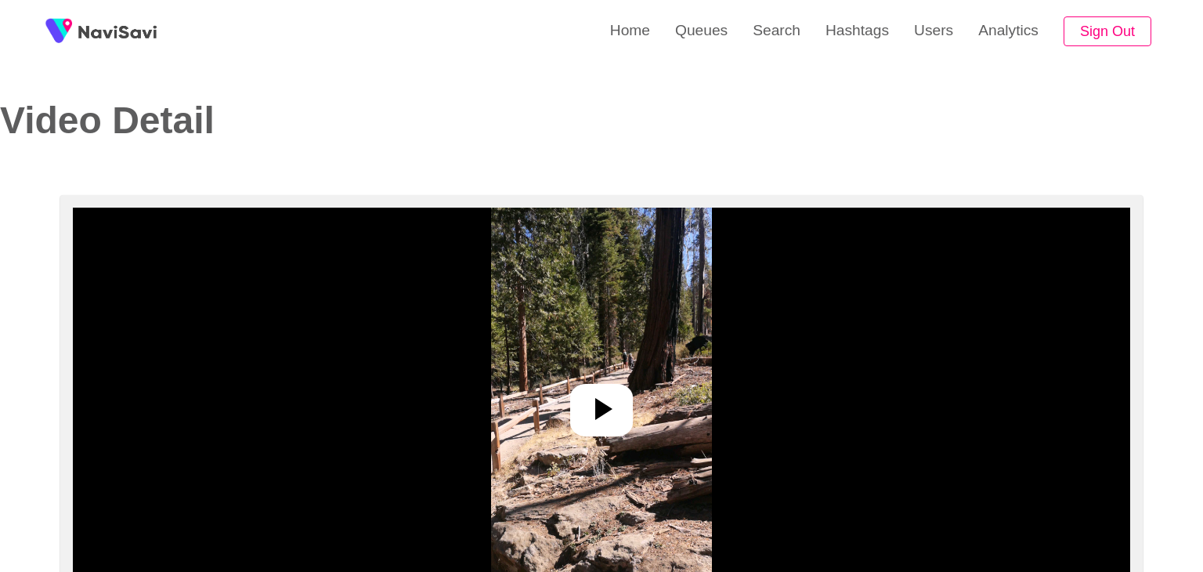
select select "**********"
select select "**"
click at [595, 415] on icon at bounding box center [597, 409] width 17 height 22
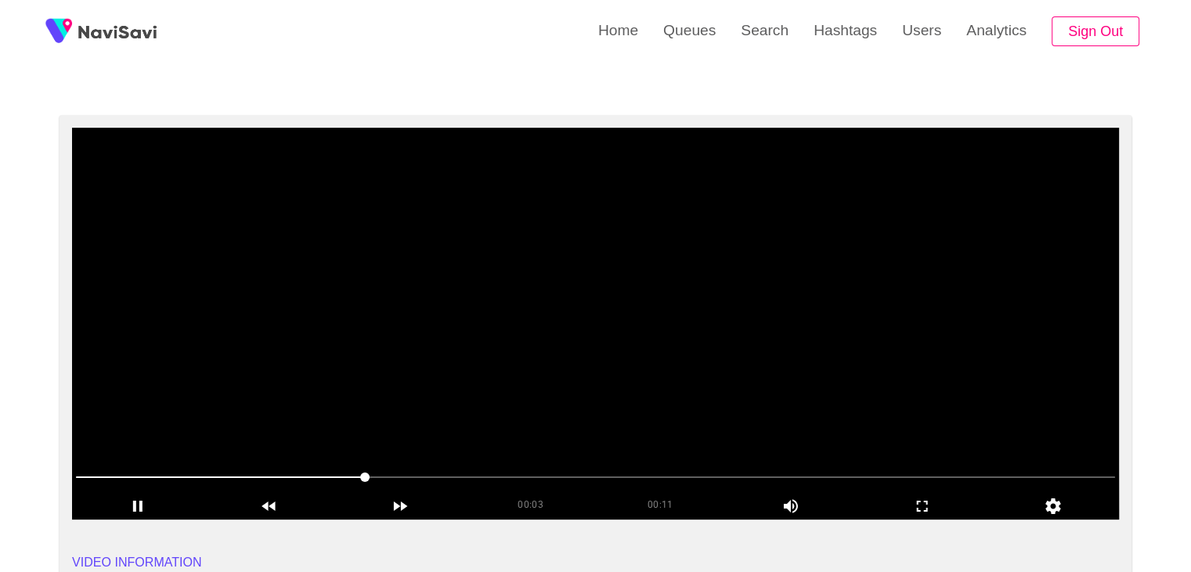
scroll to position [78, 0]
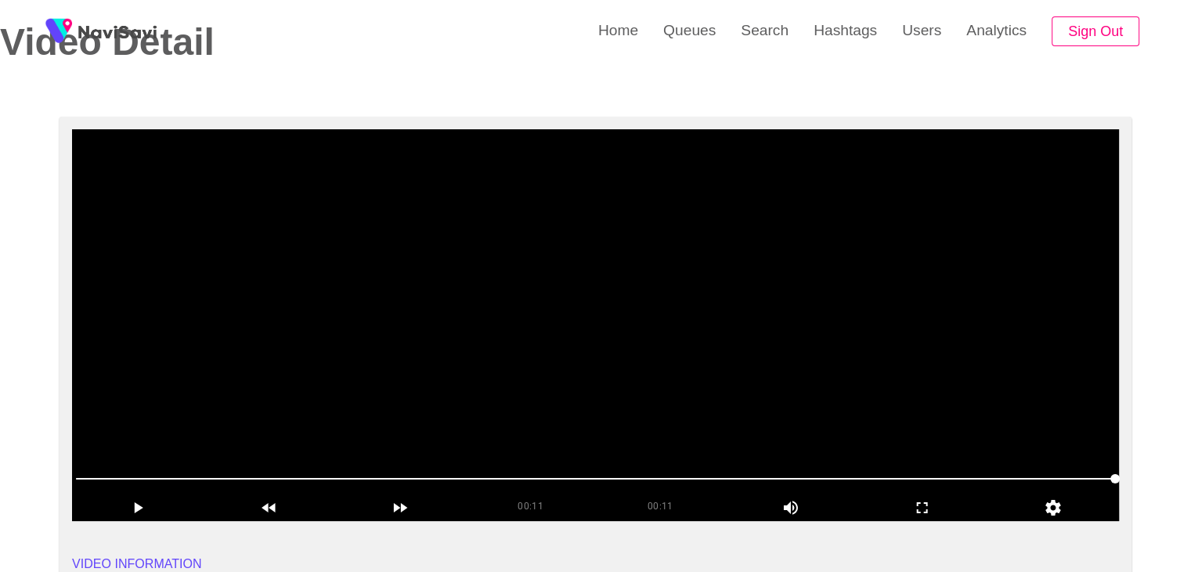
drag, startPoint x: 542, startPoint y: 475, endPoint x: 115, endPoint y: 463, distance: 427.0
click at [115, 463] on div at bounding box center [596, 480] width 1052 height 40
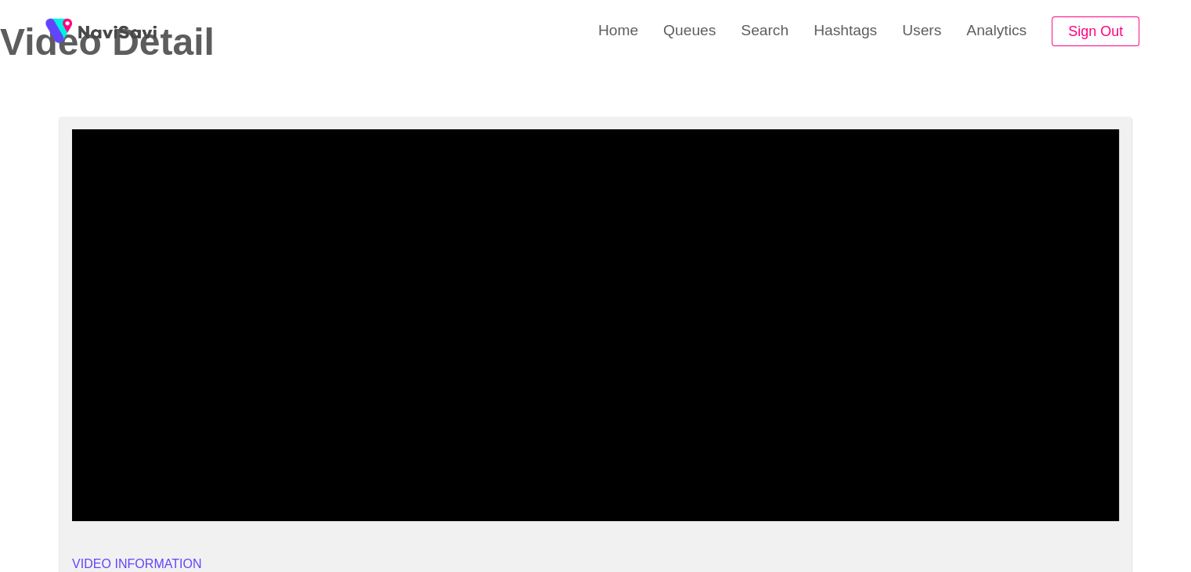
drag, startPoint x: 110, startPoint y: 470, endPoint x: 34, endPoint y: 470, distance: 75.2
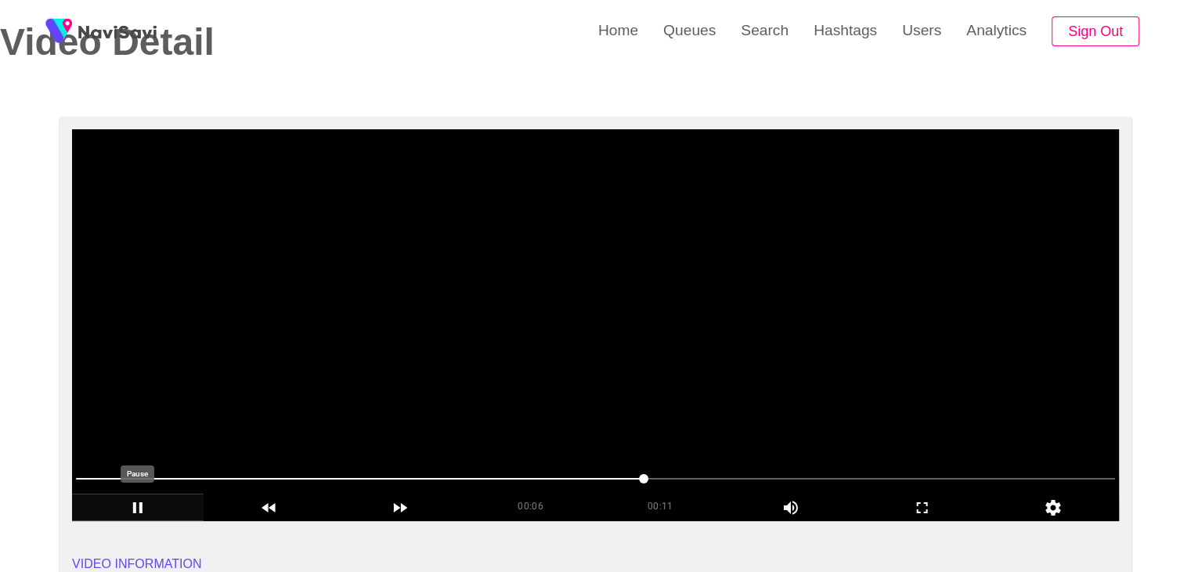
click at [135, 508] on icon "add" at bounding box center [137, 507] width 9 height 11
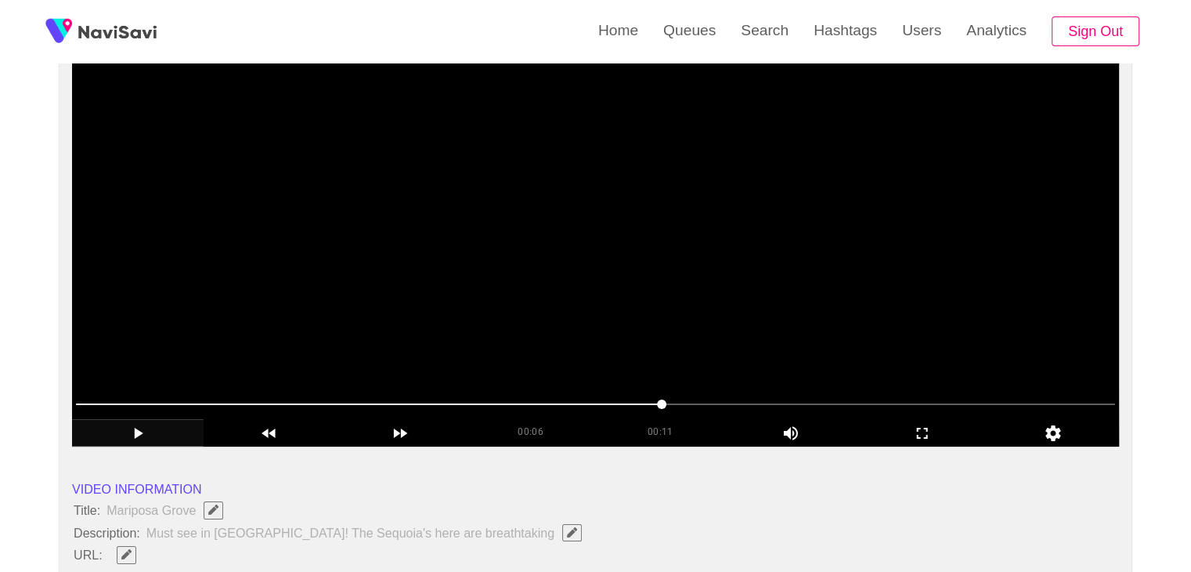
scroll to position [157, 0]
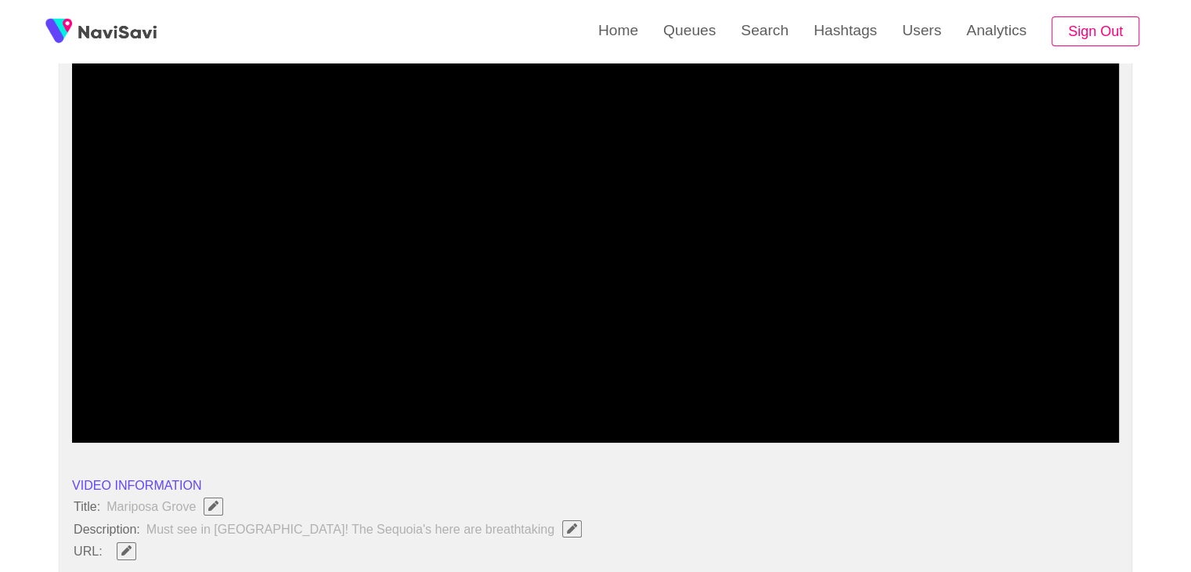
drag, startPoint x: 235, startPoint y: 413, endPoint x: 0, endPoint y: 405, distance: 235.1
click at [140, 423] on icon "add" at bounding box center [138, 429] width 130 height 19
click at [911, 429] on icon "add" at bounding box center [923, 429] width 130 height 19
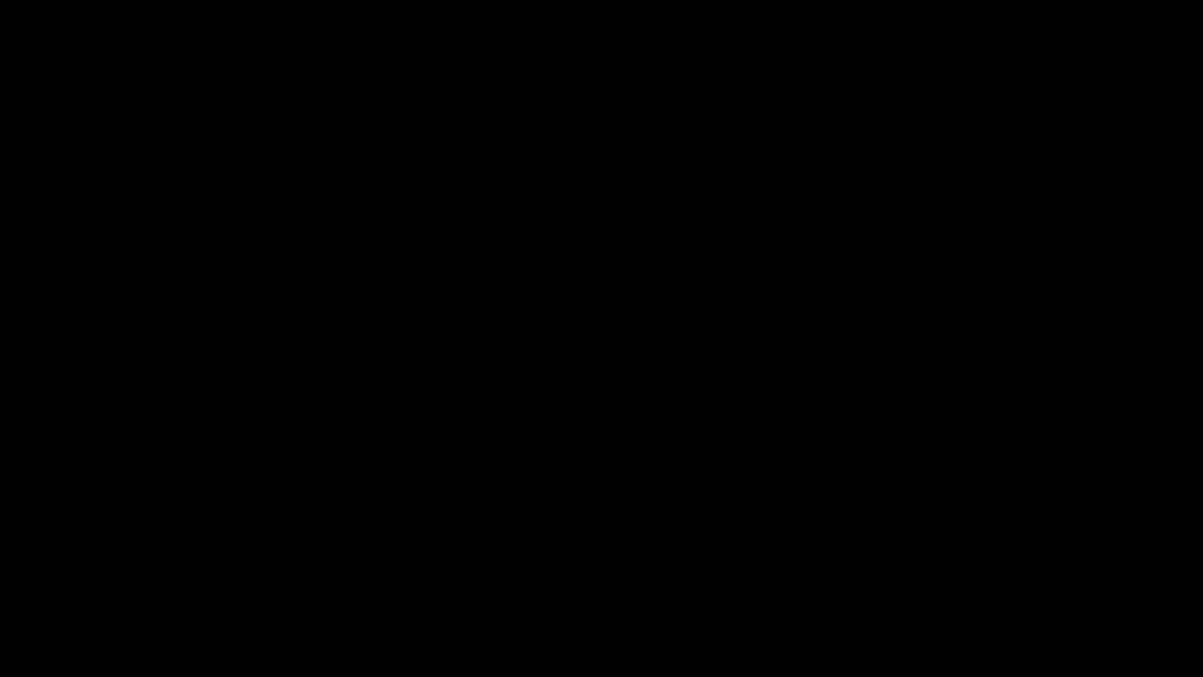
drag, startPoint x: 34, startPoint y: 648, endPoint x: 0, endPoint y: 663, distance: 37.9
click at [0, 571] on div "00:06 00:11 Picture In Picture 1" at bounding box center [601, 648] width 1203 height 57
click at [79, 571] on icon "add" at bounding box center [74, 662] width 9 height 11
click at [80, 571] on icon "add" at bounding box center [76, 662] width 9 height 11
click at [984, 571] on icon "add" at bounding box center [977, 662] width 150 height 19
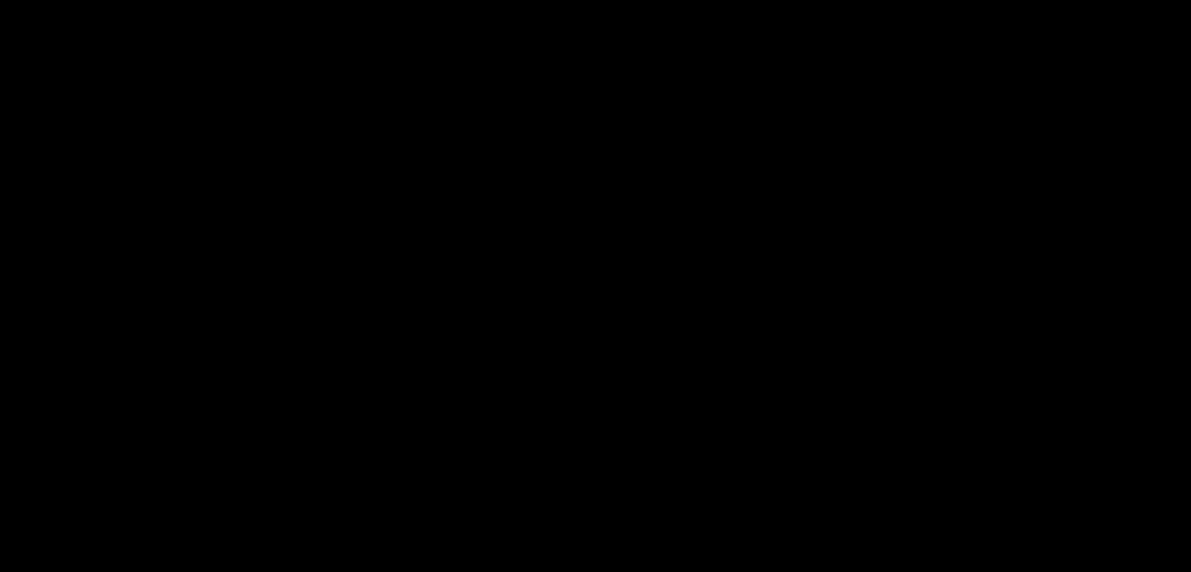
scroll to position [627, 0]
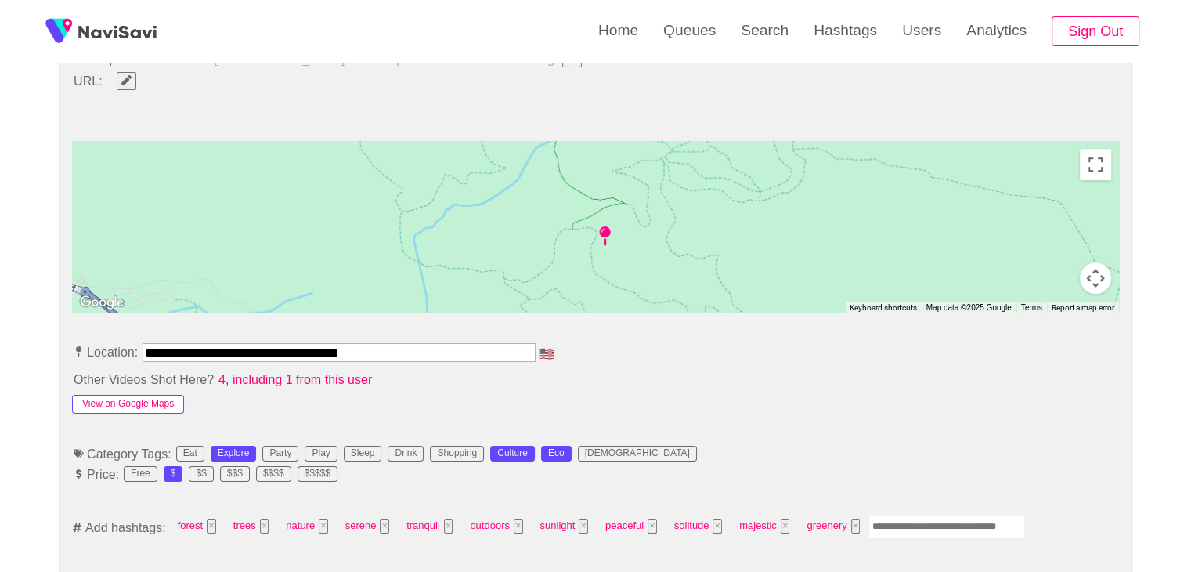
click at [120, 399] on button "View on Google Maps" at bounding box center [128, 404] width 112 height 19
drag, startPoint x: 398, startPoint y: 348, endPoint x: 0, endPoint y: 314, distance: 399.3
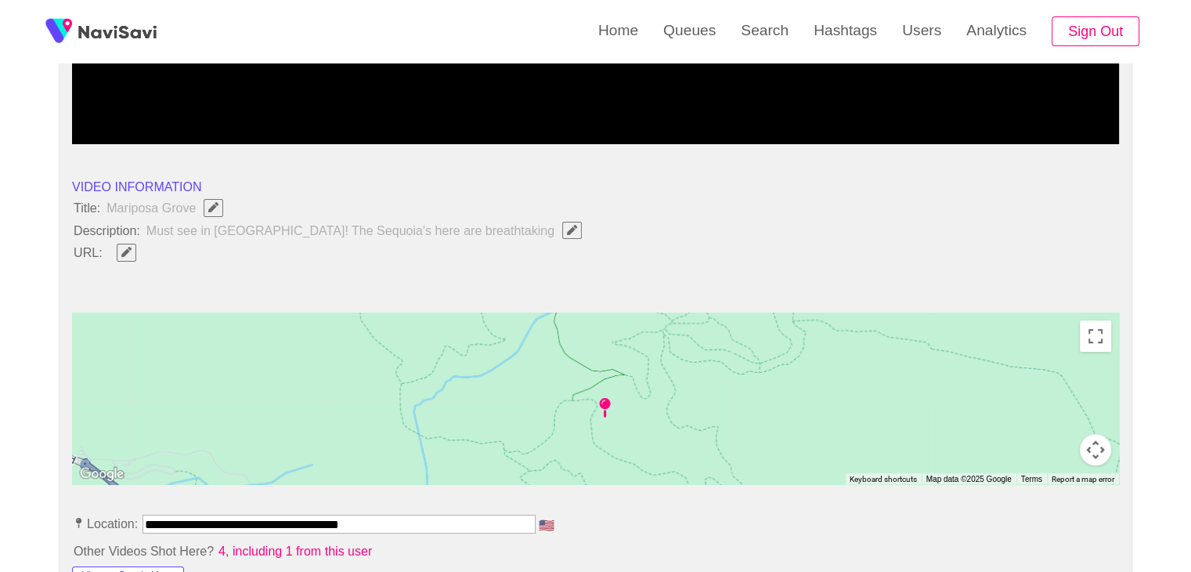
scroll to position [392, 0]
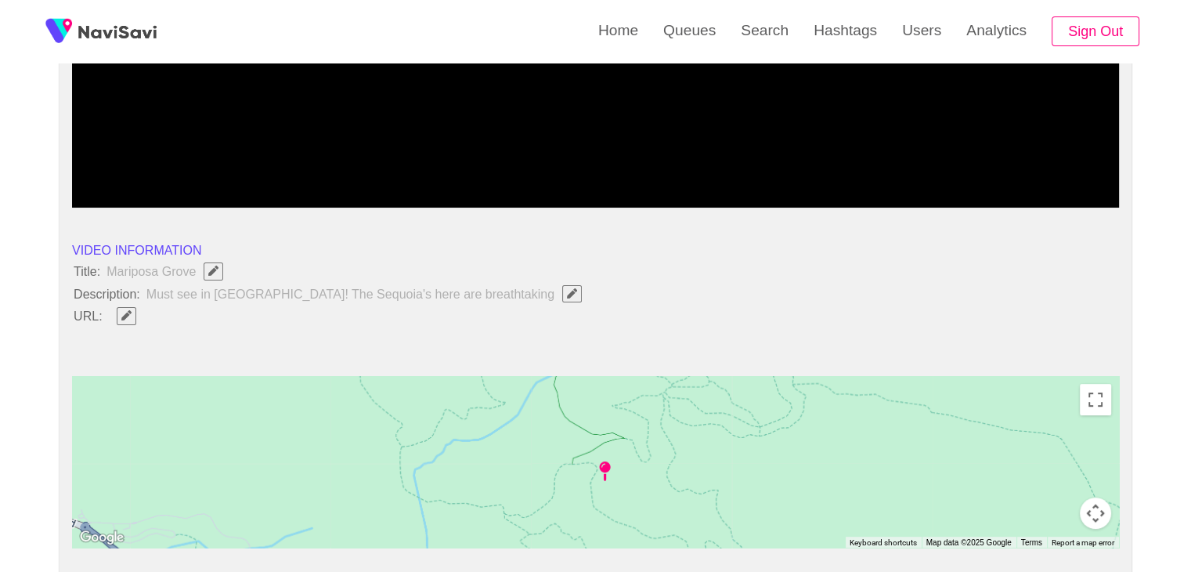
click at [132, 310] on span "Edit Field" at bounding box center [126, 315] width 13 height 10
type input "**********"
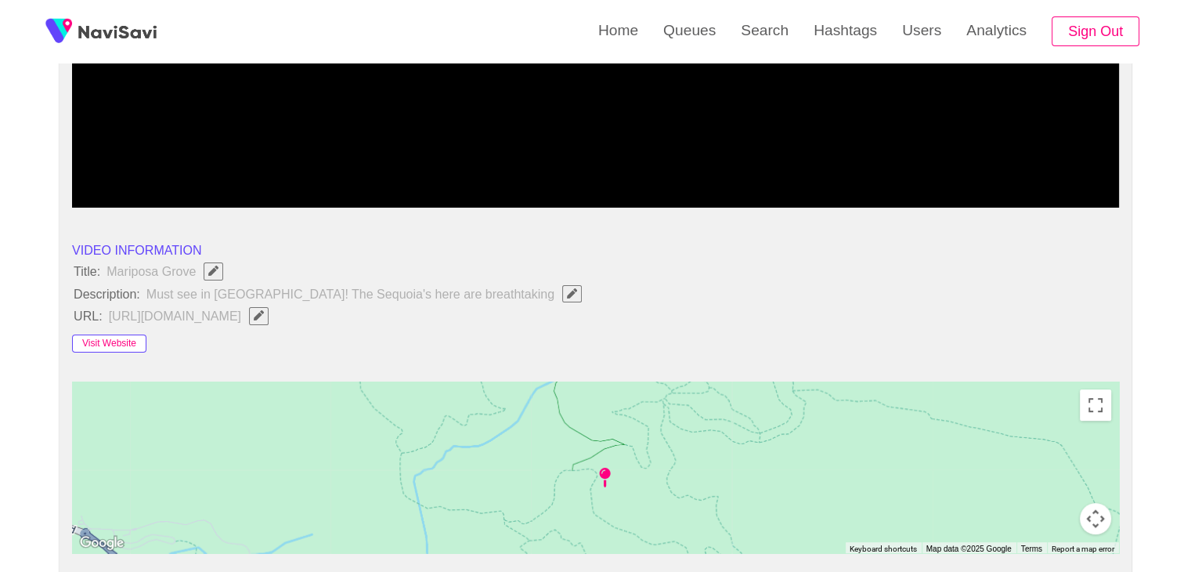
click at [141, 342] on button "Visit Website" at bounding box center [109, 343] width 74 height 19
click at [117, 340] on button "Visit Website" at bounding box center [109, 343] width 74 height 19
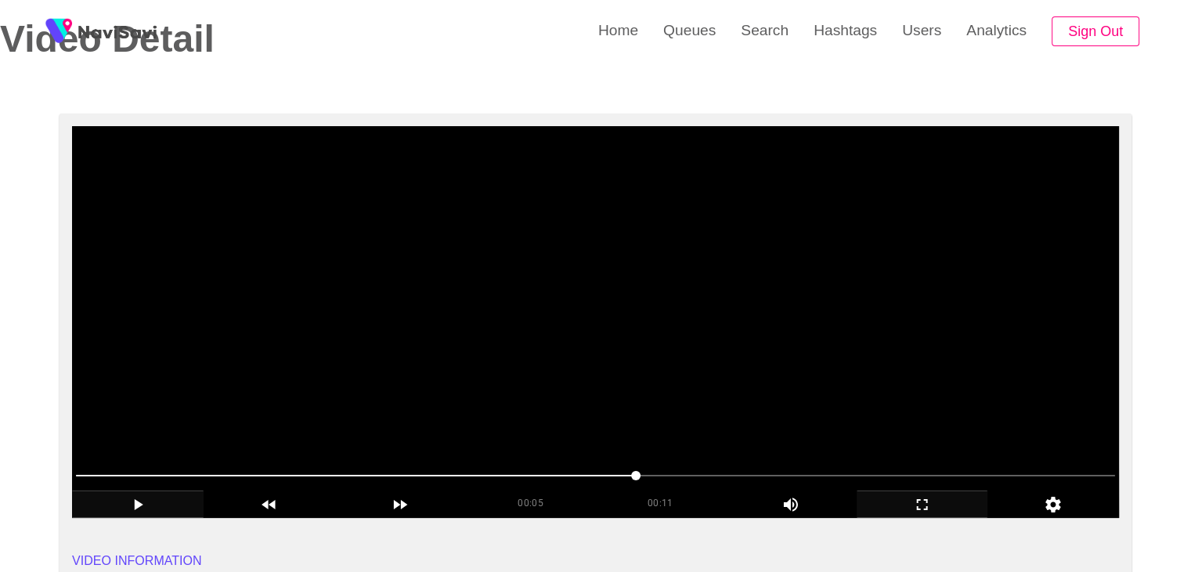
scroll to position [78, 0]
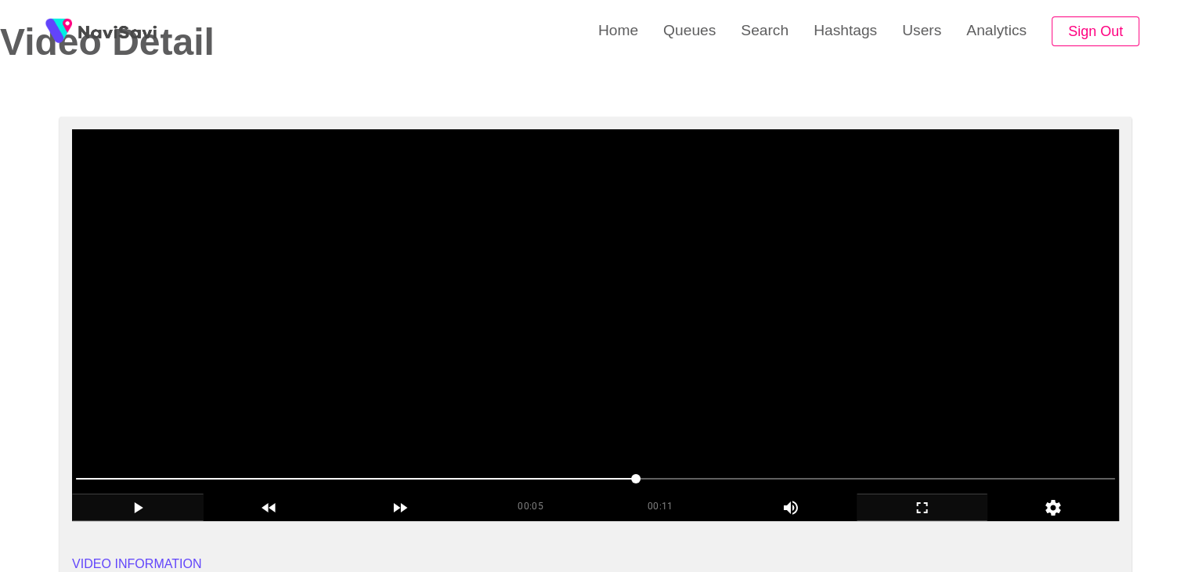
click at [568, 374] on video at bounding box center [595, 325] width 1047 height 392
drag, startPoint x: 614, startPoint y: 471, endPoint x: 256, endPoint y: 472, distance: 357.9
click at [256, 472] on span at bounding box center [595, 478] width 1039 height 25
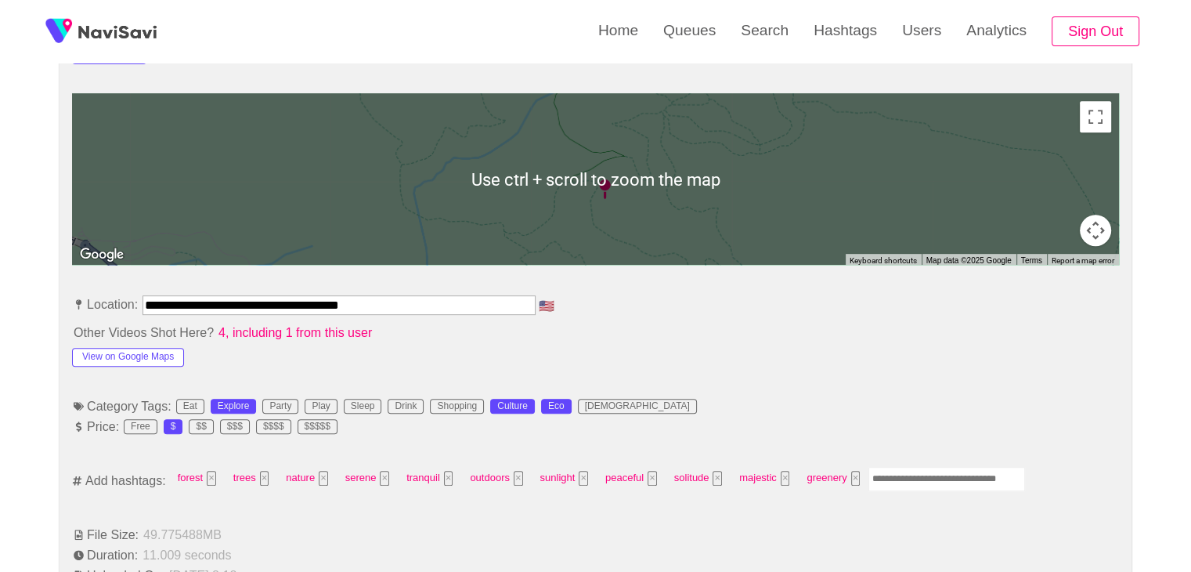
scroll to position [705, 0]
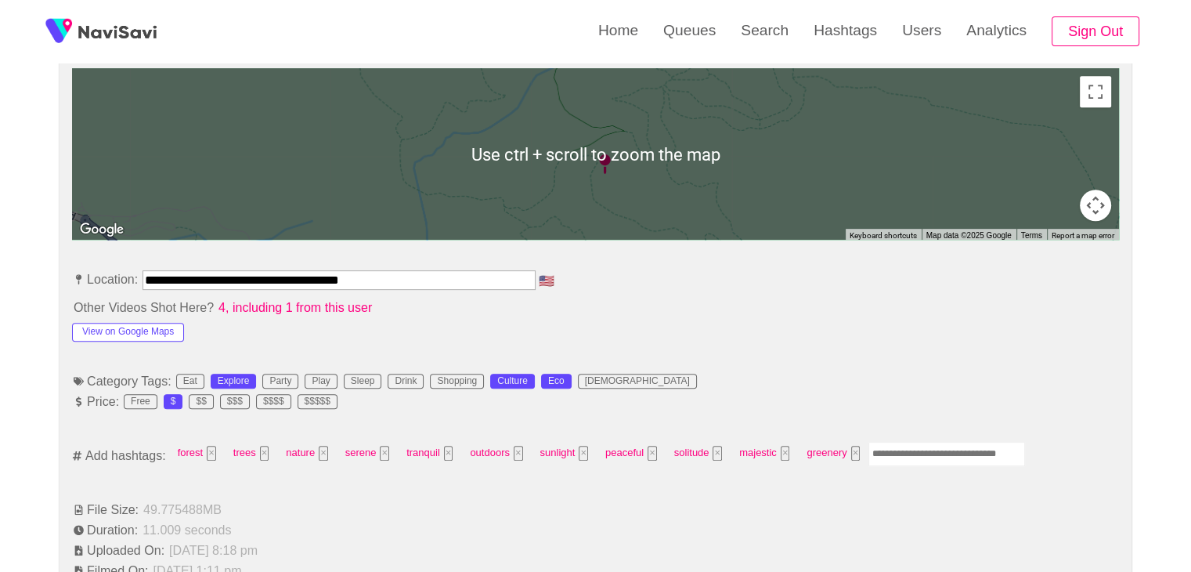
click at [915, 453] on input "Enter tag here and press return" at bounding box center [947, 454] width 157 height 24
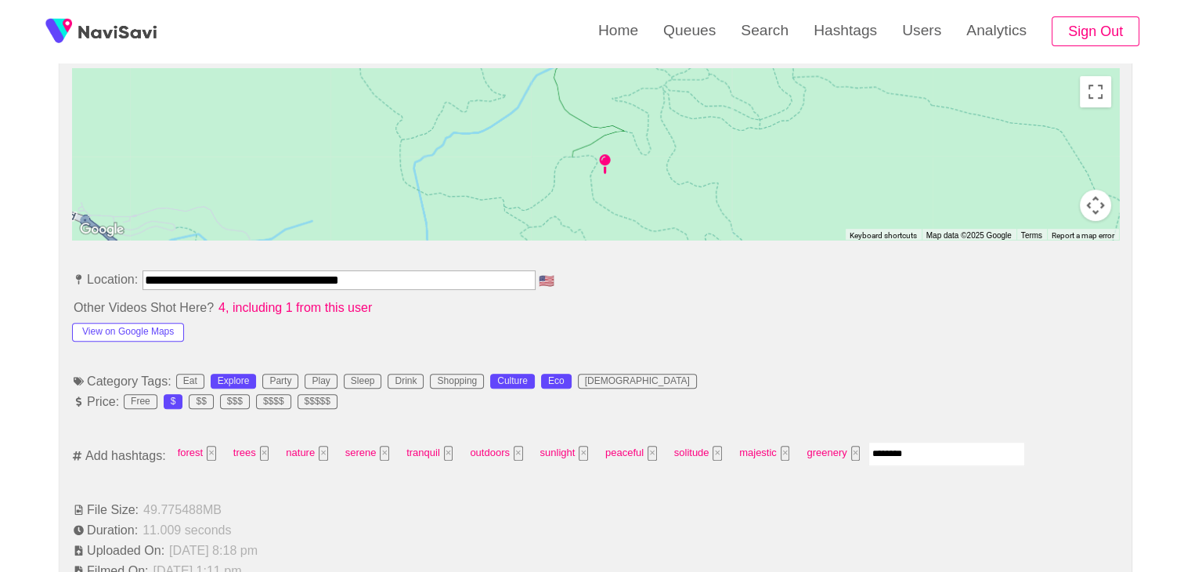
type input "*********"
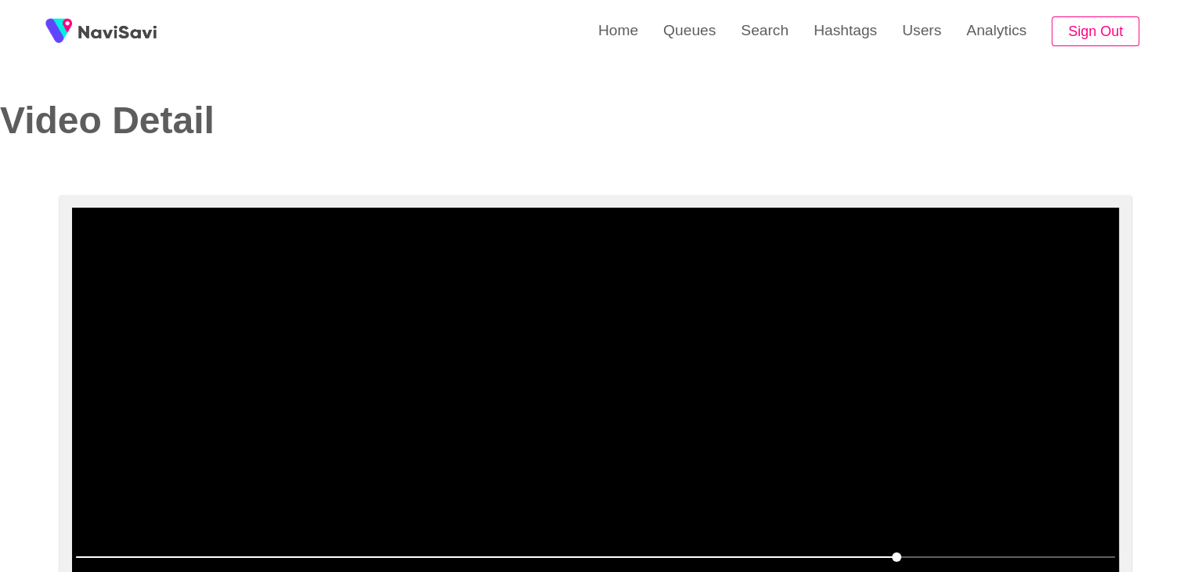
scroll to position [313, 0]
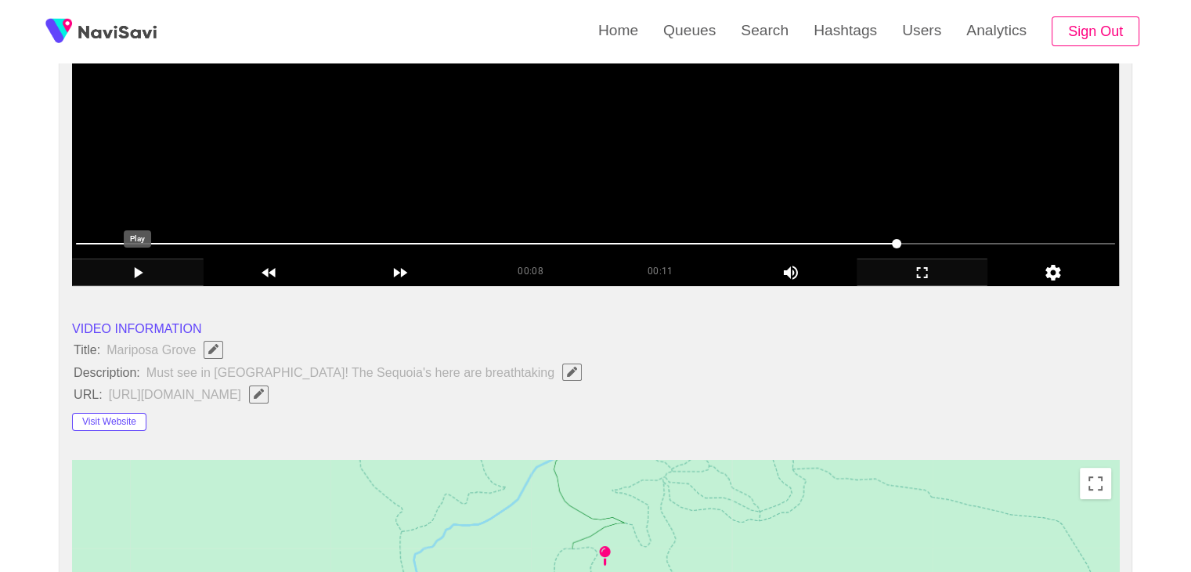
click at [117, 266] on icon "add" at bounding box center [138, 272] width 130 height 19
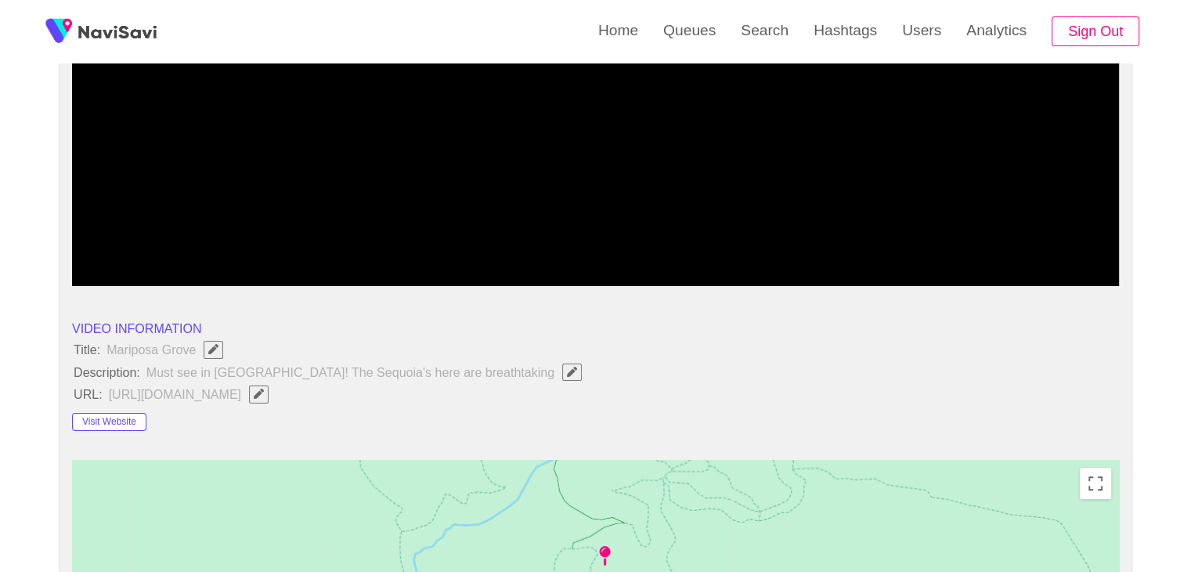
drag, startPoint x: 101, startPoint y: 241, endPoint x: 0, endPoint y: 243, distance: 101.0
click at [130, 261] on div "add" at bounding box center [138, 271] width 132 height 27
click at [125, 262] on div "add" at bounding box center [138, 271] width 132 height 27
click at [135, 276] on icon "add" at bounding box center [137, 272] width 9 height 11
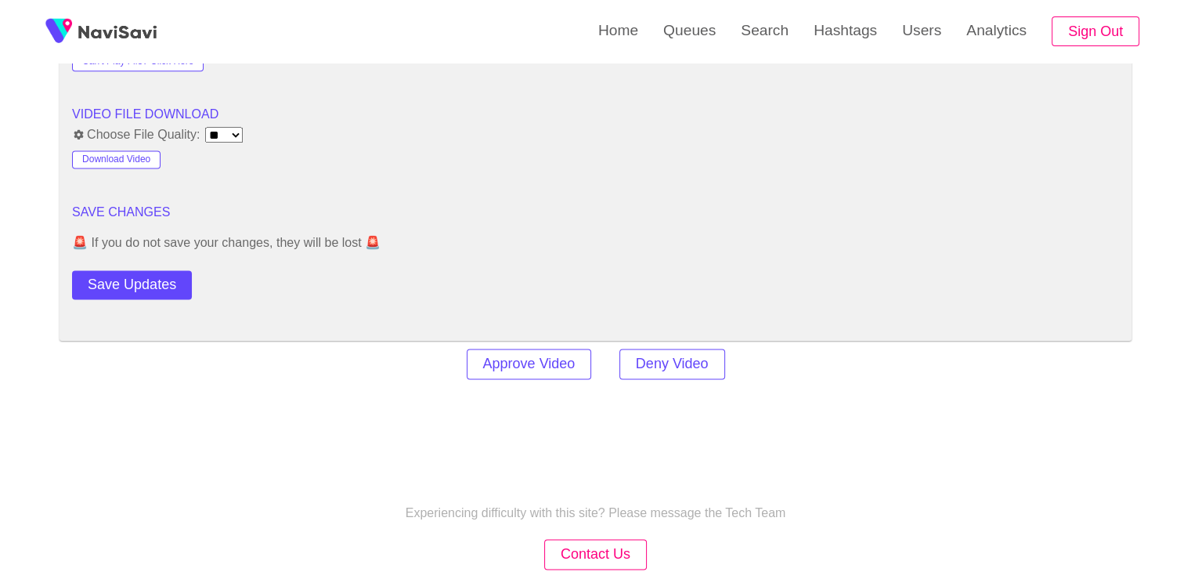
scroll to position [2115, 0]
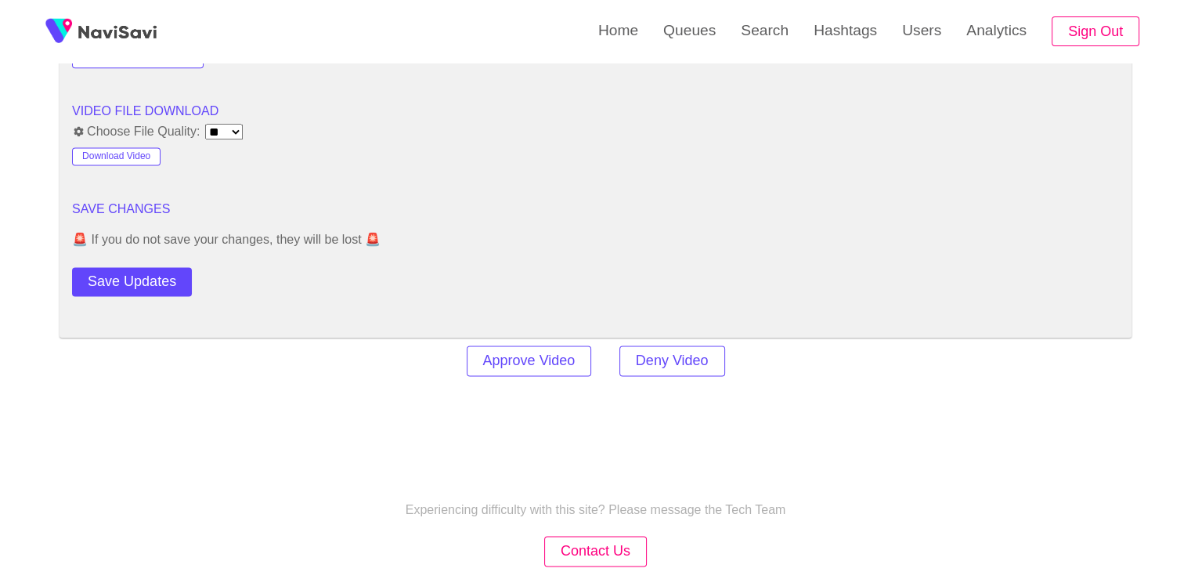
drag, startPoint x: 150, startPoint y: 285, endPoint x: 163, endPoint y: 285, distance: 12.5
click at [150, 285] on button "Save Updates" at bounding box center [132, 281] width 120 height 29
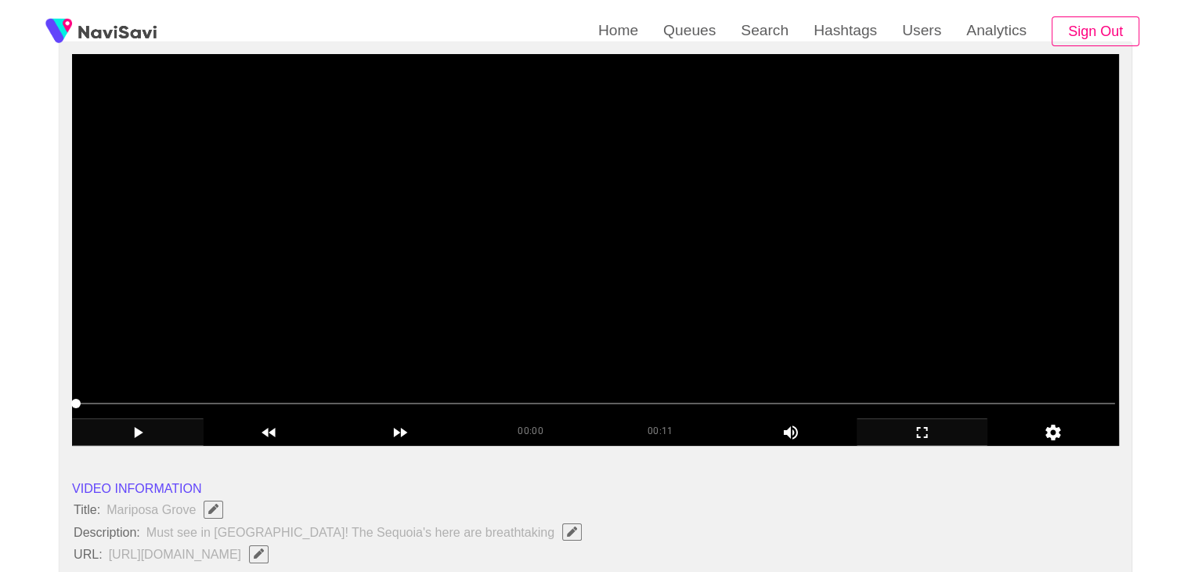
scroll to position [0, 0]
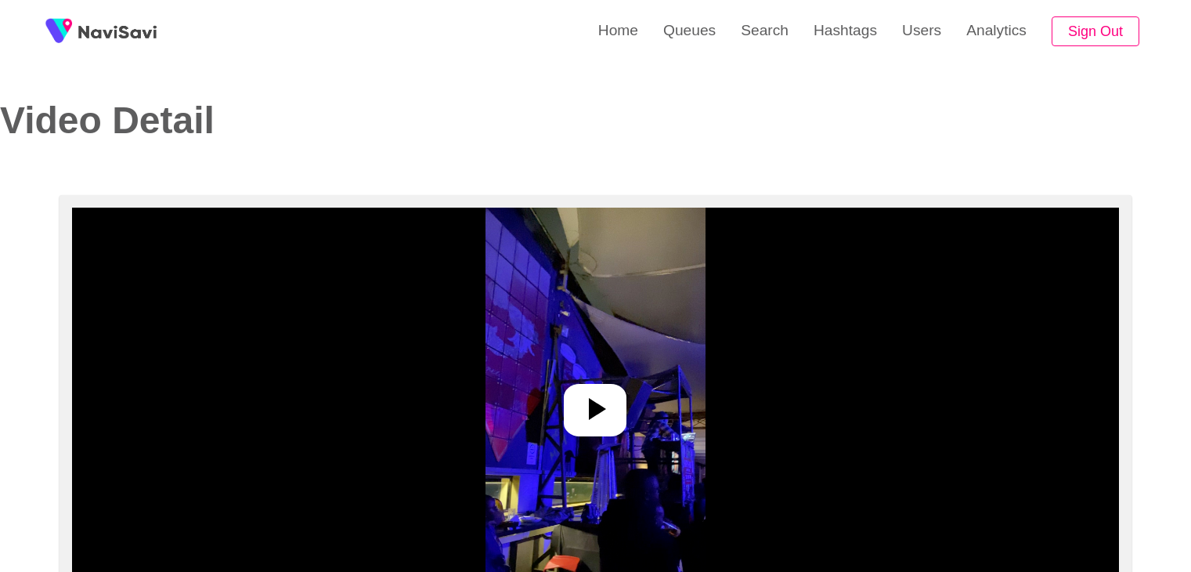
select select "**********"
select select "**"
click at [602, 397] on icon at bounding box center [595, 409] width 38 height 38
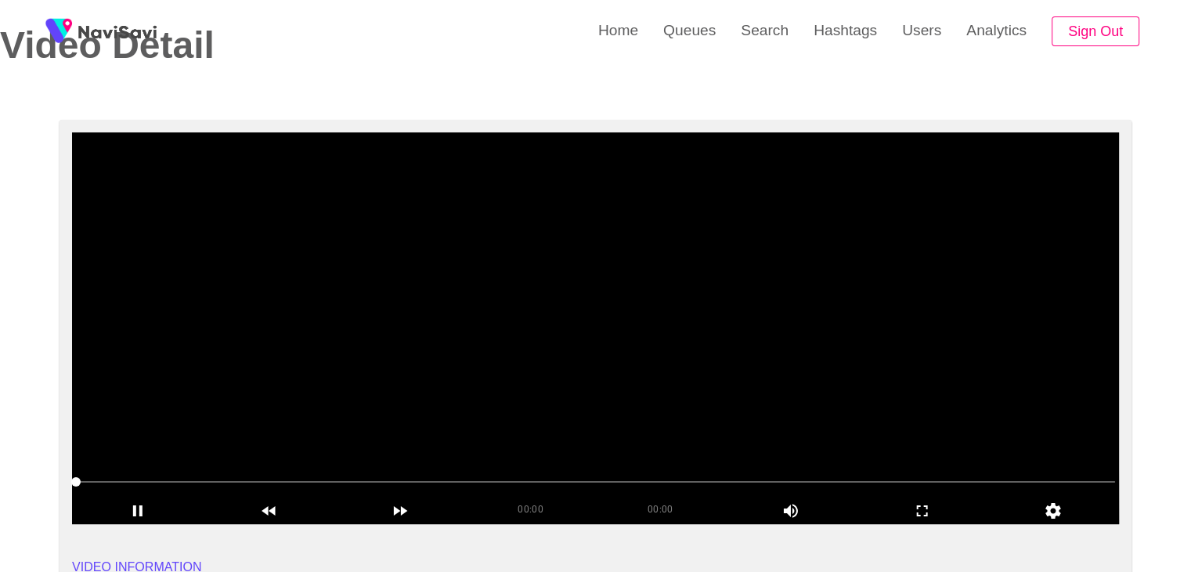
scroll to position [78, 0]
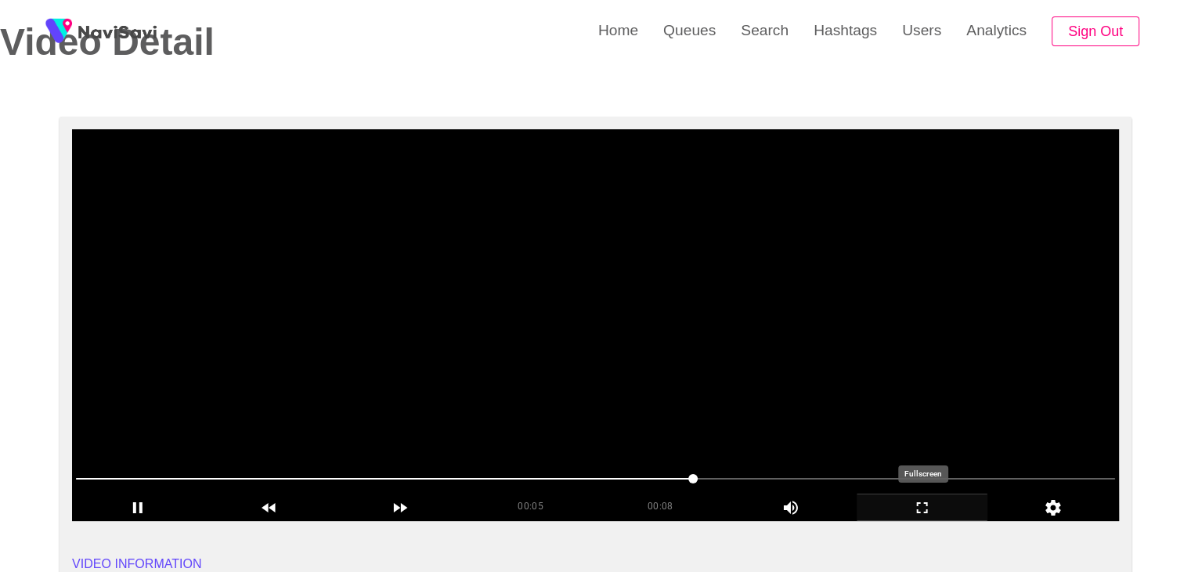
click at [932, 507] on icon "add" at bounding box center [923, 507] width 130 height 19
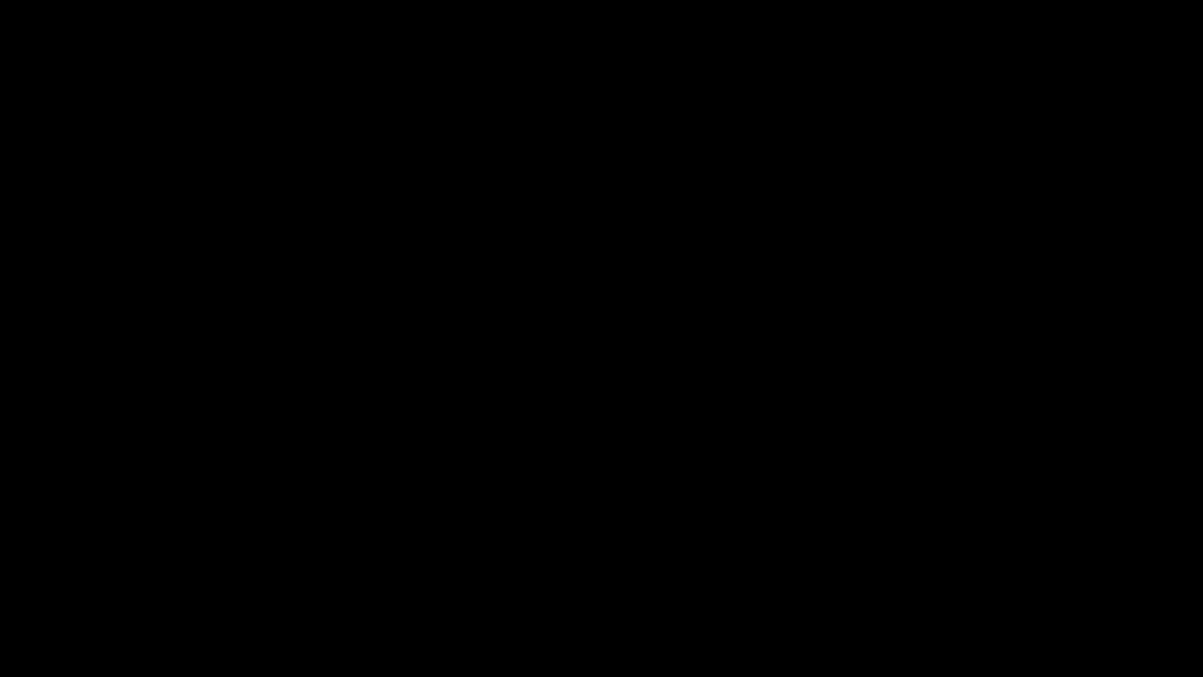
click at [81, 571] on icon "add" at bounding box center [76, 662] width 150 height 19
click at [69, 571] on icon "add" at bounding box center [76, 662] width 150 height 19
click at [981, 571] on icon "add" at bounding box center [977, 662] width 150 height 19
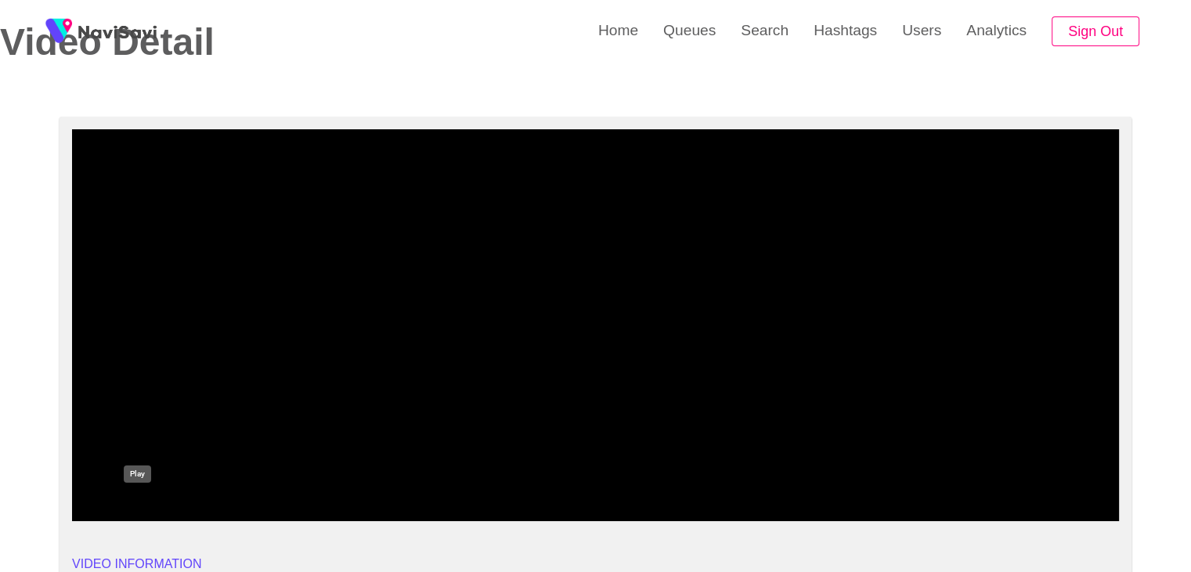
click at [132, 496] on div "add" at bounding box center [138, 506] width 132 height 27
click at [135, 502] on icon "add" at bounding box center [138, 507] width 130 height 19
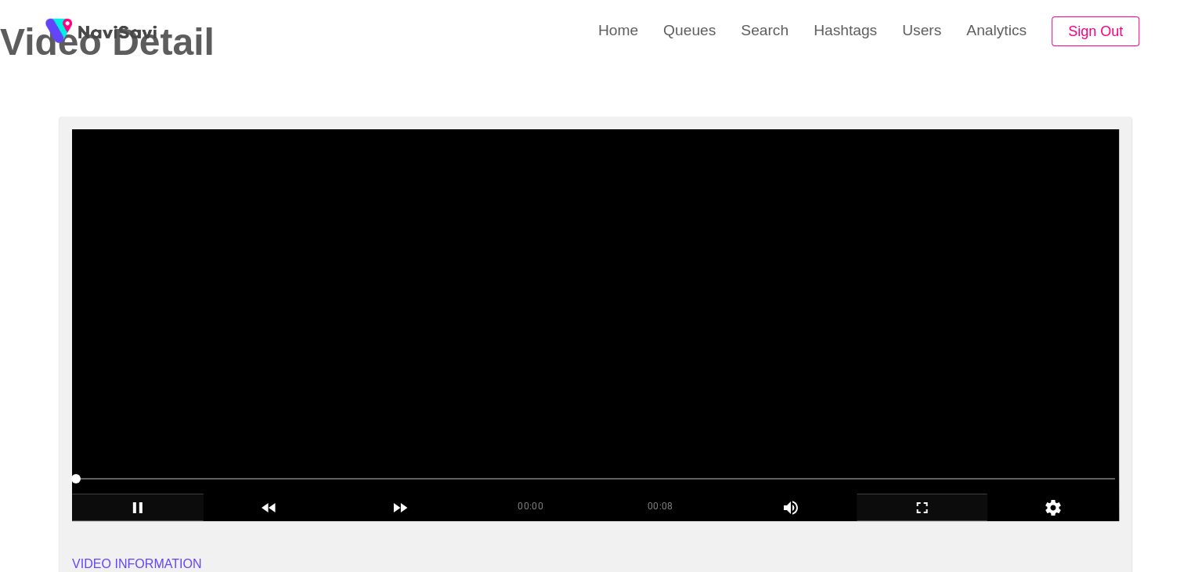
drag, startPoint x: 204, startPoint y: 488, endPoint x: 74, endPoint y: 491, distance: 129.3
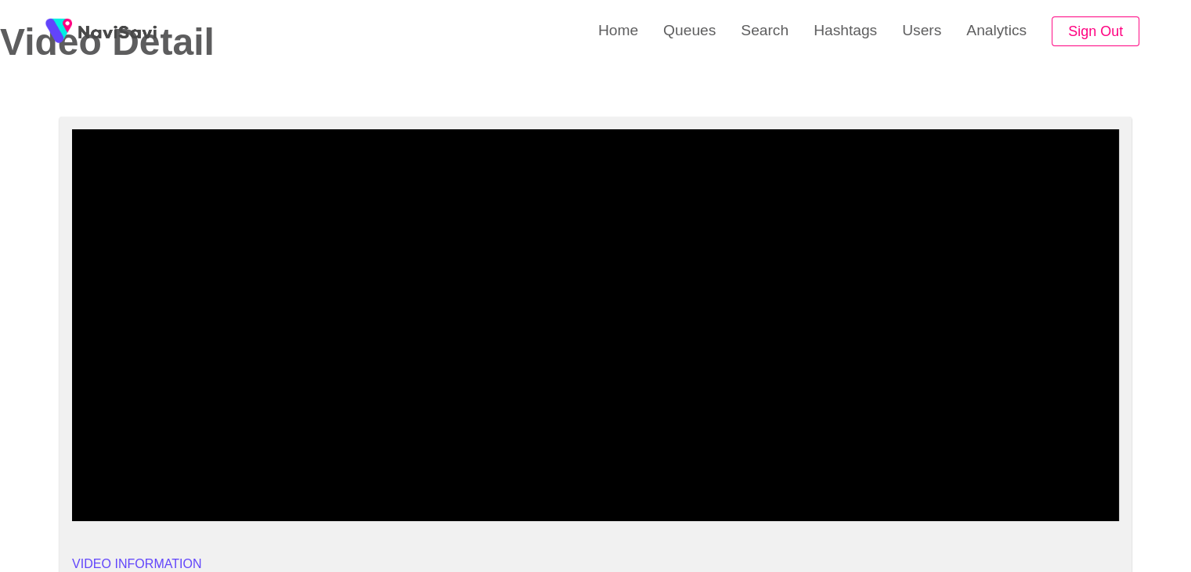
drag, startPoint x: 106, startPoint y: 472, endPoint x: 0, endPoint y: 460, distance: 106.5
click at [150, 496] on div "add" at bounding box center [138, 506] width 132 height 27
click at [930, 514] on icon "add" at bounding box center [923, 507] width 130 height 19
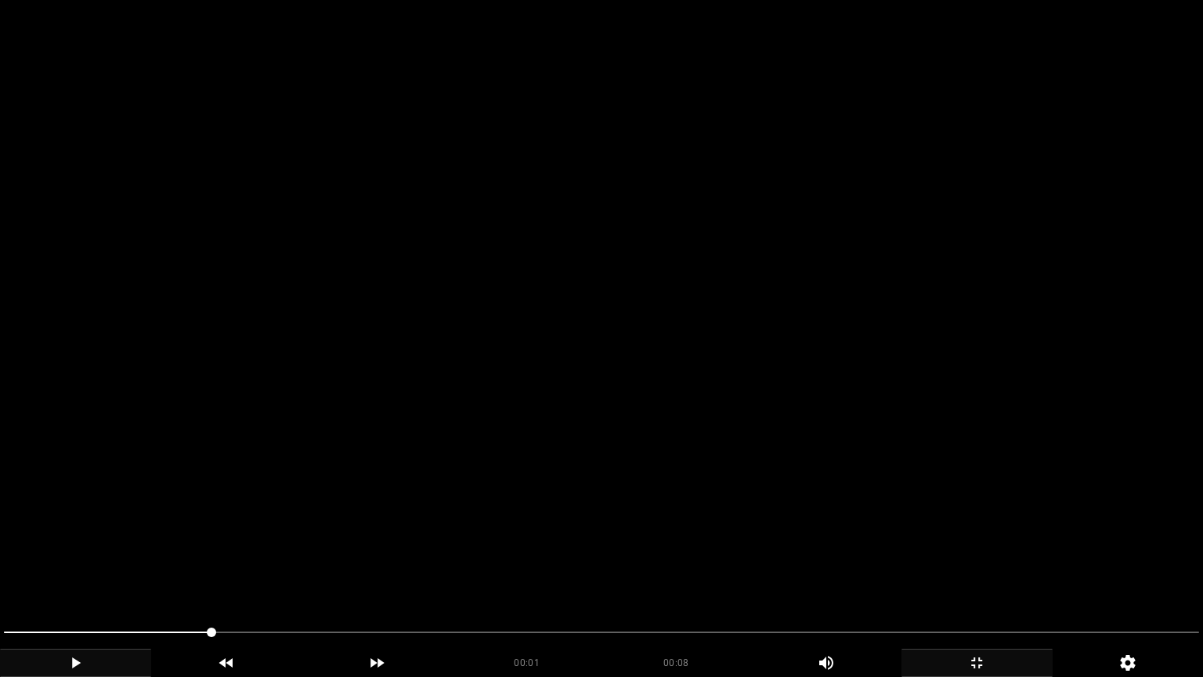
click at [49, 571] on icon "add" at bounding box center [76, 662] width 150 height 19
click at [977, 571] on icon "add" at bounding box center [977, 662] width 150 height 19
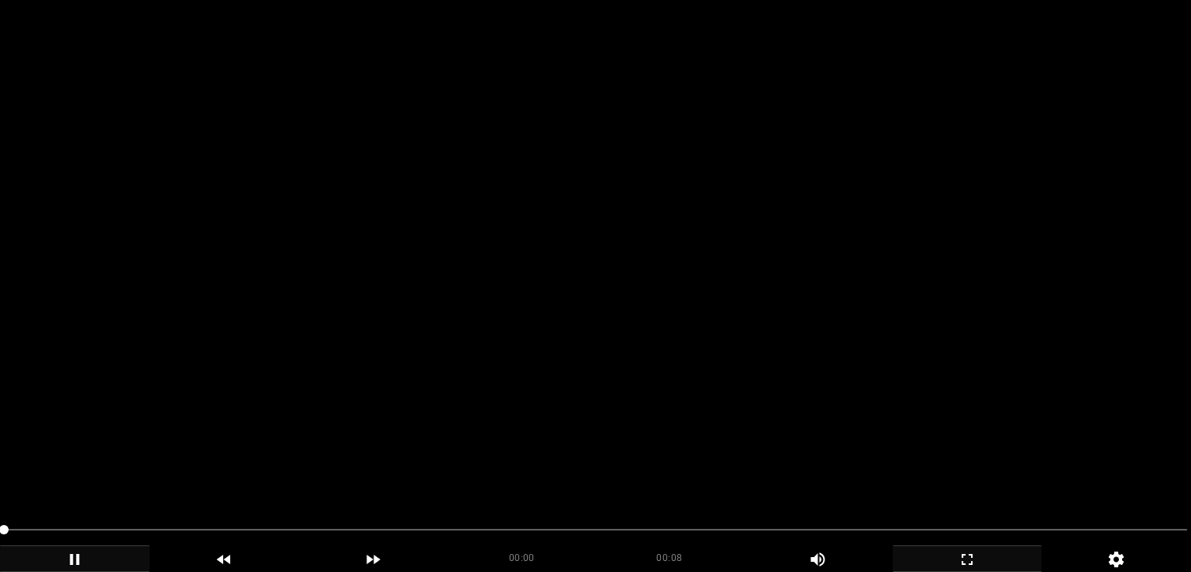
scroll to position [392, 0]
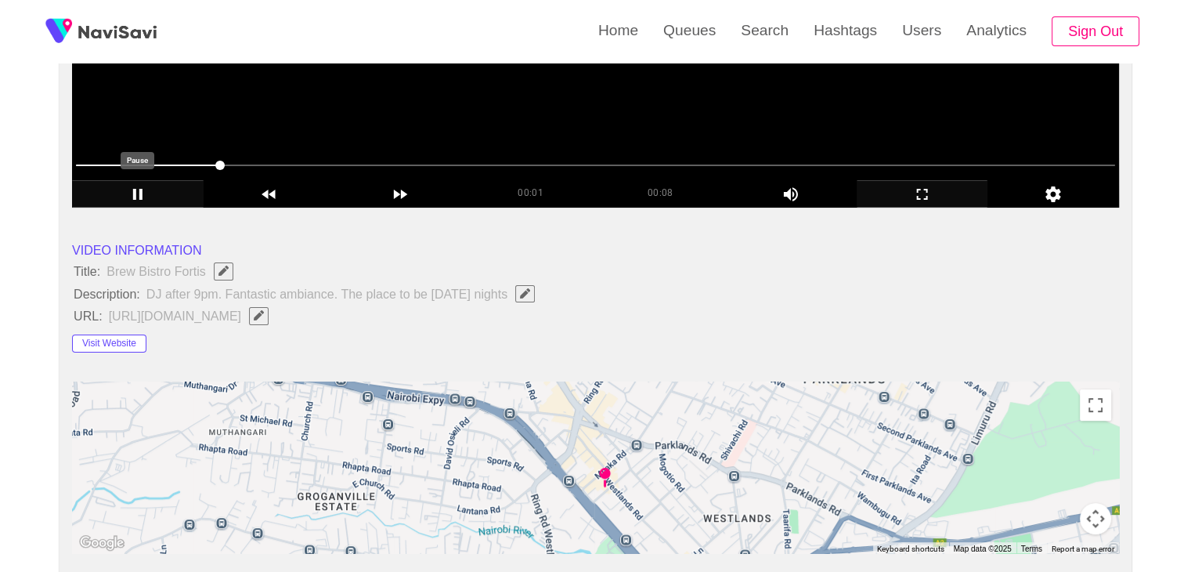
click at [138, 189] on icon "add" at bounding box center [138, 194] width 130 height 19
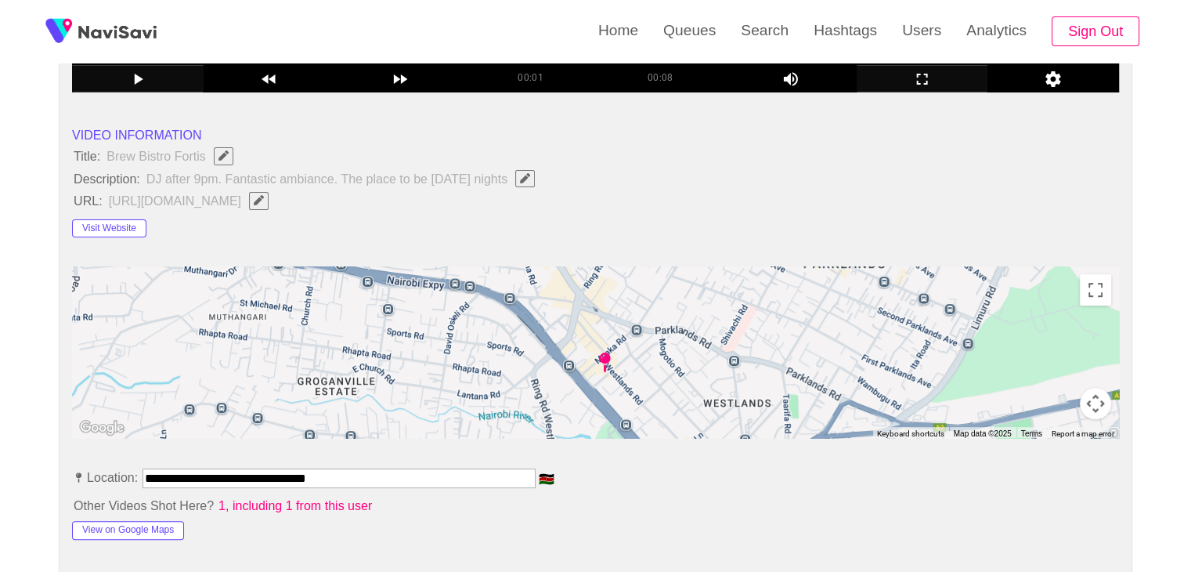
scroll to position [470, 0]
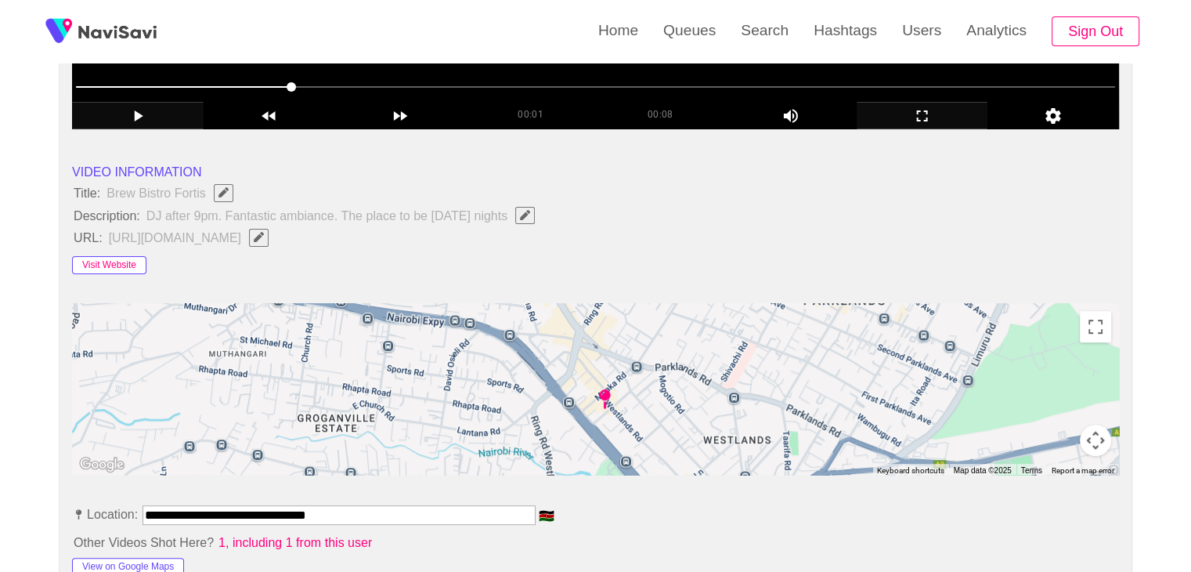
click at [121, 258] on button "Visit Website" at bounding box center [109, 265] width 74 height 19
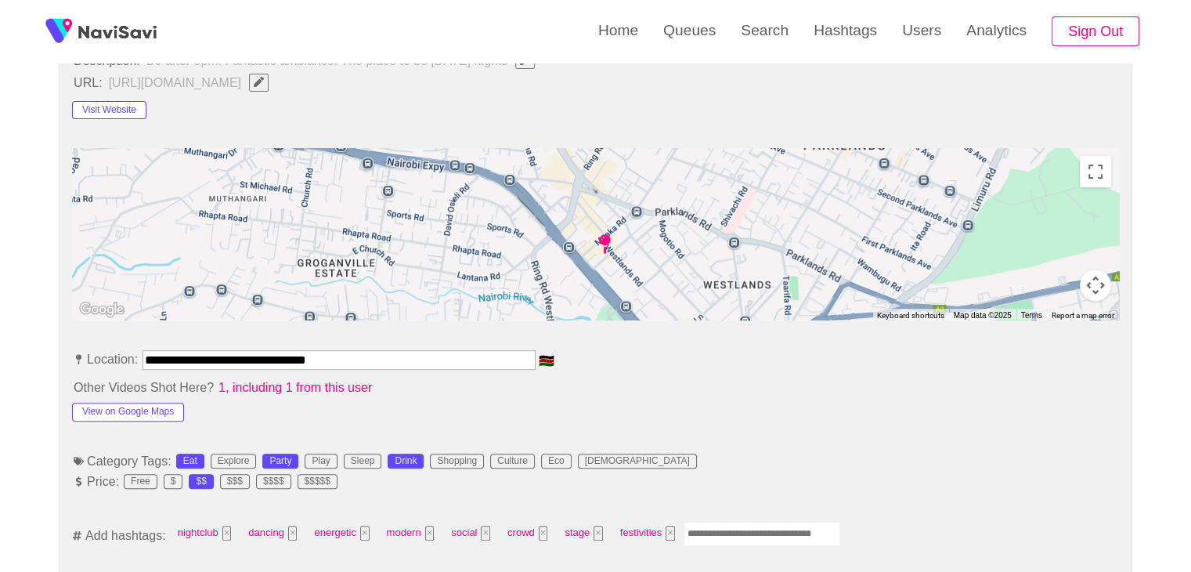
scroll to position [627, 0]
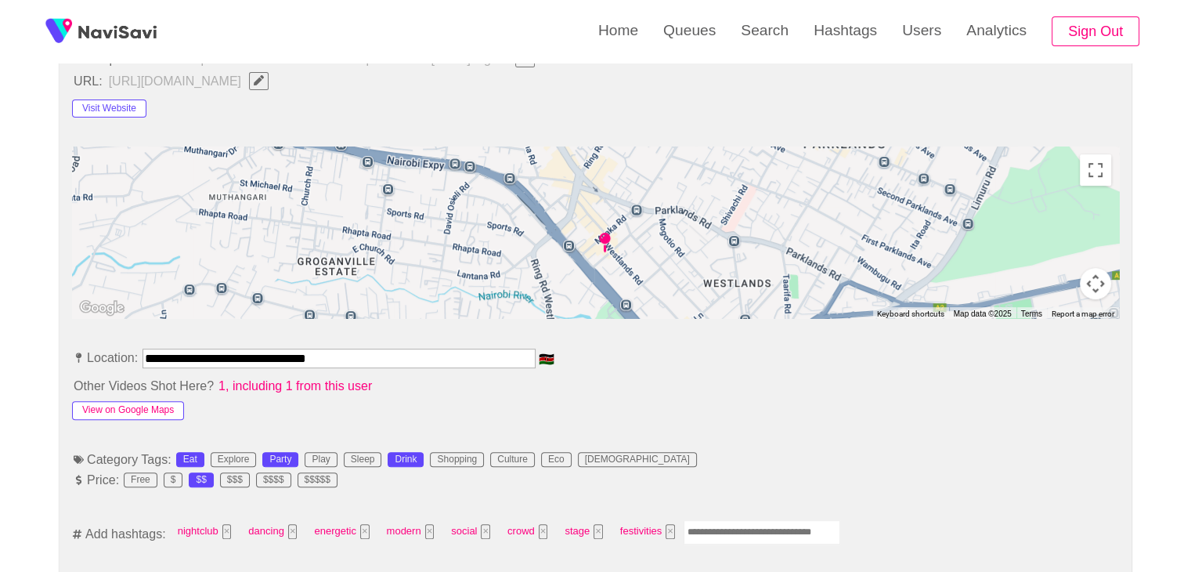
click at [150, 401] on button "View on Google Maps" at bounding box center [128, 410] width 112 height 19
drag, startPoint x: 346, startPoint y: 359, endPoint x: 0, endPoint y: 369, distance: 346.3
click at [392, 361] on input "**********" at bounding box center [339, 358] width 393 height 19
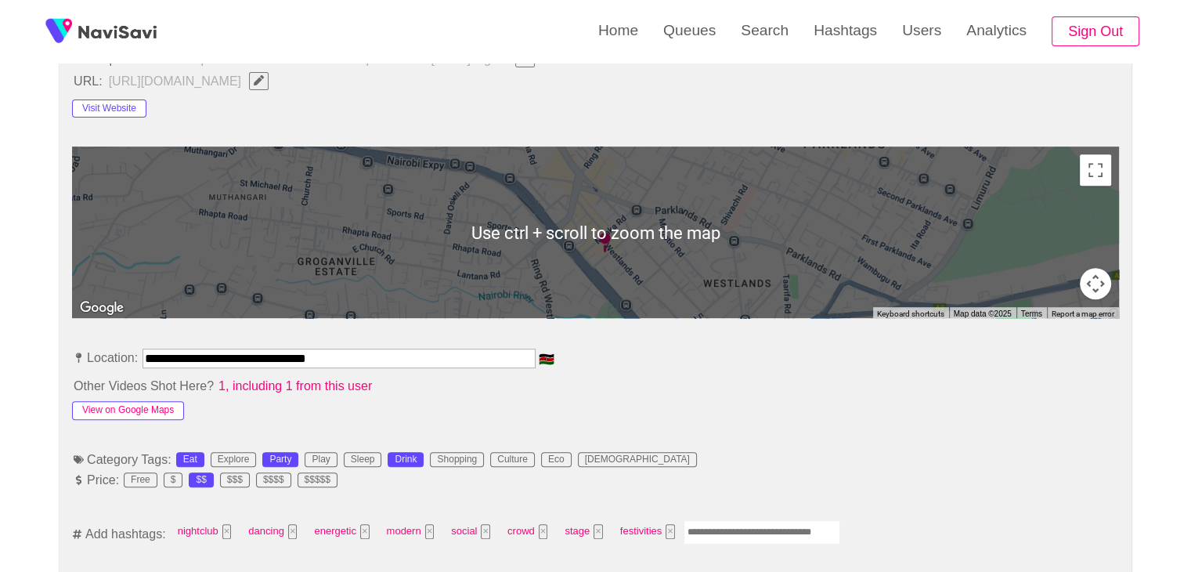
click at [168, 405] on button "View on Google Maps" at bounding box center [128, 410] width 112 height 19
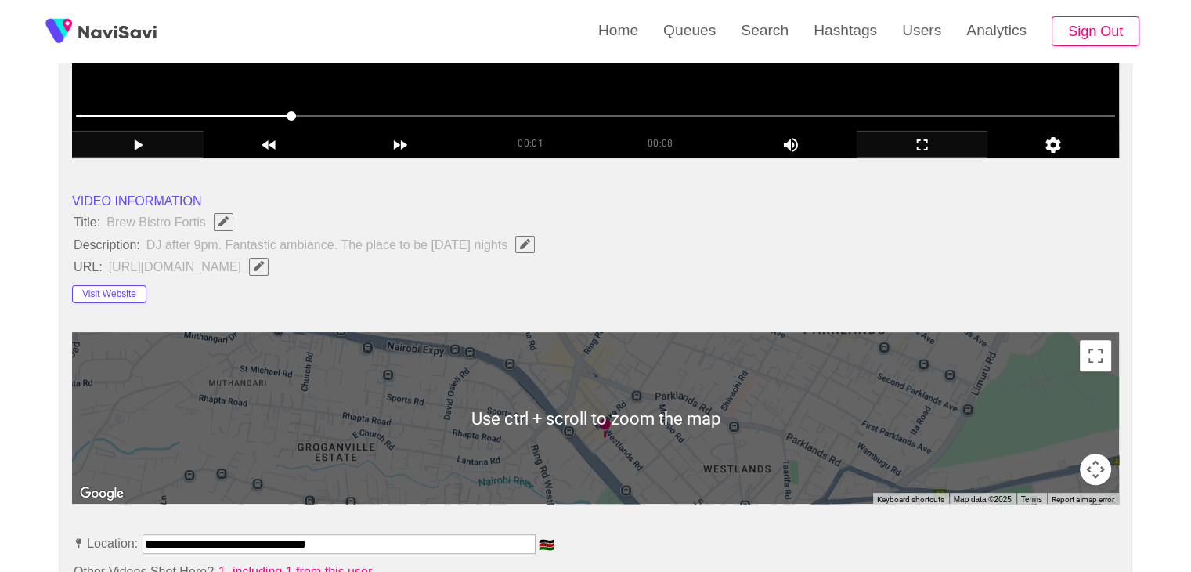
scroll to position [392, 0]
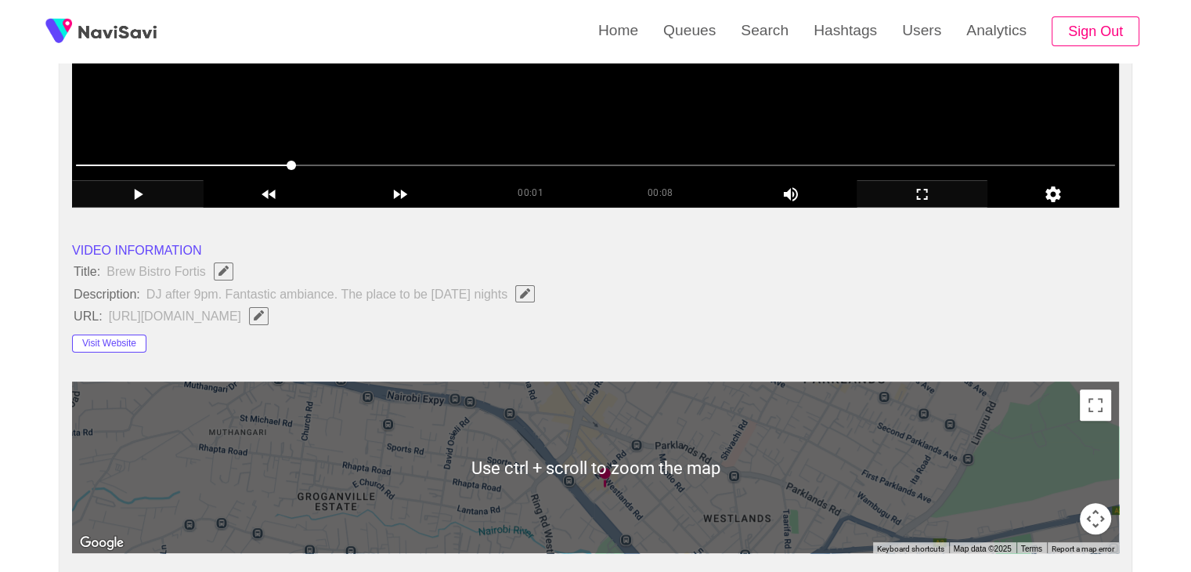
click at [266, 314] on span "Edit Field" at bounding box center [258, 315] width 13 height 10
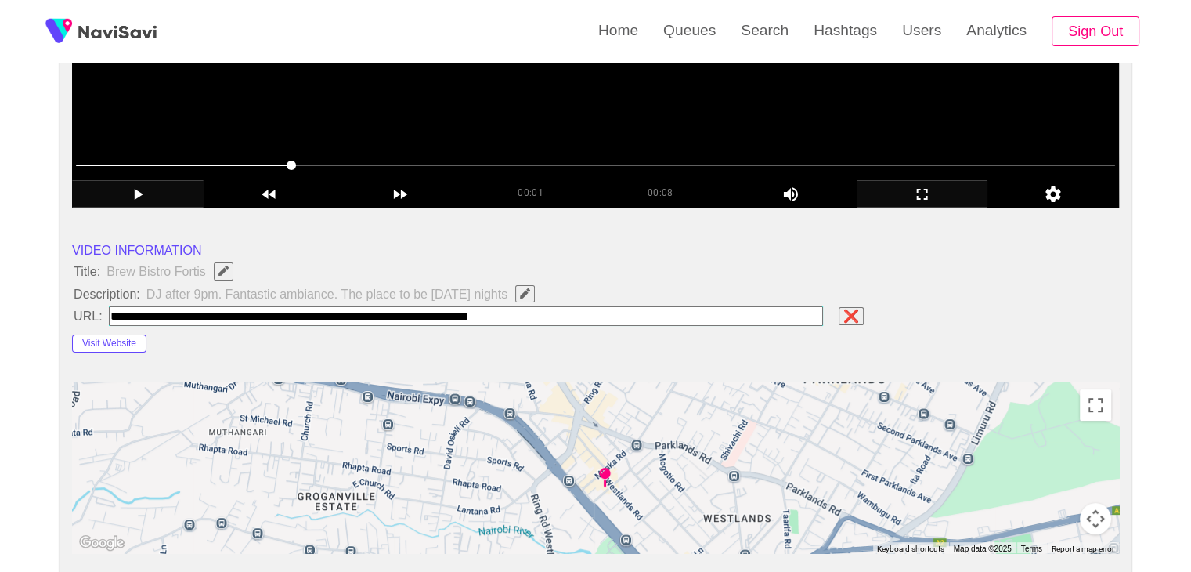
type input "**********"
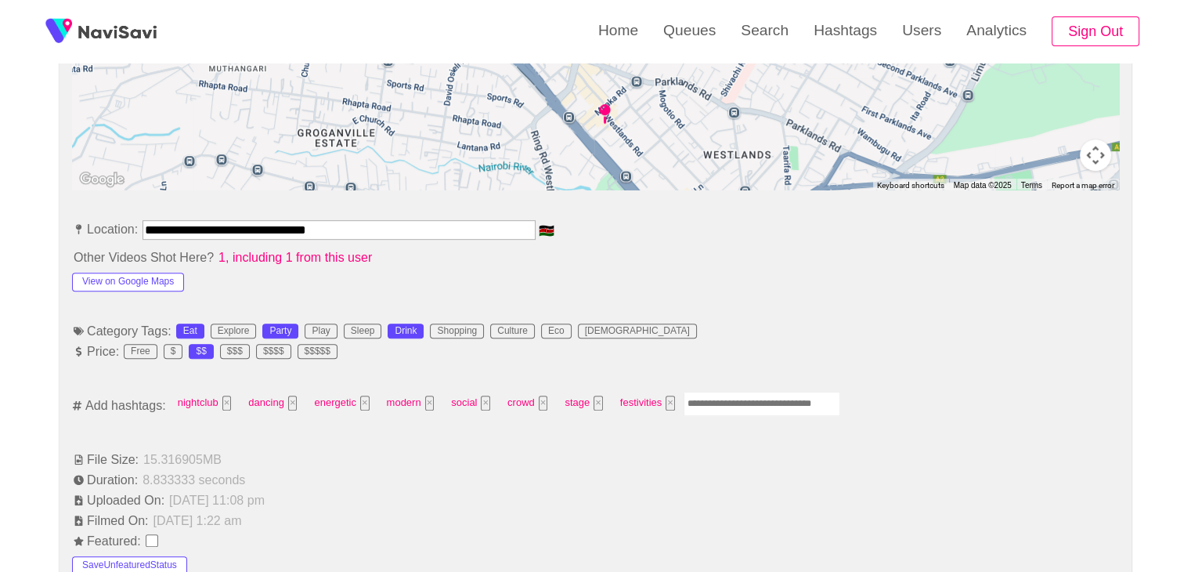
scroll to position [783, 0]
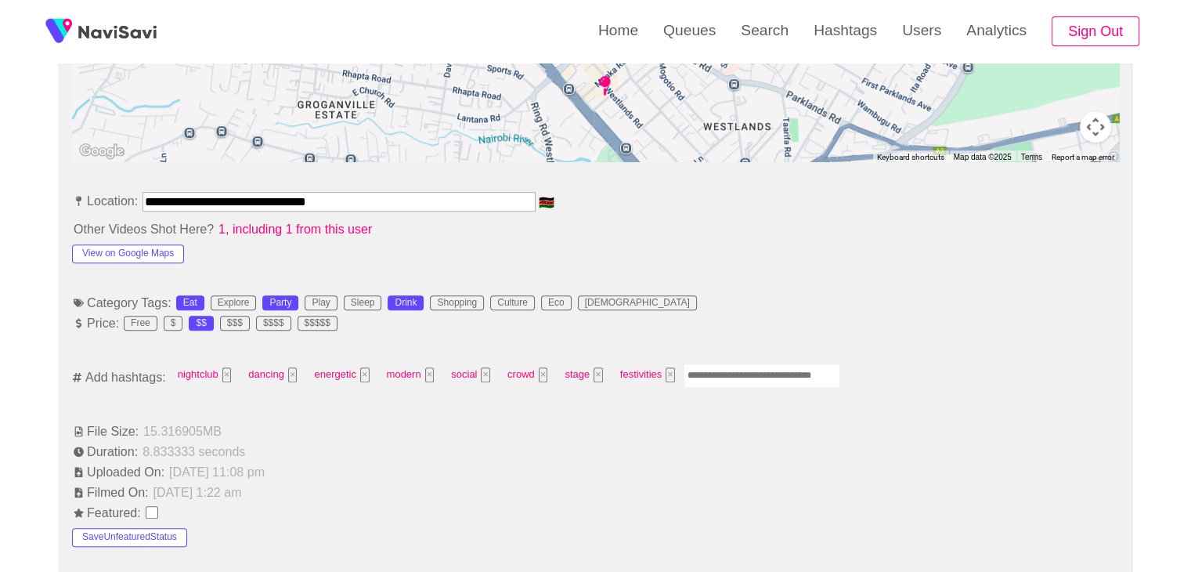
click at [713, 373] on input "Enter tag here and press return" at bounding box center [762, 375] width 157 height 24
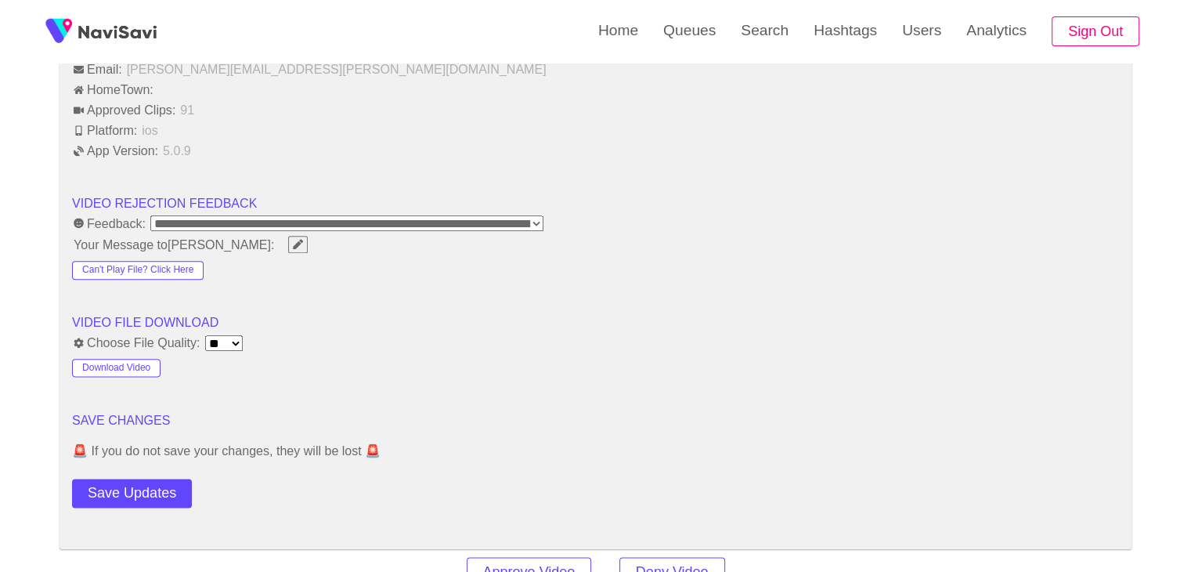
scroll to position [1958, 0]
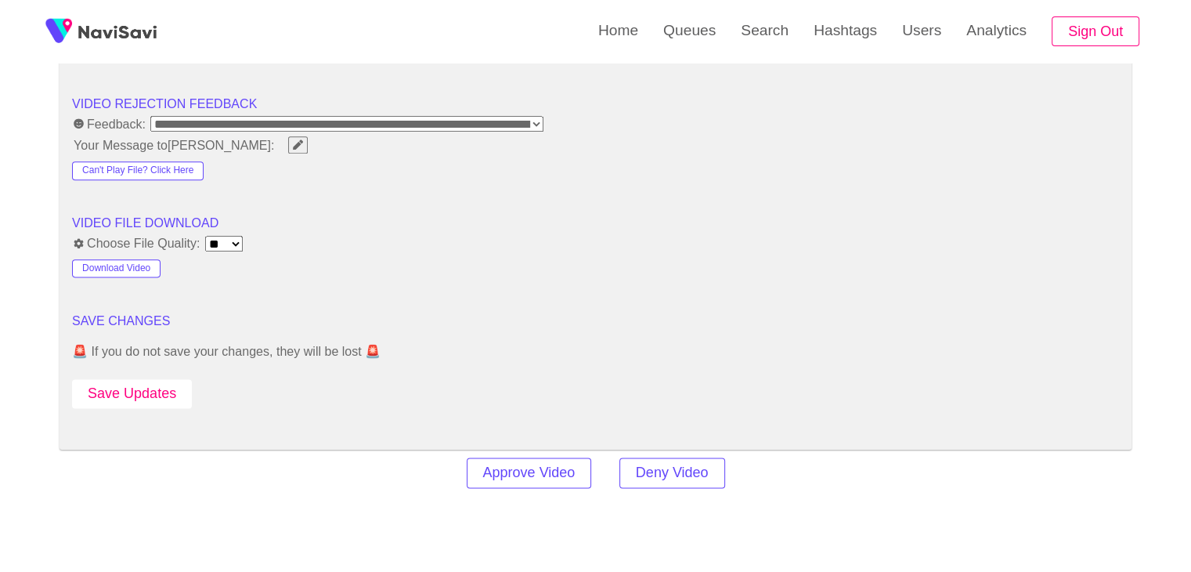
click at [143, 394] on button "Save Updates" at bounding box center [132, 393] width 120 height 29
click at [139, 261] on button "Download Video" at bounding box center [116, 268] width 89 height 19
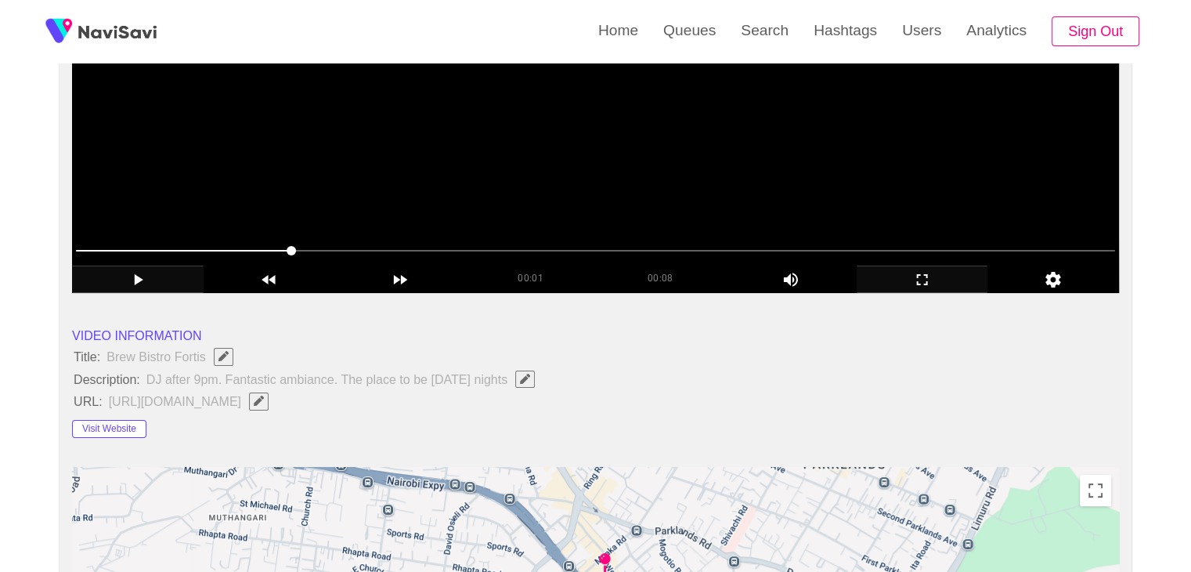
scroll to position [313, 0]
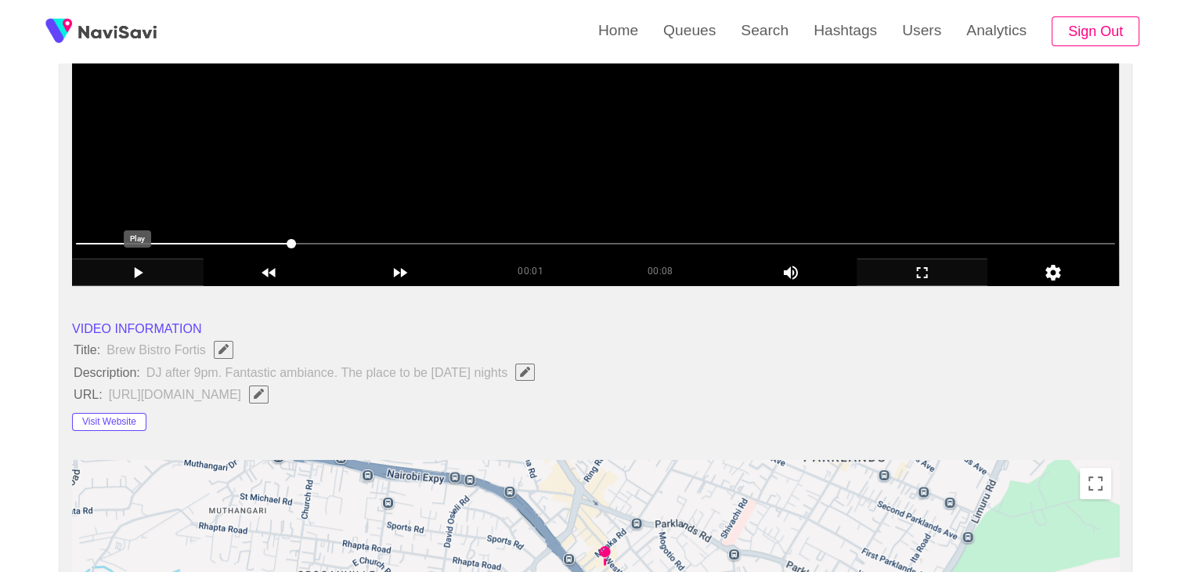
click at [138, 273] on icon "add" at bounding box center [139, 272] width 9 height 11
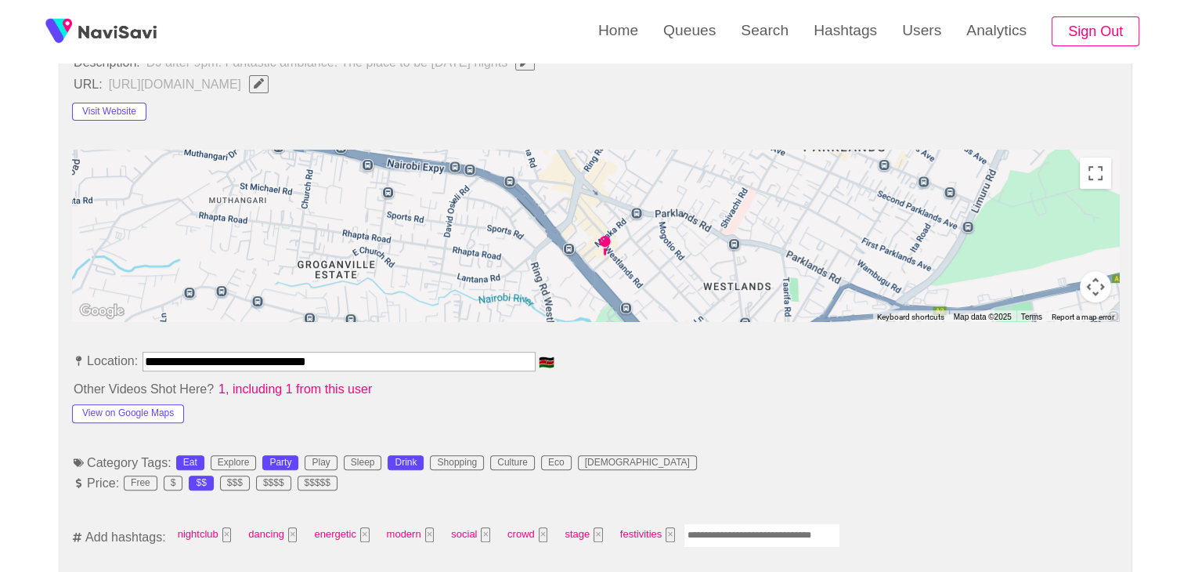
scroll to position [108, 0]
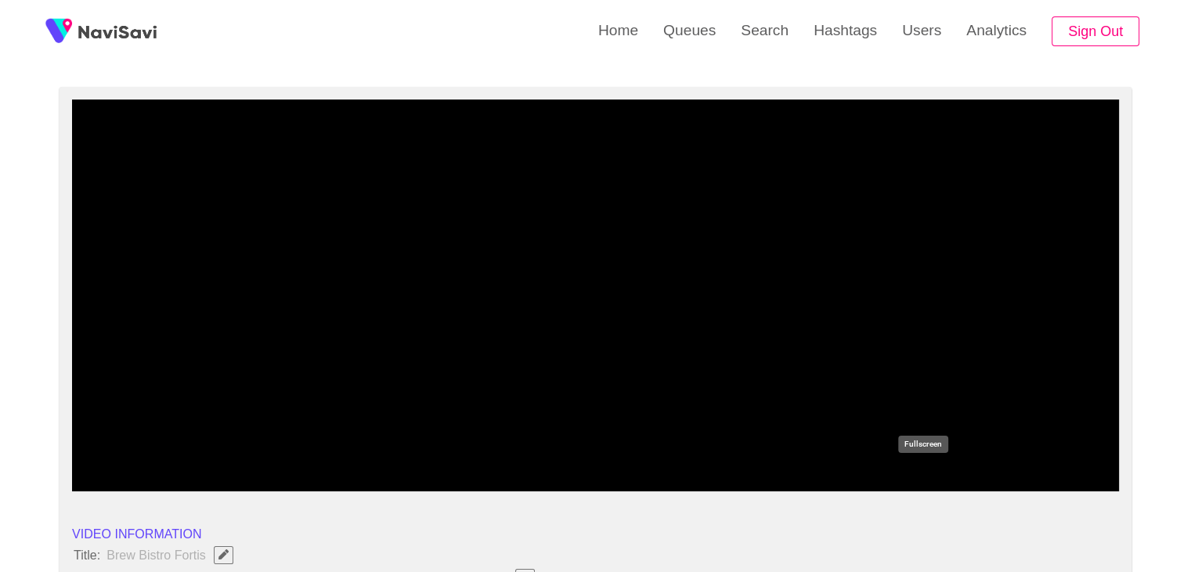
click at [919, 474] on icon "add" at bounding box center [923, 477] width 130 height 19
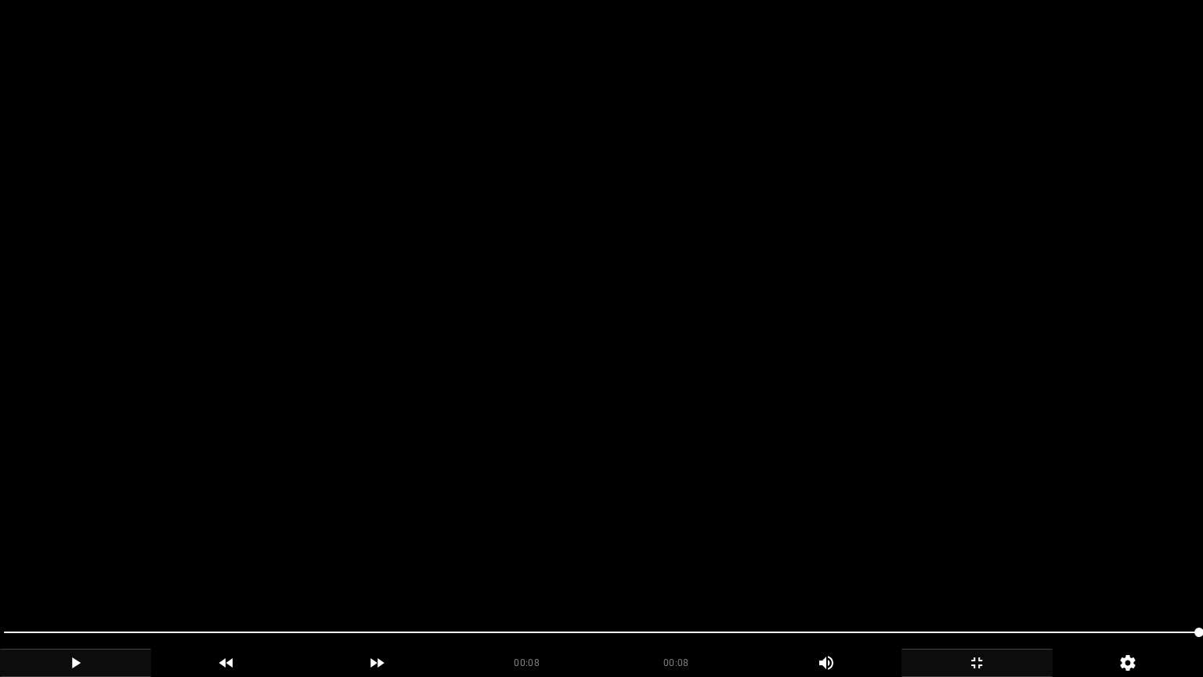
click at [822, 567] on video at bounding box center [601, 338] width 1203 height 677
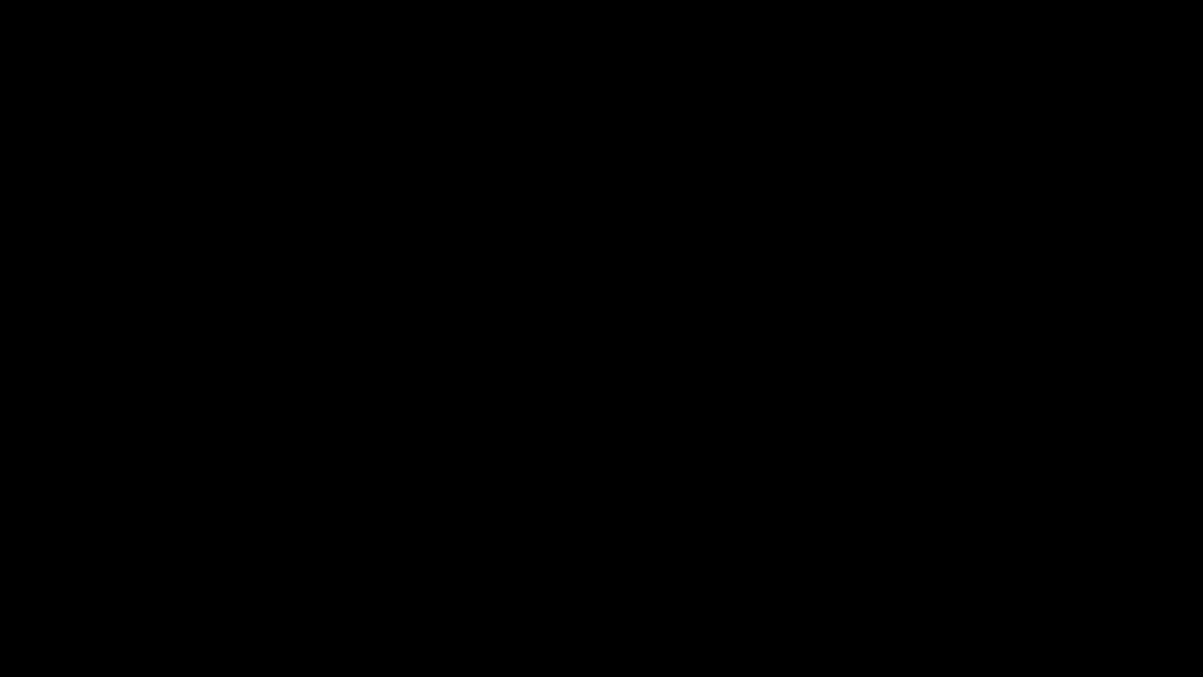
click at [1003, 571] on div "add" at bounding box center [976, 662] width 151 height 28
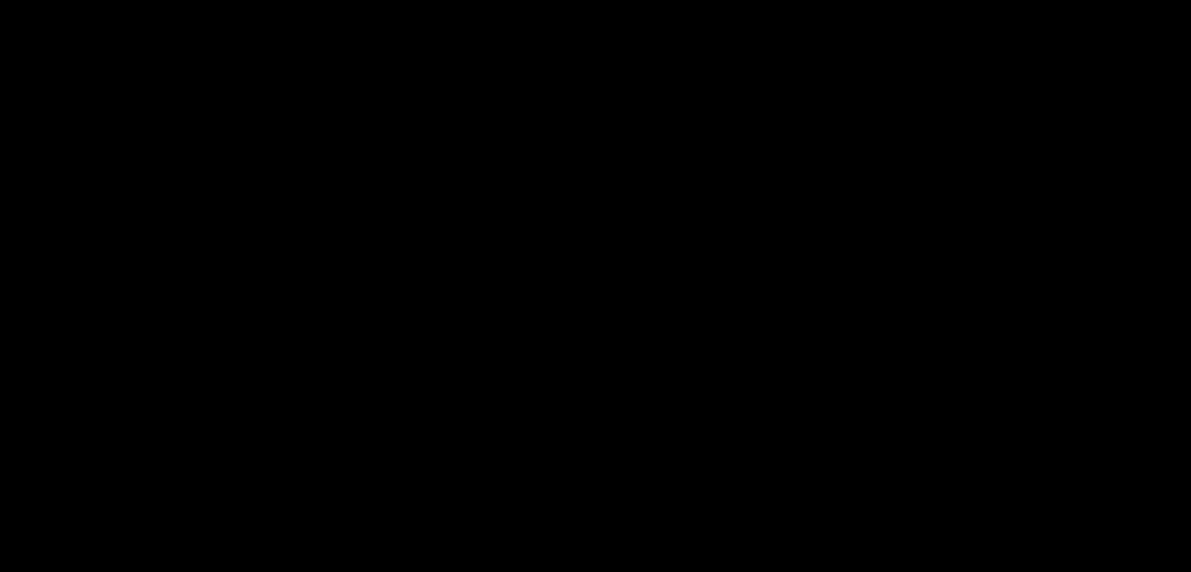
scroll to position [265, 0]
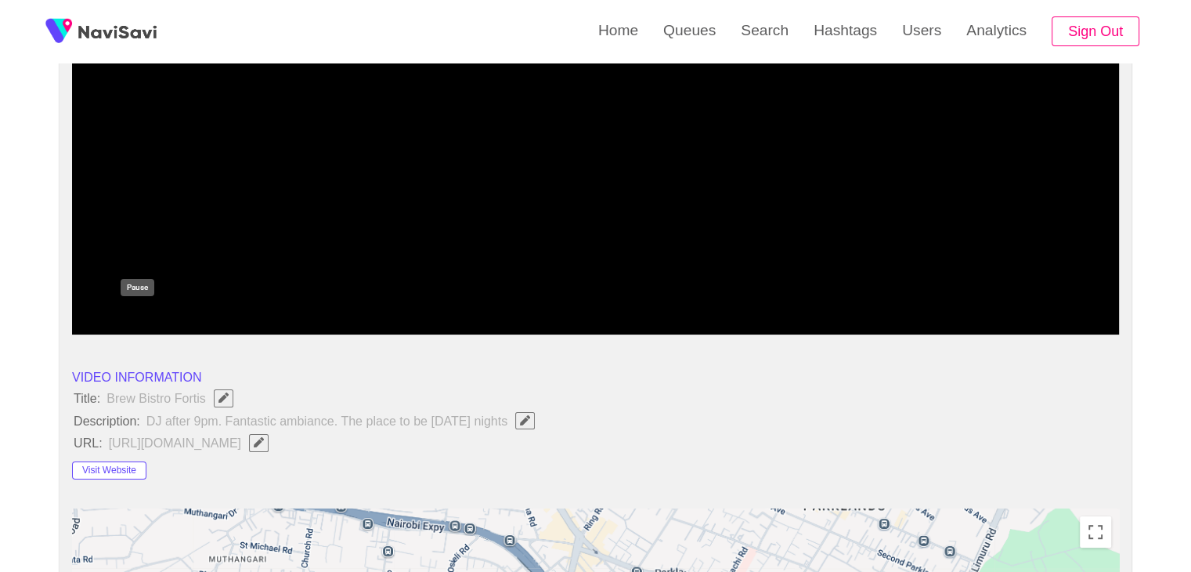
click at [157, 317] on icon "add" at bounding box center [138, 321] width 130 height 19
drag, startPoint x: 338, startPoint y: 292, endPoint x: 58, endPoint y: 282, distance: 280.6
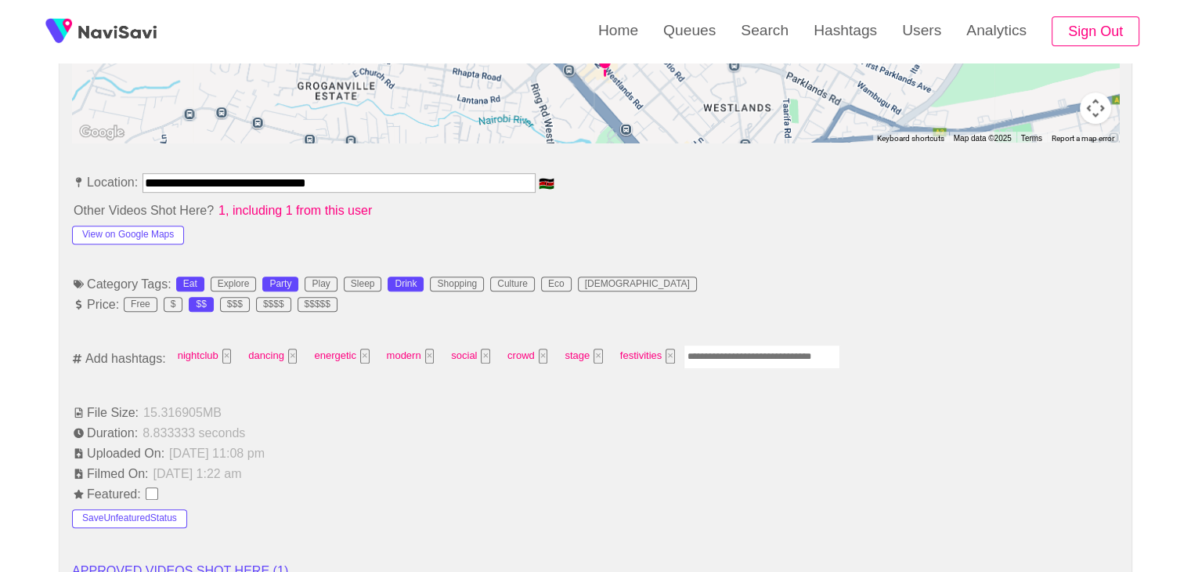
scroll to position [813, 0]
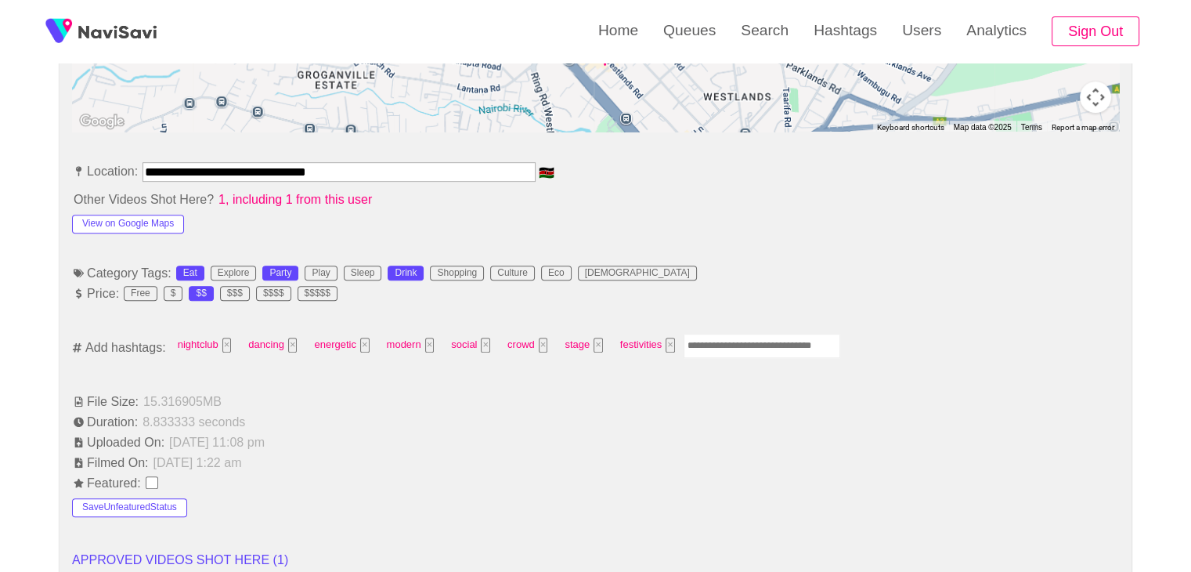
click at [738, 347] on input "Enter tag here and press return" at bounding box center [762, 346] width 157 height 24
type input "*"
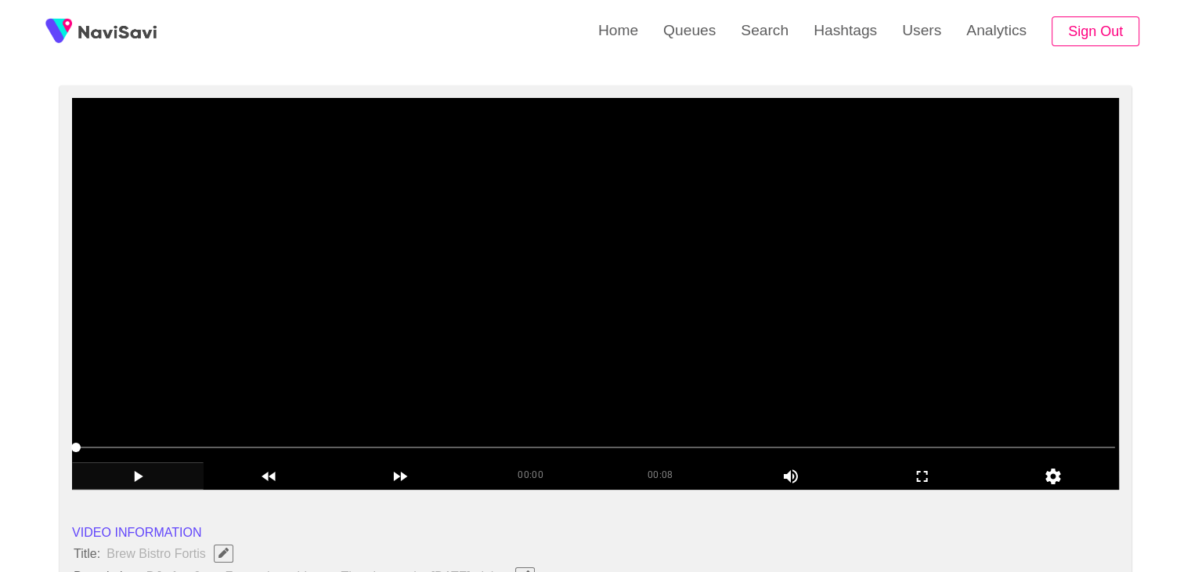
scroll to position [108, 0]
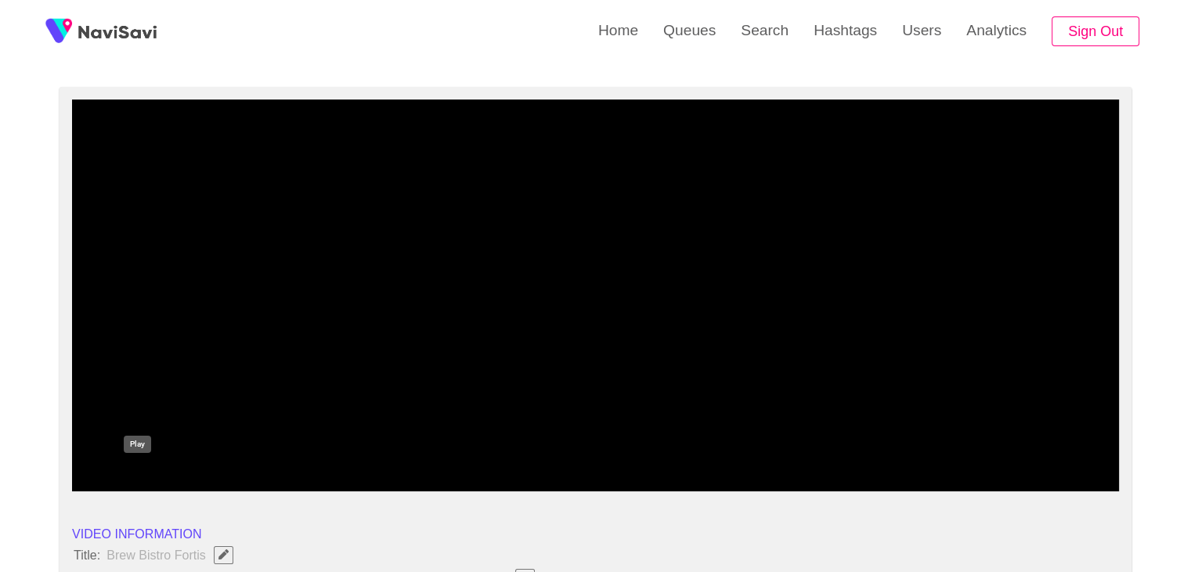
click at [149, 475] on icon "add" at bounding box center [138, 477] width 130 height 19
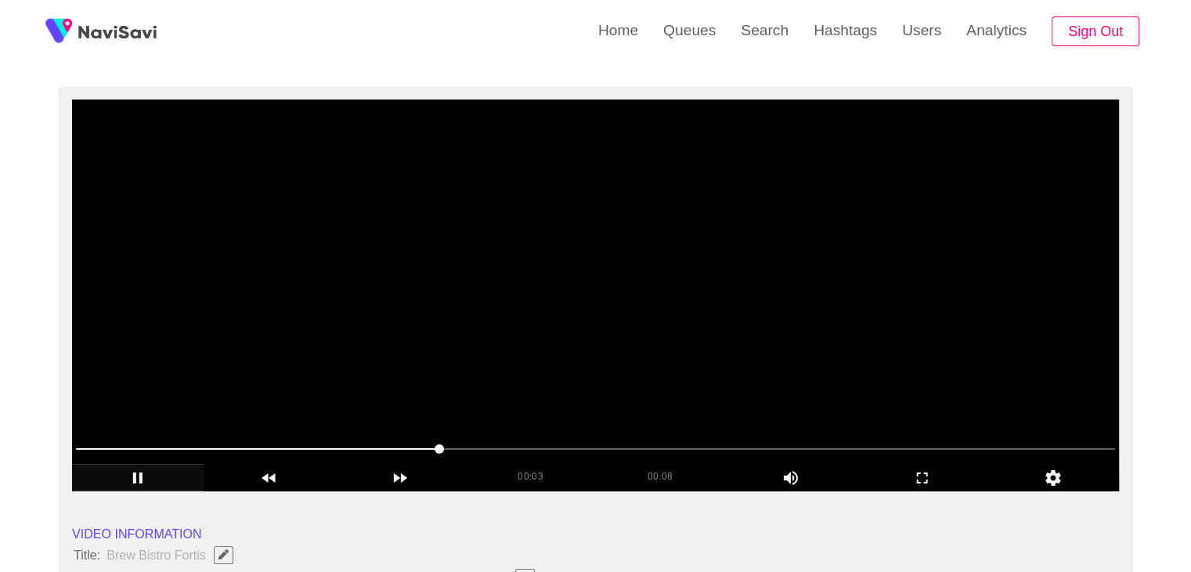
click at [521, 442] on span at bounding box center [595, 448] width 1039 height 25
drag, startPoint x: 616, startPoint y: 452, endPoint x: 664, endPoint y: 441, distance: 49.8
click at [664, 441] on span at bounding box center [595, 448] width 1039 height 25
click at [701, 439] on span at bounding box center [595, 448] width 1039 height 25
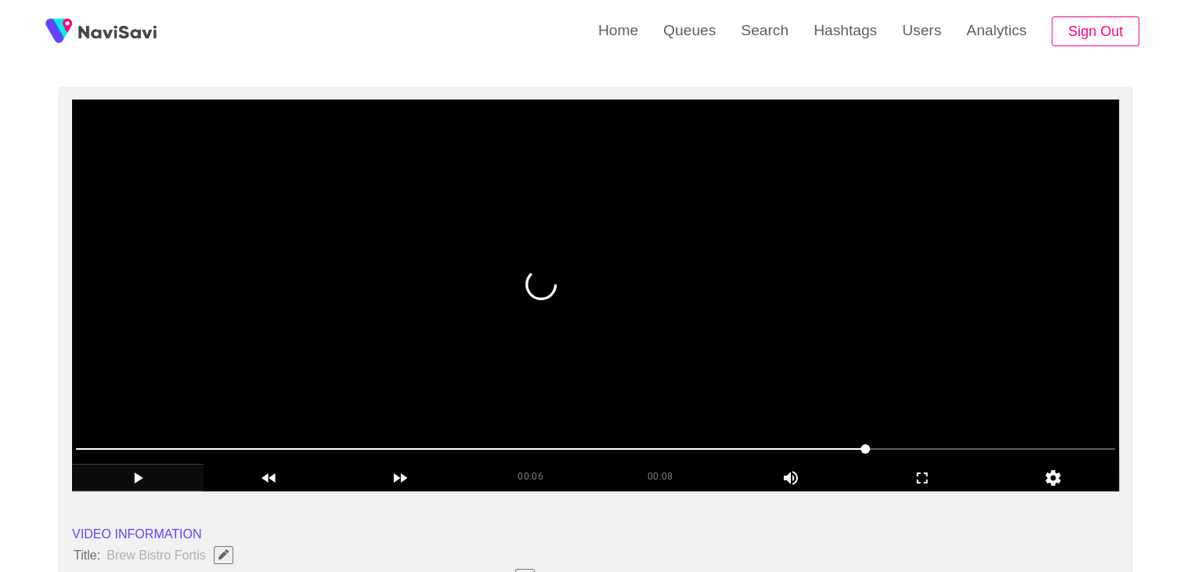
click at [883, 439] on span at bounding box center [595, 448] width 1039 height 25
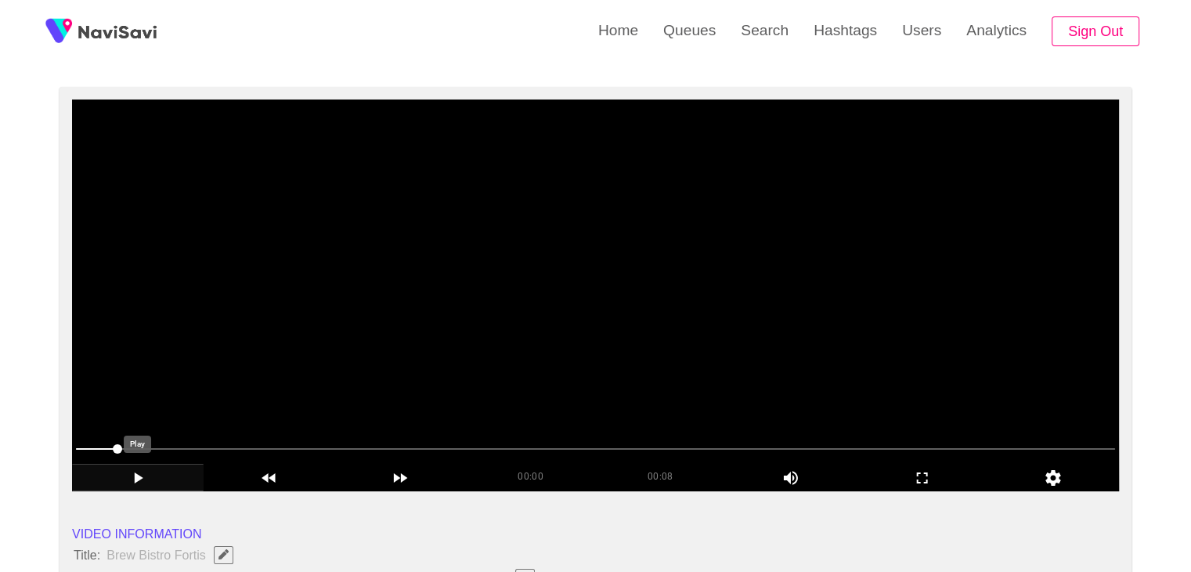
drag, startPoint x: 448, startPoint y: 450, endPoint x: 71, endPoint y: 484, distance: 378.3
drag, startPoint x: 78, startPoint y: 452, endPoint x: 55, endPoint y: 452, distance: 23.5
drag, startPoint x: 96, startPoint y: 450, endPoint x: 50, endPoint y: 454, distance: 45.7
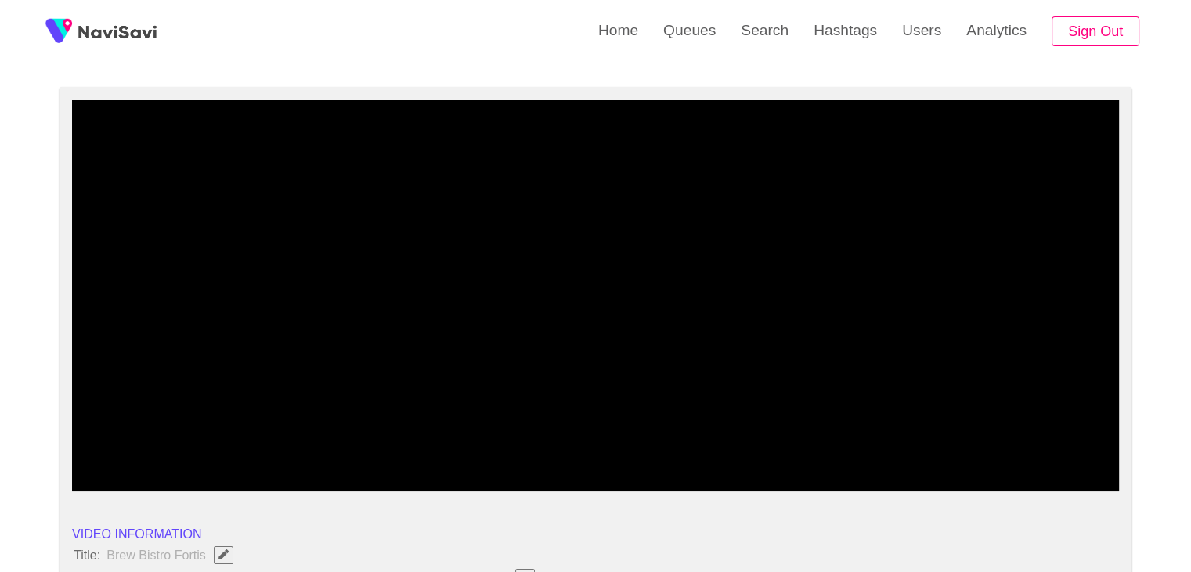
click at [92, 452] on span at bounding box center [595, 448] width 1039 height 25
drag, startPoint x: 92, startPoint y: 452, endPoint x: 81, endPoint y: 443, distance: 14.6
click at [92, 444] on span at bounding box center [96, 448] width 9 height 9
click at [77, 444] on span at bounding box center [75, 448] width 9 height 9
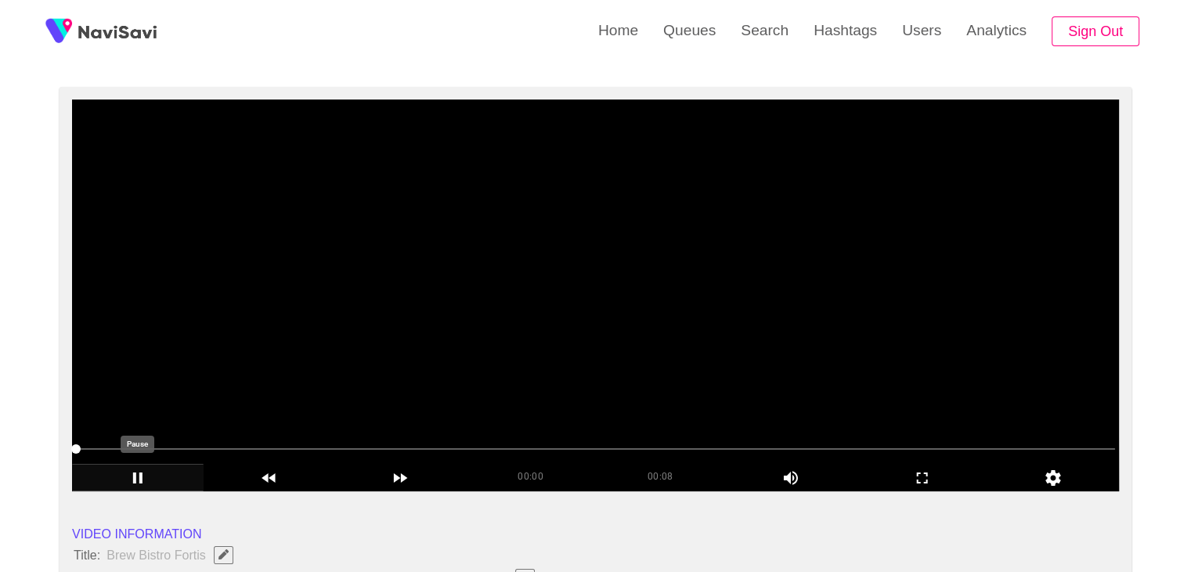
drag, startPoint x: 144, startPoint y: 477, endPoint x: 211, endPoint y: 469, distance: 67.0
click at [146, 477] on icon "add" at bounding box center [138, 477] width 130 height 19
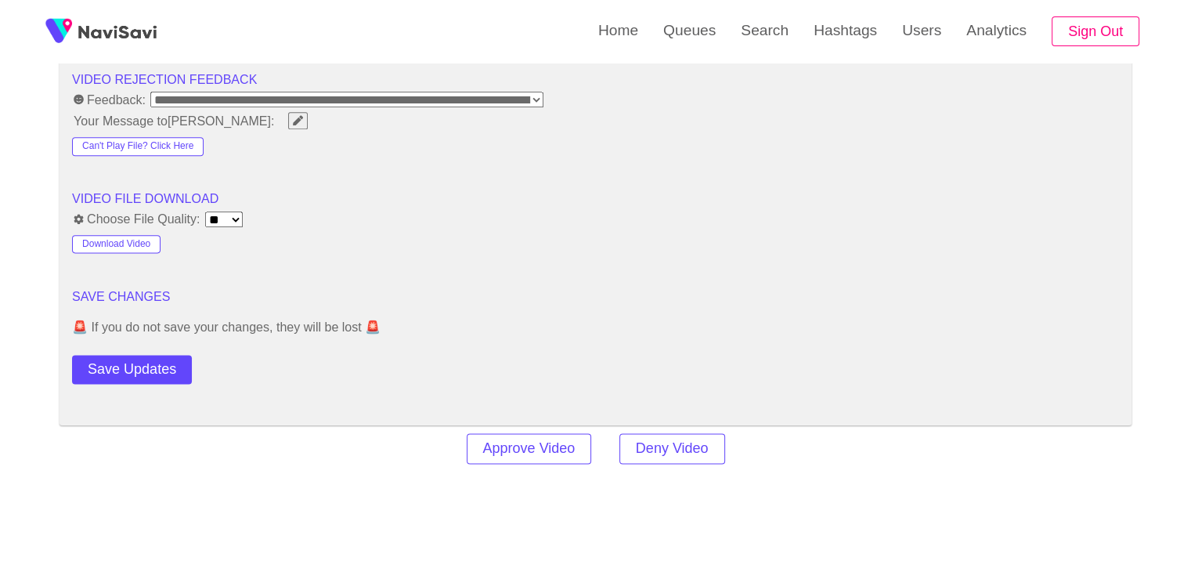
scroll to position [1988, 0]
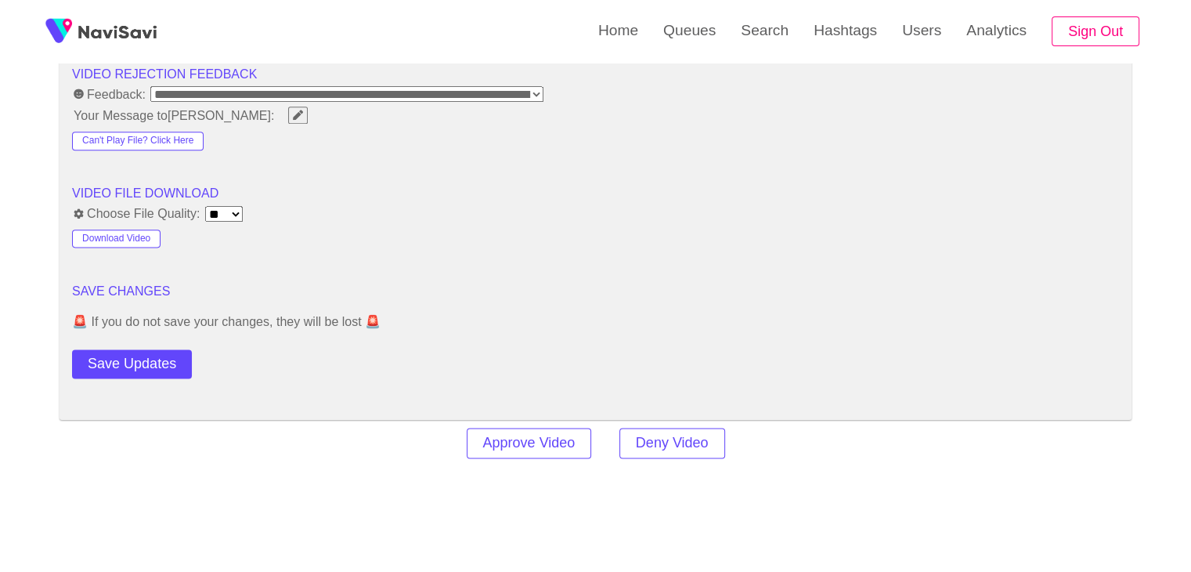
click at [165, 359] on button "Save Updates" at bounding box center [132, 363] width 120 height 29
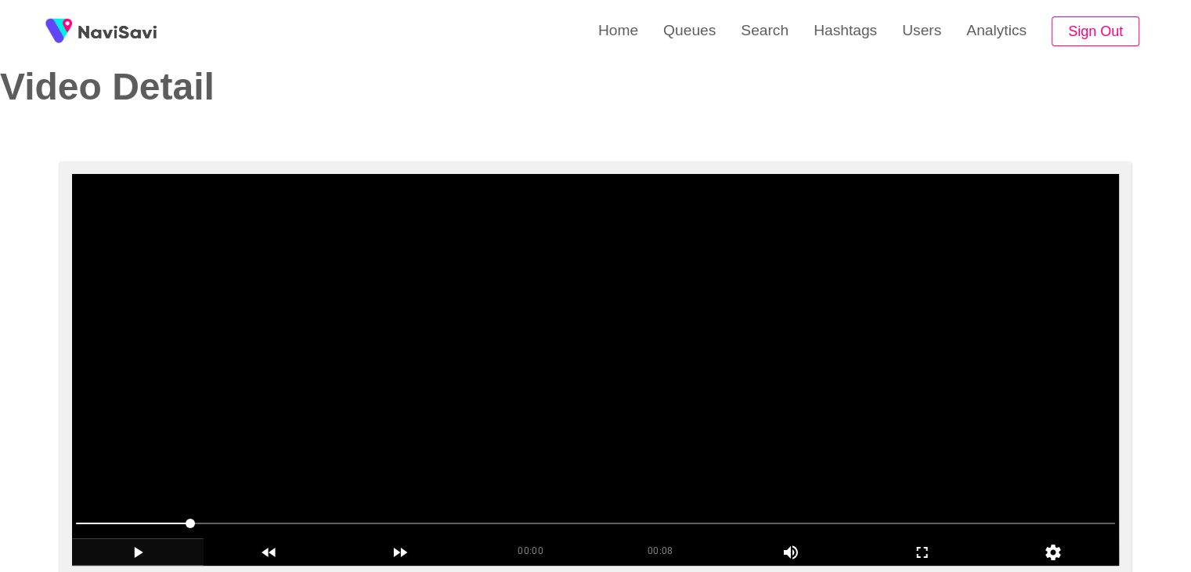
scroll to position [30, 0]
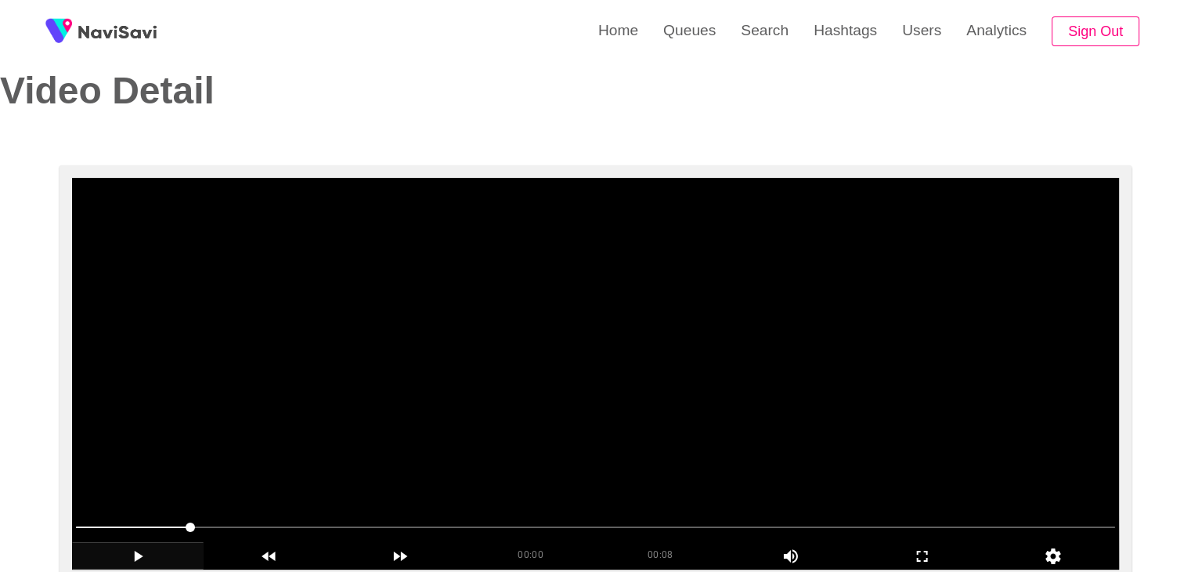
click at [650, 377] on video at bounding box center [595, 374] width 1047 height 392
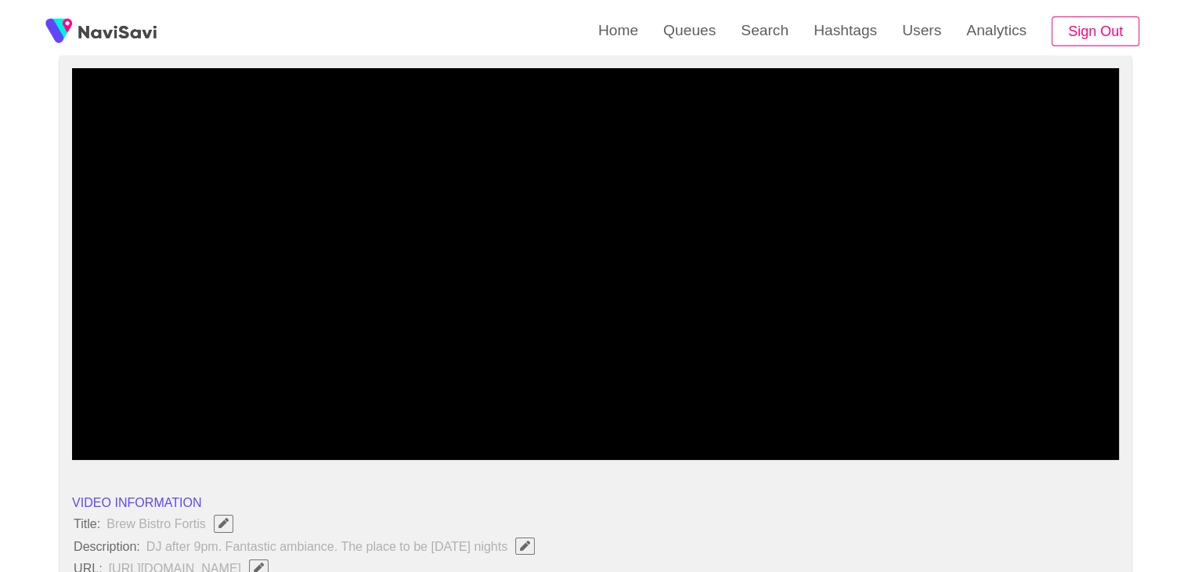
scroll to position [186, 0]
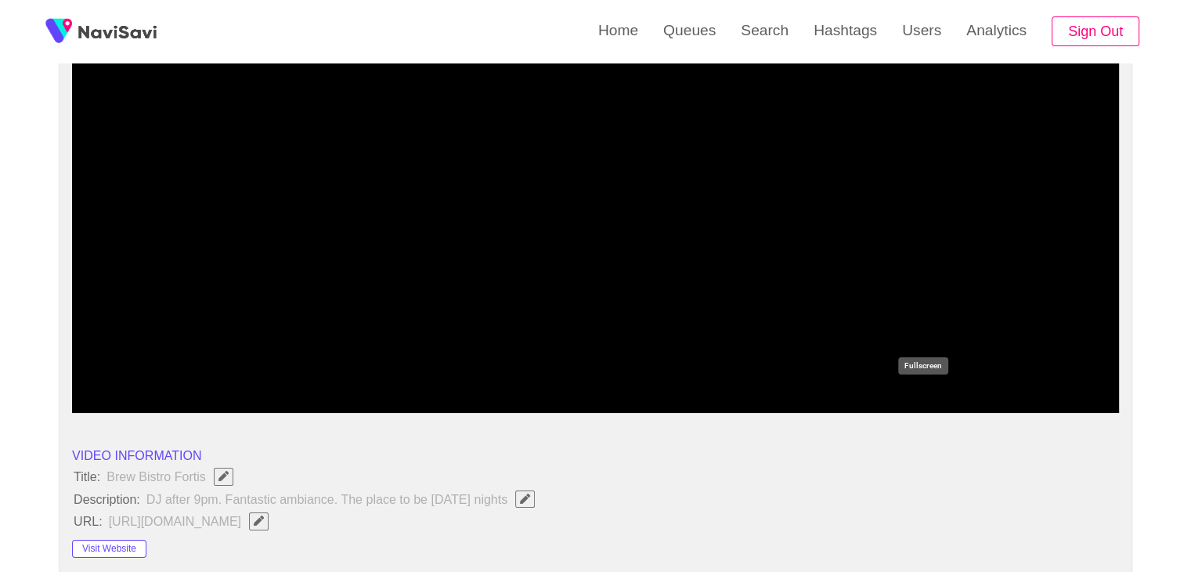
drag, startPoint x: 925, startPoint y: 387, endPoint x: 925, endPoint y: 456, distance: 68.9
click at [925, 388] on div "add" at bounding box center [923, 398] width 132 height 27
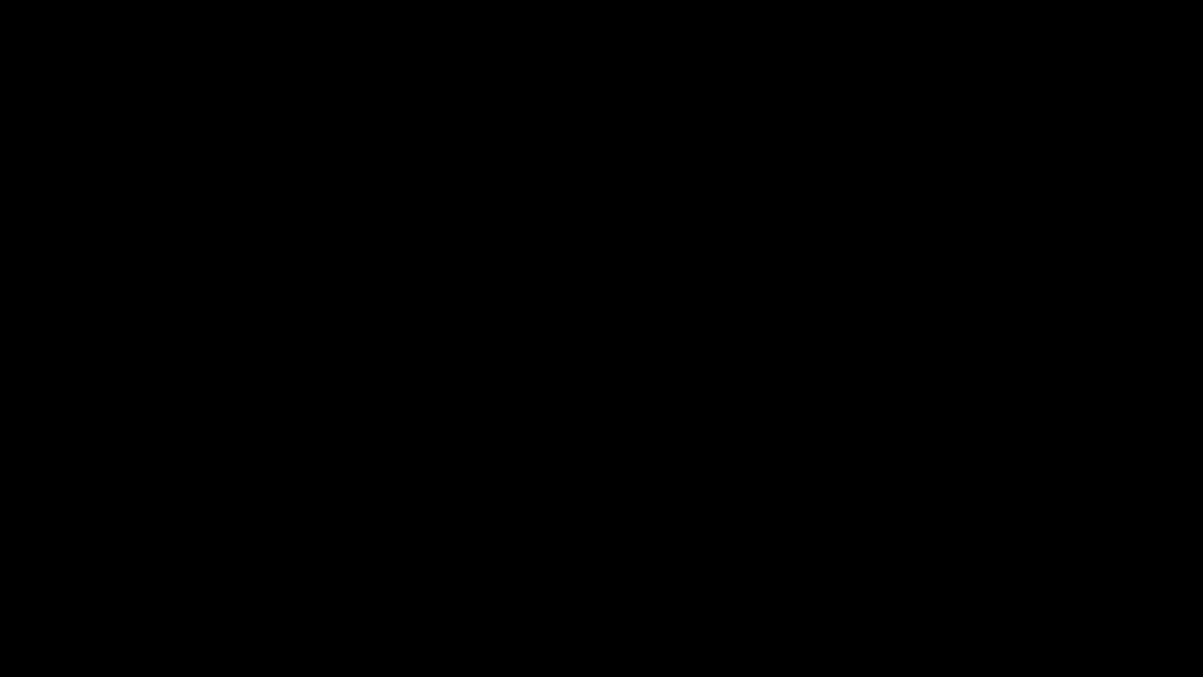
click at [863, 482] on video at bounding box center [601, 338] width 1203 height 677
click at [368, 571] on span at bounding box center [601, 632] width 1195 height 25
drag, startPoint x: 239, startPoint y: 631, endPoint x: 197, endPoint y: 635, distance: 41.7
click at [197, 571] on span at bounding box center [601, 632] width 1195 height 25
click at [570, 571] on div at bounding box center [602, 634] width 1208 height 42
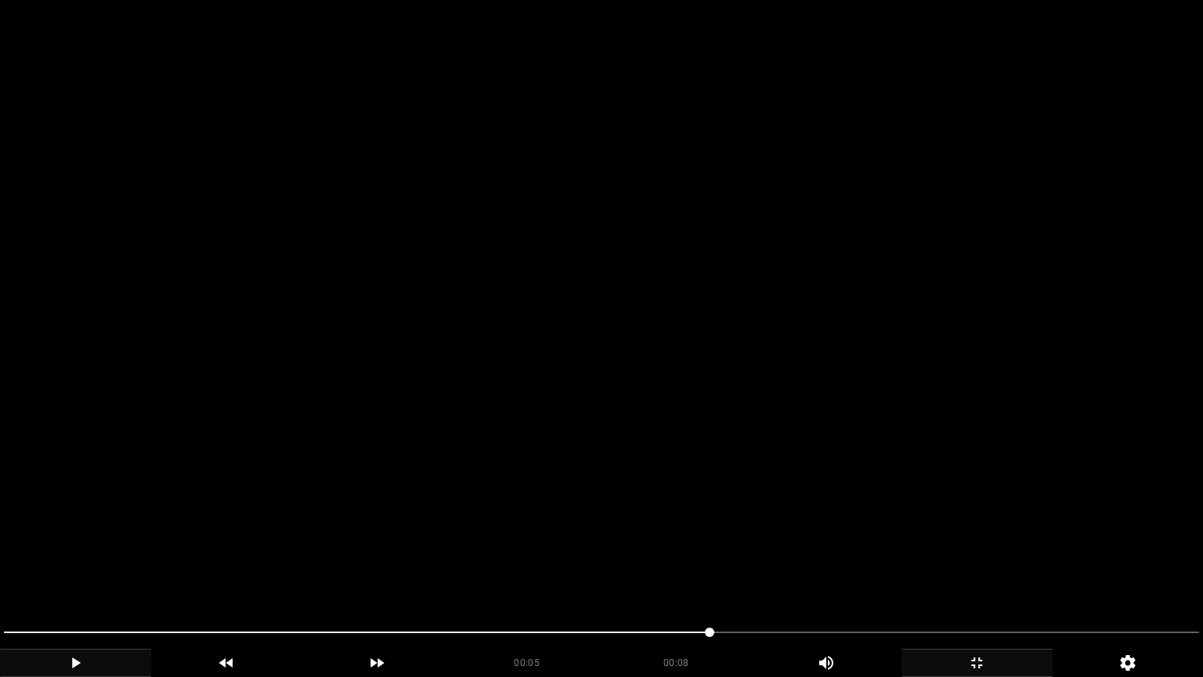
click at [981, 571] on icon "add" at bounding box center [976, 662] width 11 height 11
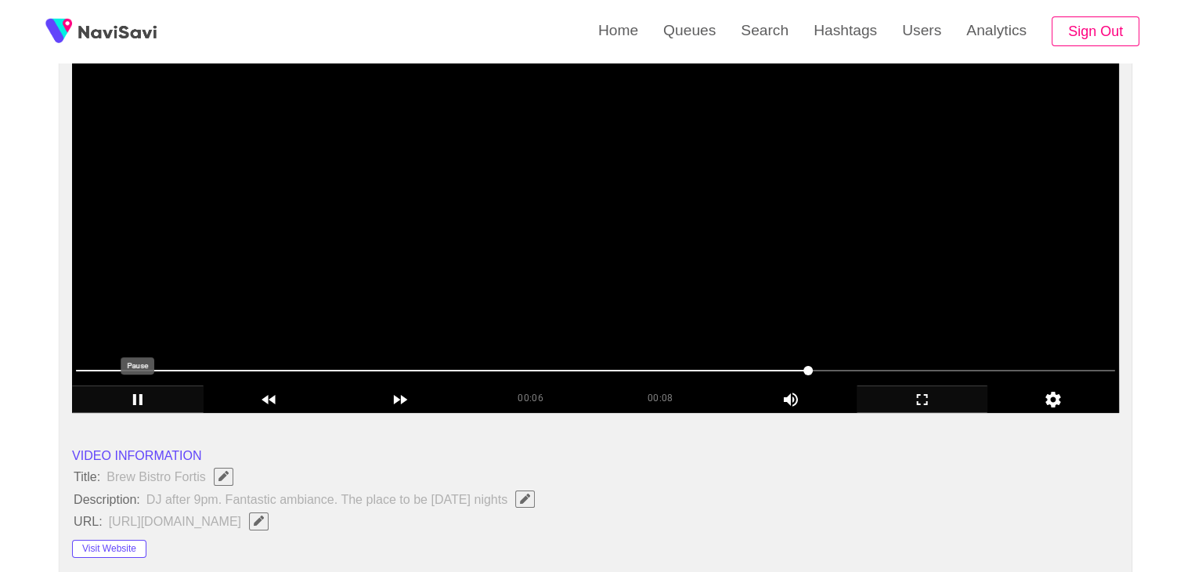
click at [143, 392] on icon "add" at bounding box center [138, 399] width 130 height 19
click at [545, 370] on span at bounding box center [595, 370] width 1039 height 25
click at [143, 395] on icon "add" at bounding box center [138, 399] width 130 height 19
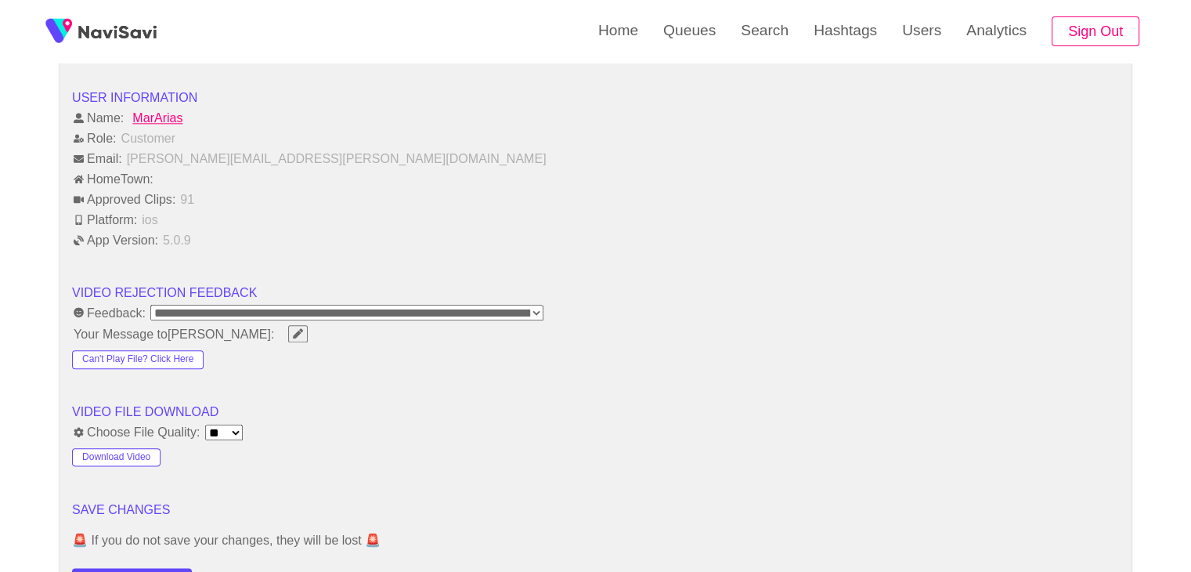
scroll to position [1941, 0]
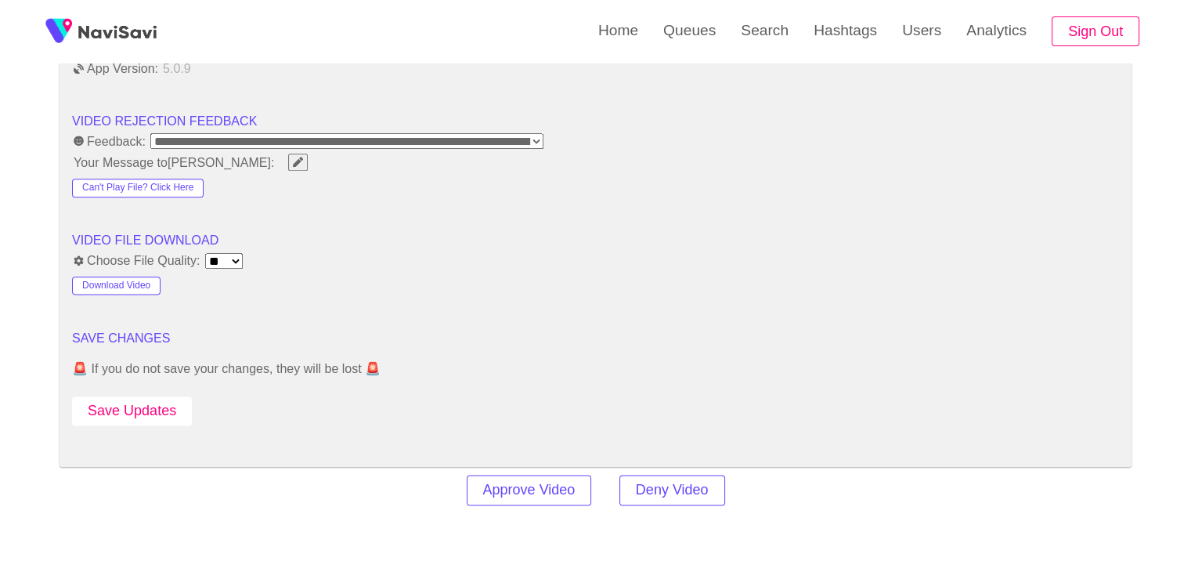
click at [149, 417] on button "Save Updates" at bounding box center [132, 410] width 120 height 29
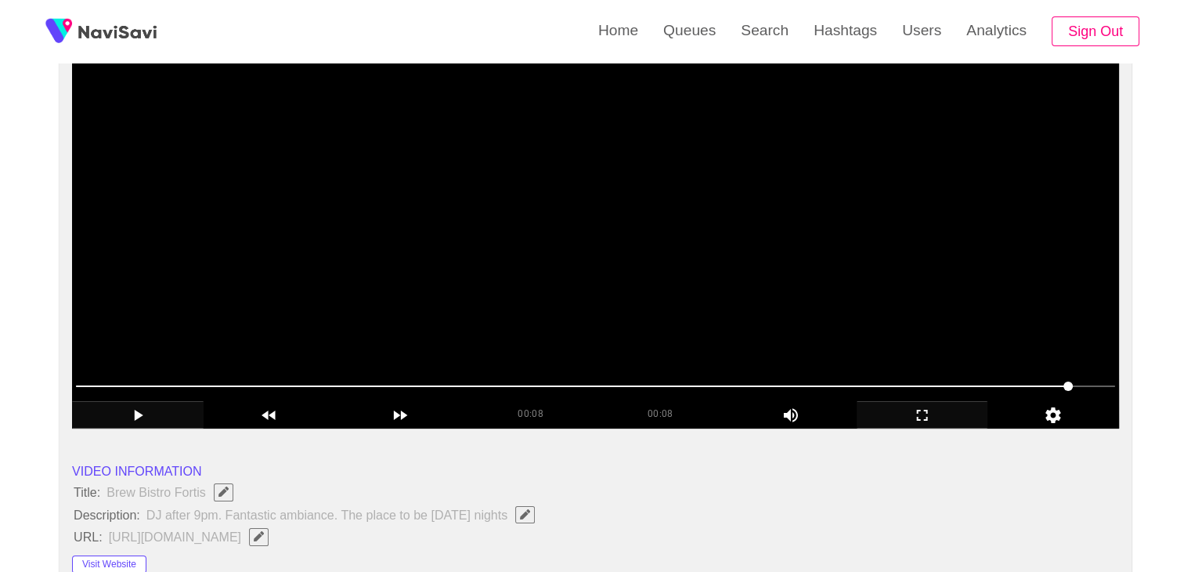
scroll to position [139, 0]
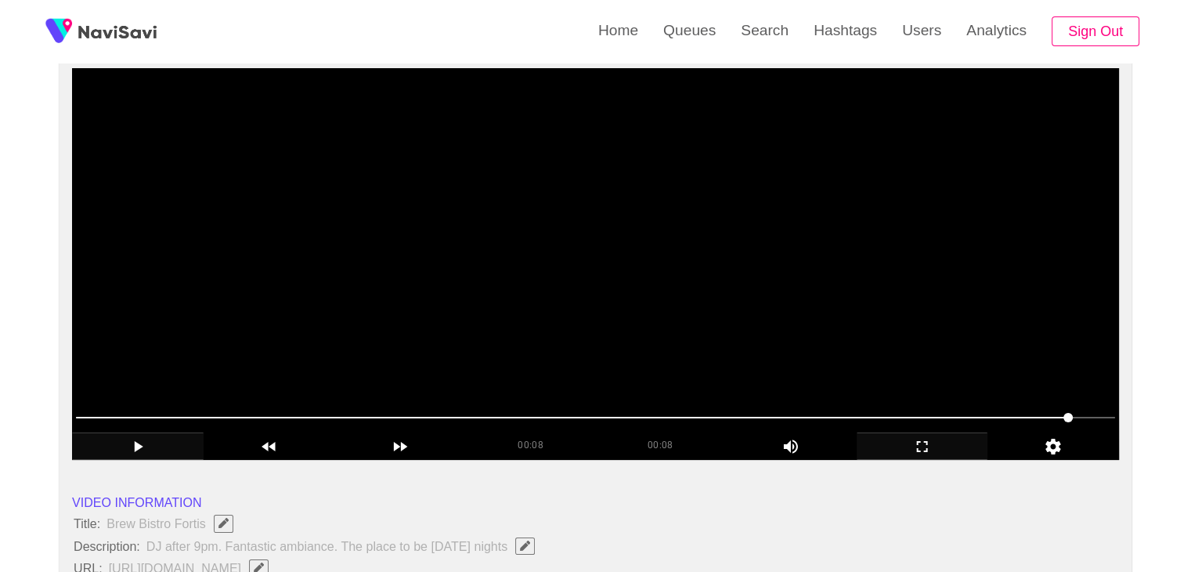
click at [580, 295] on video at bounding box center [595, 264] width 1047 height 392
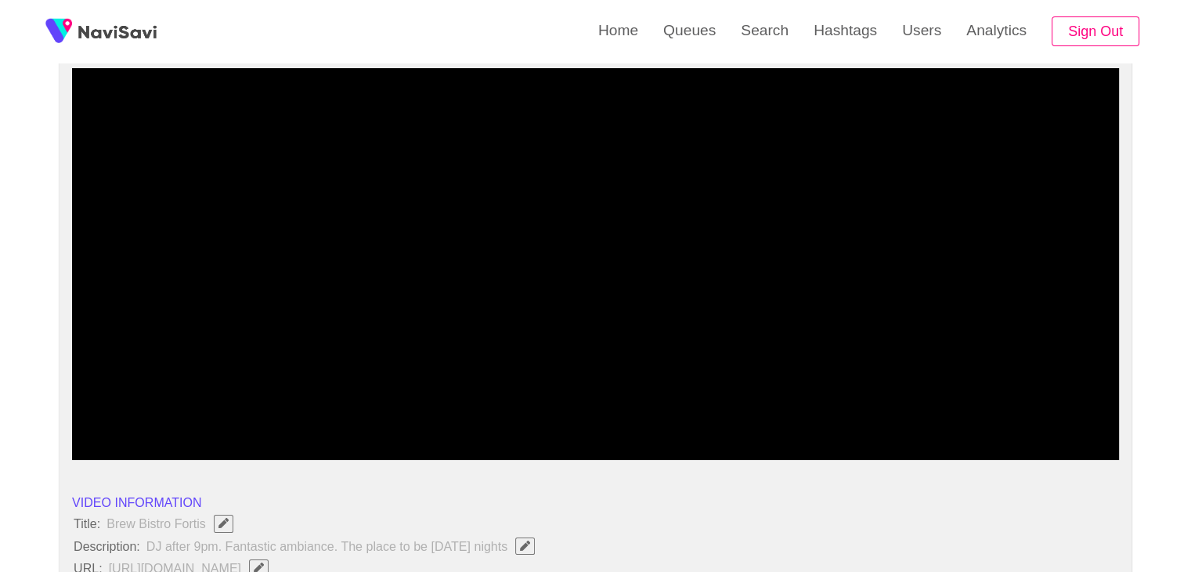
drag, startPoint x: 516, startPoint y: 411, endPoint x: 508, endPoint y: 414, distance: 8.9
click at [508, 414] on span at bounding box center [595, 417] width 1039 height 25
click at [463, 410] on span at bounding box center [595, 417] width 1039 height 25
drag, startPoint x: 690, startPoint y: 421, endPoint x: 699, endPoint y: 421, distance: 9.4
click at [699, 421] on span at bounding box center [595, 417] width 1039 height 25
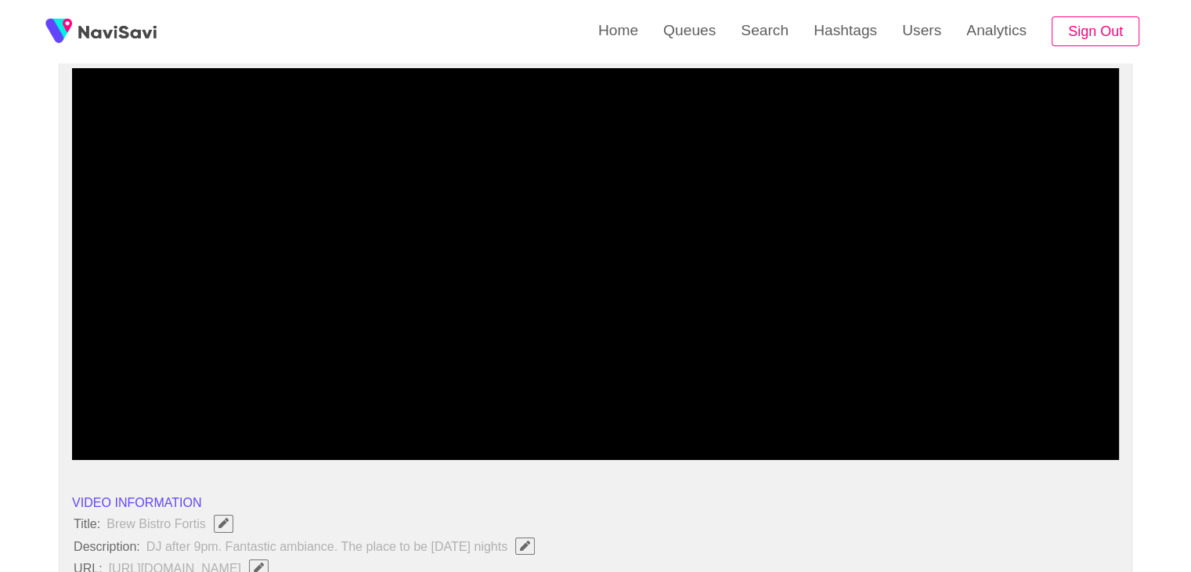
drag, startPoint x: 324, startPoint y: 427, endPoint x: 269, endPoint y: 430, distance: 54.9
click at [269, 430] on div at bounding box center [596, 419] width 1052 height 40
drag, startPoint x: 169, startPoint y: 417, endPoint x: 20, endPoint y: 412, distance: 148.9
click at [142, 450] on icon "add" at bounding box center [138, 446] width 130 height 19
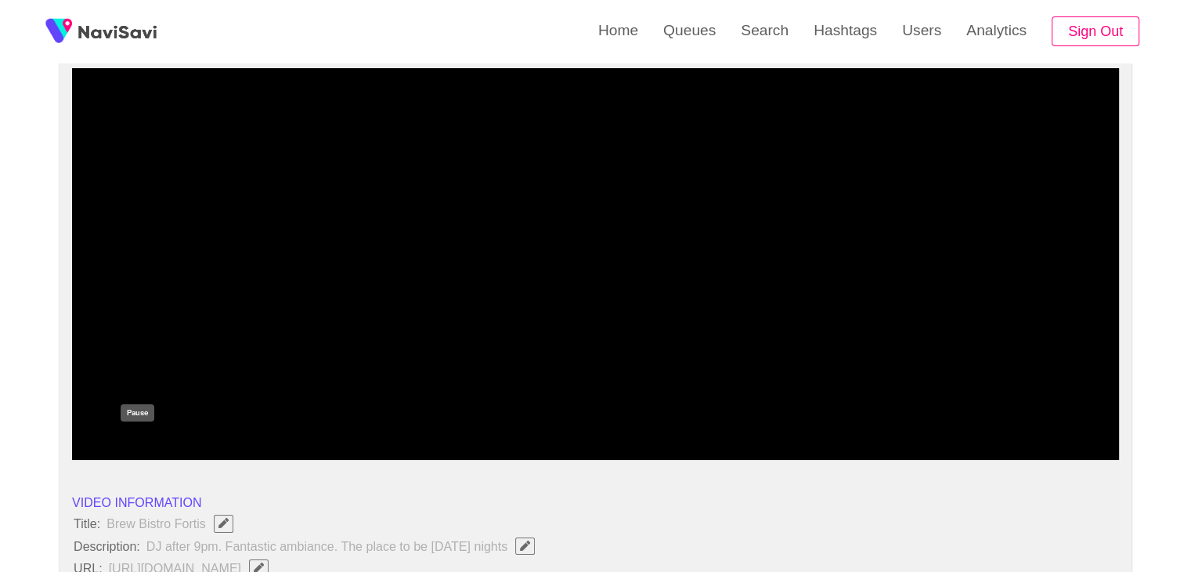
click at [134, 449] on icon "add" at bounding box center [137, 446] width 9 height 11
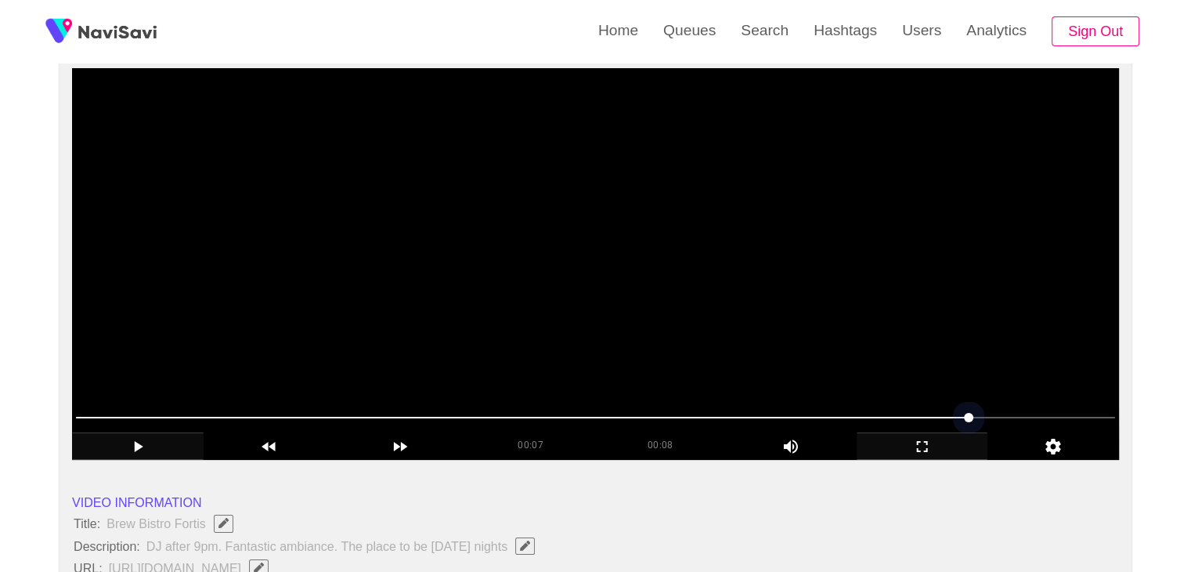
drag, startPoint x: 376, startPoint y: 411, endPoint x: 112, endPoint y: 413, distance: 263.9
click at [112, 413] on span at bounding box center [595, 417] width 1039 height 25
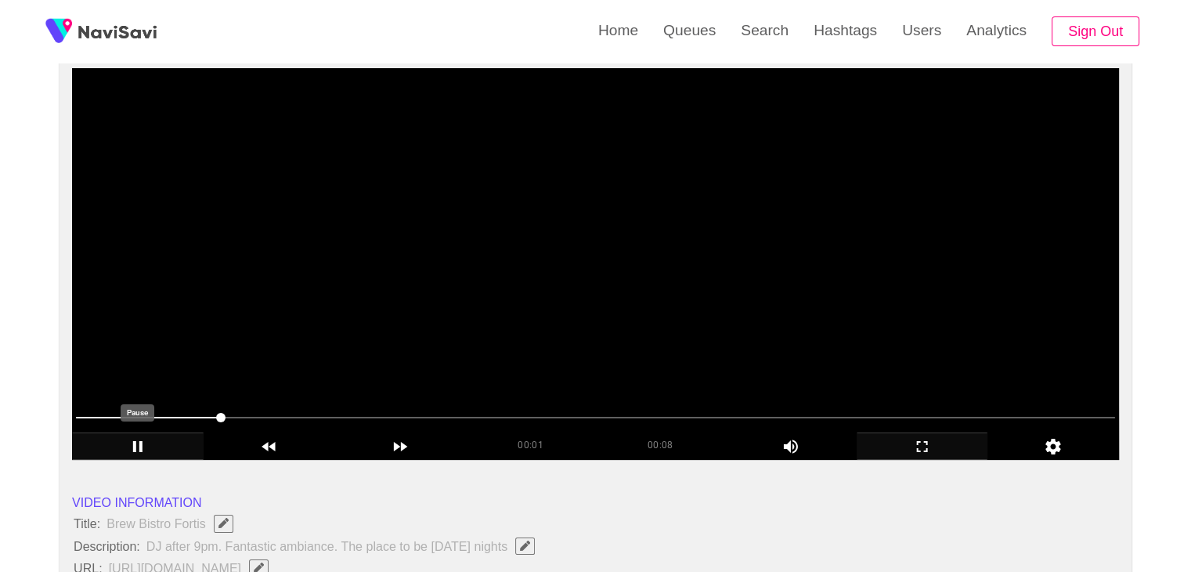
click at [152, 441] on icon "add" at bounding box center [138, 446] width 130 height 19
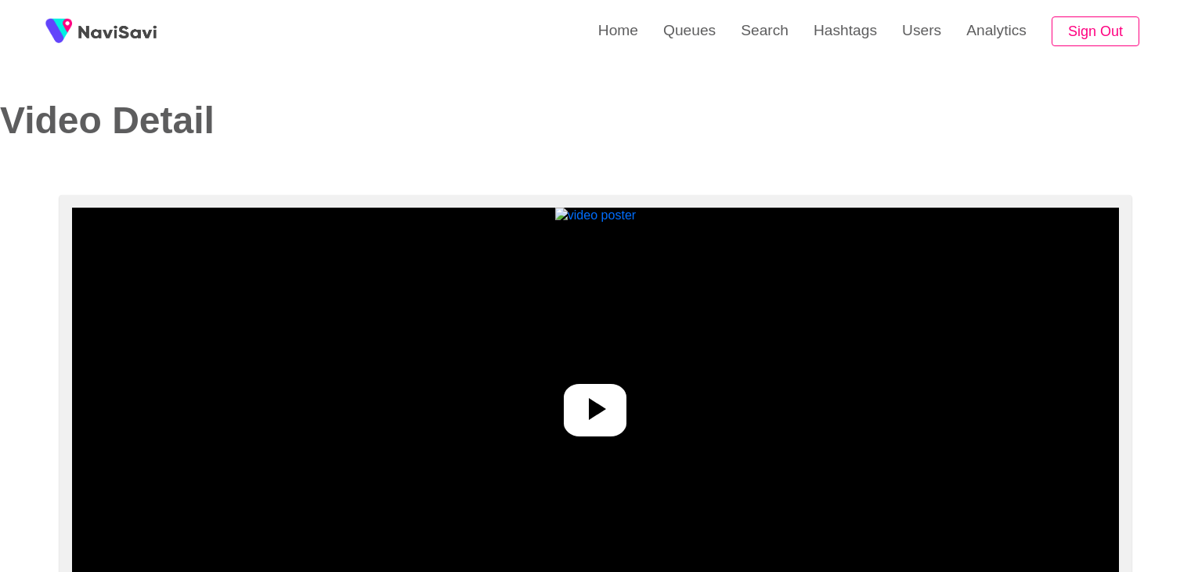
select select "**********"
select select "****"
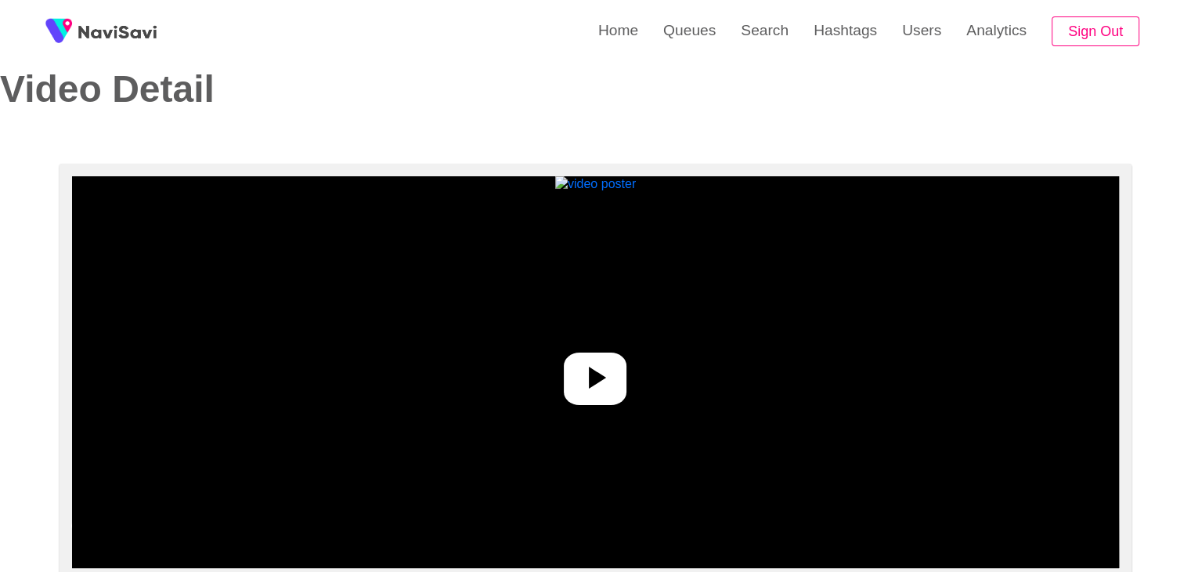
scroll to position [157, 0]
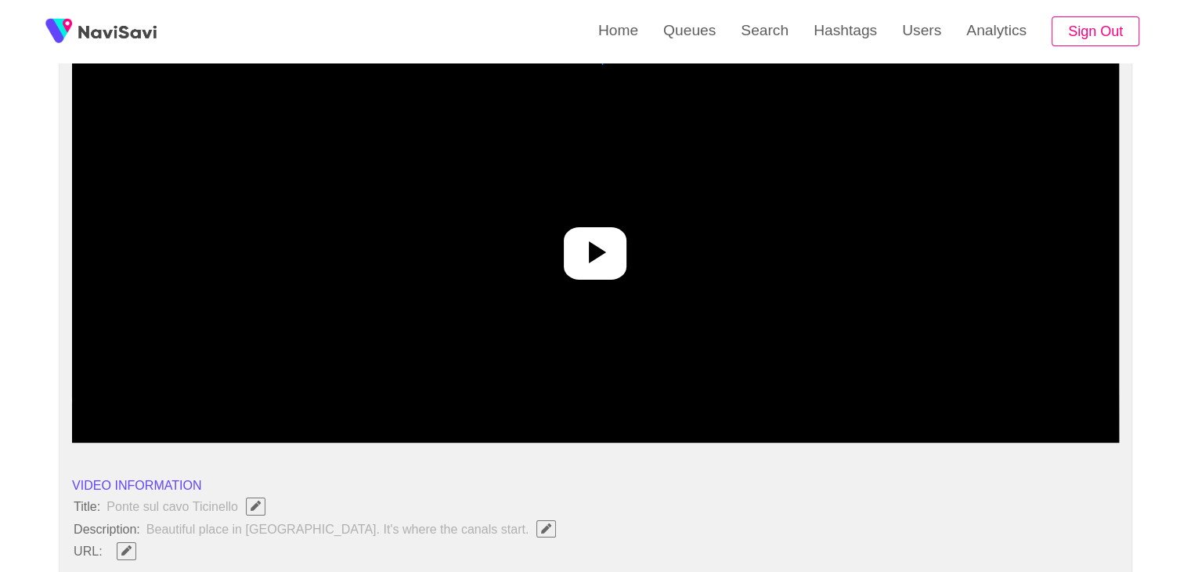
click at [576, 240] on icon at bounding box center [595, 252] width 38 height 38
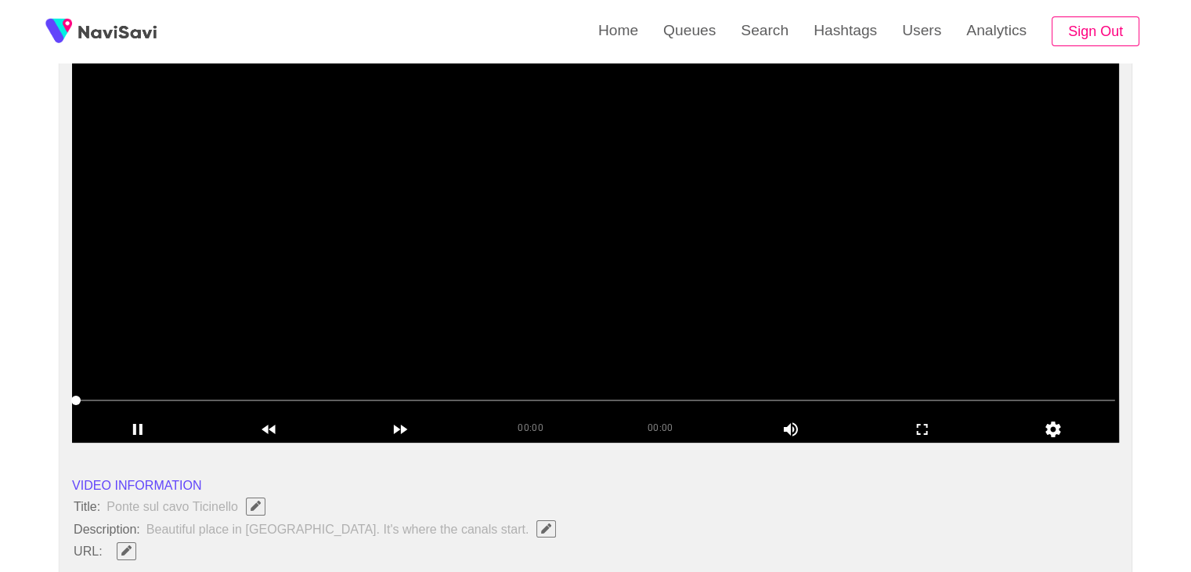
click at [533, 312] on video at bounding box center [595, 247] width 1047 height 392
click at [316, 381] on div at bounding box center [596, 401] width 1052 height 40
click at [260, 401] on span at bounding box center [595, 400] width 1039 height 25
click at [333, 407] on span at bounding box center [595, 400] width 1039 height 25
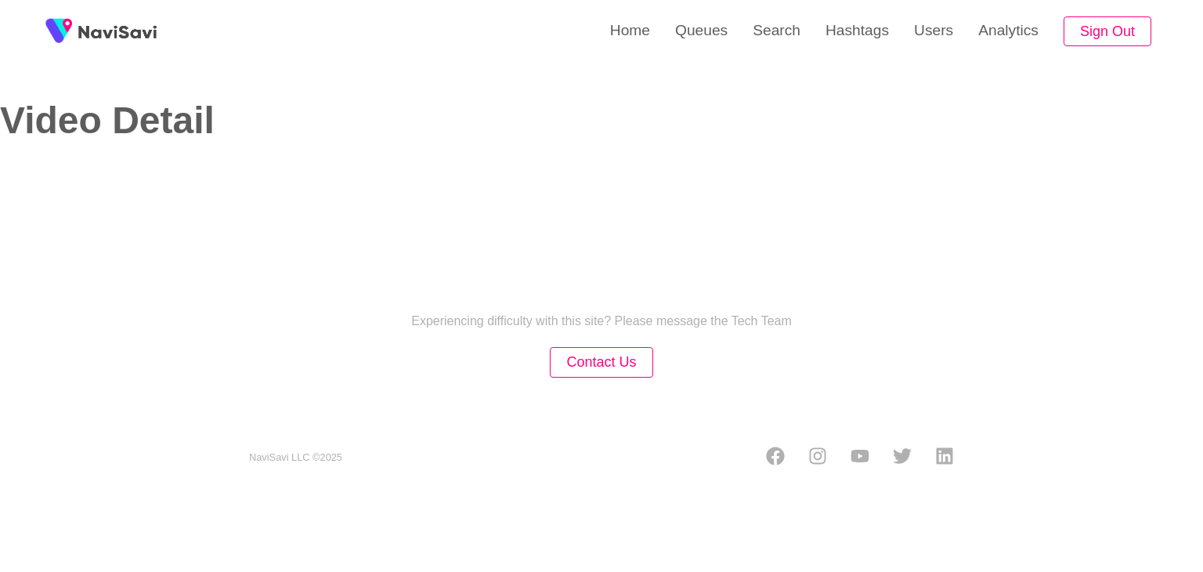
select select "**********"
select select "****"
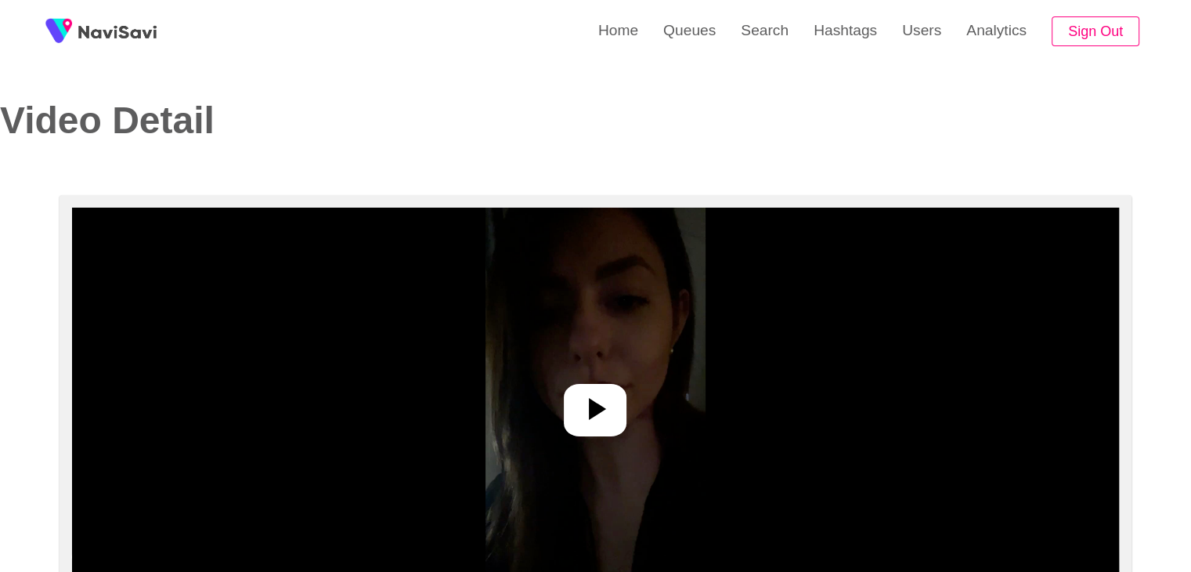
click at [619, 392] on div at bounding box center [595, 410] width 63 height 52
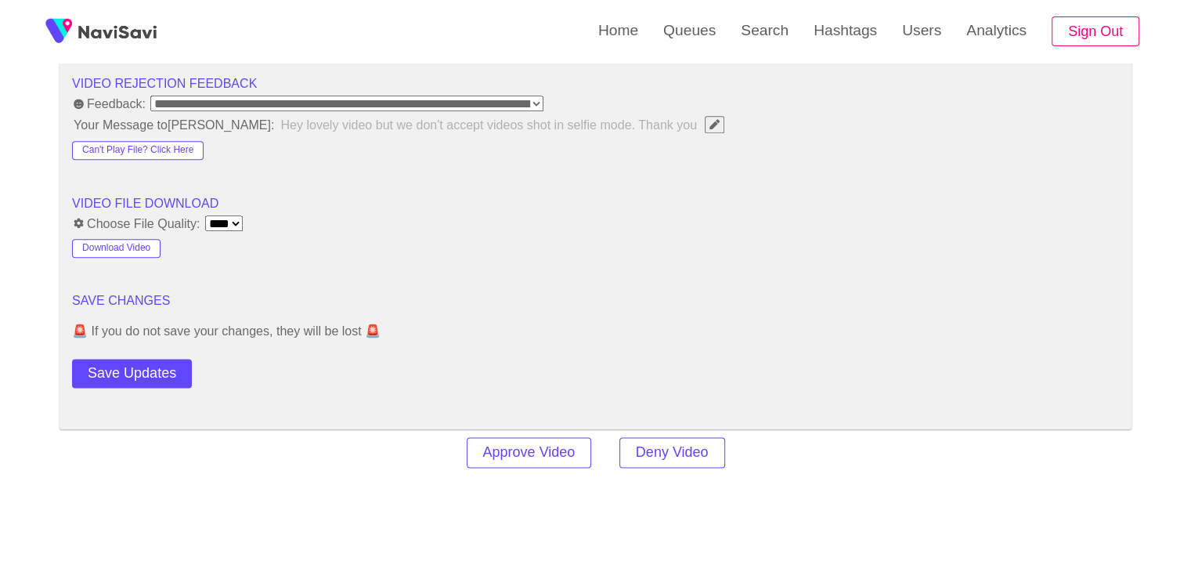
scroll to position [1958, 0]
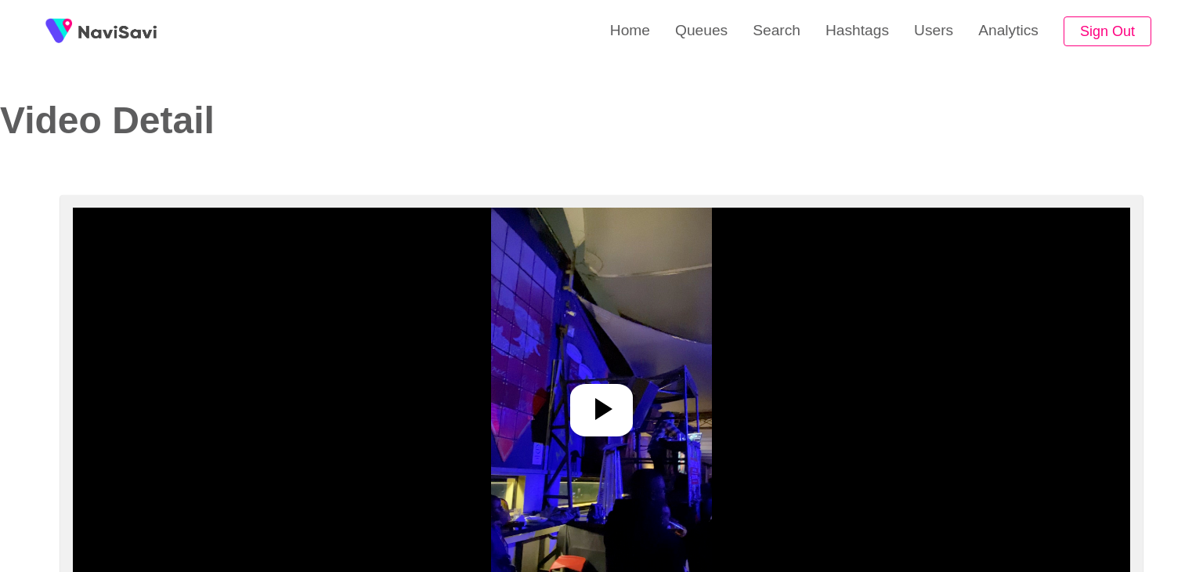
select select "**********"
select select "**"
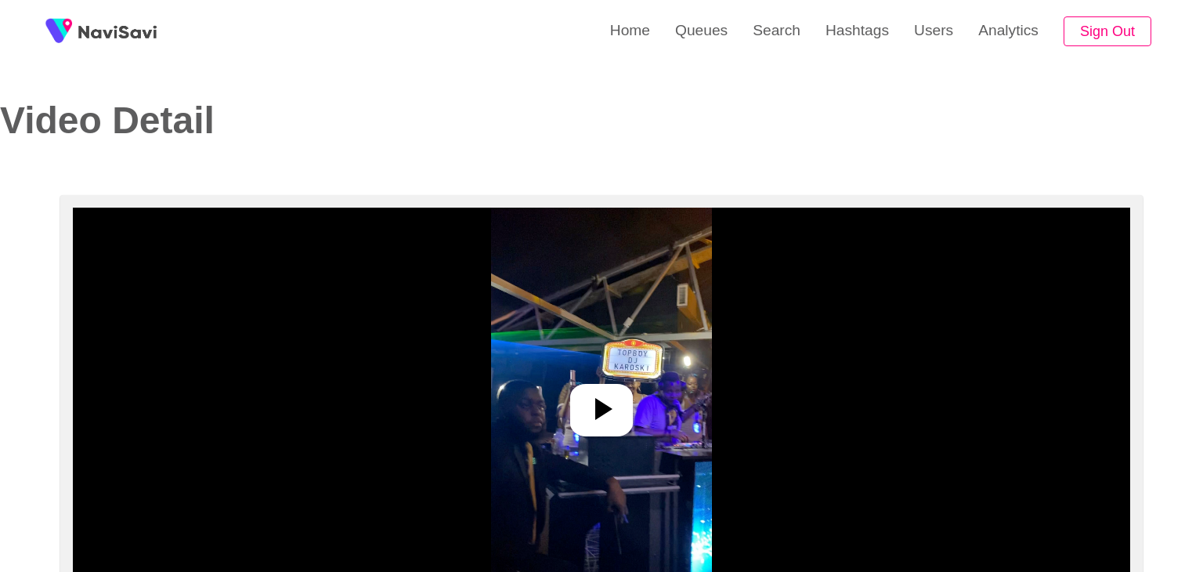
select select "**********"
select select "**"
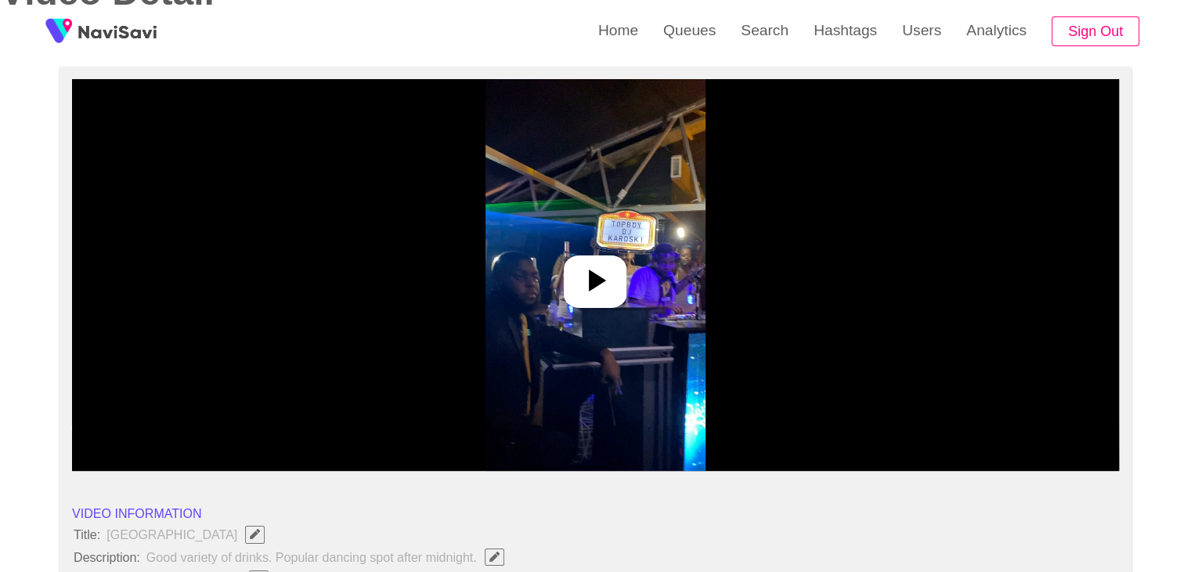
scroll to position [157, 0]
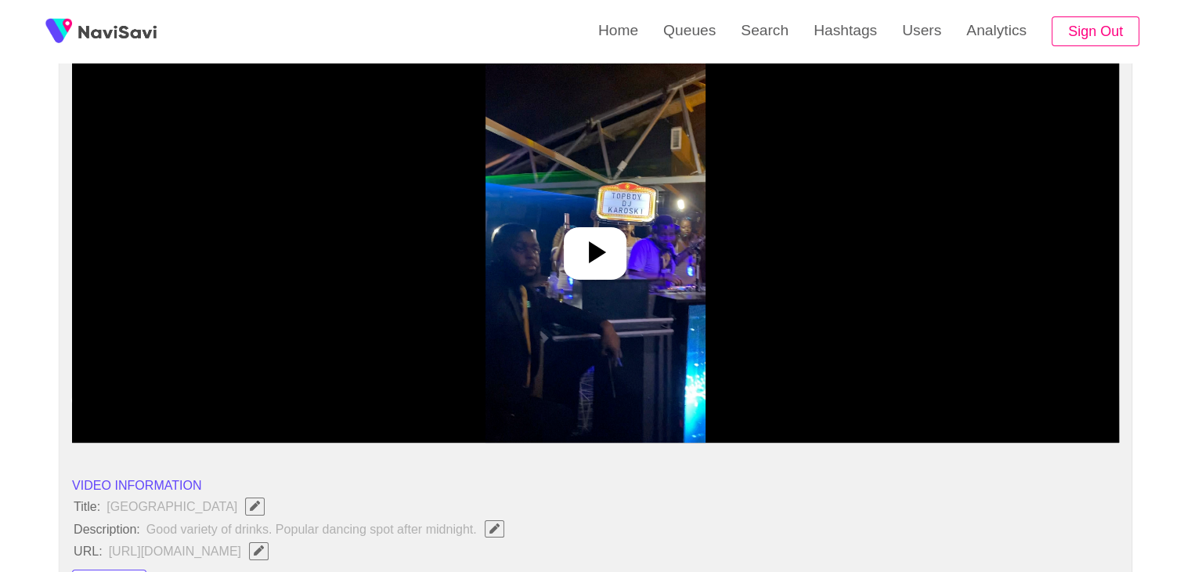
click at [590, 242] on icon at bounding box center [597, 252] width 17 height 22
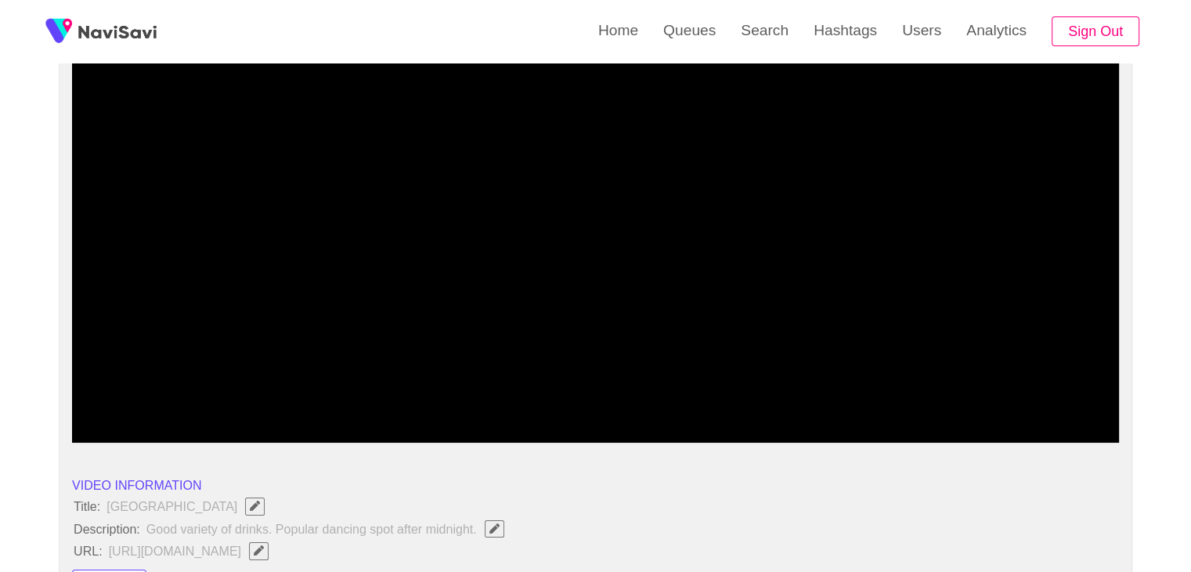
drag, startPoint x: 285, startPoint y: 392, endPoint x: 49, endPoint y: 389, distance: 235.8
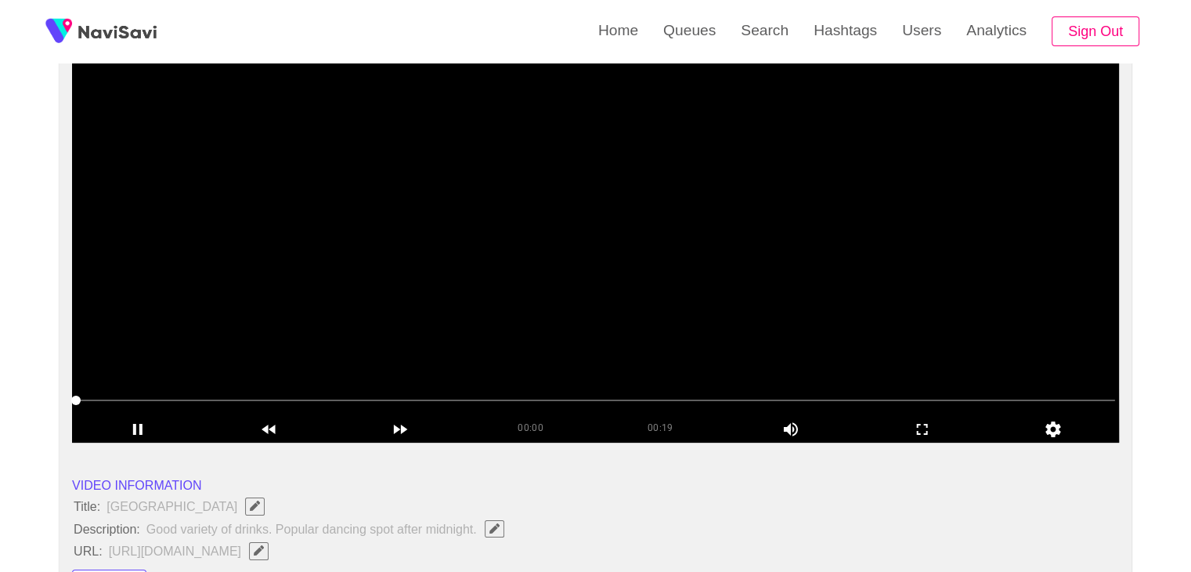
click at [443, 298] on video at bounding box center [595, 247] width 1047 height 392
click at [641, 320] on video at bounding box center [595, 247] width 1047 height 392
click at [938, 426] on icon "add" at bounding box center [923, 429] width 130 height 19
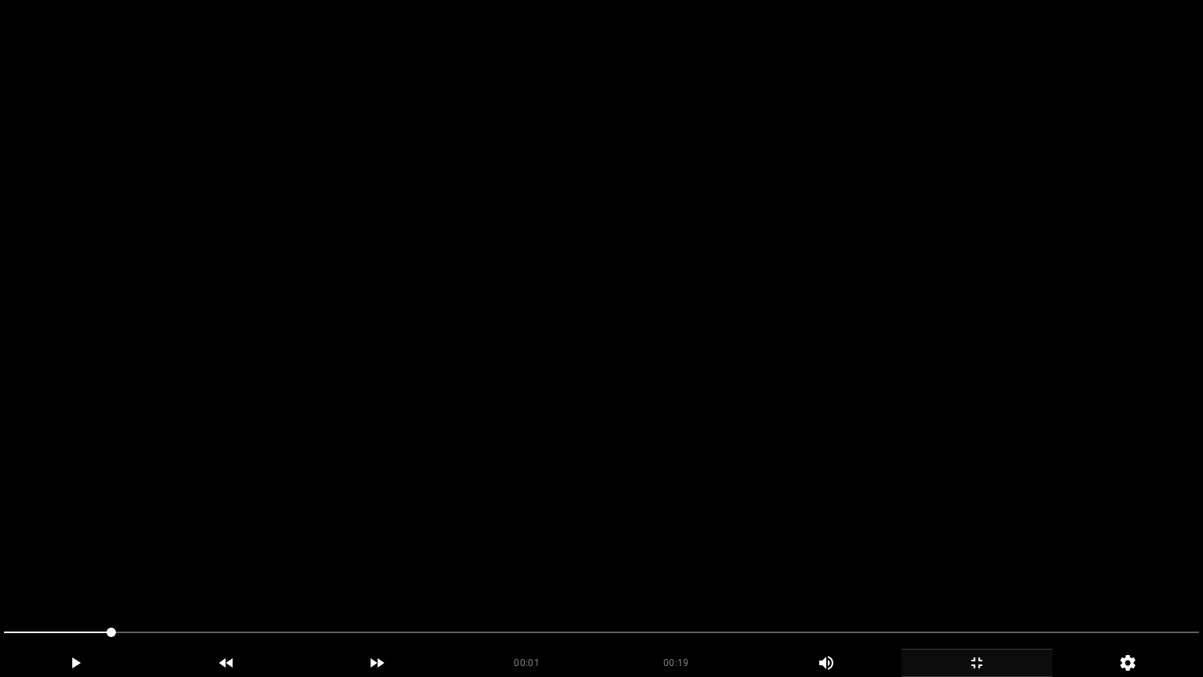
click at [432, 511] on video at bounding box center [601, 338] width 1203 height 677
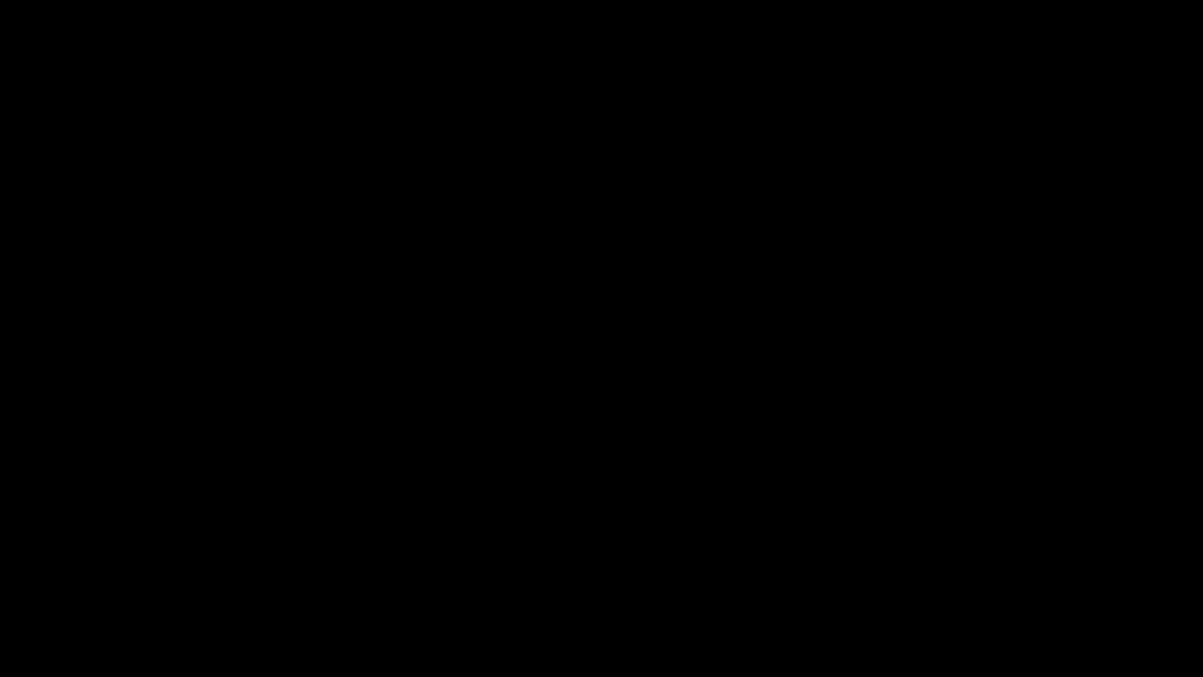
drag, startPoint x: 132, startPoint y: 638, endPoint x: 0, endPoint y: 651, distance: 132.2
click at [81, 571] on icon "add" at bounding box center [76, 662] width 150 height 19
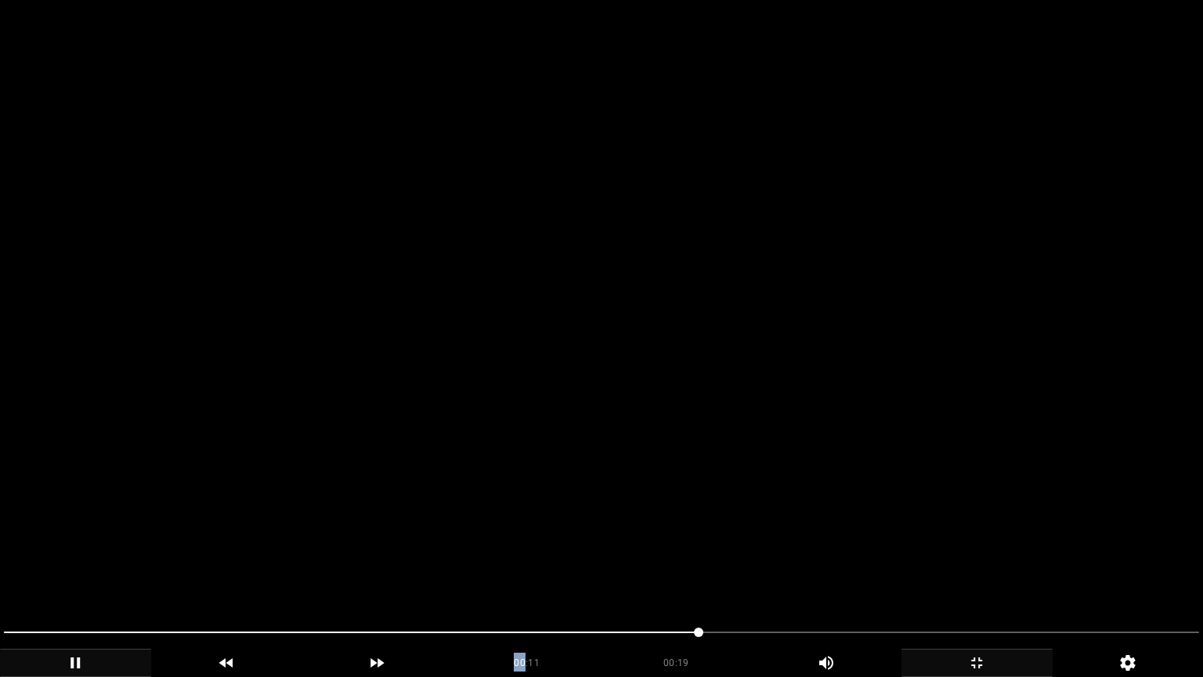
click at [761, 571] on span at bounding box center [601, 632] width 1195 height 25
click at [815, 571] on span at bounding box center [601, 632] width 1195 height 25
click at [842, 571] on span at bounding box center [601, 632] width 1195 height 25
click at [928, 571] on span at bounding box center [601, 632] width 1195 height 25
click at [996, 571] on span at bounding box center [601, 632] width 1195 height 25
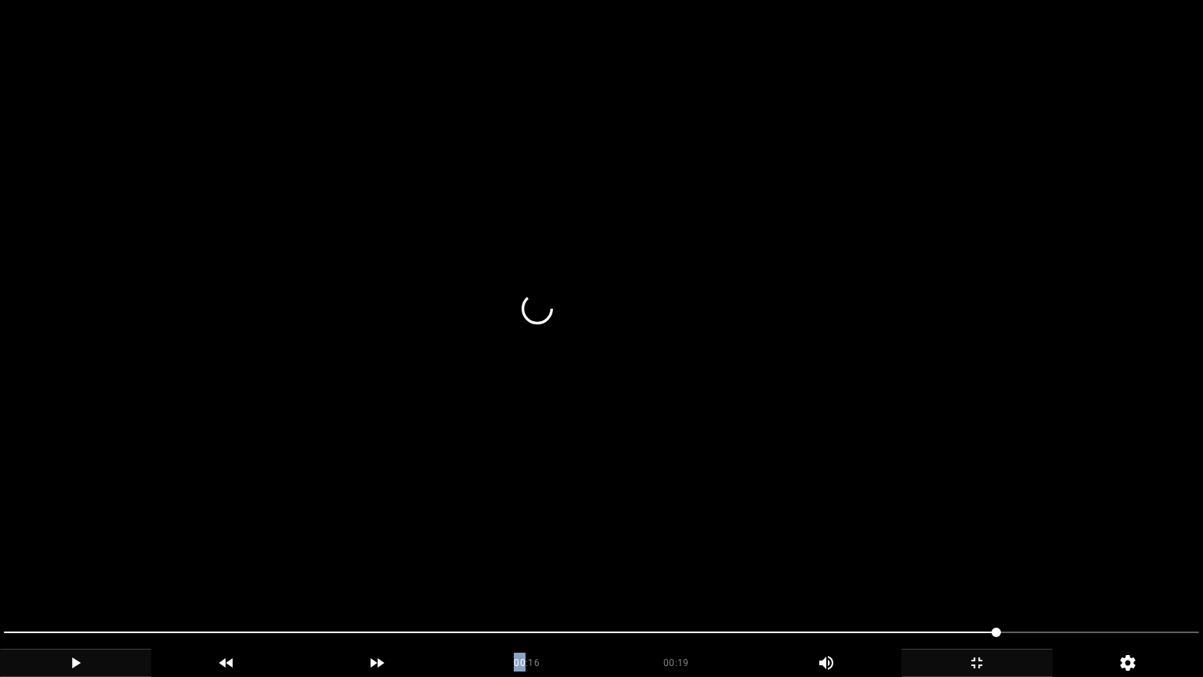
click at [70, 571] on icon "add" at bounding box center [76, 662] width 150 height 19
drag, startPoint x: 48, startPoint y: 633, endPoint x: 26, endPoint y: 630, distance: 22.2
click at [26, 571] on span at bounding box center [601, 632] width 1195 height 25
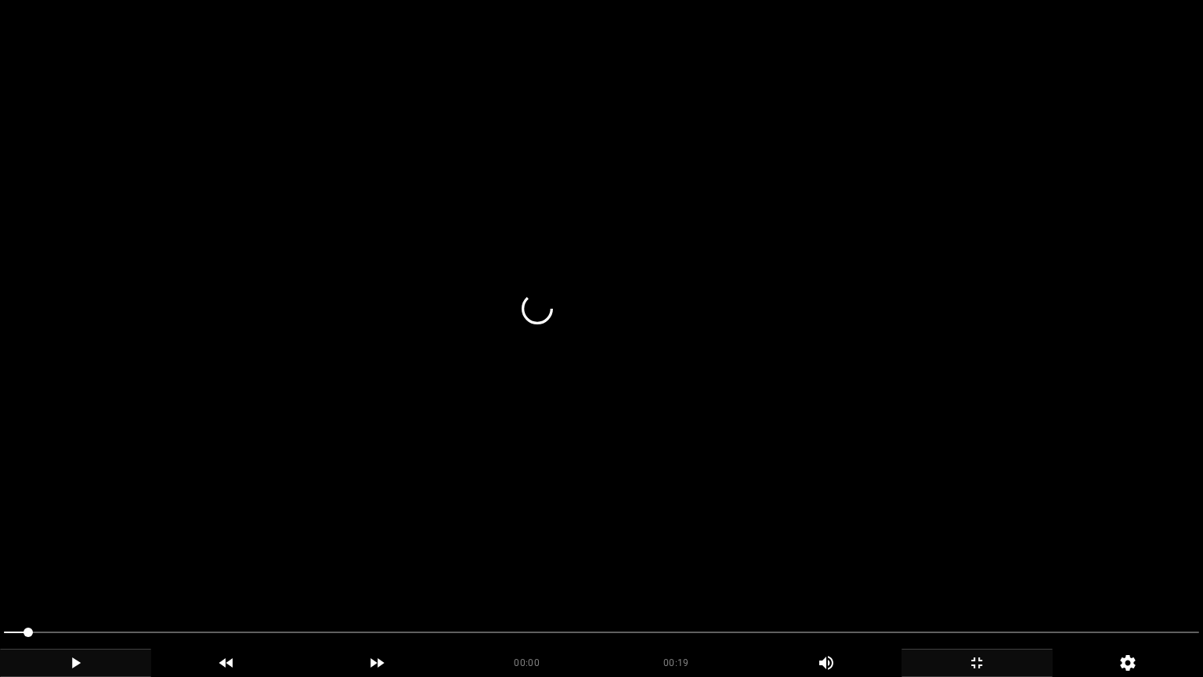
click at [0, 571] on div at bounding box center [602, 634] width 1208 height 42
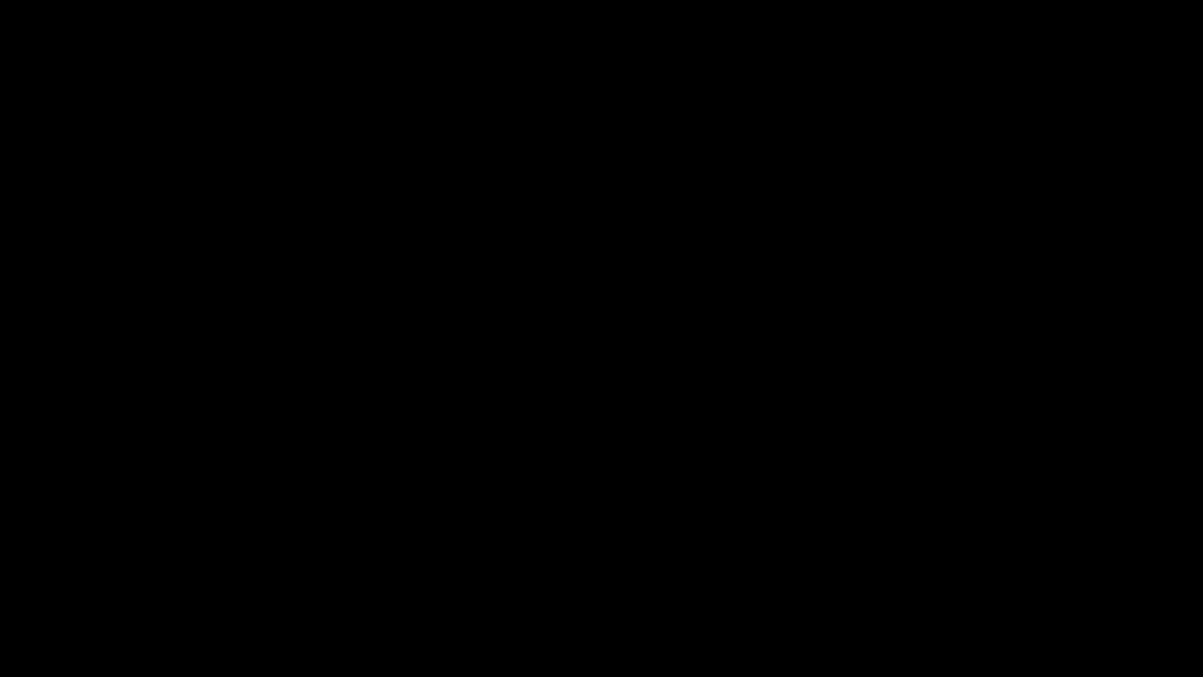
click at [73, 571] on icon "add" at bounding box center [74, 662] width 9 height 11
click at [75, 571] on icon "add" at bounding box center [76, 662] width 9 height 11
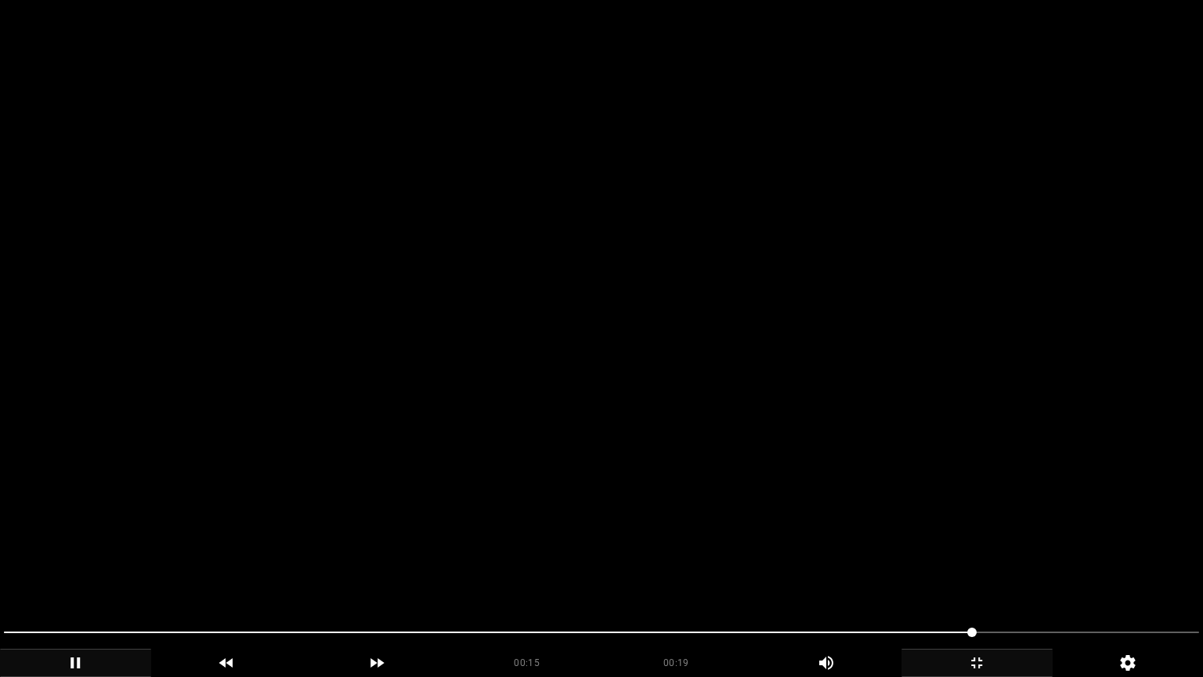
click at [1027, 571] on span at bounding box center [601, 632] width 1195 height 25
click at [1089, 571] on span at bounding box center [601, 632] width 1195 height 25
click at [986, 571] on icon "add" at bounding box center [977, 662] width 150 height 19
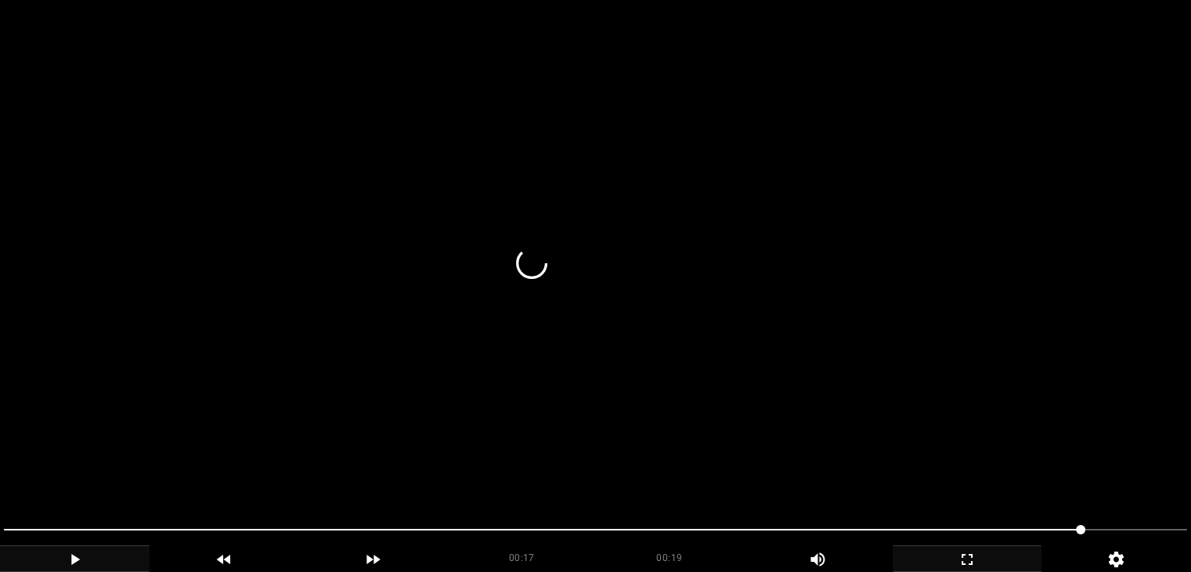
scroll to position [392, 0]
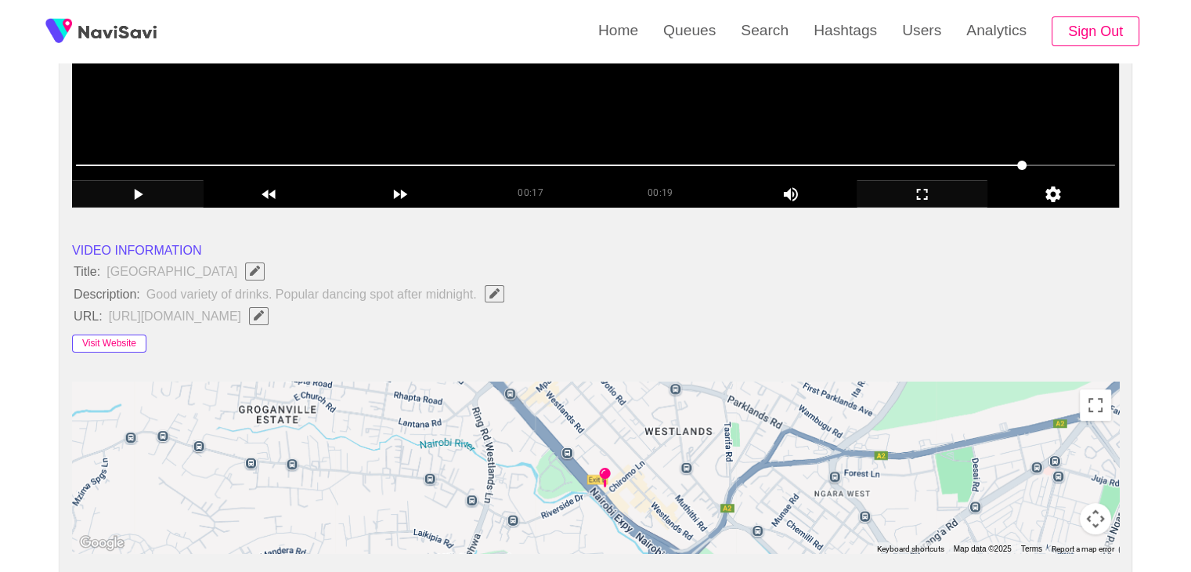
click at [122, 345] on button "Visit Website" at bounding box center [109, 343] width 74 height 19
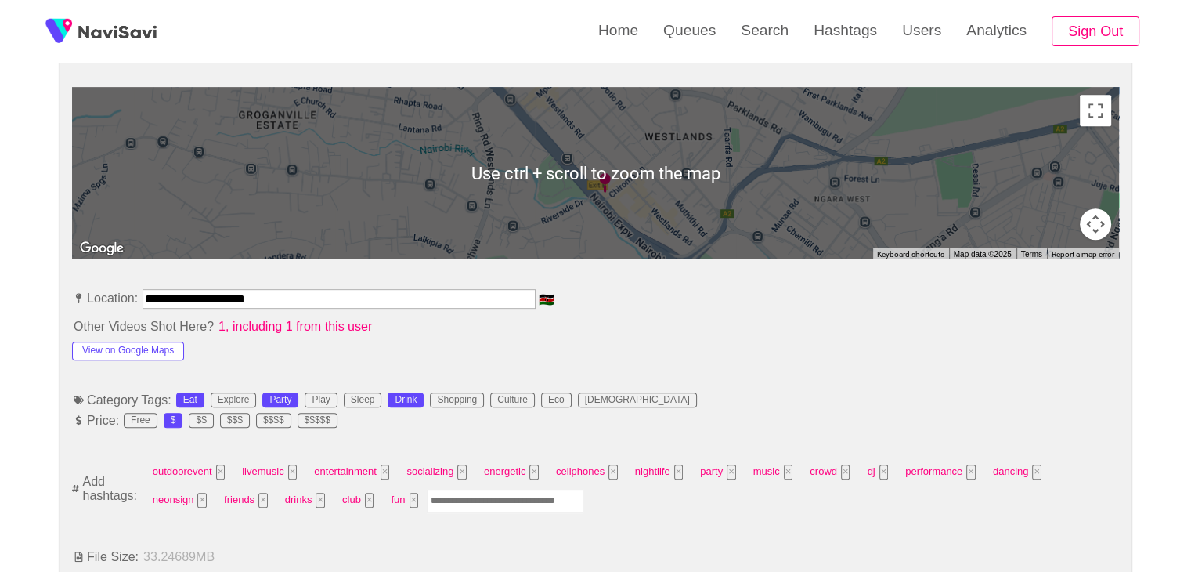
scroll to position [705, 0]
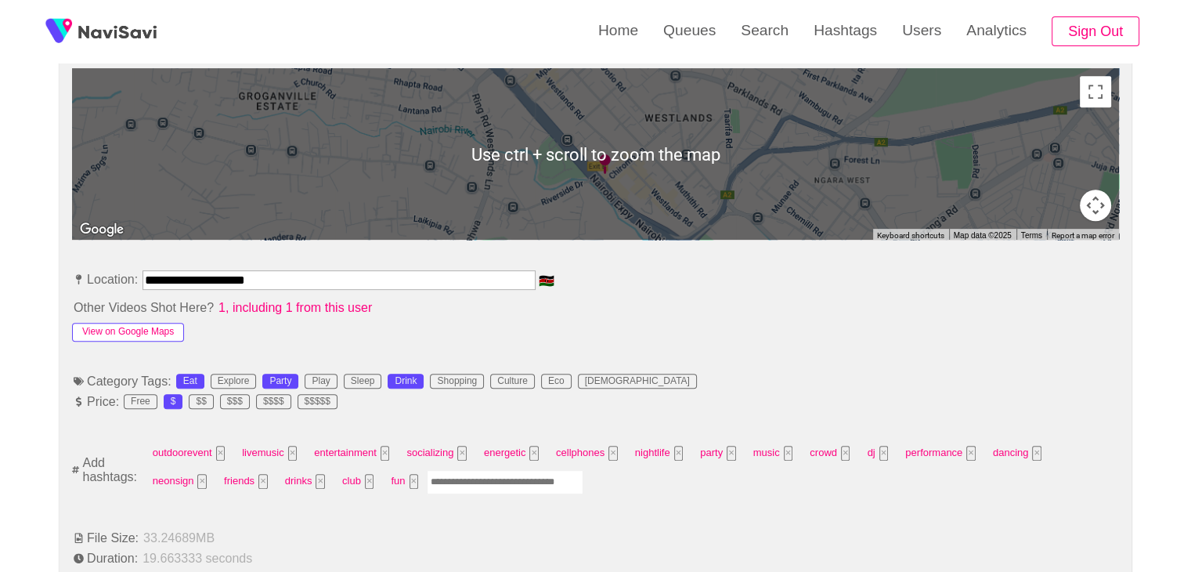
click at [154, 332] on button "View on Google Maps" at bounding box center [128, 332] width 112 height 19
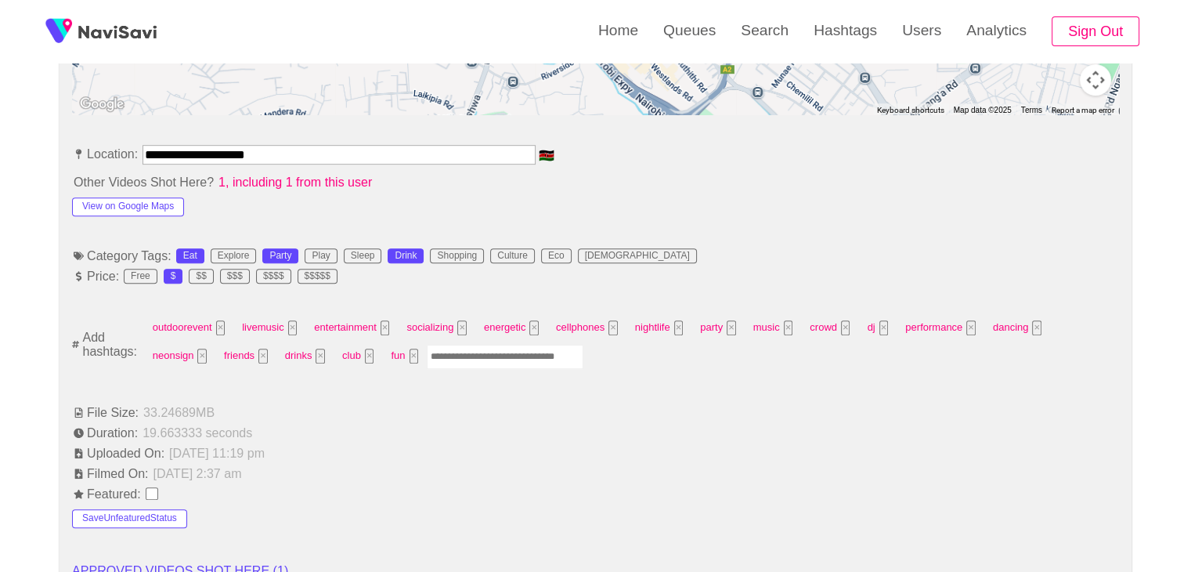
scroll to position [862, 0]
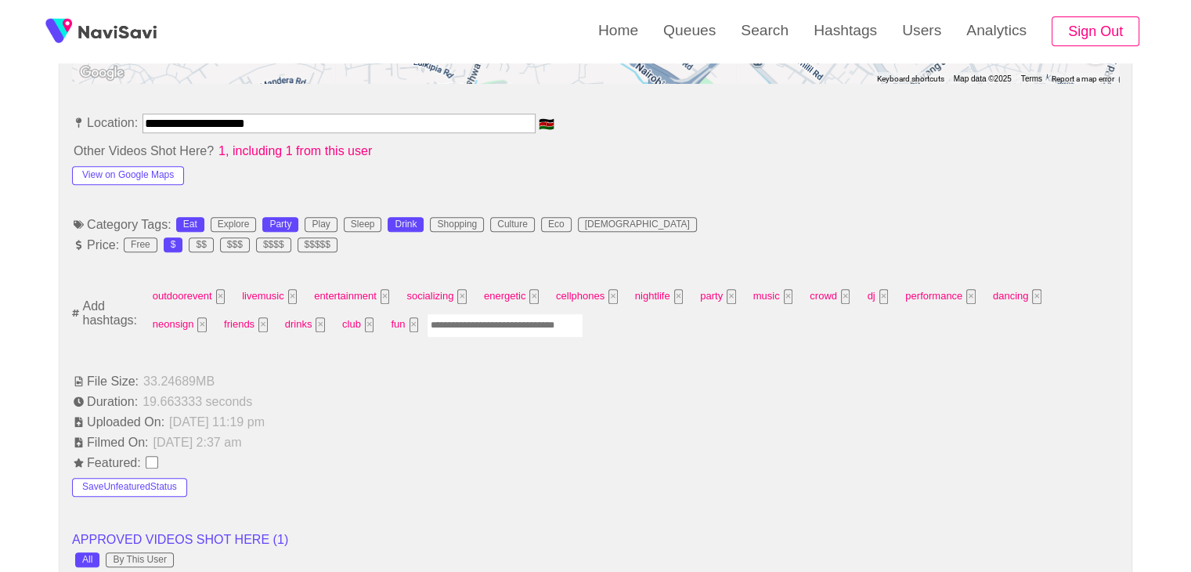
click at [427, 318] on input "Enter tag here and press return" at bounding box center [505, 325] width 157 height 24
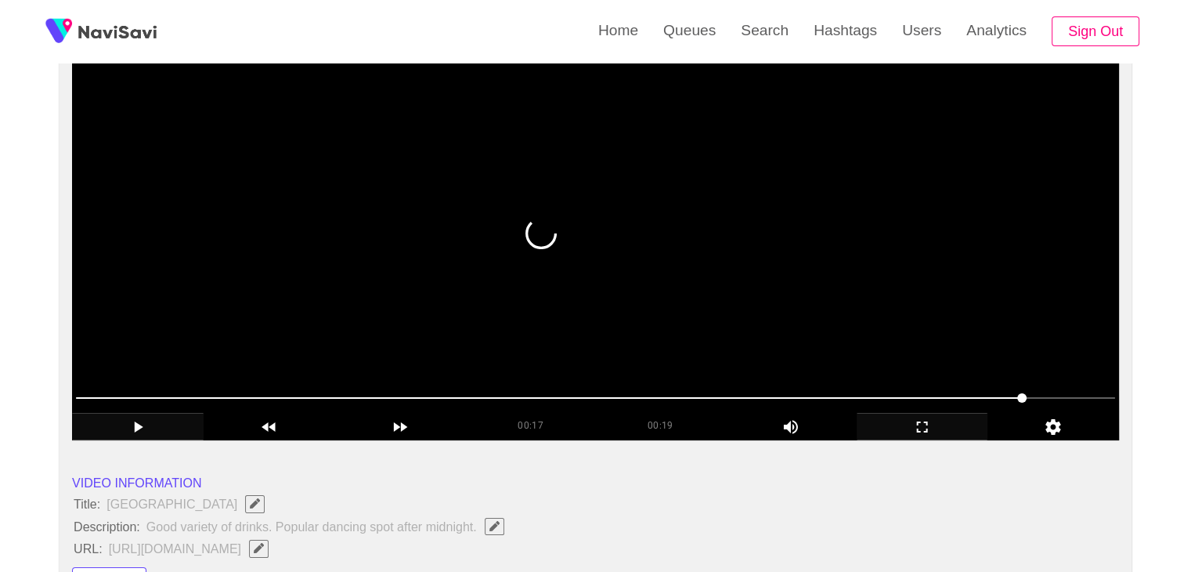
scroll to position [157, 0]
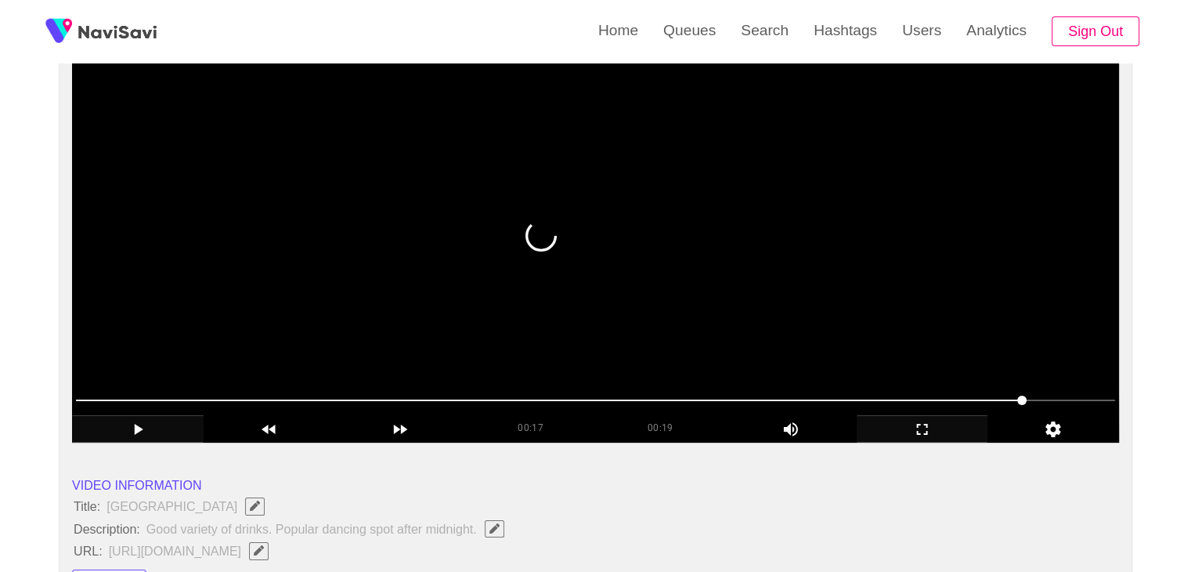
click at [585, 247] on video at bounding box center [595, 247] width 1047 height 392
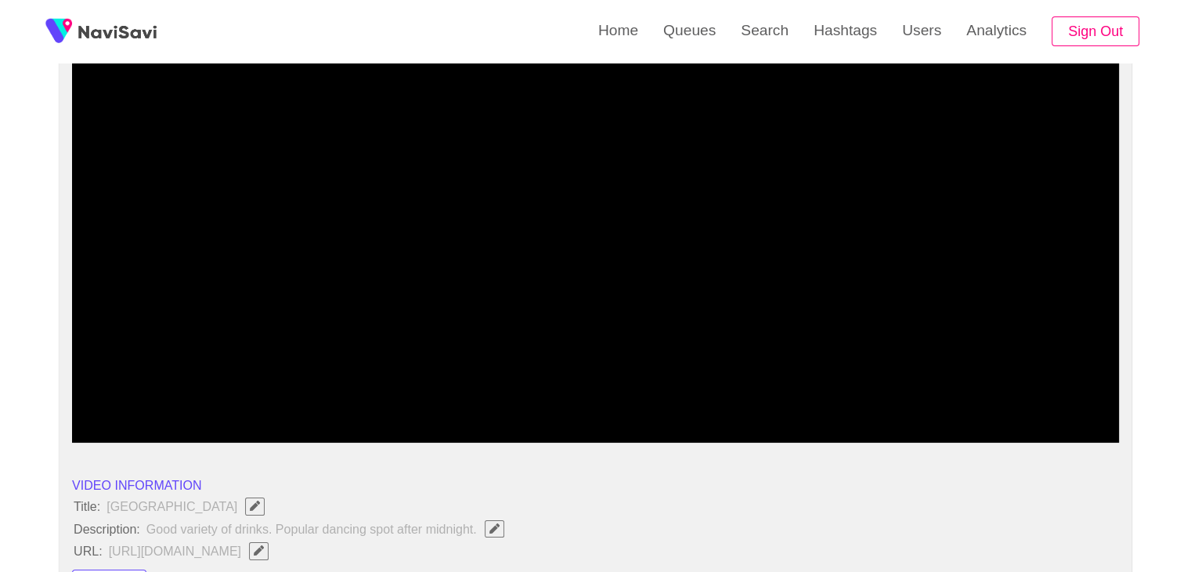
drag, startPoint x: 951, startPoint y: 395, endPoint x: 831, endPoint y: 399, distance: 119.9
click at [831, 399] on span at bounding box center [595, 400] width 1039 height 25
click at [920, 429] on icon "add" at bounding box center [923, 429] width 130 height 19
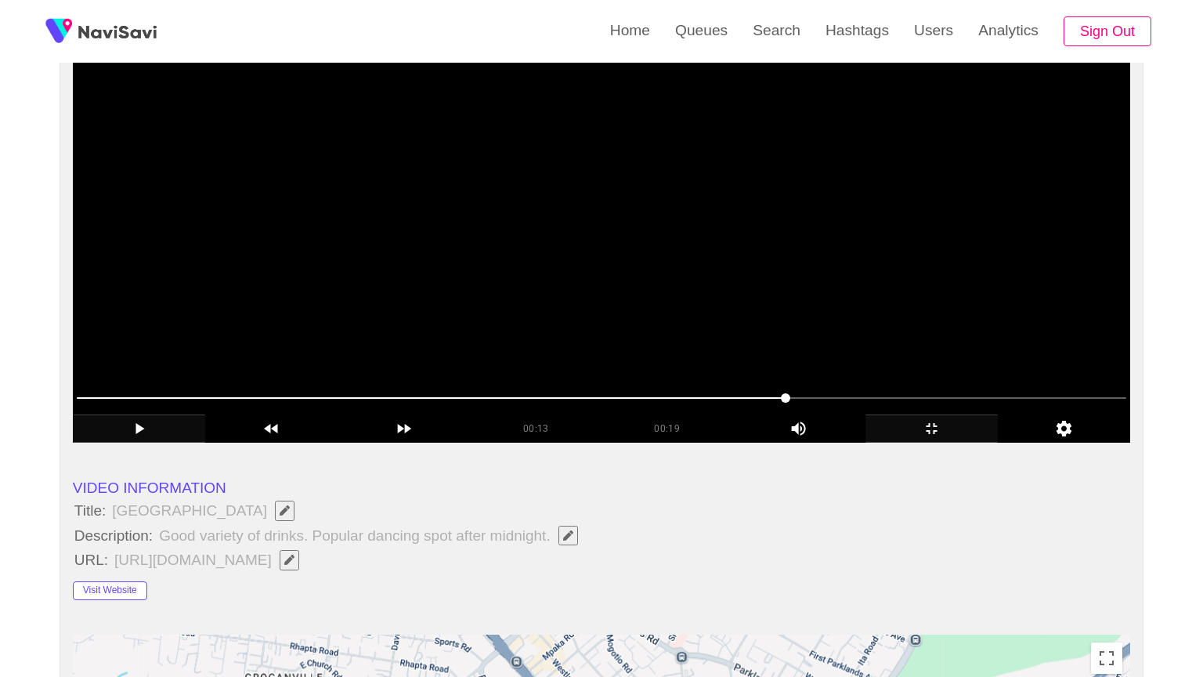
click at [919, 443] on video at bounding box center [601, 247] width 1057 height 392
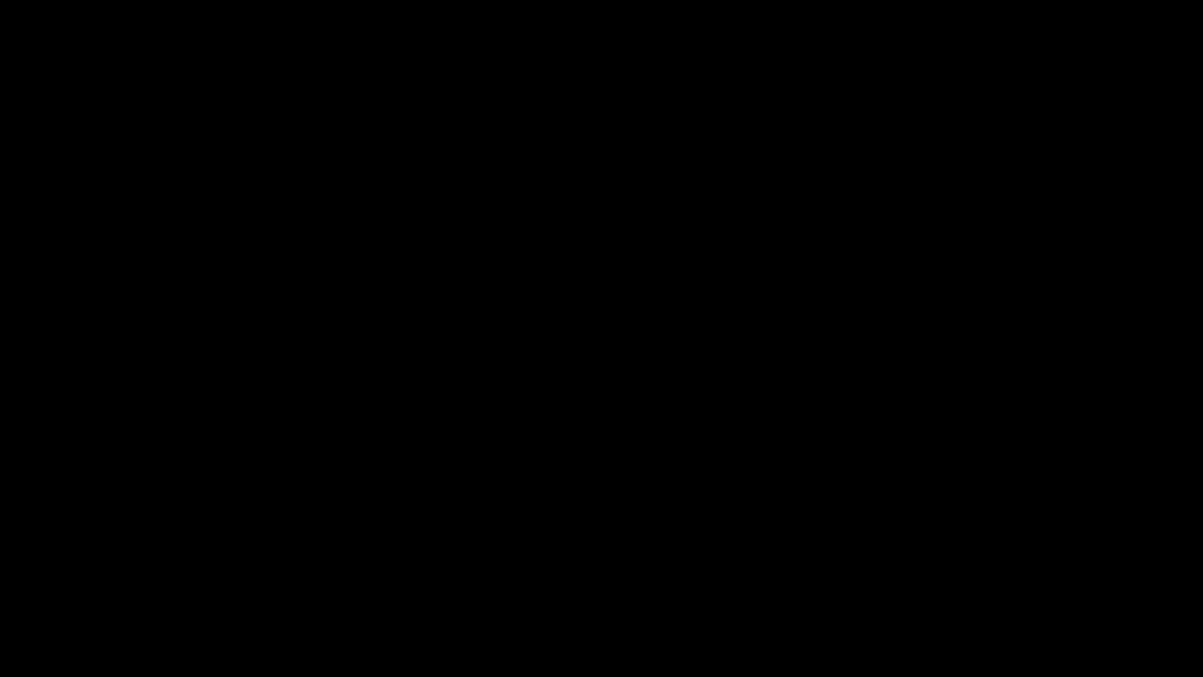
click at [988, 571] on icon "add" at bounding box center [977, 662] width 150 height 19
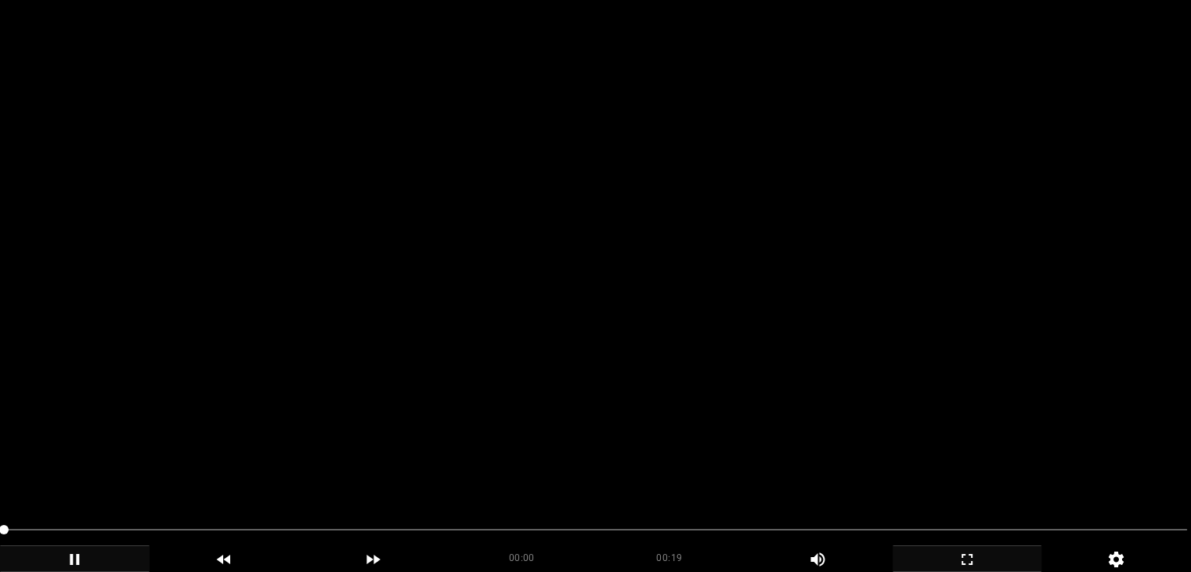
click at [415, 321] on video at bounding box center [595, 286] width 1191 height 572
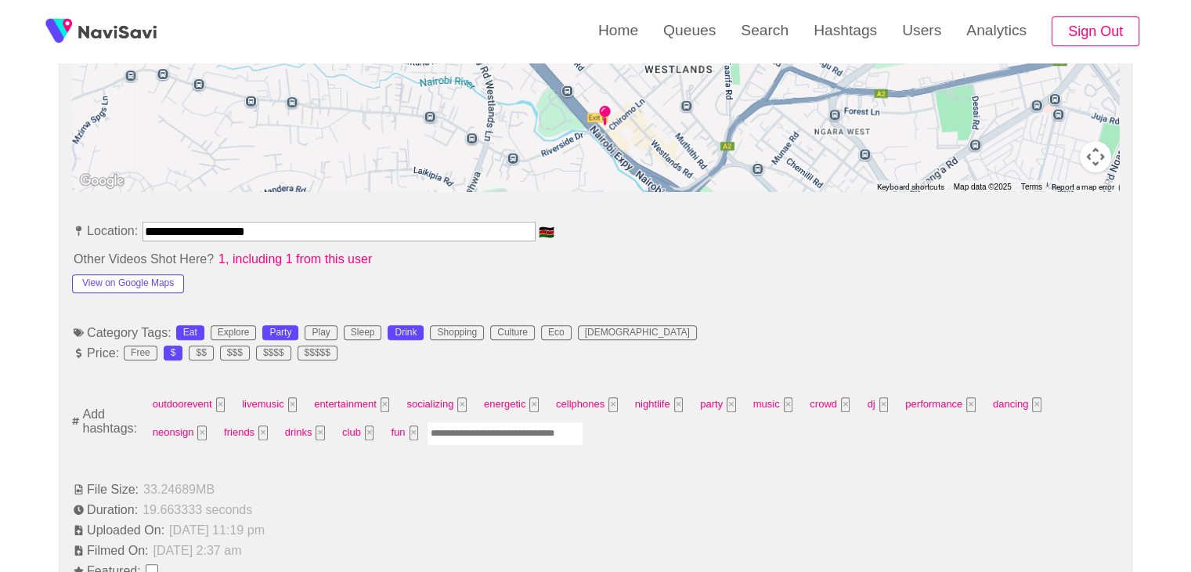
scroll to position [783, 0]
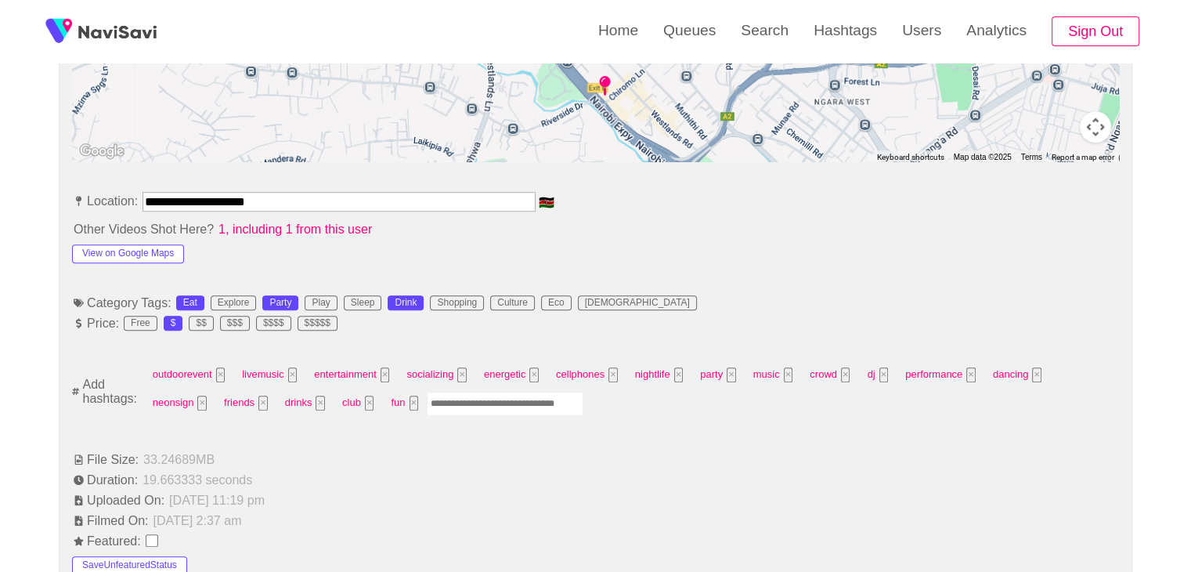
click at [427, 408] on input "Enter tag here and press return" at bounding box center [505, 404] width 157 height 24
type input "****"
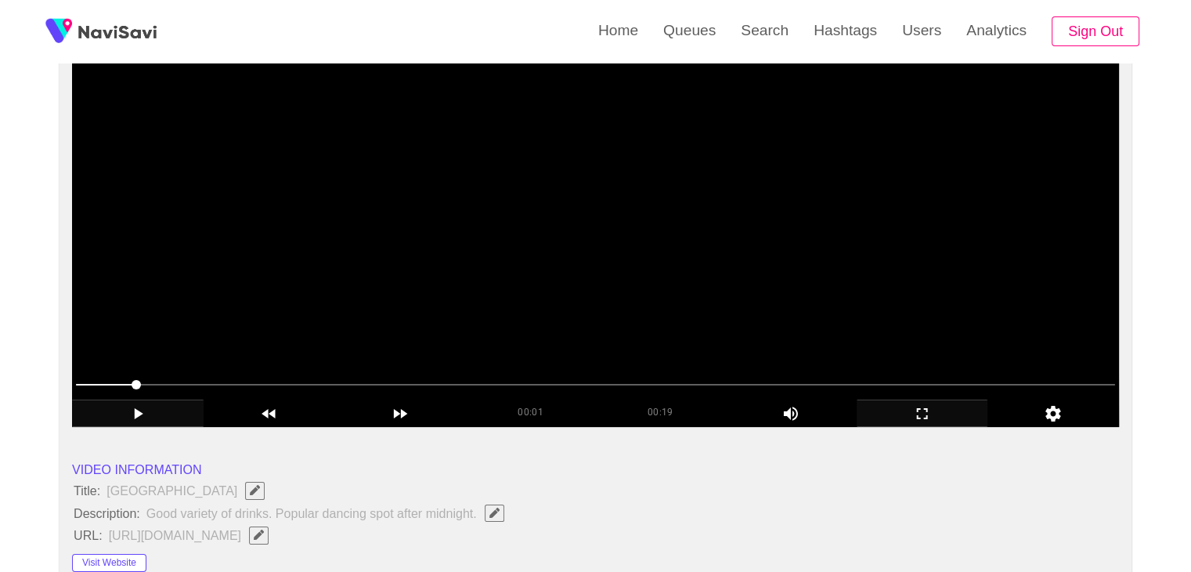
scroll to position [157, 0]
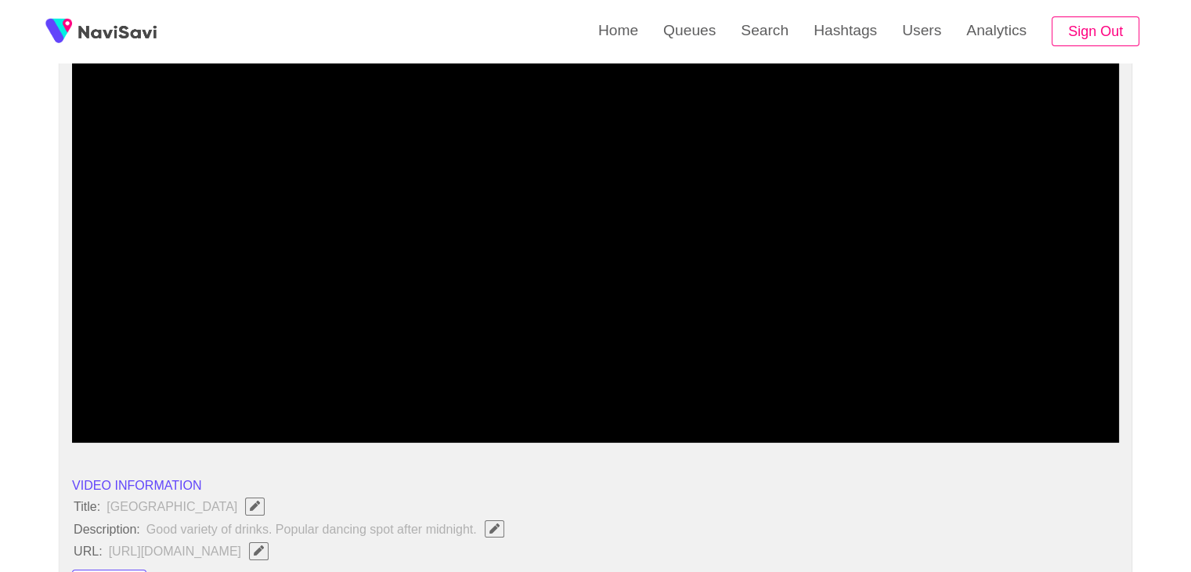
click at [448, 399] on span at bounding box center [595, 400] width 1039 height 2
click at [631, 396] on span at bounding box center [595, 400] width 1039 height 25
click at [645, 394] on span at bounding box center [595, 400] width 1039 height 25
click at [692, 394] on span at bounding box center [595, 400] width 1039 height 25
click at [786, 393] on span at bounding box center [595, 400] width 1039 height 25
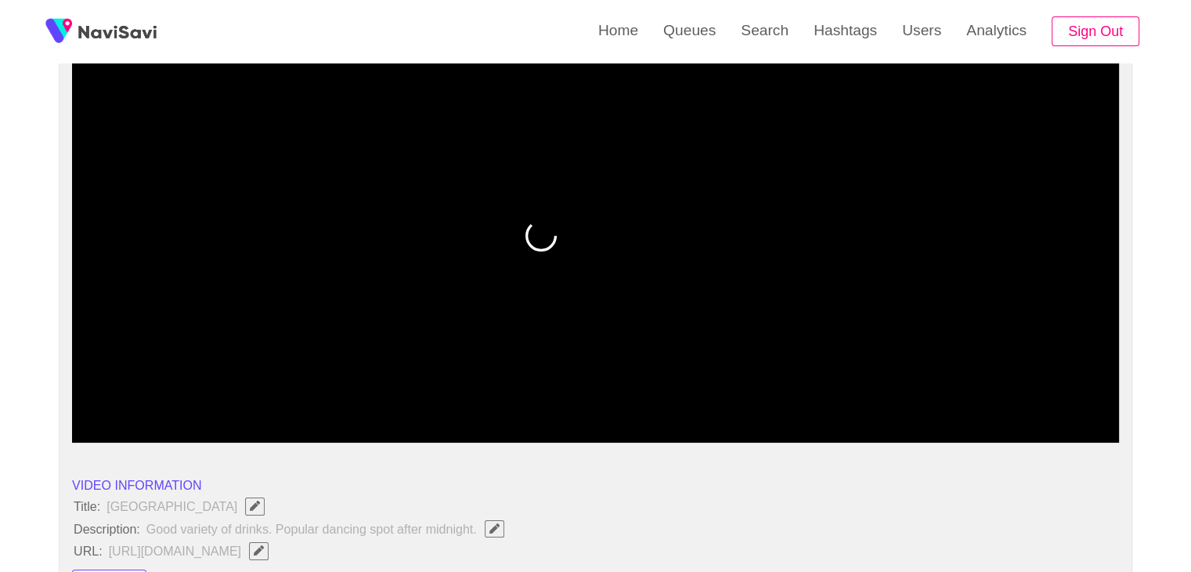
drag, startPoint x: 786, startPoint y: 393, endPoint x: 843, endPoint y: 395, distance: 57.2
click at [843, 395] on span at bounding box center [595, 400] width 1039 height 25
click at [870, 395] on span at bounding box center [595, 400] width 1039 height 25
click at [970, 399] on span at bounding box center [595, 400] width 1039 height 2
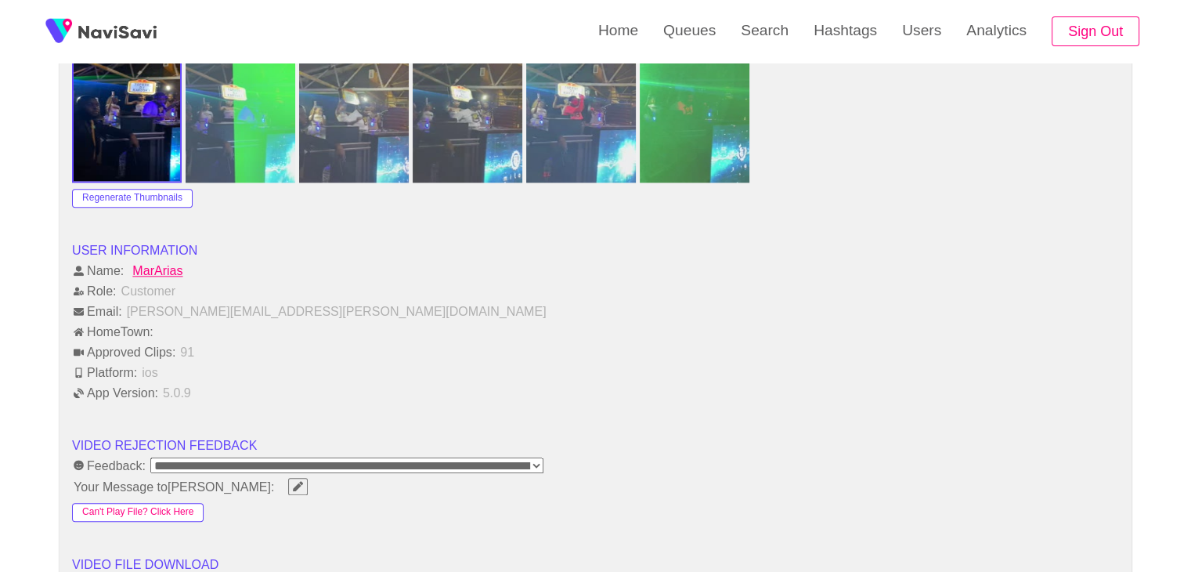
scroll to position [1958, 0]
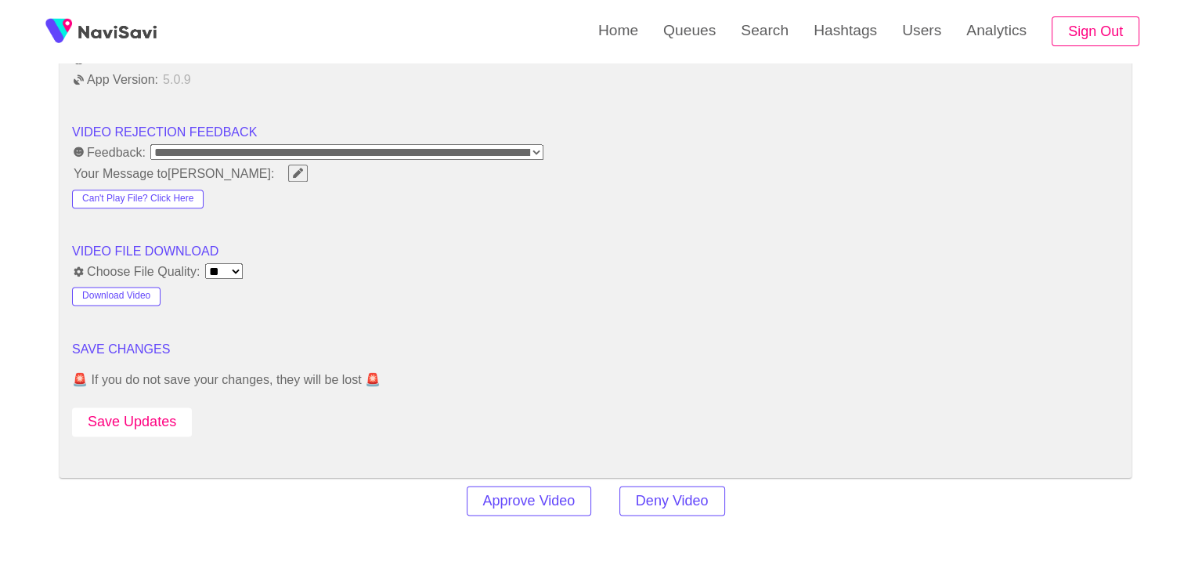
click at [162, 410] on button "Save Updates" at bounding box center [132, 421] width 120 height 29
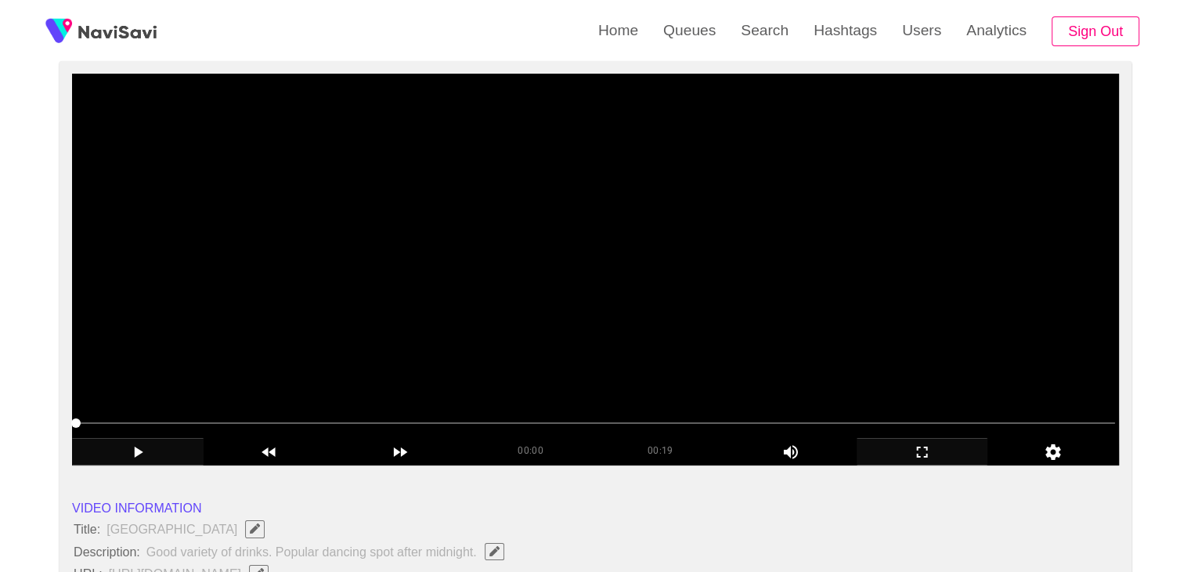
scroll to position [157, 0]
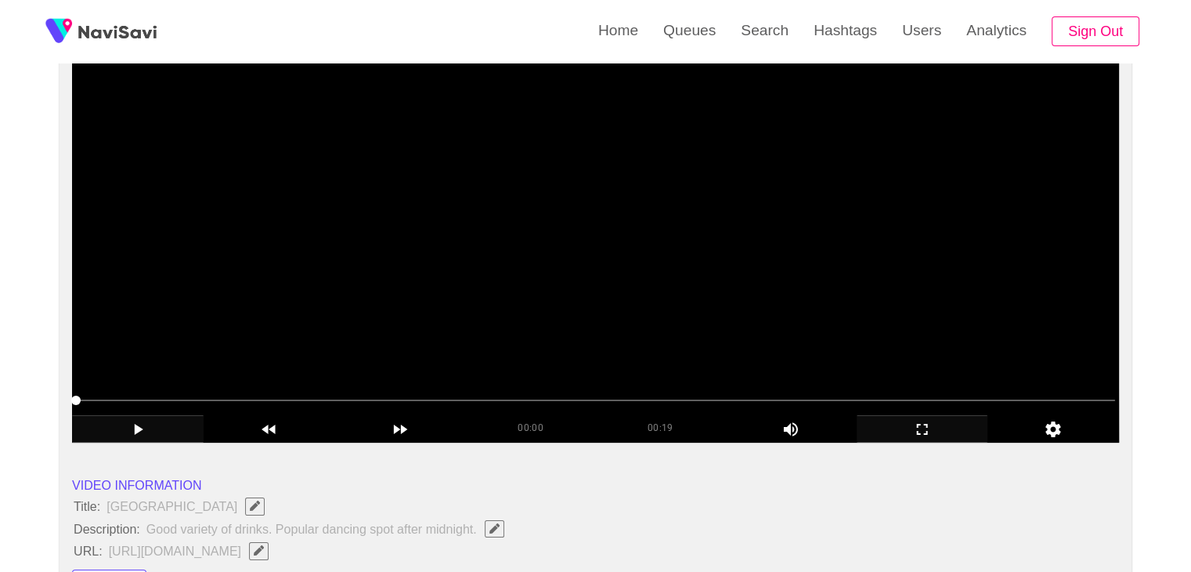
click at [580, 298] on video at bounding box center [595, 247] width 1047 height 392
click at [597, 289] on video at bounding box center [595, 247] width 1047 height 392
click at [520, 267] on video at bounding box center [595, 247] width 1047 height 392
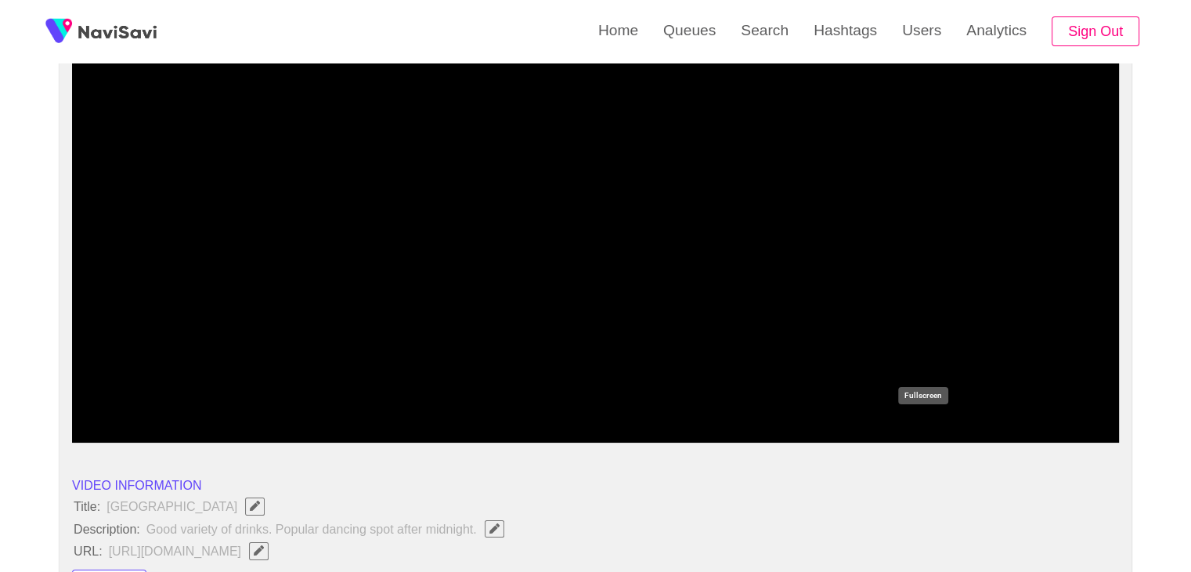
click at [934, 435] on icon "add" at bounding box center [923, 429] width 130 height 19
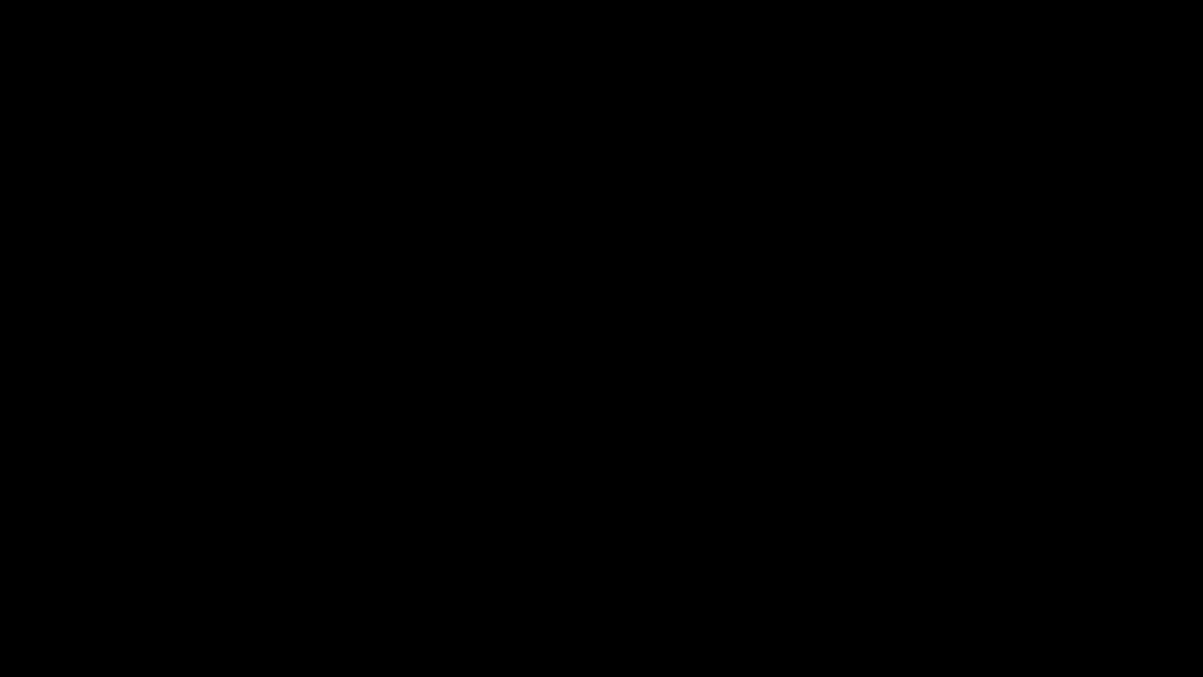
drag, startPoint x: 102, startPoint y: 628, endPoint x: 0, endPoint y: 627, distance: 101.8
click at [0, 571] on div at bounding box center [602, 634] width 1208 height 42
click at [86, 571] on icon "add" at bounding box center [76, 662] width 150 height 19
click at [990, 571] on icon "add" at bounding box center [977, 662] width 150 height 19
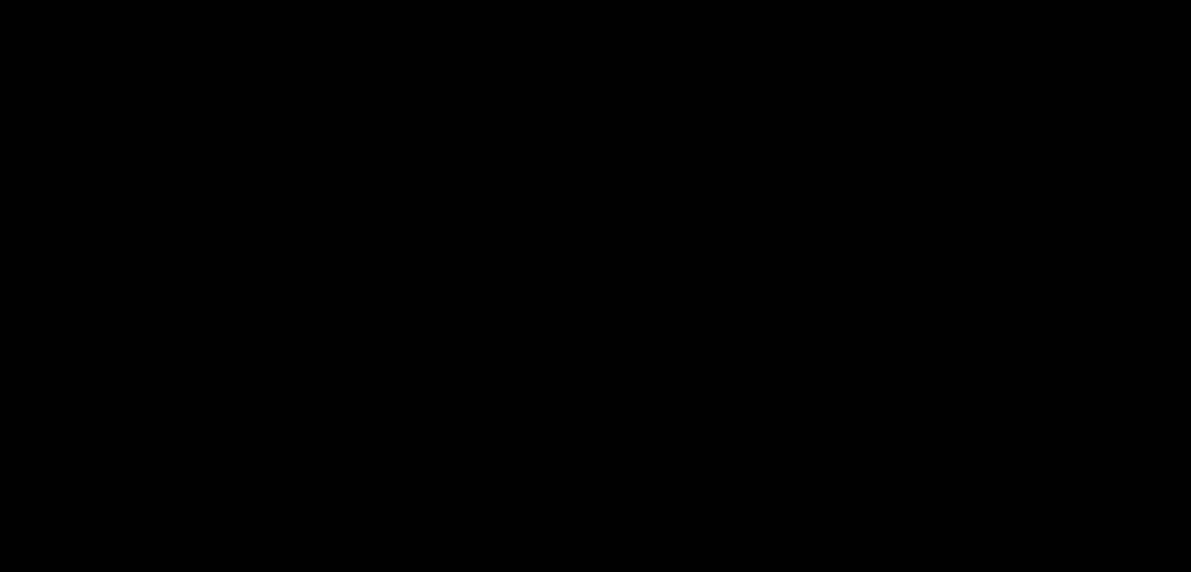
scroll to position [1958, 0]
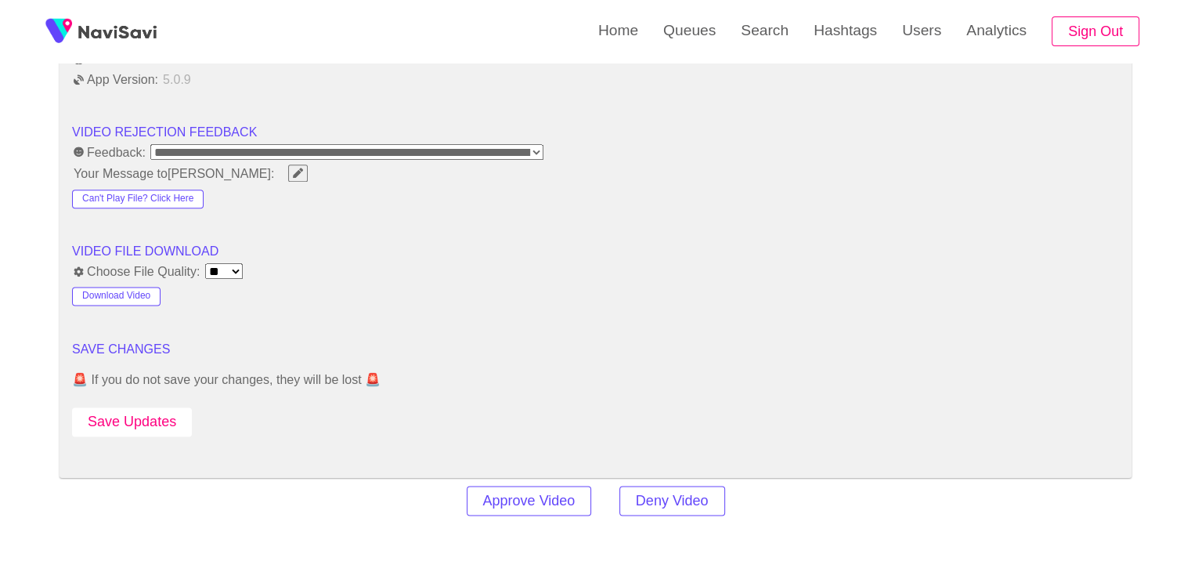
click at [149, 415] on button "Save Updates" at bounding box center [132, 421] width 120 height 29
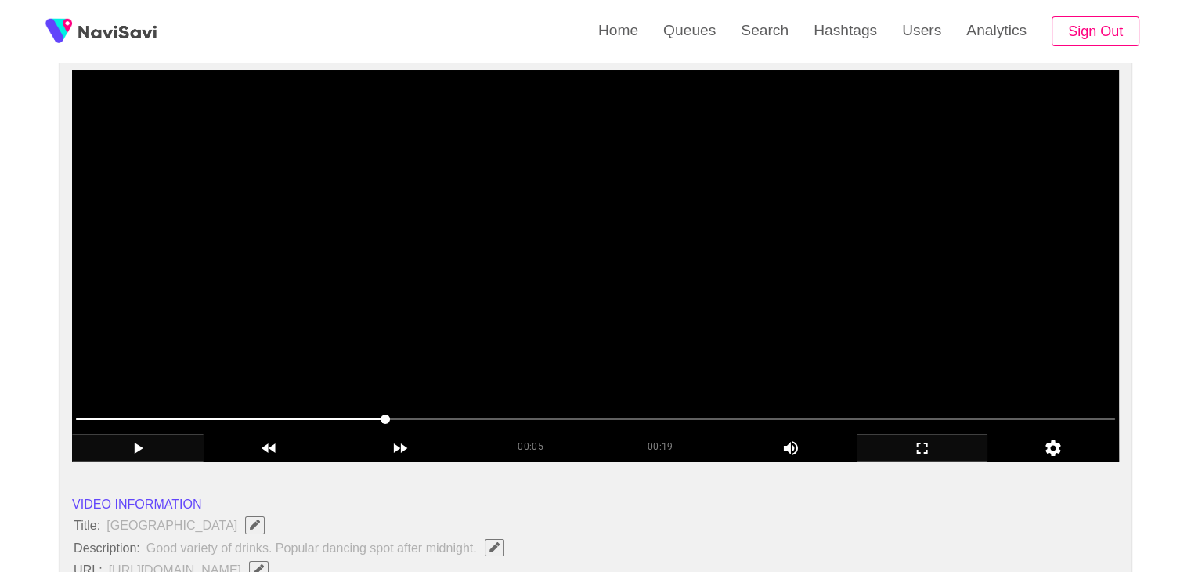
scroll to position [78, 0]
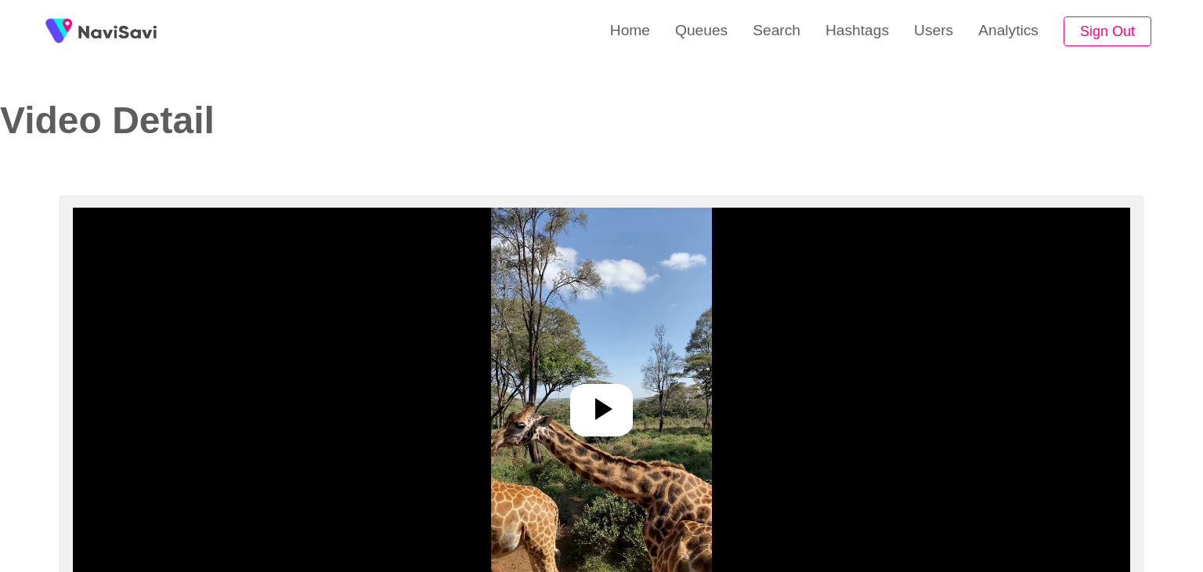
select select "**********"
select select "**"
click at [605, 427] on div at bounding box center [595, 410] width 63 height 52
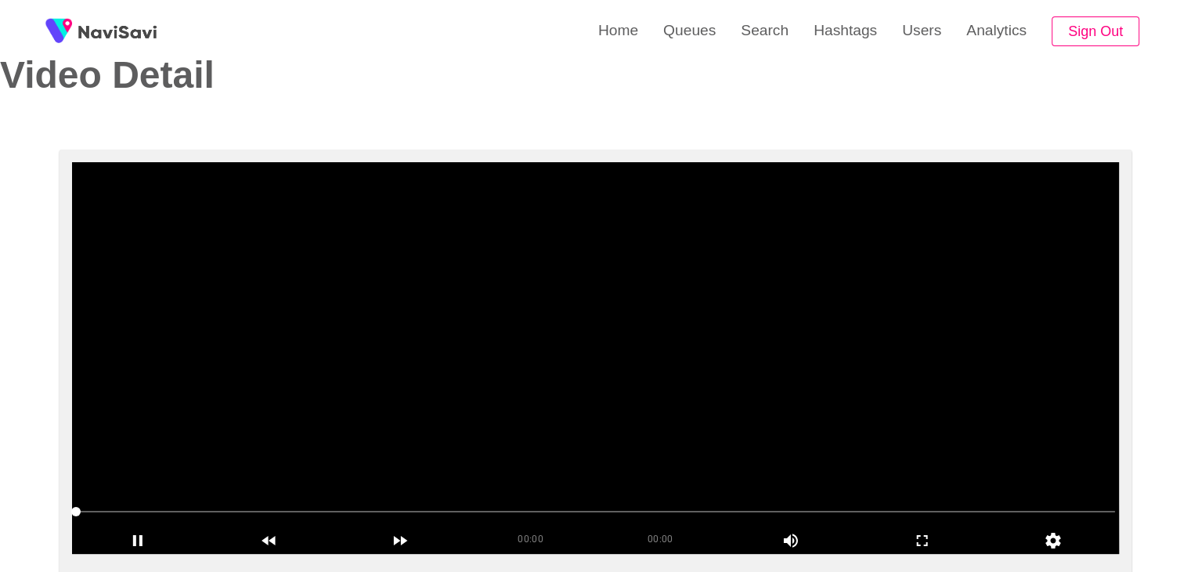
scroll to position [157, 0]
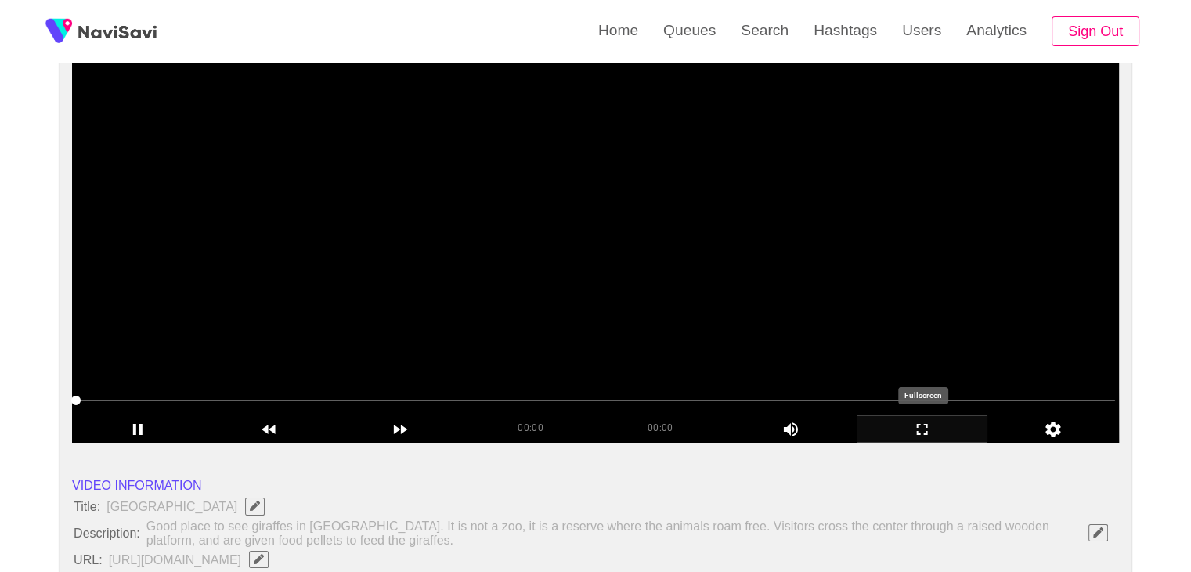
click at [934, 427] on icon "add" at bounding box center [923, 429] width 130 height 19
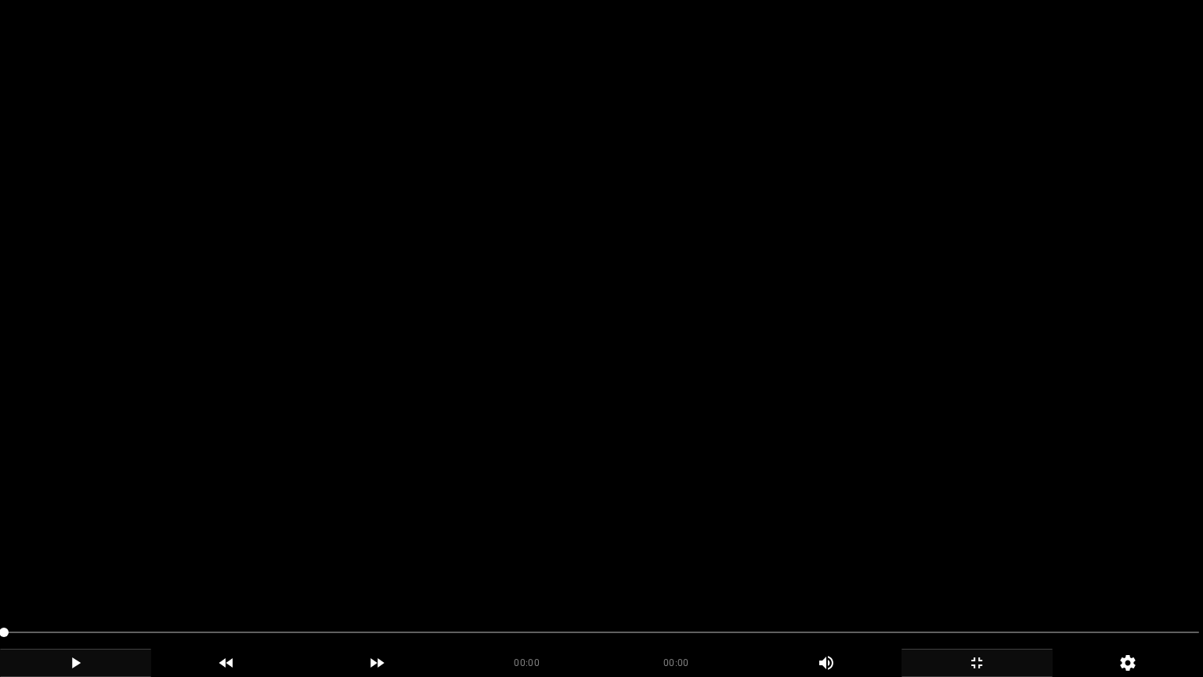
click at [81, 571] on icon "add" at bounding box center [76, 662] width 150 height 19
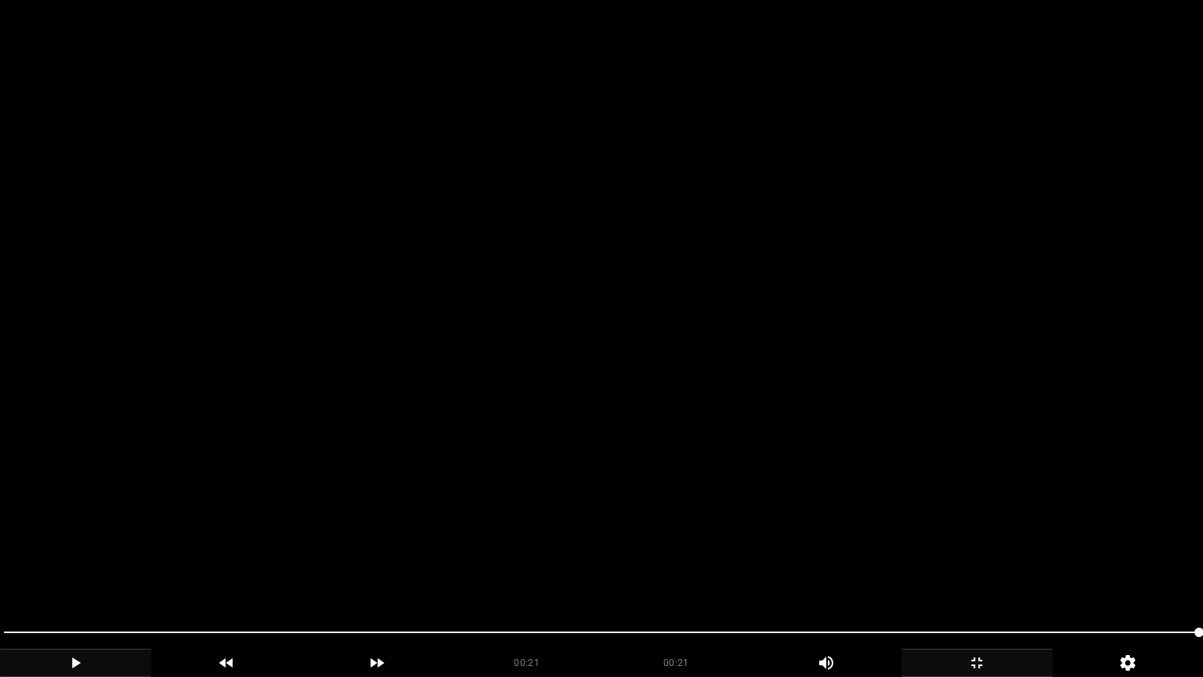
click at [977, 571] on icon "add" at bounding box center [977, 662] width 150 height 19
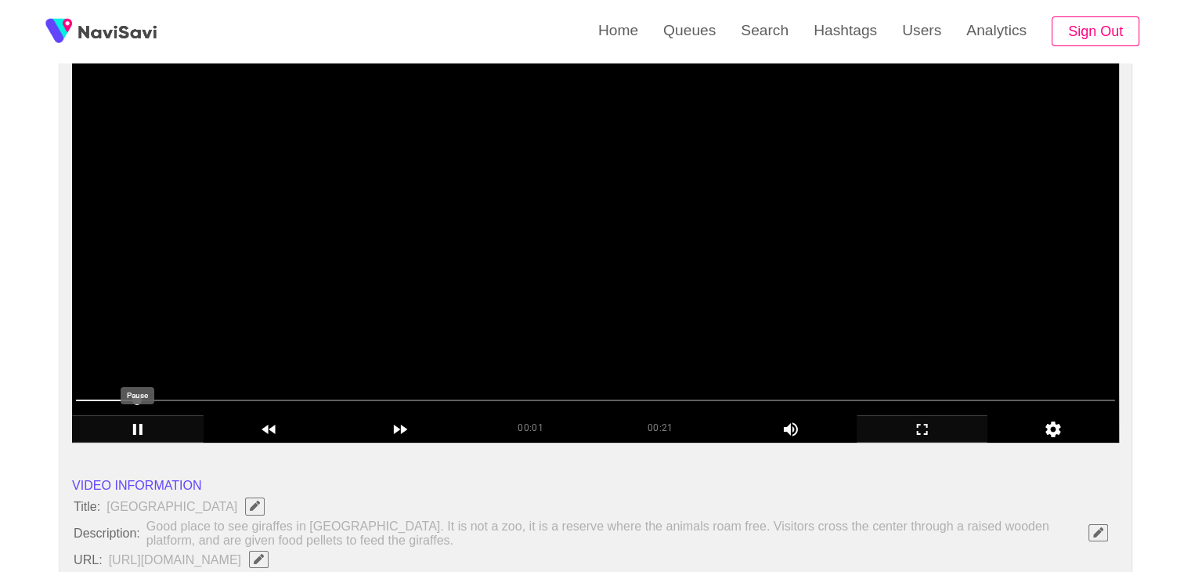
click at [145, 421] on icon "add" at bounding box center [138, 429] width 130 height 19
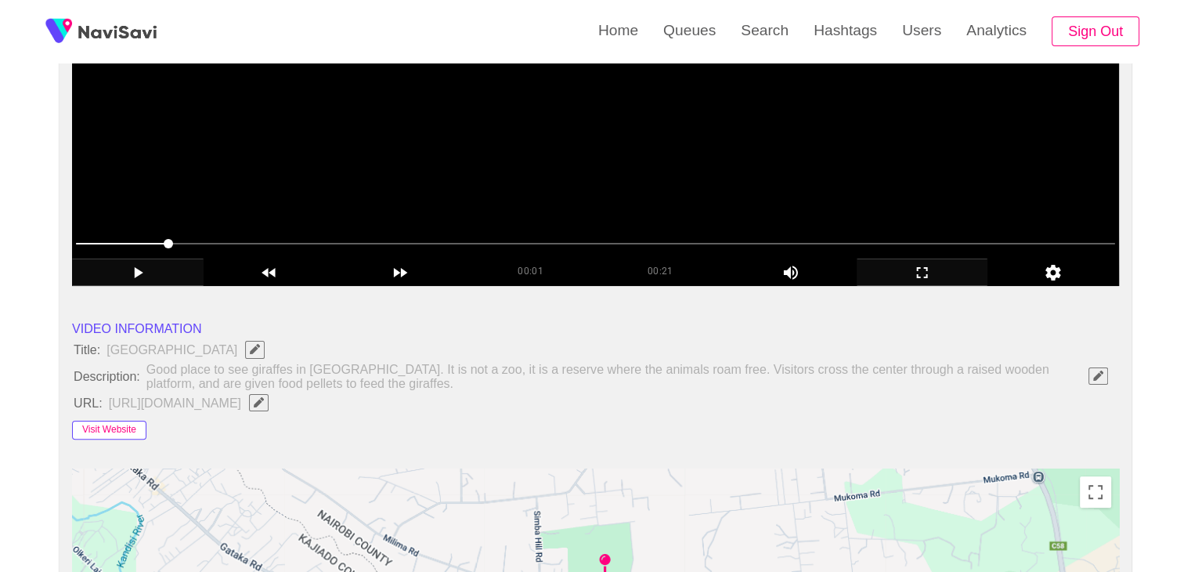
click at [110, 424] on button "Visit Website" at bounding box center [109, 430] width 74 height 19
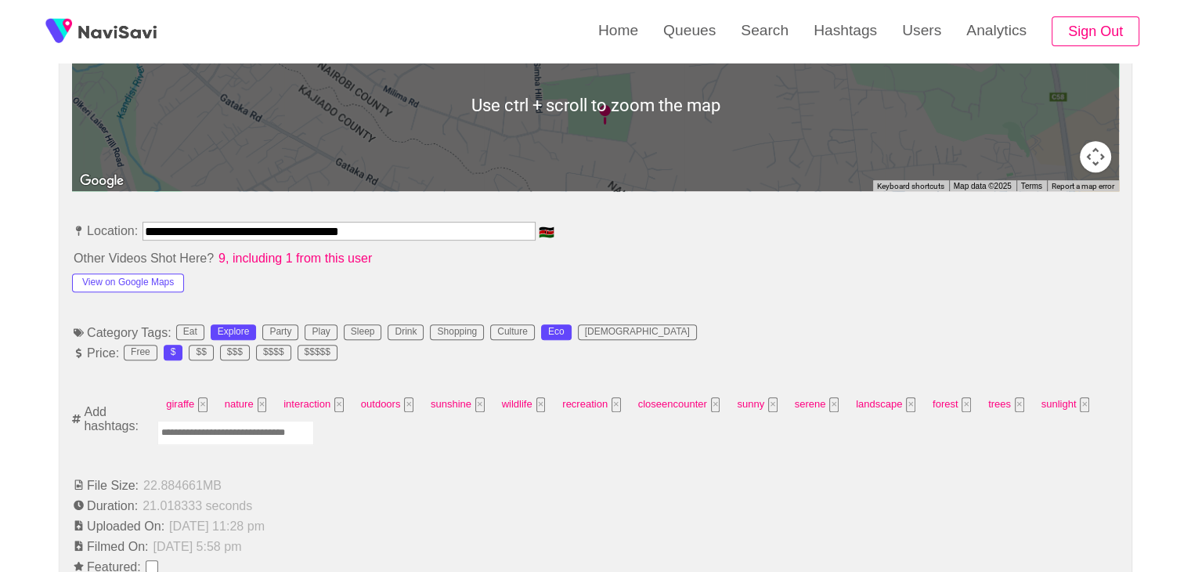
scroll to position [783, 0]
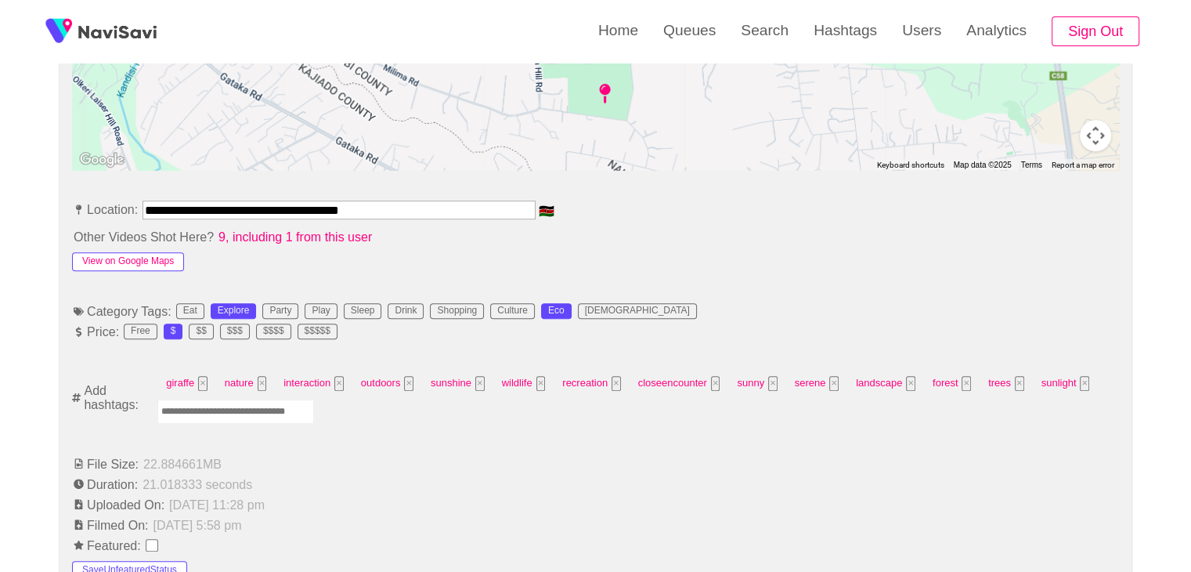
click at [143, 252] on button "View on Google Maps" at bounding box center [128, 261] width 112 height 19
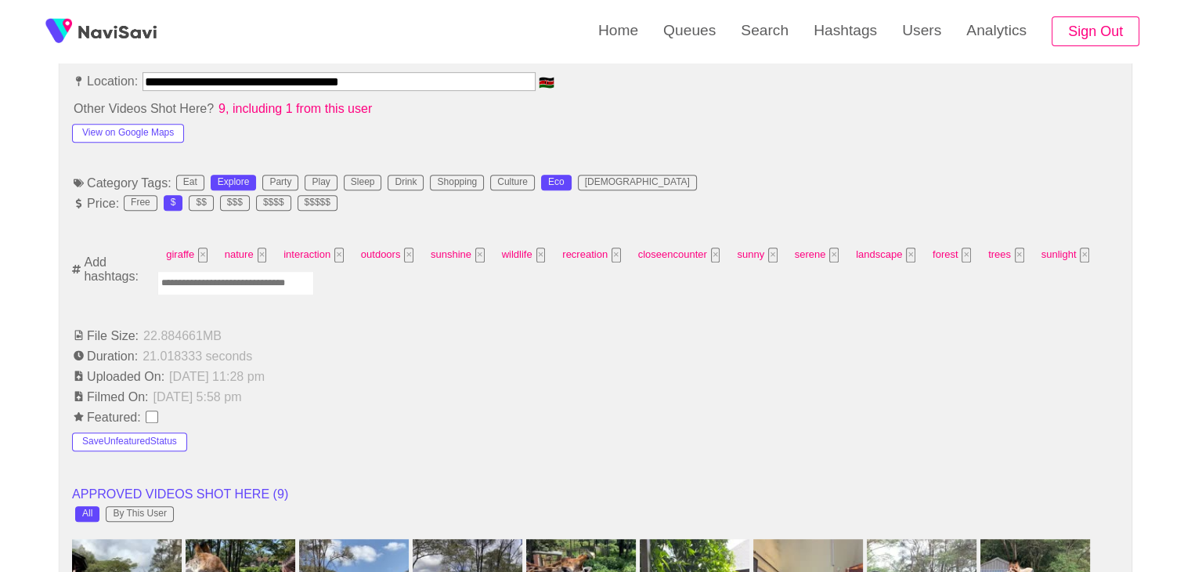
scroll to position [940, 0]
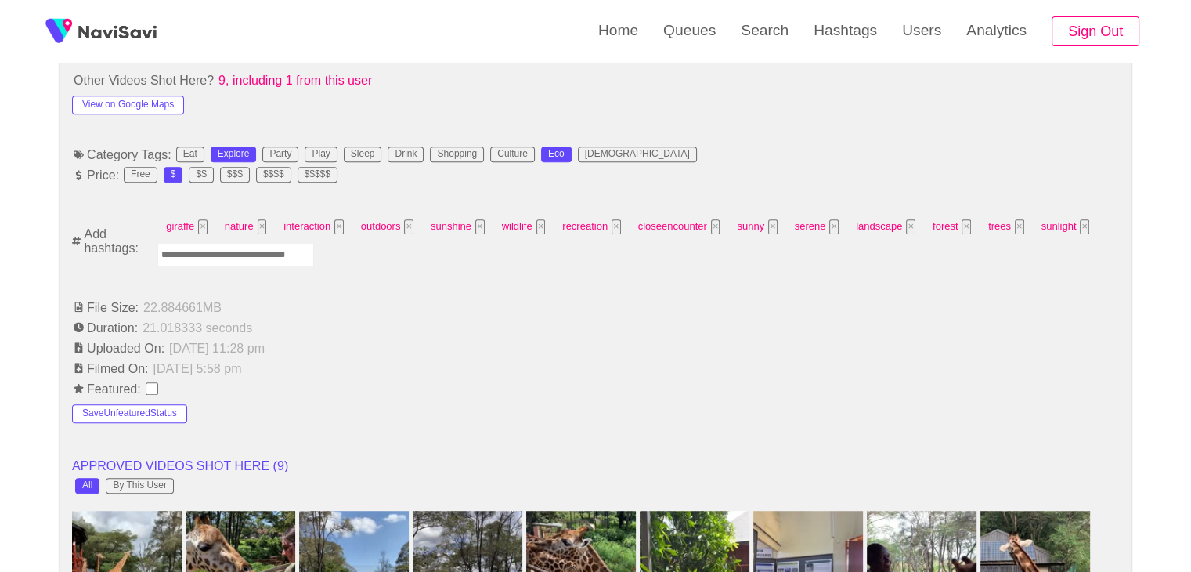
click at [240, 254] on input "Enter tag here and press return" at bounding box center [235, 255] width 157 height 24
type input "*********"
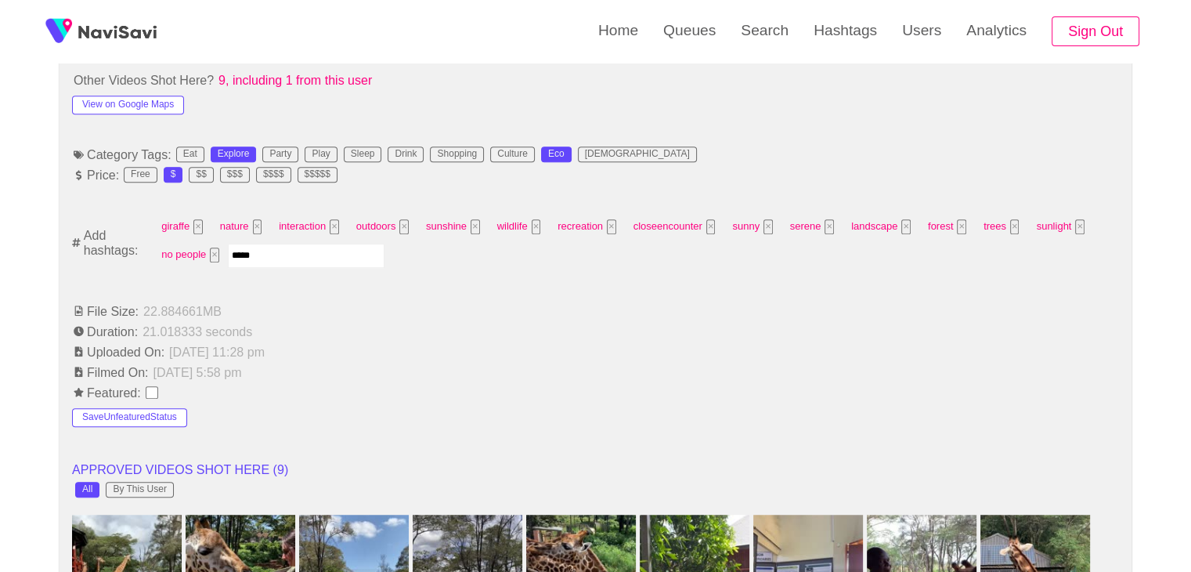
type input "******"
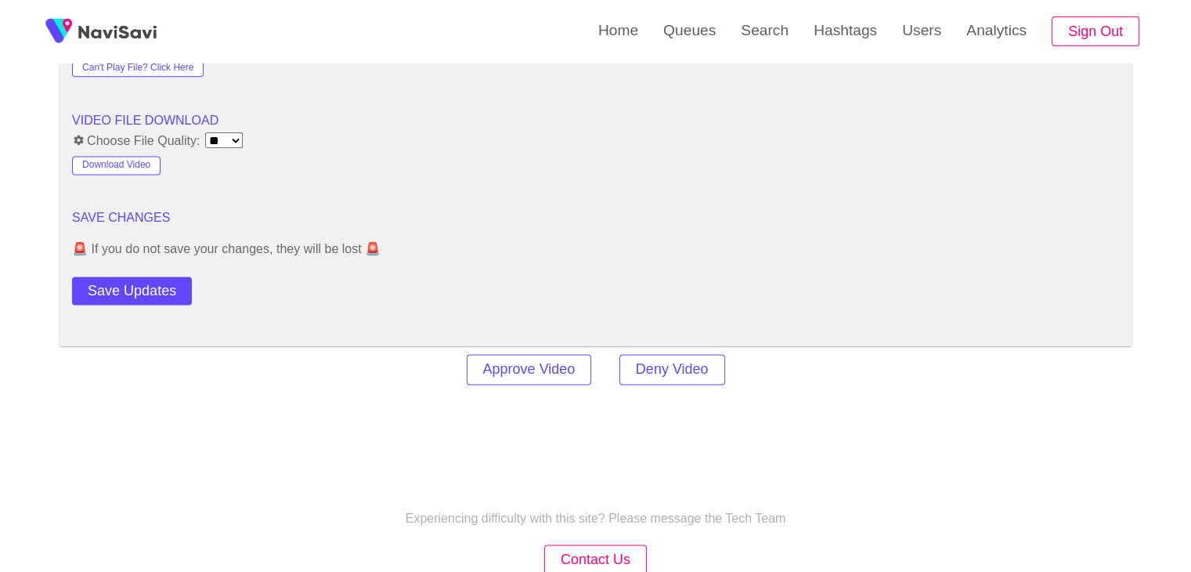
scroll to position [2115, 0]
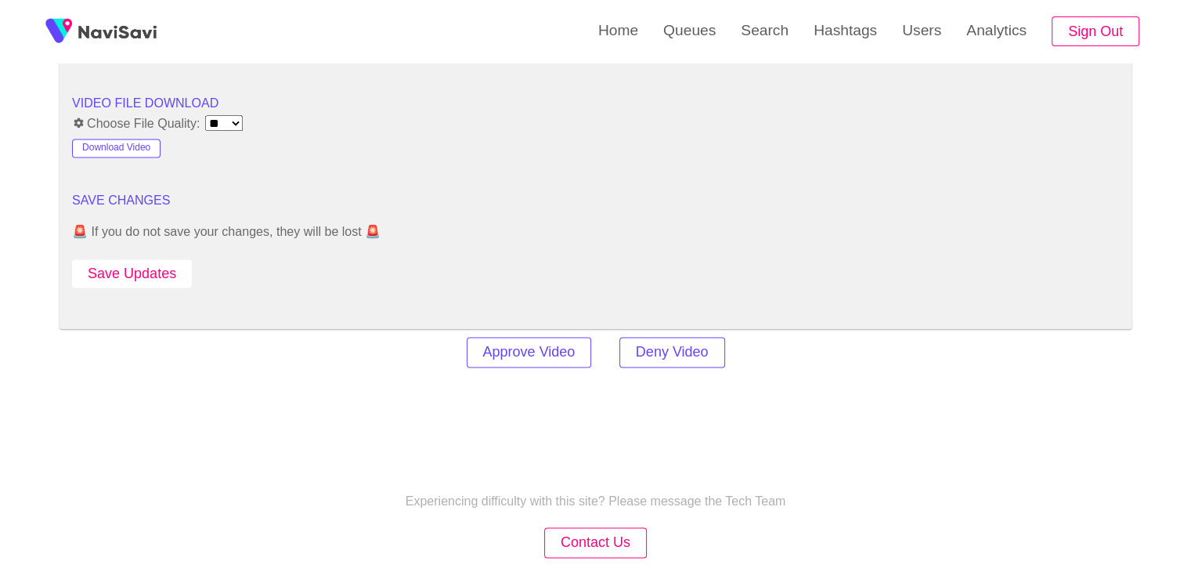
click at [147, 272] on button "Save Updates" at bounding box center [132, 273] width 120 height 29
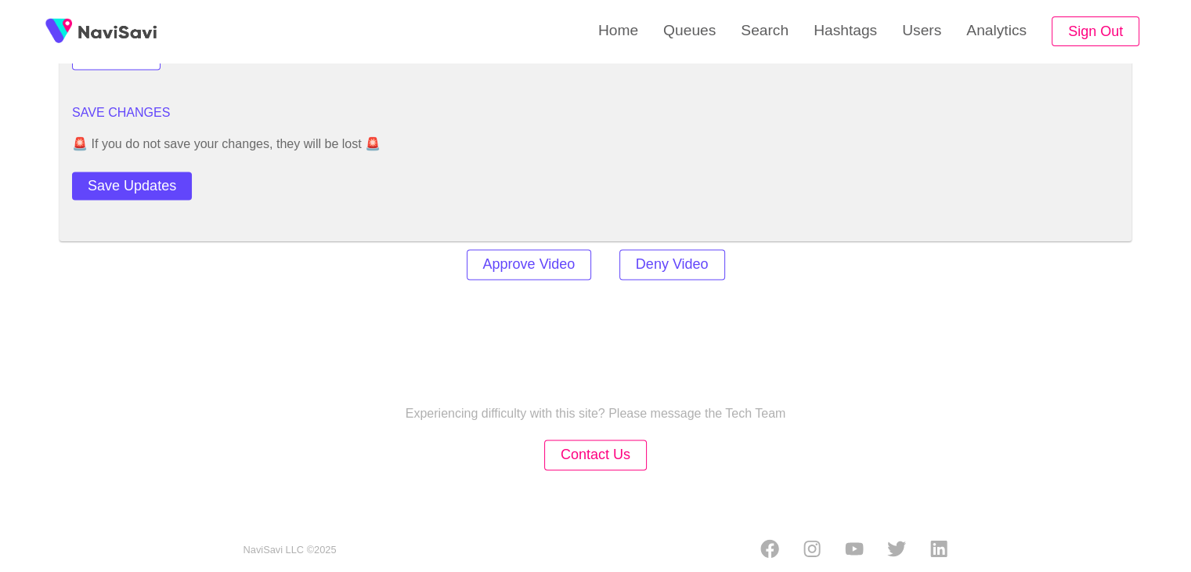
scroll to position [2212, 0]
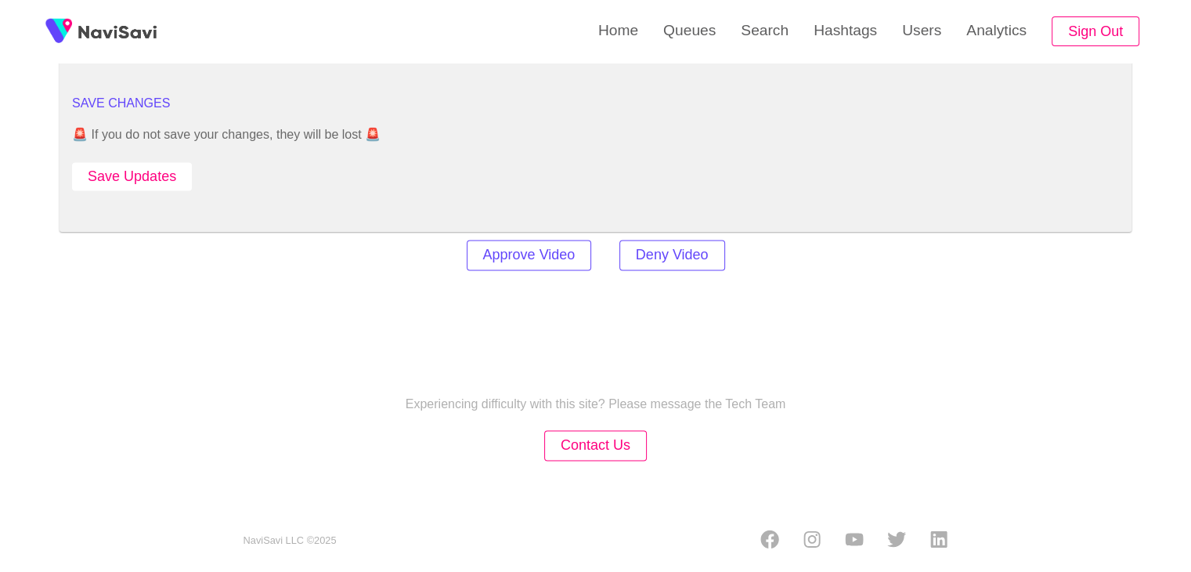
click at [159, 168] on button "Save Updates" at bounding box center [132, 176] width 120 height 29
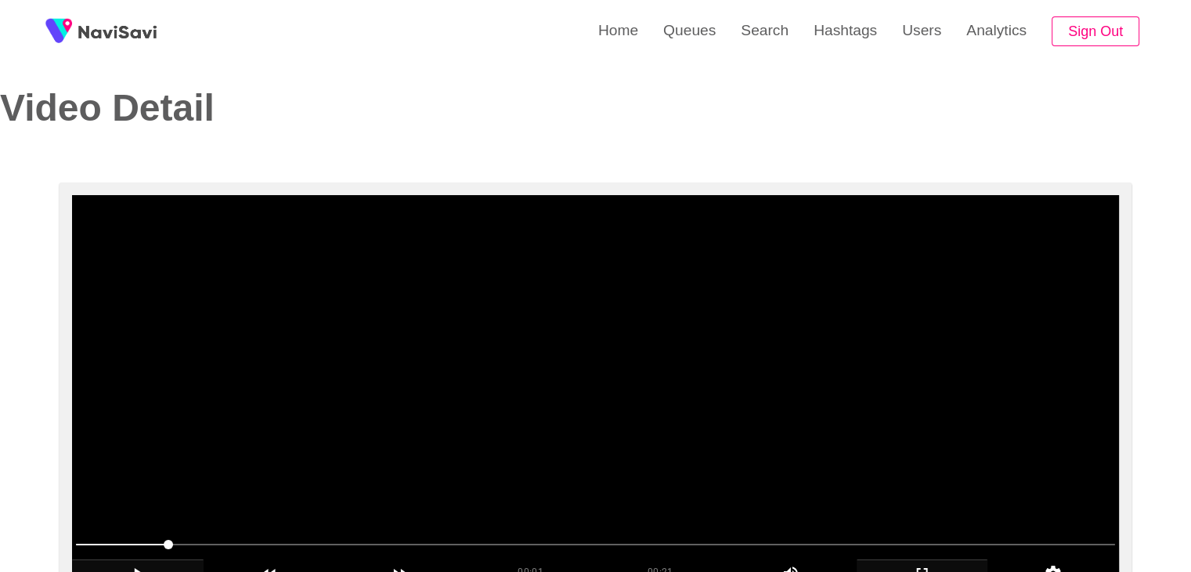
scroll to position [0, 0]
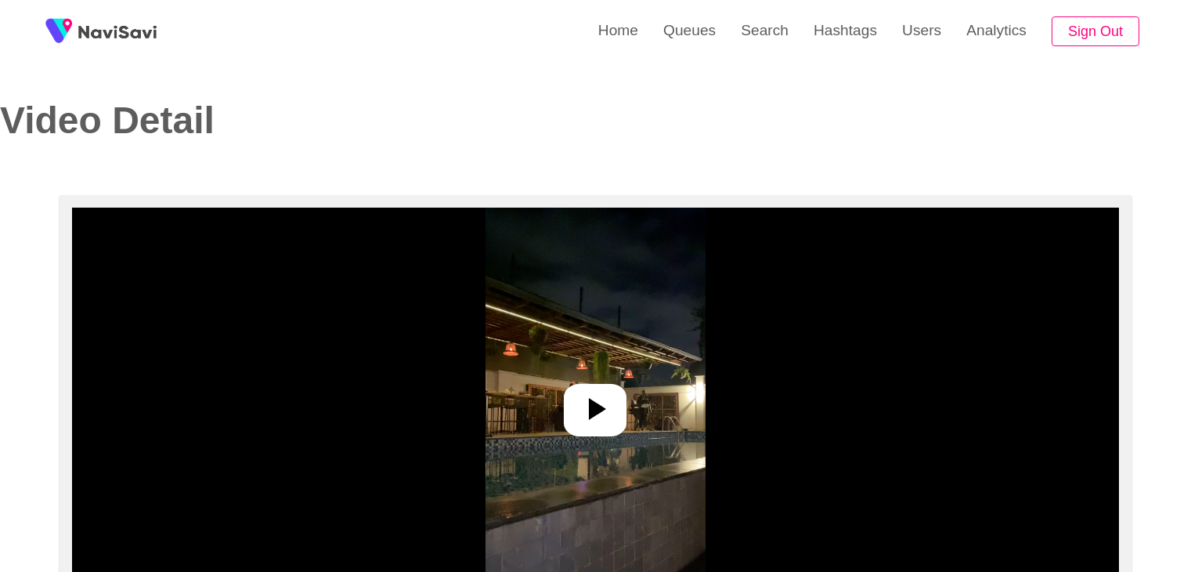
select select "**********"
select select "**"
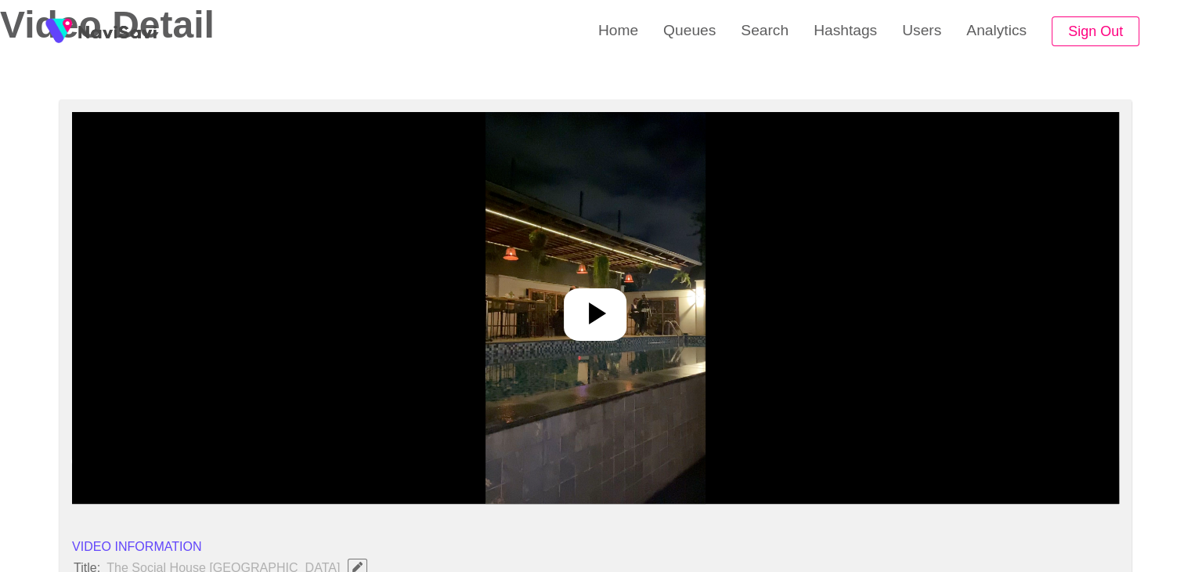
scroll to position [157, 0]
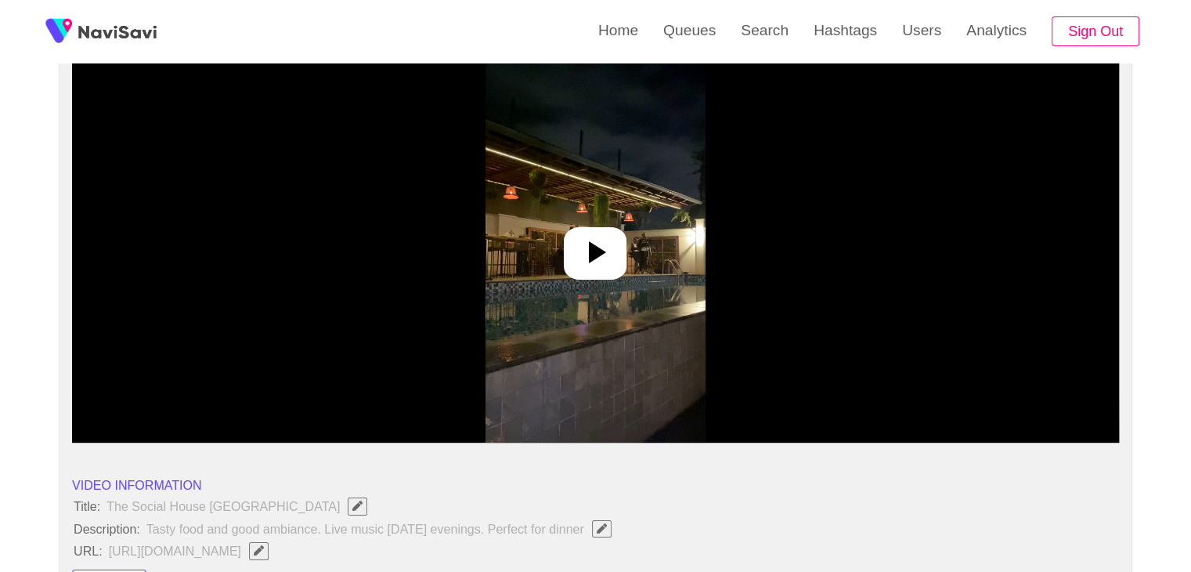
click at [593, 258] on icon at bounding box center [597, 252] width 17 height 22
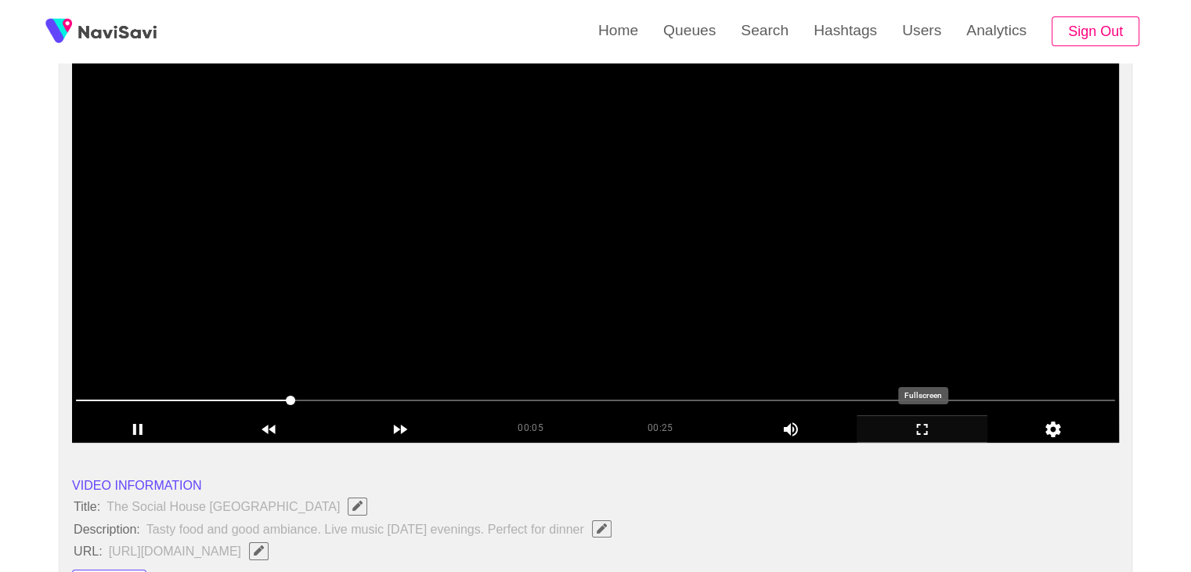
click at [952, 430] on icon "add" at bounding box center [923, 429] width 130 height 19
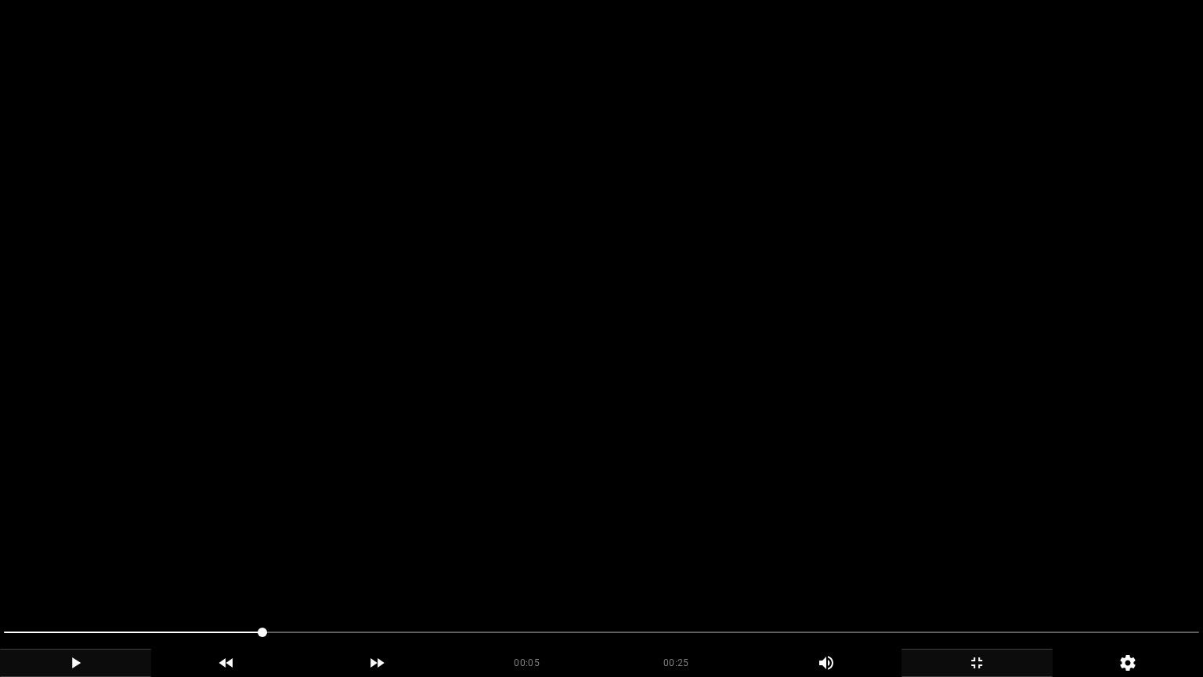
click at [88, 571] on icon "add" at bounding box center [76, 662] width 150 height 19
drag, startPoint x: 166, startPoint y: 637, endPoint x: 0, endPoint y: 633, distance: 166.1
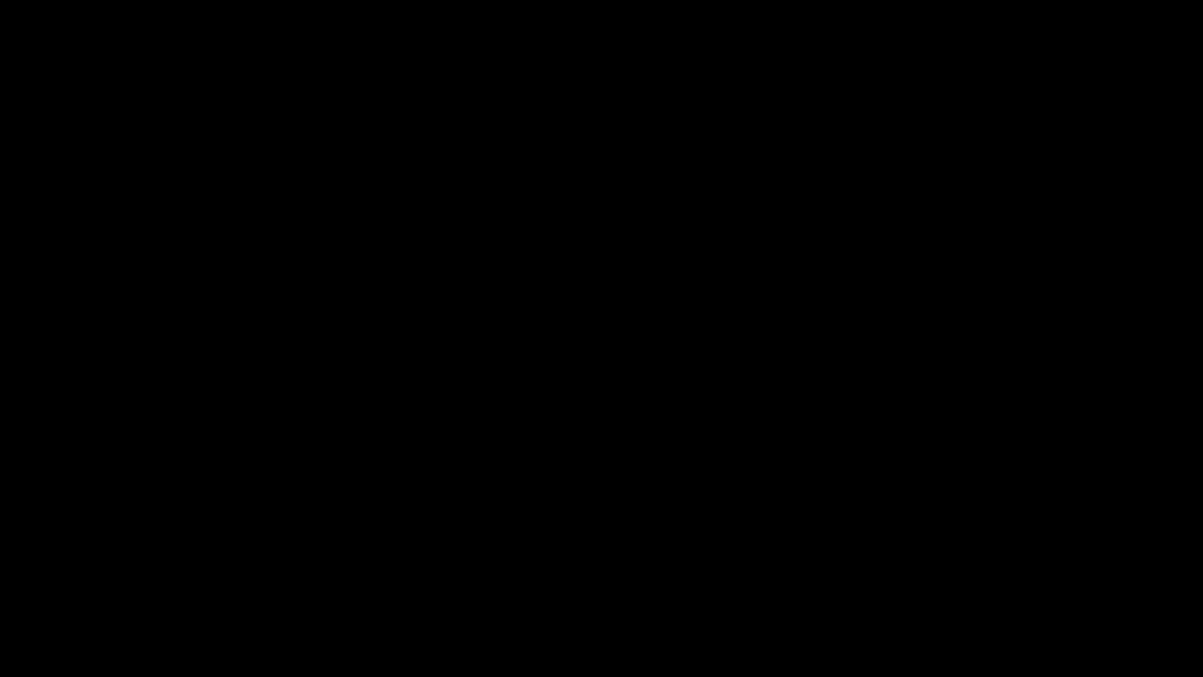
click at [78, 571] on div "add" at bounding box center [75, 662] width 151 height 28
click at [82, 571] on icon "add" at bounding box center [76, 662] width 150 height 19
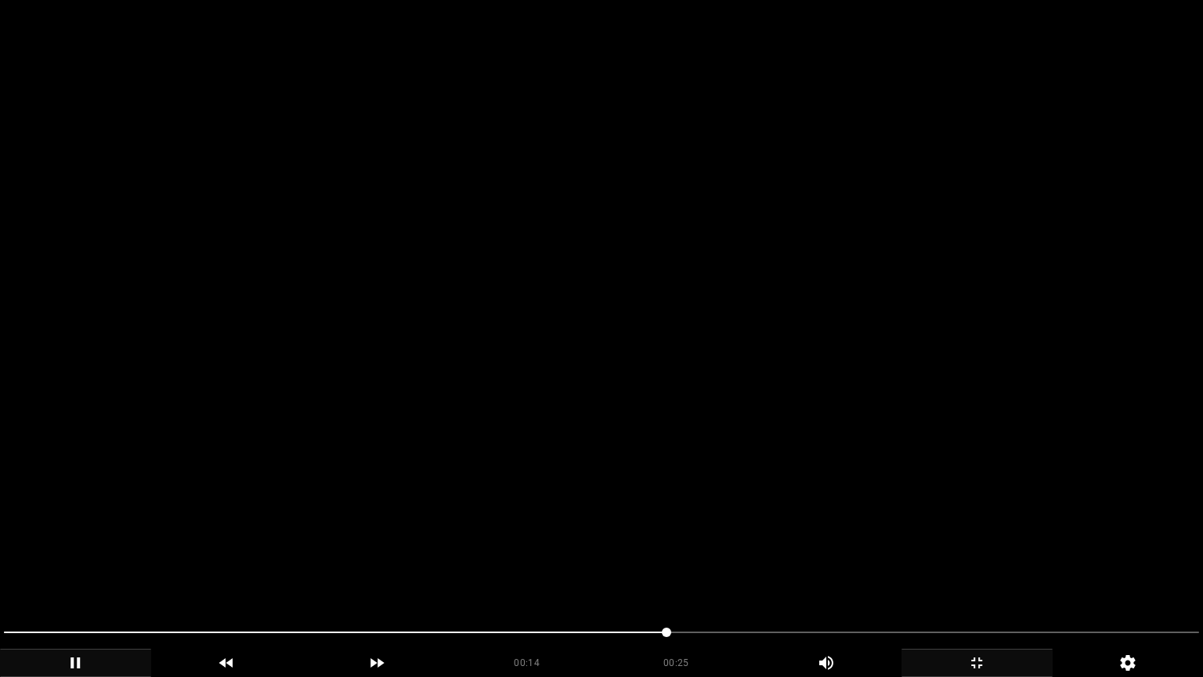
click at [869, 571] on span at bounding box center [601, 632] width 1195 height 25
click at [988, 571] on icon "add" at bounding box center [977, 662] width 150 height 19
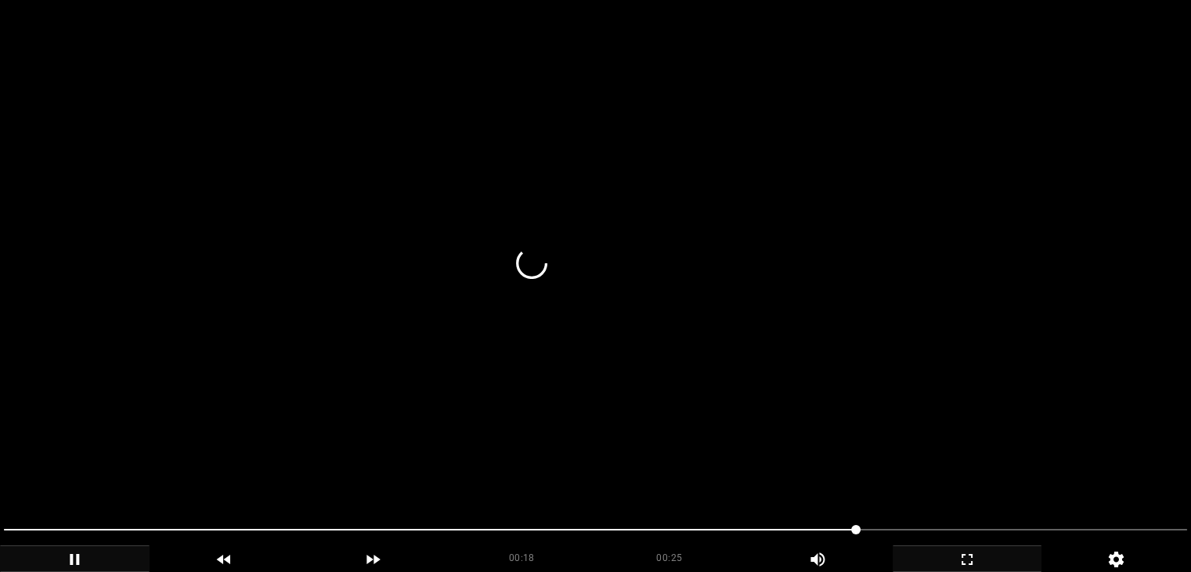
scroll to position [313, 0]
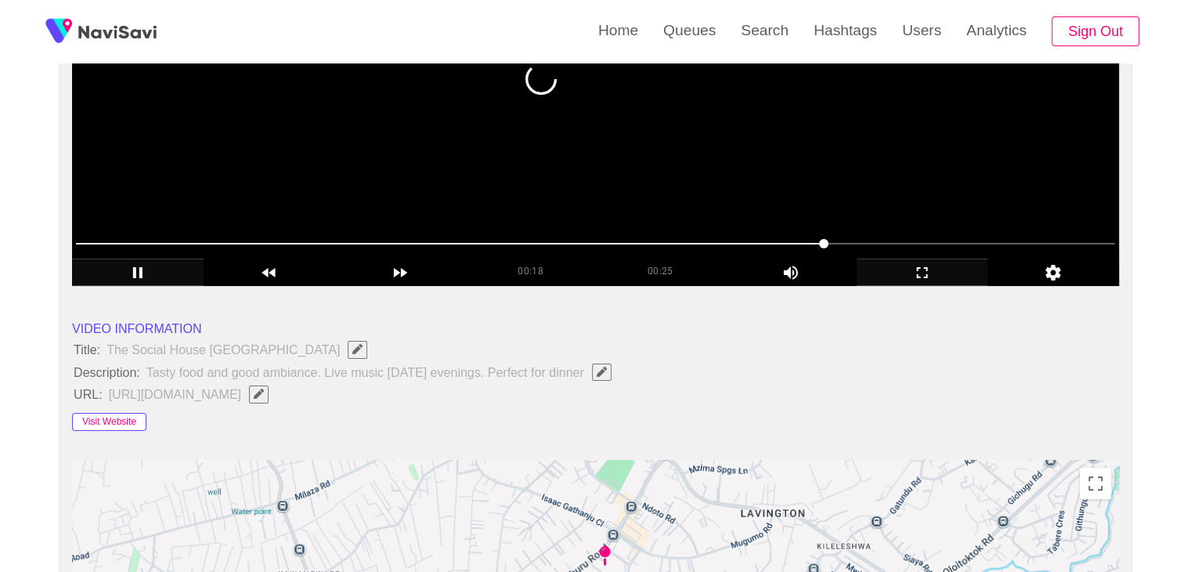
click at [102, 416] on button "Visit Website" at bounding box center [109, 422] width 74 height 19
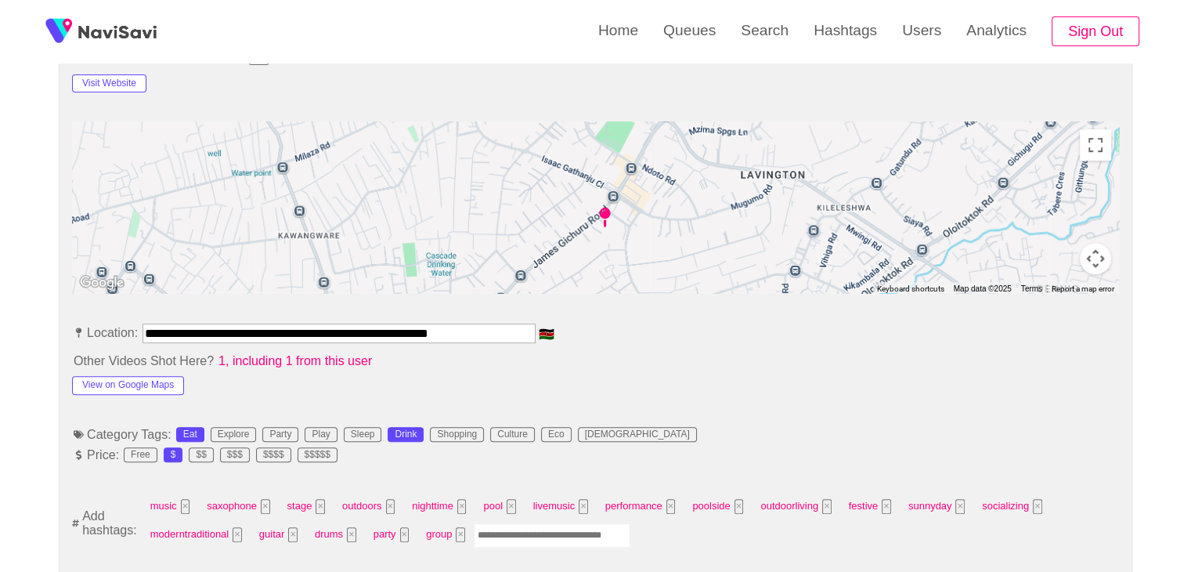
scroll to position [705, 0]
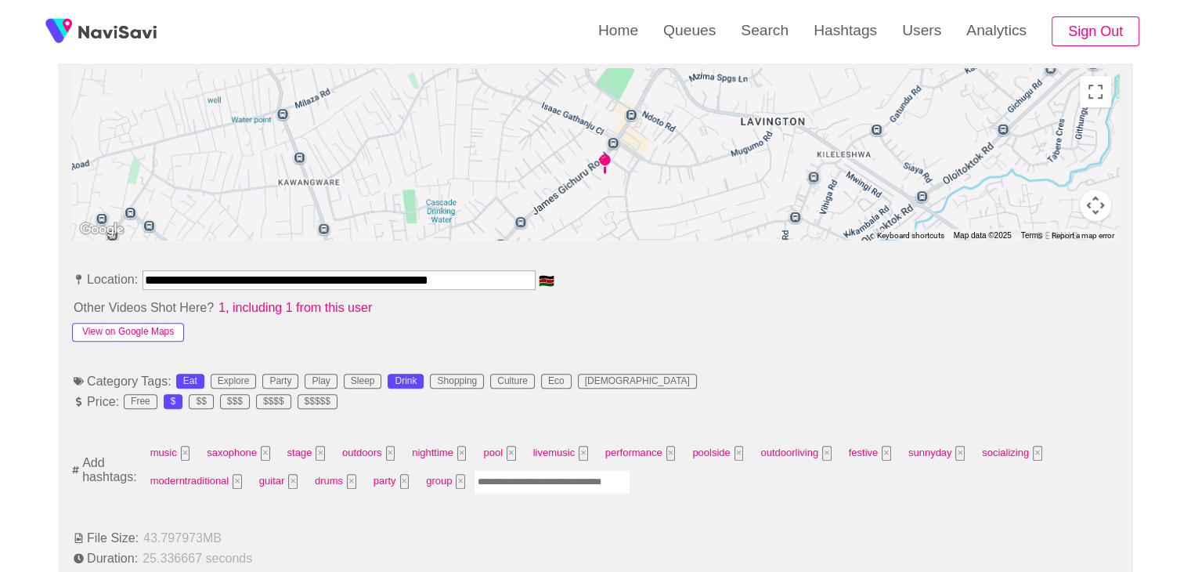
click at [136, 327] on button "View on Google Maps" at bounding box center [128, 332] width 112 height 19
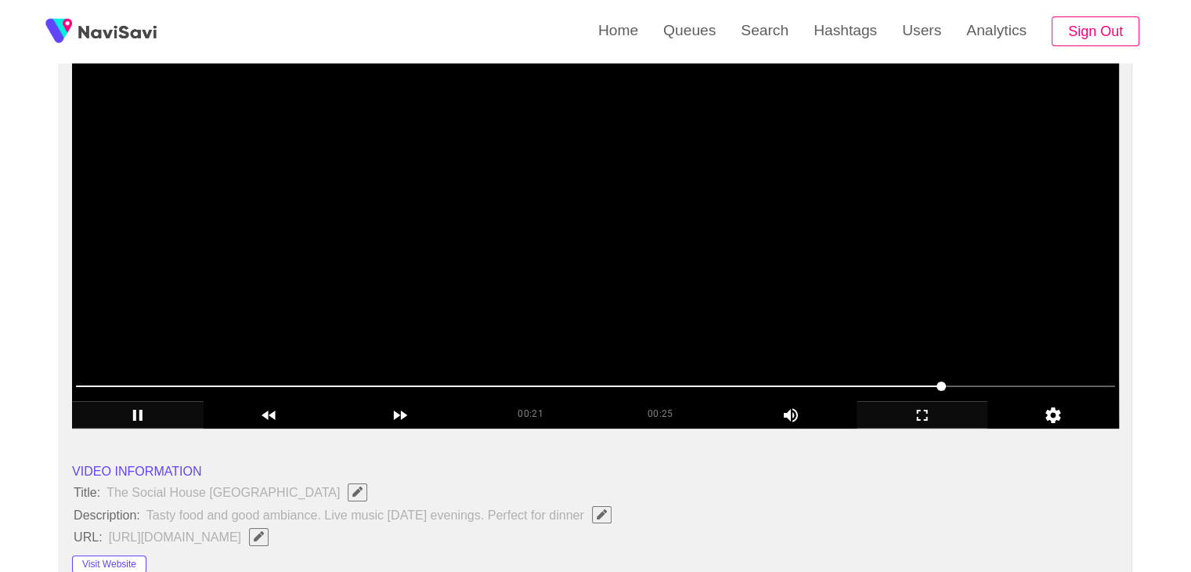
scroll to position [78, 0]
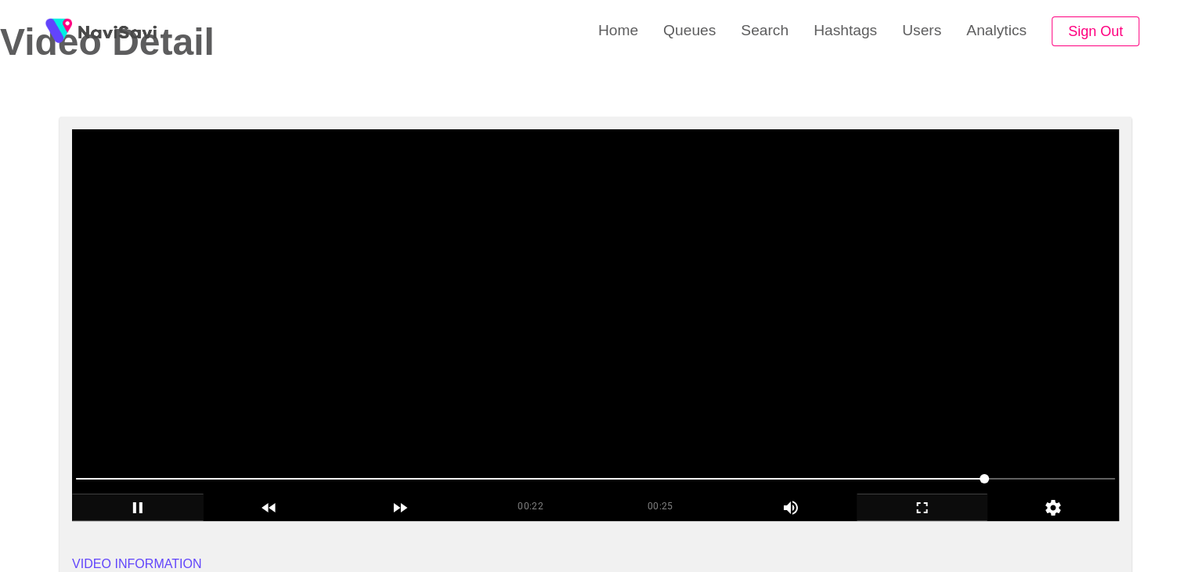
click at [403, 278] on video at bounding box center [595, 325] width 1047 height 392
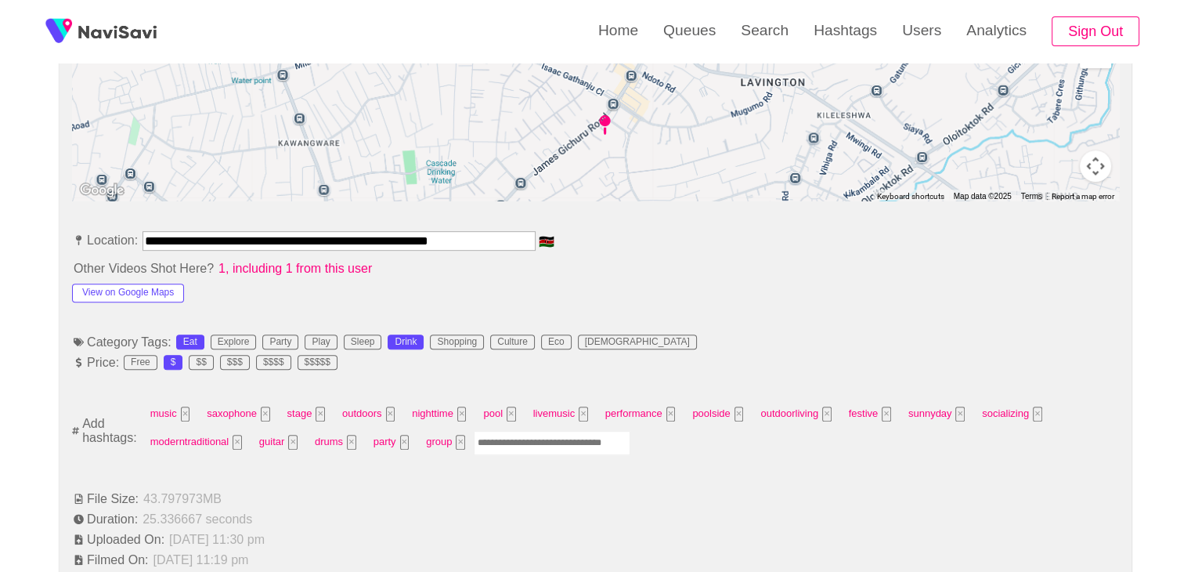
scroll to position [862, 0]
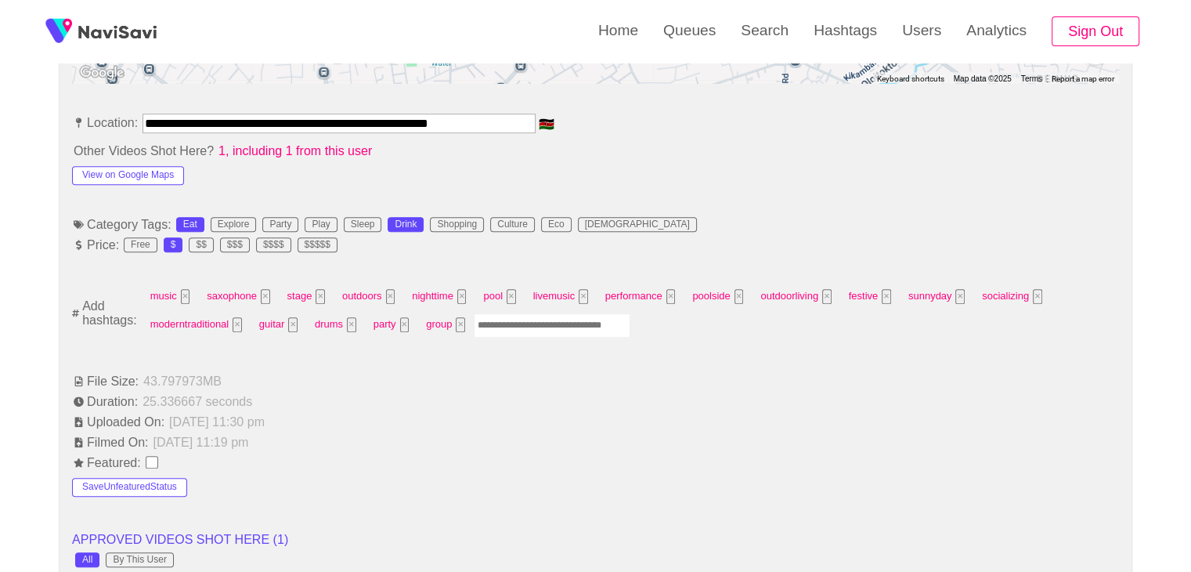
click at [535, 319] on input "Enter tag here and press return" at bounding box center [552, 325] width 157 height 24
type input "*****"
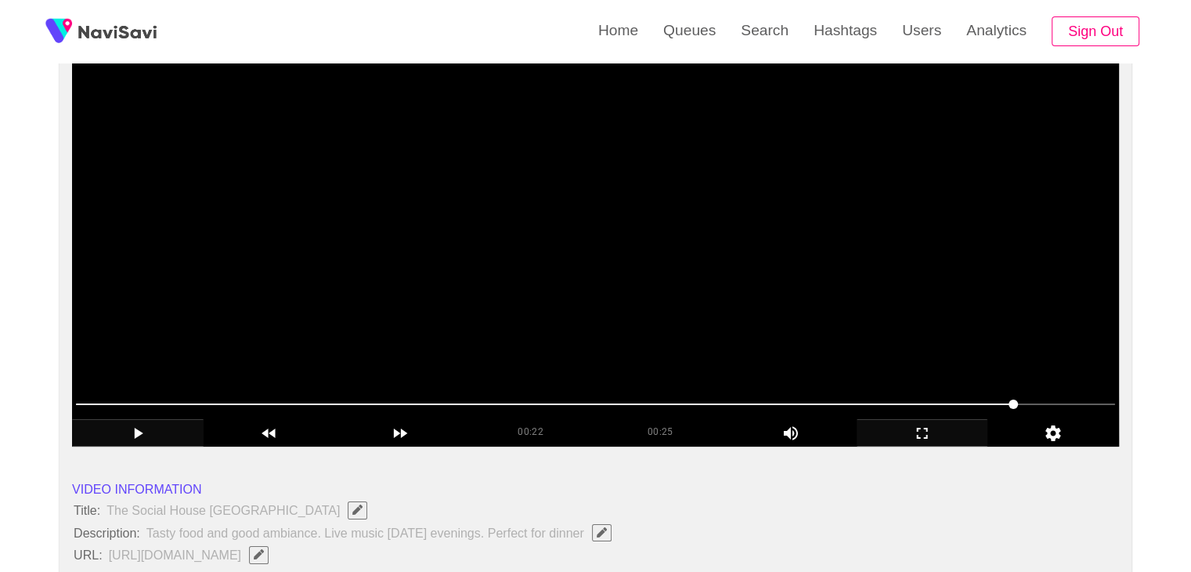
scroll to position [0, 0]
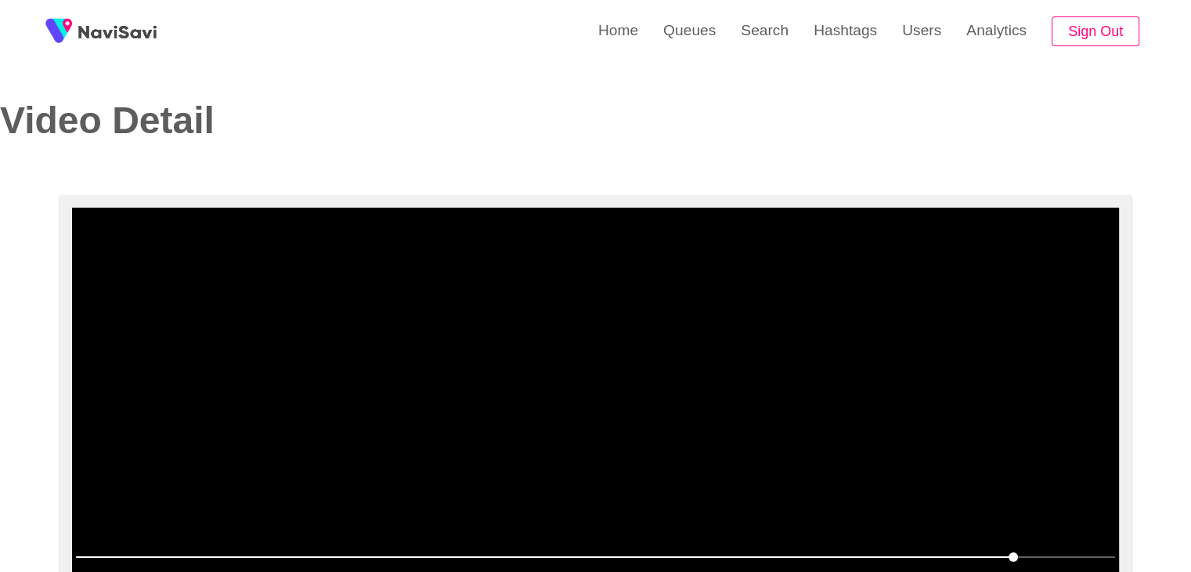
click at [569, 350] on video at bounding box center [595, 404] width 1047 height 392
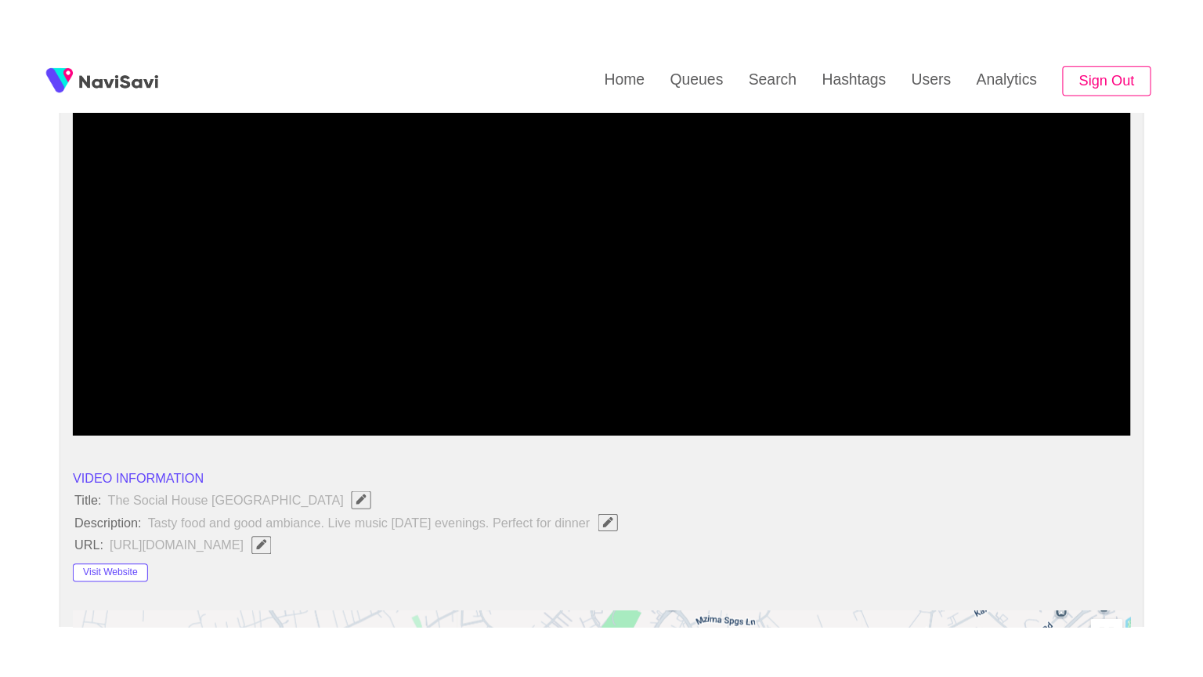
scroll to position [235, 0]
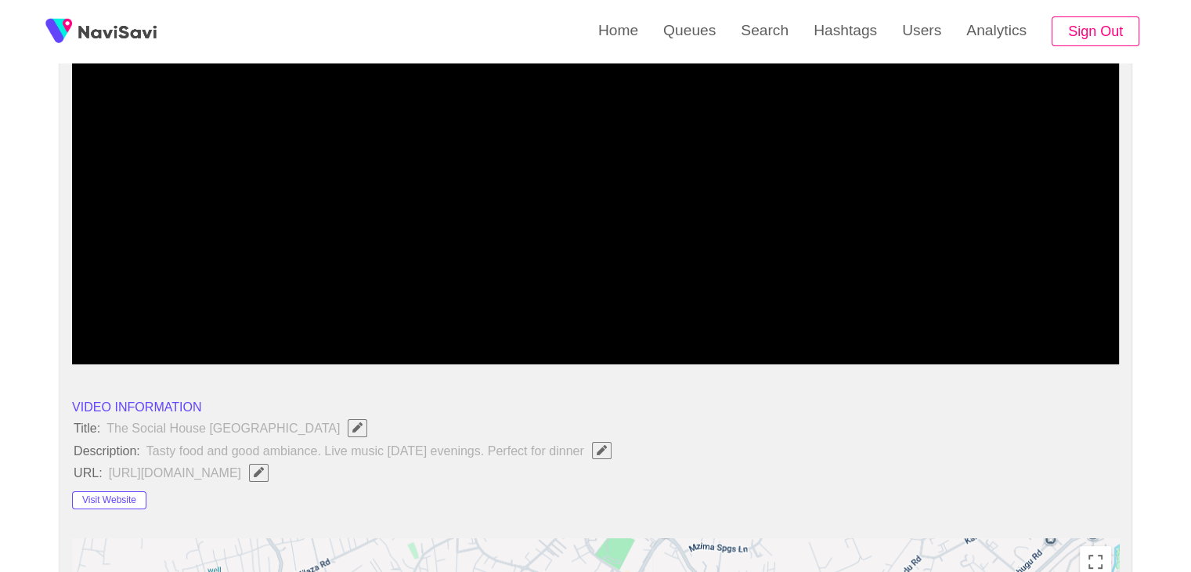
click at [928, 352] on icon "add" at bounding box center [923, 350] width 130 height 19
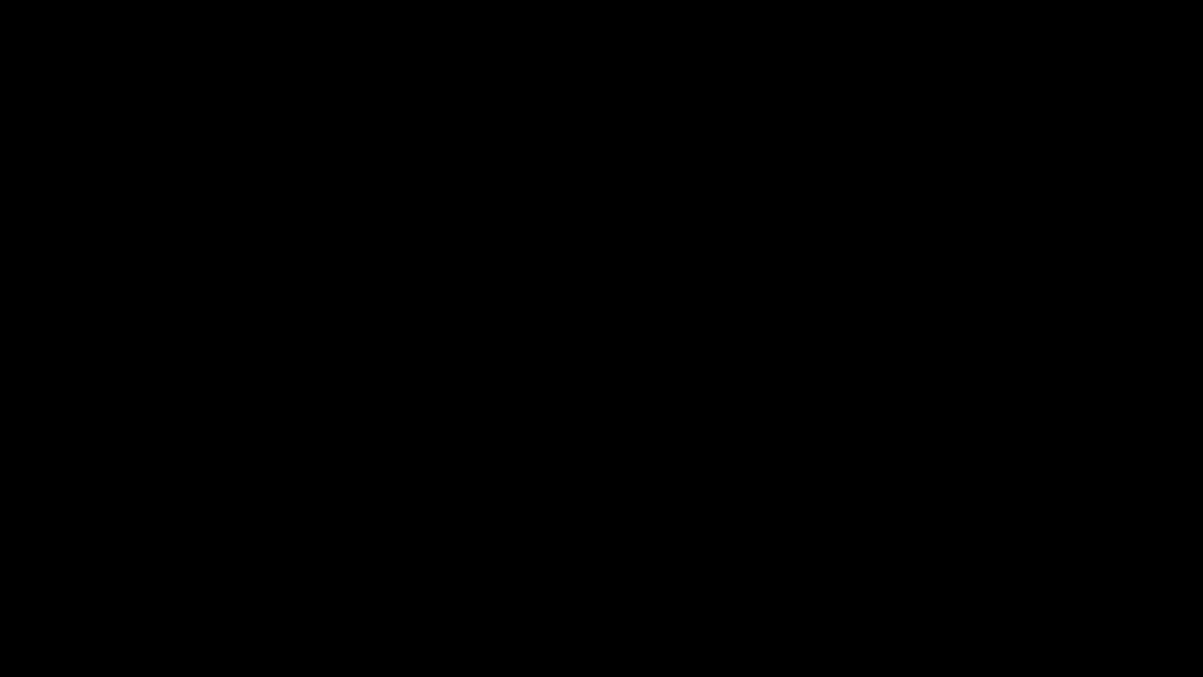
click at [489, 571] on span at bounding box center [574, 632] width 1140 height 2
click at [200, 571] on span at bounding box center [290, 632] width 573 height 2
click at [169, 571] on span at bounding box center [99, 632] width 191 height 2
click at [38, 571] on span at bounding box center [601, 632] width 1195 height 25
click at [9, 571] on span at bounding box center [601, 632] width 1195 height 25
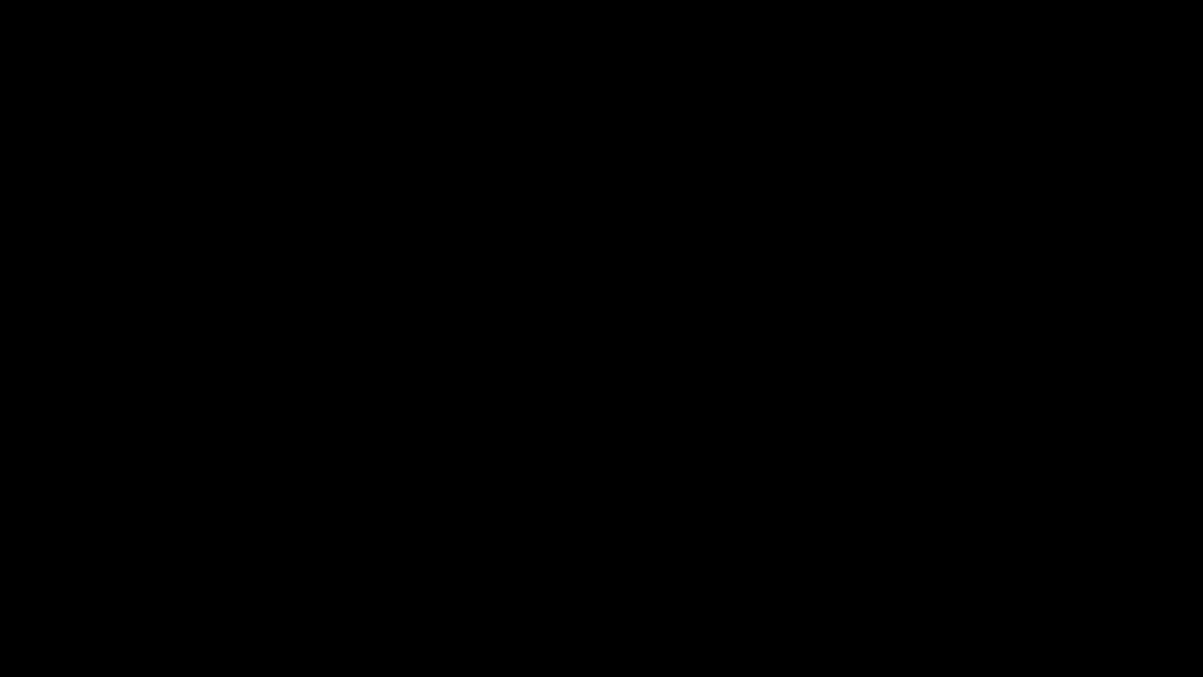
click at [286, 571] on span at bounding box center [601, 632] width 1195 height 25
click at [352, 571] on span at bounding box center [601, 632] width 1195 height 25
click at [995, 571] on icon "add" at bounding box center [977, 662] width 150 height 19
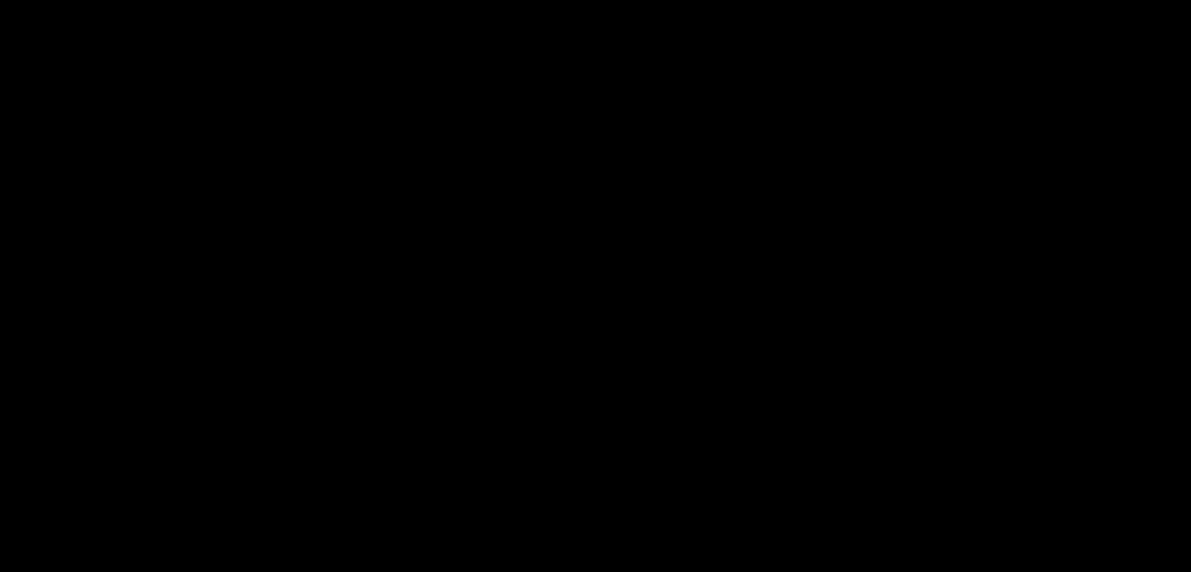
scroll to position [858, 0]
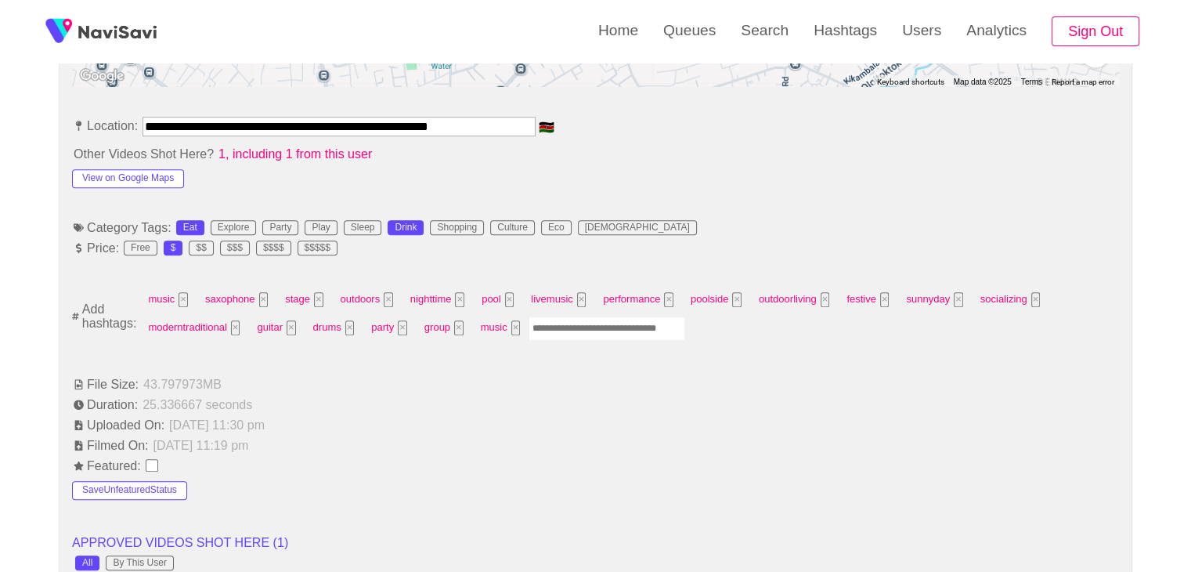
click at [556, 325] on input "Enter tag here and press return" at bounding box center [607, 328] width 157 height 24
type input "*********"
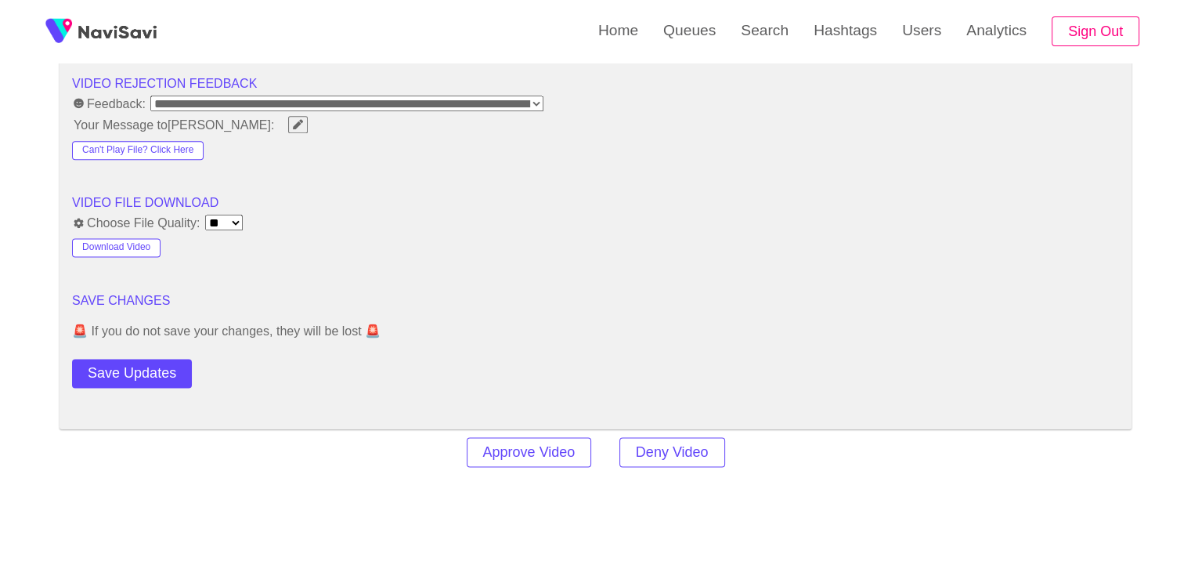
scroll to position [2033, 0]
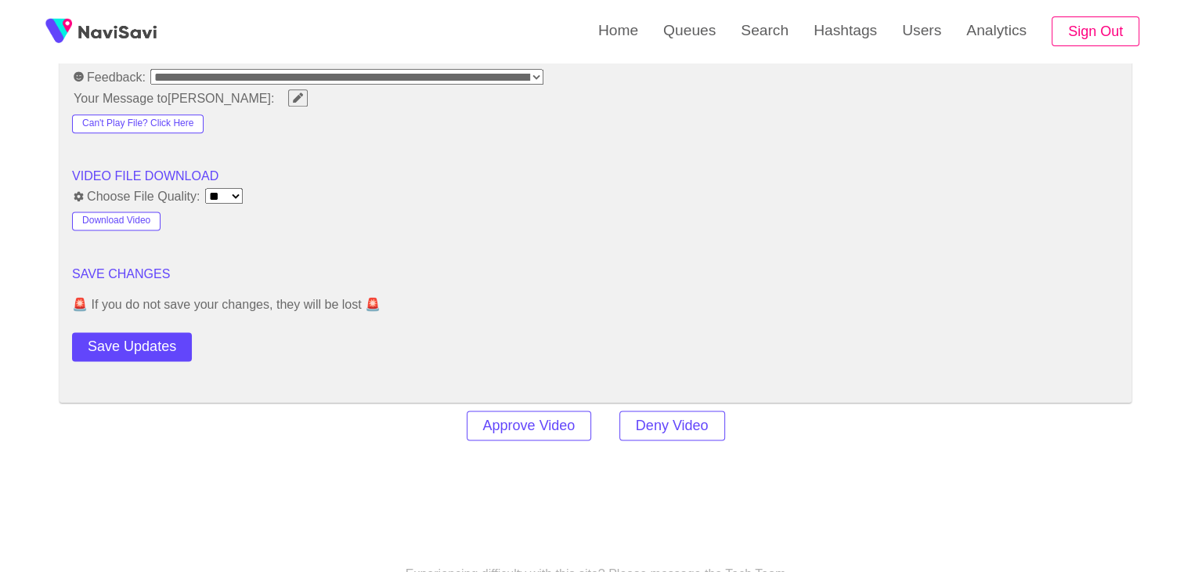
click at [164, 339] on button "Save Updates" at bounding box center [132, 346] width 120 height 29
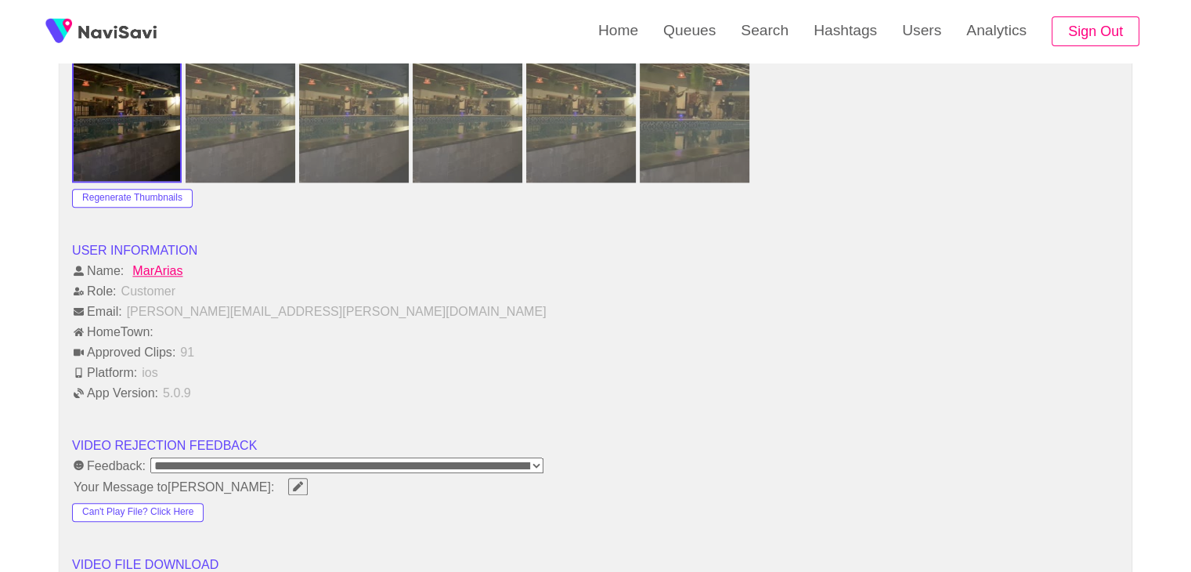
scroll to position [1958, 0]
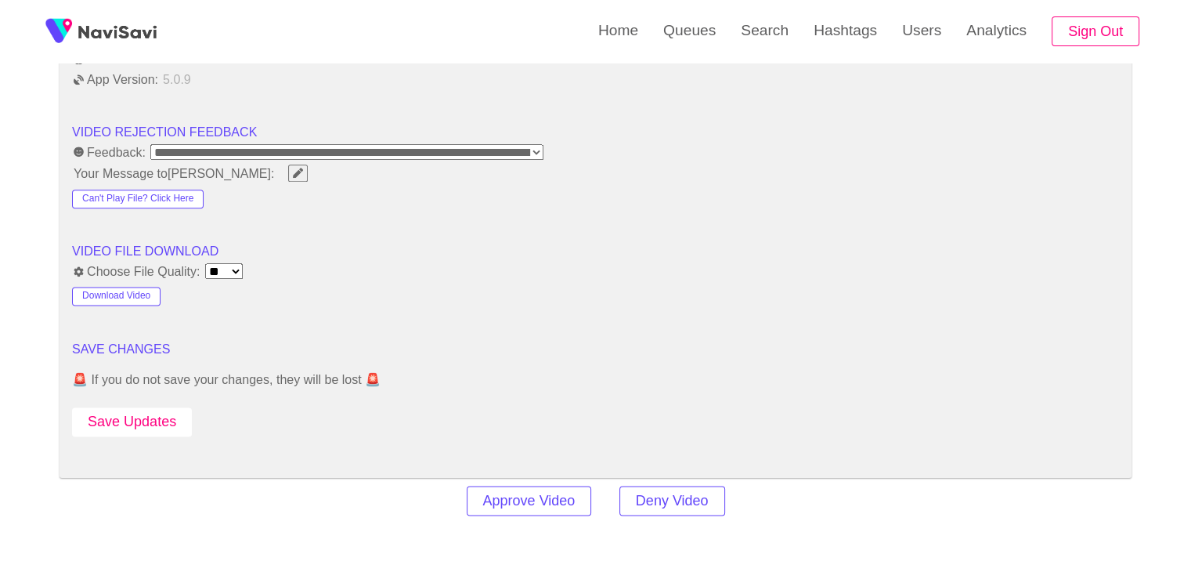
click at [123, 418] on button "Save Updates" at bounding box center [132, 421] width 120 height 29
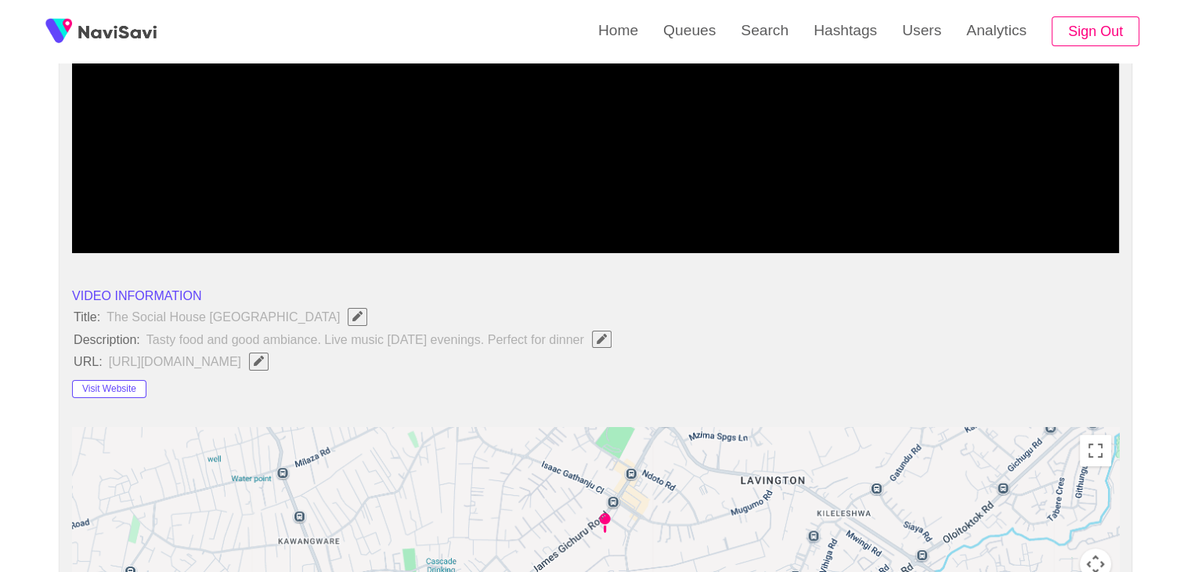
scroll to position [157, 0]
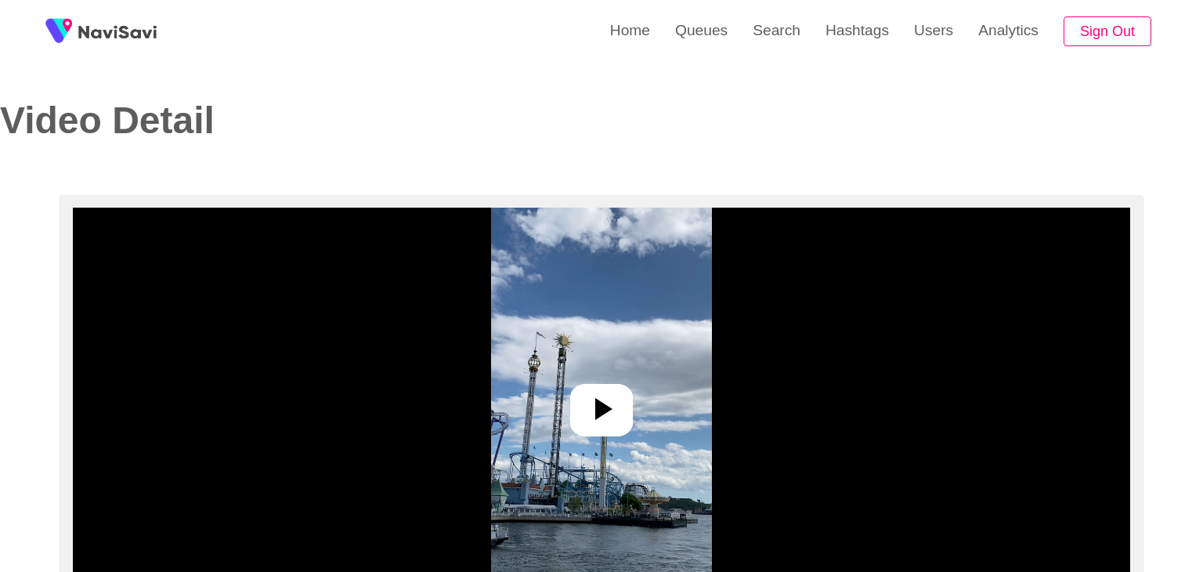
select select "**********"
select select "**"
click at [583, 407] on icon at bounding box center [595, 409] width 38 height 38
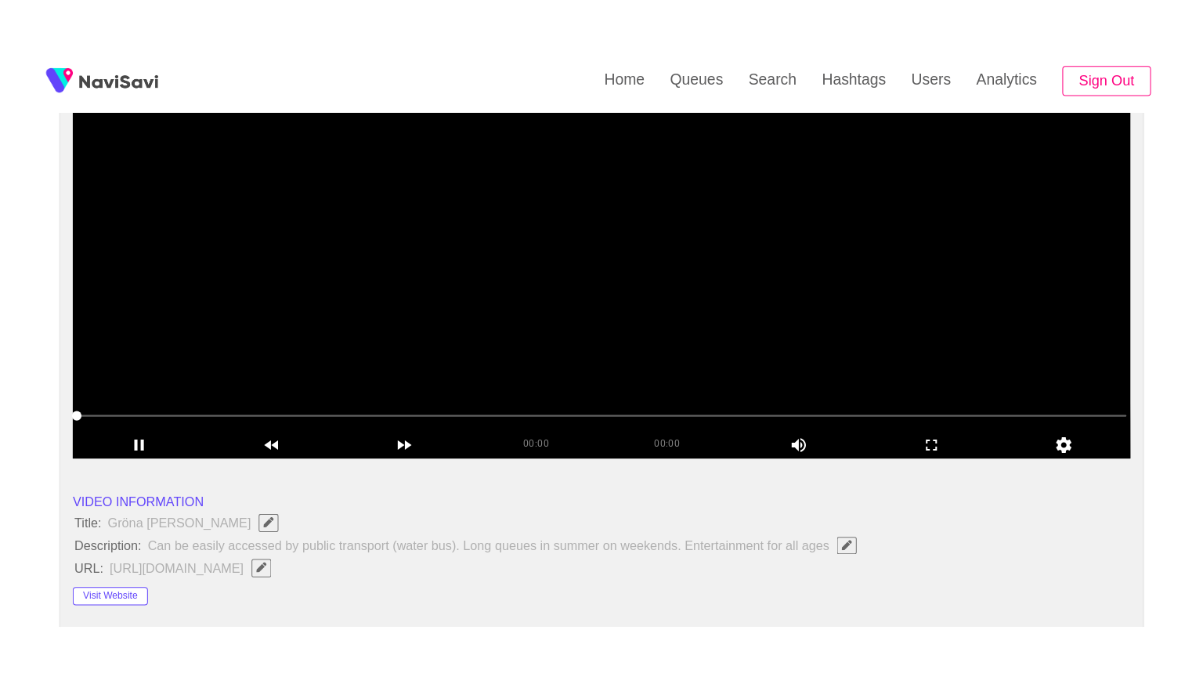
scroll to position [235, 0]
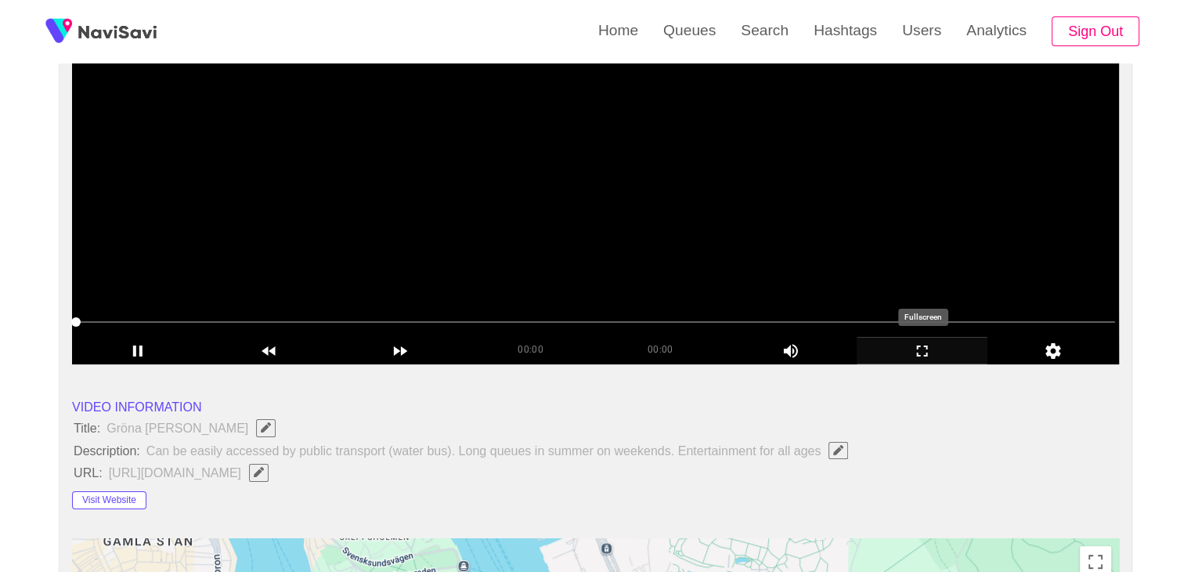
click at [906, 352] on icon "add" at bounding box center [923, 350] width 130 height 19
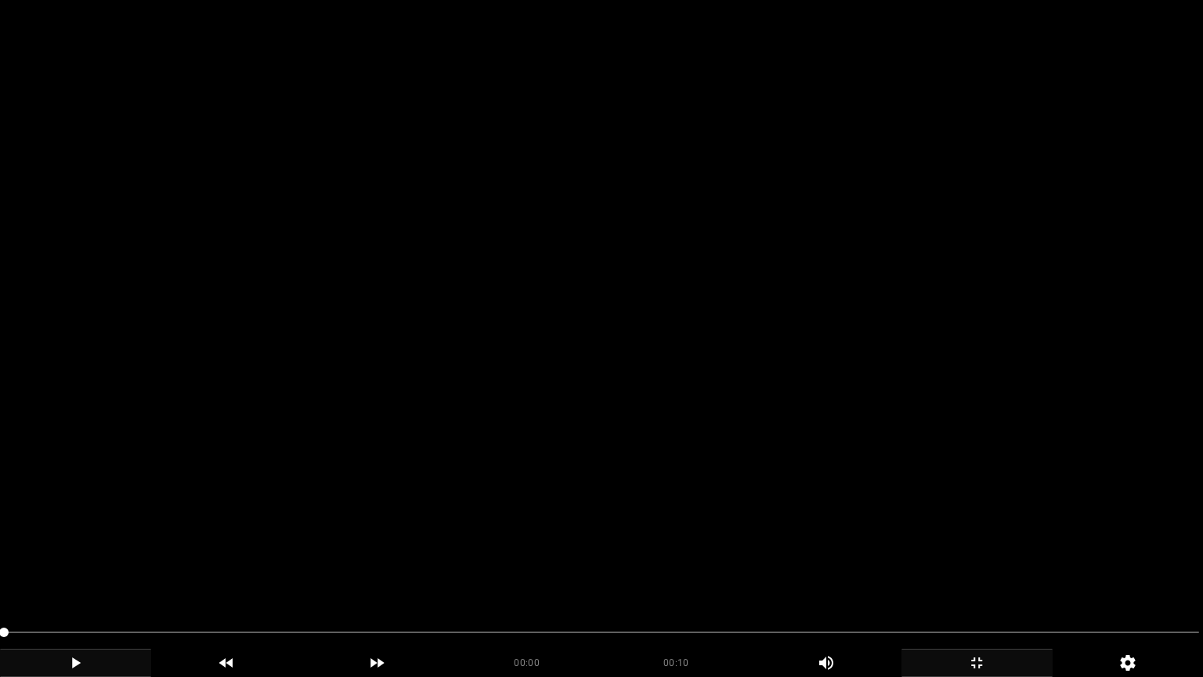
click at [67, 571] on icon "add" at bounding box center [76, 662] width 150 height 19
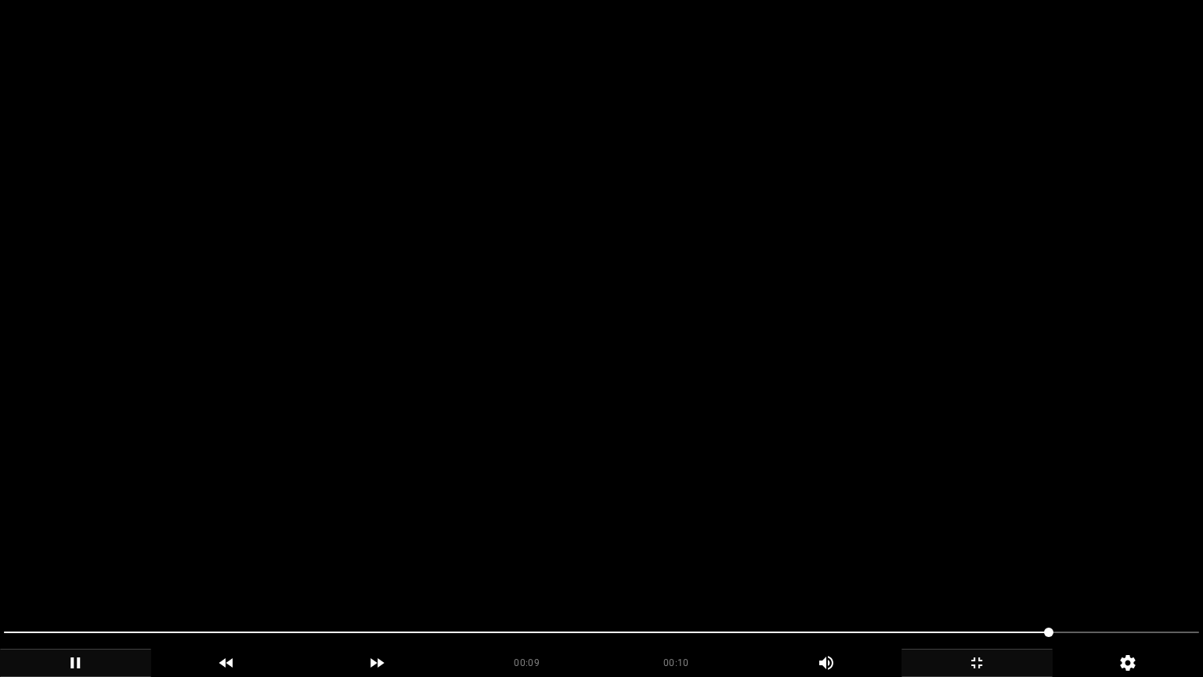
drag, startPoint x: 302, startPoint y: 630, endPoint x: 5, endPoint y: 641, distance: 297.0
click at [5, 571] on span at bounding box center [601, 632] width 1195 height 25
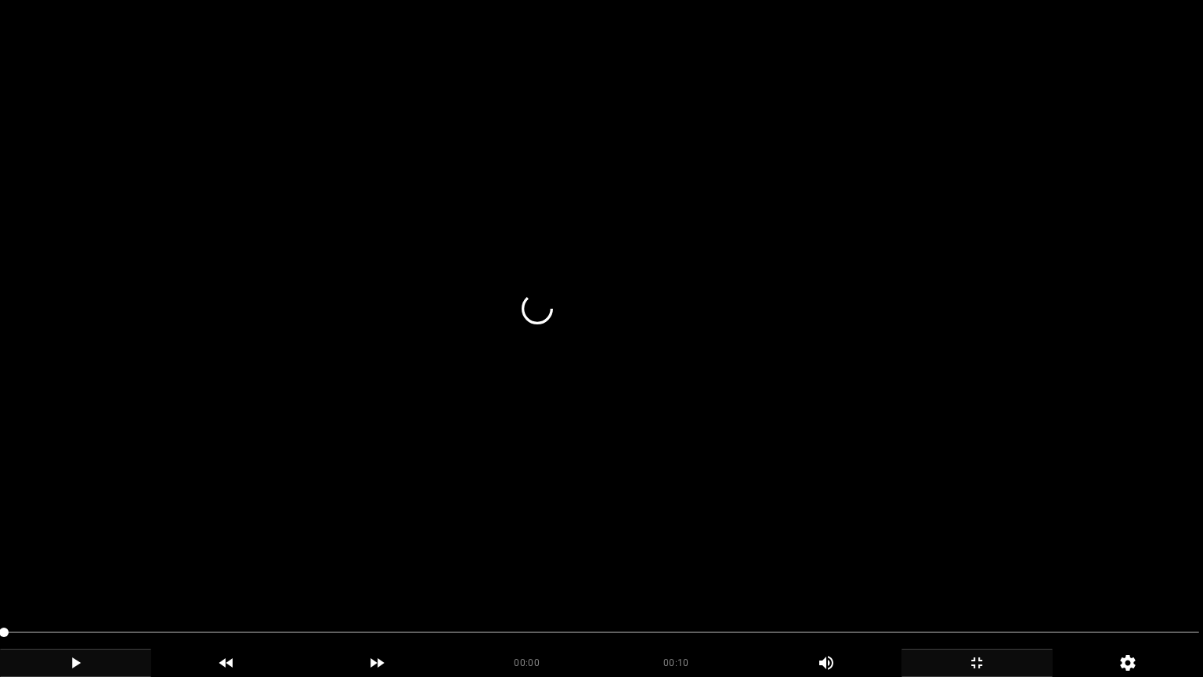
click at [66, 571] on icon "add" at bounding box center [76, 662] width 150 height 19
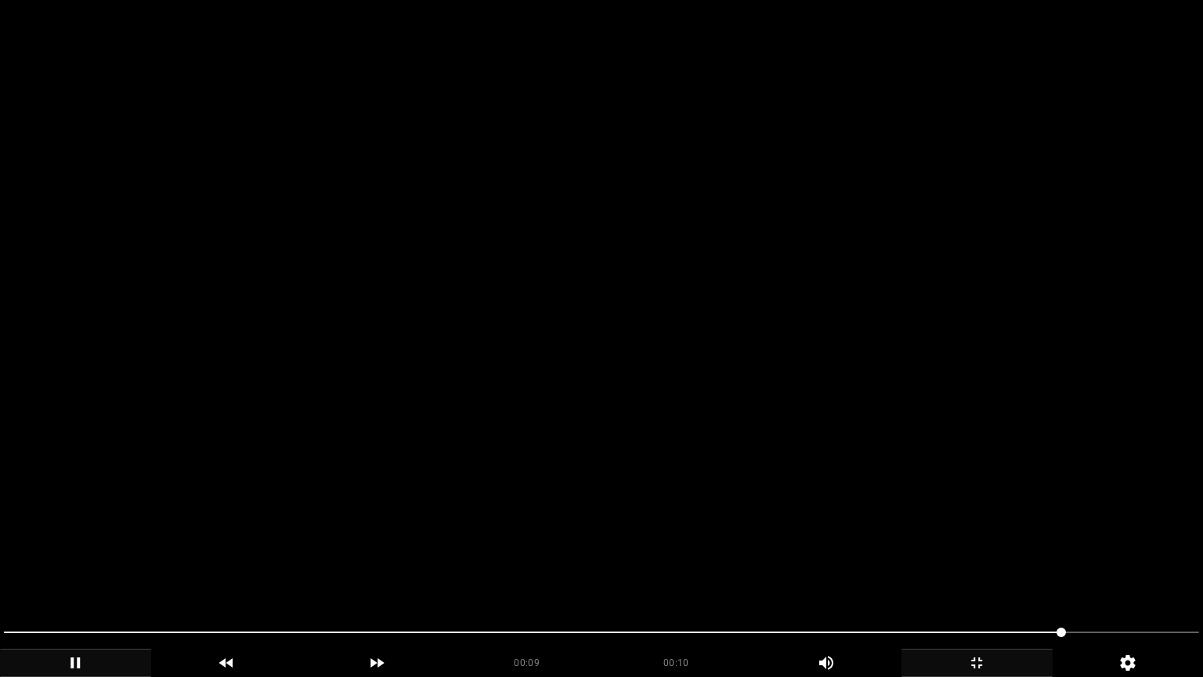
click at [984, 571] on icon "add" at bounding box center [977, 662] width 150 height 19
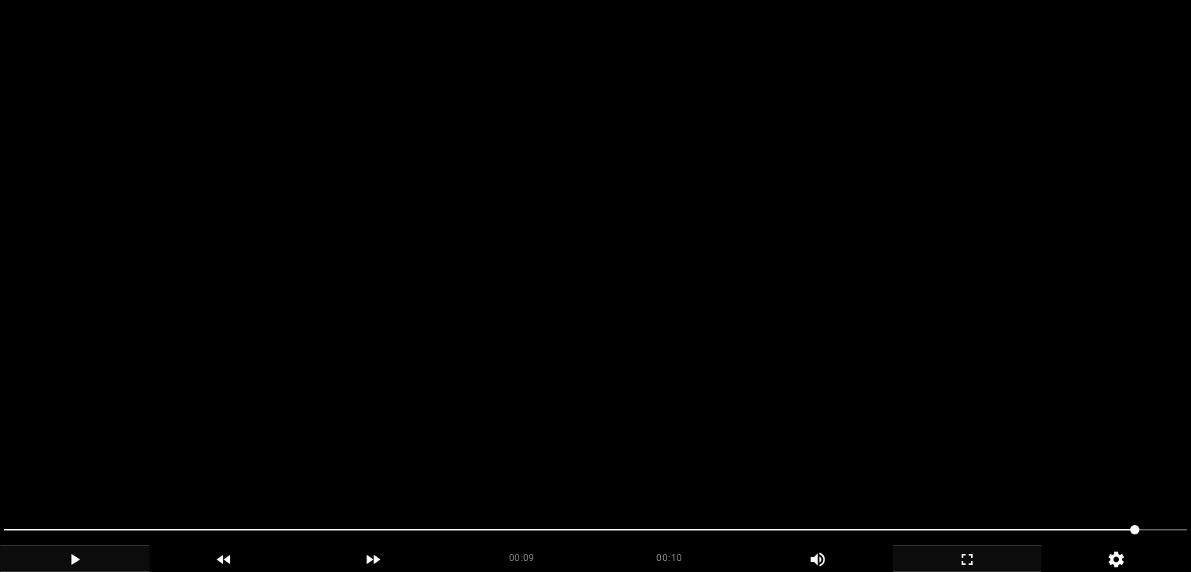
scroll to position [75, 0]
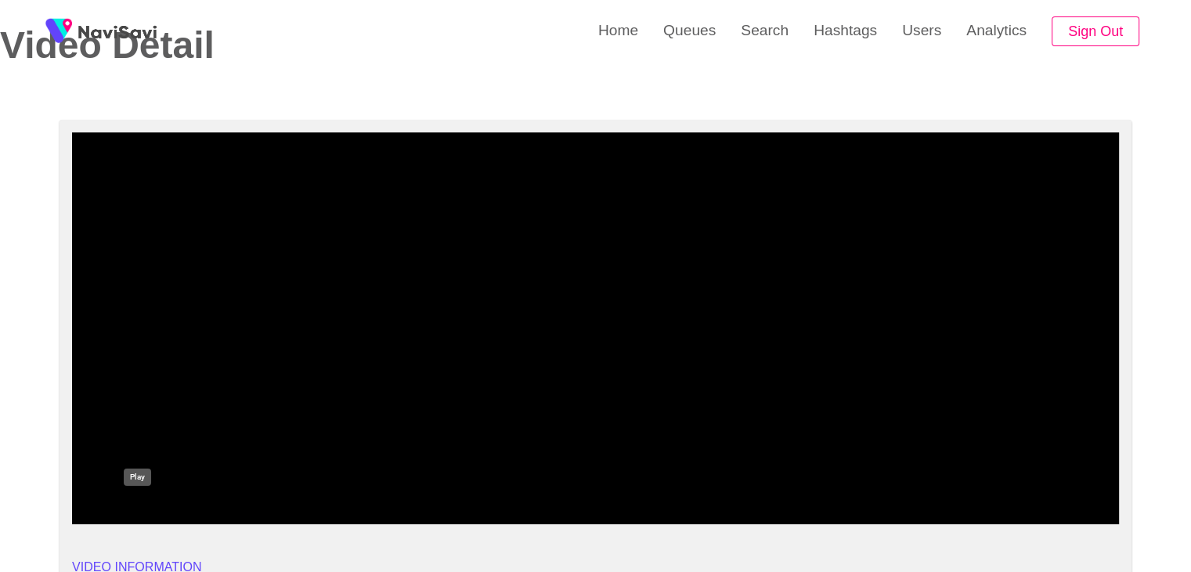
click at [139, 505] on icon "add" at bounding box center [138, 510] width 130 height 19
click at [912, 508] on icon "add" at bounding box center [923, 510] width 130 height 19
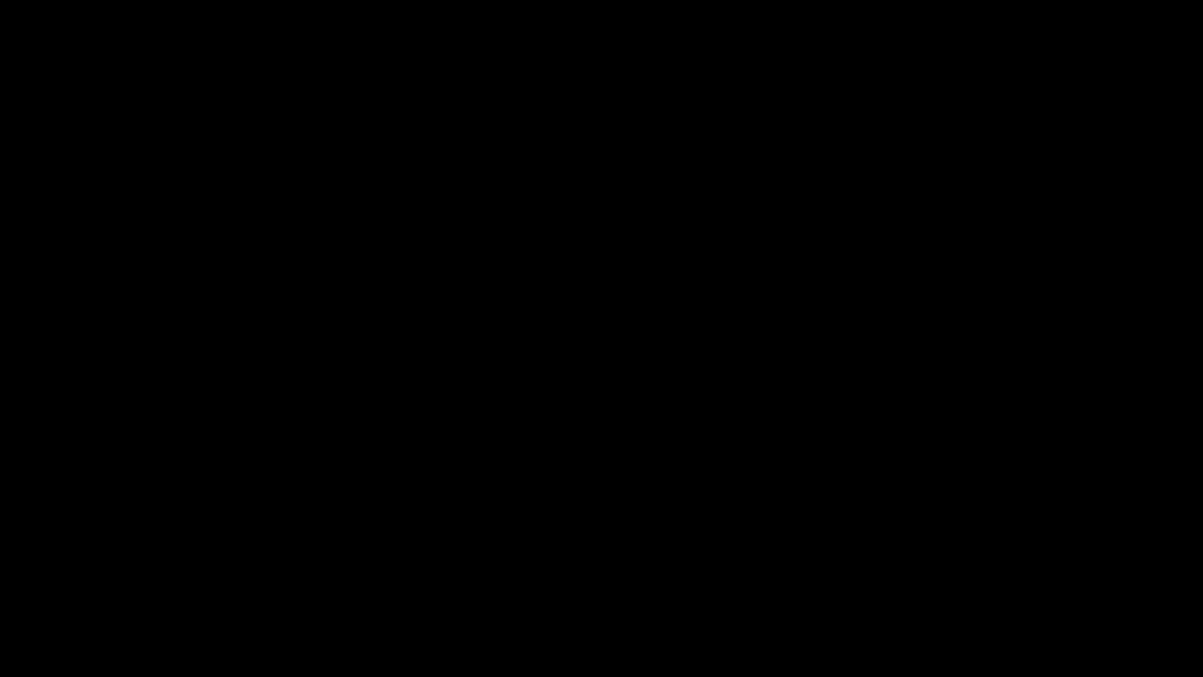
click at [967, 571] on icon "add" at bounding box center [977, 662] width 150 height 19
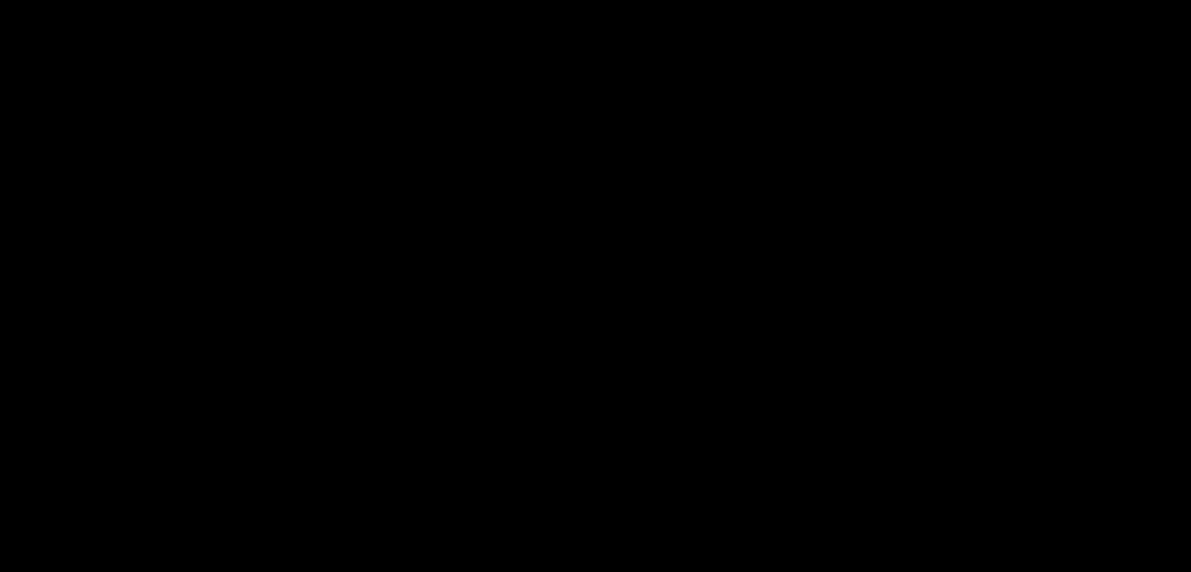
scroll to position [388, 0]
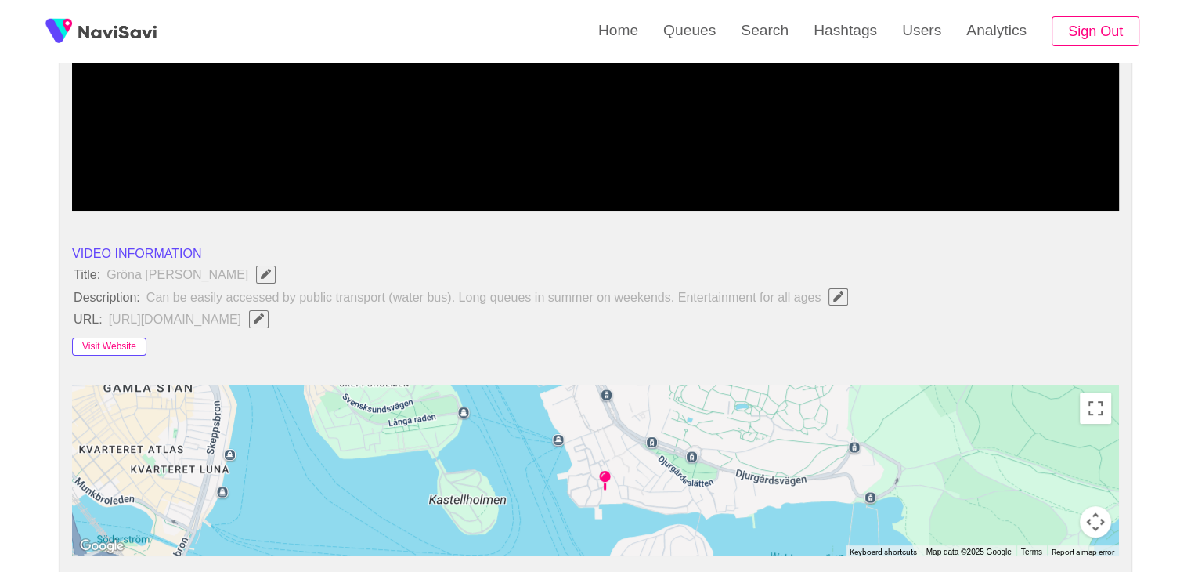
click at [111, 342] on button "Visit Website" at bounding box center [109, 347] width 74 height 19
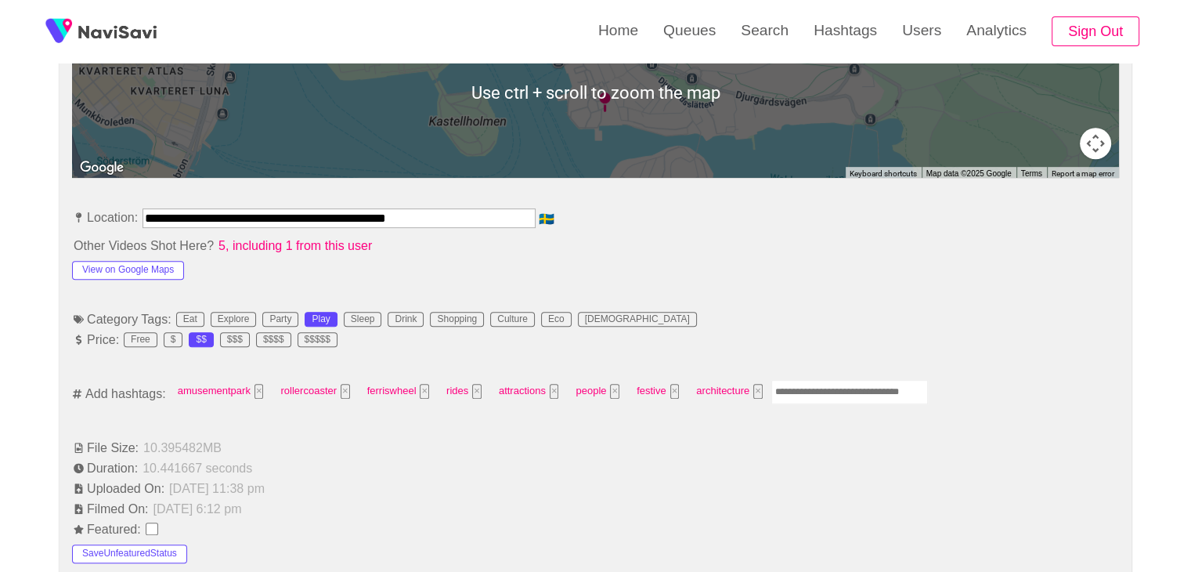
scroll to position [780, 0]
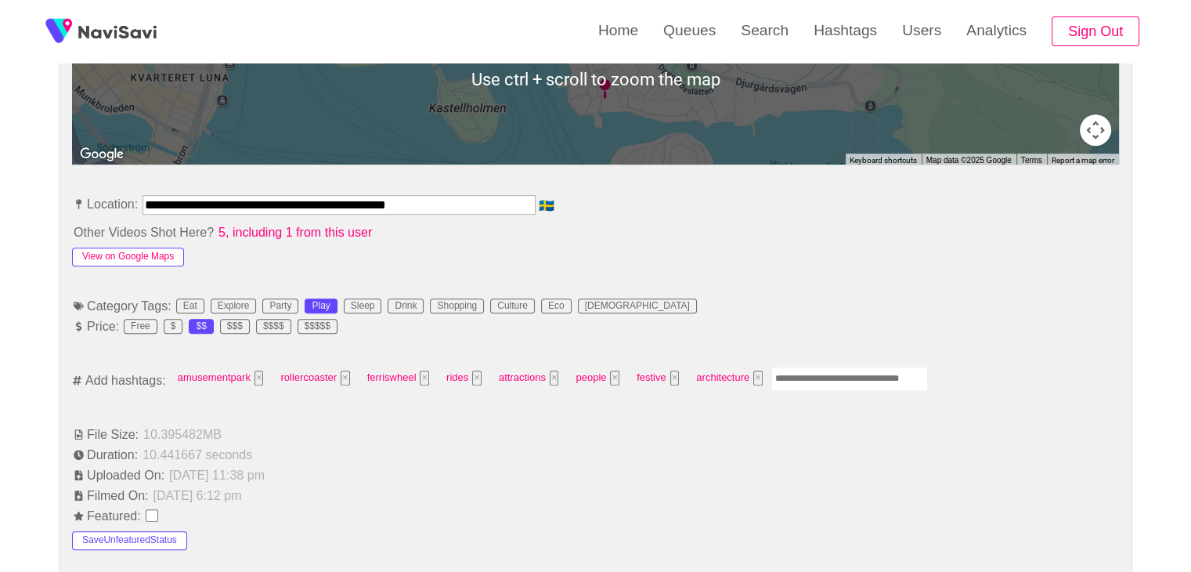
click at [129, 256] on button "View on Google Maps" at bounding box center [128, 256] width 112 height 19
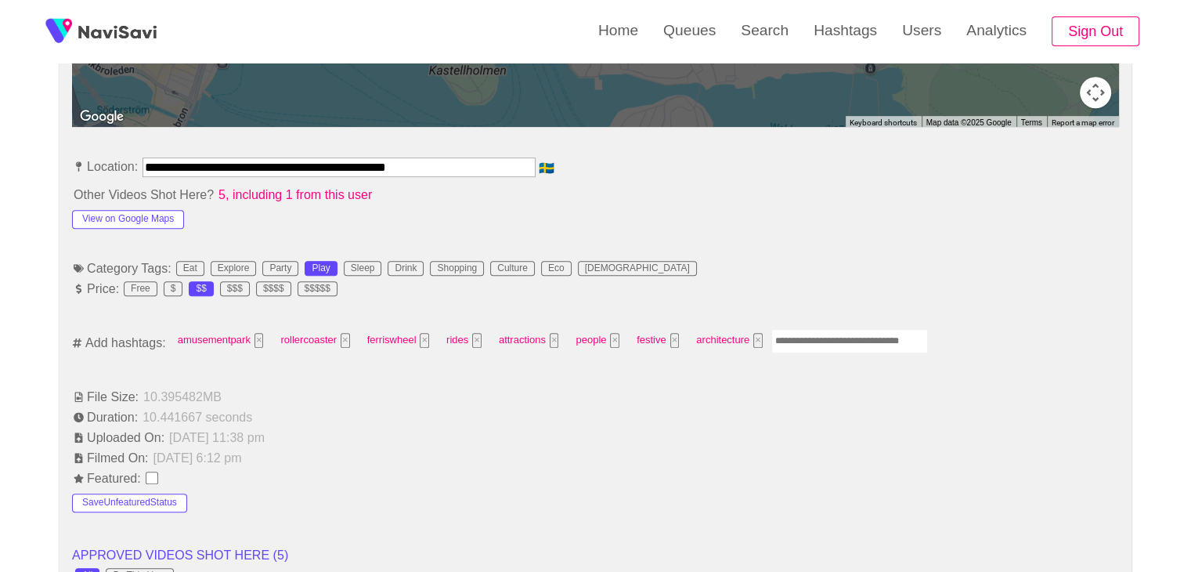
scroll to position [858, 0]
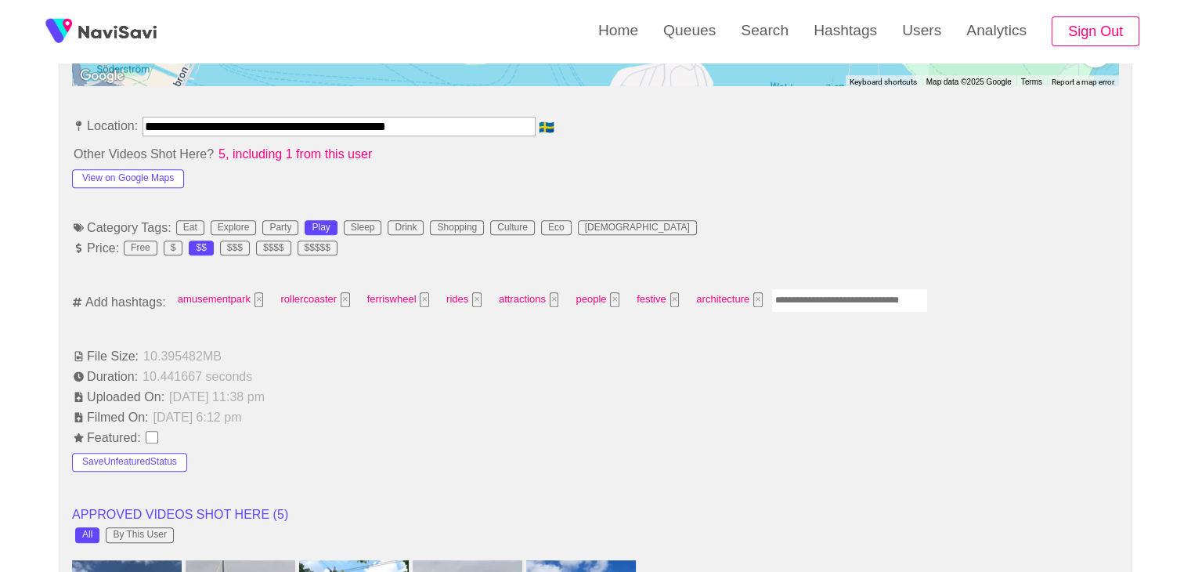
click at [827, 298] on input "Enter tag here and press return" at bounding box center [849, 300] width 157 height 24
click at [615, 299] on button "×" at bounding box center [614, 299] width 9 height 15
click at [757, 300] on input "Enter tag here and press return" at bounding box center [788, 300] width 157 height 24
type input "*********"
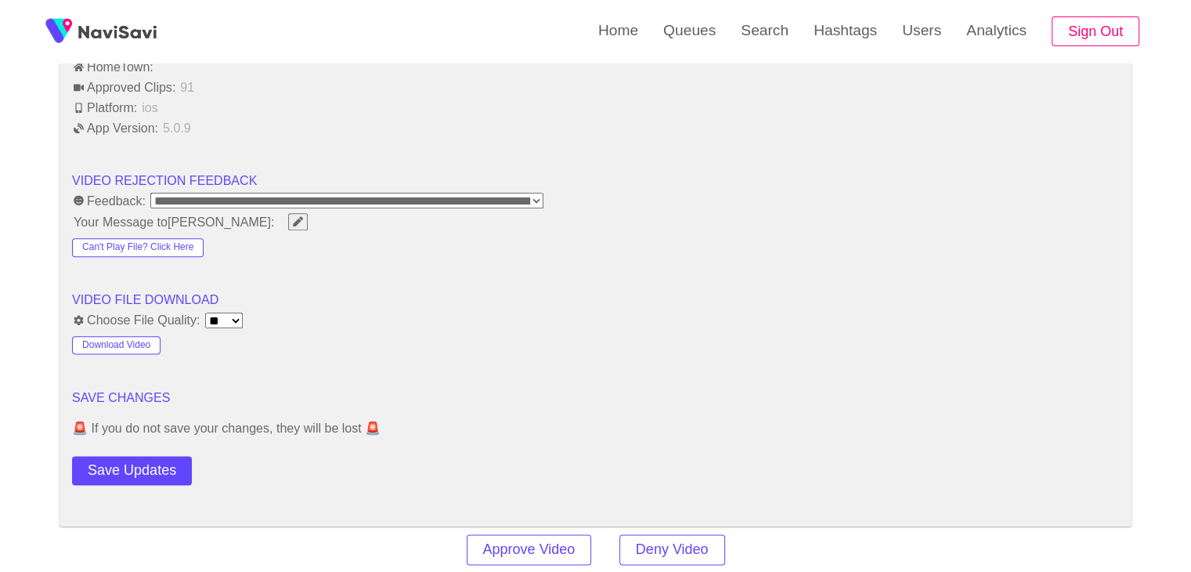
scroll to position [2111, 0]
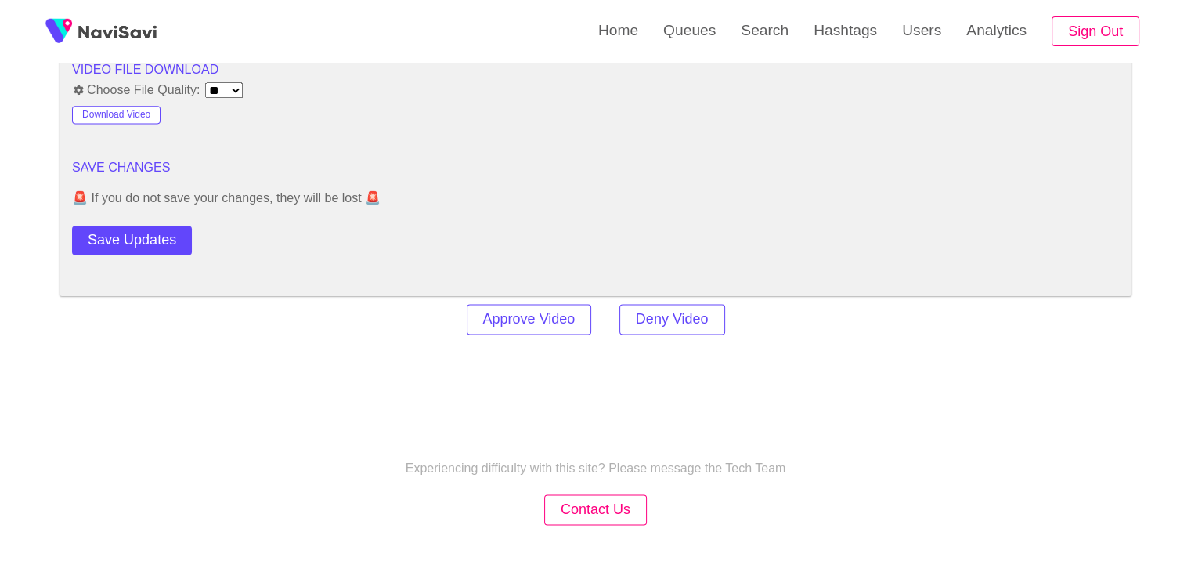
click at [141, 226] on button "Save Updates" at bounding box center [132, 240] width 120 height 29
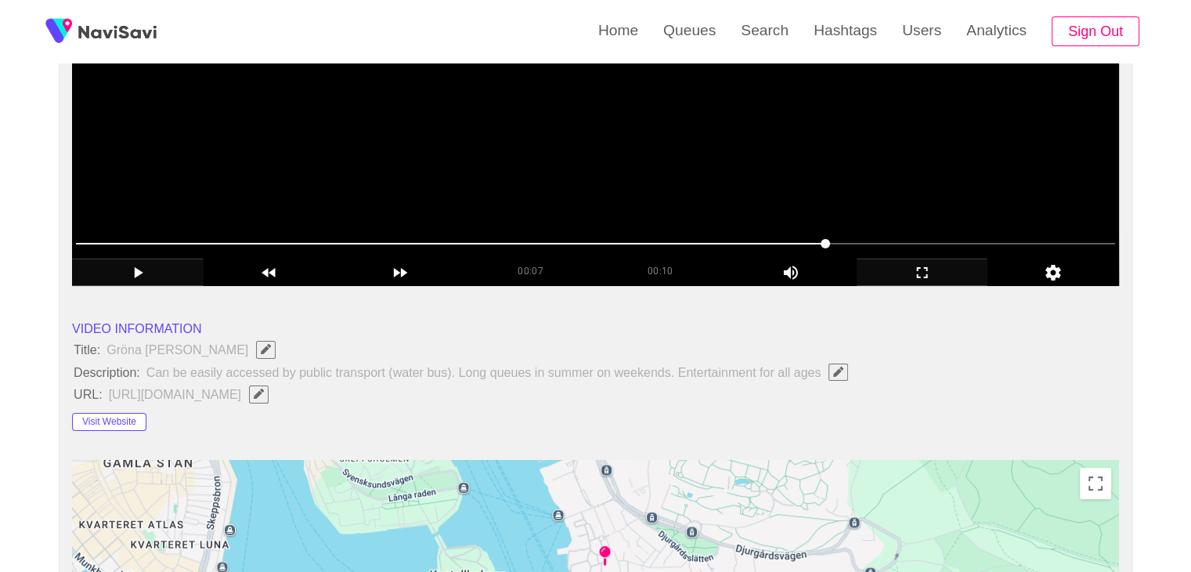
scroll to position [78, 0]
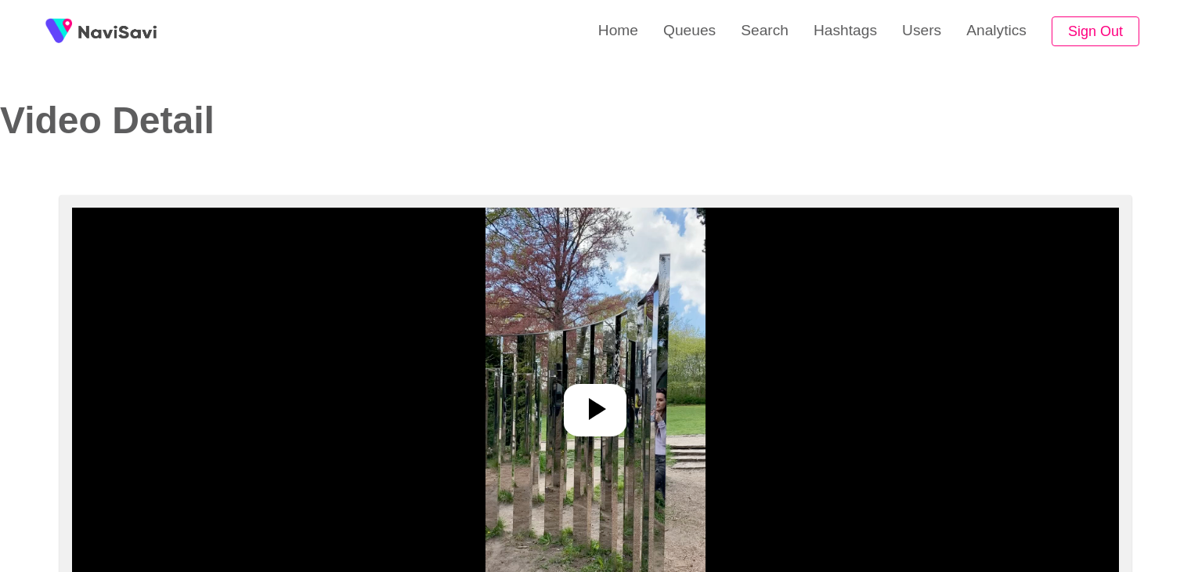
select select "**********"
select select "****"
click at [594, 414] on icon at bounding box center [597, 409] width 17 height 22
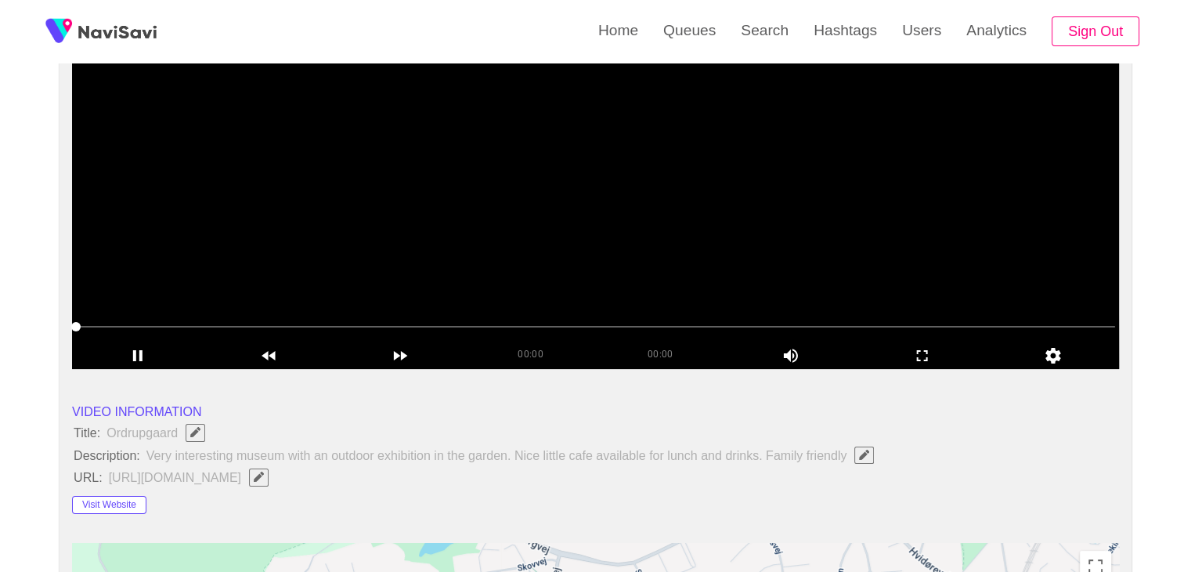
scroll to position [235, 0]
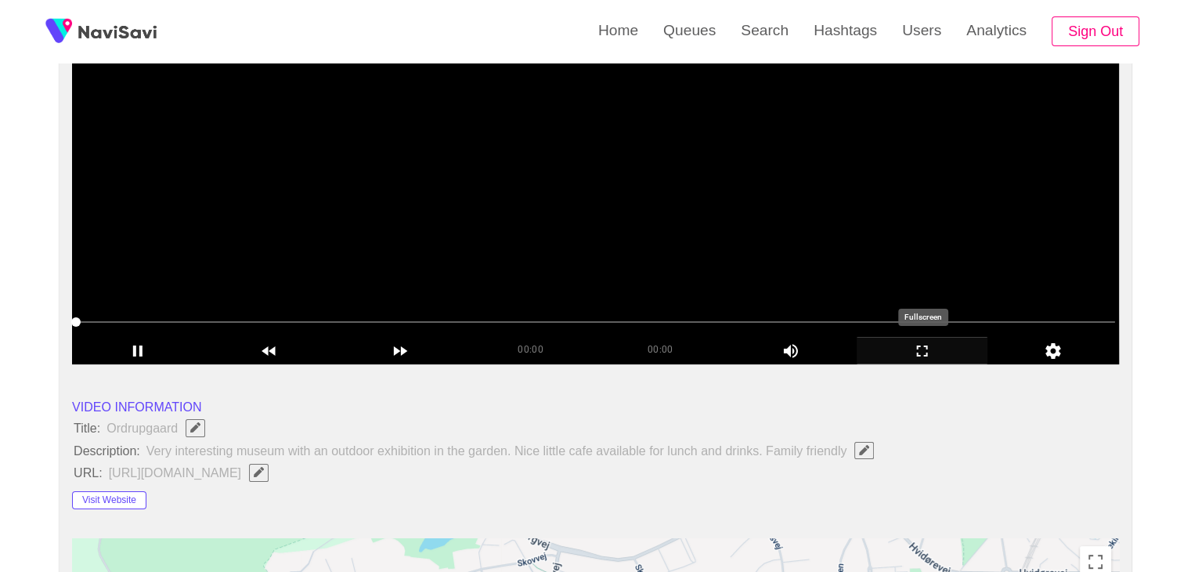
click at [865, 352] on icon "add" at bounding box center [923, 350] width 130 height 19
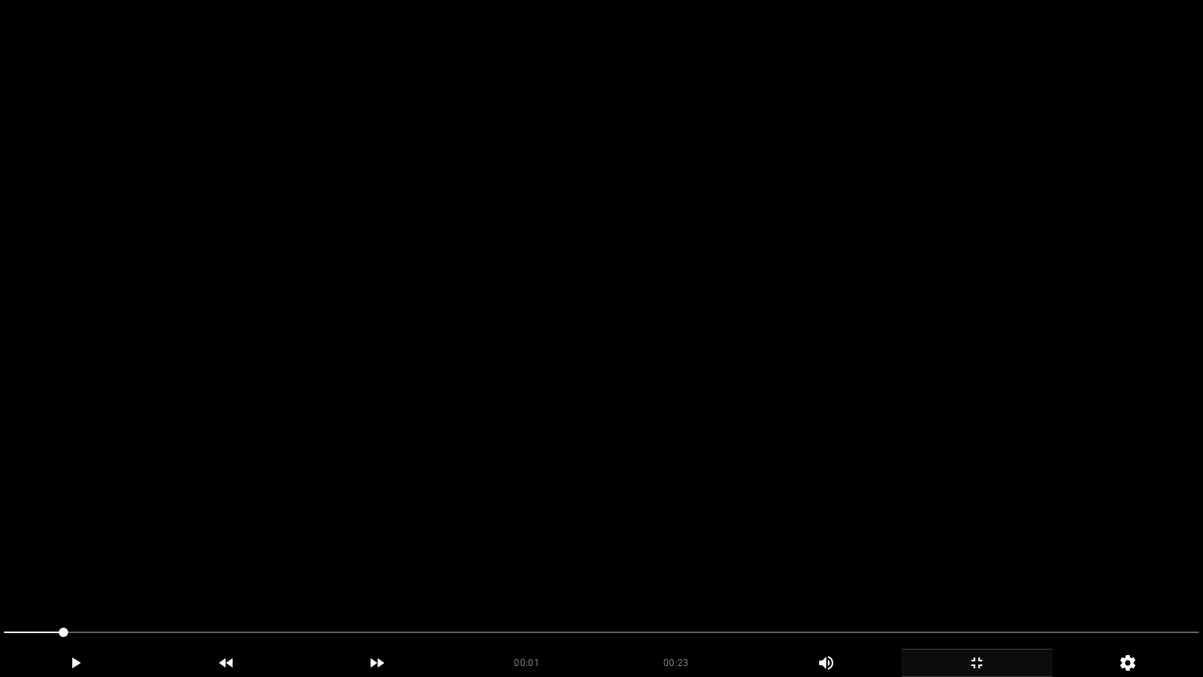
click at [517, 439] on video at bounding box center [601, 338] width 1203 height 677
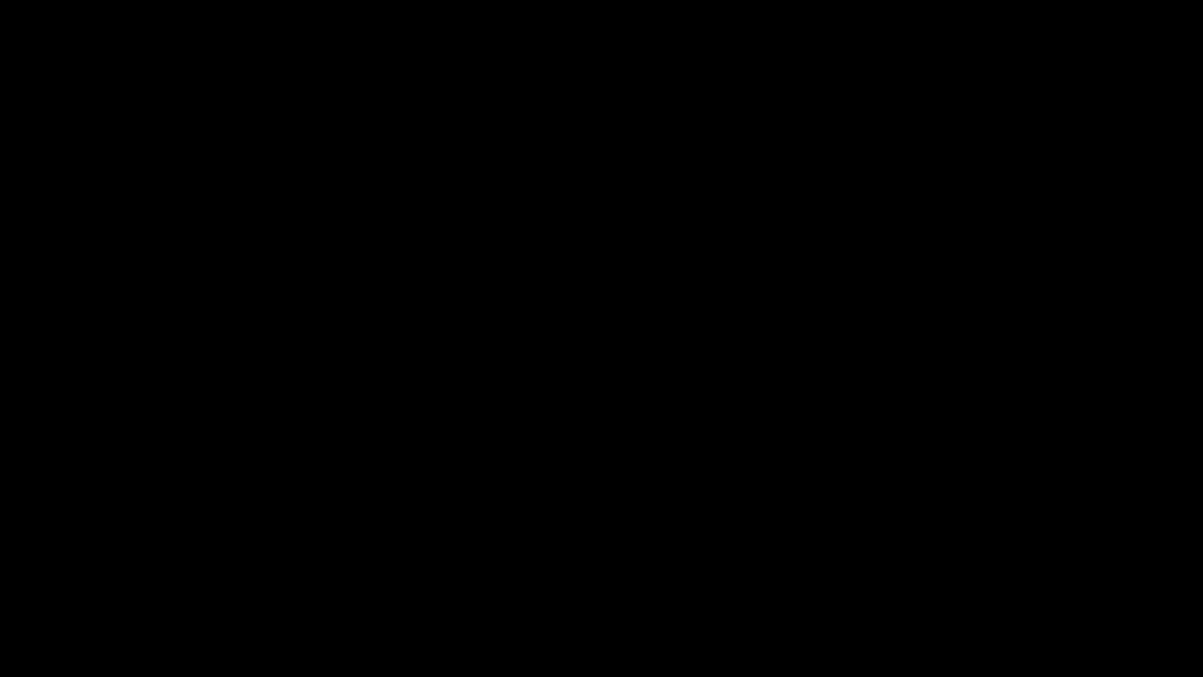
click at [987, 571] on div "add" at bounding box center [976, 662] width 151 height 28
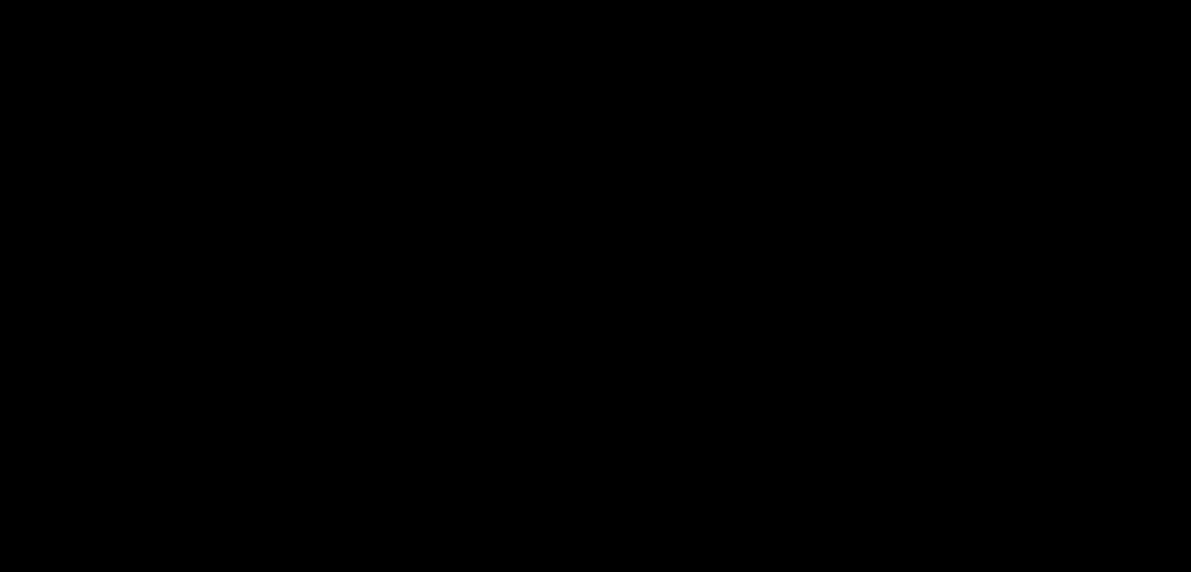
scroll to position [313, 0]
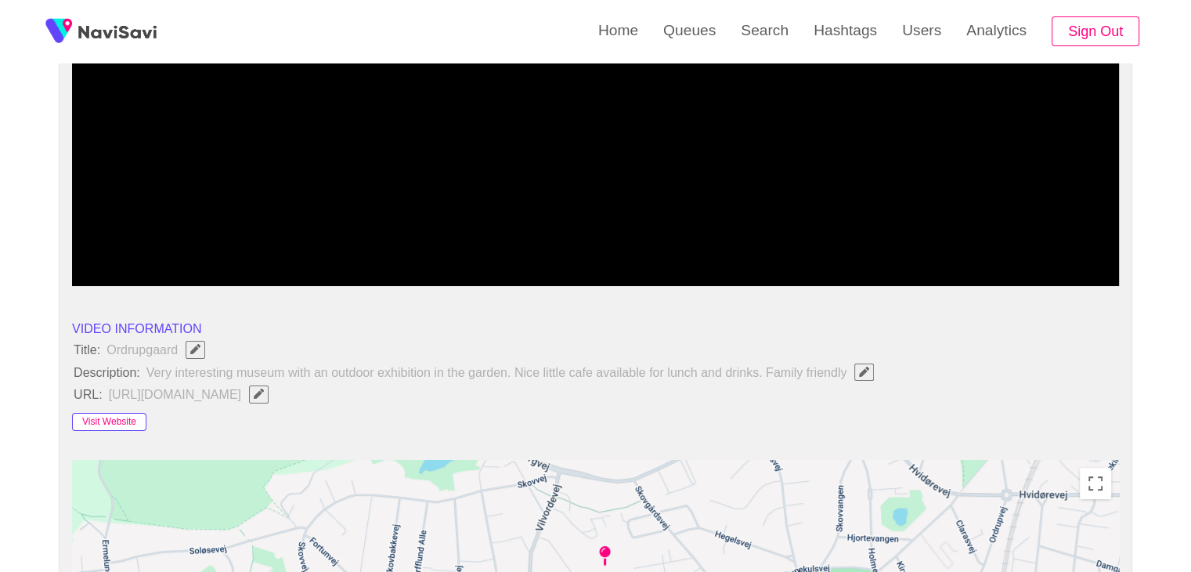
click at [111, 416] on button "Visit Website" at bounding box center [109, 422] width 74 height 19
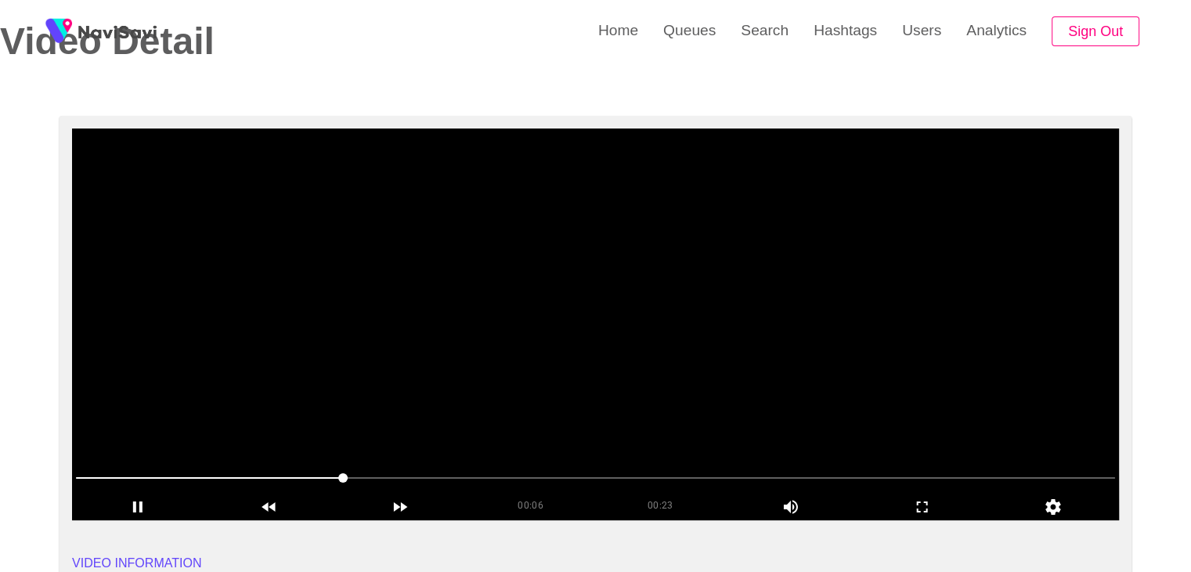
scroll to position [78, 0]
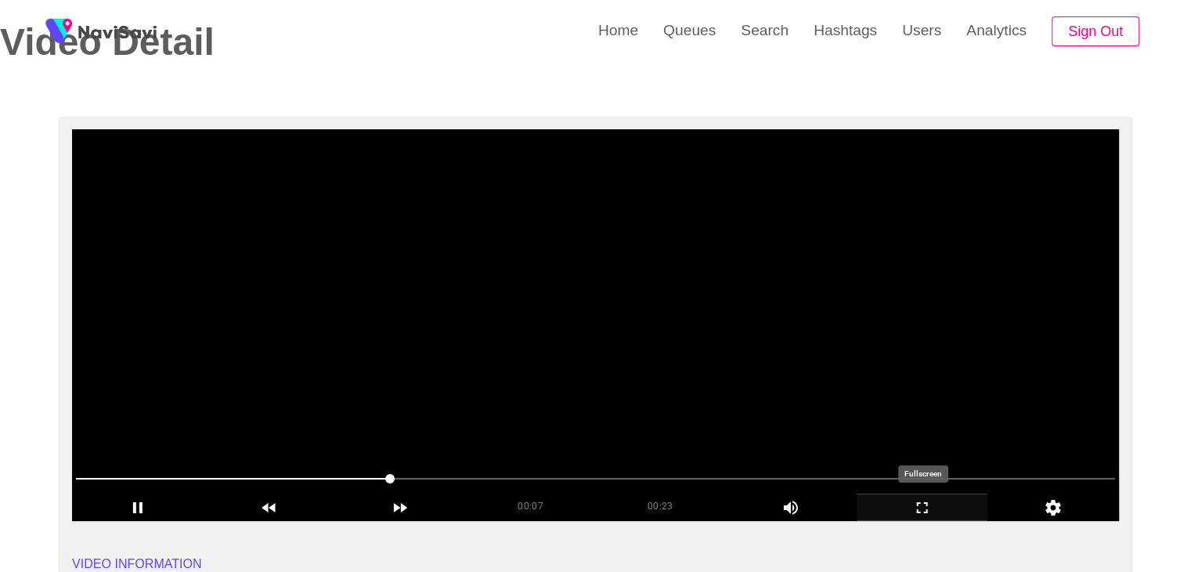
click at [968, 507] on icon "add" at bounding box center [923, 507] width 130 height 19
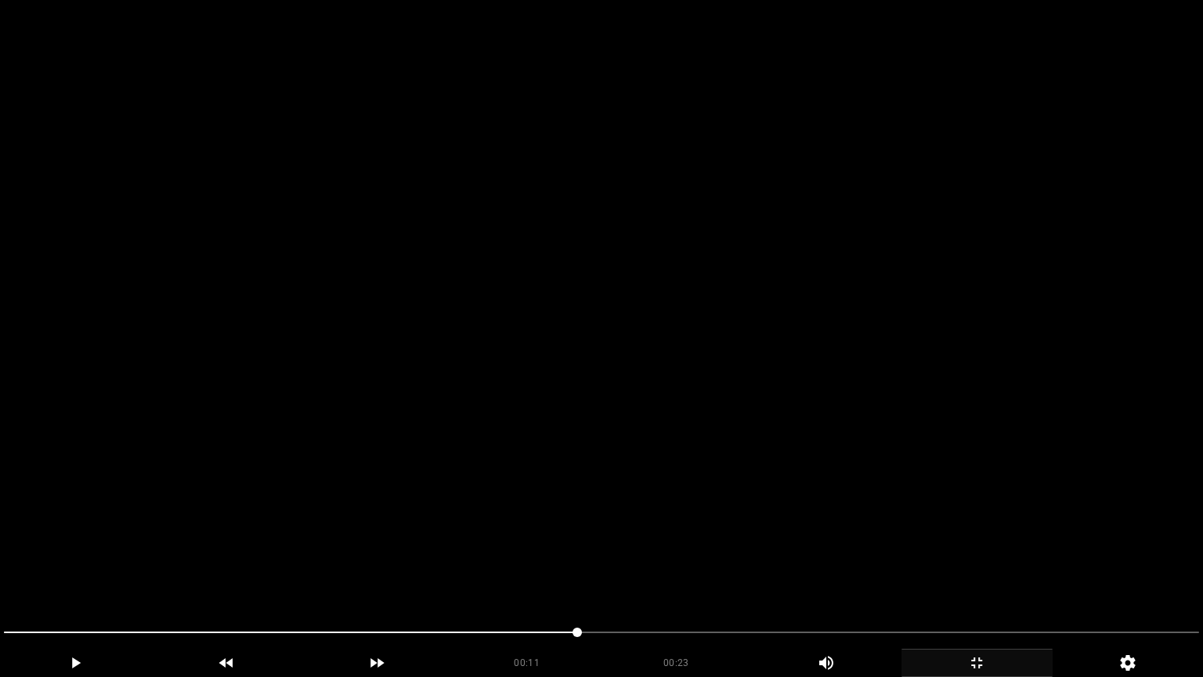
click at [752, 562] on video at bounding box center [601, 338] width 1203 height 677
click at [782, 523] on video at bounding box center [601, 338] width 1203 height 677
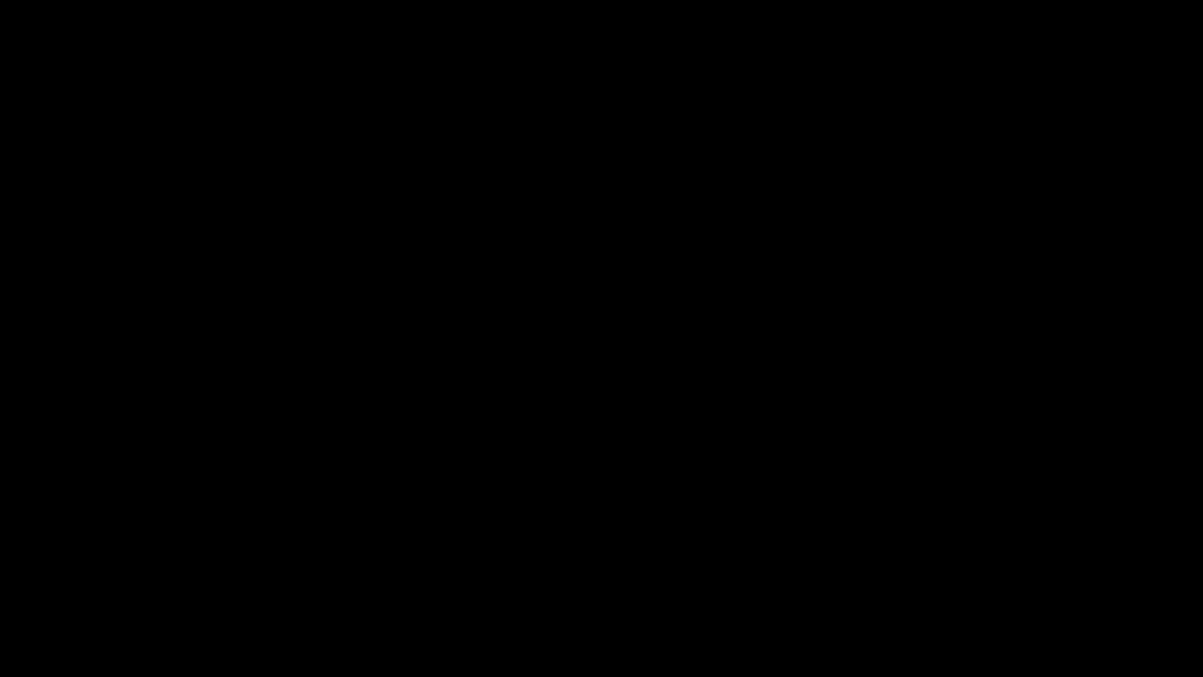
click at [923, 571] on span at bounding box center [927, 631] width 9 height 9
drag, startPoint x: 914, startPoint y: 634, endPoint x: 907, endPoint y: 638, distance: 8.1
click at [907, 571] on span at bounding box center [601, 632] width 1195 height 25
click at [908, 571] on span at bounding box center [912, 631] width 9 height 9
drag, startPoint x: 833, startPoint y: 632, endPoint x: 789, endPoint y: 628, distance: 44.0
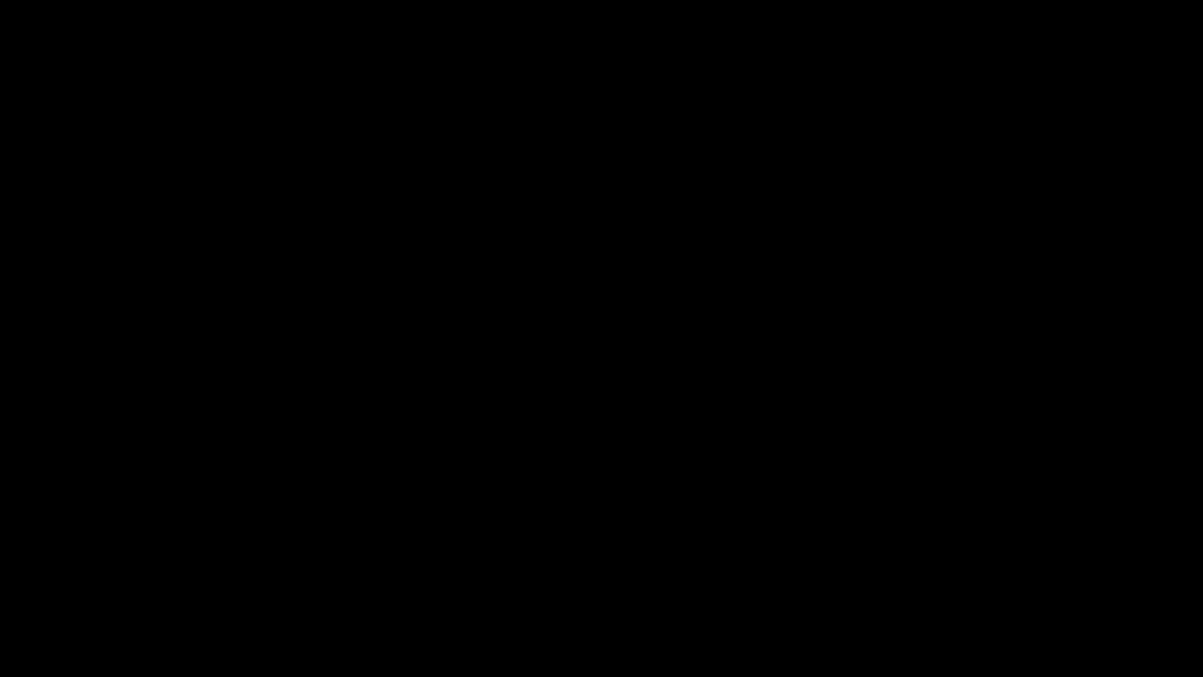
click at [789, 571] on span at bounding box center [601, 632] width 1195 height 25
drag, startPoint x: 661, startPoint y: 617, endPoint x: 564, endPoint y: 611, distance: 97.3
click at [573, 571] on section "00:15 00:23 Picture In Picture 1 Error: Failed to load Video" at bounding box center [601, 338] width 1203 height 677
click at [983, 571] on icon "add" at bounding box center [977, 662] width 150 height 19
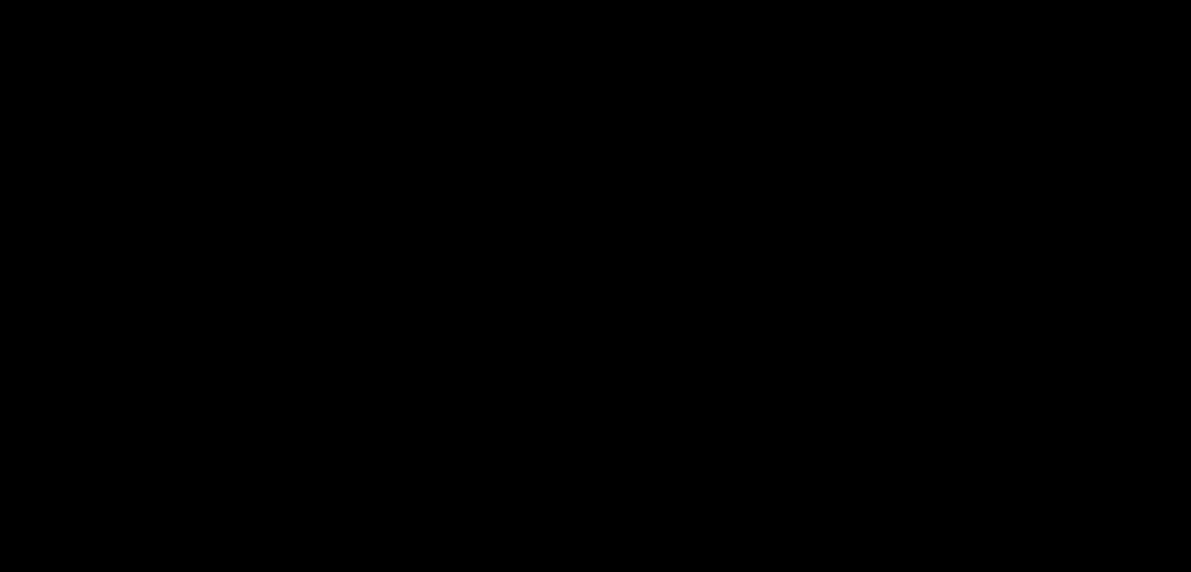
scroll to position [705, 0]
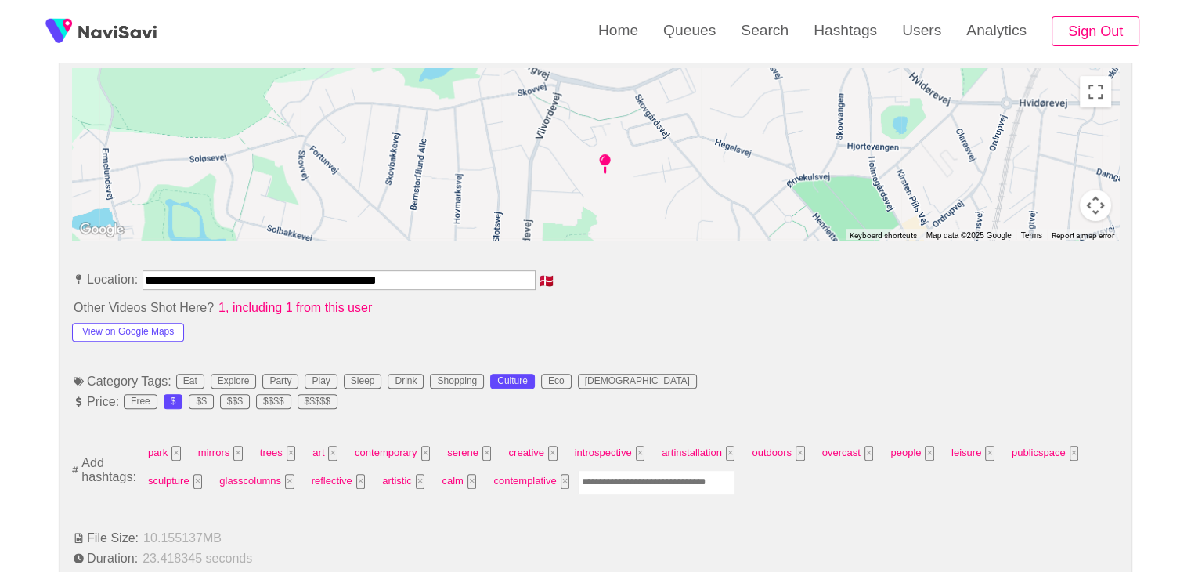
click at [602, 485] on input "Enter tag here and press return" at bounding box center [656, 482] width 157 height 24
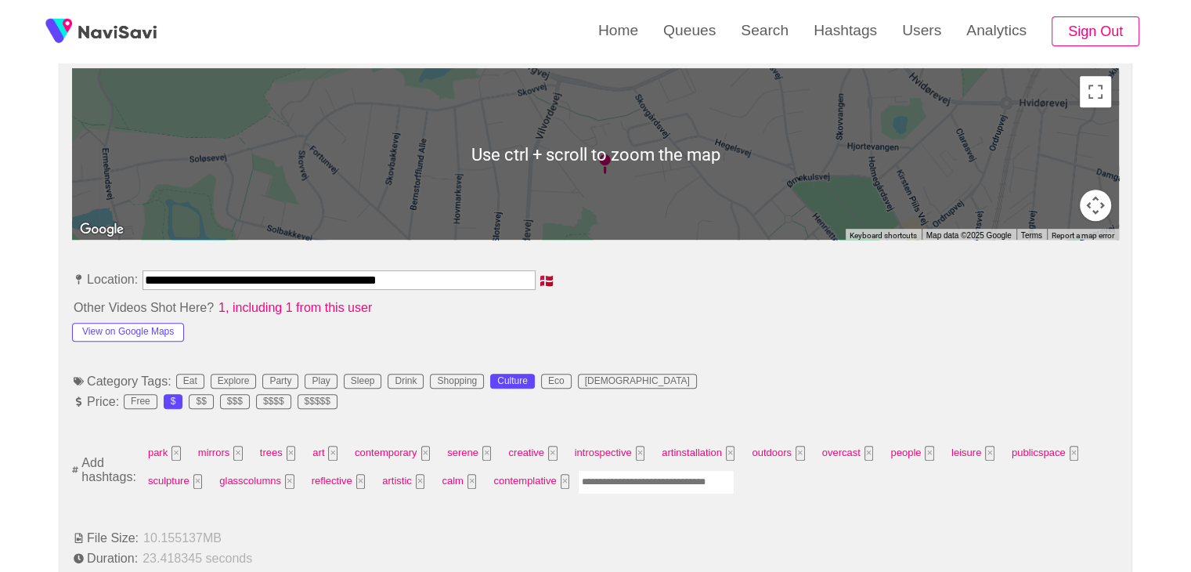
click at [646, 483] on input "Enter tag here and press return" at bounding box center [656, 482] width 157 height 24
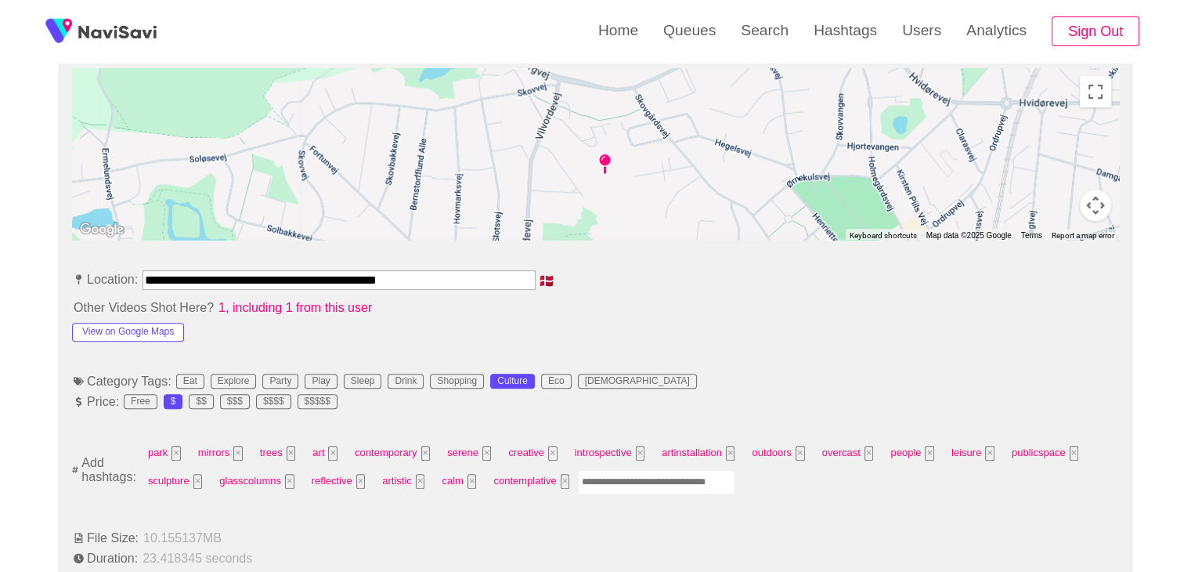
type input "*"
type input "*******"
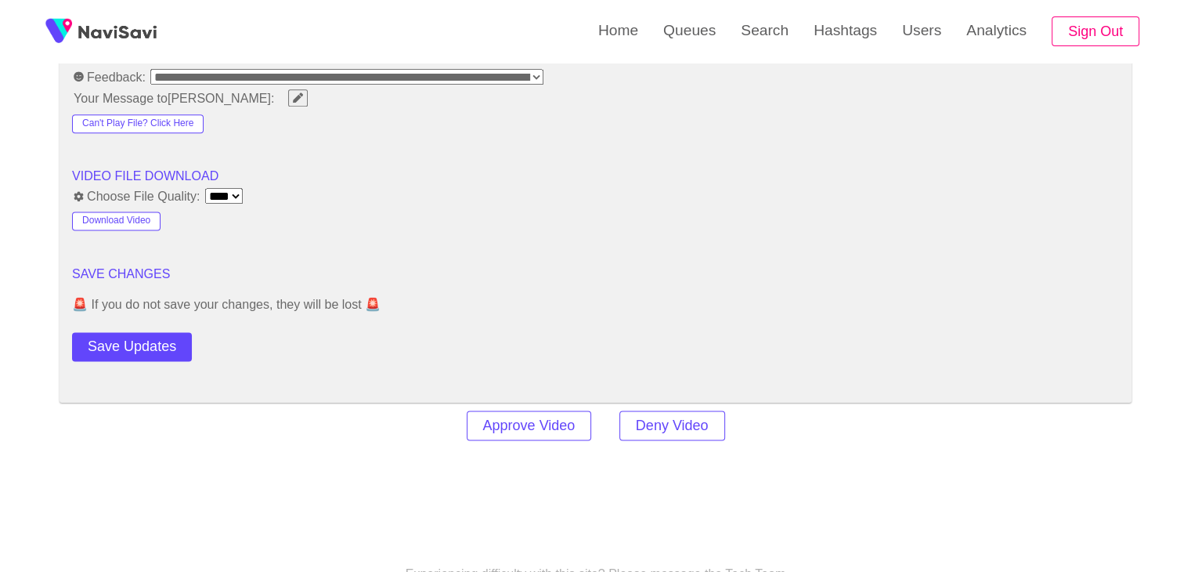
scroll to position [2036, 0]
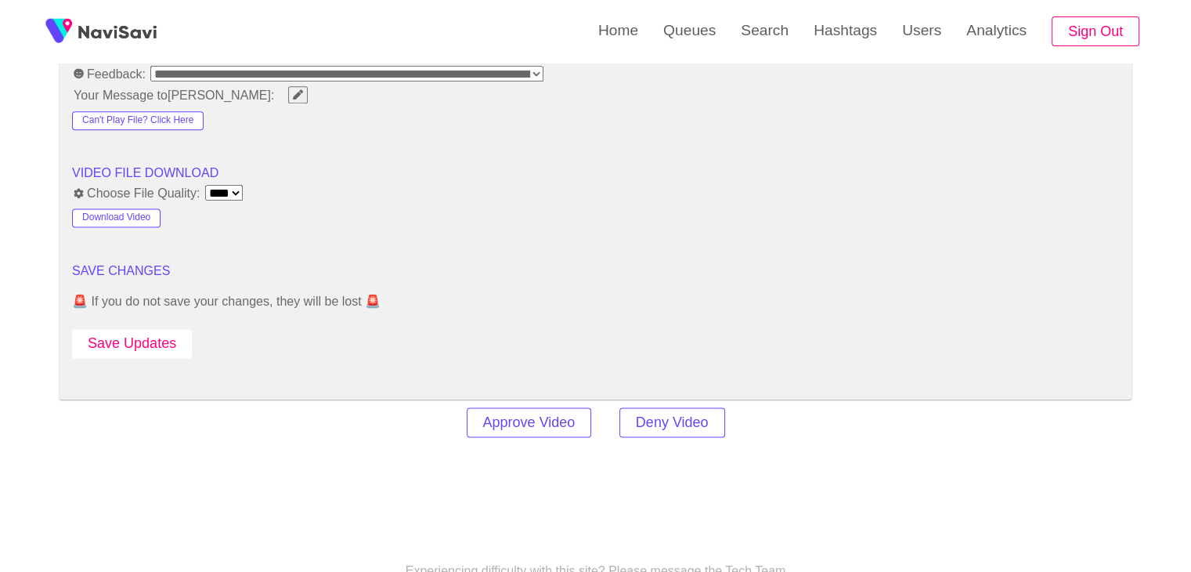
click at [154, 339] on button "Save Updates" at bounding box center [132, 343] width 120 height 29
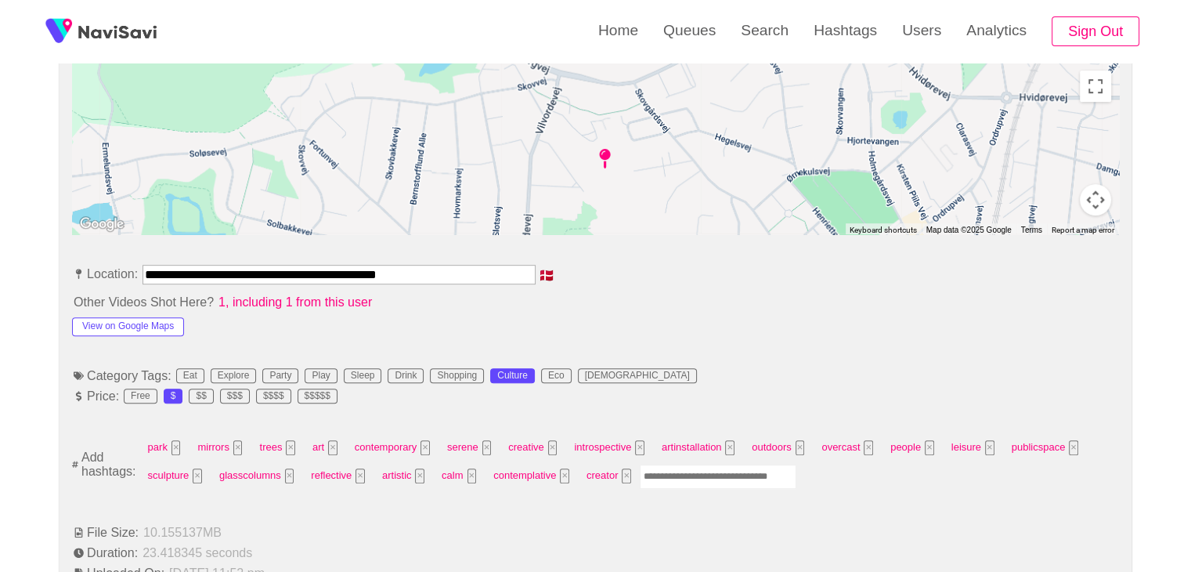
scroll to position [705, 0]
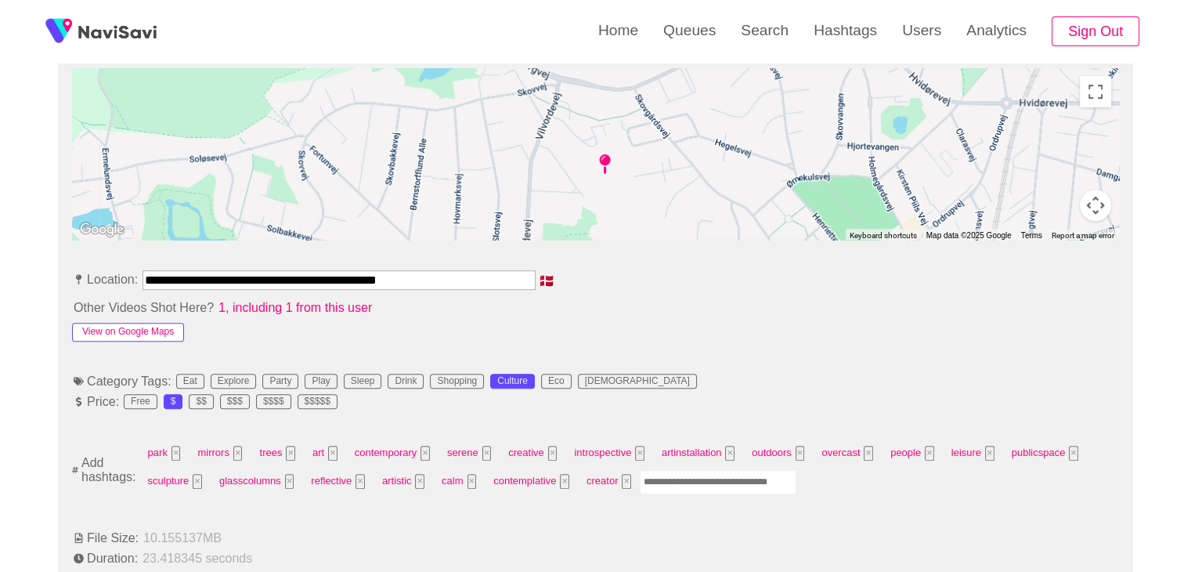
click at [153, 327] on button "View on Google Maps" at bounding box center [128, 332] width 112 height 19
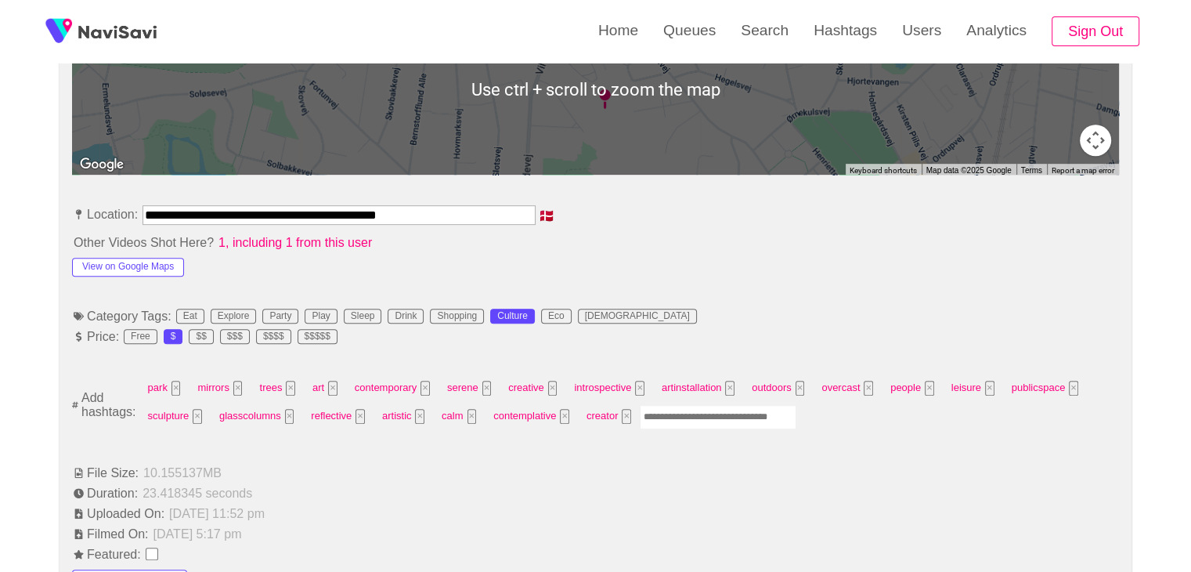
scroll to position [783, 0]
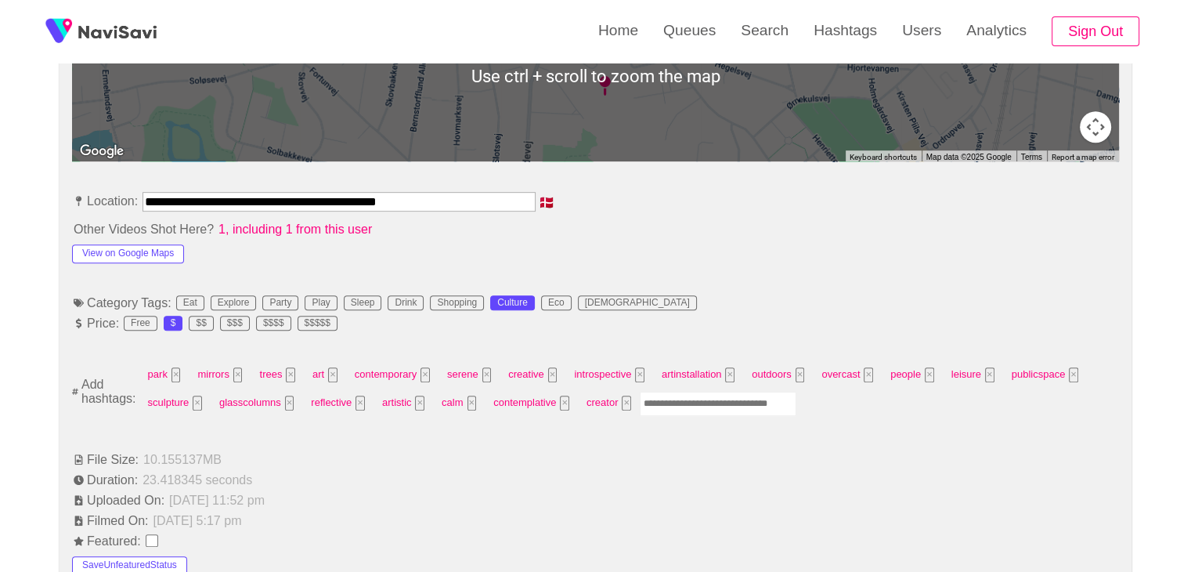
click at [693, 405] on input "Enter tag here and press return" at bounding box center [718, 404] width 157 height 24
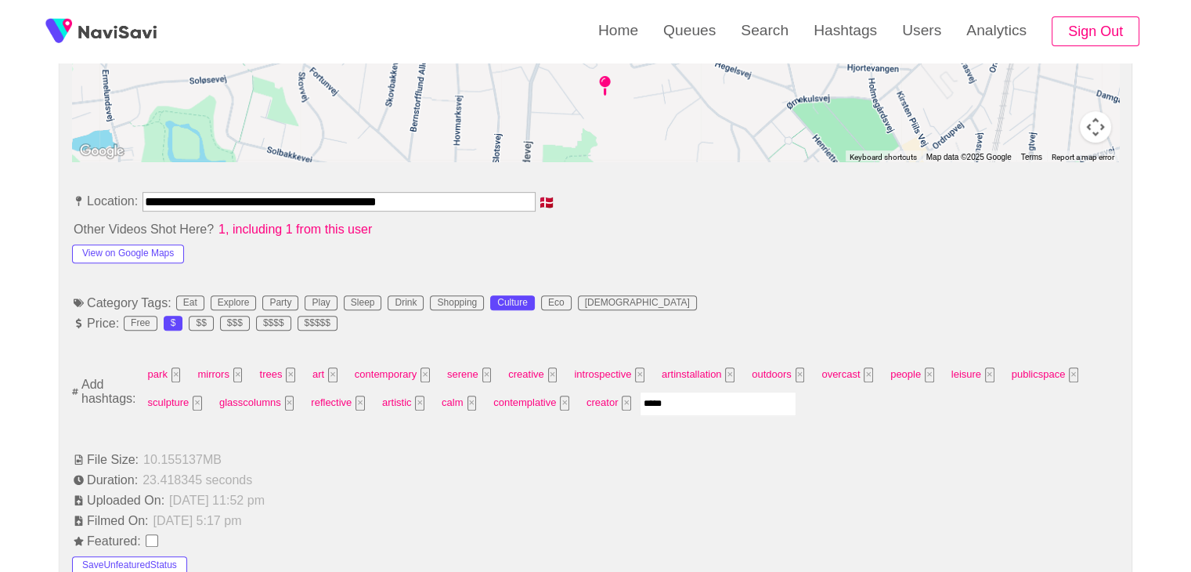
type input "******"
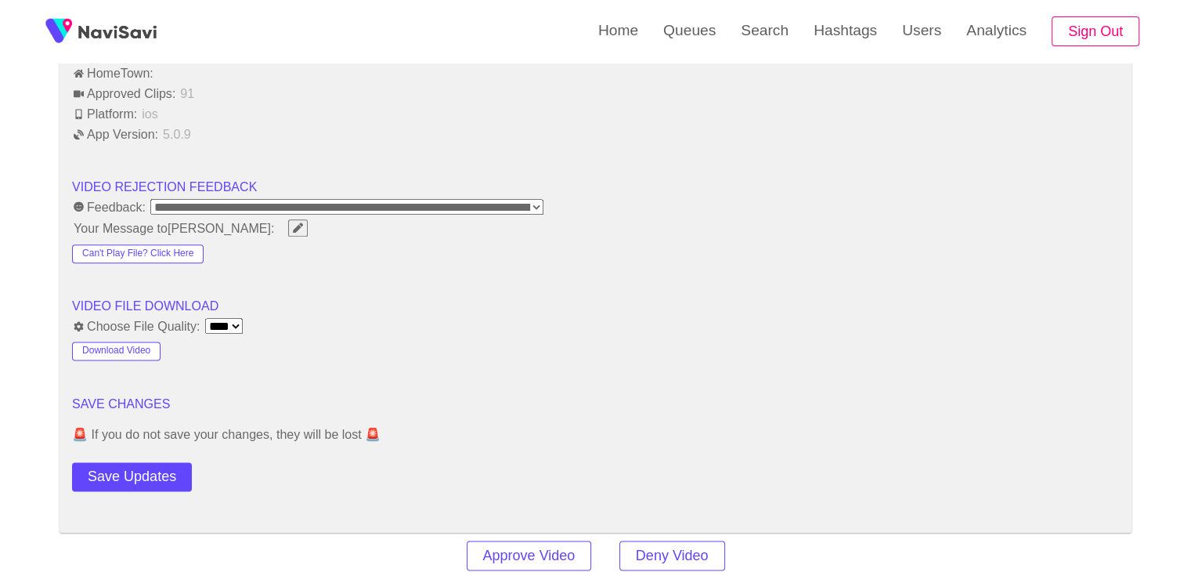
scroll to position [2036, 0]
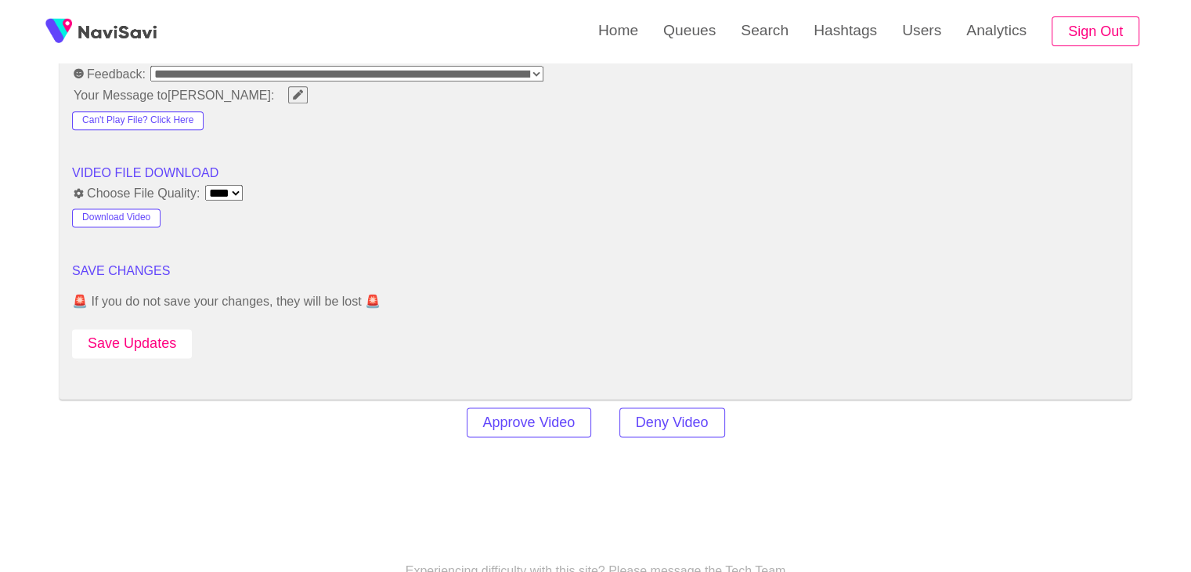
click at [146, 334] on button "Save Updates" at bounding box center [132, 343] width 120 height 29
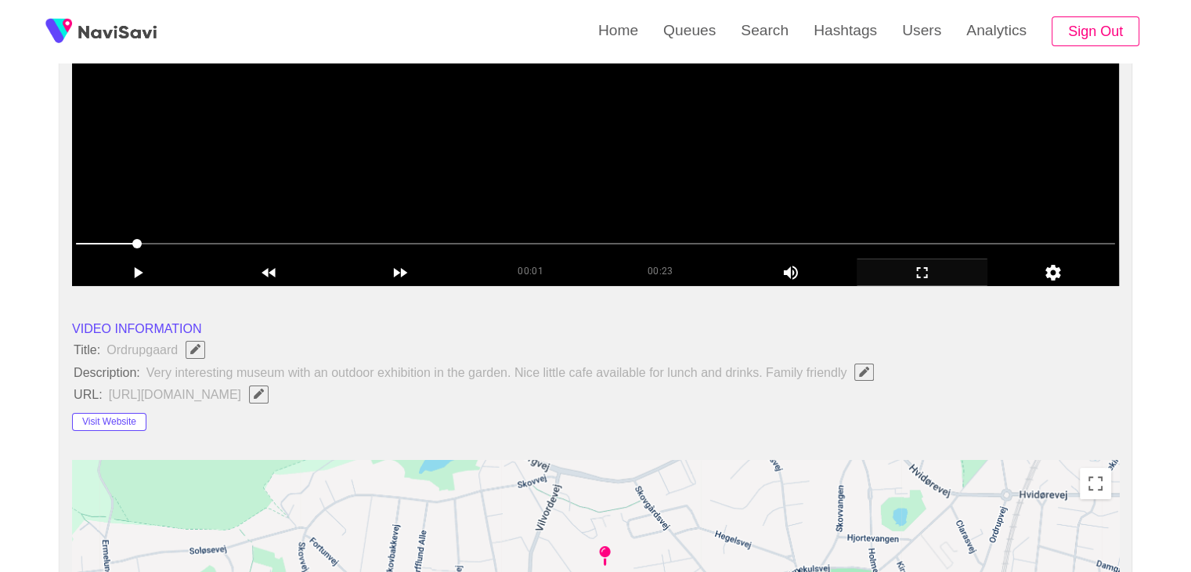
scroll to position [0, 0]
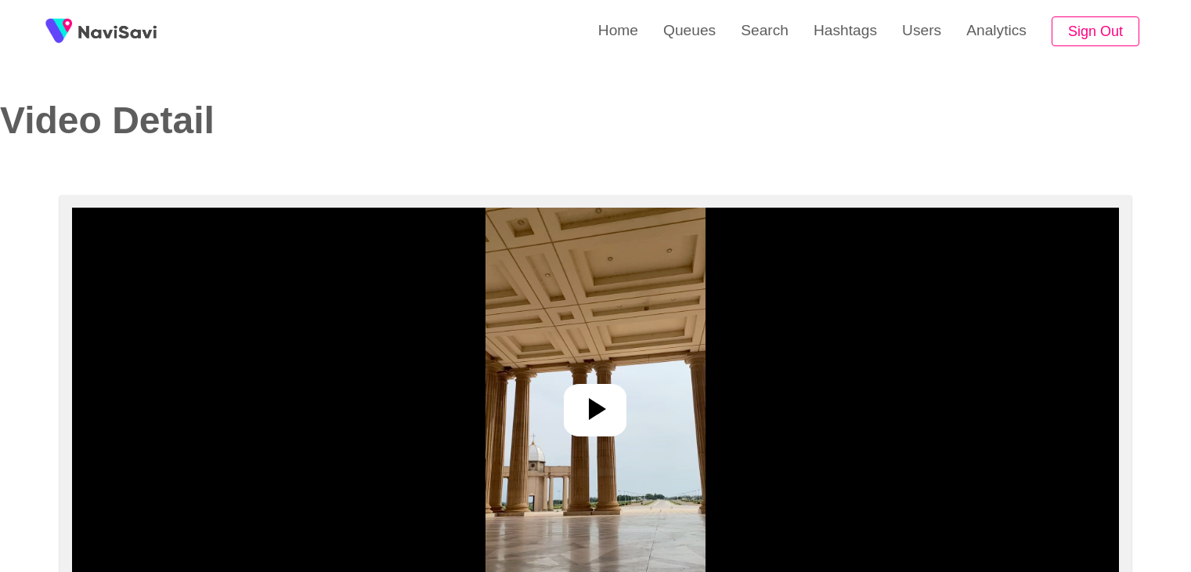
select select "**********"
select select "**"
click at [579, 405] on icon at bounding box center [595, 409] width 38 height 38
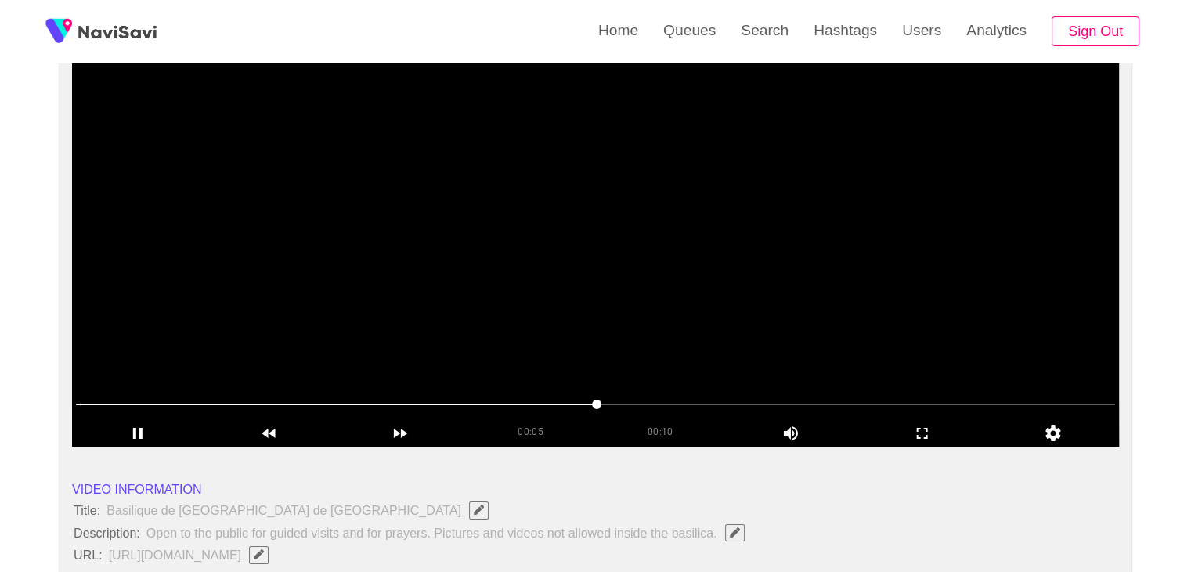
scroll to position [108, 0]
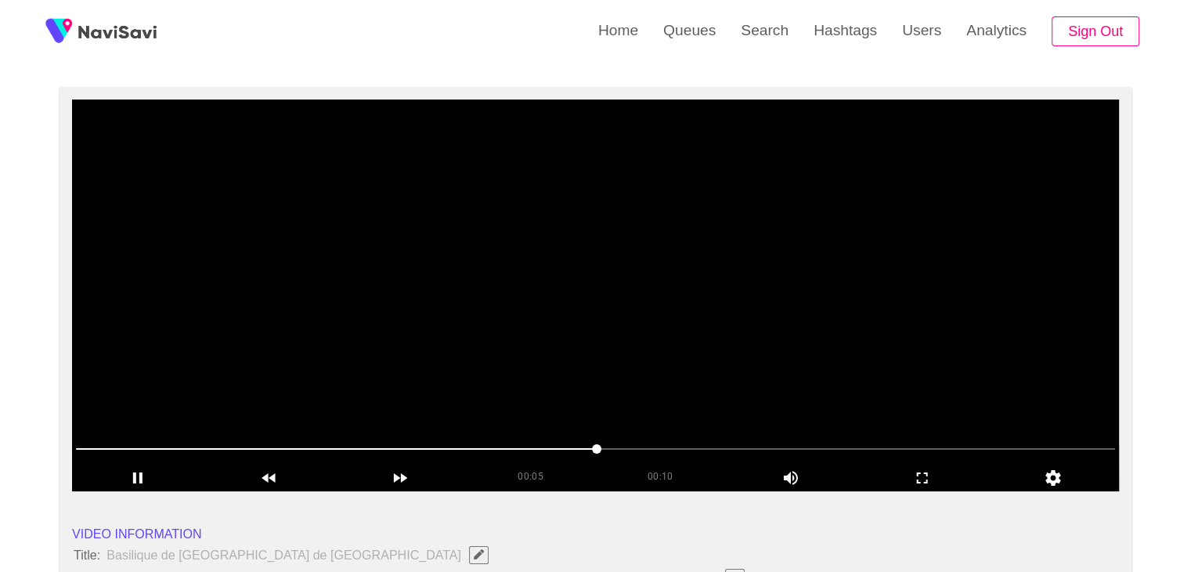
click at [603, 295] on video at bounding box center [595, 295] width 1047 height 392
click at [566, 396] on video at bounding box center [595, 295] width 1047 height 392
click at [906, 475] on icon "add" at bounding box center [923, 477] width 130 height 19
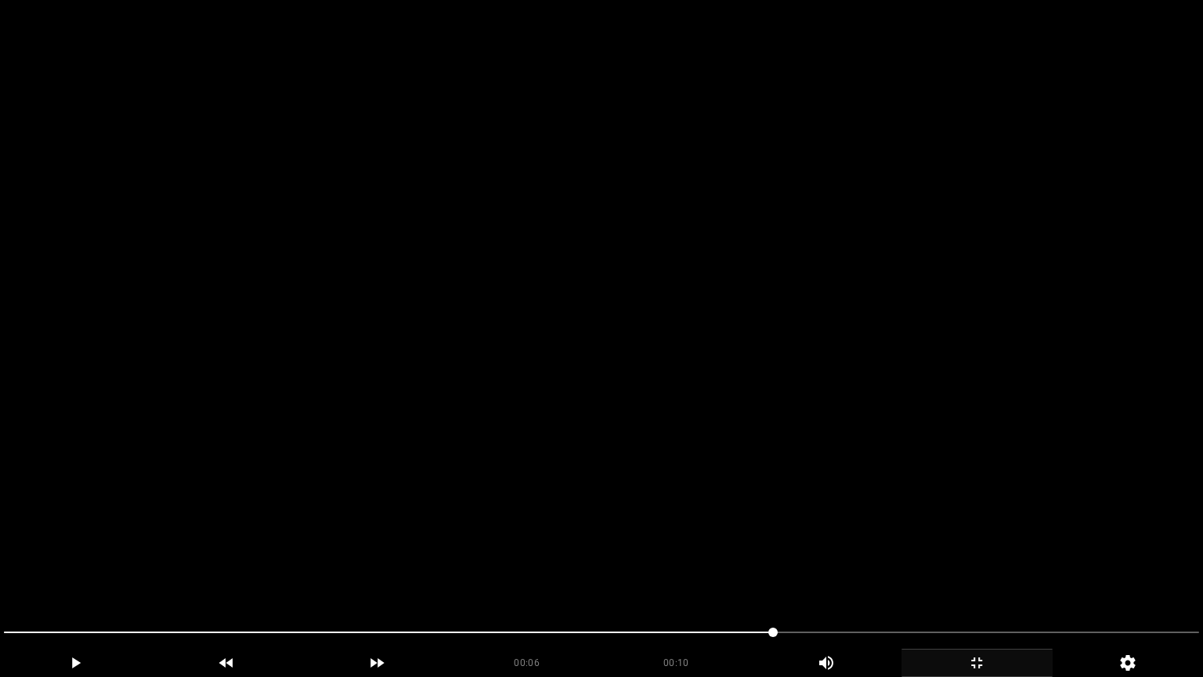
drag, startPoint x: 9, startPoint y: 623, endPoint x: 0, endPoint y: 623, distance: 9.4
click at [0, 571] on div at bounding box center [602, 634] width 1208 height 42
click at [993, 571] on icon "add" at bounding box center [977, 662] width 150 height 19
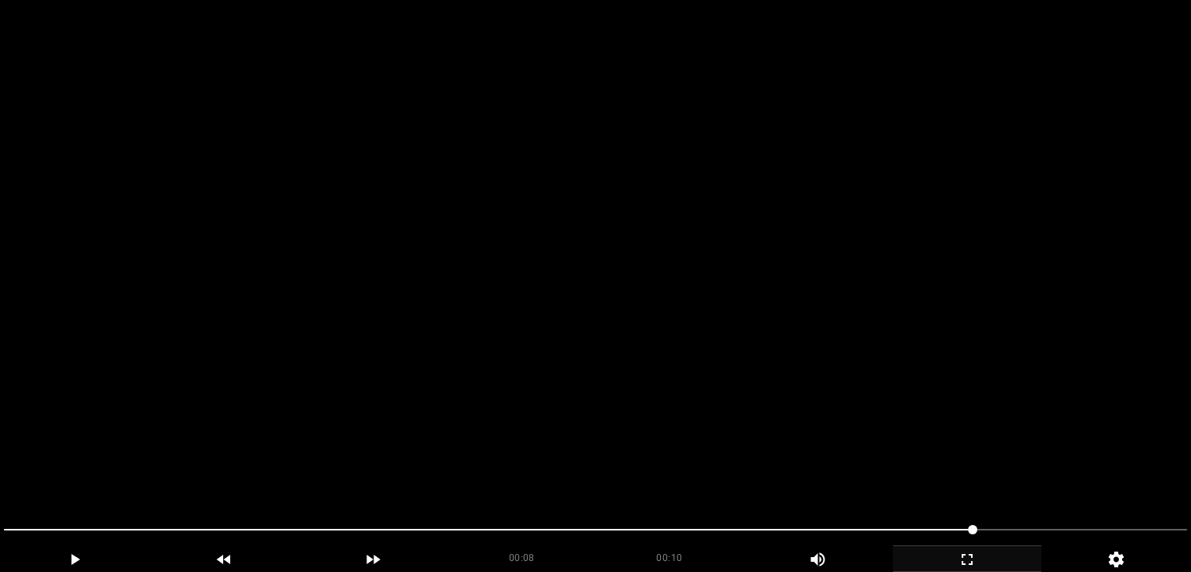
scroll to position [186, 0]
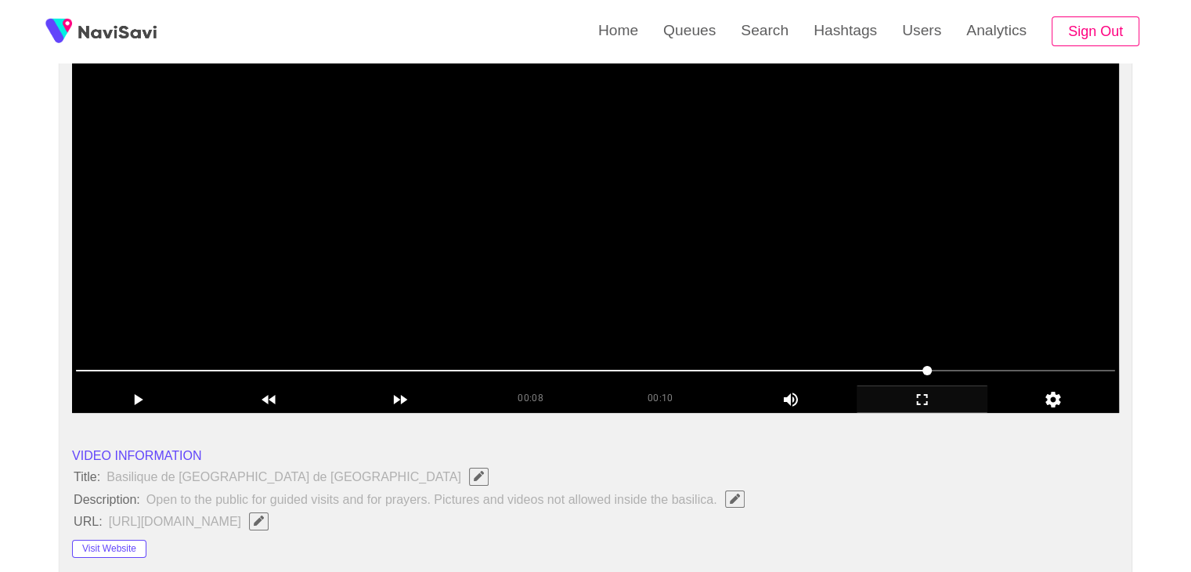
click at [1011, 362] on span at bounding box center [595, 370] width 1039 height 25
click at [1042, 366] on span at bounding box center [595, 370] width 1039 height 25
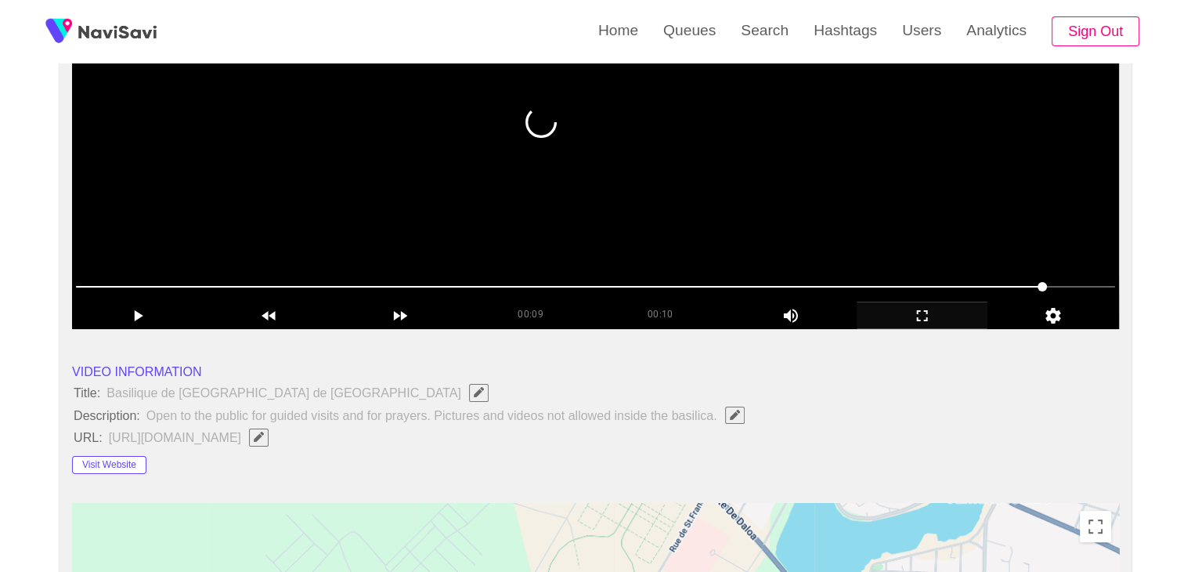
scroll to position [421, 0]
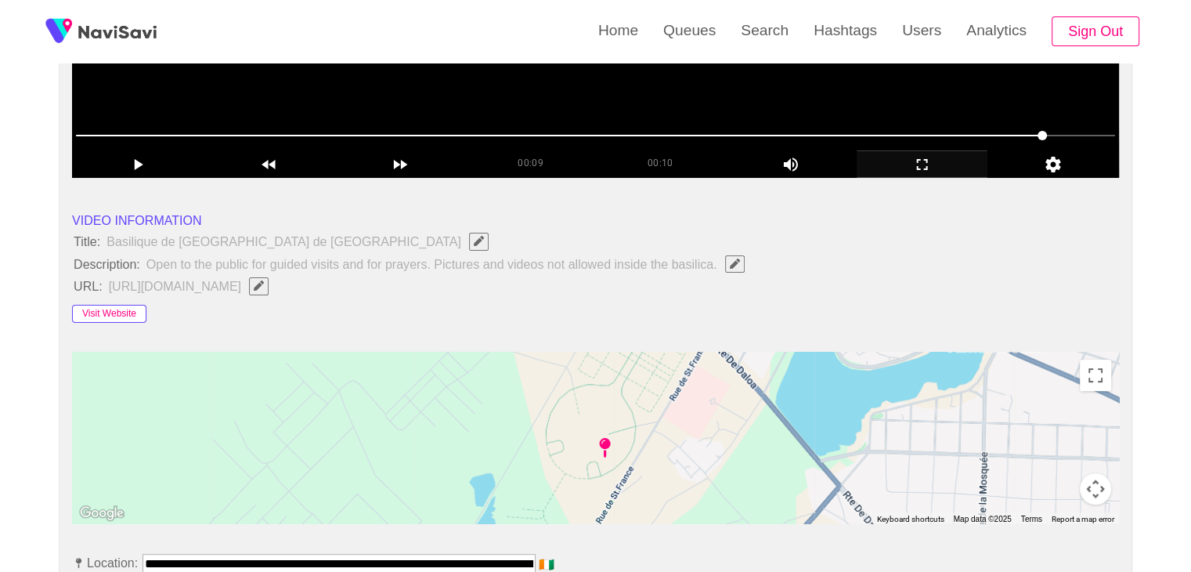
click at [117, 320] on button "Visit Website" at bounding box center [109, 314] width 74 height 19
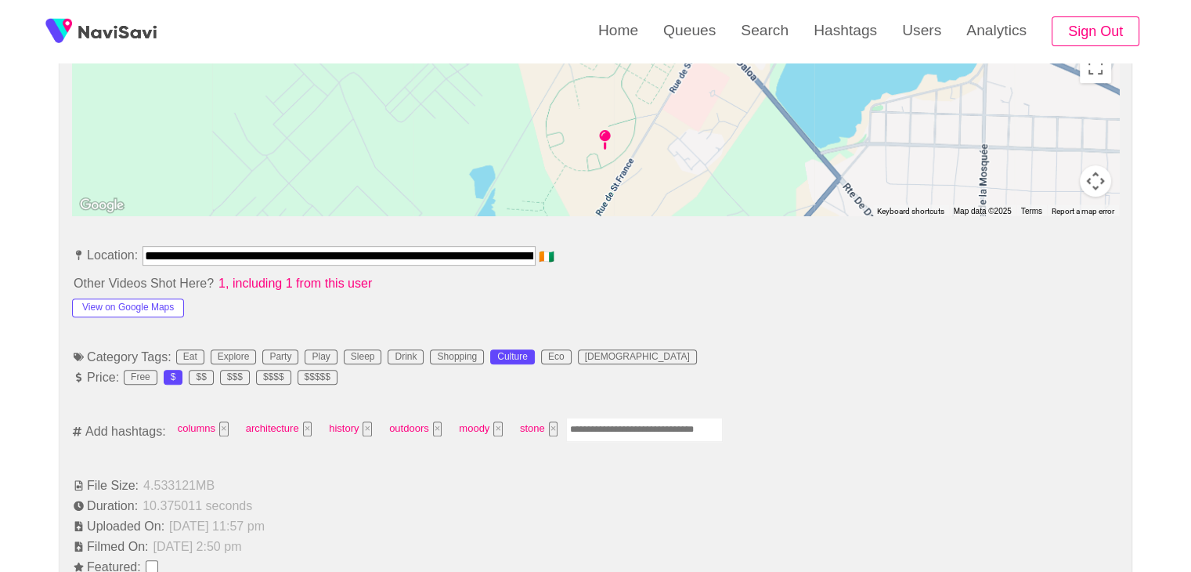
scroll to position [735, 0]
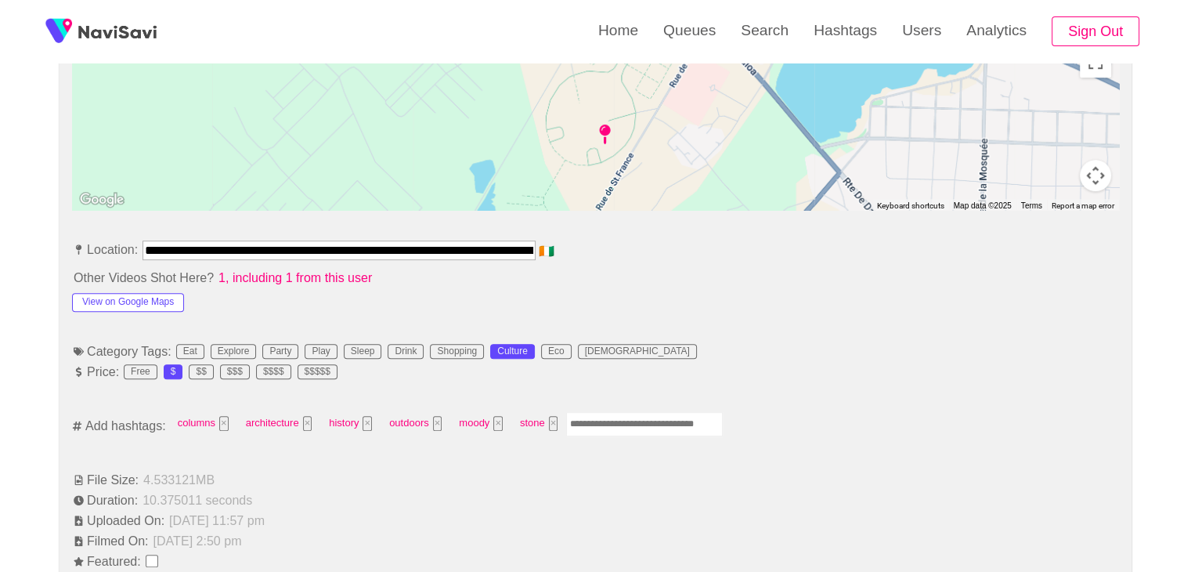
click at [598, 415] on input "Enter tag here and press return" at bounding box center [644, 424] width 157 height 24
type input "*********"
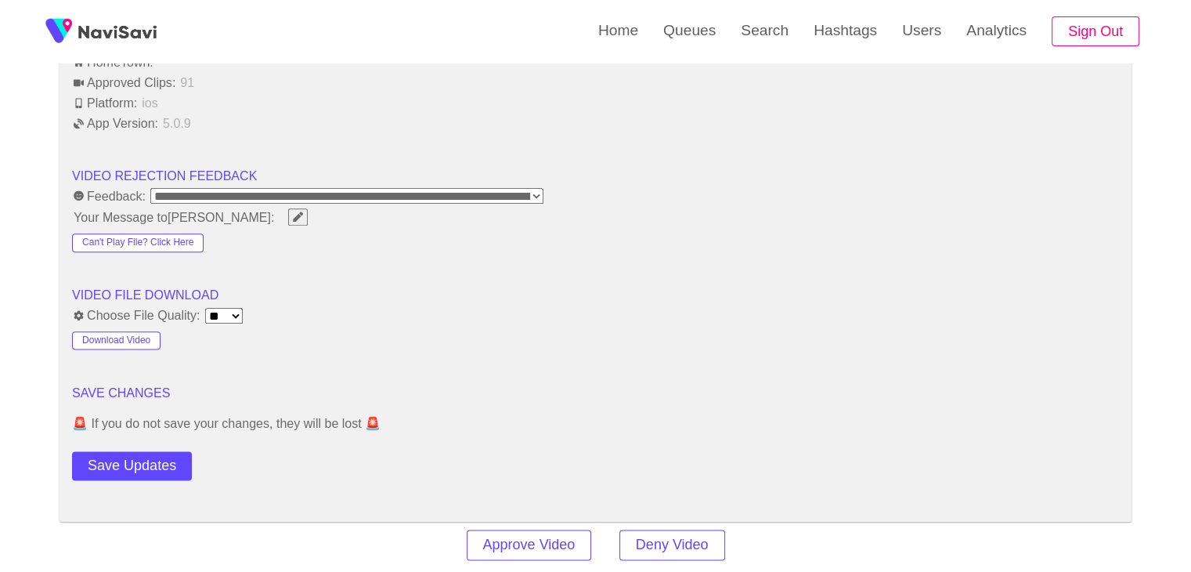
scroll to position [1909, 0]
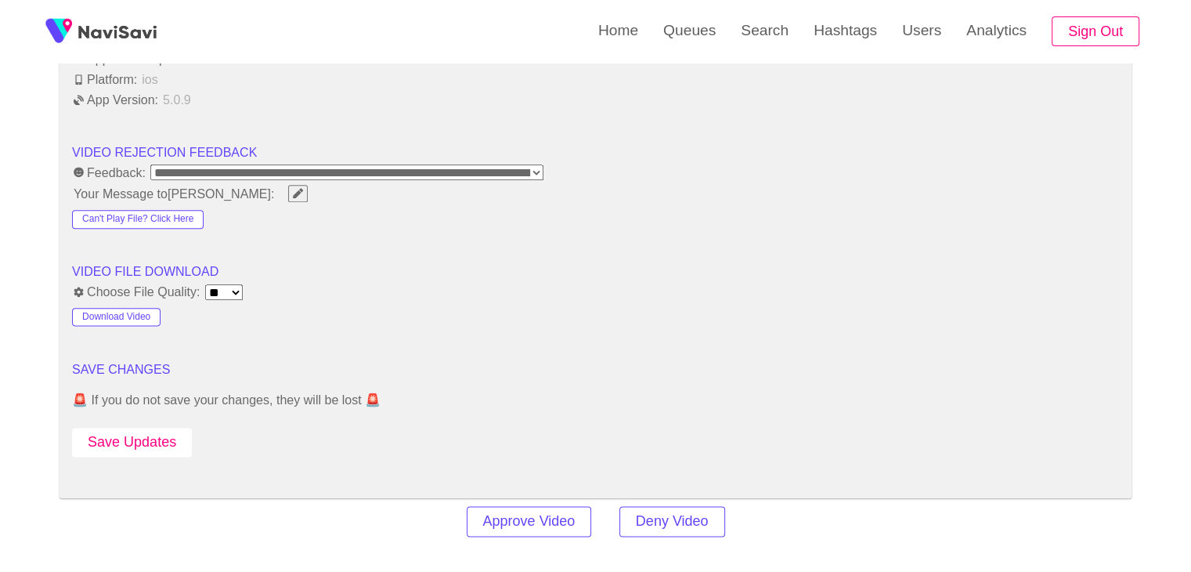
click at [100, 428] on button "Save Updates" at bounding box center [132, 442] width 120 height 29
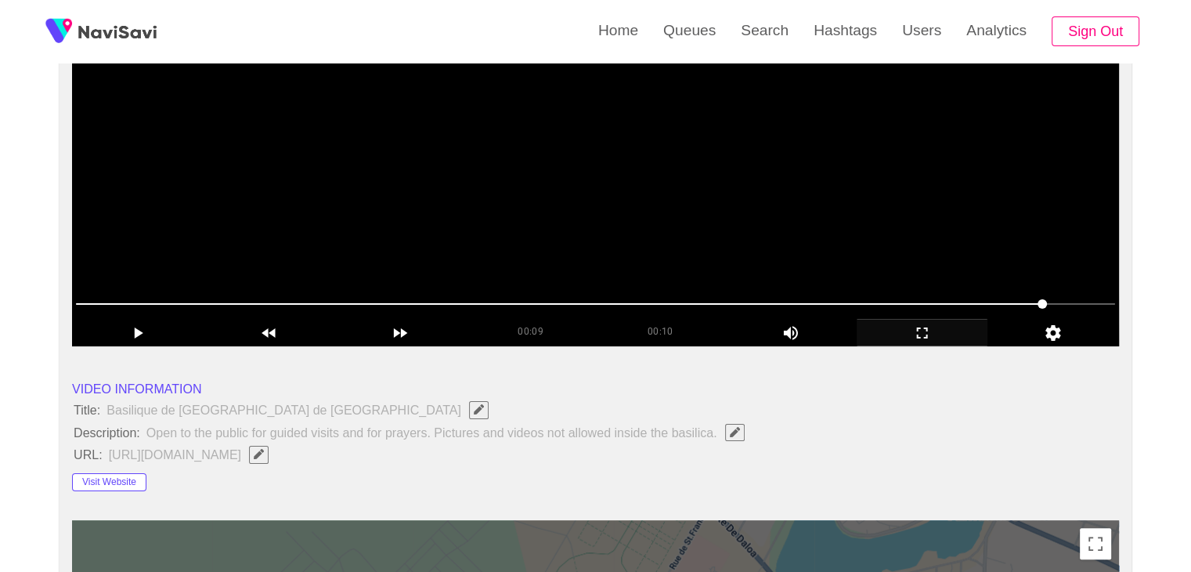
scroll to position [30, 0]
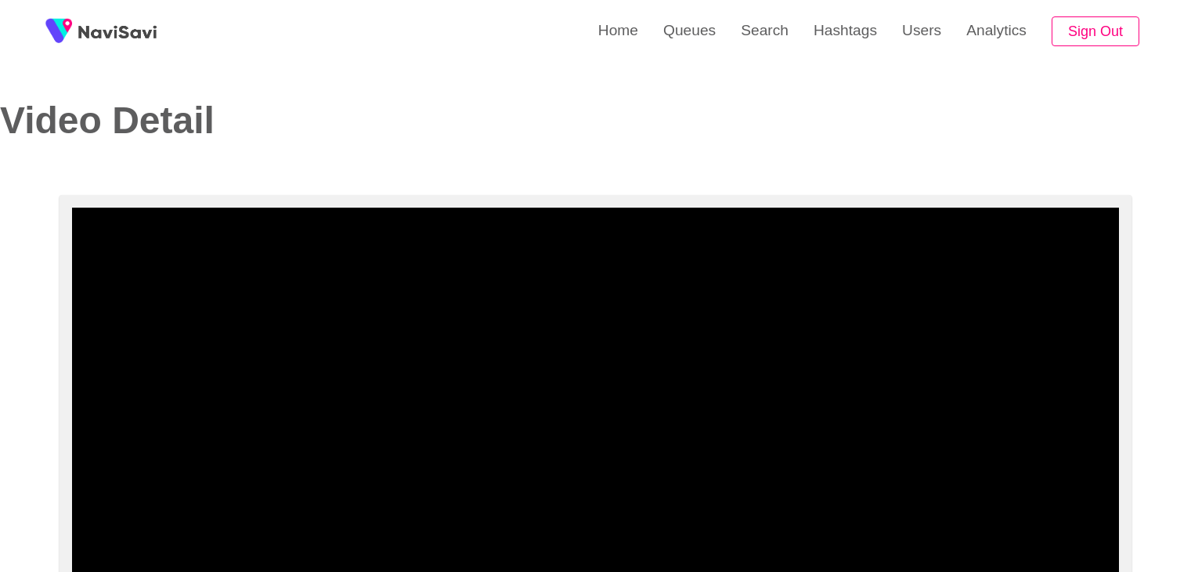
select select "**********"
select select "**"
